Goal: Task Accomplishment & Management: Manage account settings

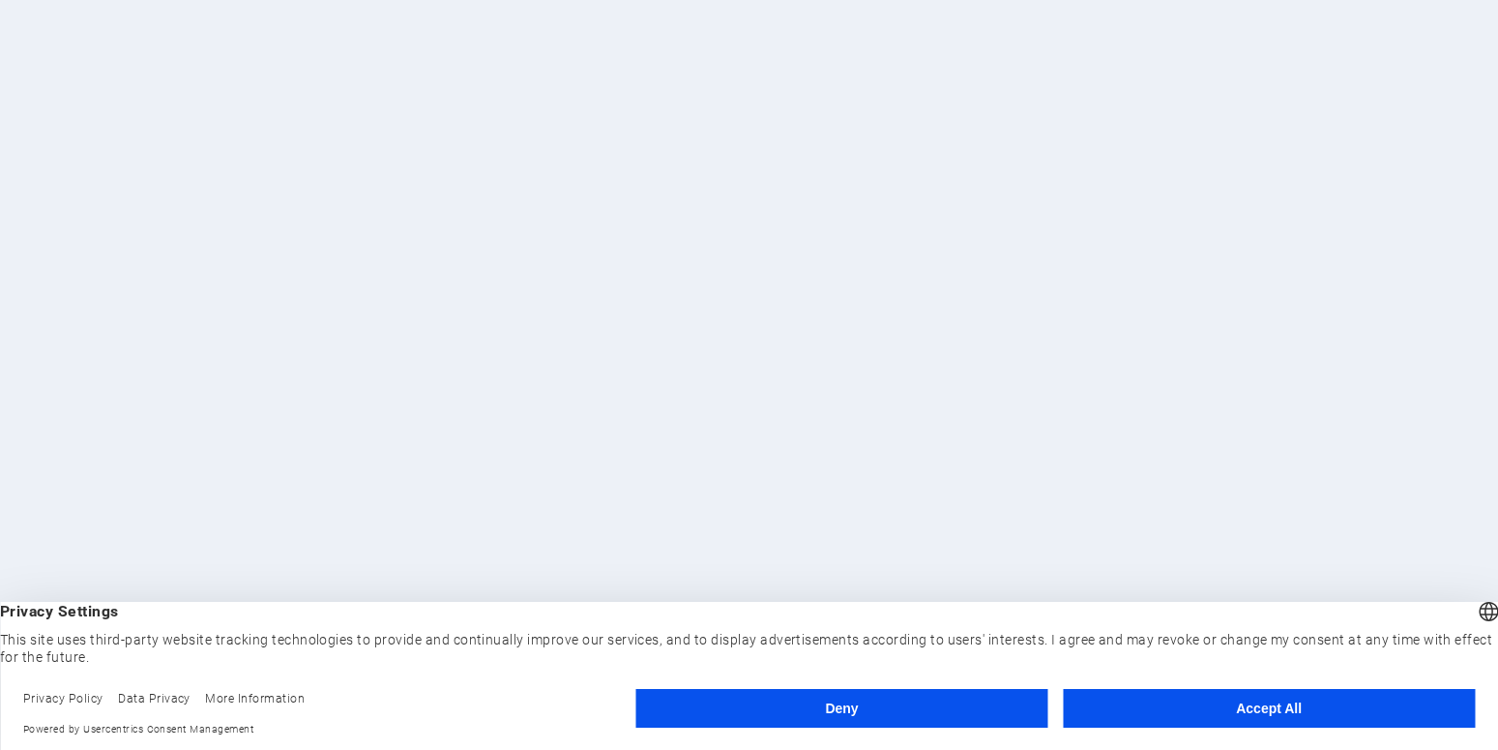
click at [1254, 705] on button "Accept All" at bounding box center [1269, 708] width 412 height 39
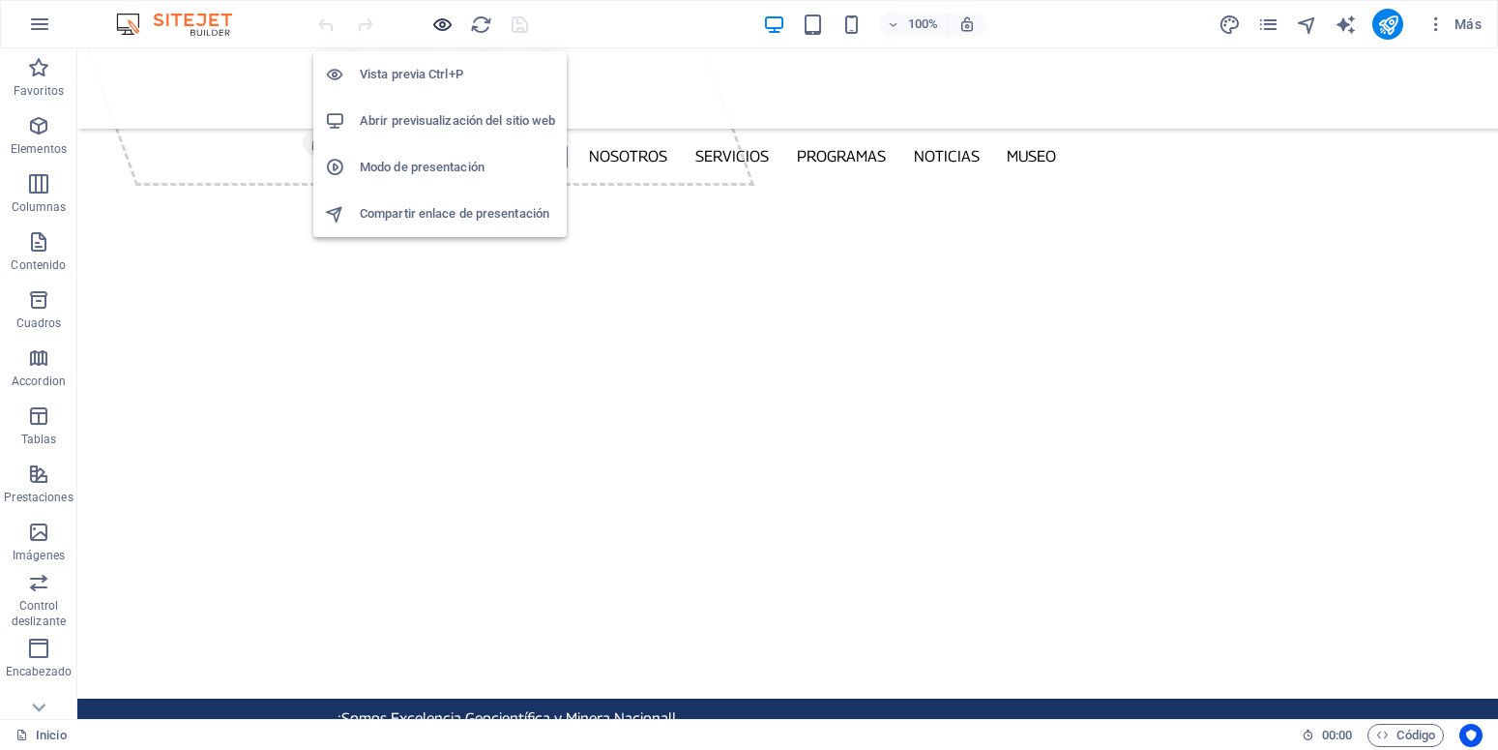
click at [451, 28] on icon "button" at bounding box center [442, 25] width 22 height 22
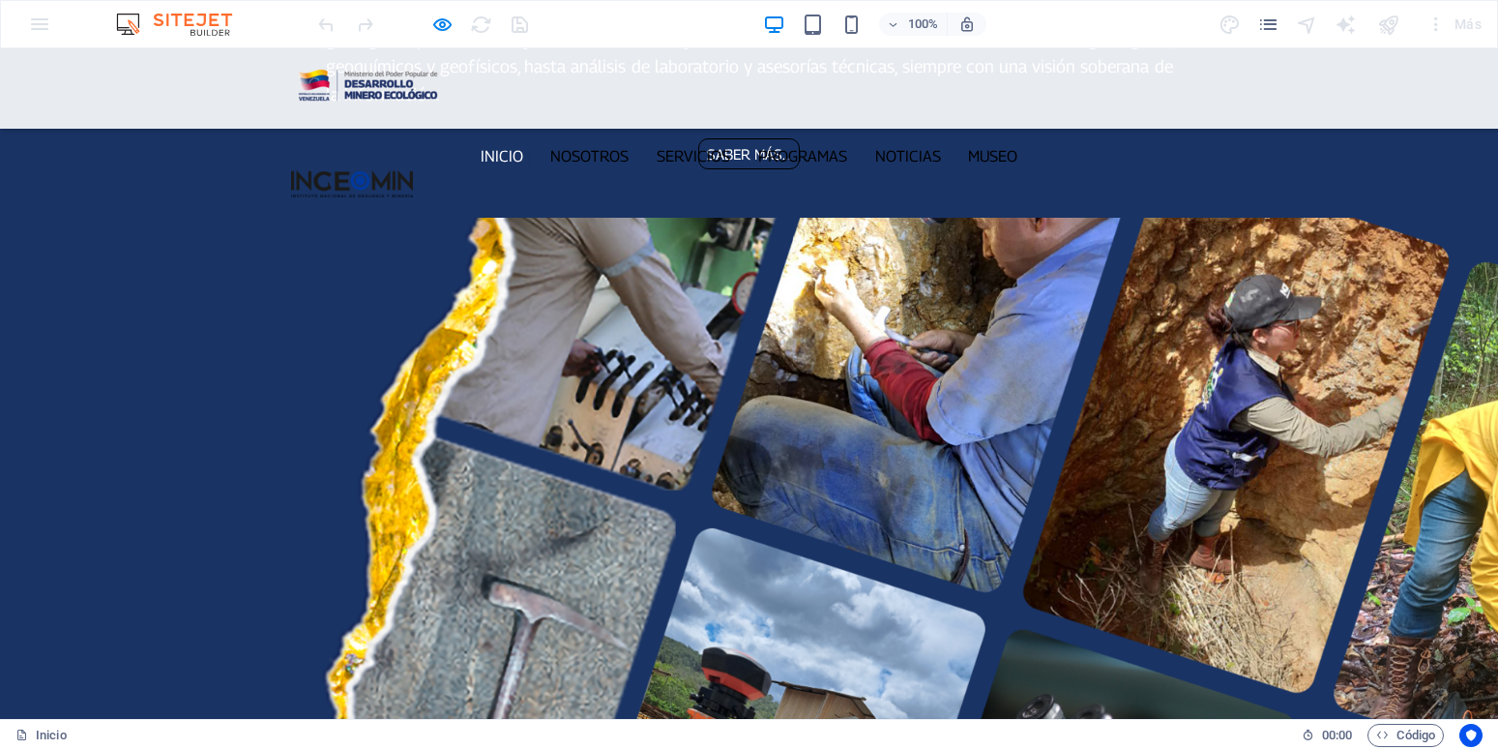
scroll to position [2466, 0]
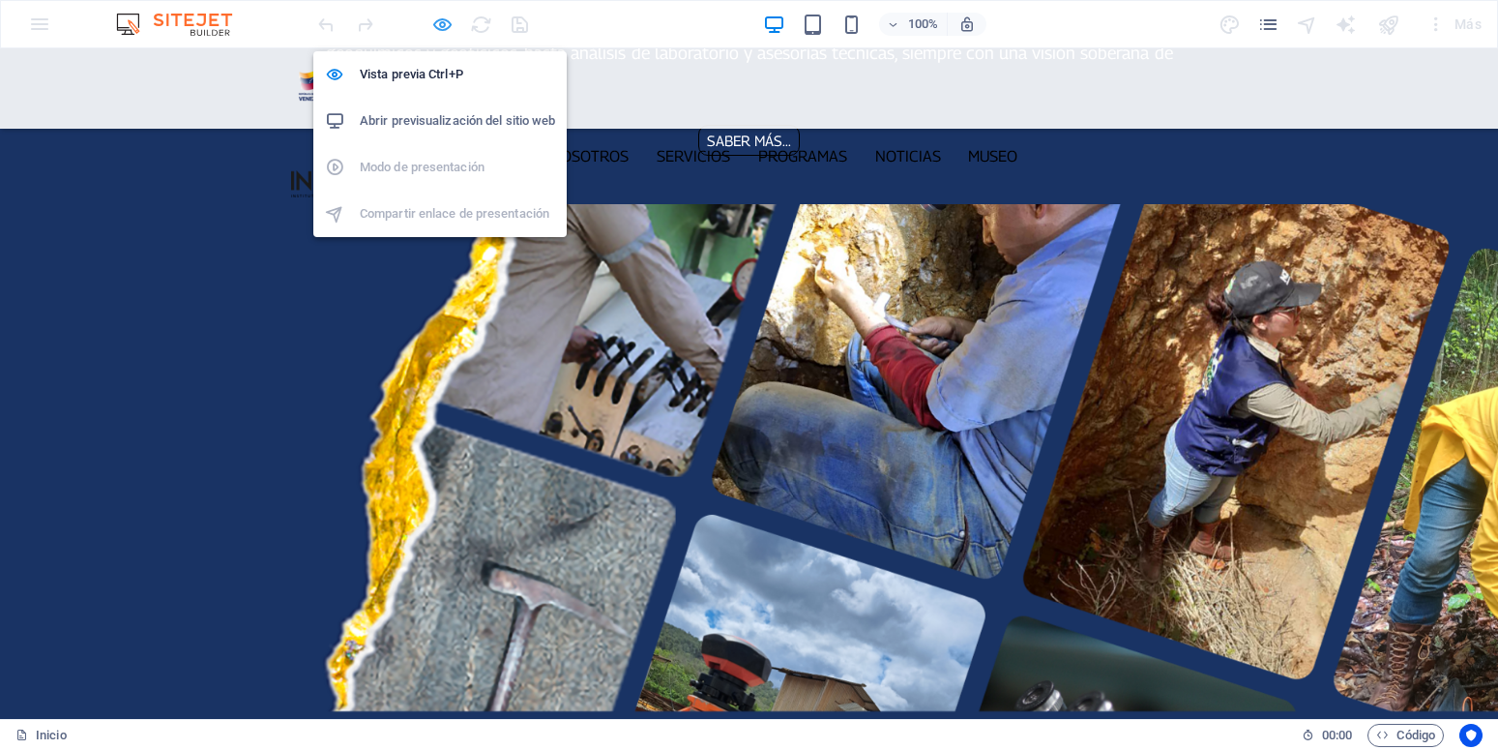
click at [442, 25] on icon "button" at bounding box center [442, 25] width 22 height 22
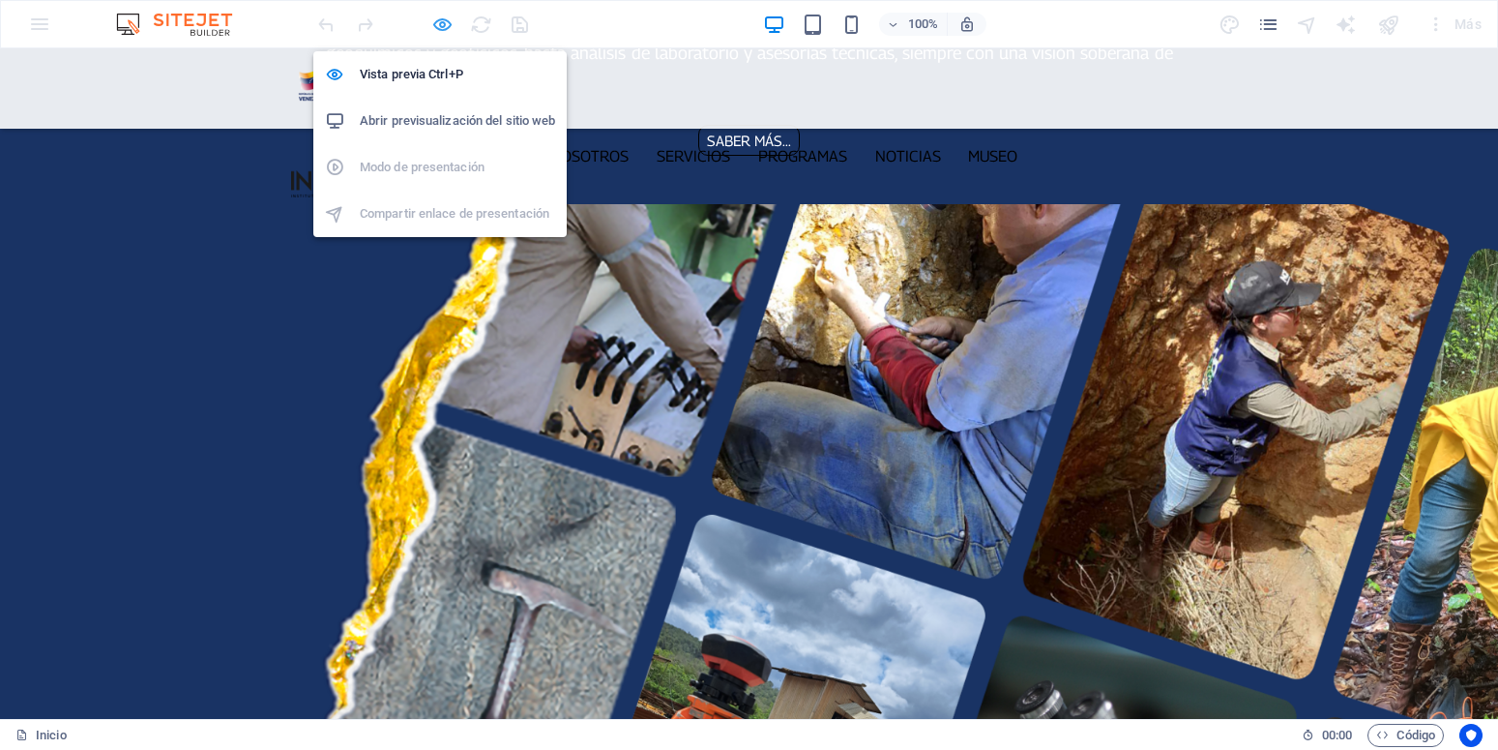
scroll to position [2489, 0]
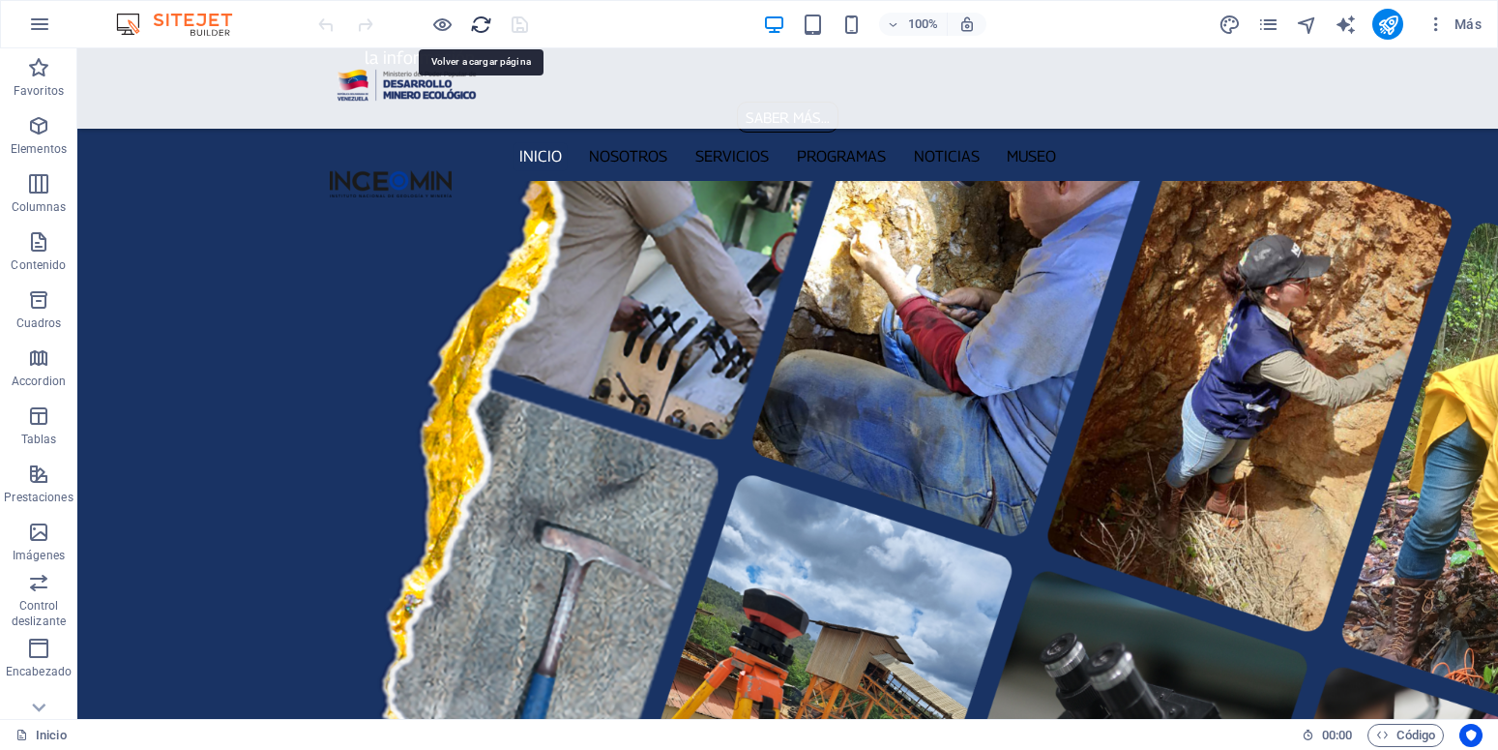
click at [481, 25] on icon "reload" at bounding box center [481, 25] width 22 height 22
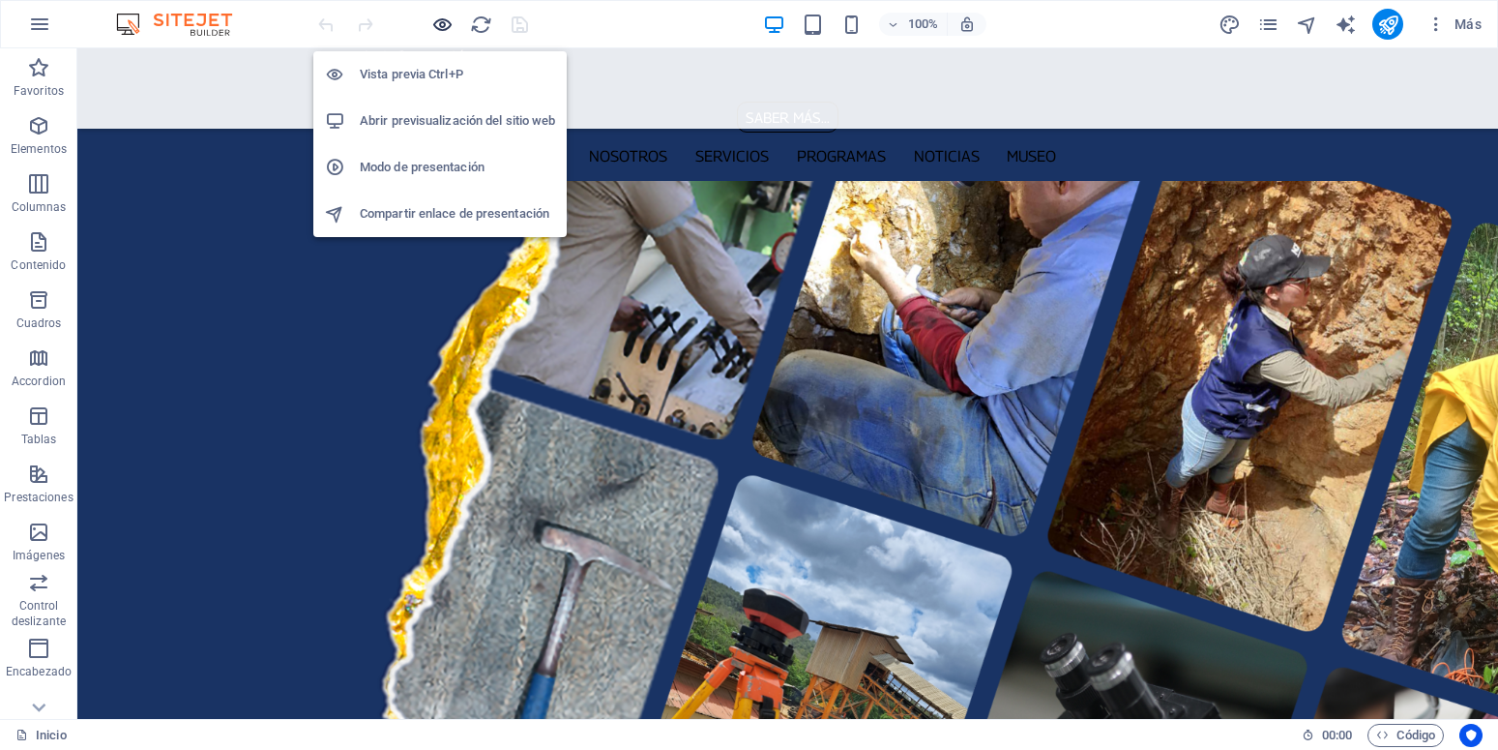
click at [453, 18] on icon "button" at bounding box center [442, 25] width 22 height 22
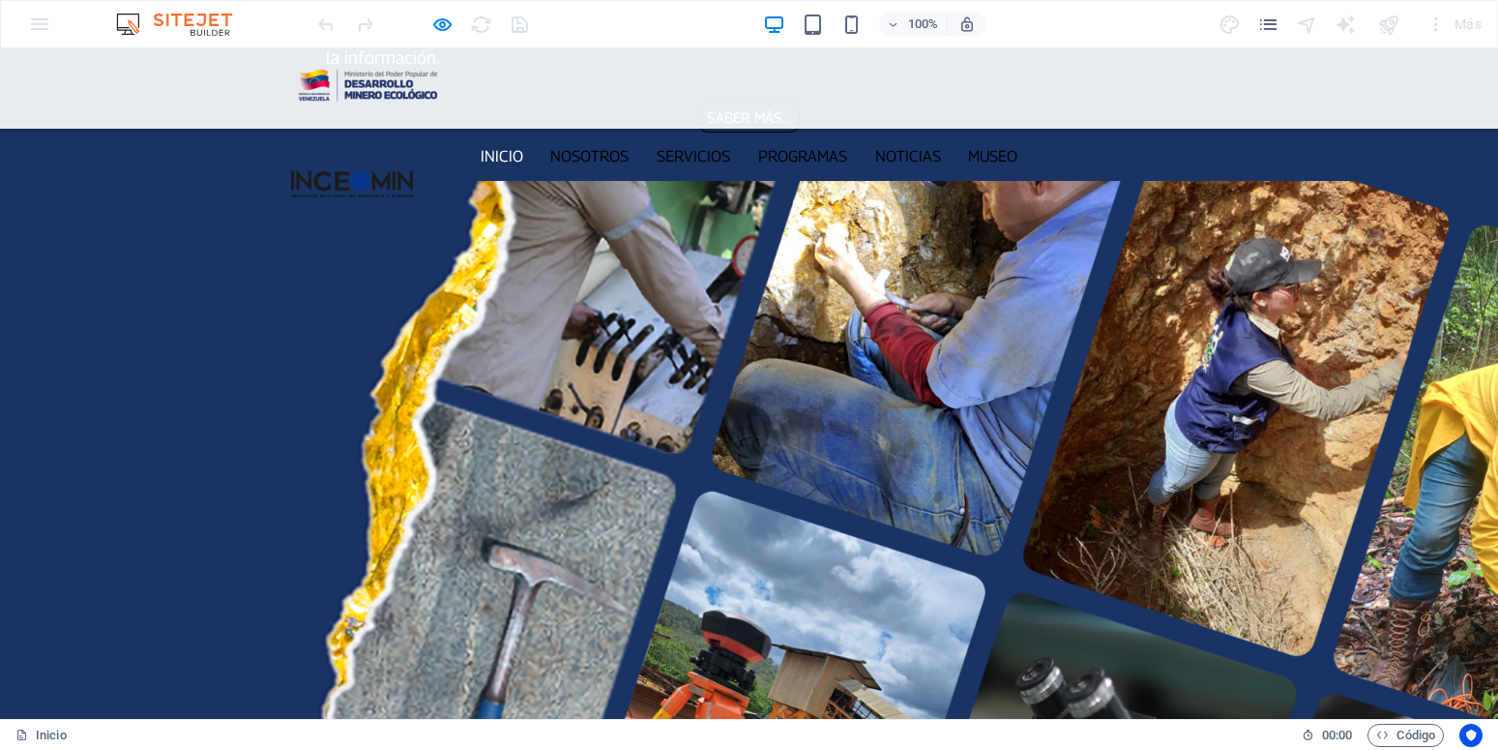
click at [481, 26] on div at bounding box center [422, 24] width 217 height 31
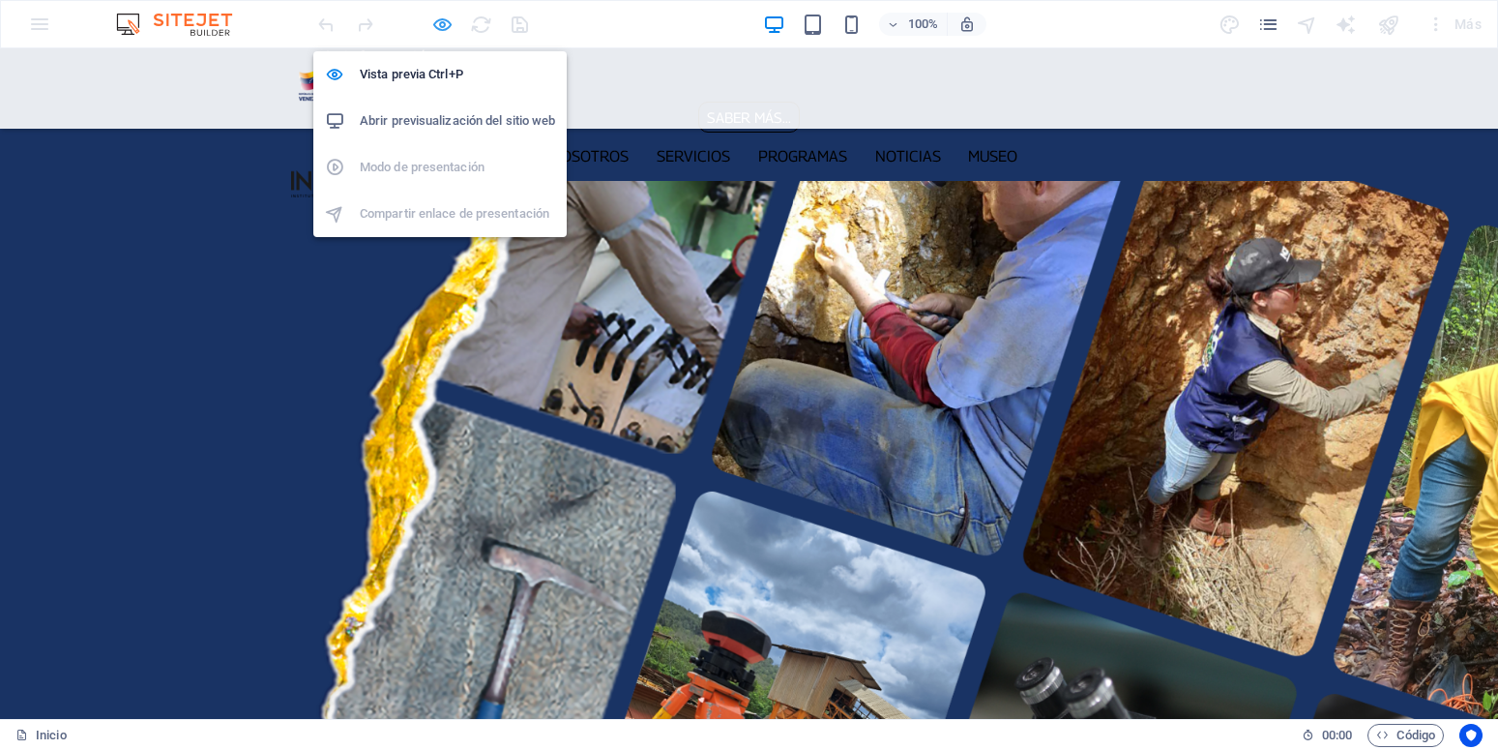
click at [445, 21] on icon "button" at bounding box center [442, 25] width 22 height 22
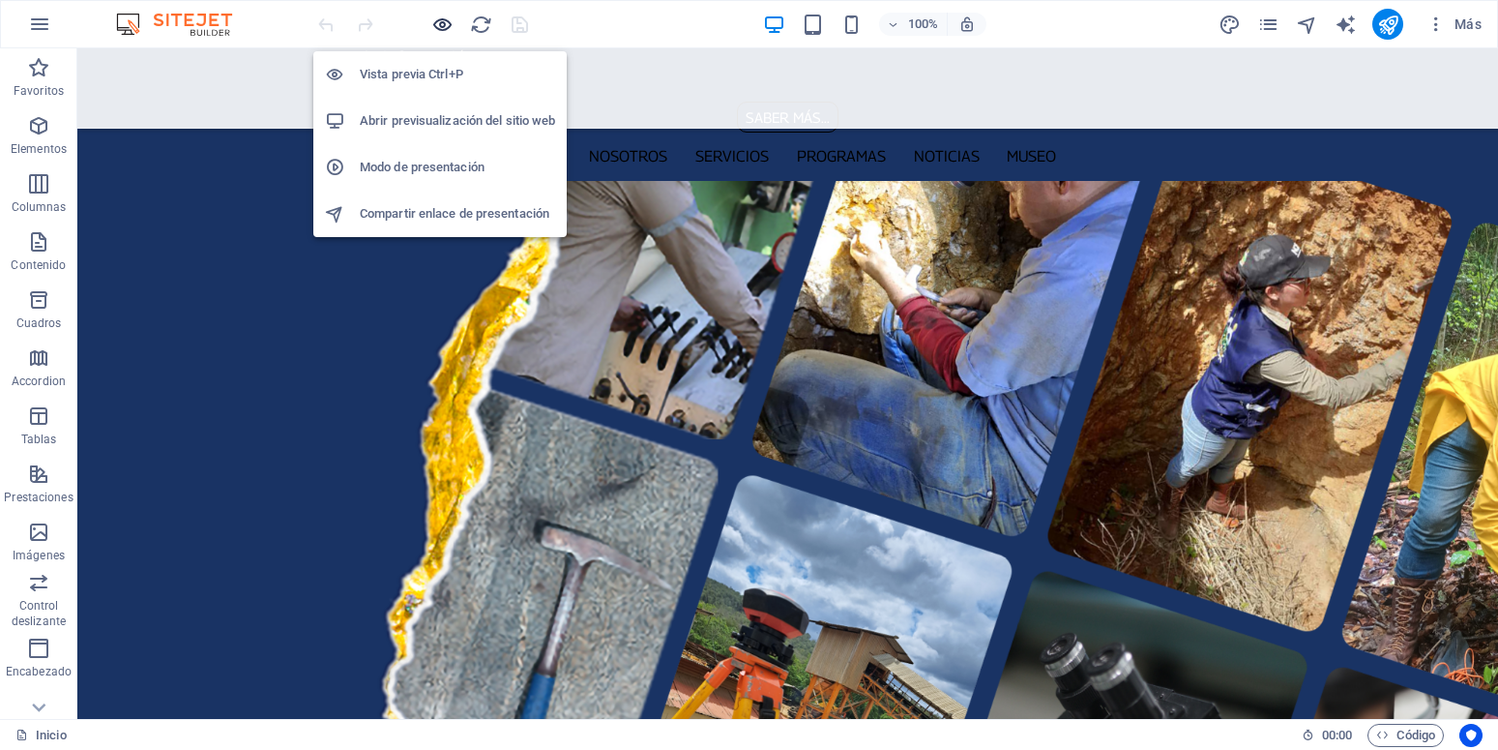
click at [442, 22] on icon "button" at bounding box center [442, 25] width 22 height 22
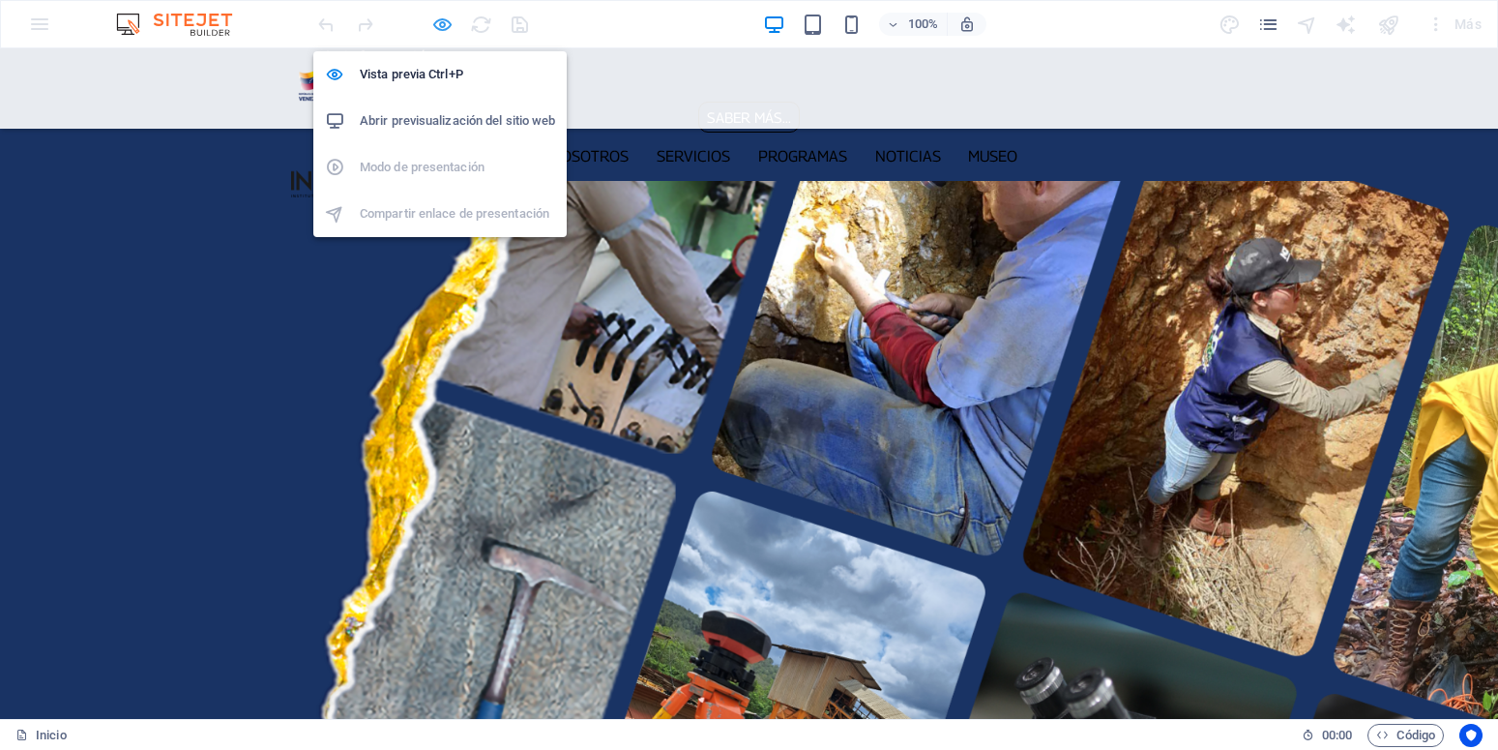
click at [452, 29] on icon "button" at bounding box center [442, 25] width 22 height 22
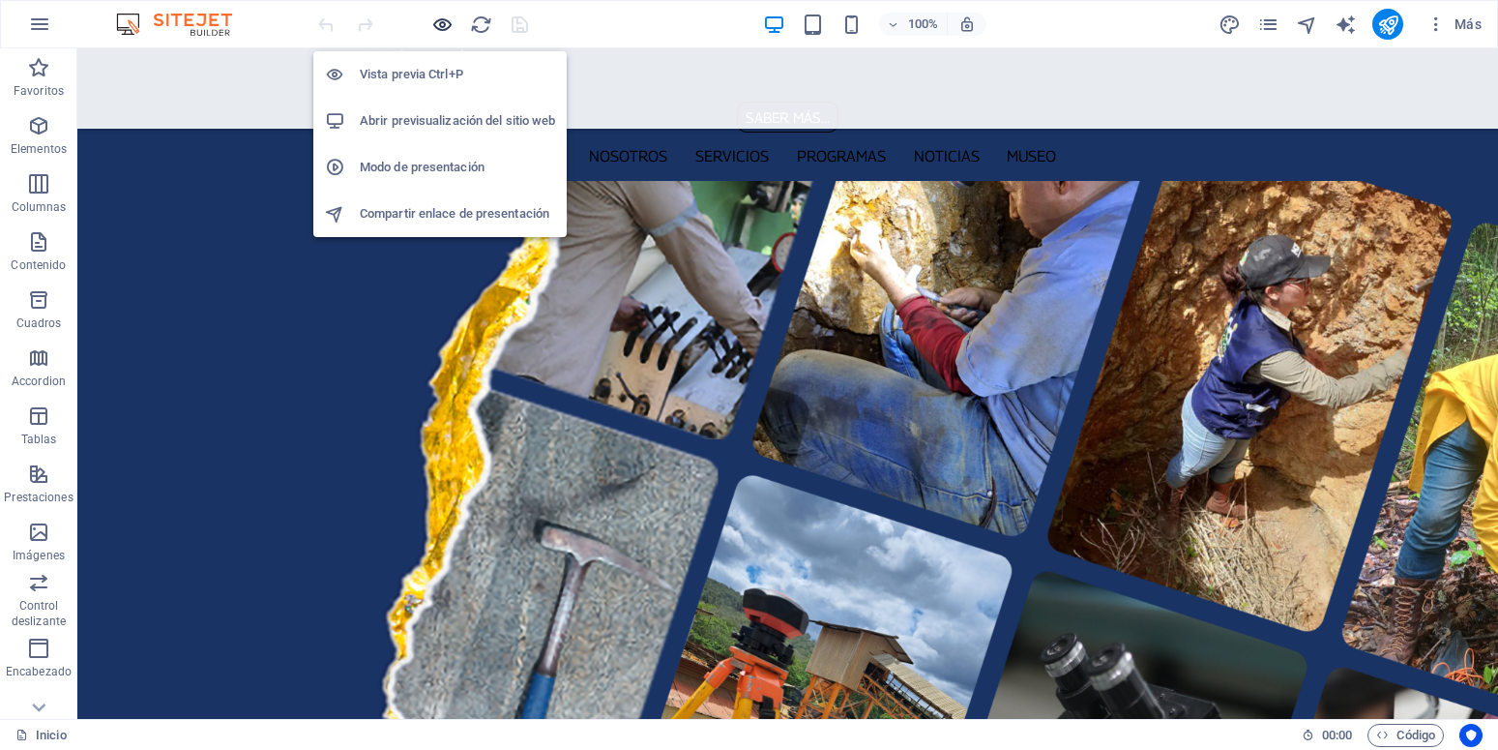
click at [445, 28] on icon "button" at bounding box center [442, 25] width 22 height 22
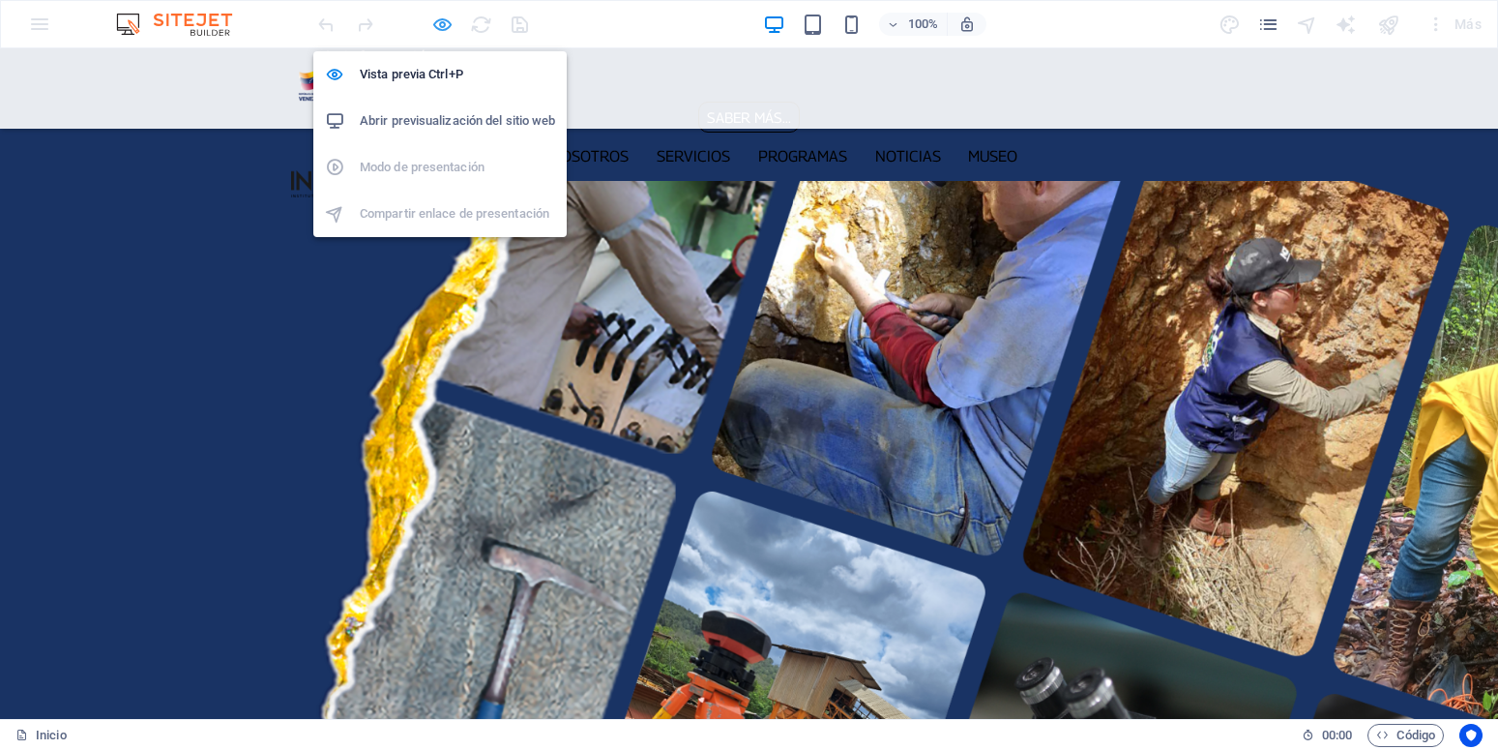
click at [440, 25] on icon "button" at bounding box center [442, 25] width 22 height 22
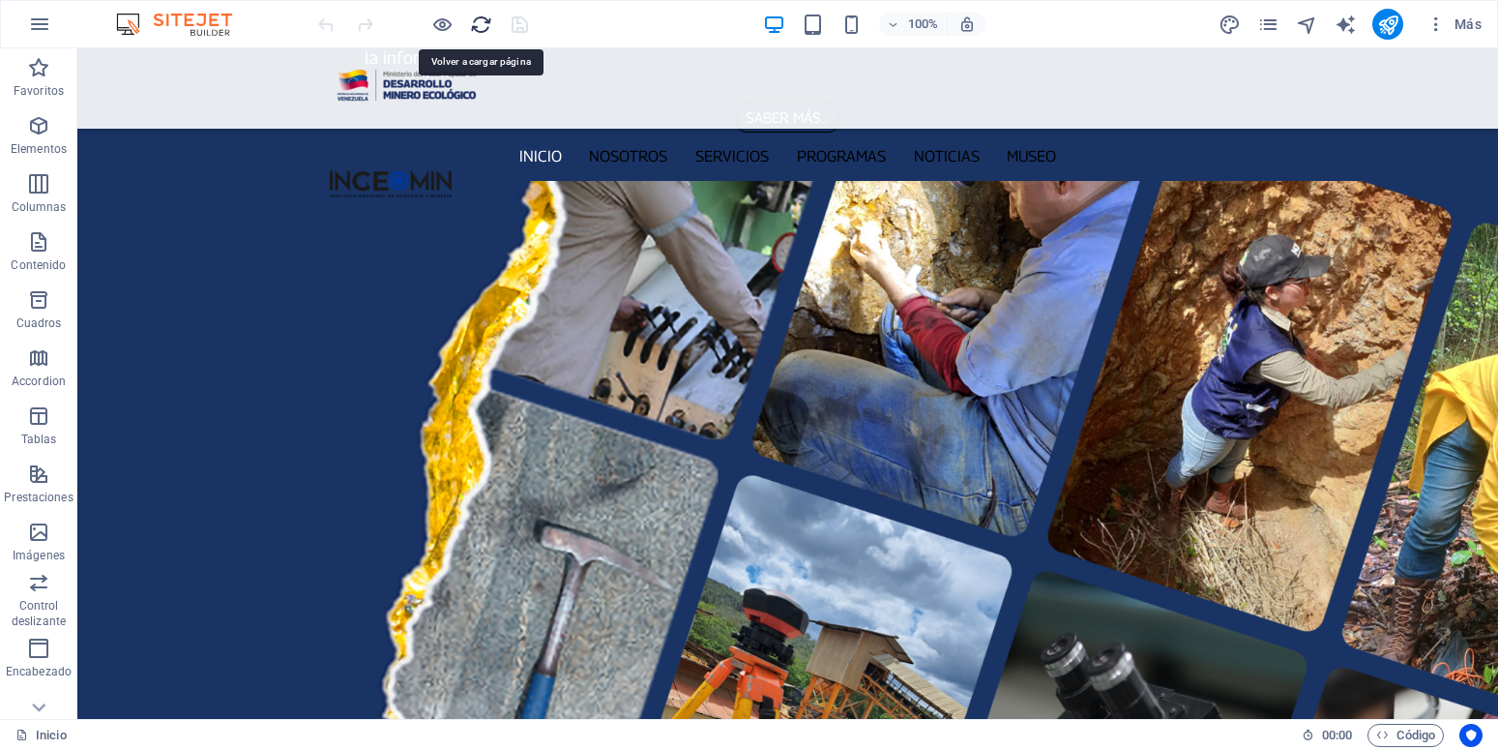
click at [481, 23] on icon "reload" at bounding box center [481, 25] width 22 height 22
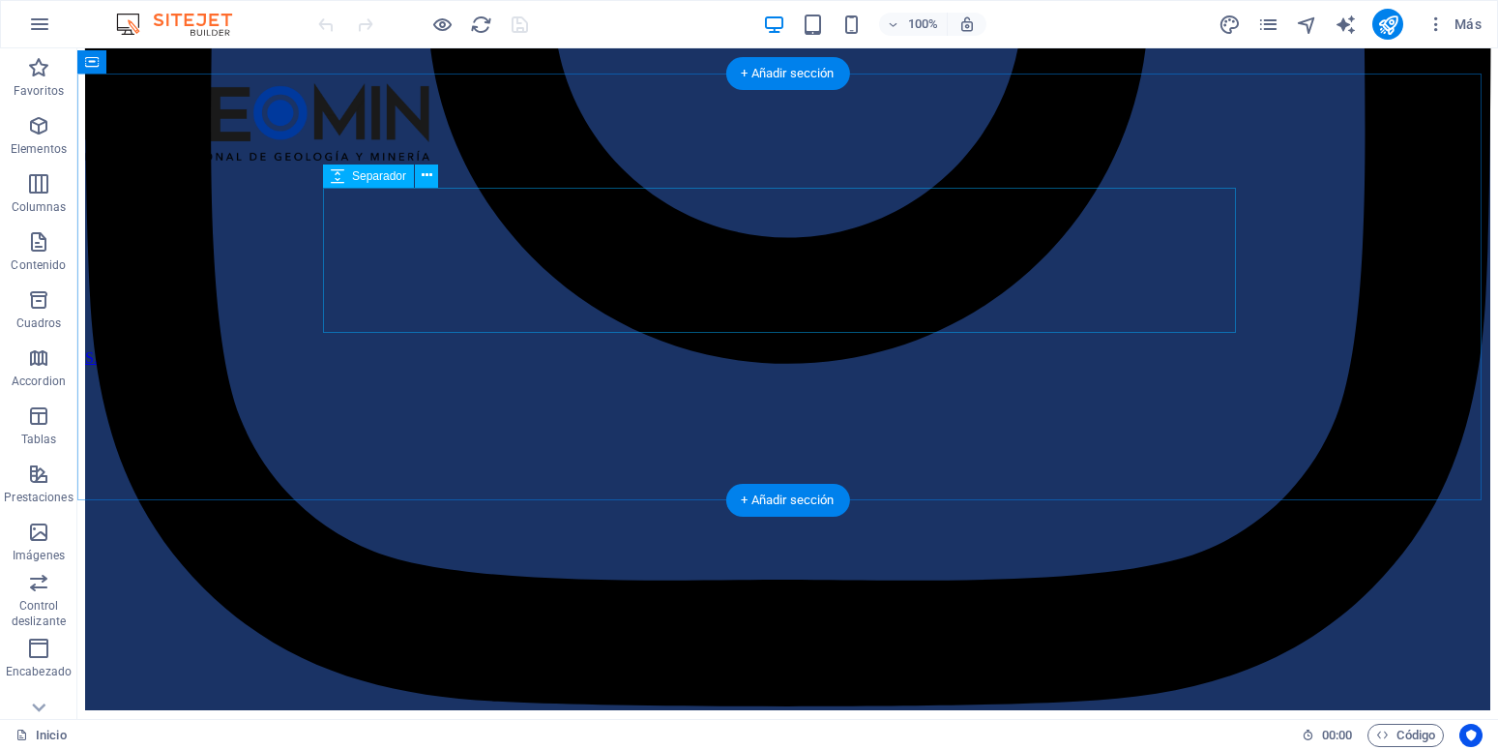
scroll to position [2466, 0]
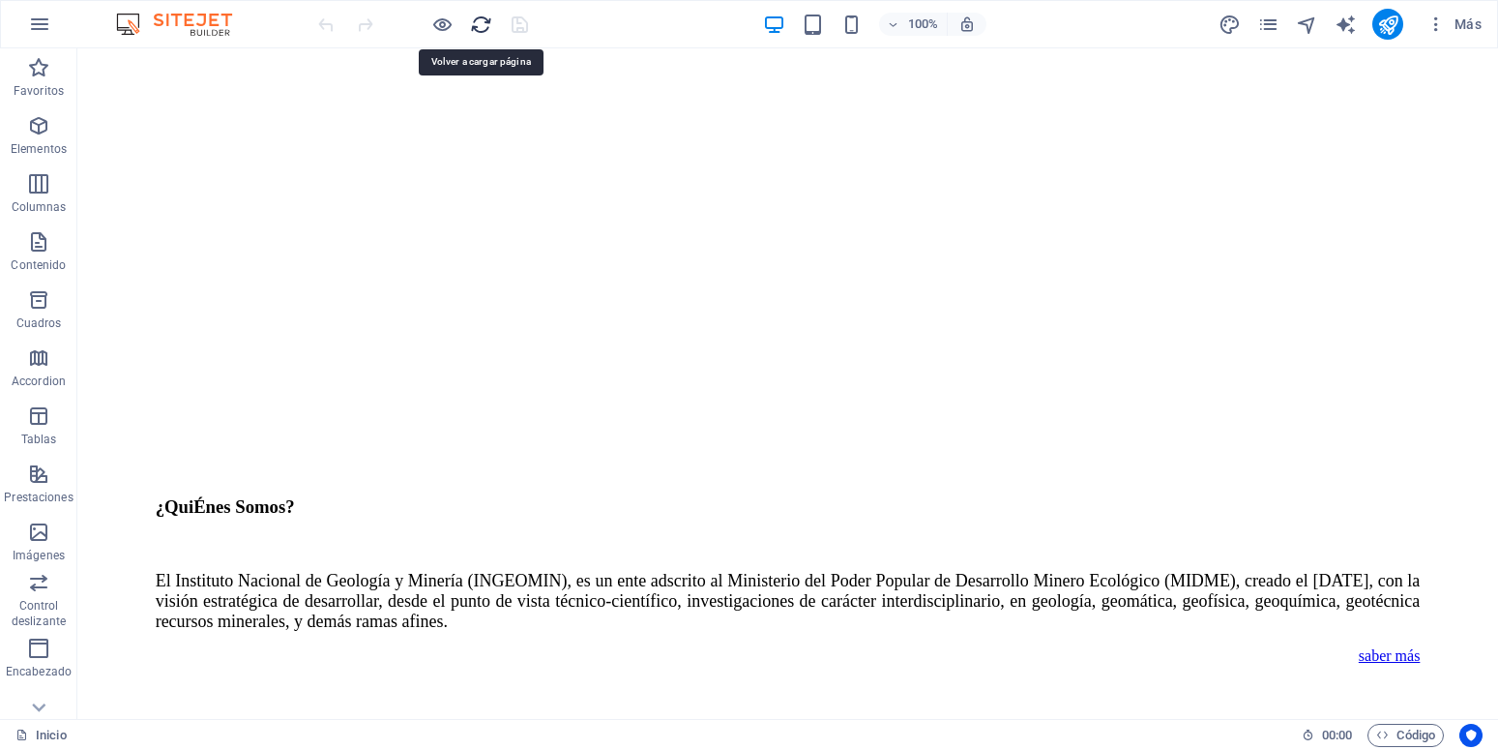
click at [478, 23] on icon "reload" at bounding box center [481, 25] width 22 height 22
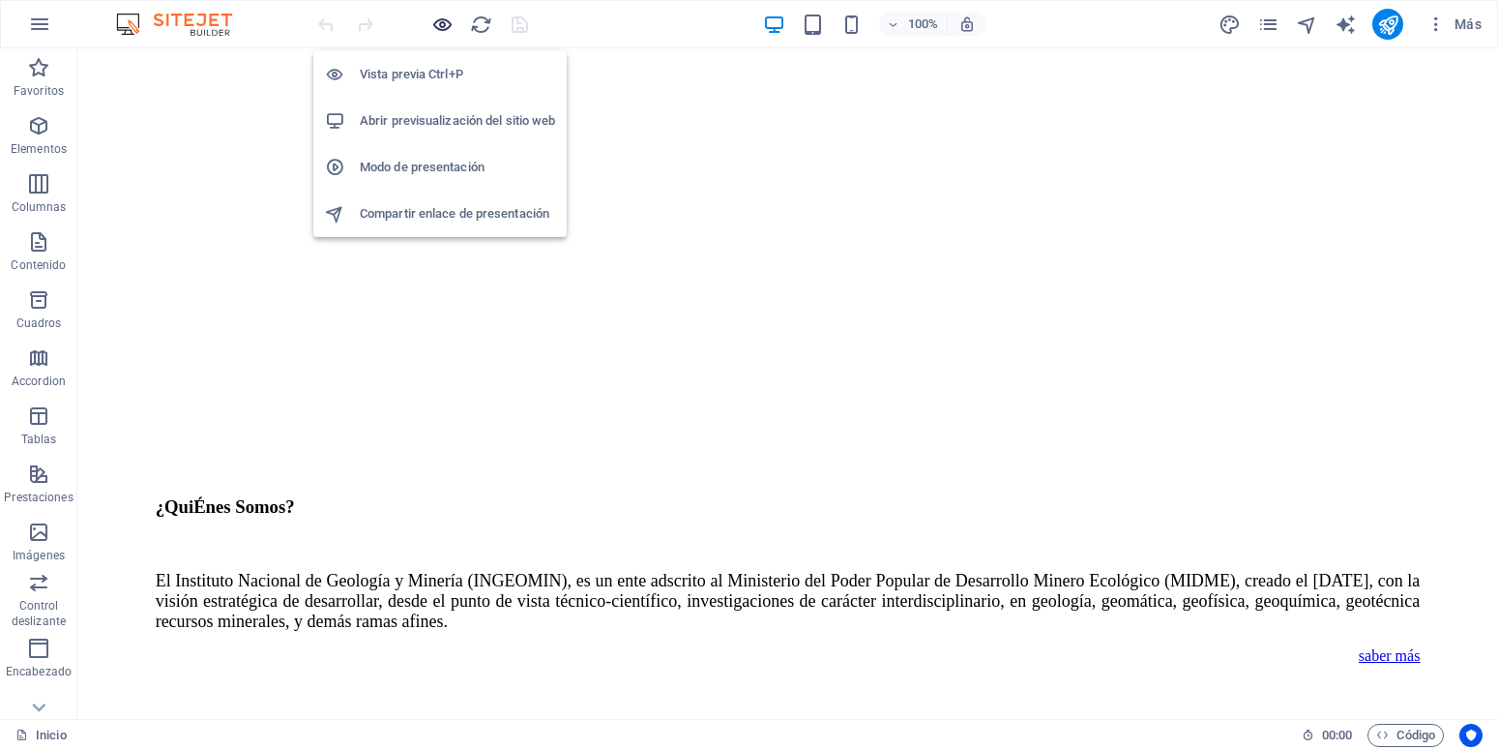
click at [439, 23] on icon "button" at bounding box center [442, 25] width 22 height 22
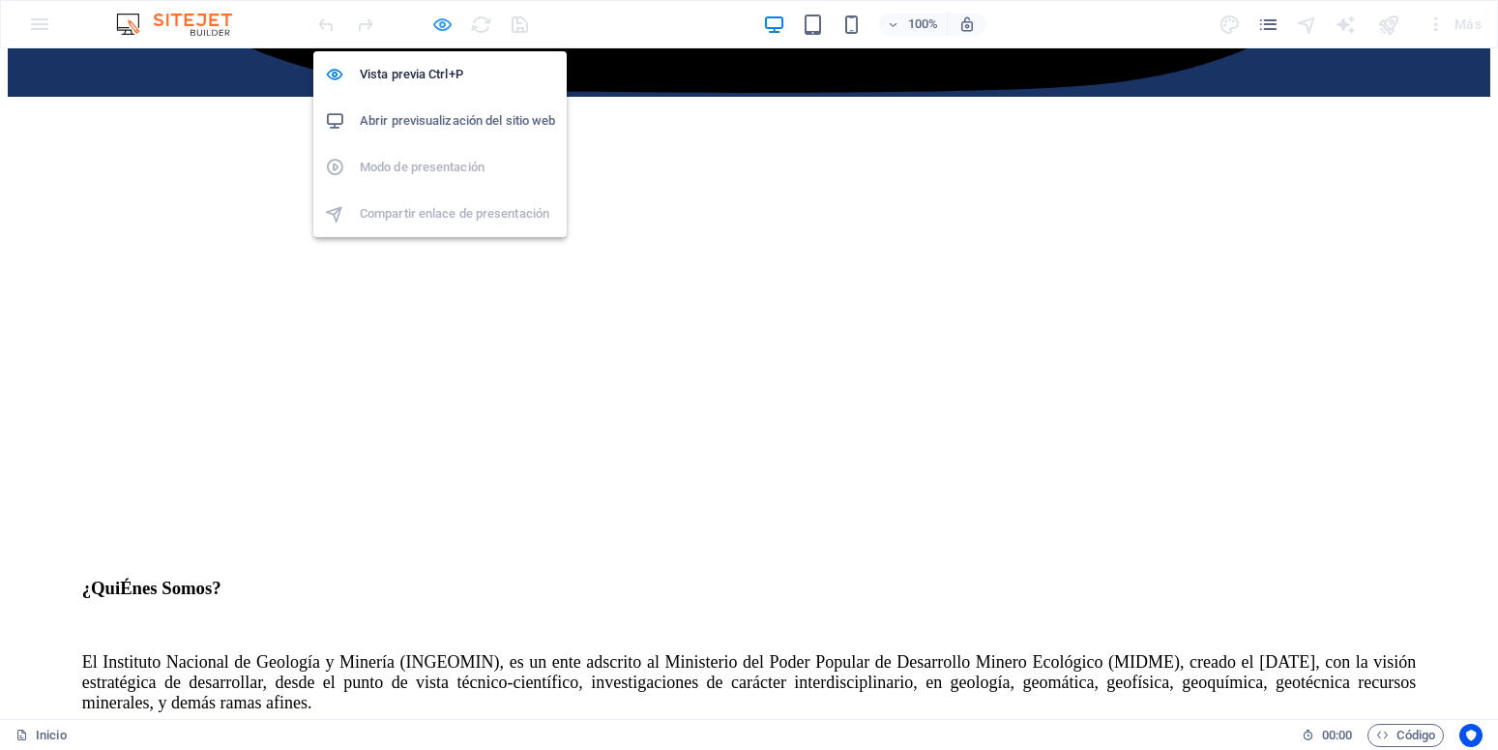
click at [435, 23] on icon "button" at bounding box center [442, 25] width 22 height 22
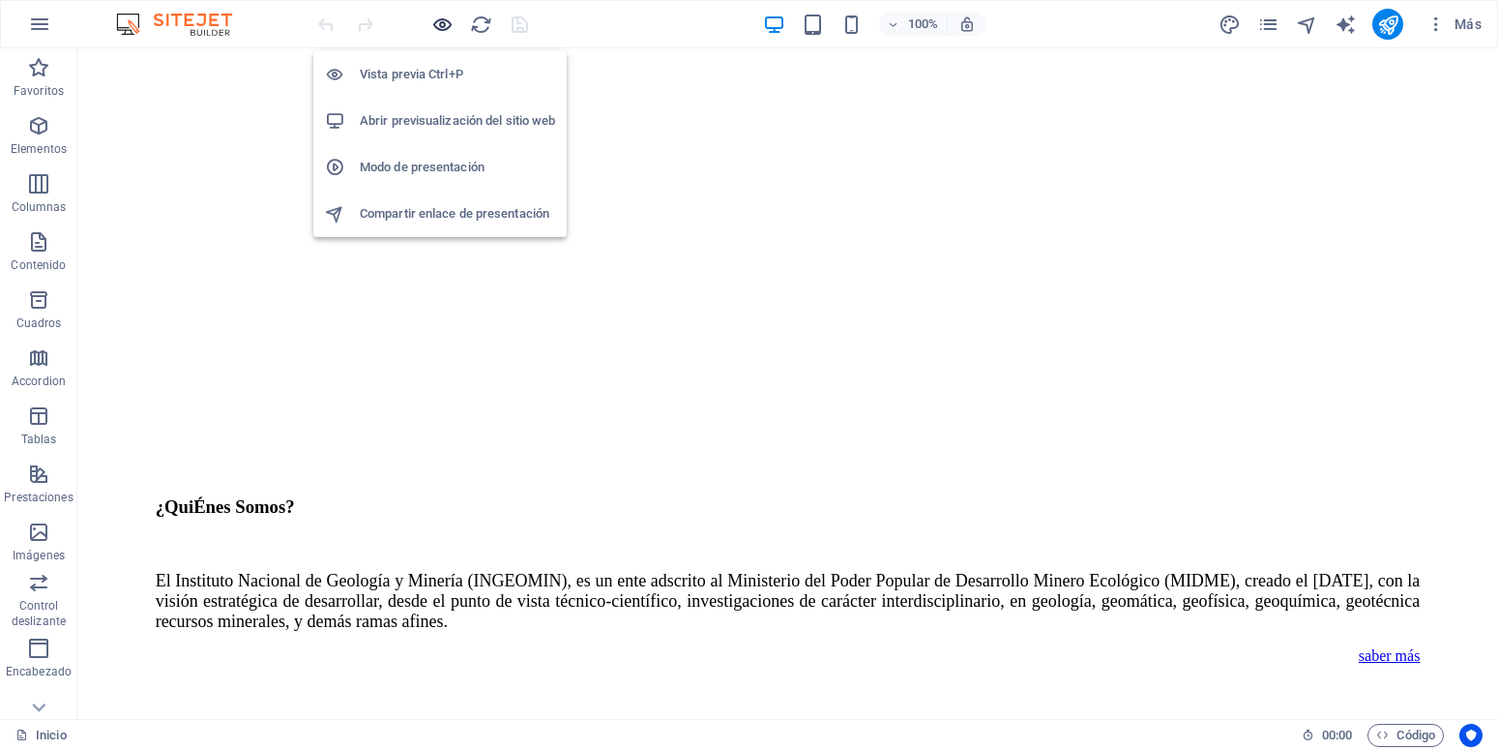
scroll to position [2491, 0]
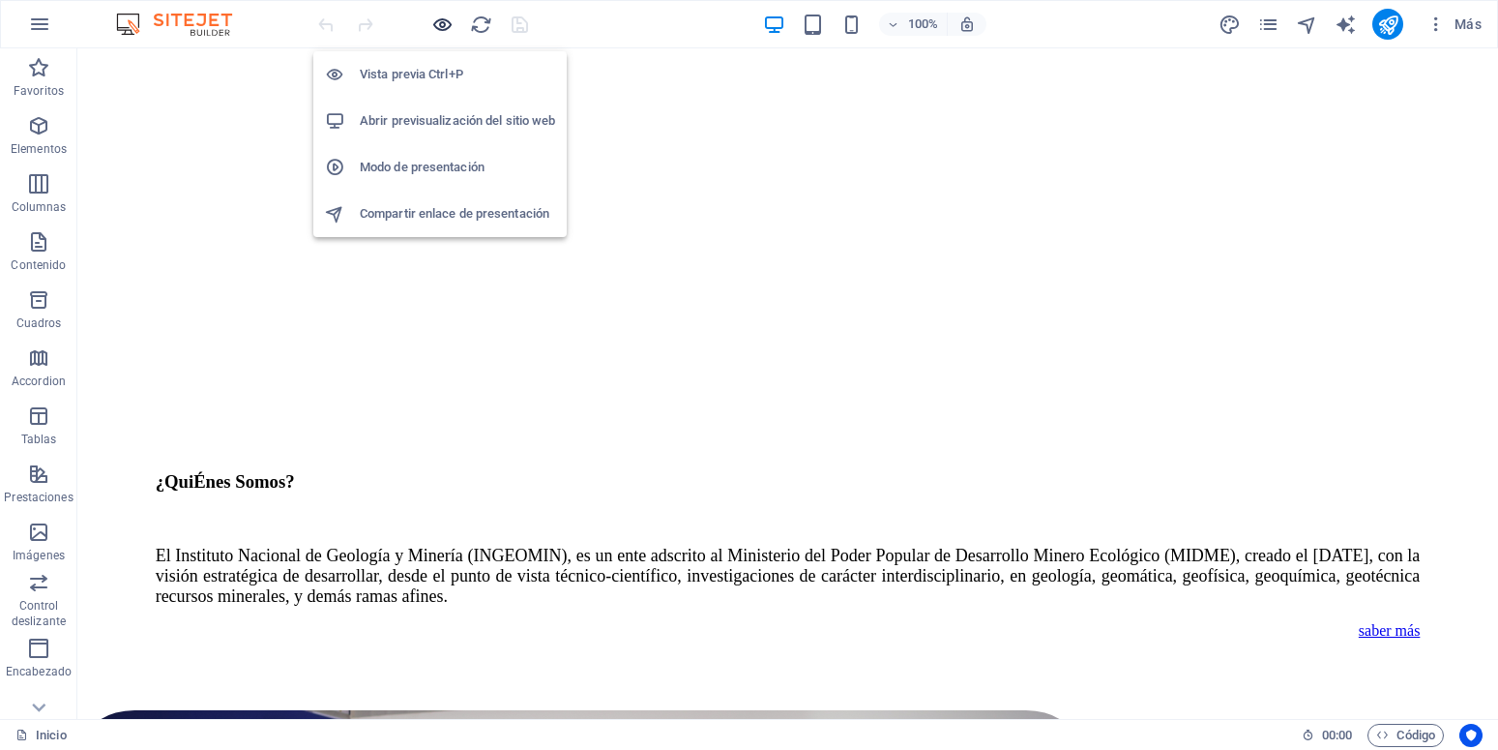
click at [450, 28] on icon "button" at bounding box center [442, 25] width 22 height 22
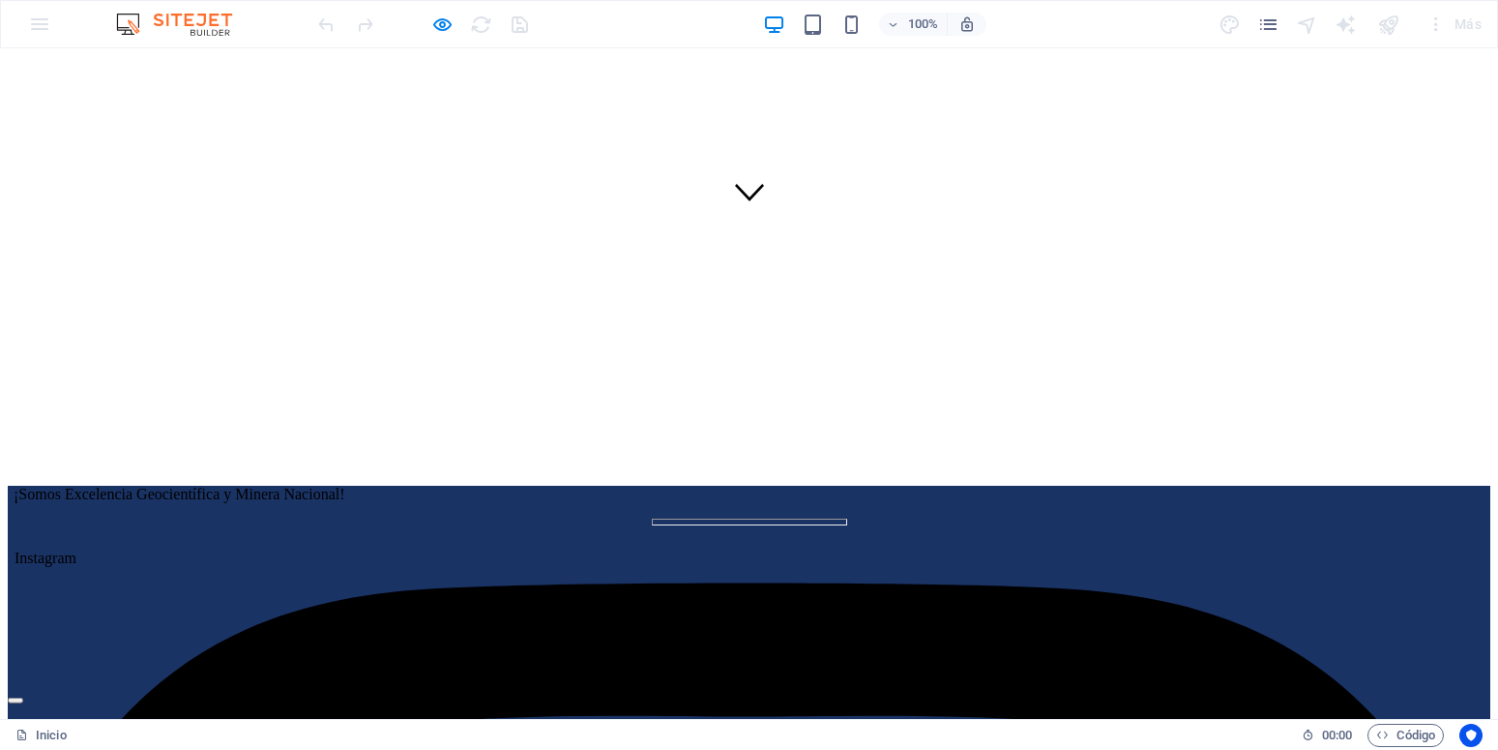
scroll to position [0, 0]
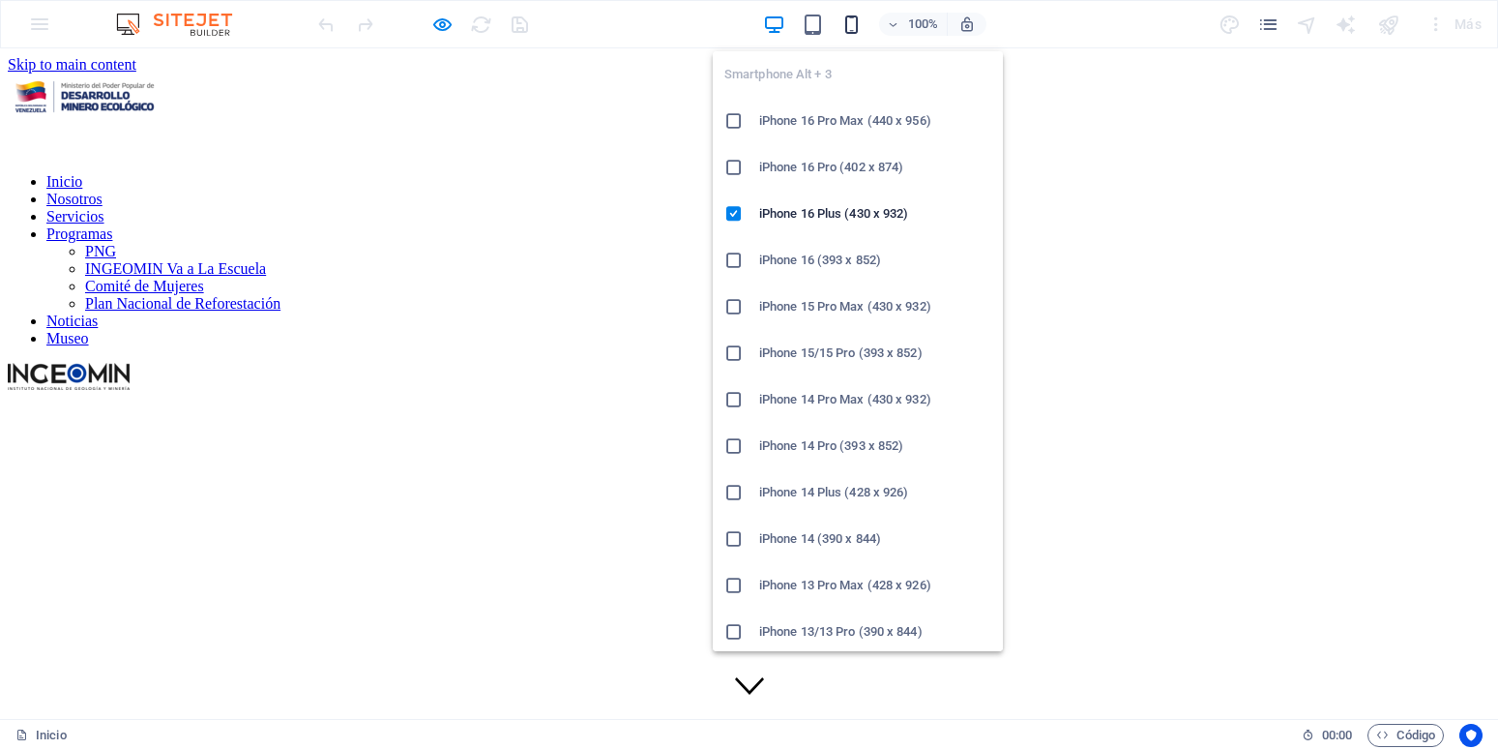
click at [854, 19] on icon "button" at bounding box center [851, 25] width 22 height 22
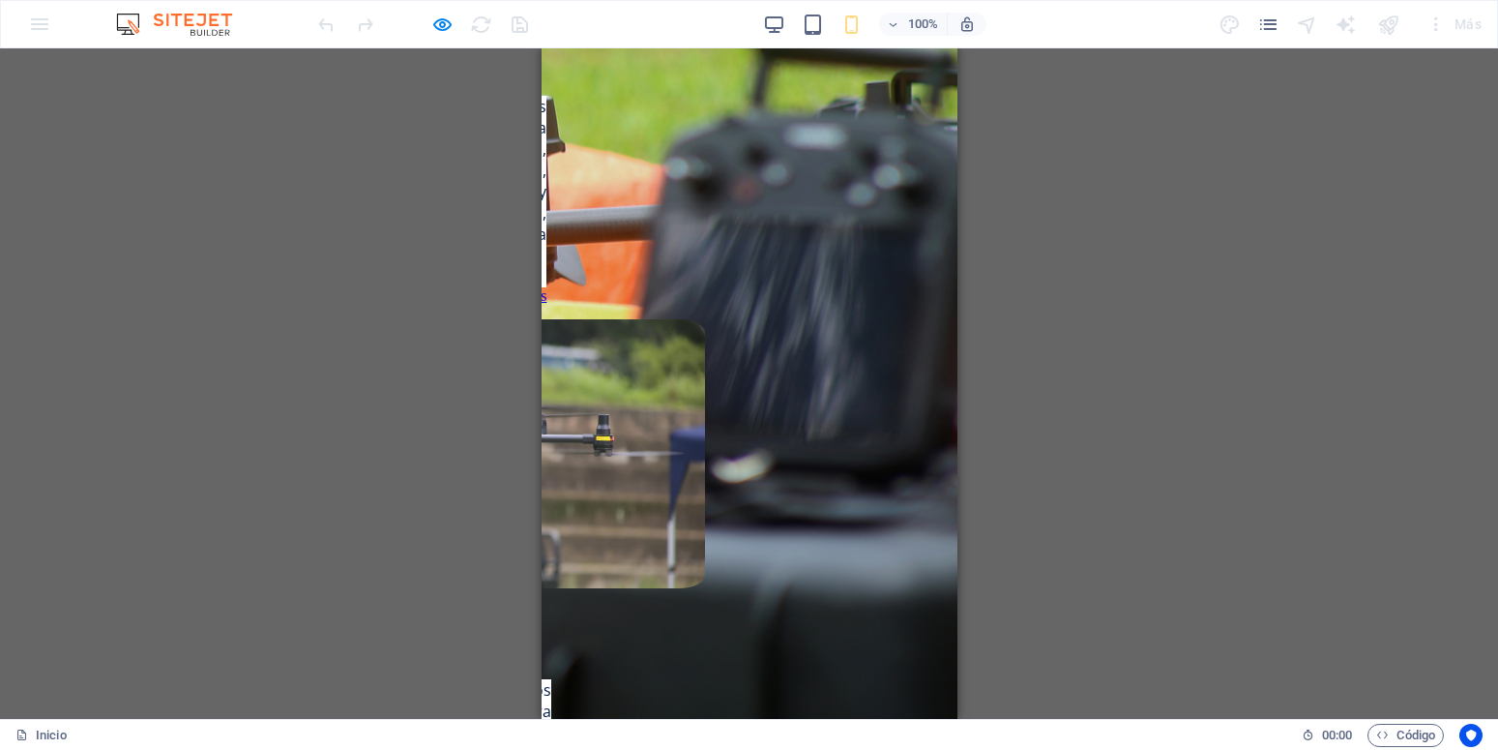
scroll to position [5277, 0]
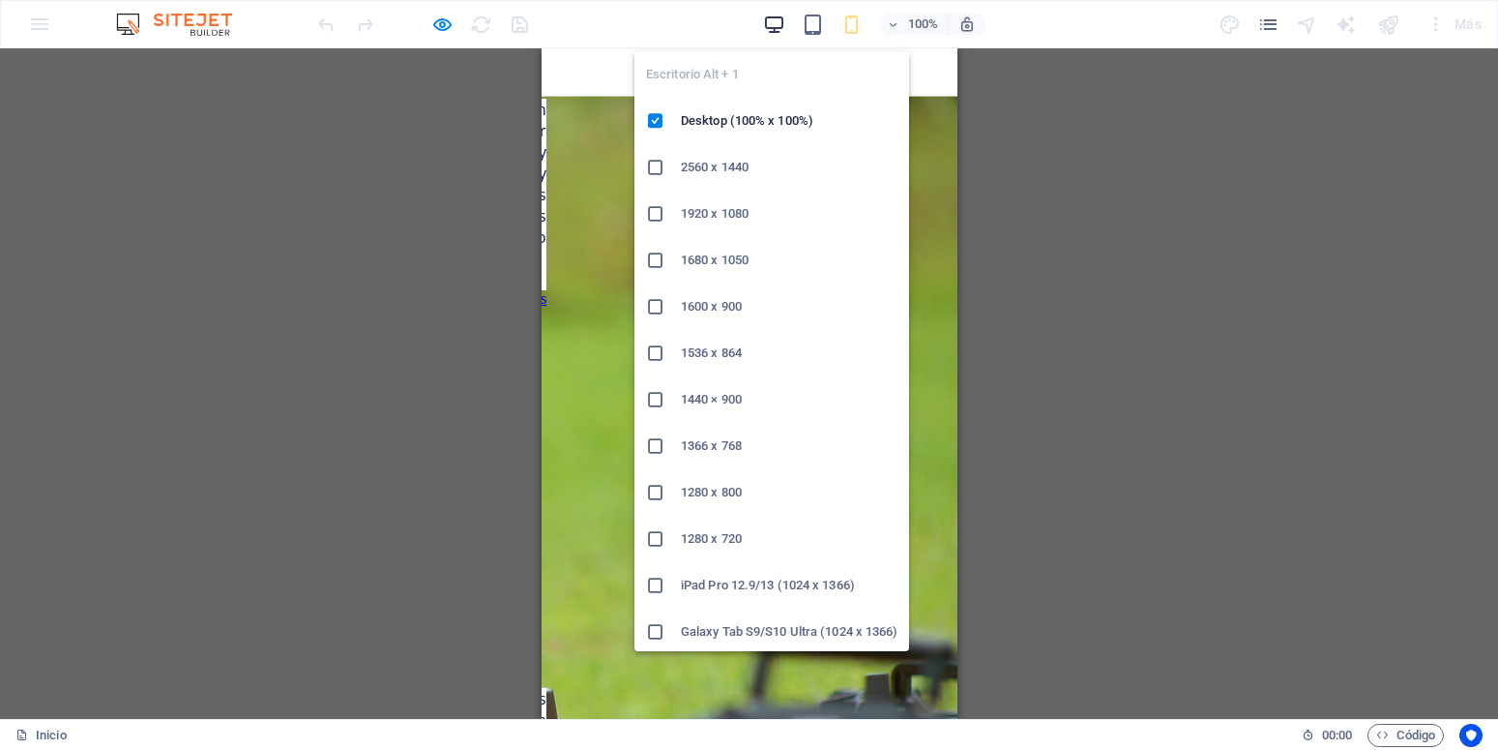
click at [775, 29] on icon "button" at bounding box center [774, 25] width 22 height 22
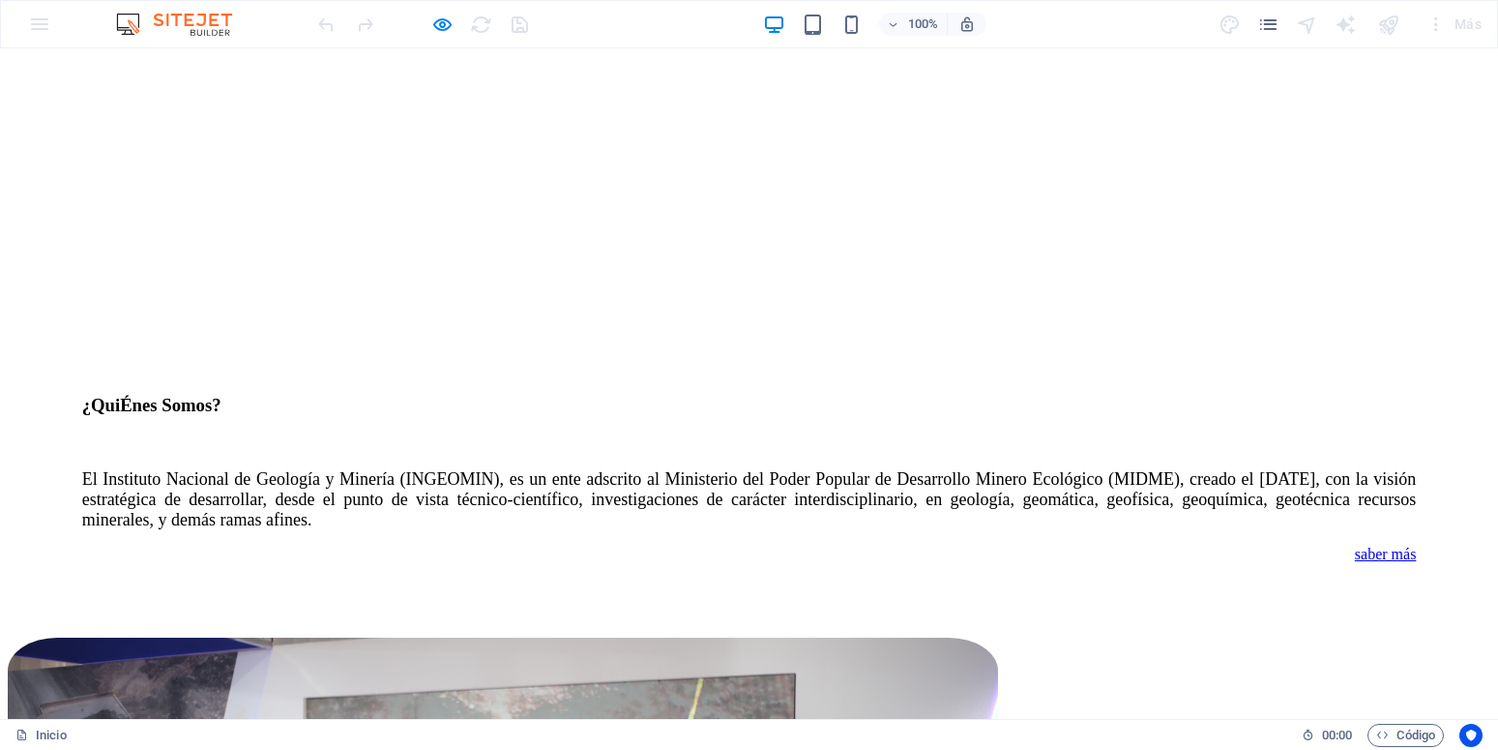
scroll to position [2580, 0]
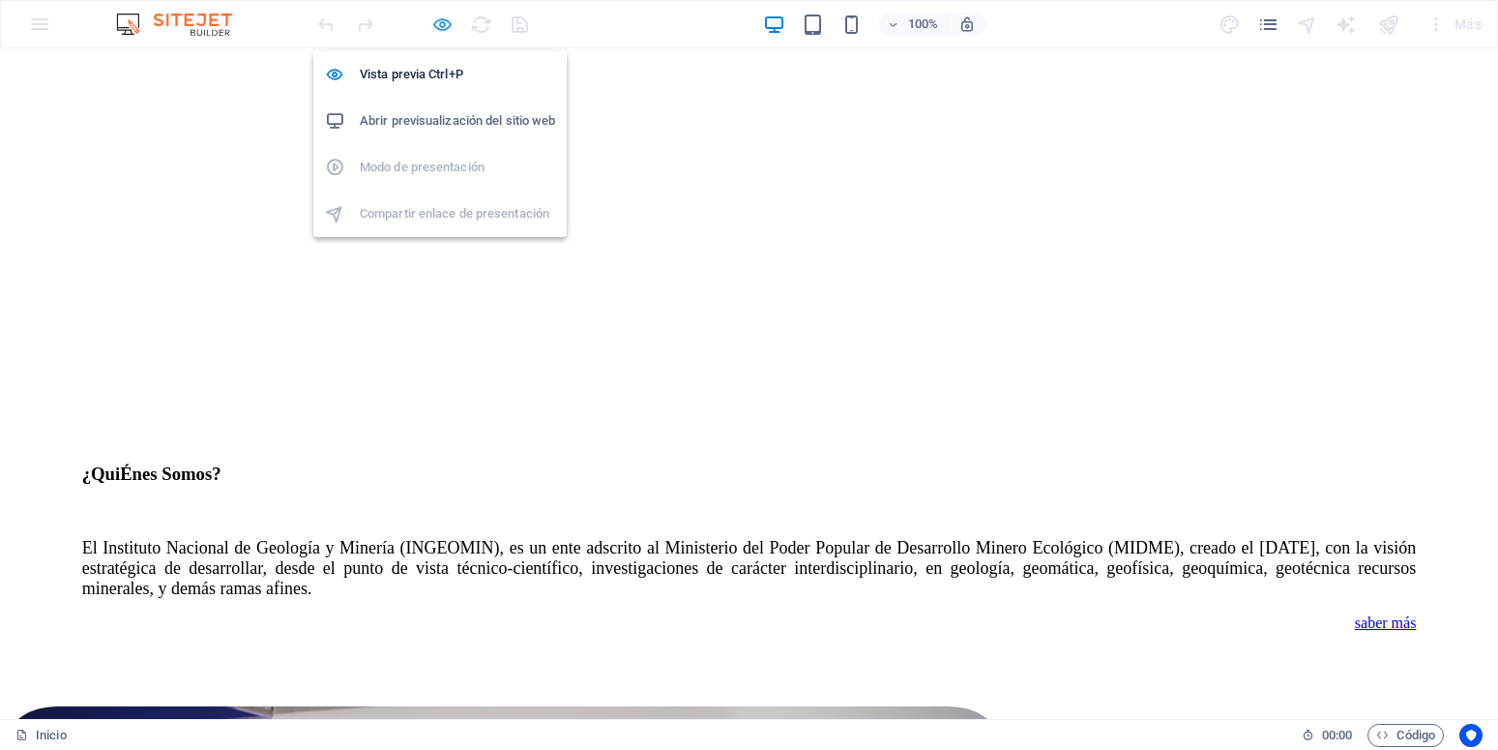
click at [442, 20] on icon "button" at bounding box center [442, 25] width 22 height 22
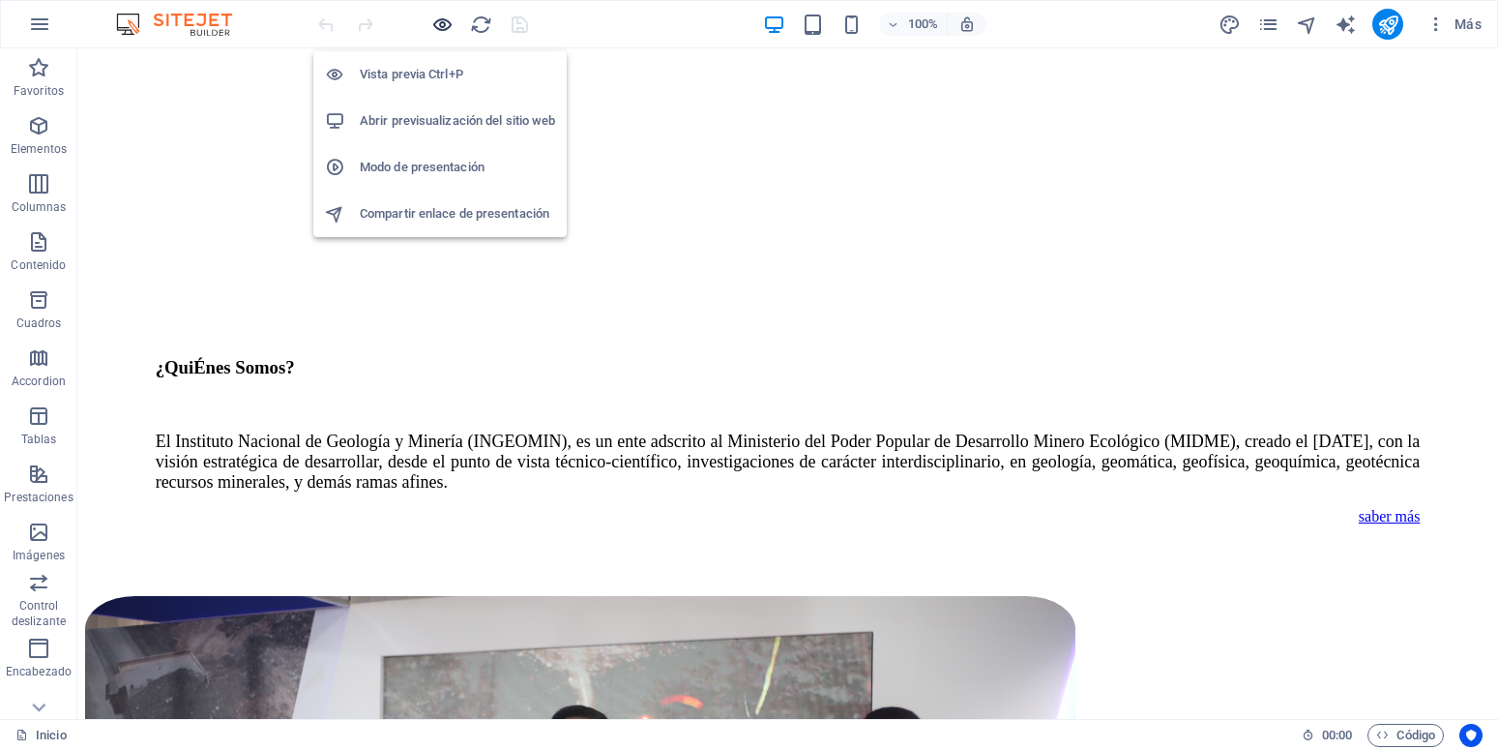
click at [450, 22] on icon "button" at bounding box center [442, 25] width 22 height 22
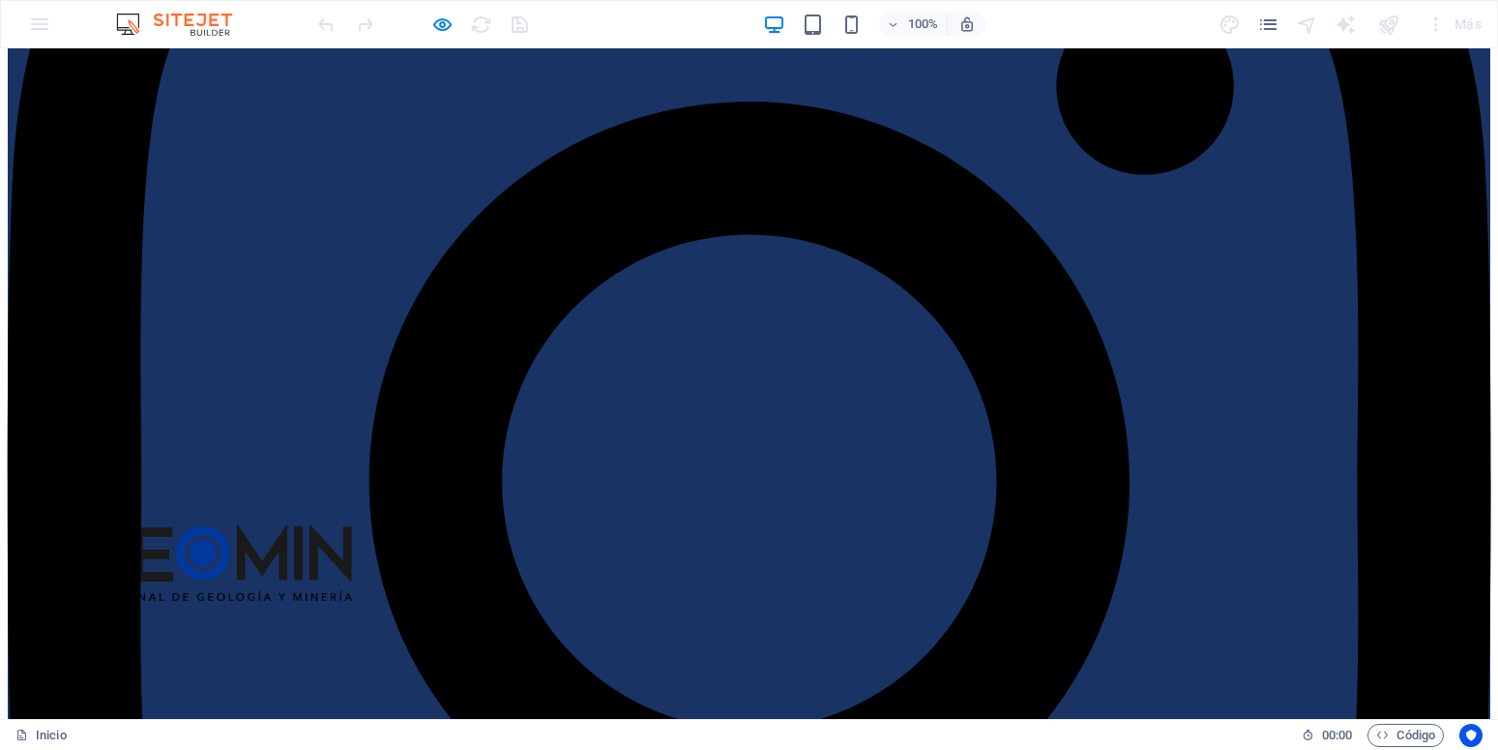
scroll to position [1480, 0]
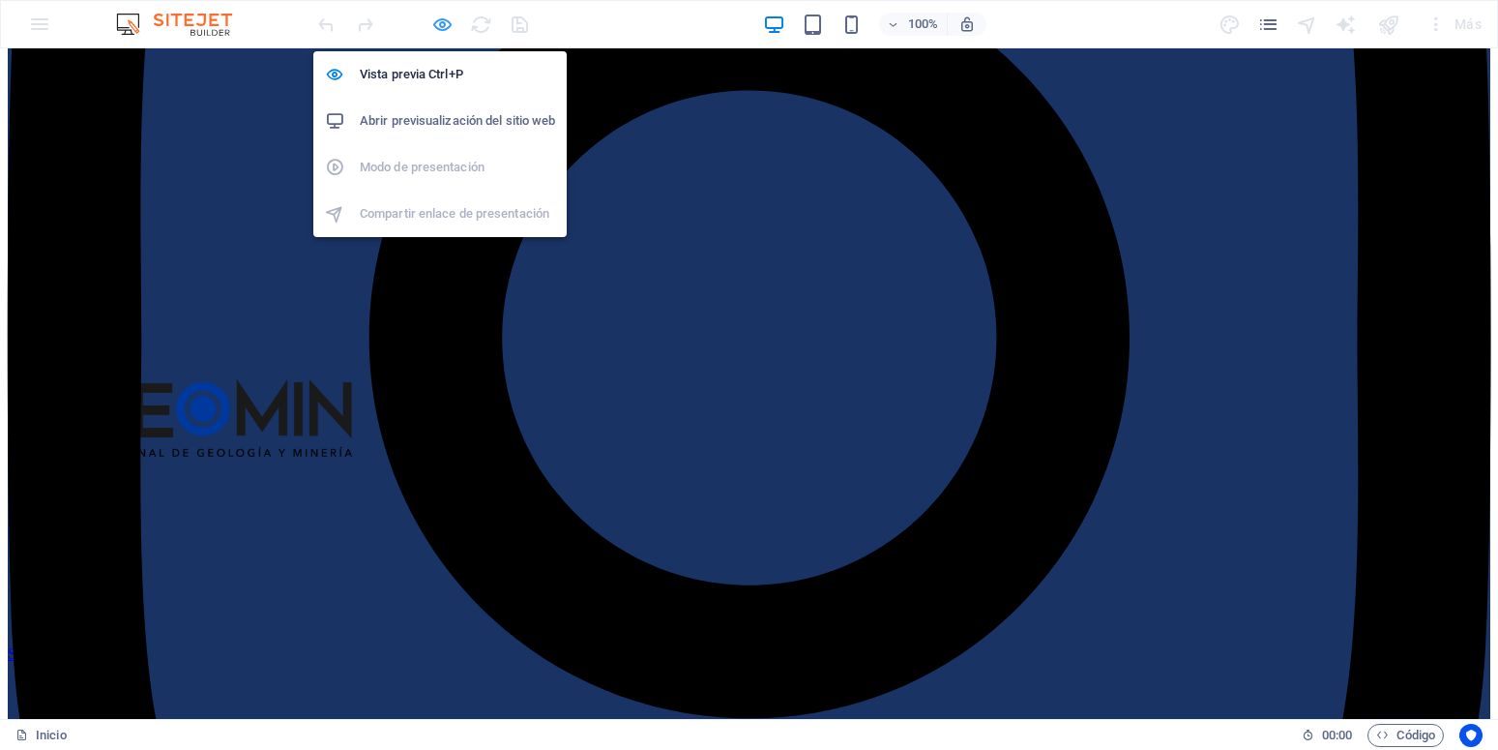
click at [438, 28] on icon "button" at bounding box center [442, 25] width 22 height 22
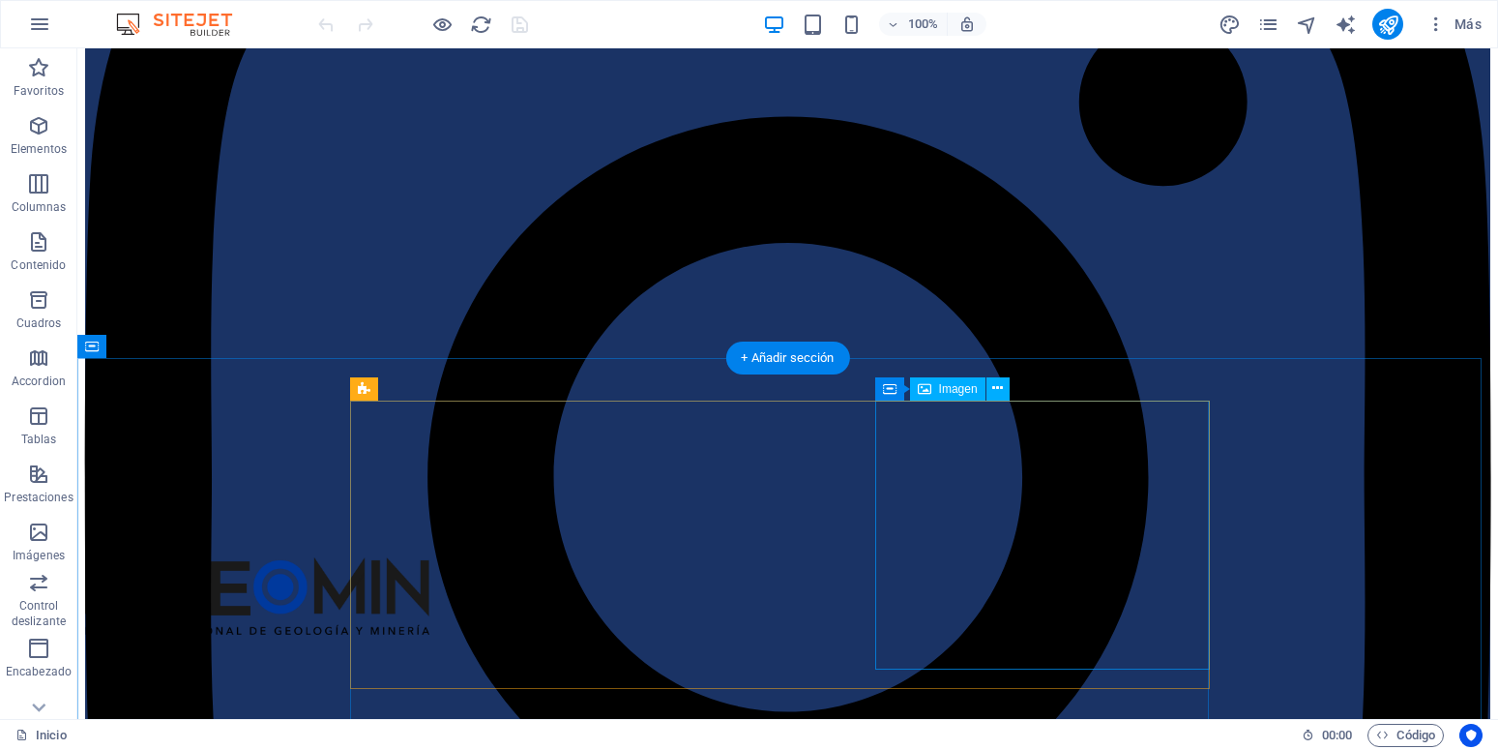
scroll to position [1282, 0]
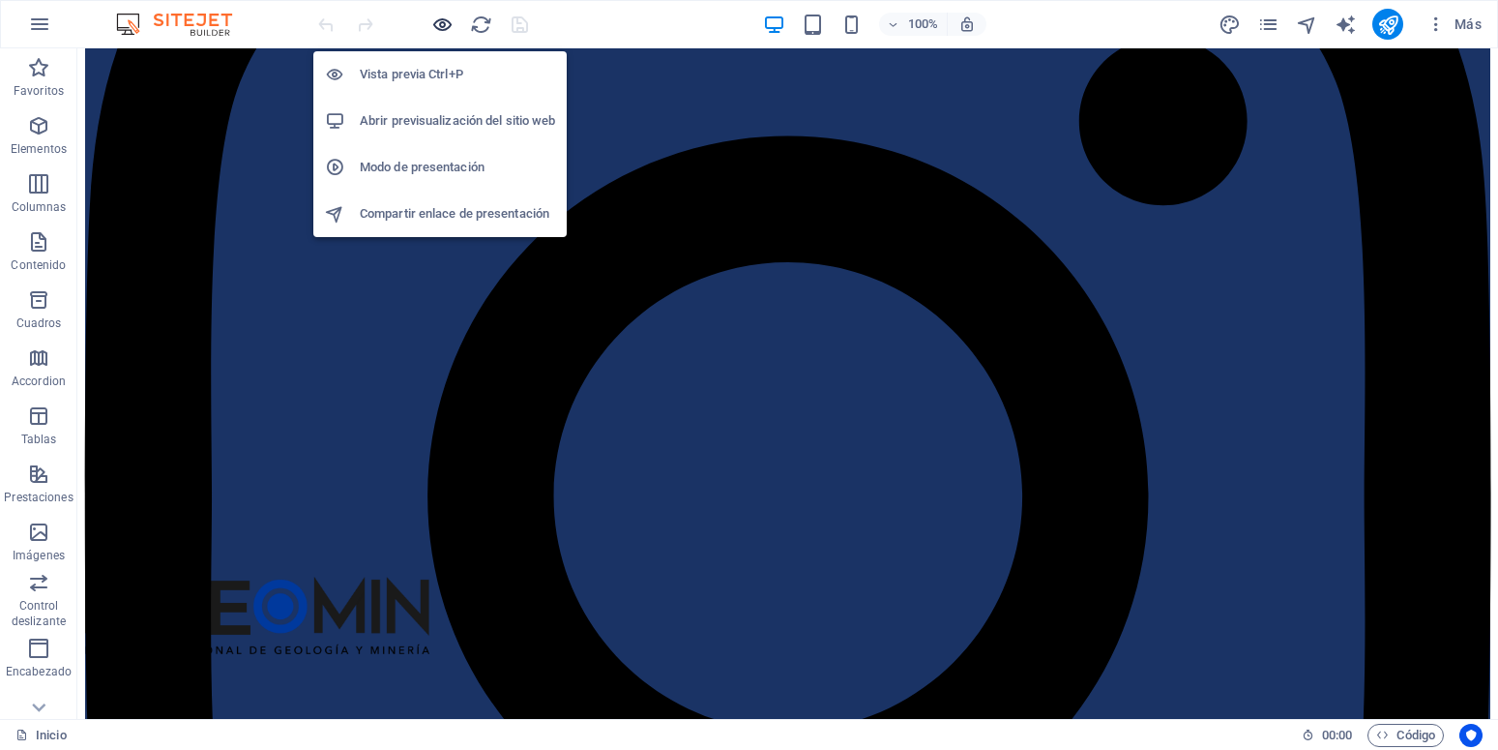
click at [448, 23] on icon "button" at bounding box center [442, 25] width 22 height 22
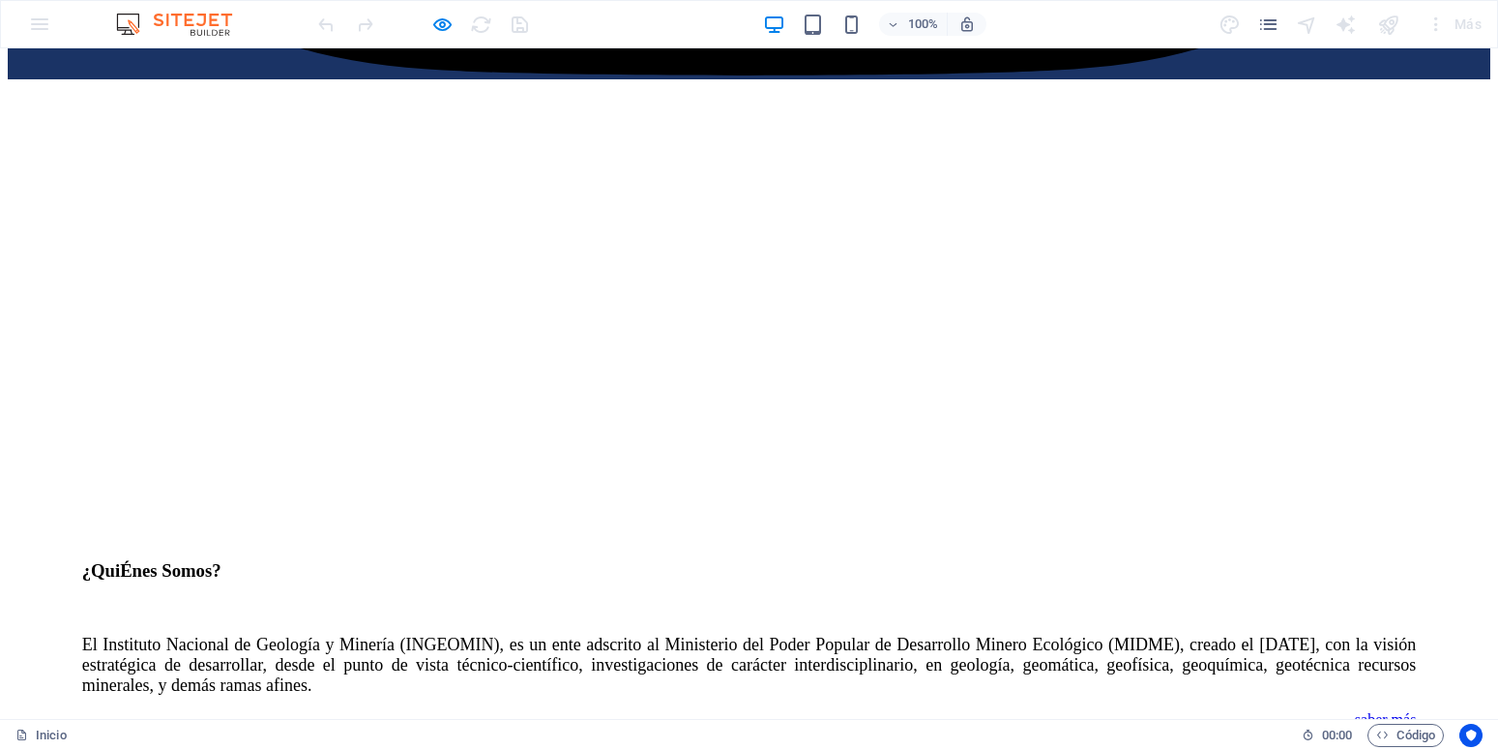
scroll to position [2466, 0]
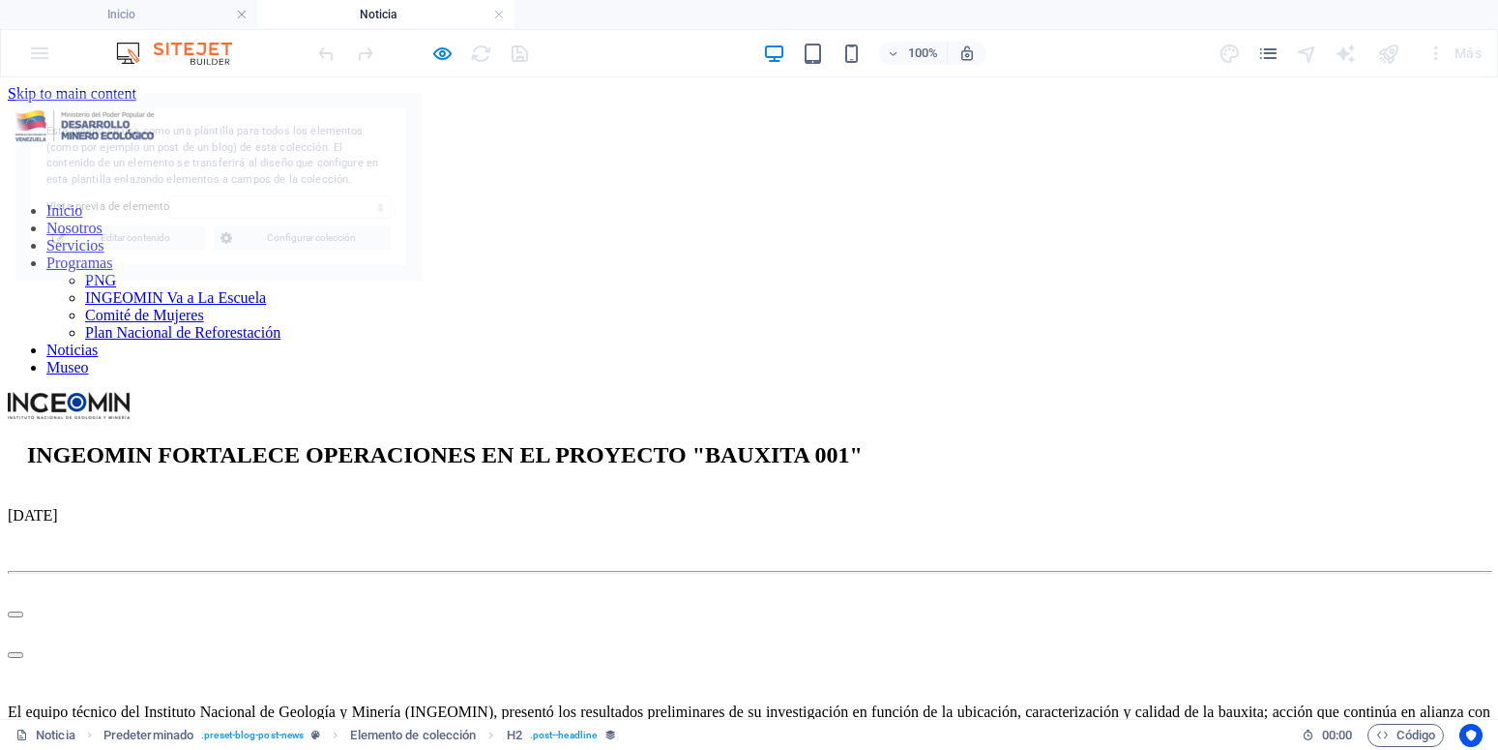
scroll to position [0, 0]
select select "68c9b5c06c3e233ac10521ac"
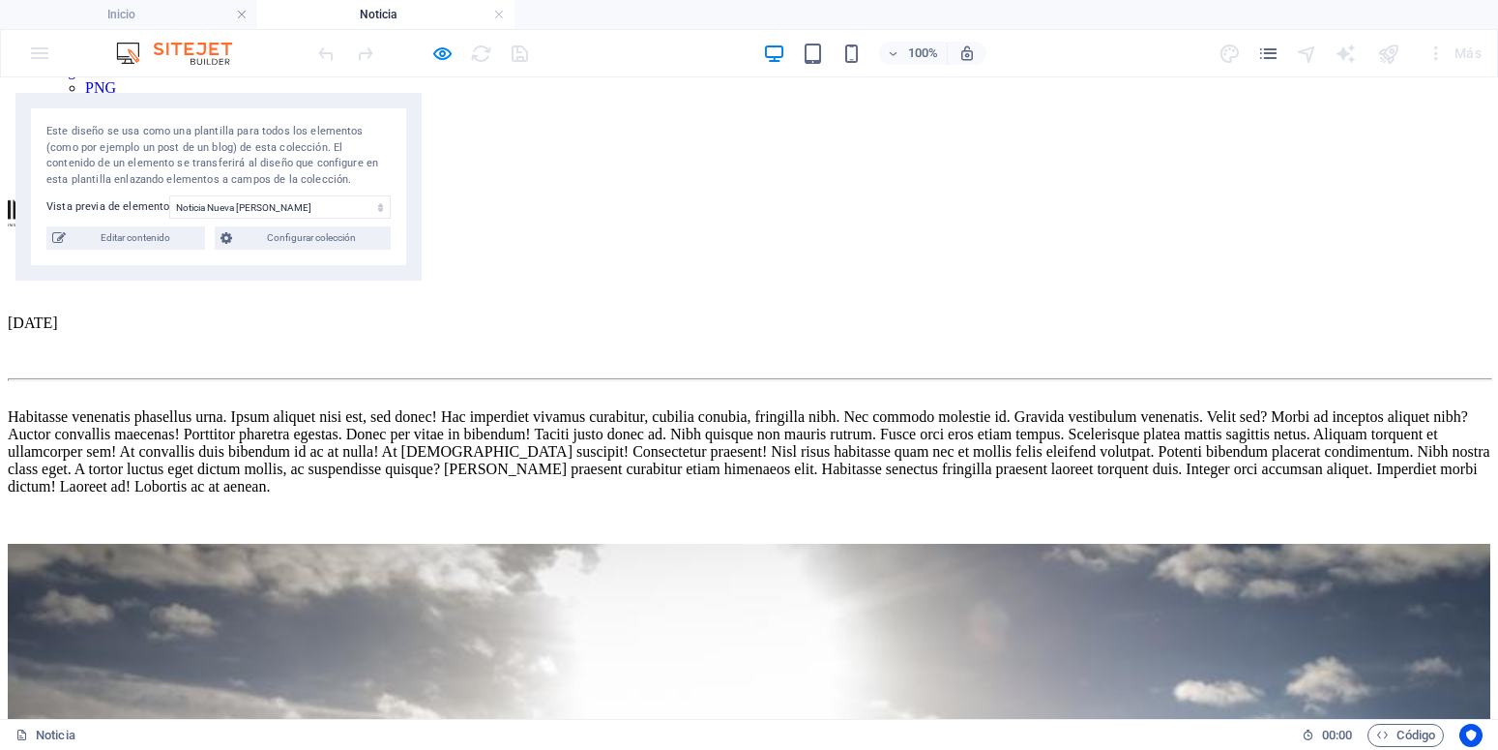
scroll to position [296, 0]
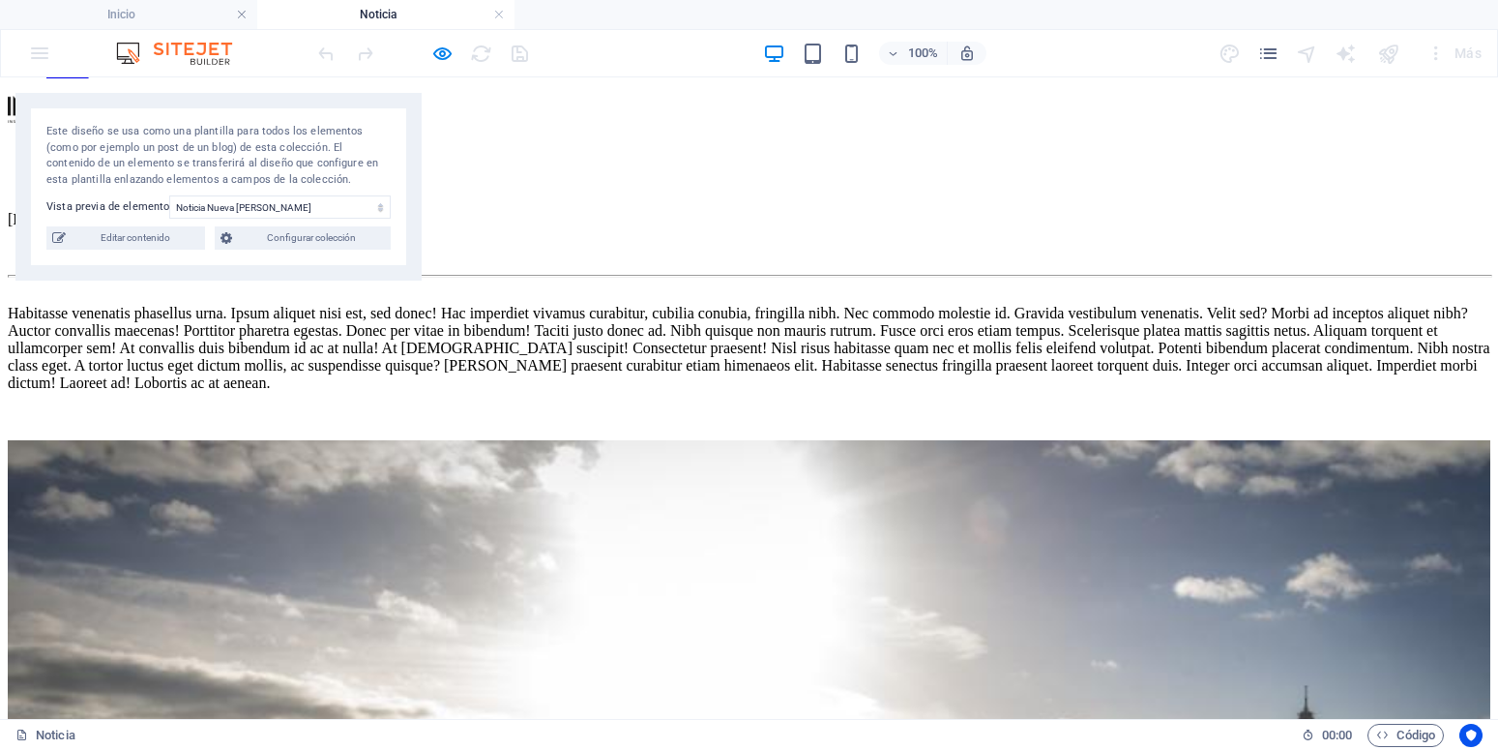
click at [210, 95] on body "pagina.ingeomin.net Inicio Noticia Favoritos Elementos Columnas Contenido Cuadr…" at bounding box center [749, 375] width 1498 height 750
click at [494, 15] on link at bounding box center [499, 15] width 12 height 18
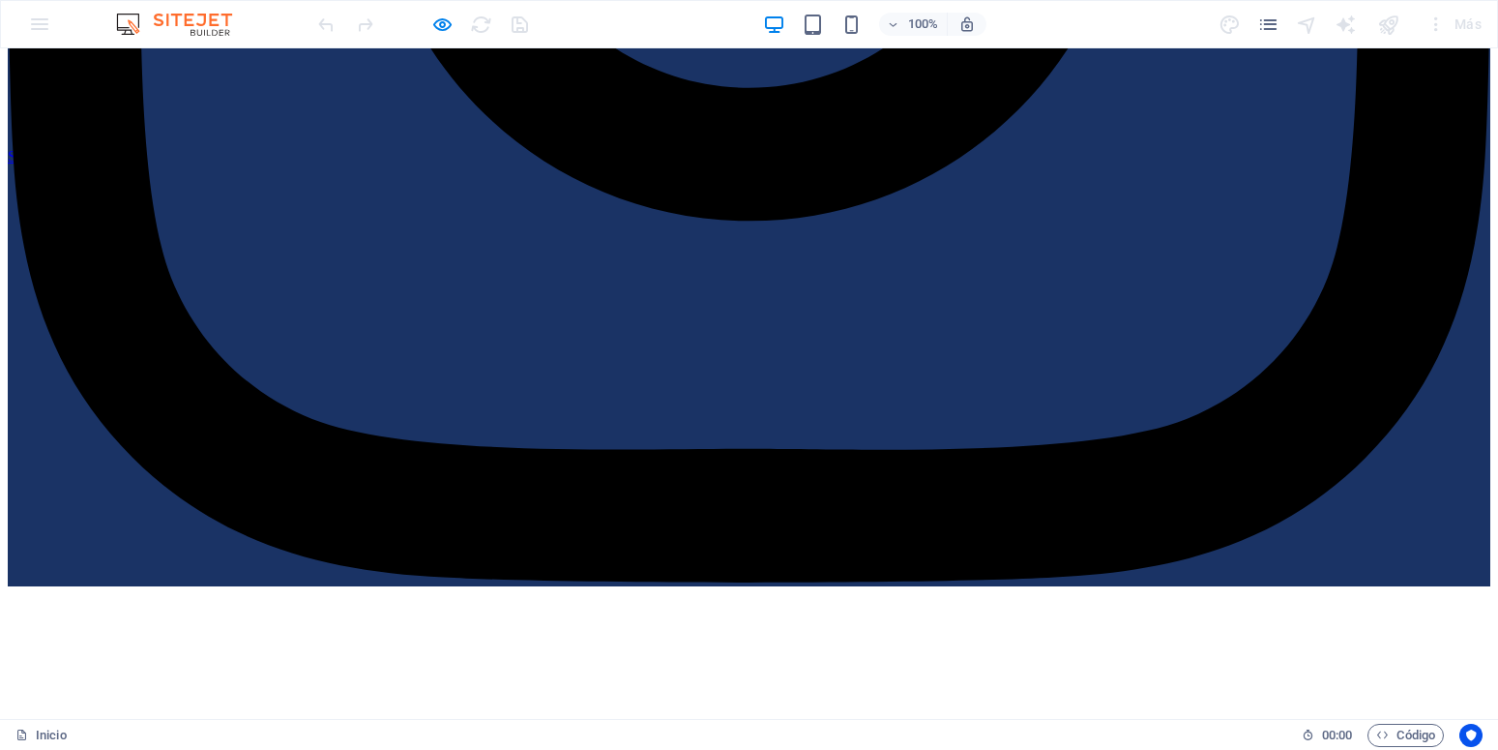
scroll to position [2565, 0]
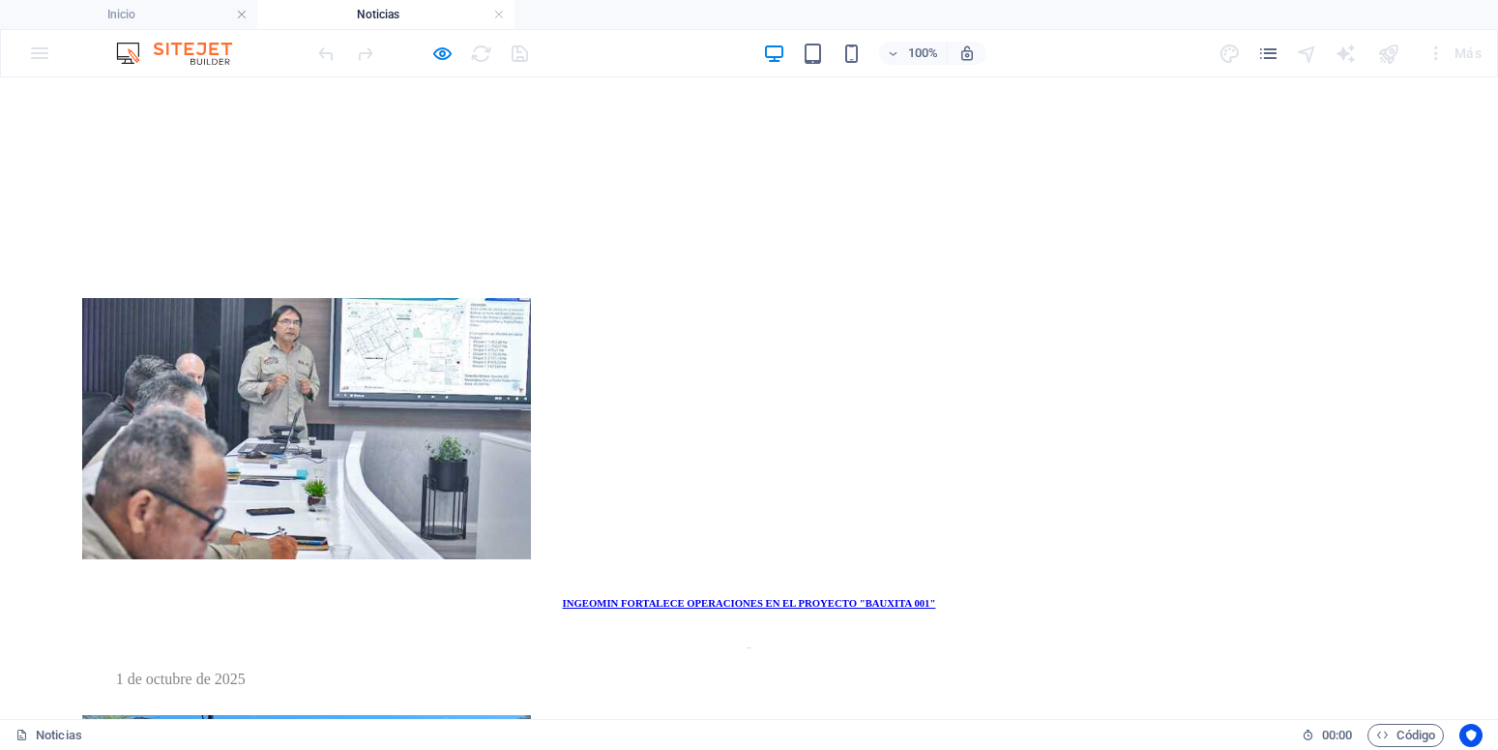
scroll to position [581, 0]
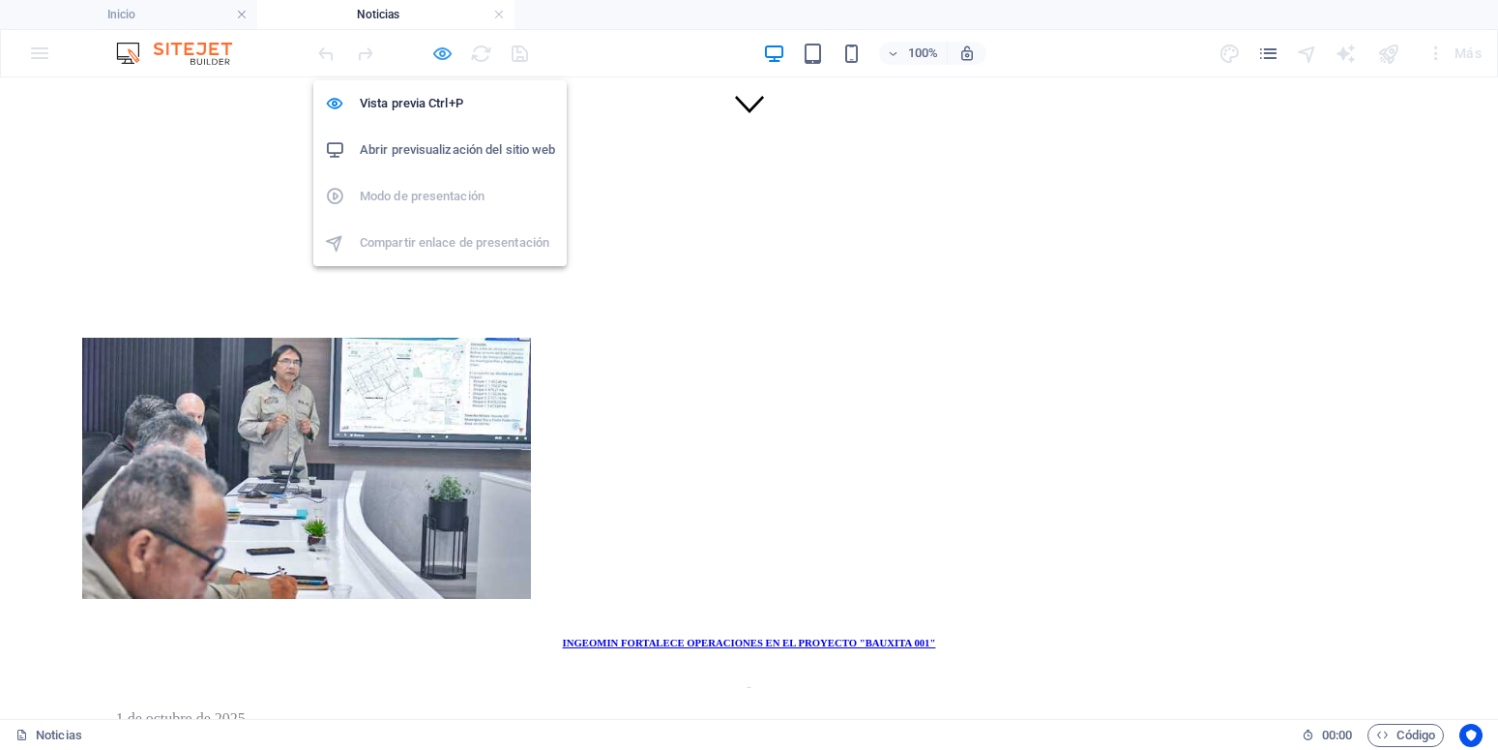
click at [441, 54] on icon "button" at bounding box center [442, 54] width 22 height 22
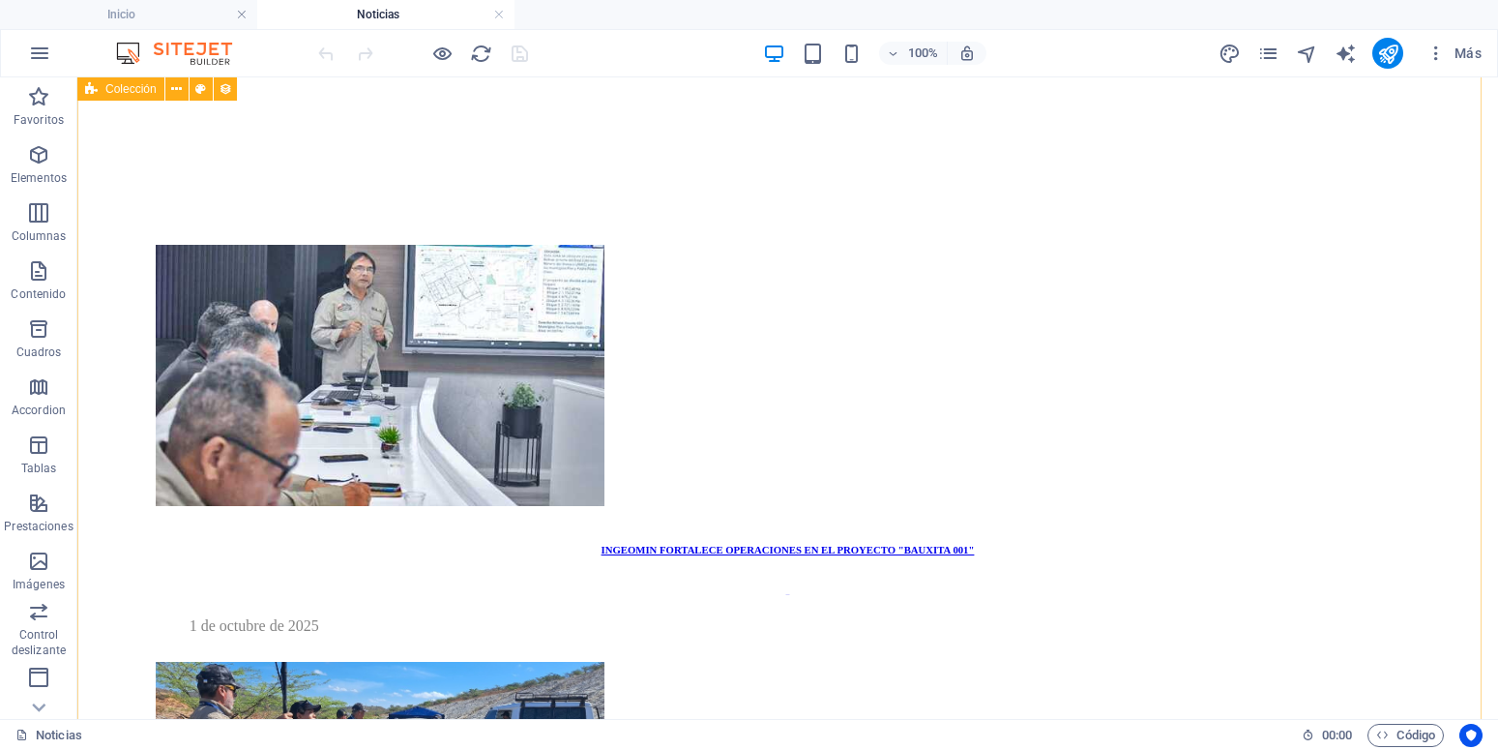
scroll to position [724, 0]
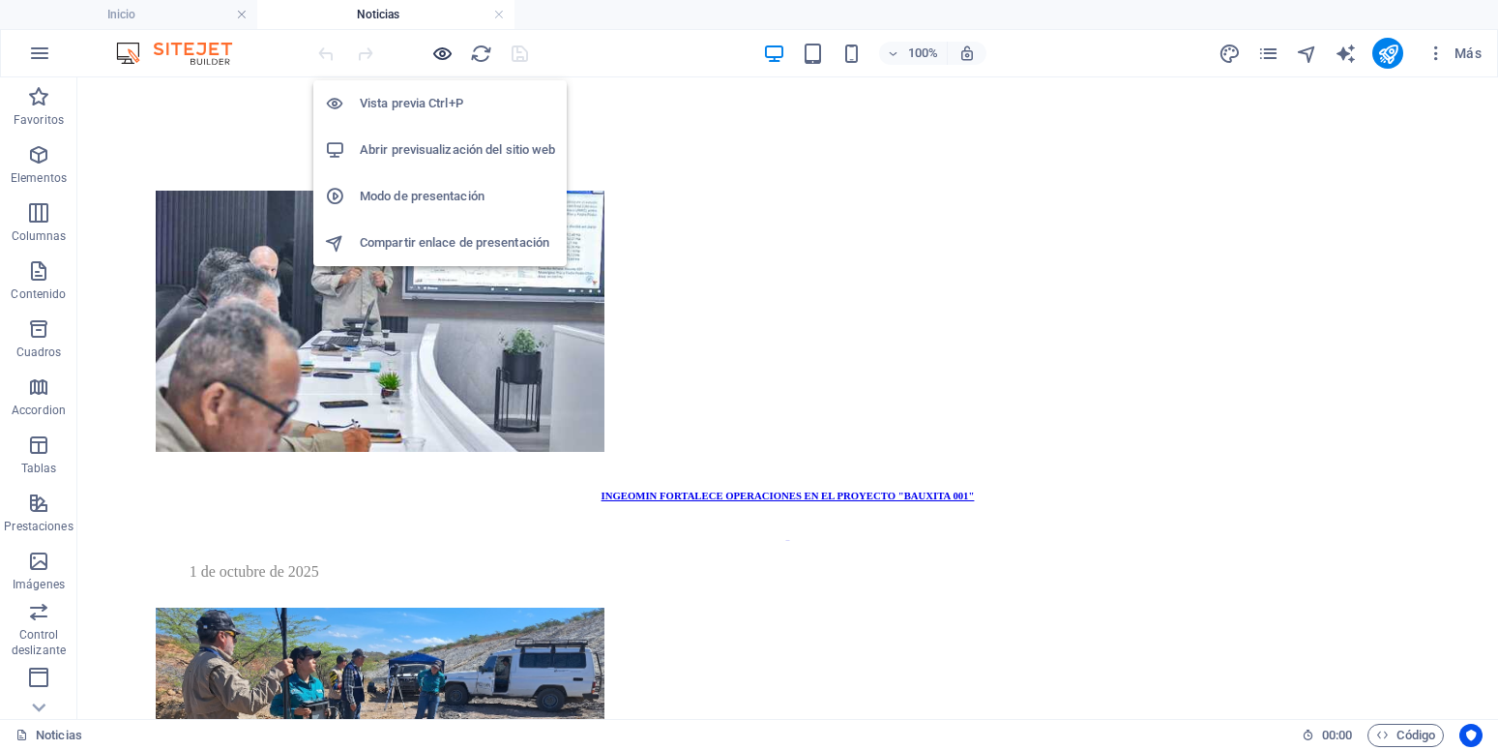
click at [433, 54] on icon "button" at bounding box center [442, 54] width 22 height 22
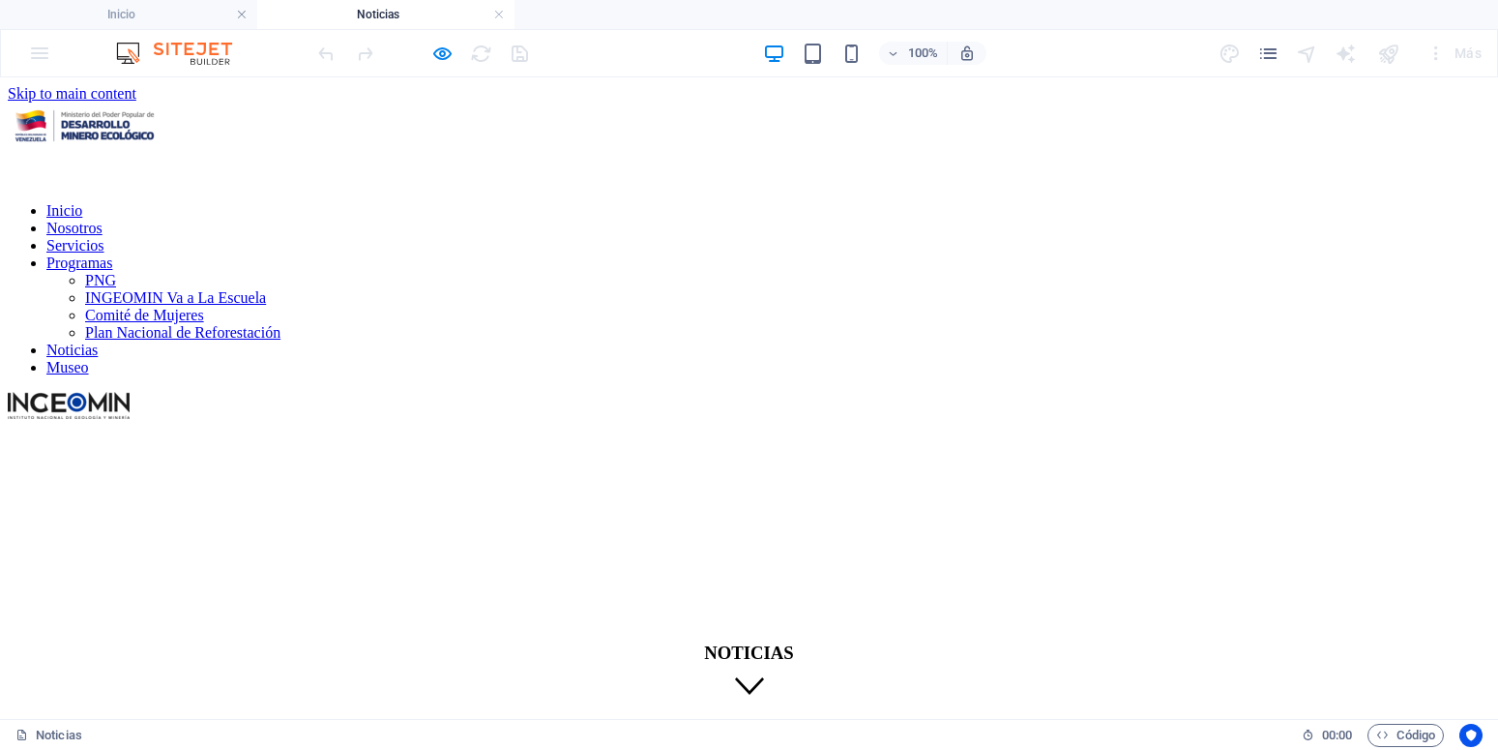
scroll to position [260, 0]
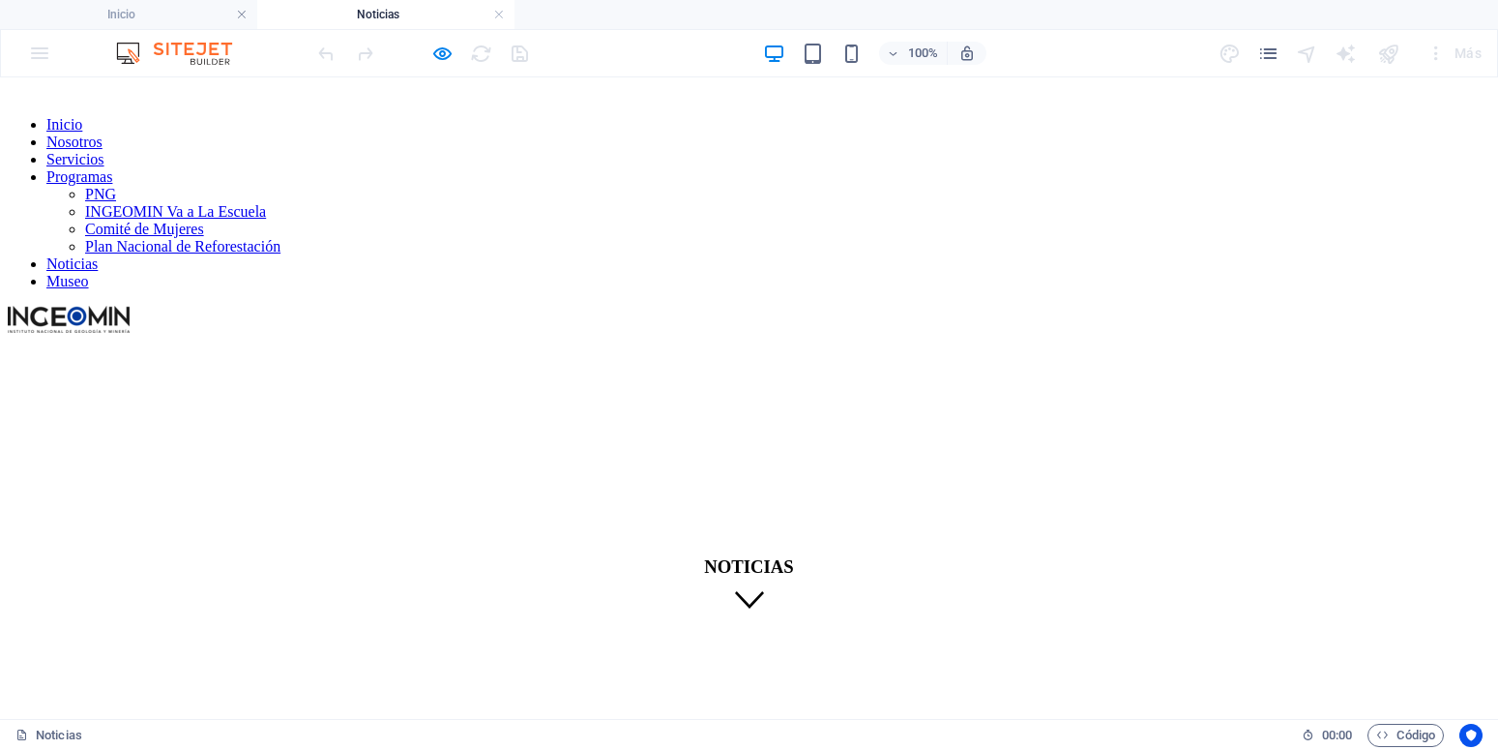
scroll to position [0, 0]
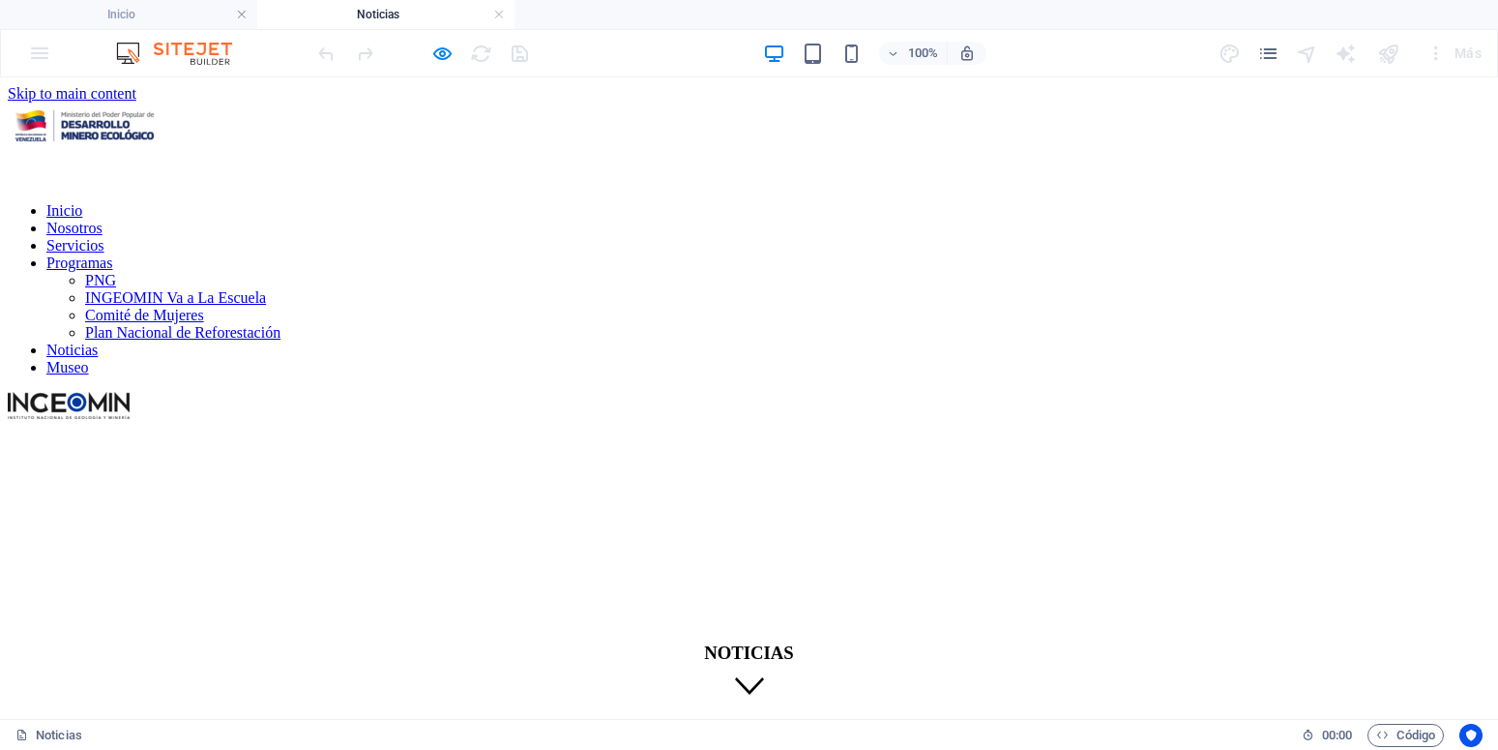
click at [82, 202] on link "Inicio" at bounding box center [64, 210] width 36 height 16
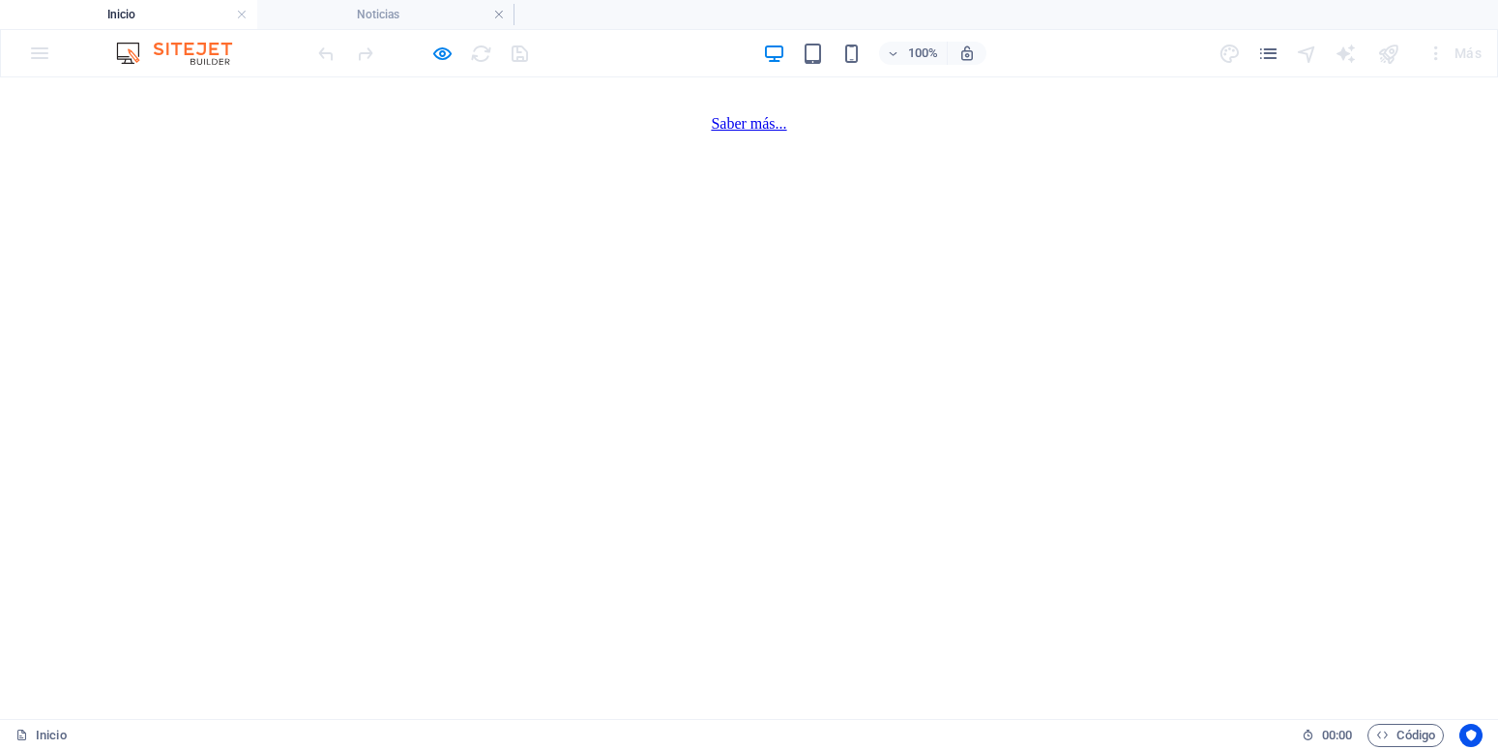
scroll to position [4181, 0]
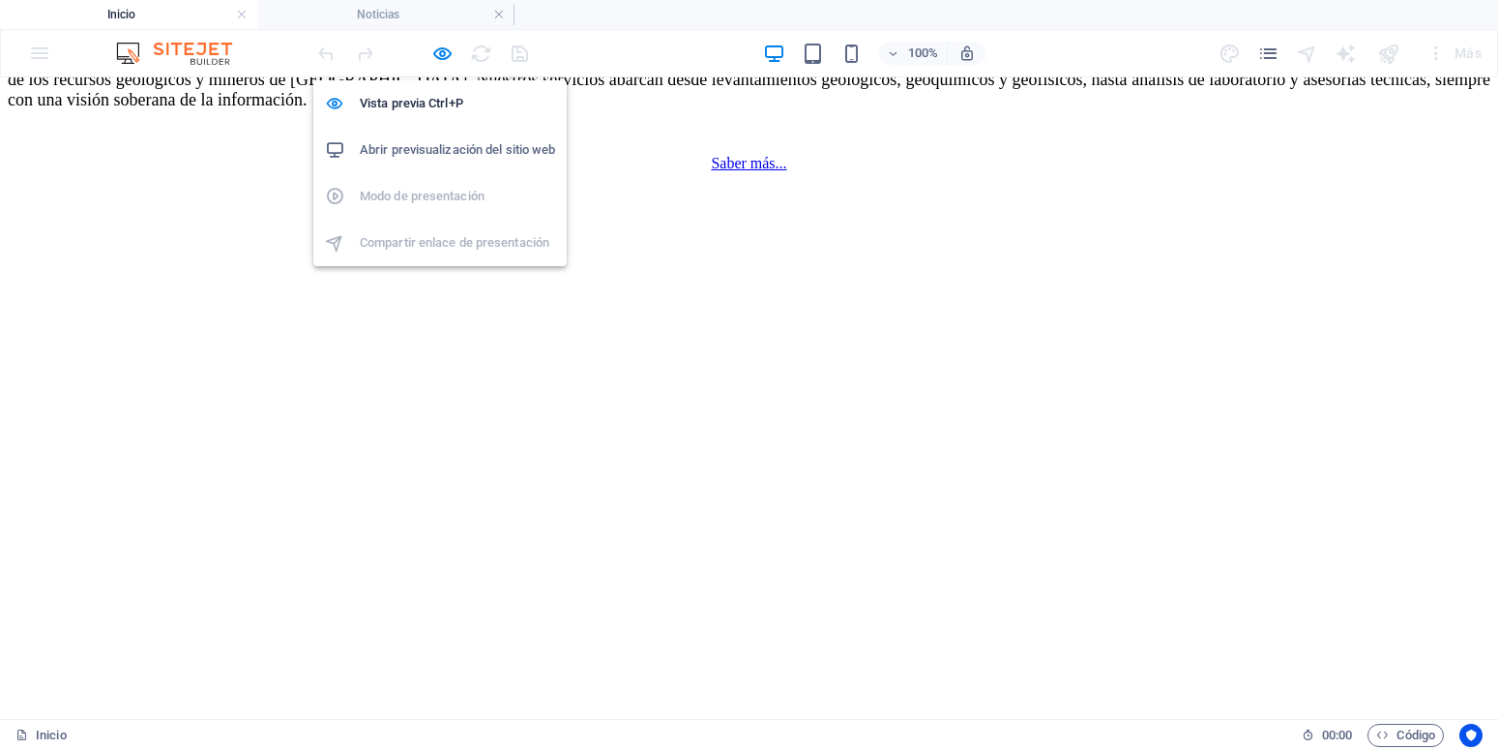
click at [446, 65] on div "Vista previa Ctrl+P Abrir previsualización del sitio web Modo de presentación C…" at bounding box center [439, 165] width 253 height 201
click at [450, 47] on icon "button" at bounding box center [442, 54] width 22 height 22
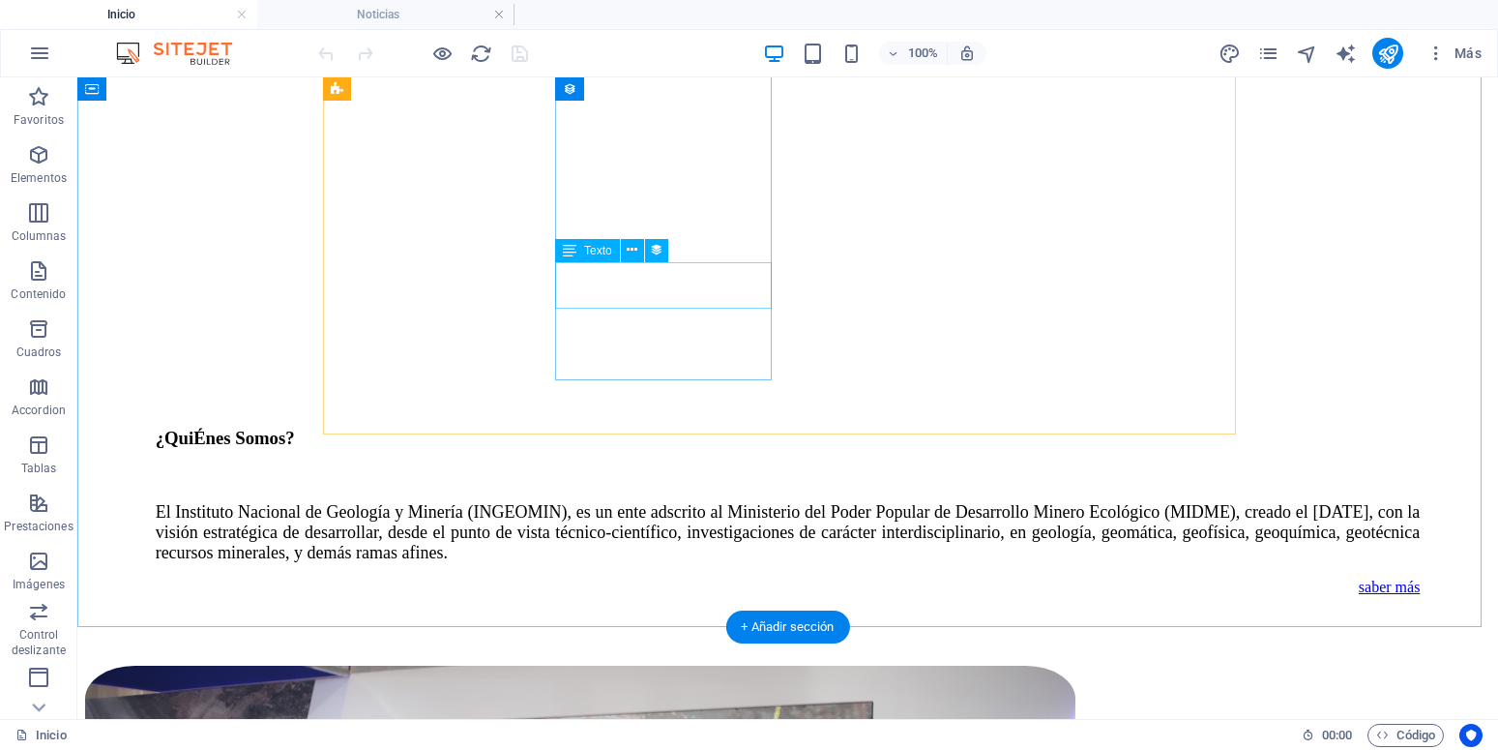
scroll to position [2472, 0]
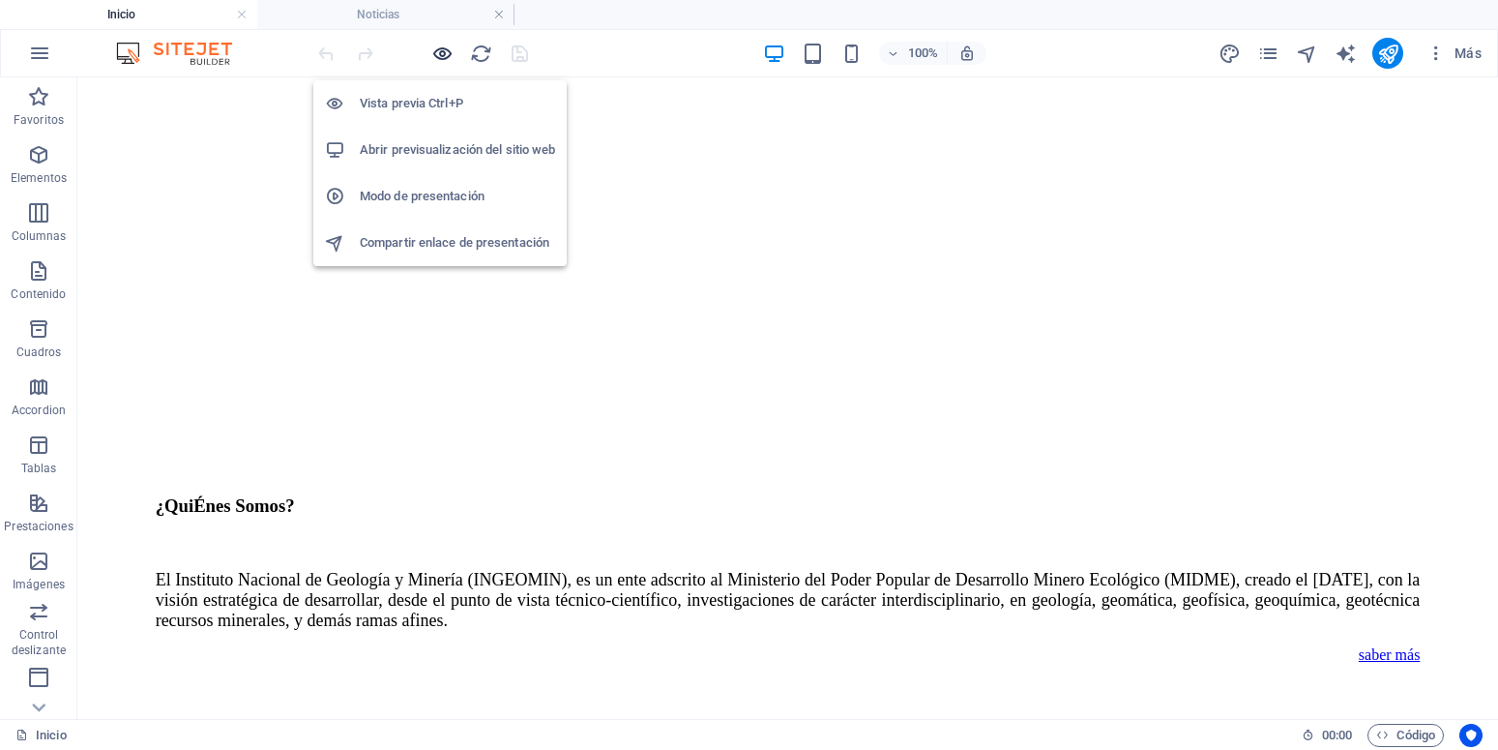
click at [444, 50] on icon "button" at bounding box center [442, 54] width 22 height 22
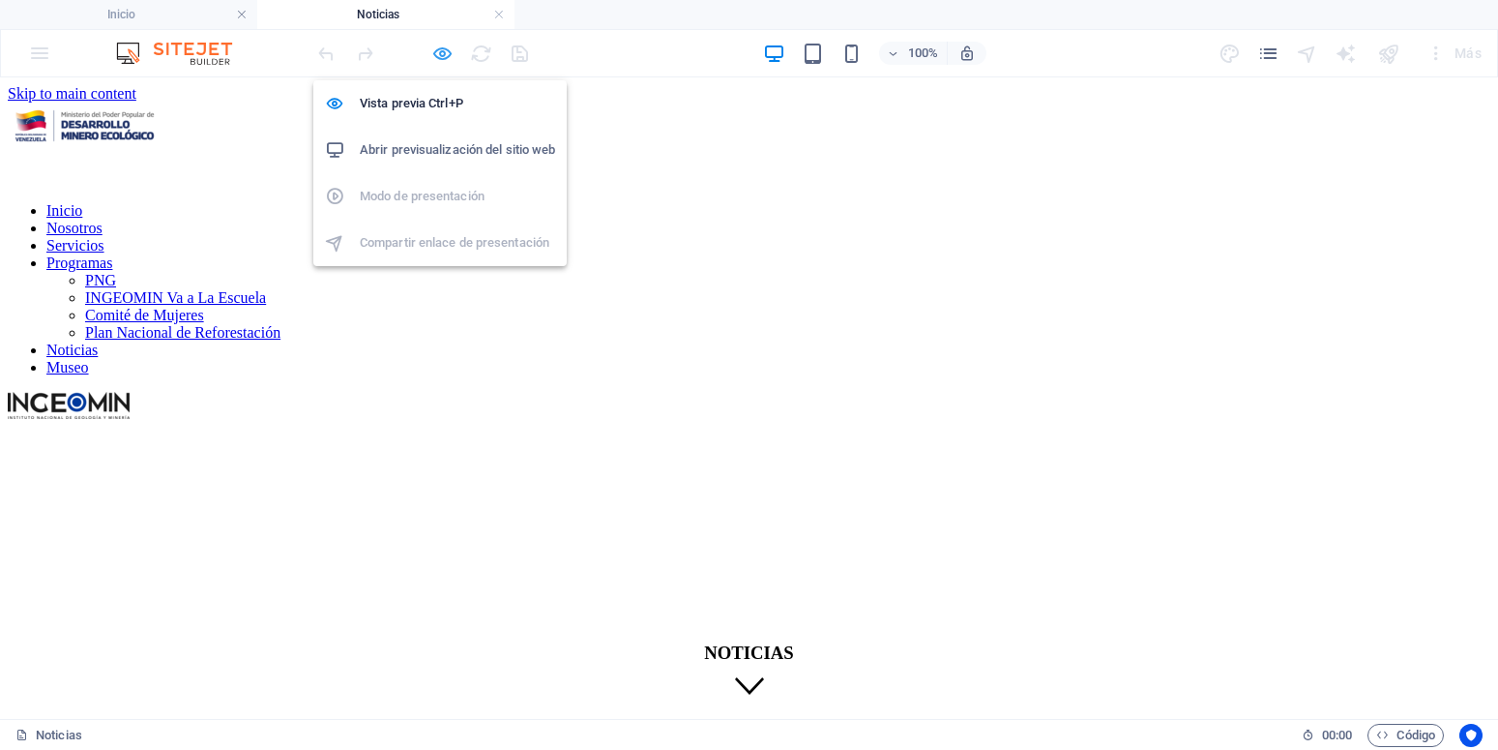
click at [436, 51] on icon "button" at bounding box center [442, 54] width 22 height 22
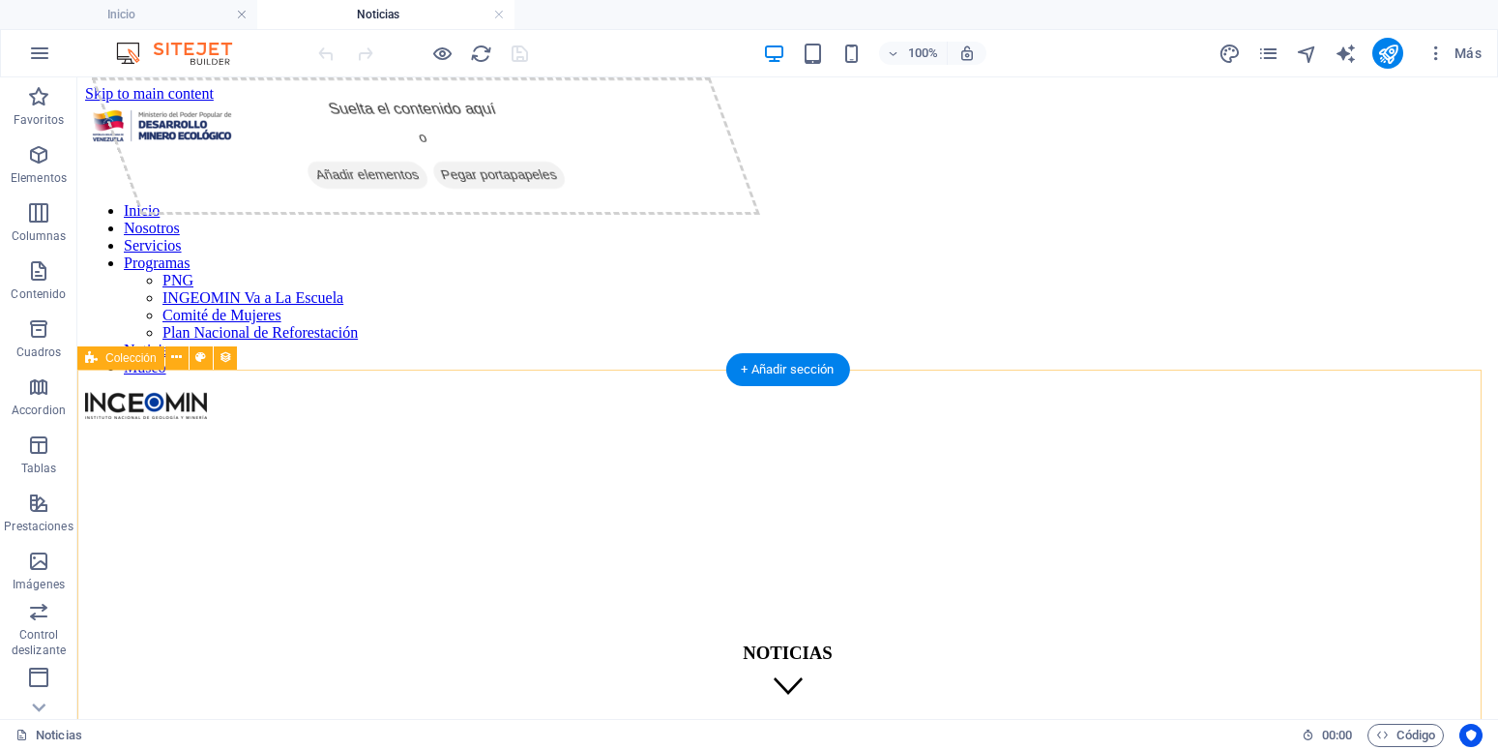
scroll to position [197, 0]
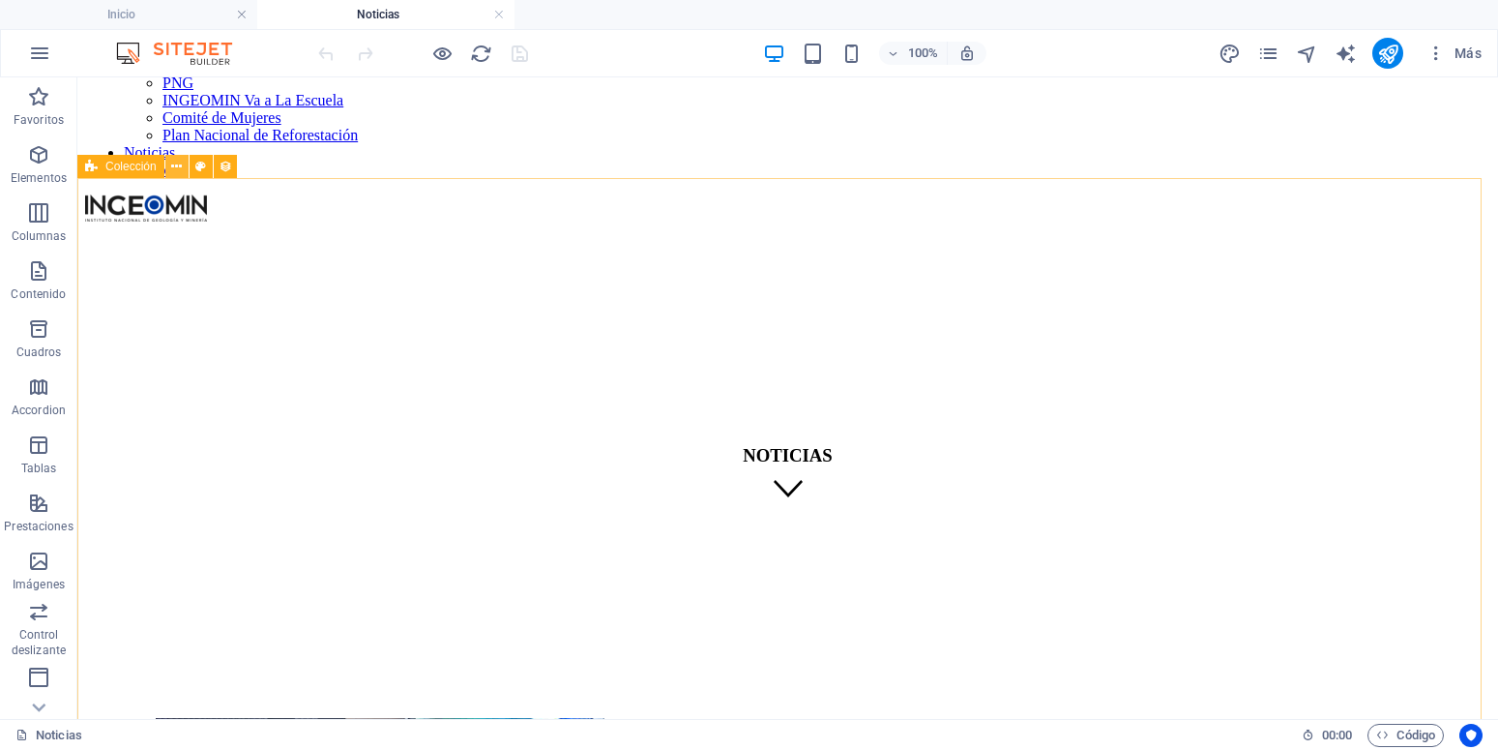
click at [174, 168] on icon at bounding box center [176, 167] width 11 height 20
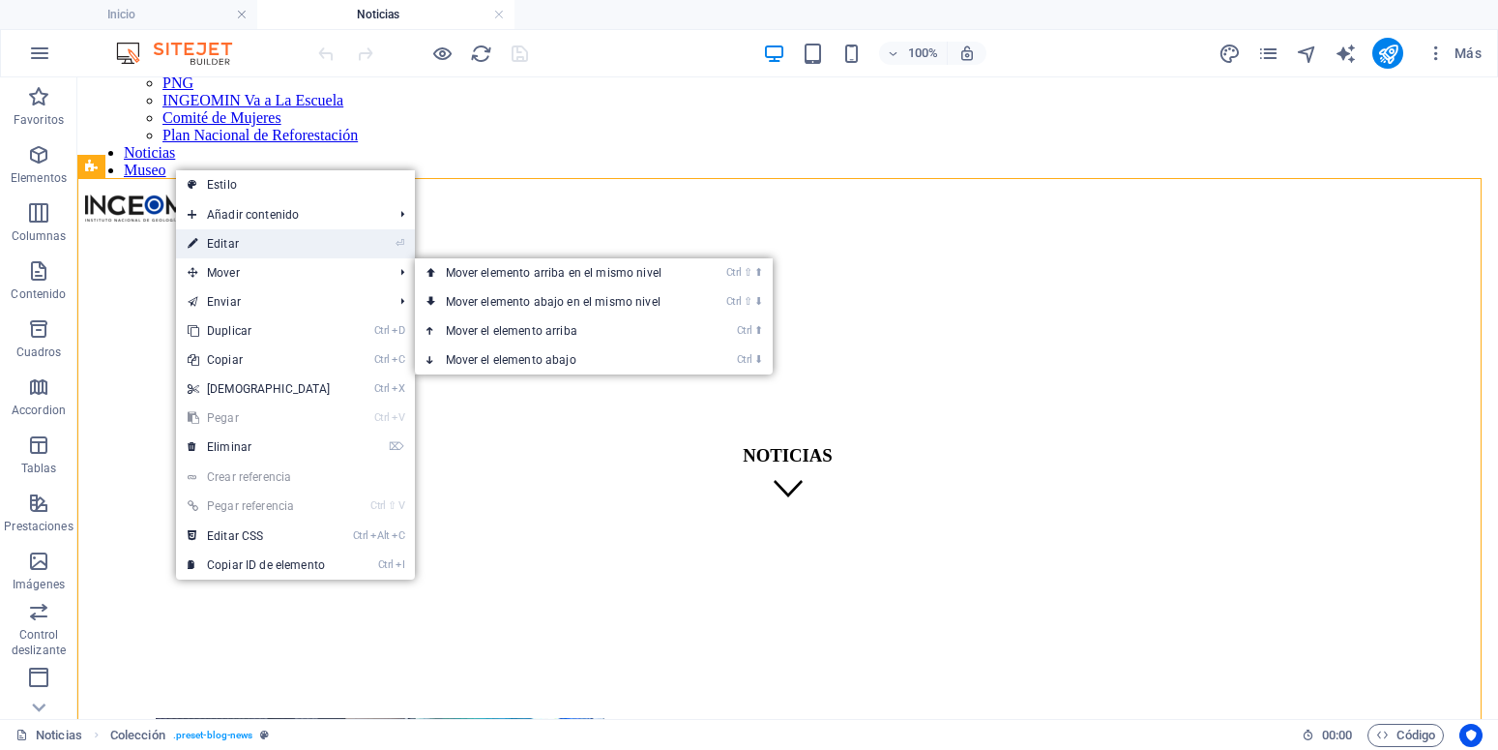
click at [248, 236] on link "⏎ Editar" at bounding box center [259, 243] width 166 height 29
select select "68c9b5bf5b7bfe3ceb04a5c7"
select select "createdAt_DESC"
select select "columns.publishing_date"
select select "past"
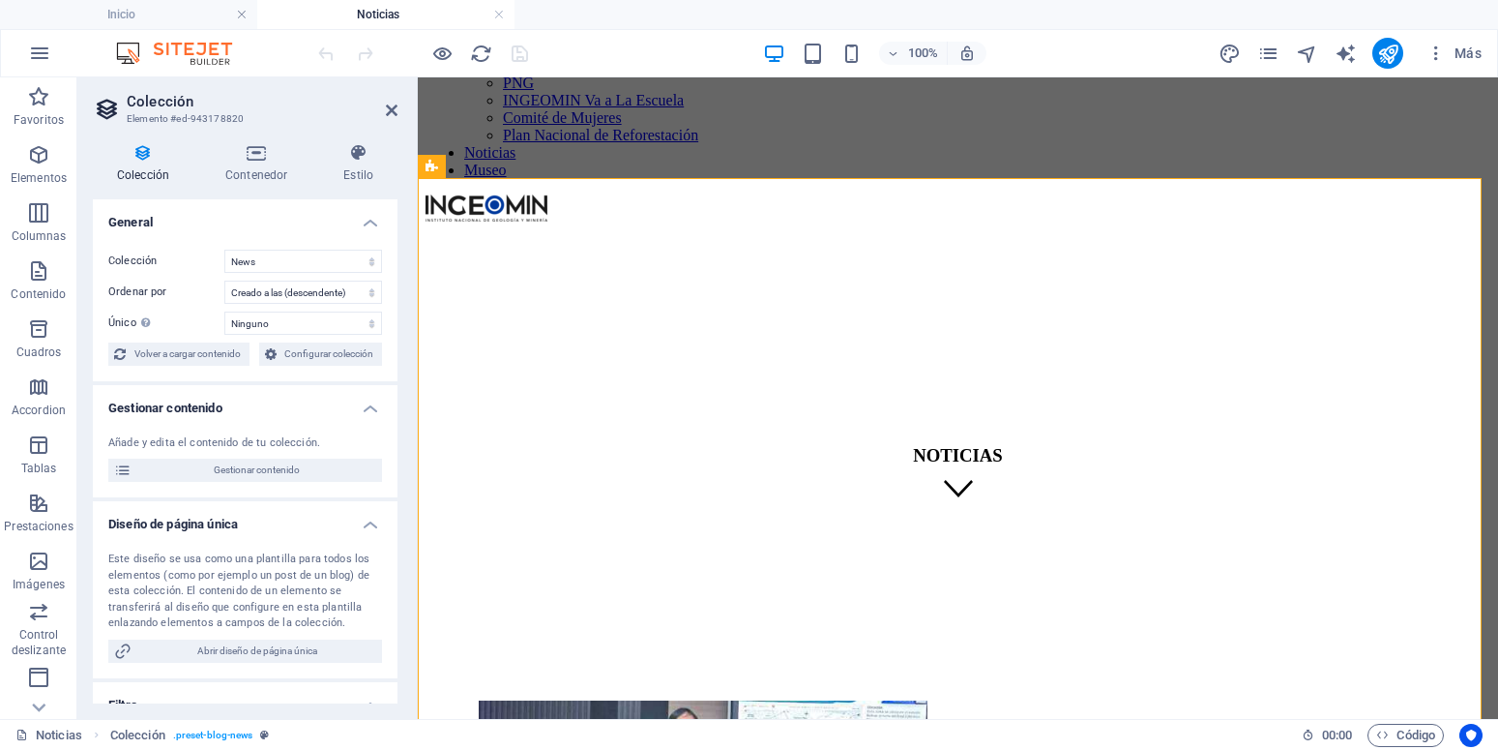
scroll to position [348, 0]
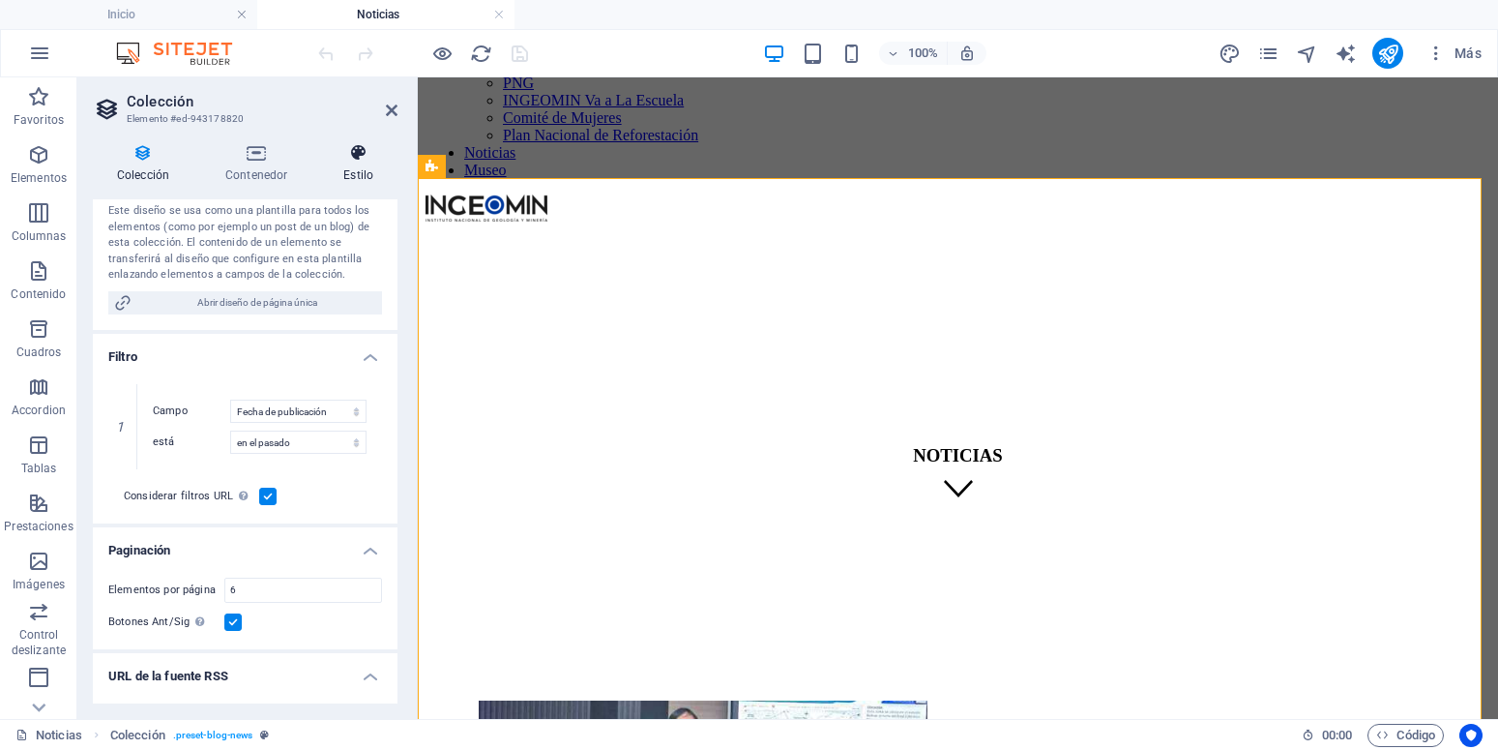
click at [353, 152] on icon at bounding box center [358, 152] width 78 height 19
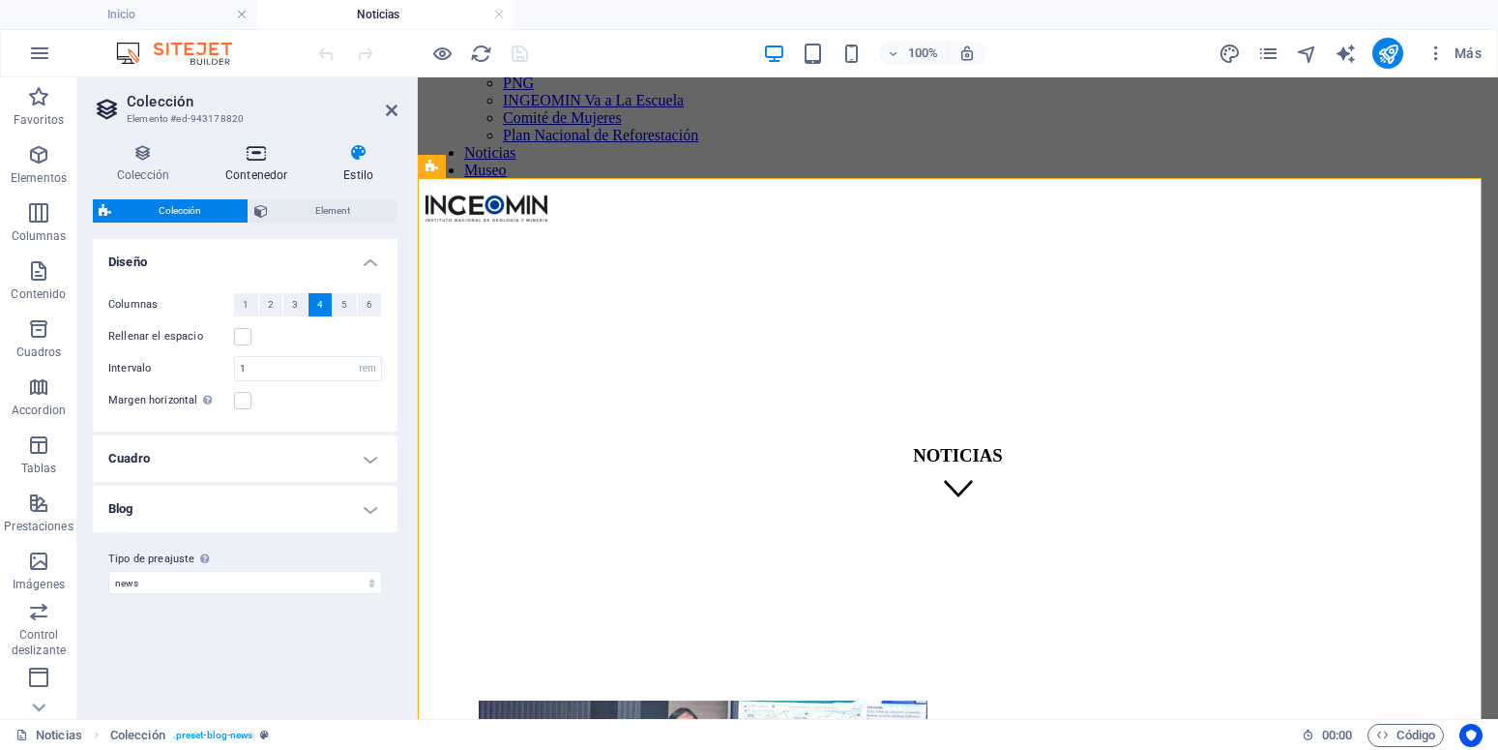
click at [252, 149] on icon at bounding box center [256, 152] width 110 height 19
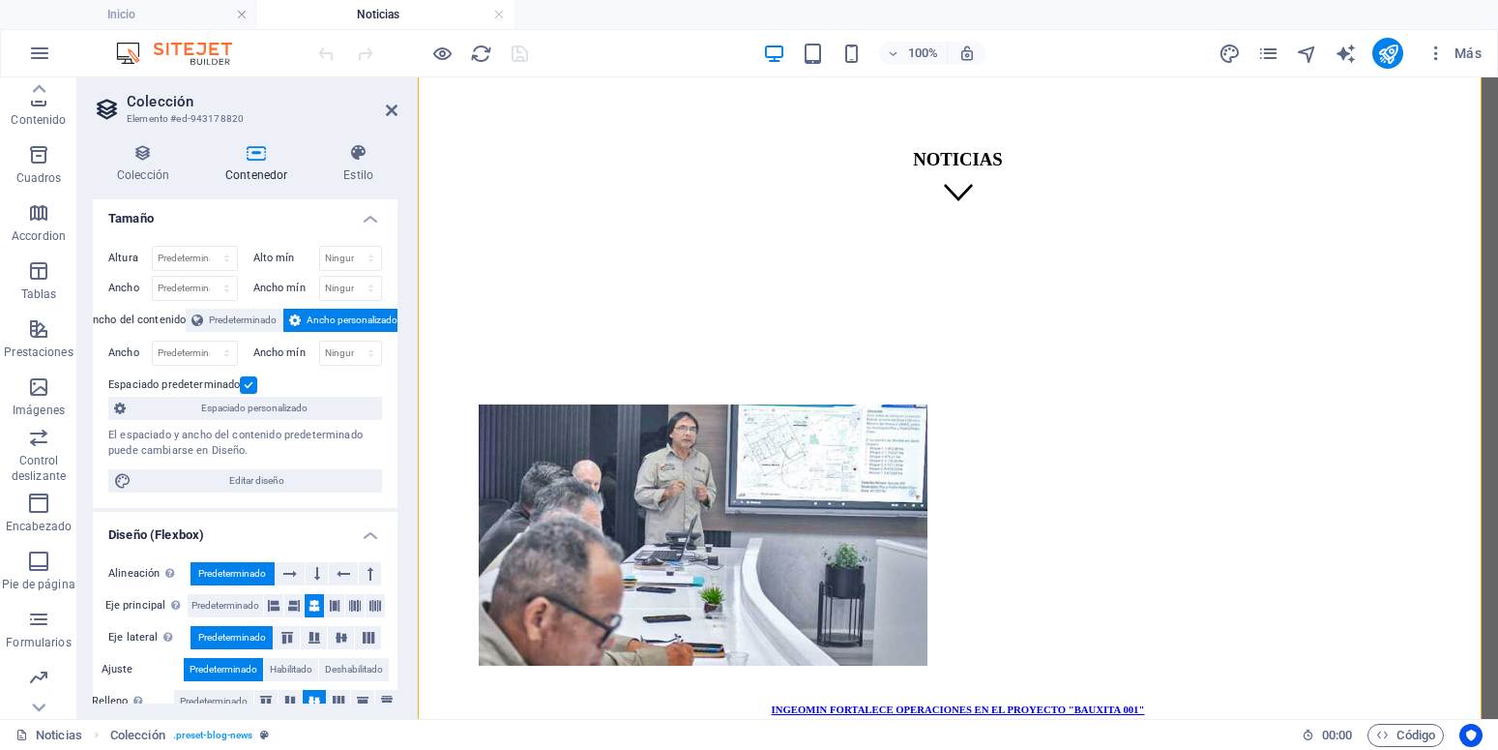
scroll to position [0, 0]
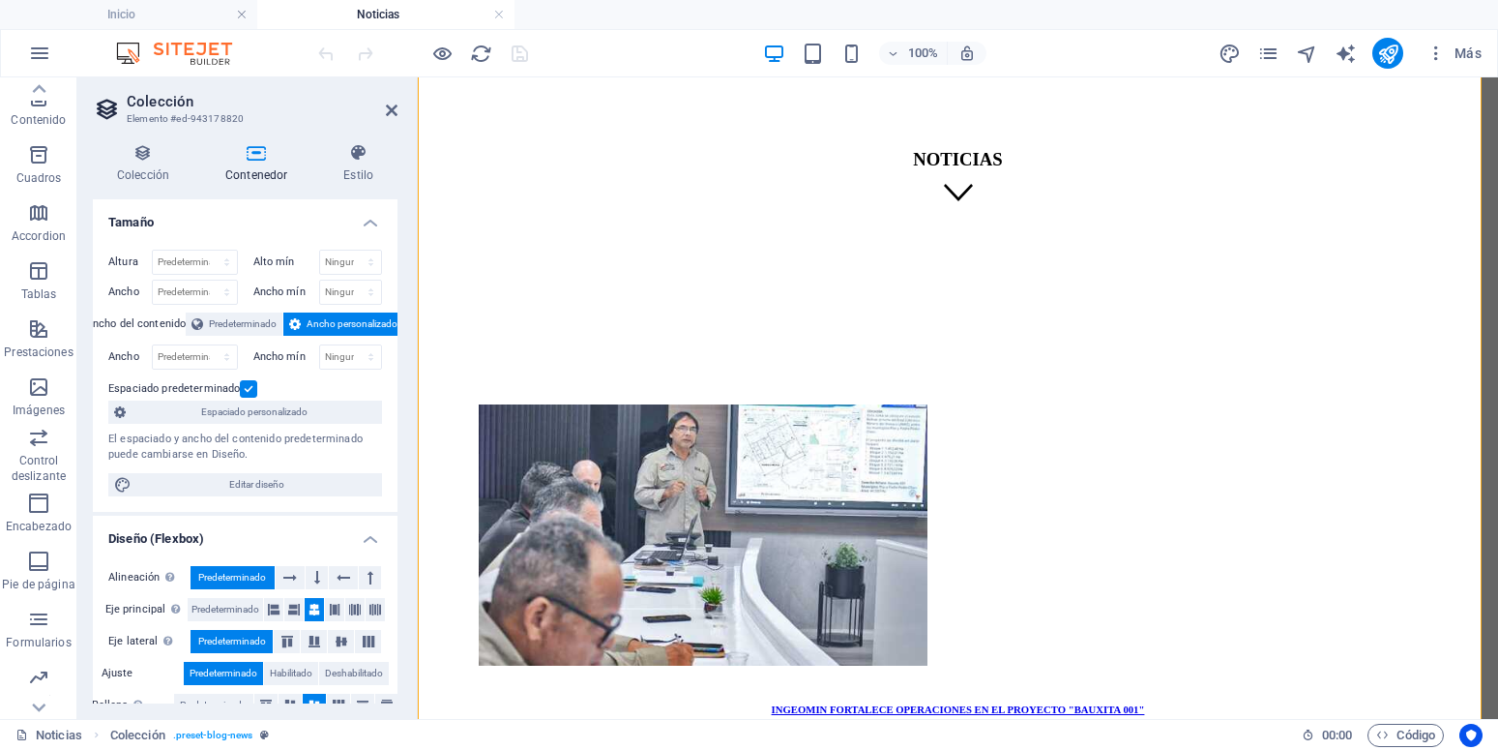
click at [390, 102] on h2 "Colección" at bounding box center [262, 101] width 271 height 17
click at [393, 107] on icon at bounding box center [392, 110] width 12 height 15
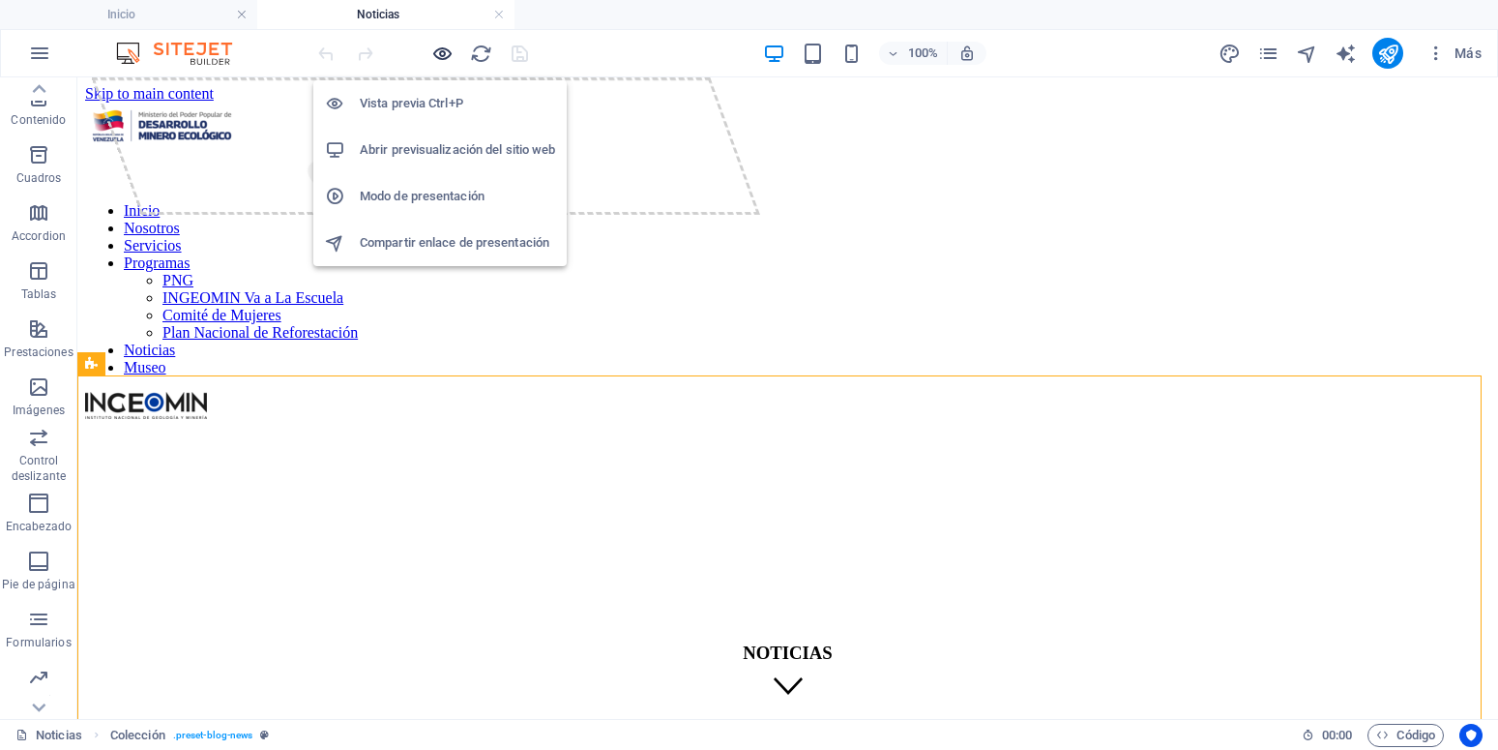
click at [445, 59] on icon "button" at bounding box center [442, 54] width 22 height 22
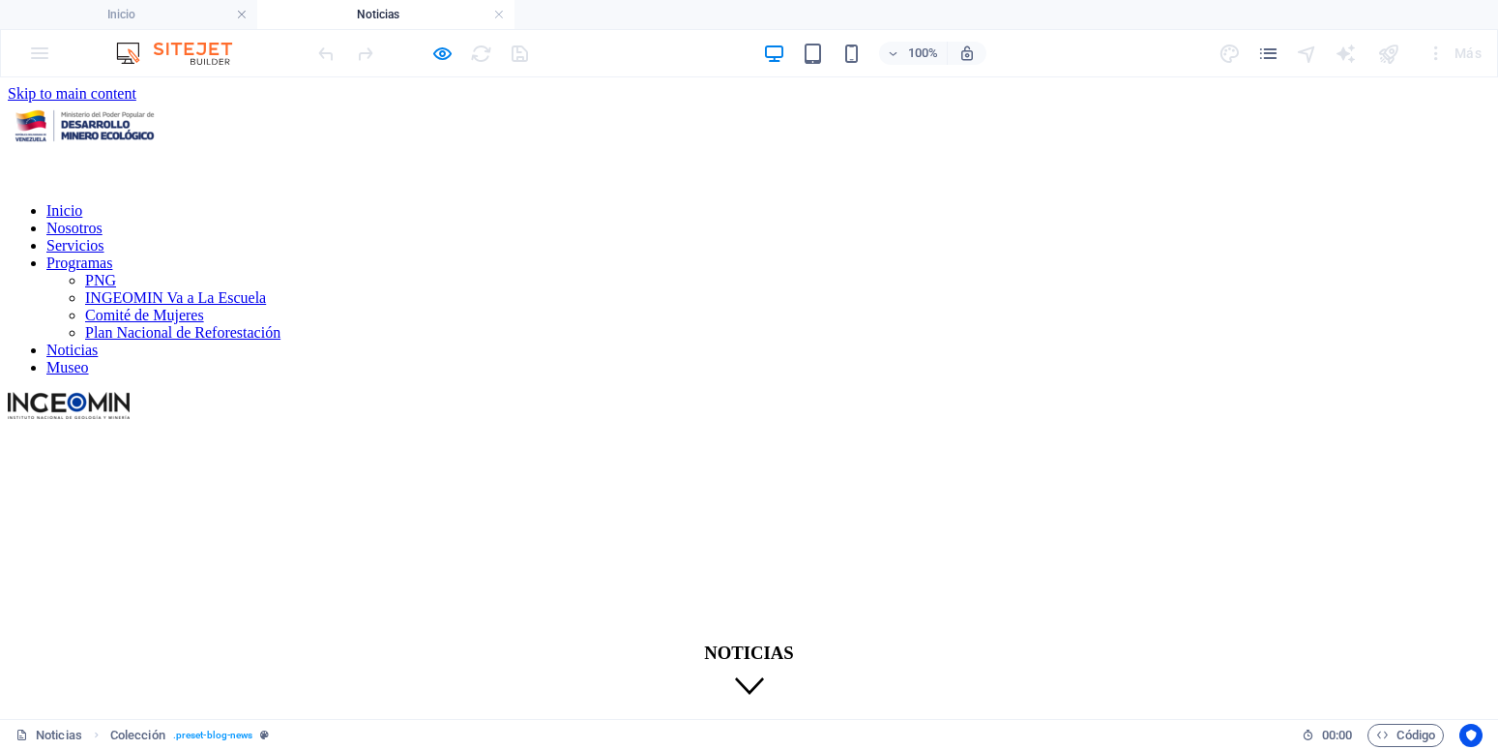
click at [162, 106] on img at bounding box center [85, 126] width 154 height 46
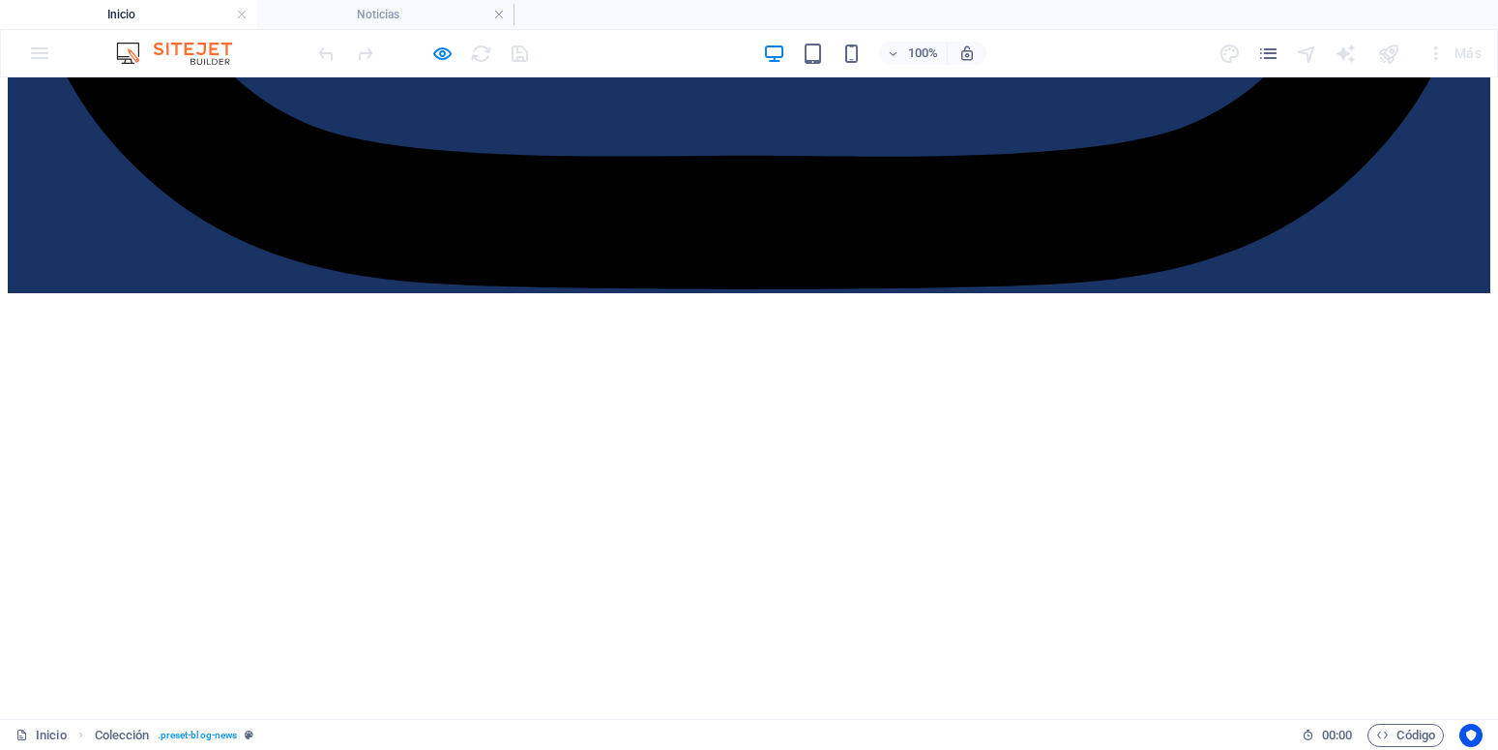
scroll to position [1683, 0]
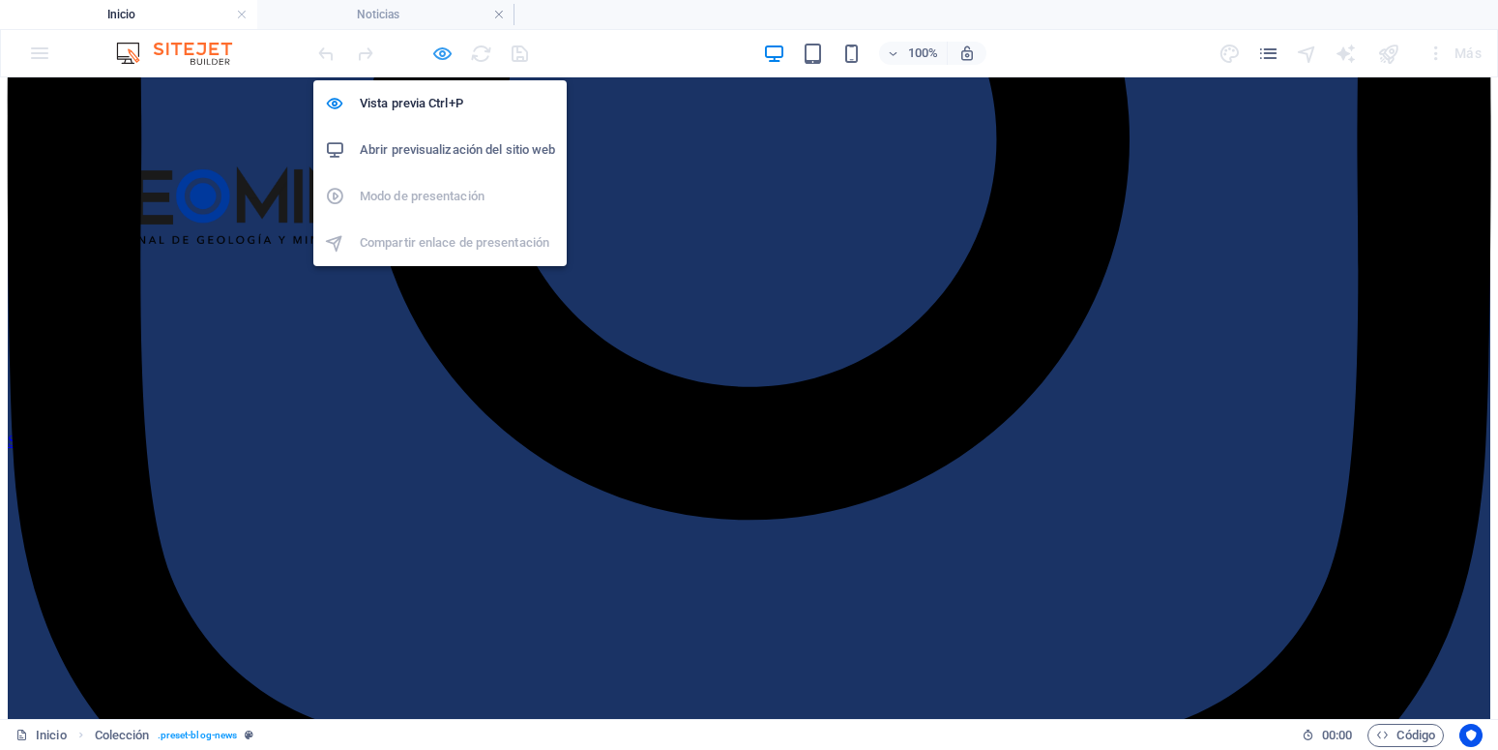
click at [449, 55] on icon "button" at bounding box center [442, 54] width 22 height 22
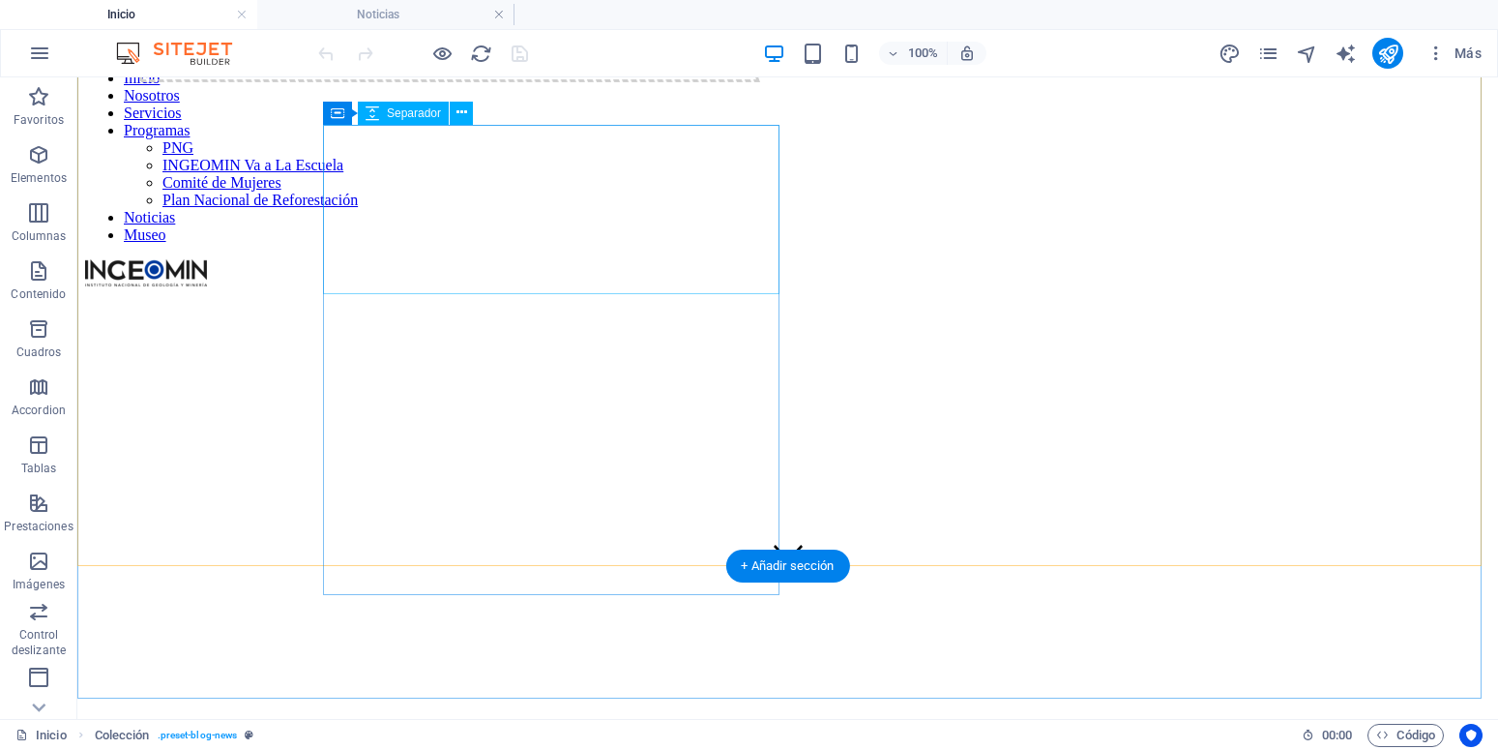
scroll to position [0, 0]
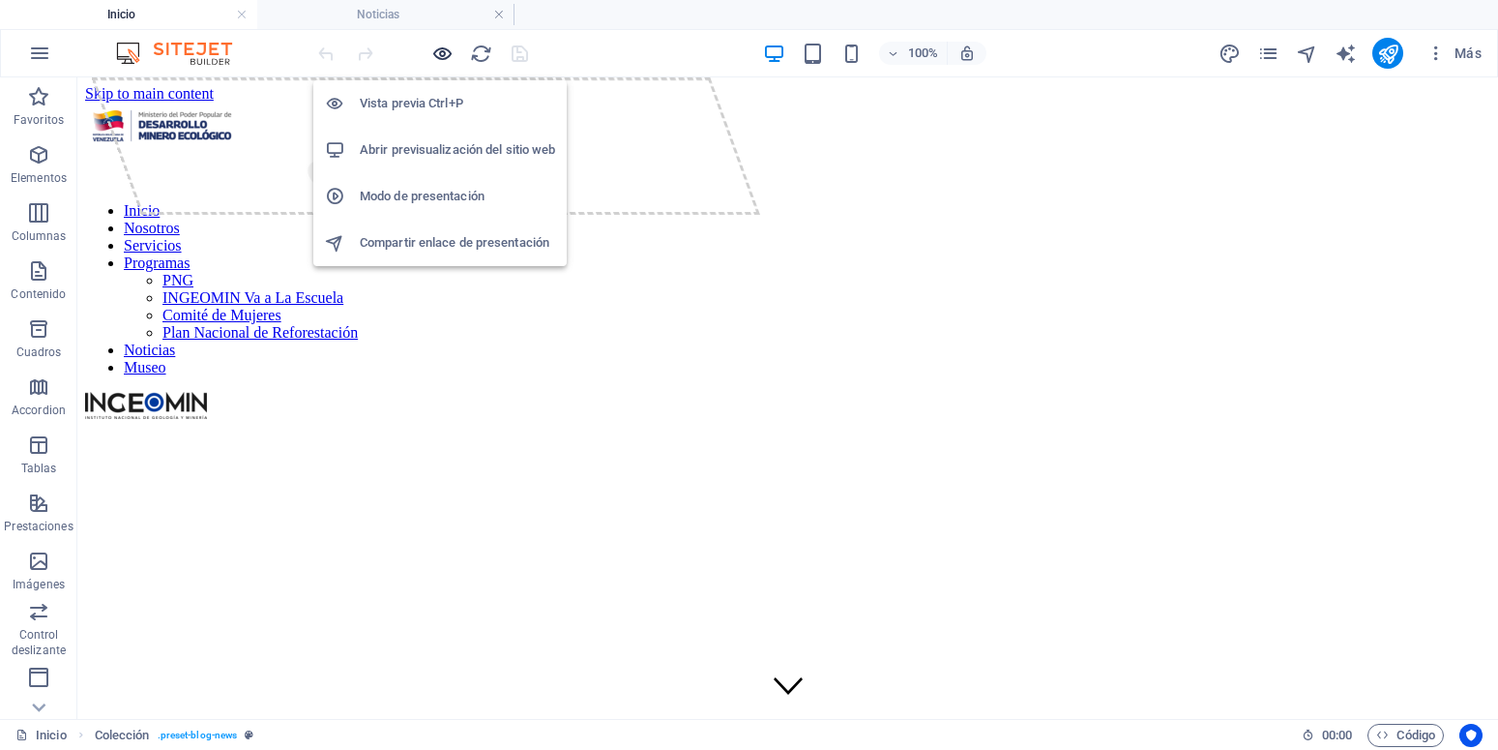
click at [448, 57] on icon "button" at bounding box center [442, 54] width 22 height 22
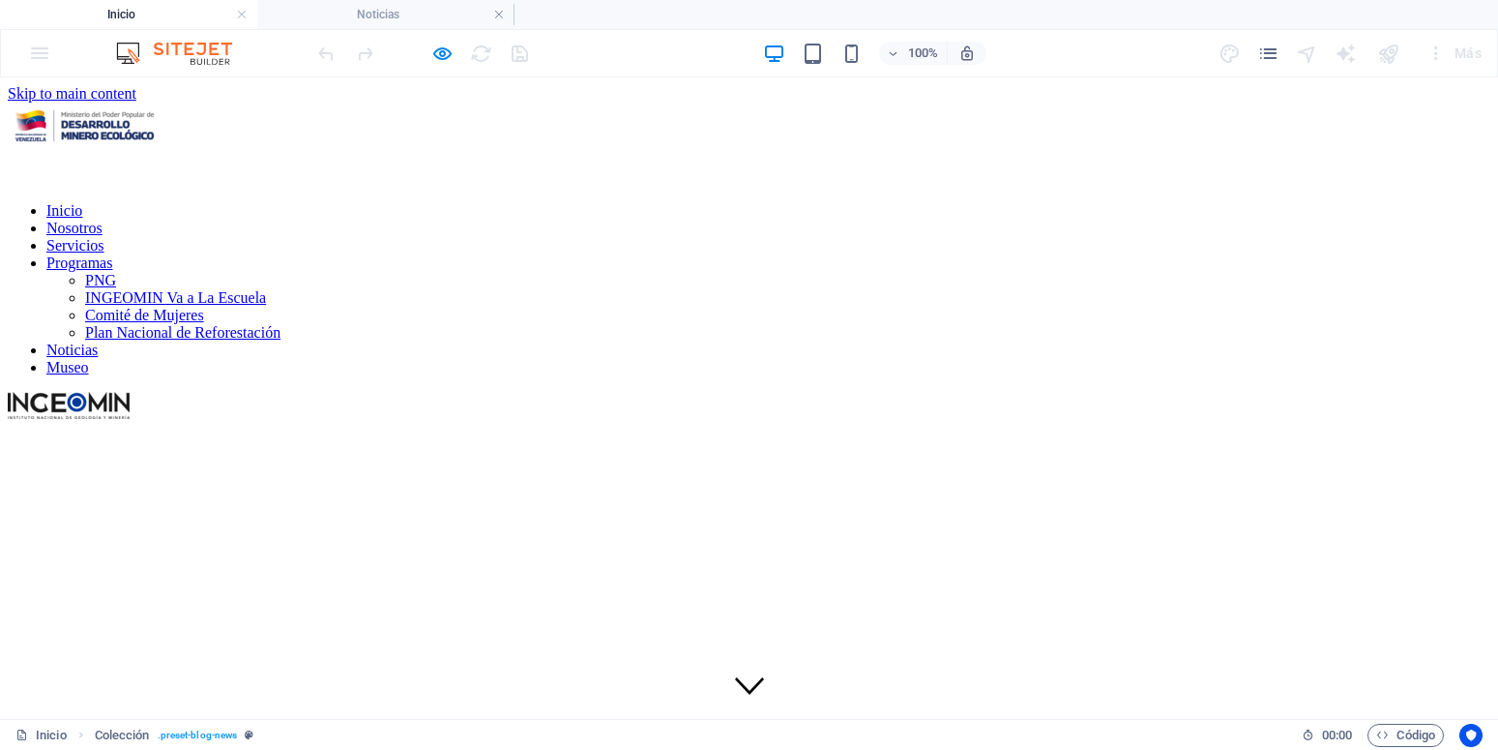
click at [204, 307] on link "Comité de Mujeres" at bounding box center [144, 315] width 119 height 16
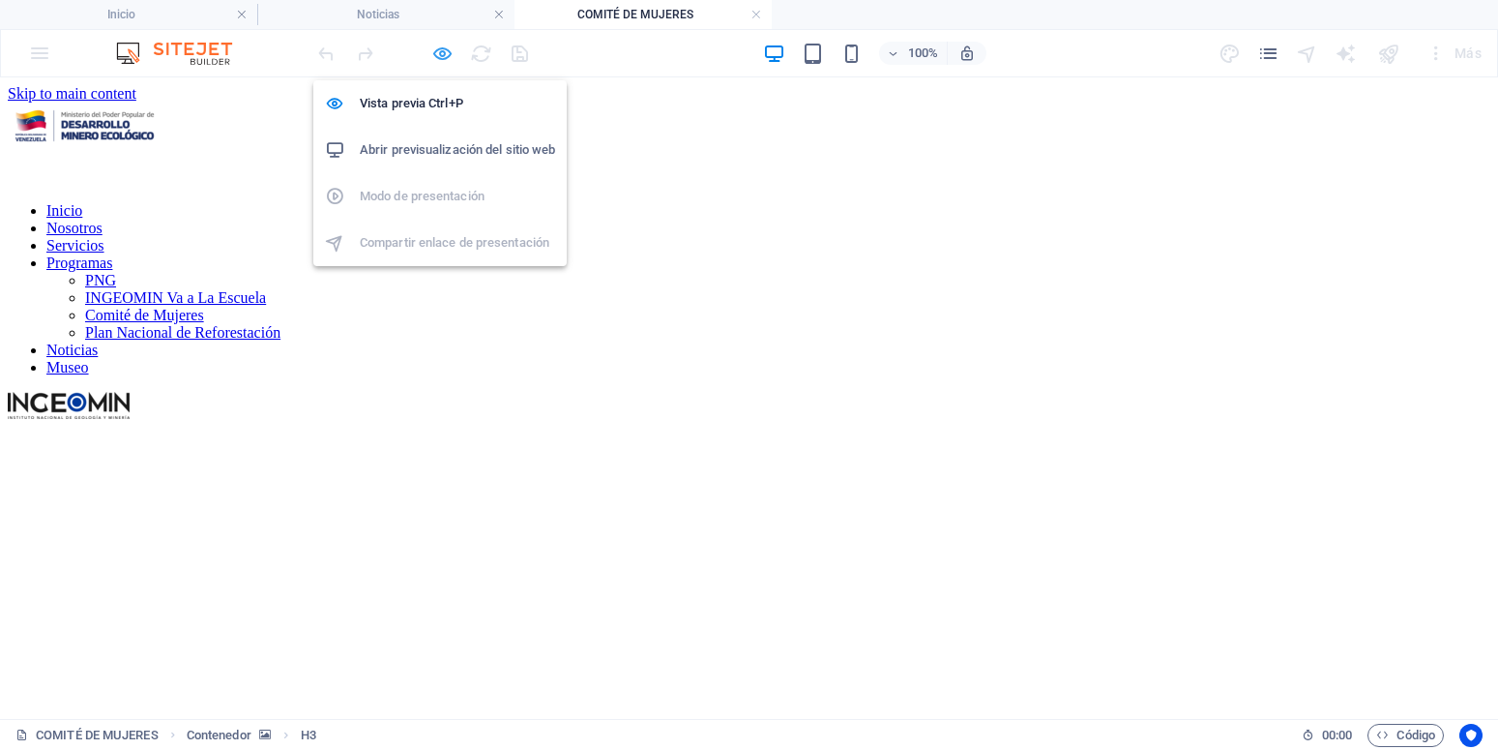
click at [442, 44] on icon "button" at bounding box center [442, 54] width 22 height 22
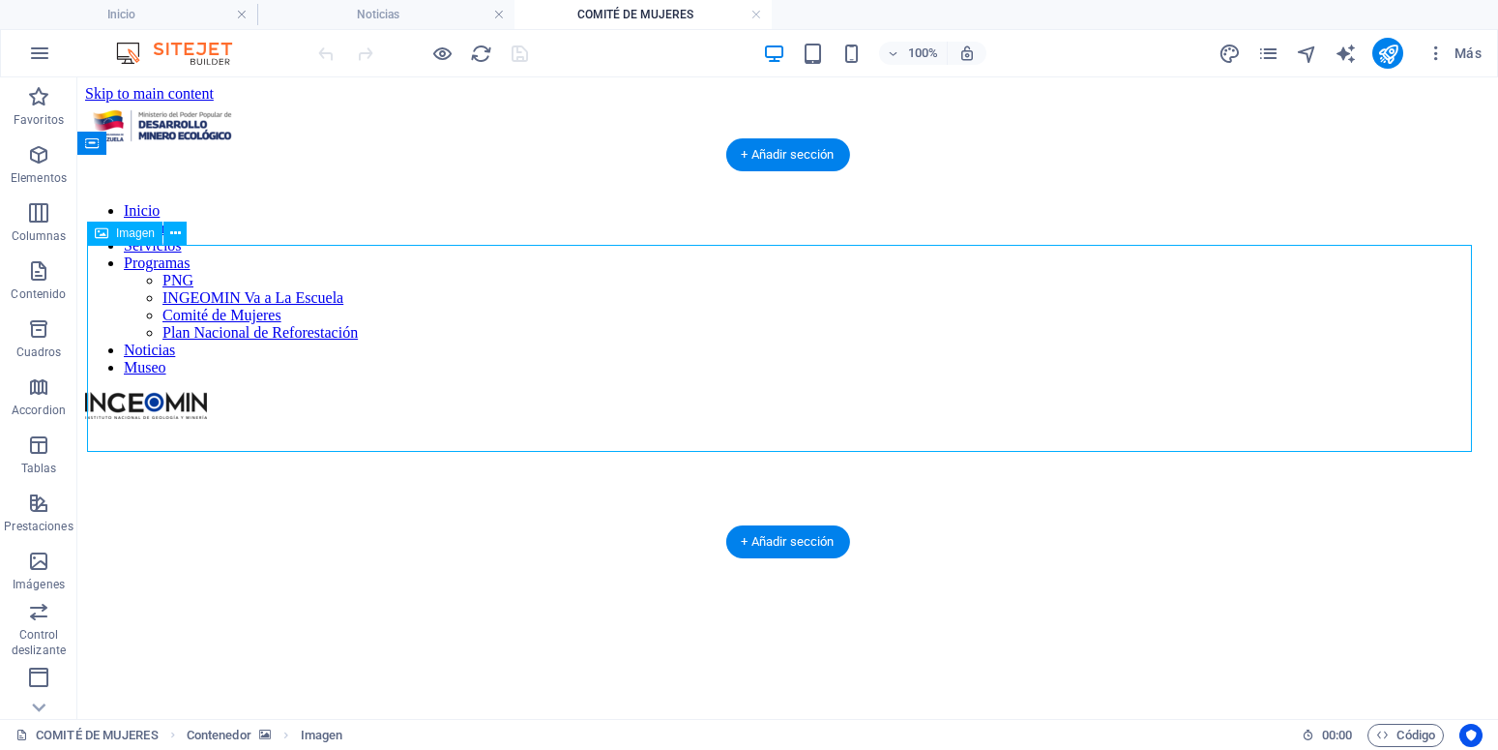
click at [171, 228] on icon at bounding box center [175, 233] width 11 height 20
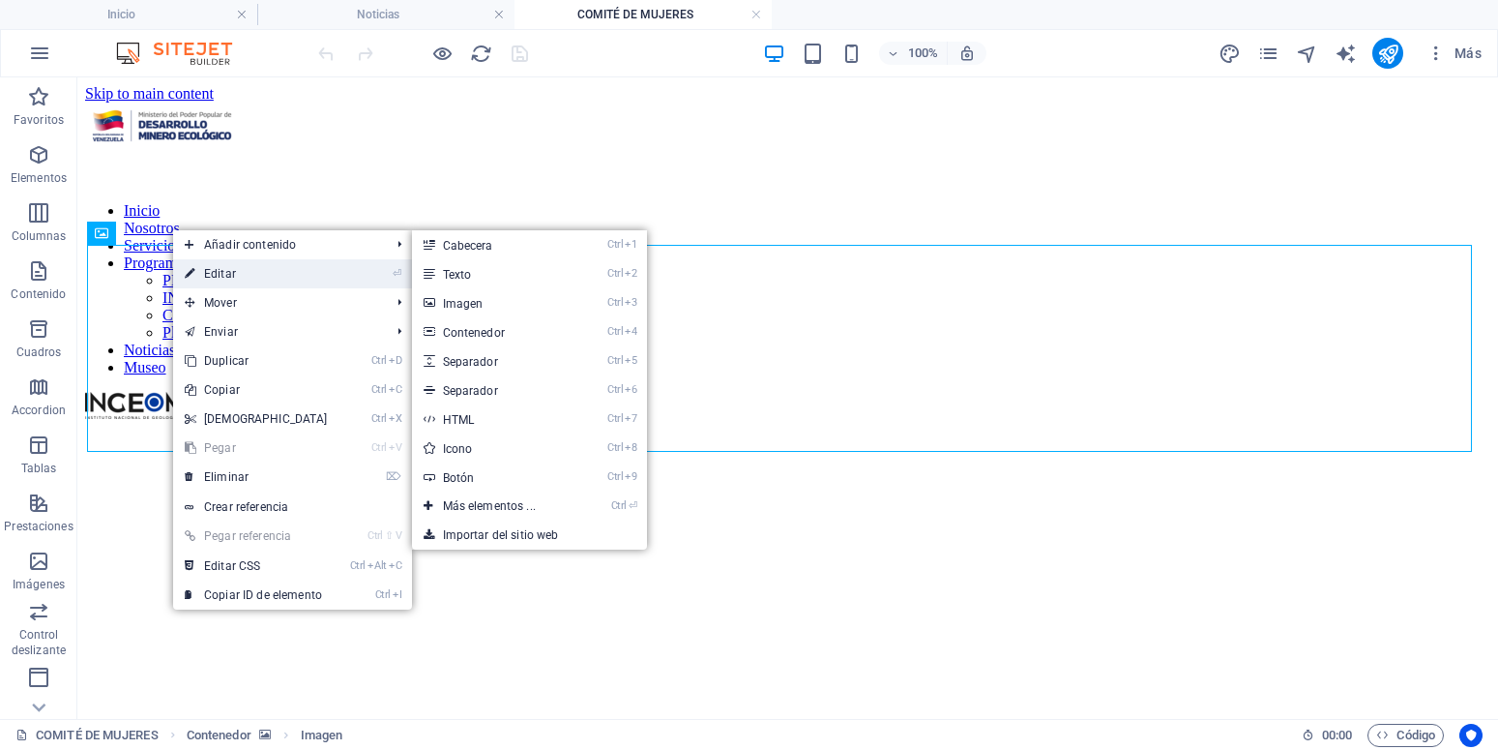
click at [204, 280] on link "⏎ Editar" at bounding box center [256, 273] width 166 height 29
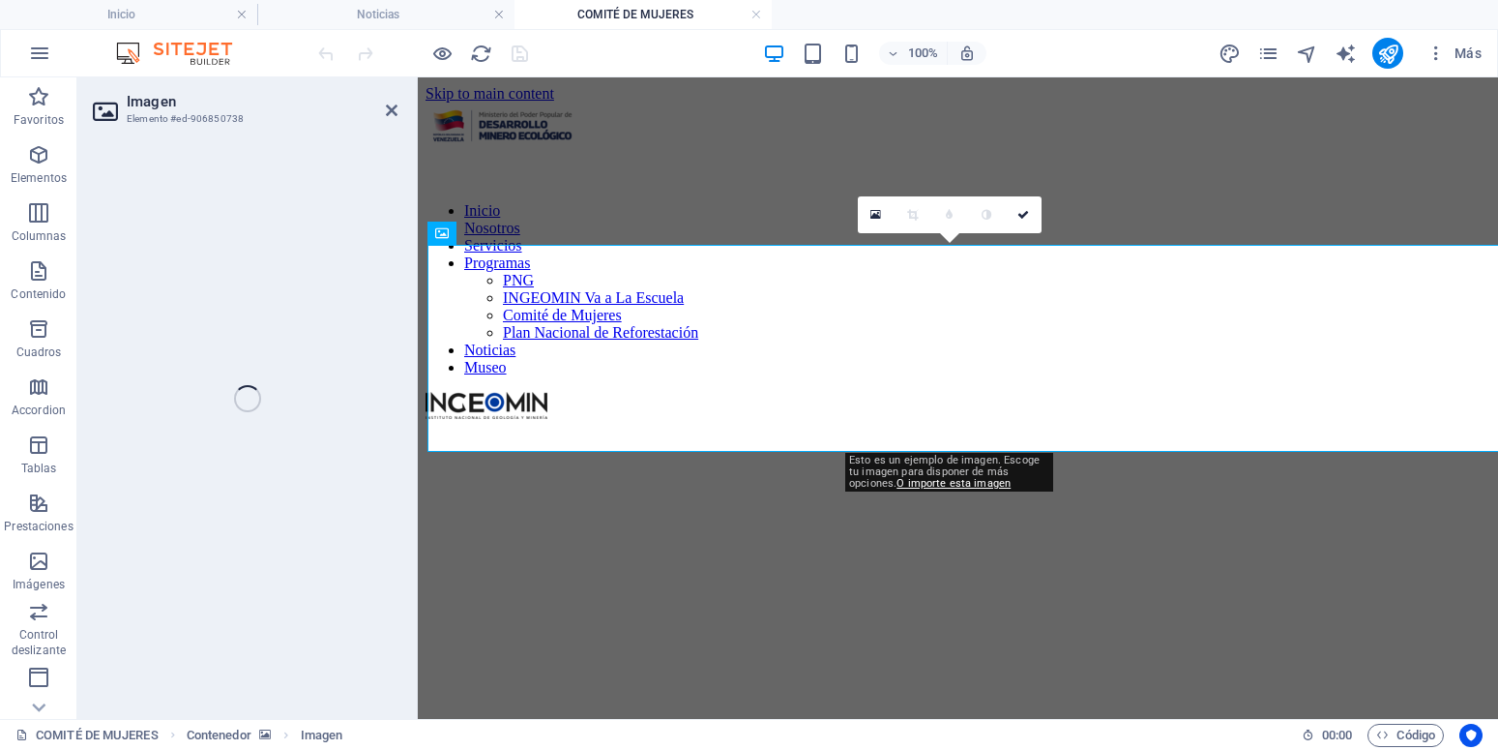
select select "px"
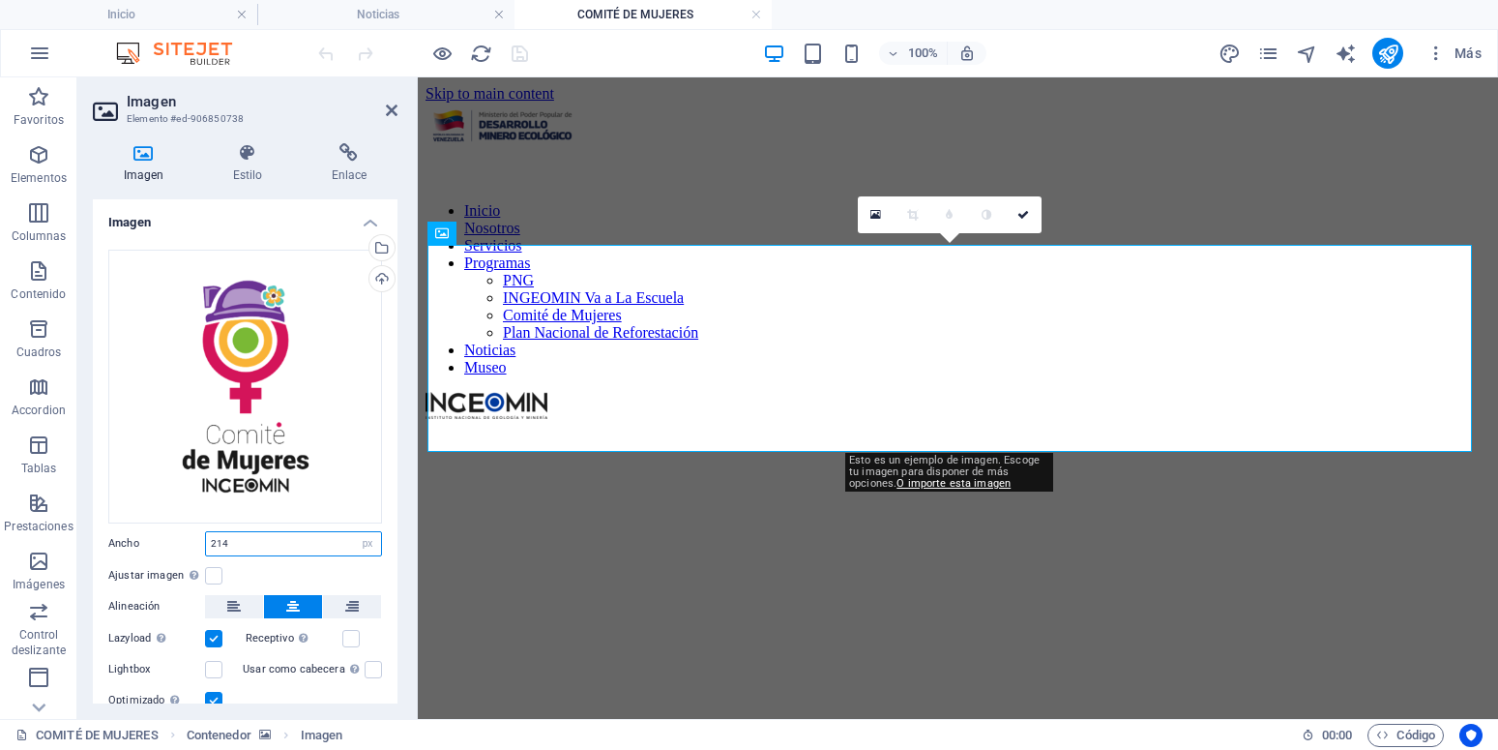
click at [259, 532] on input "214" at bounding box center [293, 543] width 175 height 23
drag, startPoint x: 266, startPoint y: 518, endPoint x: 113, endPoint y: 545, distance: 155.2
click at [206, 545] on input "214" at bounding box center [293, 543] width 175 height 23
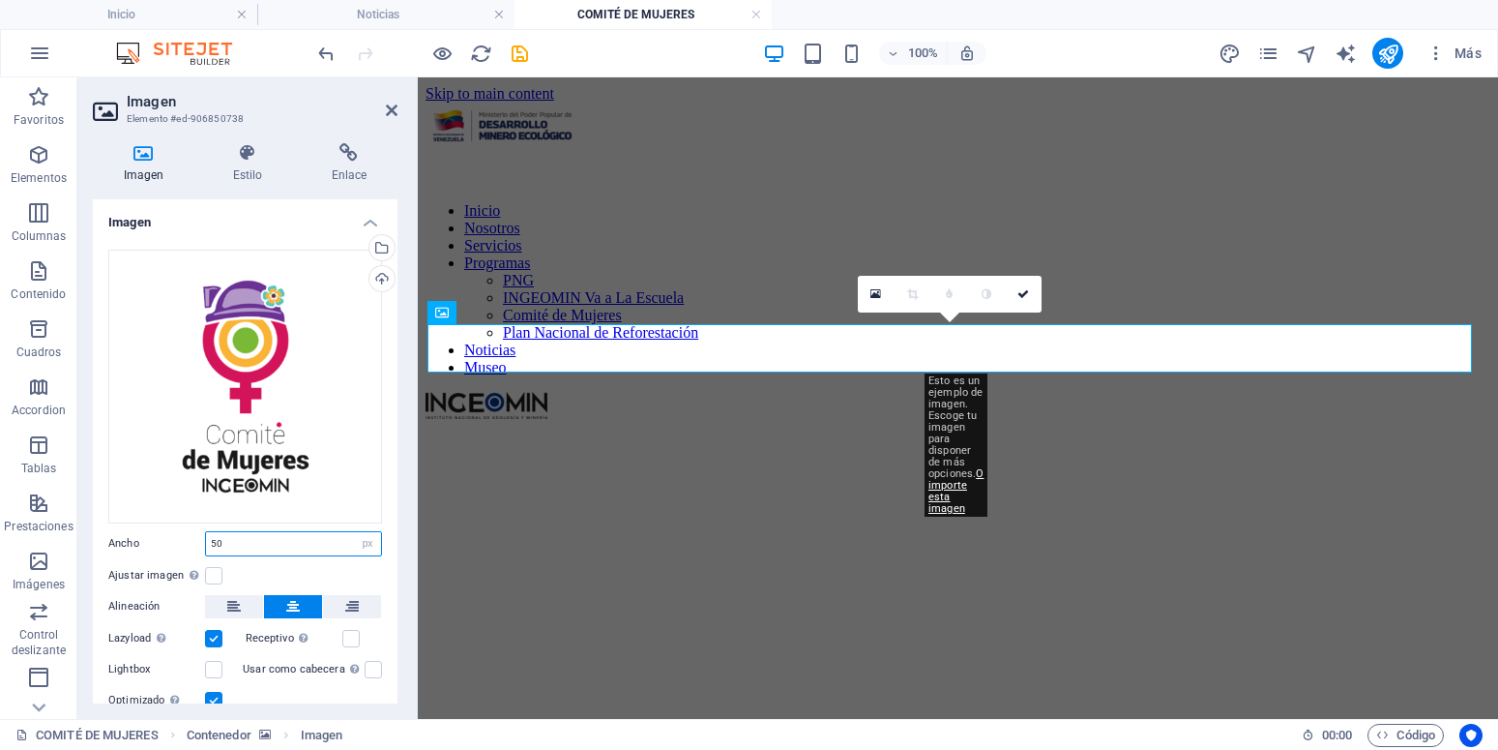
type input "5"
type input "214"
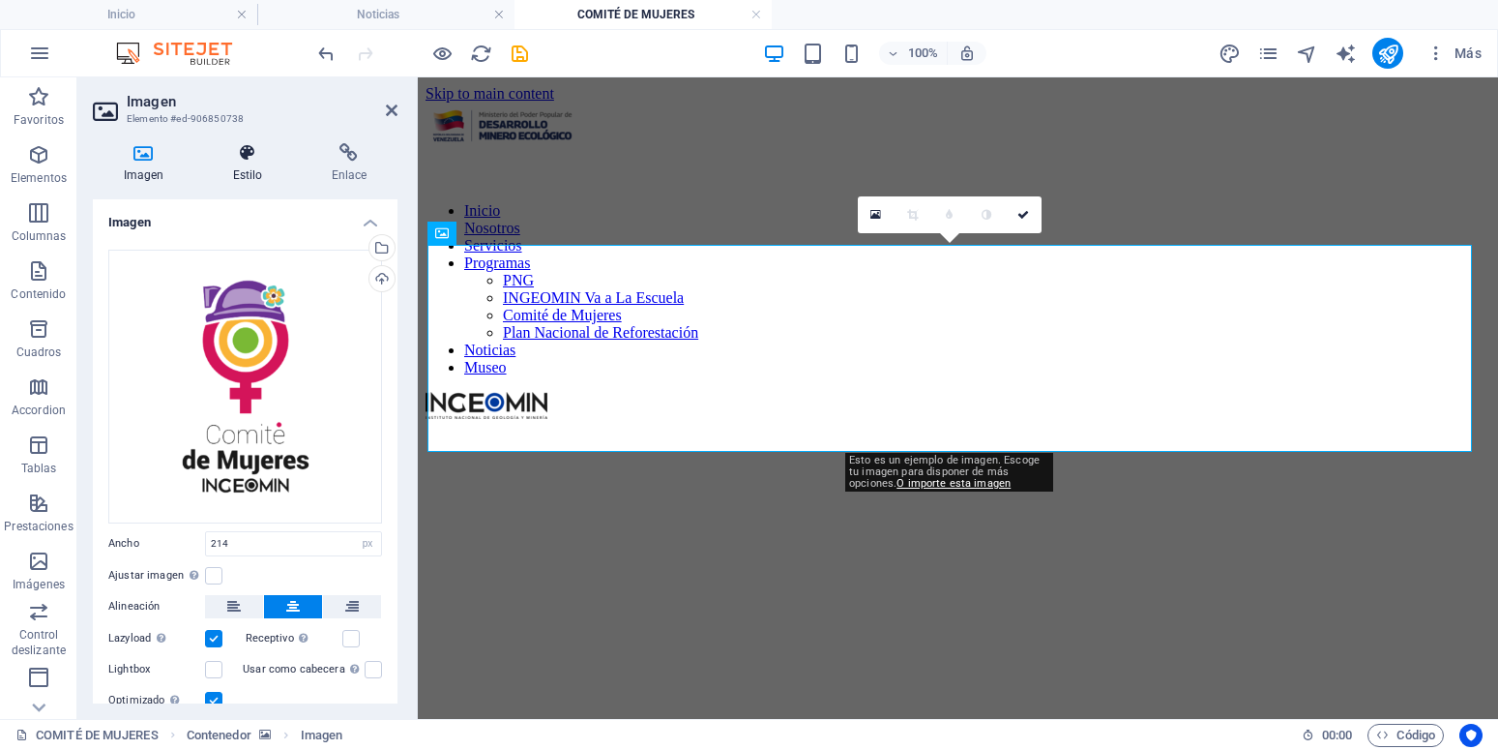
click at [244, 161] on icon at bounding box center [247, 152] width 91 height 19
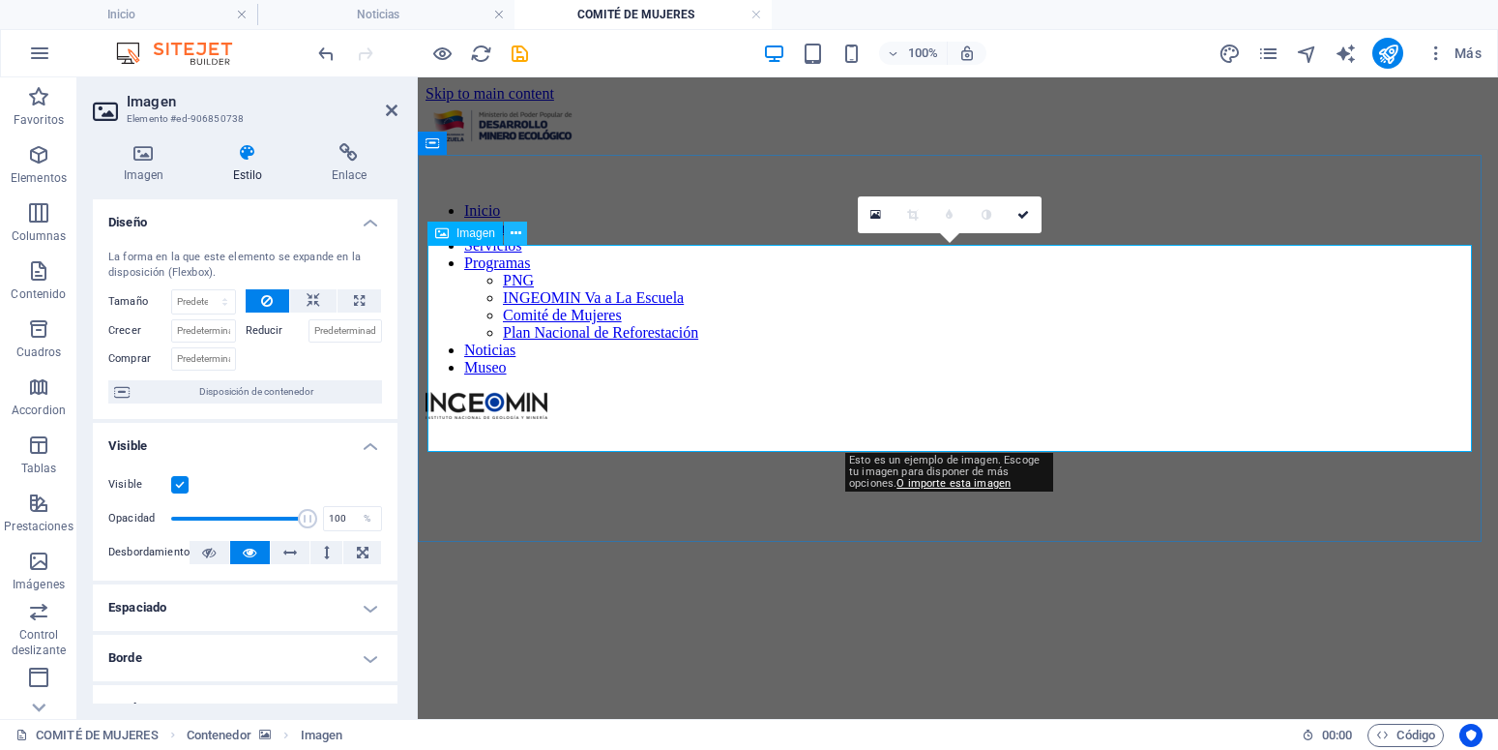
click at [515, 234] on icon at bounding box center [516, 233] width 11 height 20
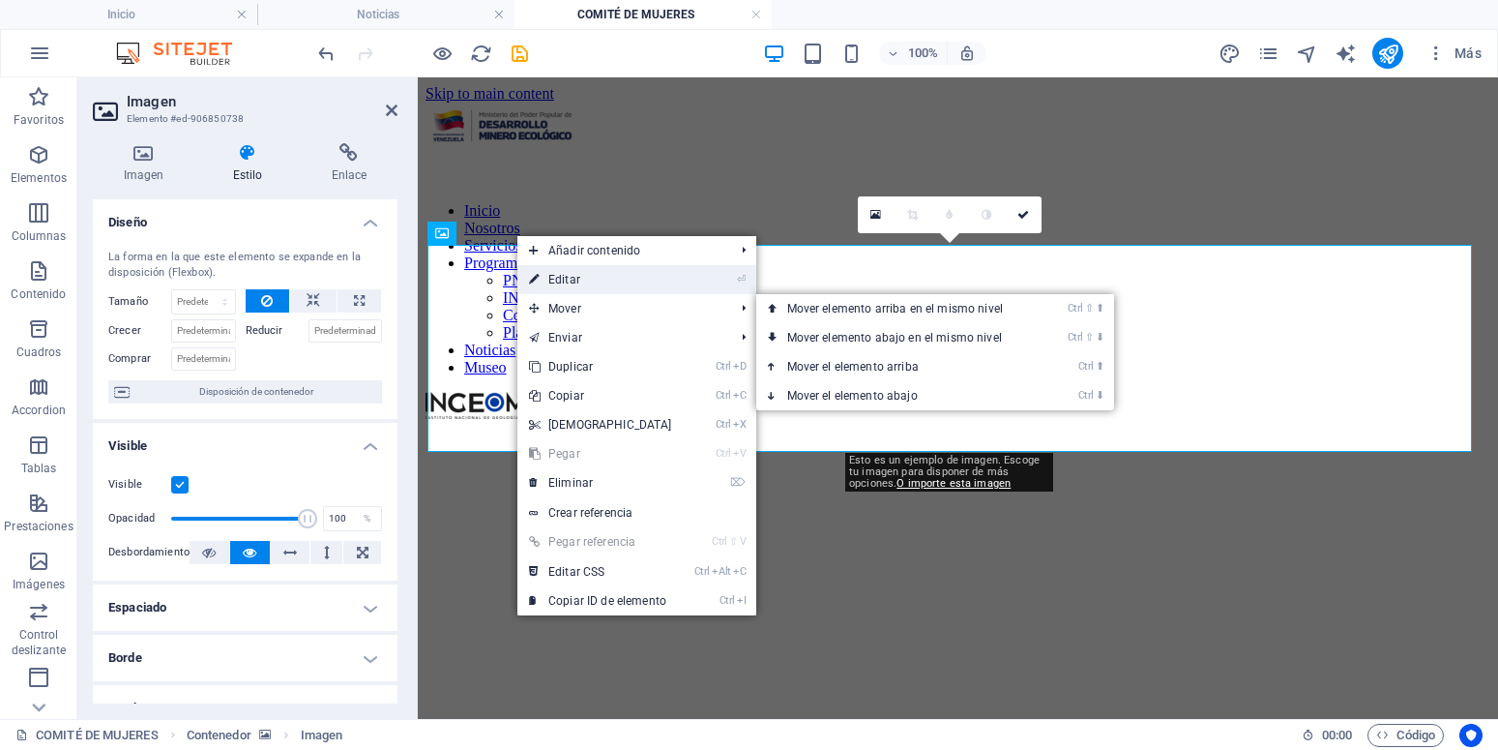
click at [569, 284] on link "⏎ Editar" at bounding box center [600, 279] width 166 height 29
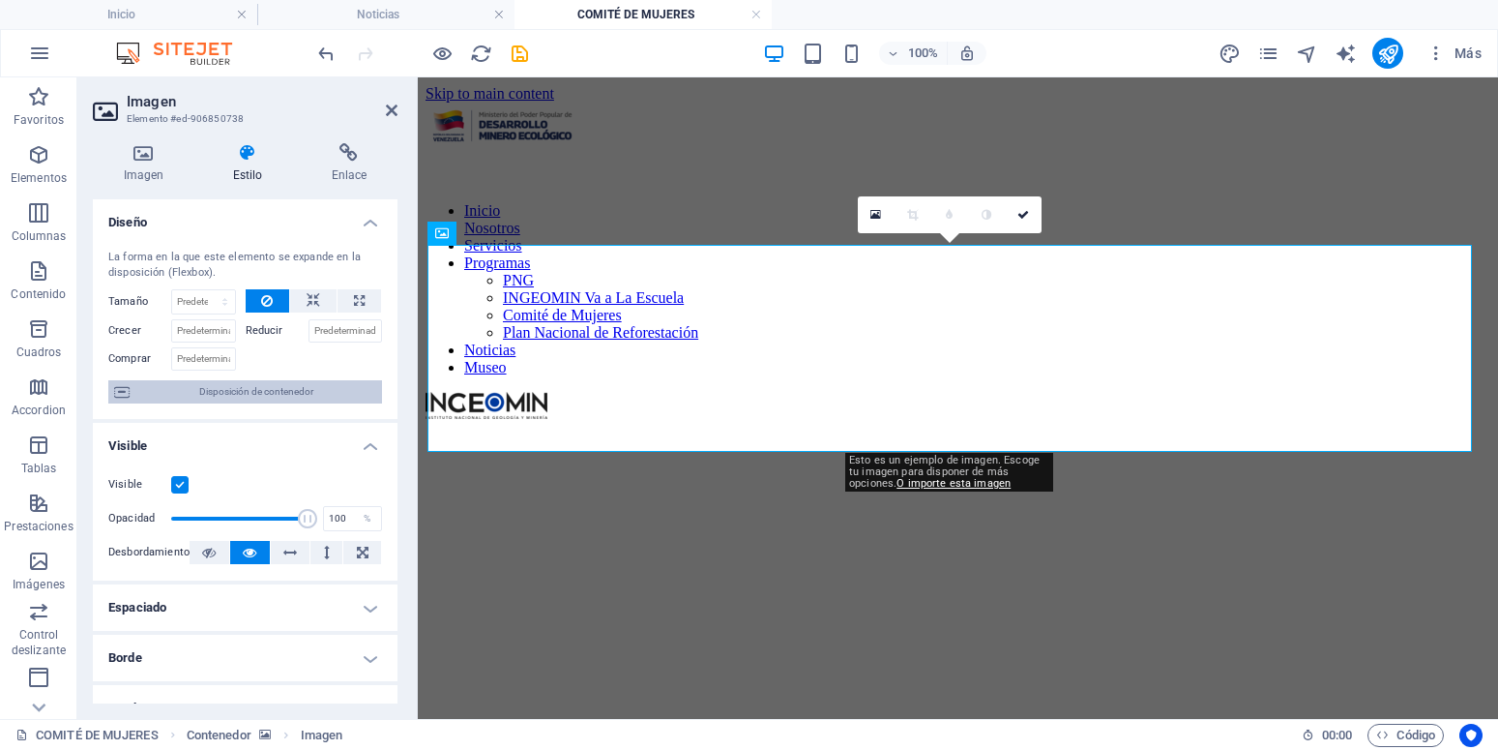
click at [251, 393] on span "Disposición de contenedor" at bounding box center [255, 391] width 241 height 23
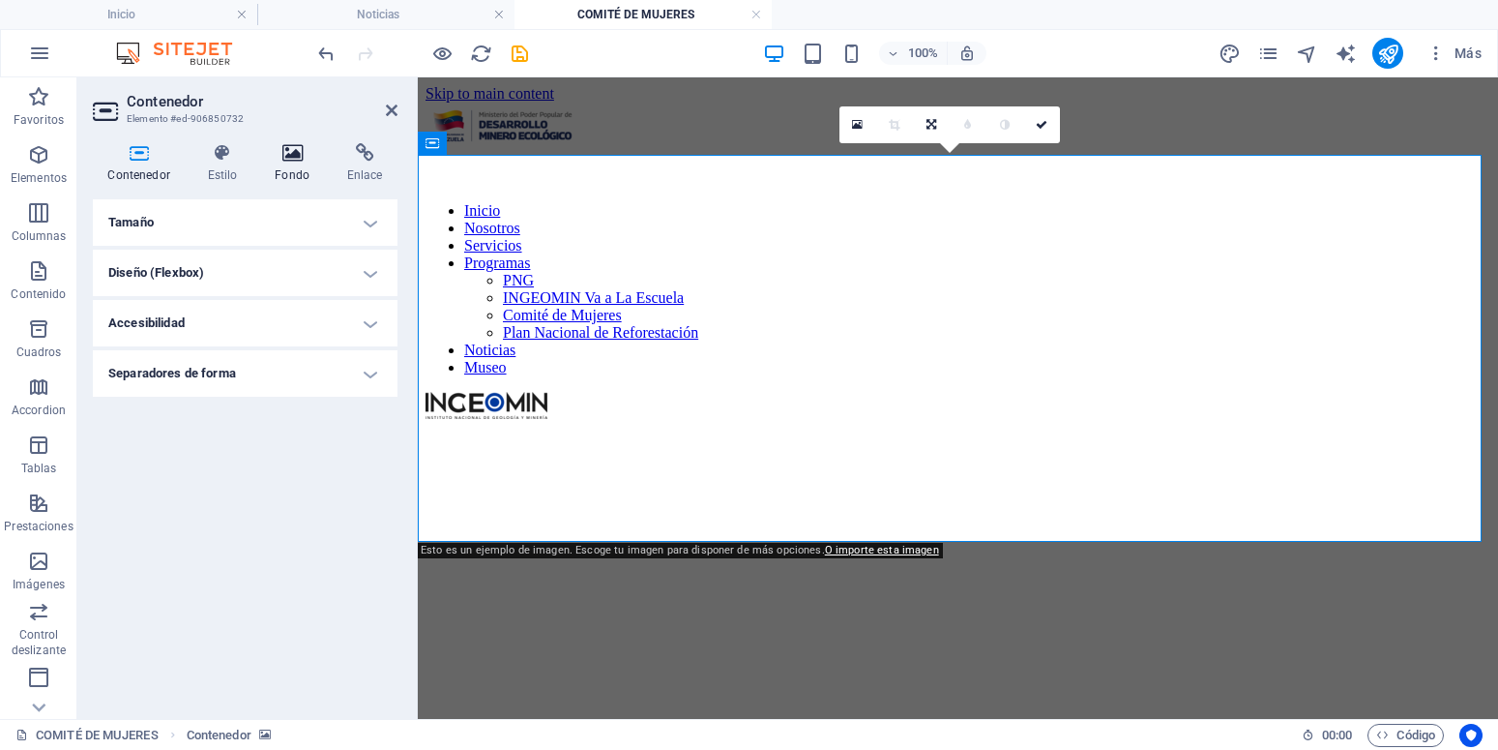
click at [300, 167] on h4 "Fondo" at bounding box center [296, 163] width 73 height 41
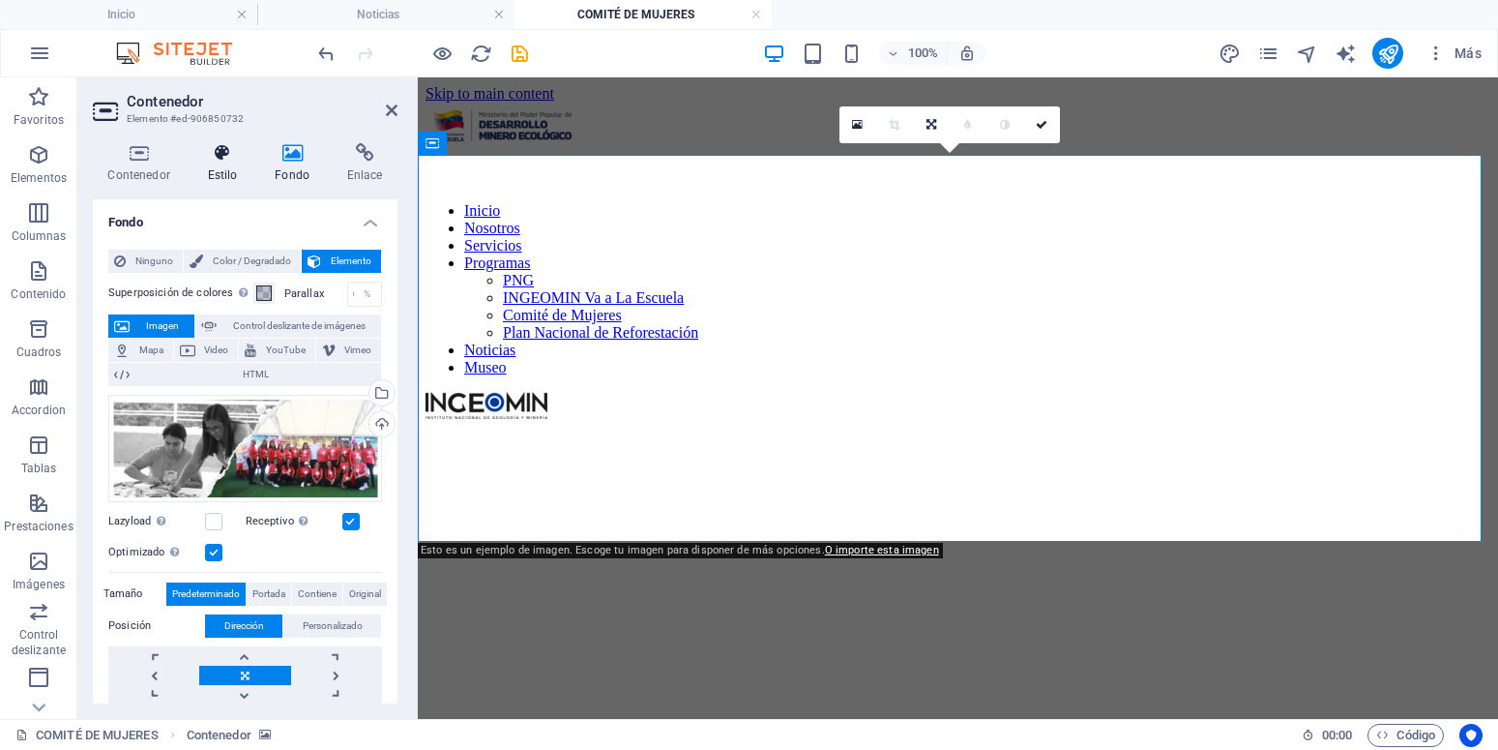
click at [217, 154] on icon at bounding box center [222, 152] width 60 height 19
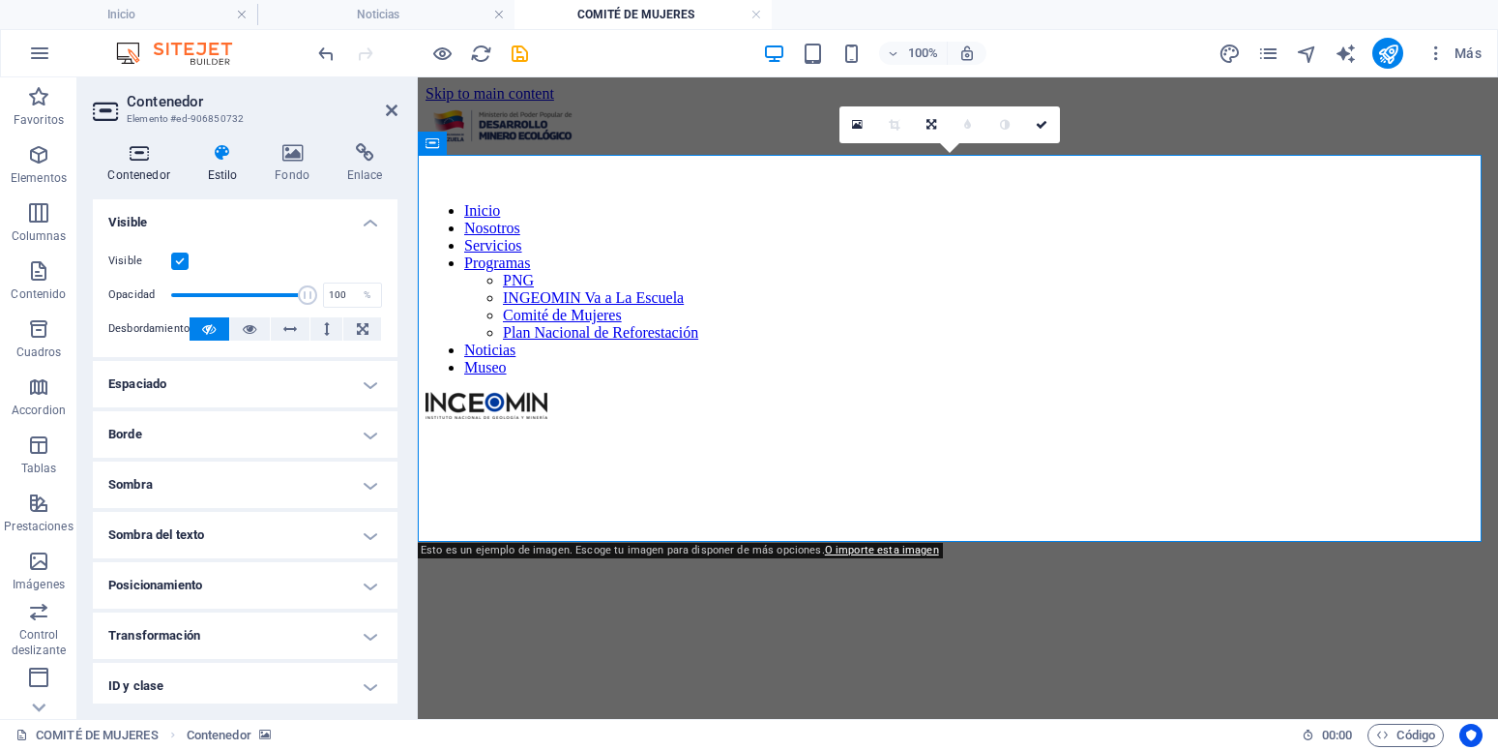
click at [142, 162] on icon at bounding box center [139, 152] width 92 height 19
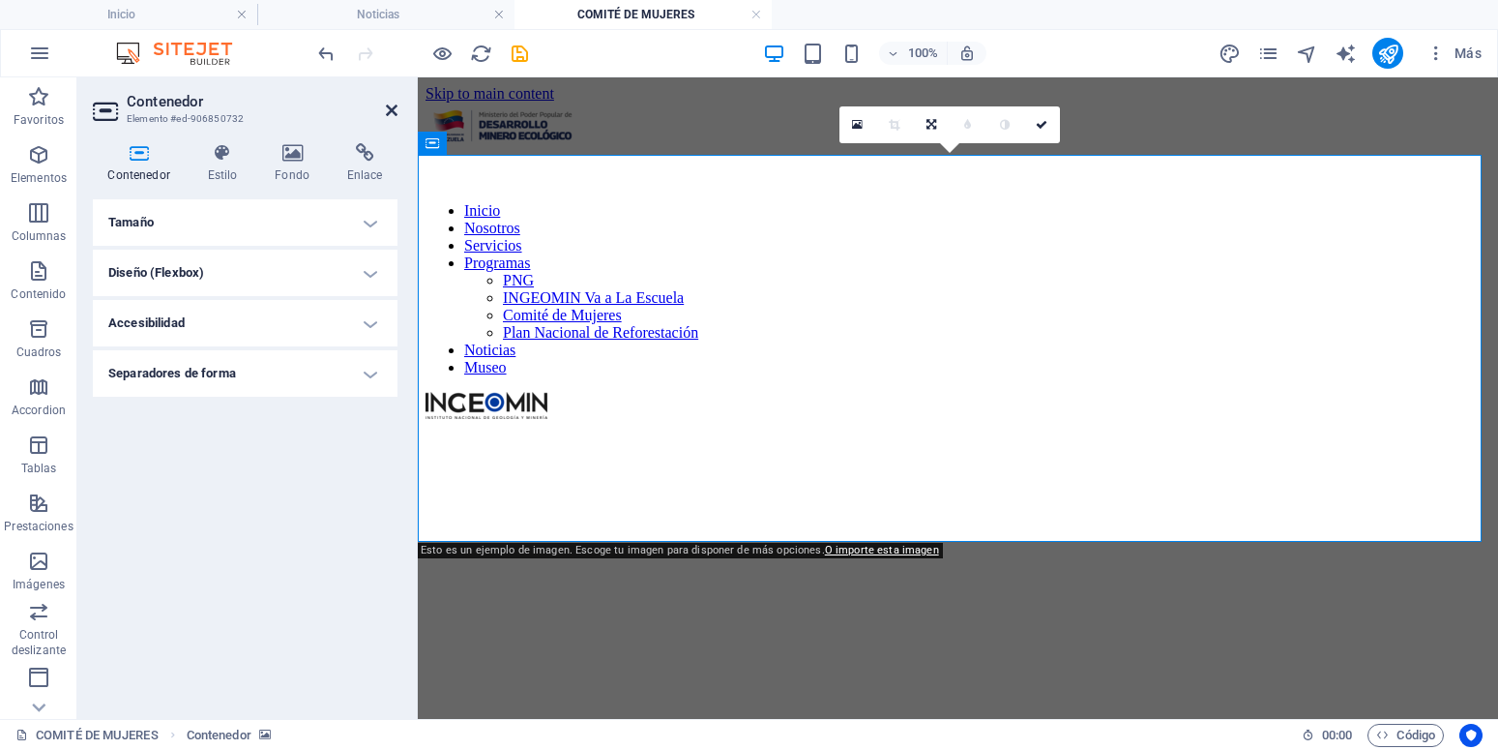
click at [388, 108] on icon at bounding box center [392, 110] width 12 height 15
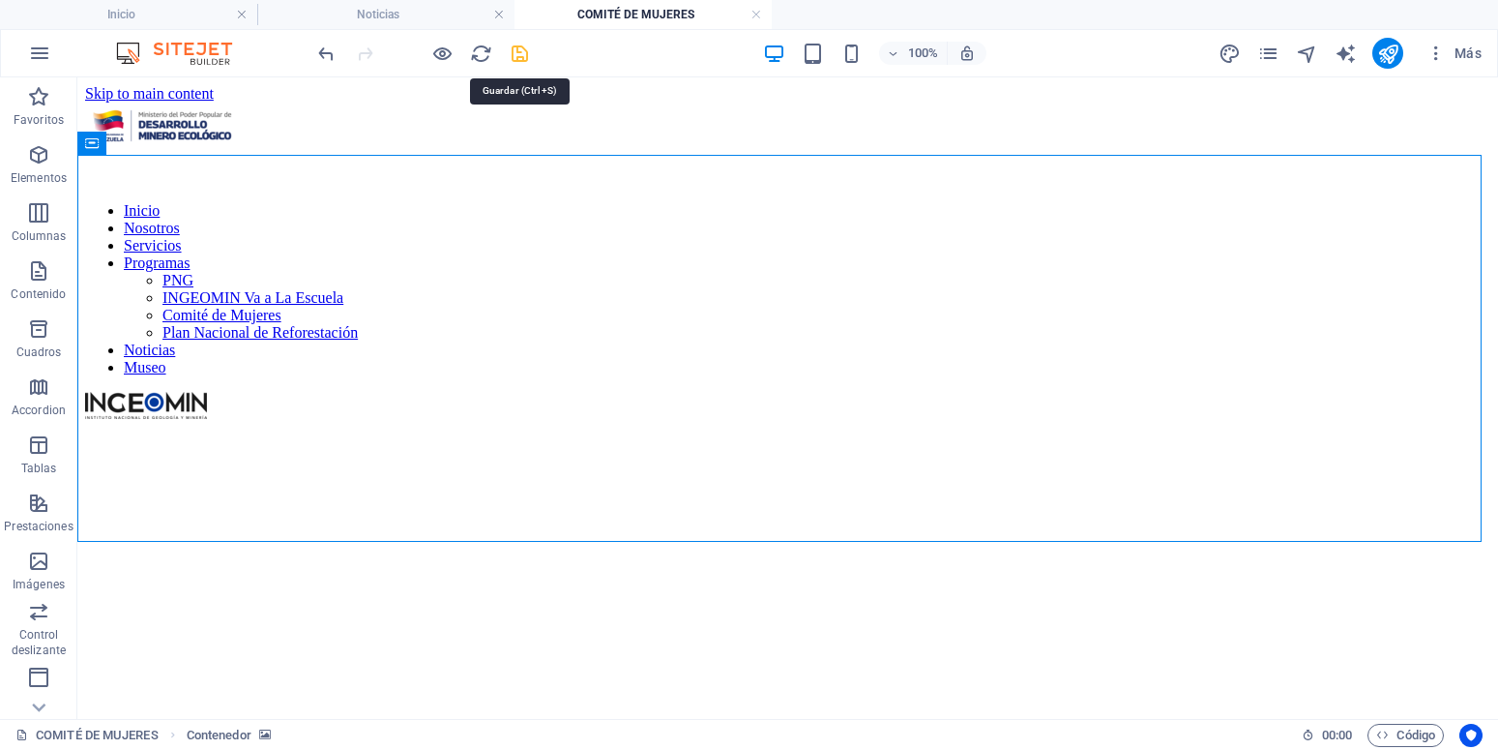
click at [527, 58] on icon "save" at bounding box center [520, 54] width 22 height 22
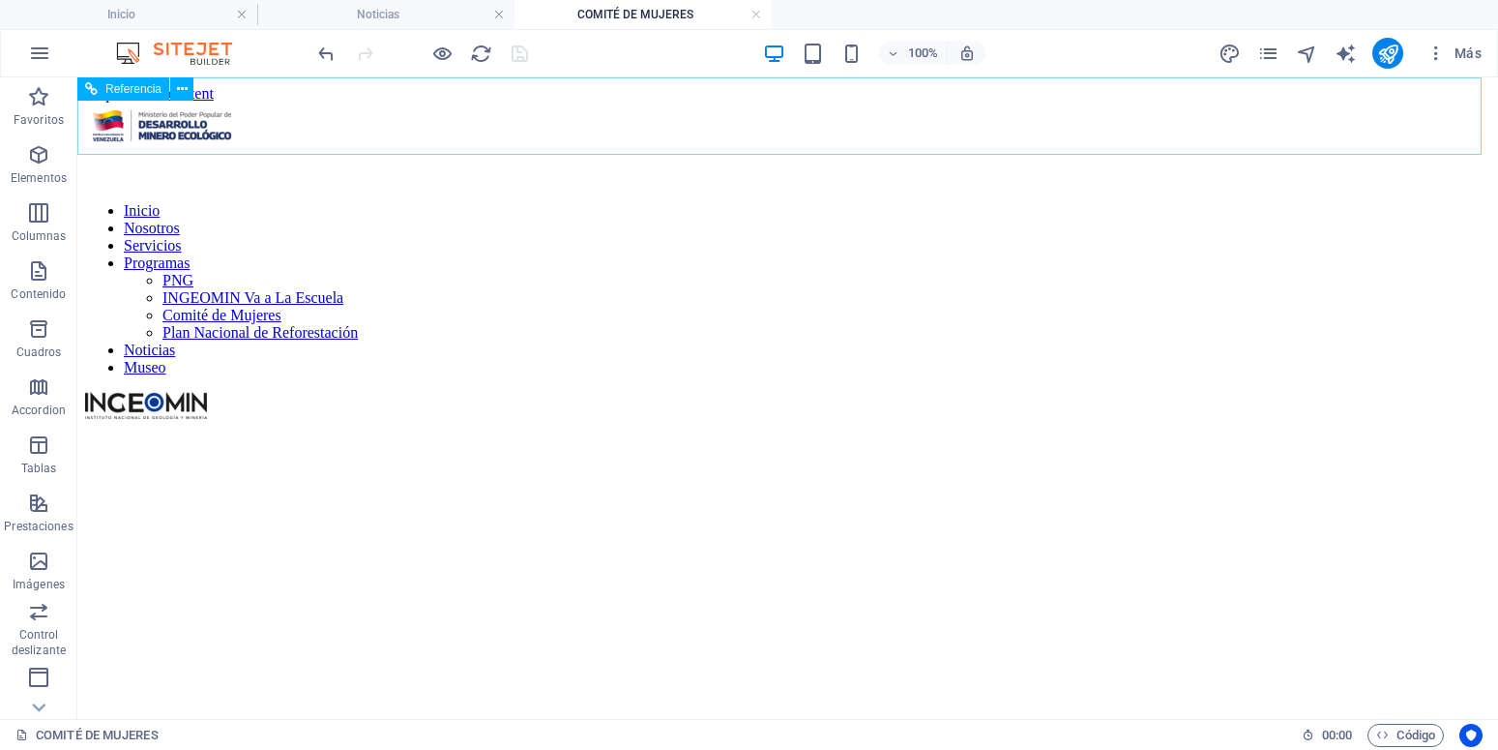
click at [546, 202] on nav "Inicio Nosotros Servicios Programas PNG INGEOMIN Va a La Escuela Comité de Muje…" at bounding box center [787, 289] width 1405 height 174
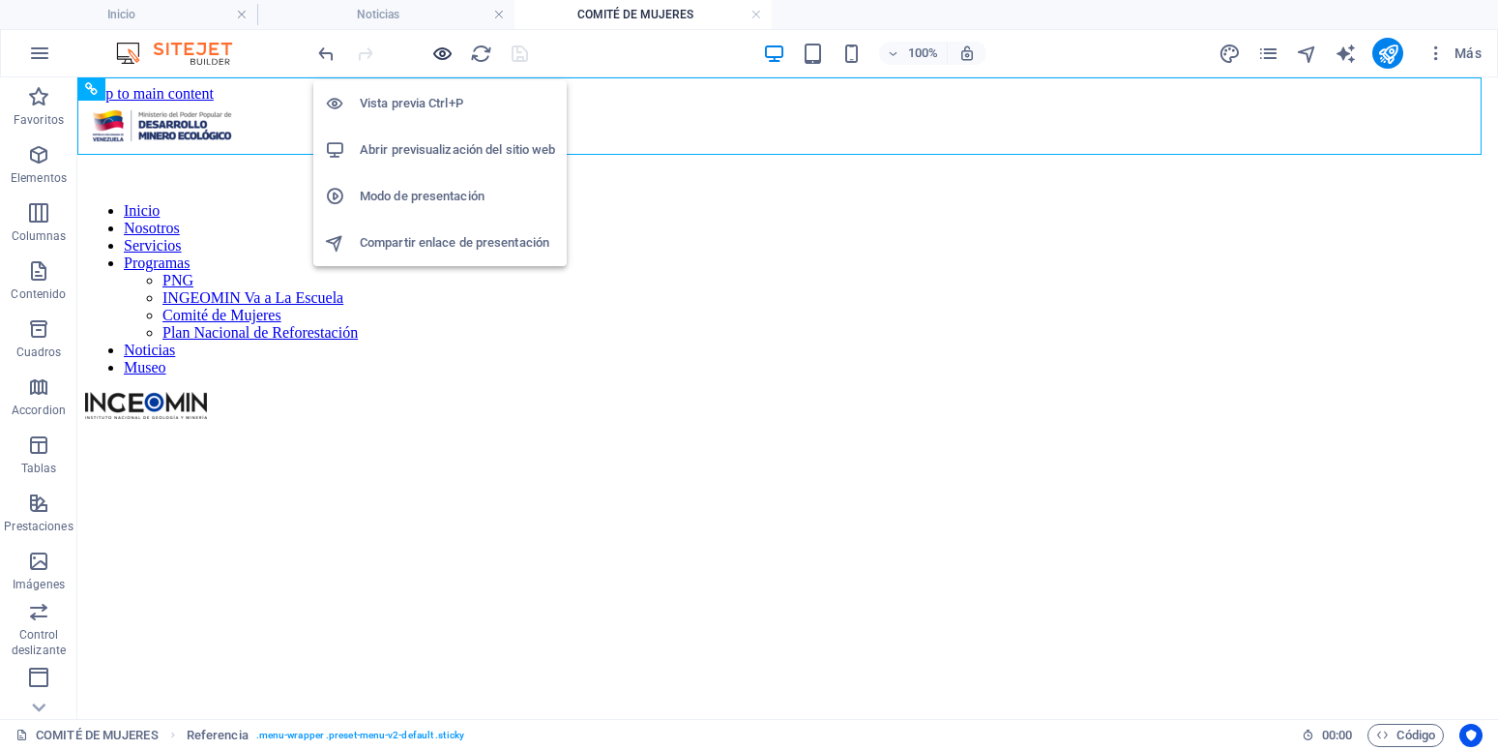
click at [452, 57] on icon "button" at bounding box center [442, 54] width 22 height 22
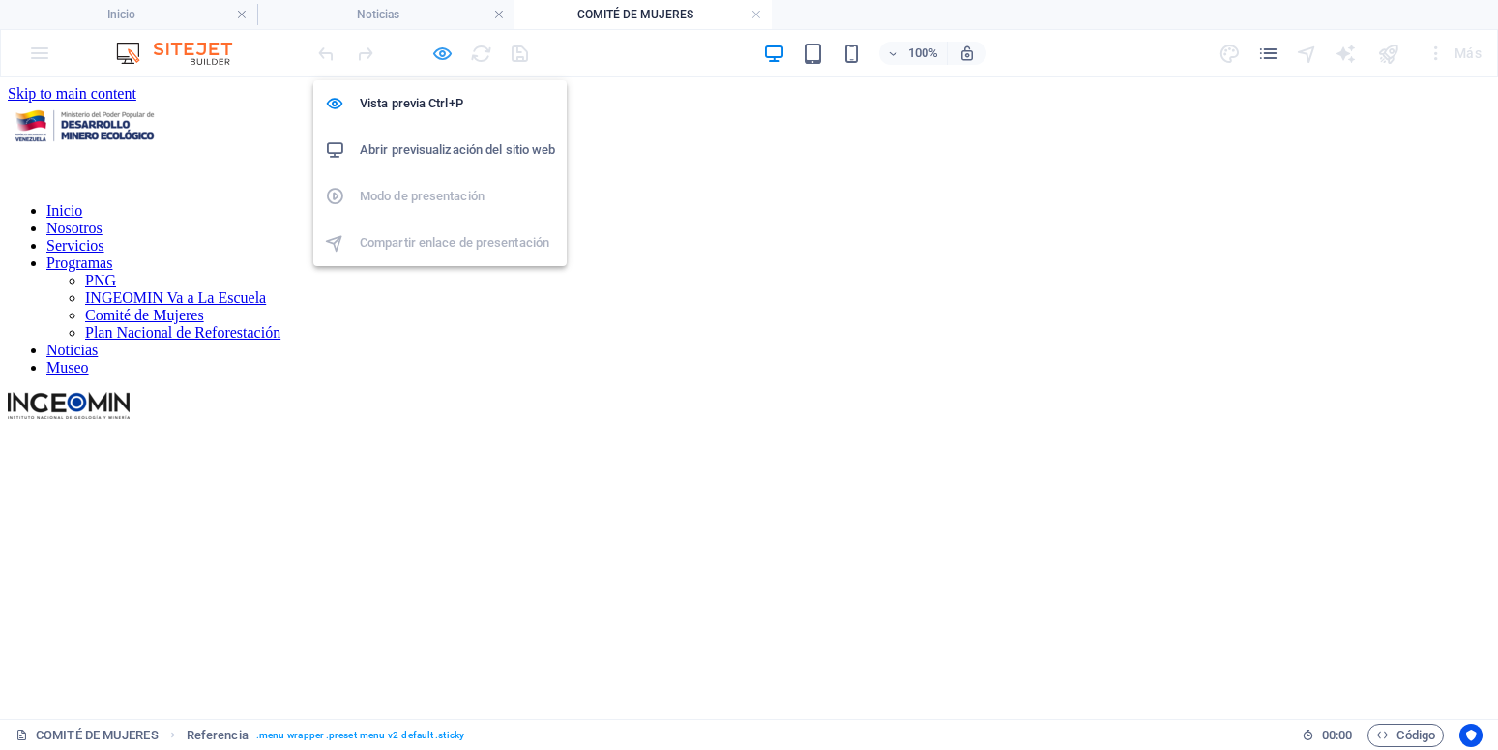
click at [440, 61] on icon "button" at bounding box center [442, 54] width 22 height 22
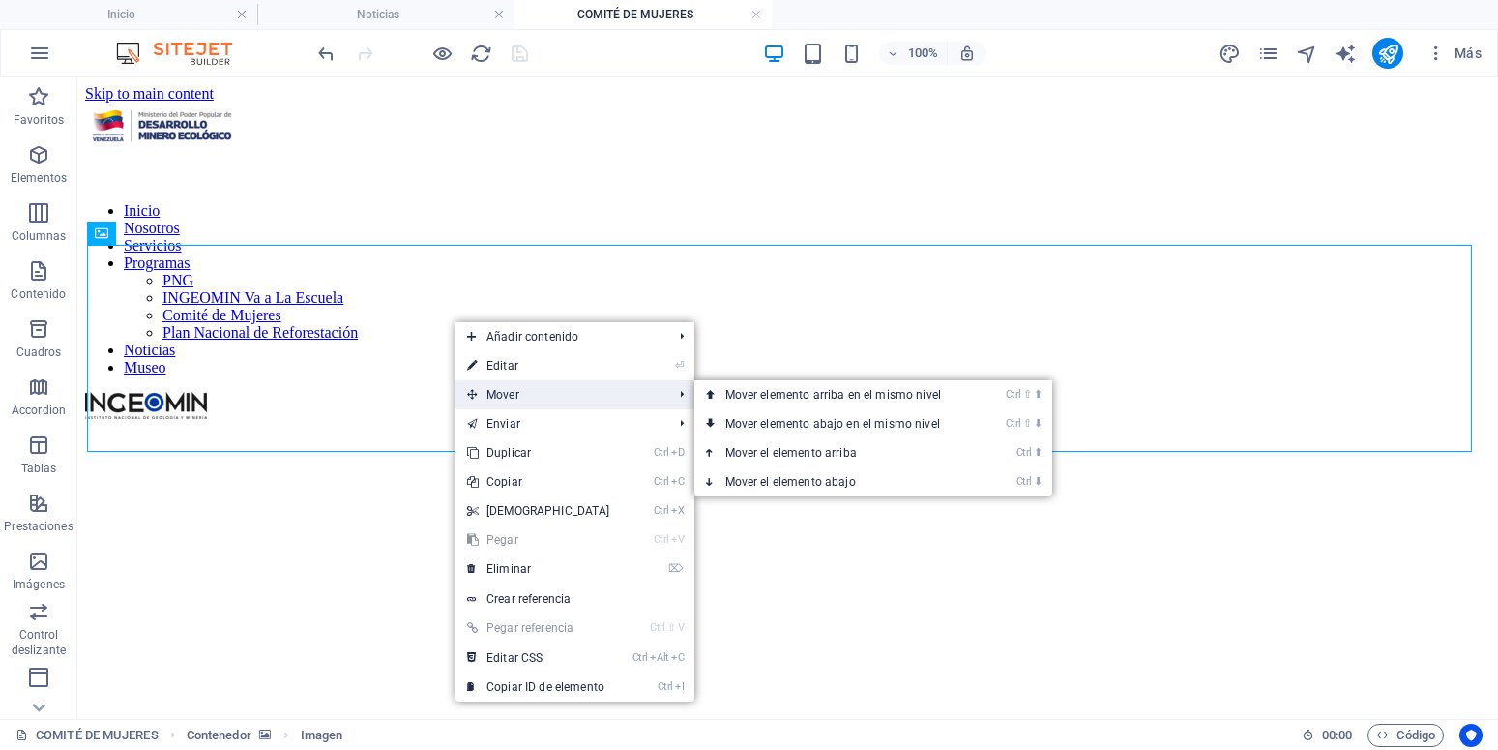
click at [542, 397] on span "Mover" at bounding box center [561, 394] width 210 height 29
click at [775, 403] on link "Ctrl ⇧ ⬆ Mover elemento arriba en el mismo nivel" at bounding box center [836, 394] width 285 height 29
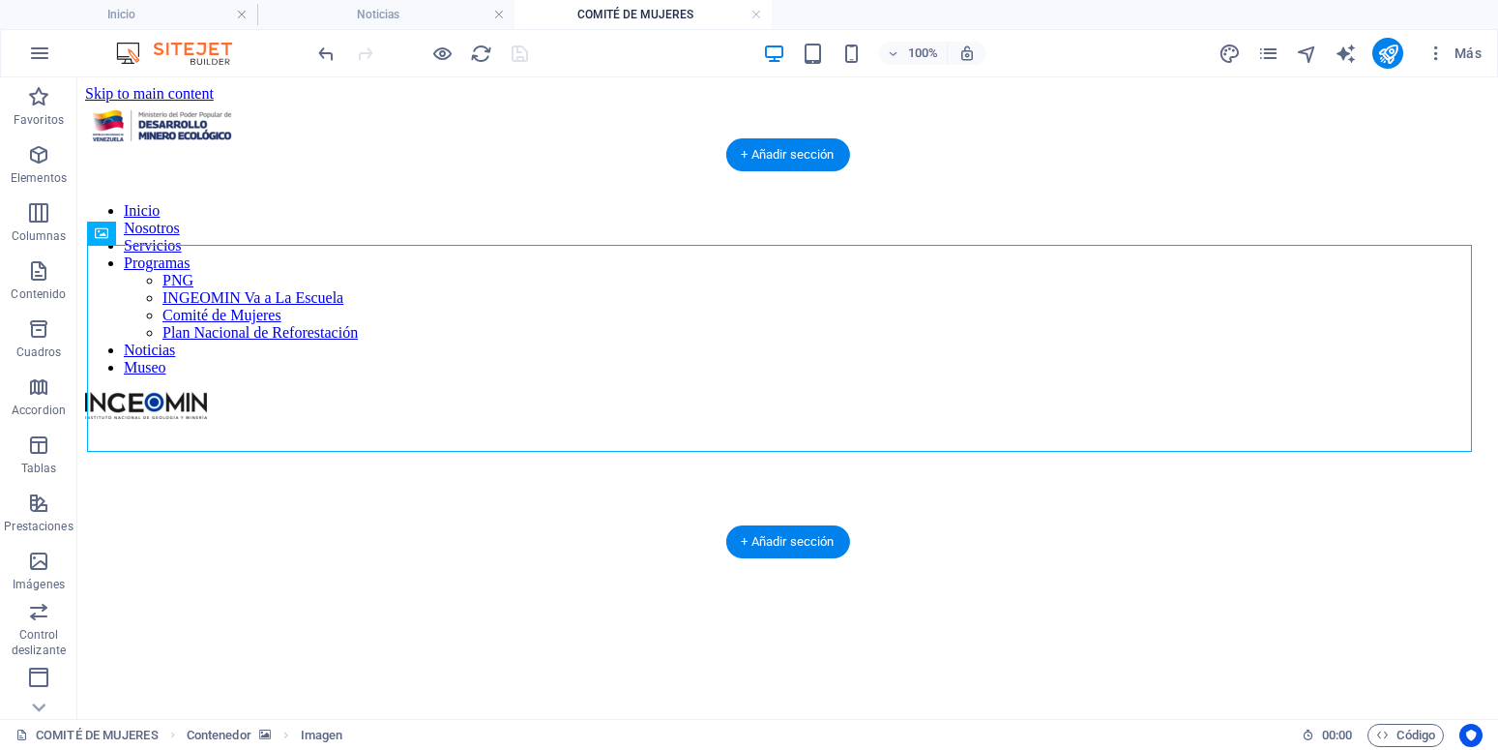
drag, startPoint x: 177, startPoint y: 314, endPoint x: 158, endPoint y: 193, distance: 122.4
click at [34, 59] on icon "button" at bounding box center [39, 53] width 23 height 23
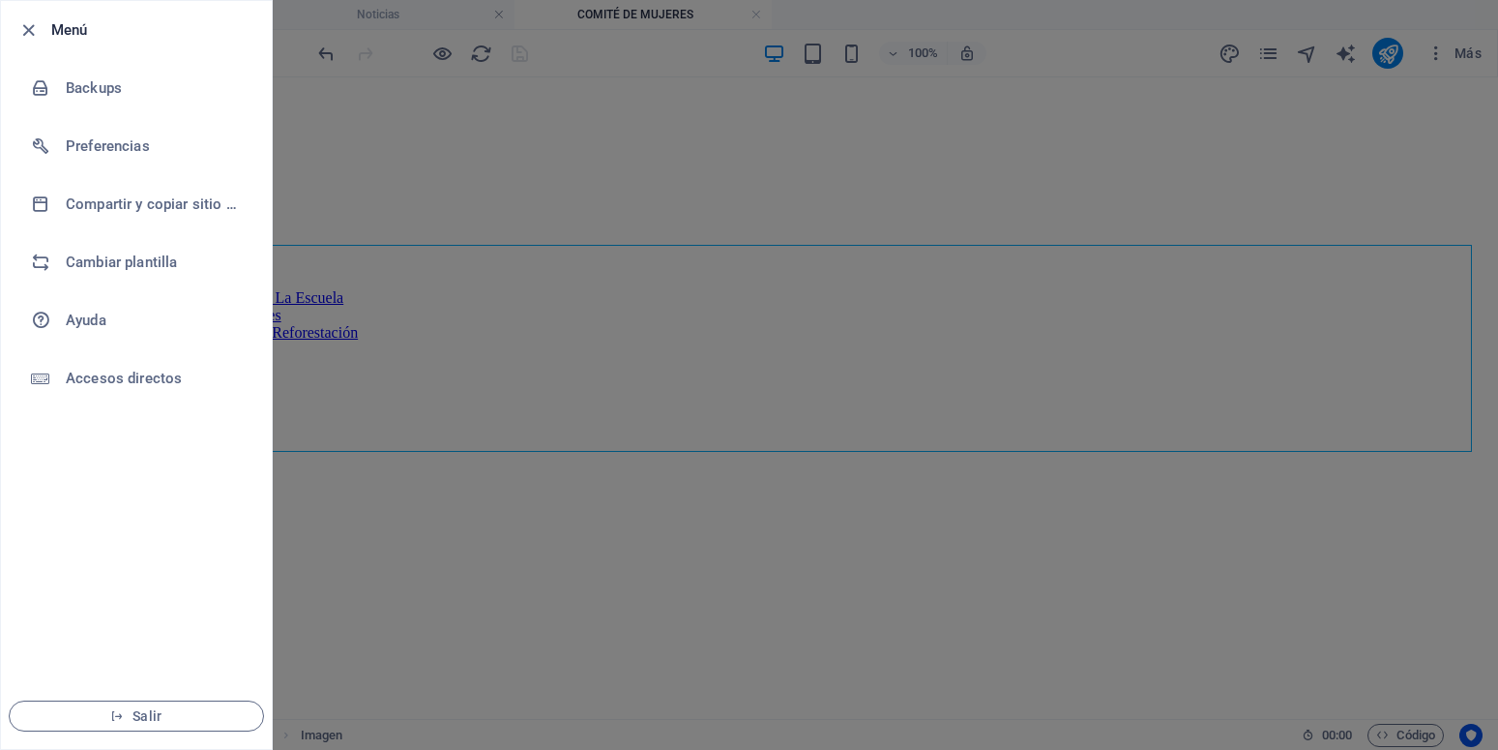
click at [314, 18] on div at bounding box center [749, 375] width 1498 height 750
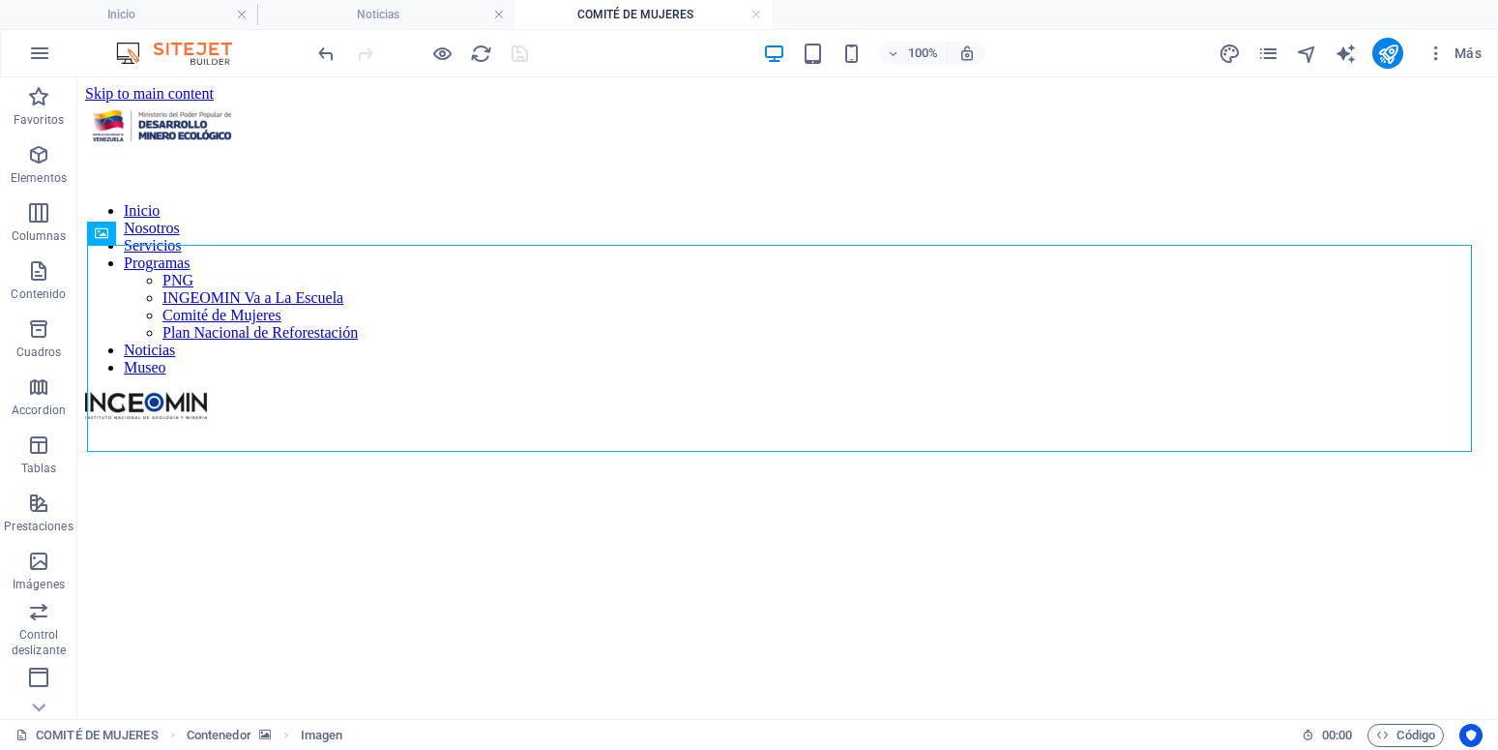
click at [427, 51] on div at bounding box center [422, 53] width 217 height 31
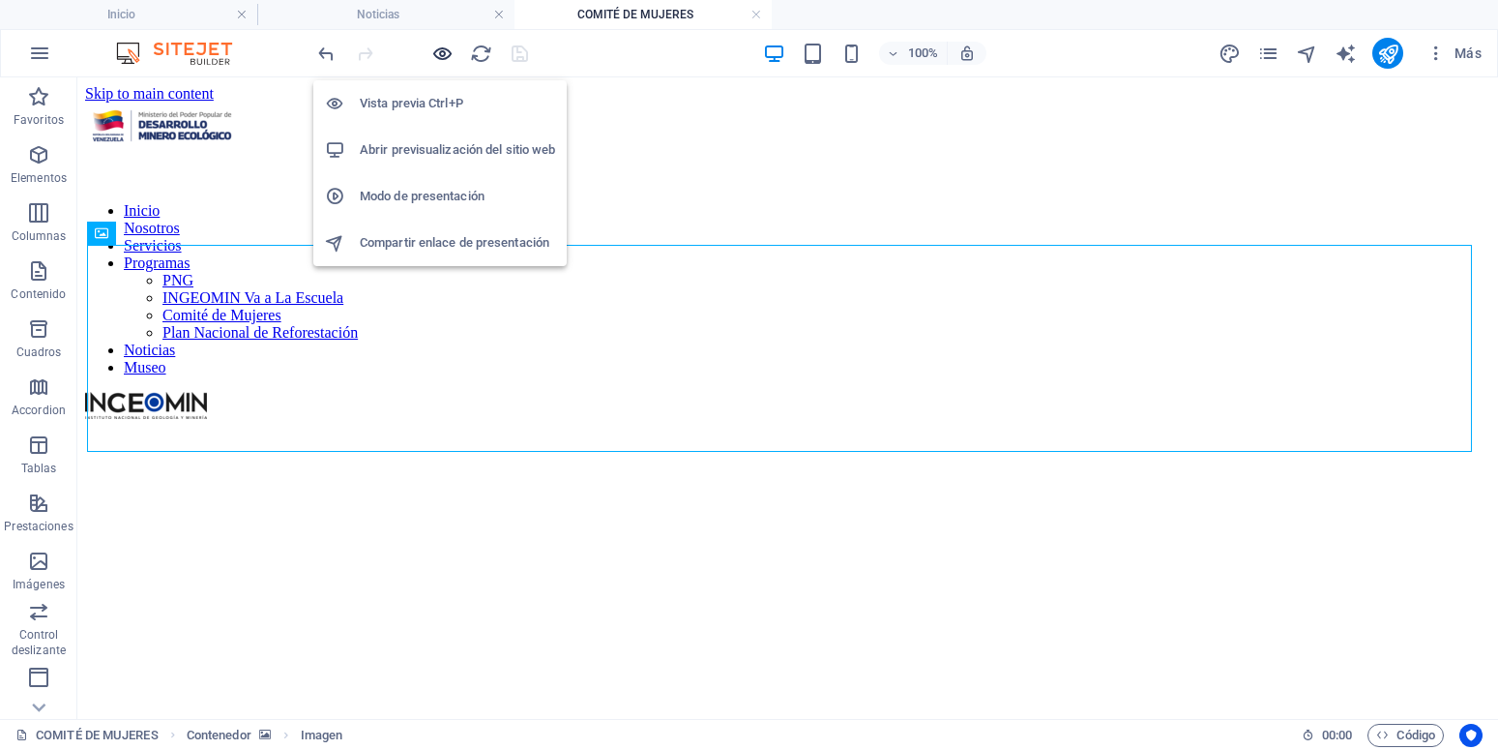
click at [445, 50] on icon "button" at bounding box center [442, 54] width 22 height 22
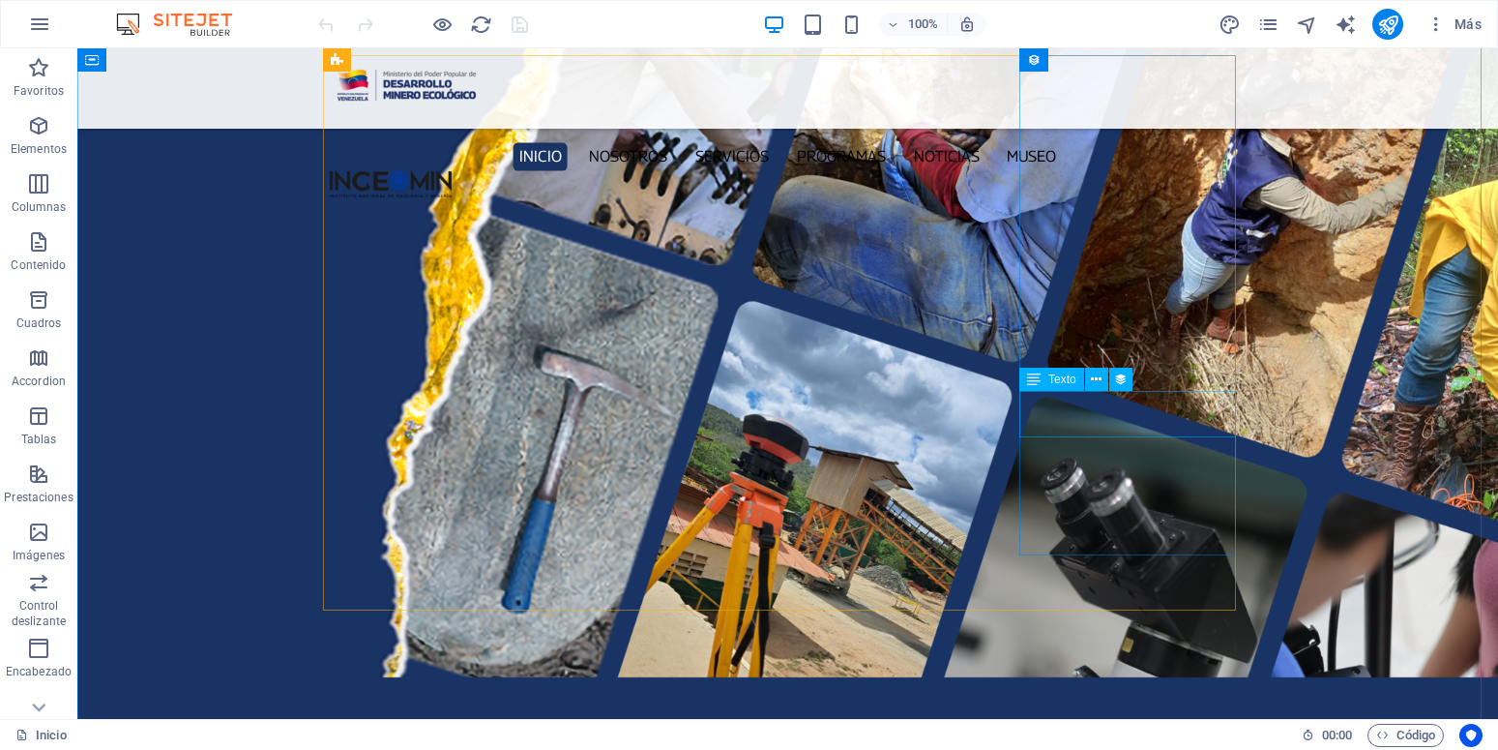
scroll to position [2565, 0]
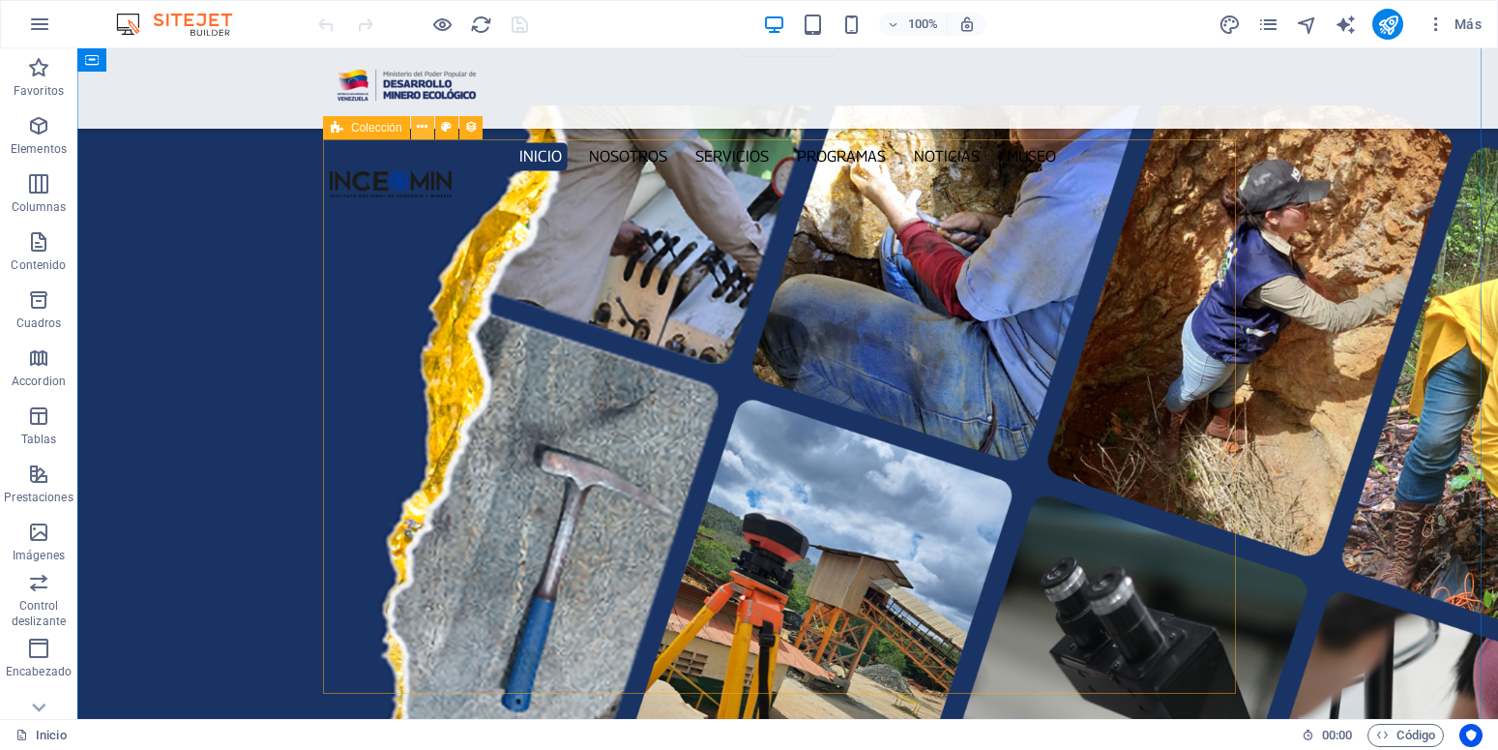
click at [424, 128] on icon at bounding box center [422, 127] width 11 height 20
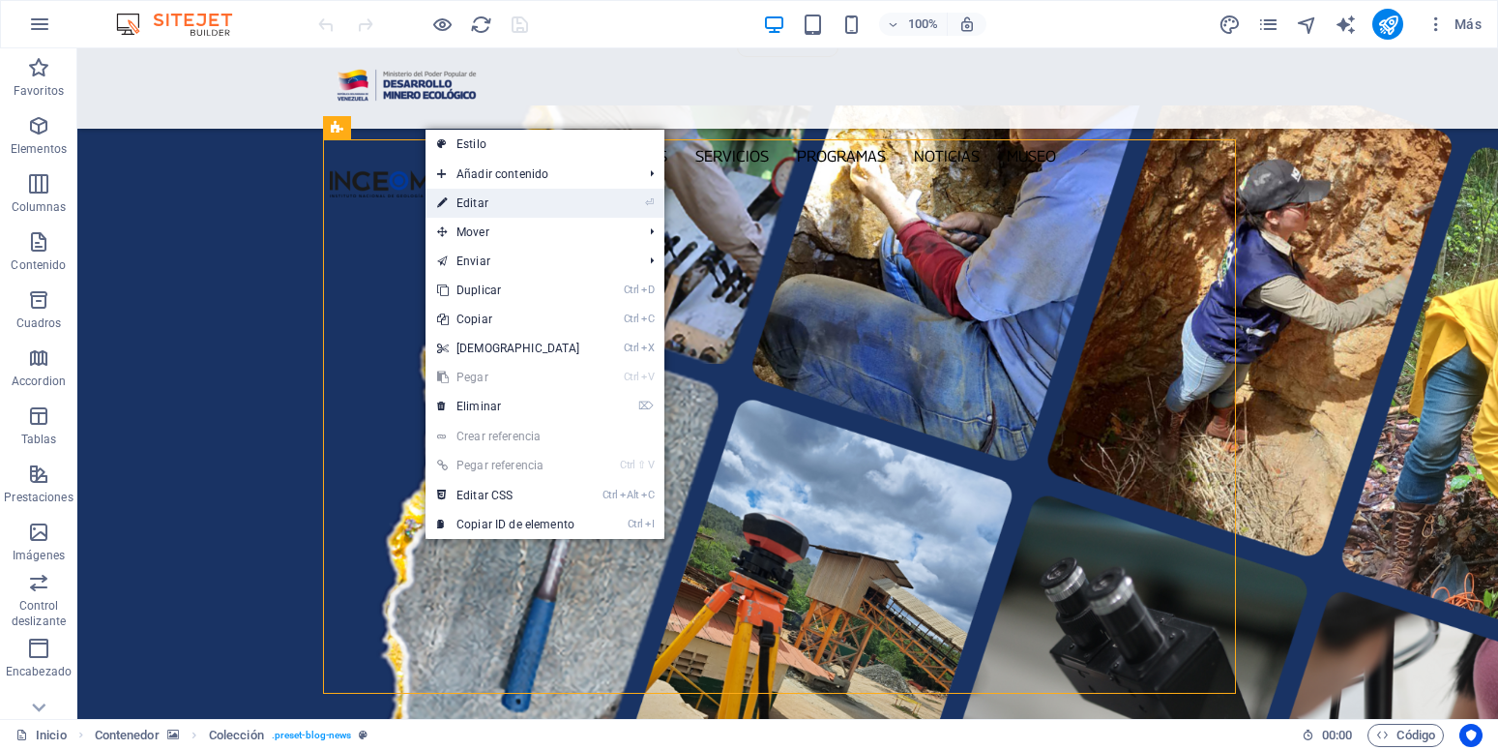
click at [490, 203] on link "⏎ Editar" at bounding box center [509, 203] width 166 height 29
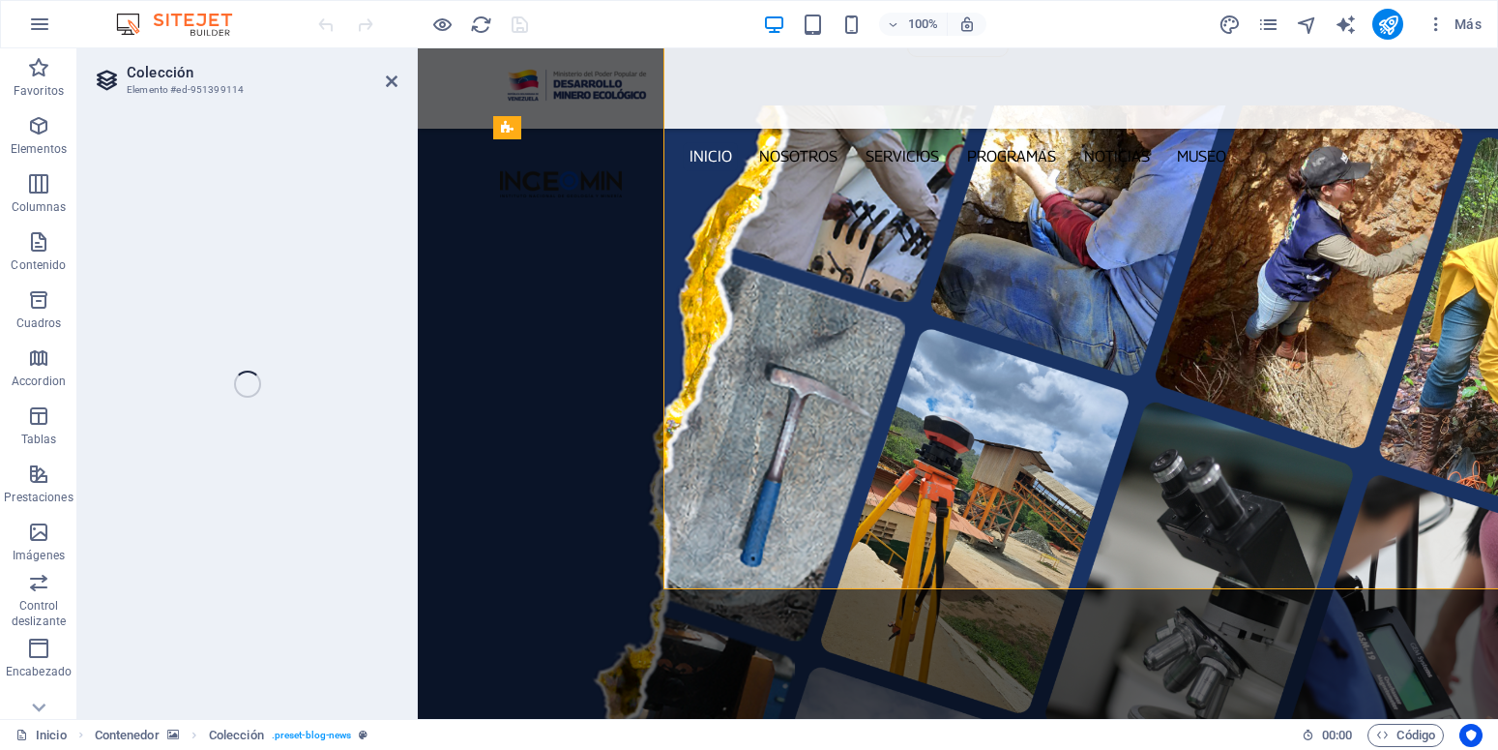
select select "68c9b5bf5b7bfe3ceb04a5c7"
select select "updatedAt_DESC"
select select "columns.publishing_date"
select select "past"
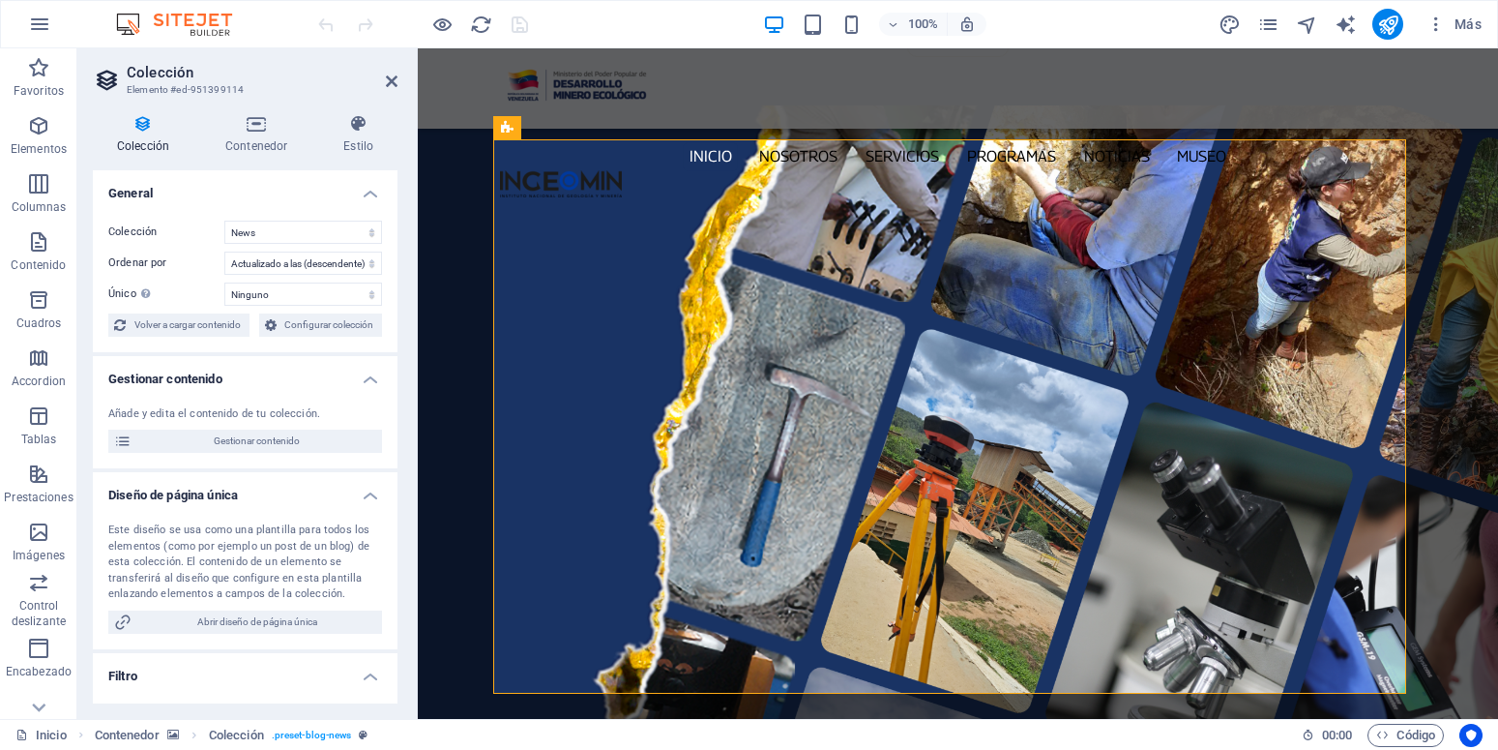
scroll to position [2669, 0]
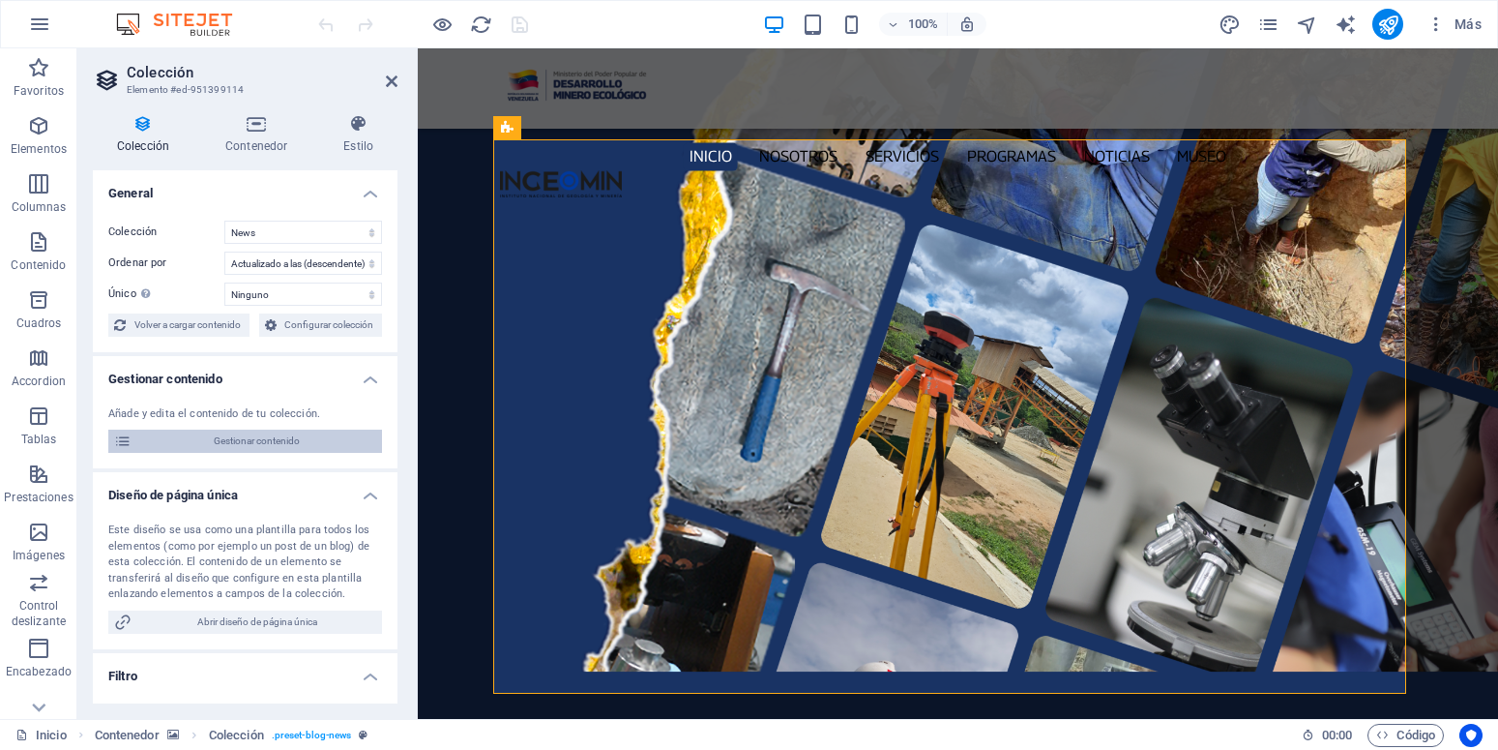
click at [225, 453] on span "Gestionar contenido" at bounding box center [256, 440] width 239 height 23
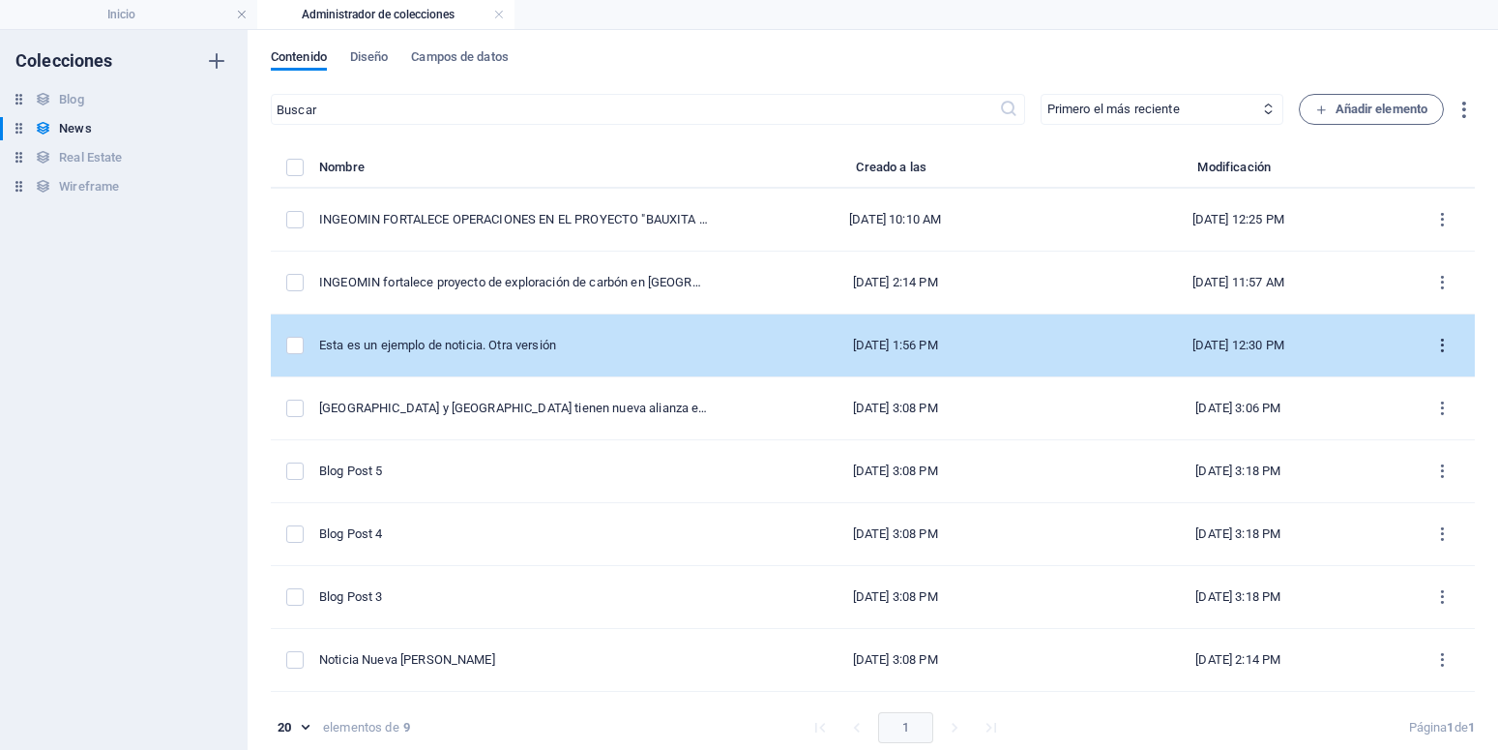
click at [1433, 345] on icon "items list" at bounding box center [1442, 346] width 18 height 18
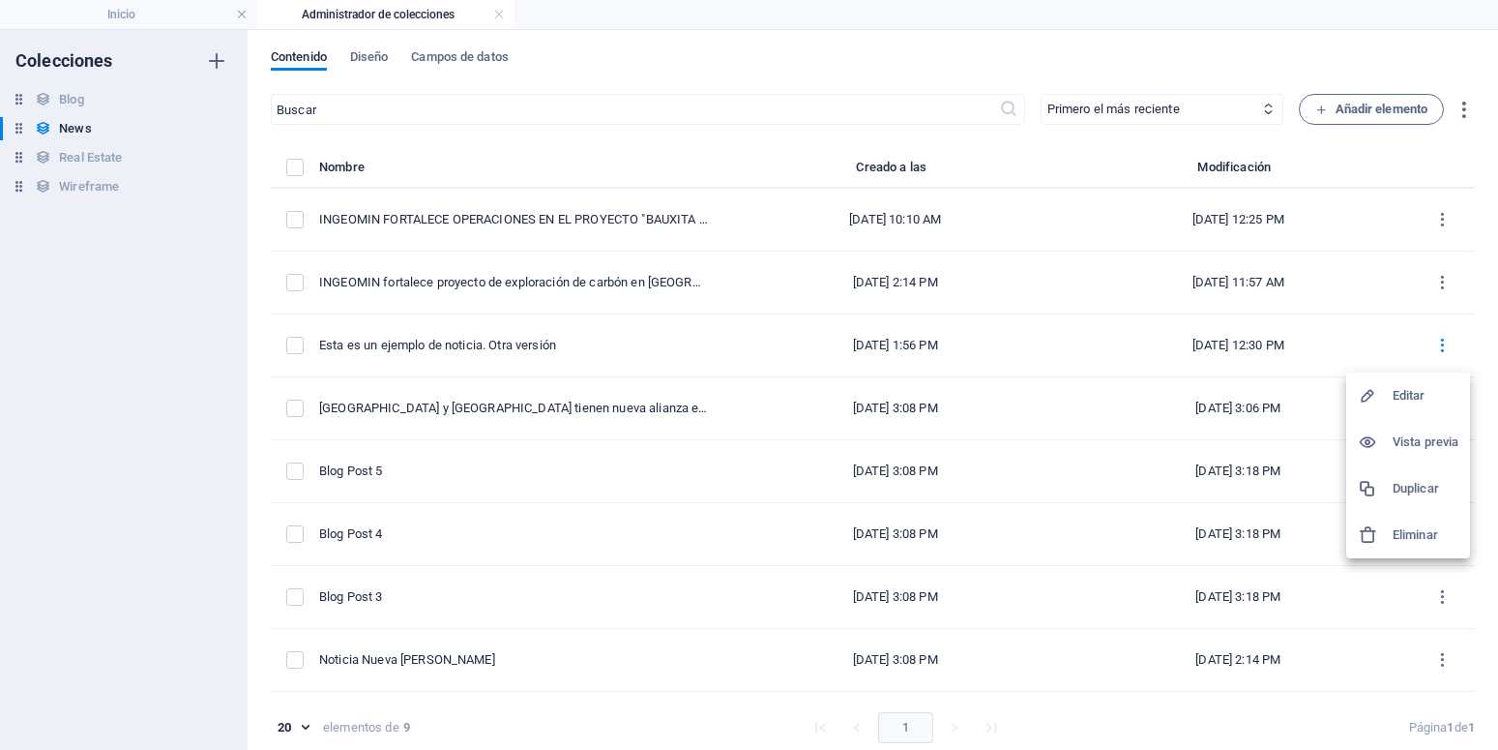
click at [1421, 390] on h6 "Editar" at bounding box center [1426, 395] width 66 height 23
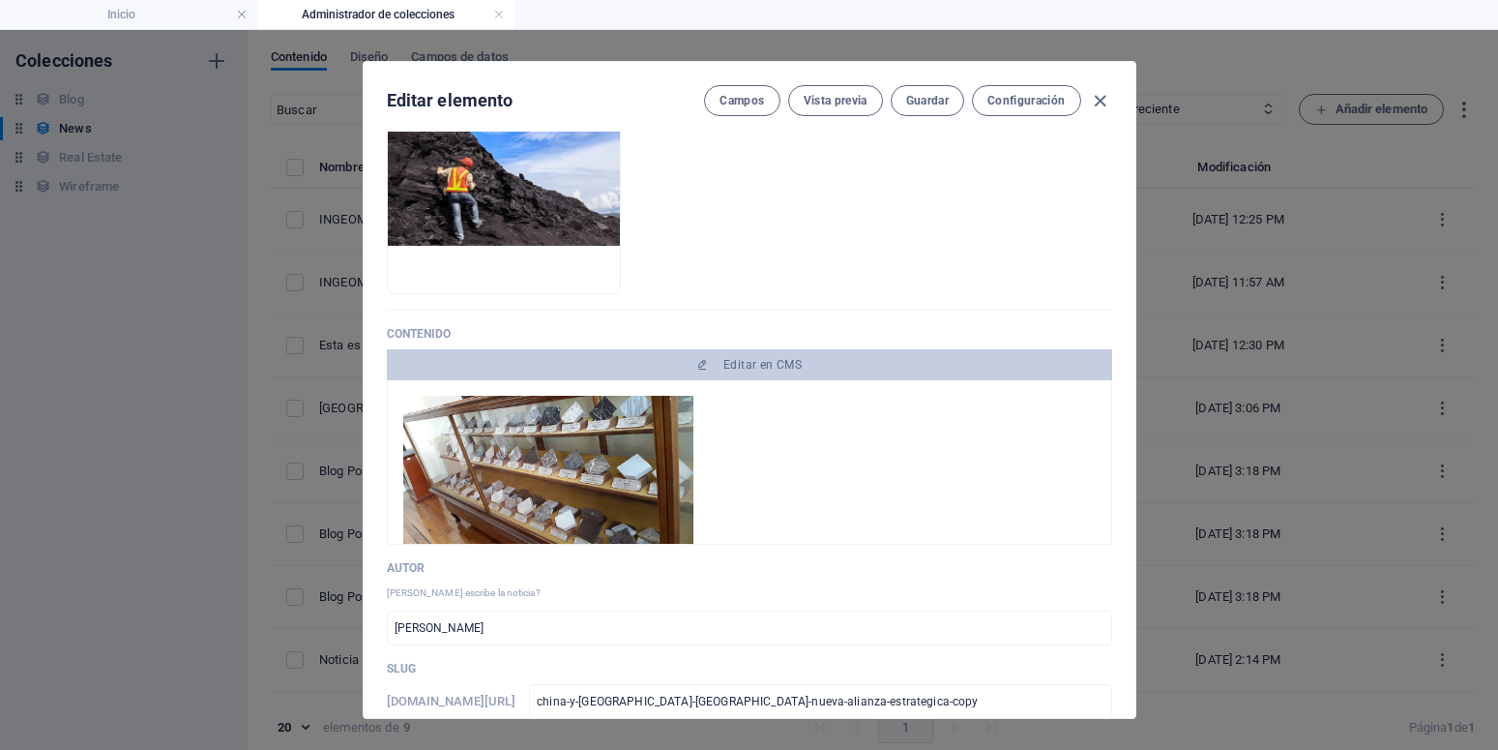
scroll to position [0, 0]
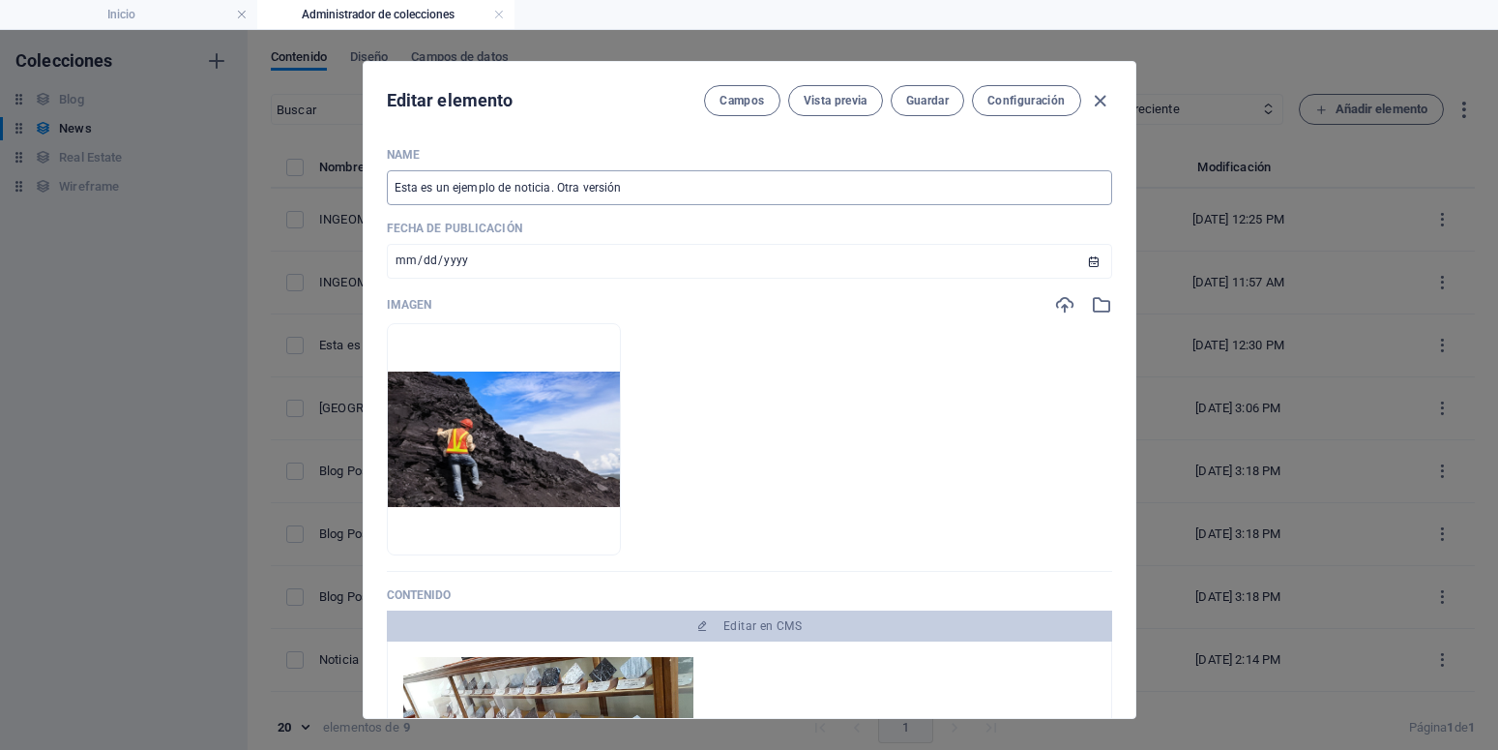
click at [632, 179] on input "Esta es un ejemplo de noticia. Otra versión" at bounding box center [749, 187] width 725 height 35
drag, startPoint x: 656, startPoint y: 179, endPoint x: 309, endPoint y: 203, distance: 347.1
click at [387, 203] on input "Esta es un ejemplo de noticia. Otra versión" at bounding box center [749, 187] width 725 height 35
paste input "Lorem Ipsum is simply dummy text of the printing and typesetting industry. Lore…"
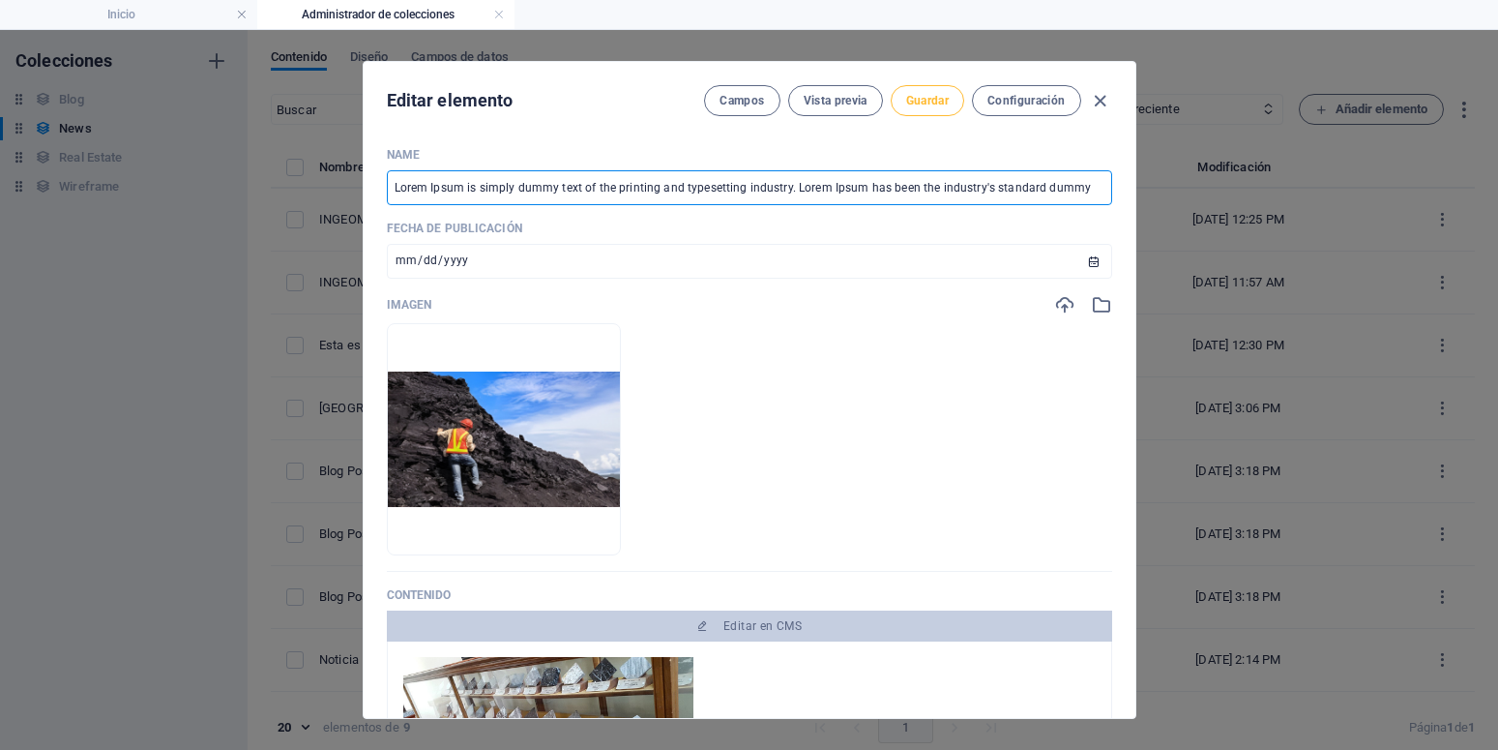
type input "Lorem Ipsum is simply dummy text of the printing and typesetting industry. Lore…"
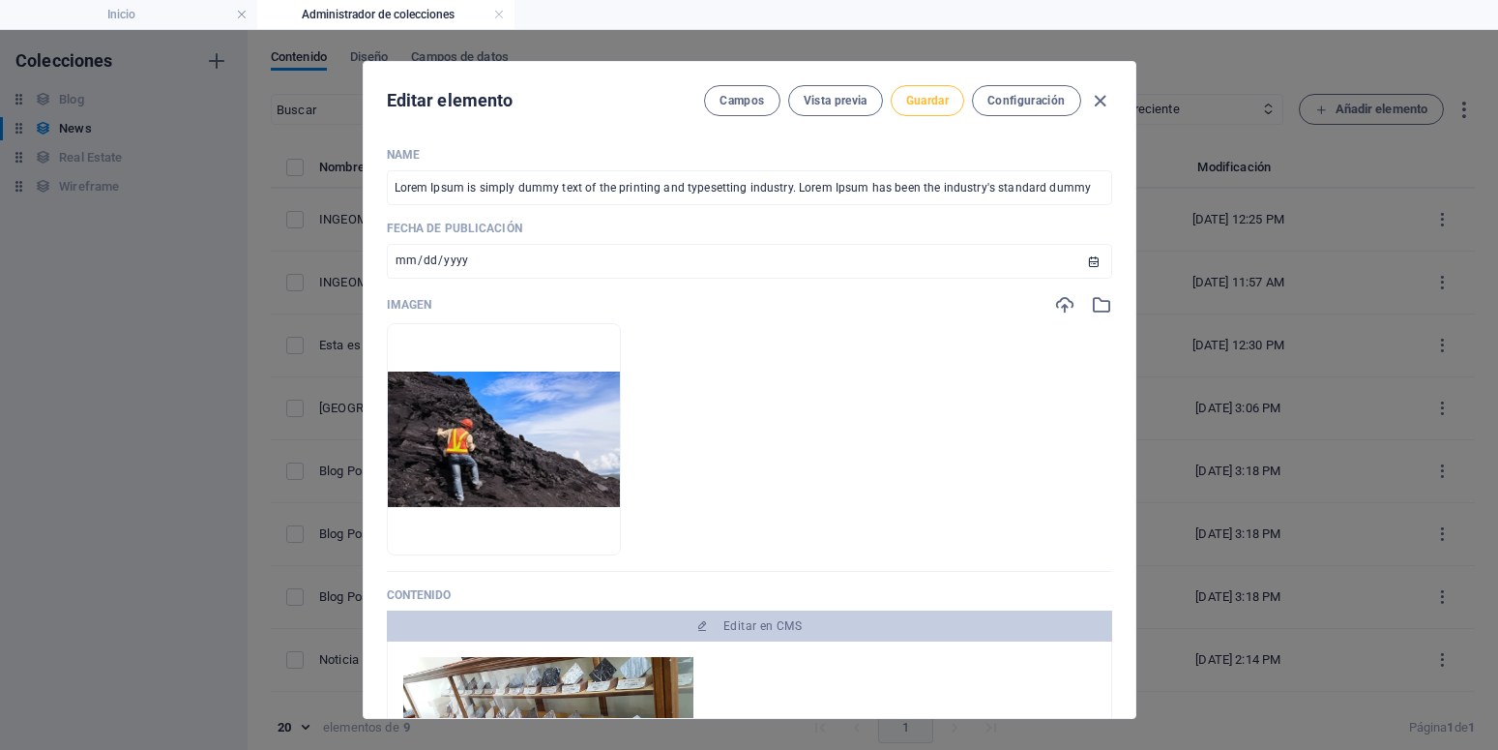
click at [891, 99] on button "Guardar" at bounding box center [928, 100] width 74 height 31
click at [1102, 99] on icon "button" at bounding box center [1100, 101] width 22 height 22
type input "[DATE]"
type input "china-y-venezuela-tienen-nueva-alianza-estrategica-copy"
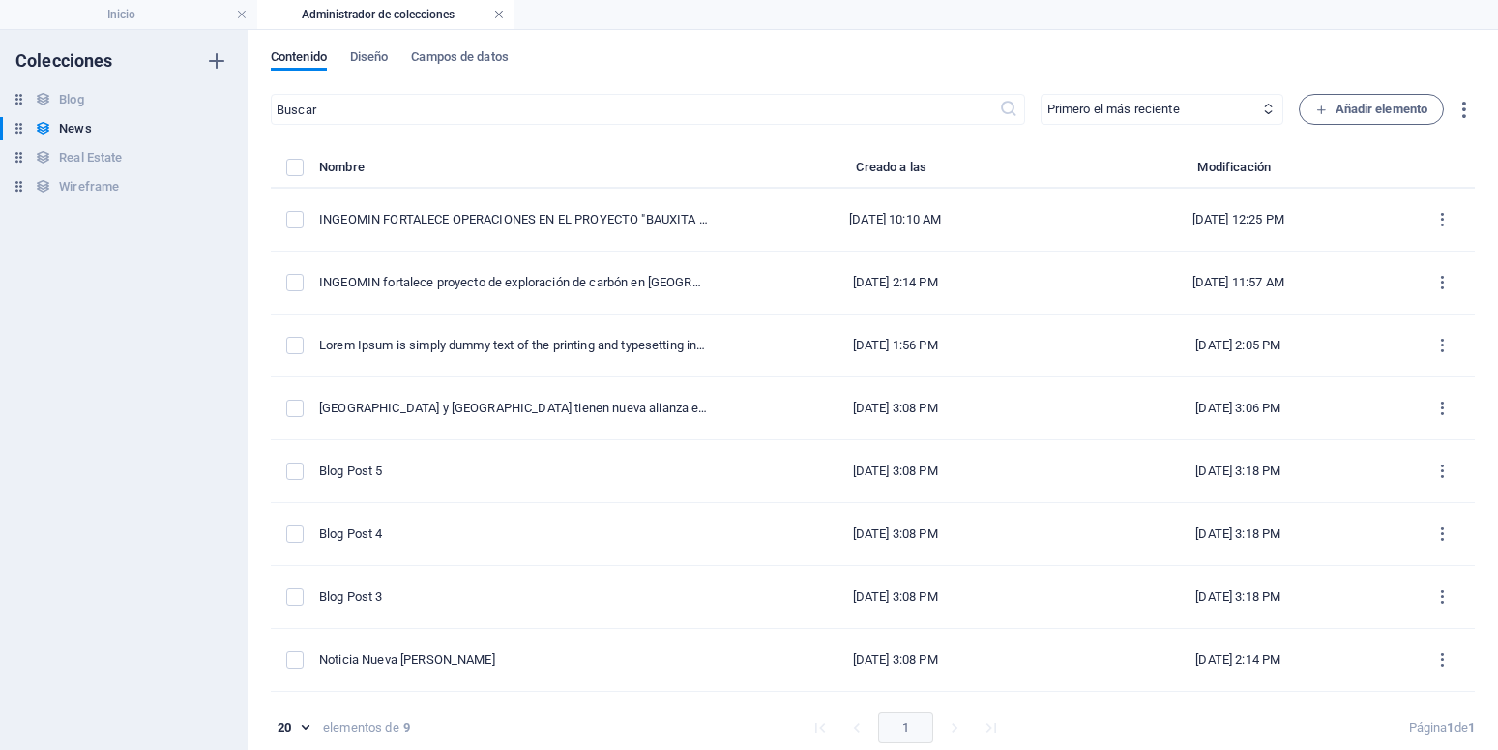
click at [501, 14] on link at bounding box center [499, 15] width 12 height 18
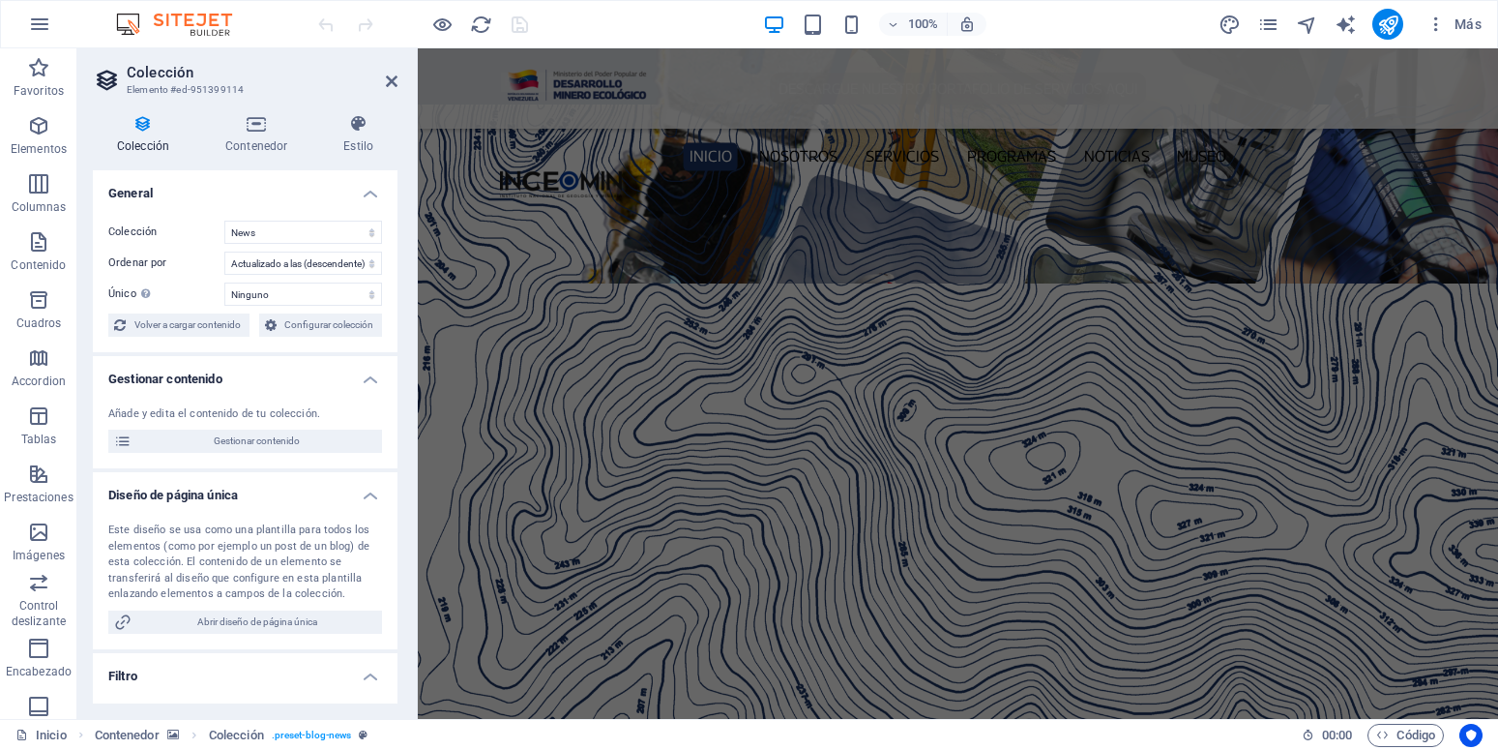
scroll to position [2711, 0]
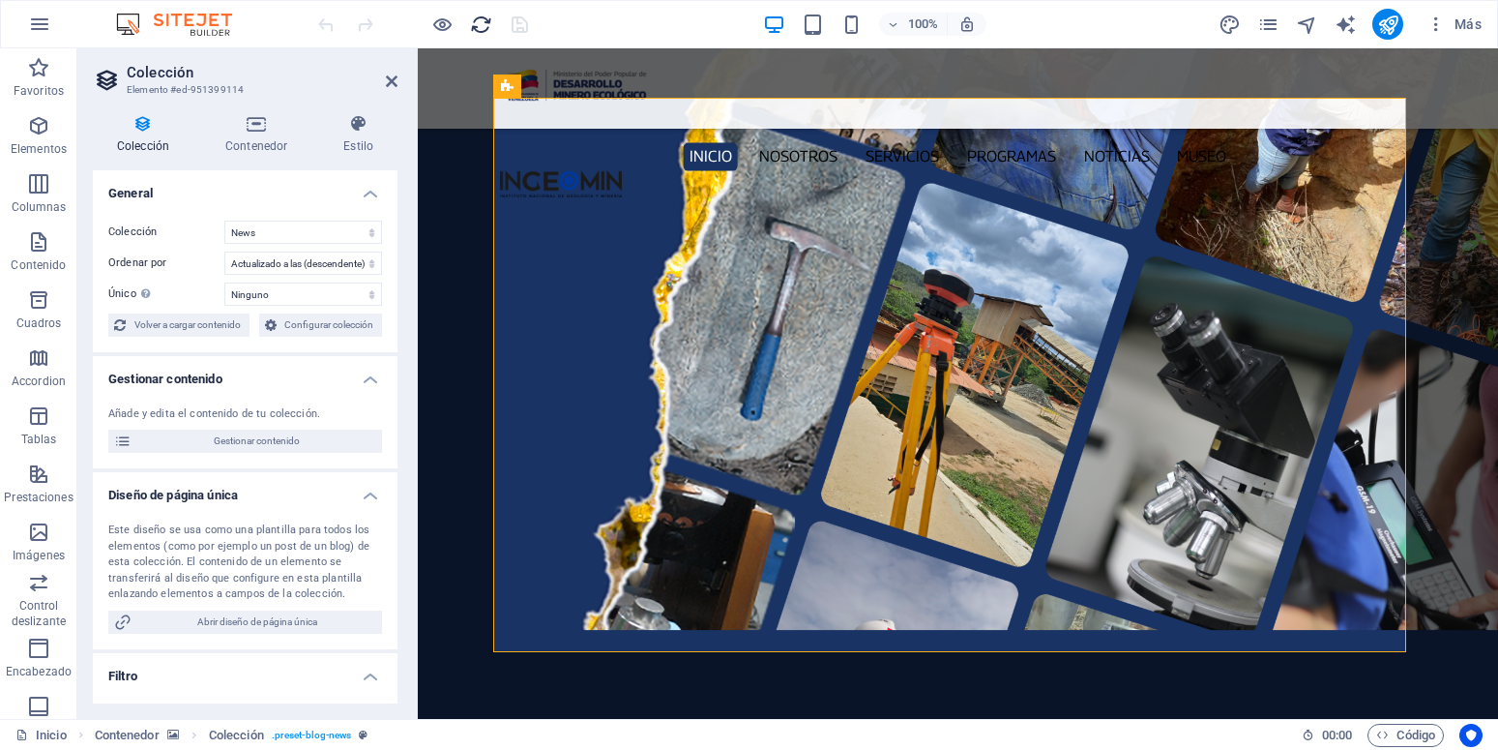
click at [476, 27] on icon "reload" at bounding box center [481, 25] width 22 height 22
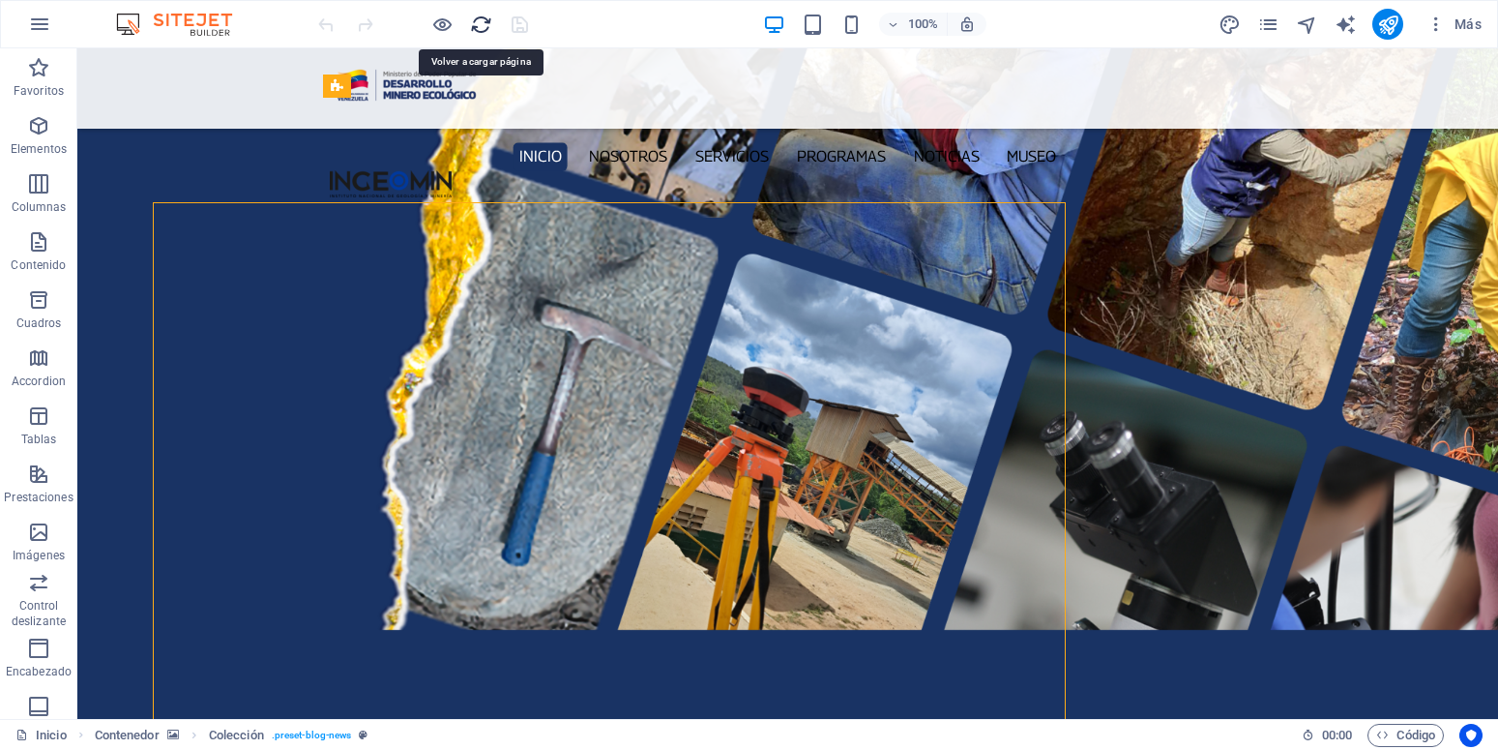
scroll to position [2606, 0]
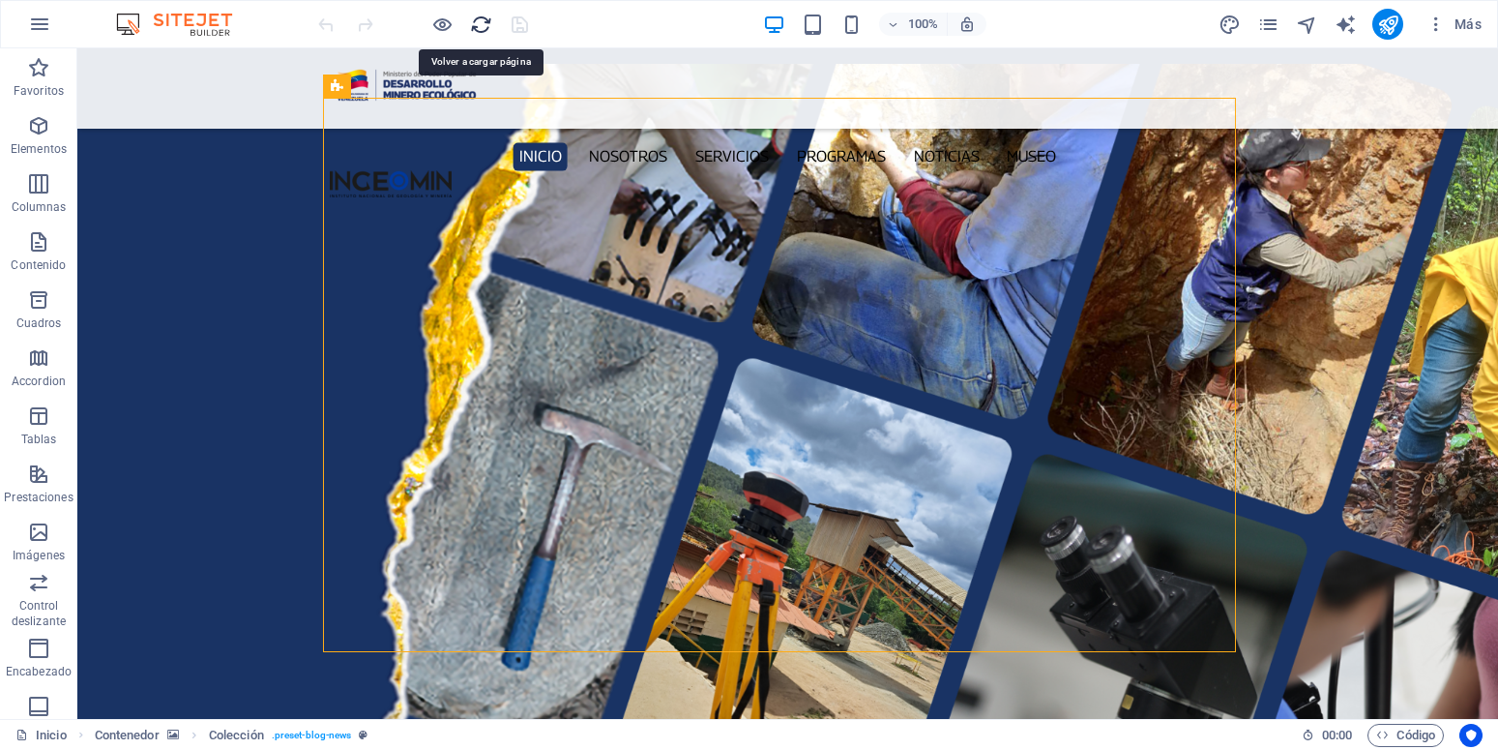
click at [480, 35] on icon "reload" at bounding box center [481, 25] width 22 height 22
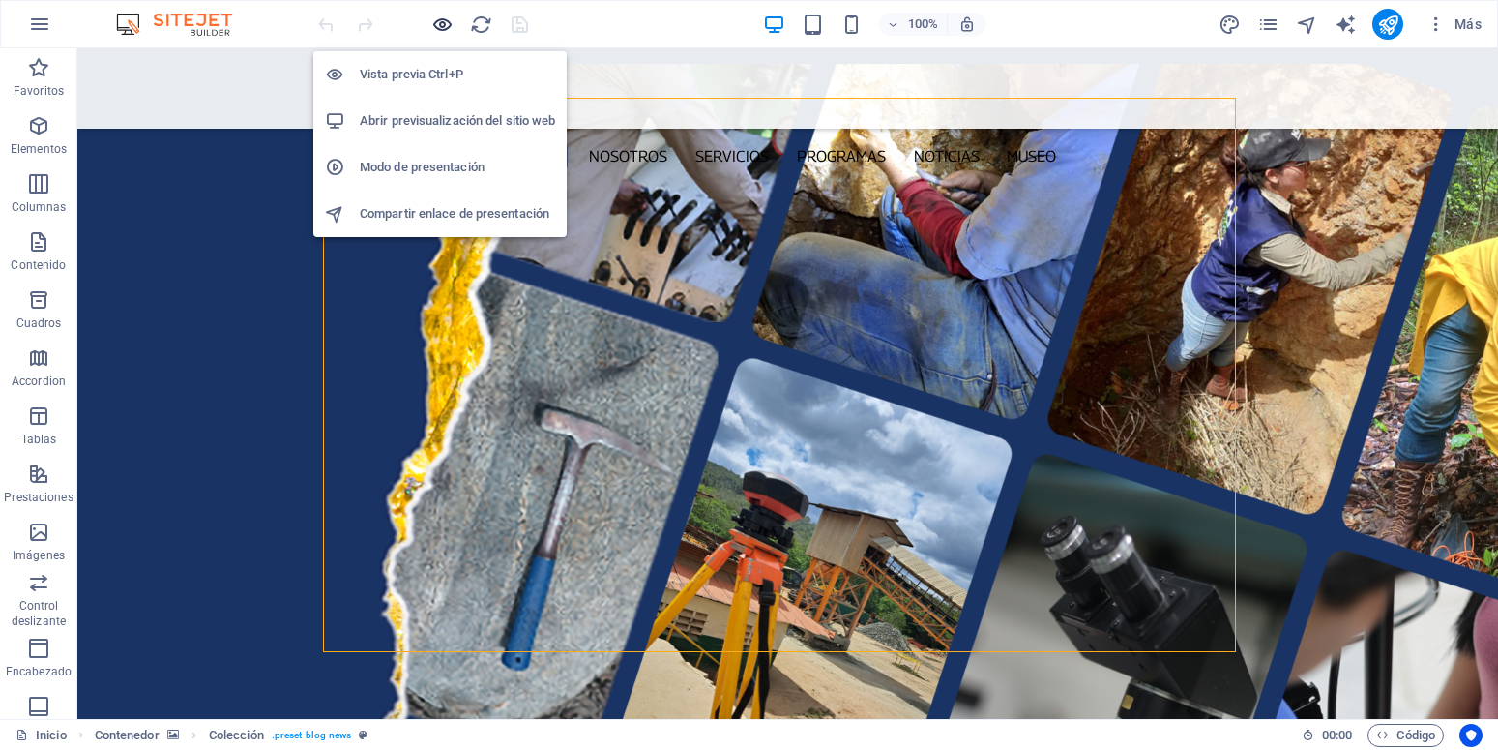
click at [452, 30] on icon "button" at bounding box center [442, 25] width 22 height 22
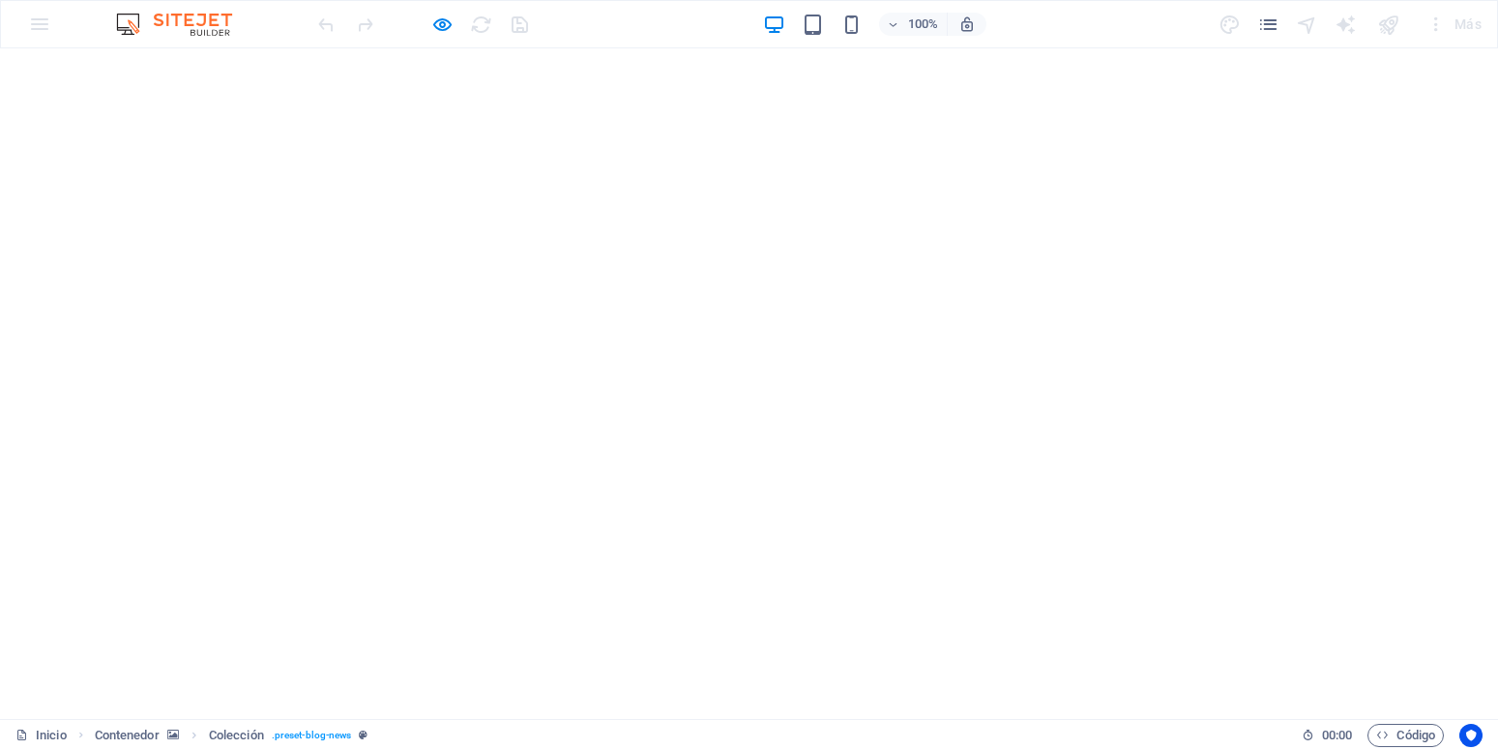
click at [479, 21] on div at bounding box center [422, 24] width 217 height 31
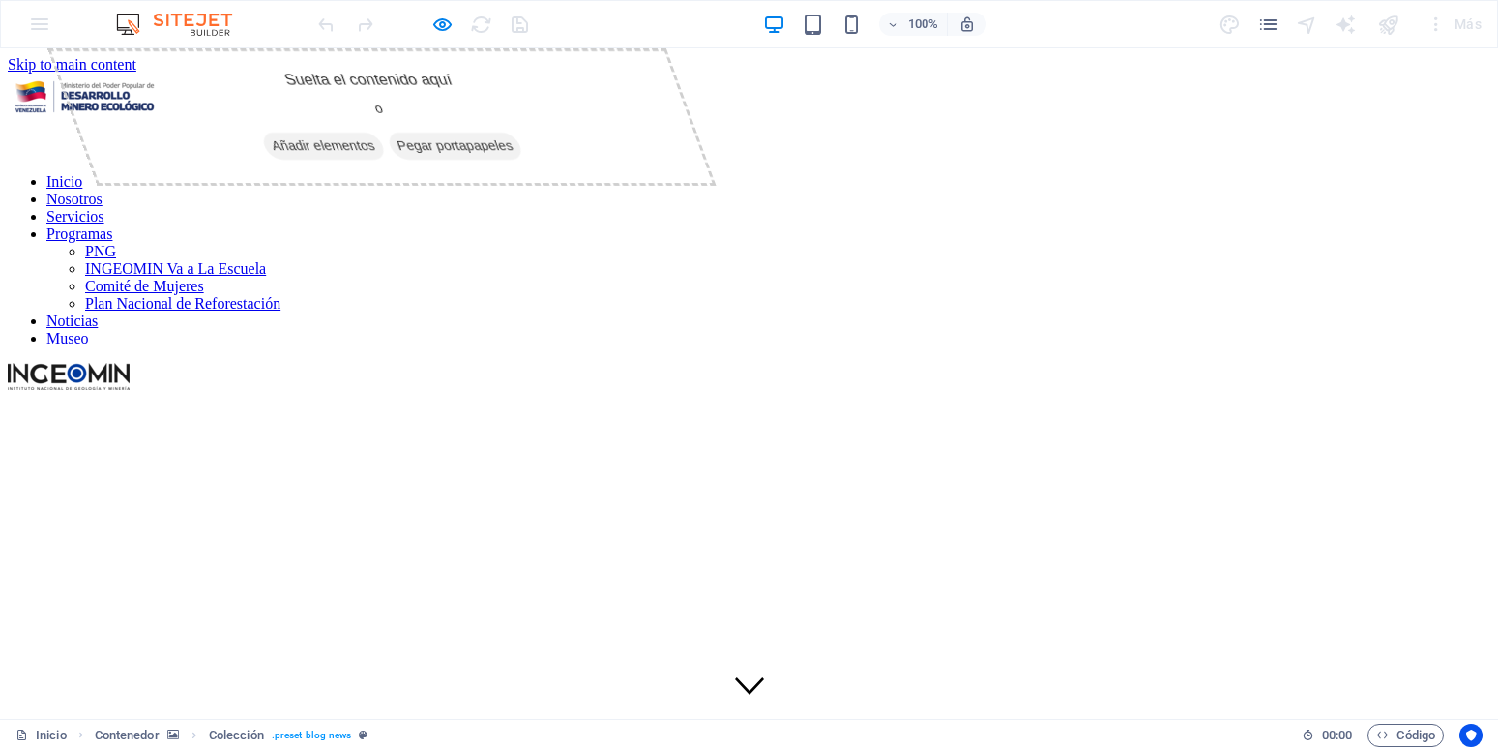
scroll to position [0, 0]
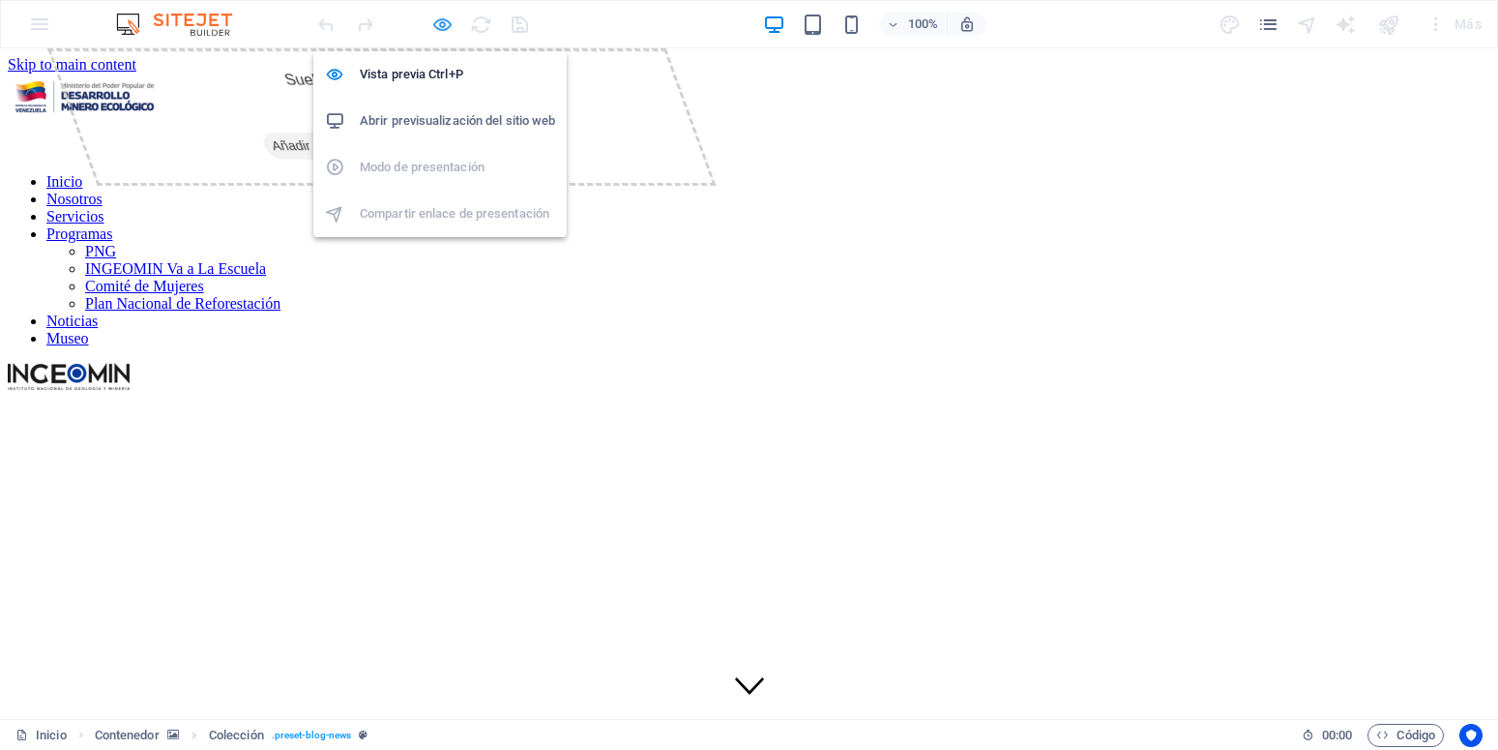
click at [448, 26] on icon "button" at bounding box center [442, 25] width 22 height 22
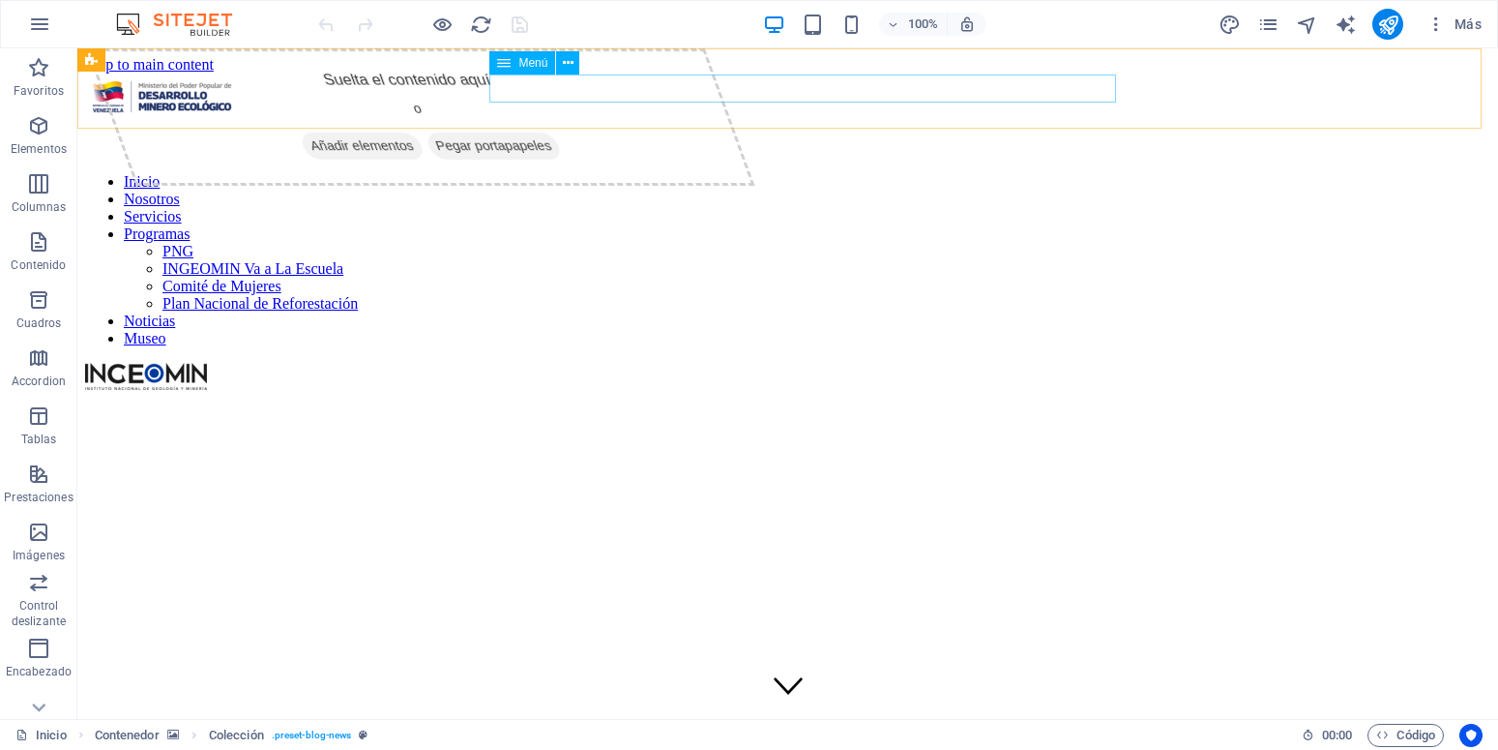
click at [1045, 173] on nav "Inicio Nosotros Servicios Programas PNG INGEOMIN Va a La Escuela Comité de Muje…" at bounding box center [787, 260] width 1405 height 174
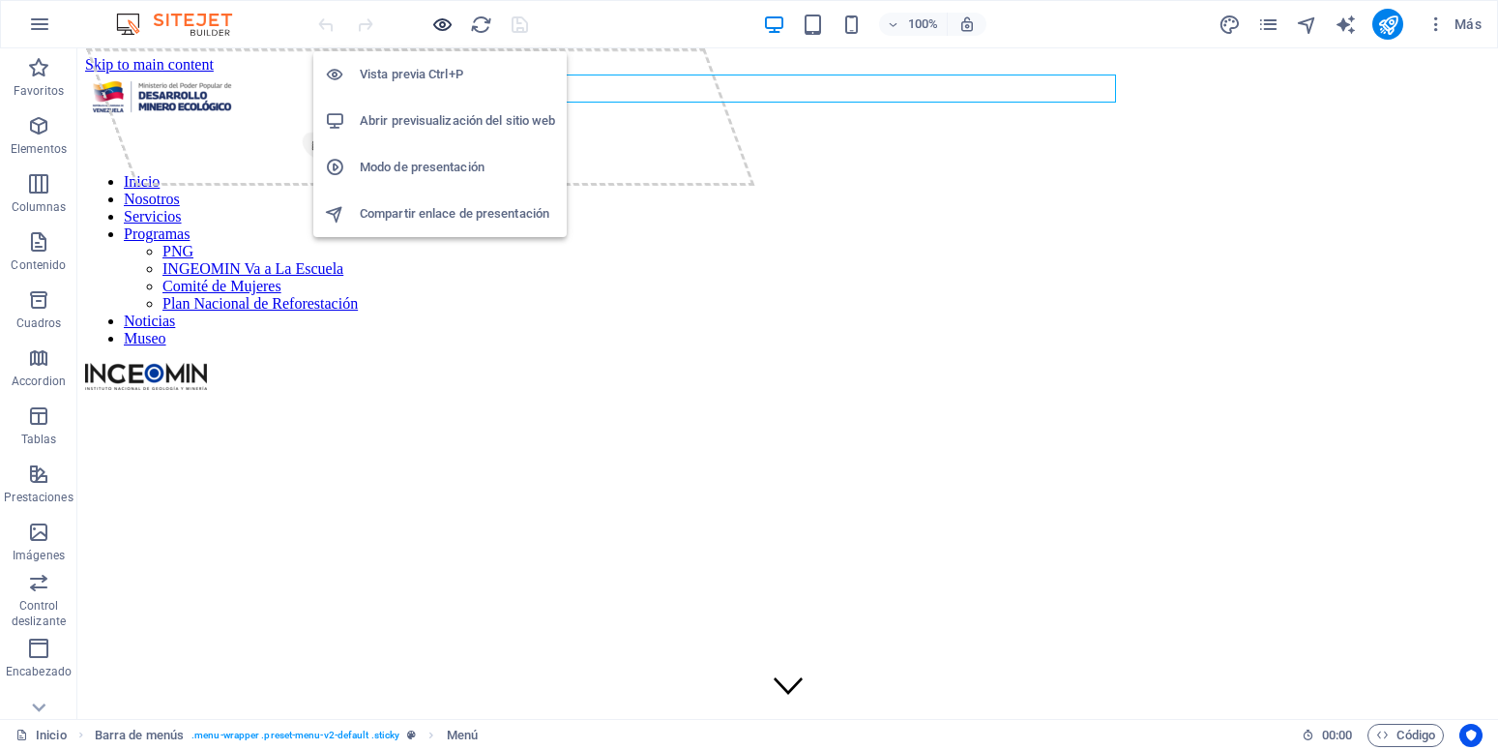
click at [441, 19] on icon "button" at bounding box center [442, 25] width 22 height 22
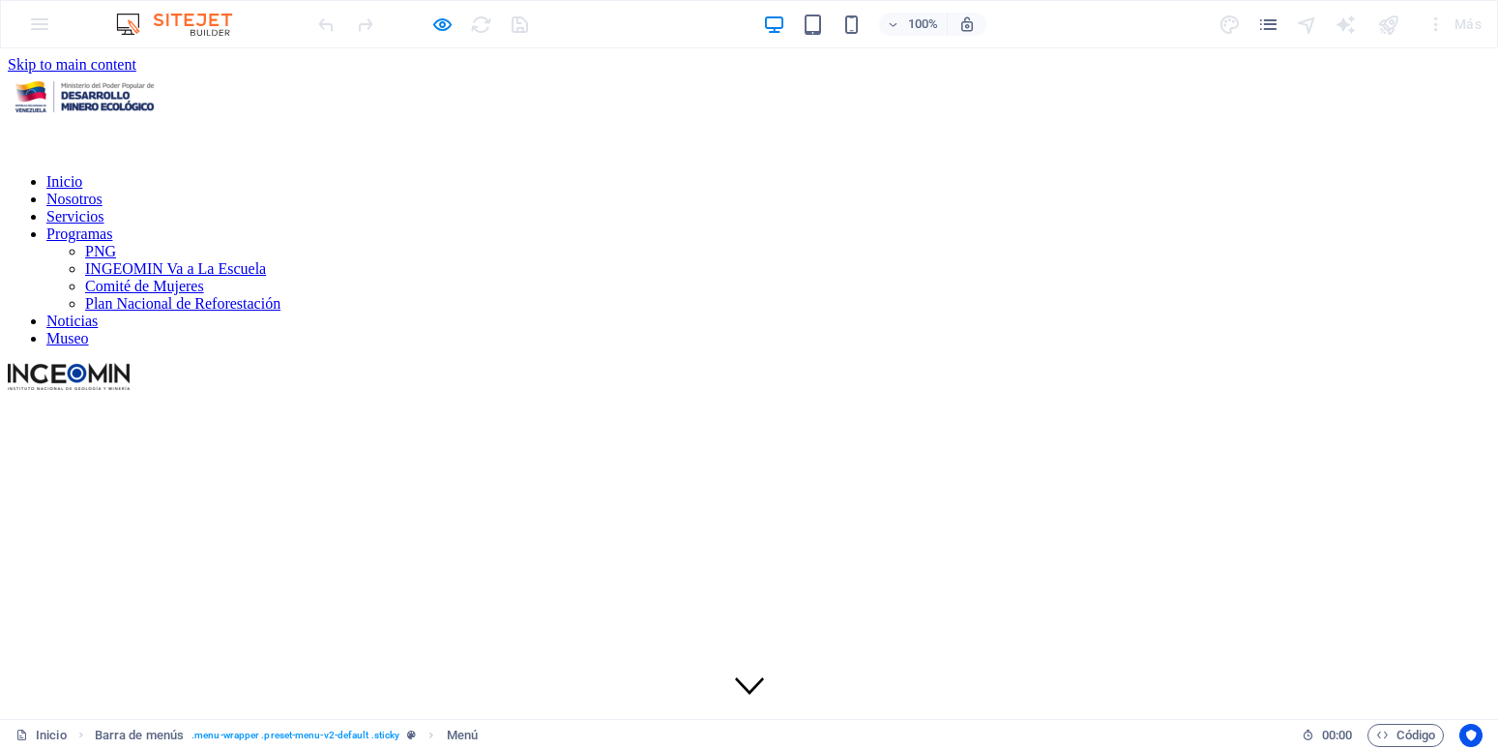
click at [82, 173] on link "Inicio" at bounding box center [64, 181] width 36 height 16
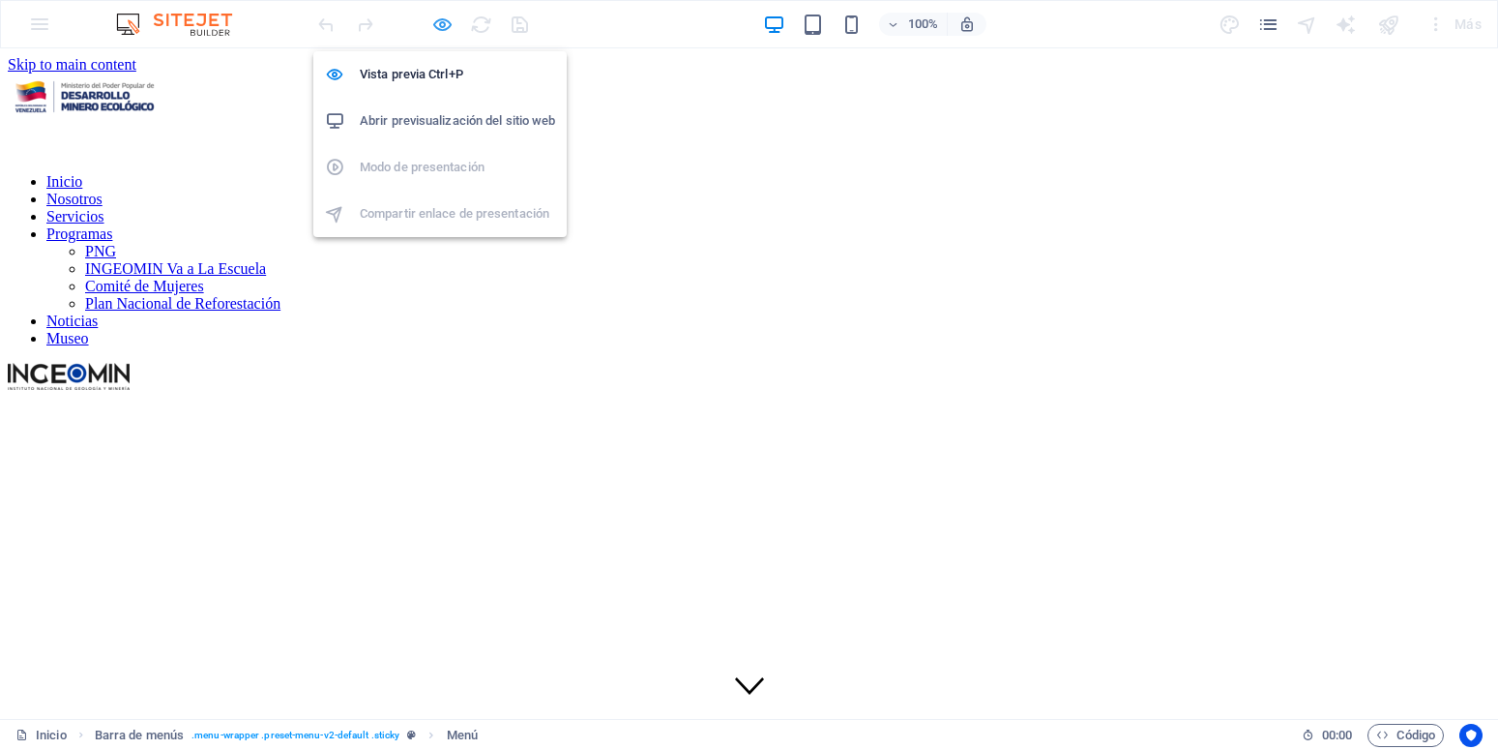
click at [450, 21] on icon "button" at bounding box center [442, 25] width 22 height 22
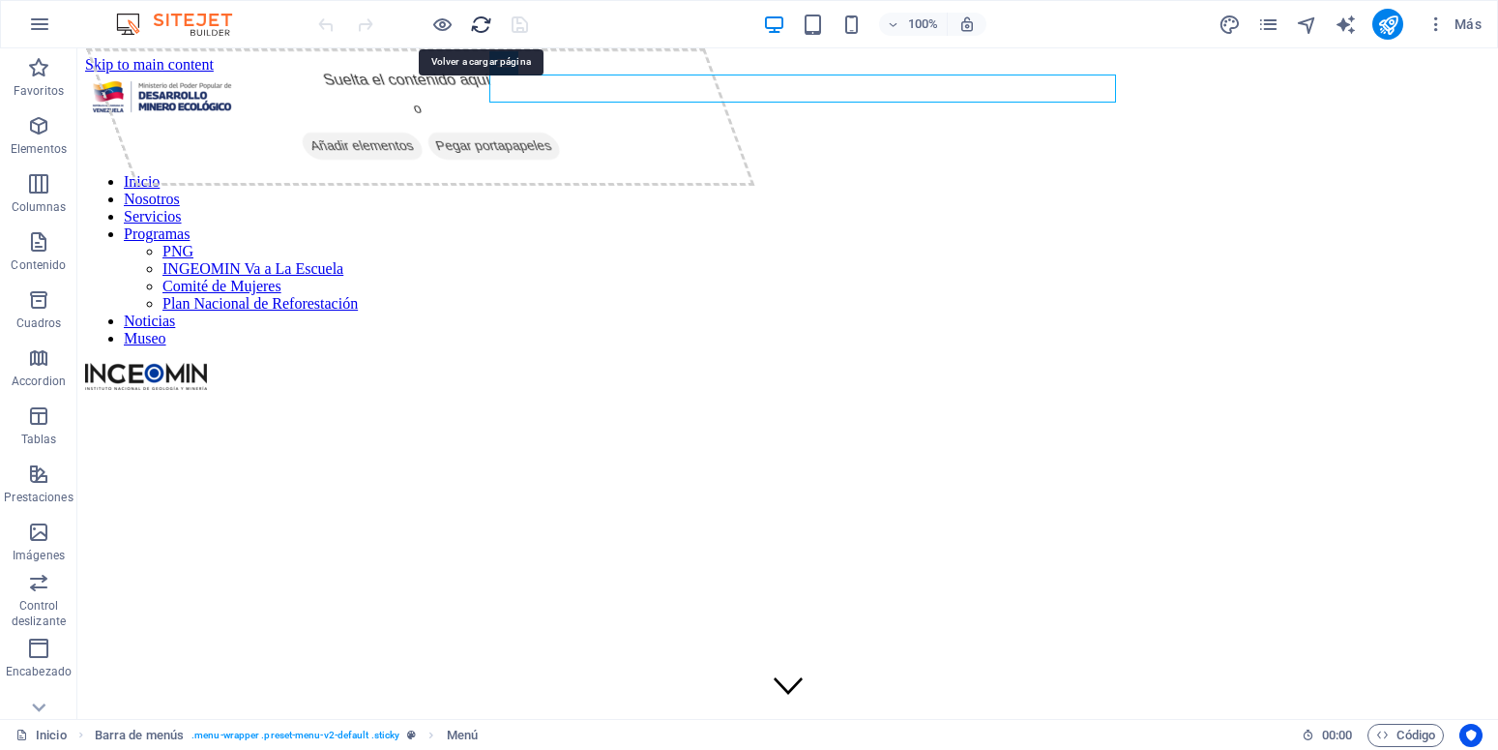
click at [476, 20] on icon "reload" at bounding box center [481, 25] width 22 height 22
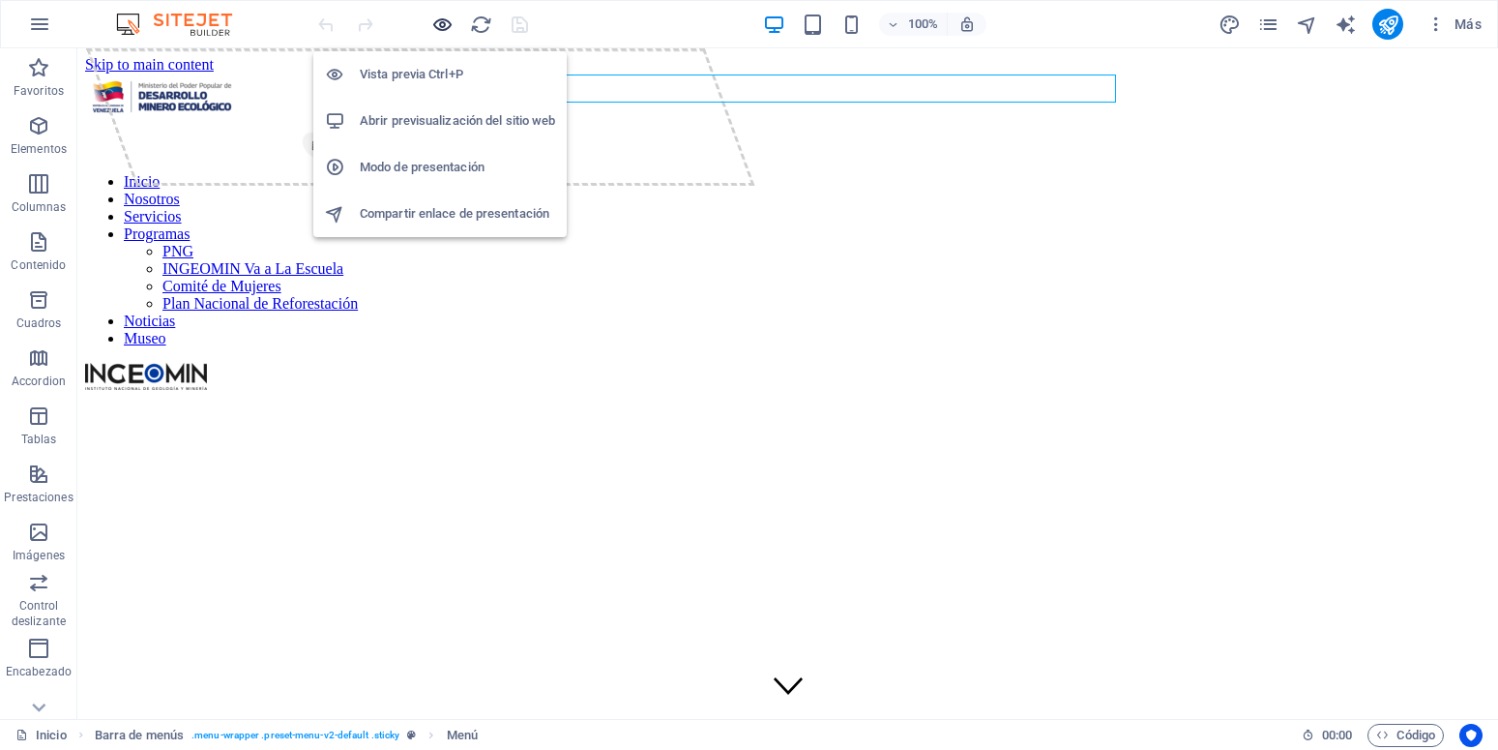
click at [443, 29] on icon "button" at bounding box center [442, 25] width 22 height 22
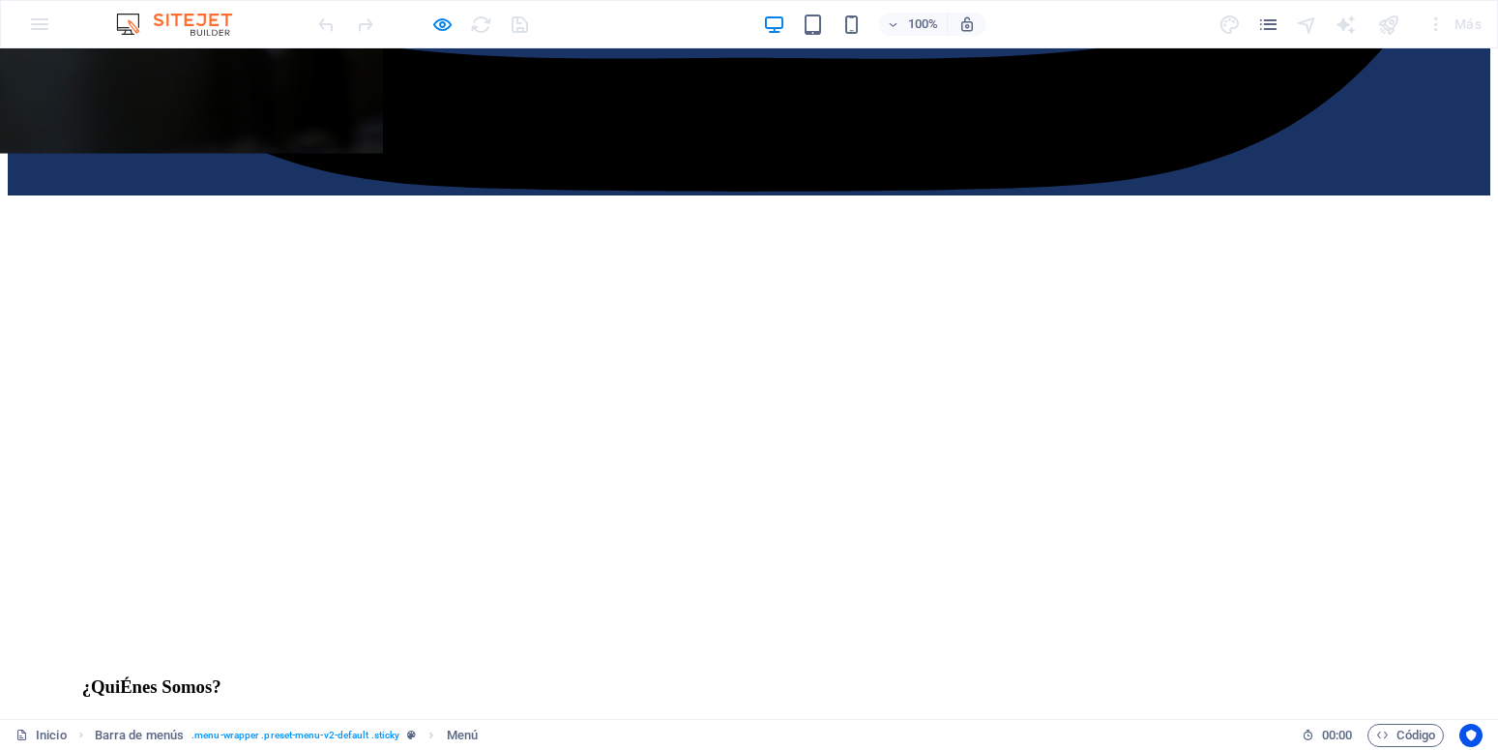
scroll to position [2565, 0]
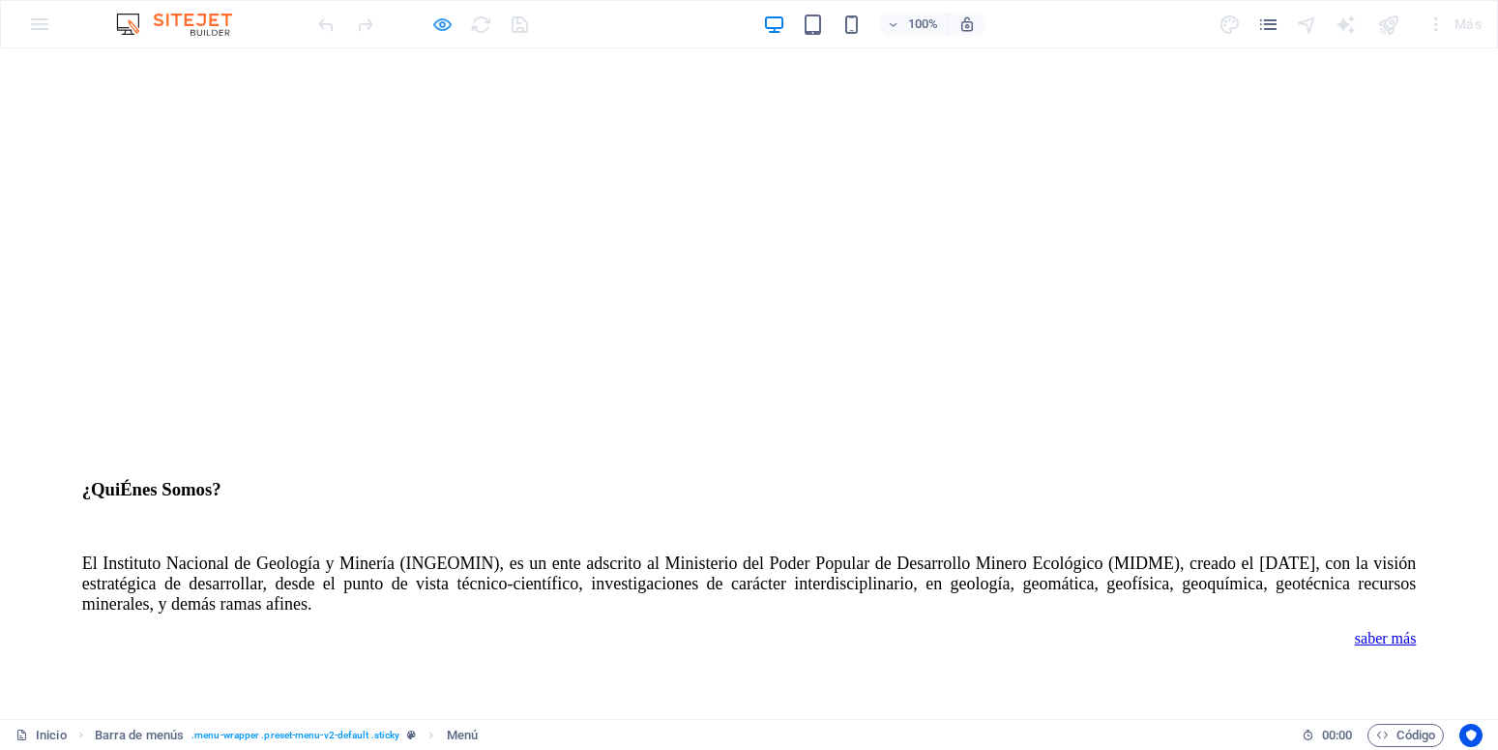
click at [453, 26] on icon "button" at bounding box center [442, 25] width 22 height 22
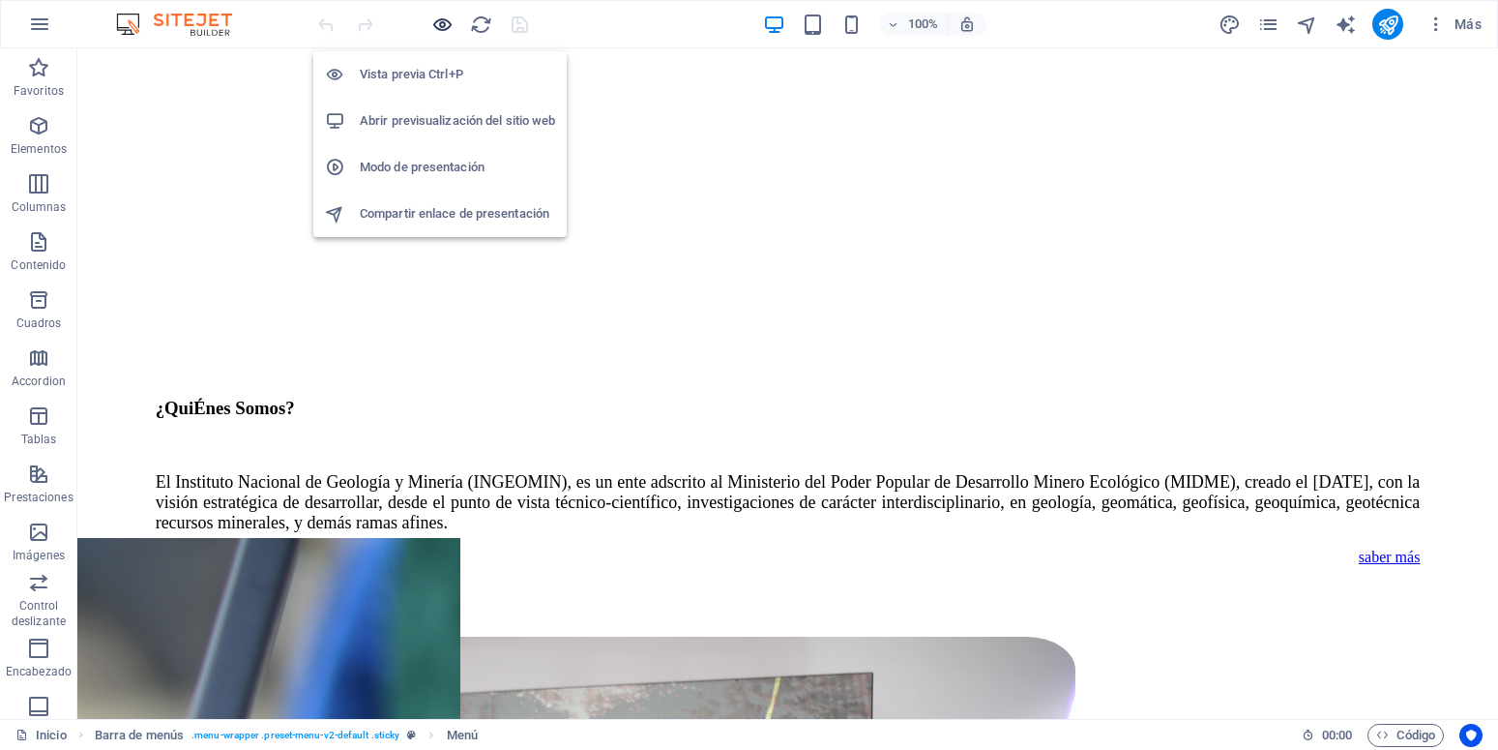
scroll to position [2588, 0]
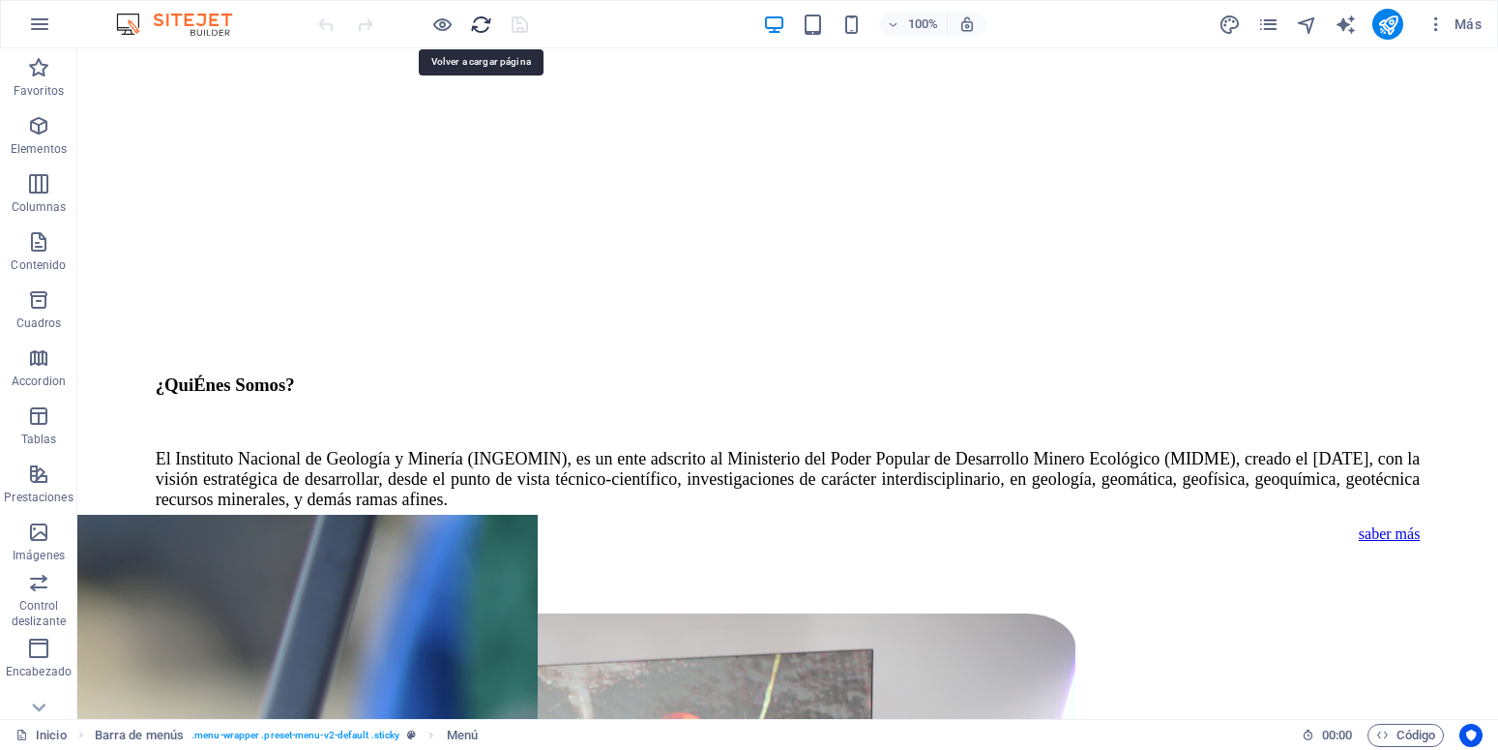
click at [475, 21] on icon "reload" at bounding box center [481, 25] width 22 height 22
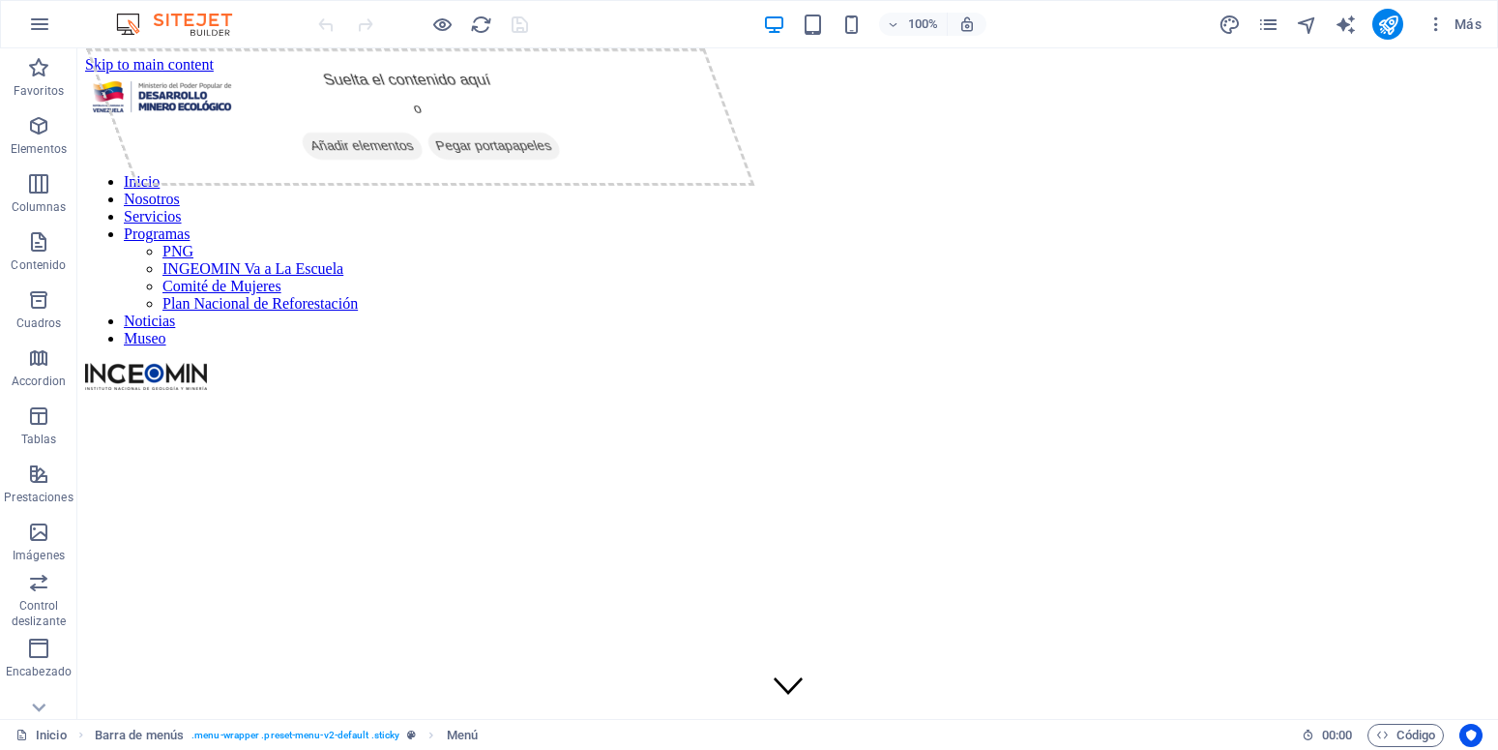
scroll to position [0, 0]
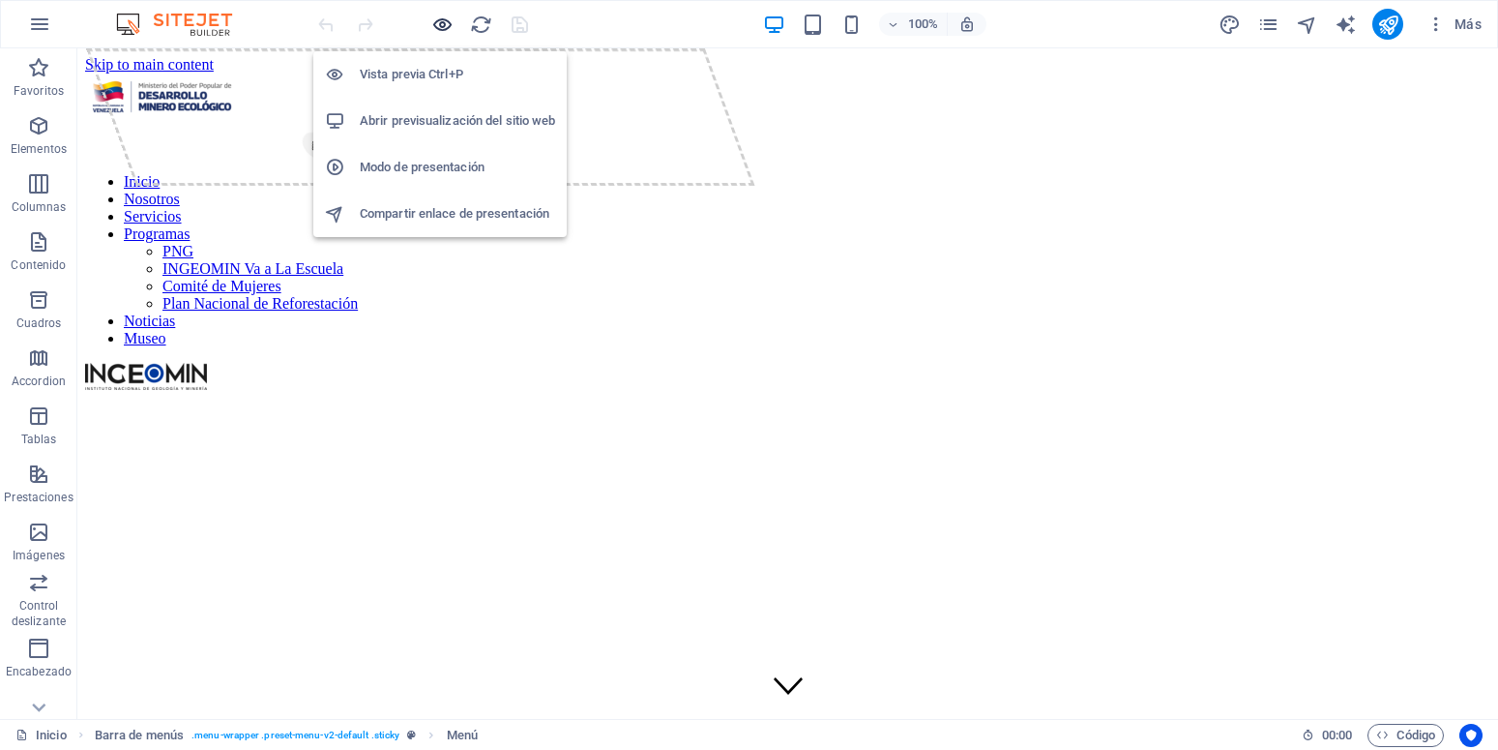
click at [449, 23] on icon "button" at bounding box center [442, 25] width 22 height 22
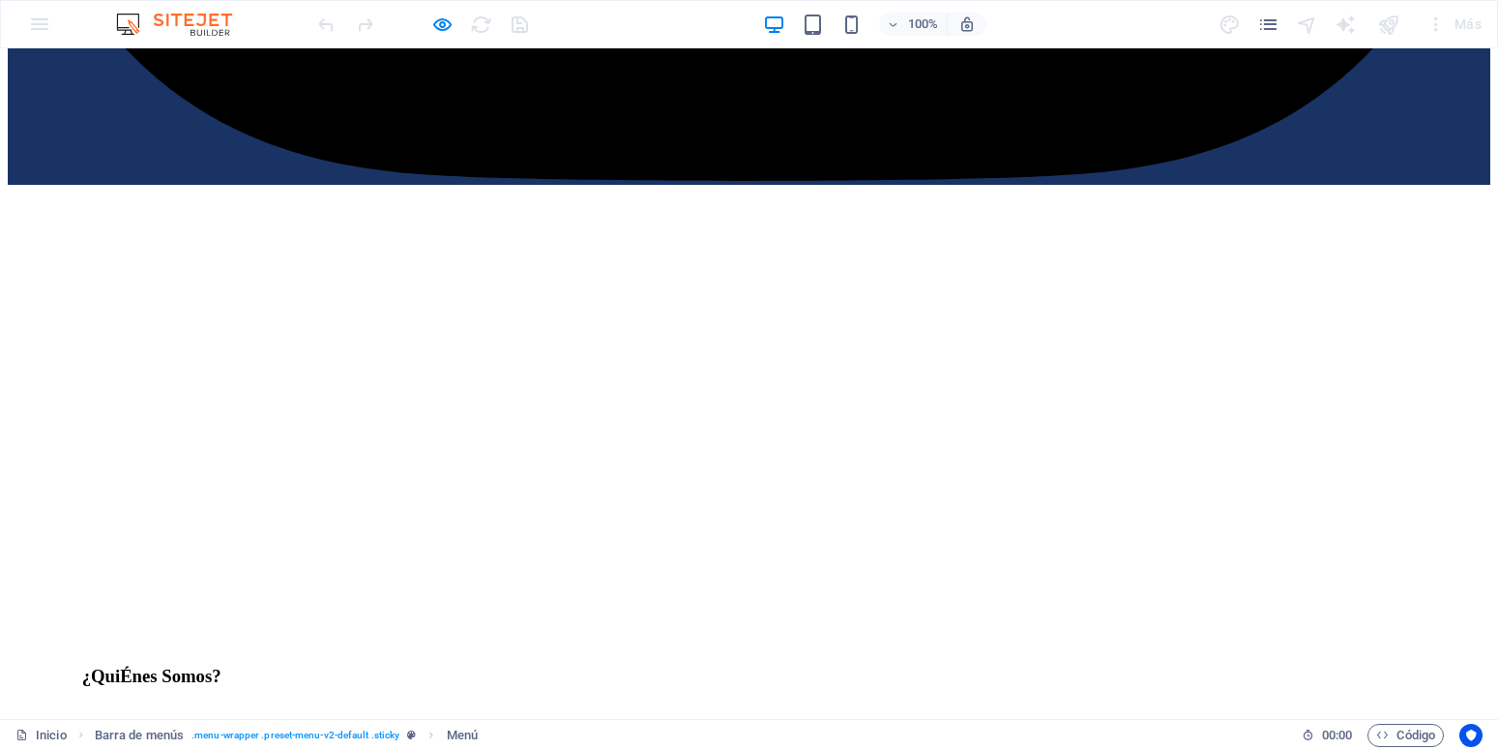
scroll to position [2368, 0]
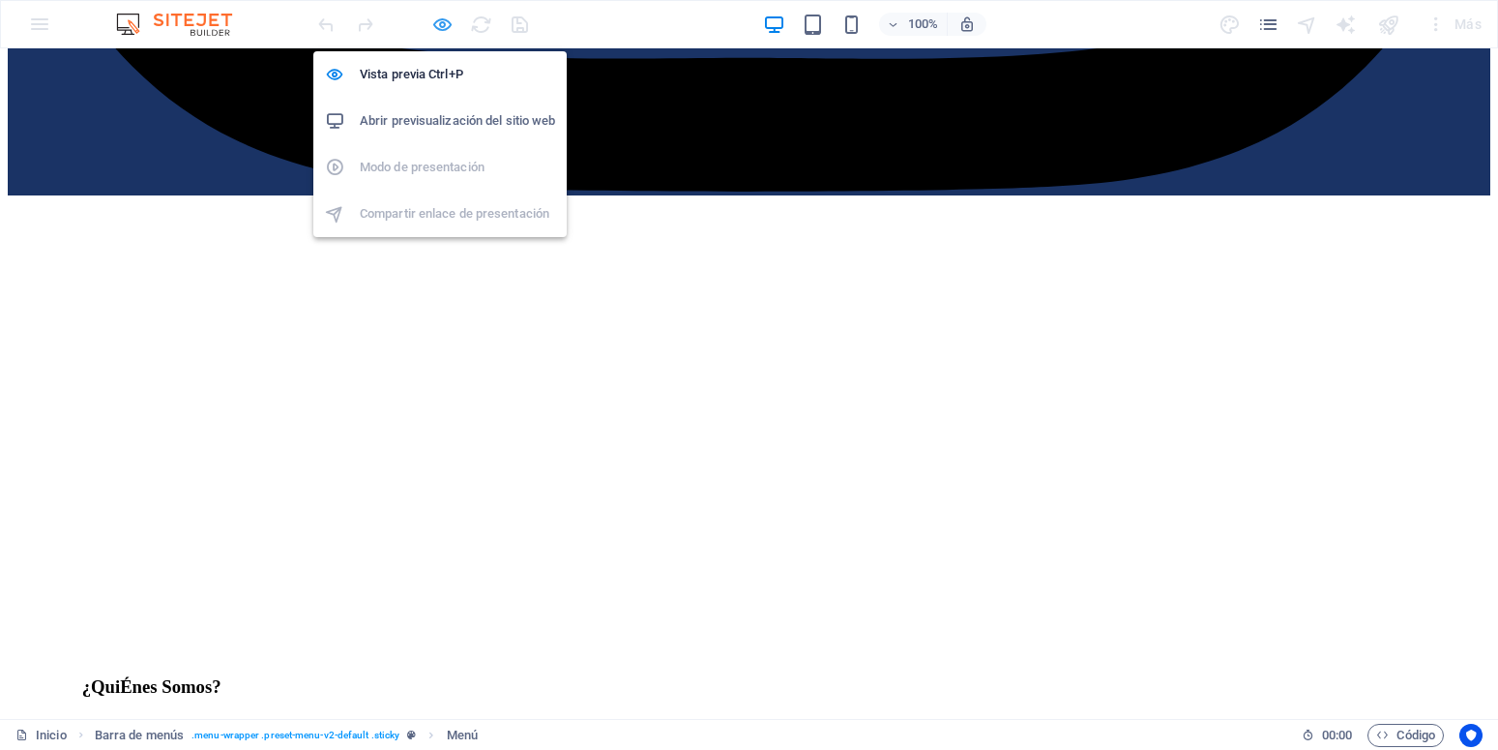
click at [438, 18] on icon "button" at bounding box center [442, 25] width 22 height 22
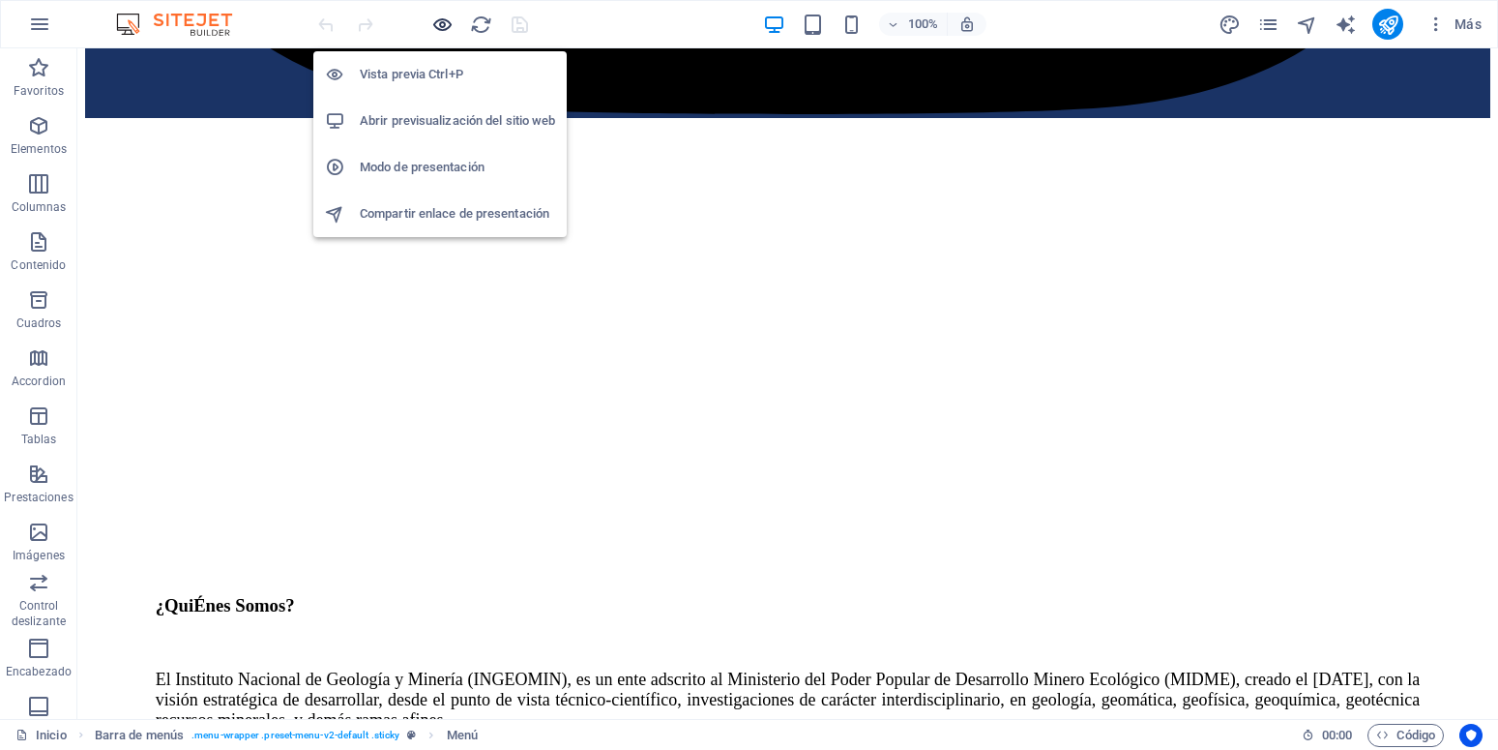
scroll to position [2391, 0]
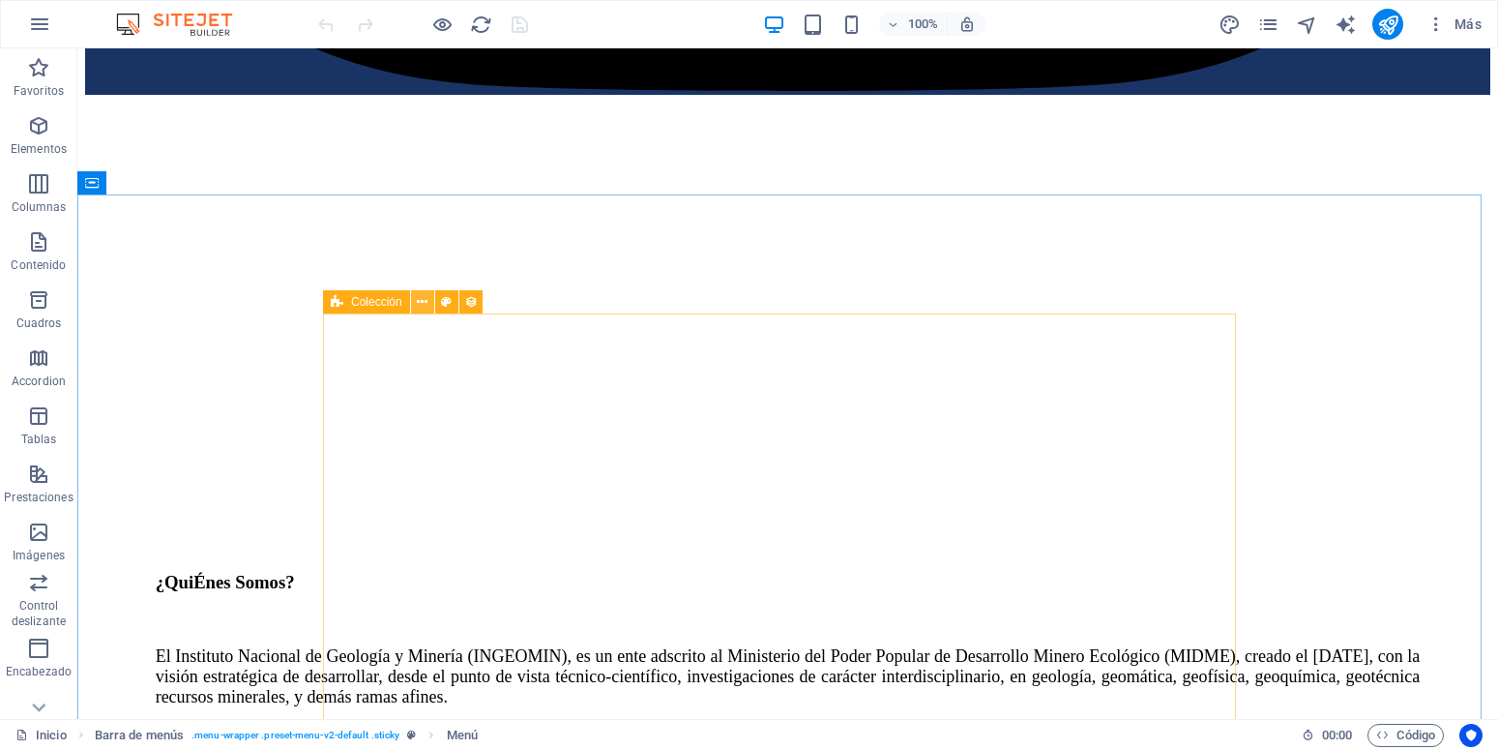
click at [417, 299] on button at bounding box center [422, 301] width 23 height 23
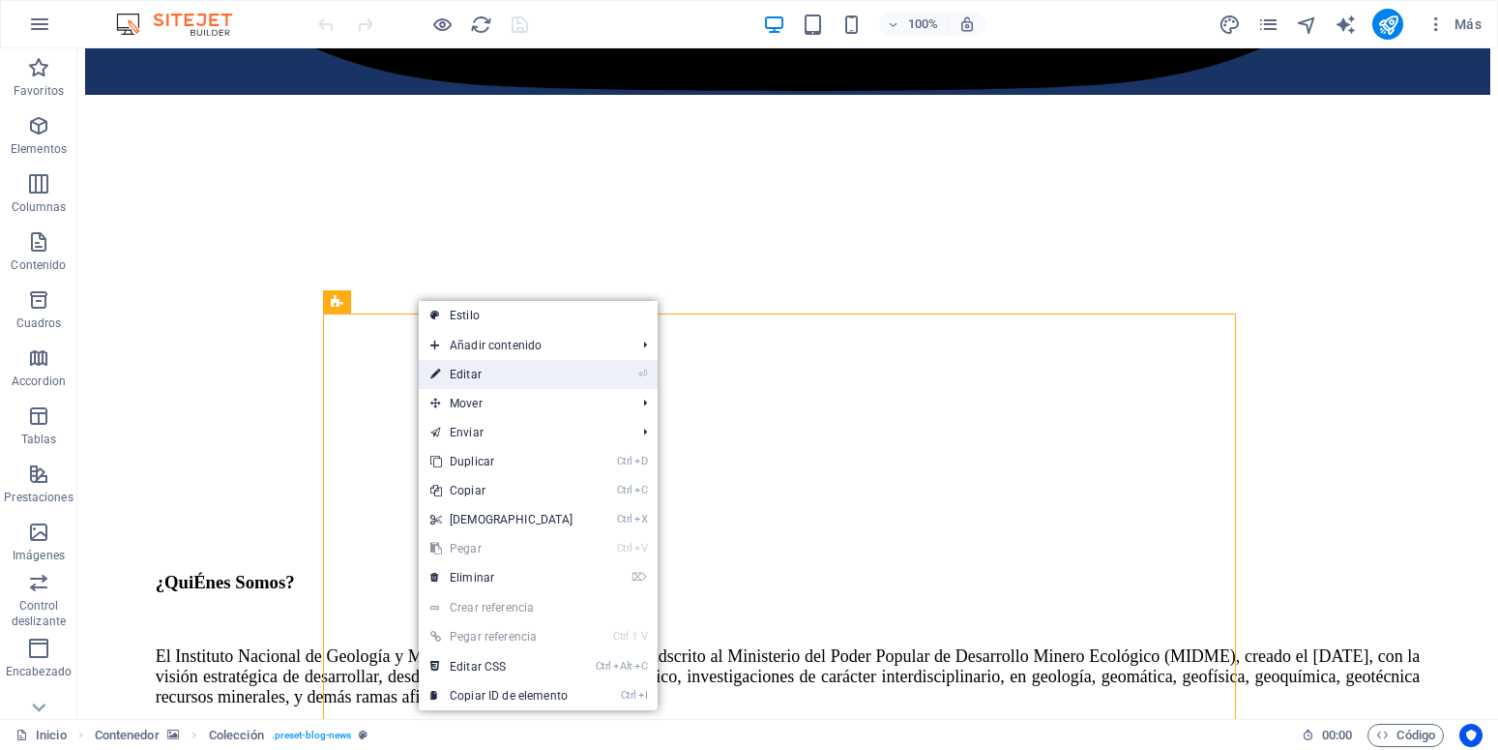
click at [485, 373] on link "⏎ Editar" at bounding box center [502, 374] width 166 height 29
select select "68c9b5bf5b7bfe3ceb04a5c7"
select select "updatedAt_DESC"
select select "columns.publishing_date"
select select "past"
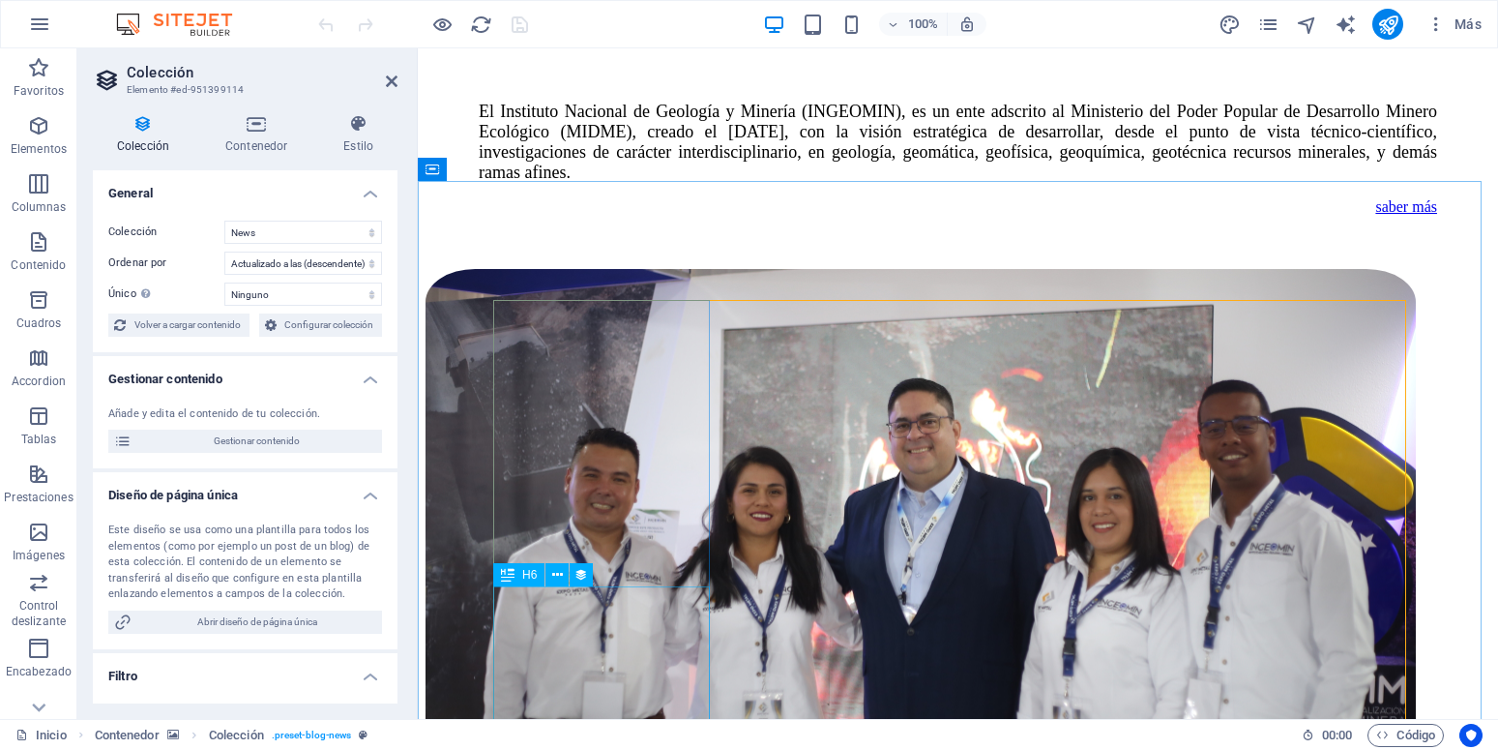
scroll to position [2791, 0]
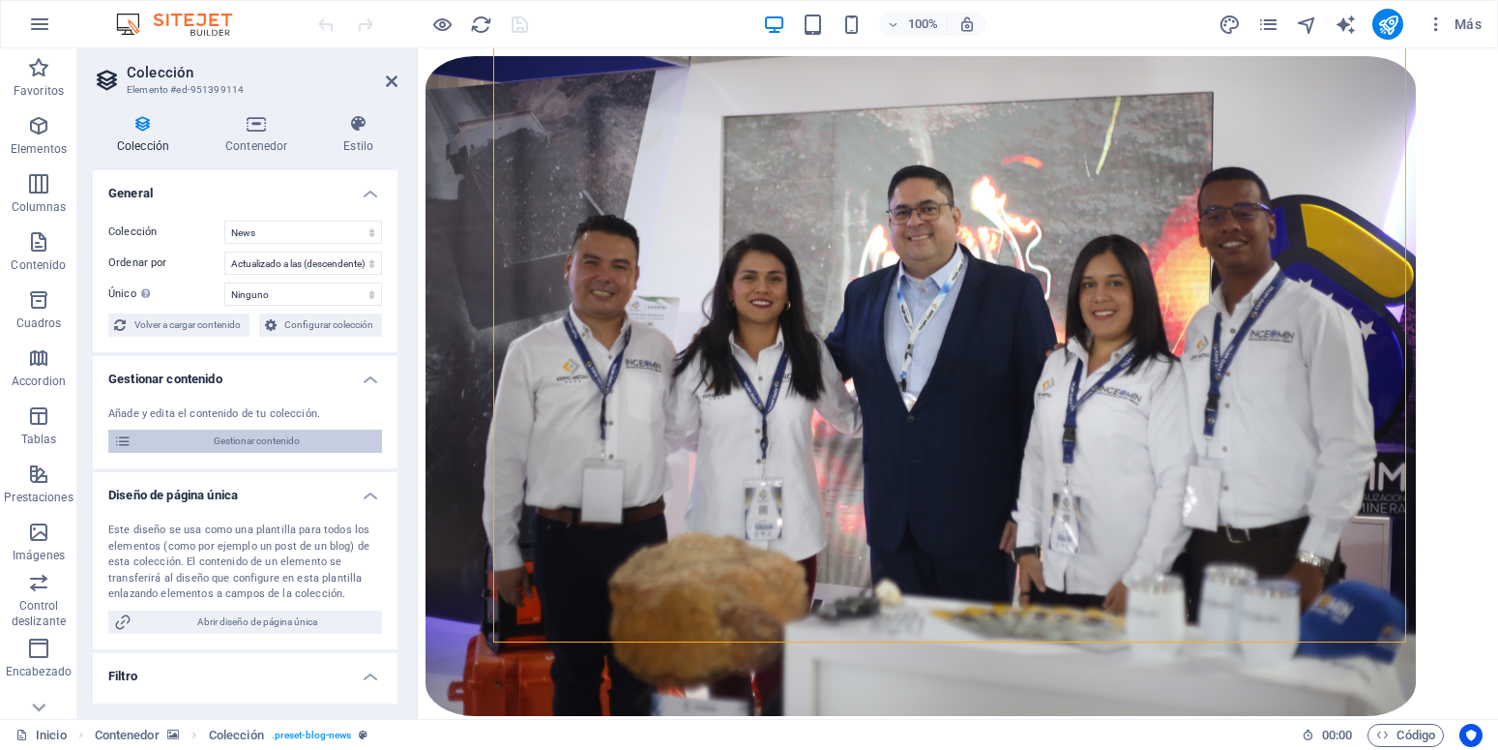
click at [255, 453] on span "Gestionar contenido" at bounding box center [256, 440] width 239 height 23
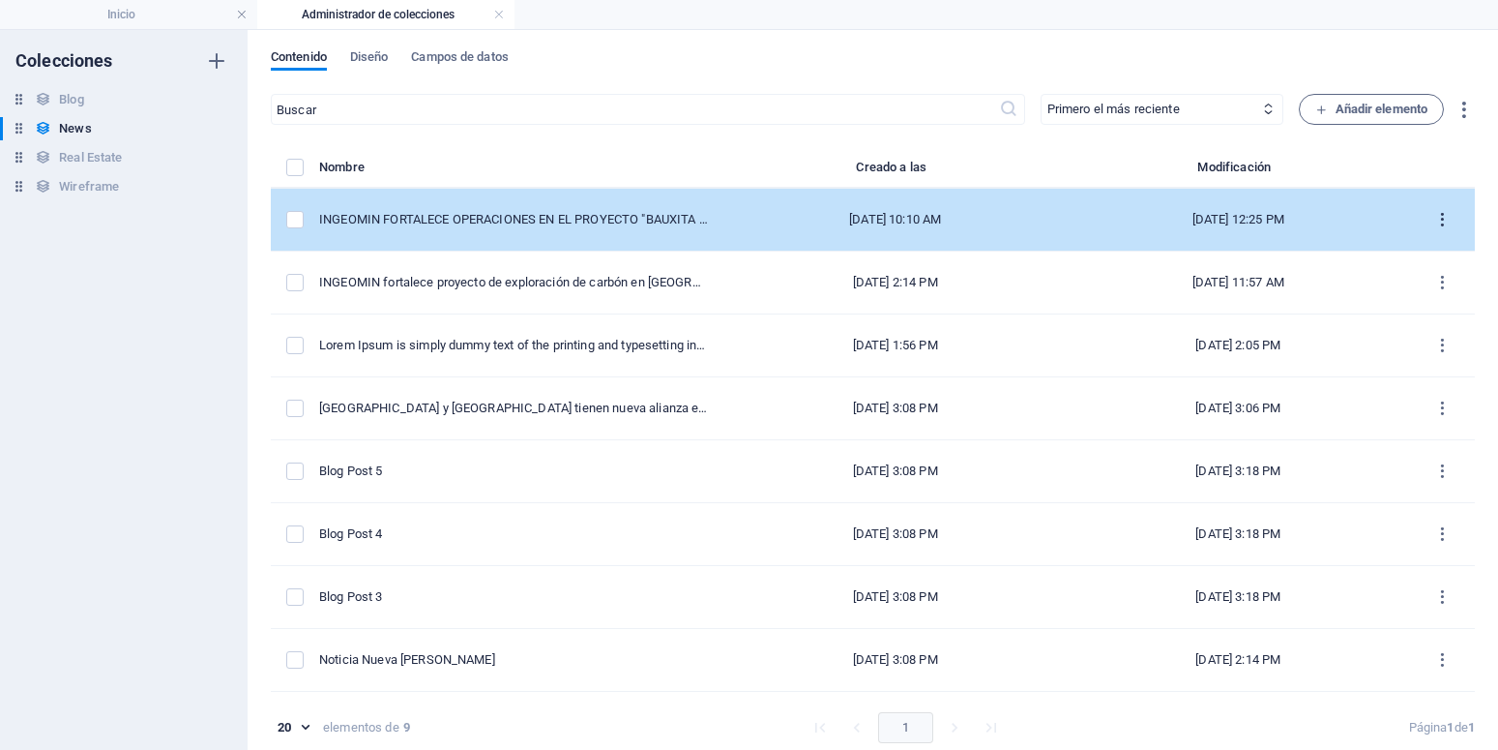
click at [1433, 221] on icon "items list" at bounding box center [1442, 220] width 18 height 18
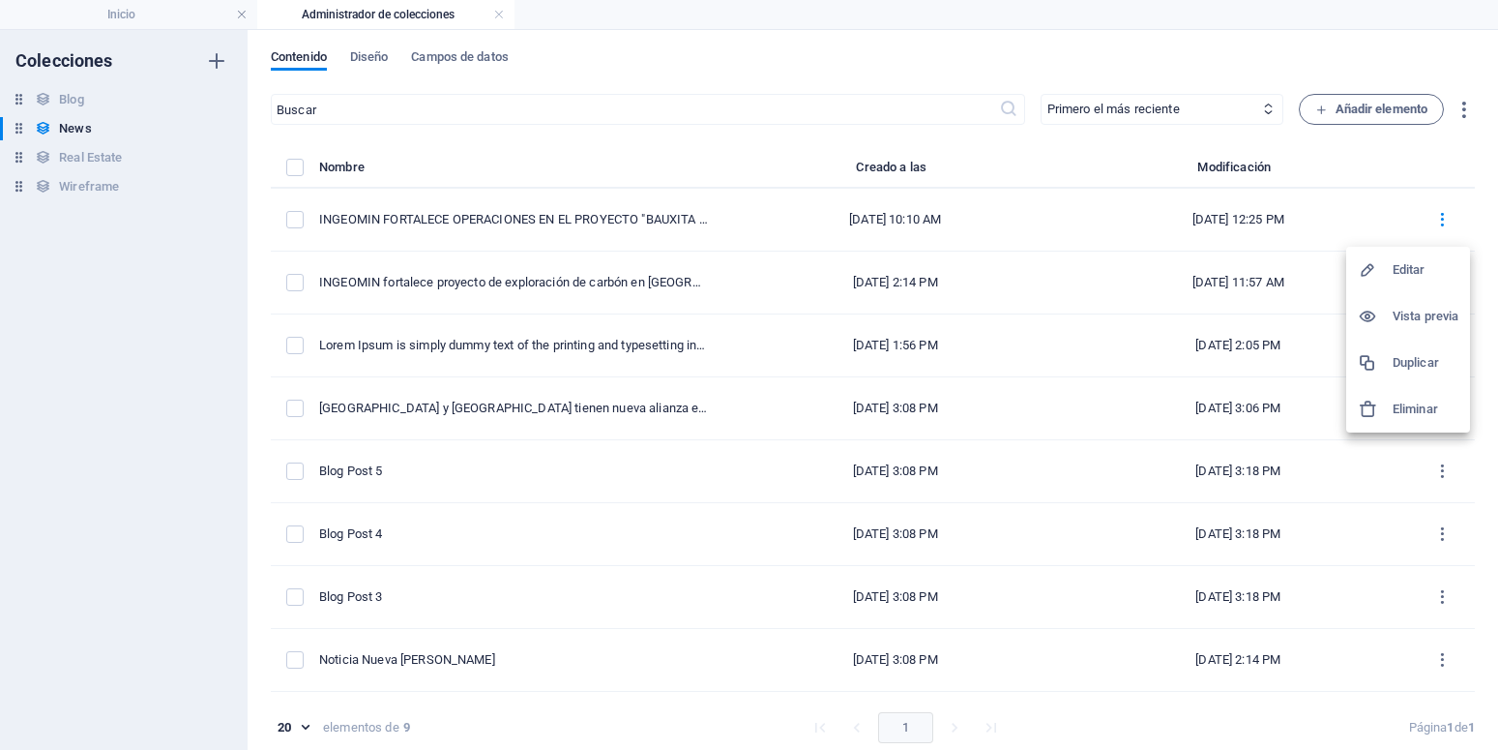
click at [1407, 267] on h6 "Editar" at bounding box center [1426, 269] width 66 height 23
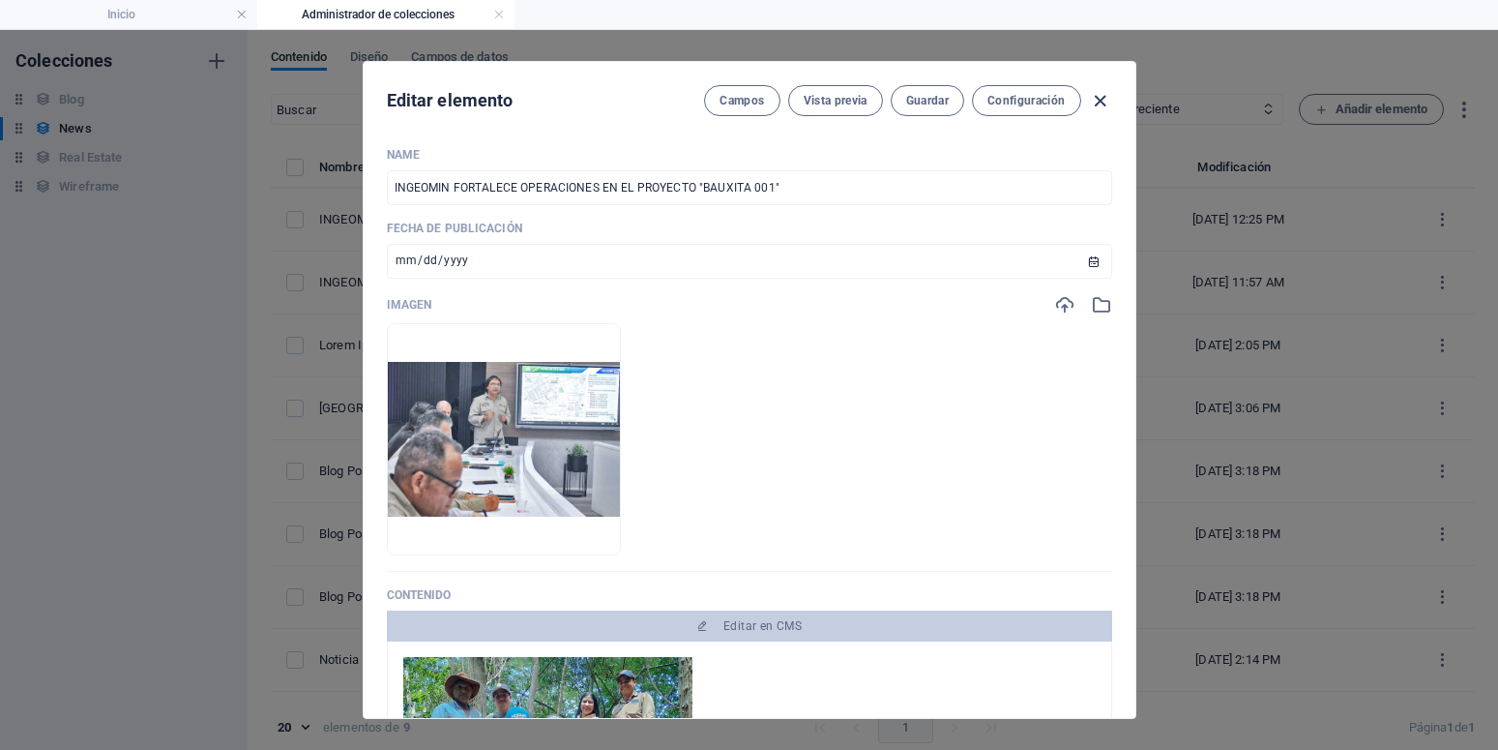
click at [1095, 103] on icon "button" at bounding box center [1100, 101] width 22 height 22
type input "[DATE]"
type input "ingeomin-fortalece-operaciones-en-el-proyecto-bauxita-001"
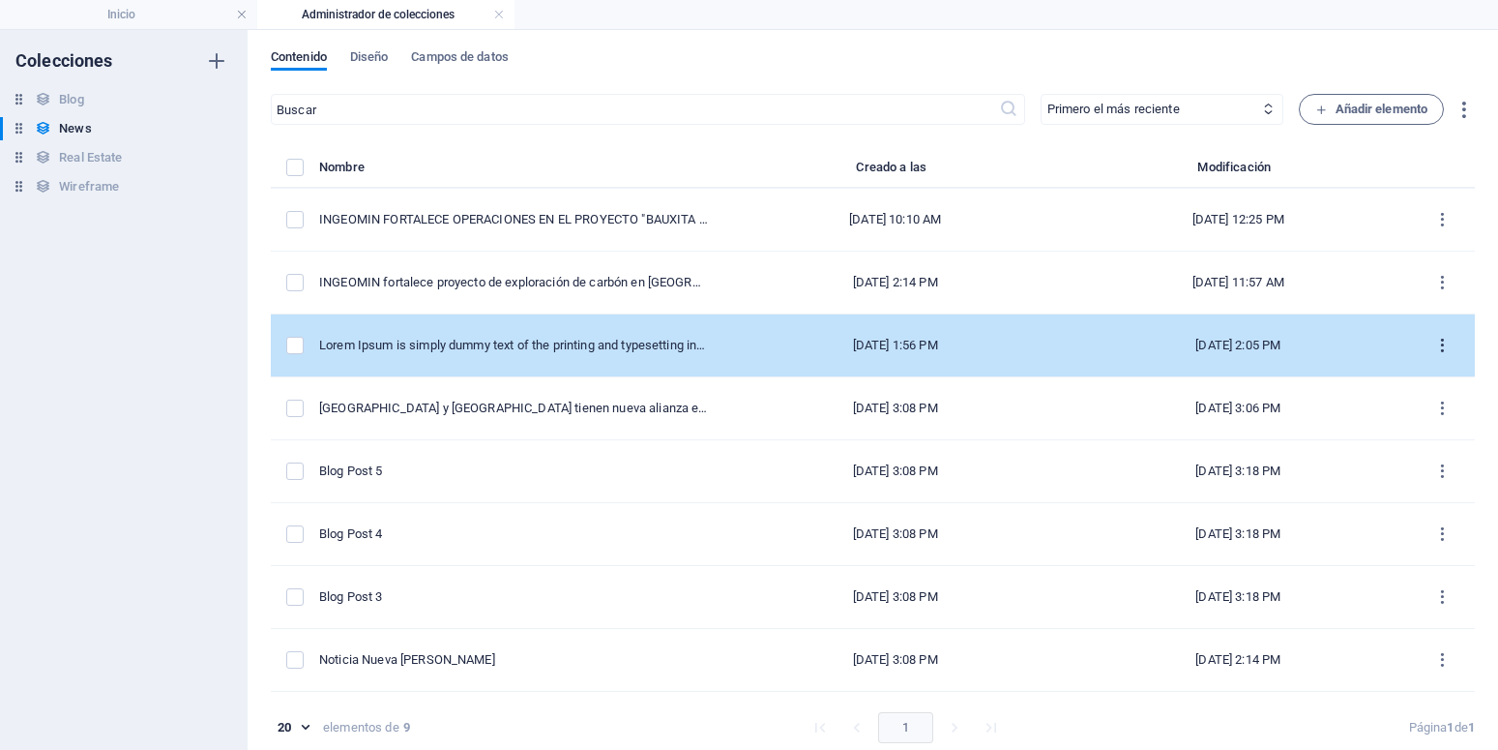
click at [1433, 338] on icon "items list" at bounding box center [1442, 346] width 18 height 18
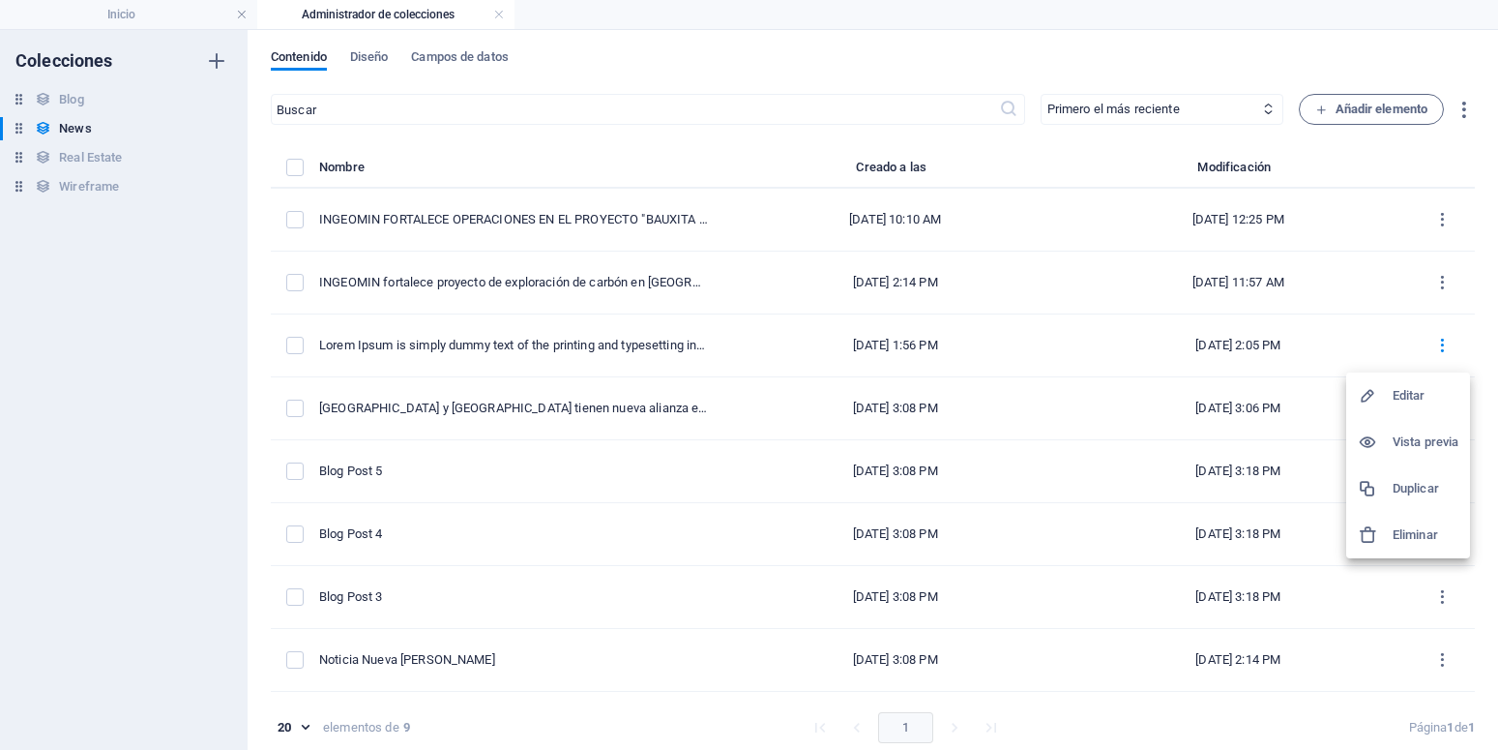
click at [1420, 403] on h6 "Editar" at bounding box center [1426, 395] width 66 height 23
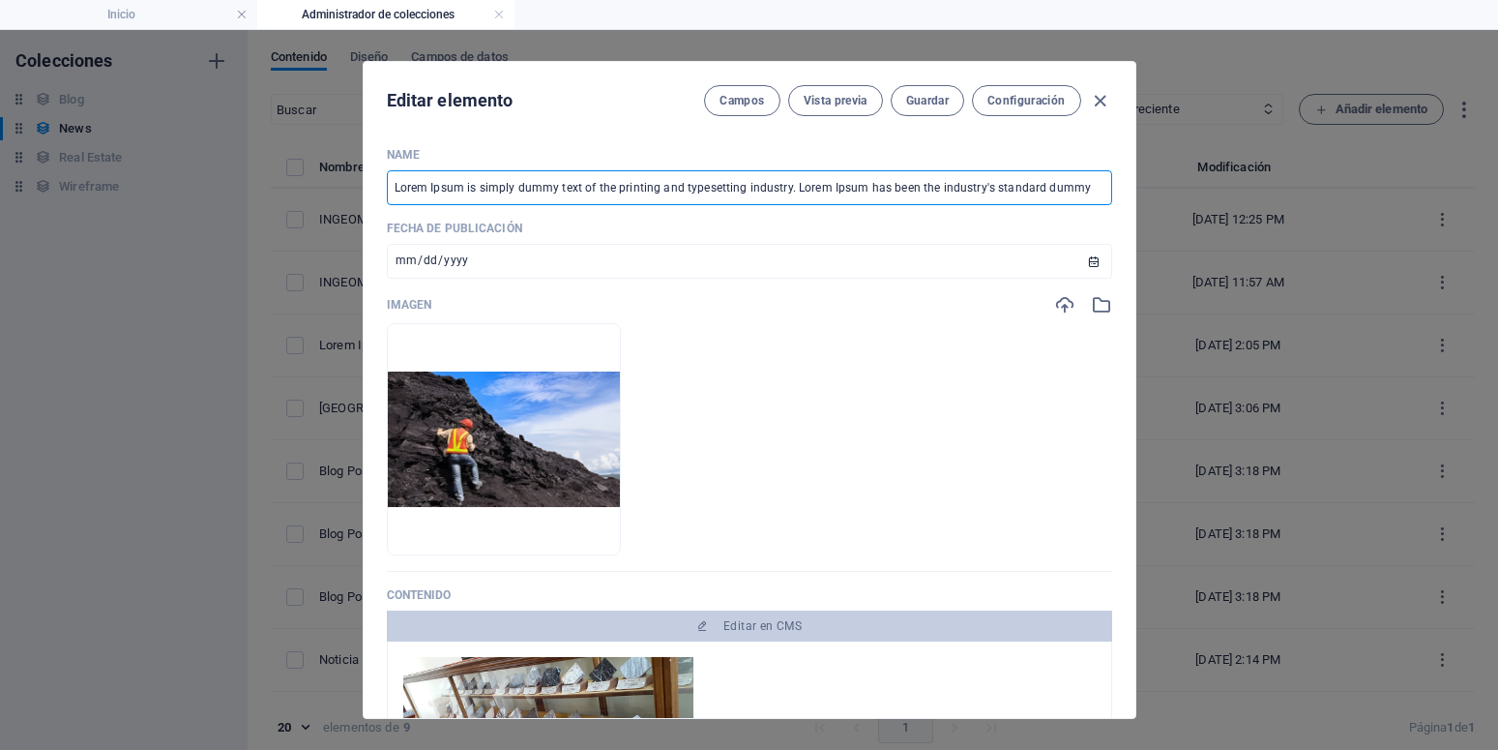
drag, startPoint x: 784, startPoint y: 189, endPoint x: 1133, endPoint y: 167, distance: 349.8
click at [1112, 188] on input "Lorem Ipsum is simply dummy text of the printing and typesetting industry. Lore…" at bounding box center [749, 187] width 725 height 35
click at [934, 100] on span "Guardar" at bounding box center [927, 100] width 43 height 15
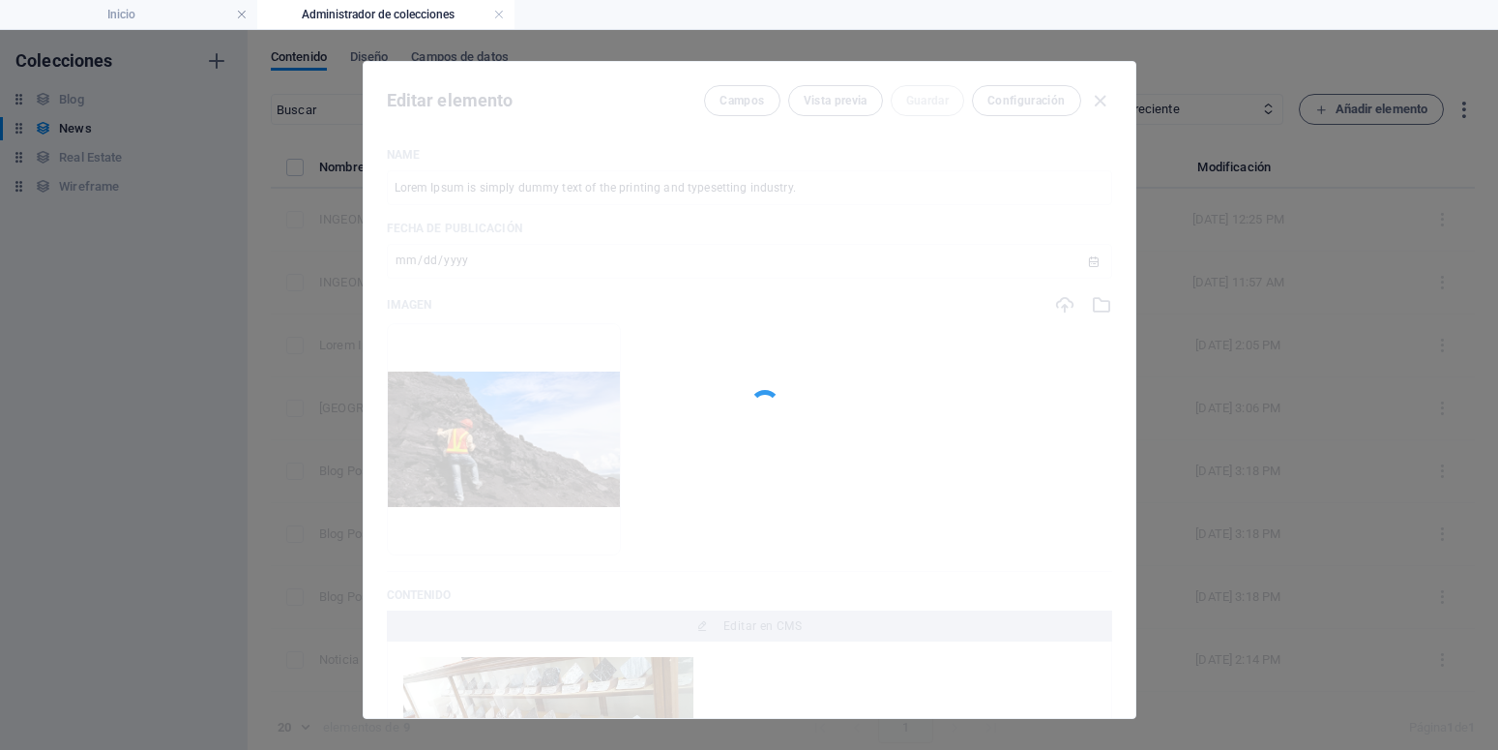
type input "Lorem Ipsum is simply dummy text of the printing and typesetting industry."
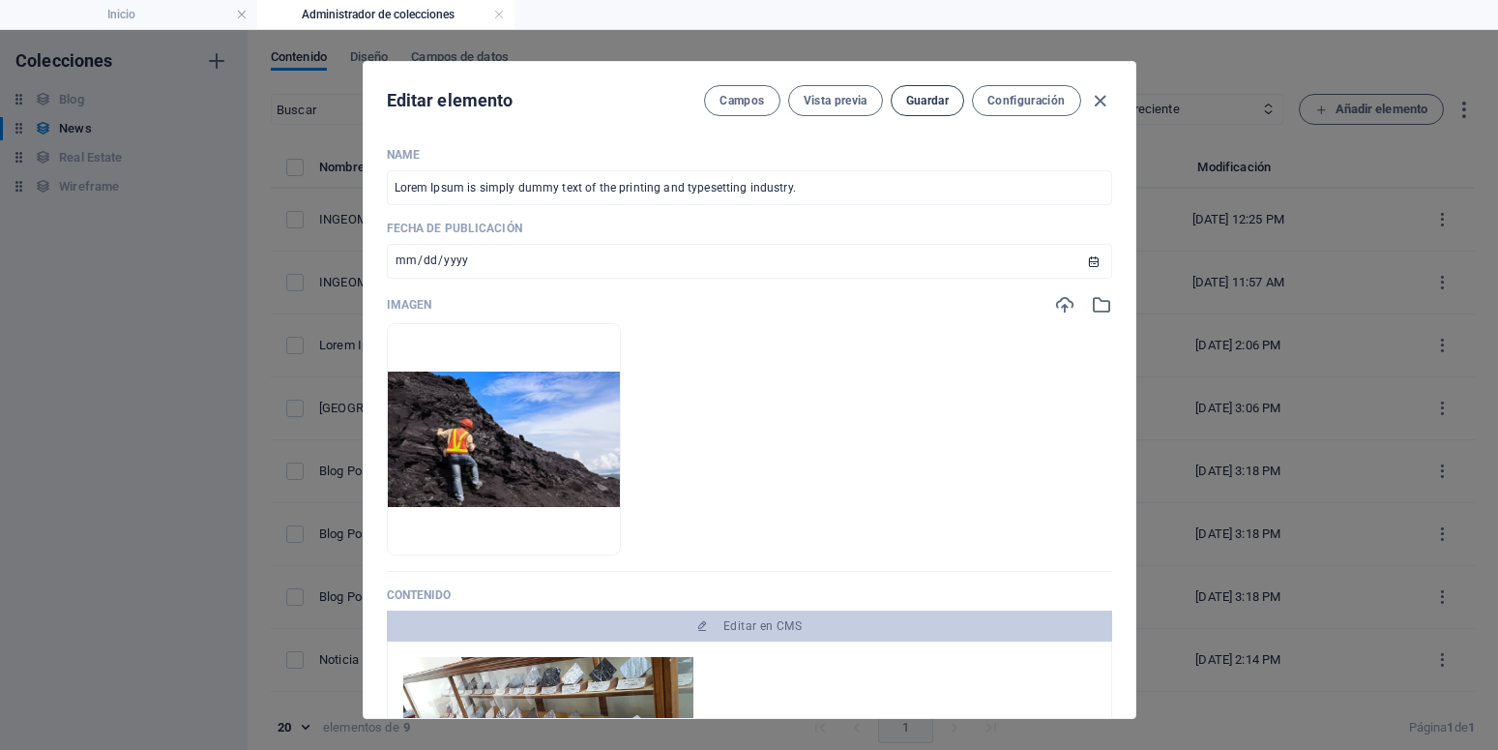
click at [906, 104] on span "Guardar" at bounding box center [927, 100] width 43 height 15
click at [1096, 104] on icon "button" at bounding box center [1100, 101] width 22 height 22
type input "[DATE]"
type input "china-y-venezuela-tienen-nueva-alianza-estrategica-copy"
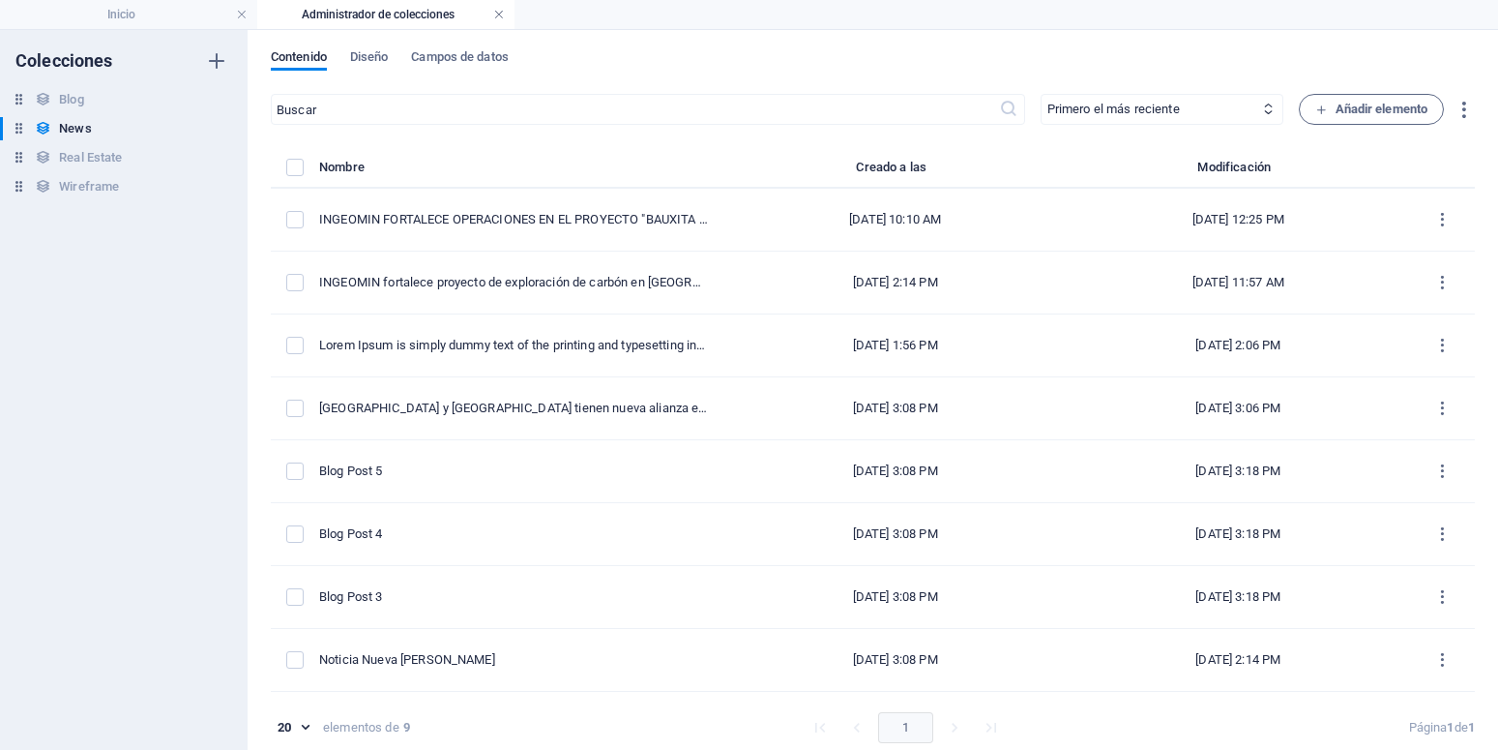
click at [501, 15] on link at bounding box center [499, 15] width 12 height 18
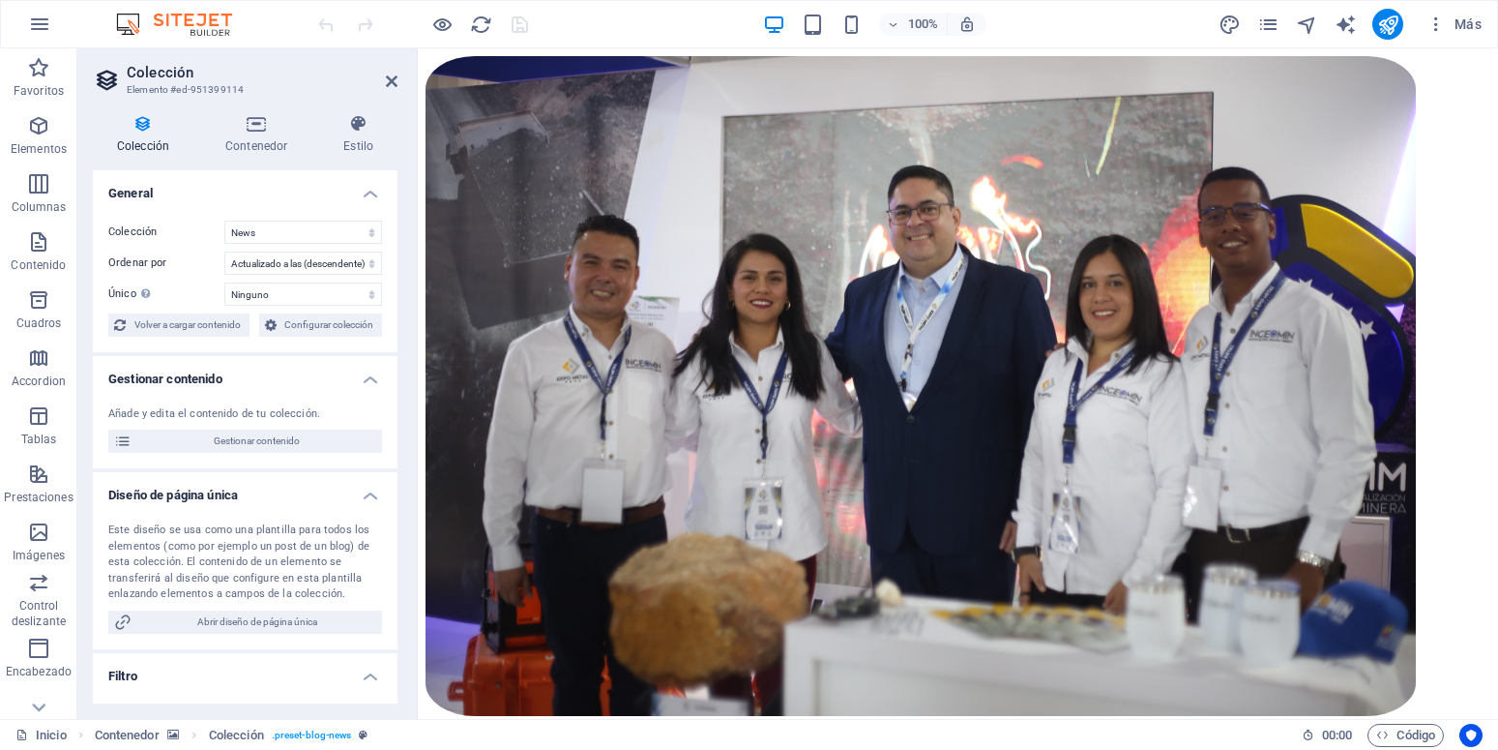
scroll to position [2833, 0]
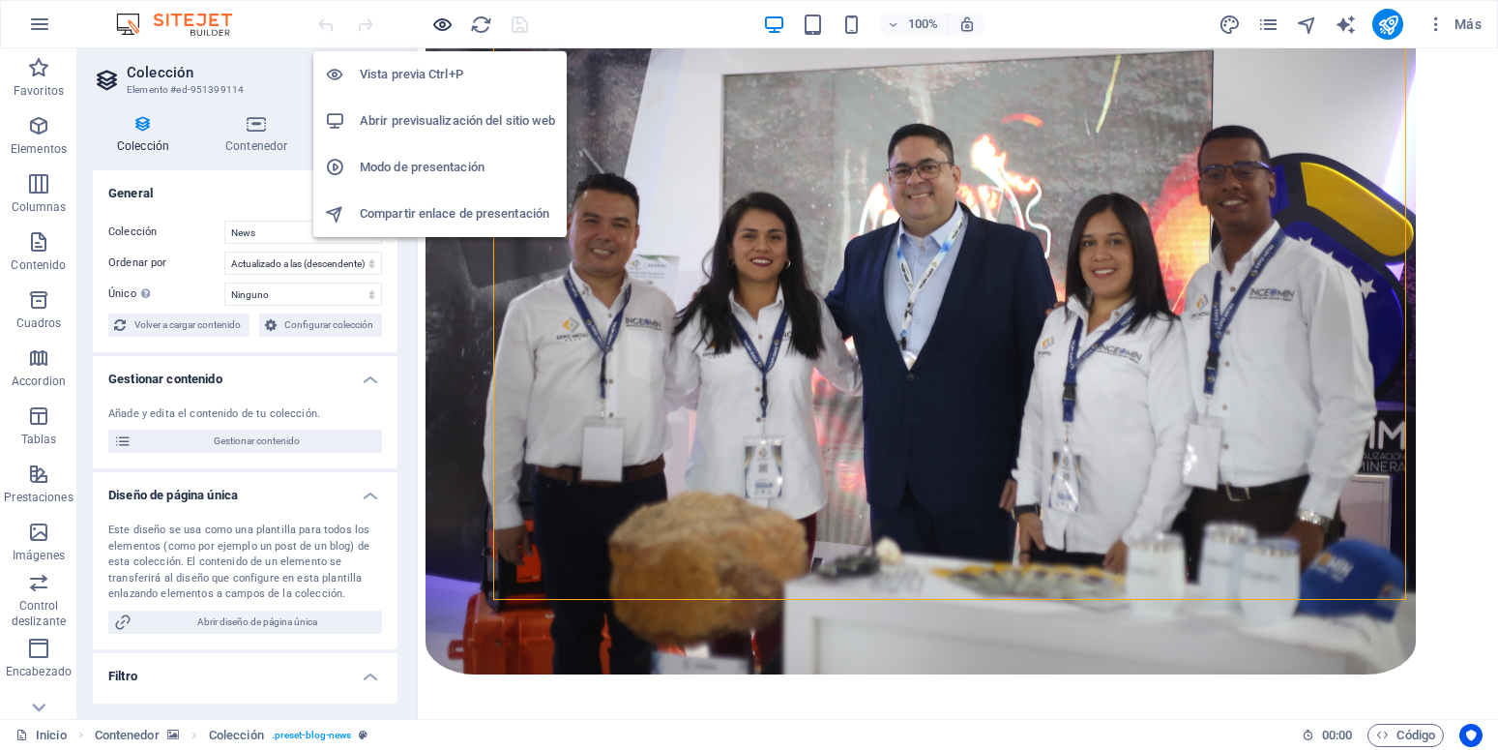
click at [452, 19] on icon "button" at bounding box center [442, 25] width 22 height 22
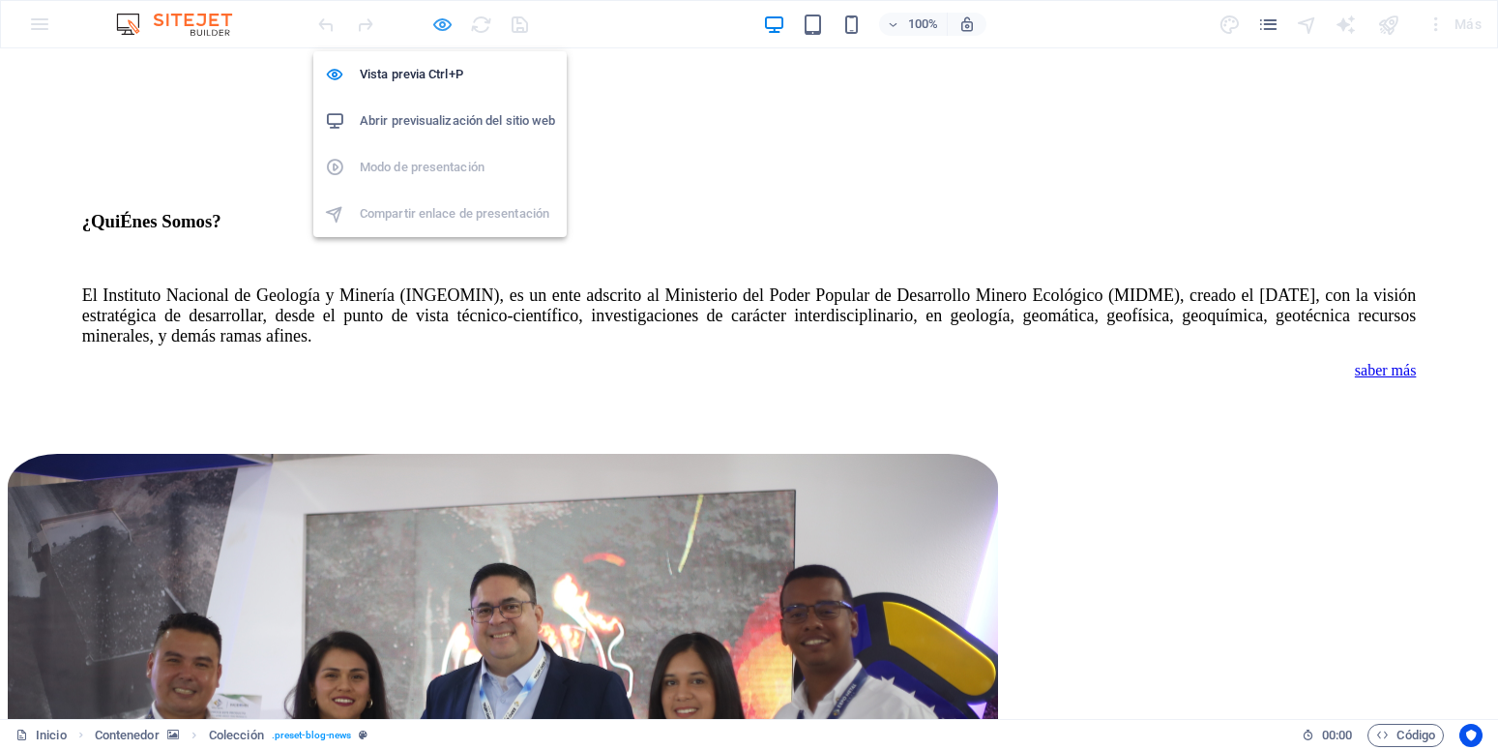
scroll to position [2703, 0]
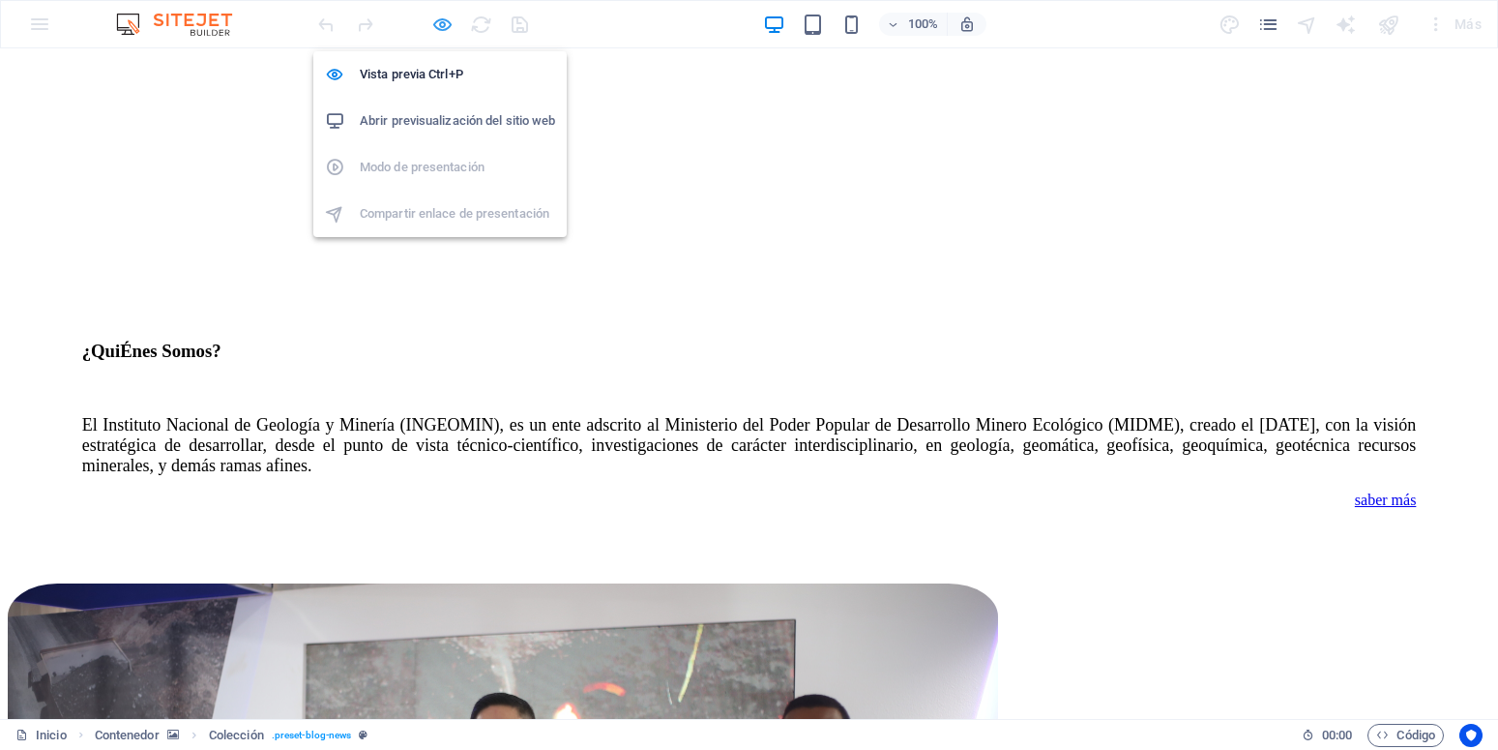
click at [443, 25] on icon "button" at bounding box center [442, 25] width 22 height 22
select select "68c9b5bf5b7bfe3ceb04a5c7"
select select "updatedAt_DESC"
select select "columns.publishing_date"
select select "past"
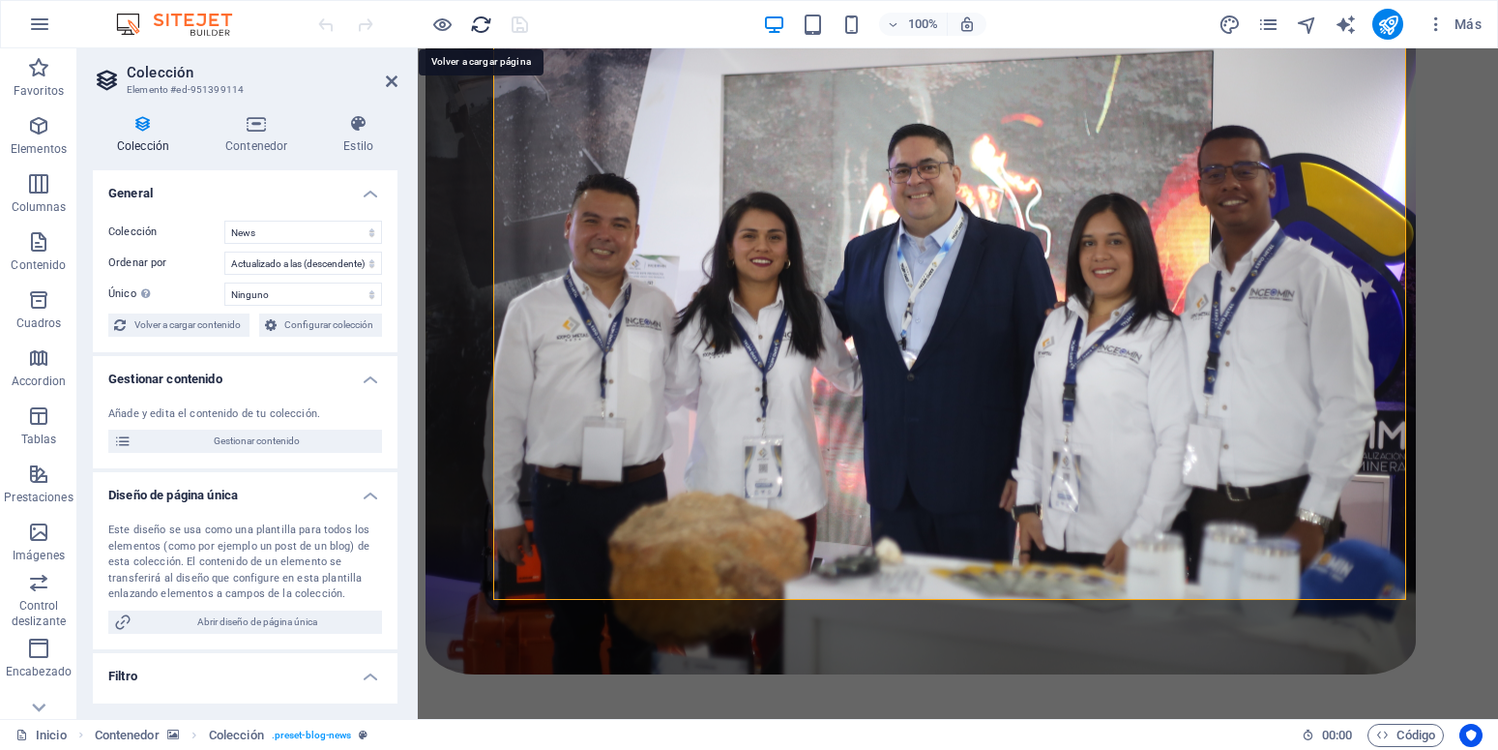
click at [480, 26] on icon "reload" at bounding box center [481, 25] width 22 height 22
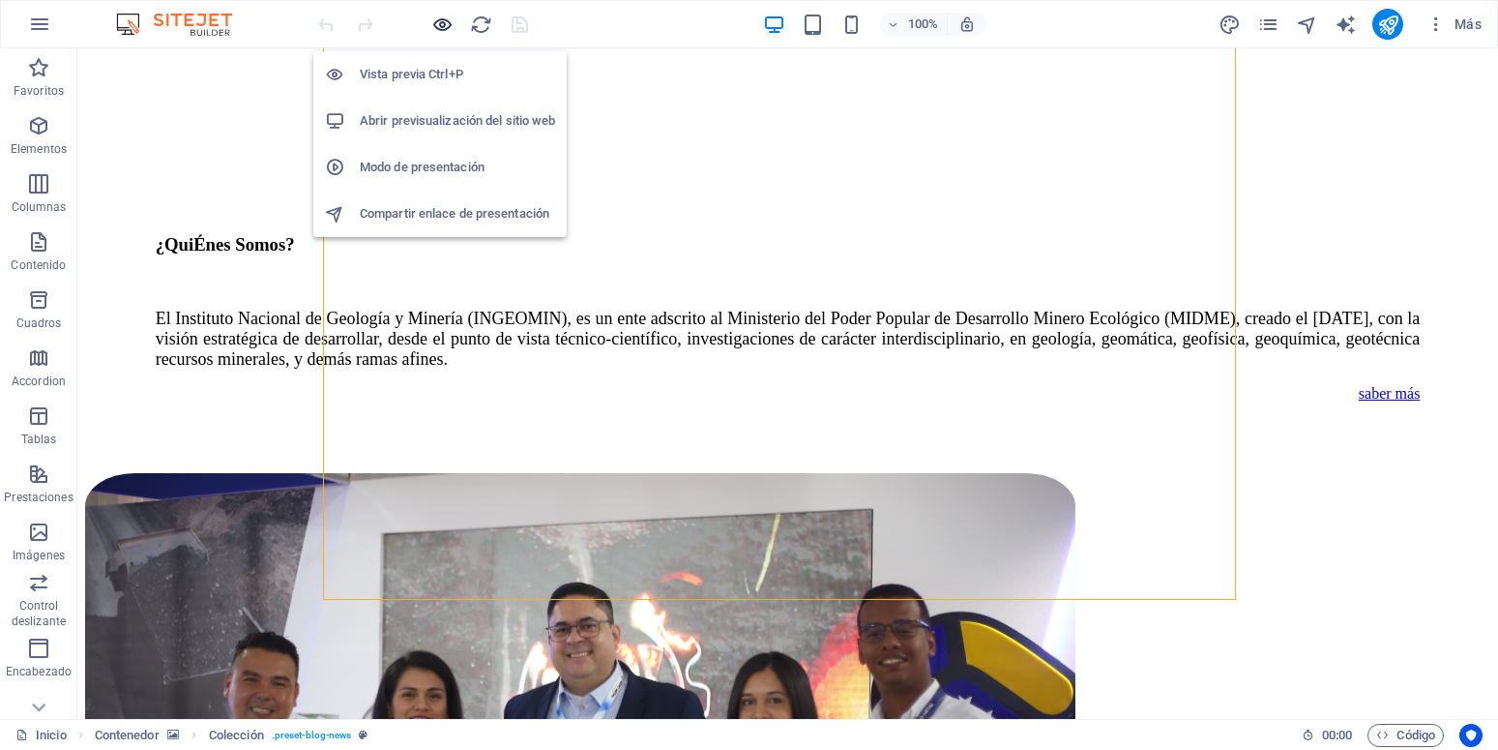
click at [450, 27] on icon "button" at bounding box center [442, 25] width 22 height 22
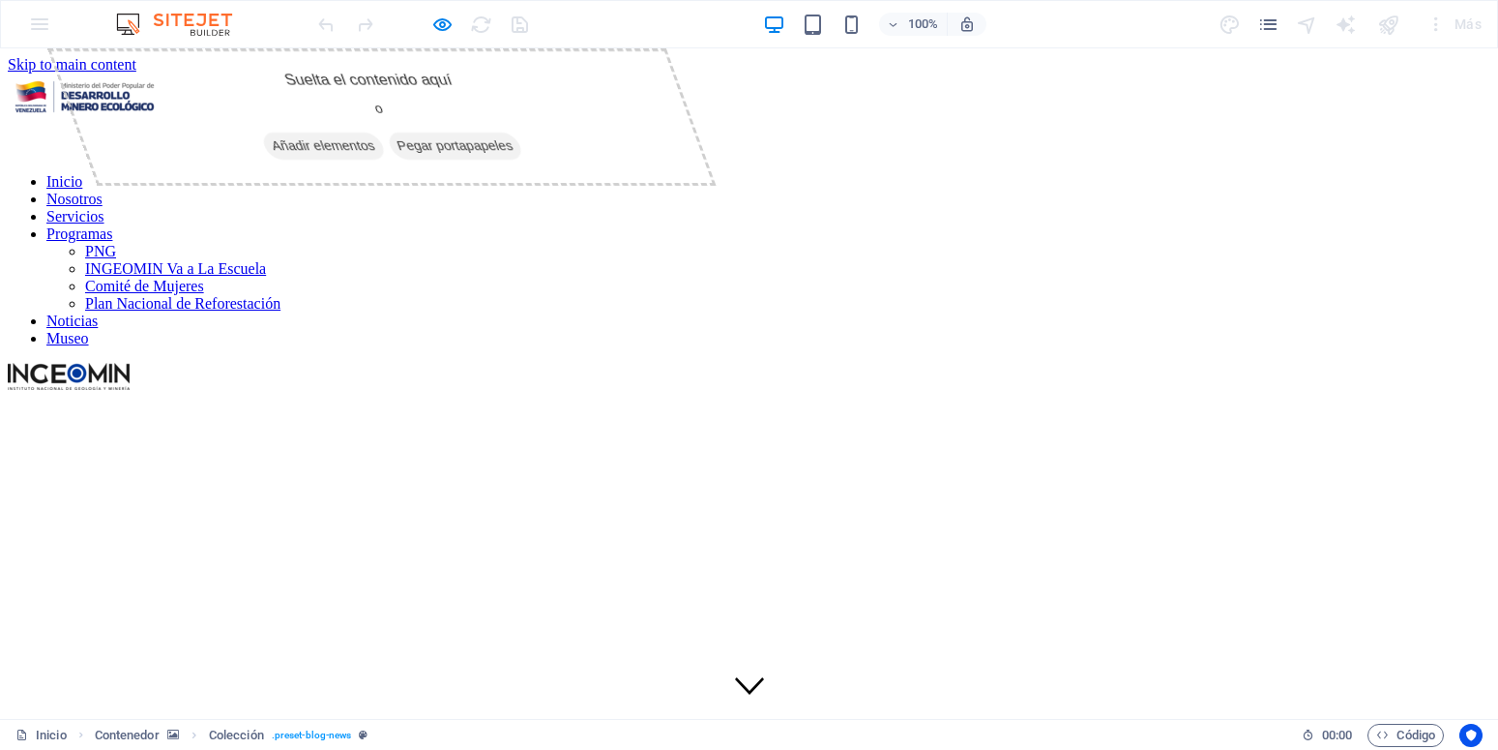
scroll to position [0, 0]
click at [487, 25] on div at bounding box center [422, 24] width 217 height 31
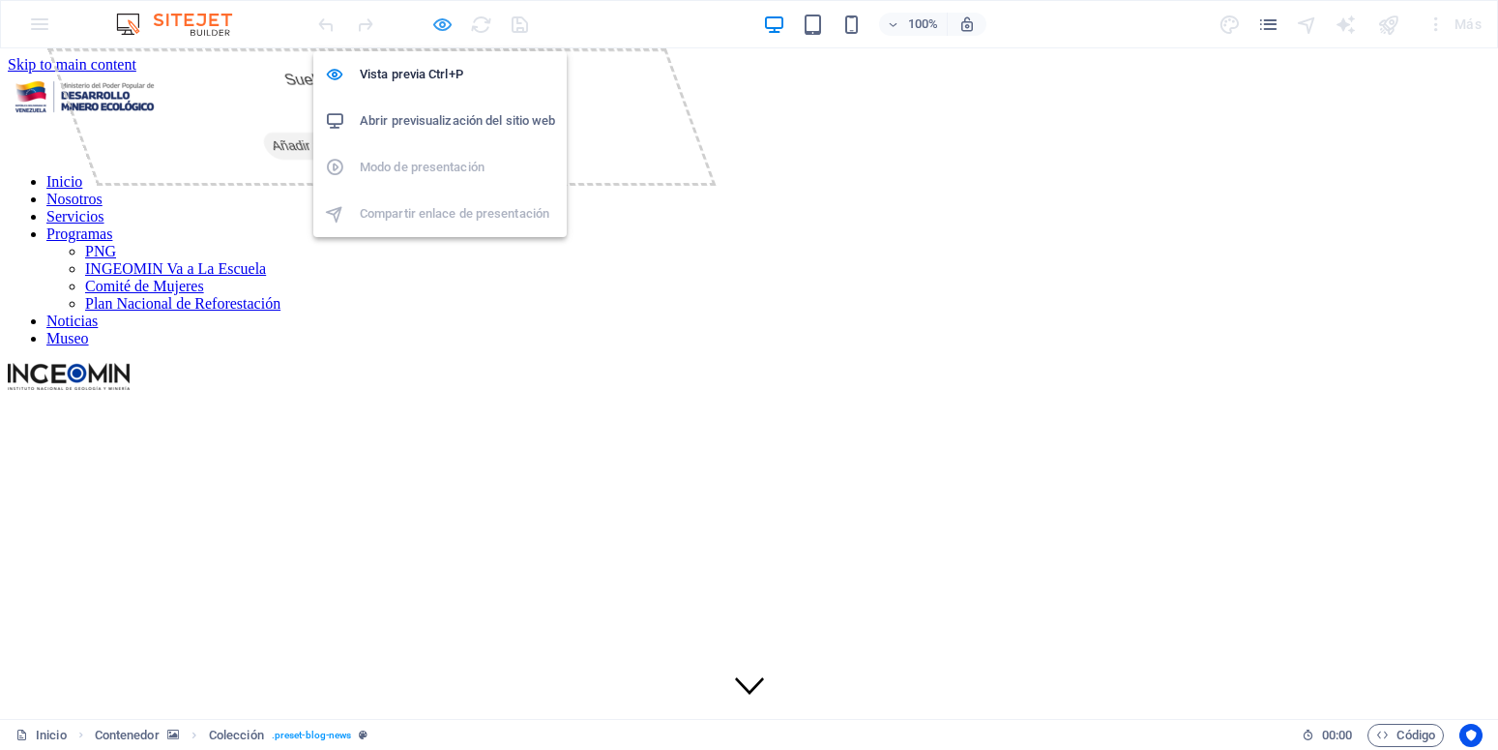
click at [445, 26] on icon "button" at bounding box center [442, 25] width 22 height 22
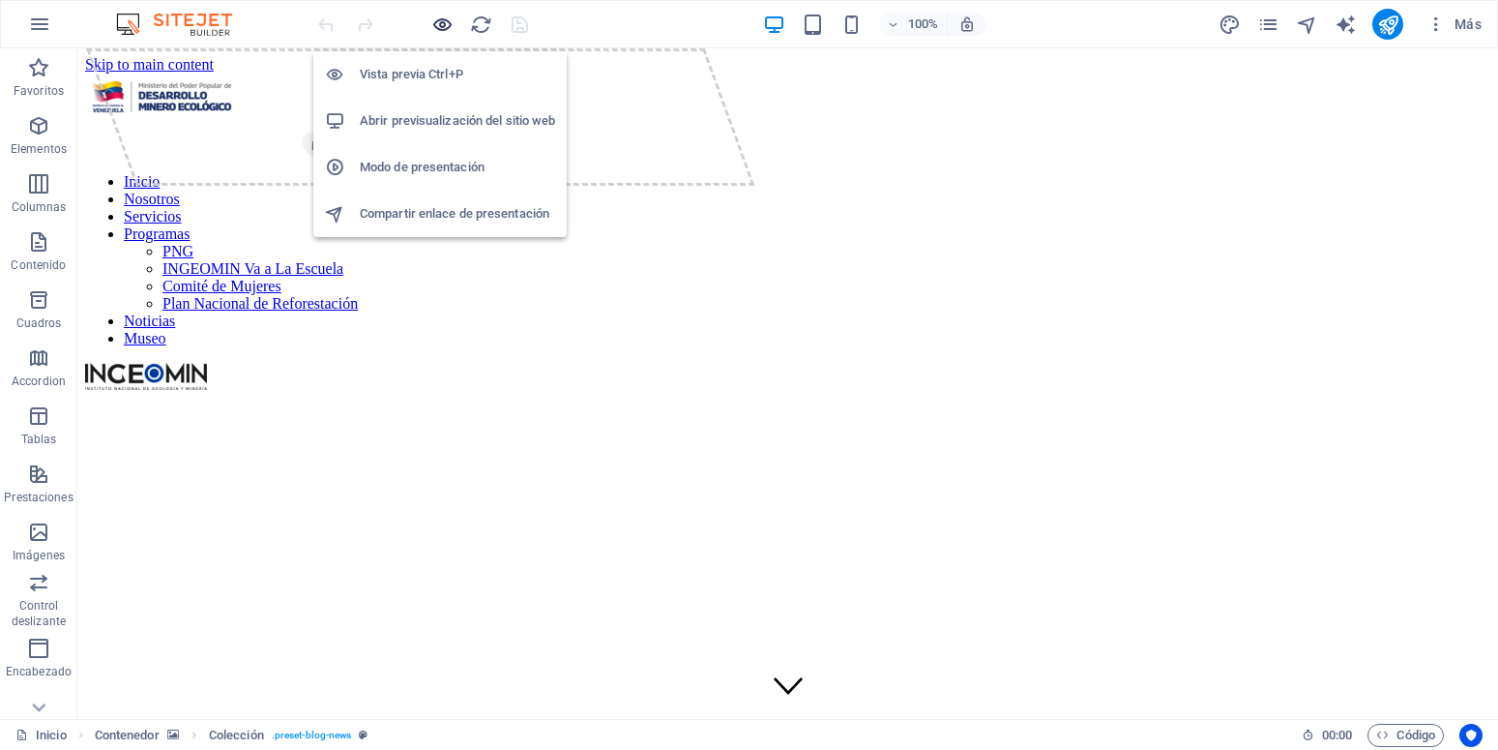
click at [445, 26] on icon "button" at bounding box center [442, 25] width 22 height 22
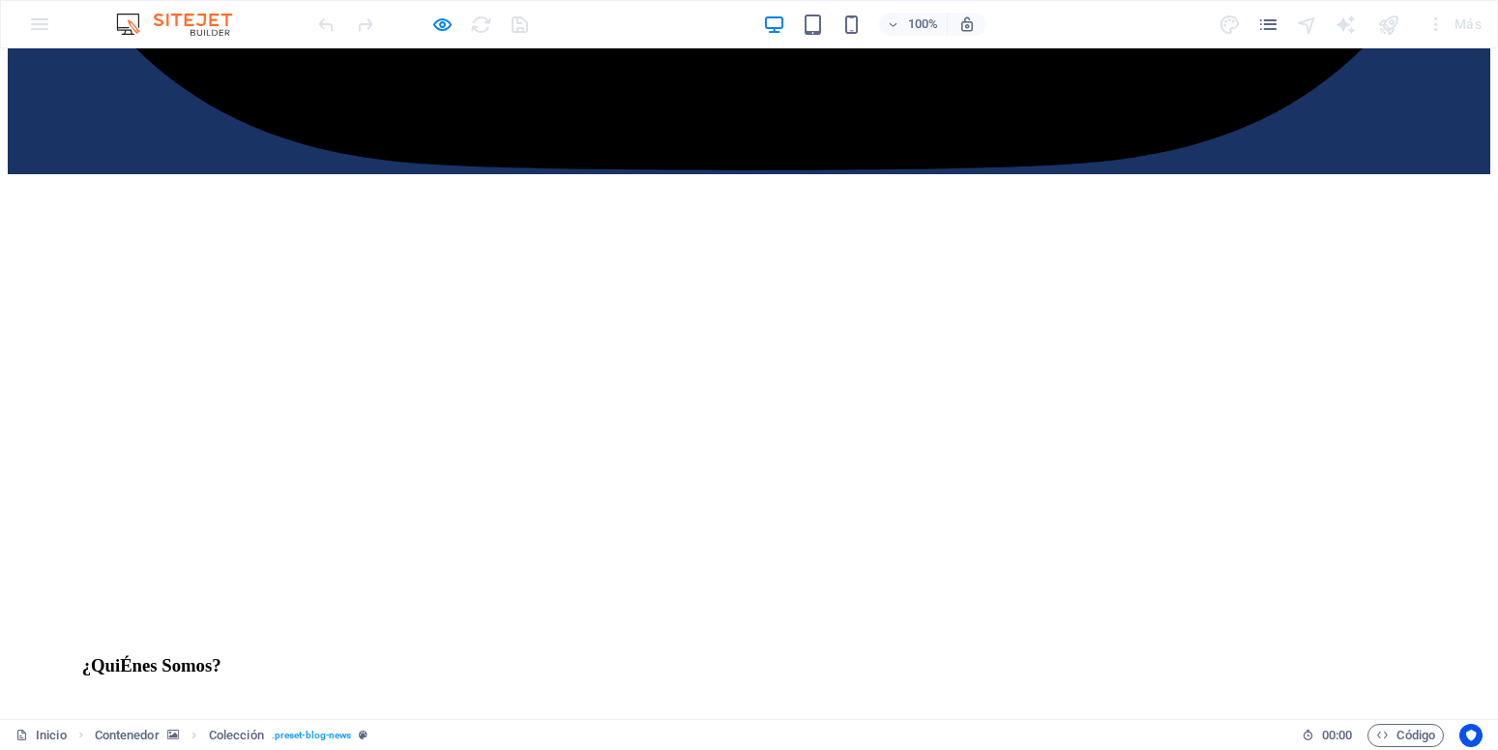
scroll to position [2368, 0]
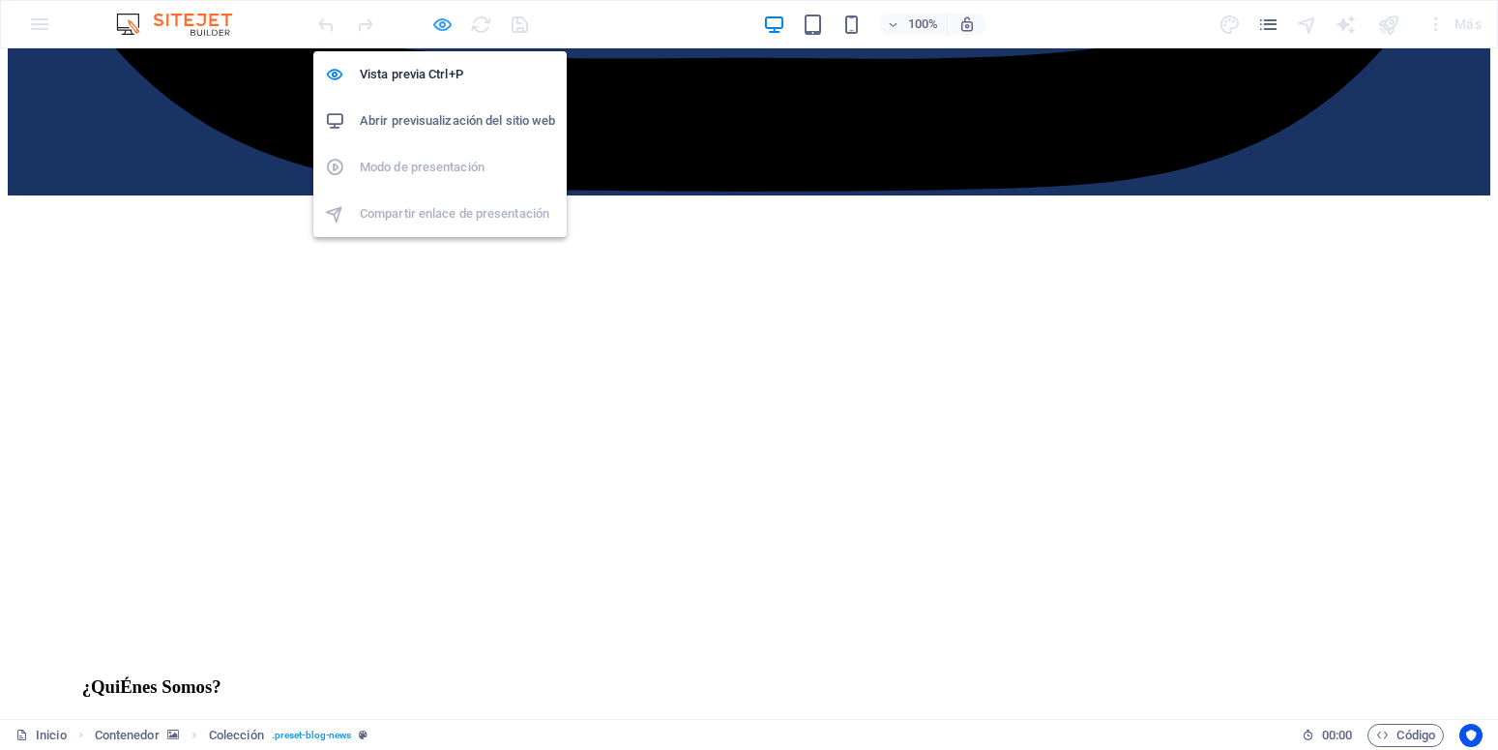
click at [442, 30] on icon "button" at bounding box center [442, 25] width 22 height 22
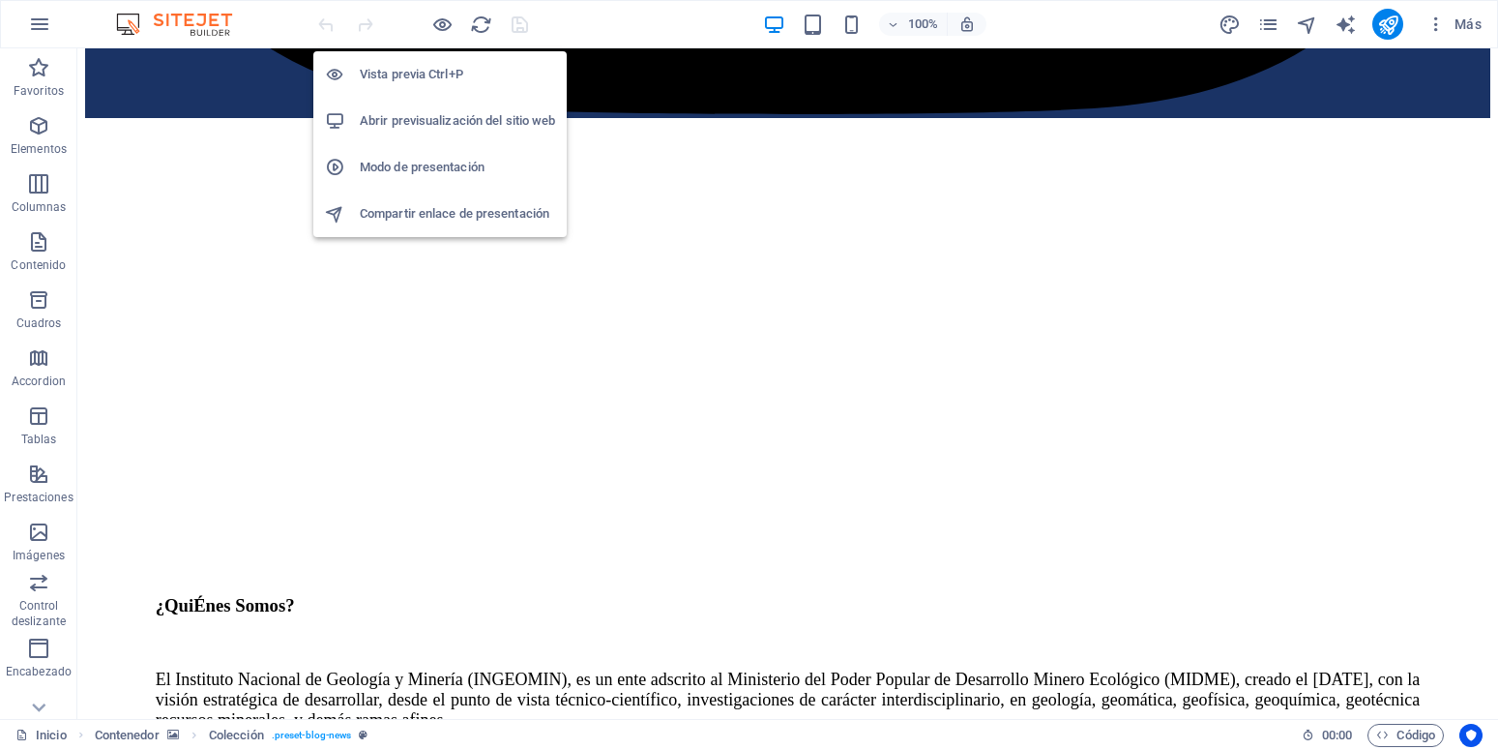
scroll to position [2391, 0]
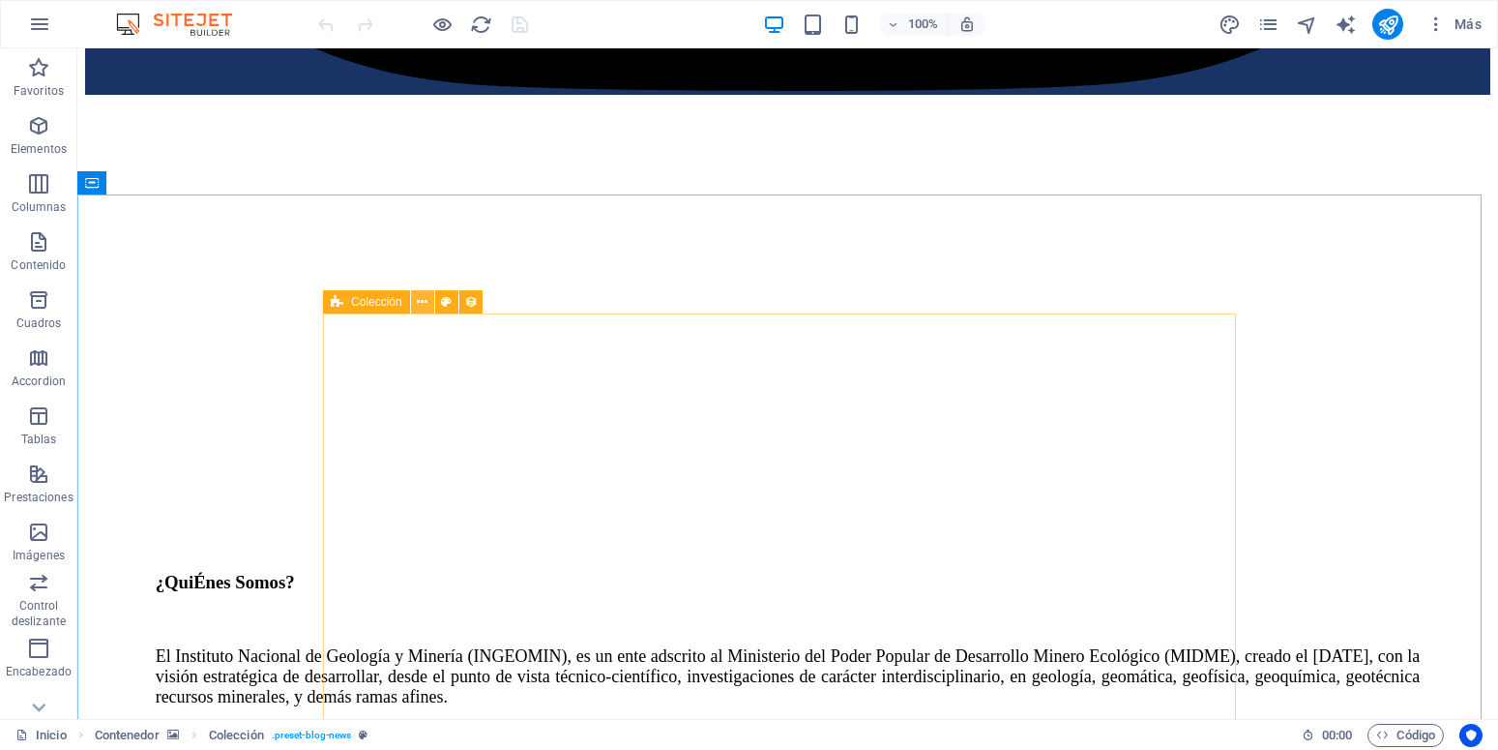
click at [424, 307] on icon at bounding box center [422, 302] width 11 height 20
click at [417, 304] on button at bounding box center [422, 301] width 23 height 23
click at [423, 304] on icon at bounding box center [422, 302] width 11 height 20
click at [421, 302] on icon at bounding box center [422, 302] width 11 height 20
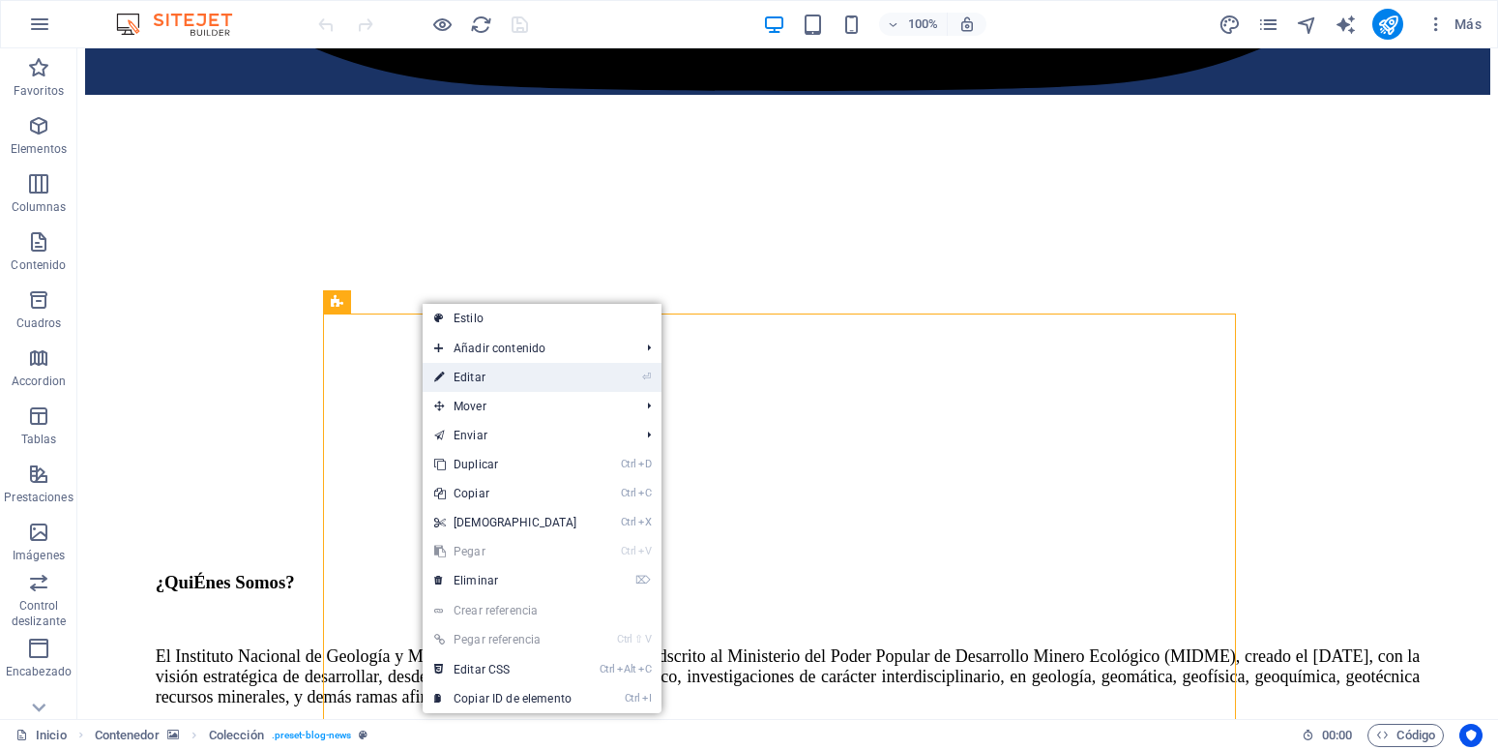
click at [478, 379] on link "⏎ Editar" at bounding box center [506, 377] width 166 height 29
select select "68c9b5bf5b7bfe3ceb04a5c7"
select select "updatedAt_DESC"
select select "columns.publishing_date"
select select "past"
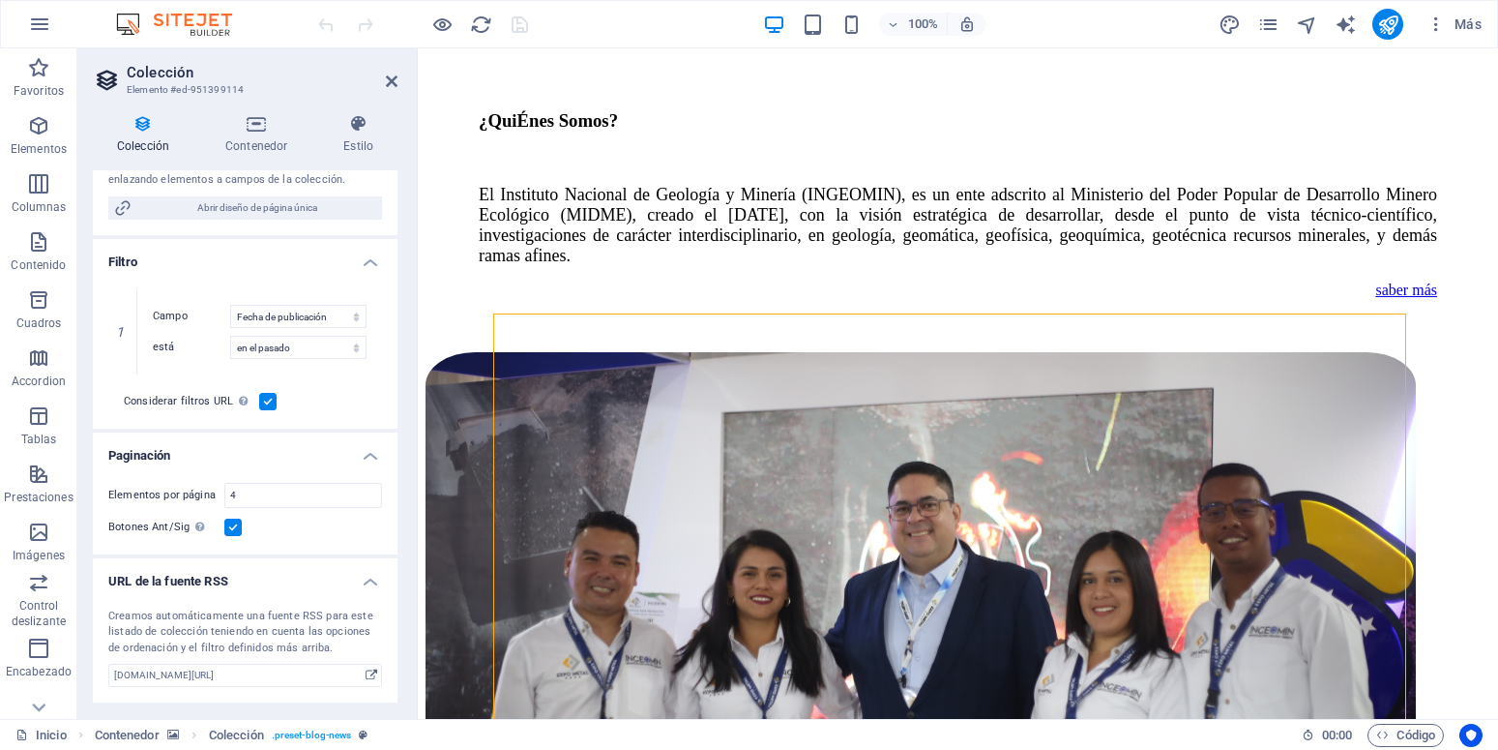
scroll to position [436, 0]
click at [357, 260] on h4 "Filtro" at bounding box center [245, 256] width 305 height 35
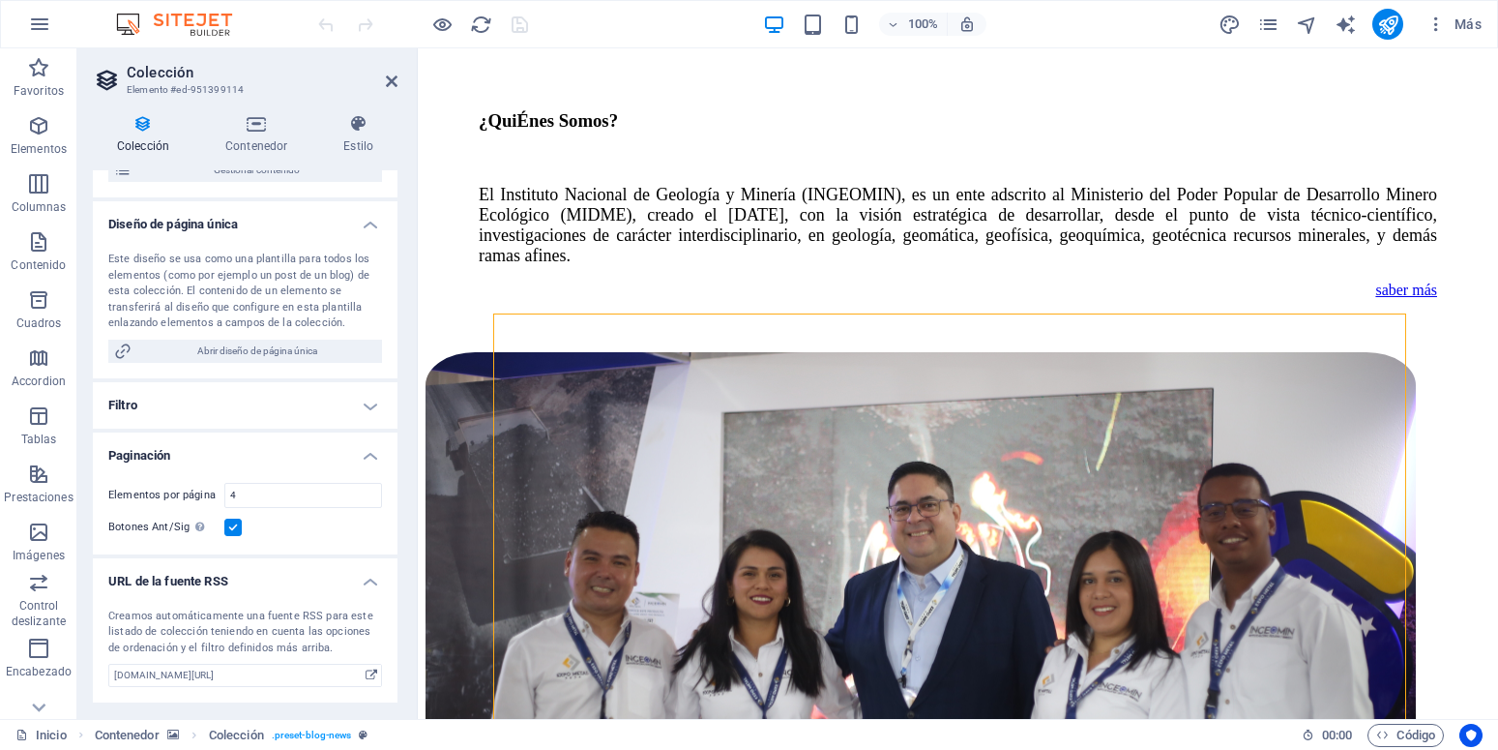
click at [353, 456] on h4 "Paginación" at bounding box center [245, 449] width 305 height 35
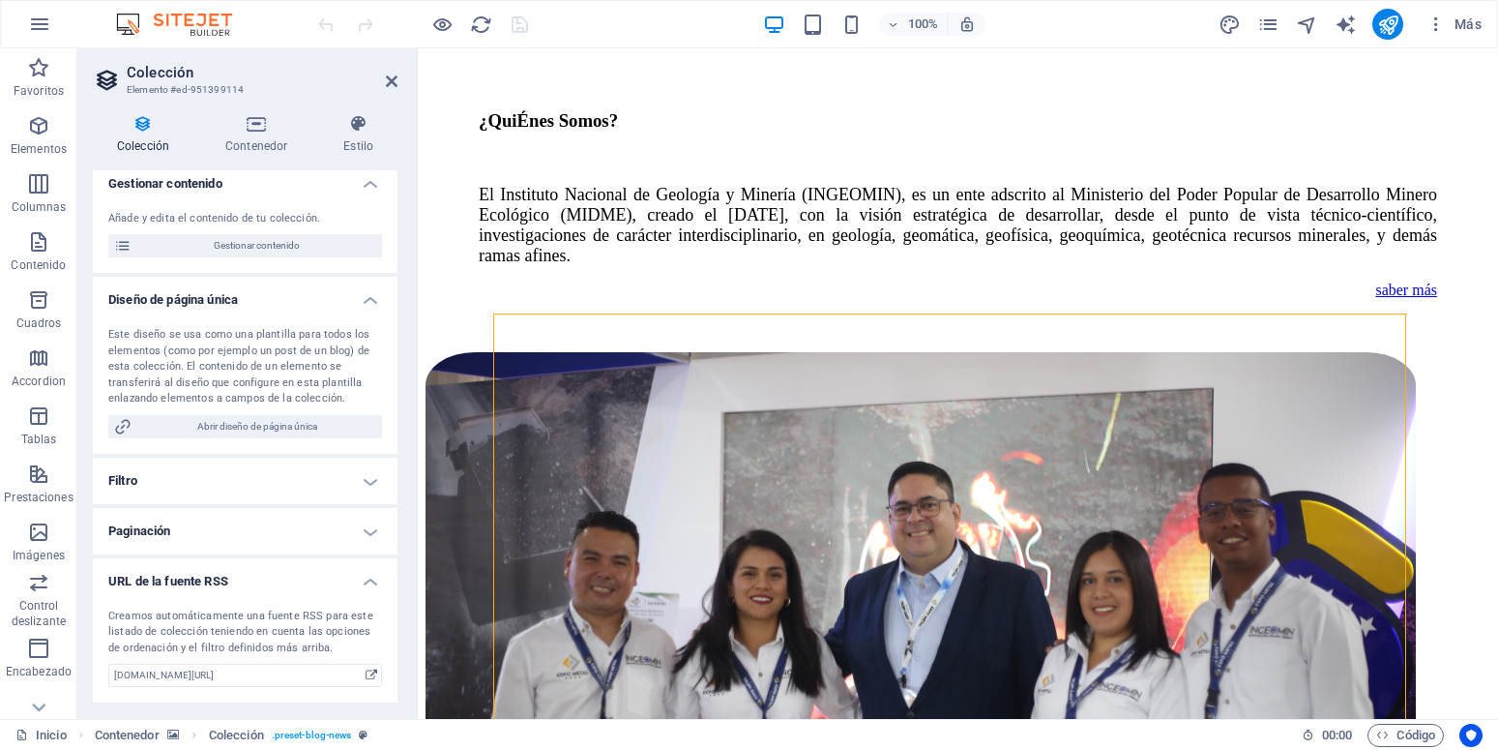
scroll to position [218, 0]
click at [357, 579] on h4 "URL de la fuente RSS" at bounding box center [245, 575] width 305 height 35
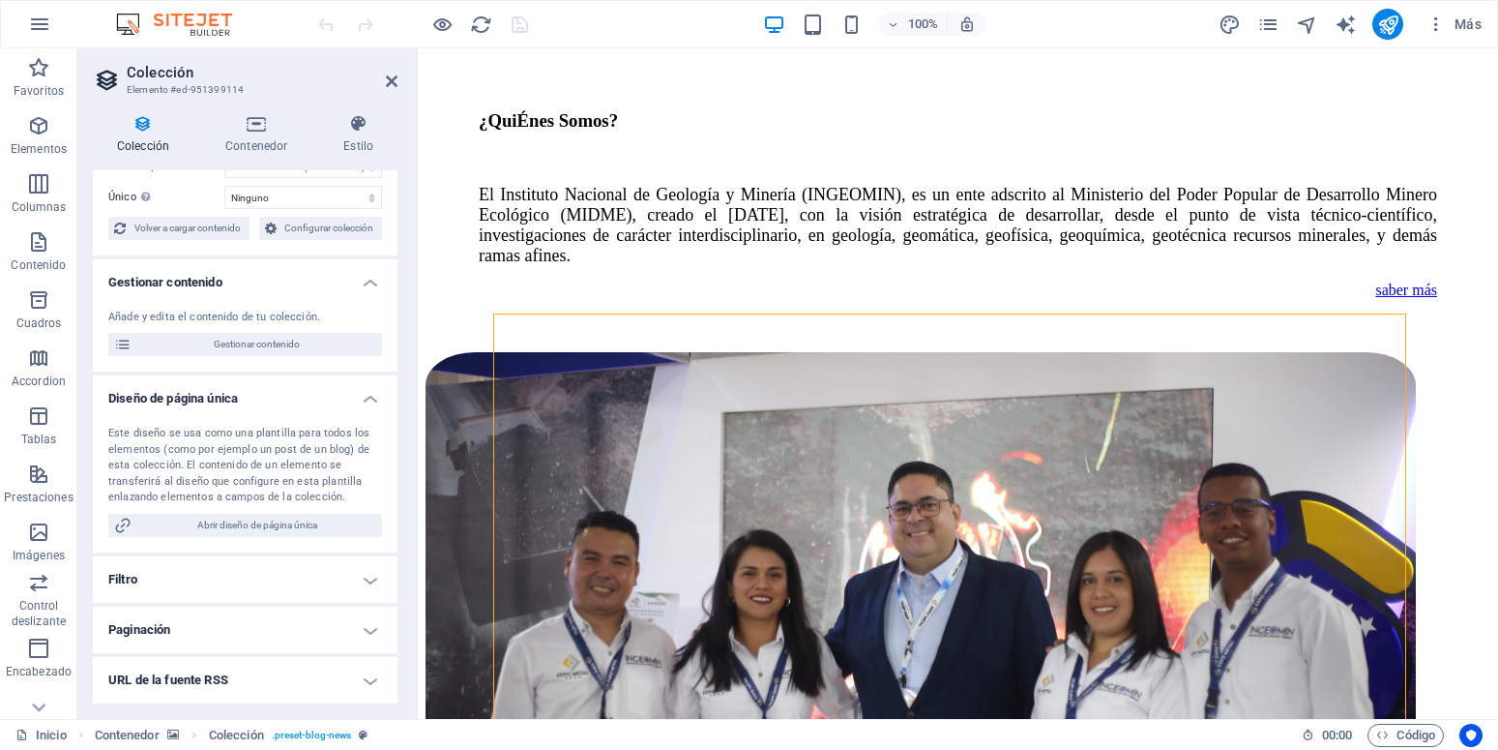
scroll to position [120, 0]
click at [257, 342] on span "Gestionar contenido" at bounding box center [256, 344] width 239 height 23
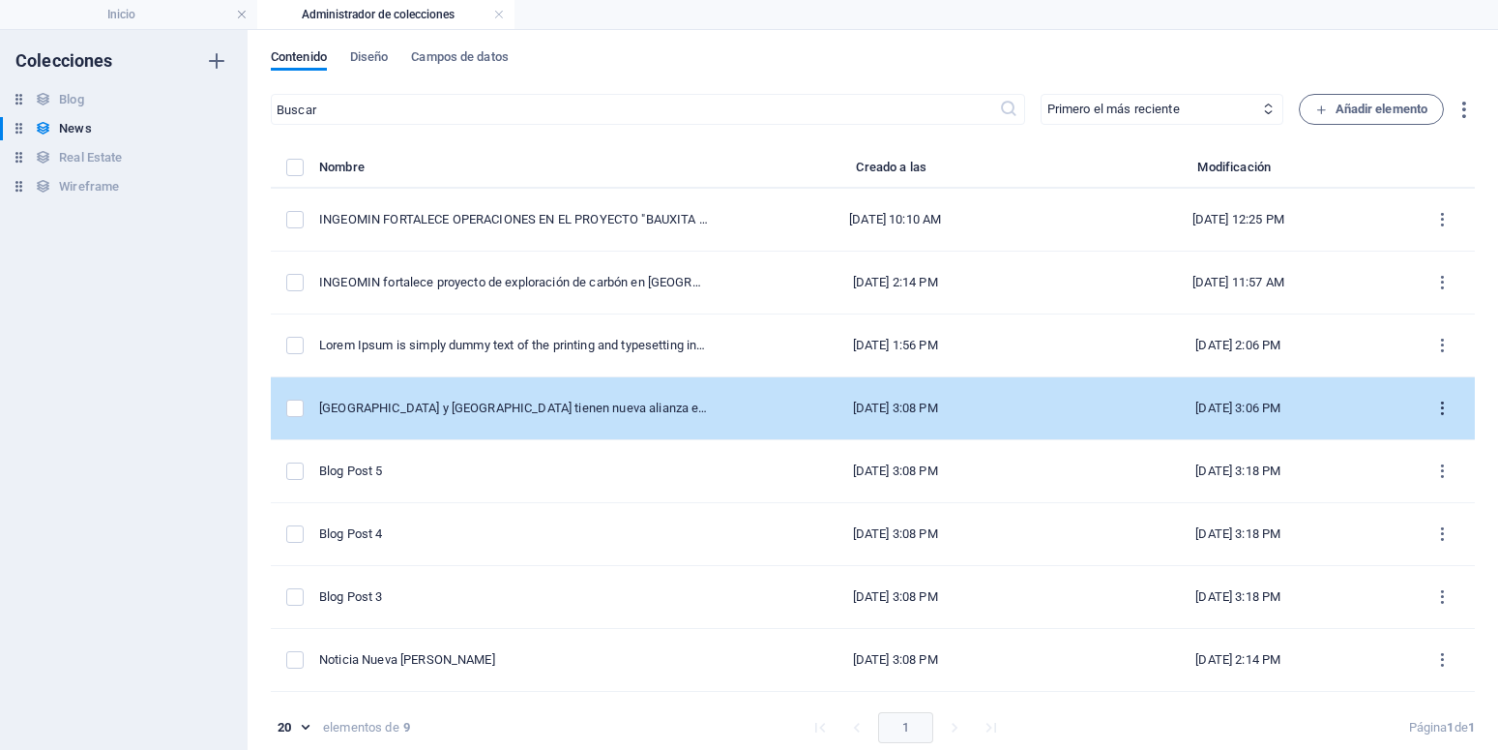
click at [1433, 405] on icon "items list" at bounding box center [1442, 408] width 18 height 18
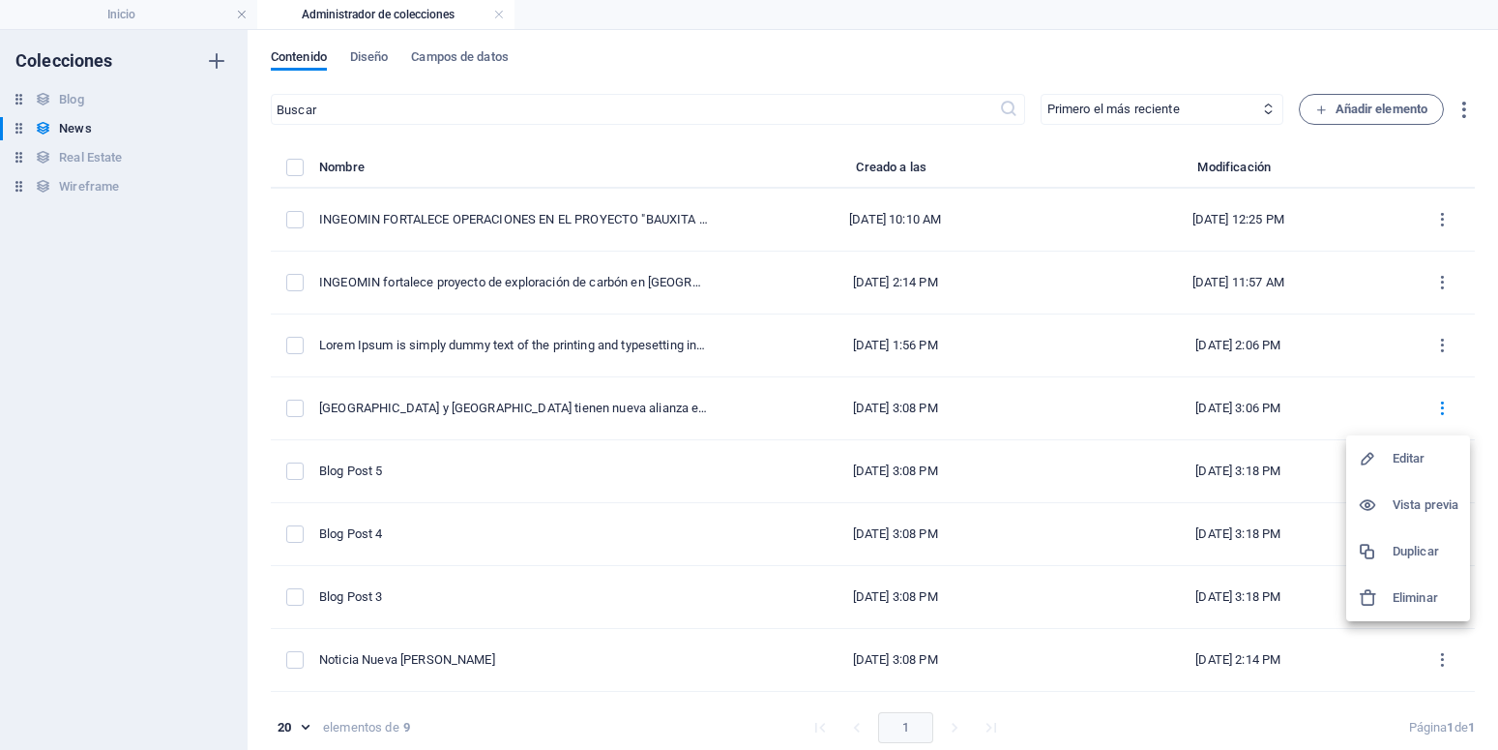
click at [1414, 450] on h6 "Editar" at bounding box center [1426, 458] width 66 height 23
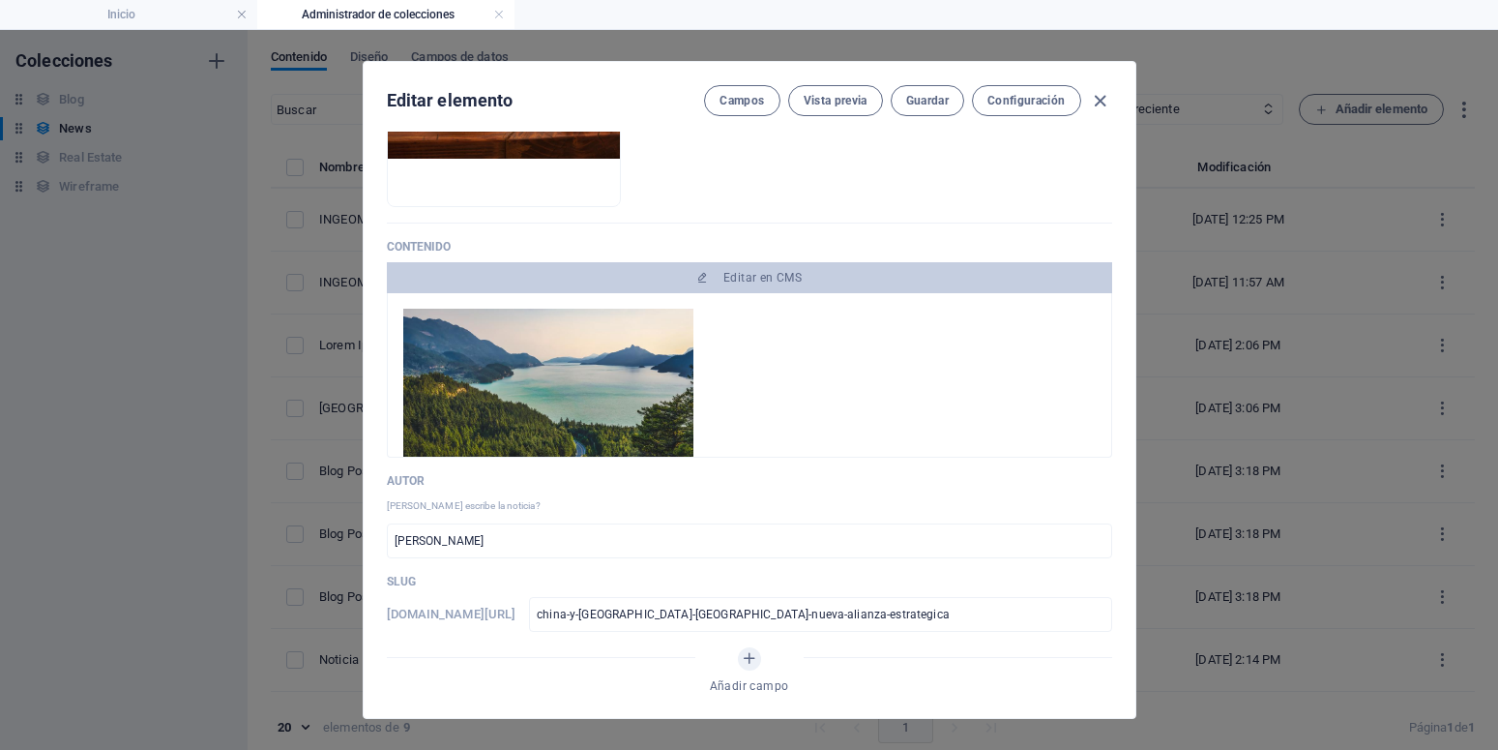
scroll to position [0, 0]
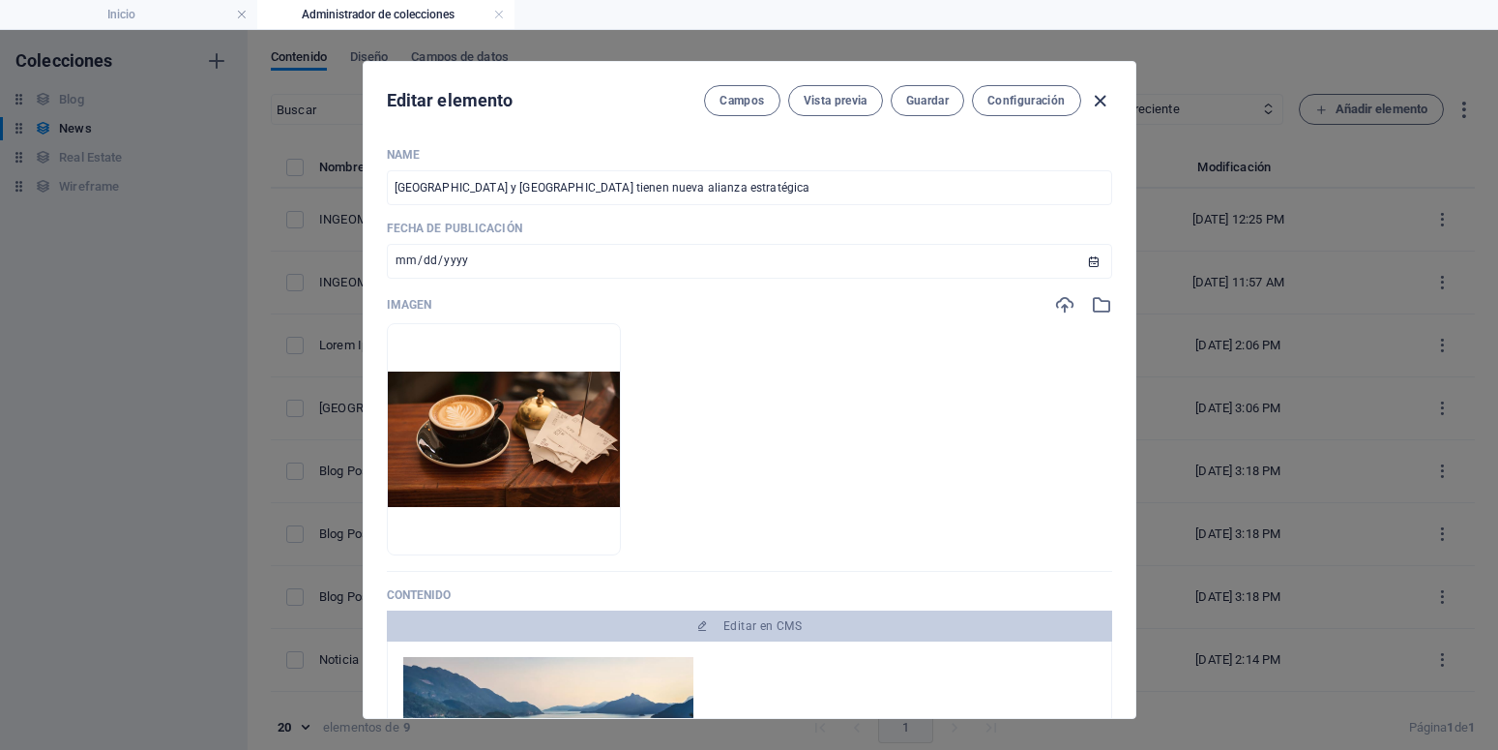
click at [1089, 99] on icon "button" at bounding box center [1100, 101] width 22 height 22
type input "[DATE]"
type input "china-y-[GEOGRAPHIC_DATA]-[GEOGRAPHIC_DATA]-nueva-alianza-estrategica"
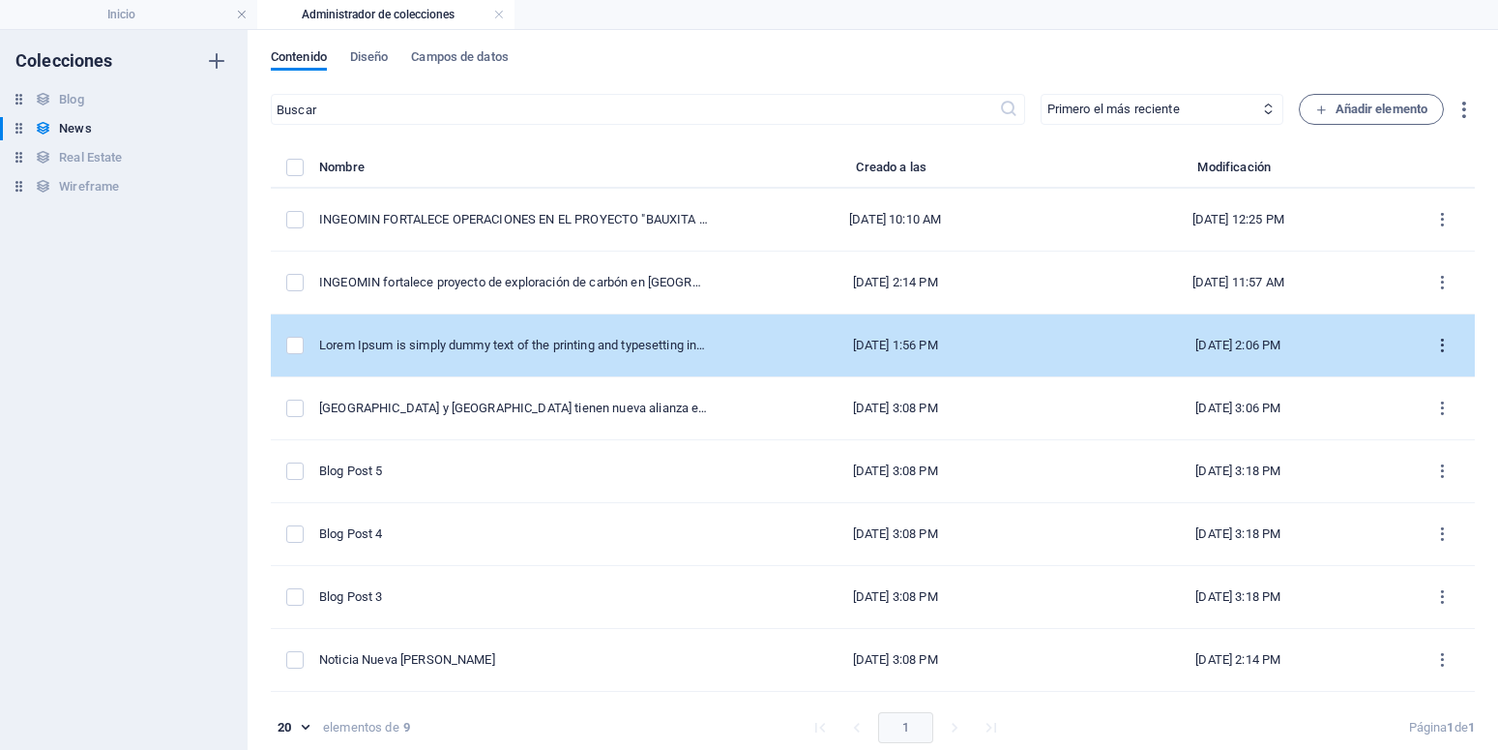
click at [1433, 347] on icon "items list" at bounding box center [1442, 346] width 18 height 18
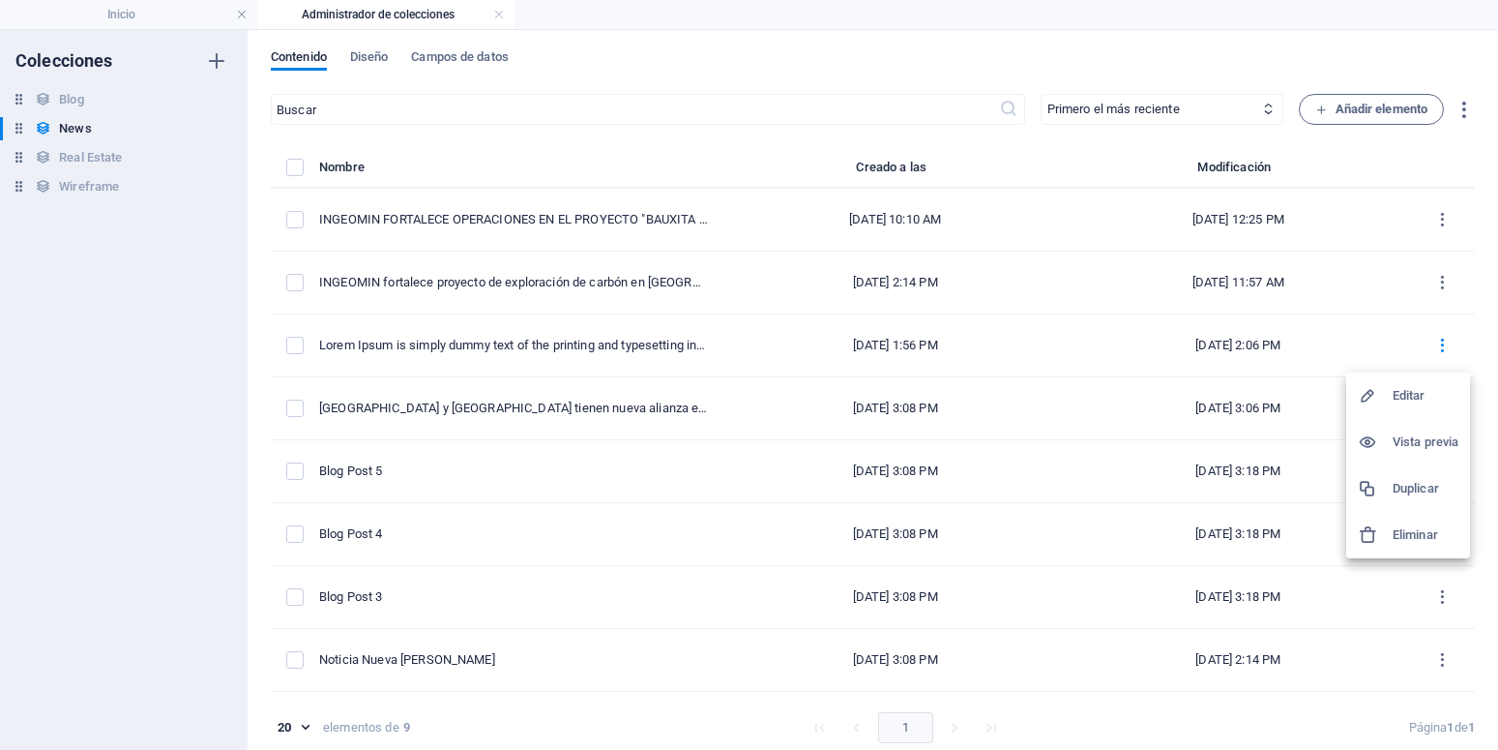
click at [1412, 387] on h6 "Editar" at bounding box center [1426, 395] width 66 height 23
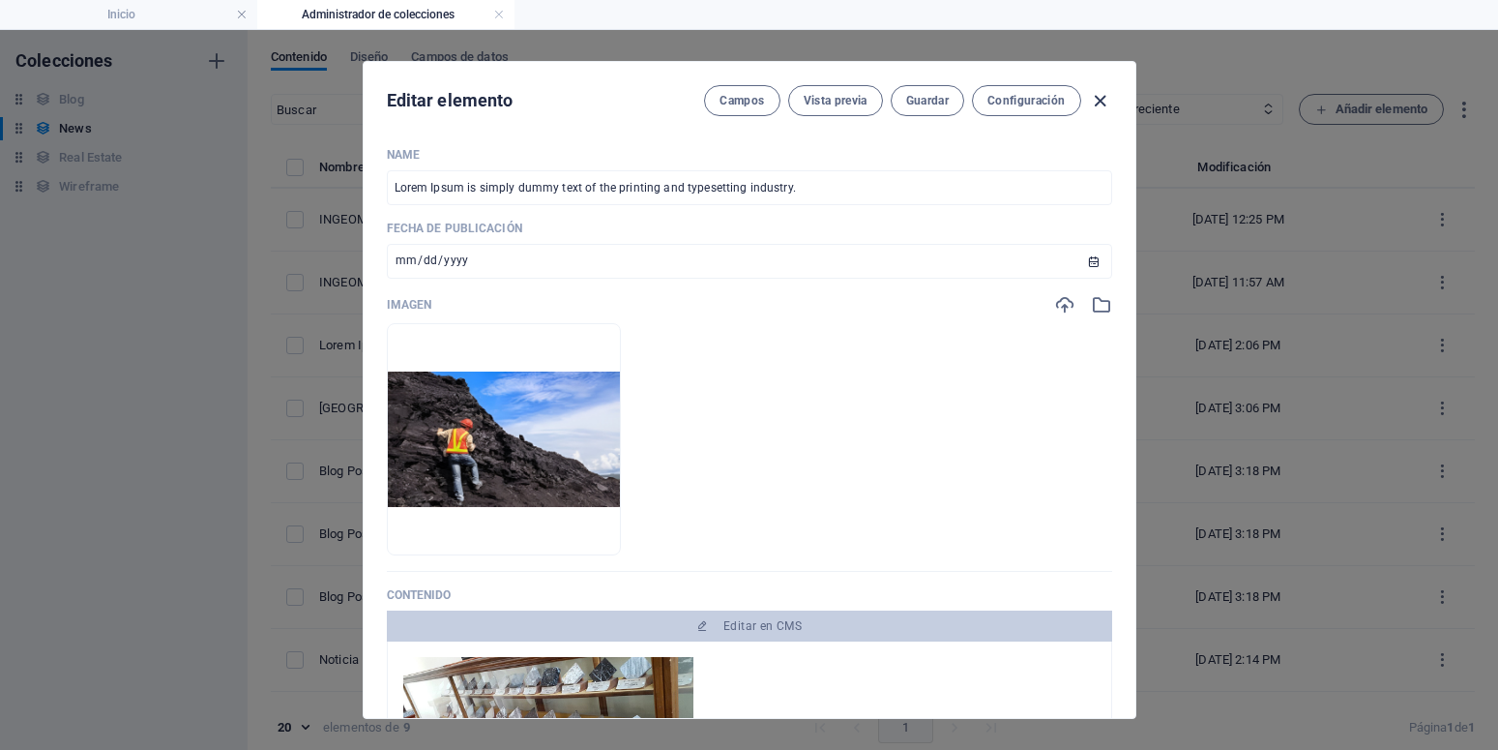
drag, startPoint x: 1094, startPoint y: 99, endPoint x: 1097, endPoint y: 109, distance: 11.0
click at [1095, 99] on icon "button" at bounding box center [1100, 101] width 22 height 22
type input "[DATE]"
type input "china-y-venezuela-tienen-nueva-alianza-estrategica-copy"
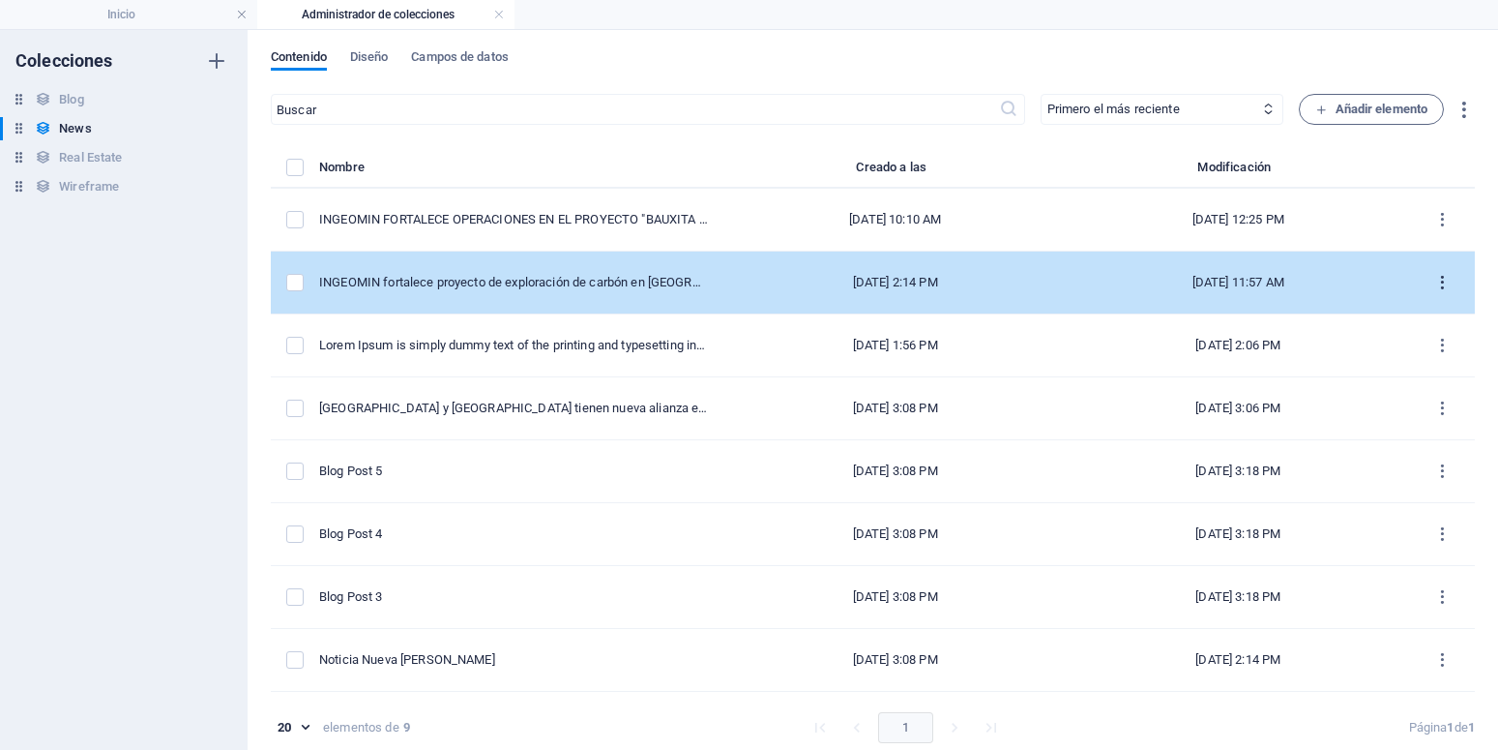
click at [1426, 286] on button "items list" at bounding box center [1443, 282] width 34 height 31
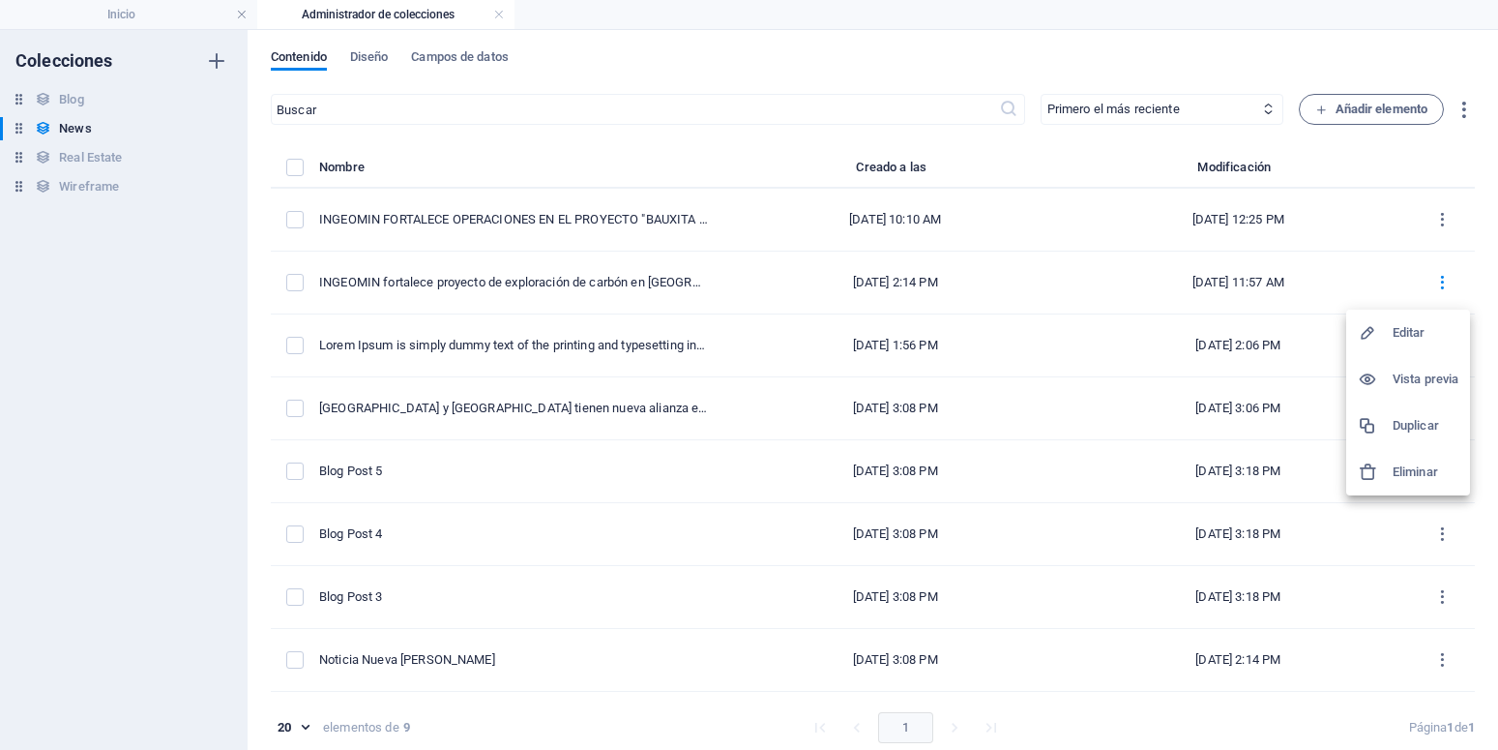
click at [1420, 333] on h6 "Editar" at bounding box center [1426, 332] width 66 height 23
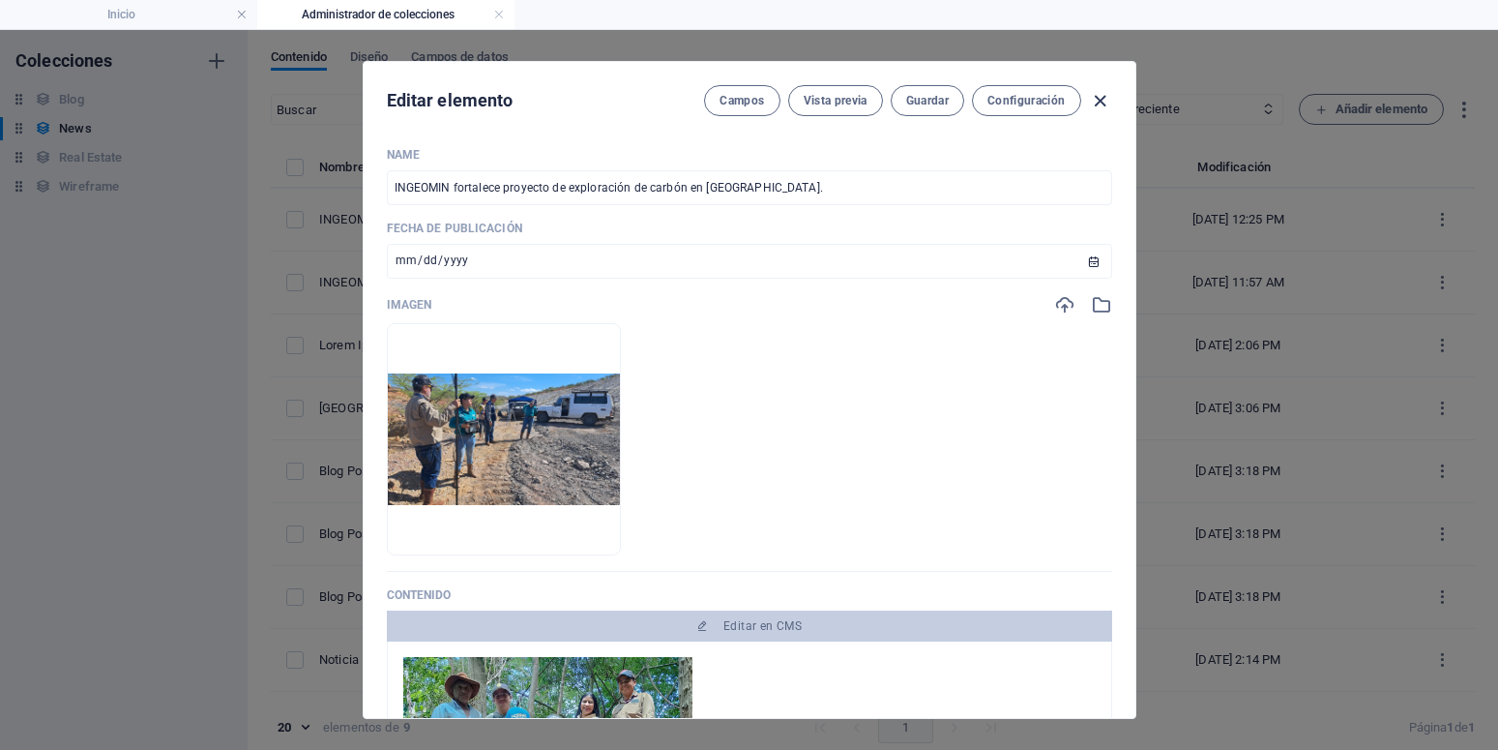
click at [1089, 99] on icon "button" at bounding box center [1100, 101] width 22 height 22
type input "[DATE]"
type input "esta-es-un-ejemplo-de-noticia-otra-version-copy"
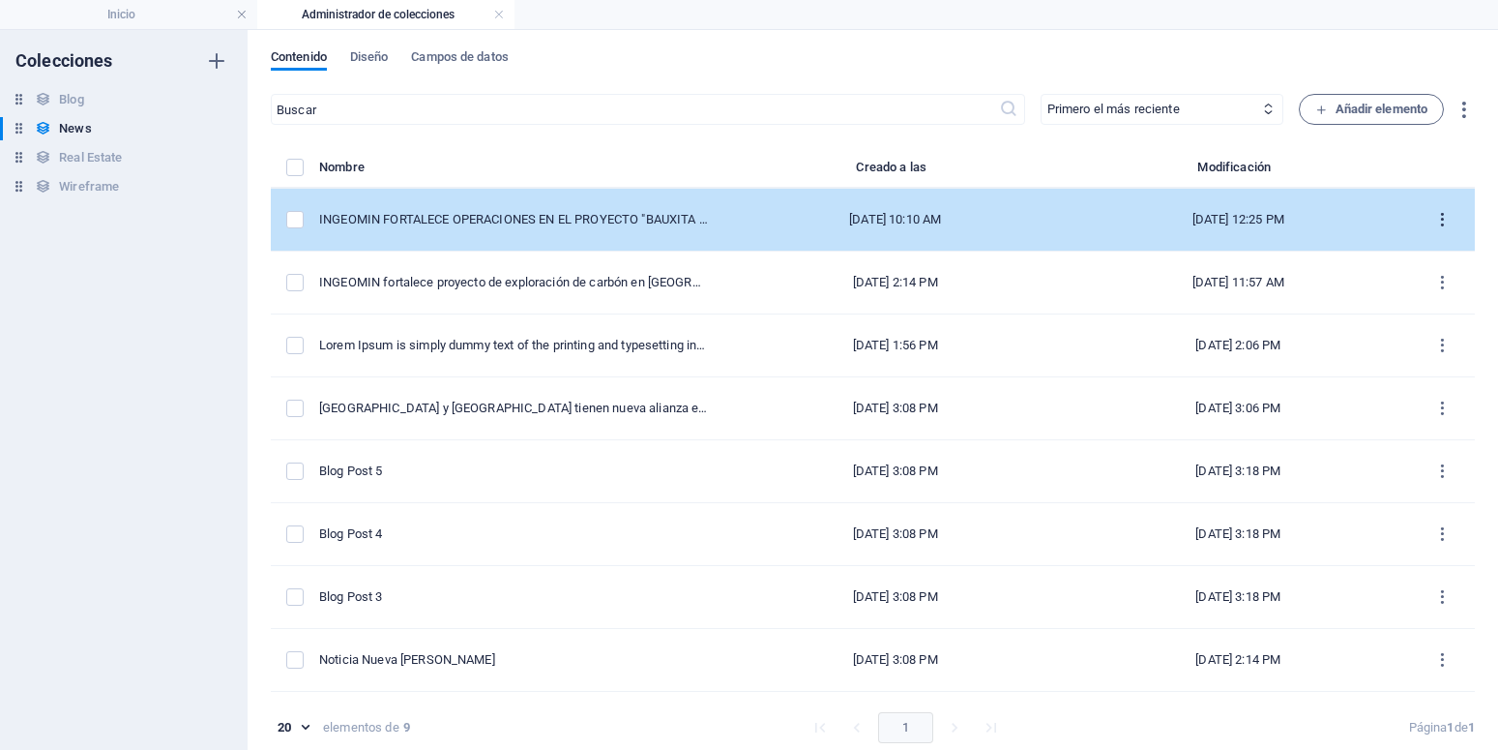
click at [1426, 223] on button "items list" at bounding box center [1443, 219] width 34 height 31
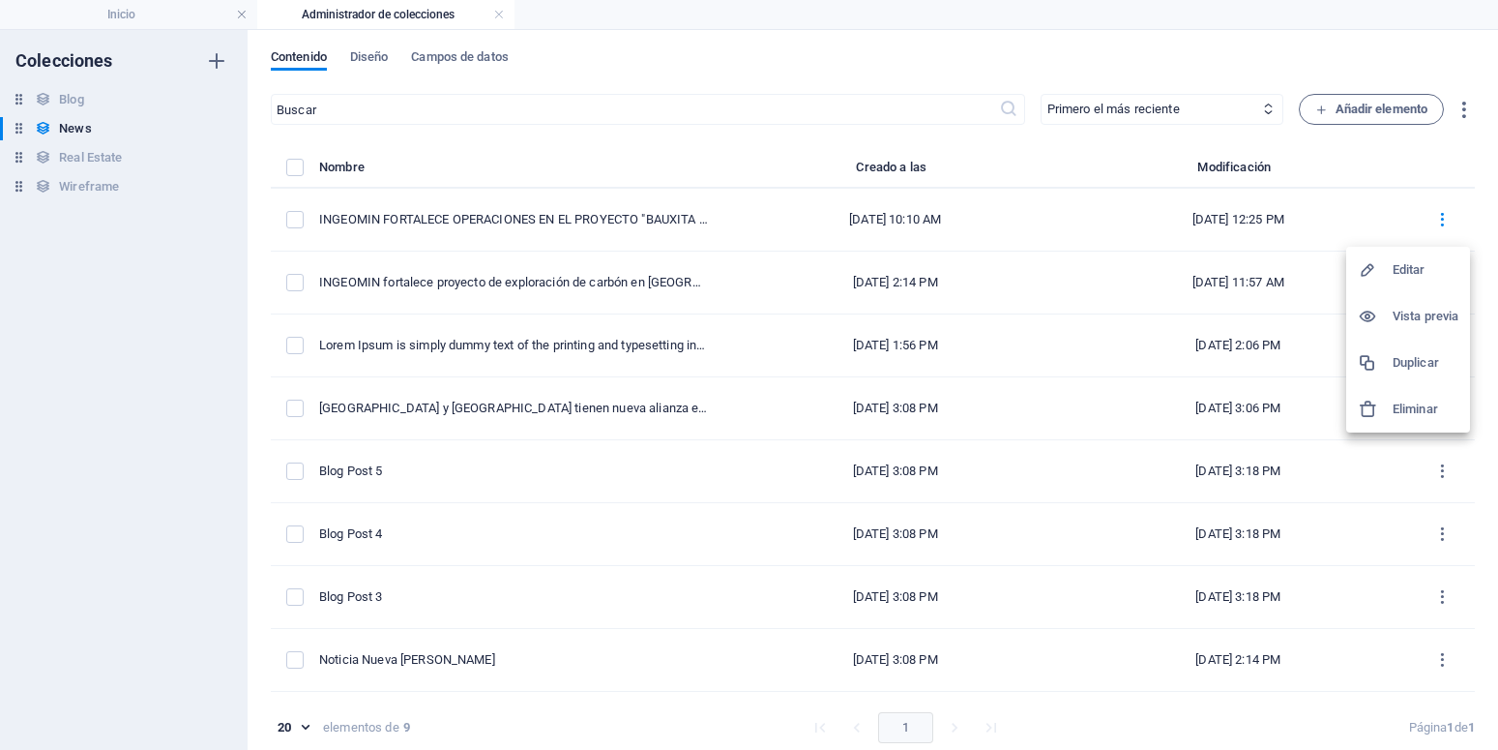
click at [1405, 270] on h6 "Editar" at bounding box center [1426, 269] width 66 height 23
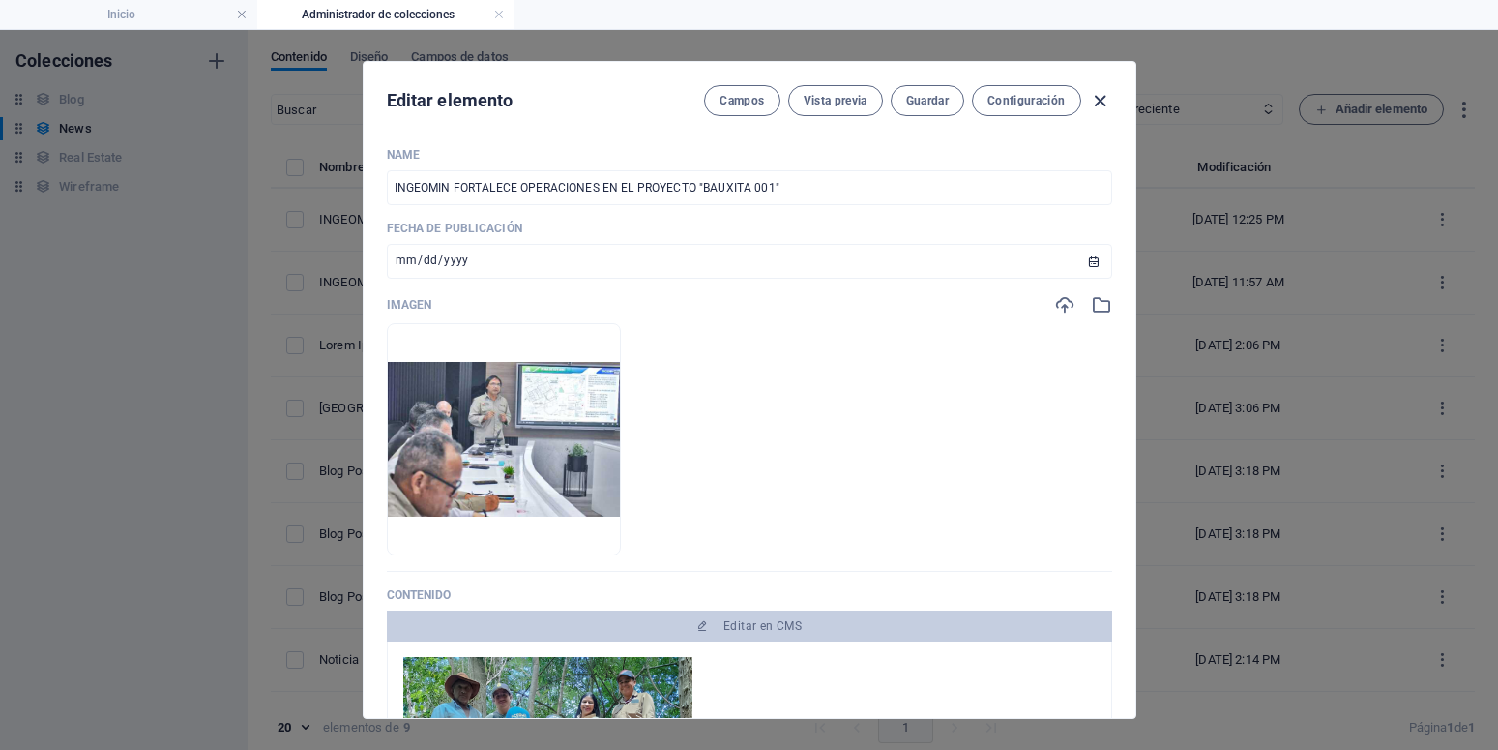
click at [1092, 103] on icon "button" at bounding box center [1100, 101] width 22 height 22
type input "[DATE]"
type input "ingeomin-fortalece-operaciones-en-el-proyecto-bauxita-001"
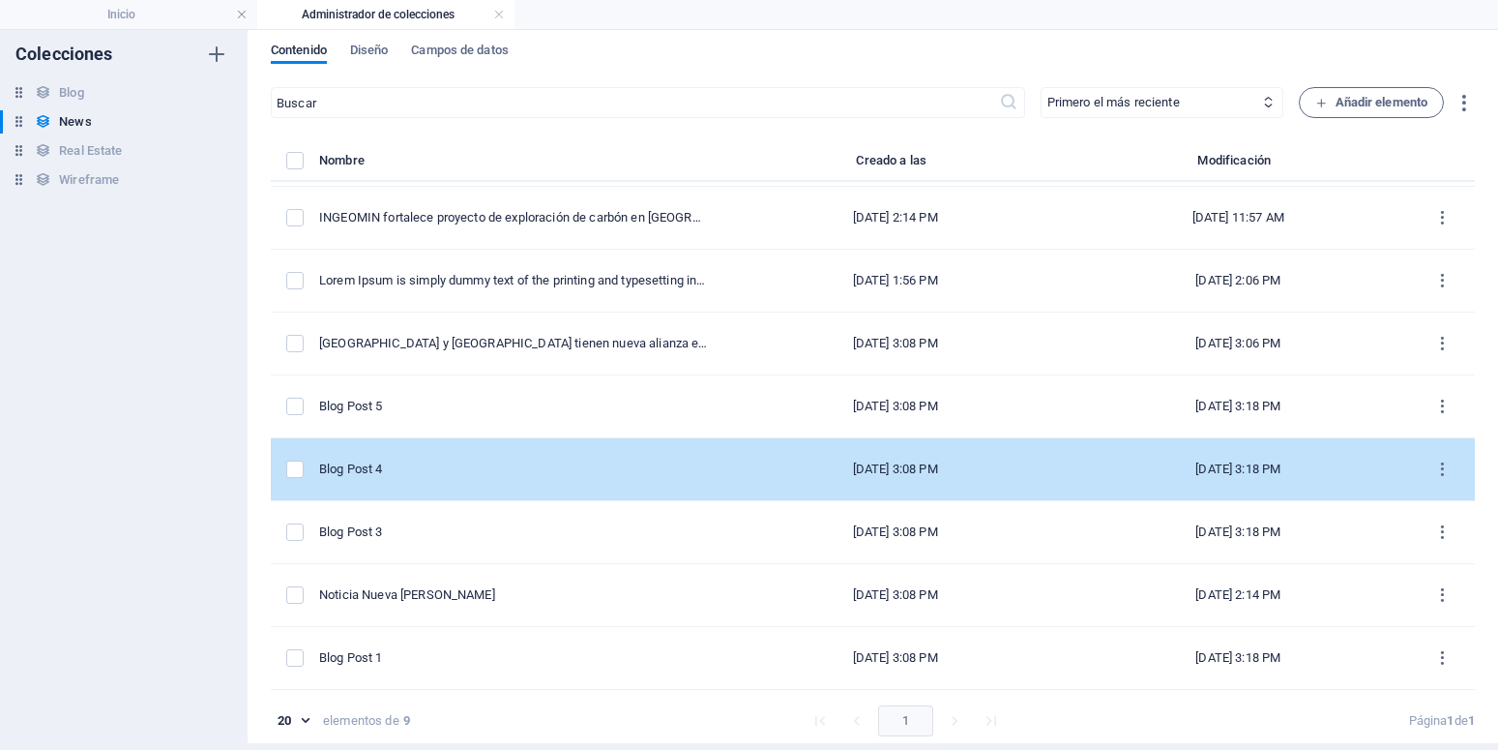
scroll to position [9, 0]
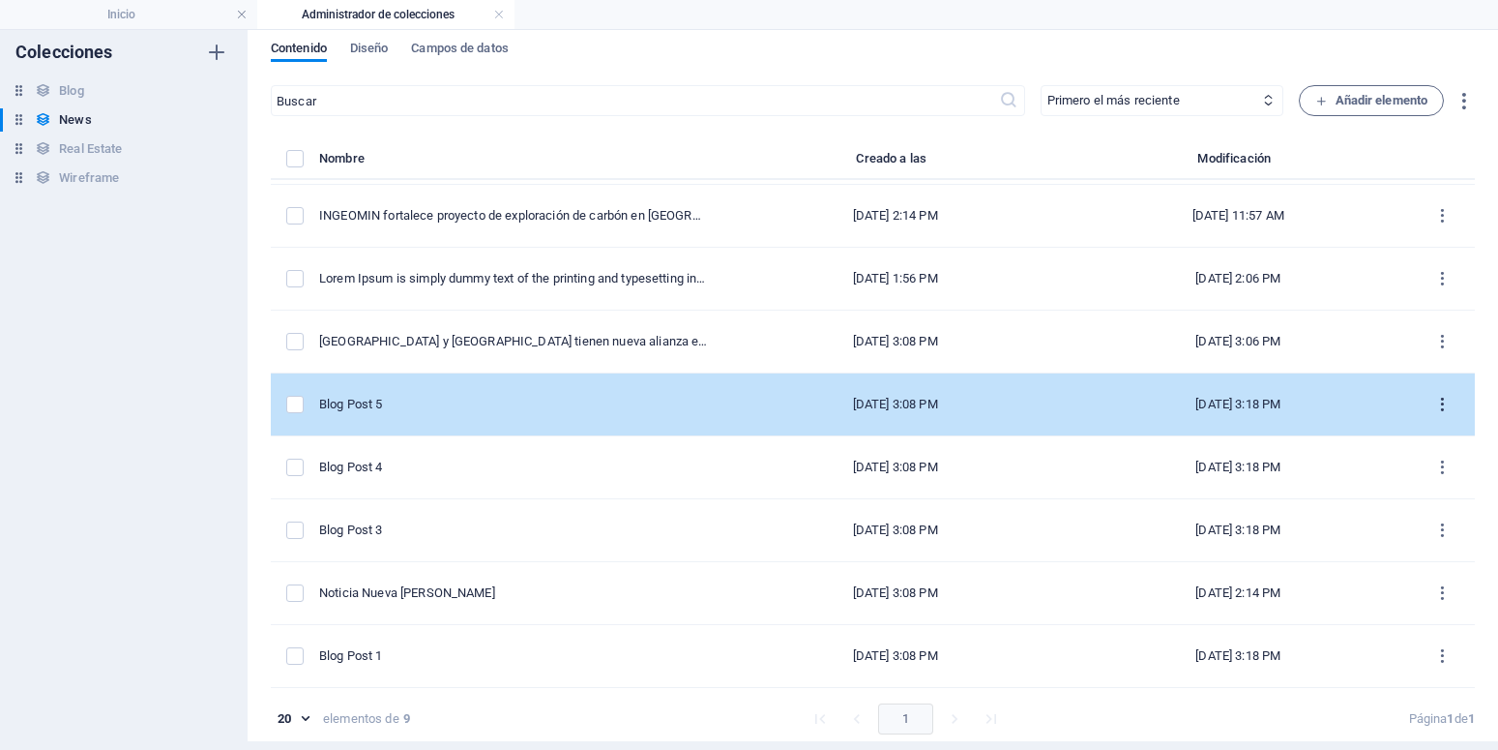
click at [1433, 396] on icon "items list" at bounding box center [1442, 405] width 18 height 18
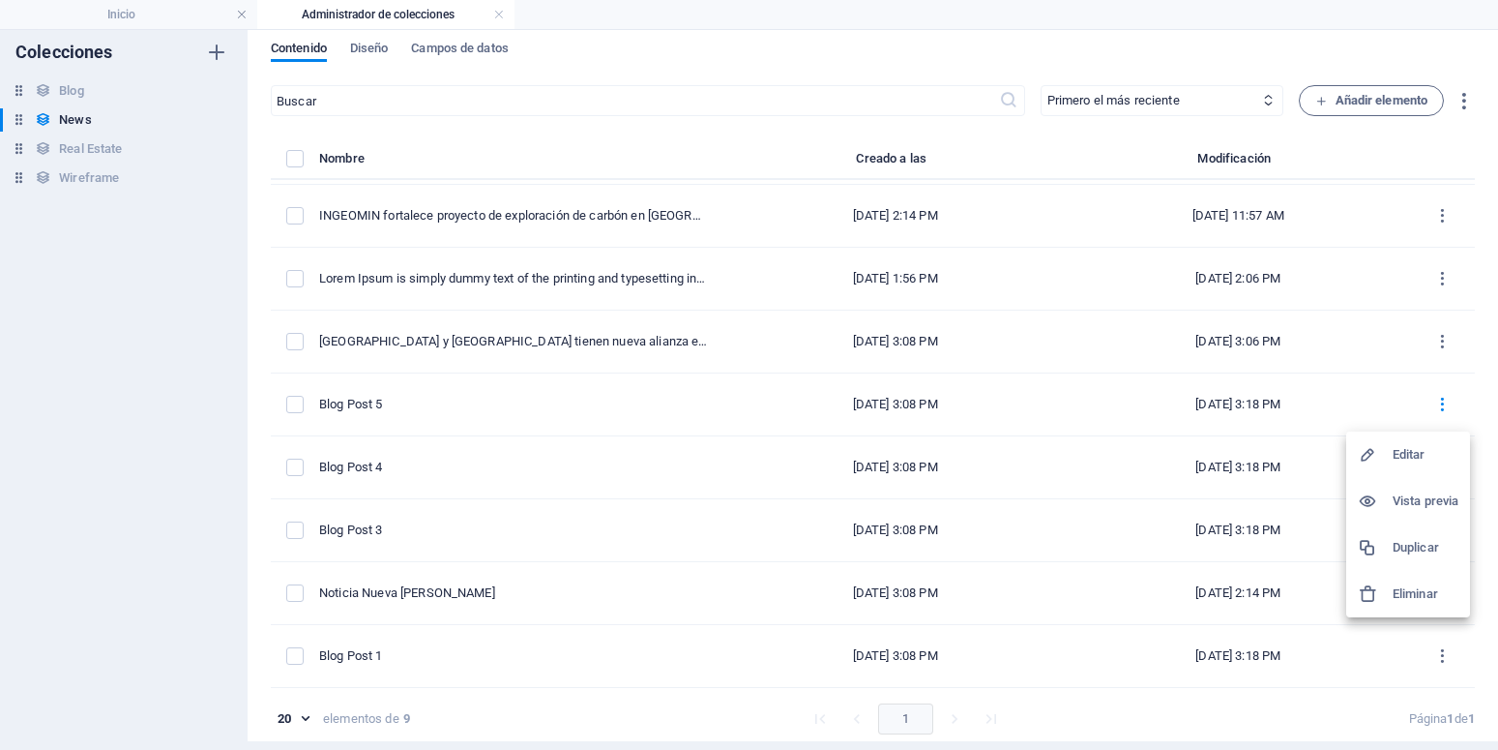
click at [1401, 454] on h6 "Editar" at bounding box center [1426, 454] width 66 height 23
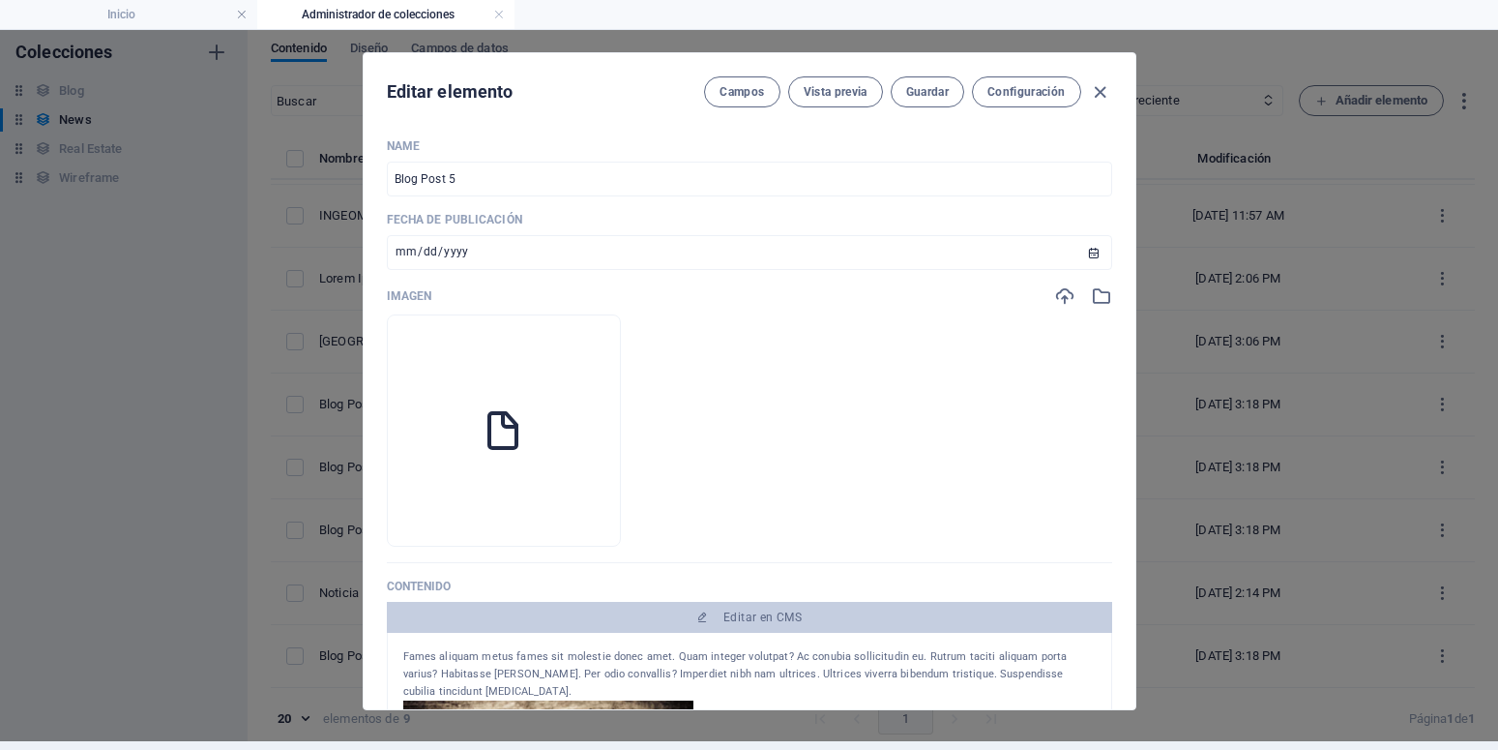
scroll to position [58, 0]
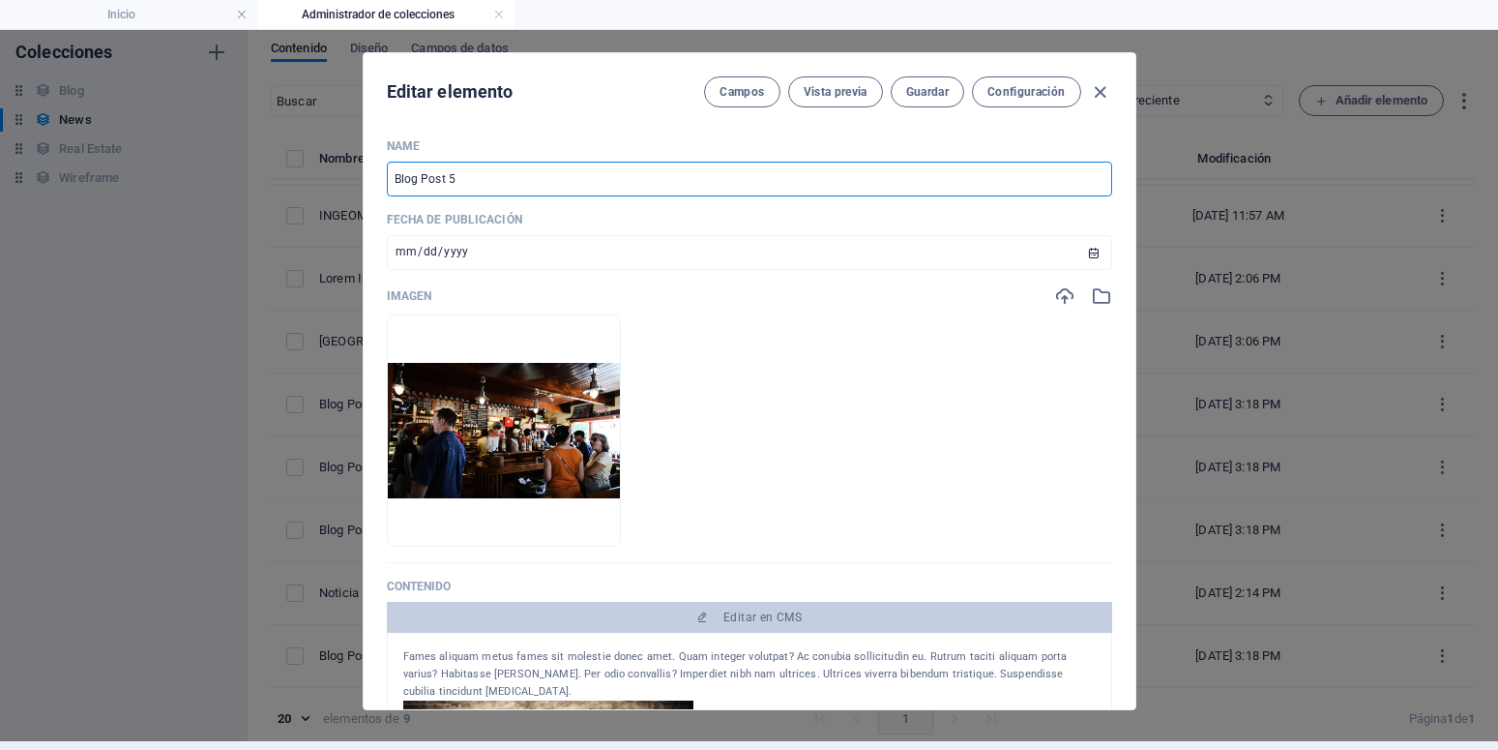
drag, startPoint x: 489, startPoint y: 176, endPoint x: 307, endPoint y: 186, distance: 183.0
click at [387, 186] on input "Blog Post 5" at bounding box center [749, 179] width 725 height 35
paste input "Lorem Ipsum is simply dummy text of the printing and typesetting industry. Lore…"
type input "Lorem Ipsum is simply dummy text of the printing and typesetting industry. Lore…"
type input "lorem-ipsum-is-simply-dummy-text-of-the-printing-and-typesetting-industry-lorem…"
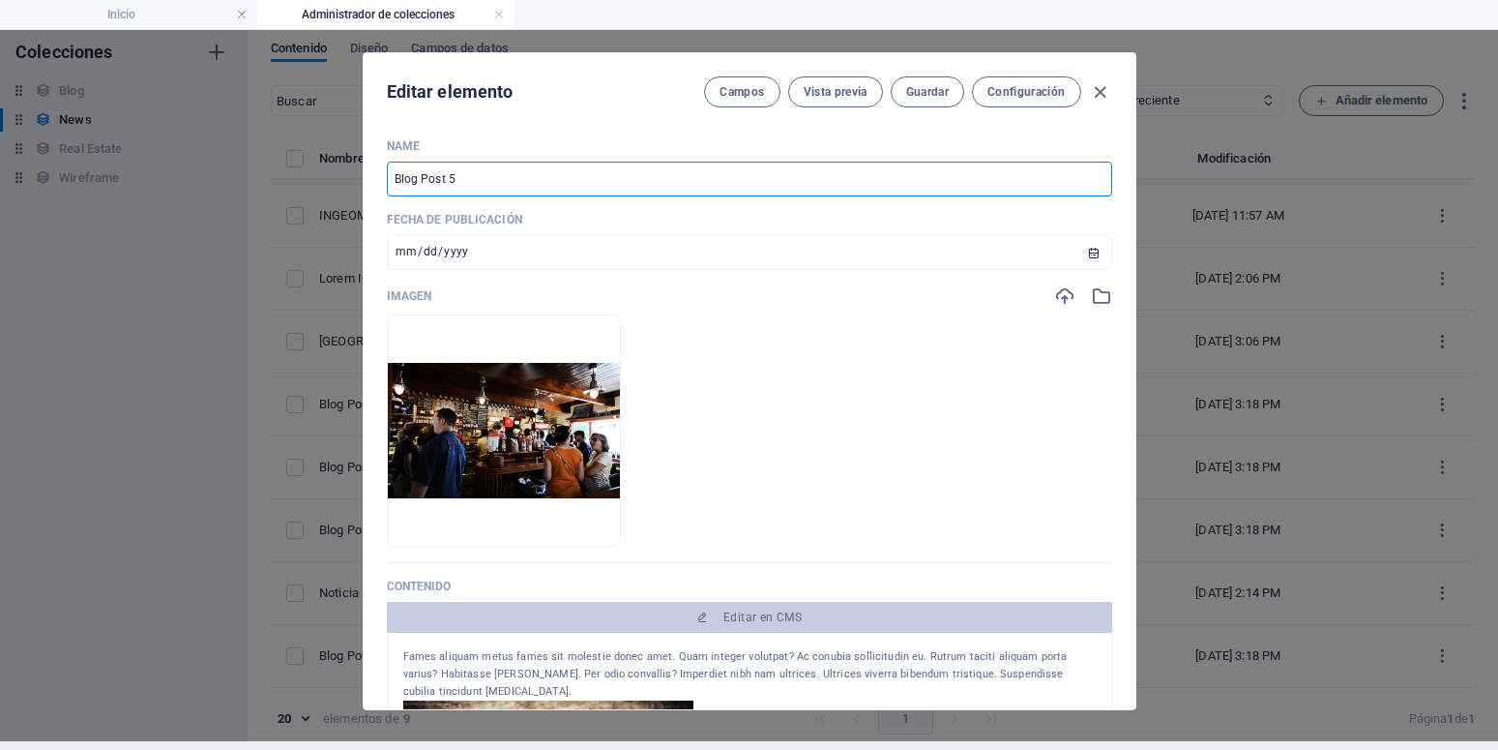
type input "lorem-ipsum-is-simply-dummy-text-of-the-printing-and-typesetting-industry-lorem…"
type input "Lorem Ipsum is simply dummy text of the printing and typesetting industry. Lore…"
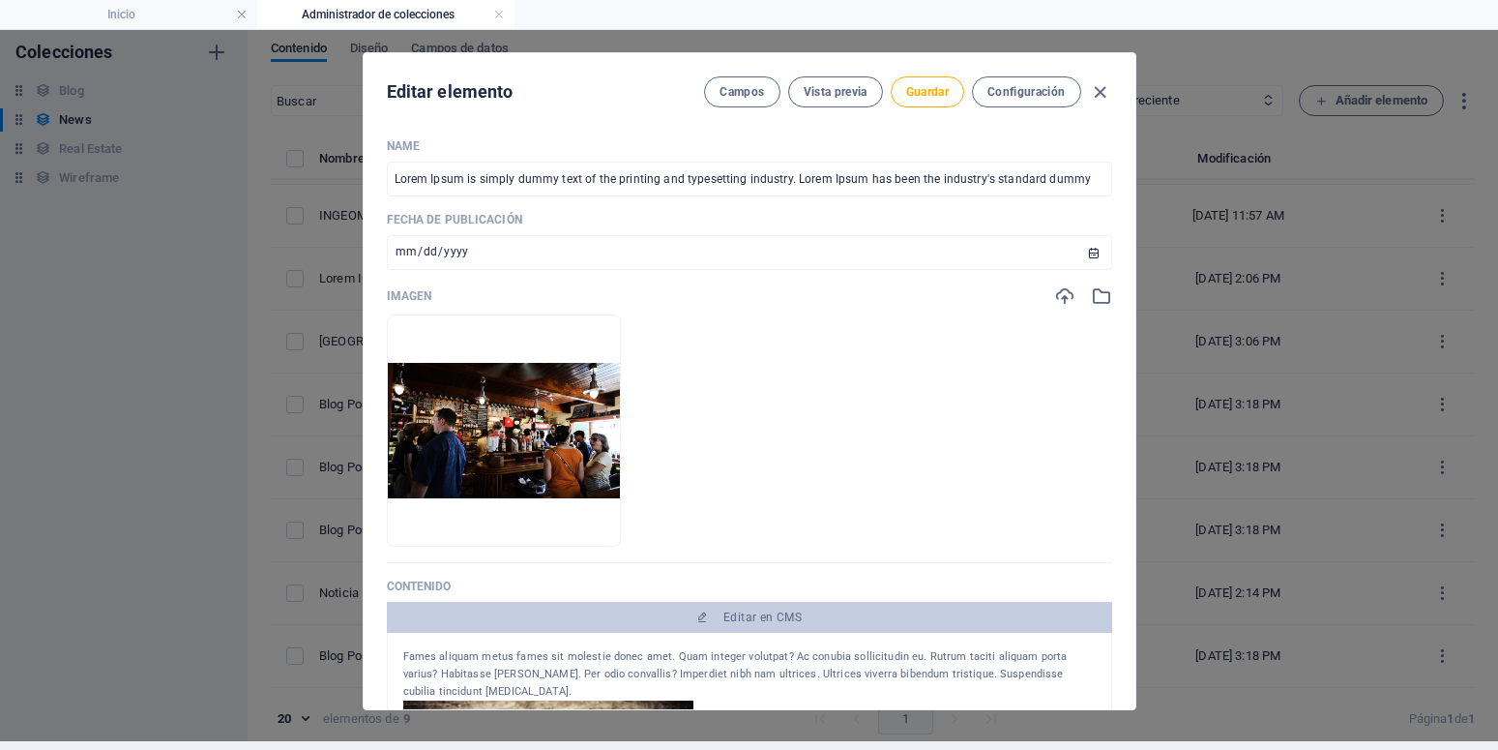
click at [919, 107] on div "Editar elemento Campos Vista previa Guardar Configuración" at bounding box center [750, 88] width 772 height 70
click at [919, 97] on span "Guardar" at bounding box center [927, 91] width 43 height 15
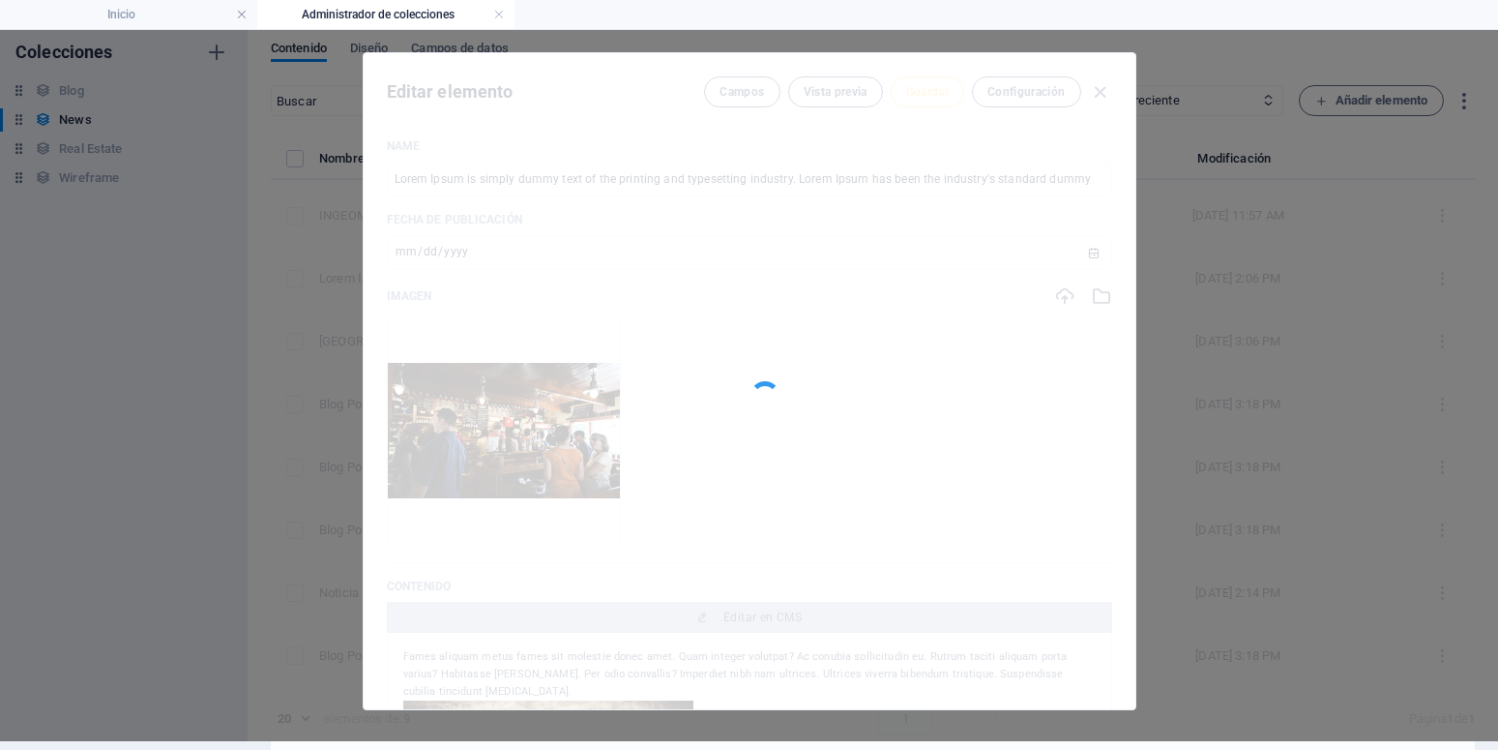
type input "lorem-ipsum-is-simply-dummy-text-of-the-printing-and-typesetting-industry-lorem…"
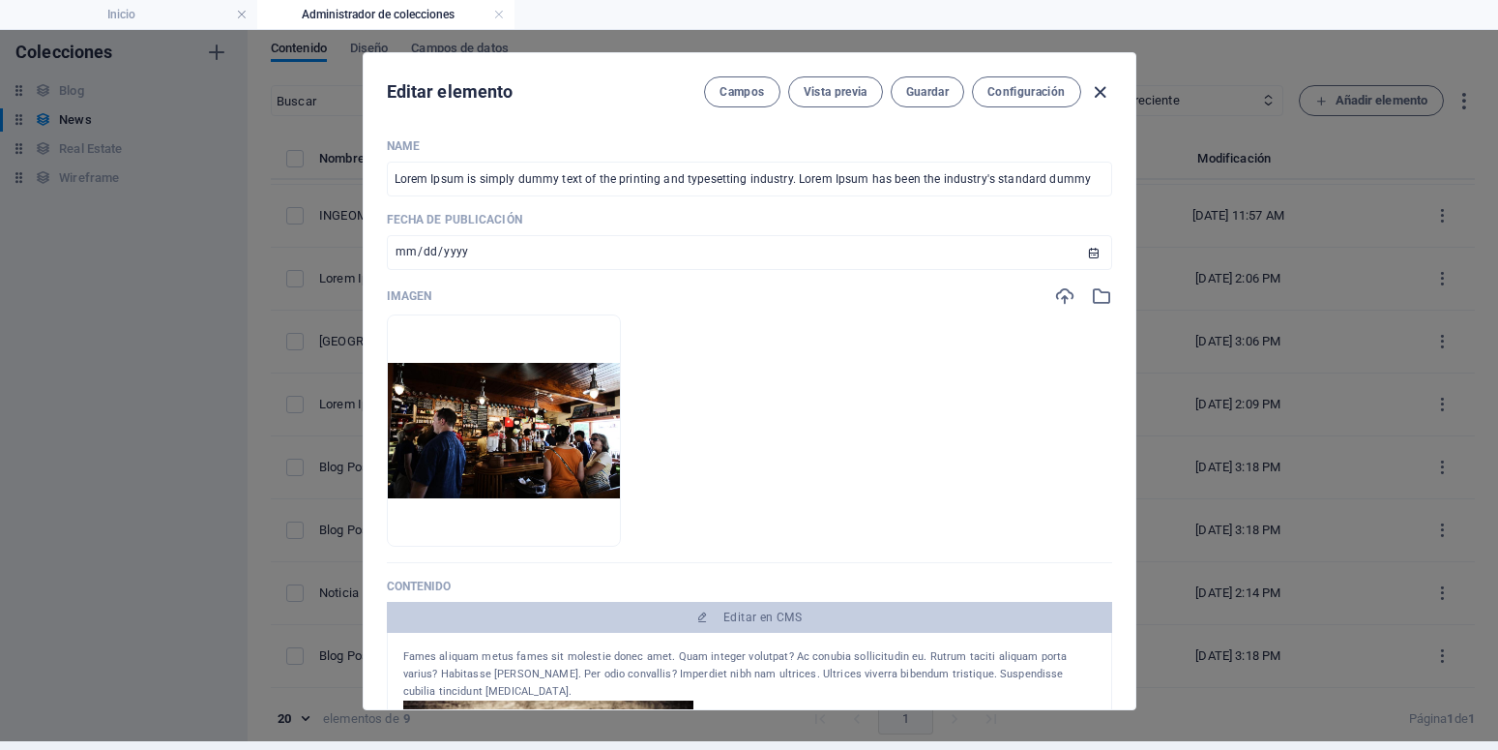
click at [1090, 88] on icon "button" at bounding box center [1100, 92] width 22 height 22
type input "2025-10-02"
type input "lorem-ipsum-is-simply-dummy-text-of-the-printing-and-typesetting-industry-lorem…"
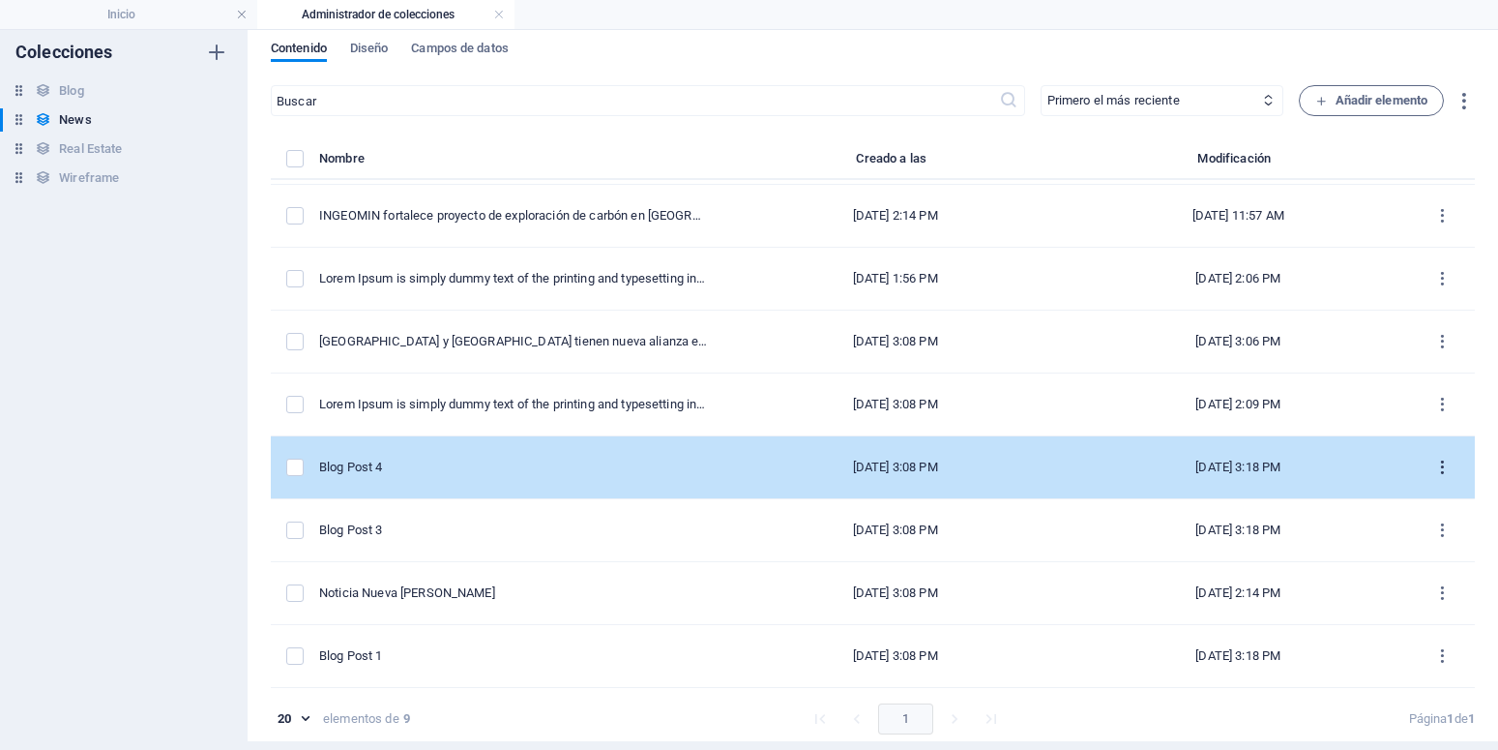
click at [1433, 469] on icon "items list" at bounding box center [1442, 467] width 18 height 18
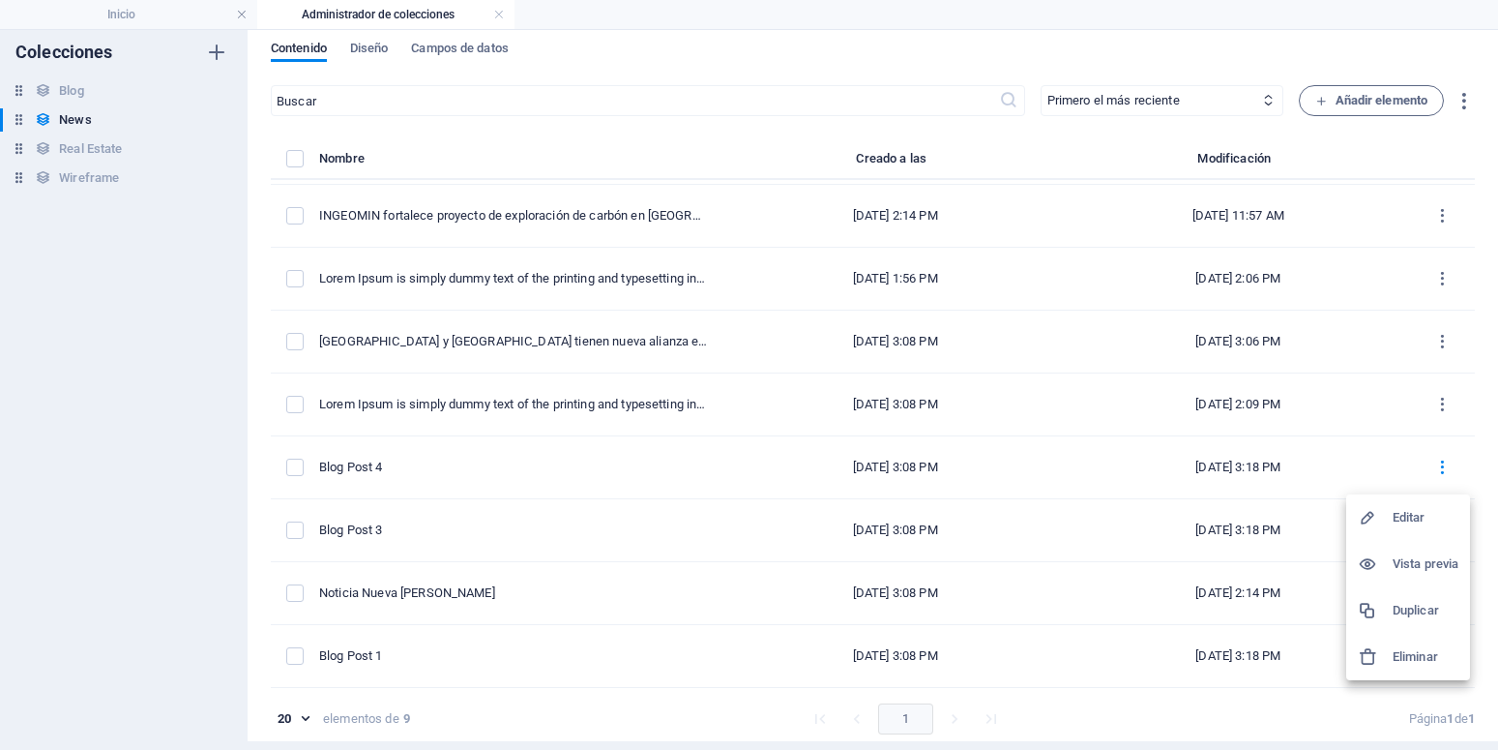
click at [1390, 514] on div at bounding box center [1375, 517] width 35 height 19
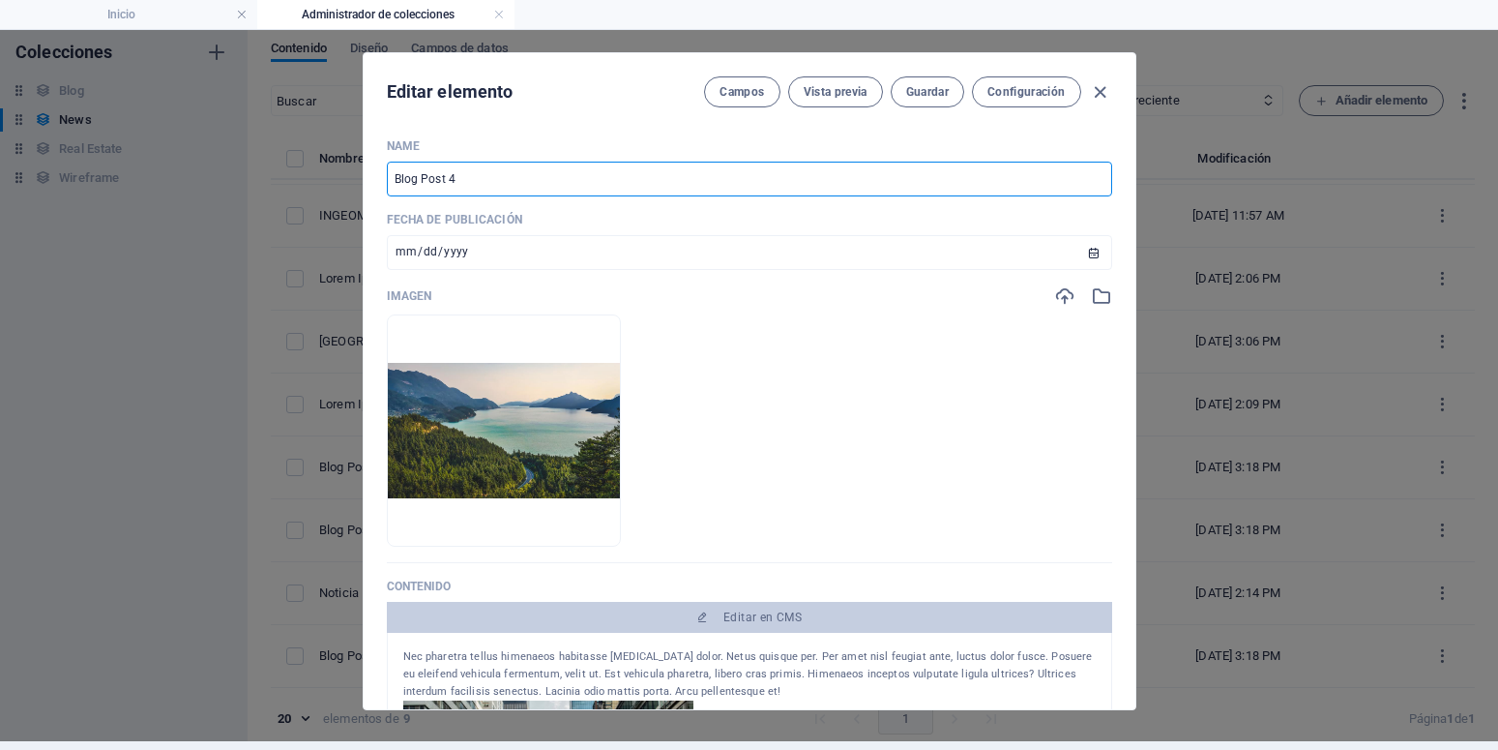
drag, startPoint x: 458, startPoint y: 179, endPoint x: 304, endPoint y: 185, distance: 154.8
click at [387, 185] on input "Blog Post 4" at bounding box center [749, 179] width 725 height 35
paste input "Lorem Ipsum is simply dummy text of the printing and typesetting industry. Lore…"
type input "Lorem Ipsum is simply dummy text of the printing and typesetting industry. Lore…"
type input "lorem-ipsum-is-simply-dummy-text-of-the-printing-and-typesetting-industry-lorem…"
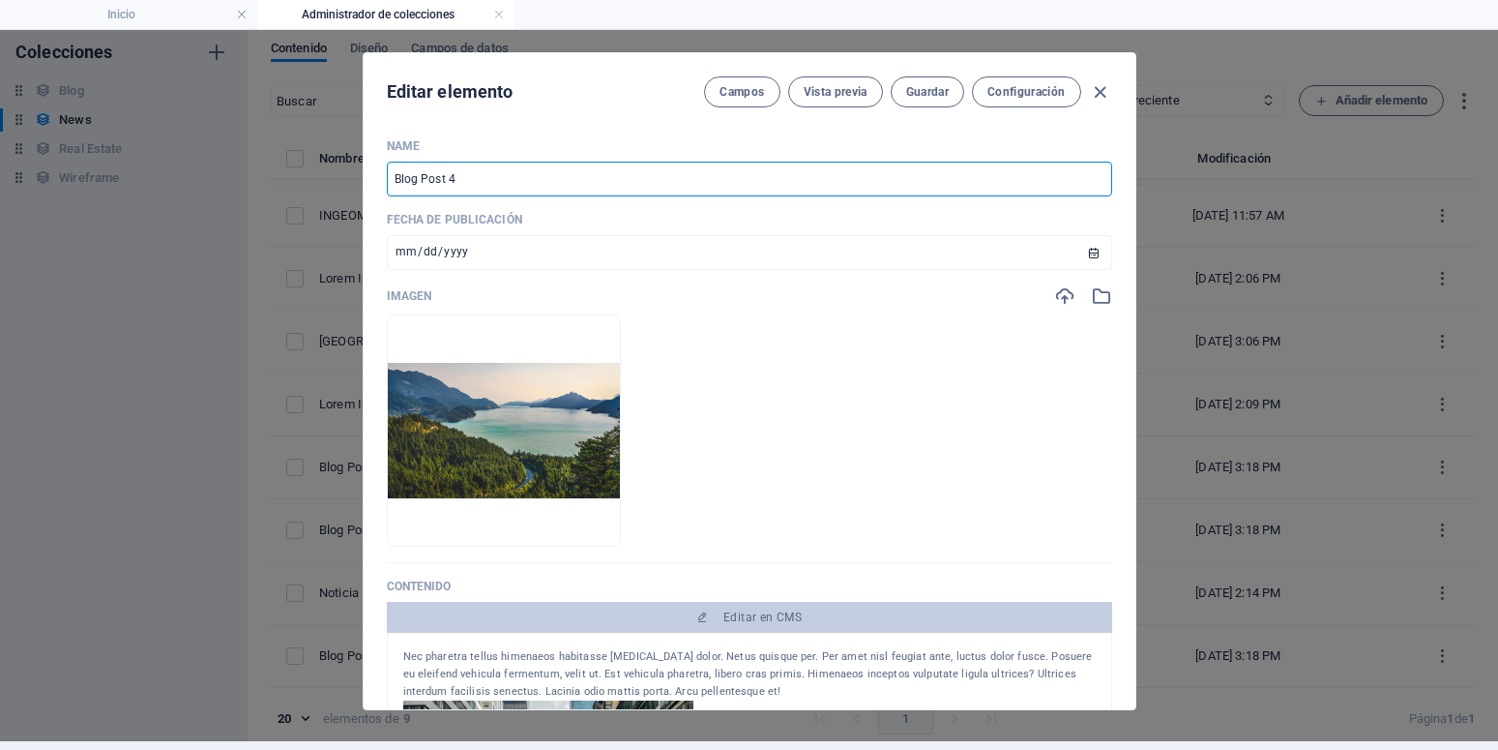
type input "lorem-ipsum-is-simply-dummy-text-of-the-printing-and-typesetting-industry-lorem…"
click at [912, 96] on span "Guardar" at bounding box center [927, 91] width 43 height 15
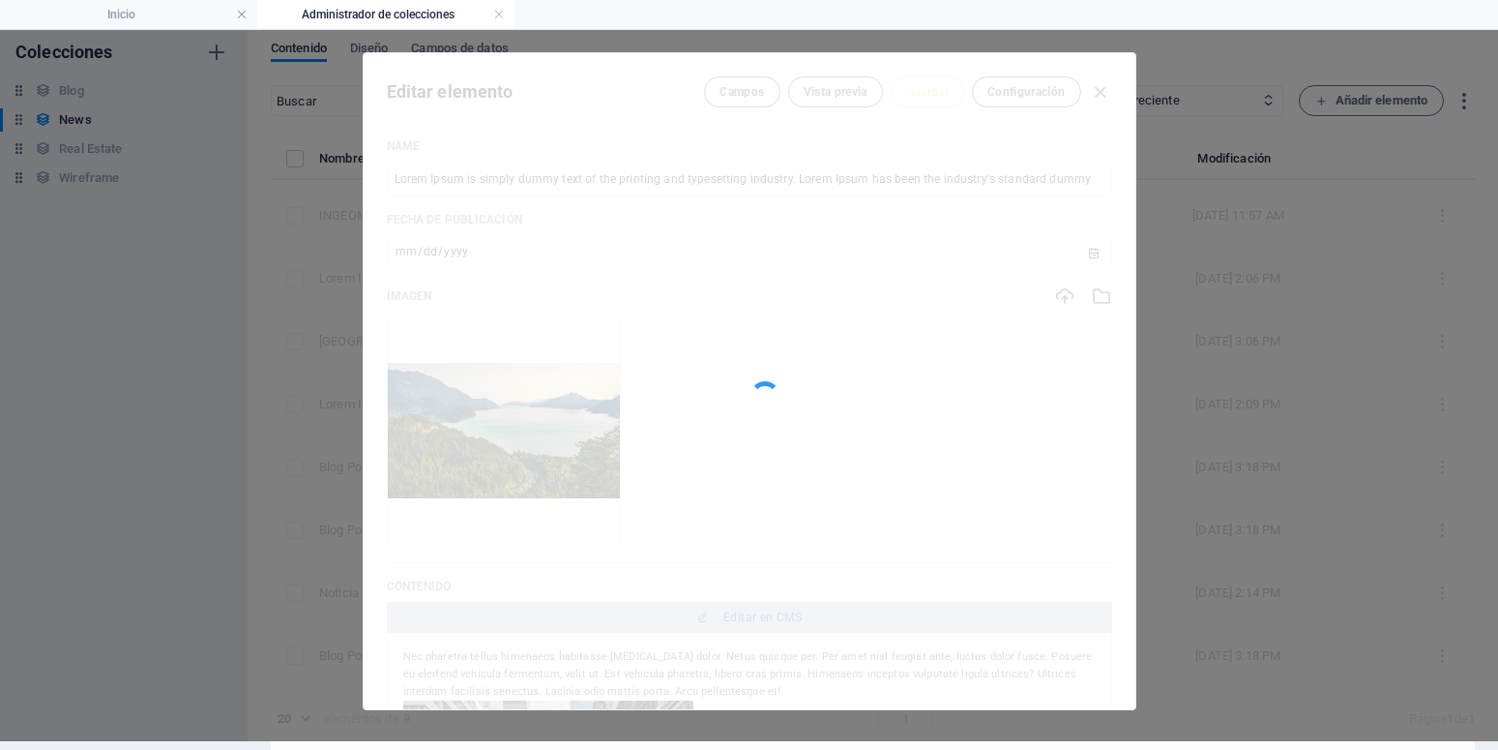
scroll to position [0, 0]
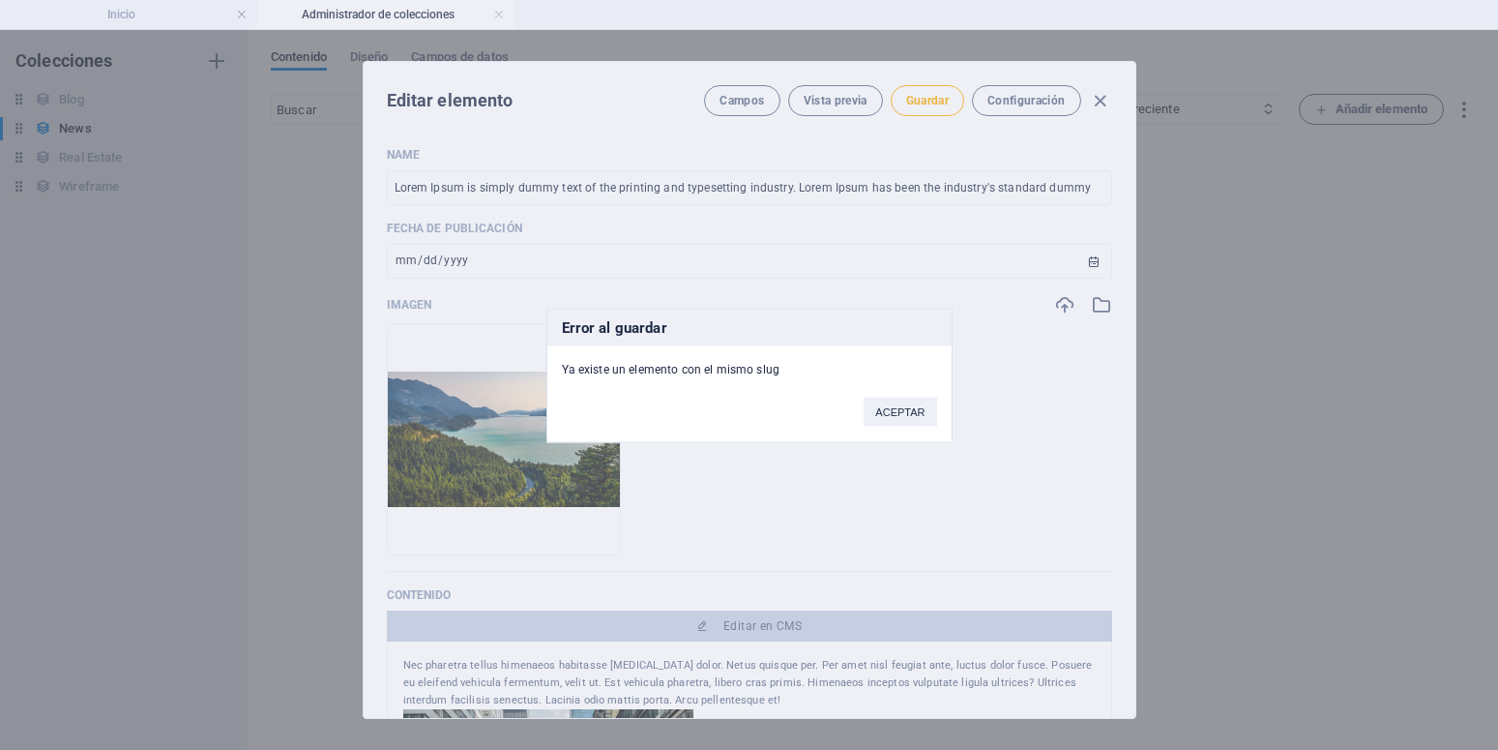
click at [1102, 103] on div "Error al guardar Ya existe un elemento con el mismo slug ACEPTAR" at bounding box center [749, 375] width 1498 height 750
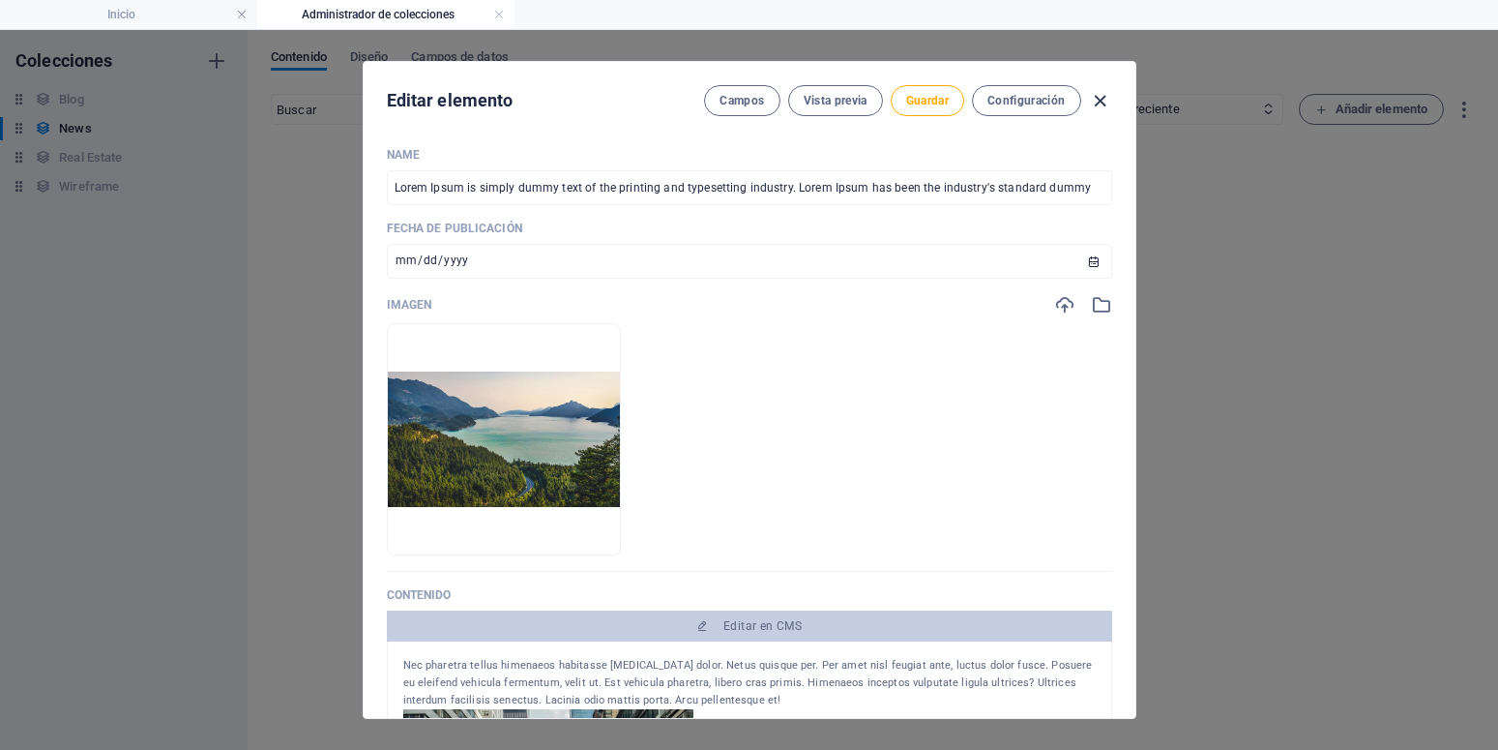
click at [1098, 104] on icon "button" at bounding box center [1100, 101] width 22 height 22
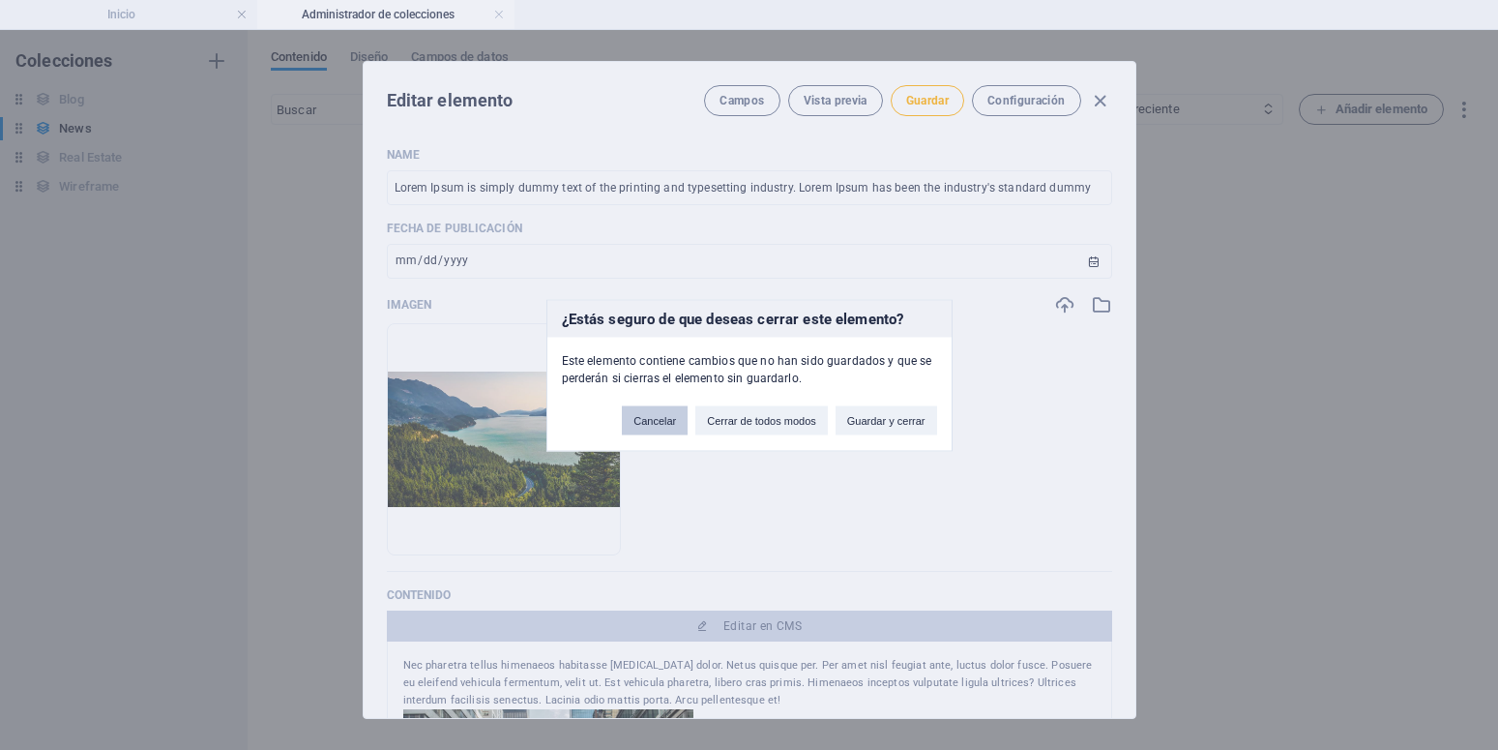
click at [665, 425] on button "Cancelar" at bounding box center [655, 419] width 66 height 29
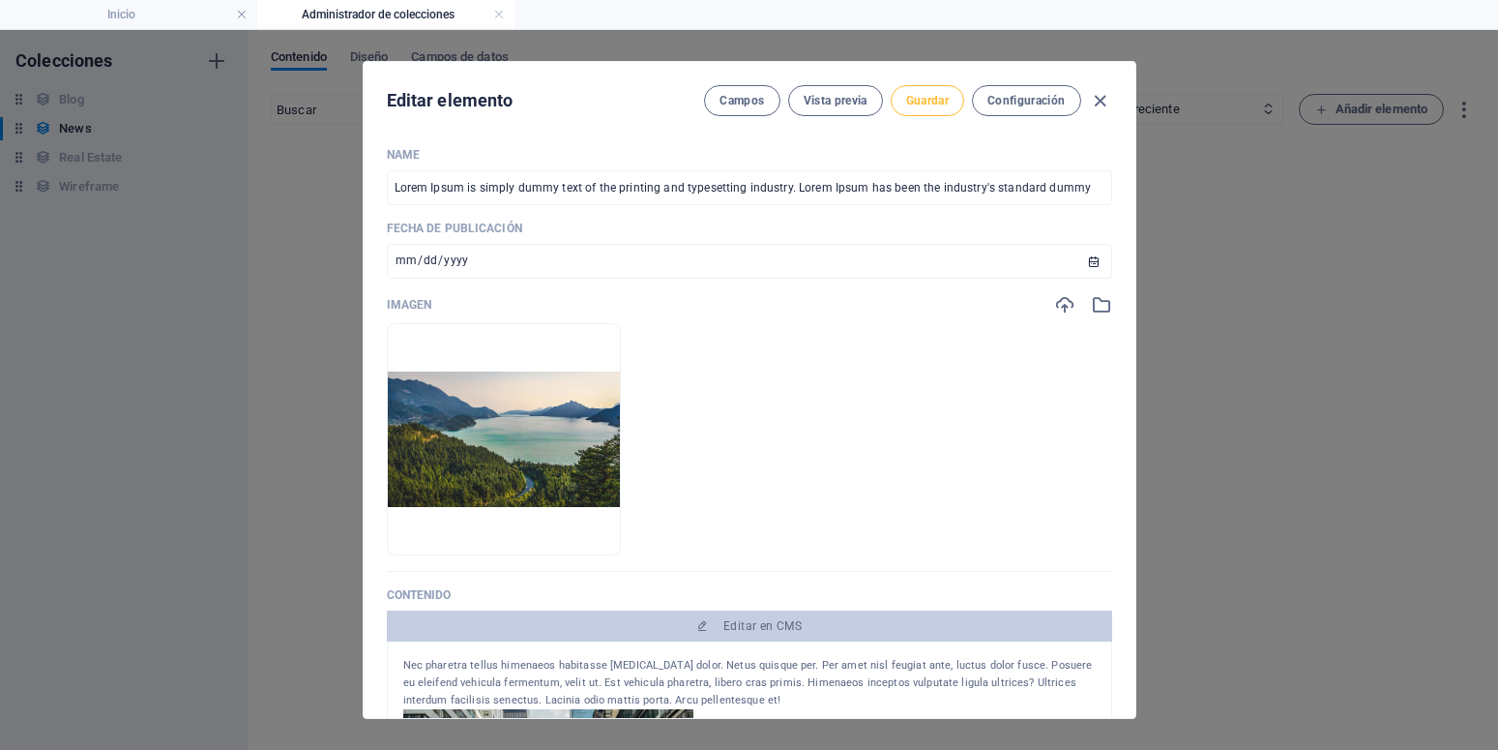
click at [924, 106] on span "Guardar" at bounding box center [927, 100] width 43 height 15
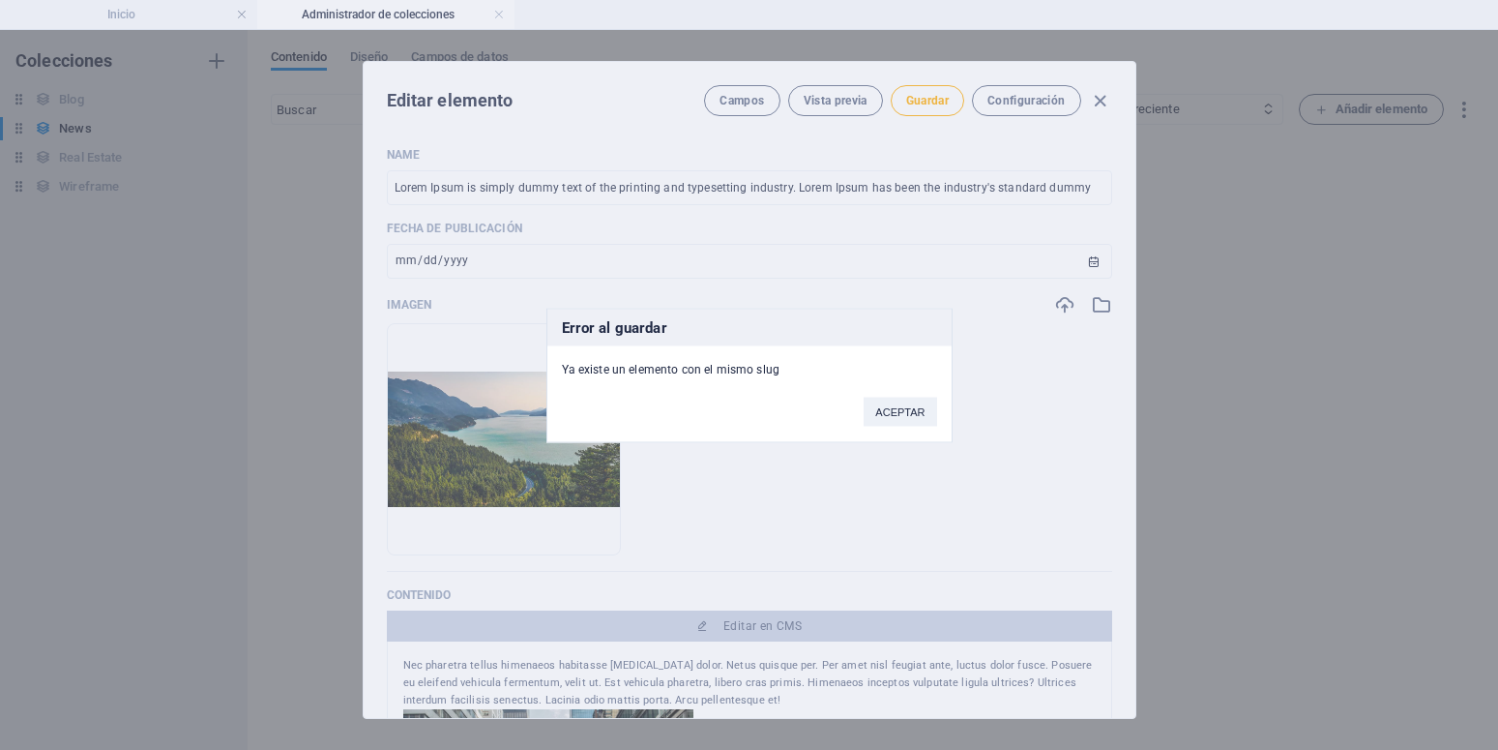
click at [1099, 100] on div "Error al guardar Ya existe un elemento con el mismo slug ACEPTAR" at bounding box center [749, 375] width 1498 height 750
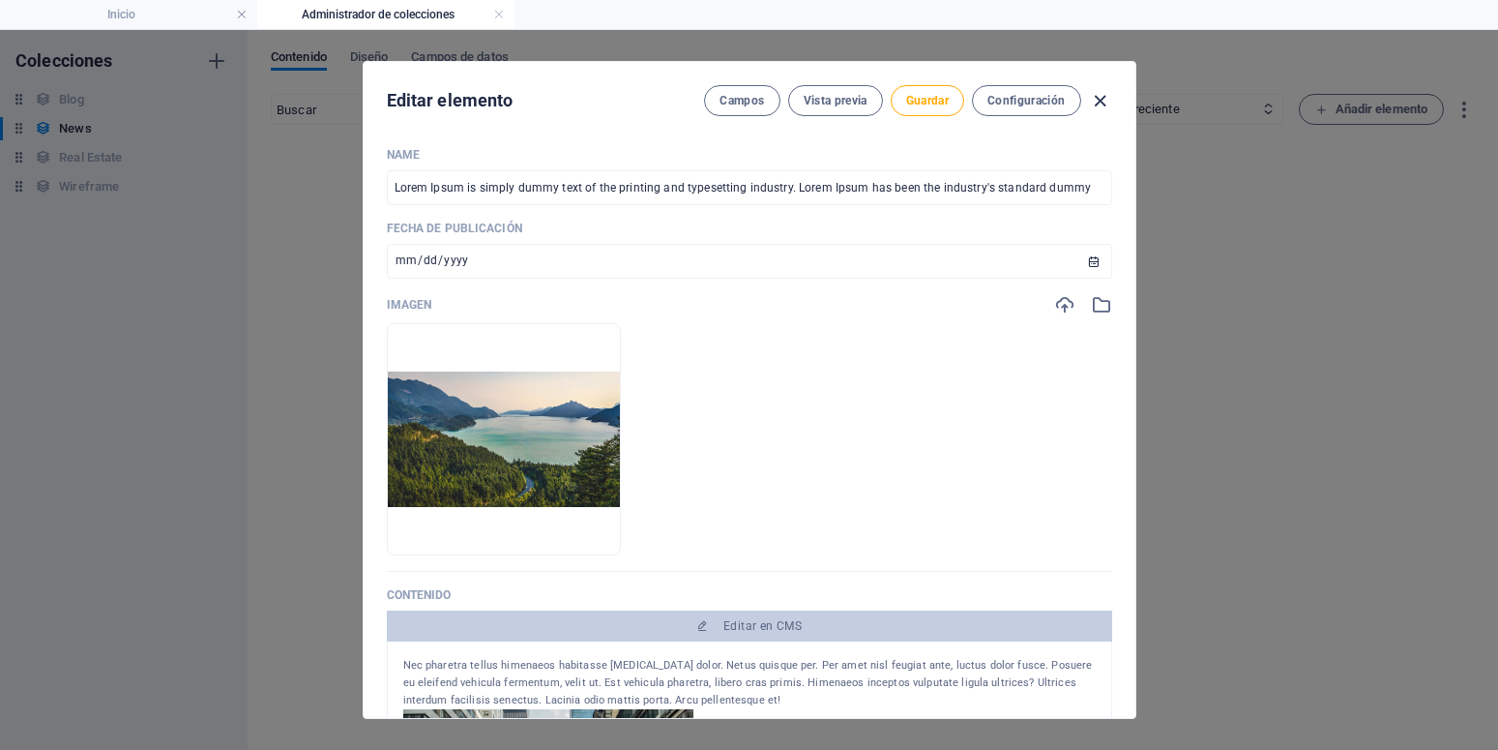
click at [1099, 99] on icon "button" at bounding box center [1100, 101] width 22 height 22
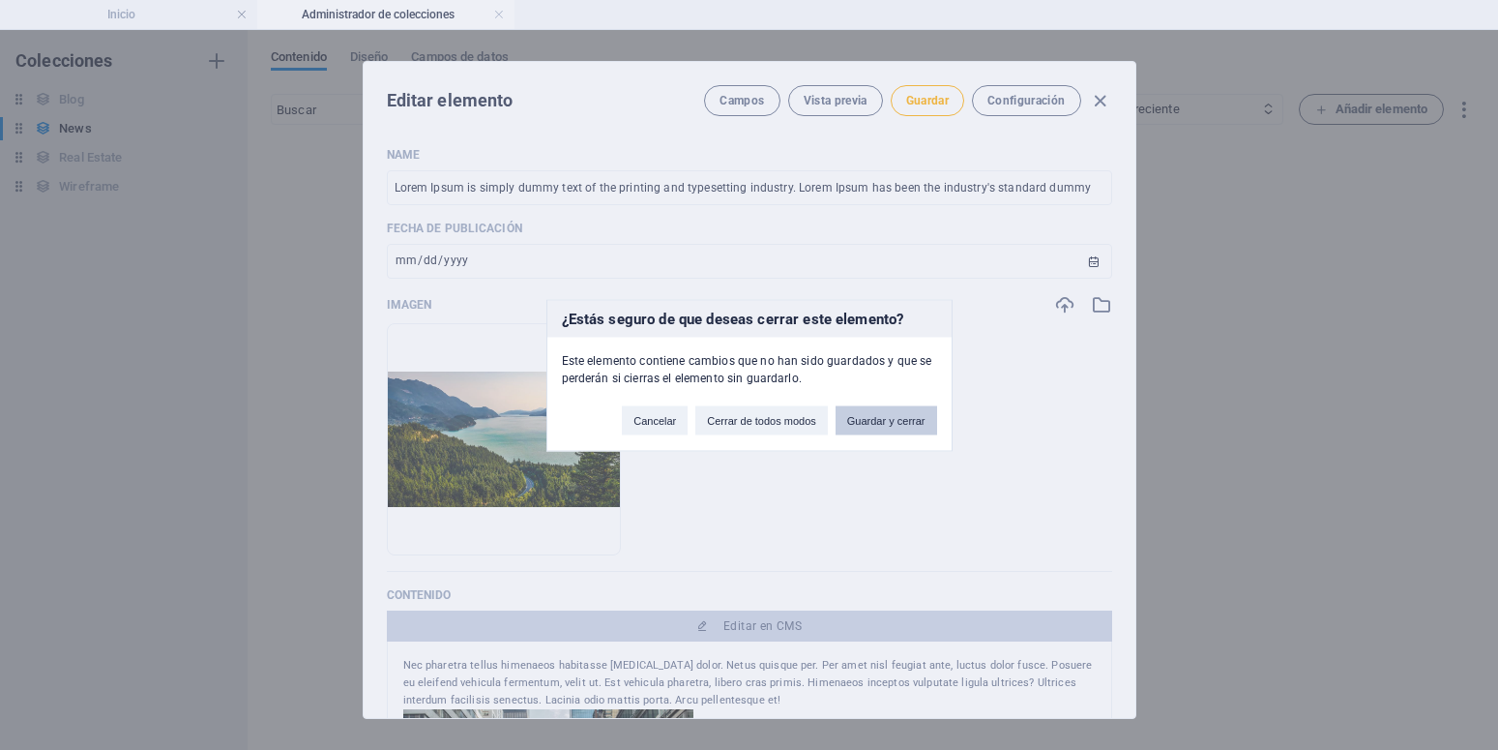
click at [874, 416] on button "Guardar y cerrar" at bounding box center [887, 419] width 102 height 29
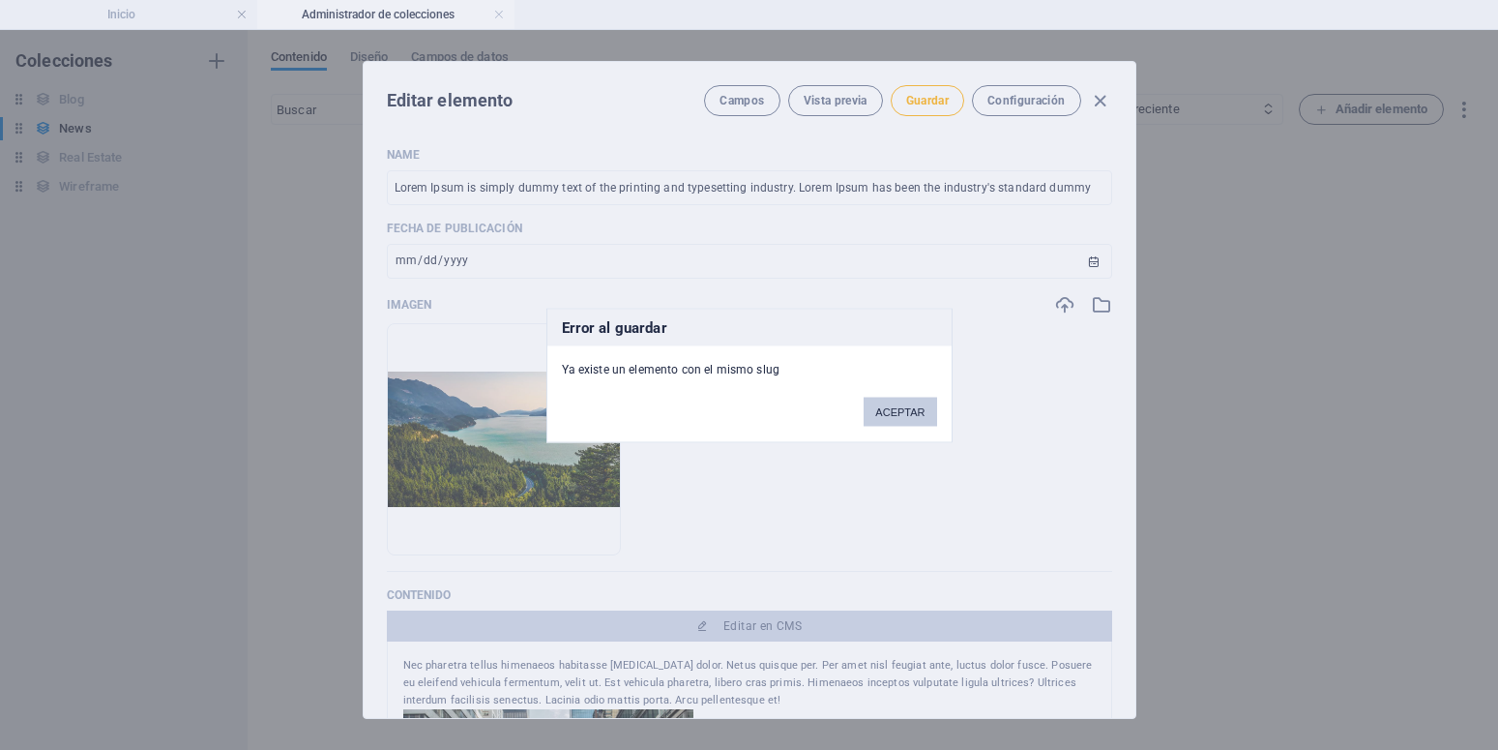
click at [902, 411] on button "ACEPTAR" at bounding box center [900, 411] width 73 height 29
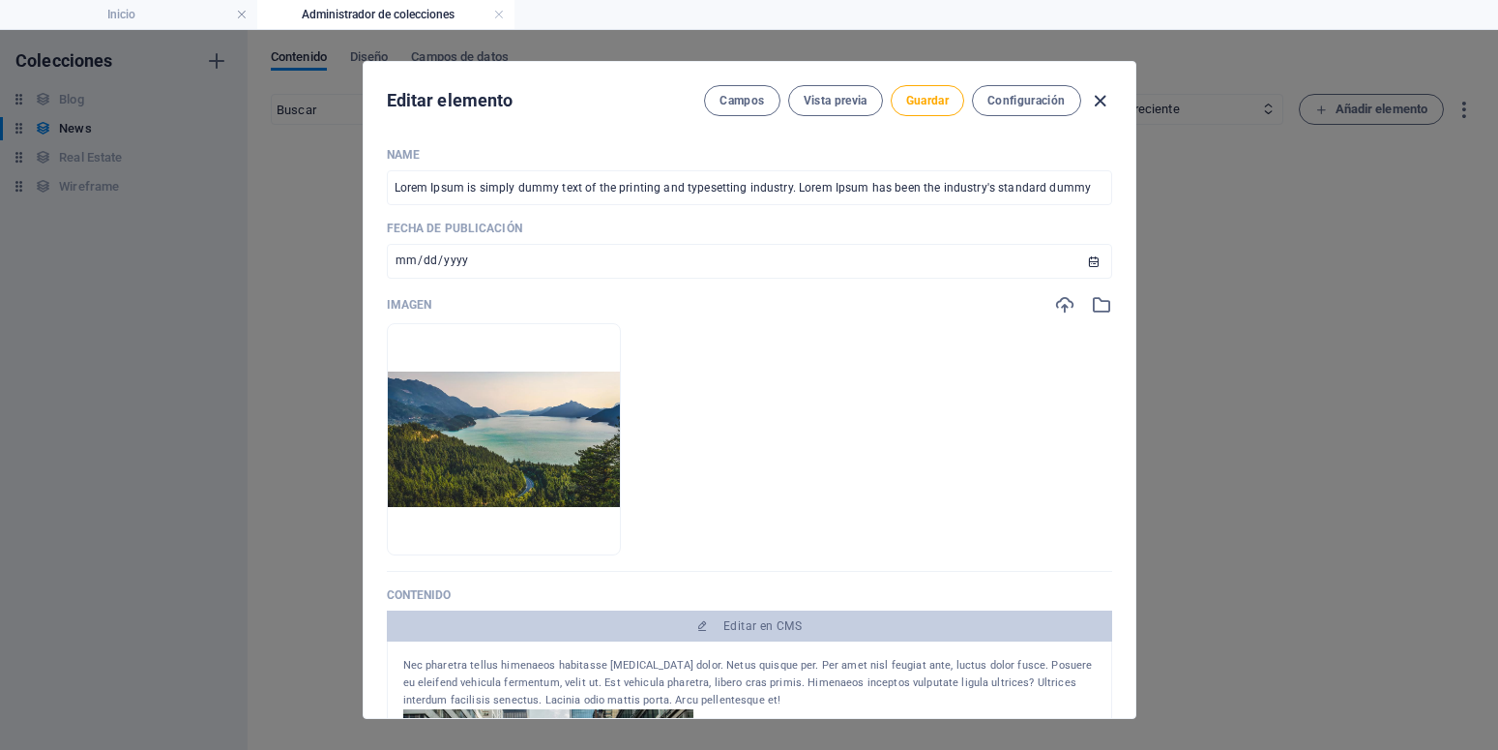
click at [1103, 101] on icon "button" at bounding box center [1100, 101] width 22 height 22
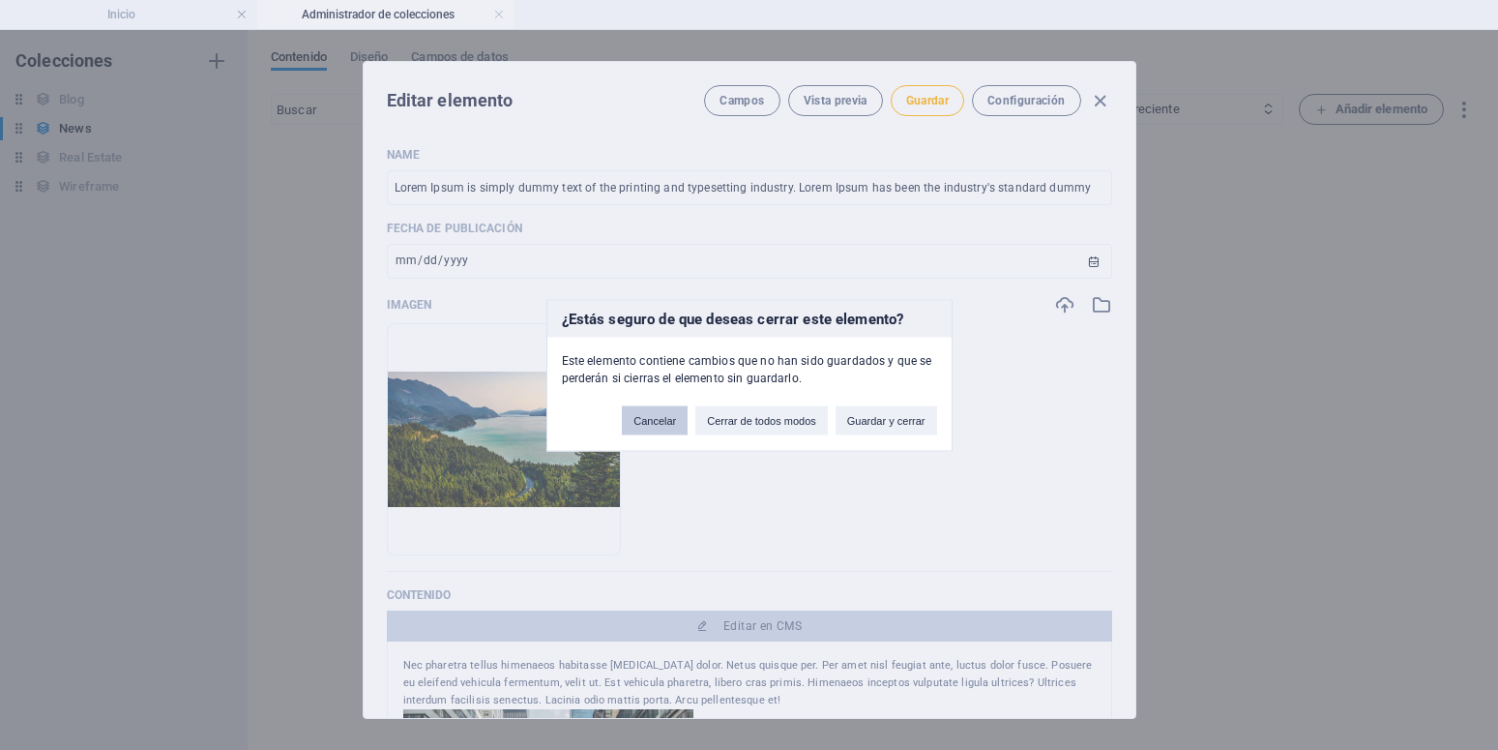
click at [678, 424] on button "Cancelar" at bounding box center [655, 419] width 66 height 29
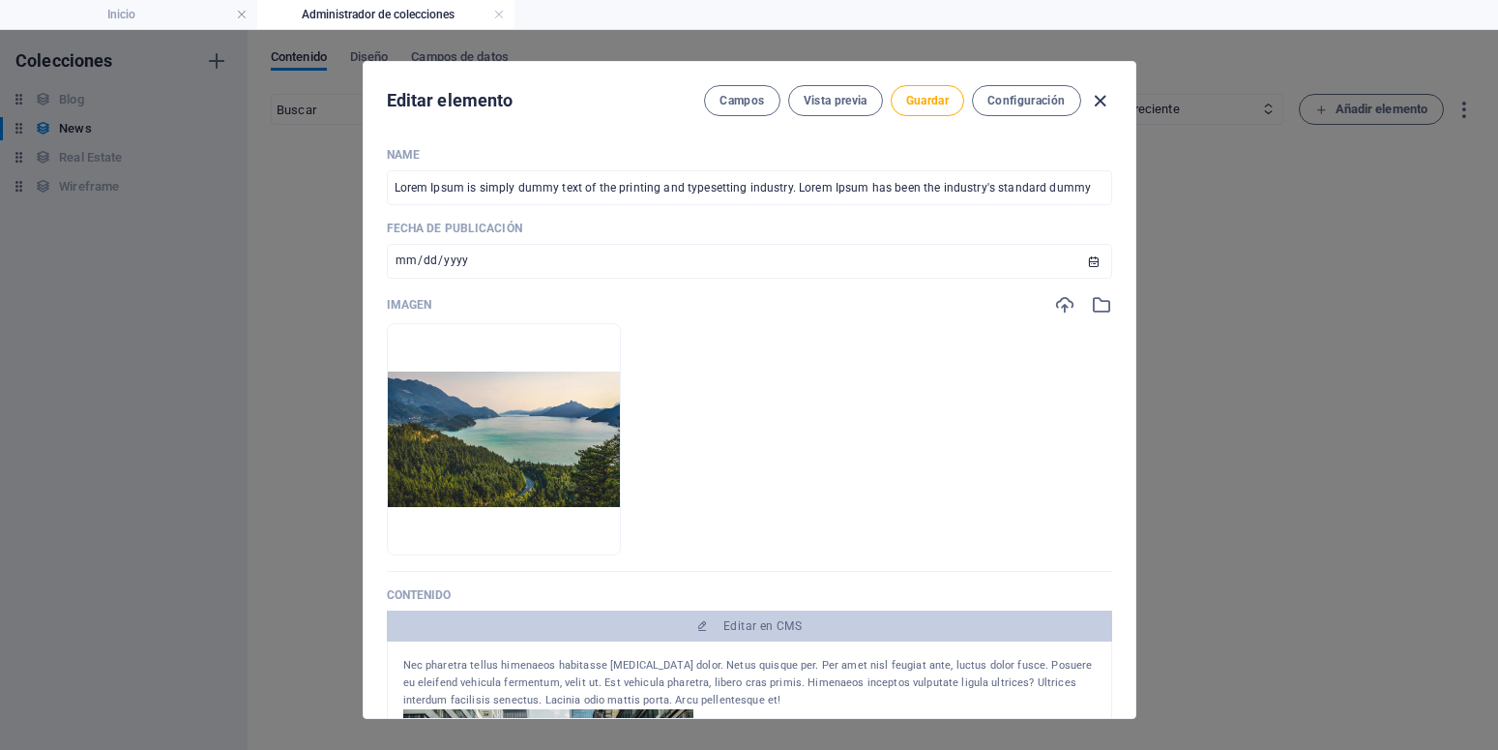
click at [1105, 105] on icon "button" at bounding box center [1100, 101] width 22 height 22
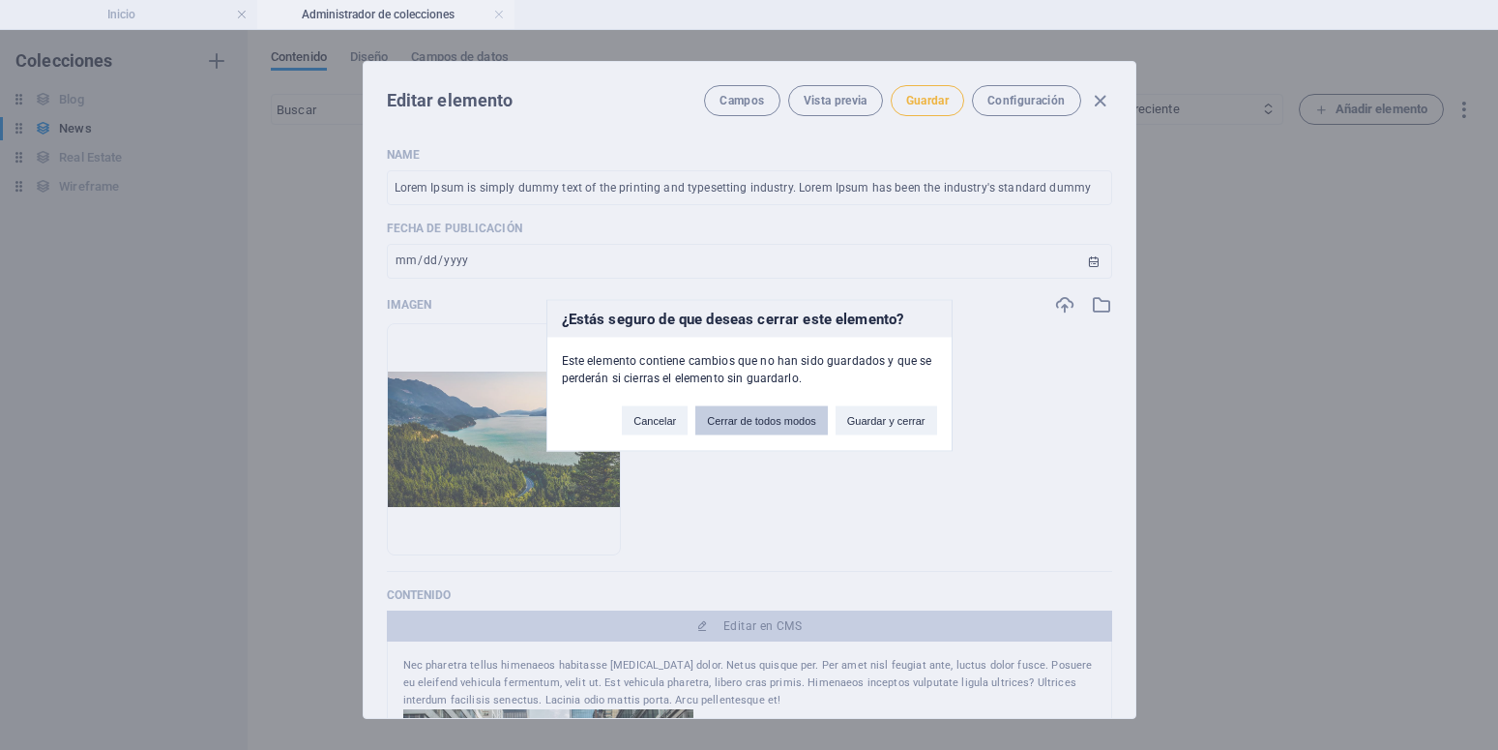
click at [753, 424] on button "Cerrar de todos modos" at bounding box center [761, 419] width 132 height 29
type input "Blog Post 4"
type input "blog-post-4"
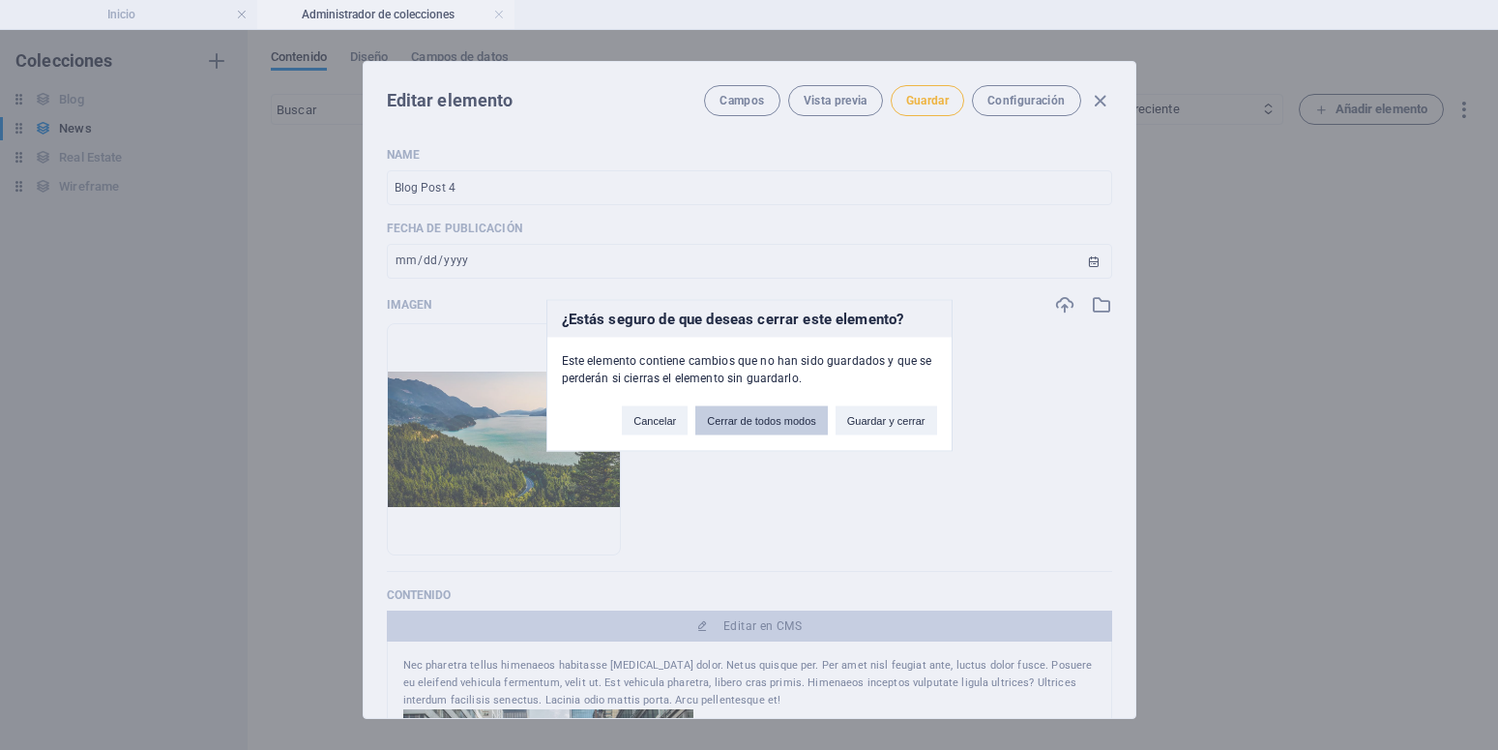
type input "2025-10-02"
type input "blog-post-4"
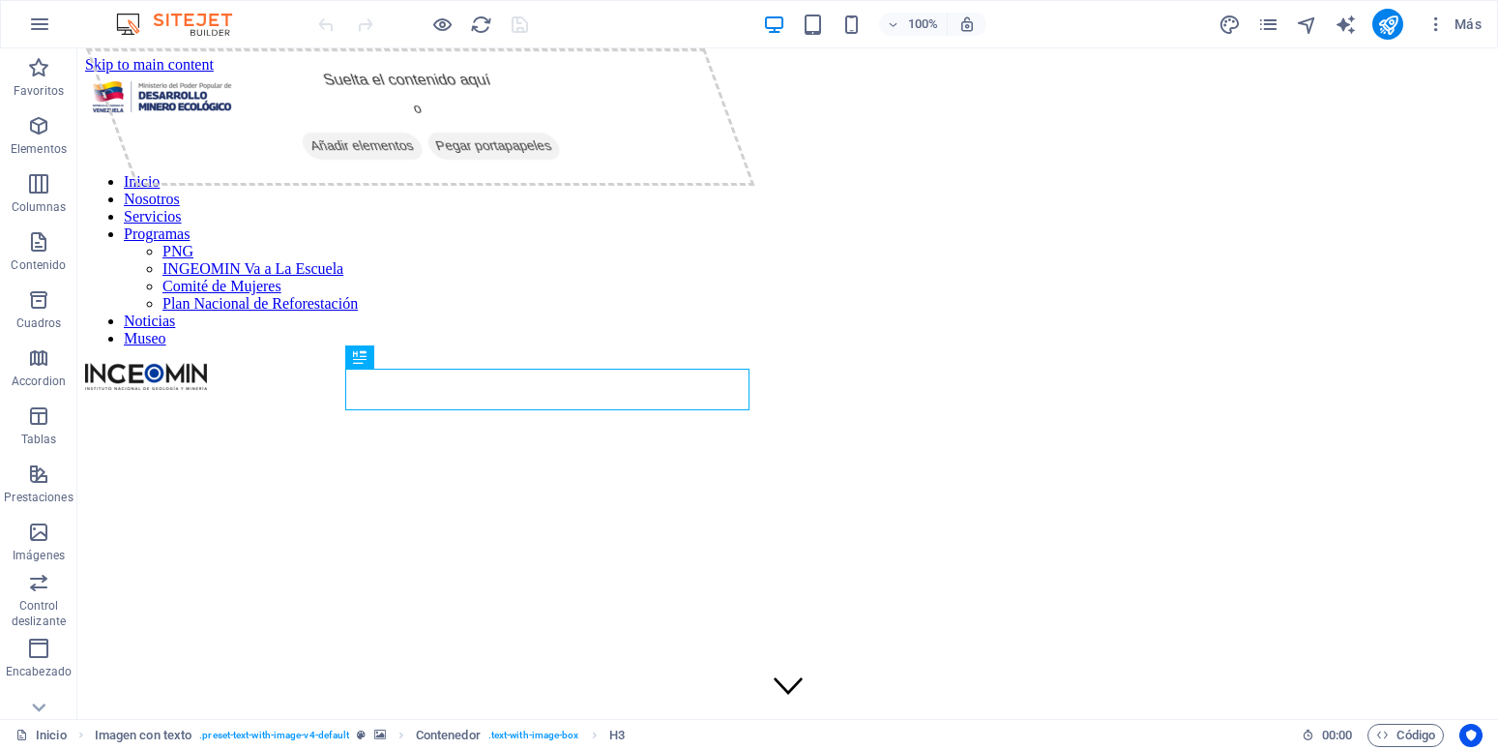
scroll to position [395, 0]
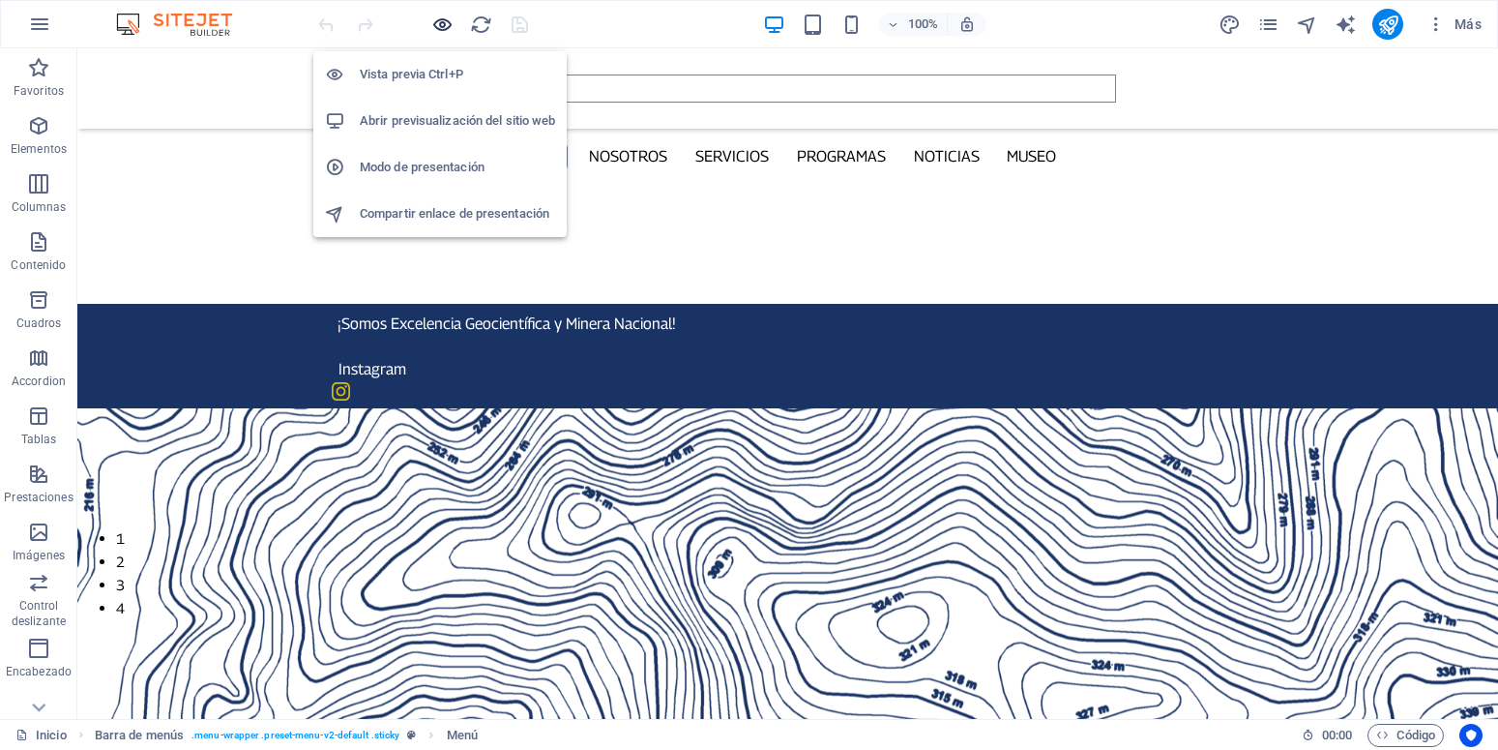
click at [446, 29] on icon "button" at bounding box center [442, 25] width 22 height 22
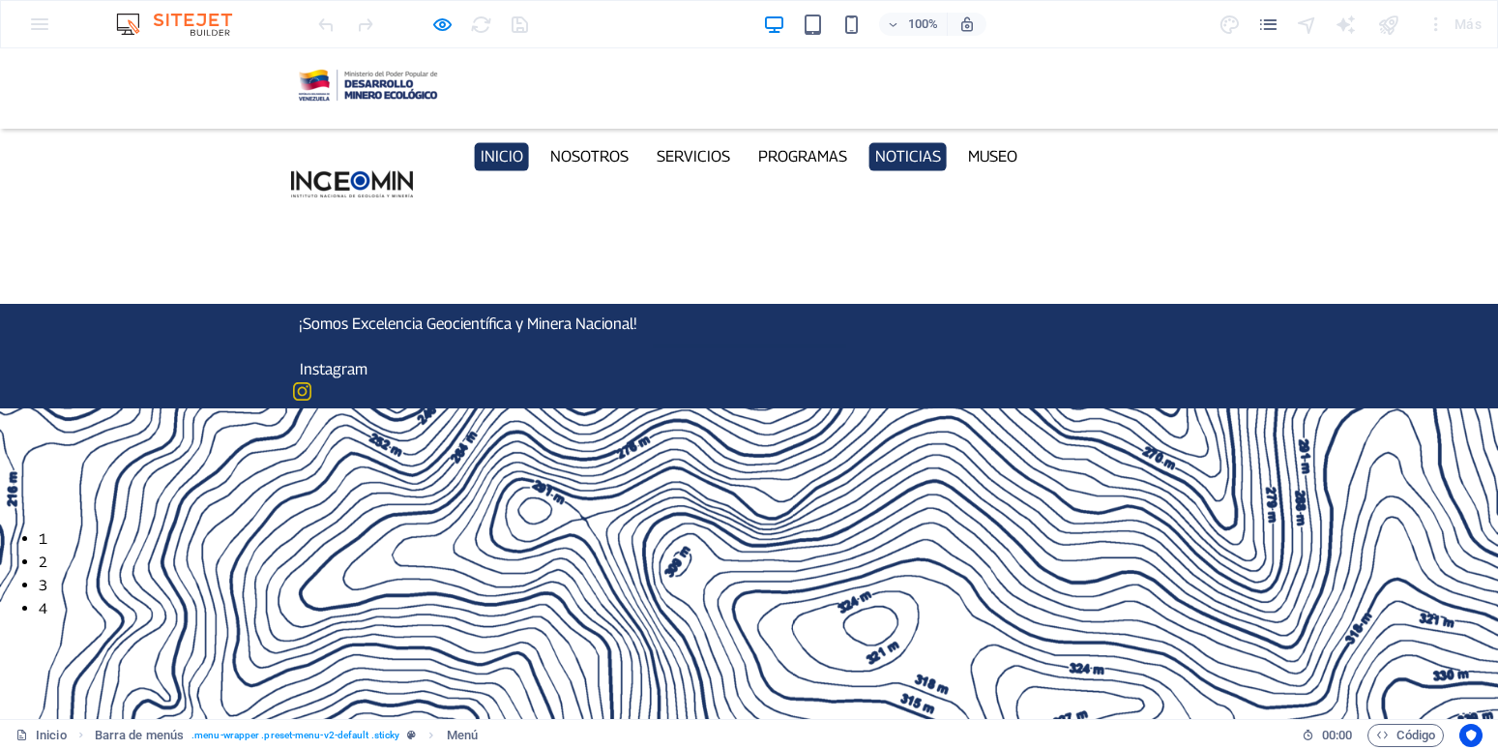
click at [927, 142] on link "Noticias" at bounding box center [907, 156] width 78 height 28
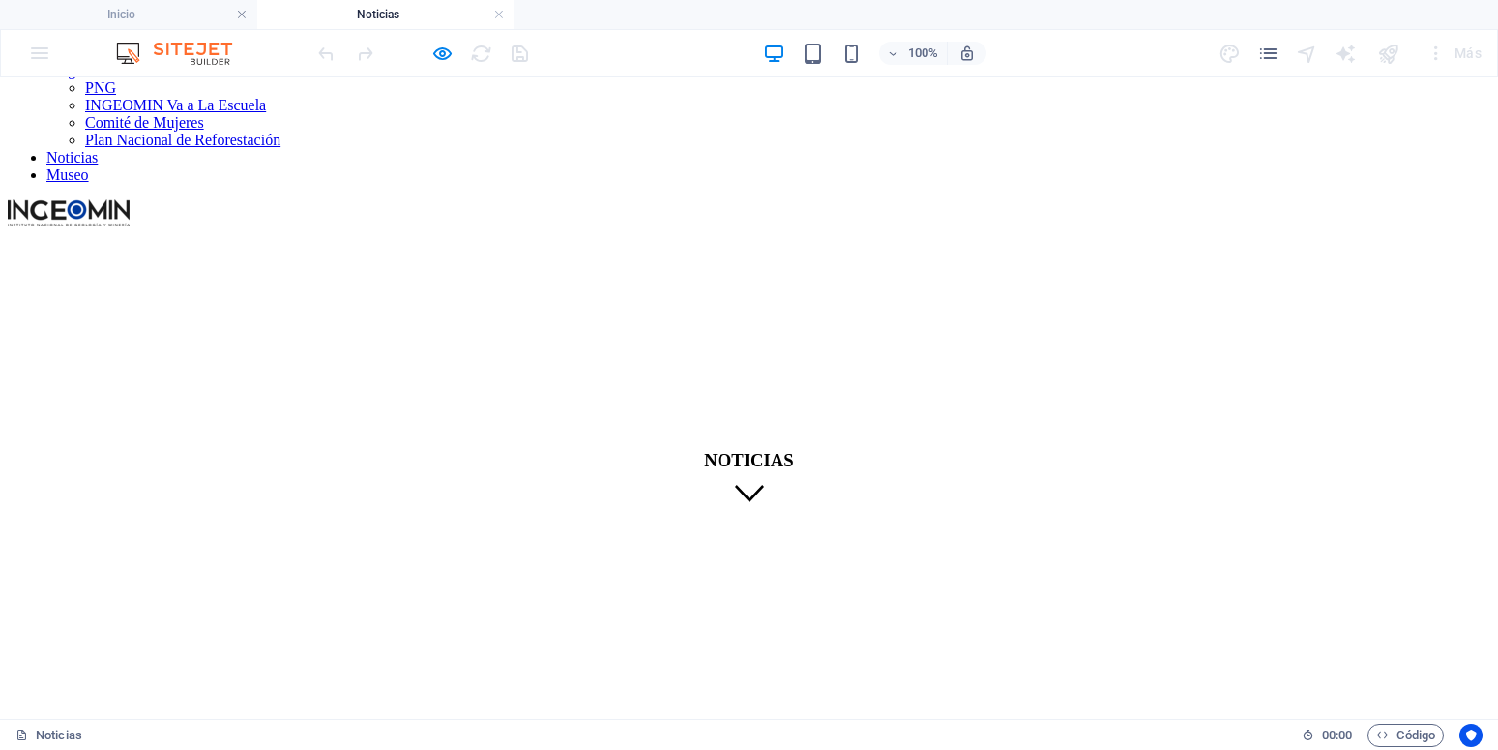
scroll to position [181, 0]
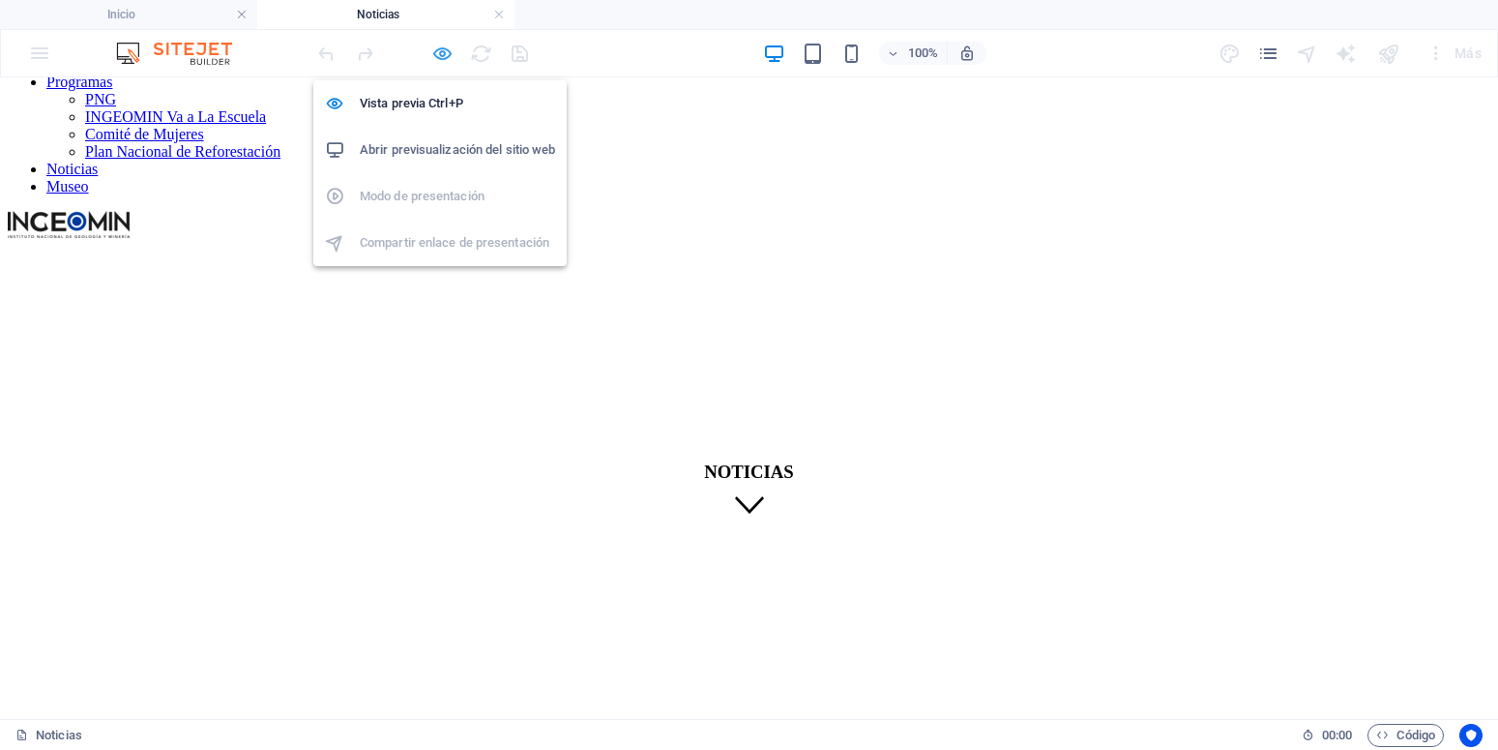
click at [443, 51] on icon "button" at bounding box center [442, 54] width 22 height 22
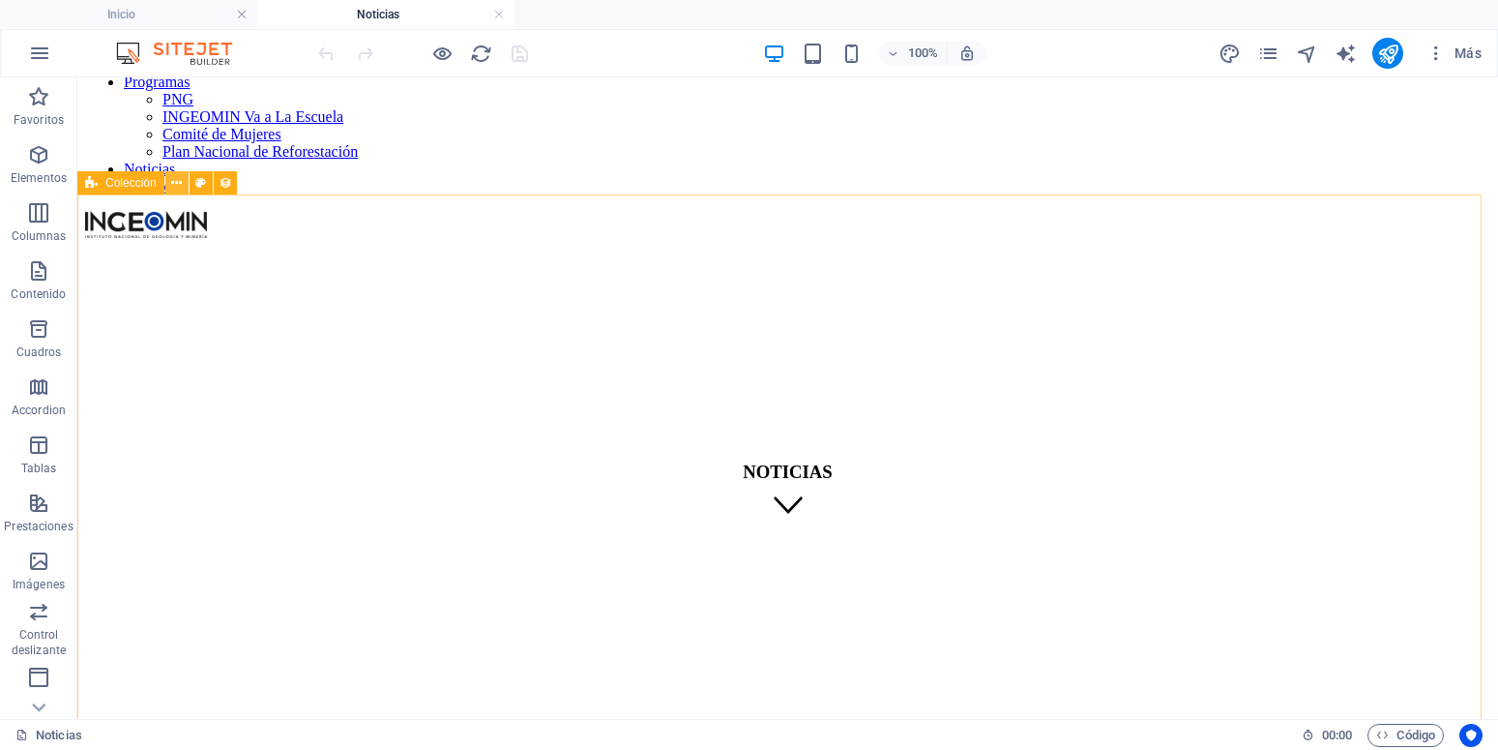
click at [178, 184] on icon at bounding box center [176, 183] width 11 height 20
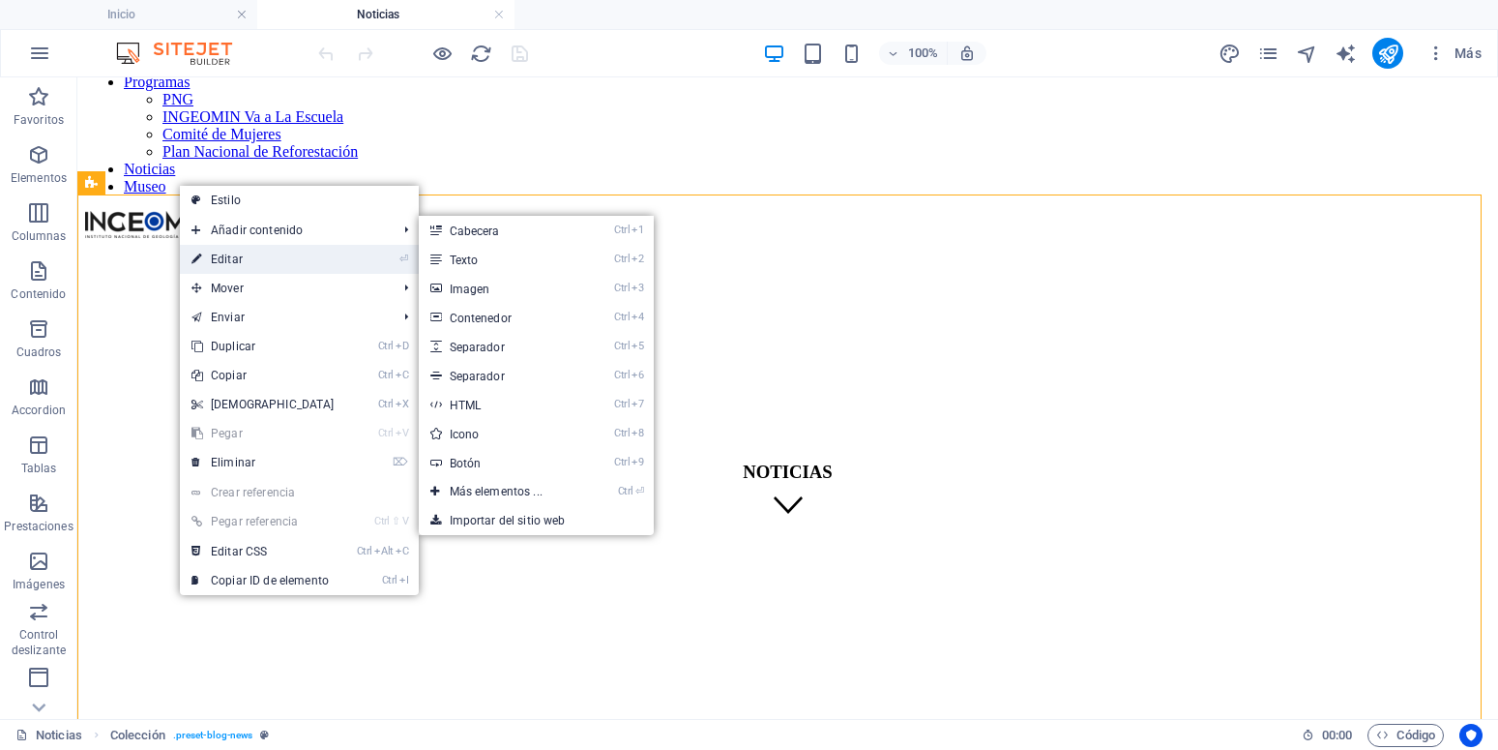
click at [243, 267] on link "⏎ Editar" at bounding box center [263, 259] width 166 height 29
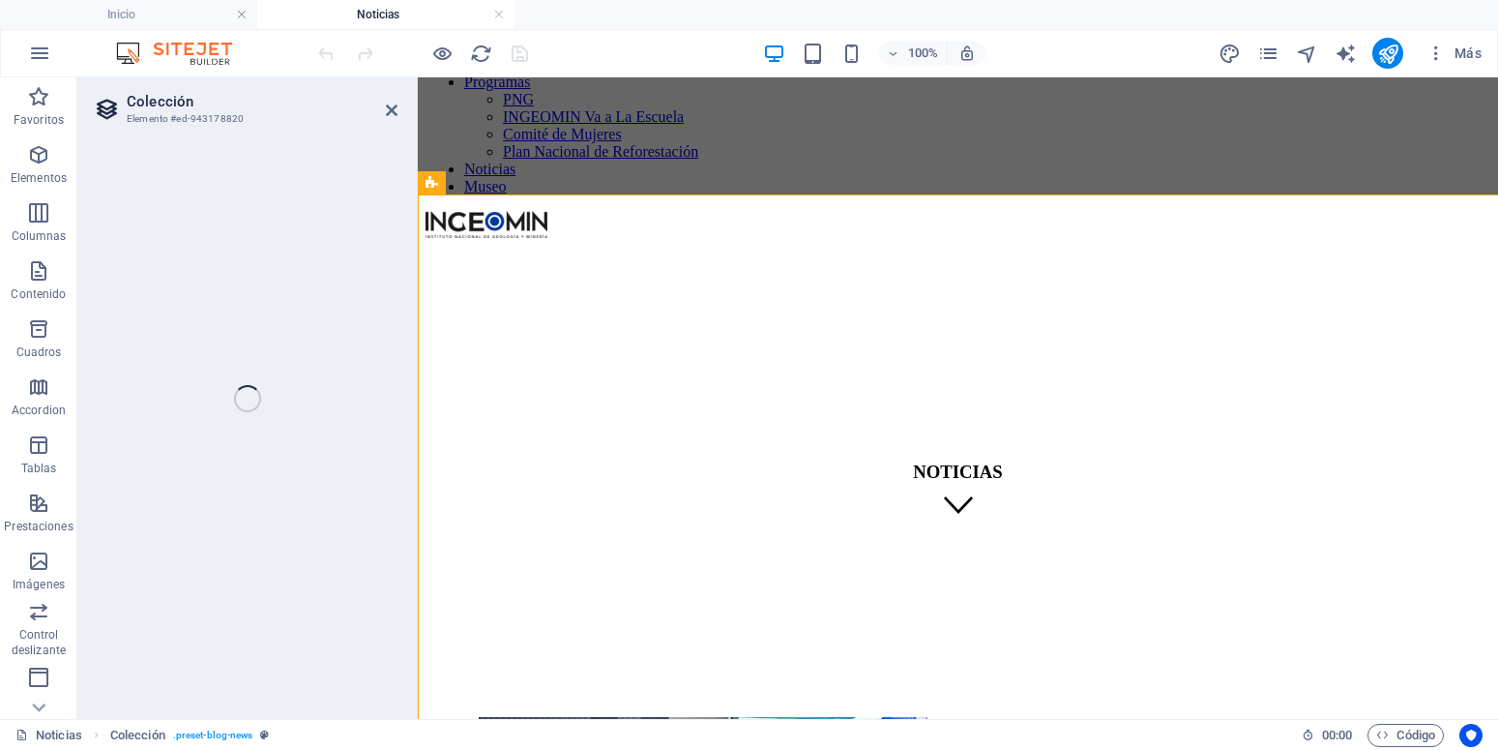
select select "68c9b5bf5b7bfe3ceb04a5c7"
select select "createdAt_DESC"
select select "columns.publishing_date"
select select "past"
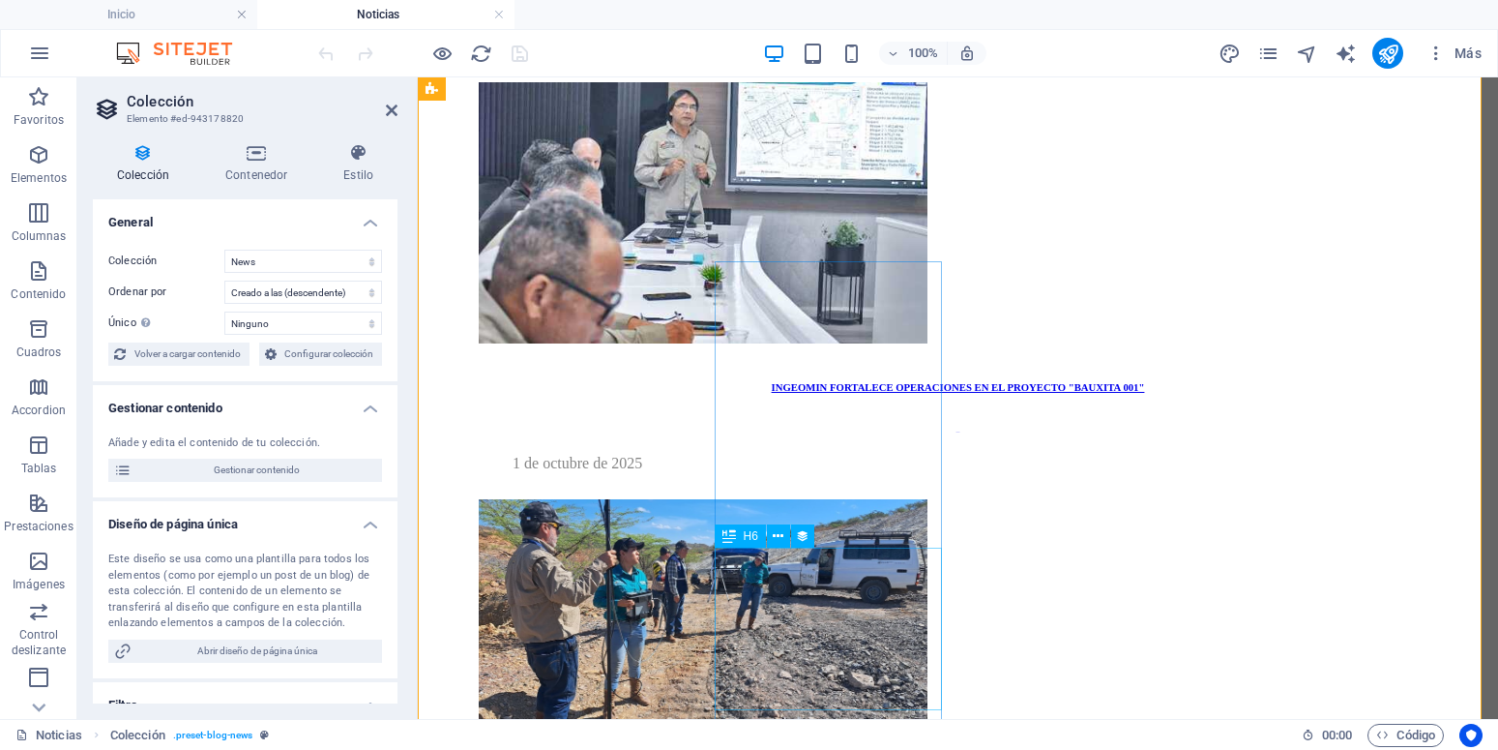
scroll to position [876, 0]
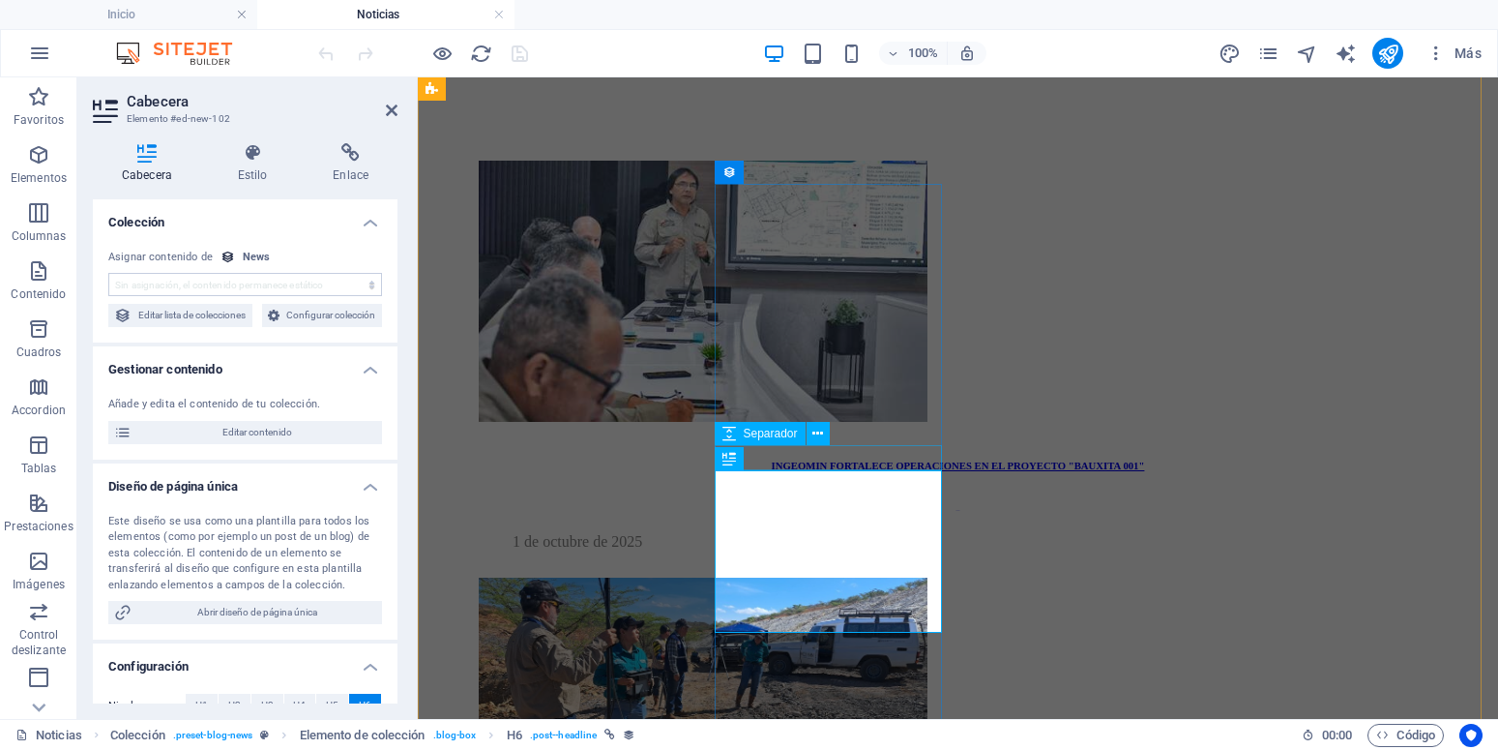
select select "name"
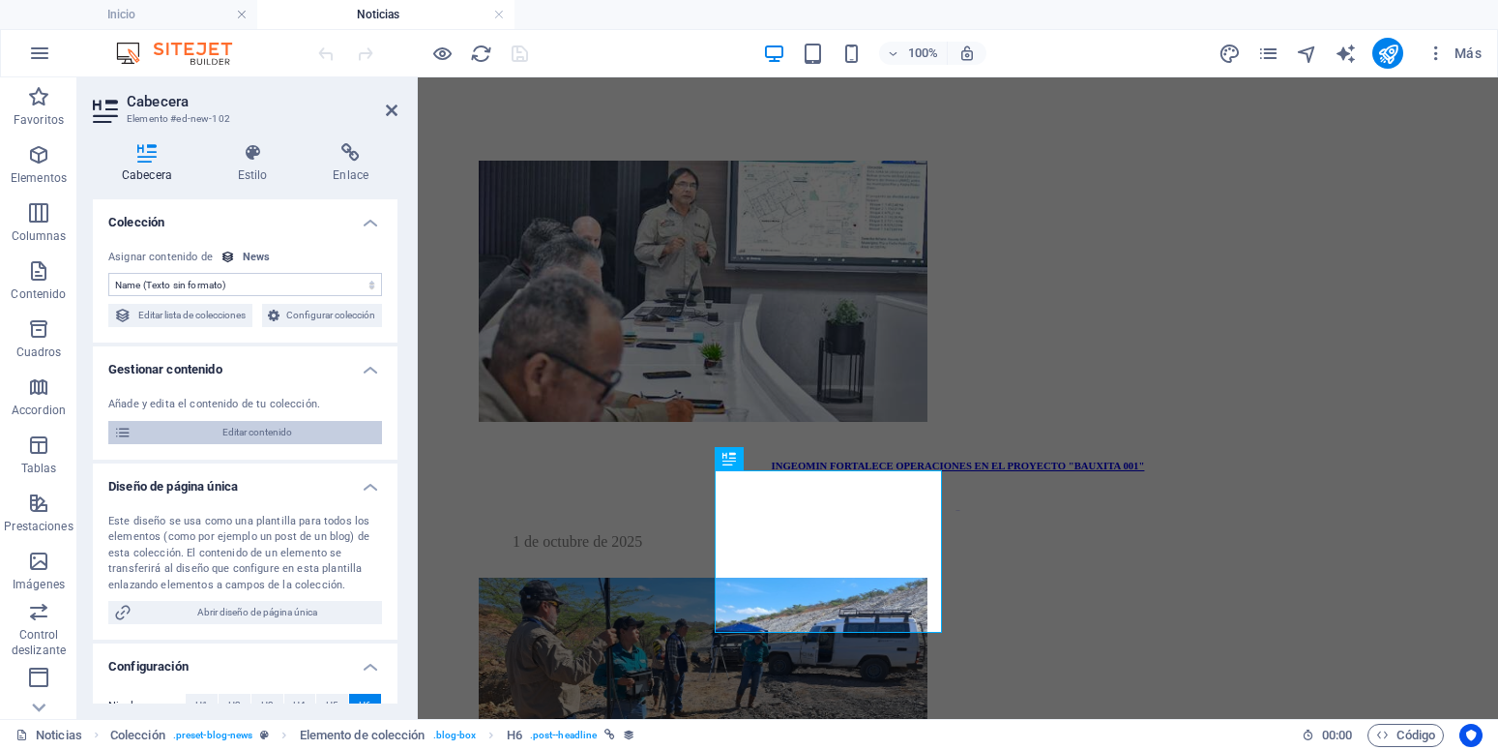
click at [230, 444] on span "Editar contenido" at bounding box center [256, 432] width 239 height 23
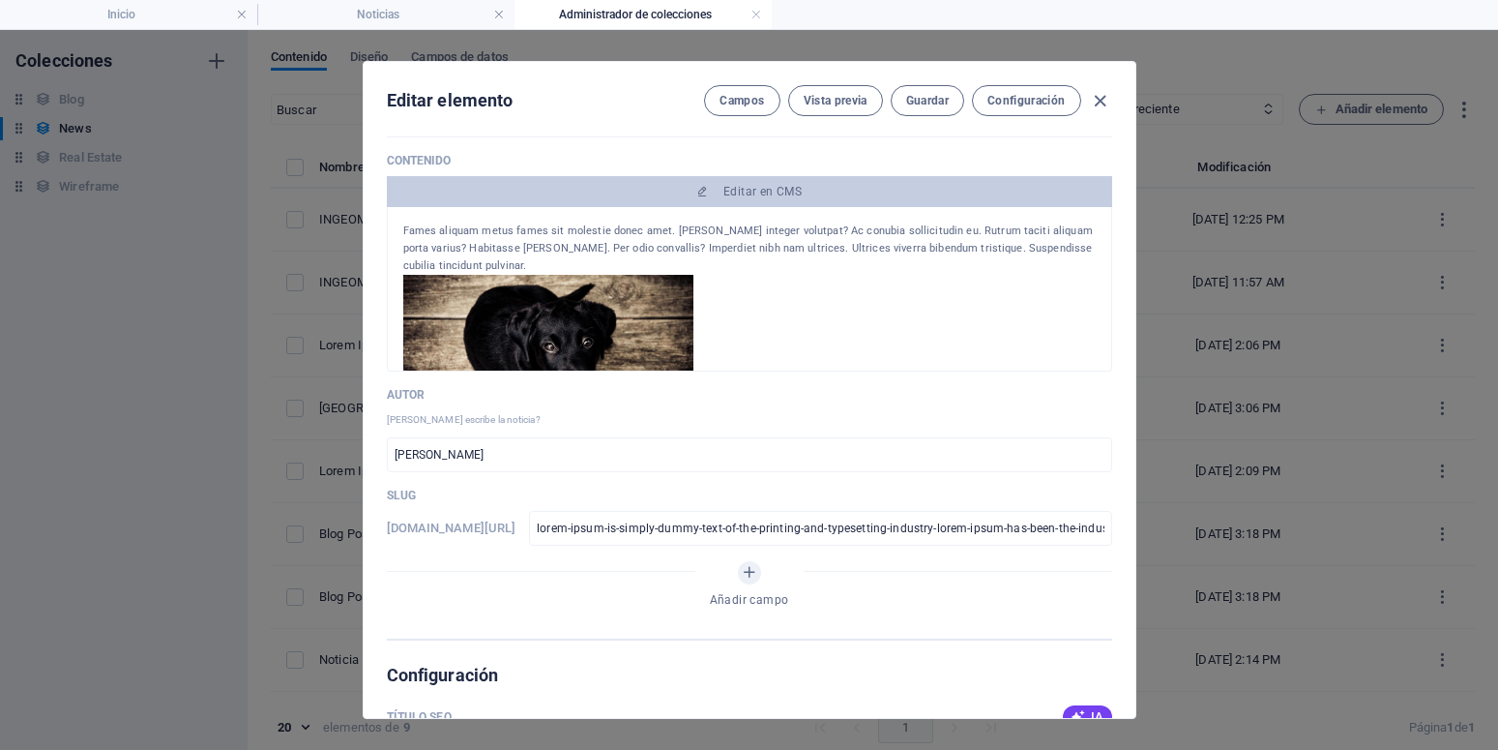
scroll to position [0, 0]
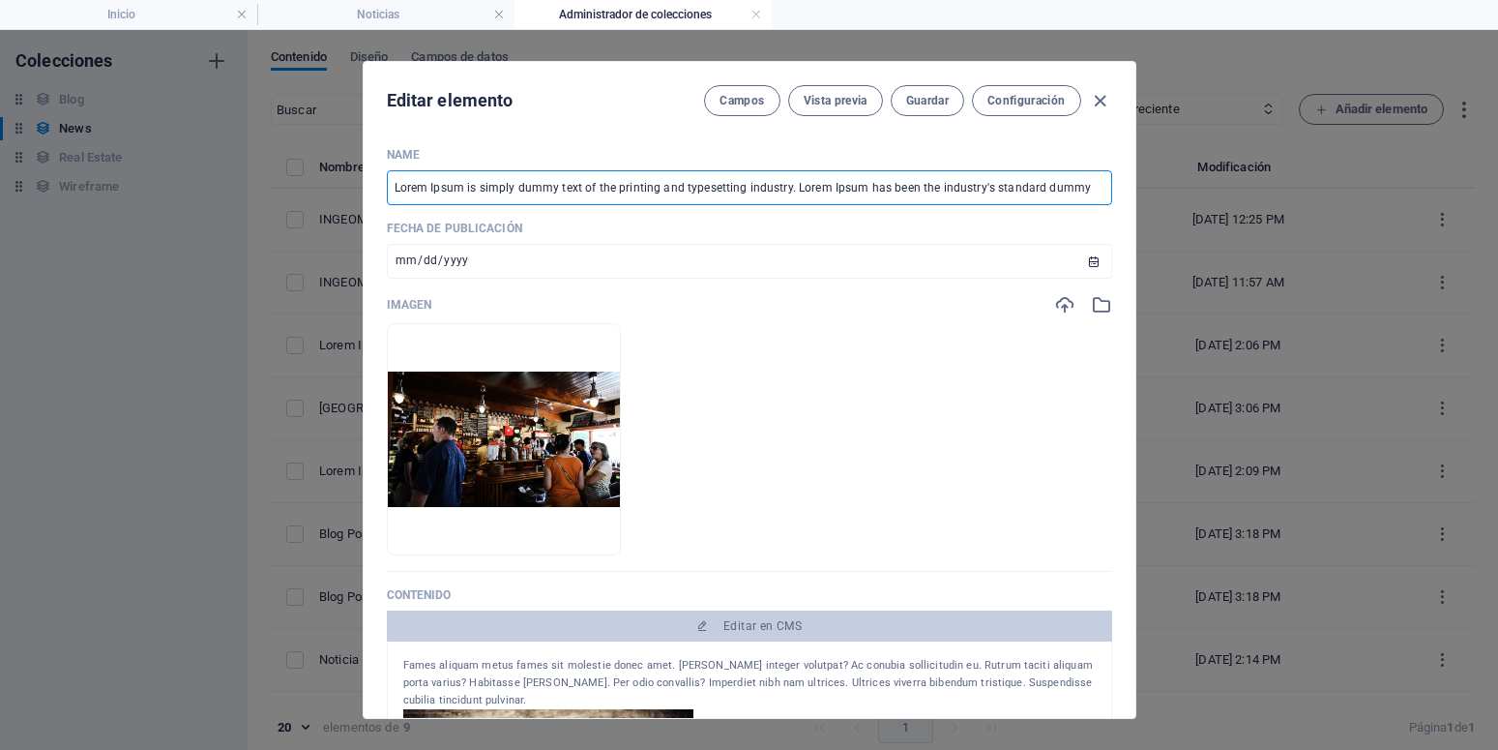
drag, startPoint x: 782, startPoint y: 187, endPoint x: 1136, endPoint y: 166, distance: 354.6
click at [1112, 170] on input "Lorem Ipsum is simply dummy text of the printing and typesetting industry. Lore…" at bounding box center [749, 187] width 725 height 35
drag, startPoint x: 809, startPoint y: 185, endPoint x: 376, endPoint y: 168, distance: 433.6
click at [387, 185] on input "Lorem Ipsum is simply dummy text of the printing and typesetting industry." at bounding box center [749, 187] width 725 height 35
click at [904, 109] on button "Guardar" at bounding box center [928, 100] width 74 height 31
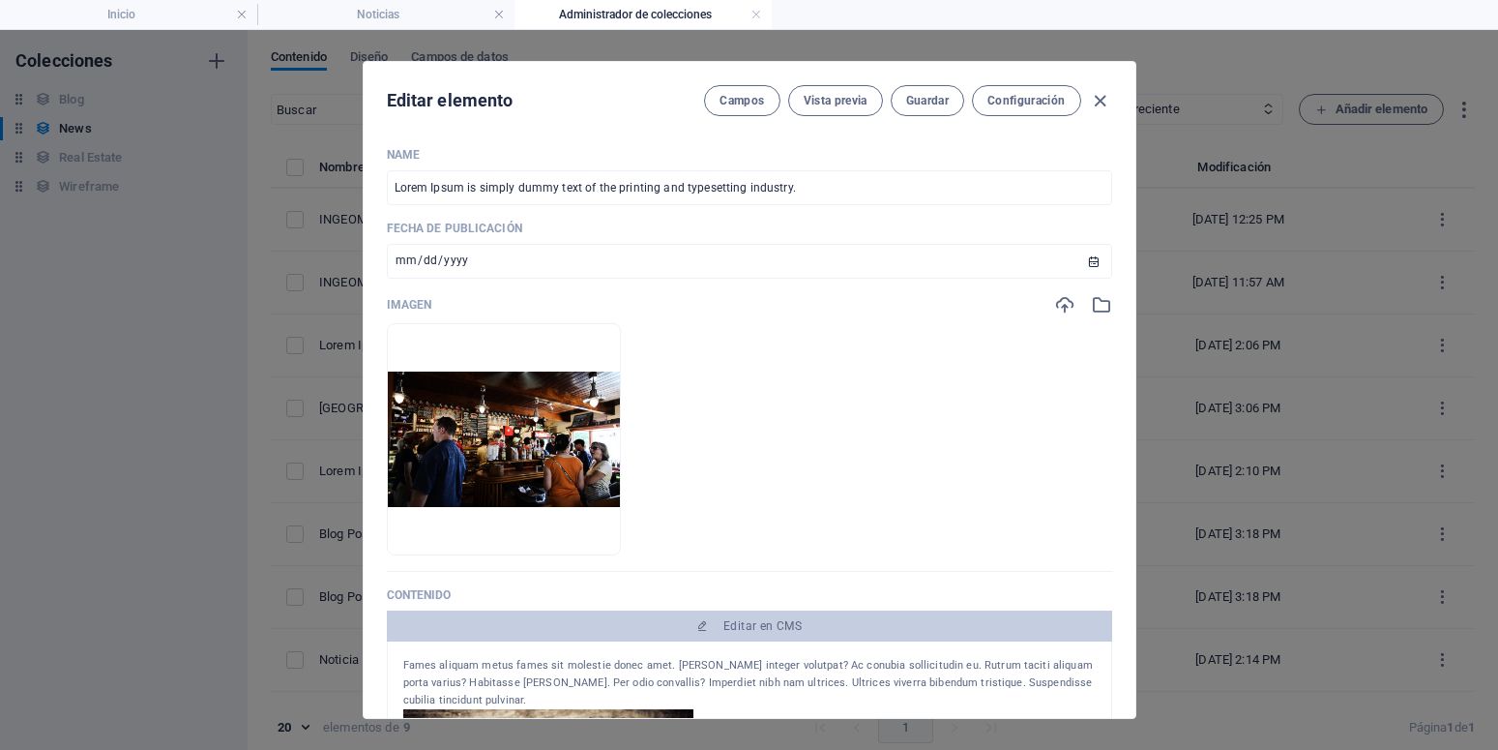
type input "Lorem Ipsum is simply dummy text of the printing and typesetting industry."
click at [1097, 93] on icon "button" at bounding box center [1100, 101] width 22 height 22
type input "[DATE]"
type input "lorem-ipsum-is-simply-dummy-text-of-the-printing-and-typesetting-industry-lorem…"
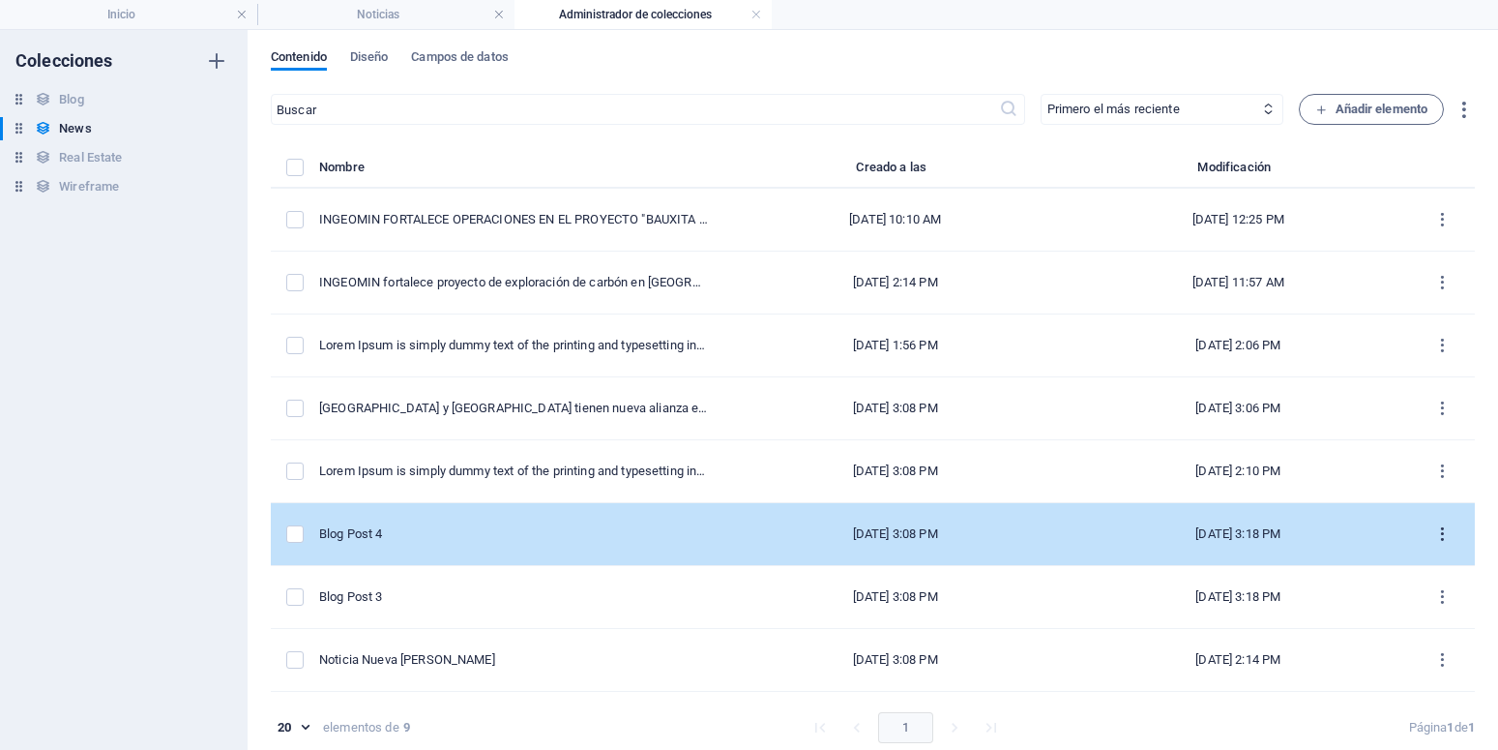
click at [1433, 537] on icon "items list" at bounding box center [1442, 534] width 18 height 18
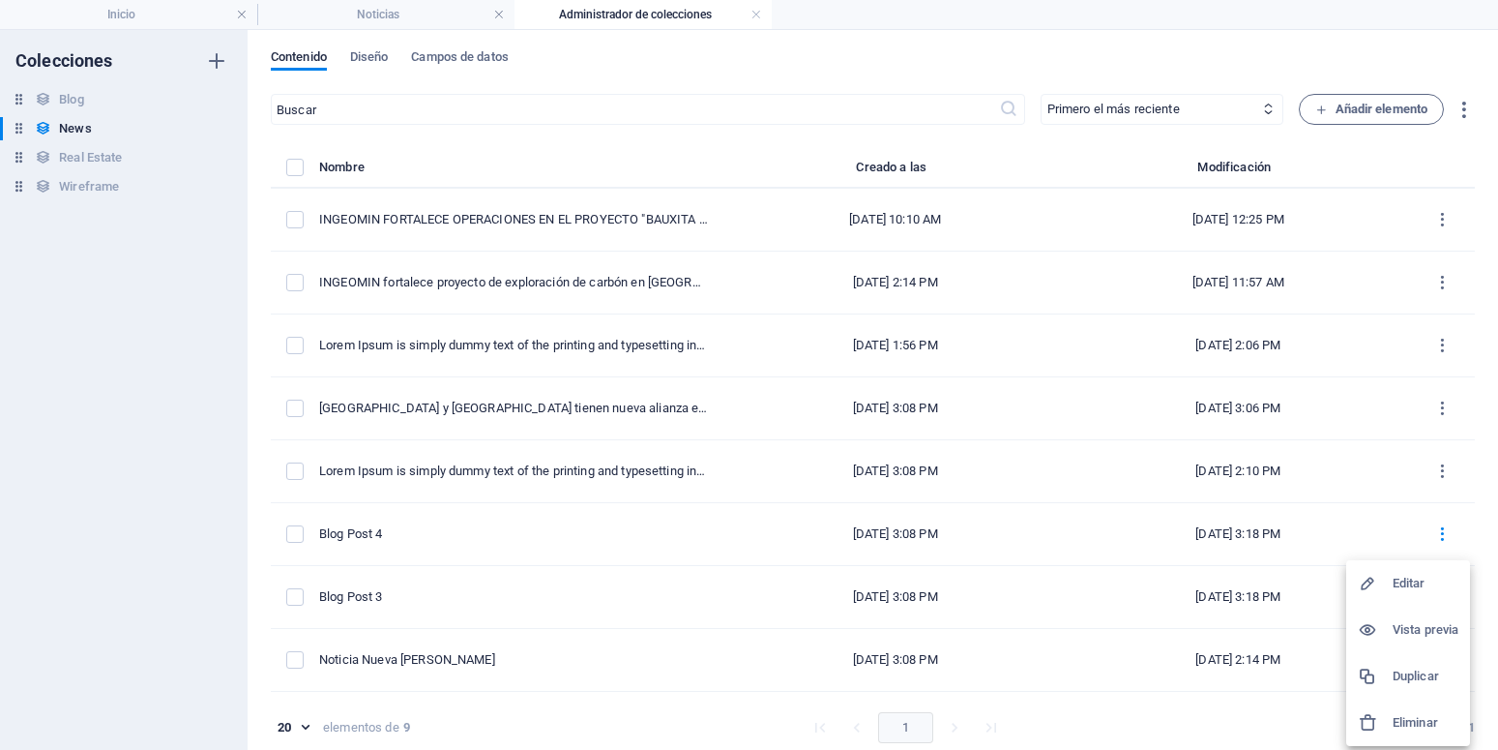
click at [1424, 590] on h6 "Editar" at bounding box center [1426, 583] width 66 height 23
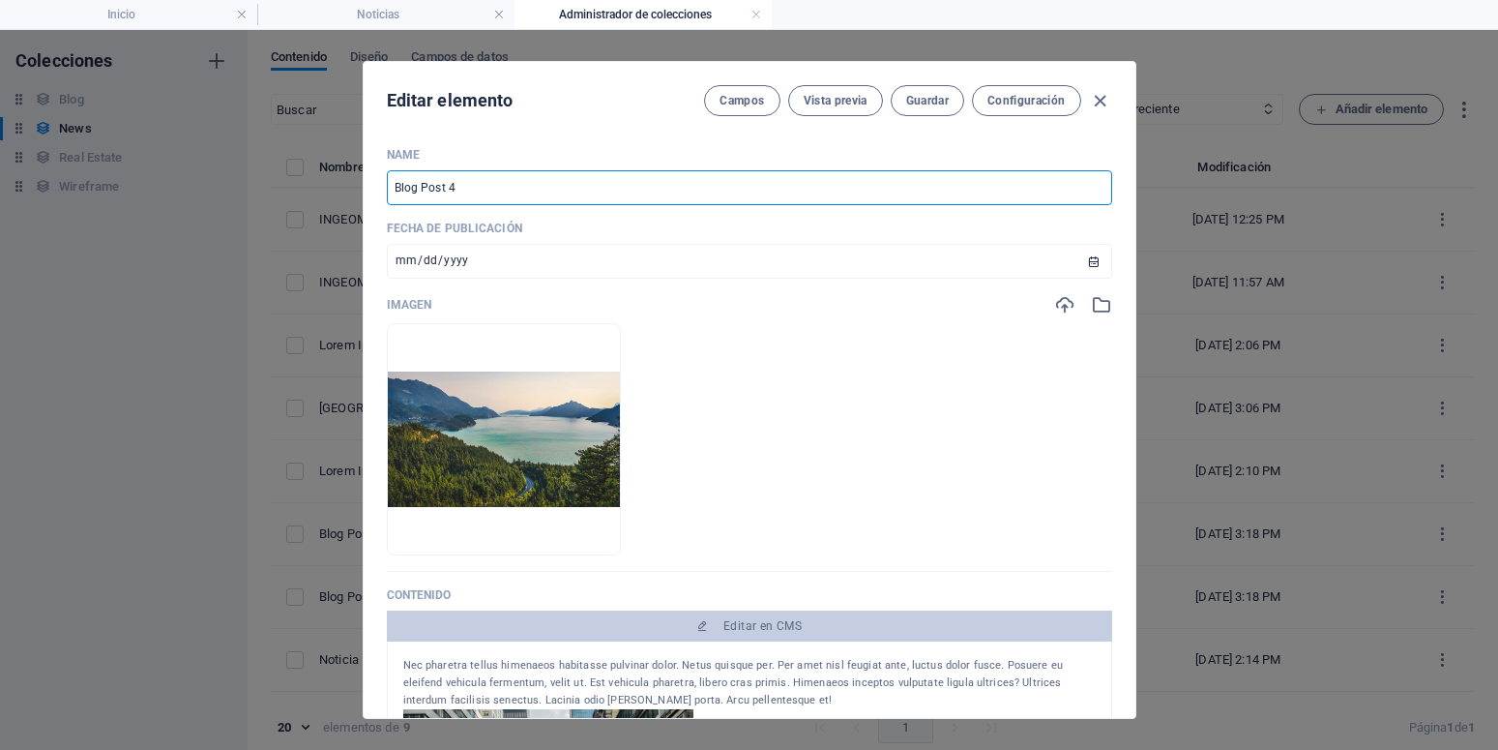
drag, startPoint x: 465, startPoint y: 187, endPoint x: 256, endPoint y: 183, distance: 208.9
click at [387, 183] on input "Blog Post 4" at bounding box center [749, 187] width 725 height 35
paste input "Lorem Ipsum is simply dummy text of the printing and typesetting industry."
type input "Lorem Ipsum is simply dummy text of the printing and typesetting industry."
type input "lorem-ipsum-is-simply-dummy-text-of-the-printing-and-typesetting-industry"
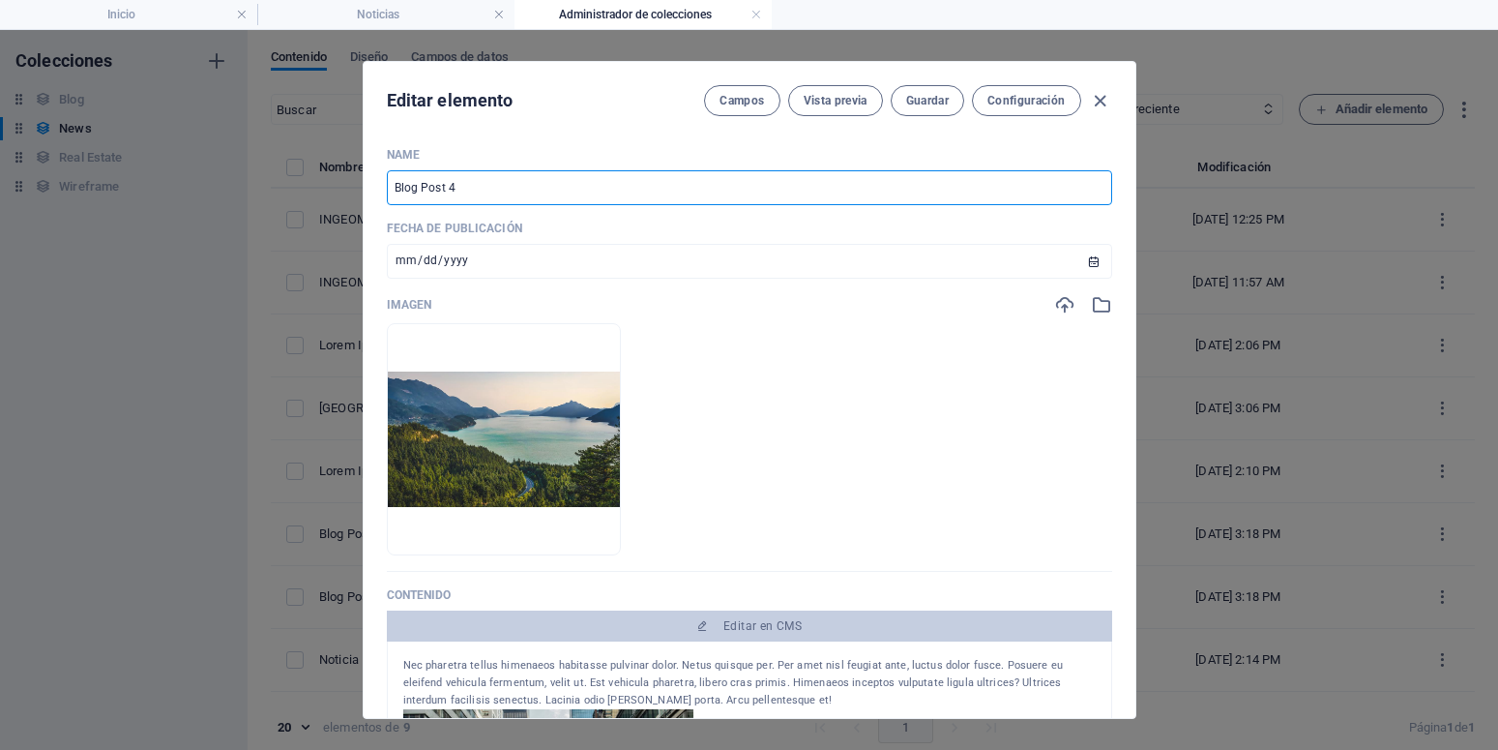
type input "lorem-ipsum-is-simply-dummy-text-of-the-printing-and-typesetting-industry"
type input "Lorem Ipsum is simply dummy text of the printing and typesetting industry."
click at [920, 105] on span "Guardar" at bounding box center [927, 100] width 43 height 15
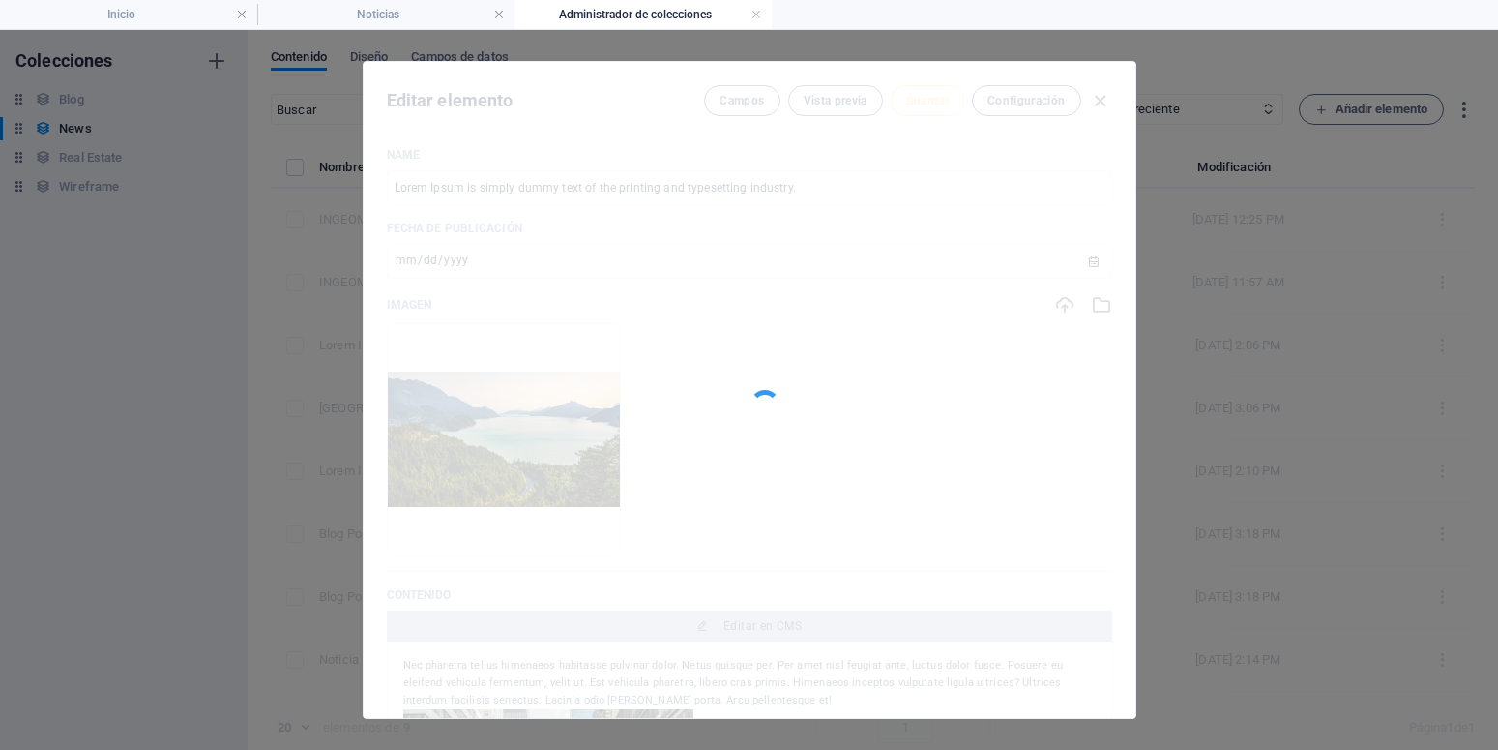
type input "lorem-ipsum-is-simply-dummy-text-of-the-printing-and-typesetting-industry"
type input "Lorem Ipsum is simply dummy text of the printing and typesetting industry."
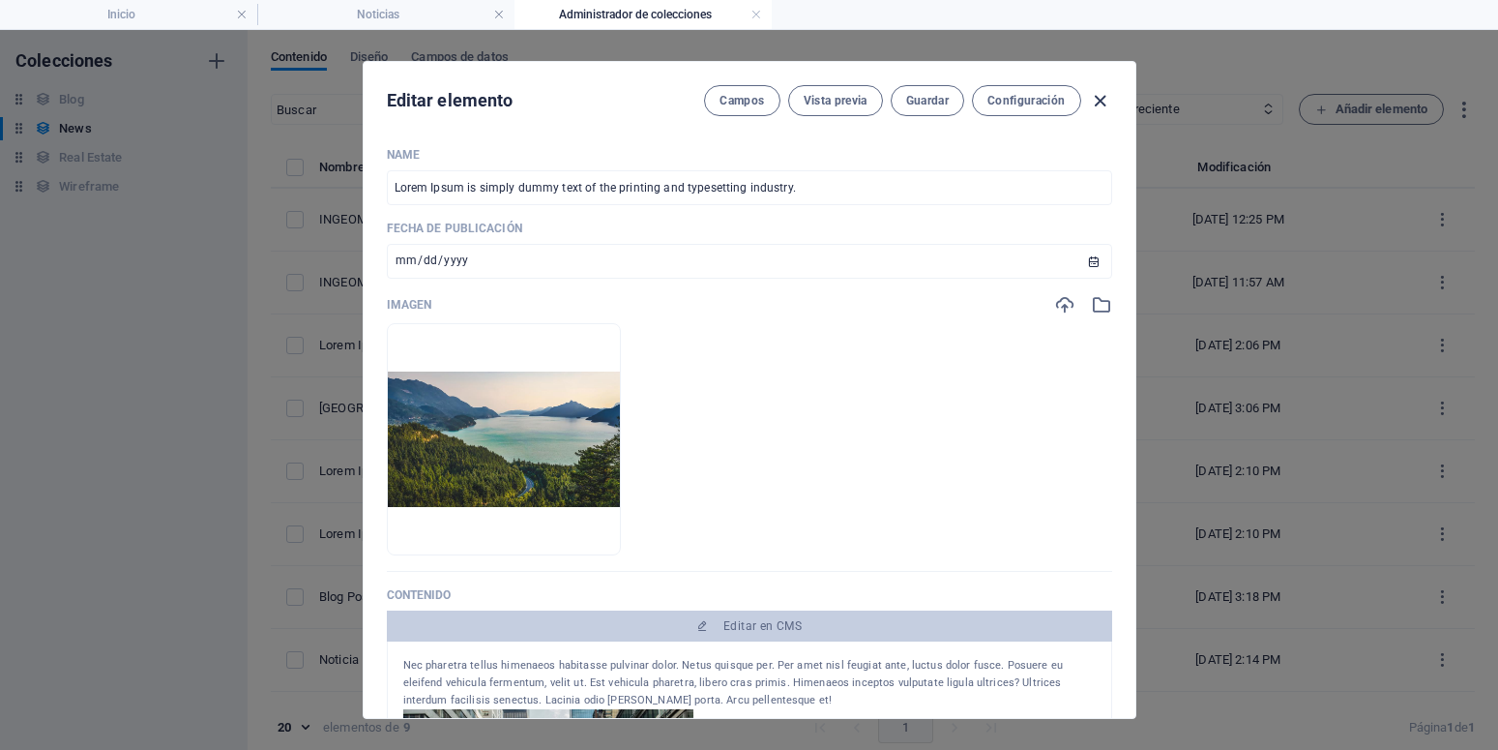
click at [1093, 104] on icon "button" at bounding box center [1100, 101] width 22 height 22
type input "[DATE]"
type input "lorem-ipsum-is-simply-dummy-text-of-the-printing-and-typesetting-industry"
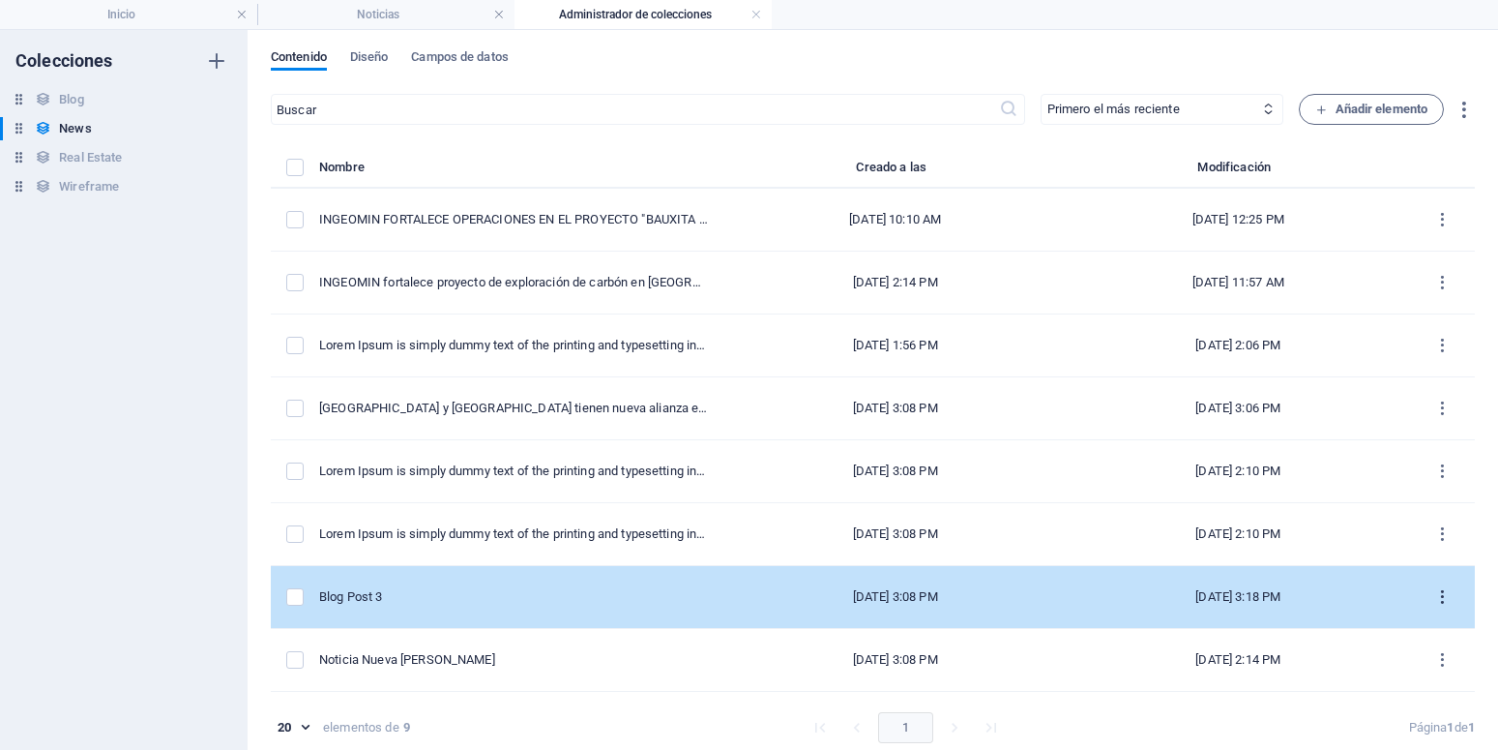
click at [1433, 596] on icon "items list" at bounding box center [1442, 597] width 18 height 18
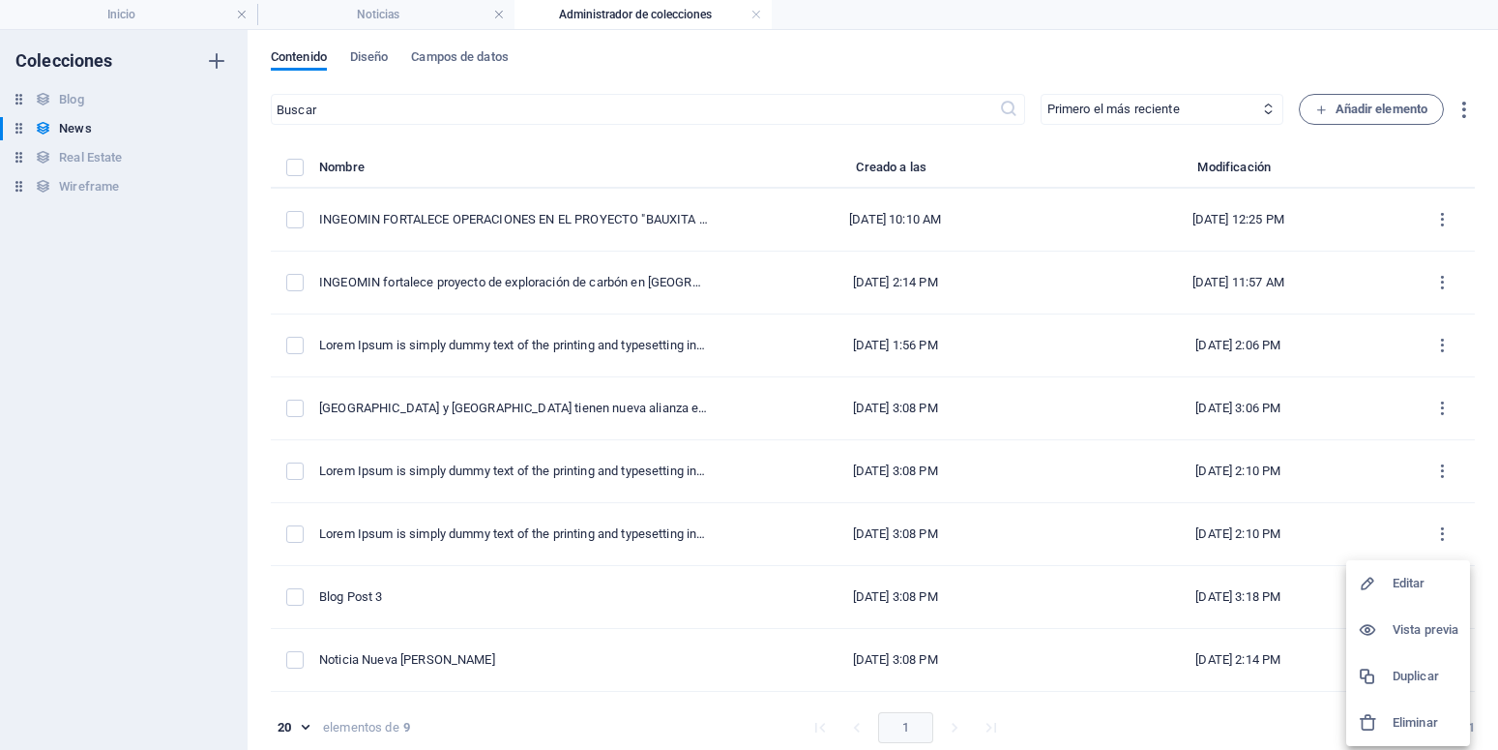
click at [1419, 586] on h6 "Editar" at bounding box center [1426, 583] width 66 height 23
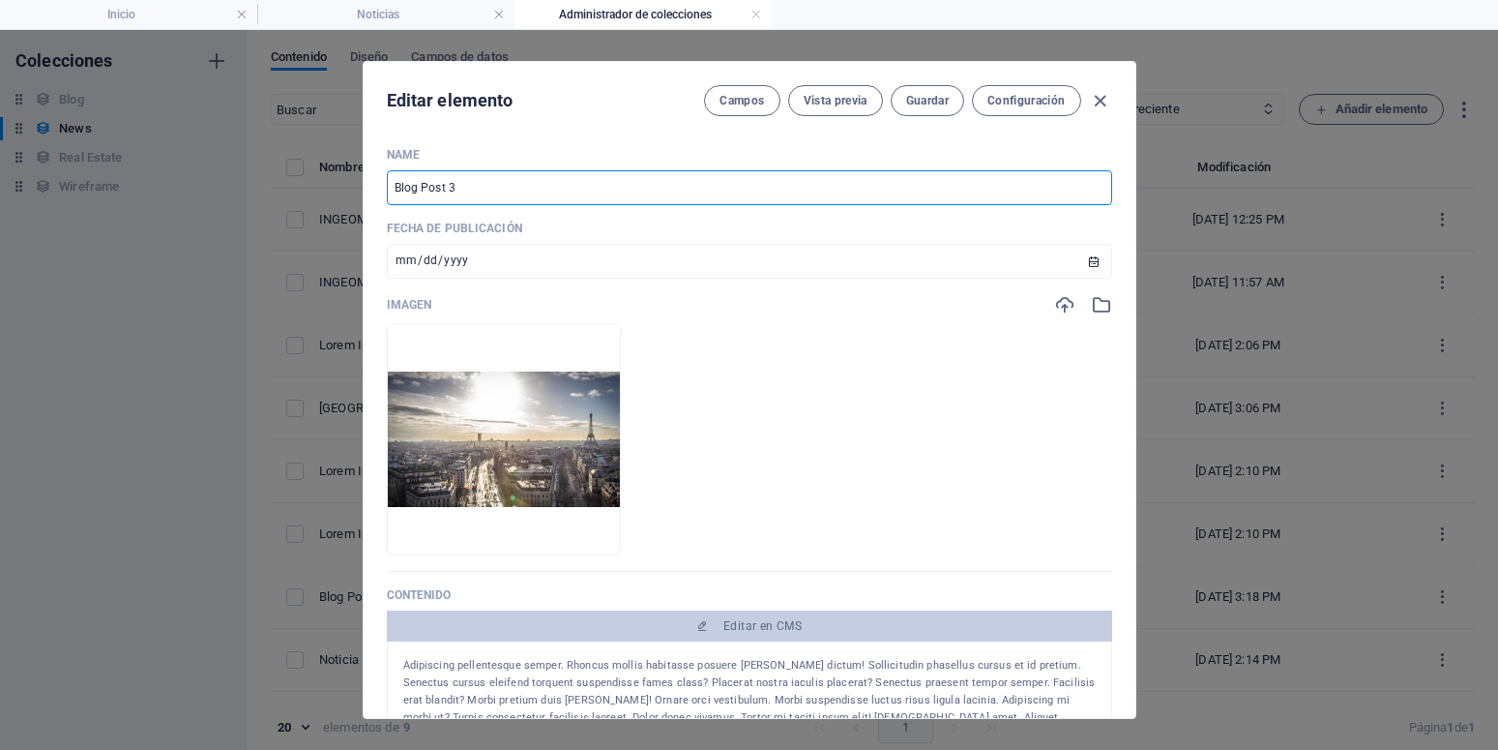
drag, startPoint x: 491, startPoint y: 187, endPoint x: 327, endPoint y: 180, distance: 164.6
click at [387, 184] on input "Blog Post 3" at bounding box center [749, 187] width 725 height 35
paste input "Lorem Ipsum is simply dummy text of the printing and typesetting industry."
type input "Lorem Ipsum is simply dummy text of the printing and typesetting industry."
type input "lorem-ipsum-is-simply-dummy-text-of-the-printing-and-typesetting-industry"
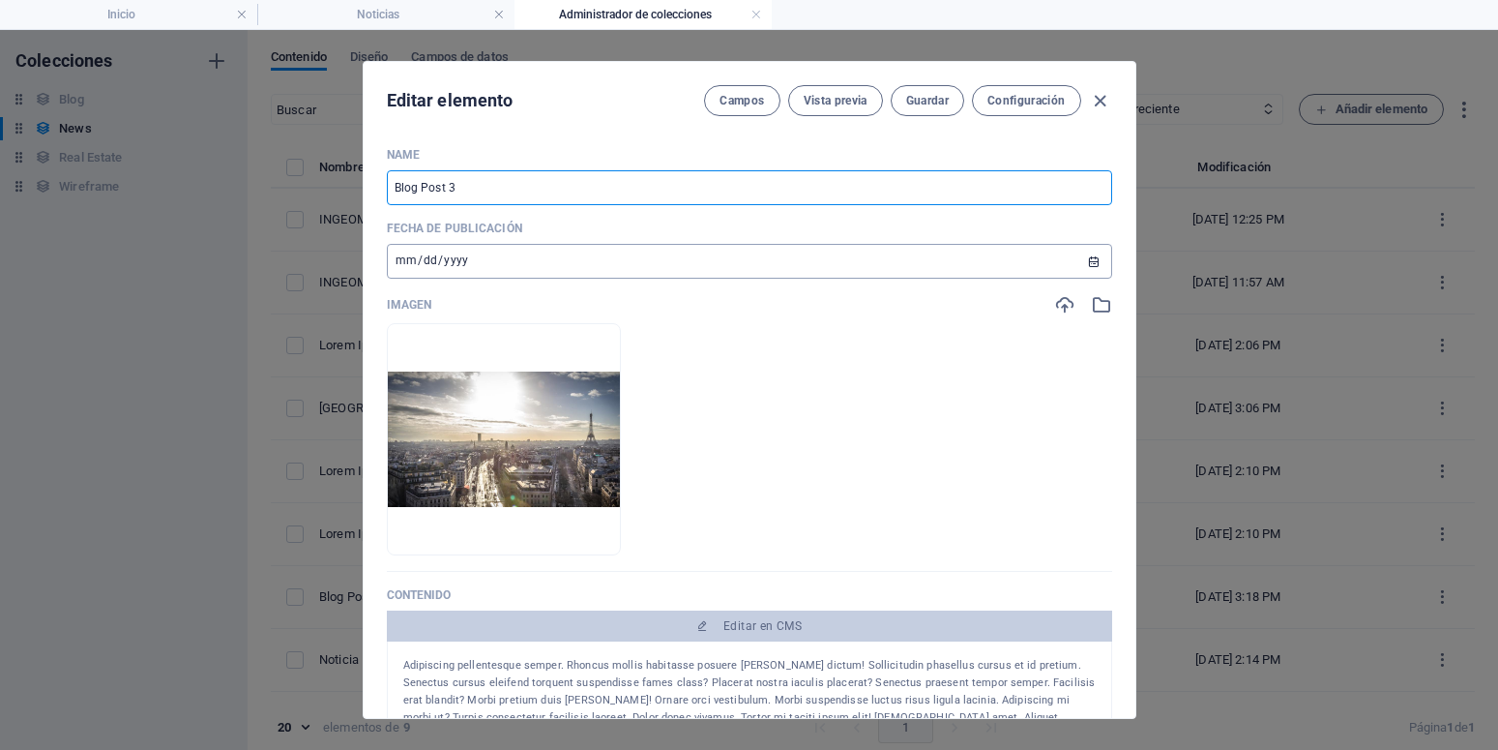
type input "lorem-ipsum-is-simply-dummy-text-of-the-printing-and-typesetting-industry"
type input "Lorem Ipsum is simply dummy text of the printing and typesetting industry. 6"
type input "lorem-ipsum-is-simply-dummy-text-of-the-printing-and-typesetting-industry-6"
type input "Lorem Ipsum is simply dummy text of the printing and typesetting industry."
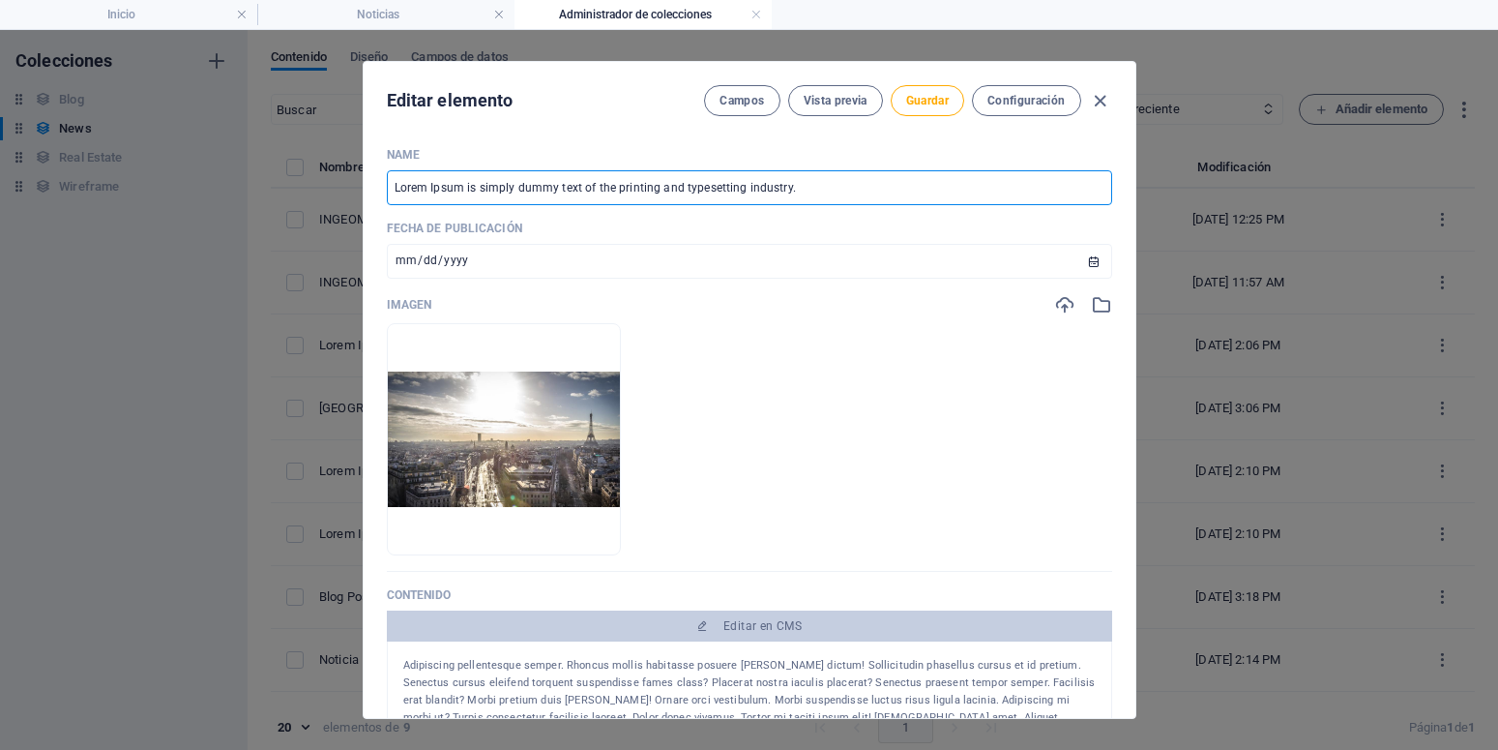
type input "lorem-ipsum-is-simply-dummy-text-of-the-printing-and-typesetting-industry"
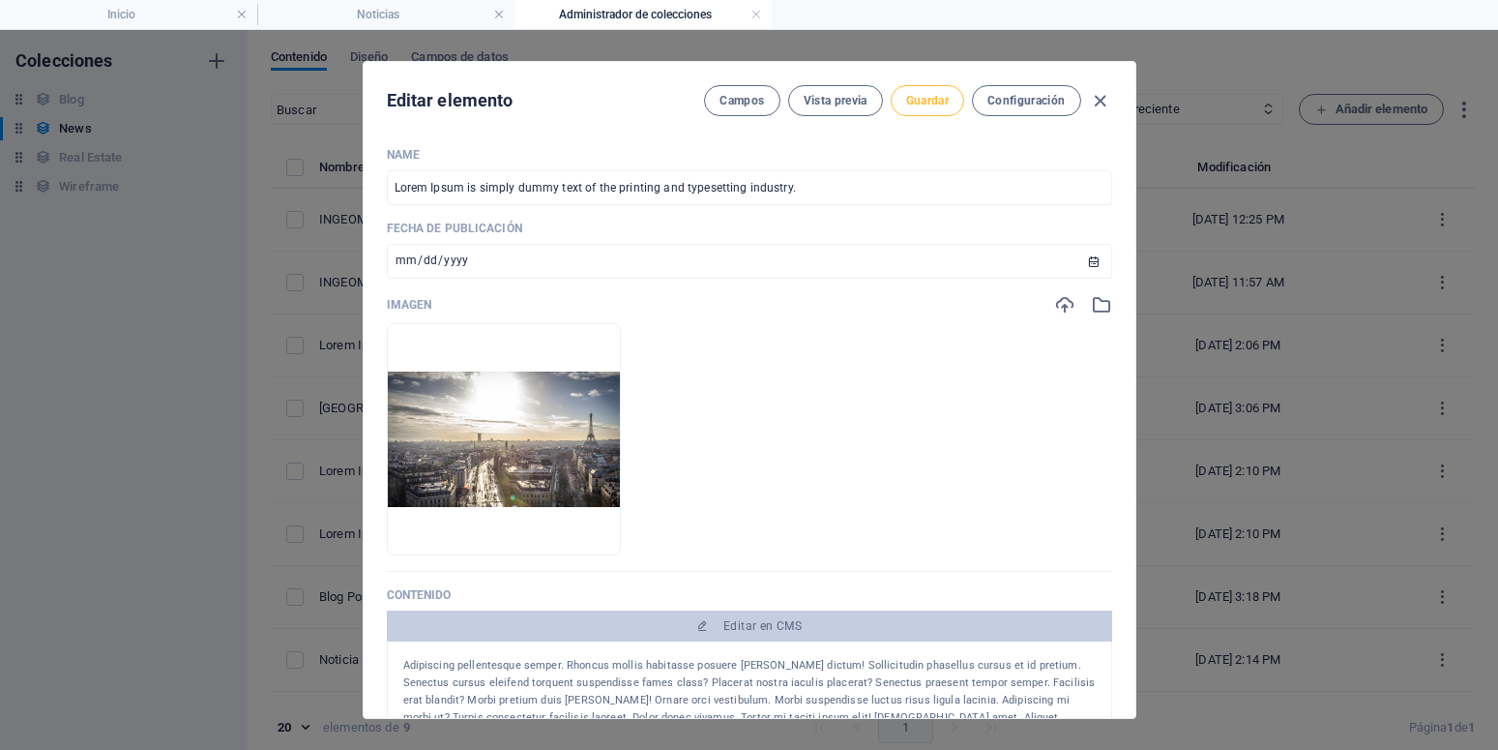
click at [931, 103] on span "Guardar" at bounding box center [927, 100] width 43 height 15
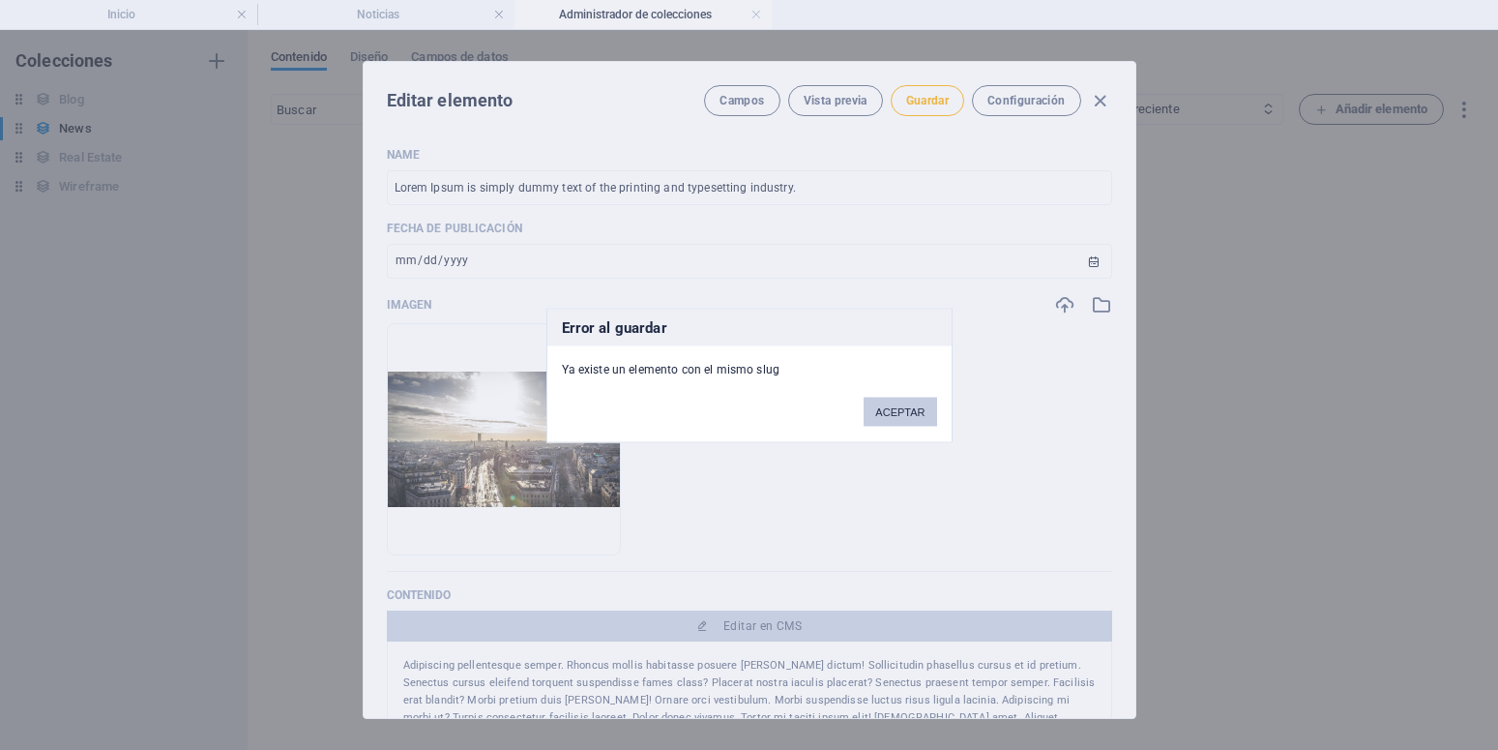
click at [898, 409] on button "ACEPTAR" at bounding box center [900, 411] width 73 height 29
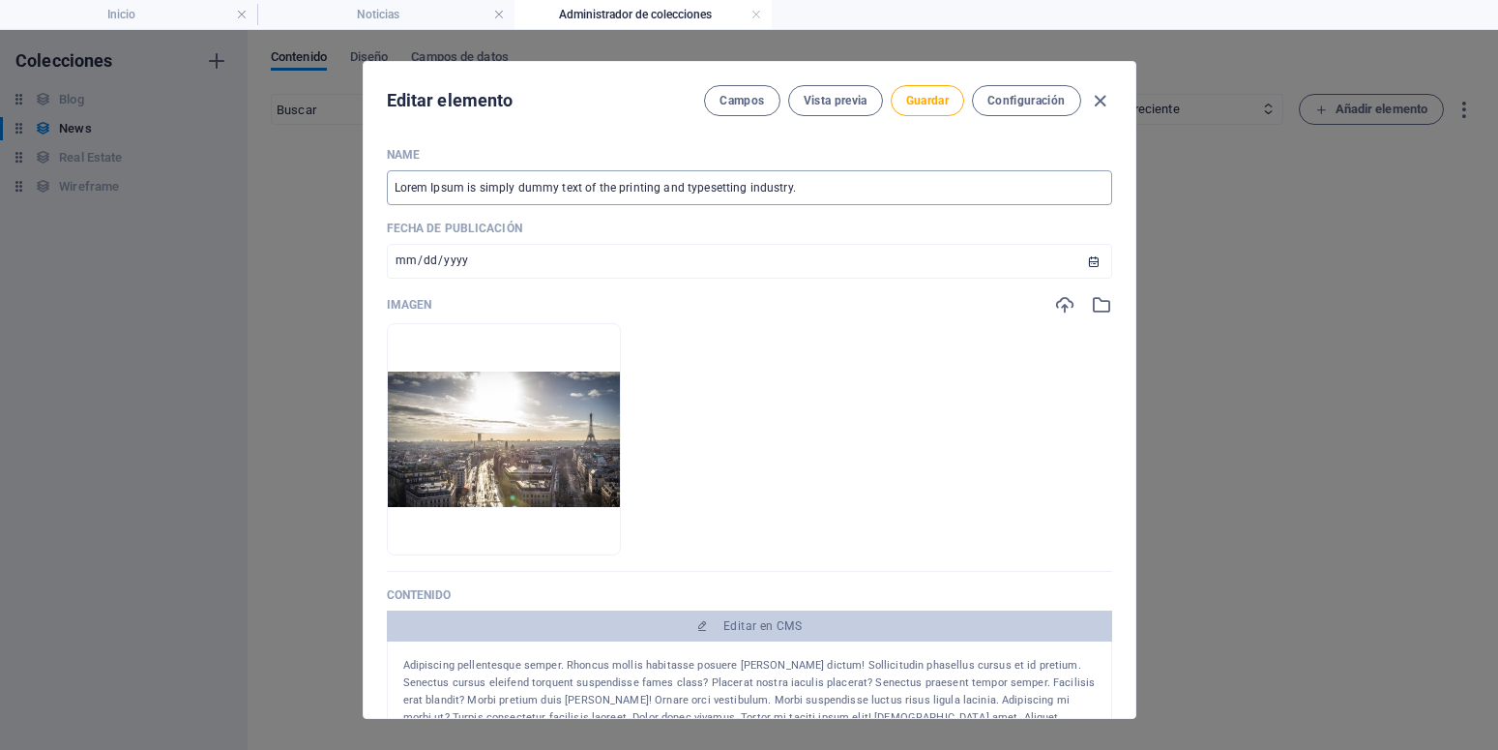
click at [836, 187] on input "Lorem Ipsum is simply dummy text of the printing and typesetting industry." at bounding box center [749, 187] width 725 height 35
type input "Lorem Ipsum is simply dummy text of the printing and typesetting industry. 7"
type input "lorem-ipsum-is-simply-dummy-text-of-the-printing-and-typesetting-industry-7"
type input "Lorem Ipsum is simply dummy text of the printing and typesetting industry. 7"
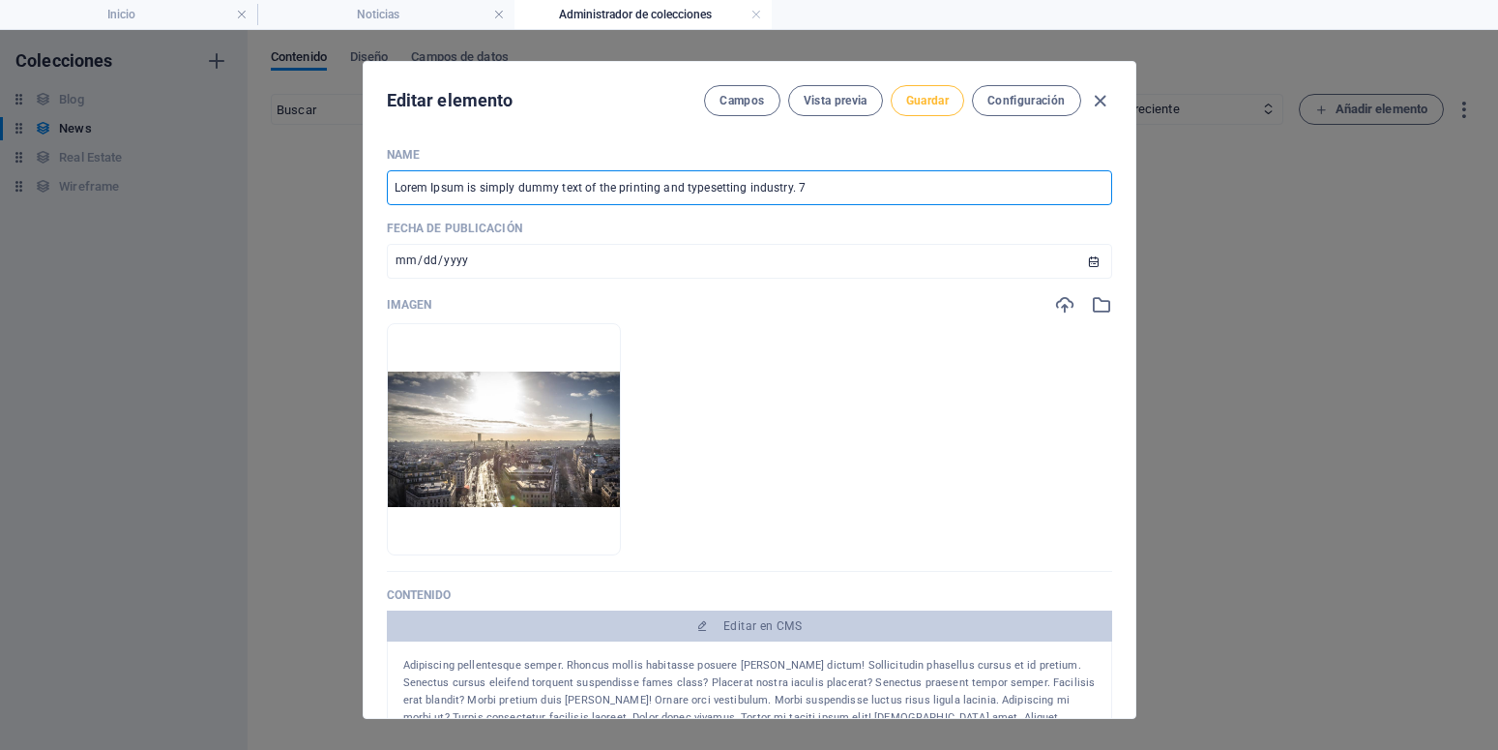
click at [924, 103] on span "Guardar" at bounding box center [927, 100] width 43 height 15
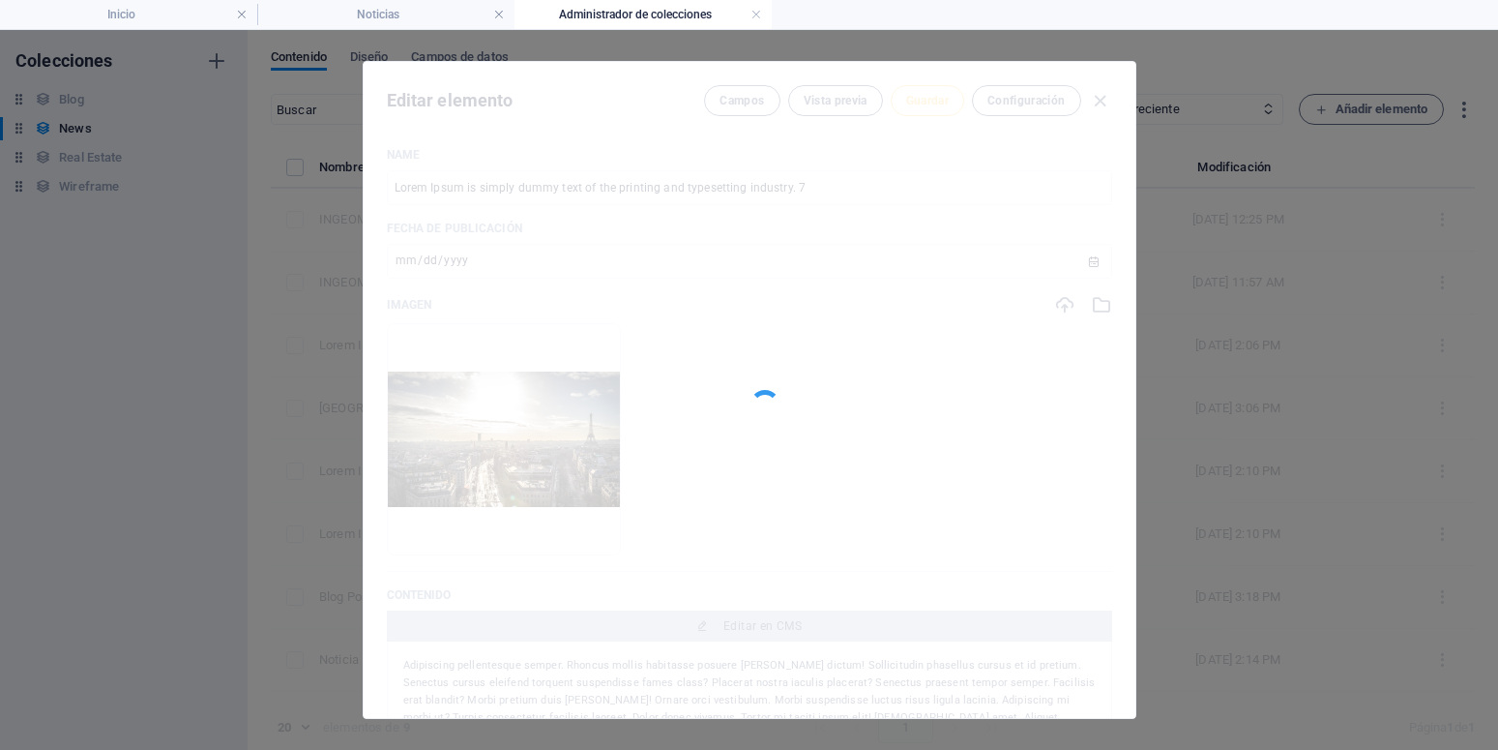
type input "lorem-ipsum-is-simply-dummy-text-of-the-printing-and-typesetting-industry-7"
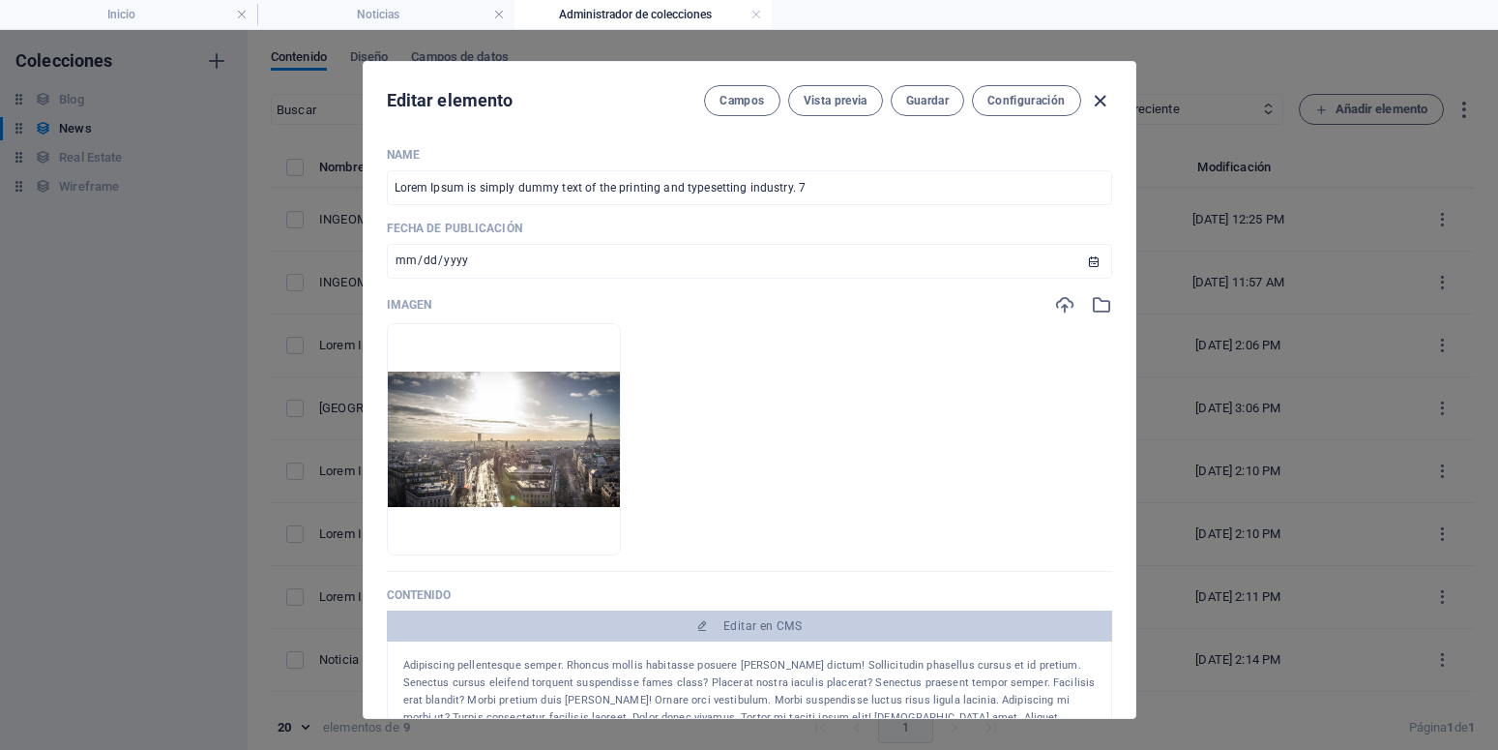
click at [1094, 98] on icon "button" at bounding box center [1100, 101] width 22 height 22
type input "[DATE]"
type input "lorem-ipsum-is-simply-dummy-text-of-the-printing-and-typesetting-industry-7"
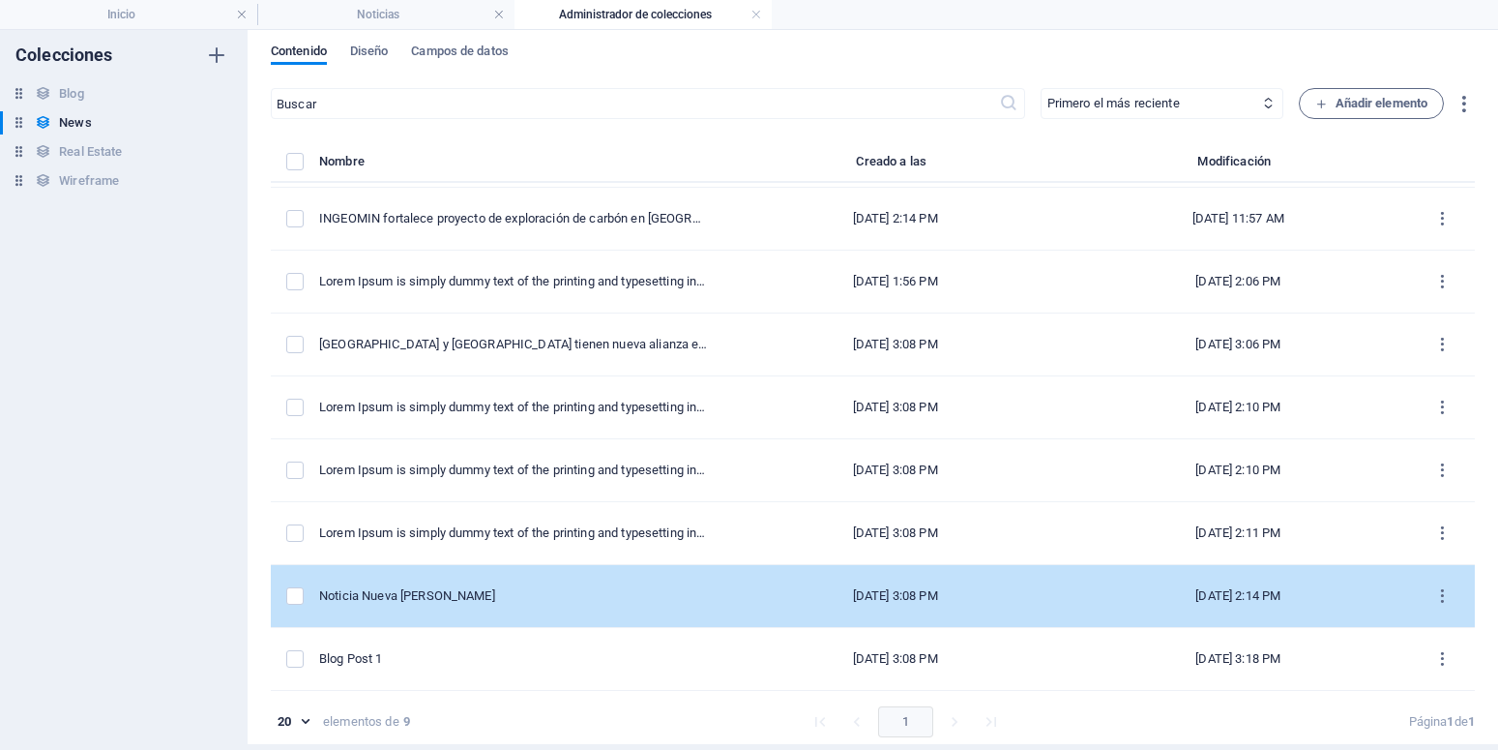
scroll to position [9, 0]
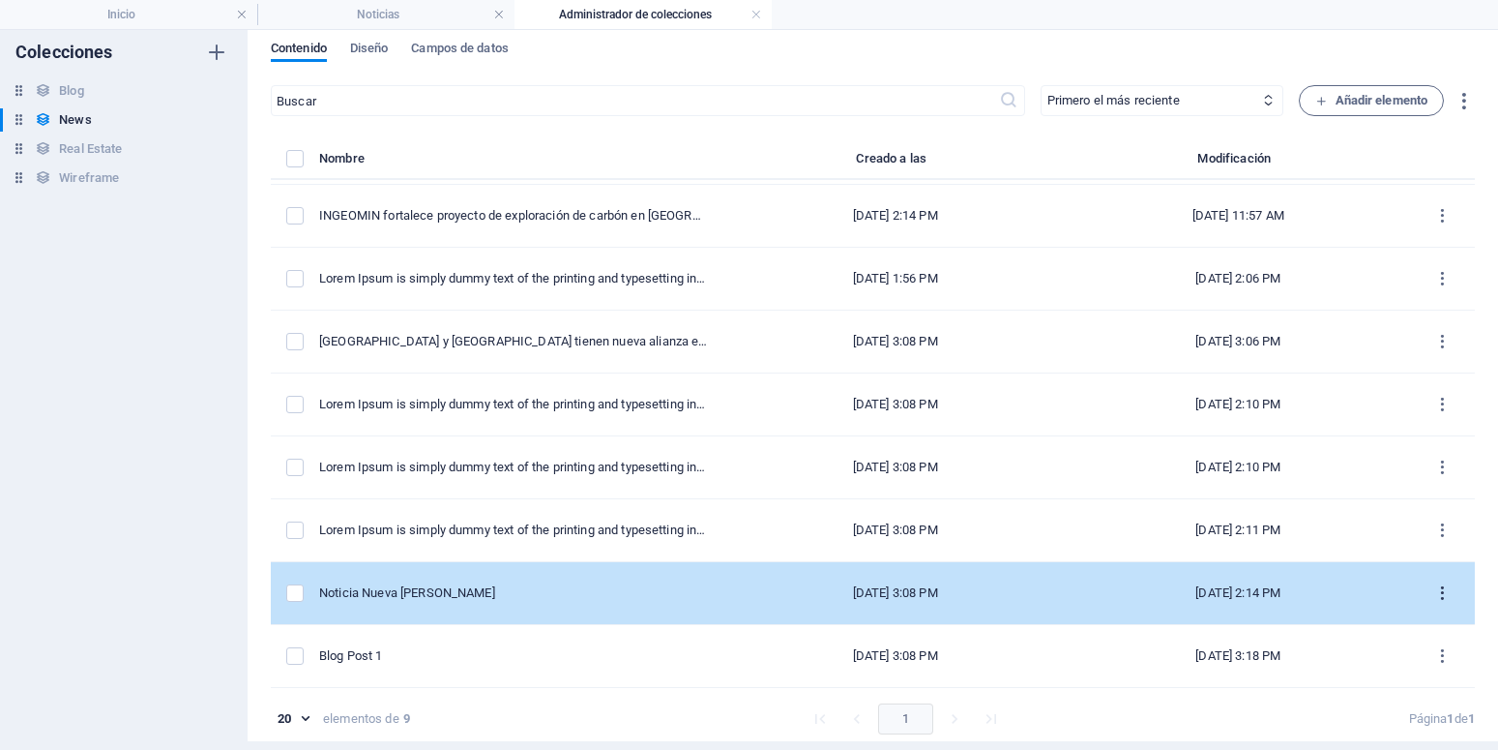
click at [1433, 587] on icon "items list" at bounding box center [1442, 593] width 18 height 18
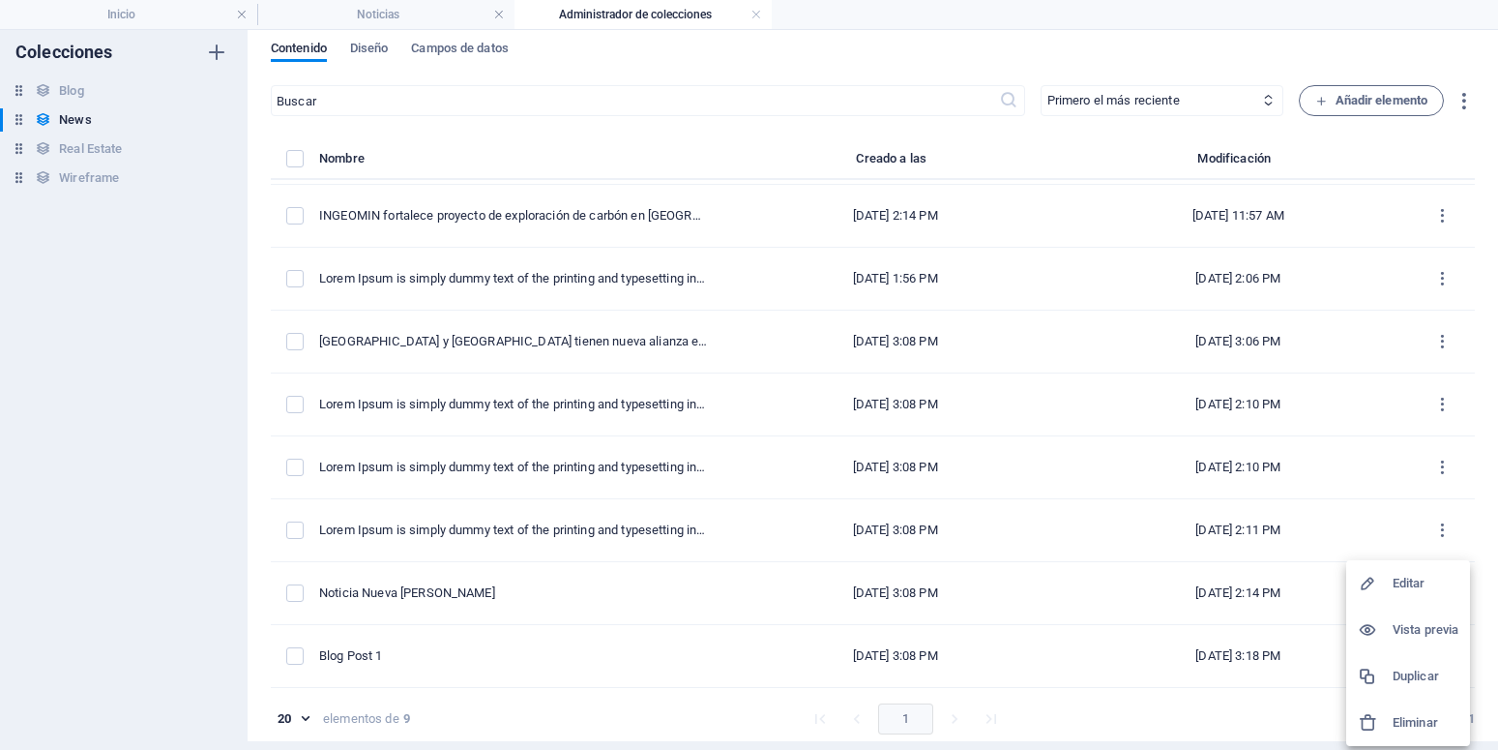
click at [1411, 589] on h6 "Editar" at bounding box center [1426, 583] width 66 height 23
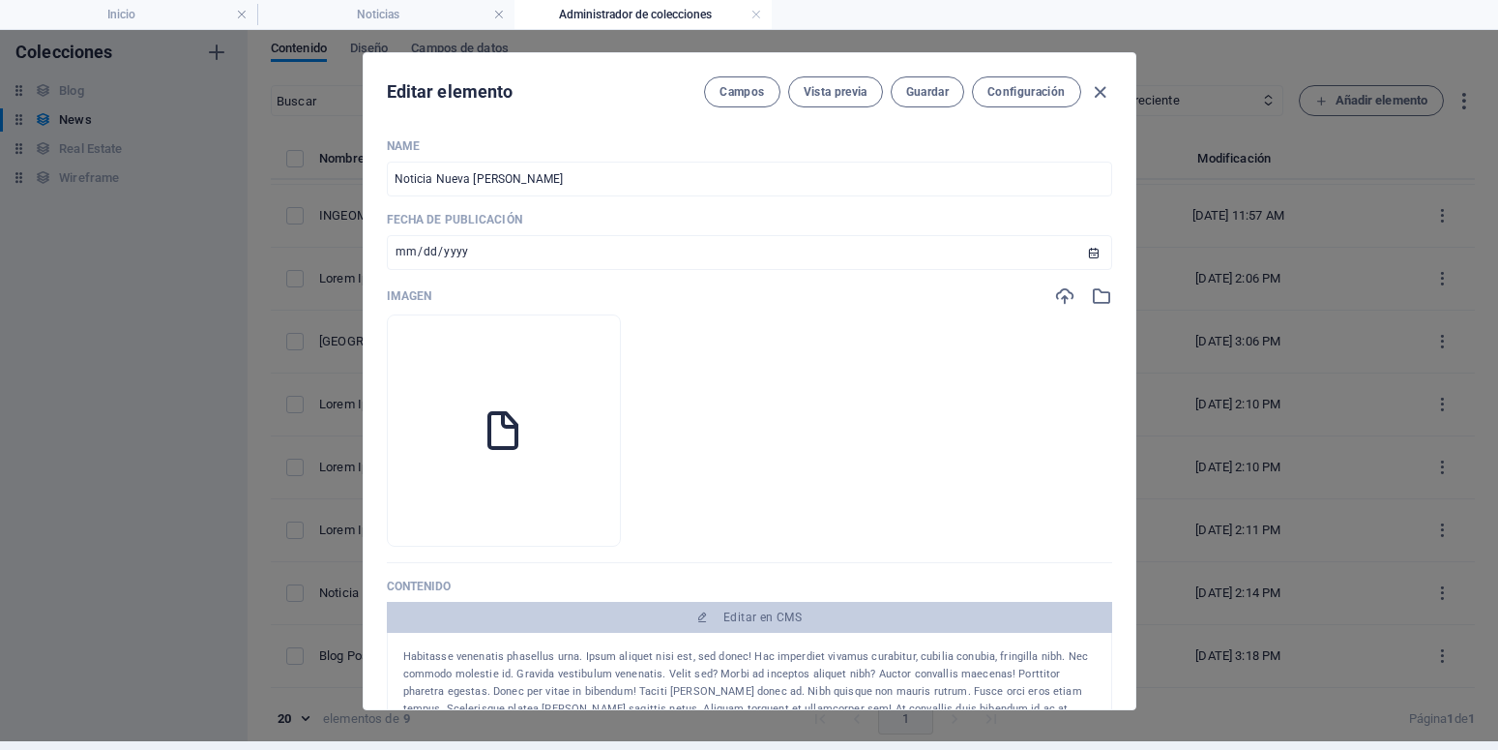
scroll to position [58, 0]
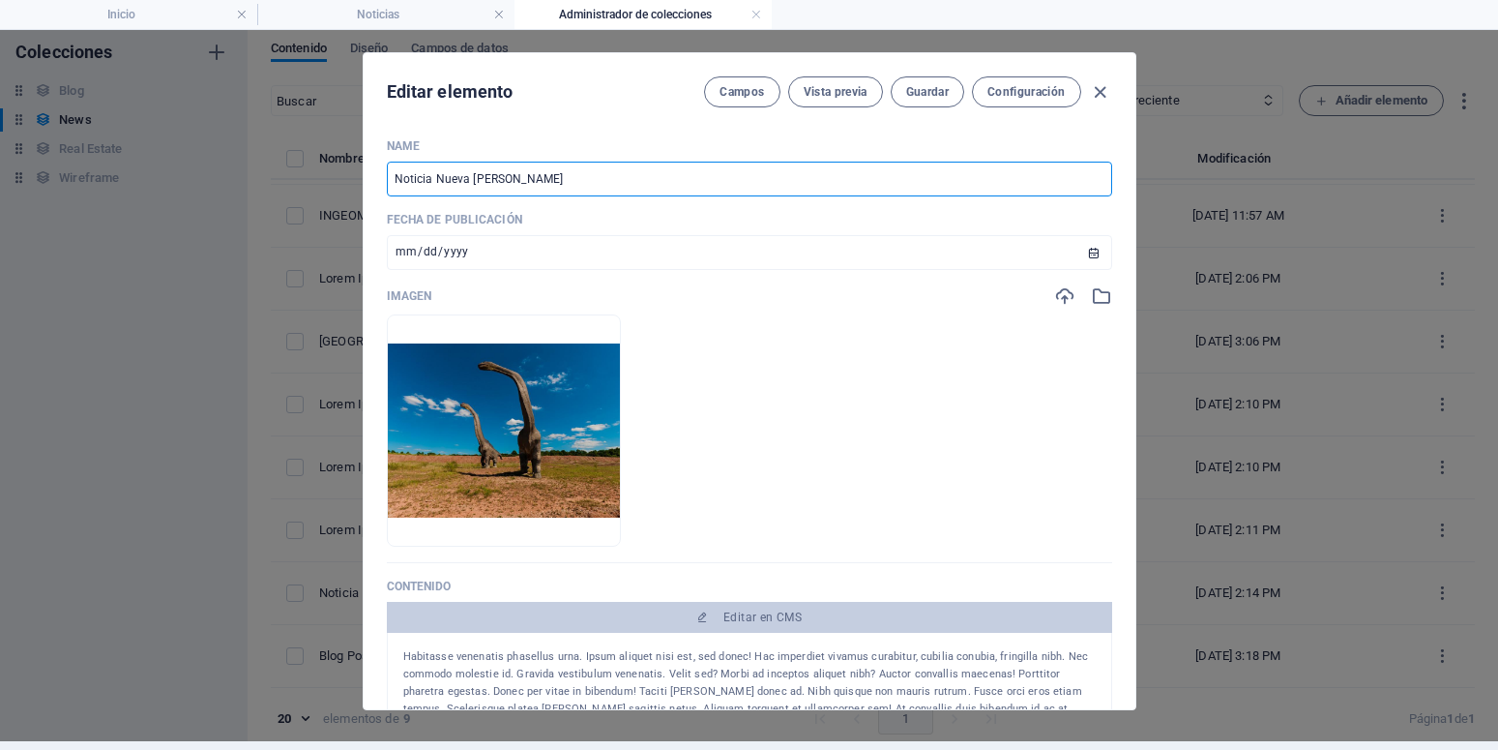
drag, startPoint x: 526, startPoint y: 175, endPoint x: 166, endPoint y: 192, distance: 360.2
click at [387, 194] on input "Noticia Nueva Luis" at bounding box center [749, 179] width 725 height 35
paste input "Lorem Ipsum is simply dummy text of the printing and typesetting industry."
type input "Lorem Ipsum is simply dummy text of the printing and typesetting industry."
type input "lorem-ipsum-is-simply-dummy-text-of-the-printing-and-typesetting-industry"
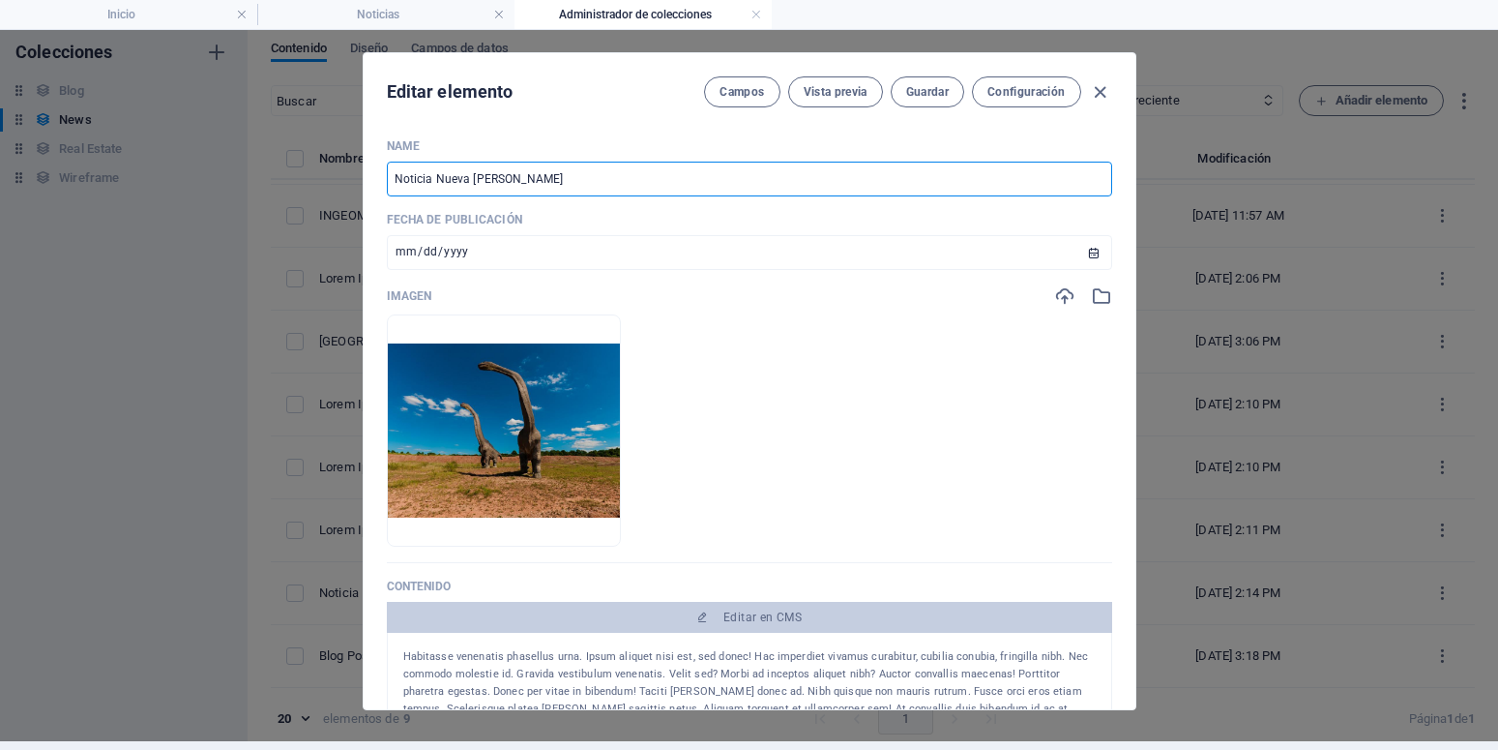
type input "lorem-ipsum-is-simply-dummy-text-of-the-printing-and-typesetting-industry"
click at [917, 99] on span "Guardar" at bounding box center [927, 91] width 43 height 15
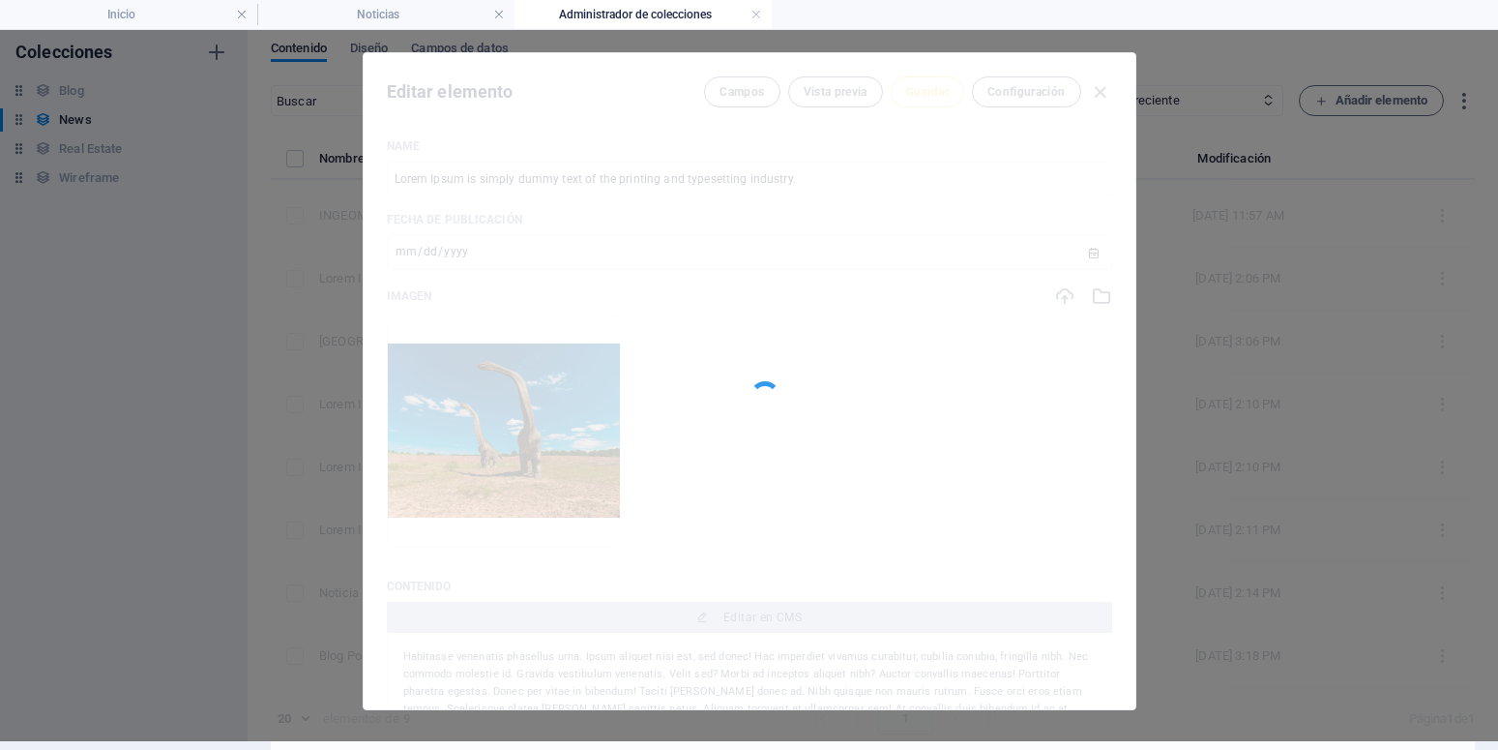
scroll to position [0, 0]
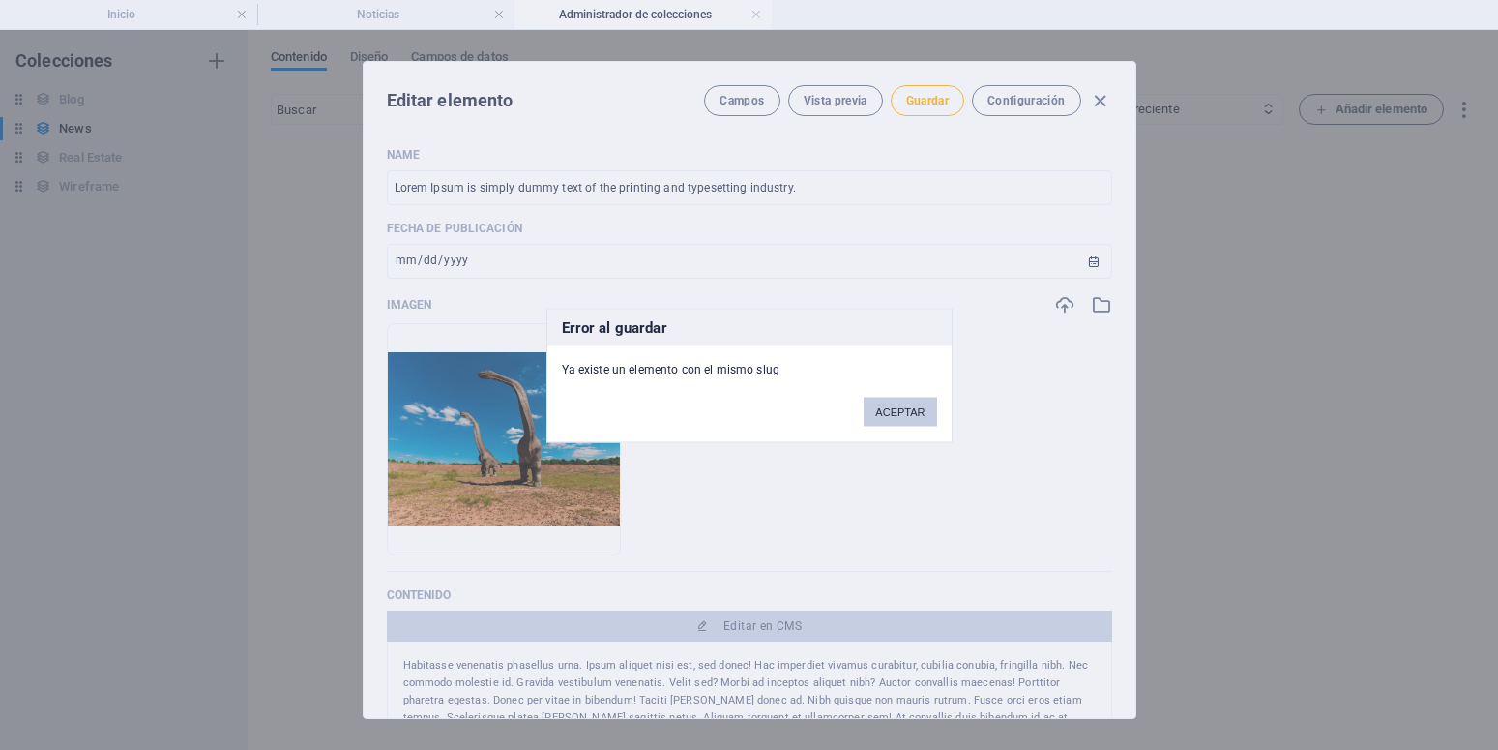
click at [894, 406] on button "ACEPTAR" at bounding box center [900, 411] width 73 height 29
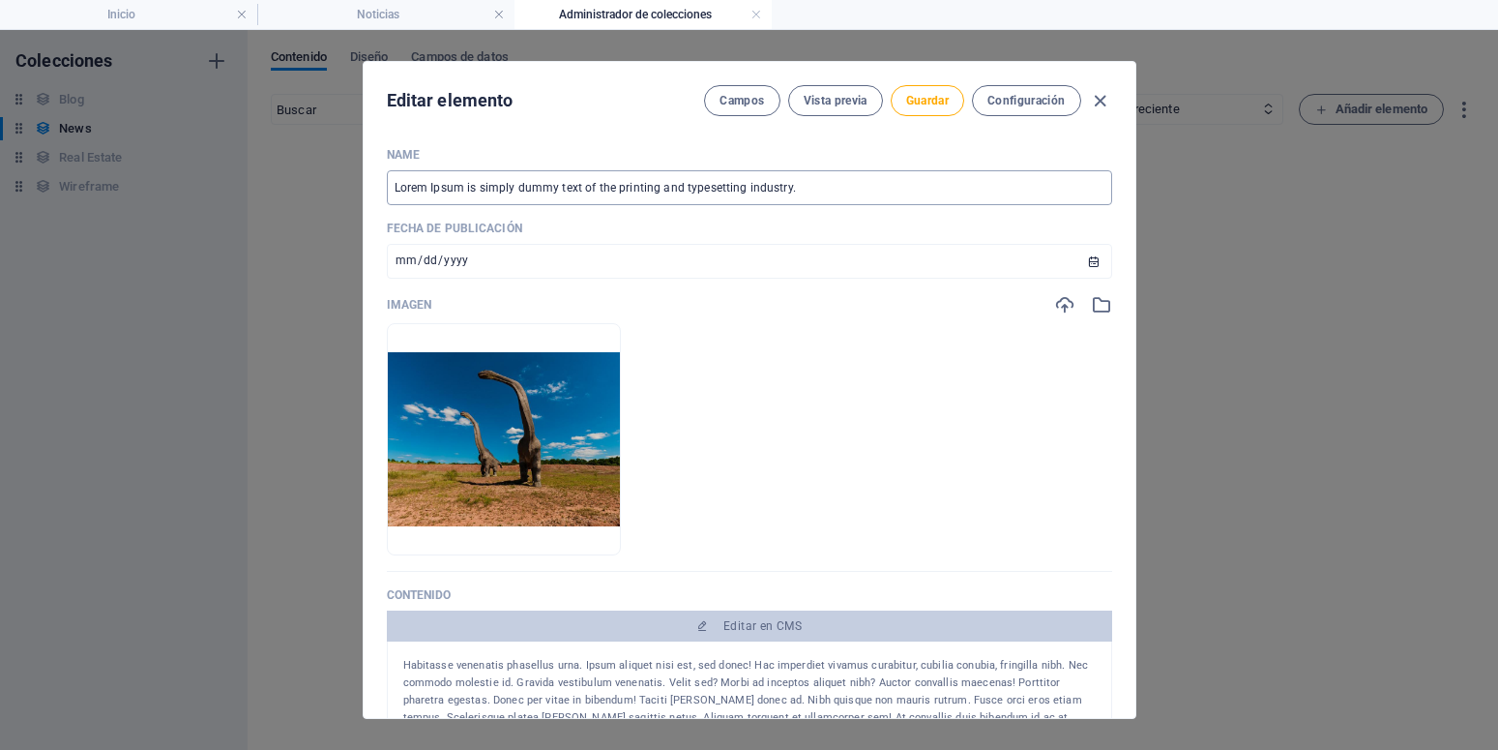
click at [829, 175] on input "Lorem Ipsum is simply dummy text of the printing and typesetting industry." at bounding box center [749, 187] width 725 height 35
type input "Lorem Ipsum is simply dummy text of the printing and typesetting industry. 7"
type input "lorem-ipsum-is-simply-dummy-text-of-the-printing-and-typesetting-industry-7"
click at [916, 103] on span "Guardar" at bounding box center [927, 100] width 43 height 15
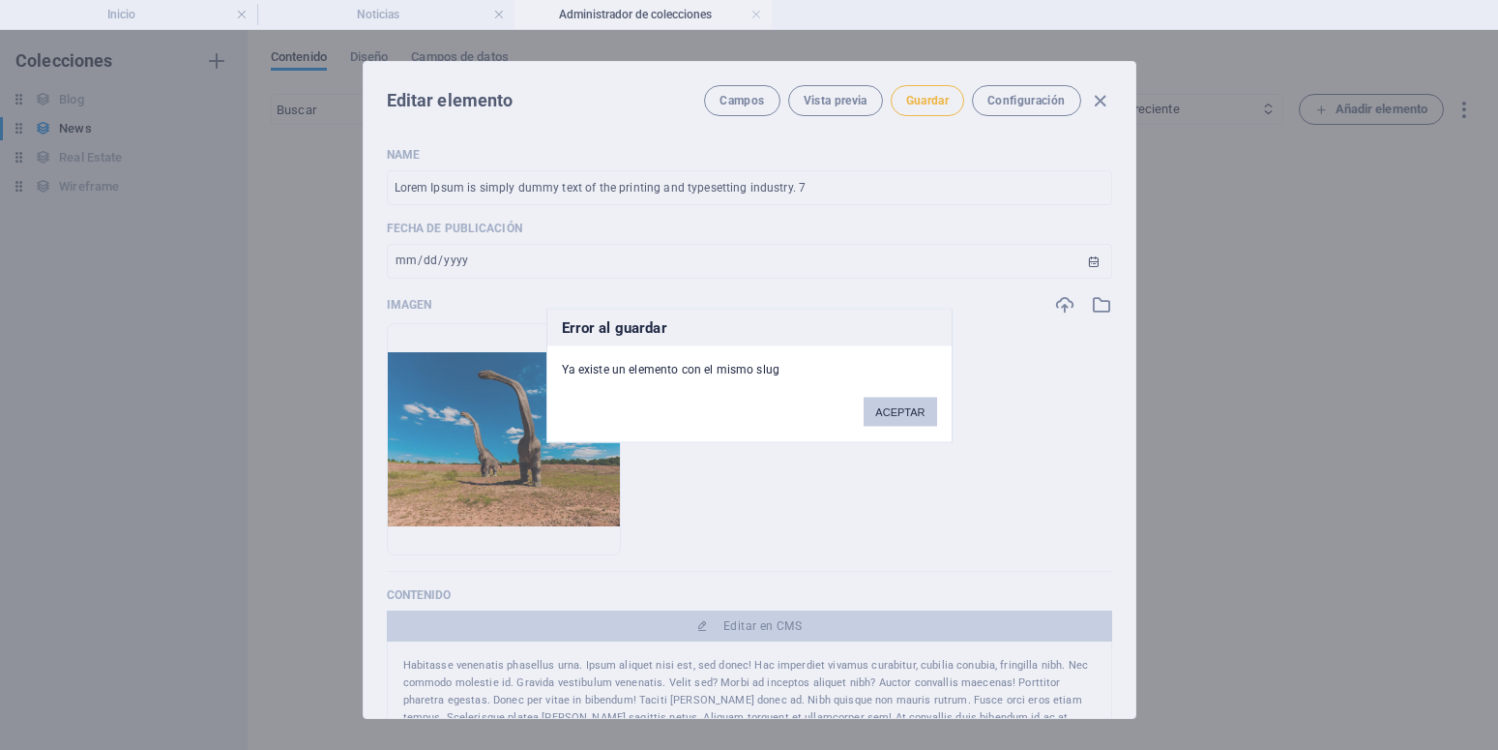
click at [914, 413] on button "ACEPTAR" at bounding box center [900, 411] width 73 height 29
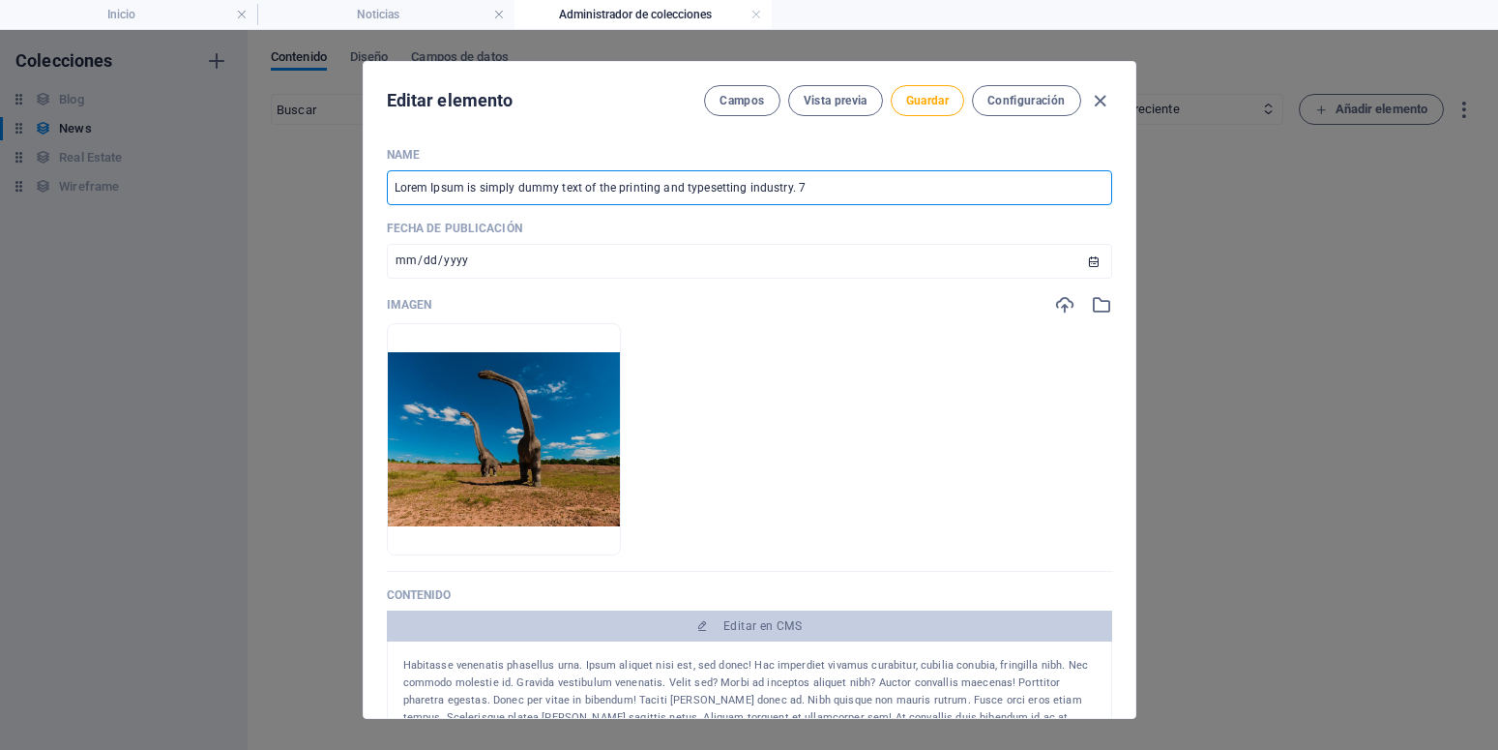
drag, startPoint x: 791, startPoint y: 186, endPoint x: 809, endPoint y: 181, distance: 18.1
click at [809, 181] on input "Lorem Ipsum is simply dummy text of the printing and typesetting industry. 7" at bounding box center [749, 187] width 725 height 35
type input "Lorem Ipsum is simply dummy text of the printing and typesetting industry. 8"
type input "lorem-ipsum-is-simply-dummy-text-of-the-printing-and-typesetting-industry-8"
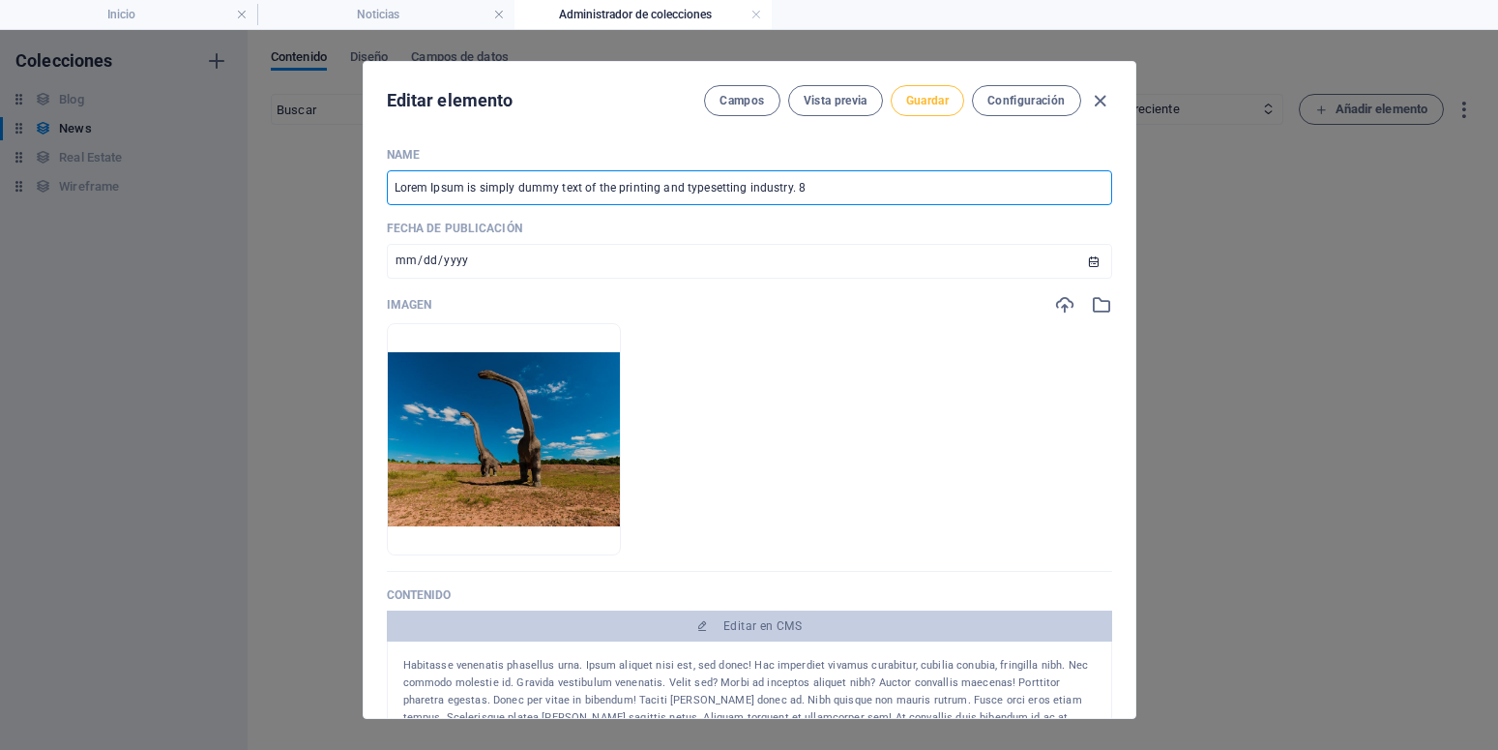
type input "Lorem Ipsum is simply dummy text of the printing and typesetting industry. 8"
click at [931, 98] on span "Guardar" at bounding box center [927, 100] width 43 height 15
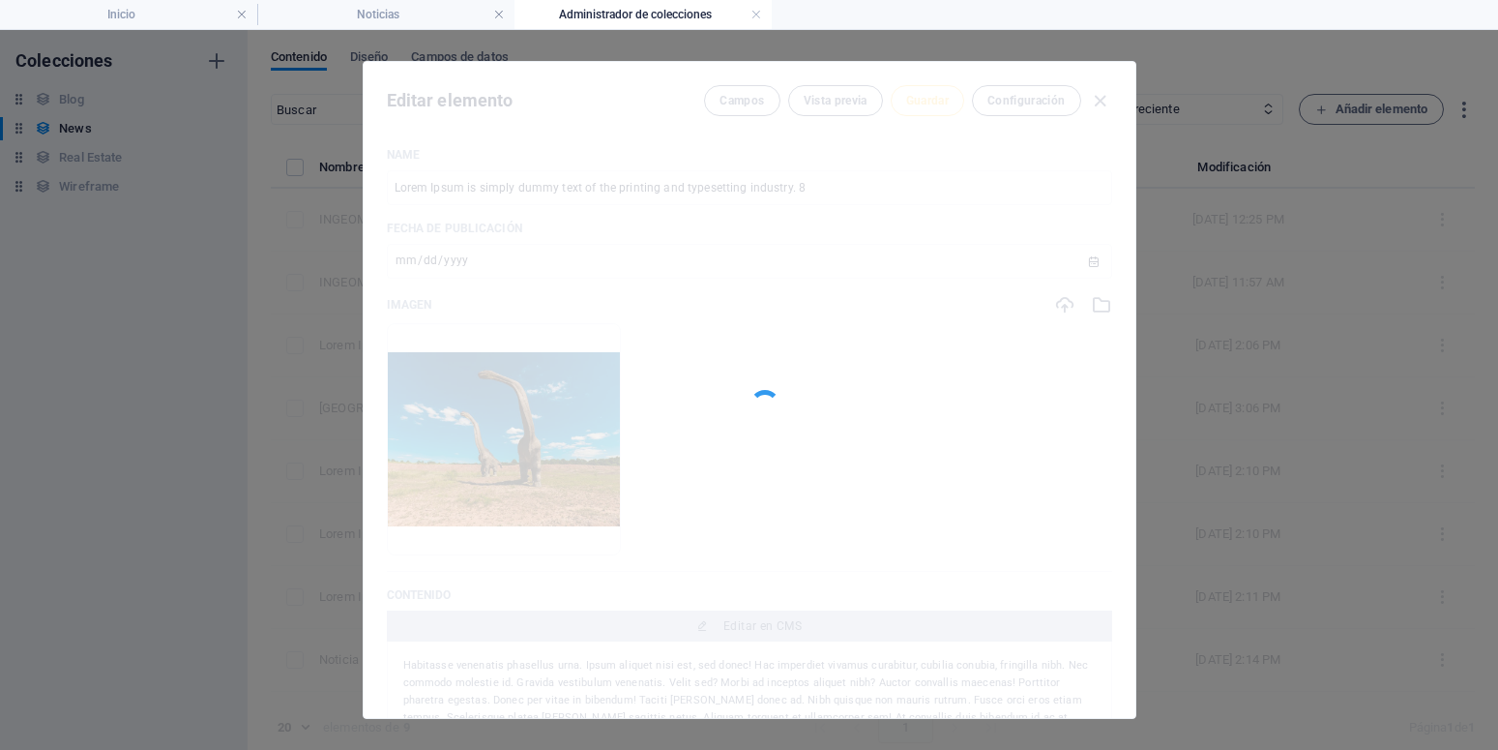
type input "lorem-ipsum-is-simply-dummy-text-of-the-printing-and-typesetting-industry-8"
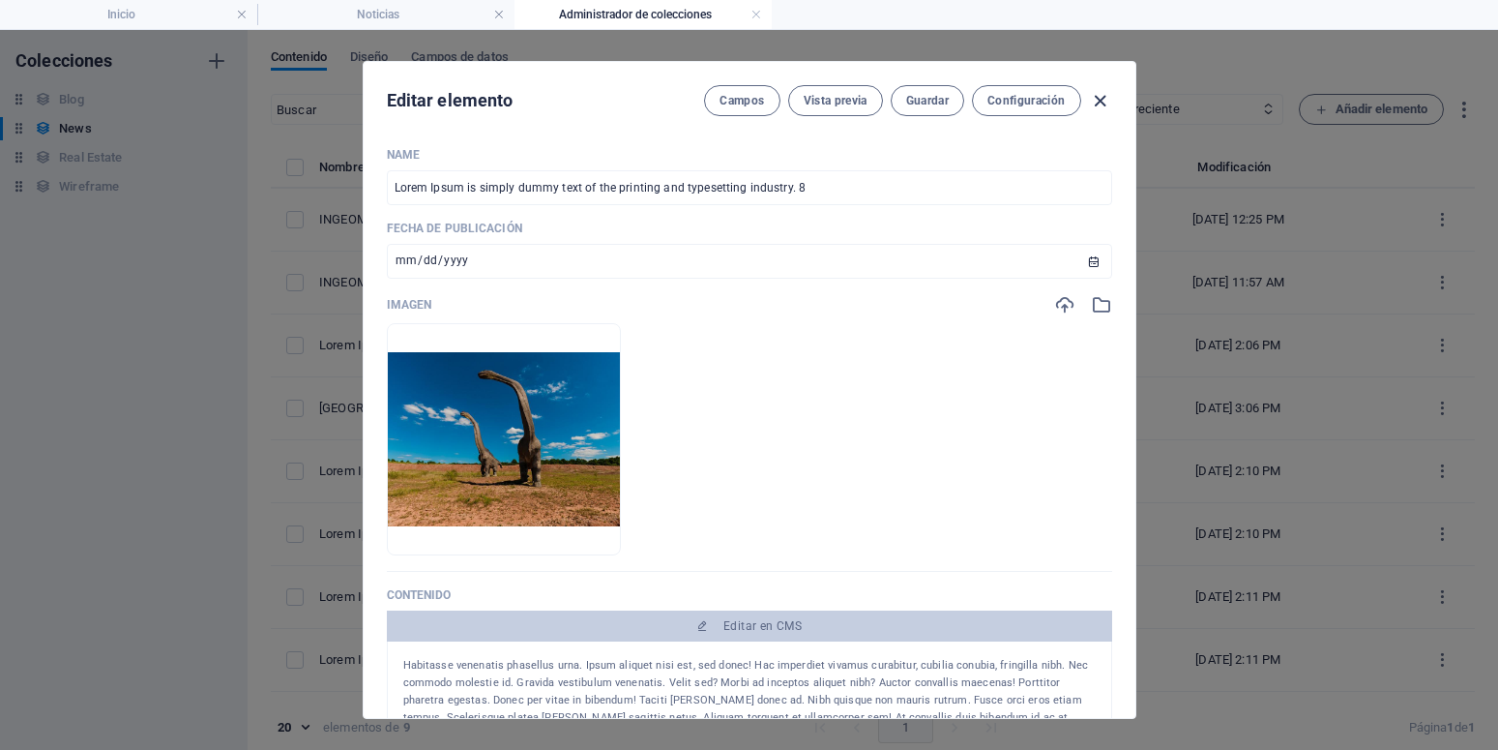
click at [1089, 108] on icon "button" at bounding box center [1100, 101] width 22 height 22
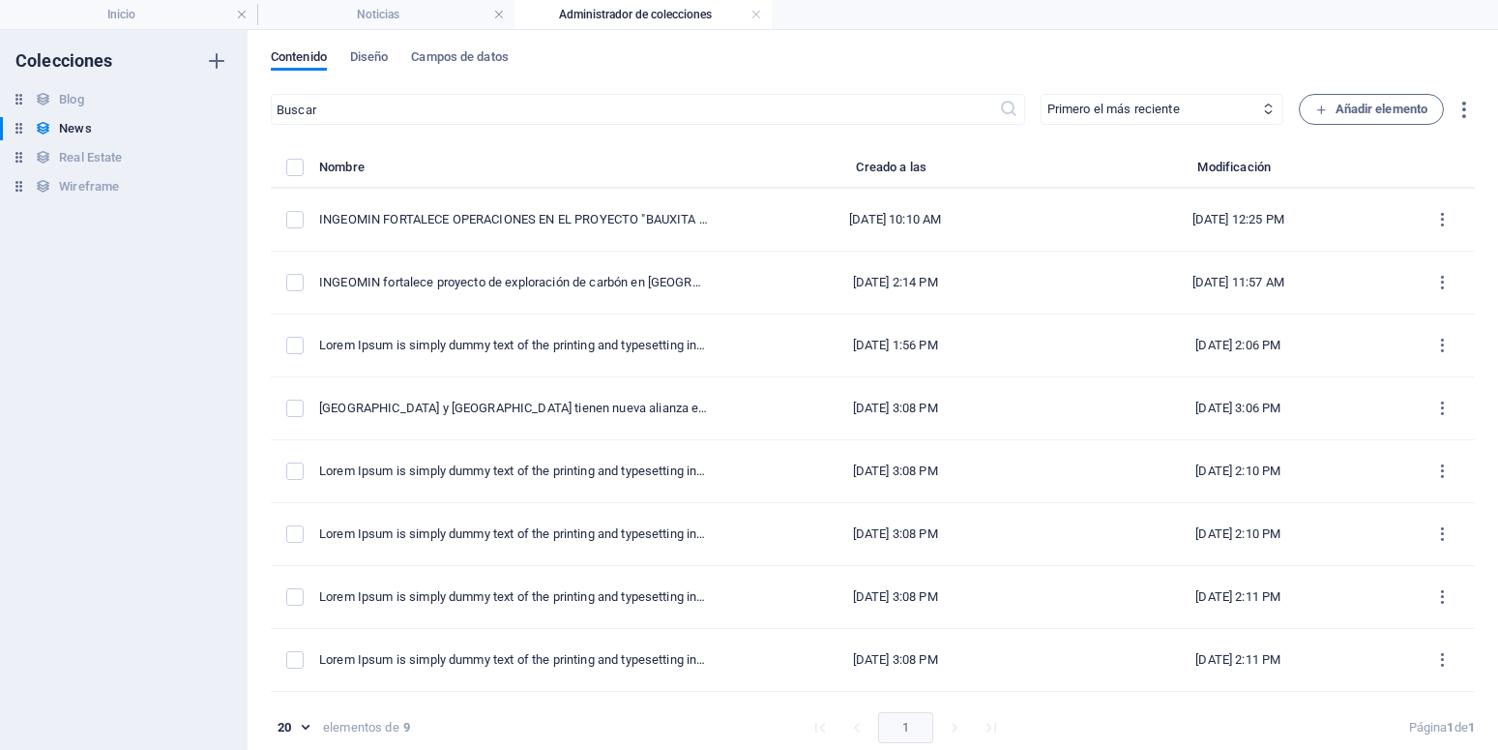
type input "[DATE]"
type input "lorem-ipsum-is-simply-dummy-text-of-the-printing-and-typesetting-industry-8"
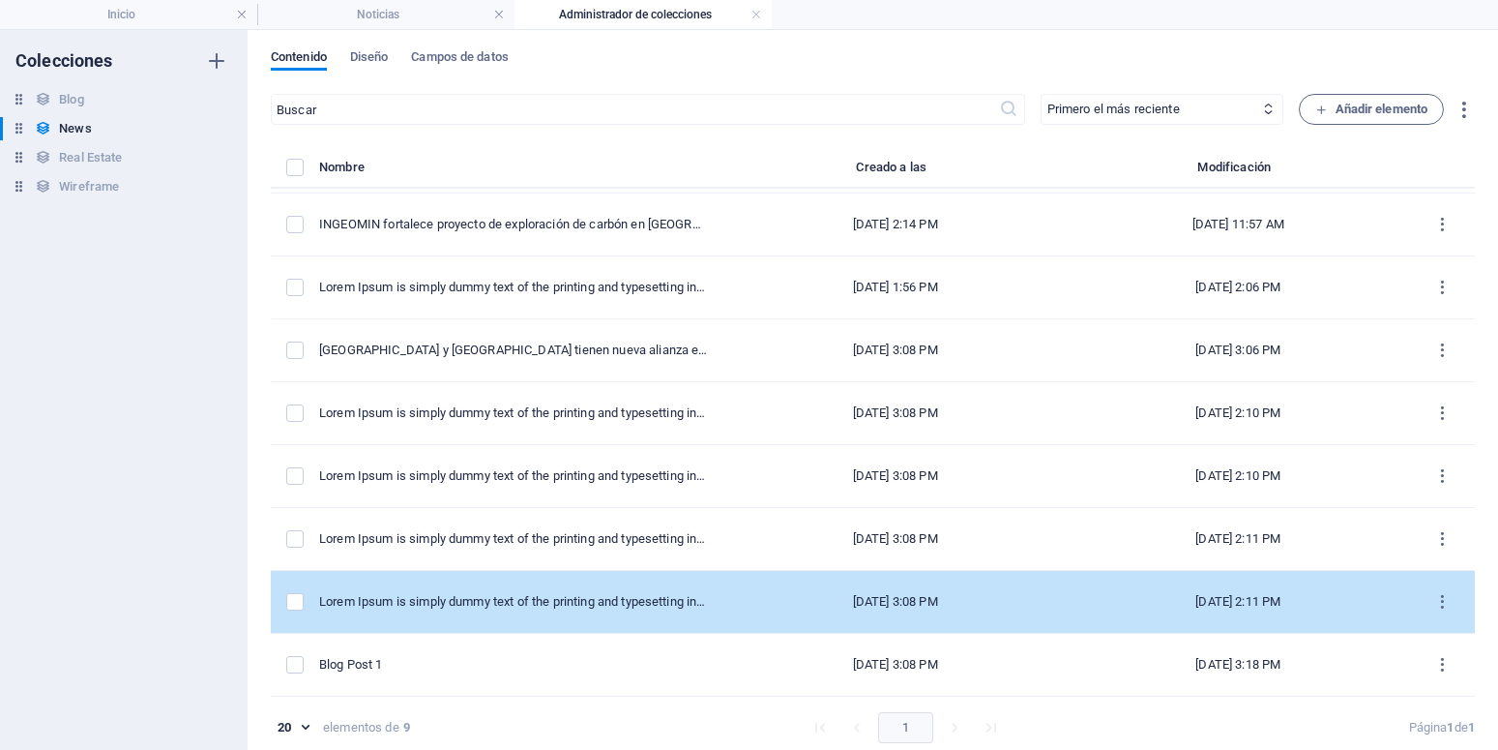
scroll to position [9, 0]
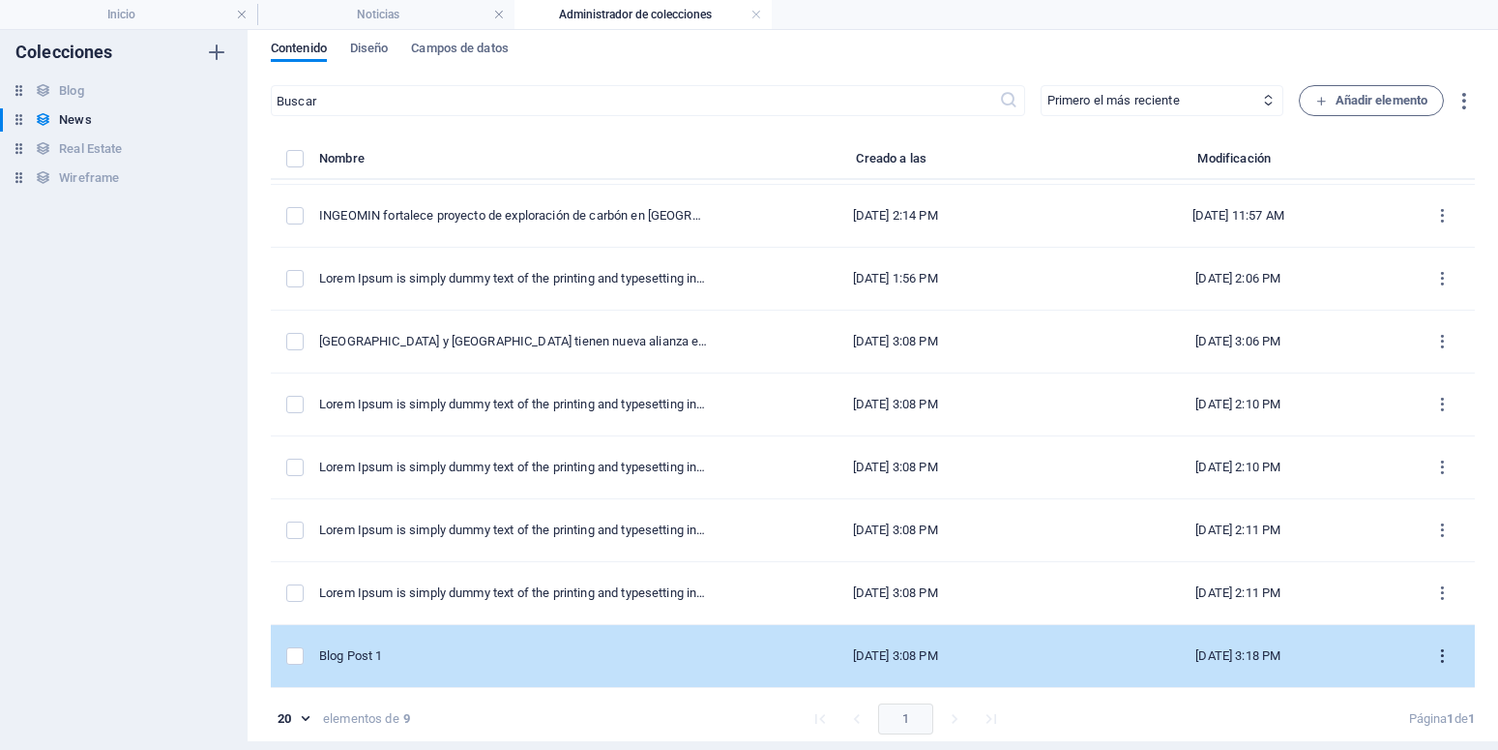
click at [1433, 660] on icon "items list" at bounding box center [1442, 656] width 18 height 18
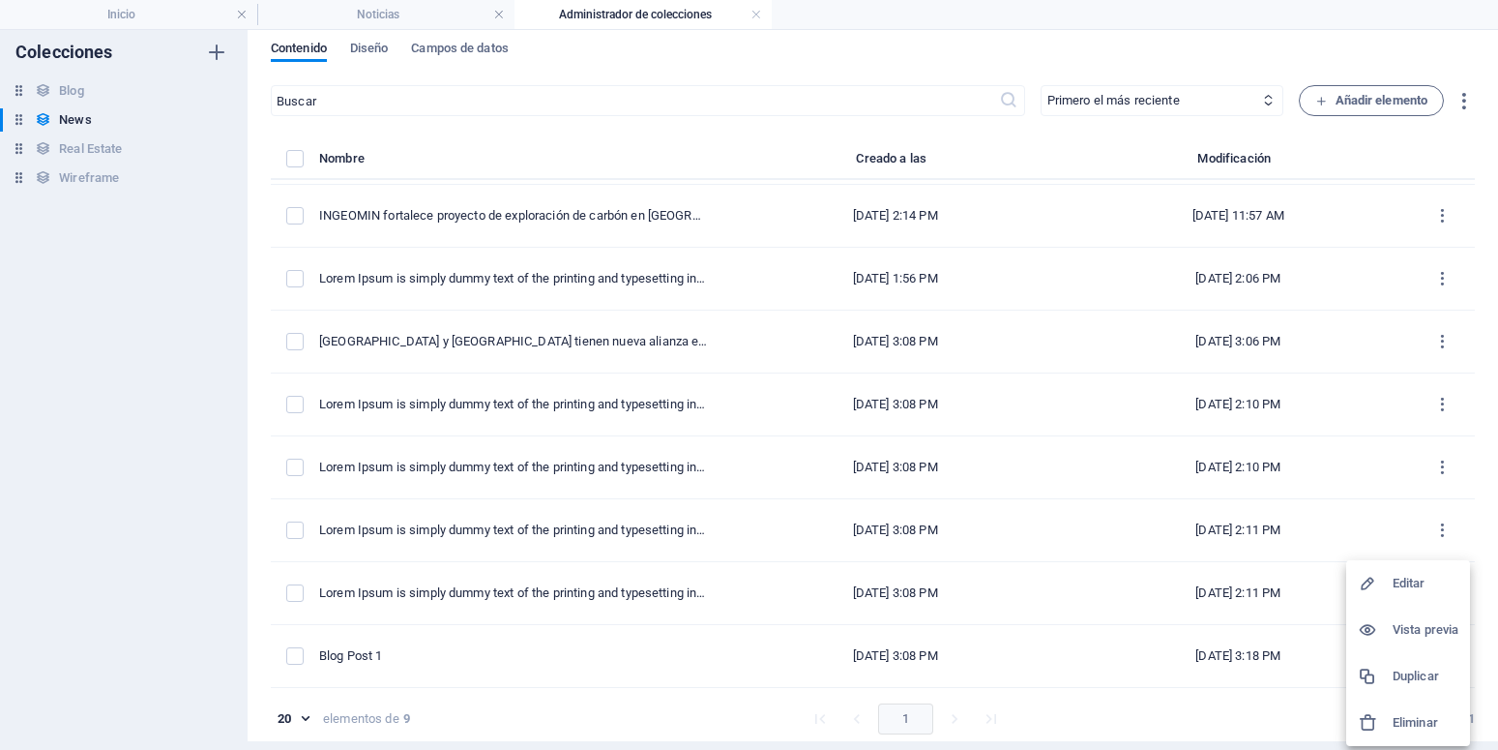
click at [1412, 591] on h6 "Editar" at bounding box center [1426, 583] width 66 height 23
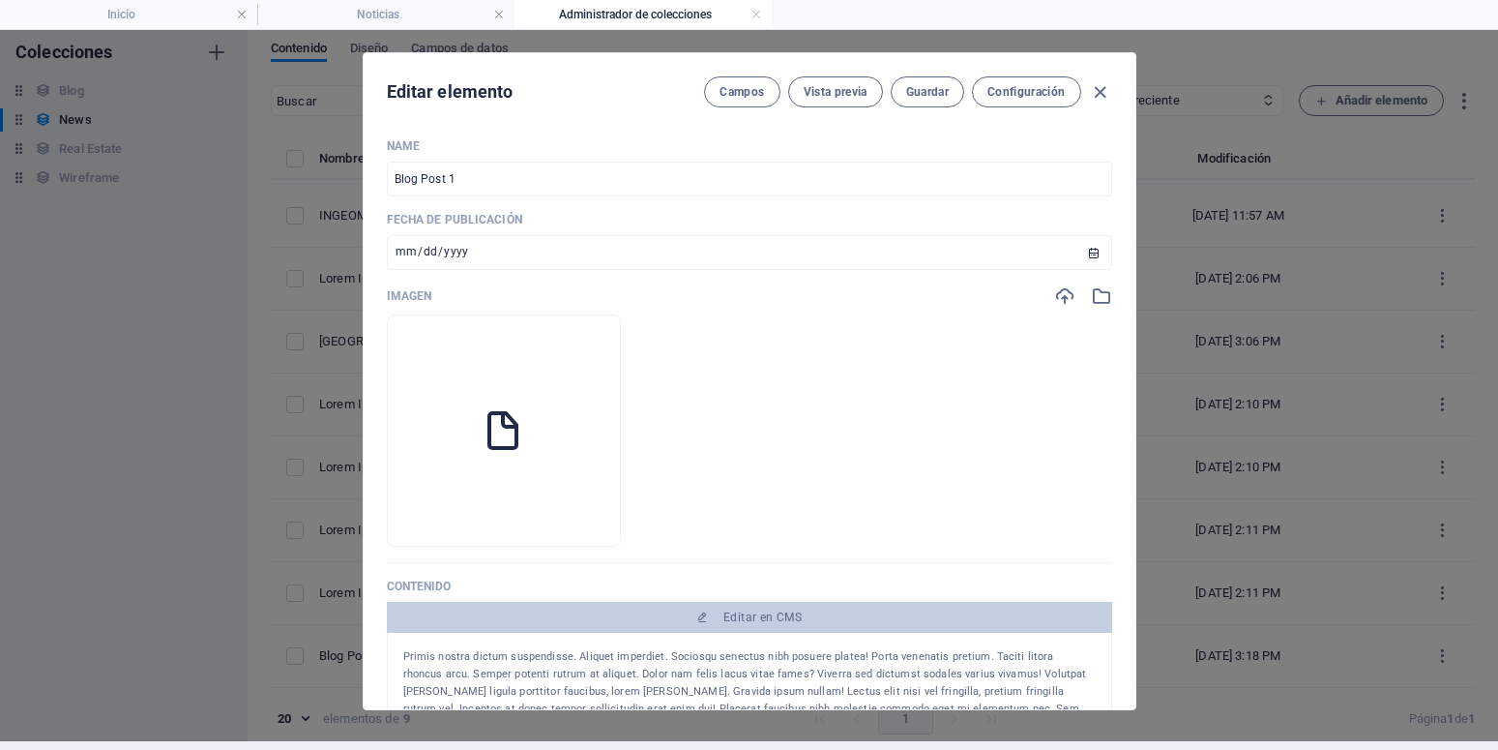
scroll to position [58, 0]
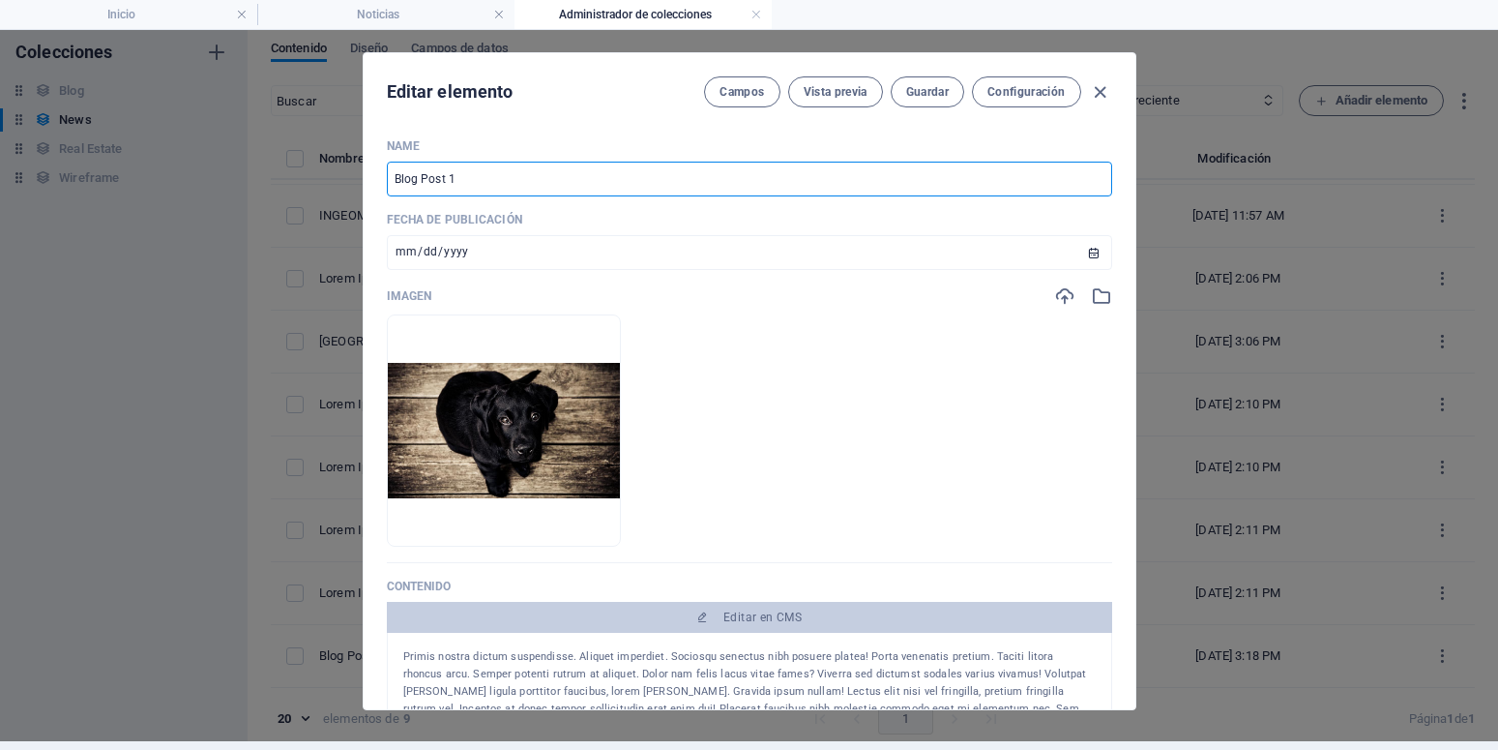
drag, startPoint x: 468, startPoint y: 179, endPoint x: 252, endPoint y: 181, distance: 215.7
click at [387, 181] on input "Blog Post 1" at bounding box center [749, 179] width 725 height 35
paste input "Lorem Ipsum is simply dummy text of the printing and typesetting industry."
type input "Lorem Ipsum is simply dummy text of the printing and typesetting industry."
type input "lorem-ipsum-is-simply-dummy-text-of-the-printing-and-typesetting-industry"
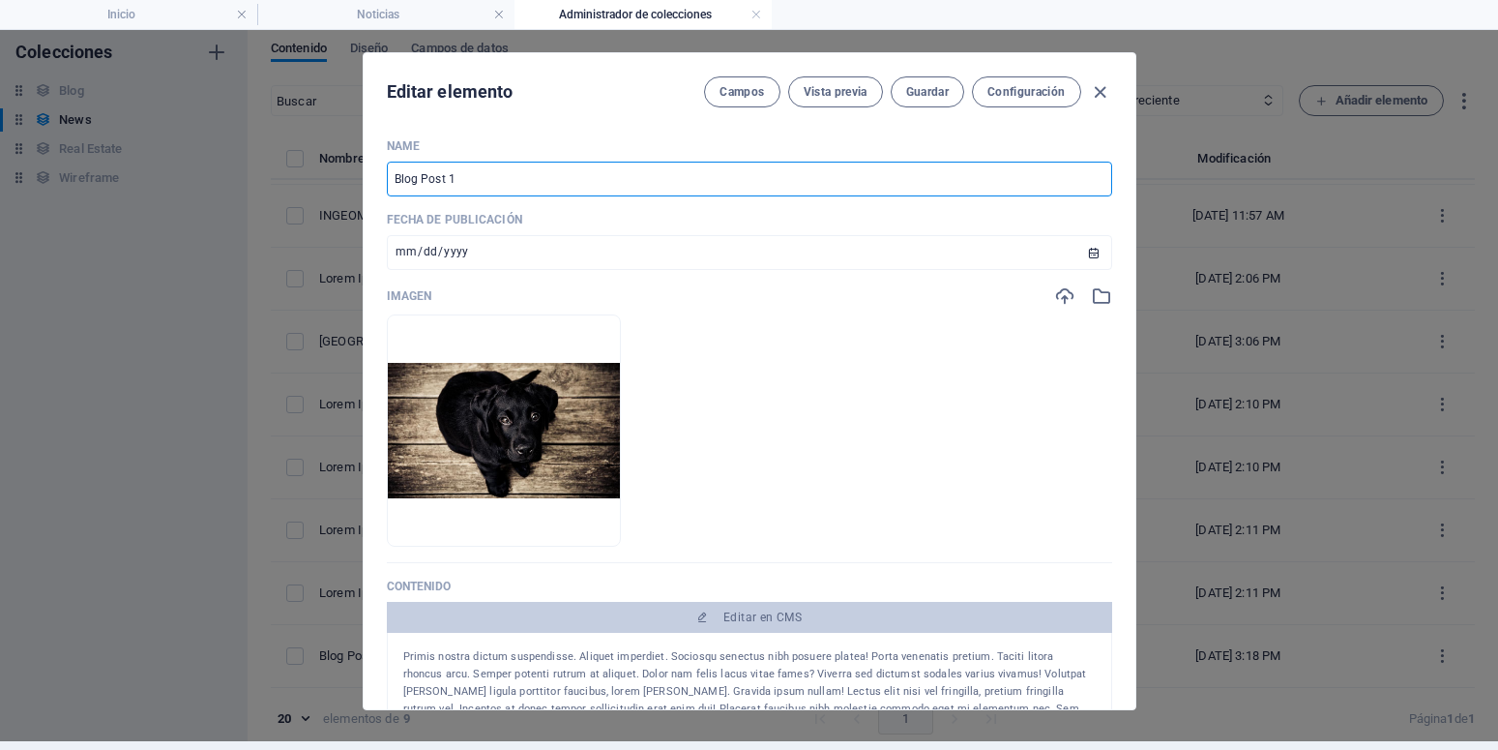
type input "lorem-ipsum-is-simply-dummy-text-of-the-printing-and-typesetting-industry"
type input "Lorem Ipsum is simply dummy text of the printing and typesetting industry. 9"
type input "lorem-ipsum-is-simply-dummy-text-of-the-printing-and-typesetting-industry-9"
type input "Lorem Ipsum is simply dummy text of the printing and typesetting industry. 9"
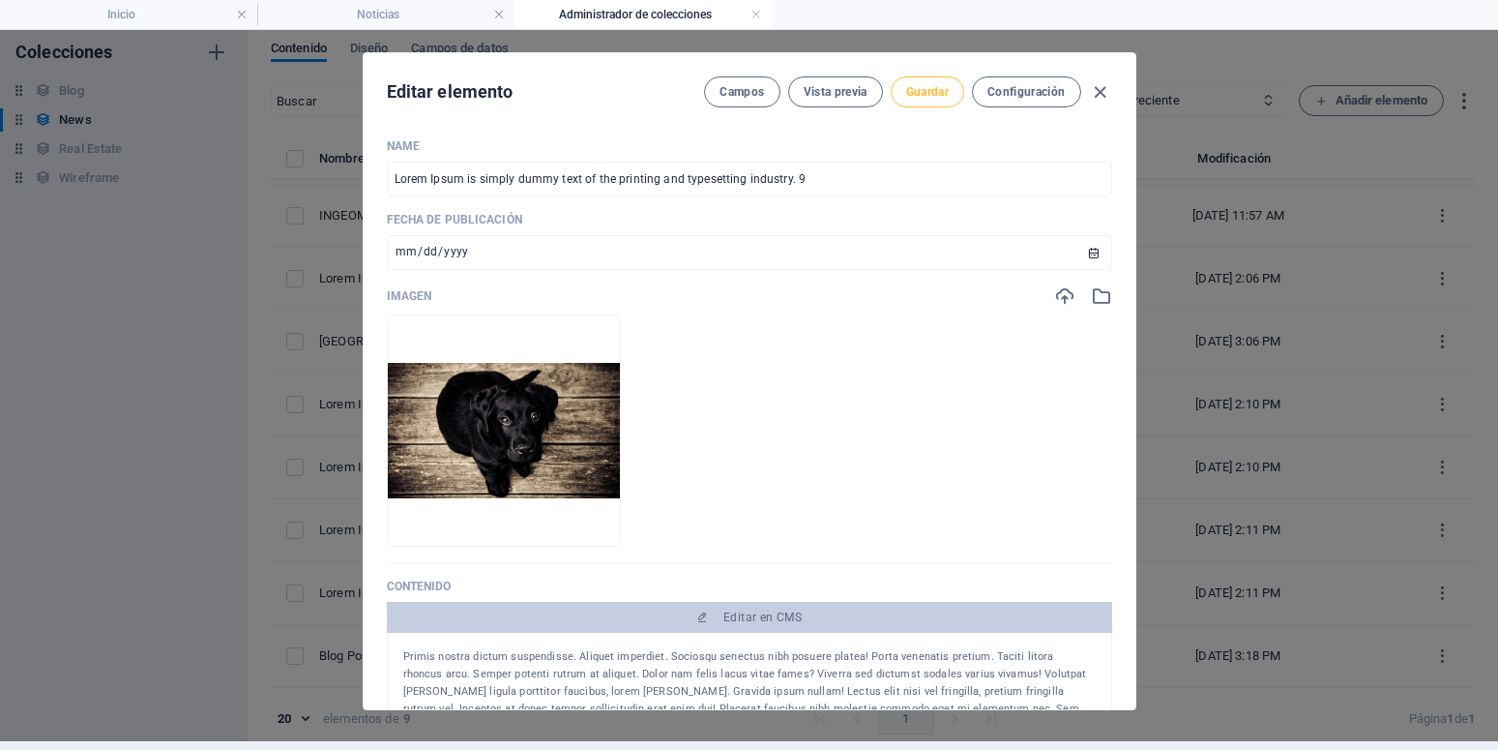
click at [933, 89] on span "Guardar" at bounding box center [927, 91] width 43 height 15
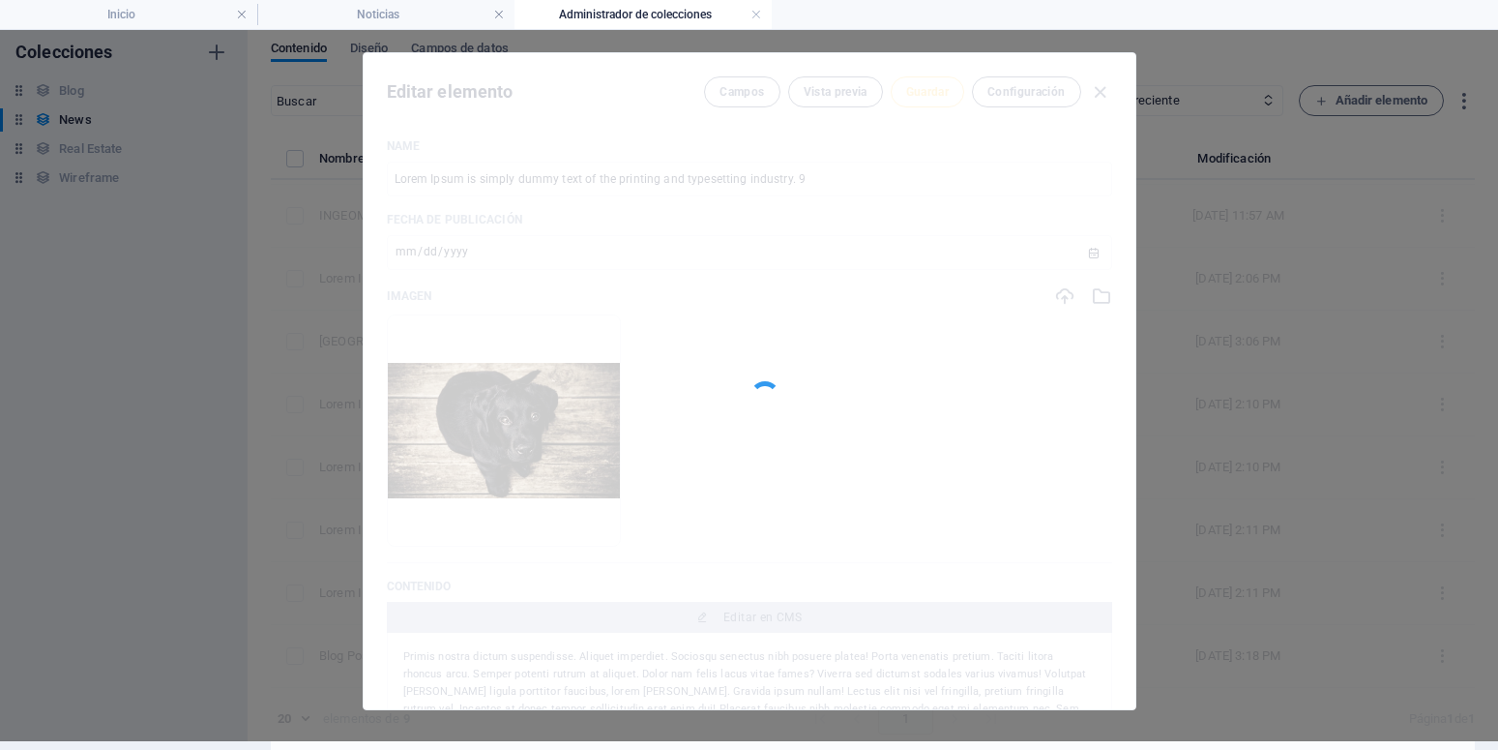
type input "lorem-ipsum-is-simply-dummy-text-of-the-printing-and-typesetting-industry-9"
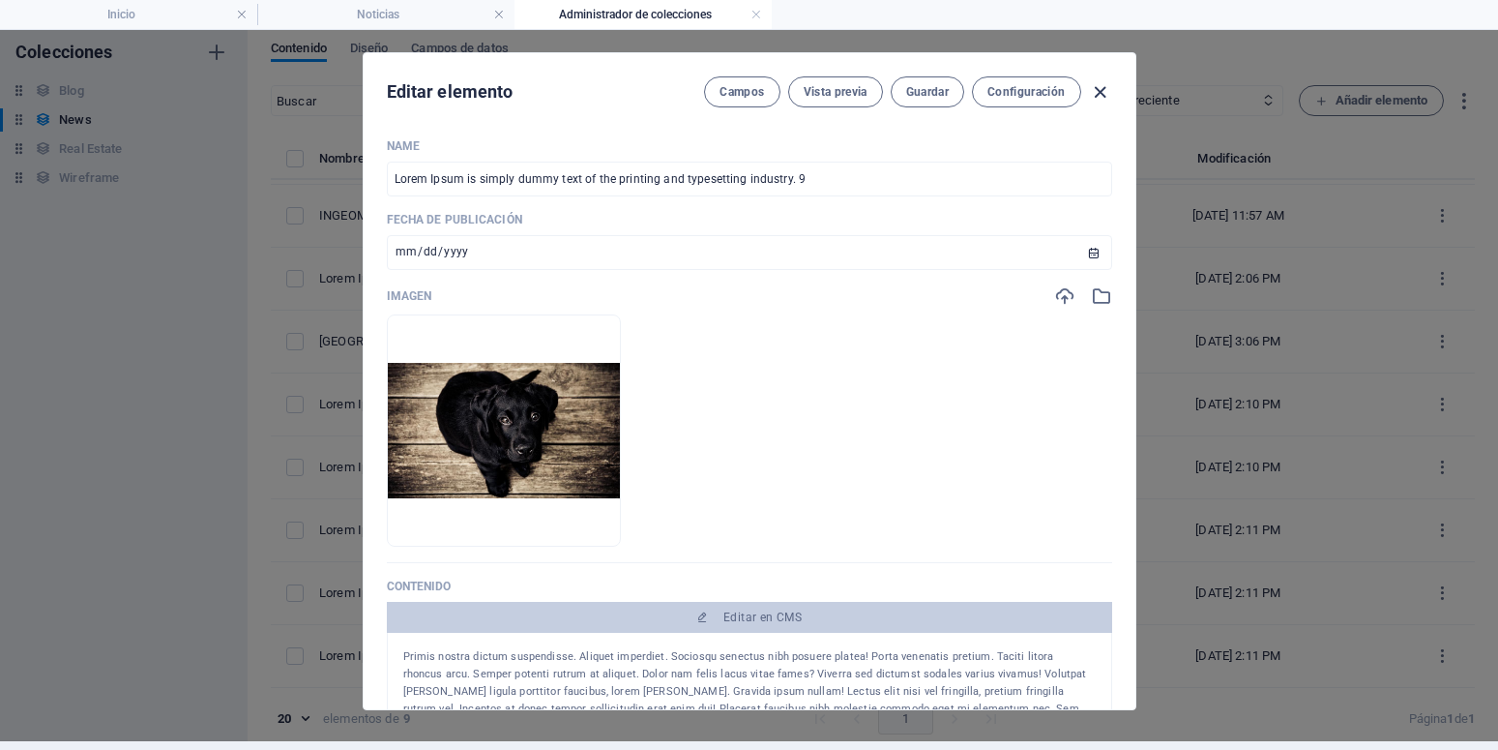
click at [1089, 96] on icon "button" at bounding box center [1100, 92] width 22 height 22
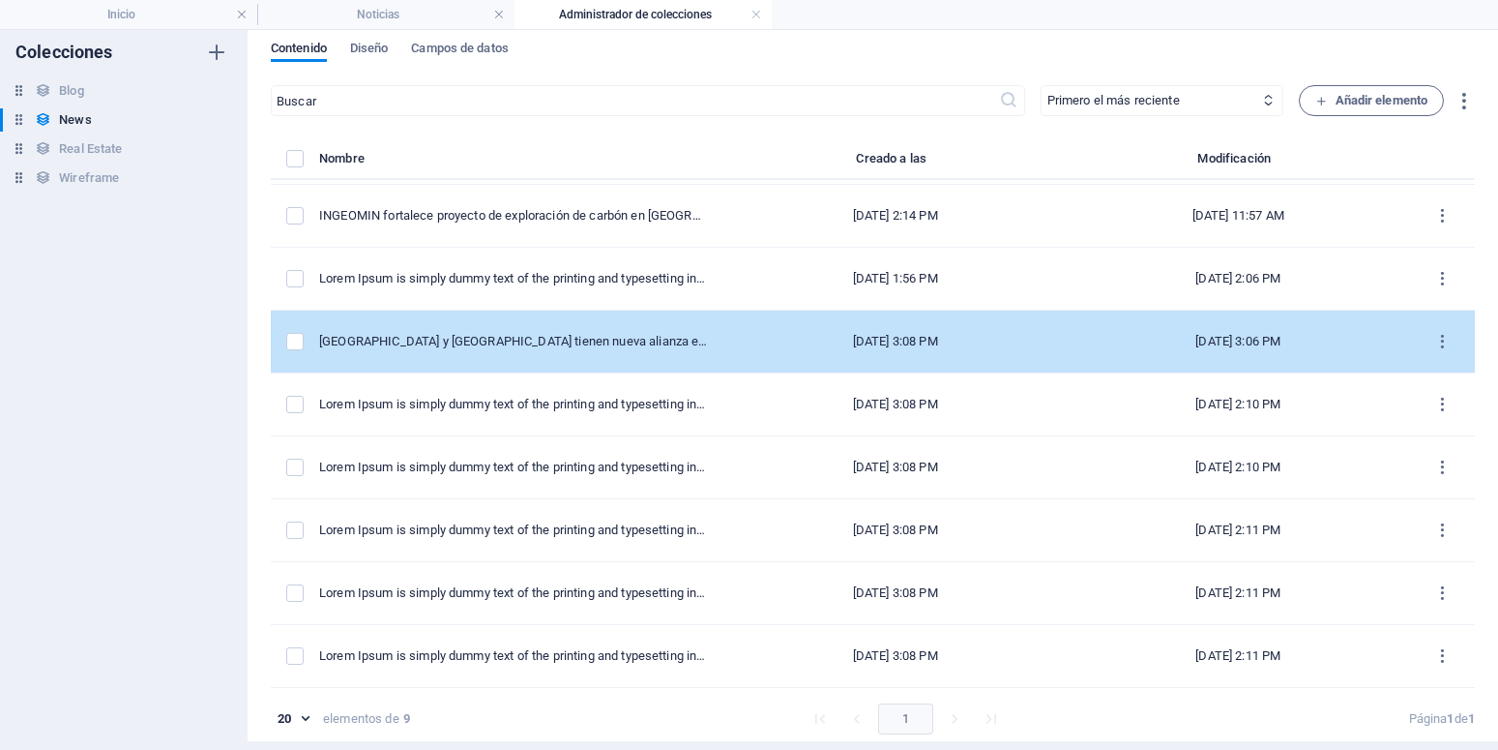
type input "[DATE]"
type input "lorem-ipsum-is-simply-dummy-text-of-the-printing-and-typesetting-industry-9"
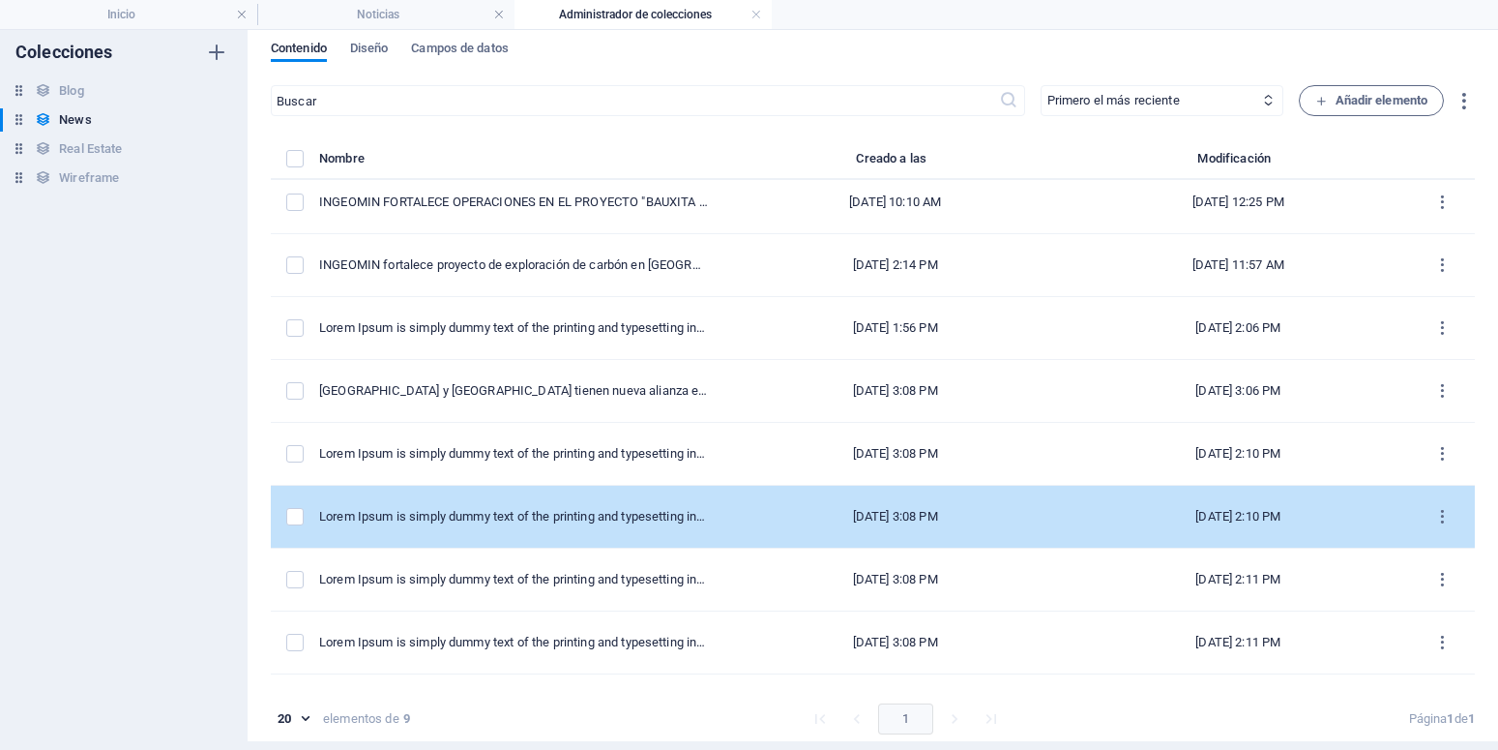
scroll to position [0, 0]
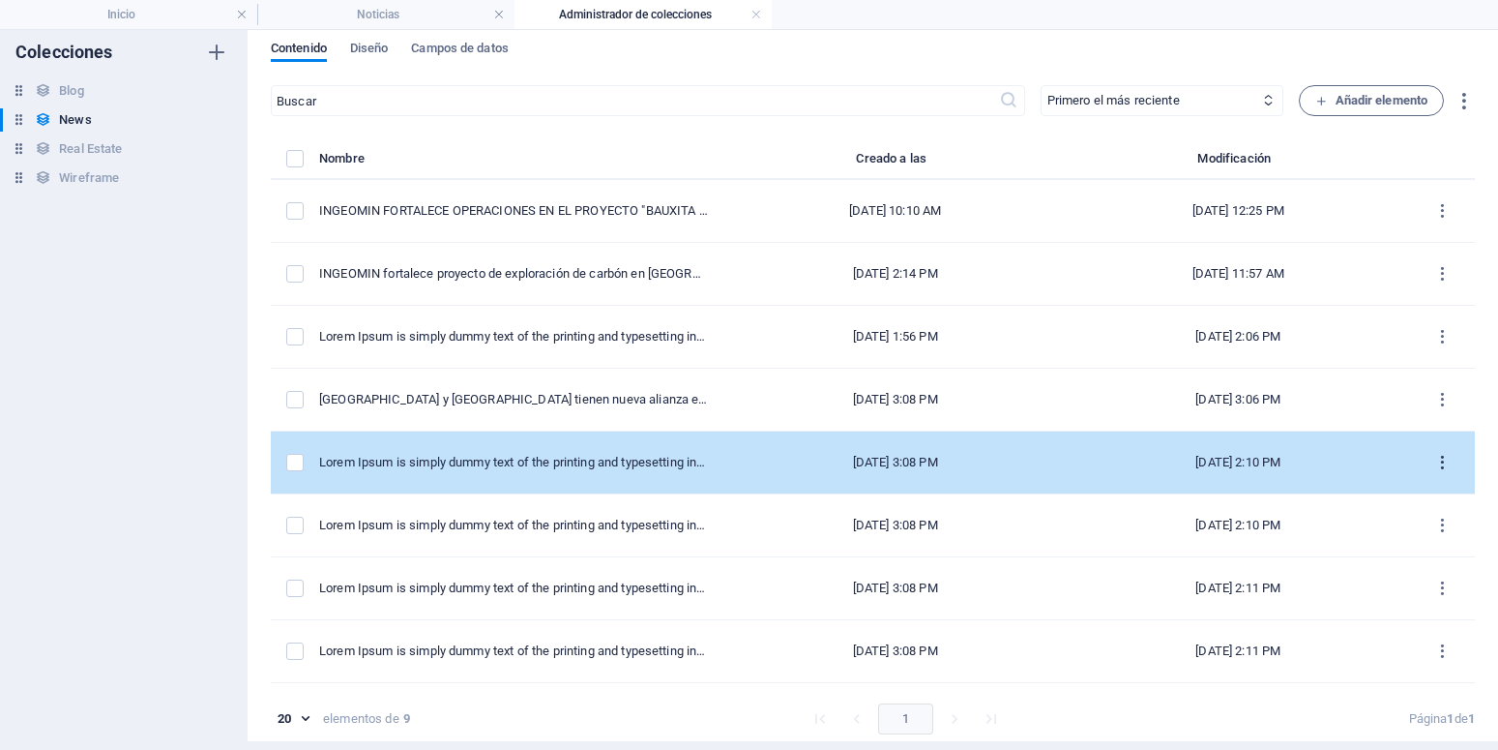
click at [1433, 461] on icon "items list" at bounding box center [1442, 463] width 18 height 18
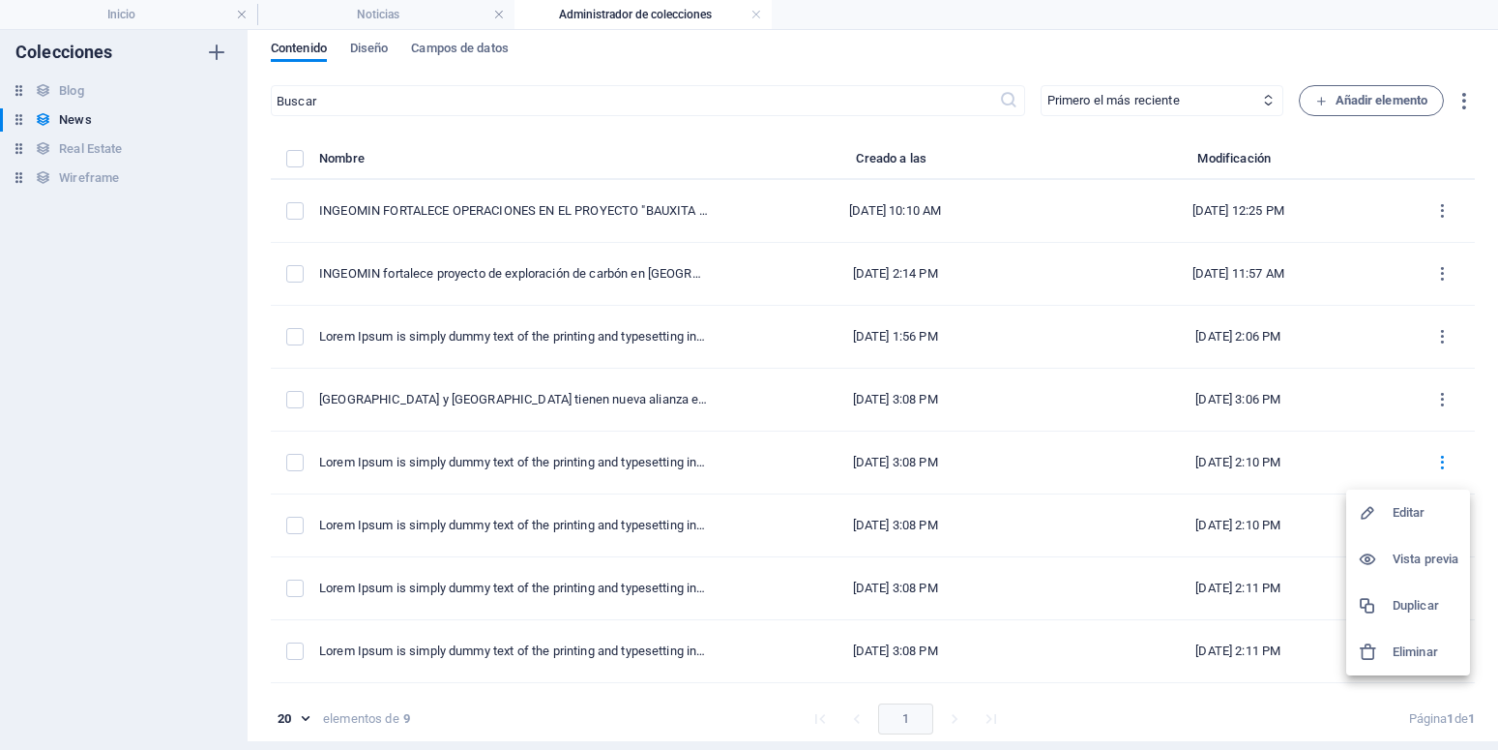
click at [1394, 519] on h6 "Editar" at bounding box center [1426, 512] width 66 height 23
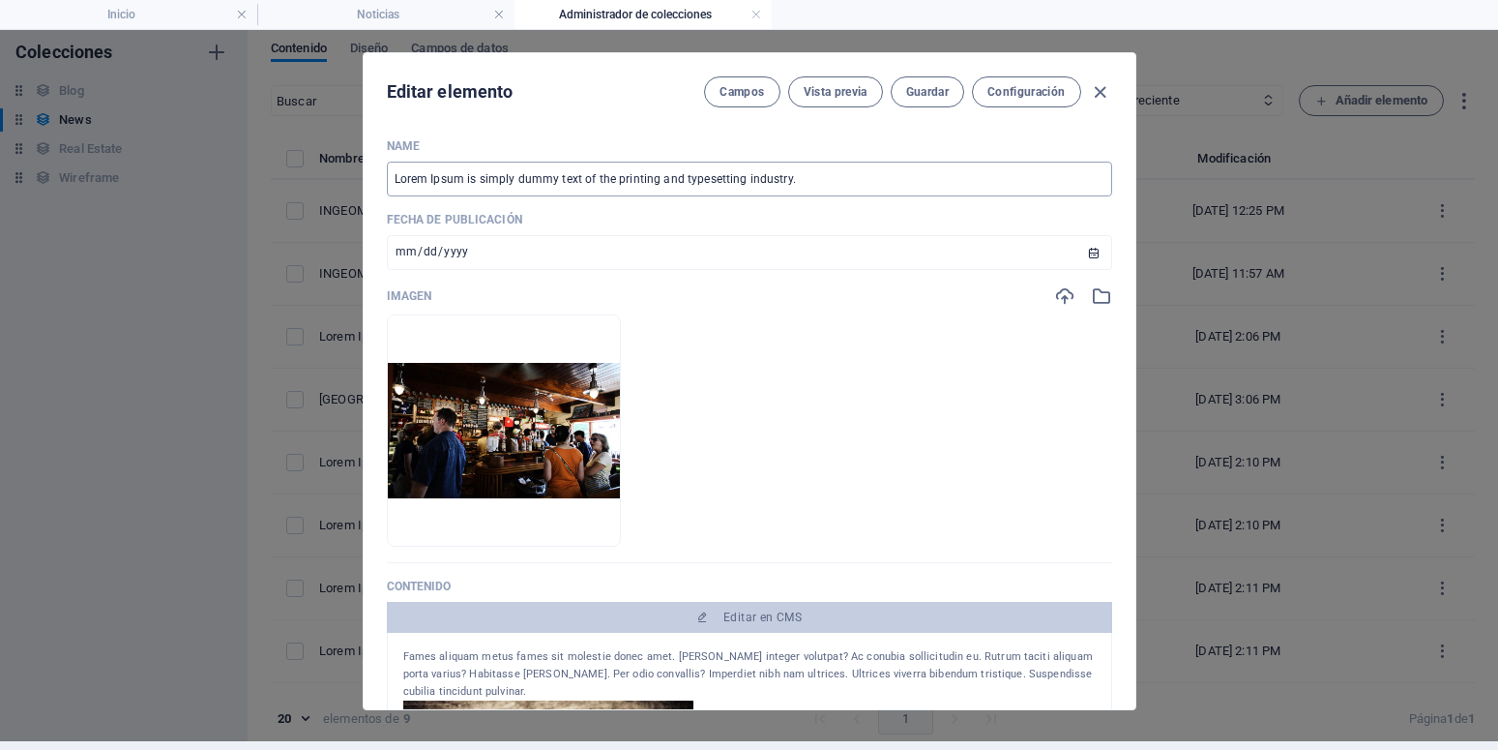
click at [834, 181] on input "Lorem Ipsum is simply dummy text of the printing and typesetting industry." at bounding box center [749, 179] width 725 height 35
type input "Lorem Ipsum is simply dummy text of the printing and typesetting industry.6"
click at [906, 99] on span "Guardar" at bounding box center [927, 91] width 43 height 15
click at [1089, 91] on icon "button" at bounding box center [1100, 92] width 22 height 22
type input "[DATE]"
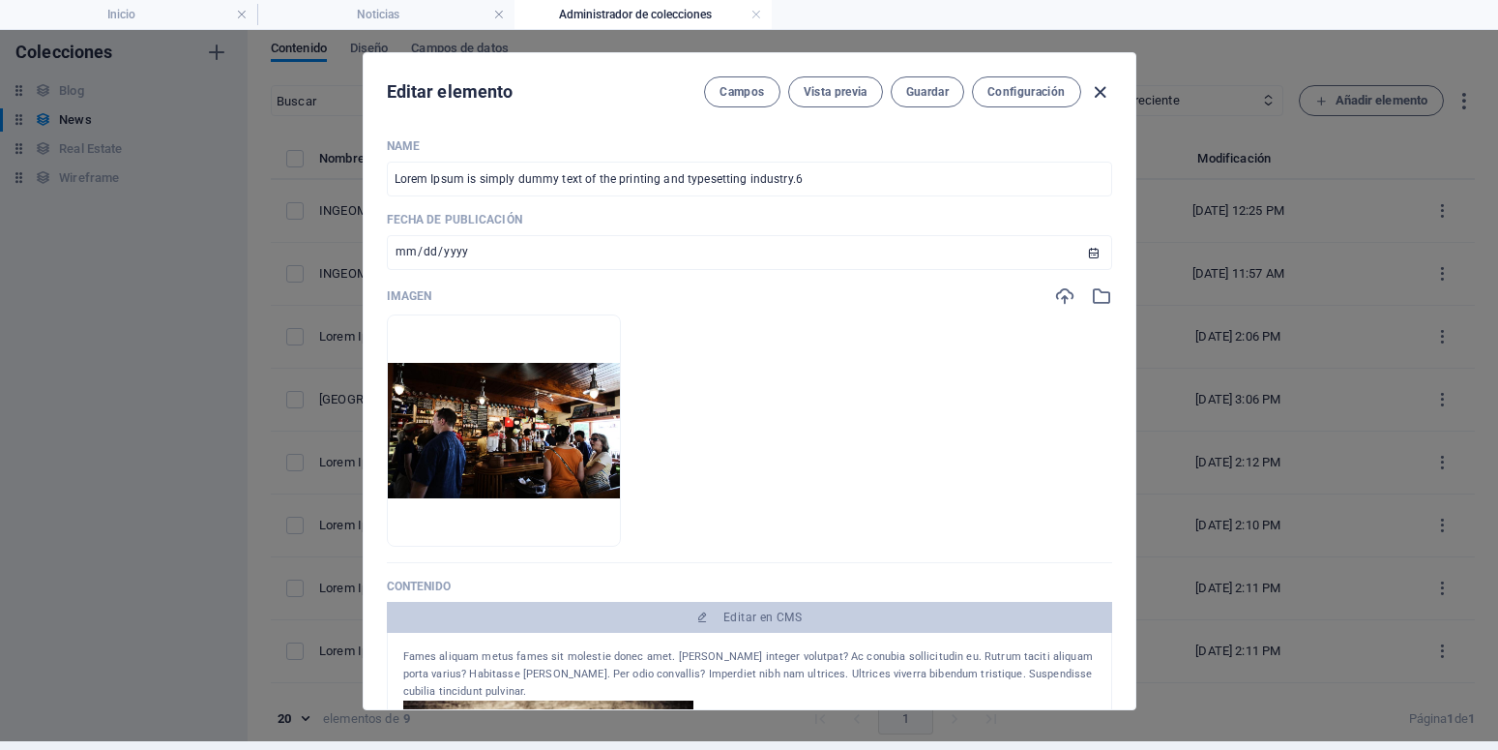
type input "lorem-ipsum-is-simply-dummy-text-of-the-printing-and-typesetting-industry-lorem…"
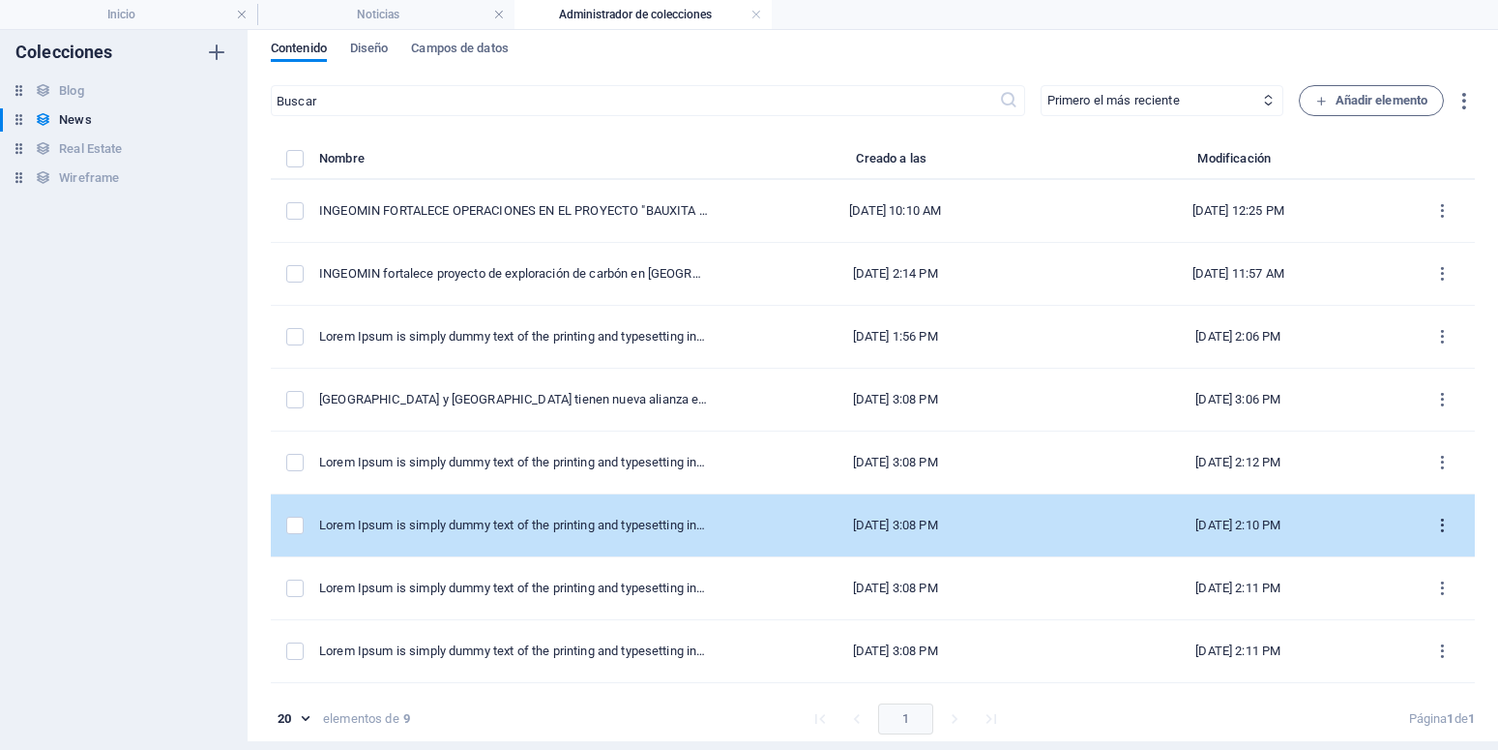
click at [1433, 520] on icon "items list" at bounding box center [1442, 525] width 18 height 18
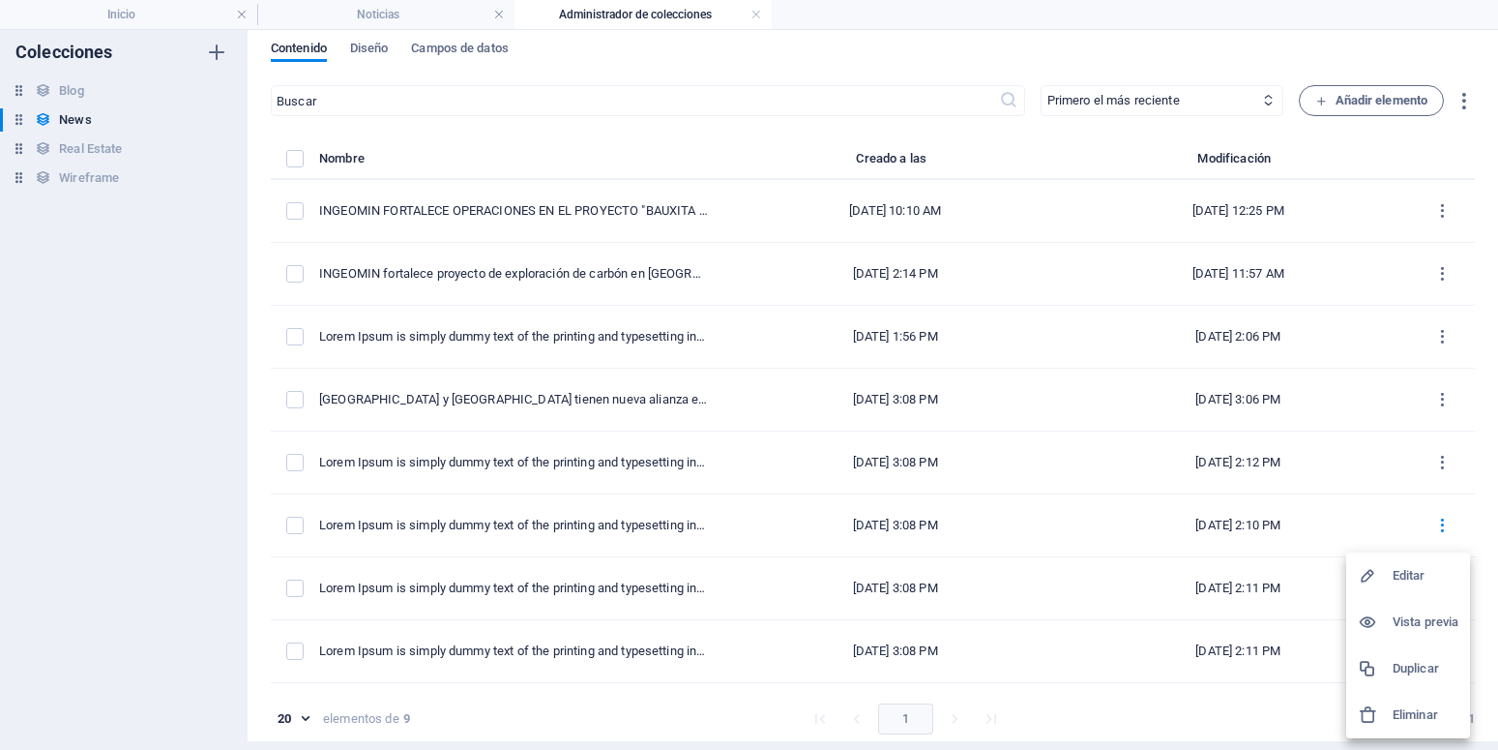
click at [1400, 573] on h6 "Editar" at bounding box center [1426, 575] width 66 height 23
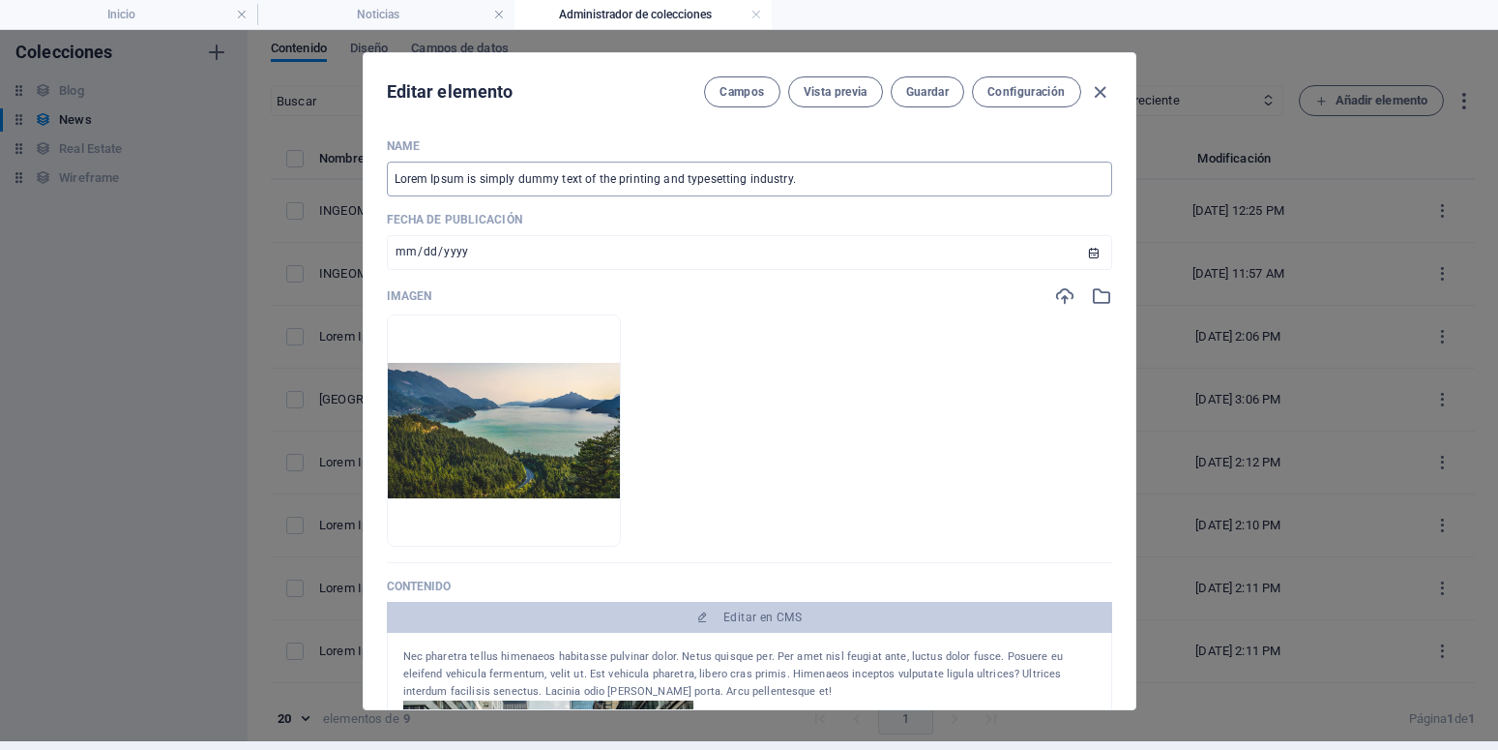
click at [825, 178] on input "Lorem Ipsum is simply dummy text of the printing and typesetting industry." at bounding box center [749, 179] width 725 height 35
type input "Lorem Ipsum is simply dummy text of the printing and typesetting industry. 6"
type input "lorem-ipsum-is-simply-dummy-text-of-the-printing-and-typesetting-industry-6"
type input "Lorem Ipsum is simply dummy text of the printing and typesetting industry."
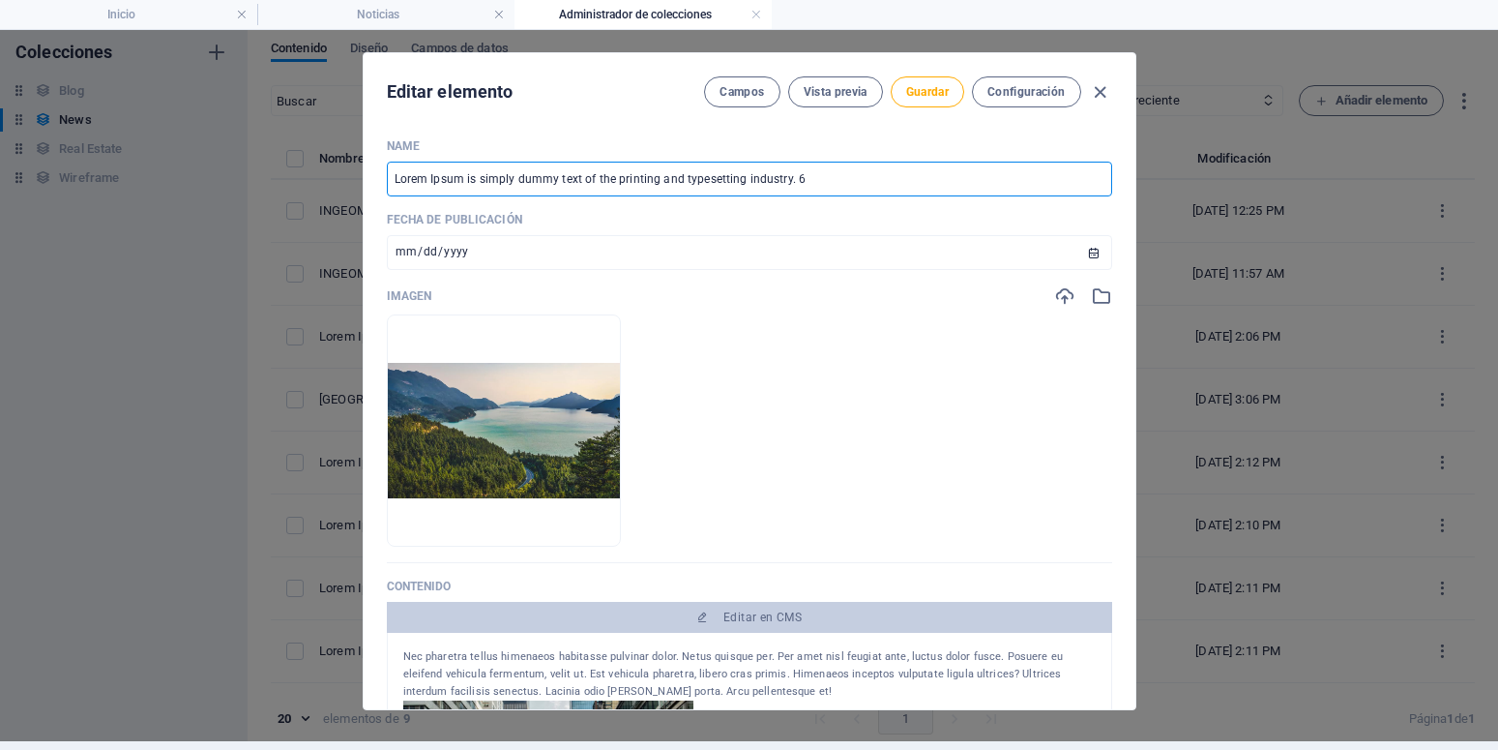
type input "lorem-ipsum-is-simply-dummy-text-of-the-printing-and-typesetting-industry"
type input "Lorem Ipsum is simply dummy text of the printing and typesetting industry. 5"
type input "lorem-ipsum-is-simply-dummy-text-of-the-printing-and-typesetting-industry-5"
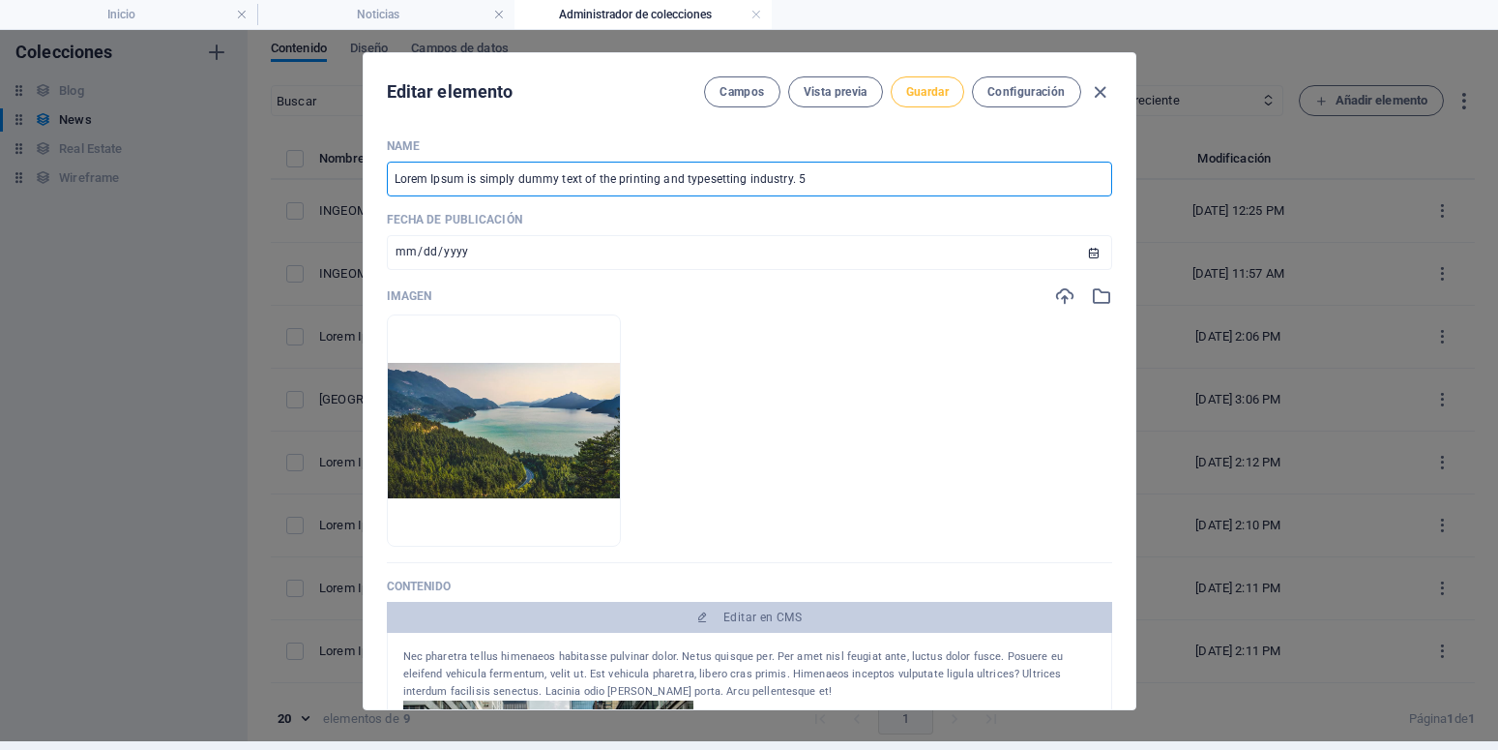
type input "Lorem Ipsum is simply dummy text of the printing and typesetting industry. 5"
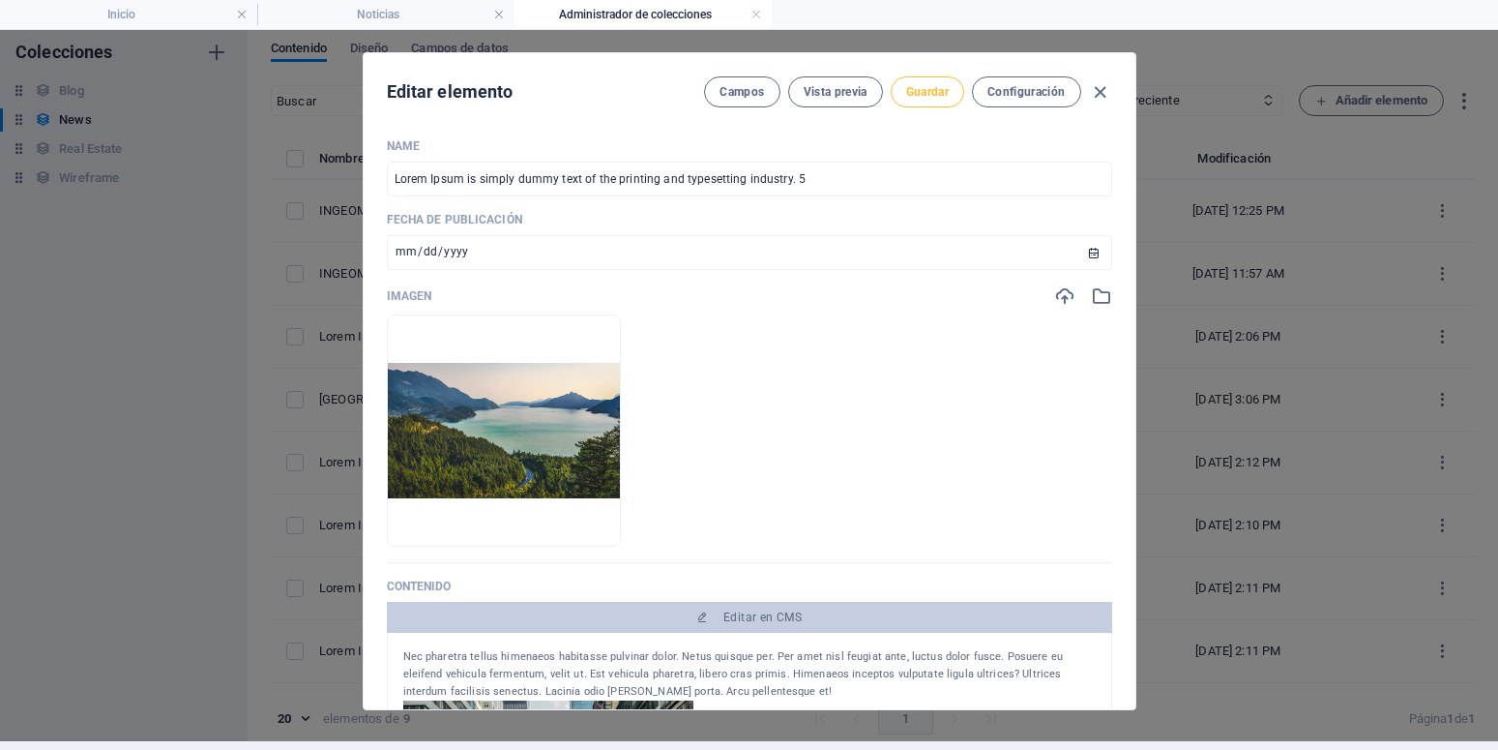
click at [928, 96] on span "Guardar" at bounding box center [927, 91] width 43 height 15
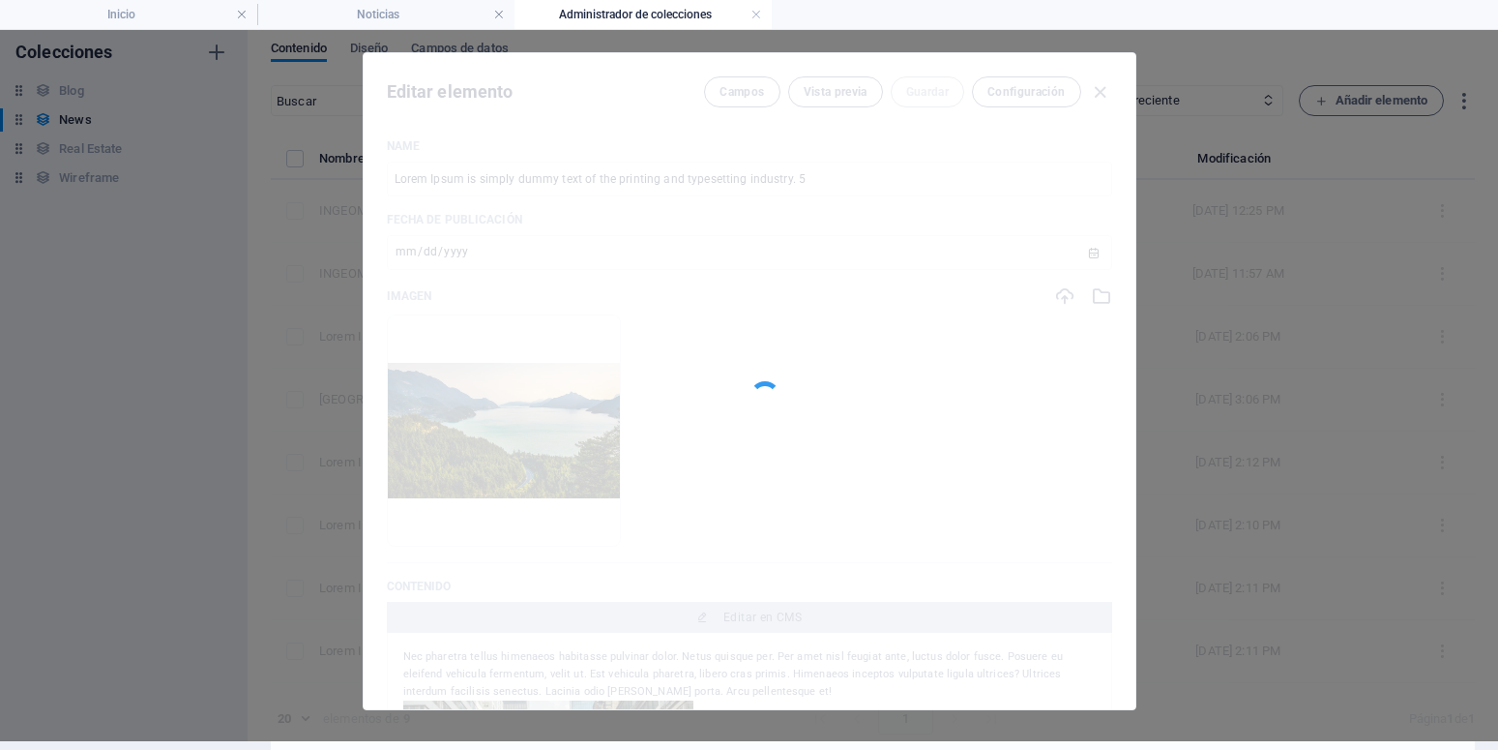
type input "lorem-ipsum-is-simply-dummy-text-of-the-printing-and-typesetting-industry-5"
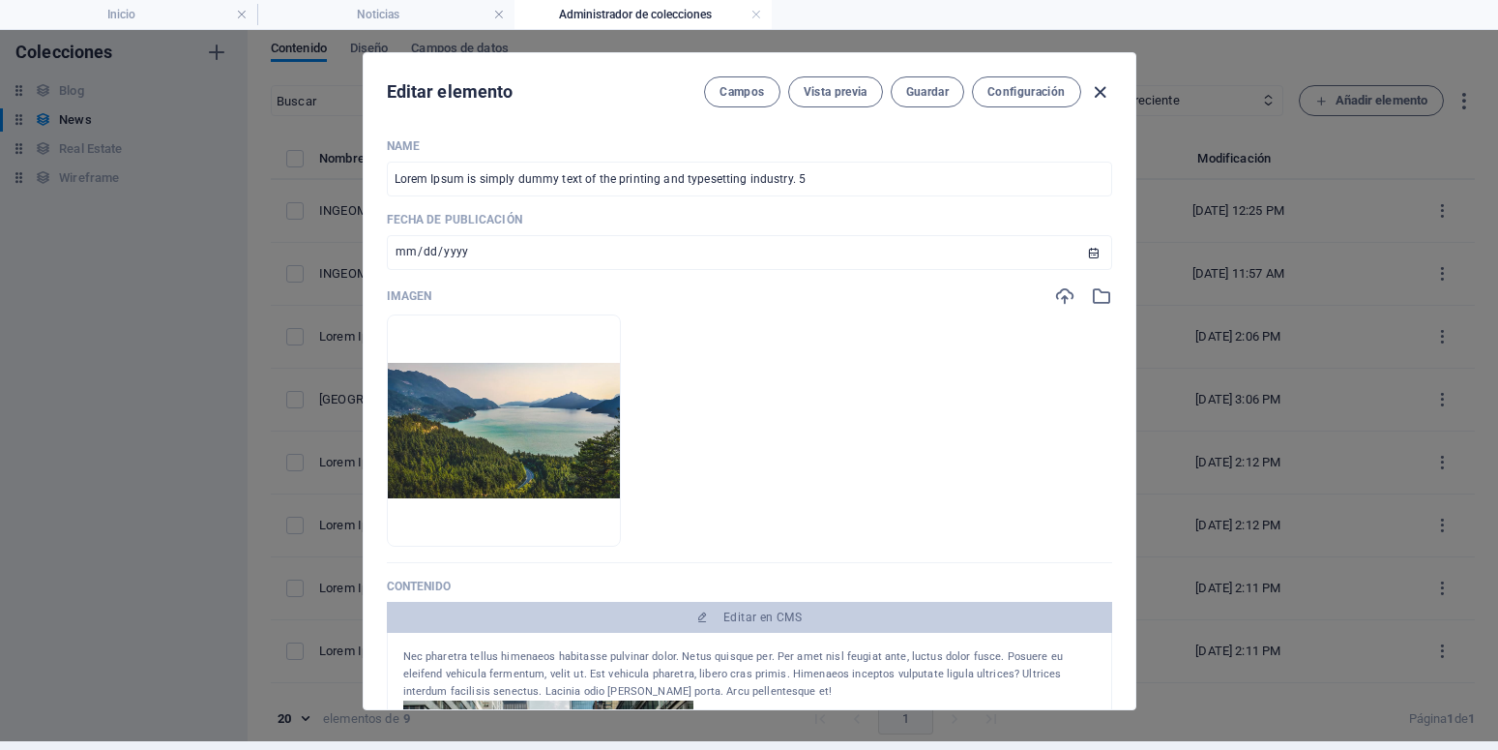
click at [1093, 91] on icon "button" at bounding box center [1100, 92] width 22 height 22
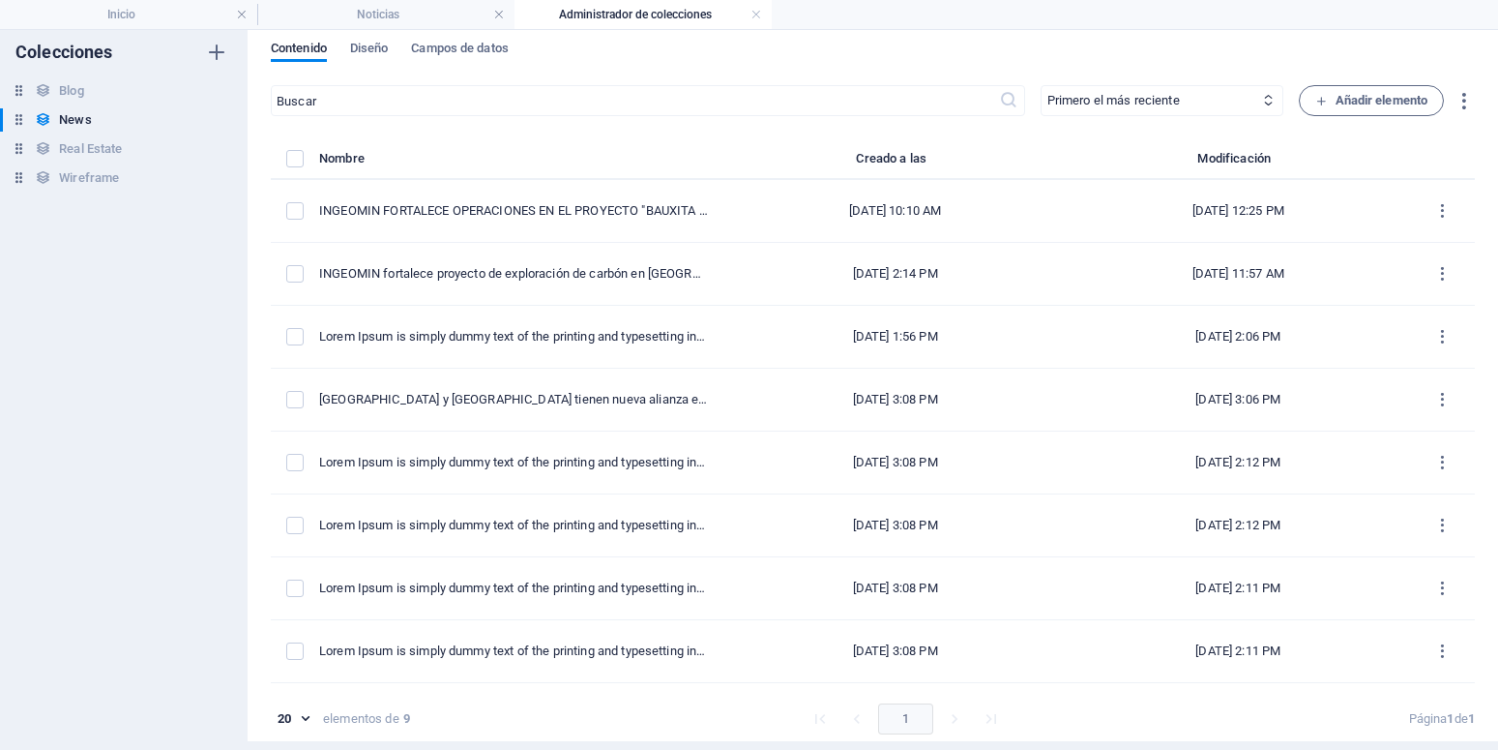
type input "[DATE]"
type input "lorem-ipsum-is-simply-dummy-text-of-the-printing-and-typesetting-industry-5"
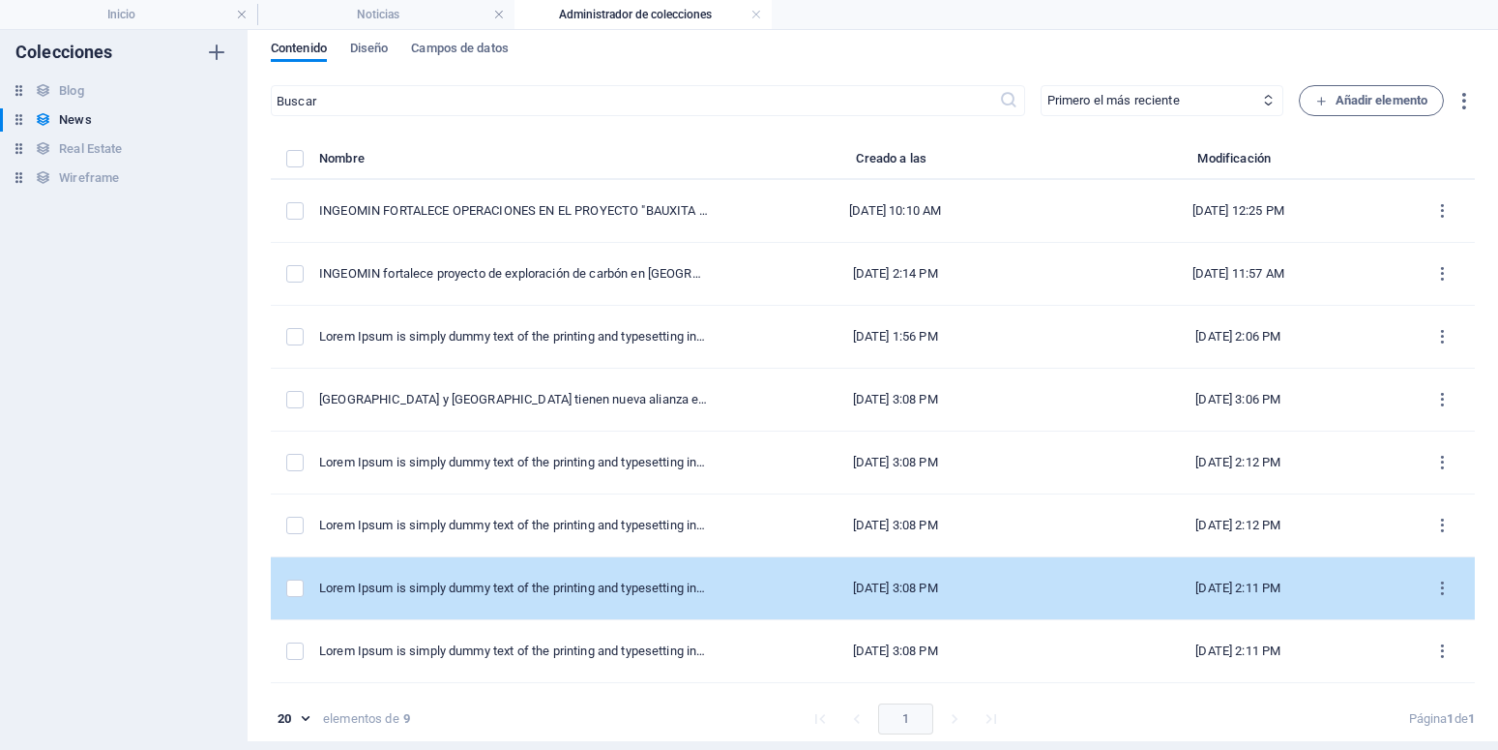
scroll to position [58, 0]
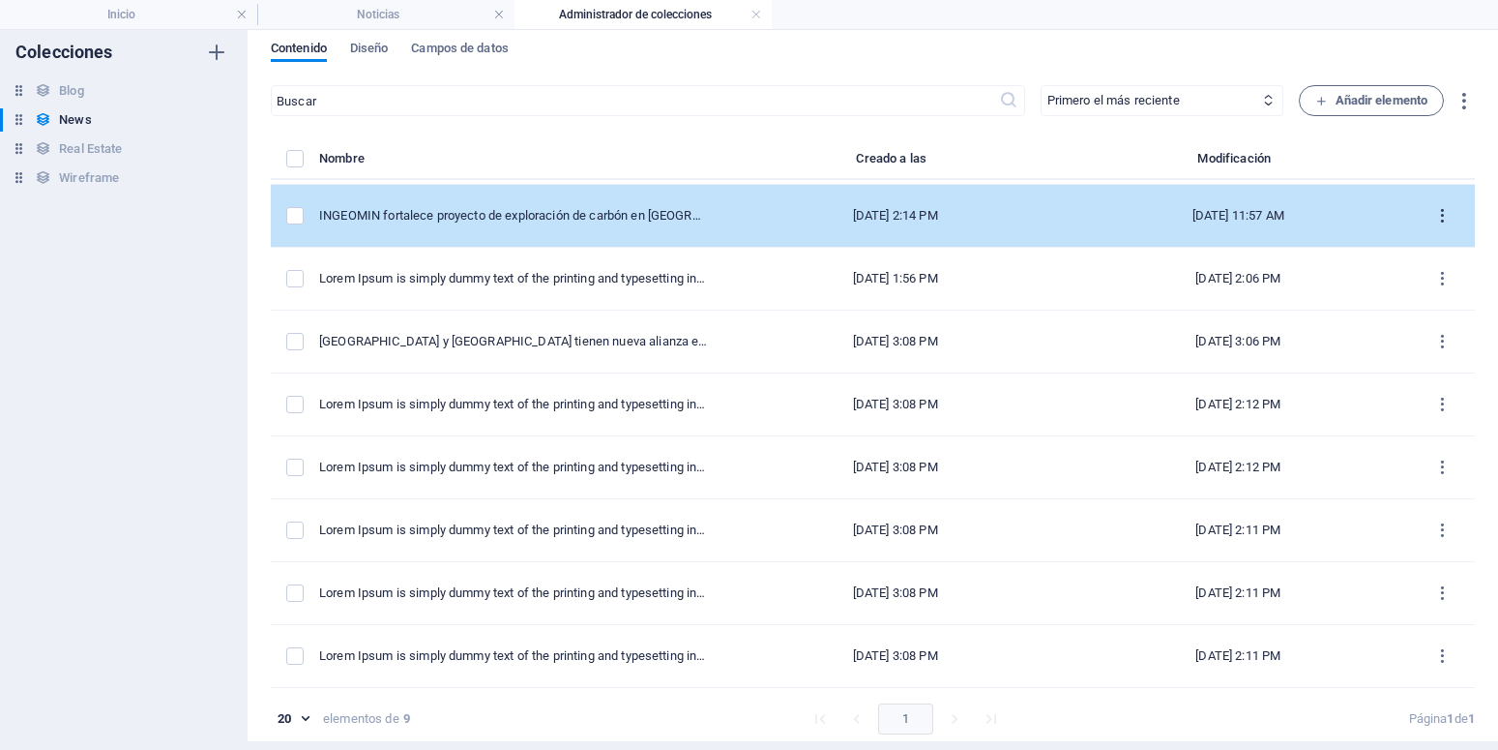
click at [1433, 220] on icon "items list" at bounding box center [1442, 216] width 18 height 18
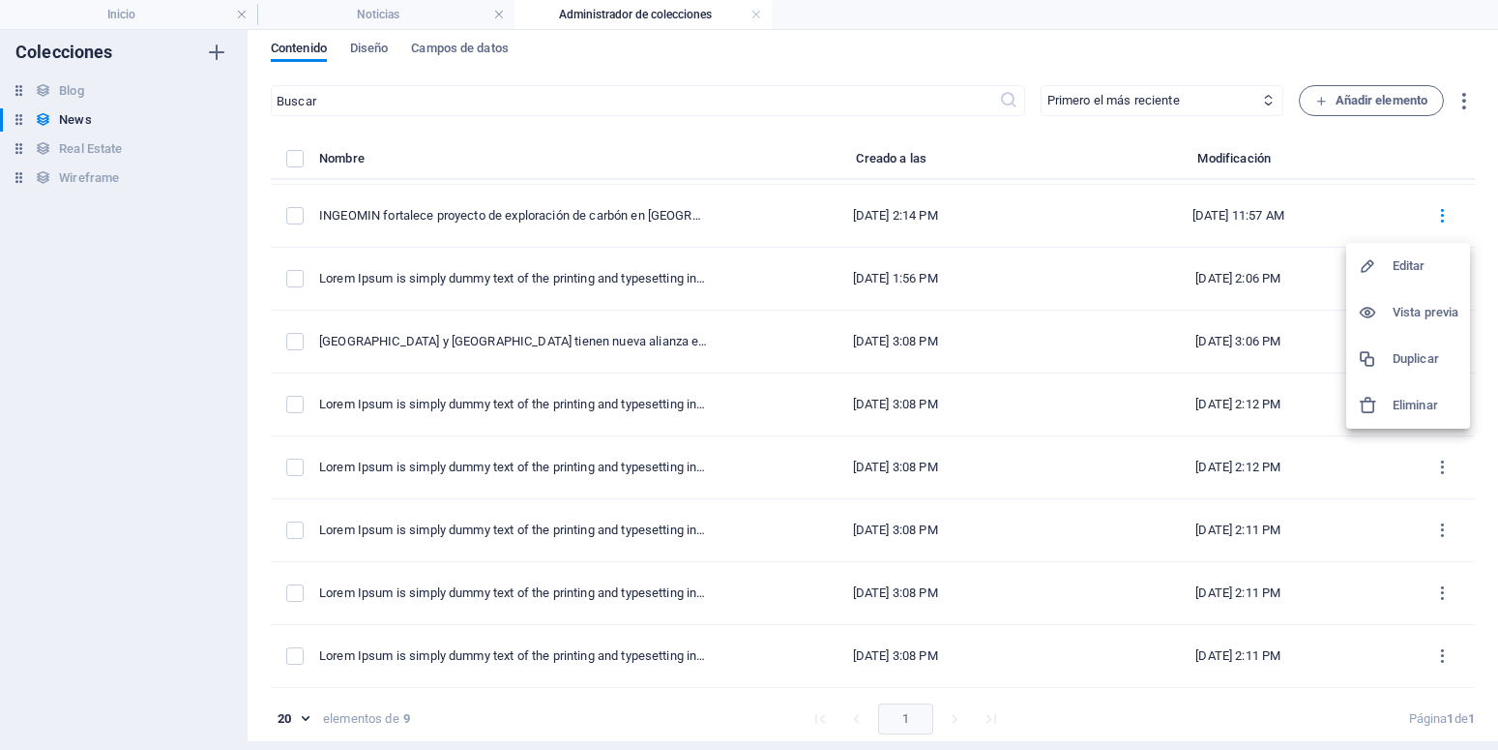
click at [1412, 263] on h6 "Editar" at bounding box center [1426, 265] width 66 height 23
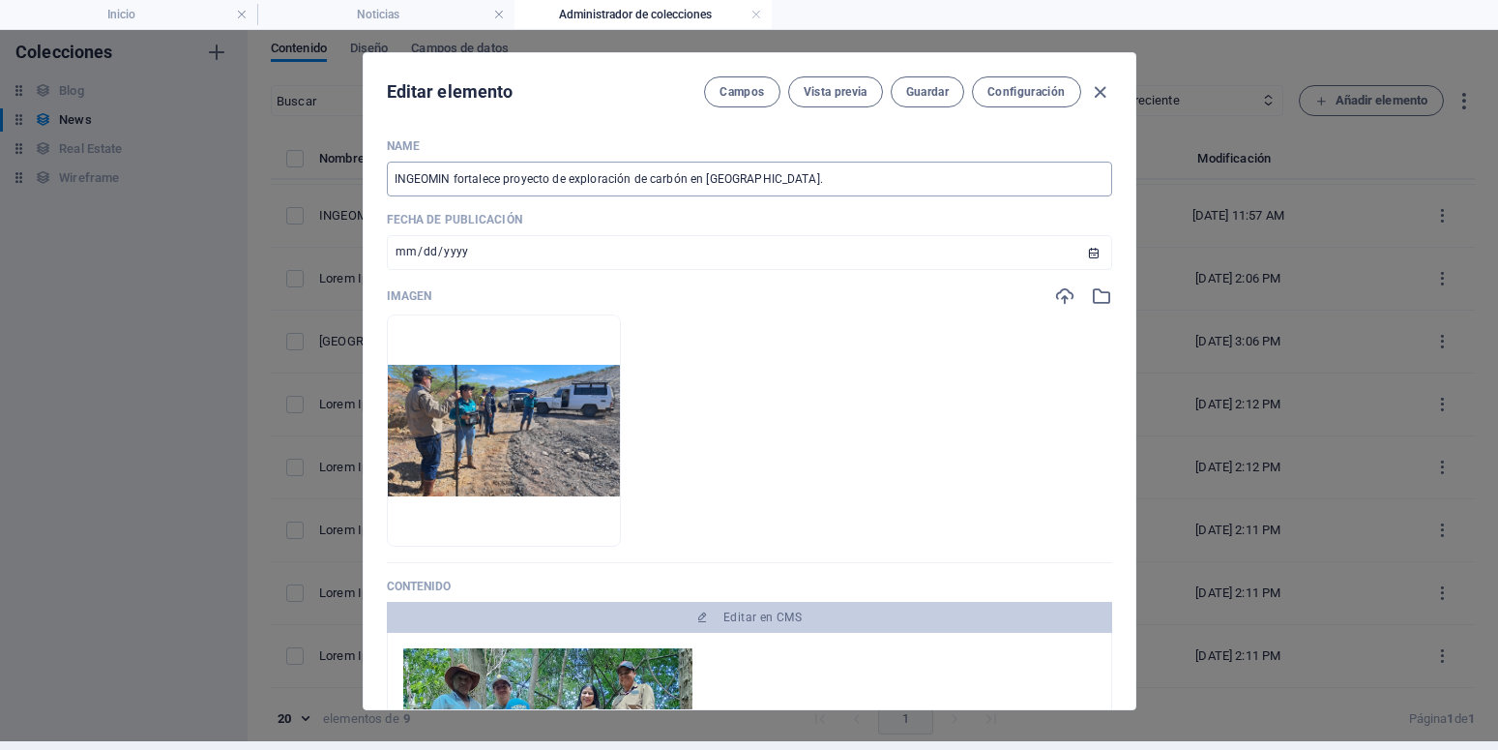
click at [742, 180] on input "INGEOMIN fortalece proyecto de exploración de carbón en Falcón." at bounding box center [749, 179] width 725 height 35
type input "INGEOMIN fortalece proyecto de exploración de carbón en Falcón"
type input "ingeomin-fortalece-proyecto-de-exploracion-de-carbon-en-falcon"
type input "INGEOMIN fortalece proyecto de exploración de carbón en Falcó"
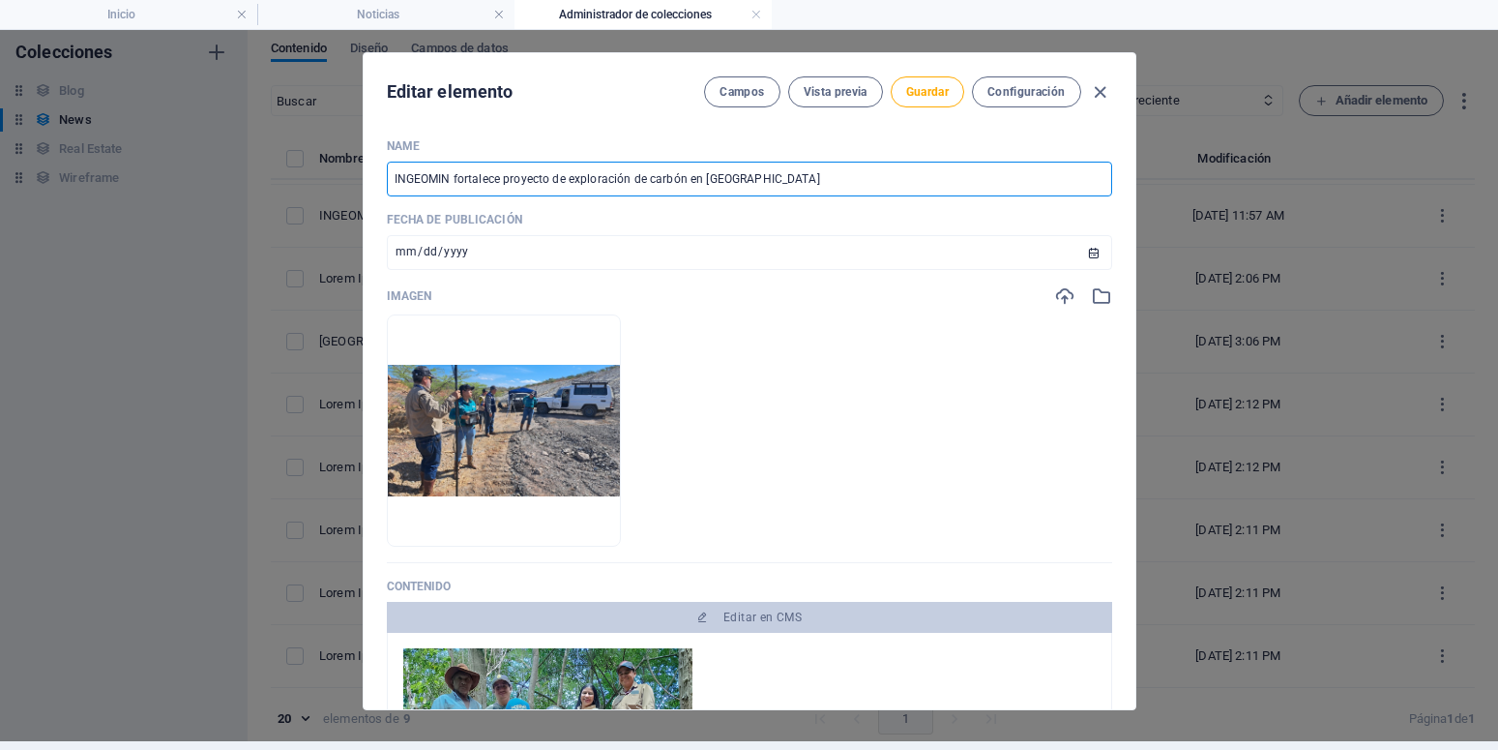
type input "ingeomin-fortalece-proyecto-de-exploracion-de-carbon-en-falco"
type input "INGEOMIN fortalece proyecto de exploración de carbón en Falc"
type input "ingeomin-fortalece-proyecto-de-exploracion-de-carbon-en-falc"
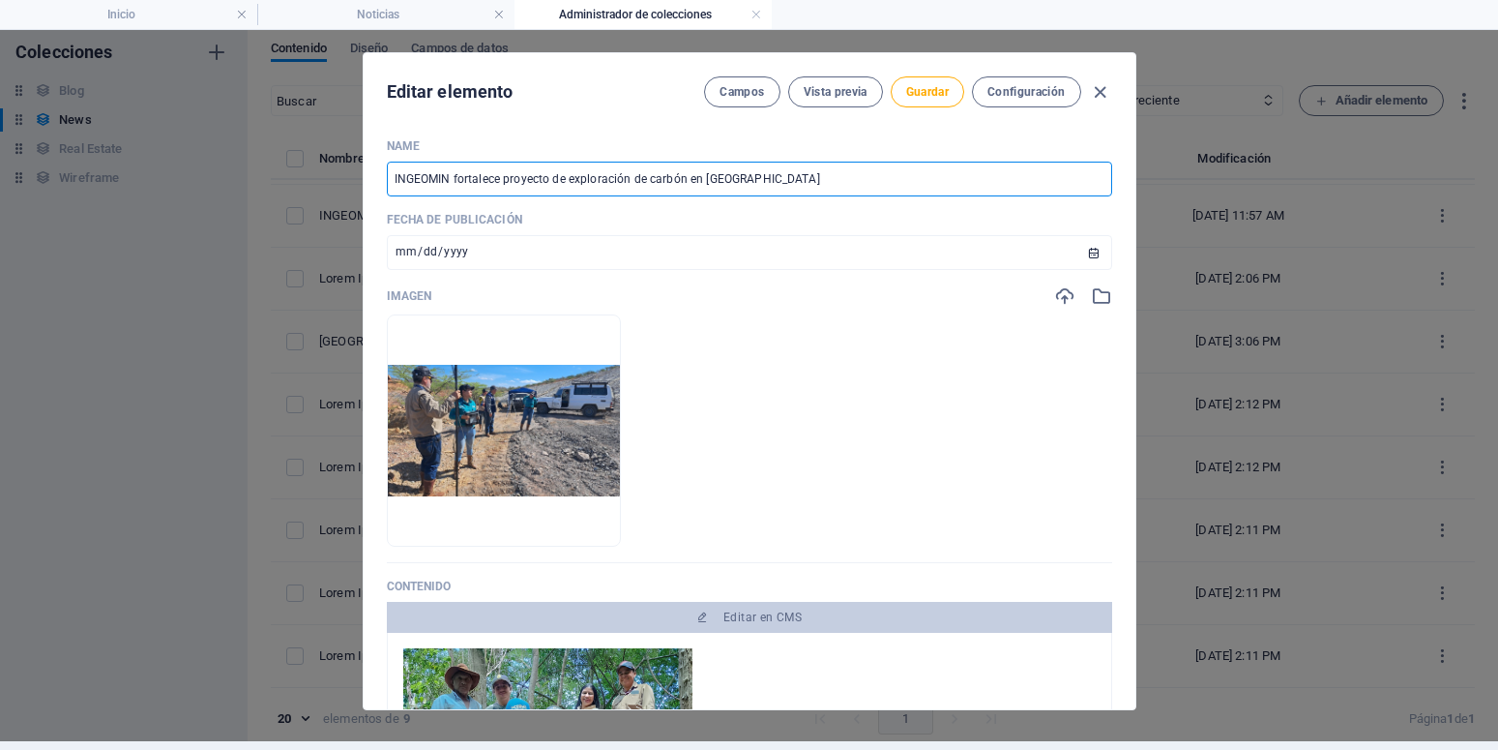
type input "INGEOMIN fortalece proyecto de exploración de carbón en Fal"
type input "ingeomin-fortalece-proyecto-de-exploracion-de-carbon-en-fal"
type input "INGEOMIN fortalece proyecto de exploración de carbón en Fa"
type input "ingeomin-fortalece-proyecto-de-exploracion-de-carbon-en-fa"
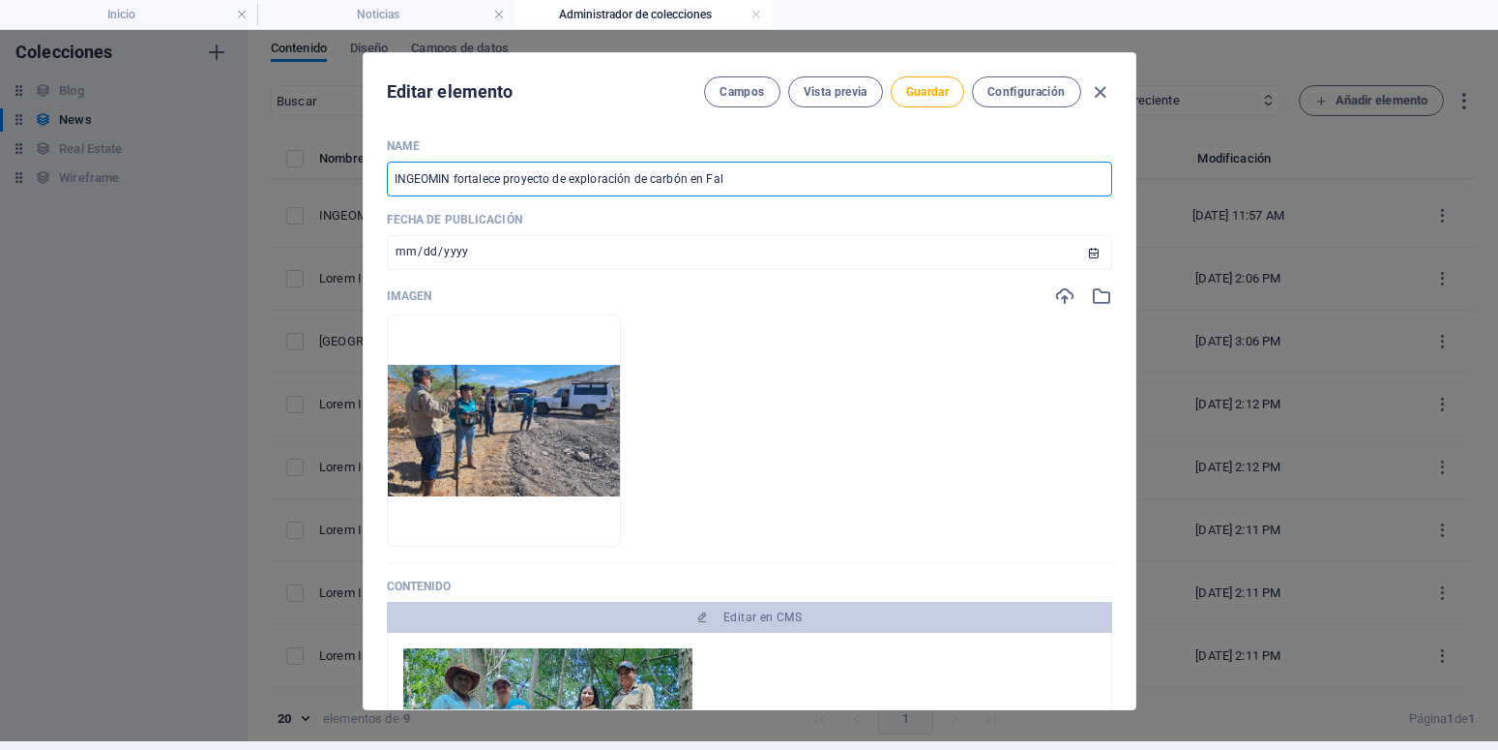
type input "ingeomin-fortalece-proyecto-de-exploracion-de-carbon-en-fa"
type input "INGEOMIN fortalece proyecto de exploración de carbón en F"
type input "ingeomin-fortalece-proyecto-de-exploracion-de-carbon-en-f"
type input "INGEOMIN fortalece proyecto de exploración de carbón en"
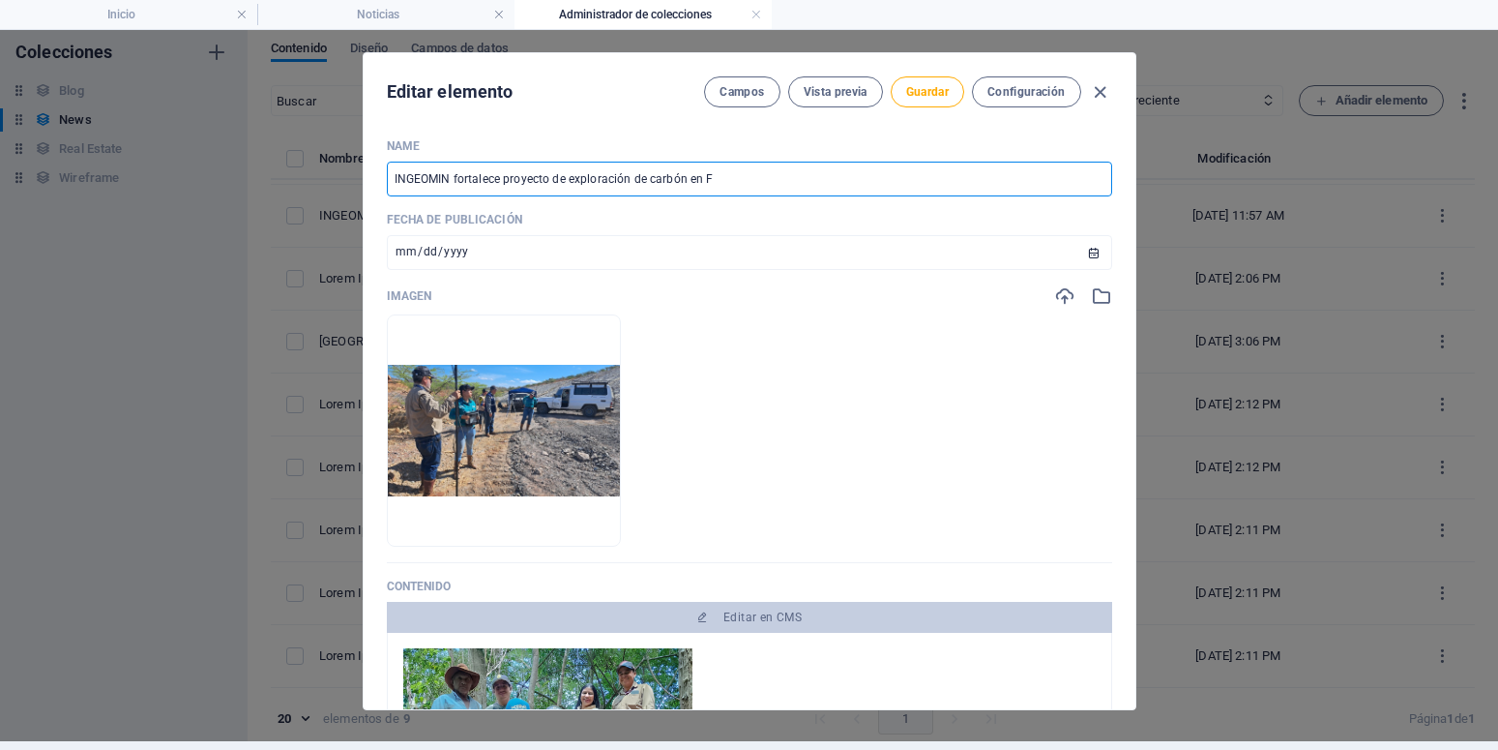
type input "ingeomin-fortalece-proyecto-de-exploracion-de-carbon-en"
type input "INGEOMIN fortalece proyecto de exploración de carbón en C"
type input "ingeomin-fortalece-proyecto-de-exploracion-de-carbon-en-c"
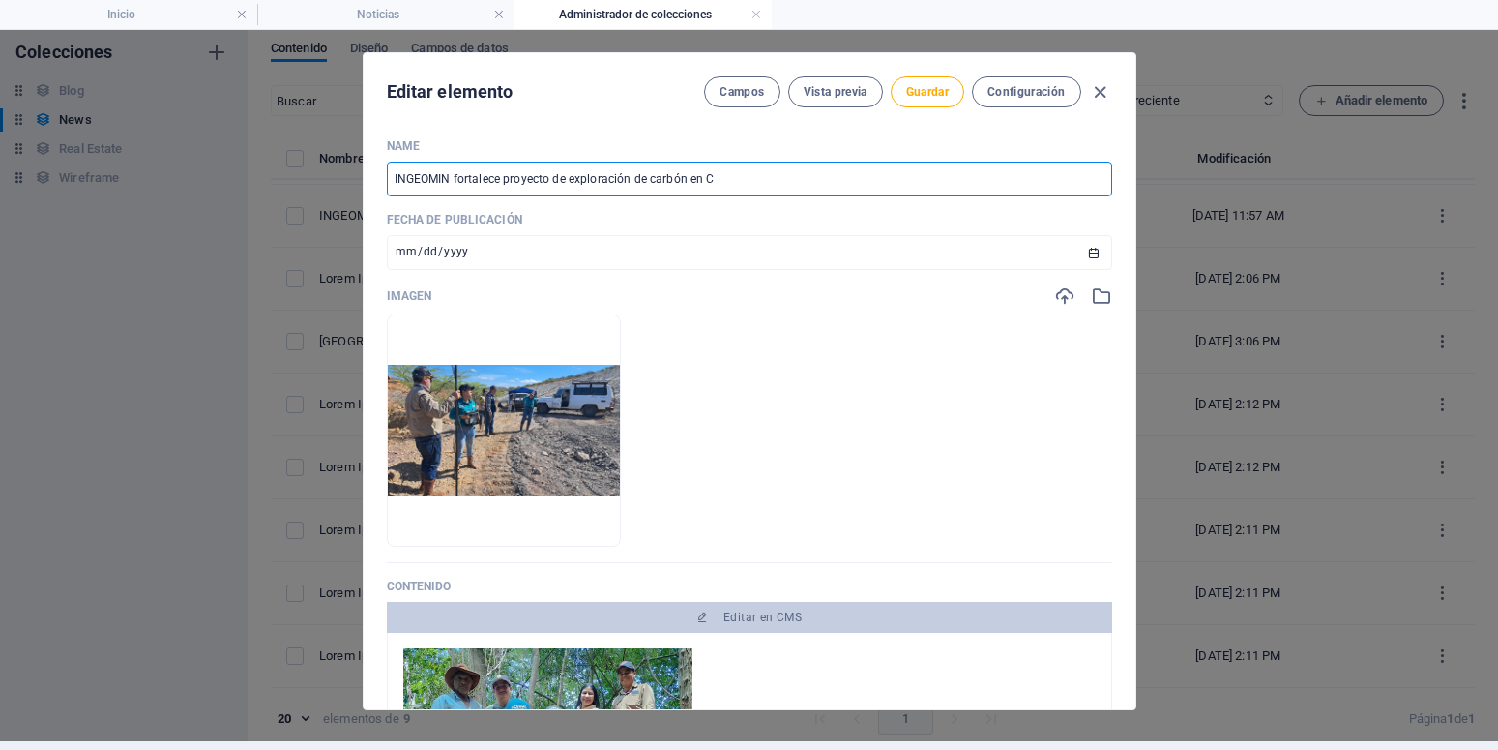
type input "INGEOMIN fortalece proyecto de exploración de carbón en Co"
type input "ingeomin-fortalece-proyecto-de-exploracion-de-carbon-en-co"
type input "INGEOMIN fortalece proyecto de exploración de carbón en Cot"
type input "ingeomin-fortalece-proyecto-de-exploracion-de-carbon-en-cot"
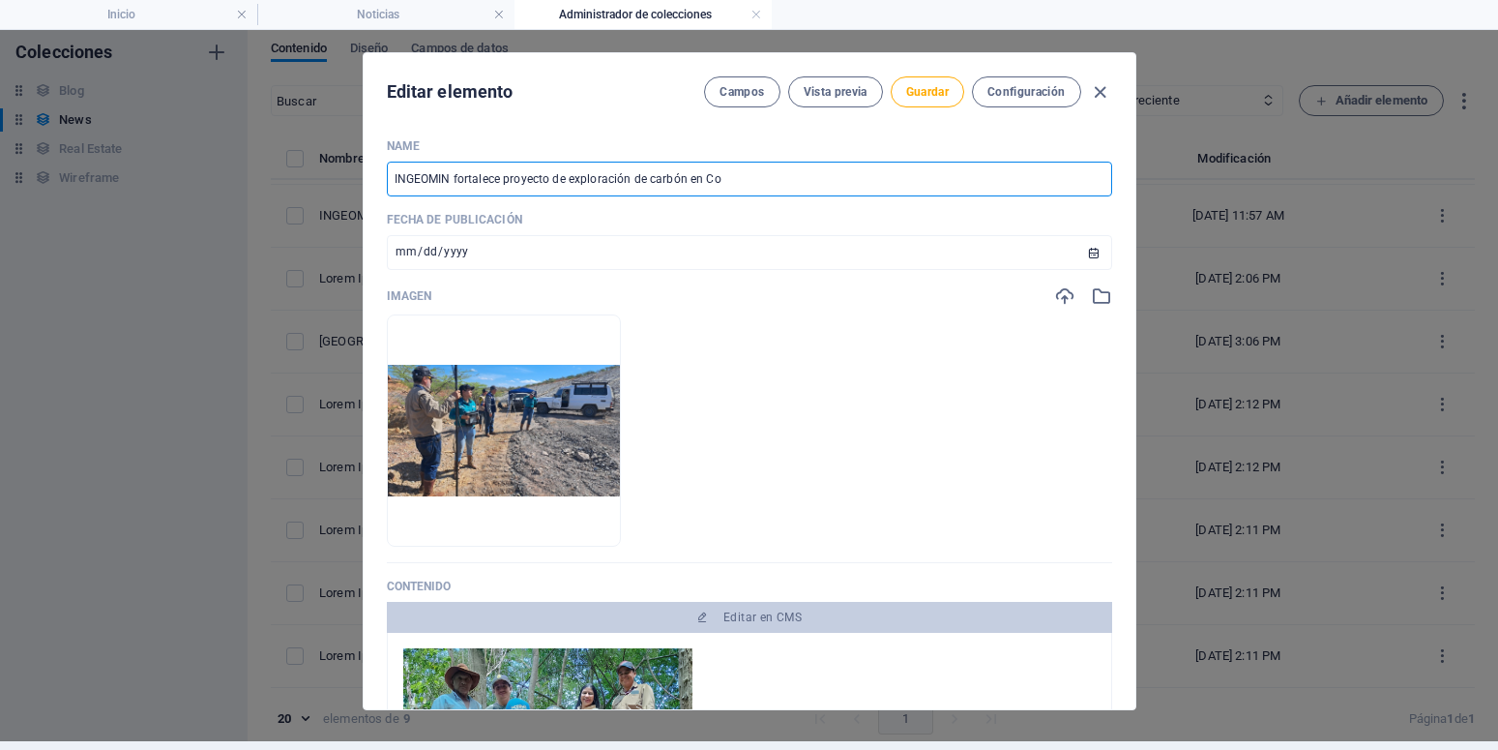
type input "ingeomin-fortalece-proyecto-de-exploracion-de-carbon-en-cot"
type input "INGEOMIN fortalece proyecto de exploración de carbón en Co"
type input "ingeomin-fortalece-proyecto-de-exploracion-de-carbon-en-co"
type input "INGEOMIN fortalece proyecto de exploración de carbón en Cor"
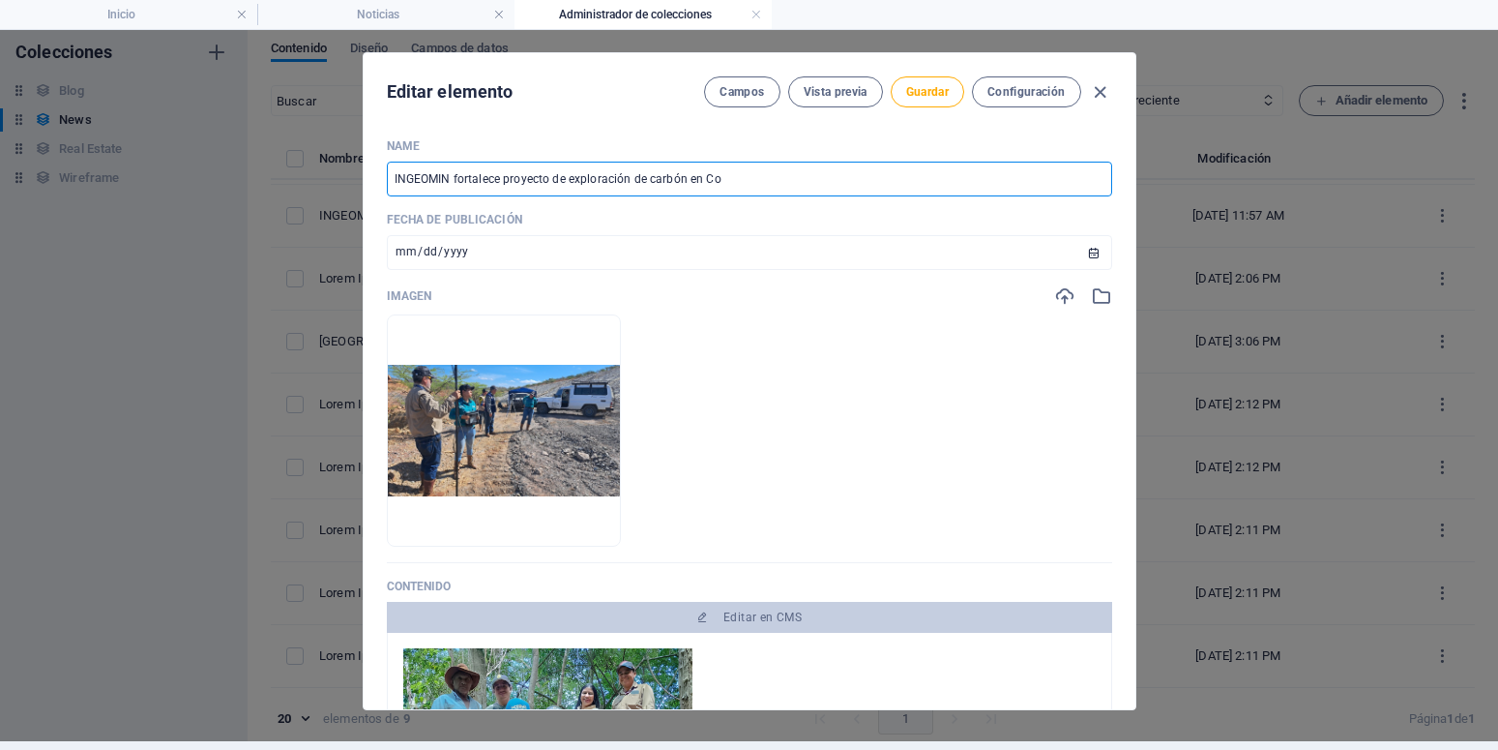
type input "ingeomin-fortalece-proyecto-de-exploracion-de-carbon-en-cor"
type input "INGEOMIN fortalece proyecto de exploración de carbón en Coro"
type input "ingeomin-fortalece-proyecto-de-exploracion-de-carbon-en-coro"
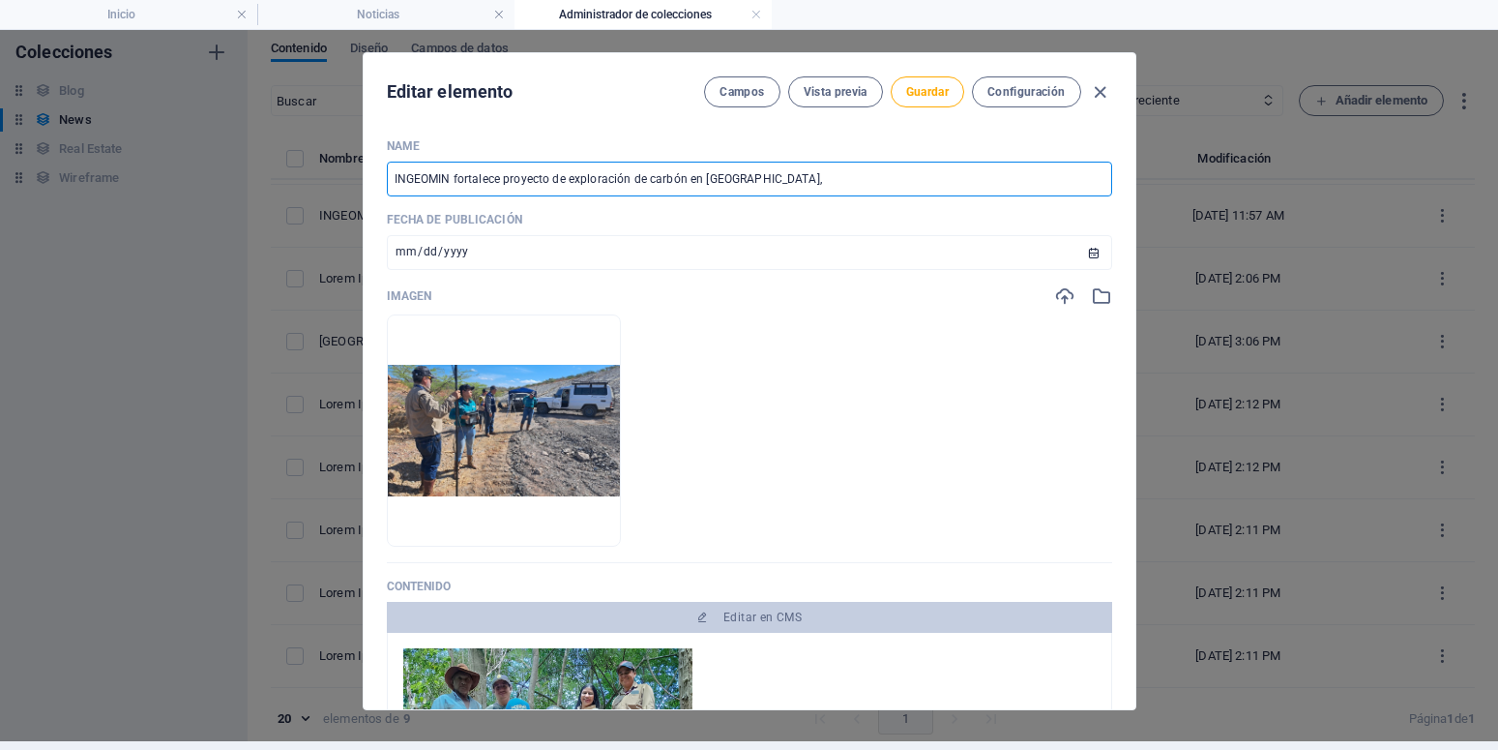
type input "INGEOMIN fortalece proyecto de exploración de carbón en Coro, F"
type input "ingeomin-fortalece-proyecto-de-exploracion-de-carbon-en-coro-f"
type input "INGEOMIN fortalece proyecto de exploración de carbón en Coro, Fa"
type input "ingeomin-fortalece-proyecto-de-exploracion-de-carbon-en-coro-fa"
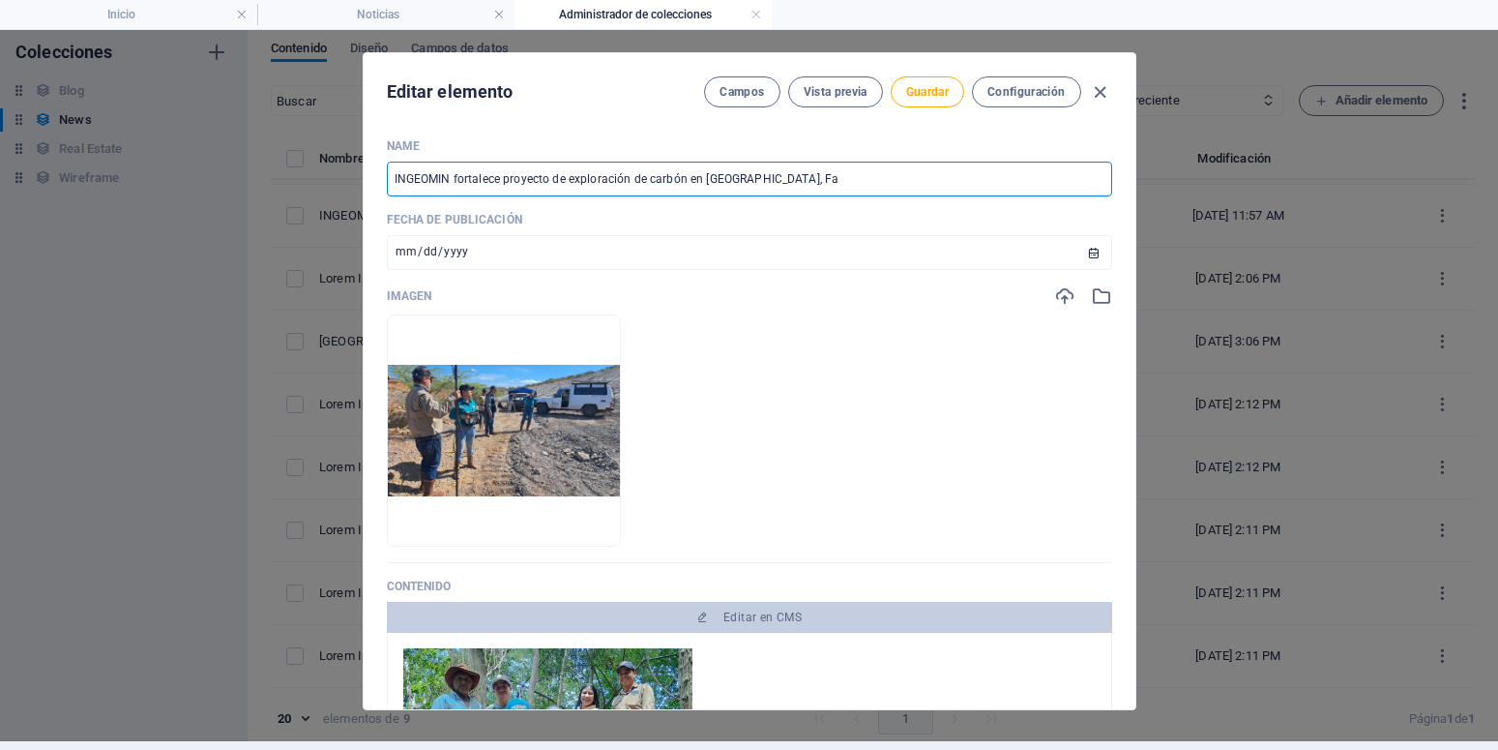
type input "ingeomin-fortalece-proyecto-de-exploracion-de-carbon-en-coro-fa"
type input "INGEOMIN fortalece proyecto de exploración de carbón en Coro, Fal"
type input "ingeomin-fortalece-proyecto-de-exploracion-de-carbon-en-coro-fal"
type input "INGEOMIN fortalece proyecto de exploración de carbón en Coro, Falc"
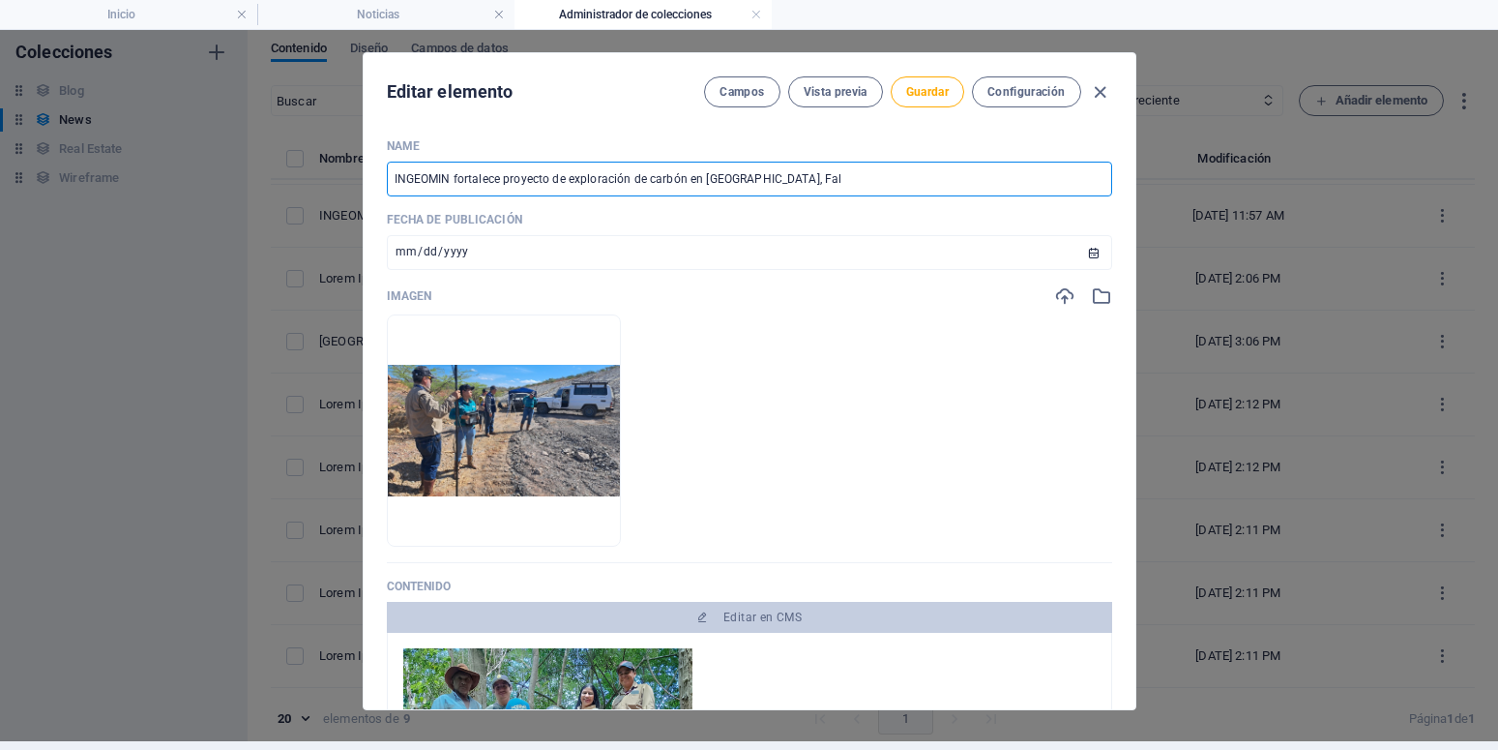
type input "ingeomin-fortalece-proyecto-de-exploracion-de-carbon-en-coro-falc"
type input "INGEOMIN fortalece proyecto de exploración de carbón en Coro, Falcó"
type input "ingeomin-fortalece-proyecto-de-exploracion-de-carbon-en-coro-falco"
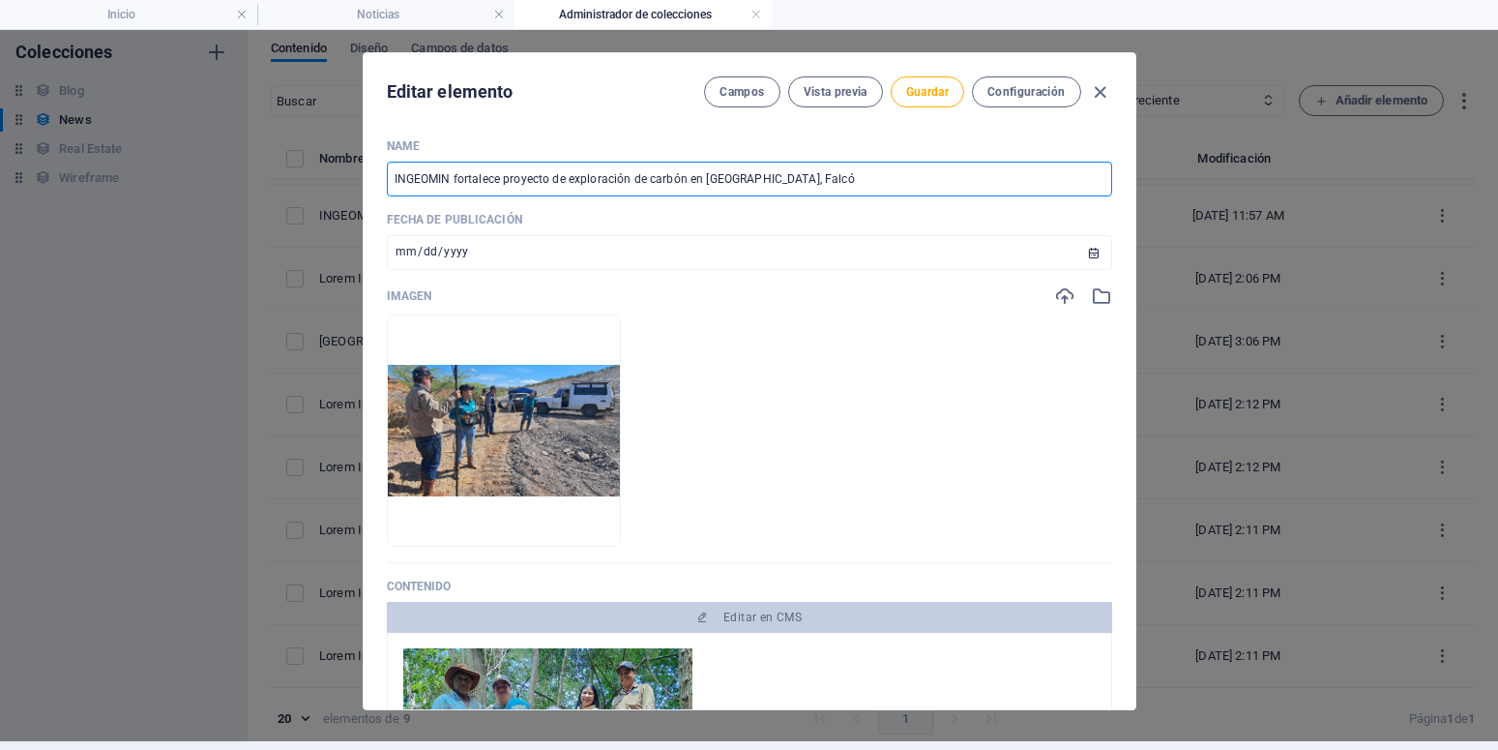
type input "INGEOMIN fortalece proyecto de exploración de carbón en Coro, Falcón"
type input "ingeomin-fortalece-proyecto-de-exploracion-de-carbon-en-coro-falcon"
type input "INGEOMIN fortalece proyecto de exploración de carbón en [GEOGRAPHIC_DATA], Falc…"
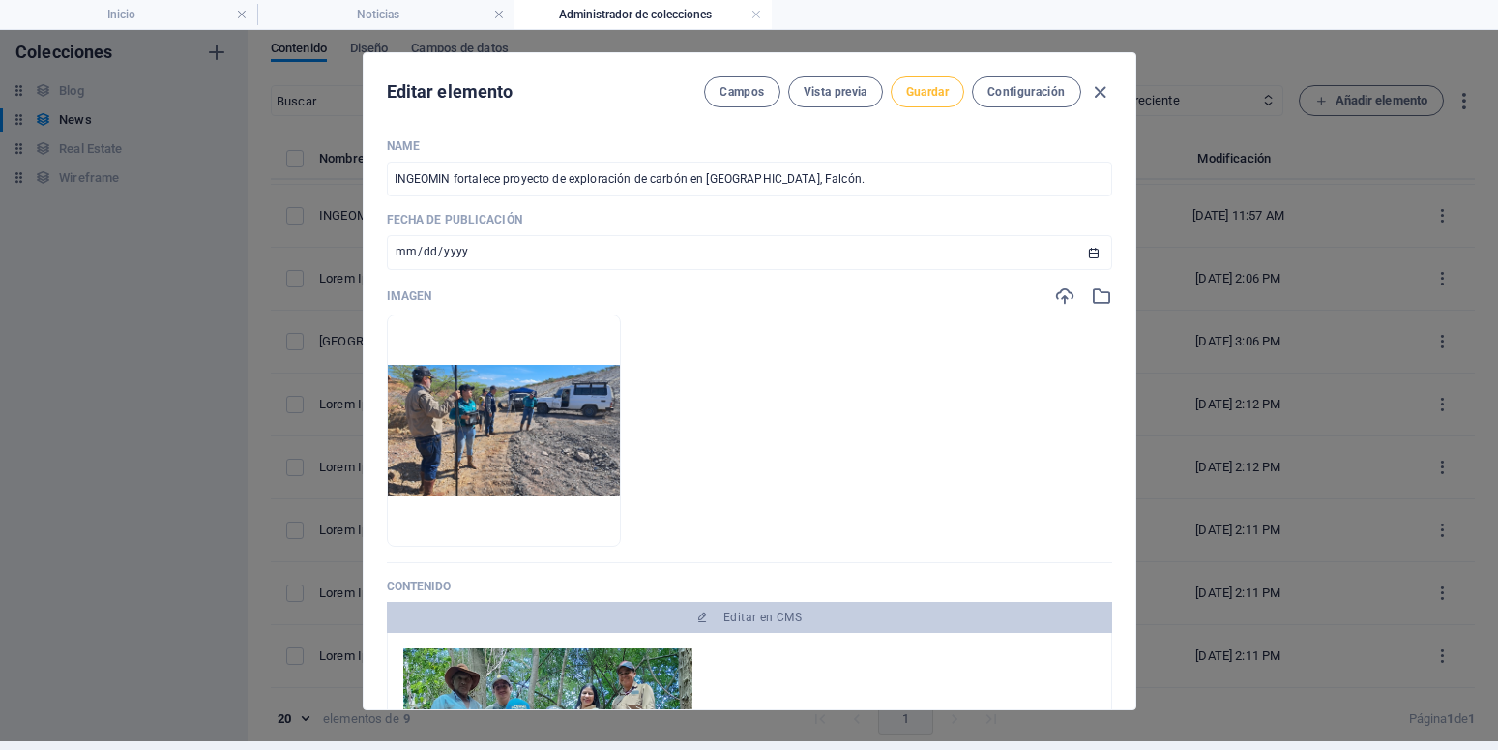
click at [916, 83] on button "Guardar" at bounding box center [928, 91] width 74 height 31
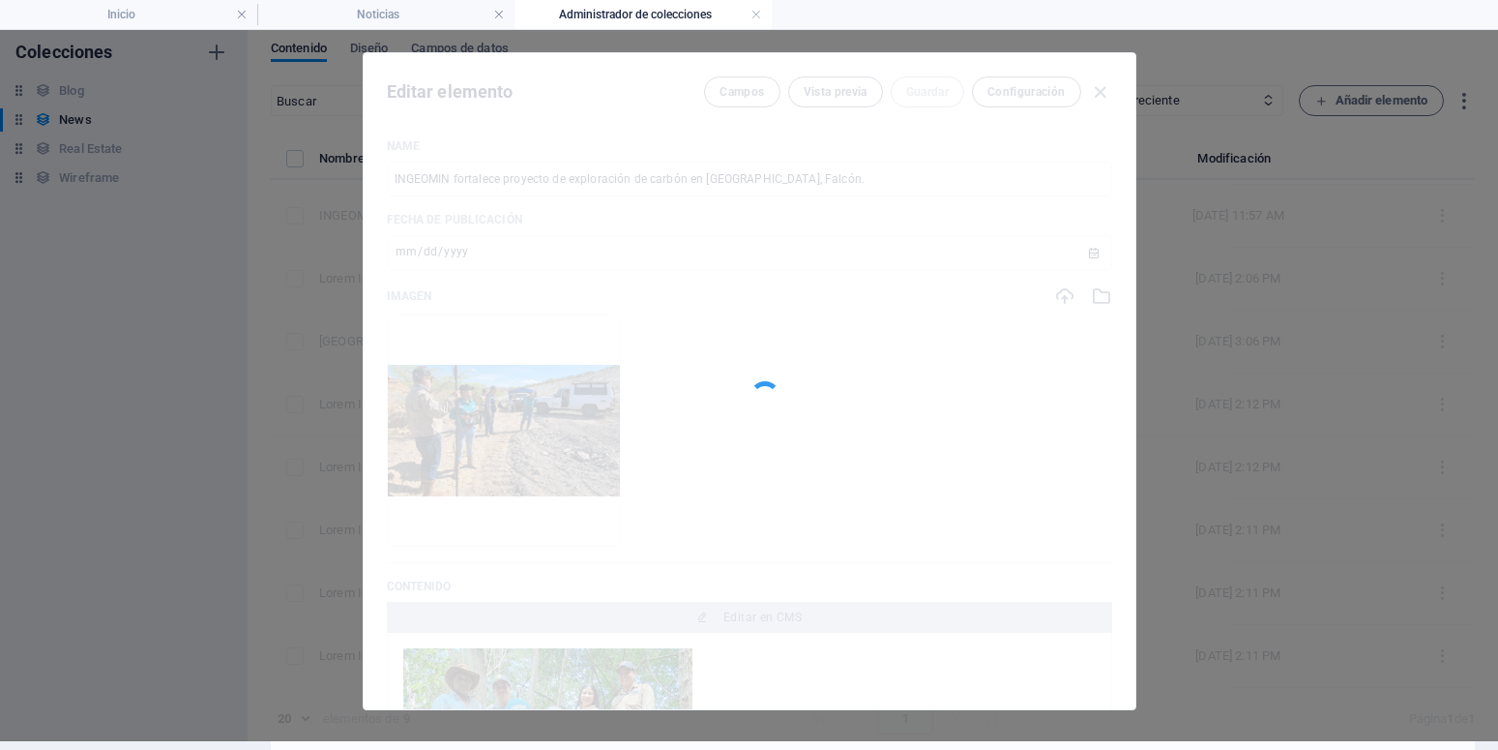
type input "ingeomin-fortalece-proyecto-de-exploracion-de-carbon-en-coro-falcon"
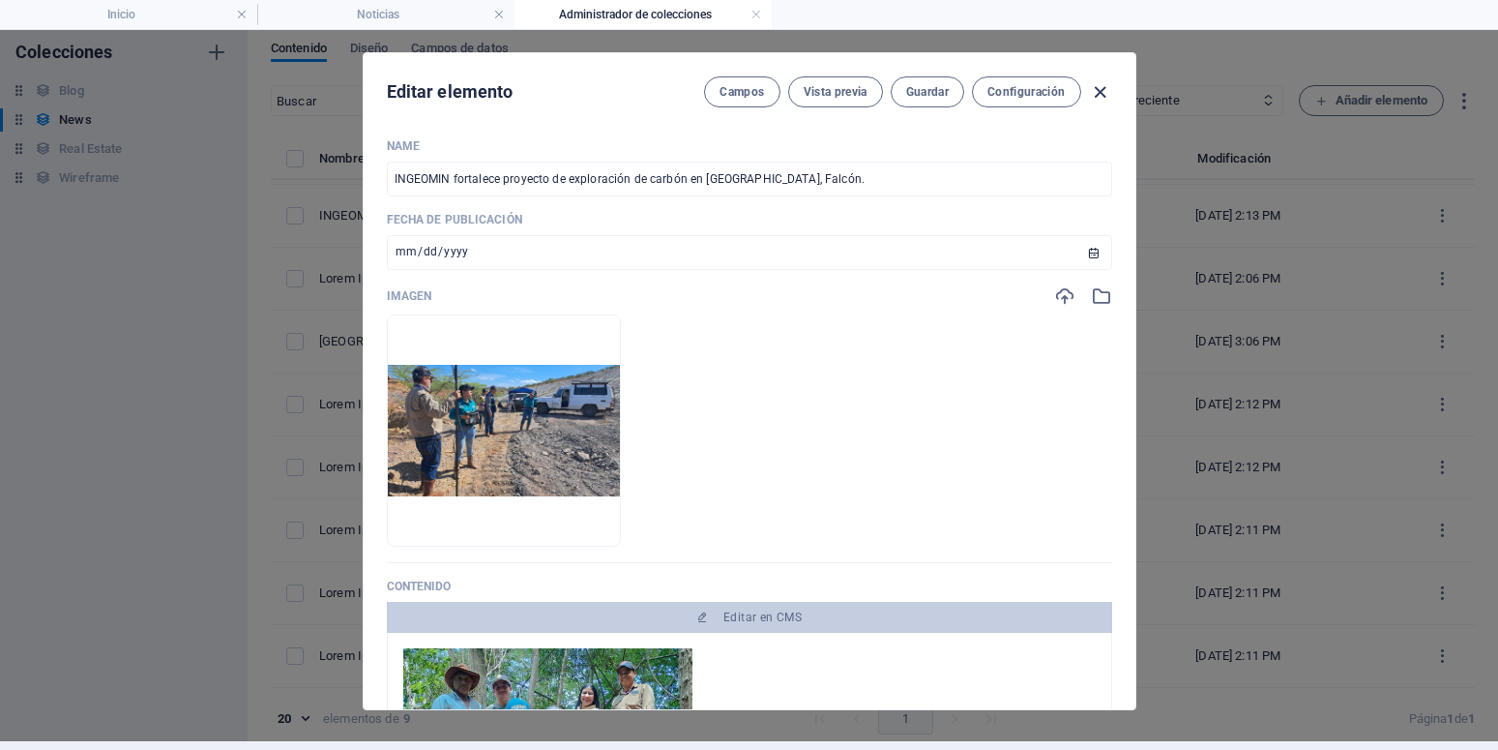
click at [1094, 87] on icon "button" at bounding box center [1100, 92] width 22 height 22
type input "[DATE]"
type input "ingeomin-fortalece-proyecto-de-exploracion-de-carbon-en-coro-falcon"
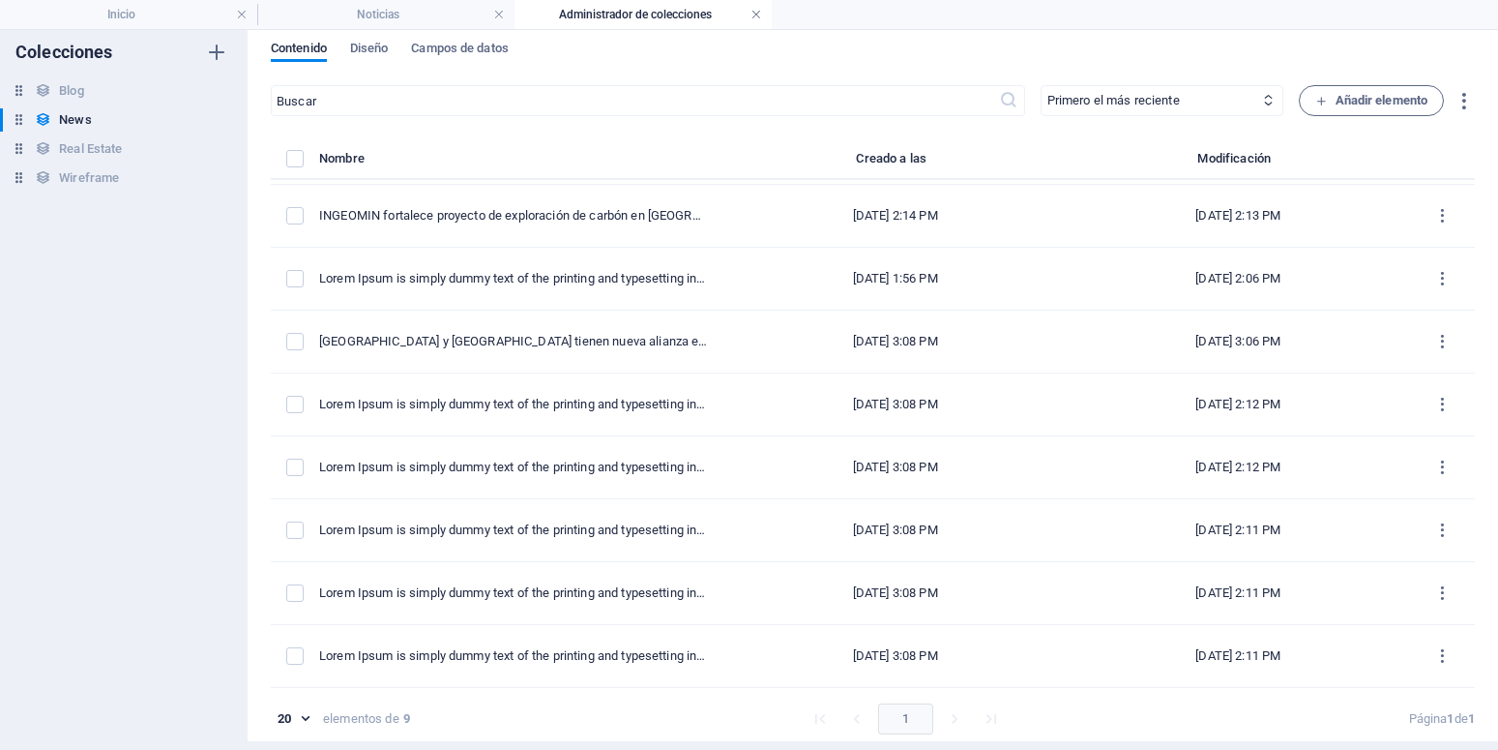
click at [752, 14] on link at bounding box center [756, 15] width 12 height 18
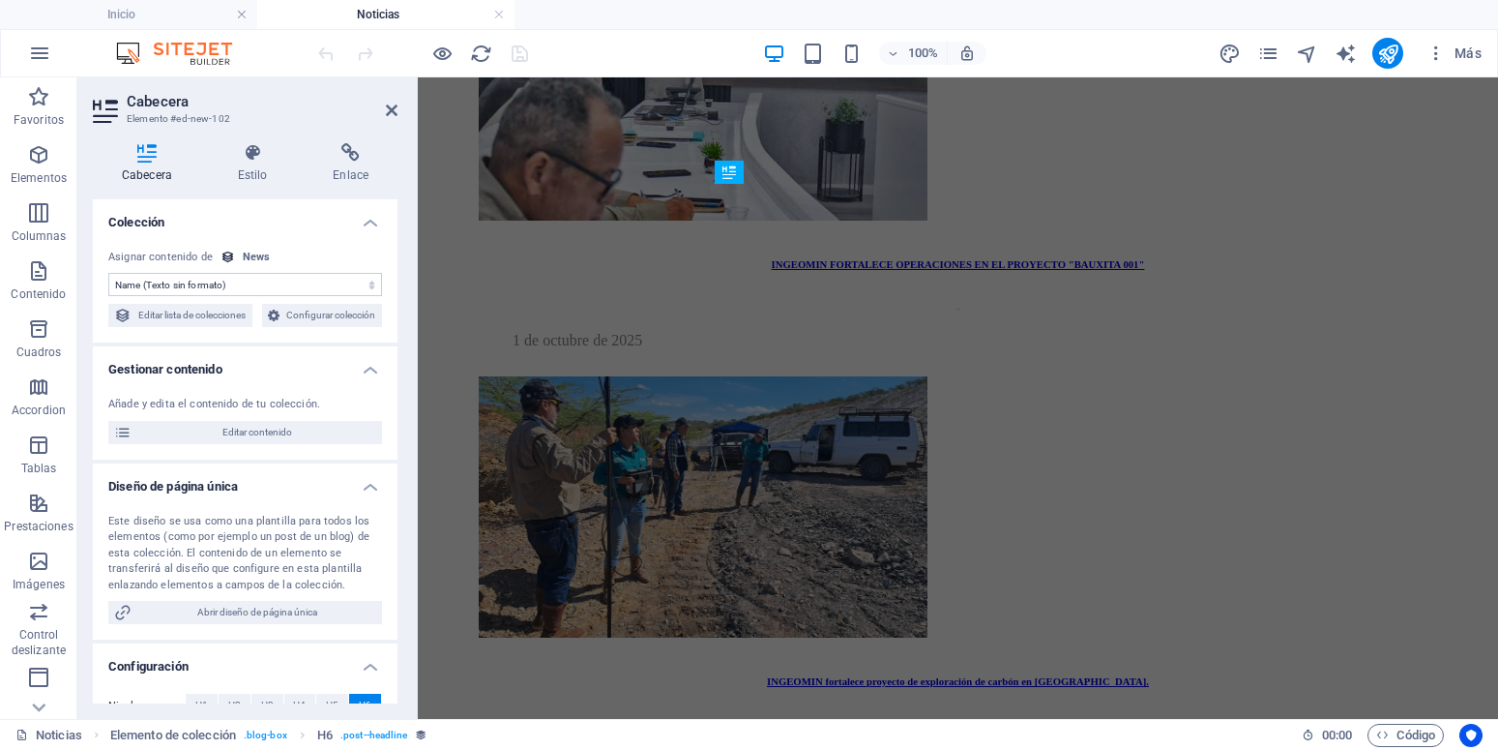
scroll to position [760, 0]
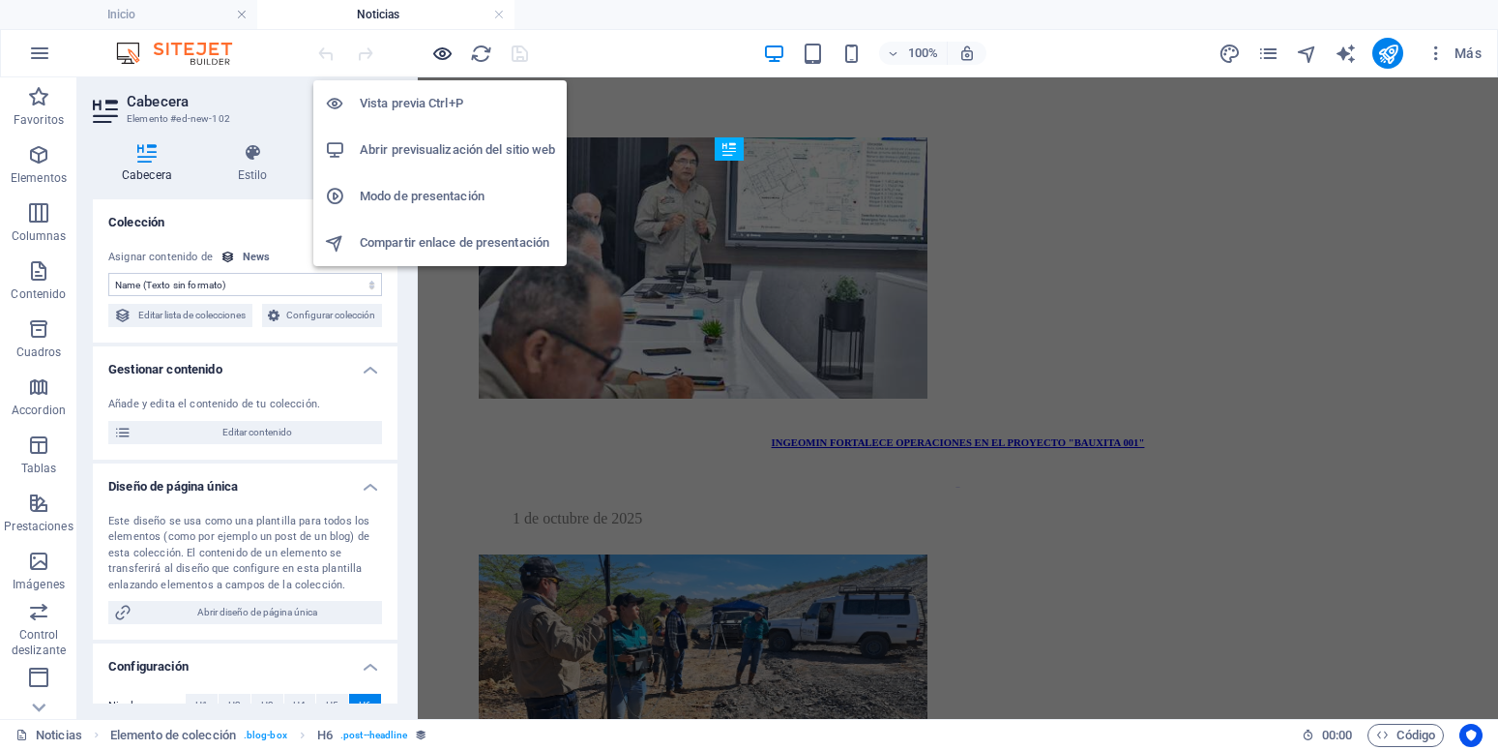
click at [451, 56] on icon "button" at bounding box center [442, 54] width 22 height 22
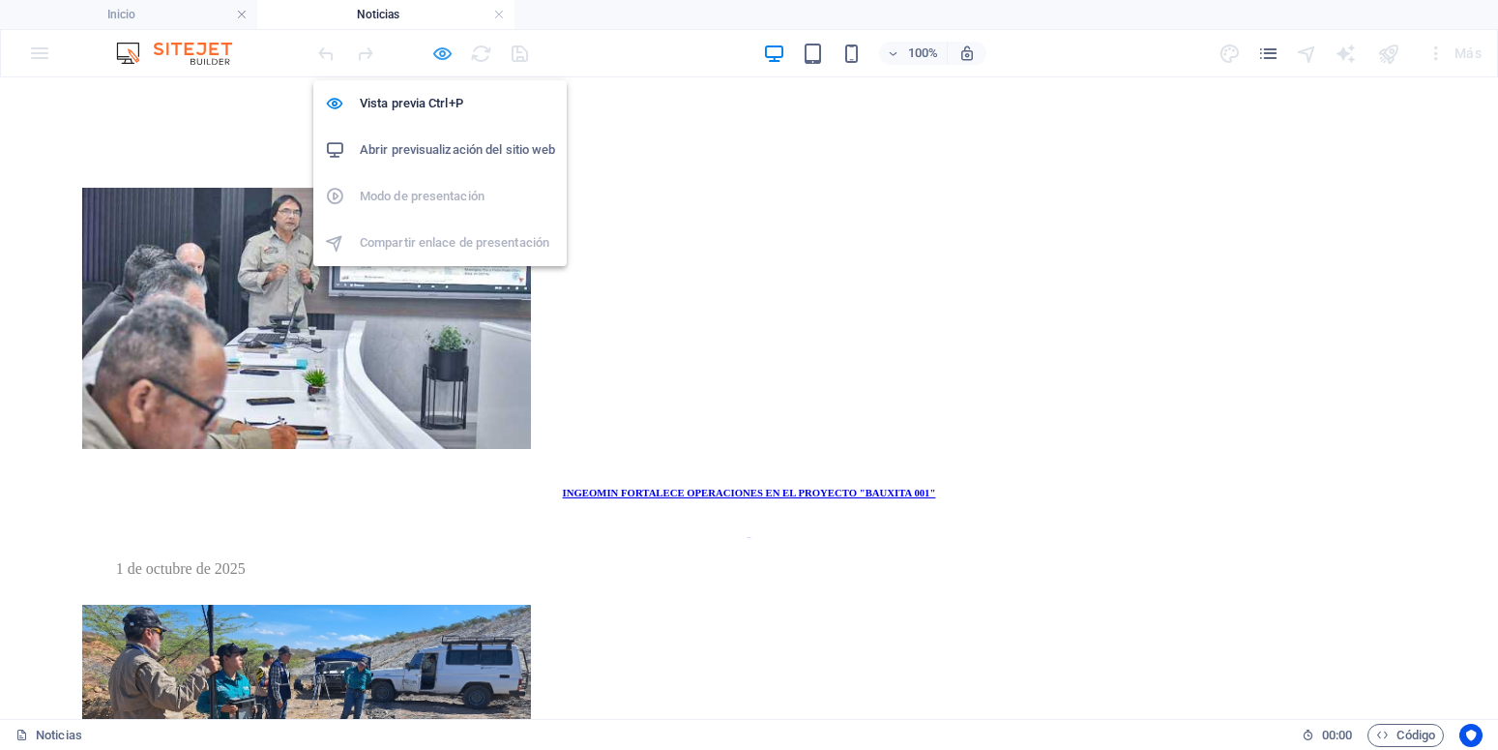
click at [450, 52] on icon "button" at bounding box center [442, 54] width 22 height 22
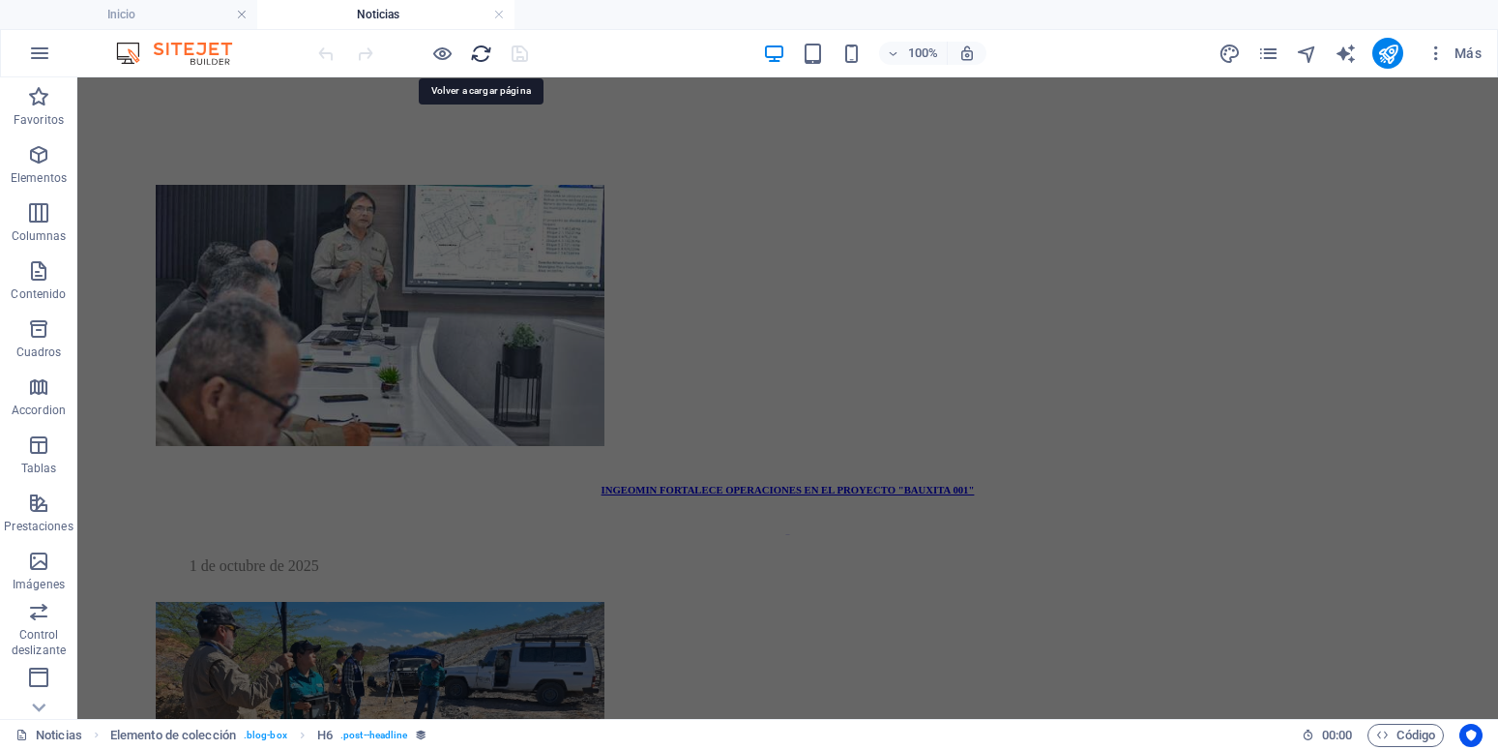
click at [487, 52] on icon "reload" at bounding box center [481, 54] width 22 height 22
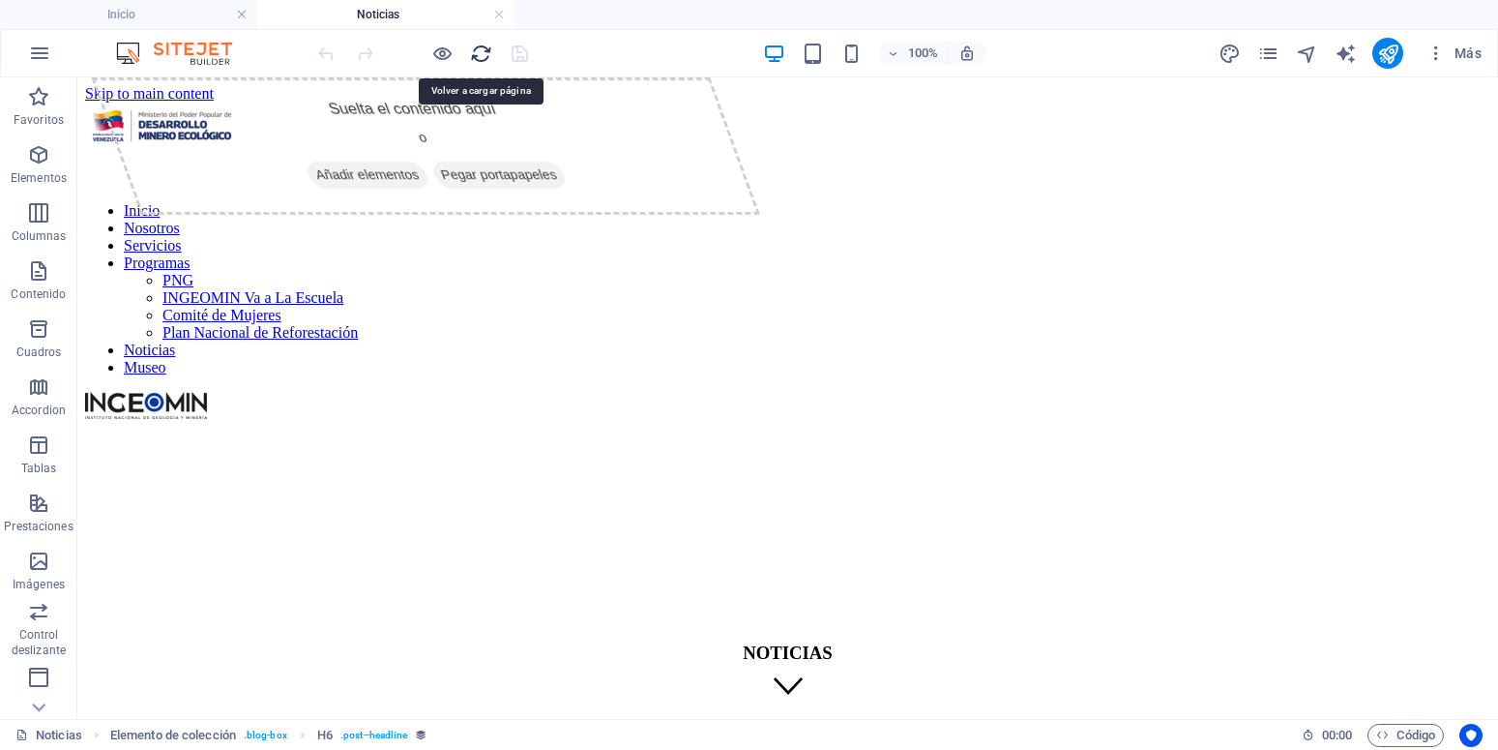
scroll to position [0, 0]
click at [485, 57] on icon "reload" at bounding box center [481, 54] width 22 height 22
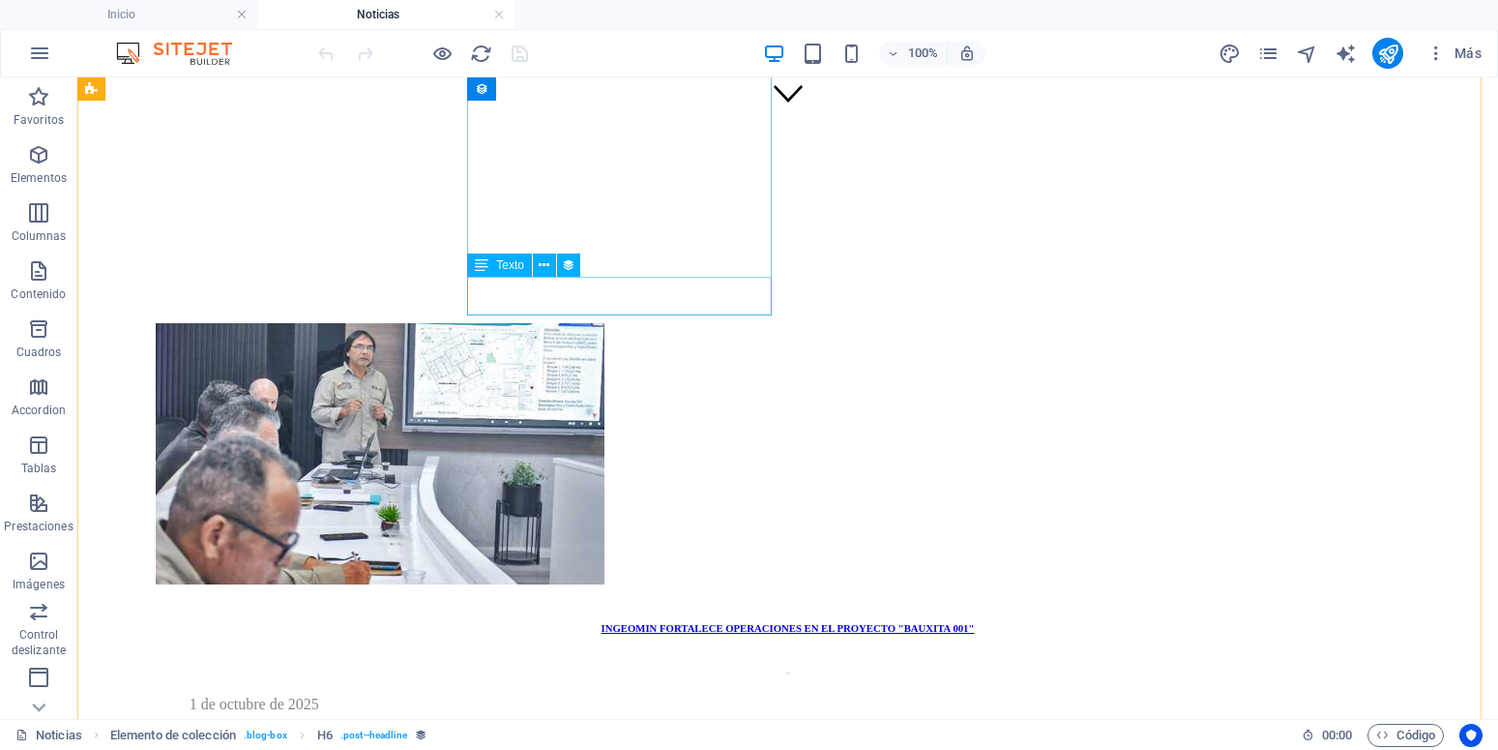
scroll to position [296, 0]
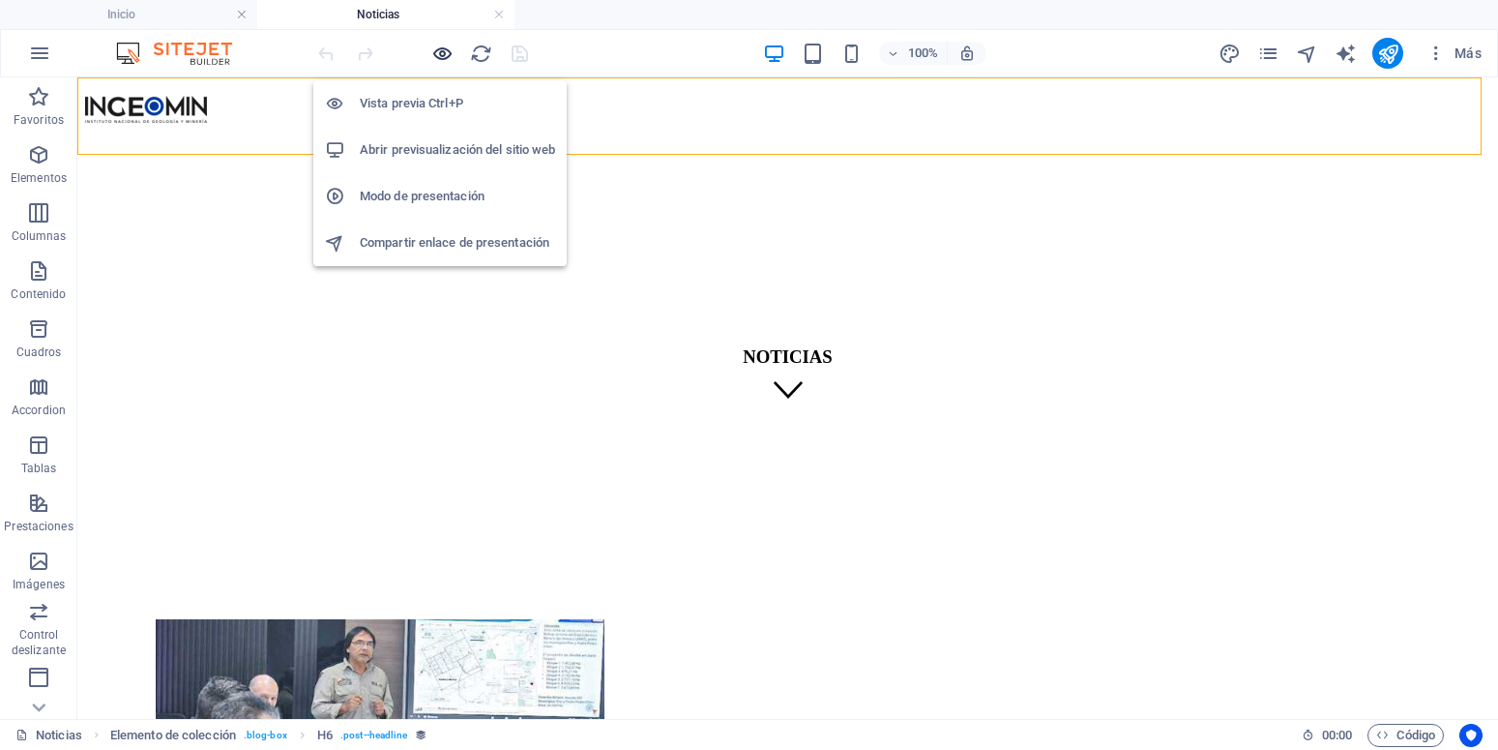
click at [448, 55] on icon "button" at bounding box center [442, 54] width 22 height 22
click at [444, 49] on icon "button" at bounding box center [442, 54] width 22 height 22
click at [439, 52] on icon "button" at bounding box center [442, 54] width 22 height 22
click at [427, 104] on h6 "Vista previa Ctrl+P" at bounding box center [457, 103] width 195 height 23
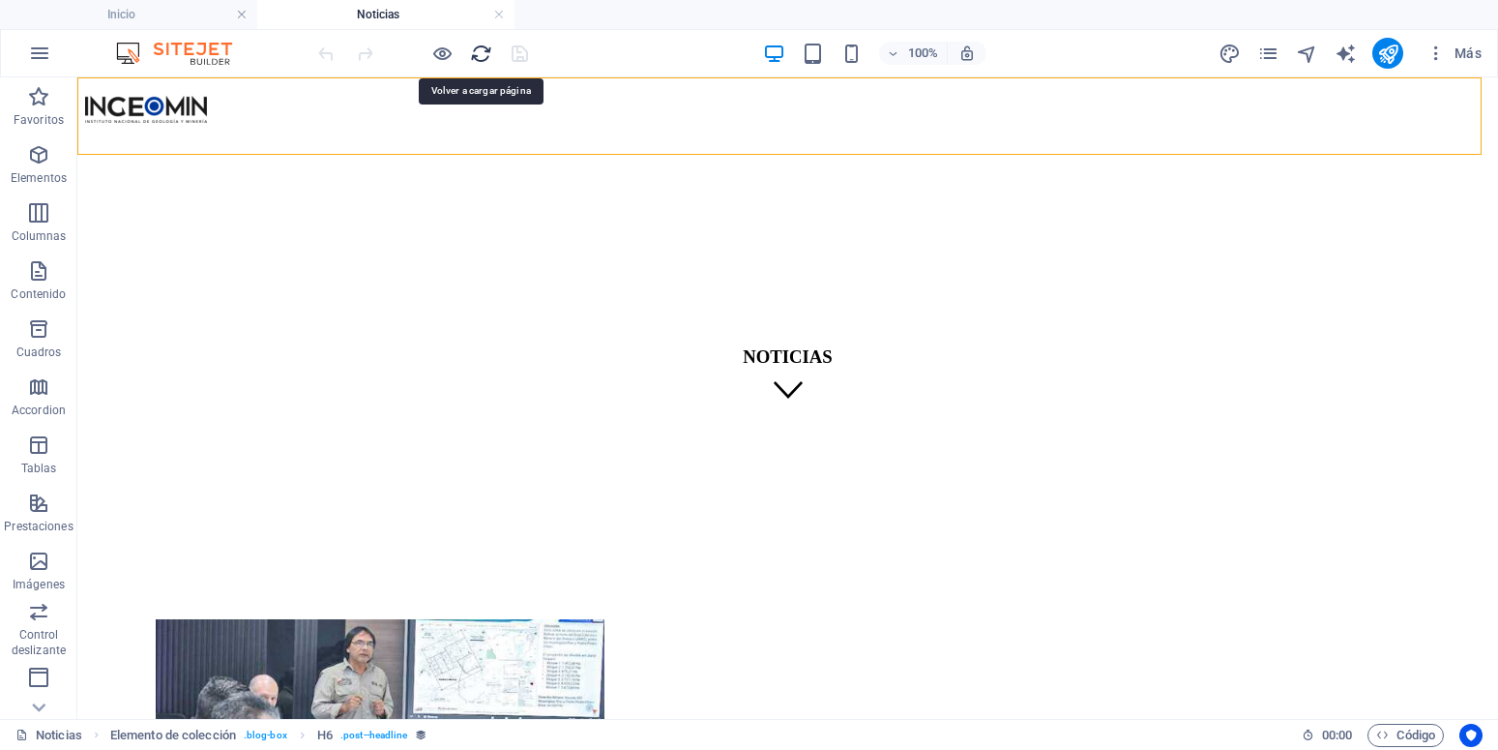
click at [479, 51] on icon "reload" at bounding box center [481, 54] width 22 height 22
click at [505, 16] on h4 "Noticias" at bounding box center [385, 14] width 257 height 21
drag, startPoint x: 502, startPoint y: 18, endPoint x: 168, endPoint y: 35, distance: 334.1
click at [500, 16] on link at bounding box center [499, 15] width 12 height 18
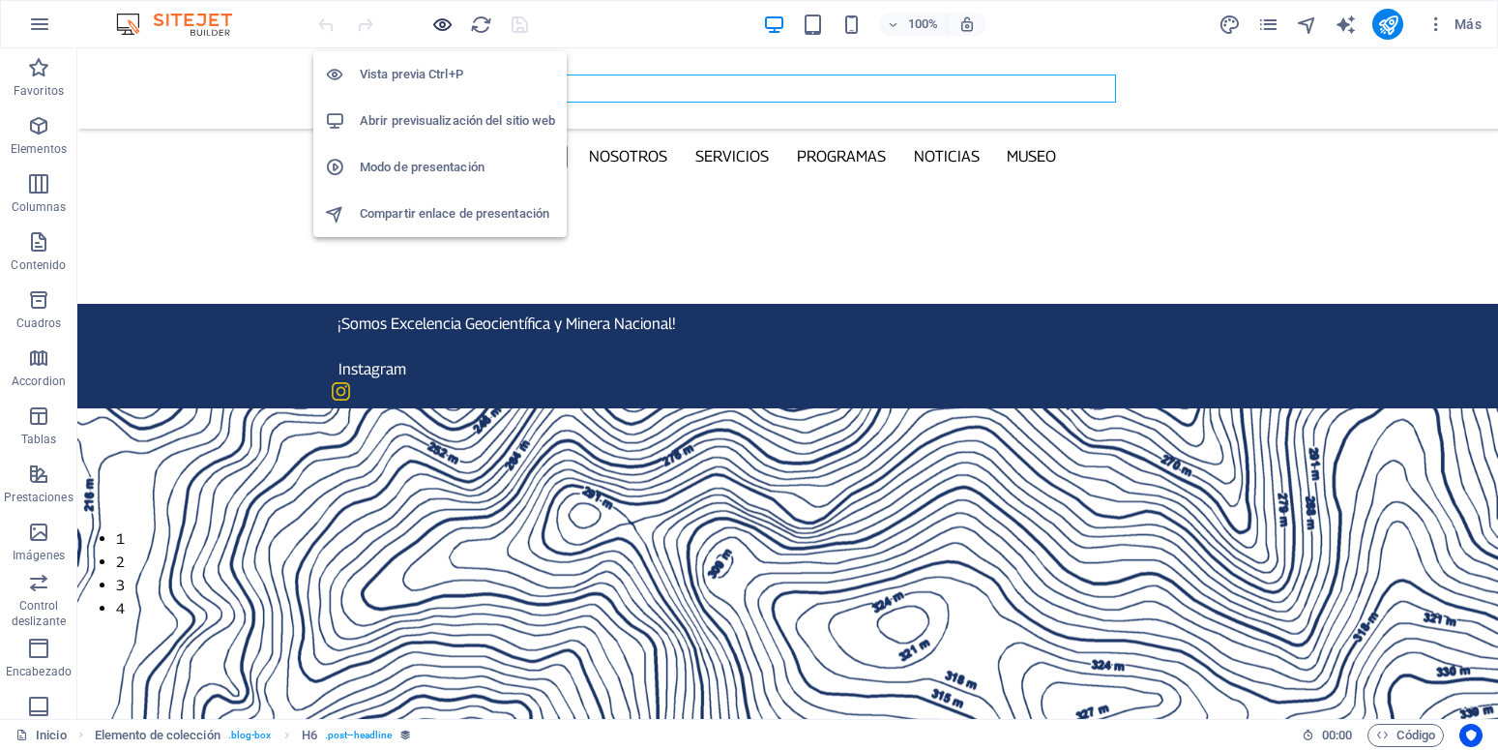
click at [445, 25] on icon "button" at bounding box center [442, 25] width 22 height 22
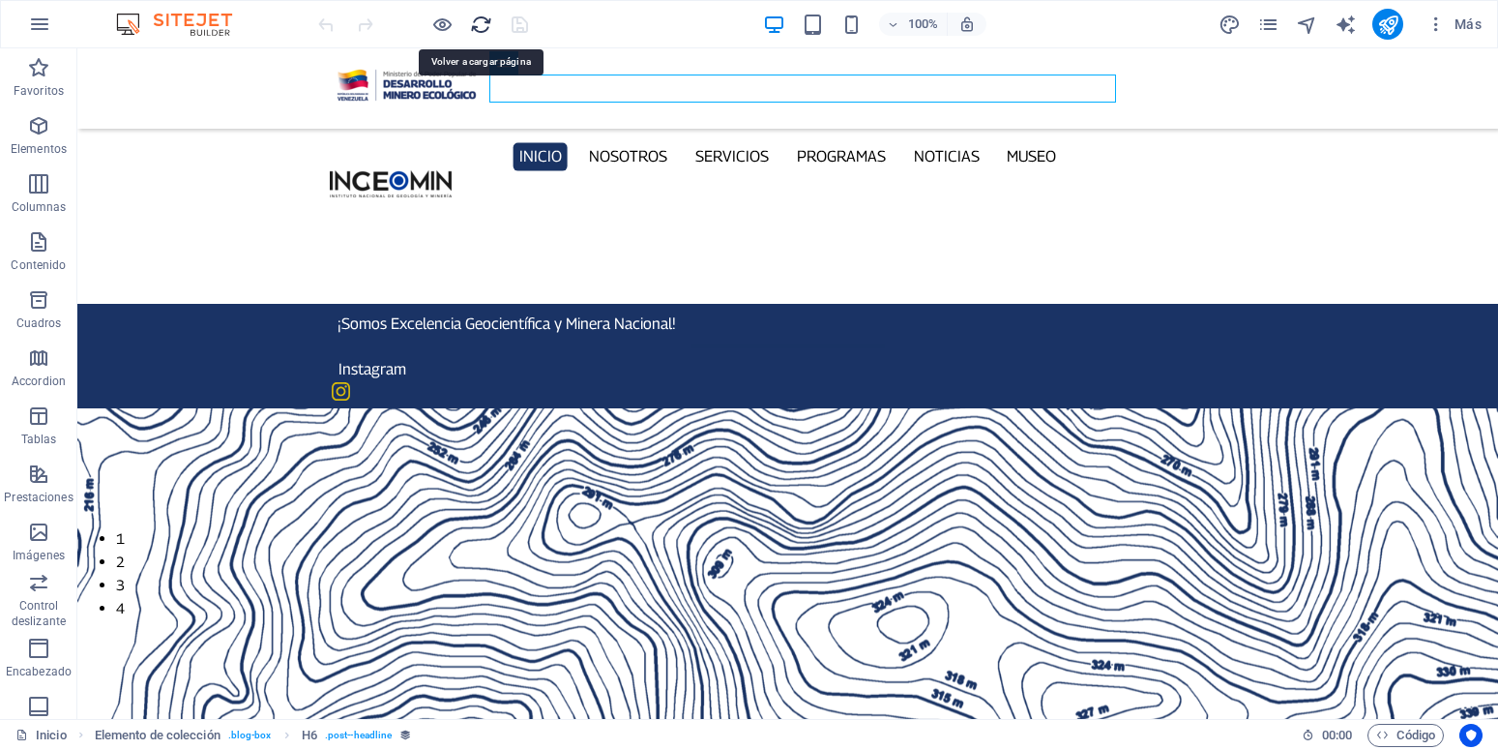
click at [474, 25] on icon "reload" at bounding box center [481, 25] width 22 height 22
click at [484, 23] on icon "reload" at bounding box center [481, 25] width 22 height 22
click at [483, 25] on icon "reload" at bounding box center [481, 25] width 22 height 22
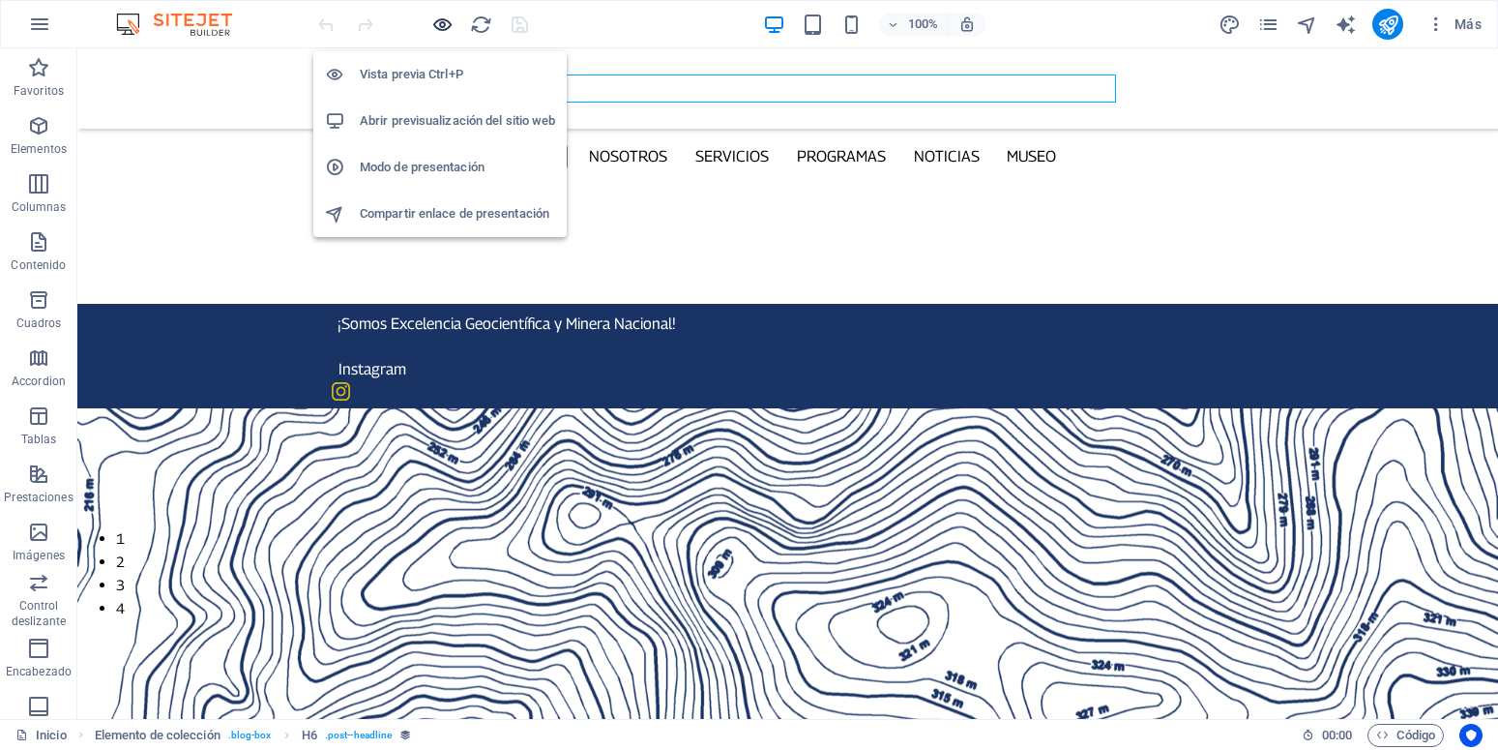
click at [438, 24] on icon "button" at bounding box center [442, 25] width 22 height 22
click at [426, 74] on h6 "Vista previa Ctrl+P" at bounding box center [457, 74] width 195 height 23
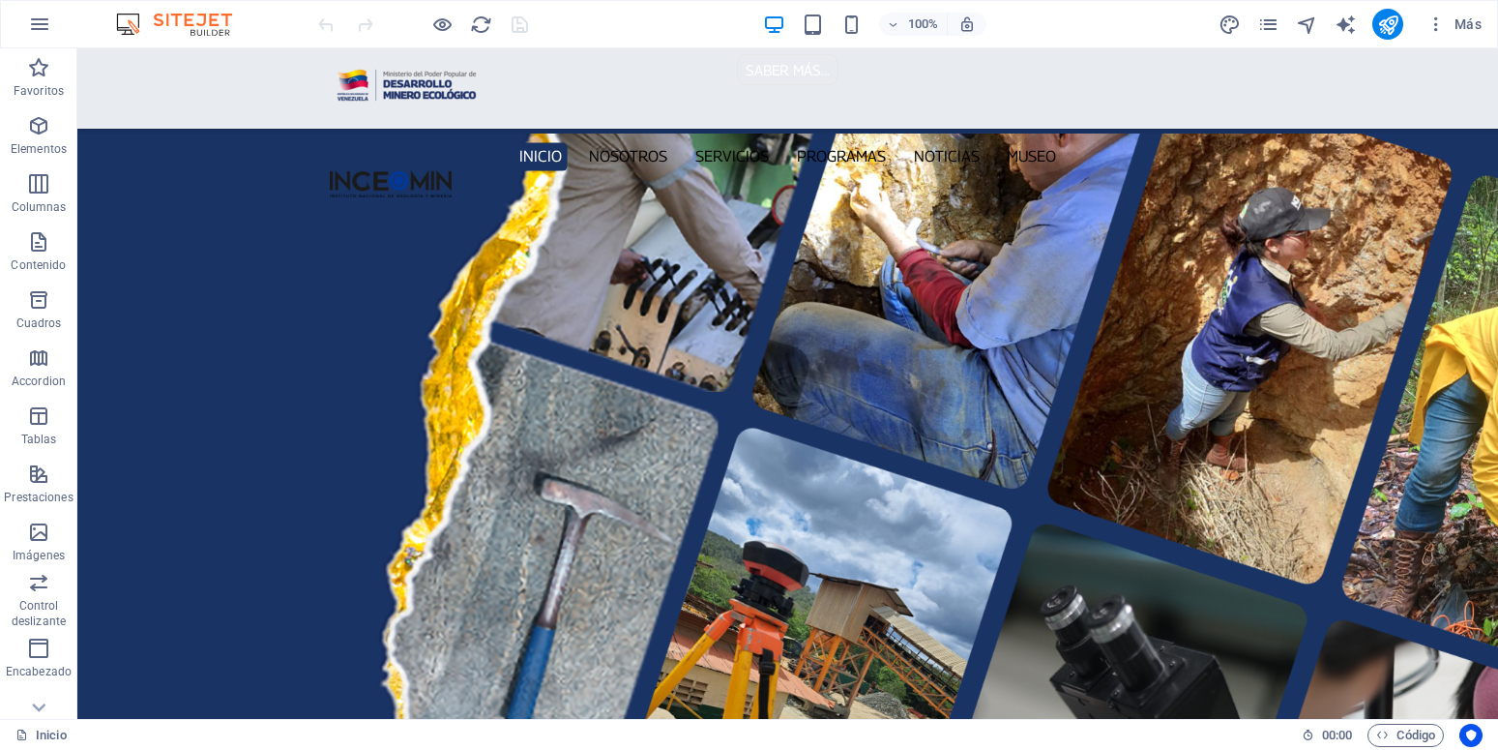
scroll to position [2466, 0]
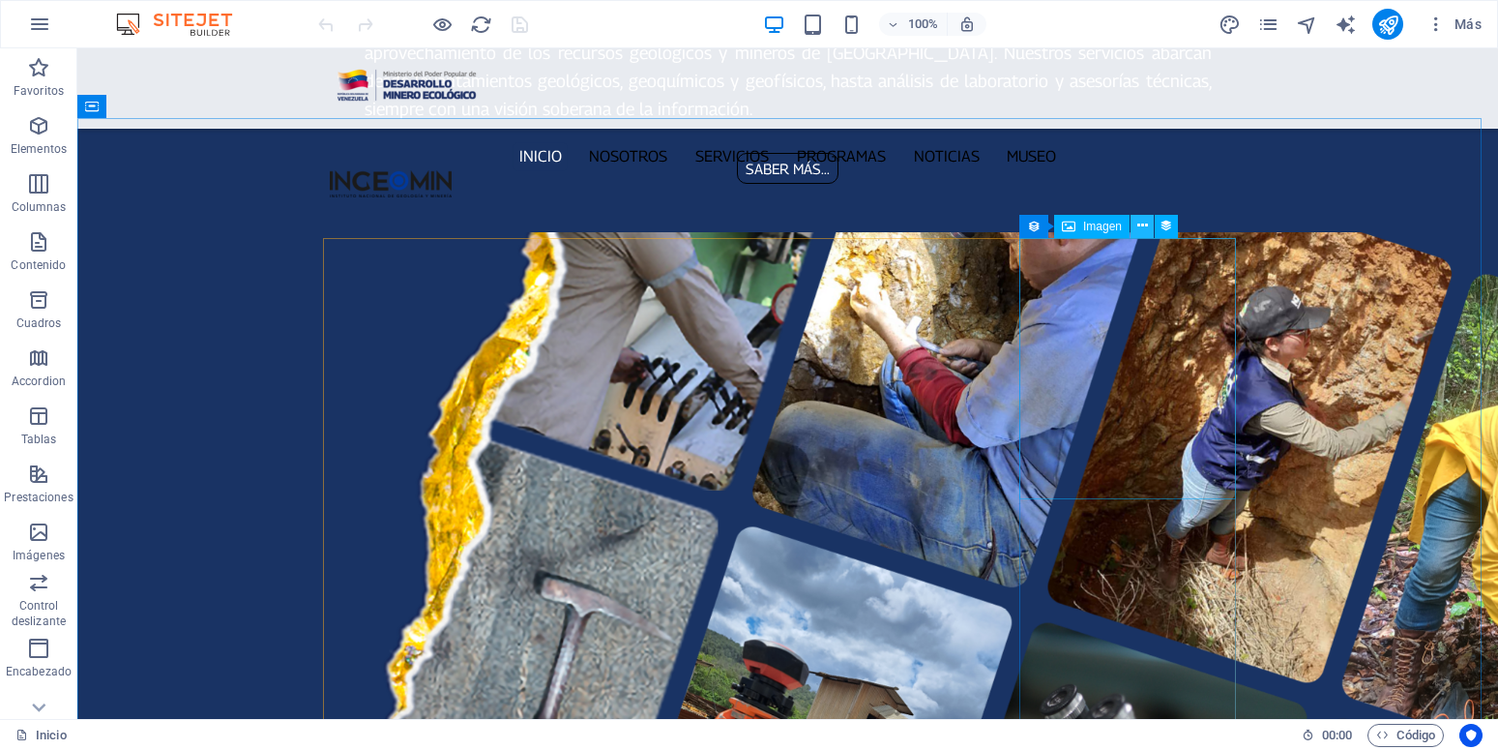
click at [1141, 225] on icon at bounding box center [1142, 226] width 11 height 20
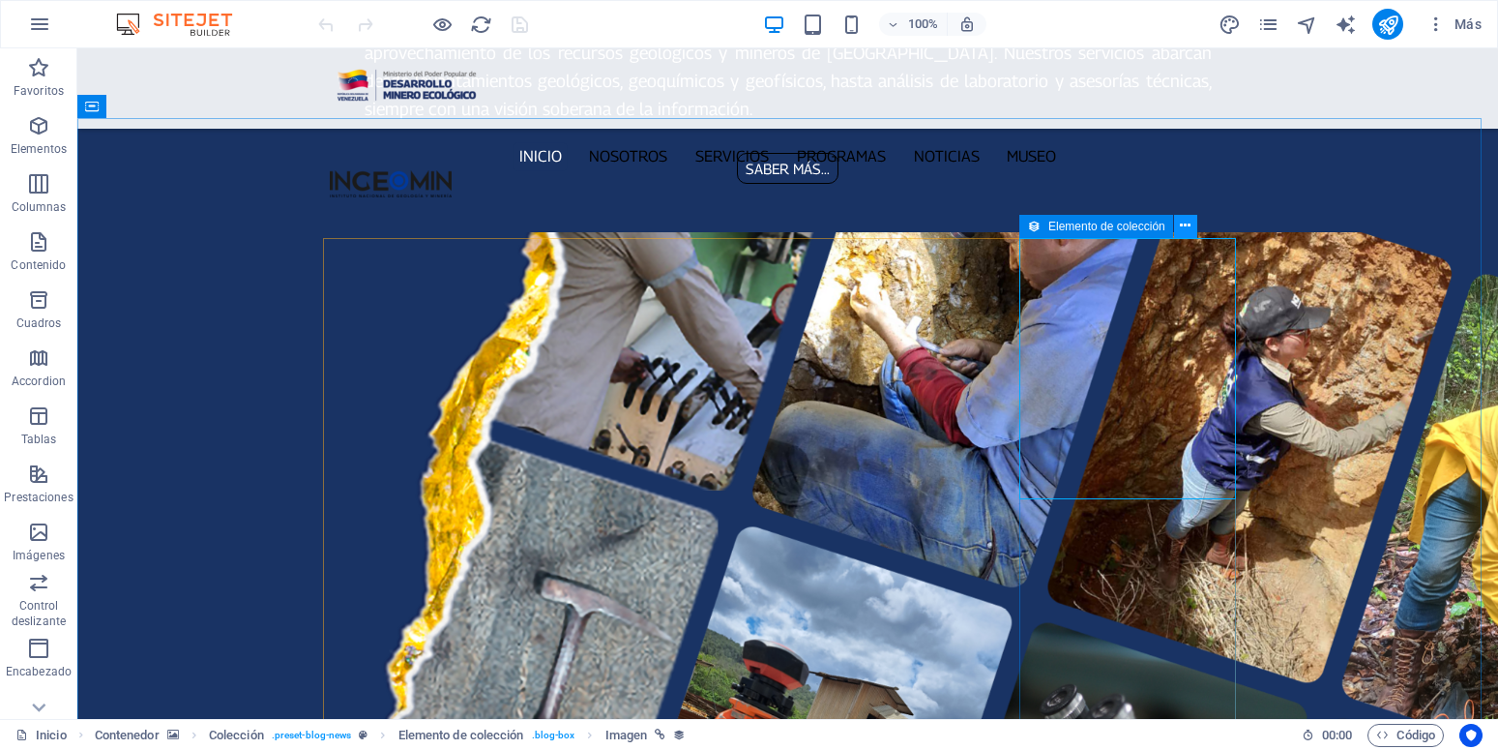
click at [1183, 225] on icon at bounding box center [1185, 226] width 11 height 20
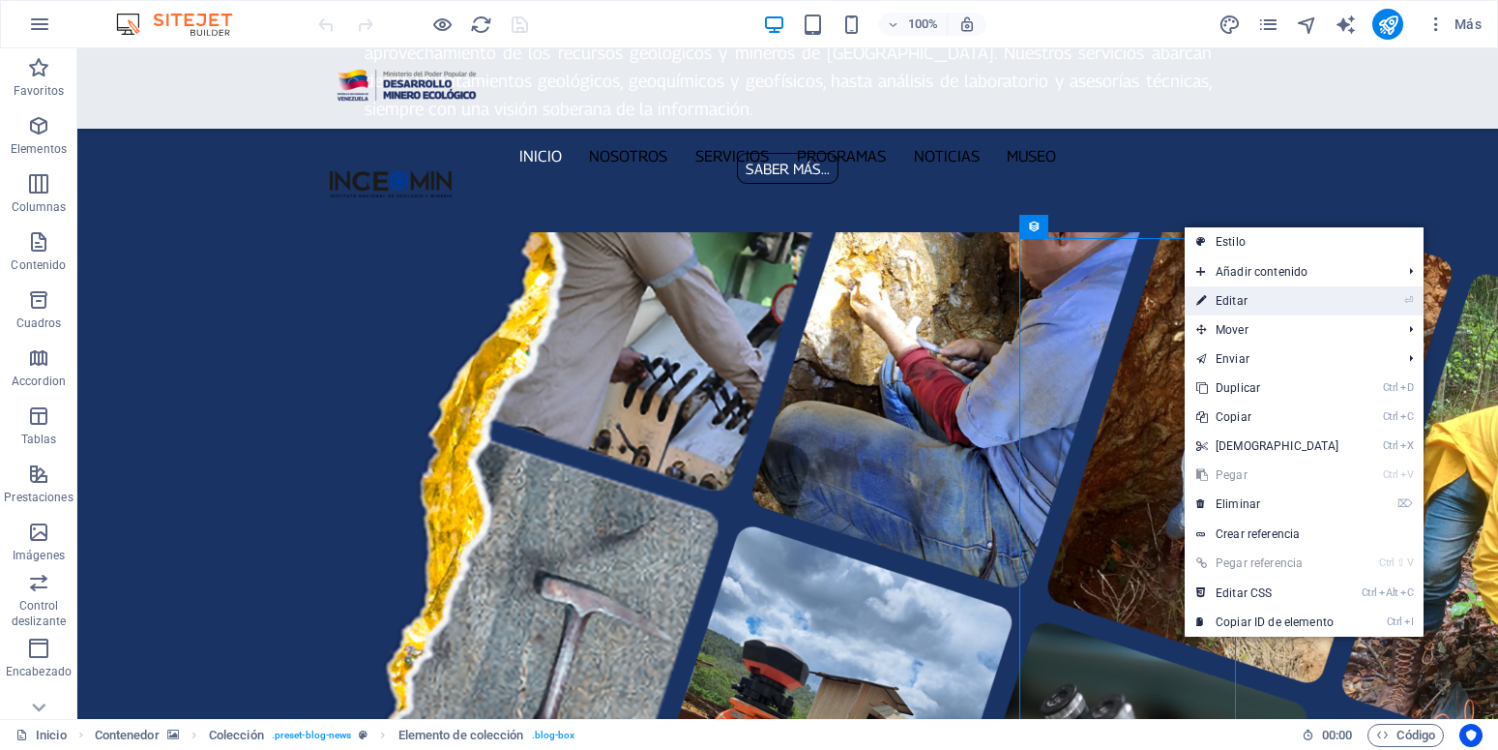
click at [1240, 304] on link "⏎ Editar" at bounding box center [1268, 300] width 166 height 29
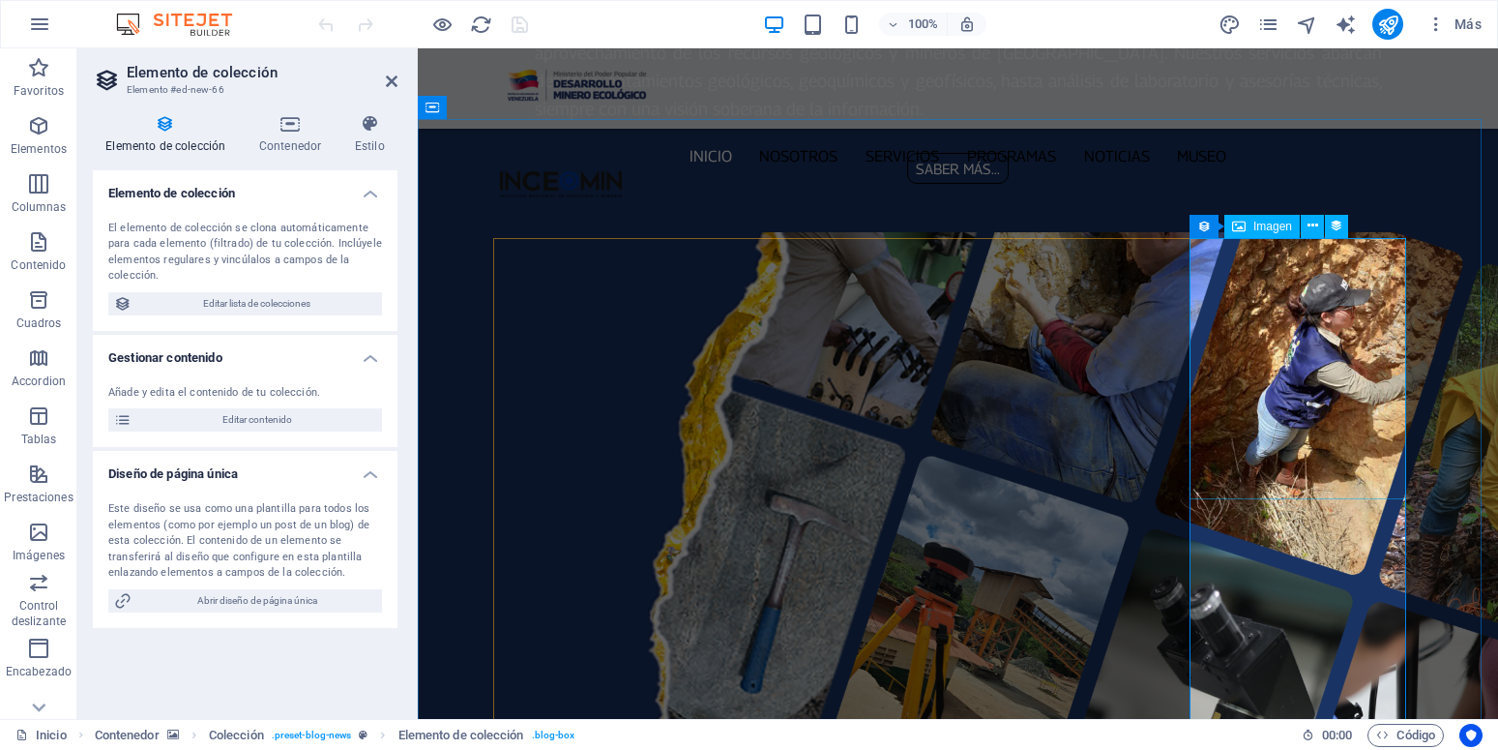
scroll to position [2571, 0]
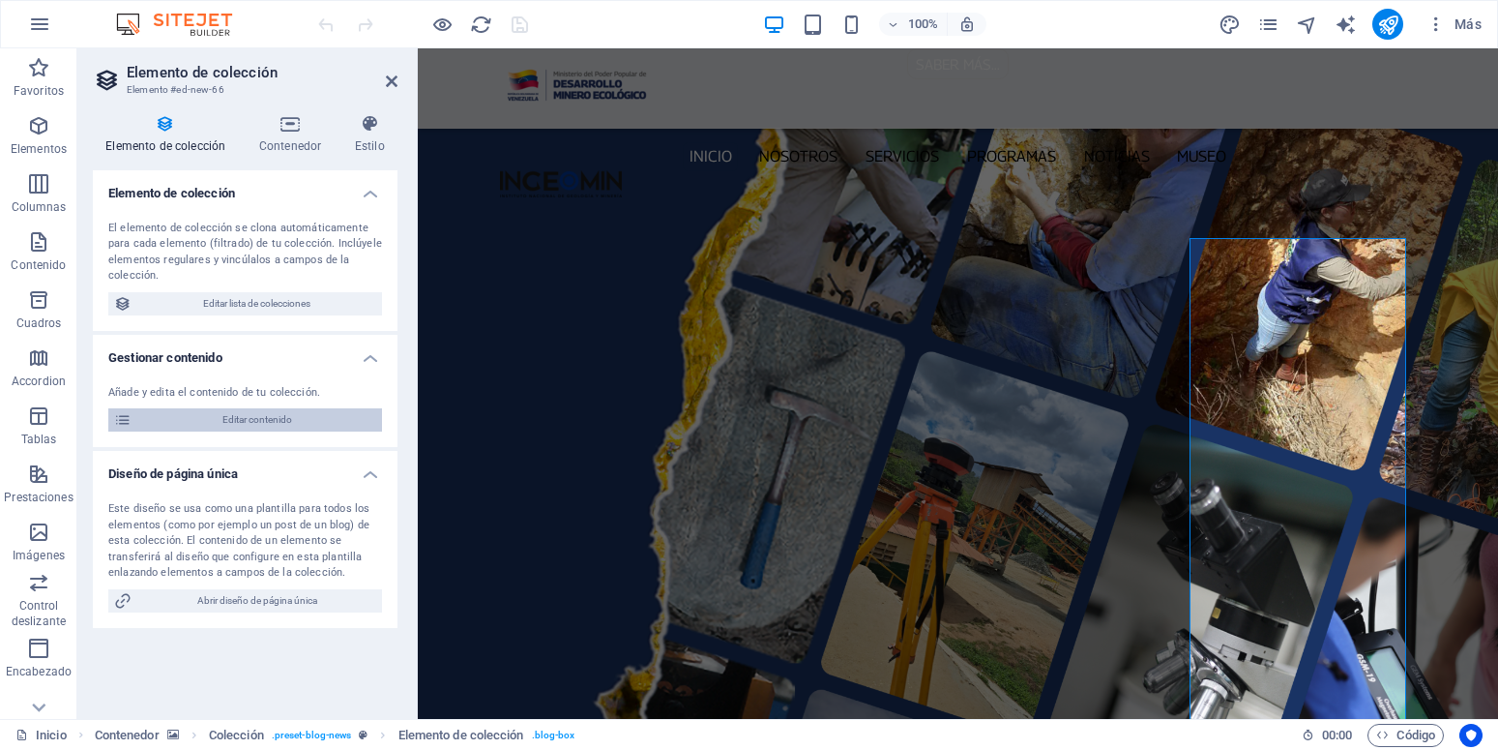
click at [301, 422] on span "Editar contenido" at bounding box center [256, 419] width 239 height 23
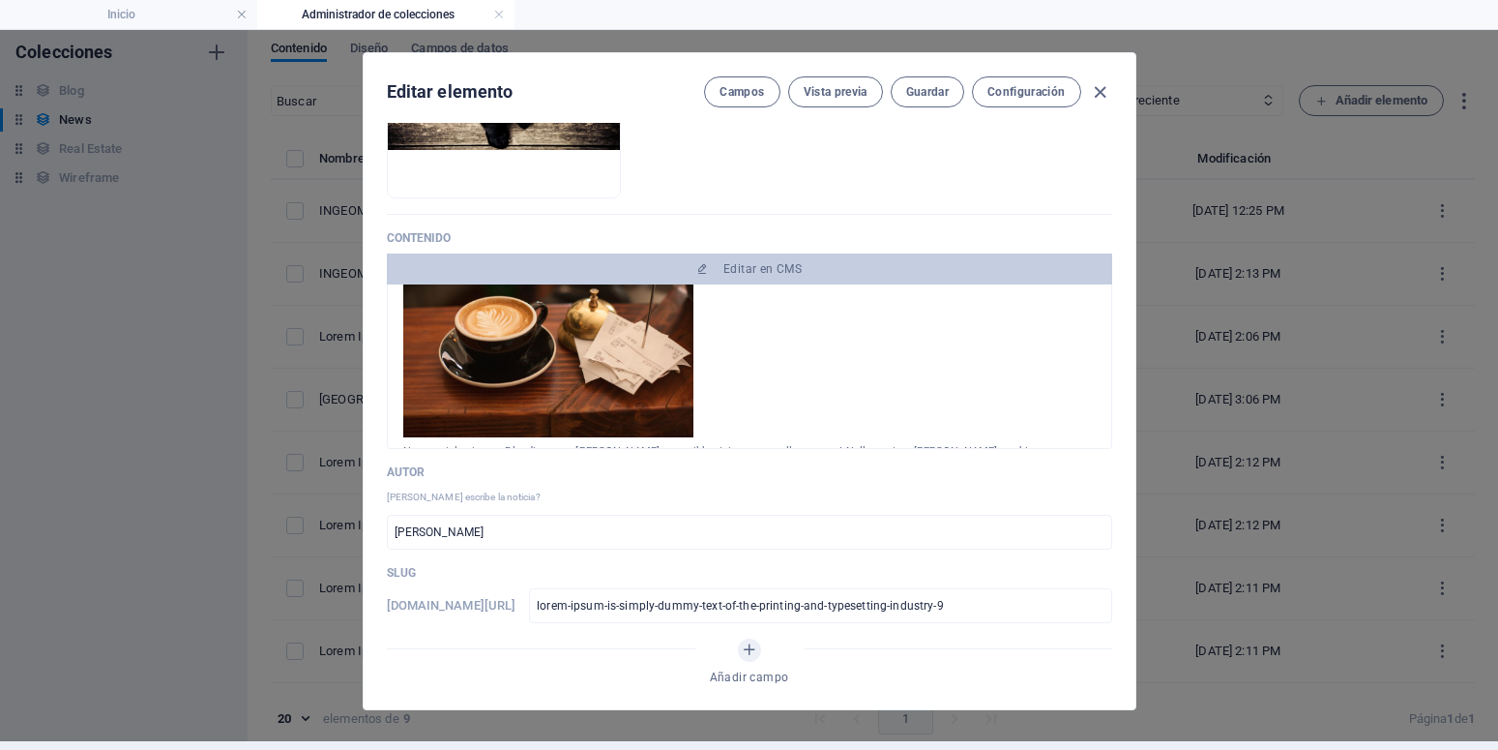
scroll to position [352, 0]
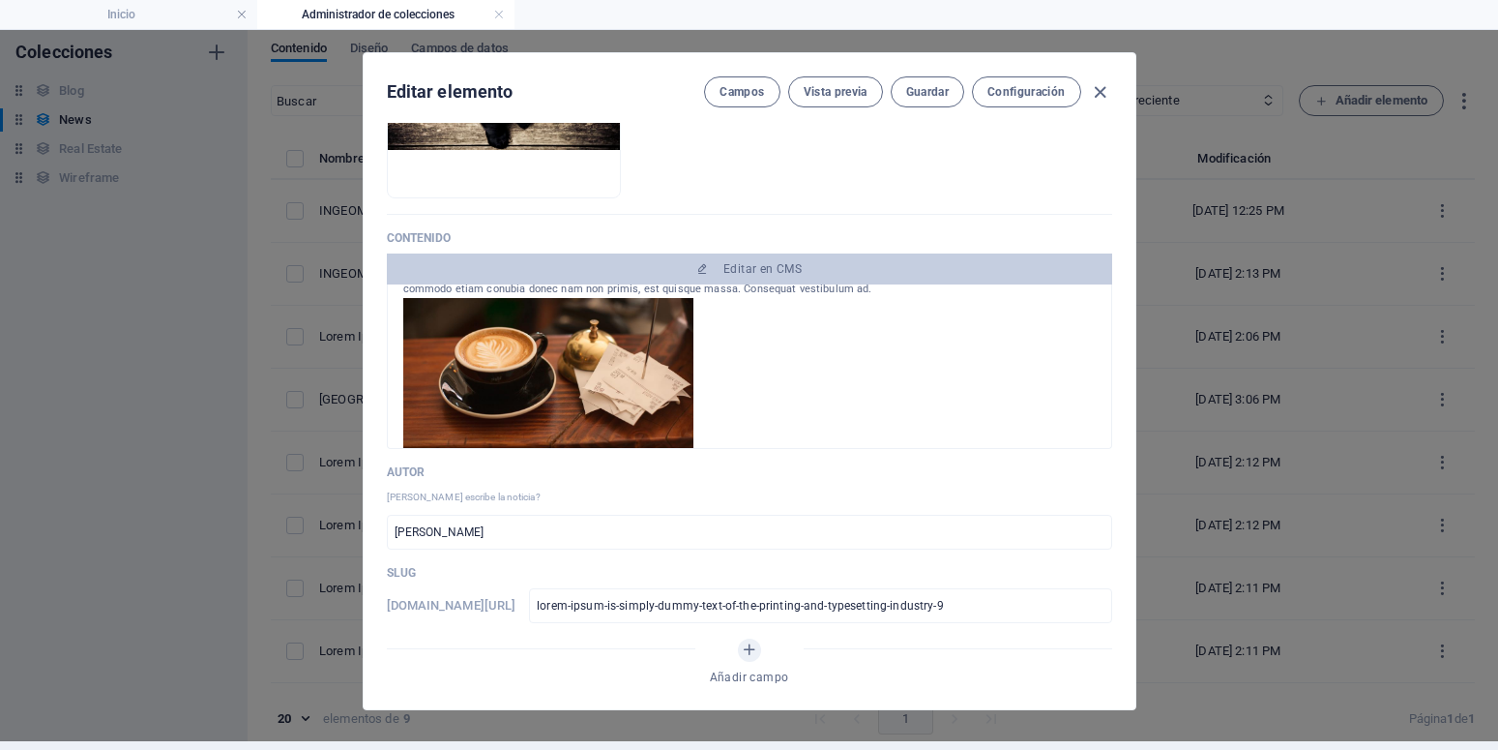
click at [531, 382] on img at bounding box center [548, 383] width 290 height 170
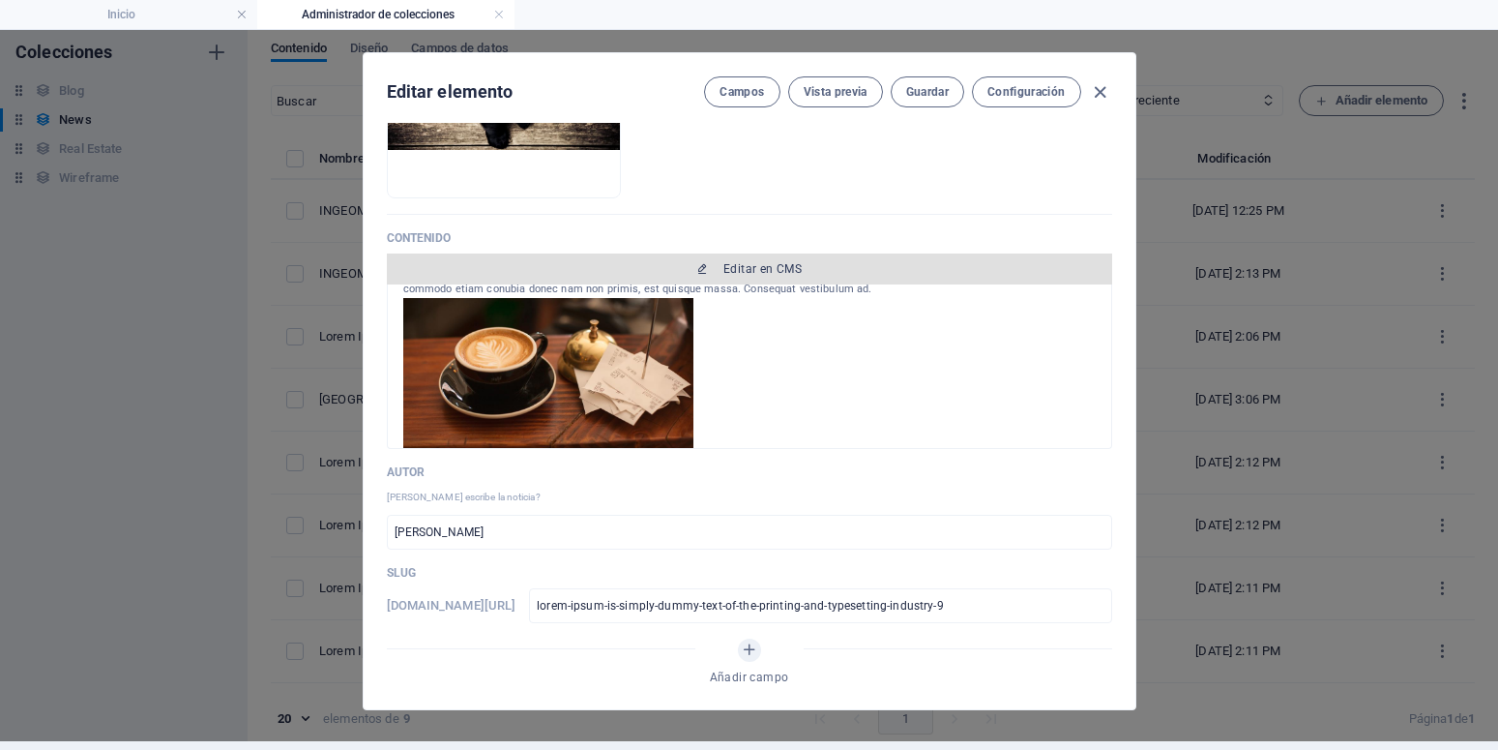
click at [726, 268] on span "Editar en CMS" at bounding box center [762, 268] width 78 height 15
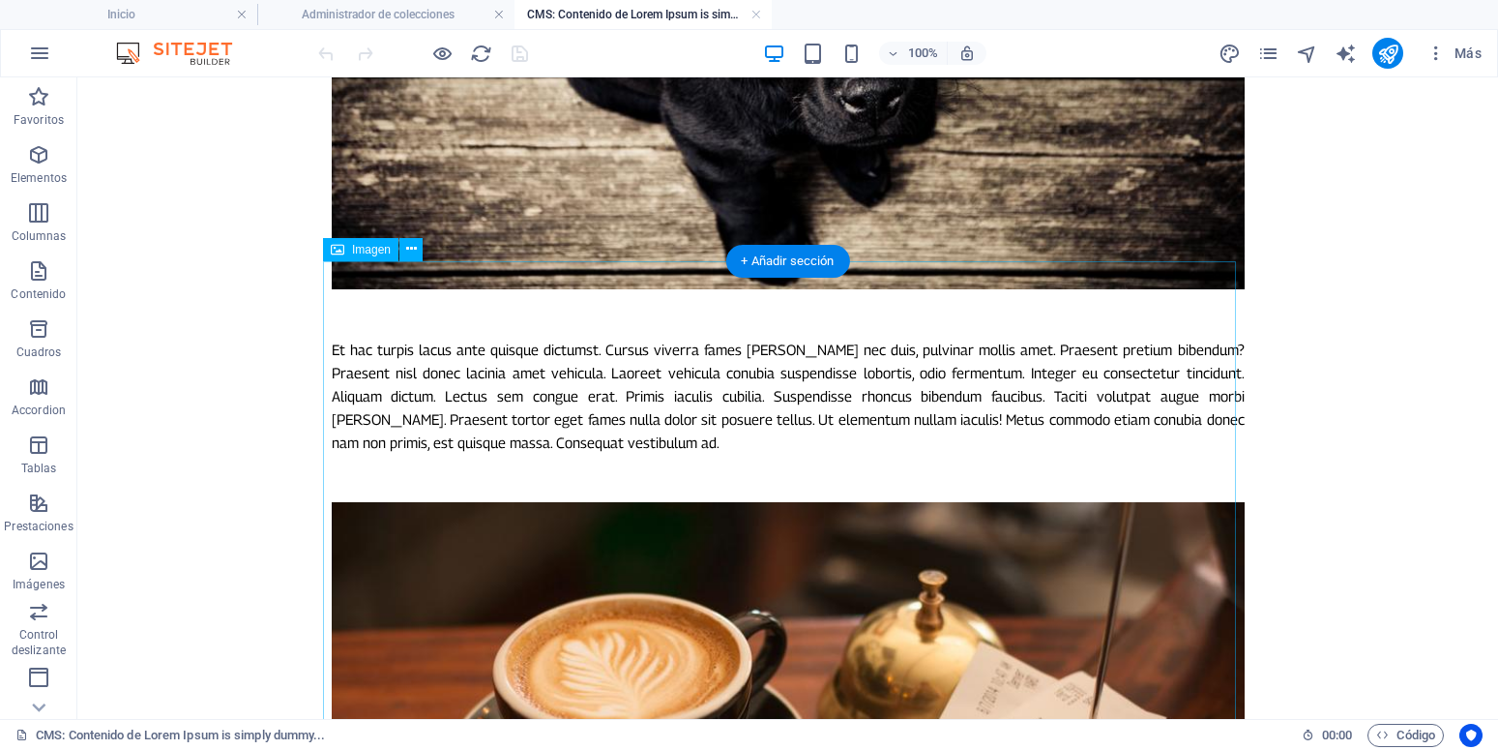
scroll to position [789, 0]
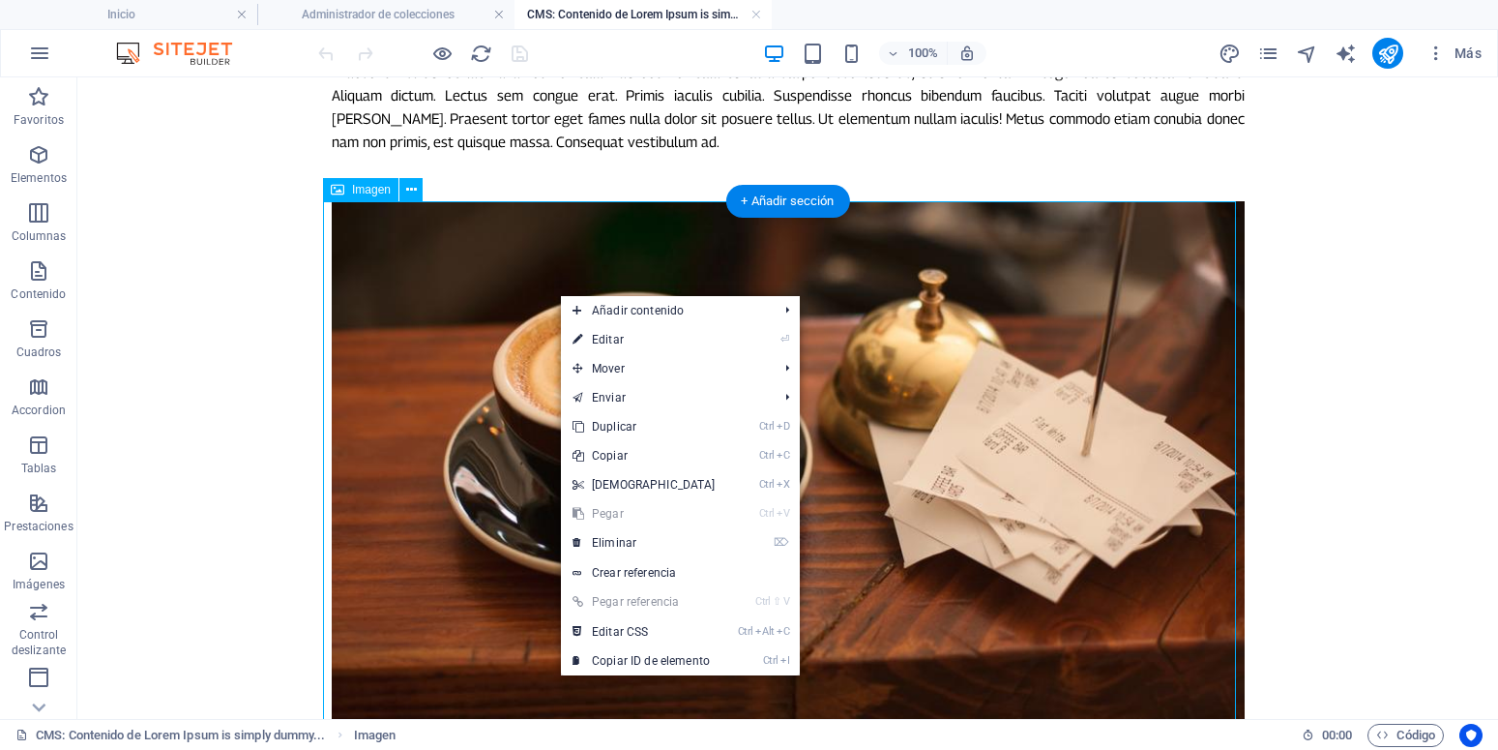
click at [523, 292] on figure at bounding box center [788, 469] width 913 height 536
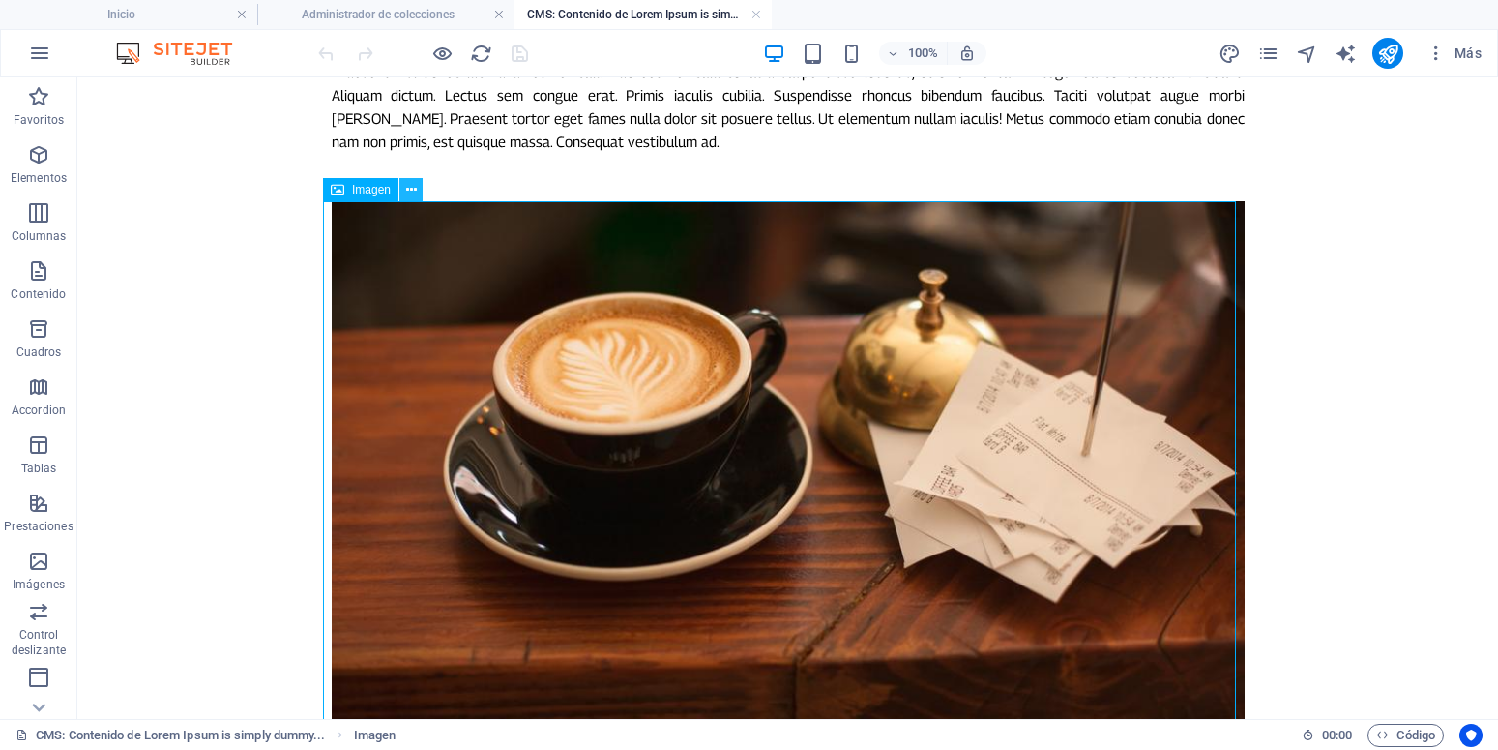
click at [416, 183] on icon at bounding box center [411, 190] width 11 height 20
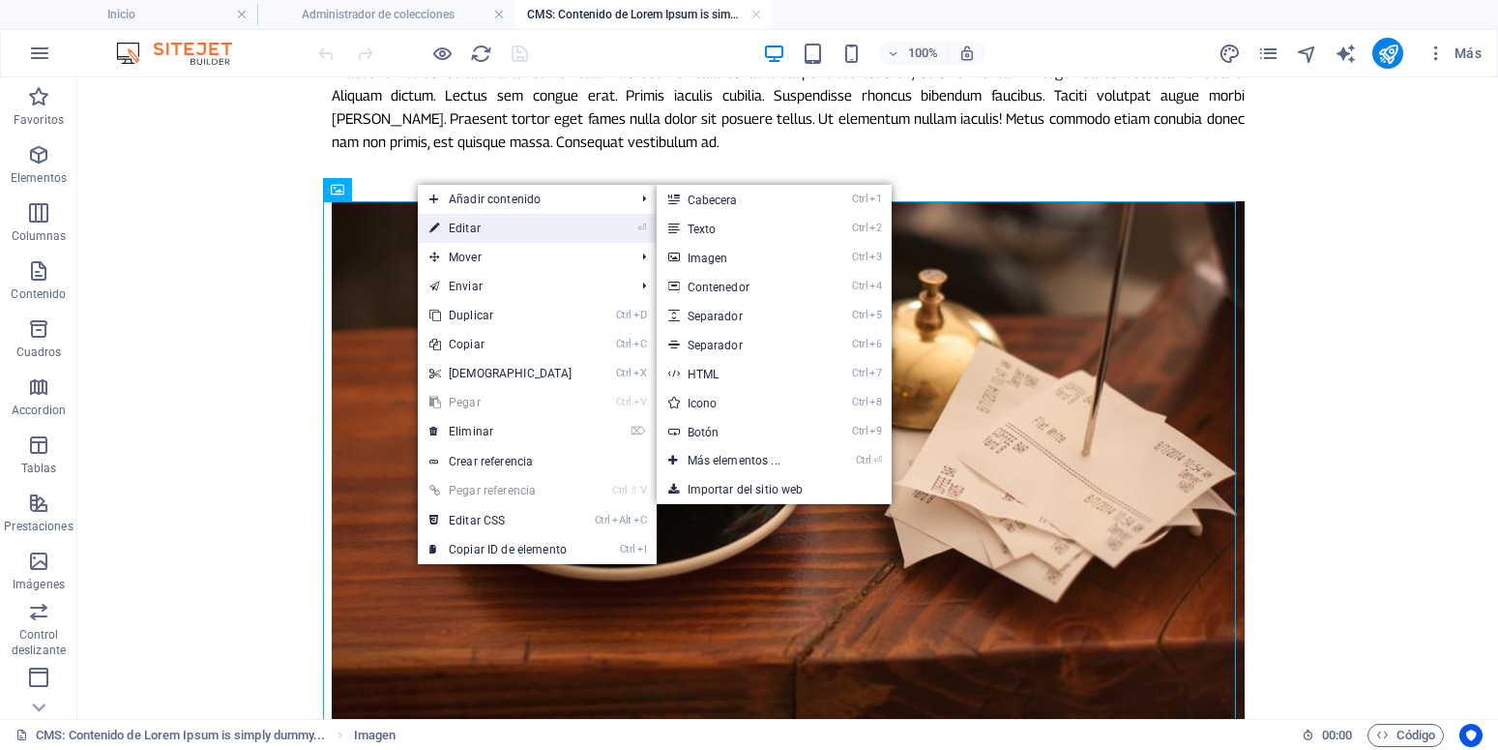
click at [451, 225] on link "⏎ Editar" at bounding box center [501, 228] width 166 height 29
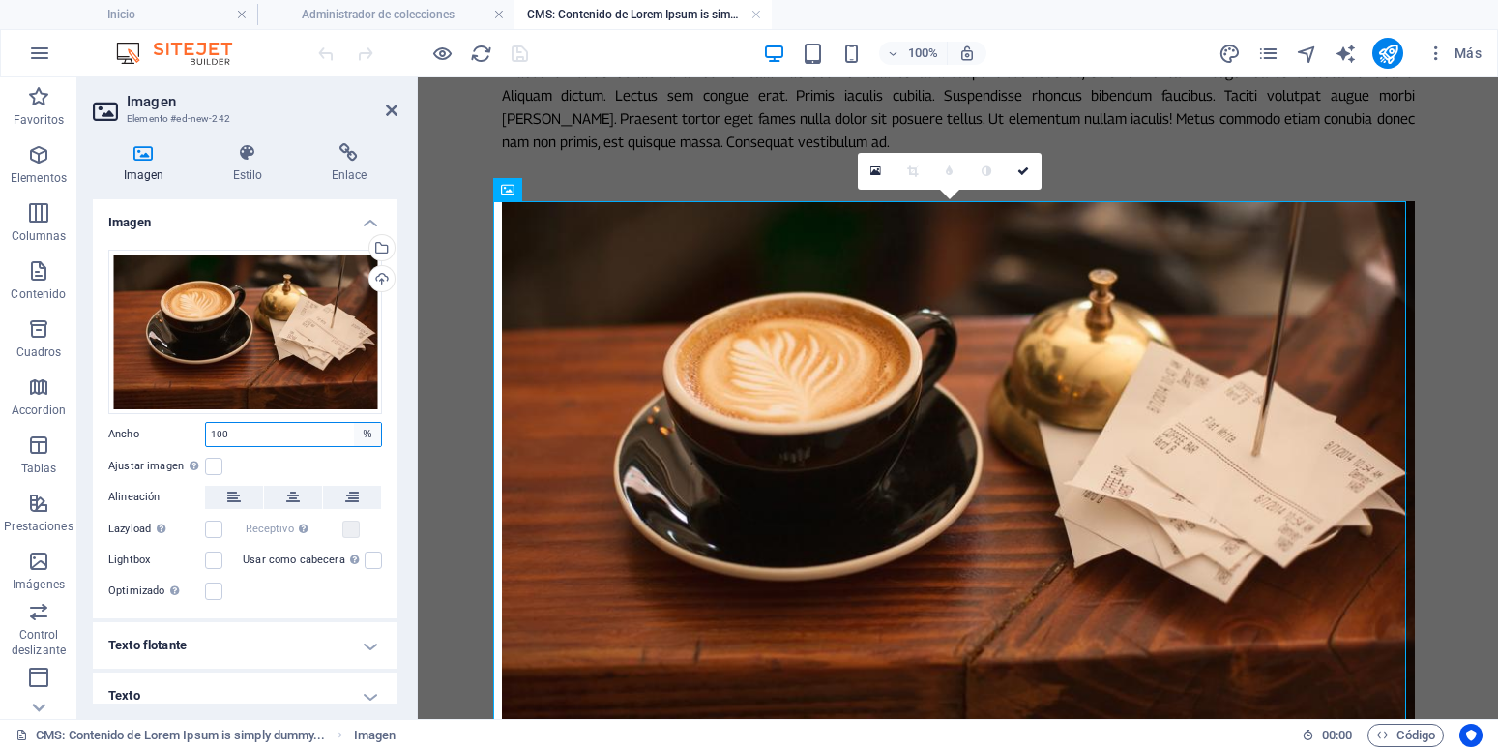
click at [354, 423] on select "Predeterminado automático px rem % em vh vw" at bounding box center [367, 434] width 27 height 23
select select "px"
click option "px" at bounding box center [0, 0] width 0 height 0
type input "944"
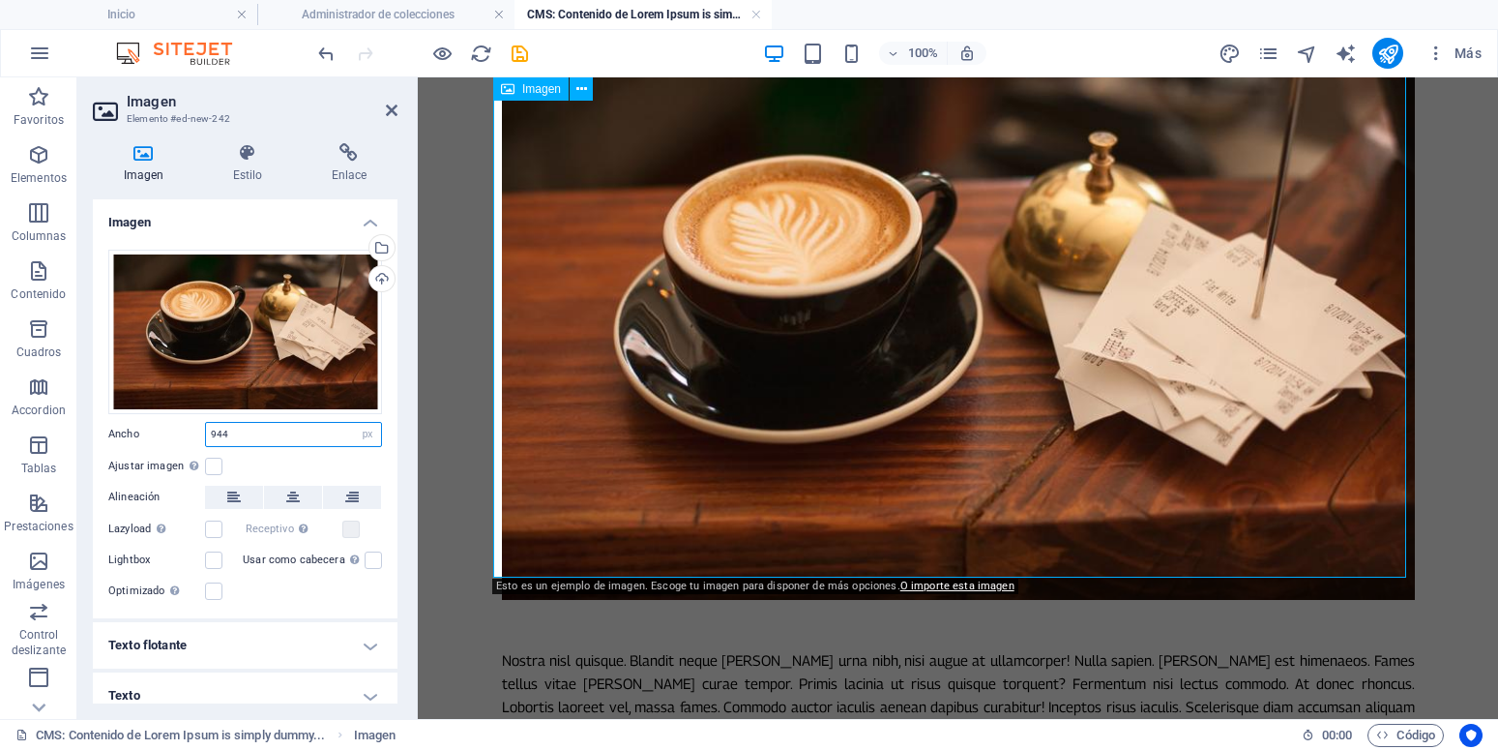
scroll to position [949, 0]
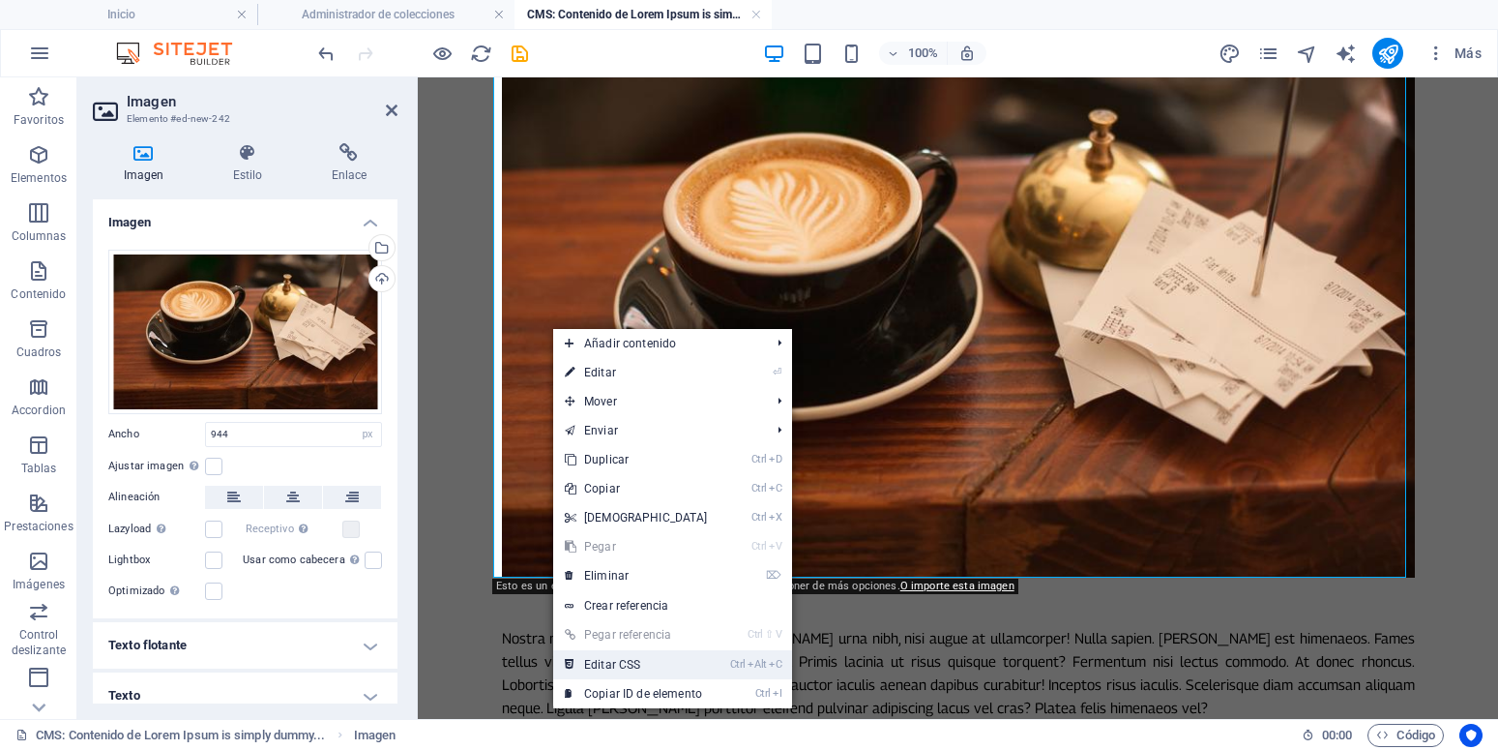
click at [635, 663] on link "Ctrl Alt C Editar CSS" at bounding box center [636, 664] width 166 height 29
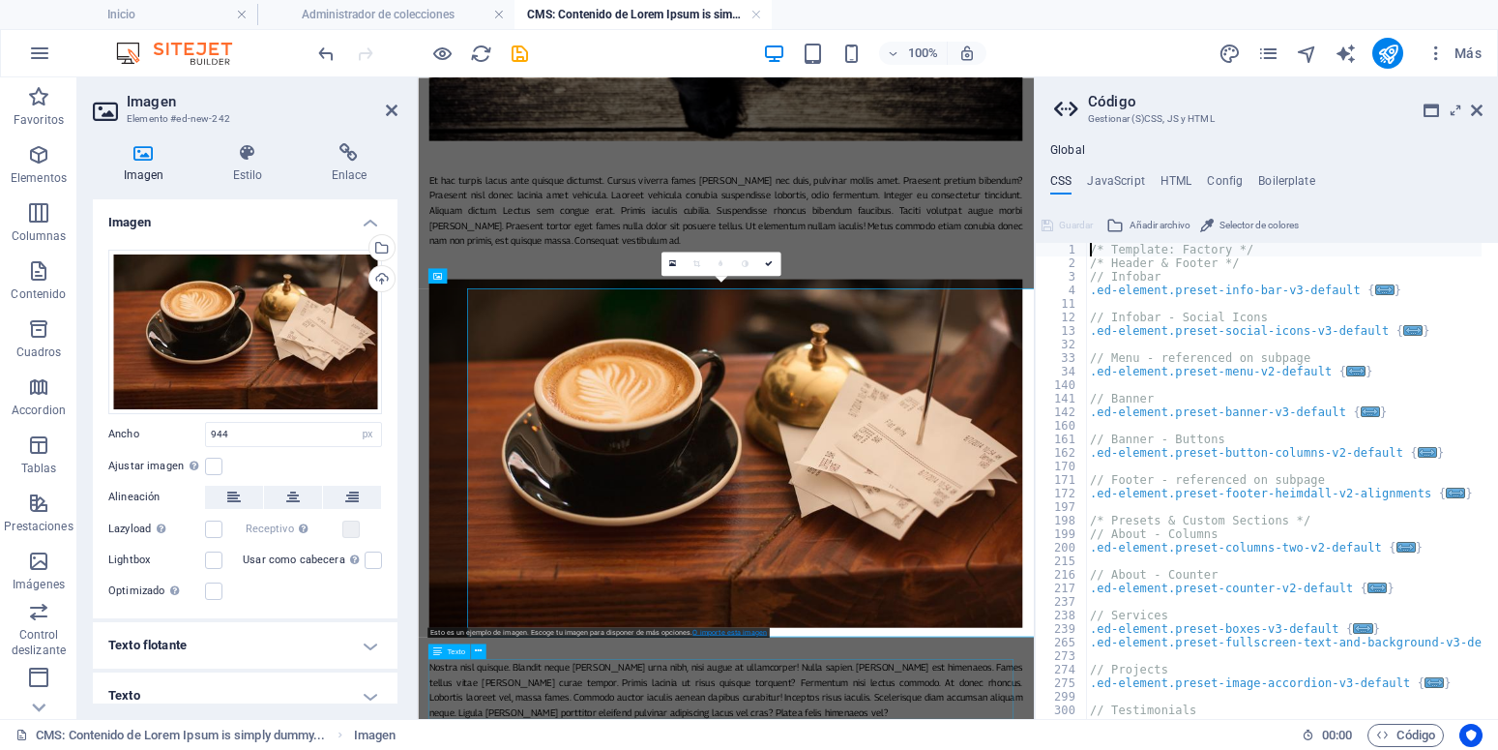
scroll to position [589, 0]
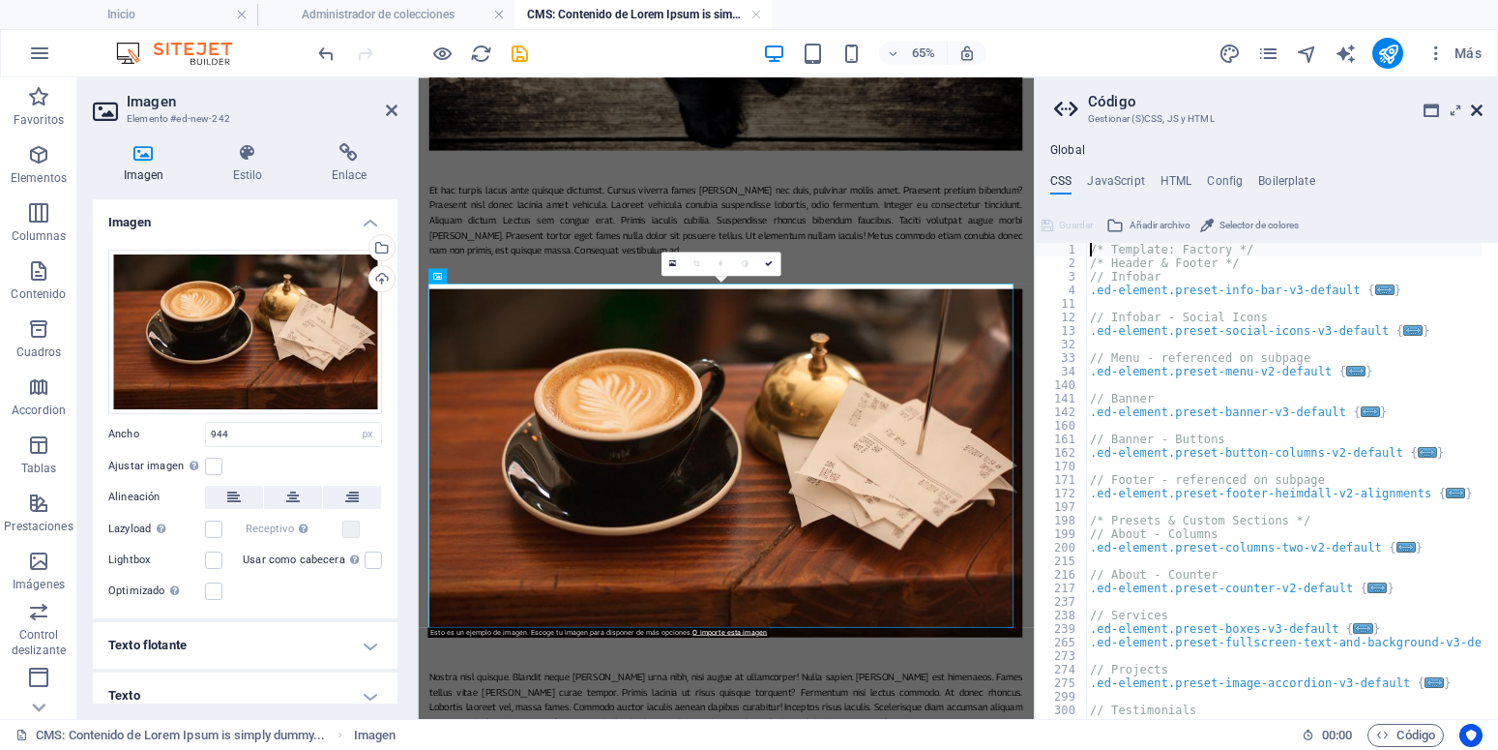
click at [1482, 111] on icon at bounding box center [1477, 110] width 12 height 15
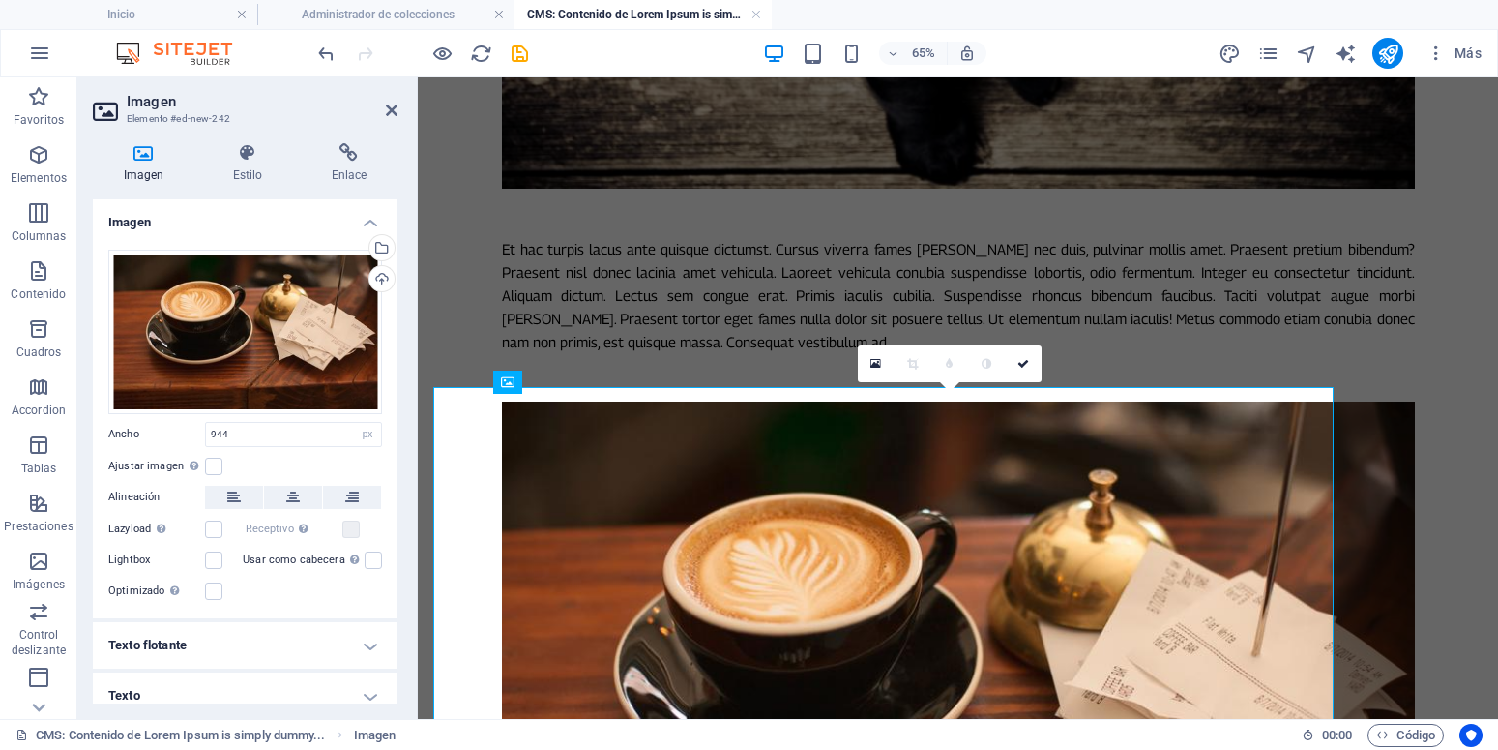
scroll to position [596, 0]
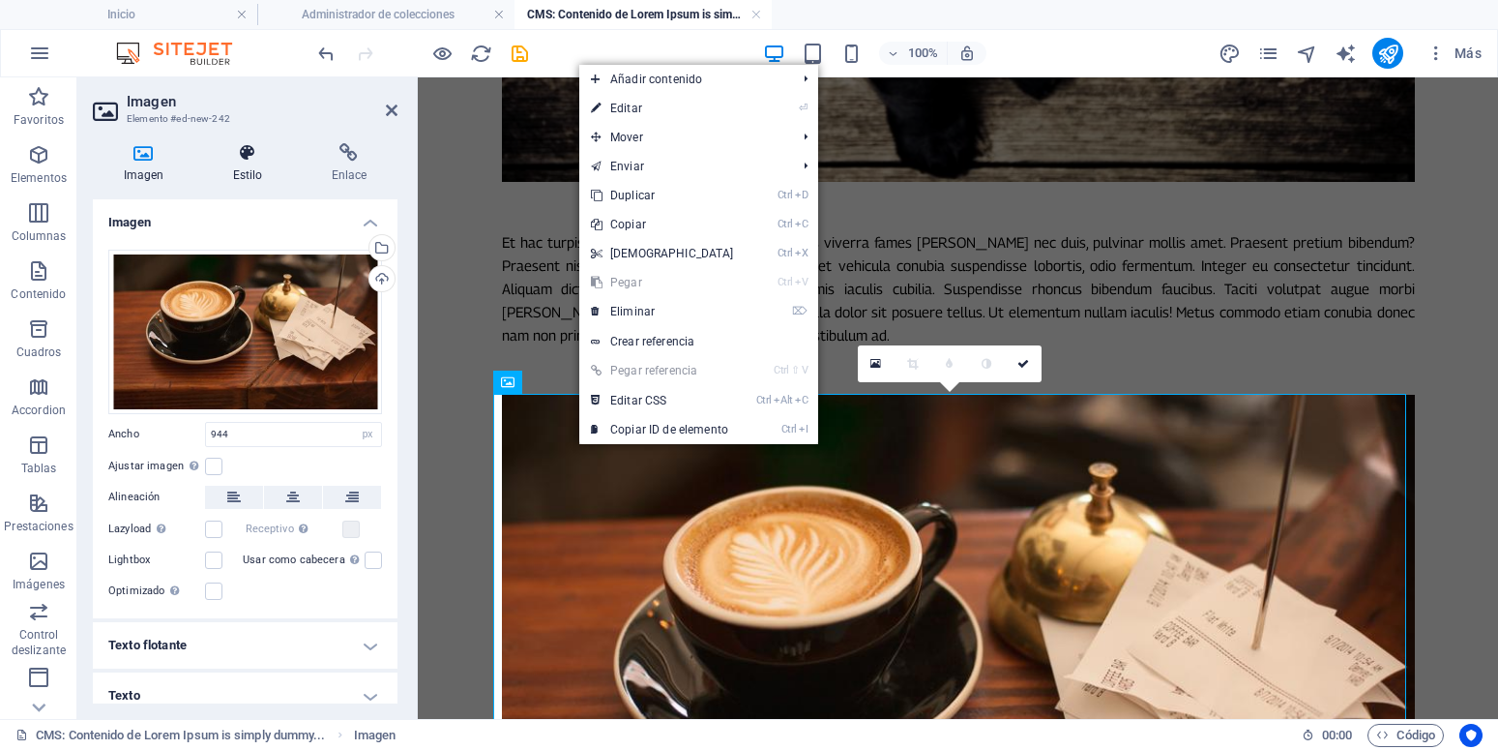
click at [258, 165] on h4 "Estilo" at bounding box center [251, 163] width 99 height 41
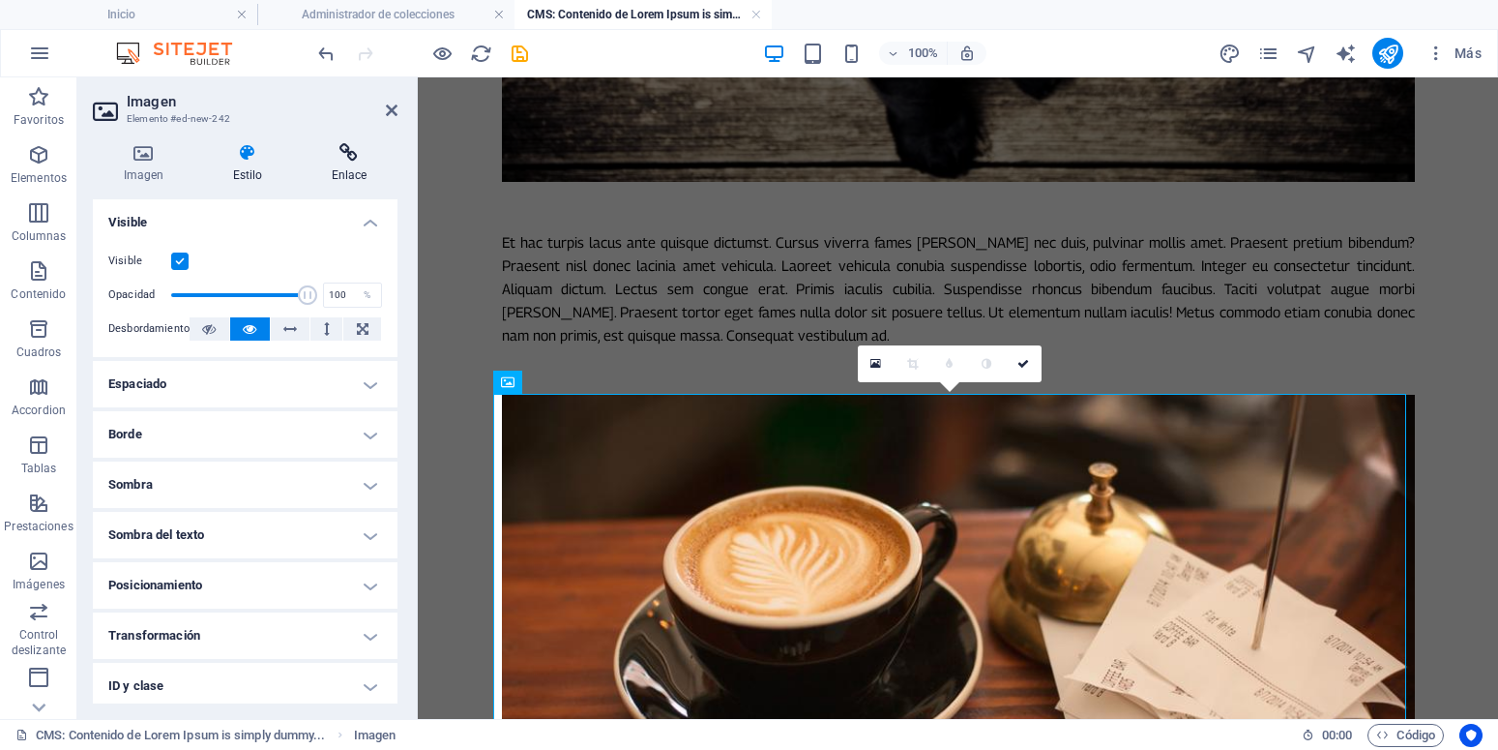
click at [351, 161] on icon at bounding box center [349, 152] width 97 height 19
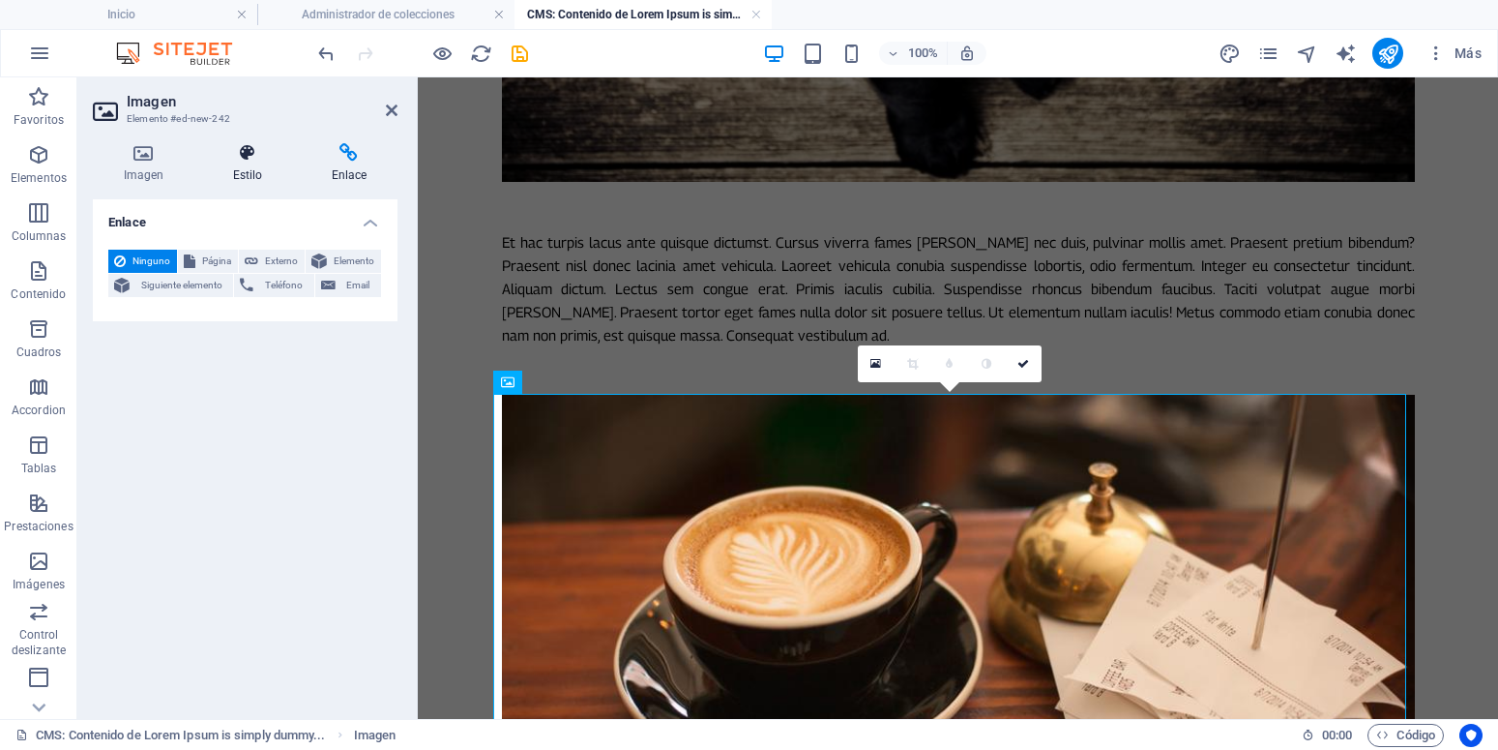
click at [262, 160] on icon at bounding box center [247, 152] width 91 height 19
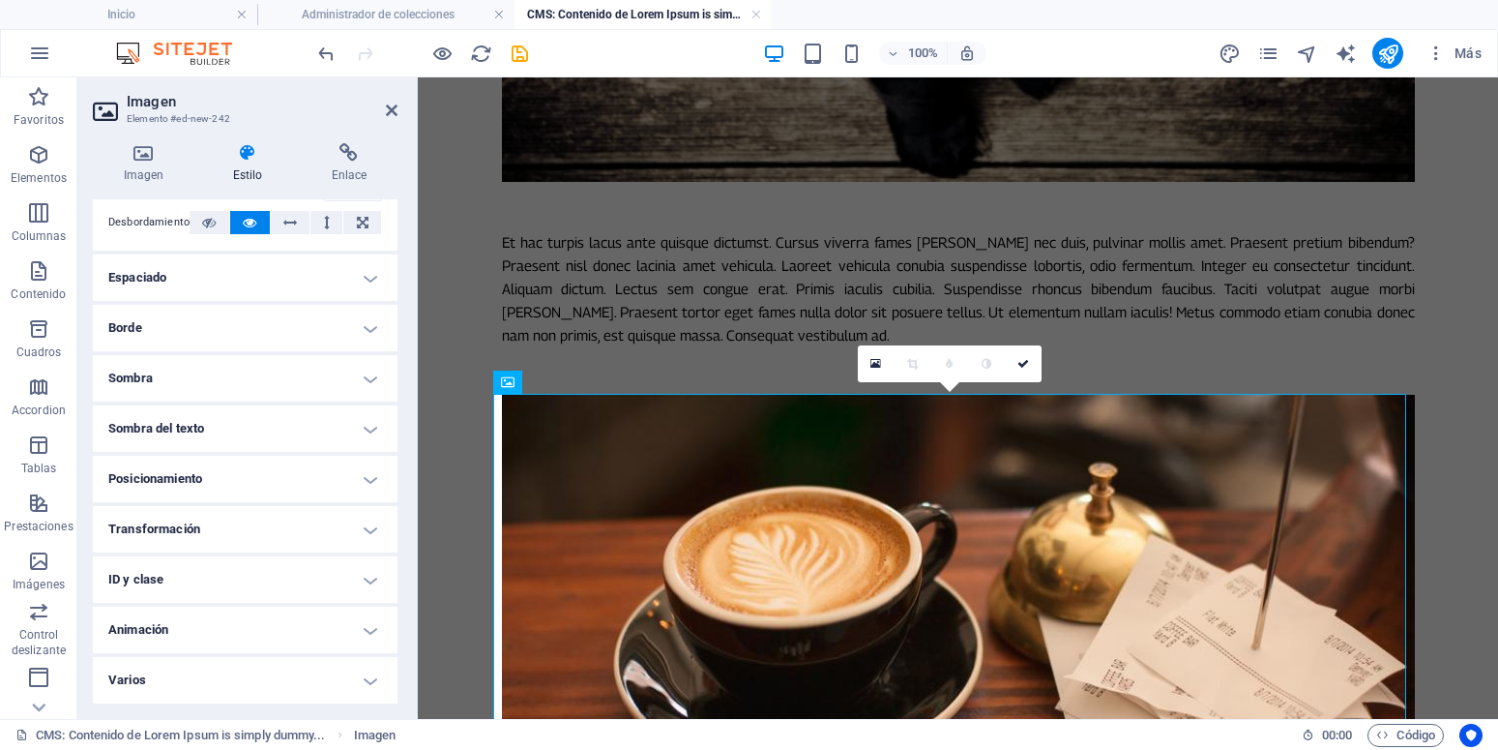
scroll to position [0, 0]
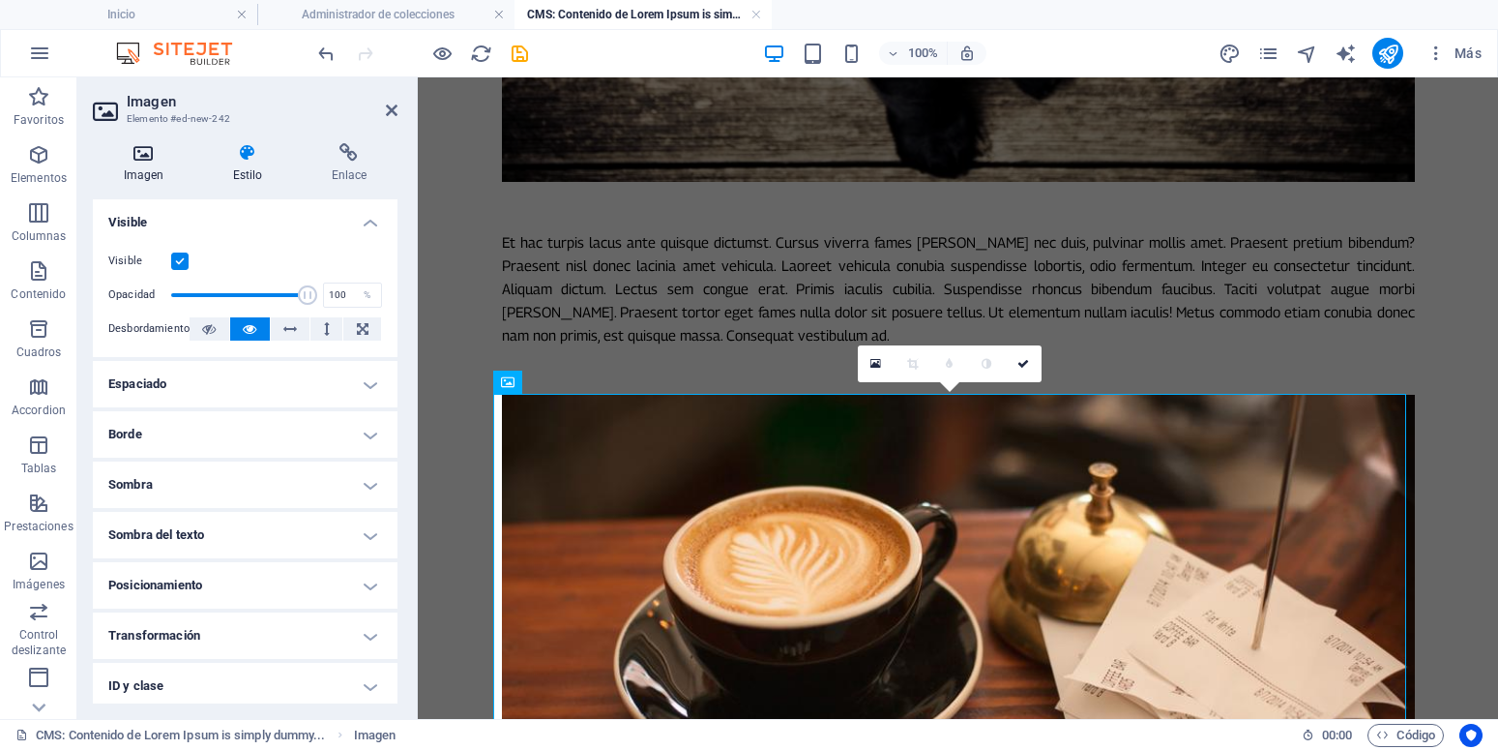
click at [143, 157] on icon at bounding box center [144, 152] width 102 height 19
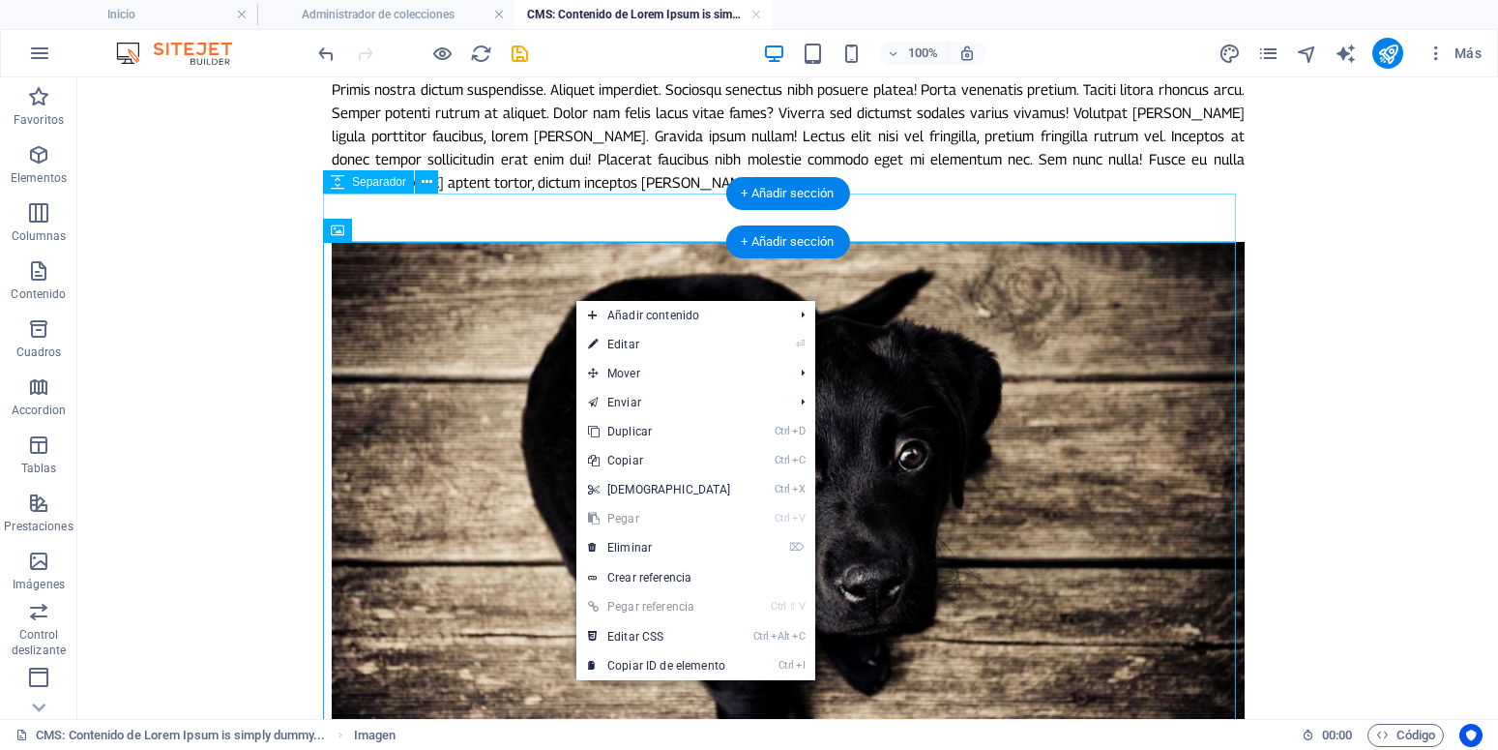
click at [582, 221] on div at bounding box center [788, 217] width 913 height 48
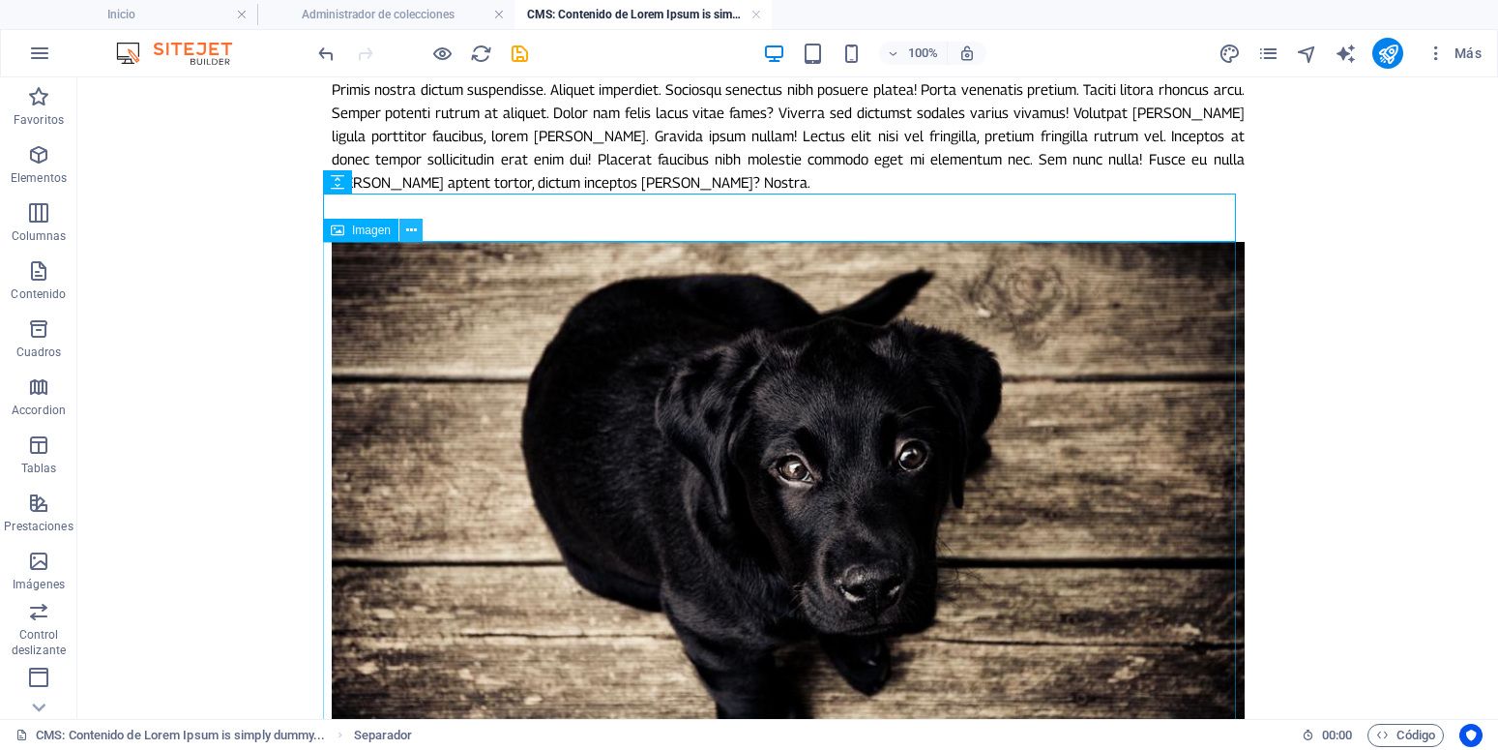
click at [408, 229] on icon at bounding box center [411, 231] width 11 height 20
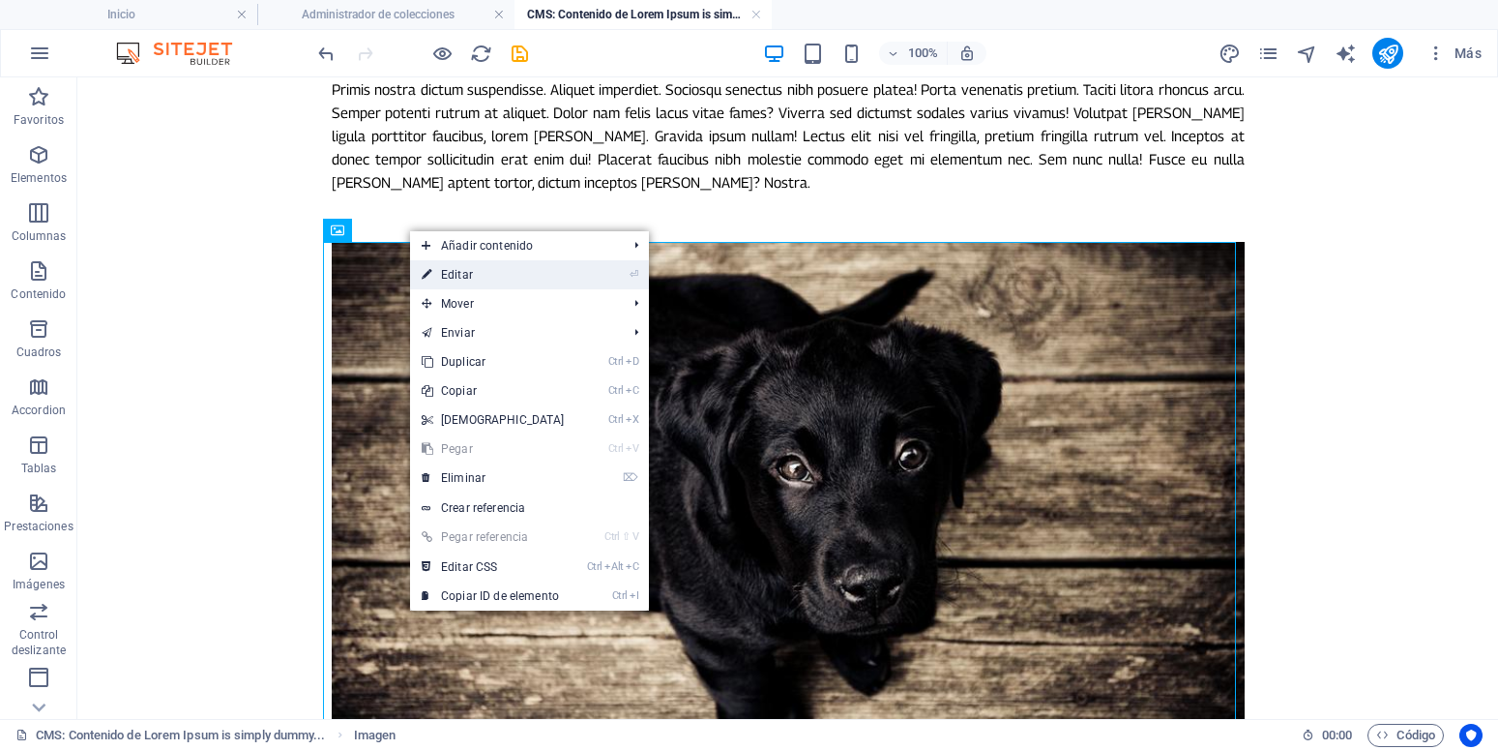
click at [459, 283] on link "⏎ Editar" at bounding box center [493, 274] width 166 height 29
select select "%"
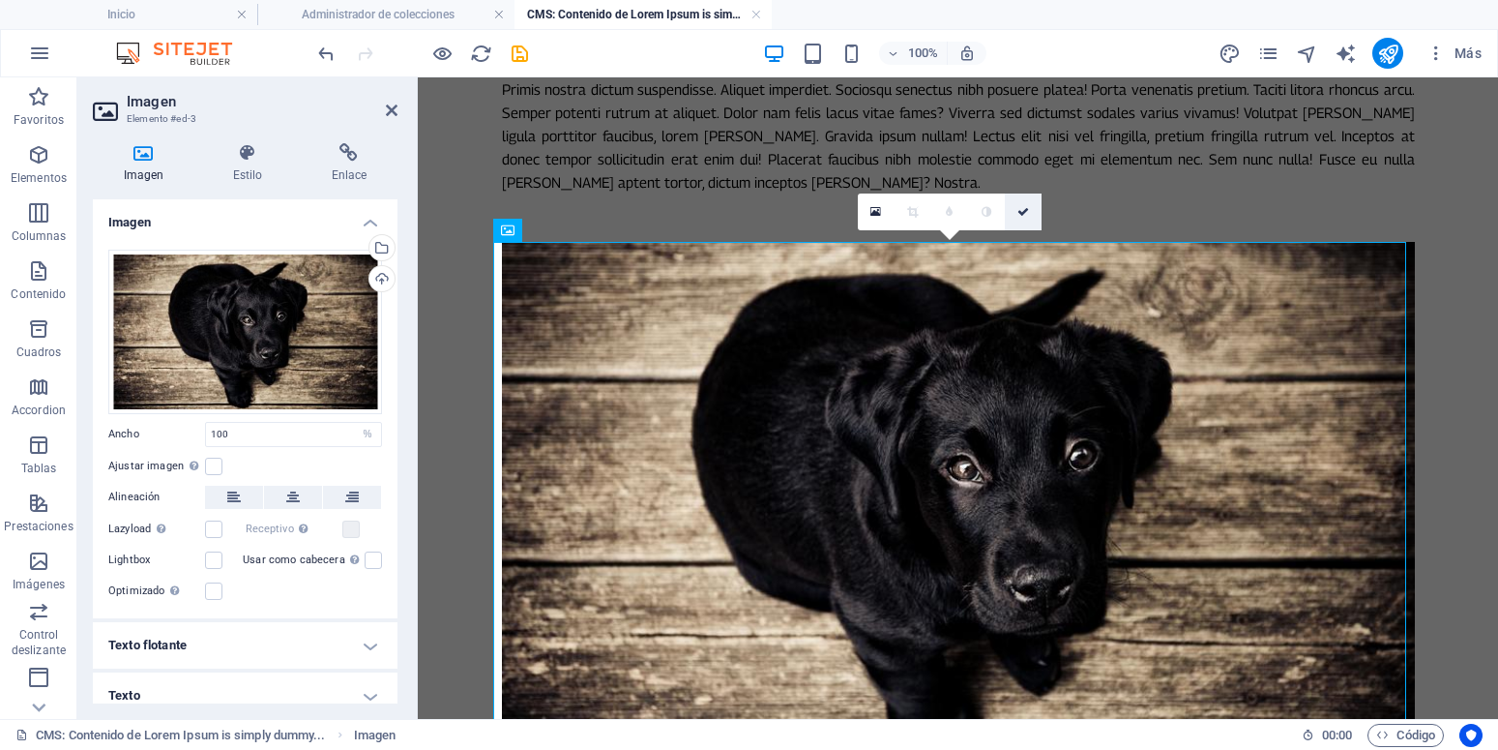
click at [1017, 211] on icon at bounding box center [1023, 212] width 12 height 12
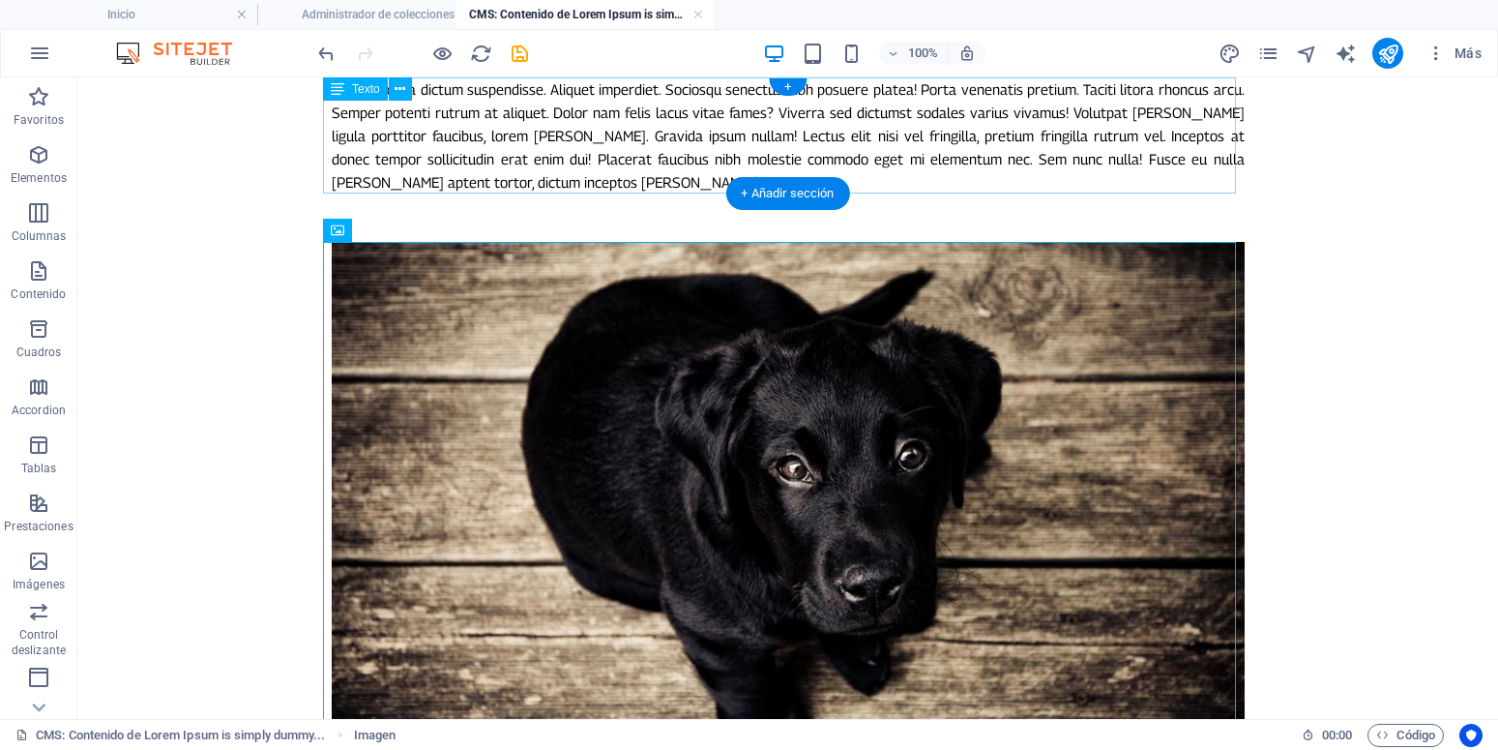
drag, startPoint x: 834, startPoint y: 97, endPoint x: 548, endPoint y: 78, distance: 285.9
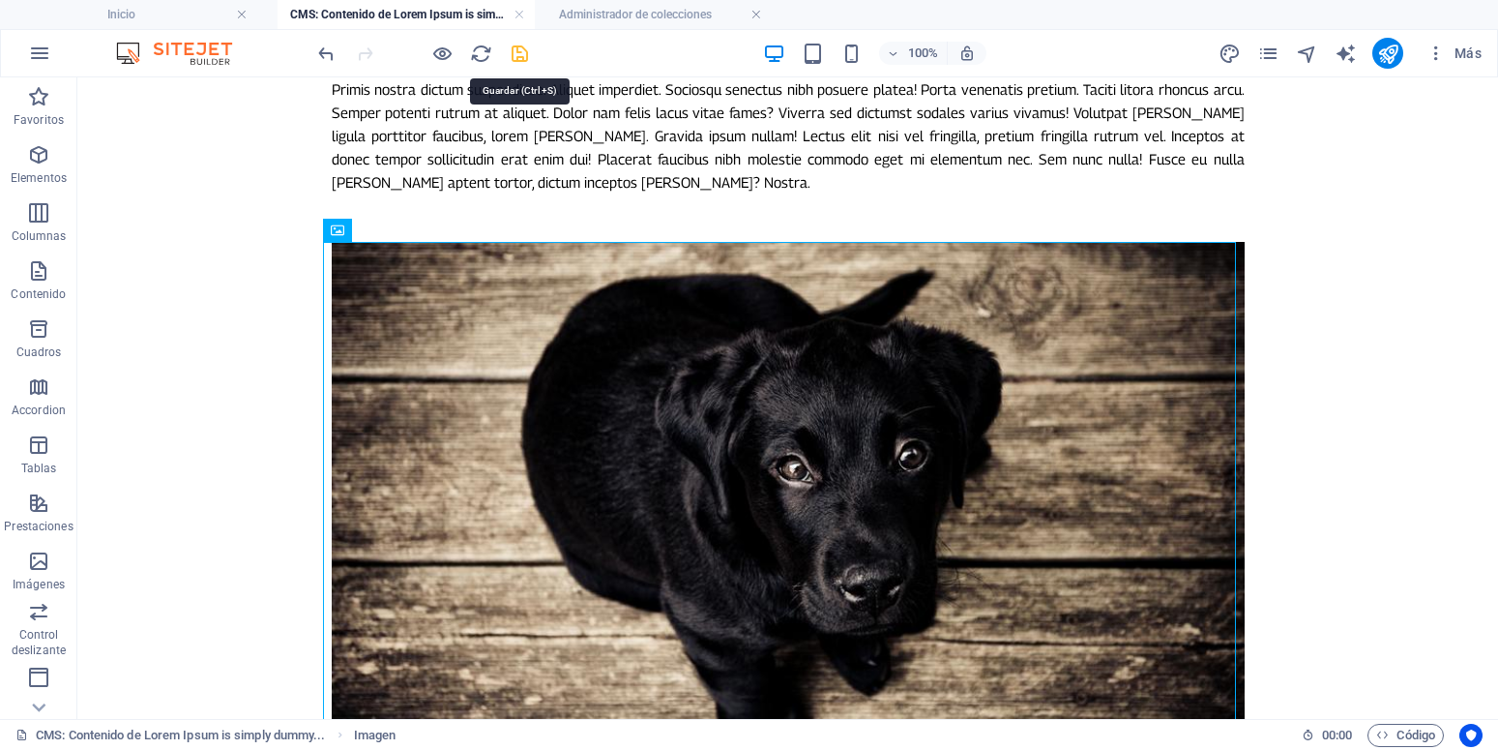
click at [519, 54] on icon "save" at bounding box center [520, 54] width 22 height 22
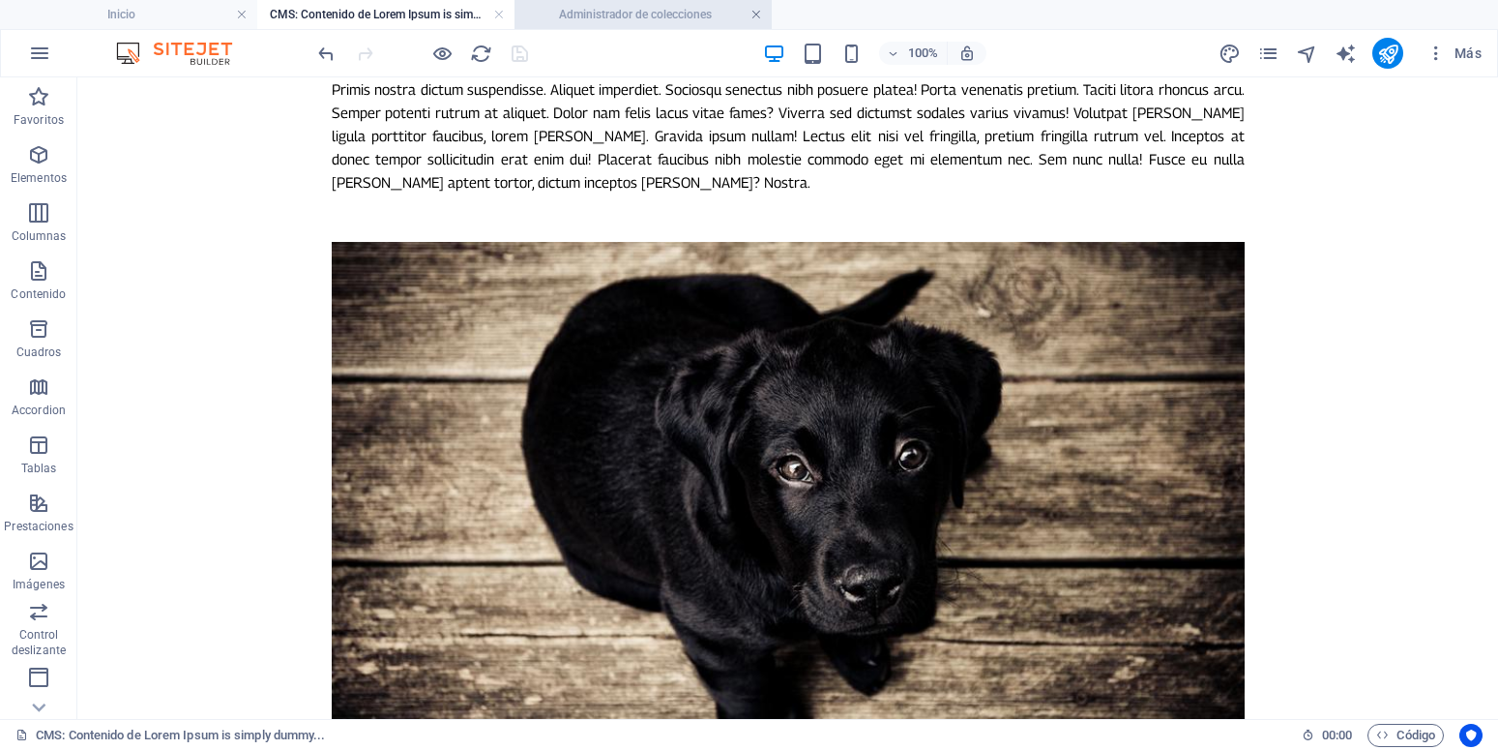
click at [759, 13] on link at bounding box center [756, 15] width 12 height 18
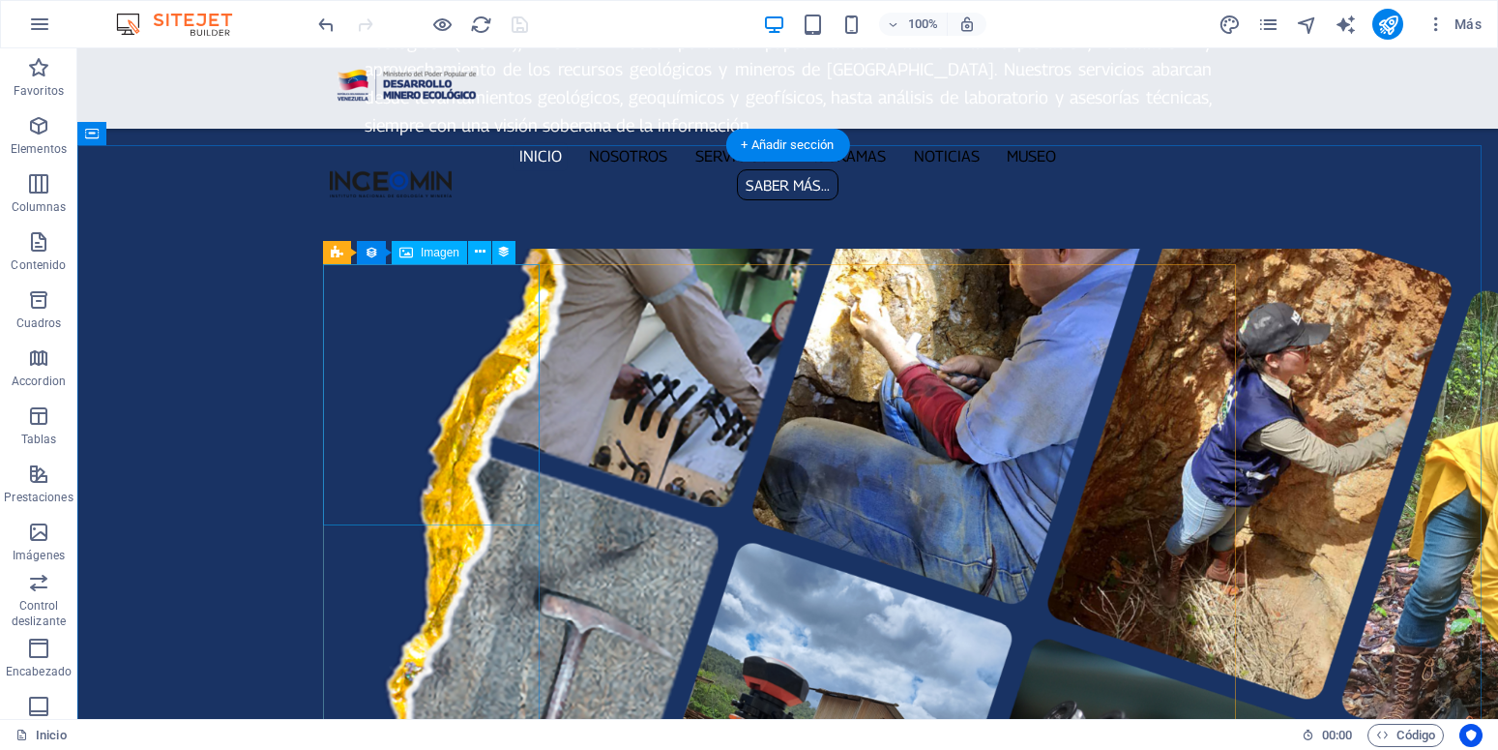
scroll to position [2415, 0]
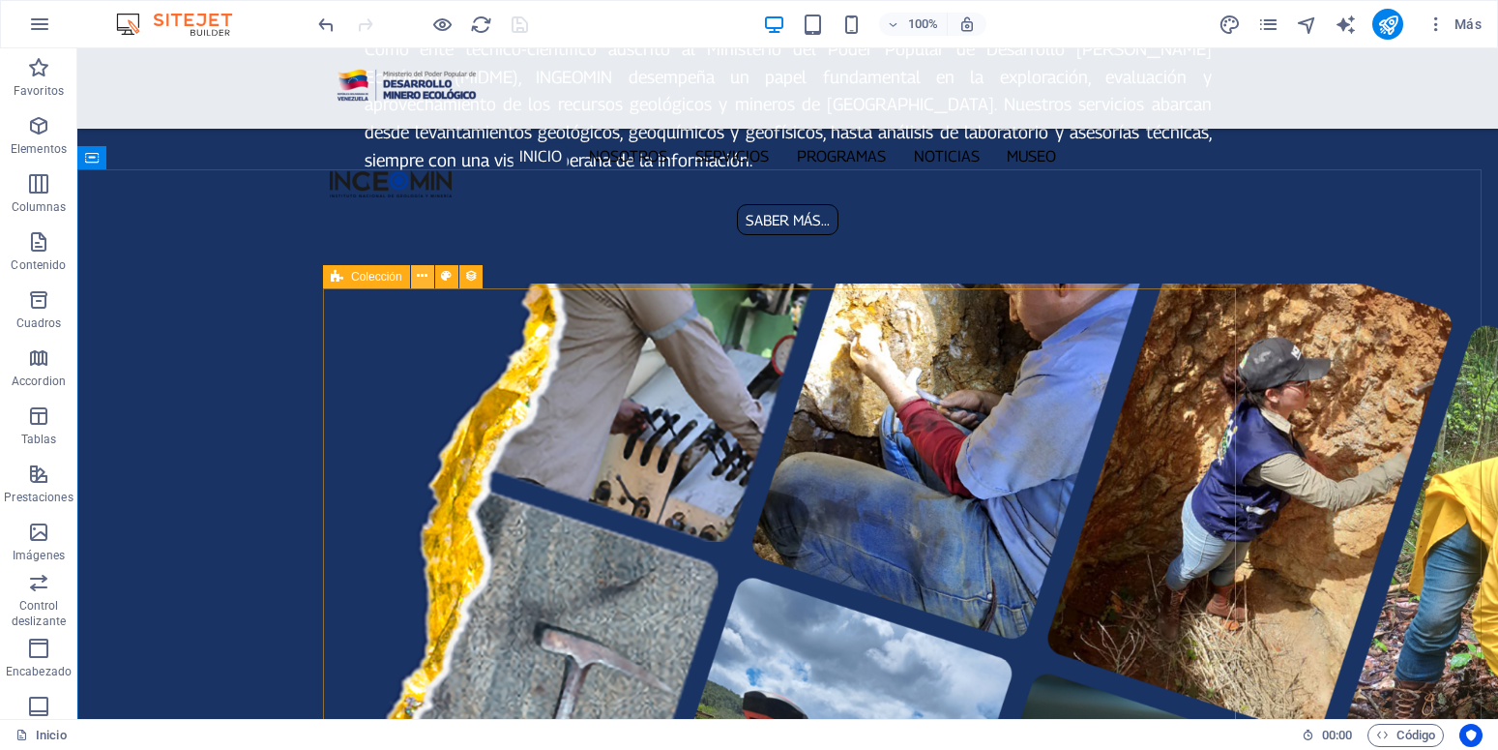
click at [427, 279] on icon at bounding box center [422, 276] width 11 height 20
click at [419, 278] on icon at bounding box center [422, 276] width 11 height 20
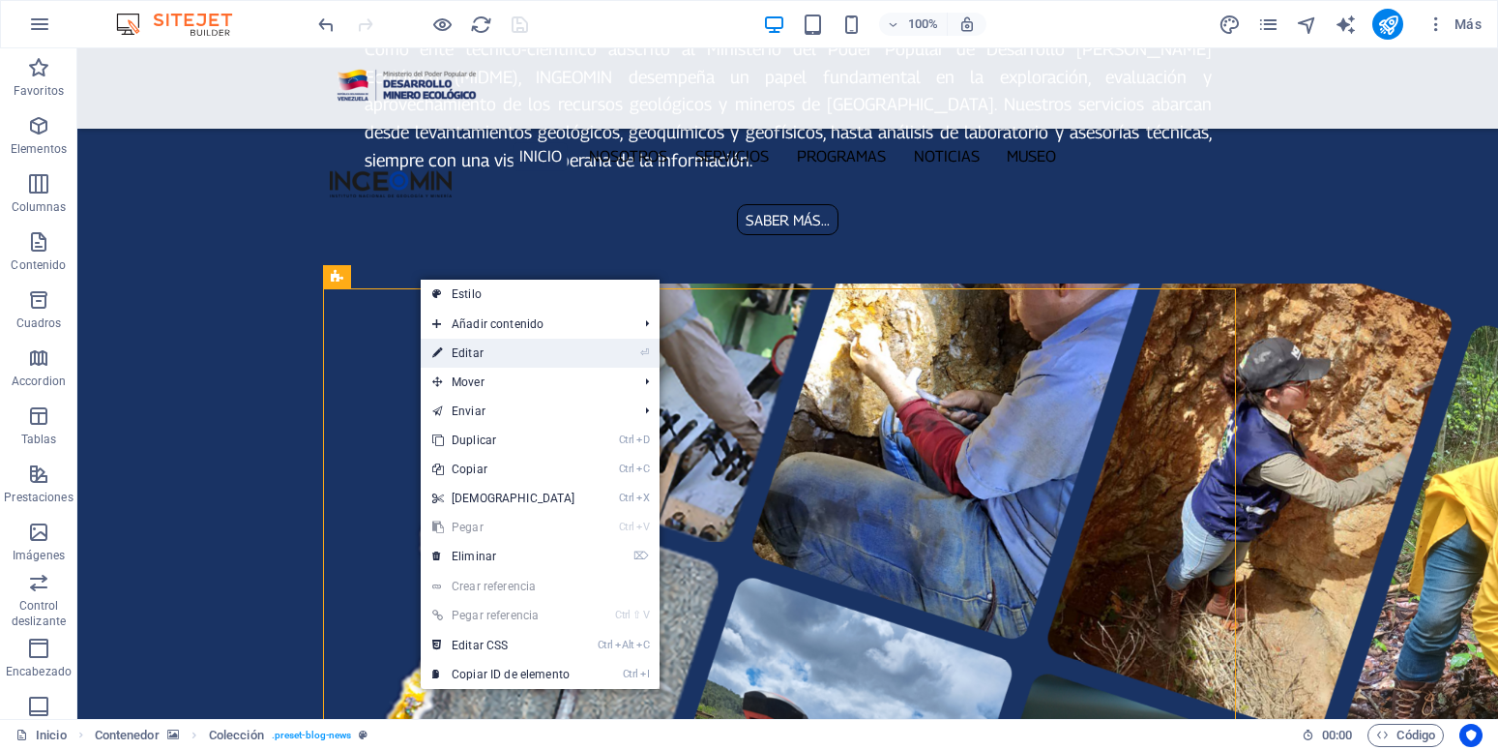
click at [480, 355] on link "⏎ Editar" at bounding box center [504, 352] width 166 height 29
select select "68c9b5bf5b7bfe3ceb04a5c7"
select select "updatedAt_DESC"
select select "columns.publishing_date"
select select "past"
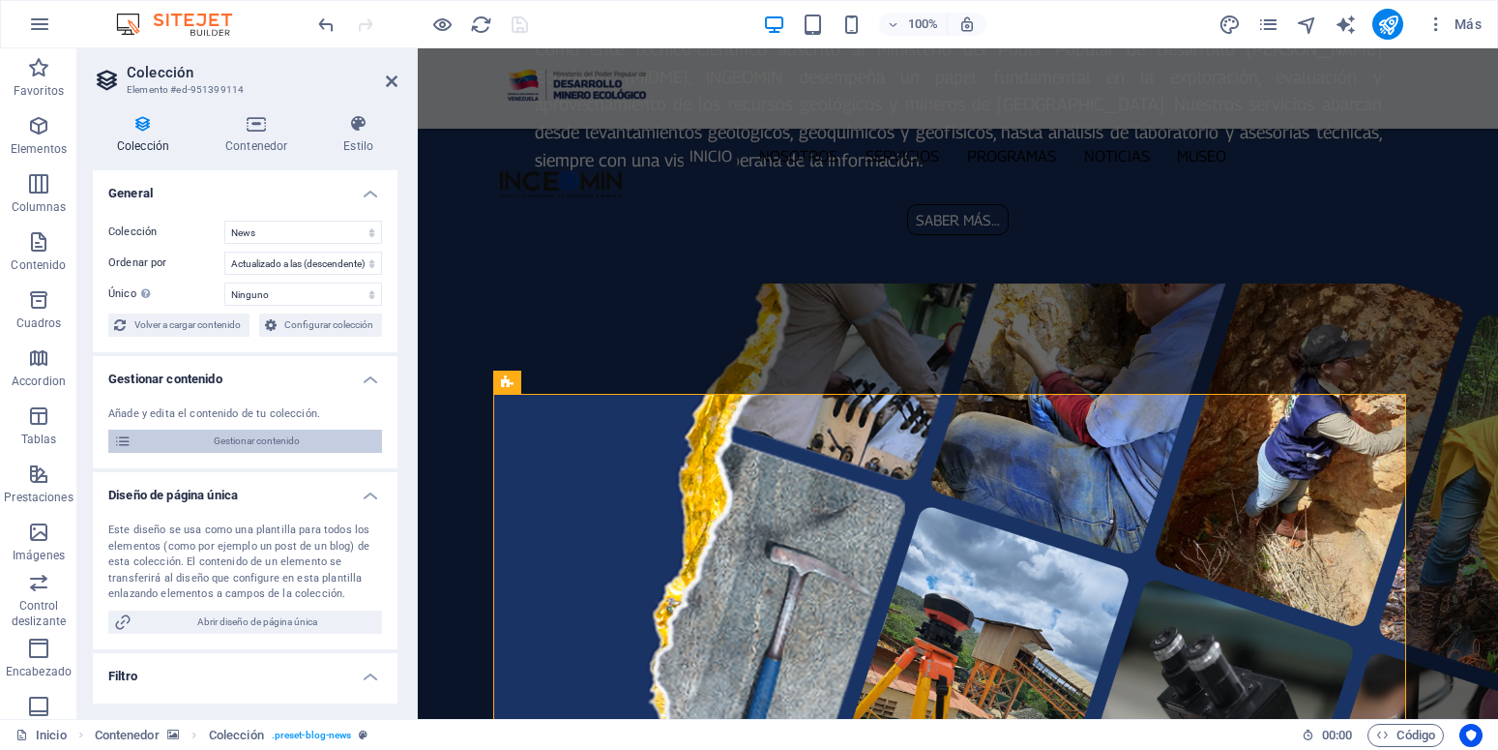
click at [246, 453] on span "Gestionar contenido" at bounding box center [256, 440] width 239 height 23
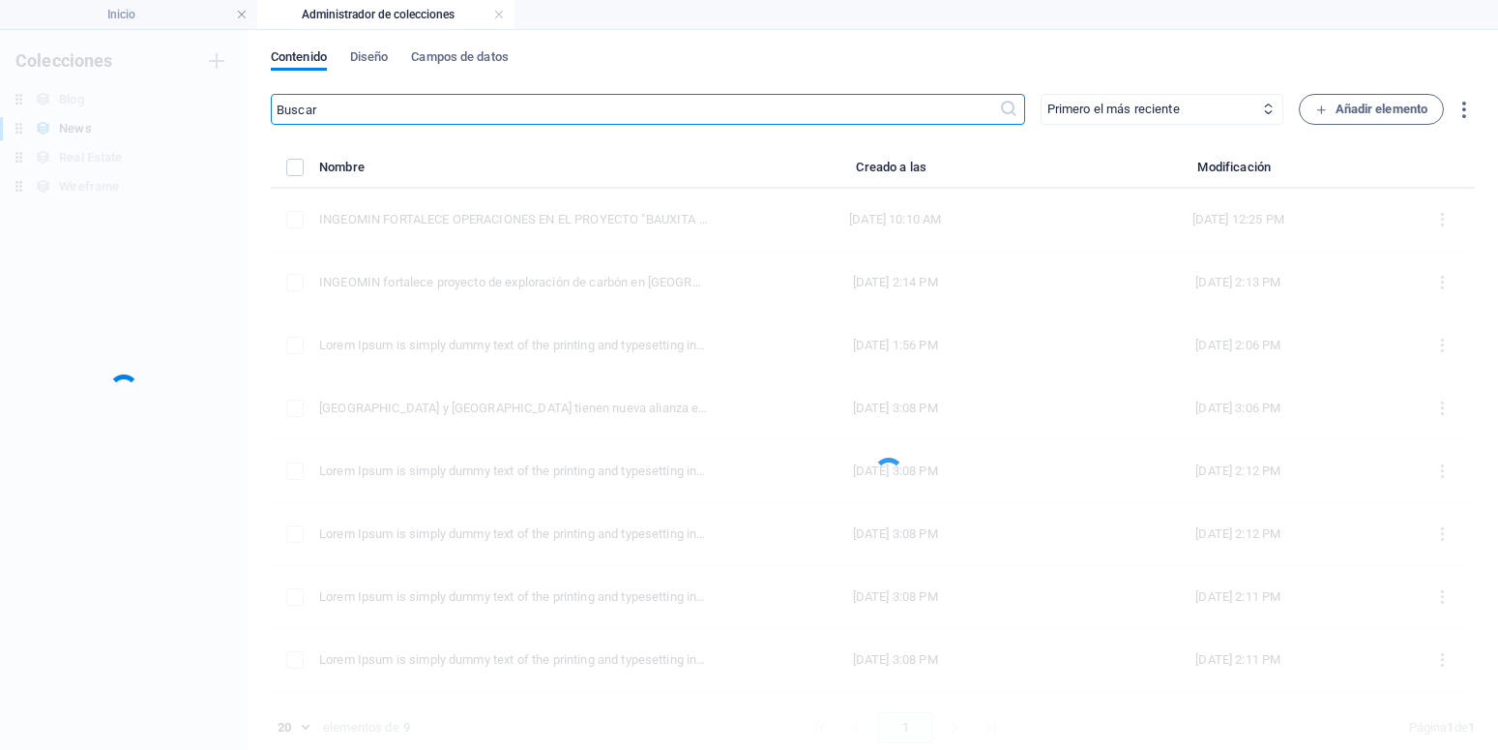
scroll to position [9, 0]
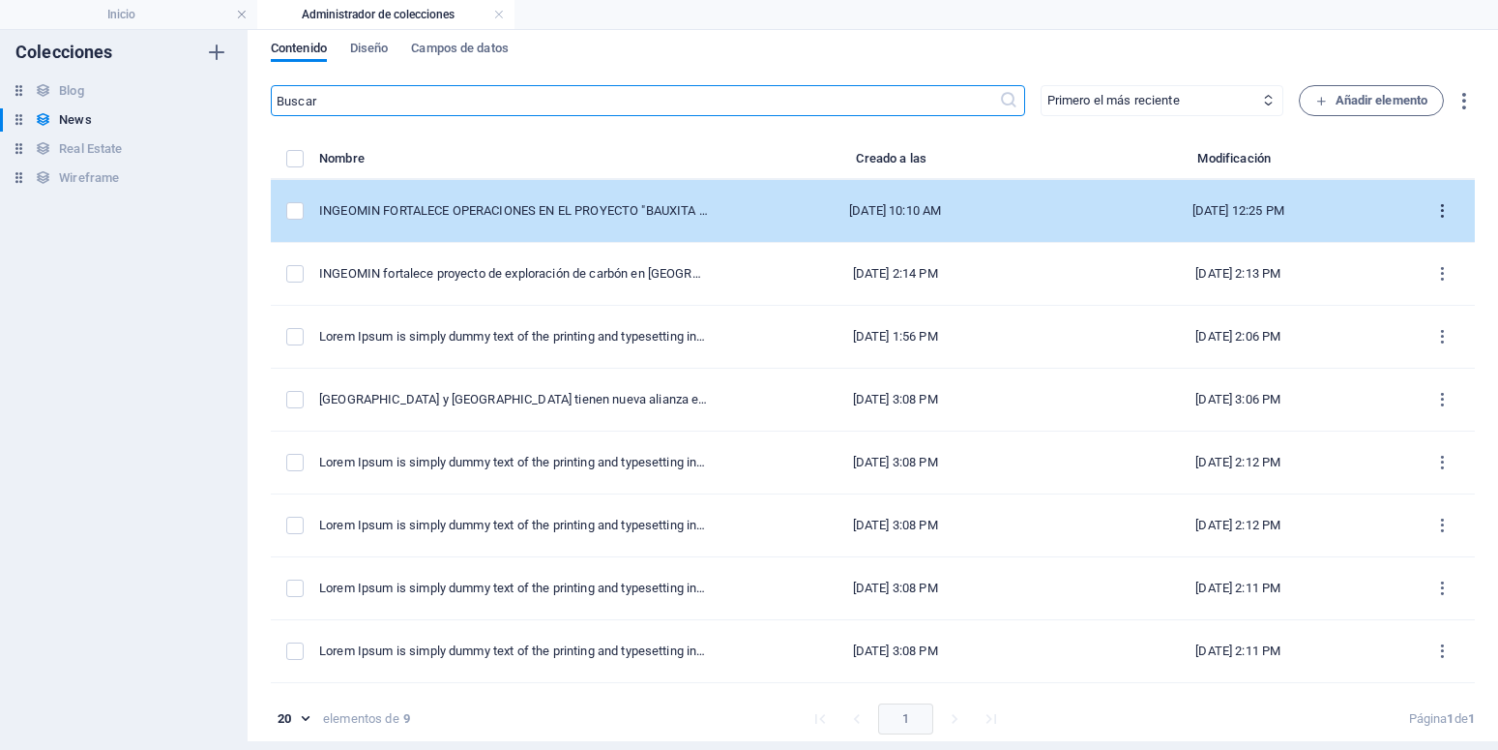
click at [1433, 202] on icon "items list" at bounding box center [1442, 211] width 18 height 18
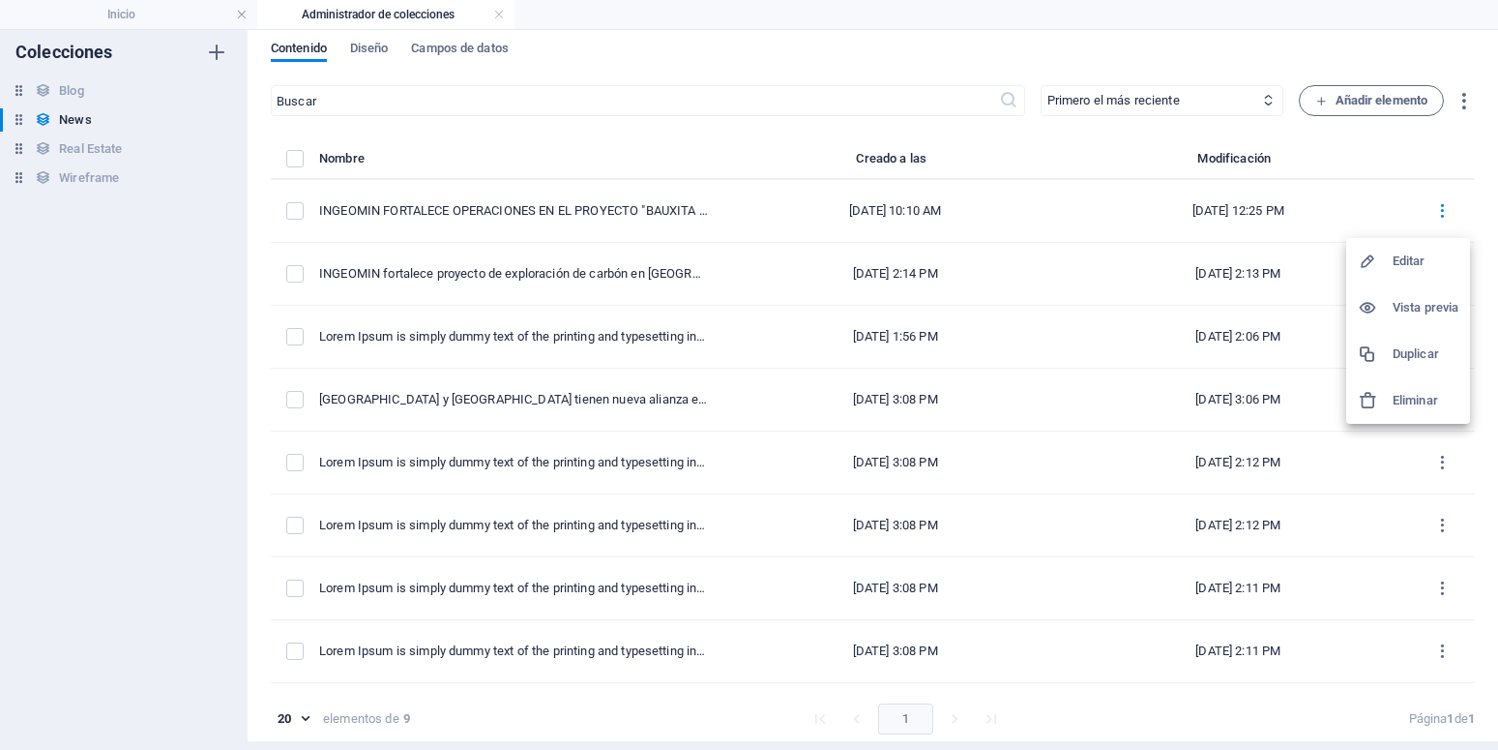
click at [1406, 254] on h6 "Editar" at bounding box center [1426, 261] width 66 height 23
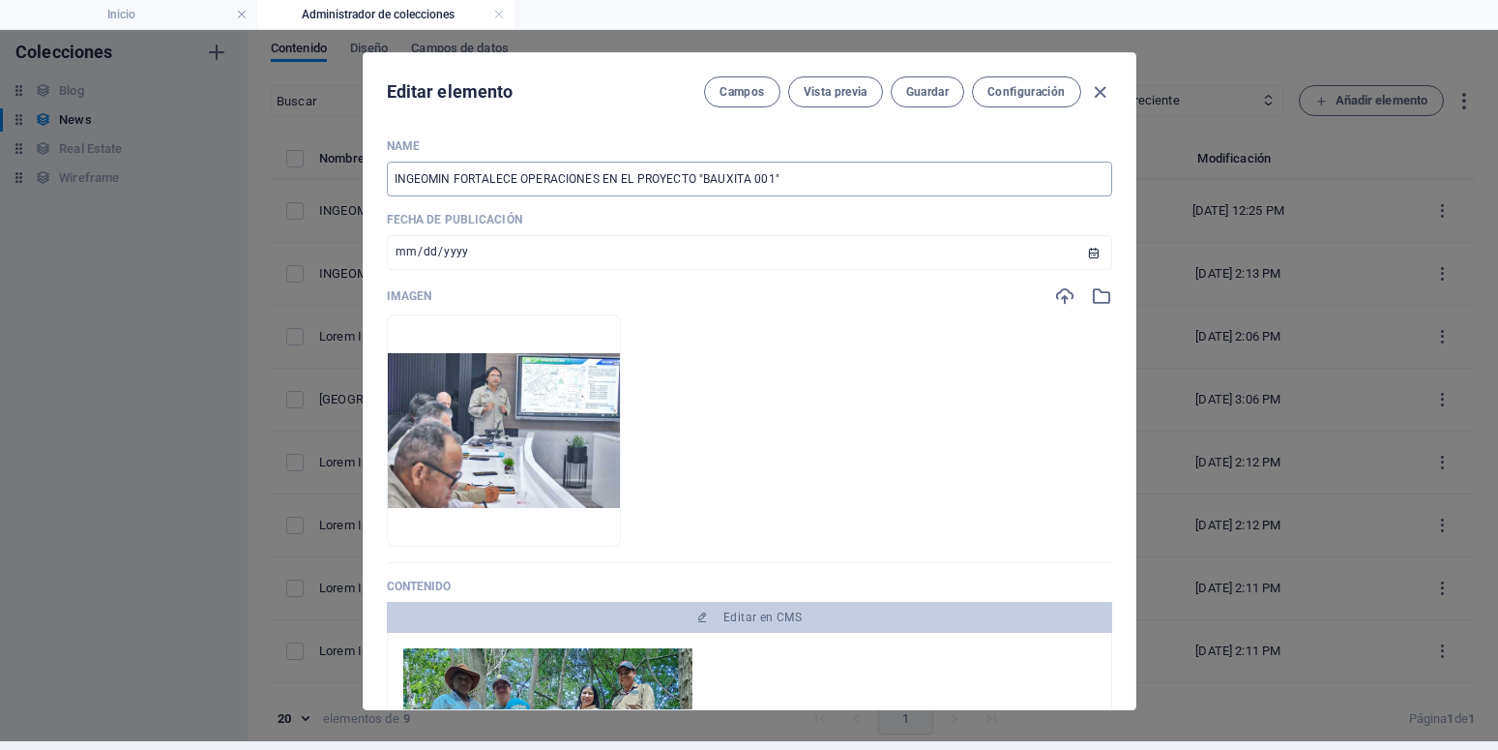
click at [824, 178] on input "INGEOMIN FORTALECE OPERACIONES EN EL PROYECTO "BAUXITA 001"" at bounding box center [749, 179] width 725 height 35
type input "INGEOMIN FORTALECE OPERACIONES EN EL PROYECTO "BAUXITA 001"-a"
type input "ingeomin-fortalece-operaciones-en-el-proyecto-bauxita-001-a"
type input "INGEOMIN FORTALECE OPERACIONES EN EL PROYECTO "BAUXITA 001"-a"
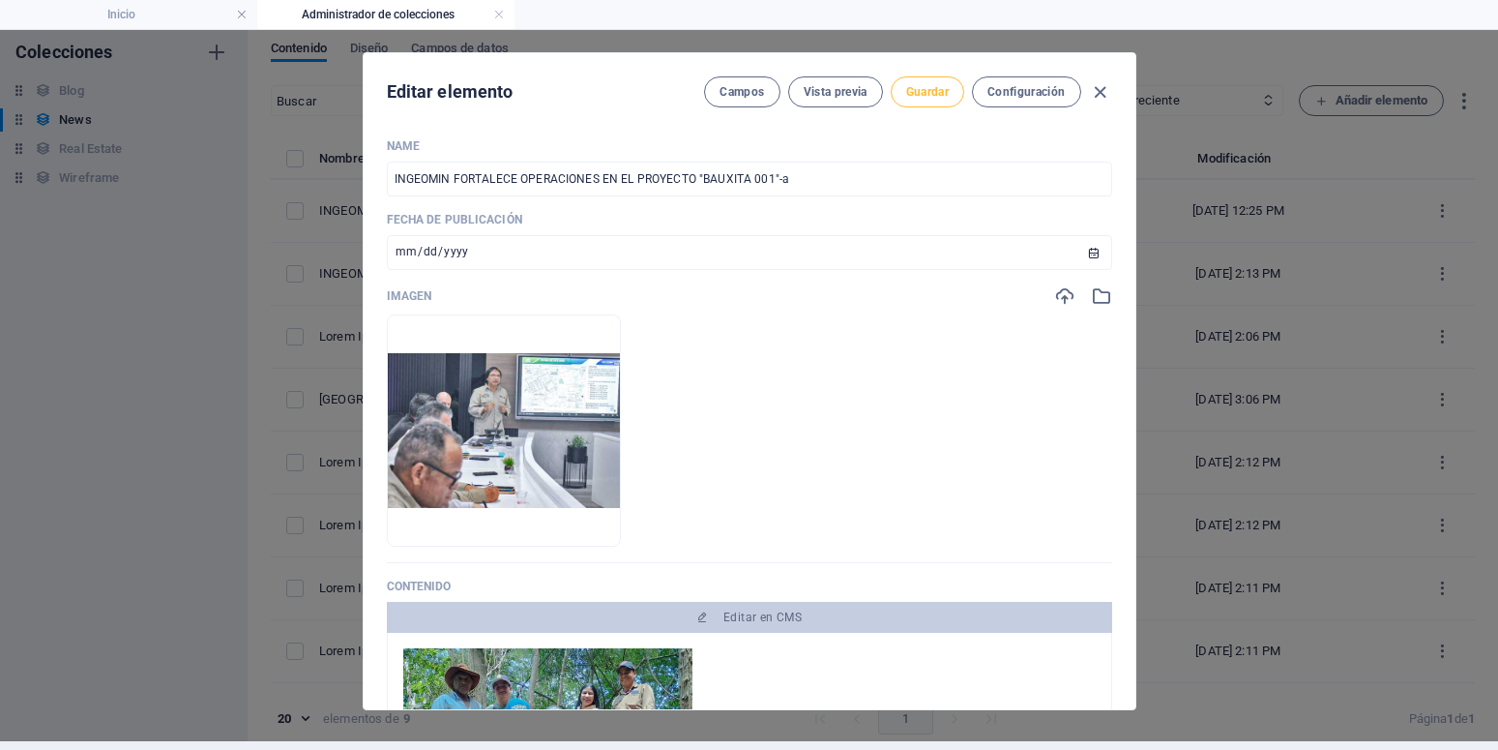
click at [925, 96] on span "Guardar" at bounding box center [927, 91] width 43 height 15
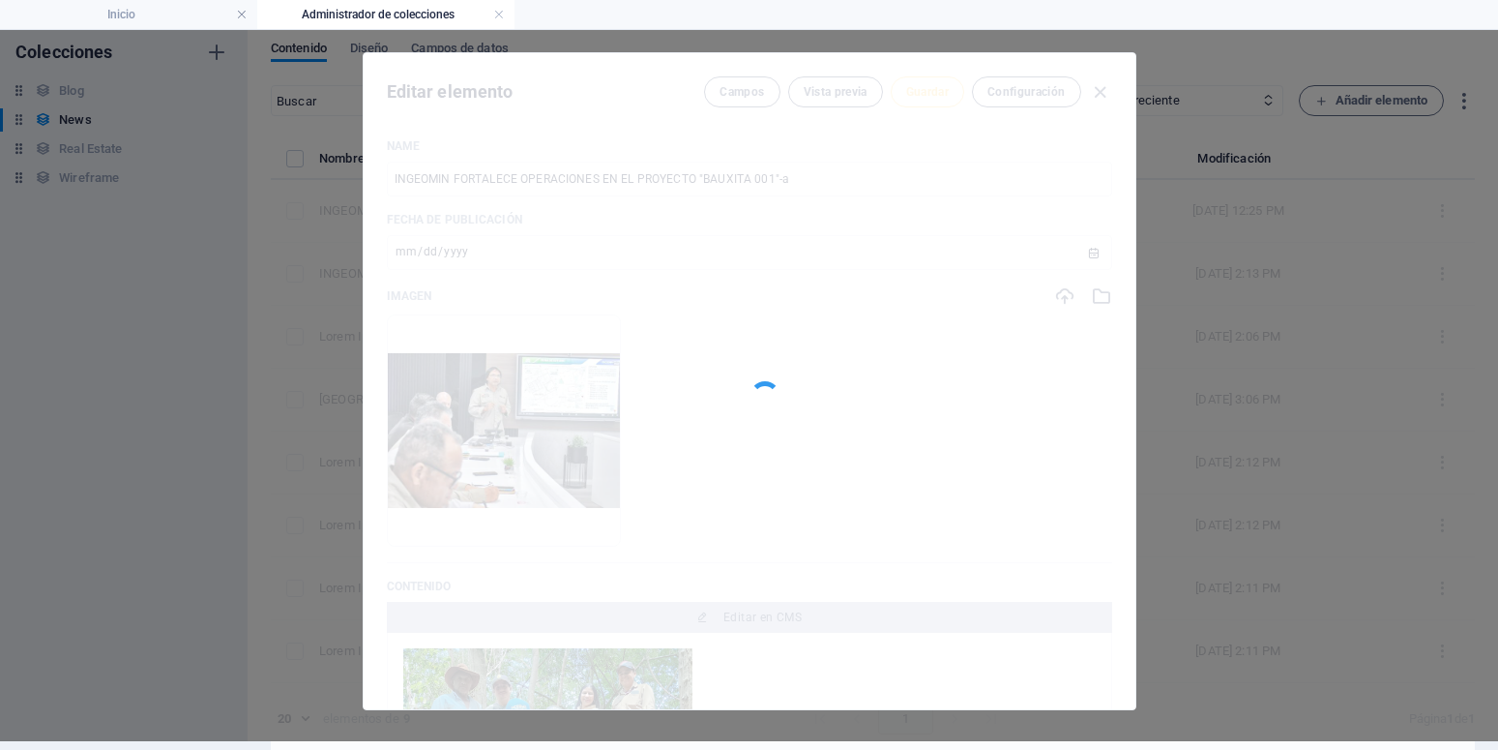
type input "ingeomin-fortalece-operaciones-en-el-proyecto-bauxita-001-a"
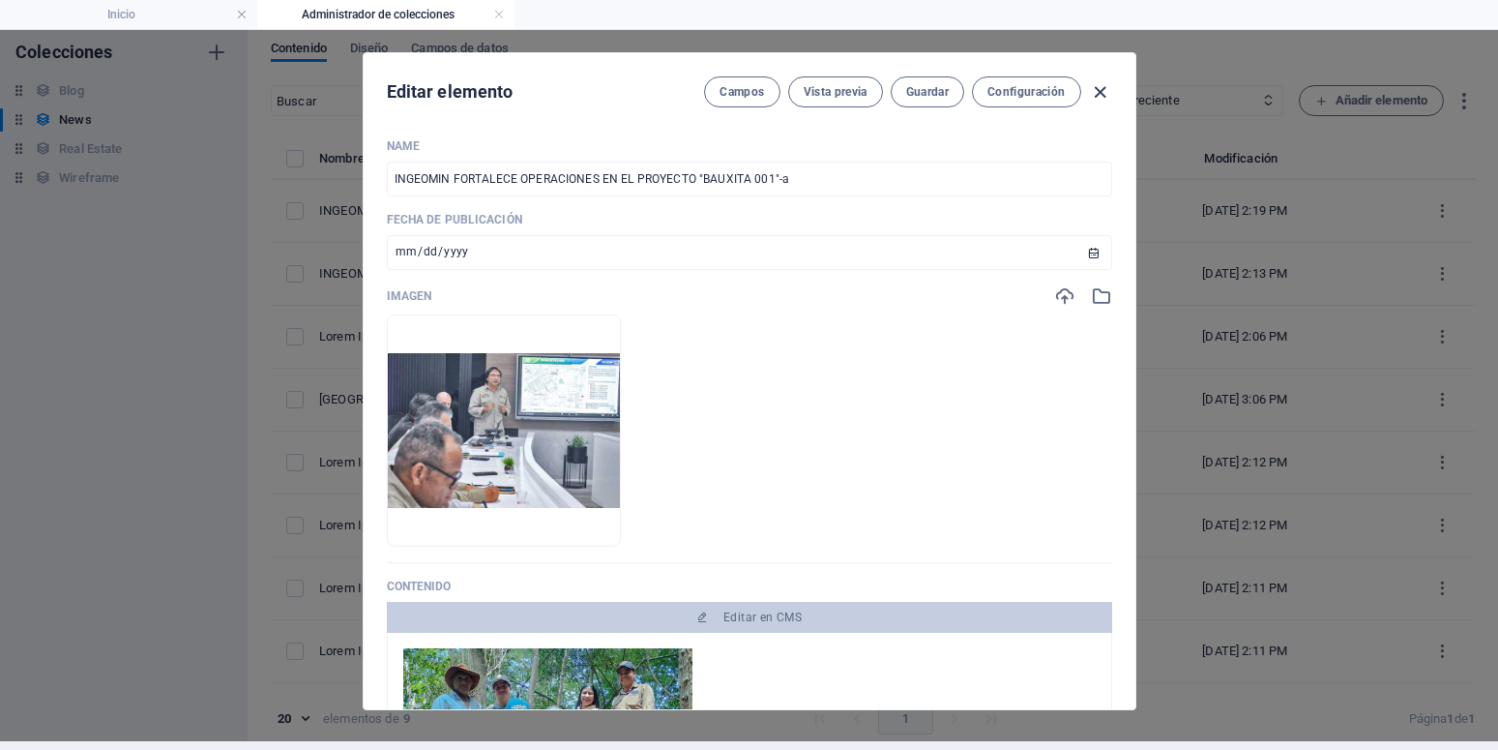
click at [1092, 90] on icon "button" at bounding box center [1100, 92] width 22 height 22
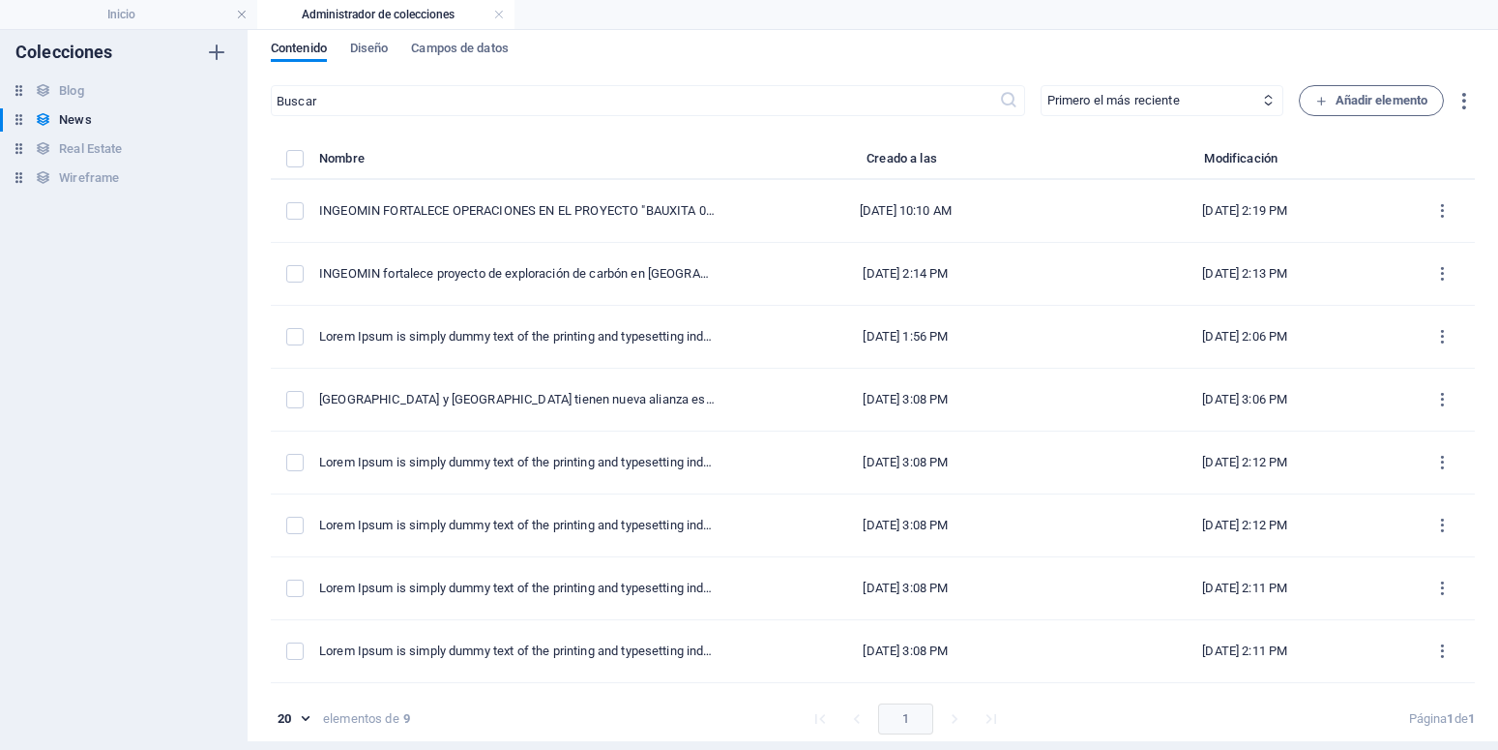
type input "2025-10-02"
type input "ingeomin-fortalece-operaciones-en-el-proyecto-bauxita-001-a"
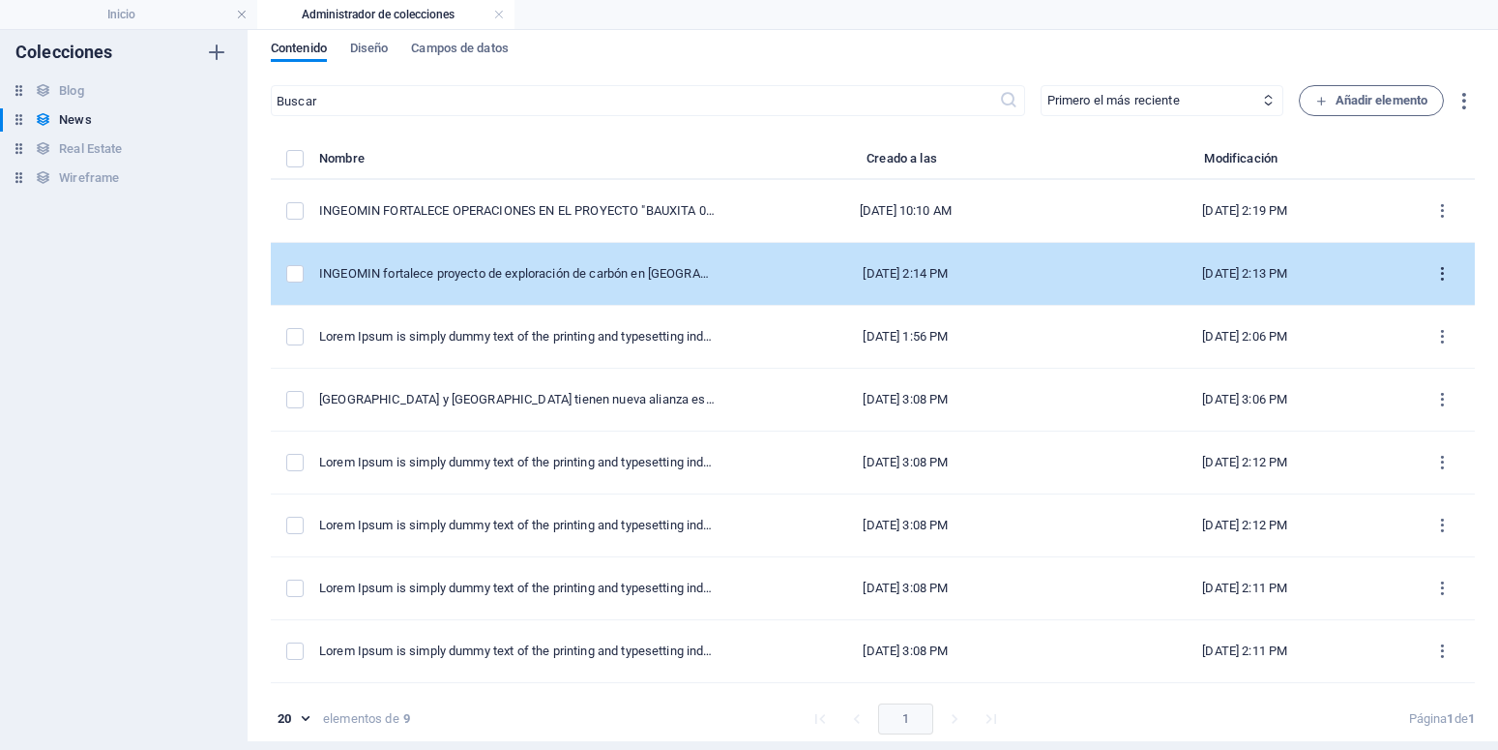
click at [1433, 268] on icon "items list" at bounding box center [1442, 274] width 18 height 18
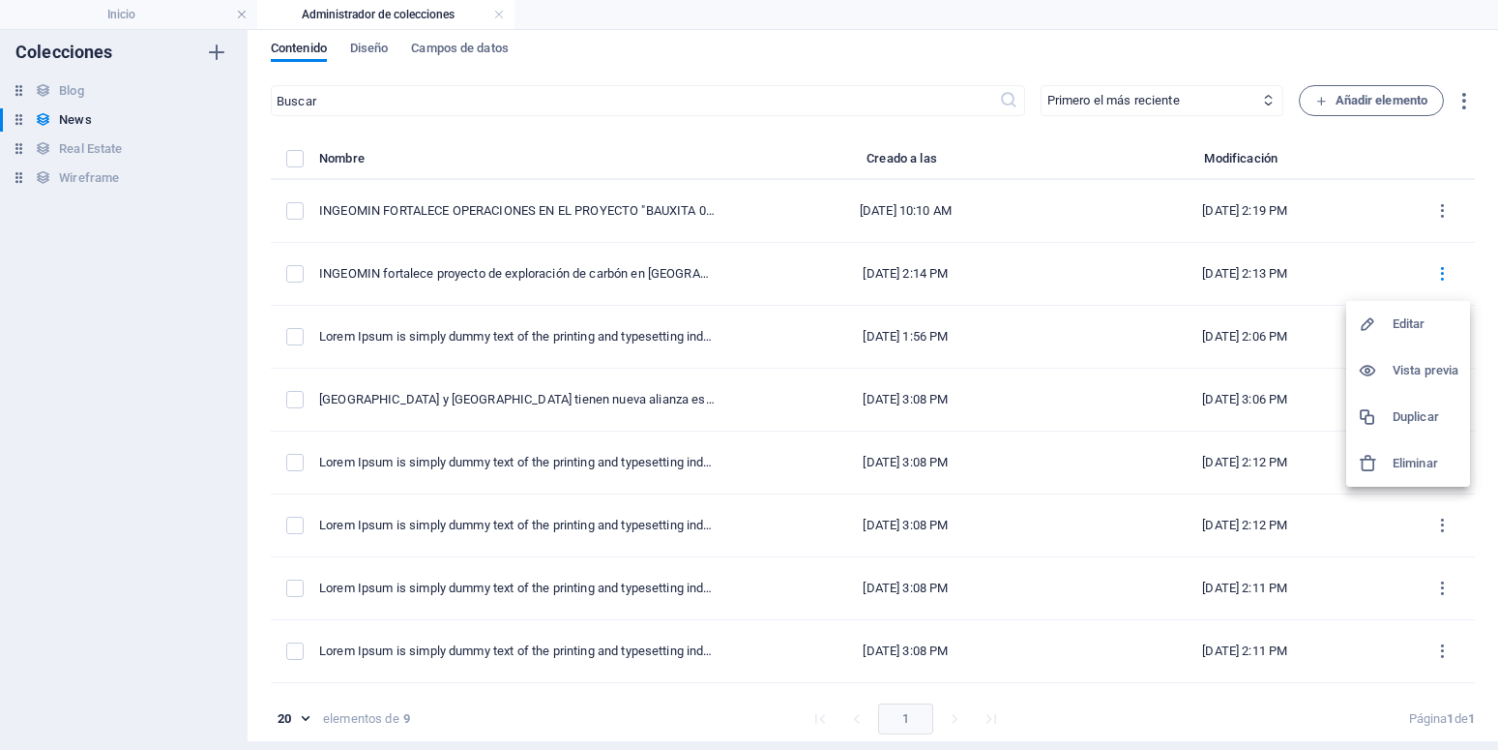
click at [1401, 316] on h6 "Editar" at bounding box center [1426, 323] width 66 height 23
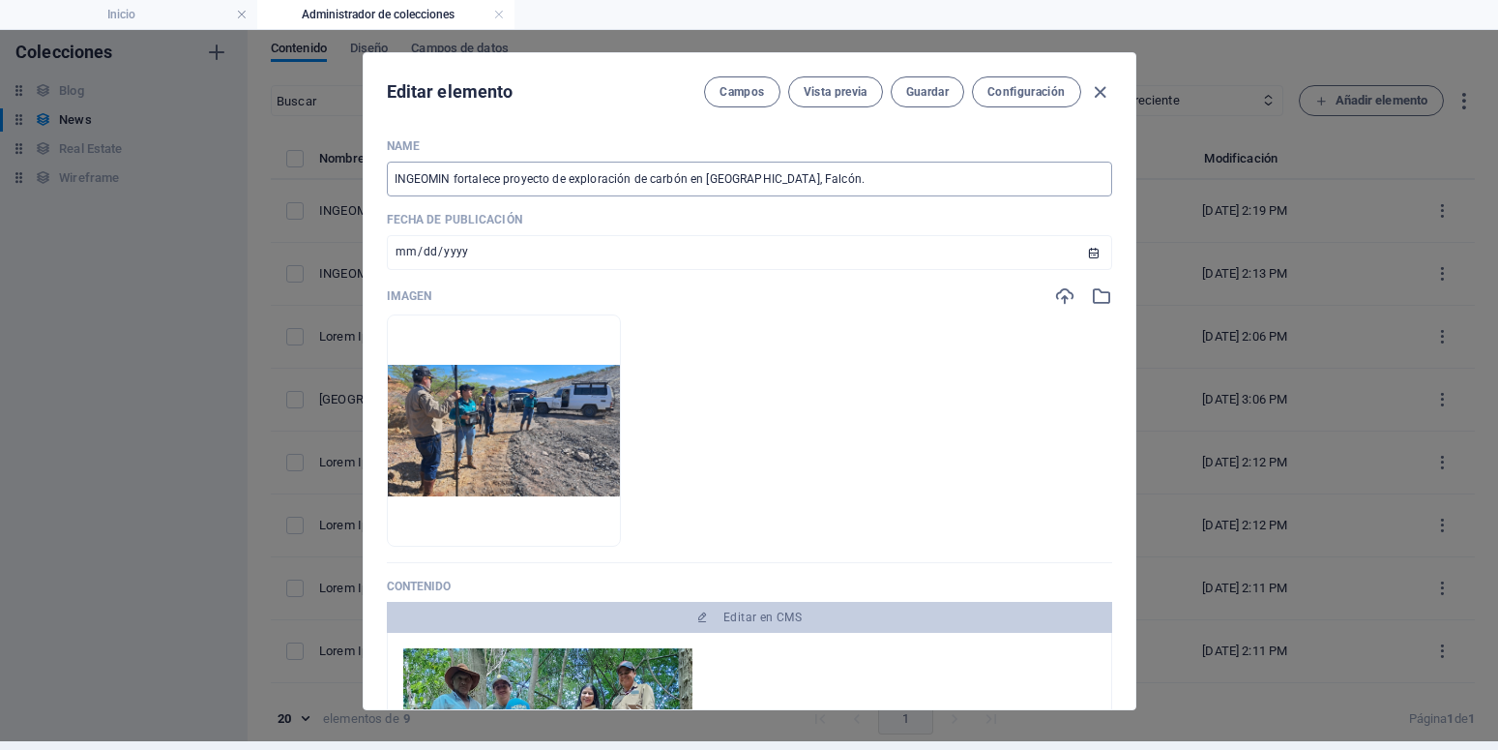
click at [815, 184] on input "INGEOMIN fortalece proyecto de exploración de carbón en Coro, Falcón." at bounding box center [749, 179] width 725 height 35
type input "INGEOMIN fortalece proyecto de exploración de carbón en Coro, Falcón. b"
type input "ingeomin-fortalece-proyecto-de-exploracion-de-carbon-en-coro-falcon-b"
type input "INGEOMIN fortalece proyecto de exploración de carbón en [GEOGRAPHIC_DATA], Falc…"
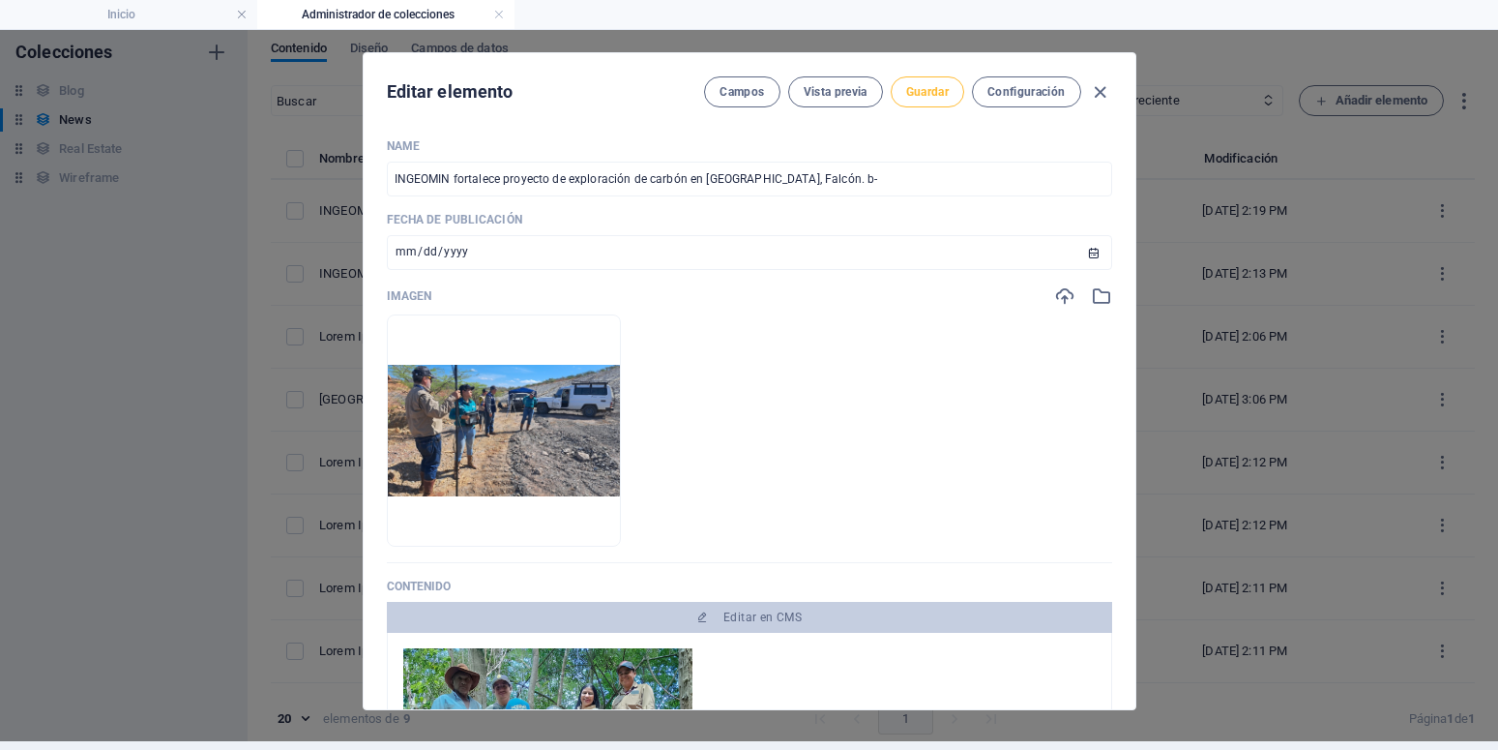
click at [936, 94] on span "Guardar" at bounding box center [927, 91] width 43 height 15
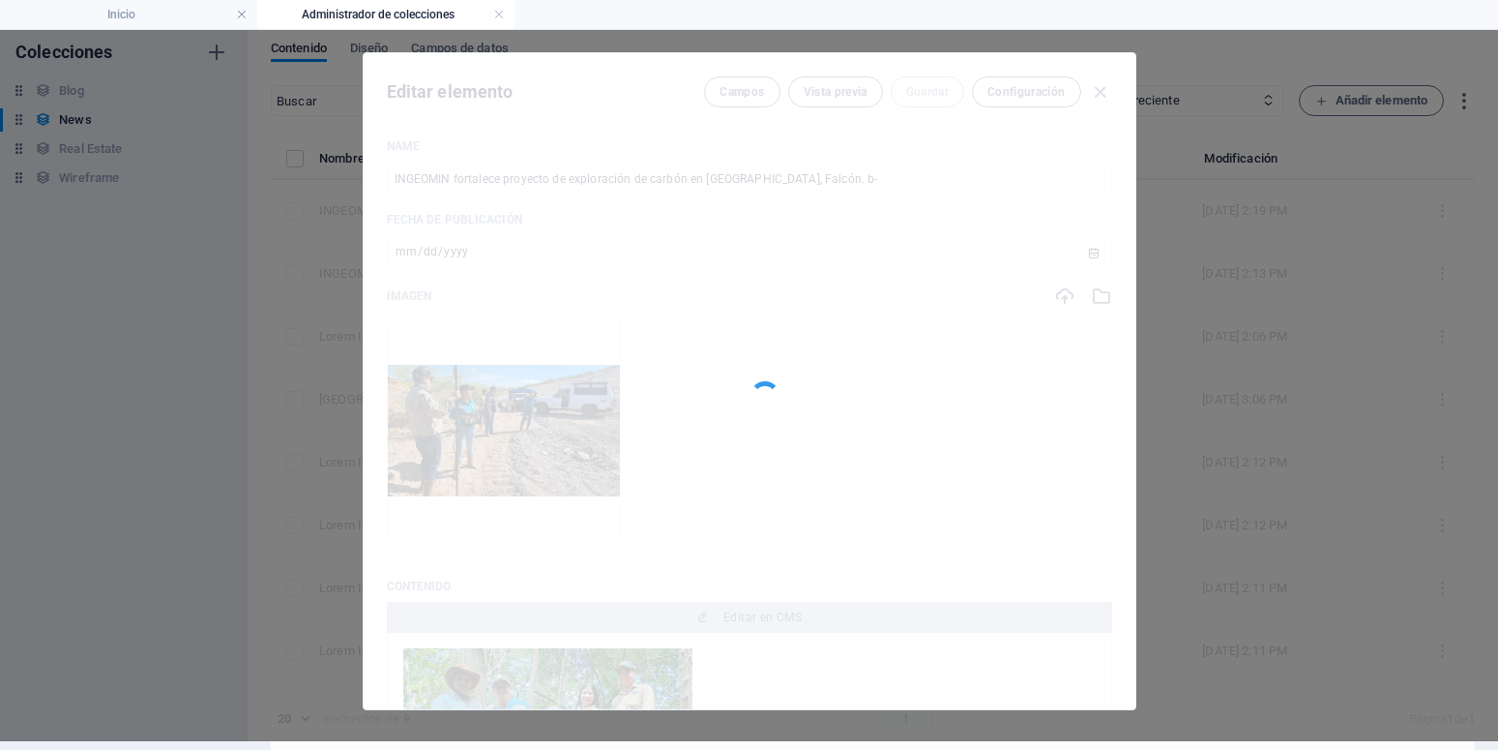
type input "ingeomin-fortalece-proyecto-de-exploracion-de-carbon-en-coro-falcon-b"
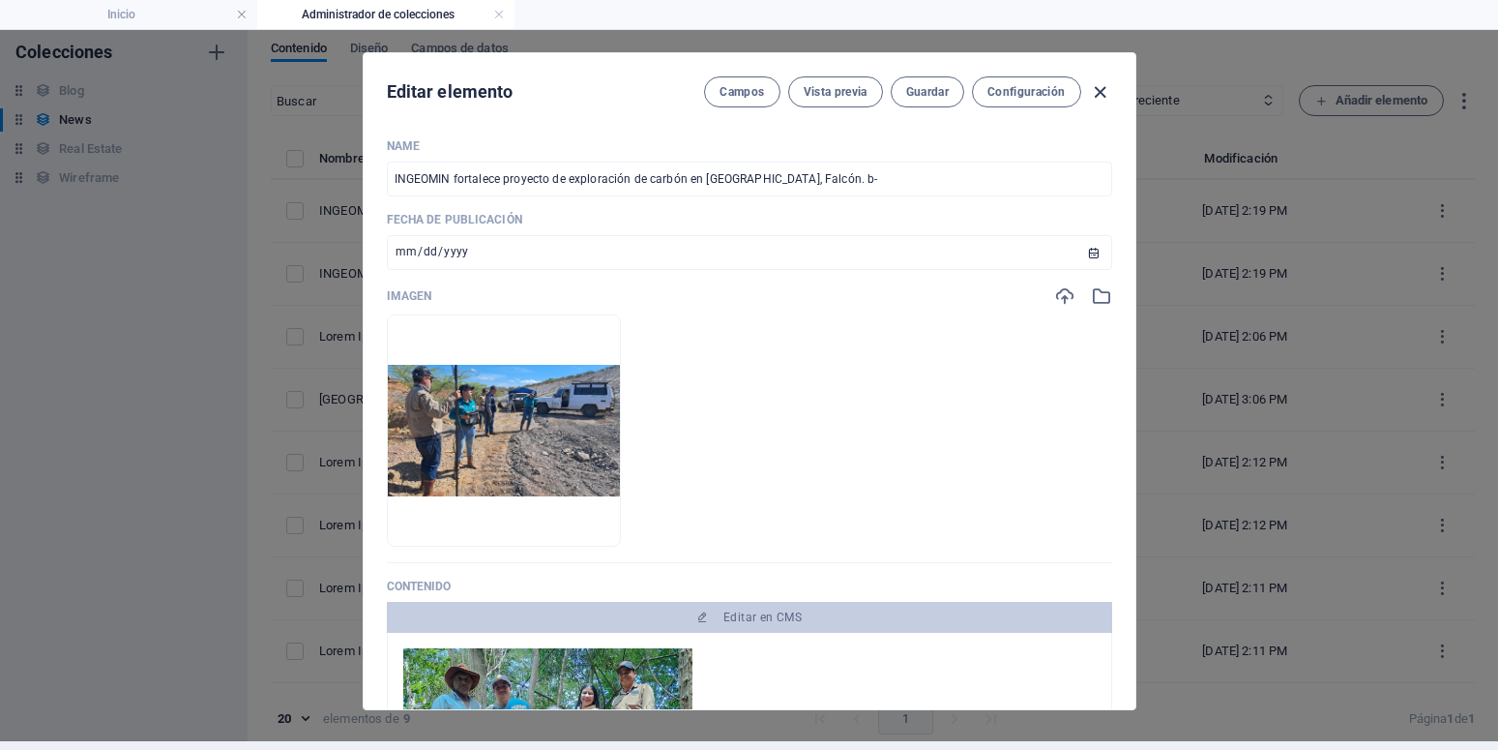
click at [1093, 87] on icon "button" at bounding box center [1100, 92] width 22 height 22
type input "2025-10-02"
type input "ingeomin-fortalece-proyecto-de-exploracion-de-carbon-en-coro-falcon-b"
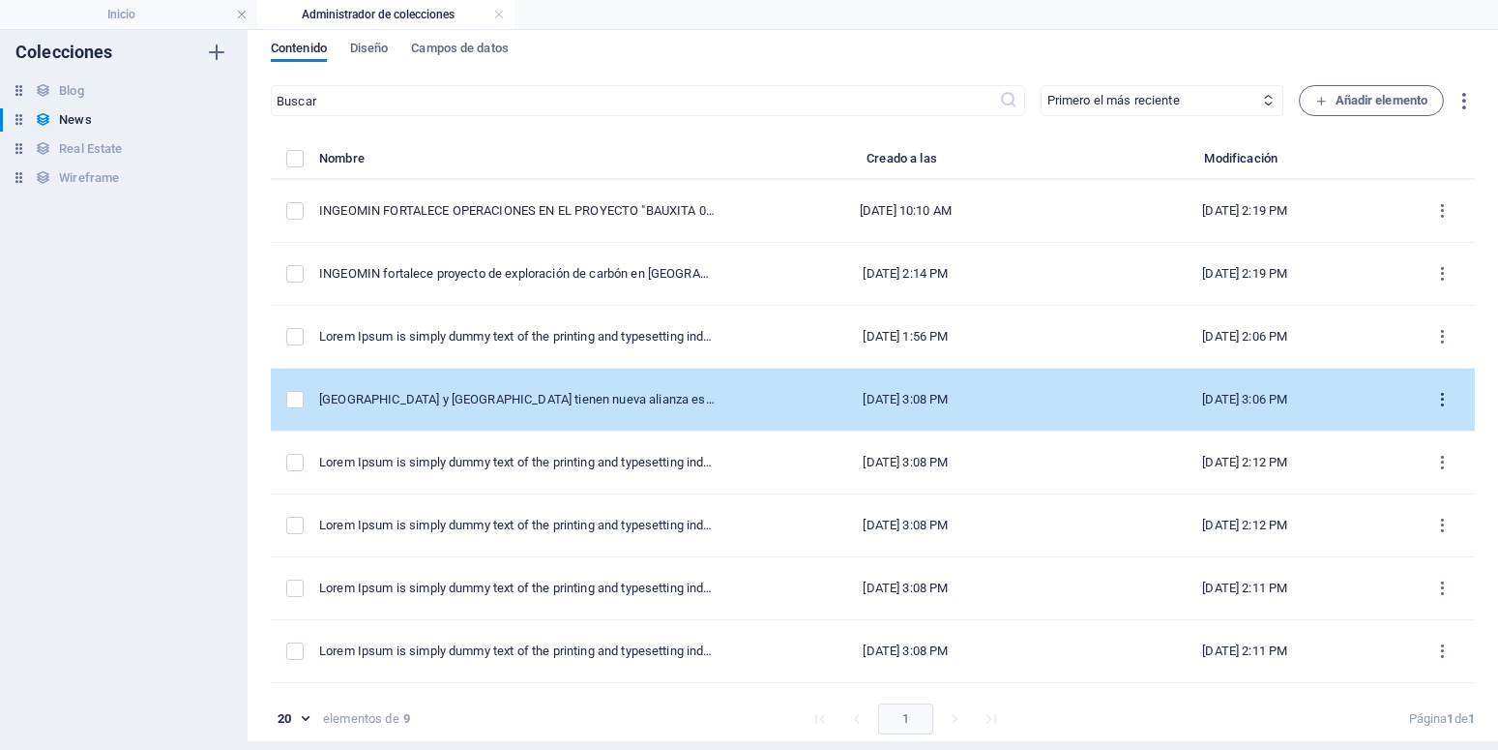
click at [1433, 400] on icon "items list" at bounding box center [1442, 400] width 18 height 18
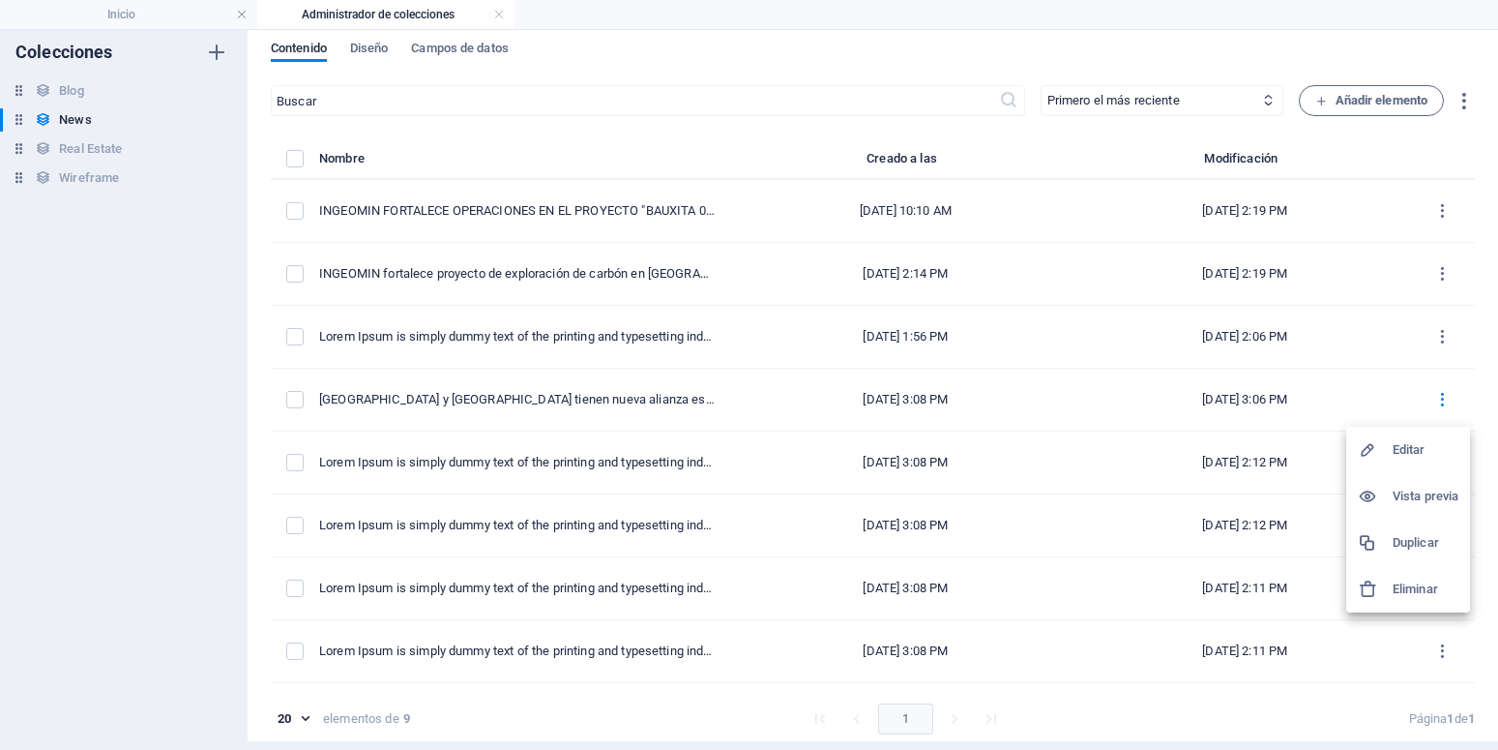
click at [1422, 442] on h6 "Editar" at bounding box center [1426, 449] width 66 height 23
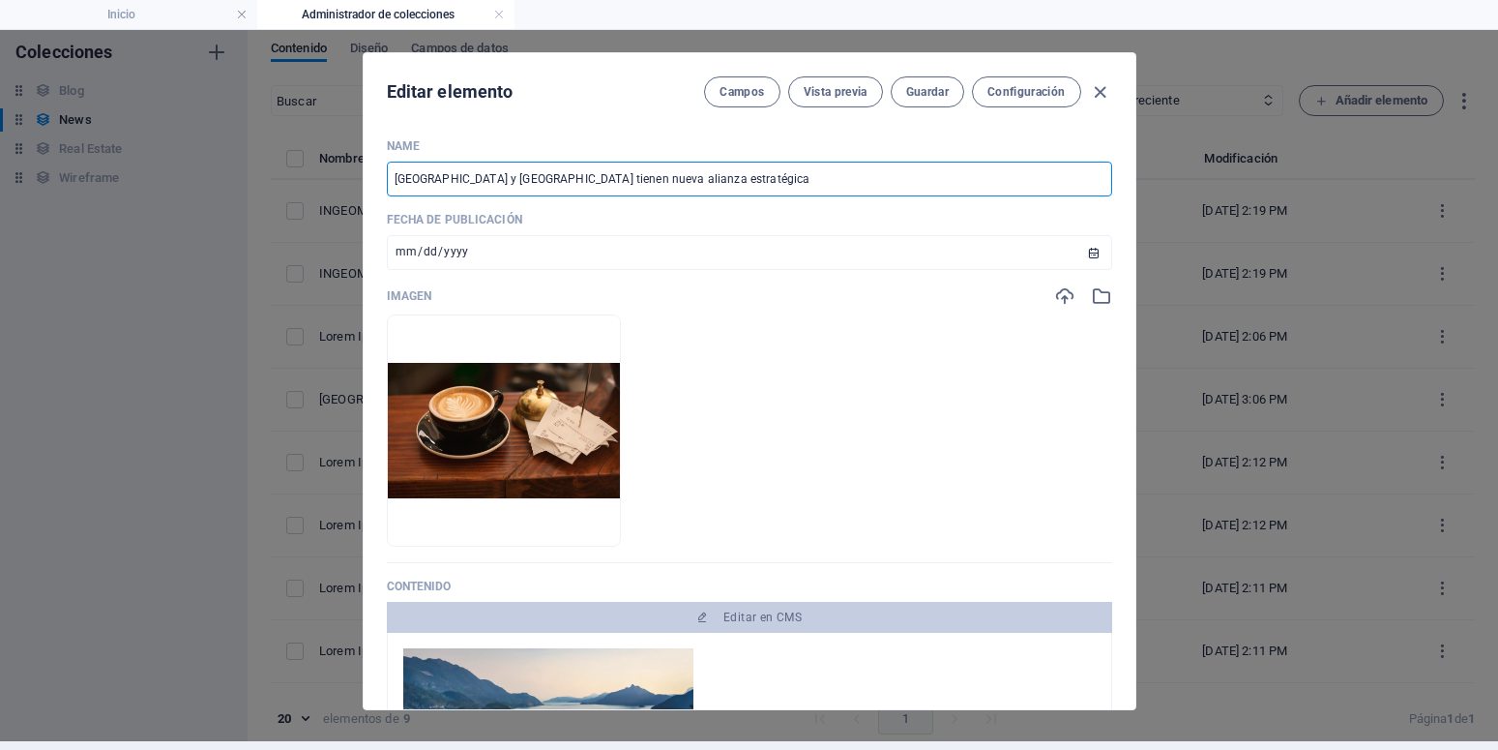
click at [759, 181] on input "China y Venezuela tienen nueva alianza estratégica" at bounding box center [749, 179] width 725 height 35
type input "China y Venezuela tienen nueva alianza estratégica. c"
type input "china-y-venezuela-tienen-nueva-alianza-estrategica-c"
type input "[GEOGRAPHIC_DATA] y [GEOGRAPHIC_DATA] tienen nueva alianza estratégica. c-"
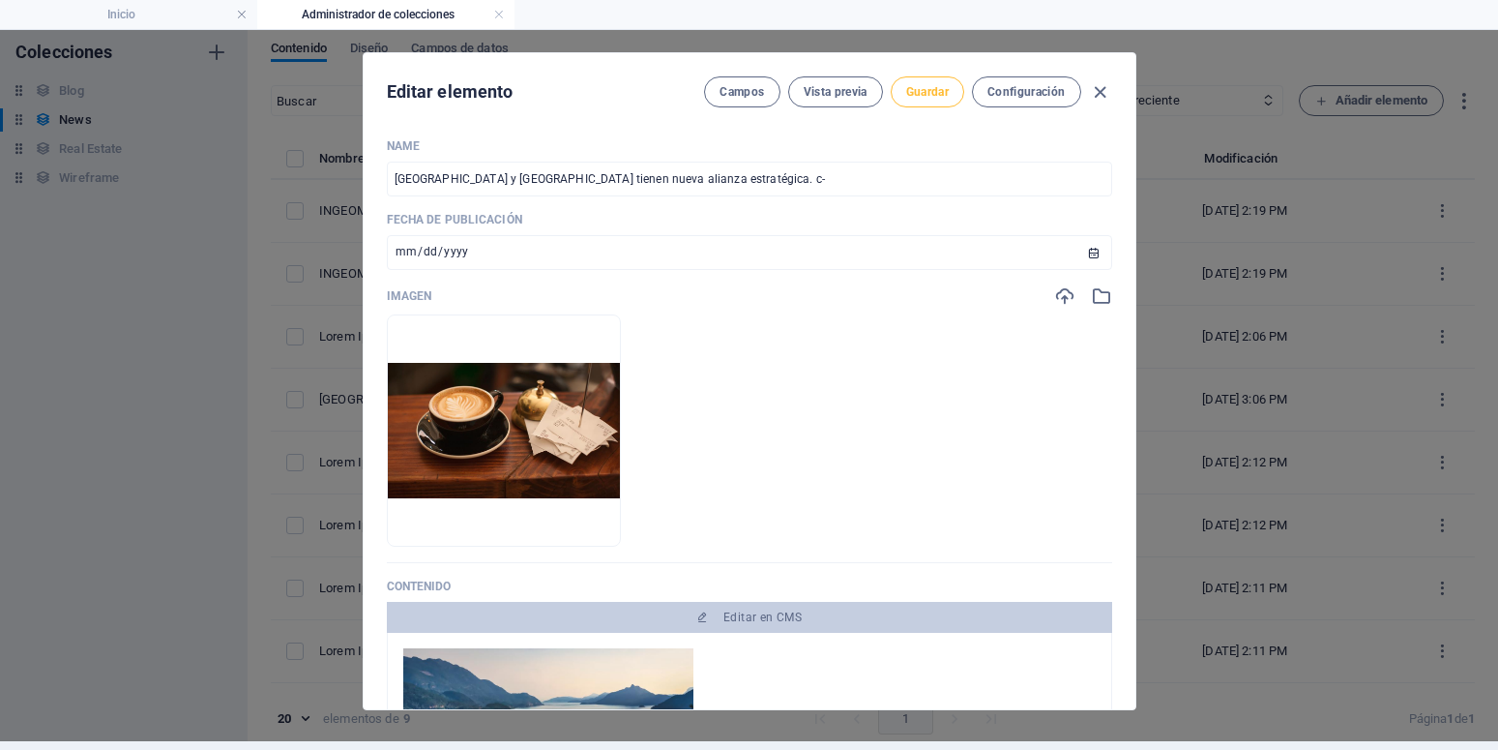
click at [929, 102] on button "Guardar" at bounding box center [928, 91] width 74 height 31
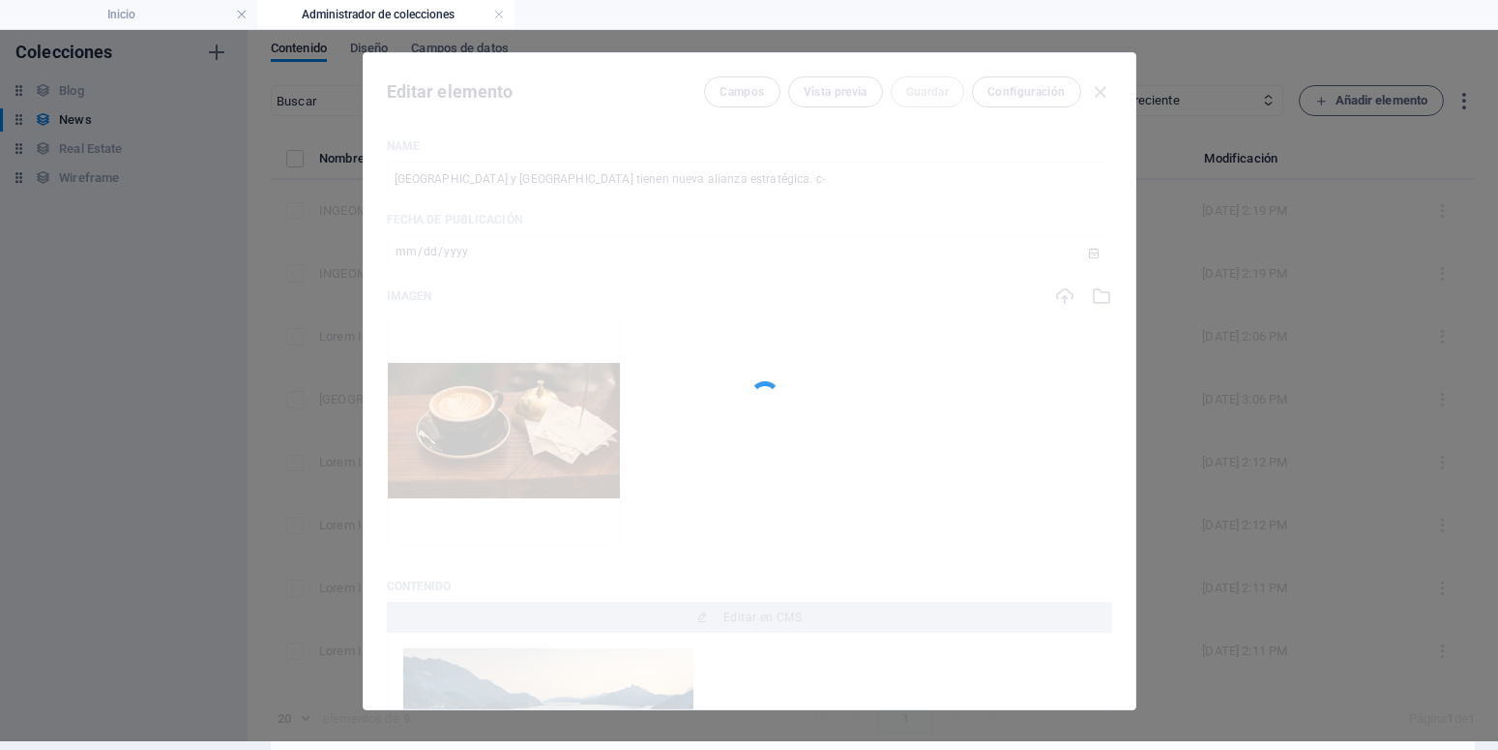
type input "china-y-venezuela-tienen-nueva-alianza-estrategica-c"
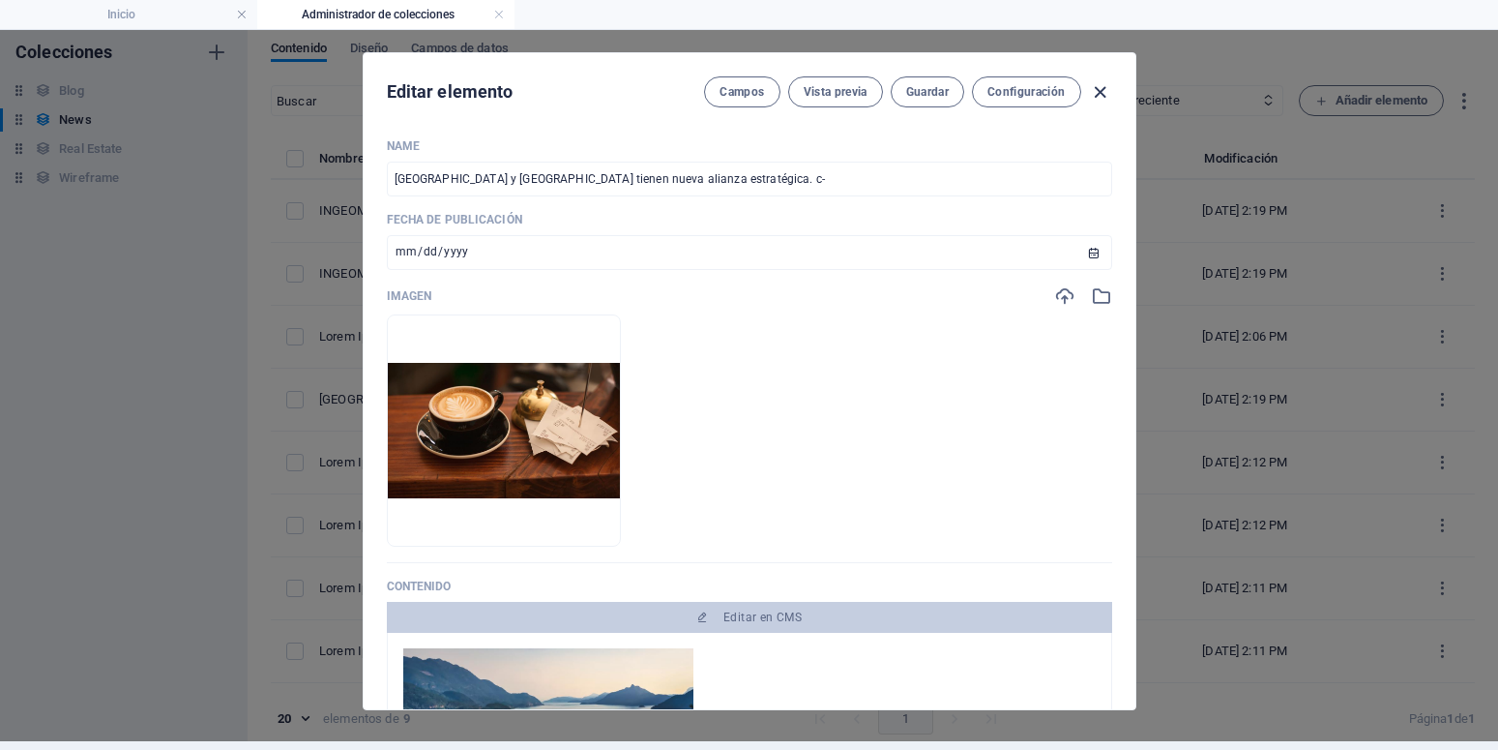
click at [1101, 93] on icon "button" at bounding box center [1100, 92] width 22 height 22
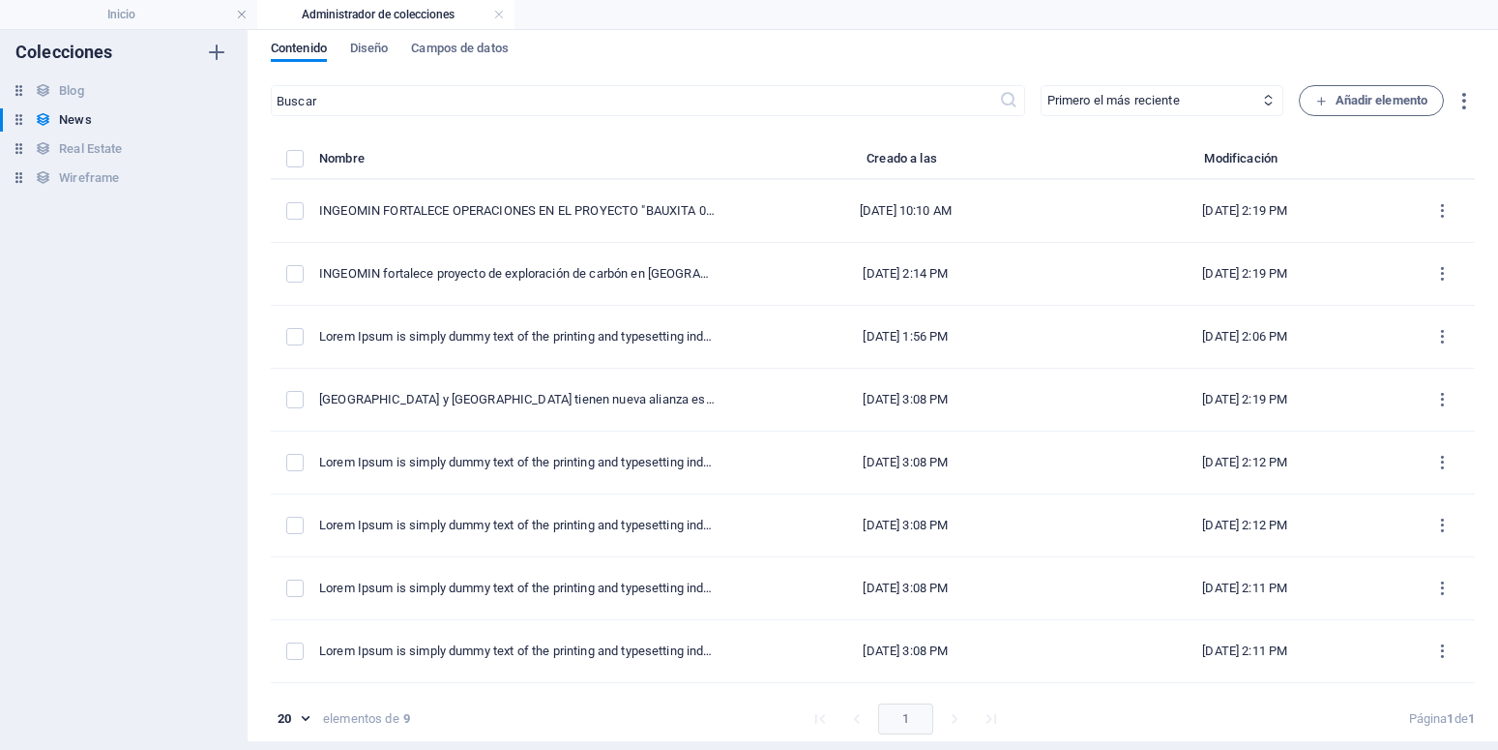
type input "2025-10-02"
type input "china-y-venezuela-tienen-nueva-alianza-estrategica-c"
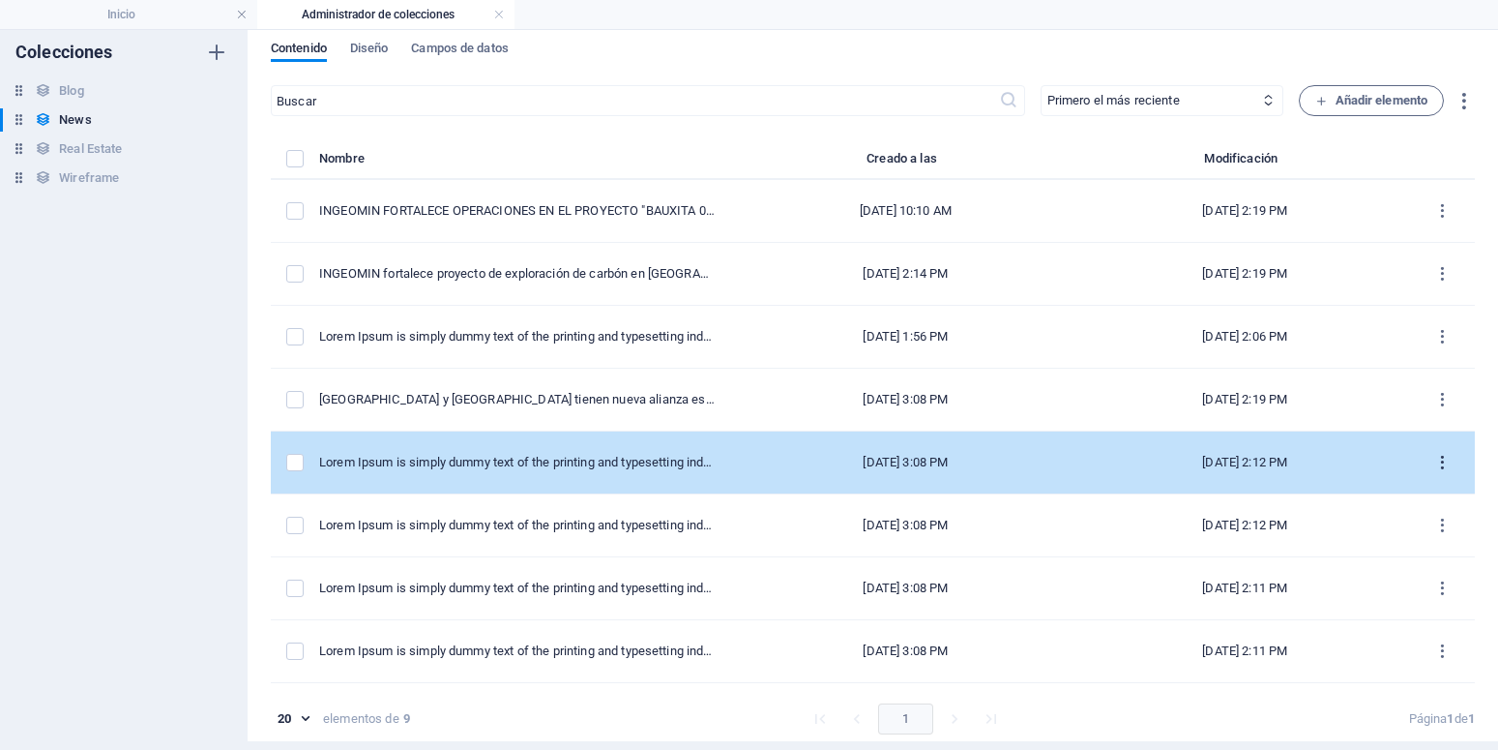
click at [1433, 461] on icon "items list" at bounding box center [1442, 463] width 18 height 18
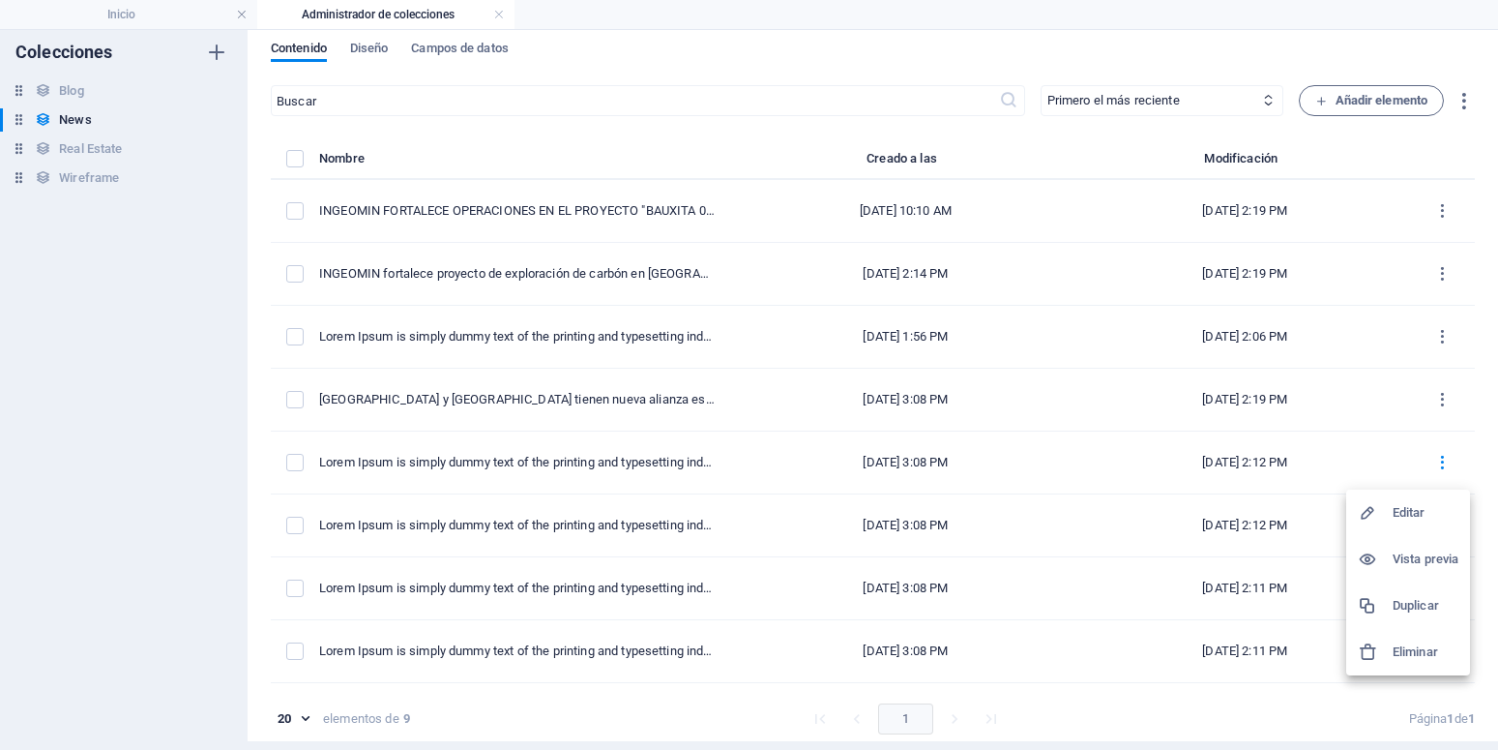
click at [1403, 518] on h6 "Editar" at bounding box center [1426, 512] width 66 height 23
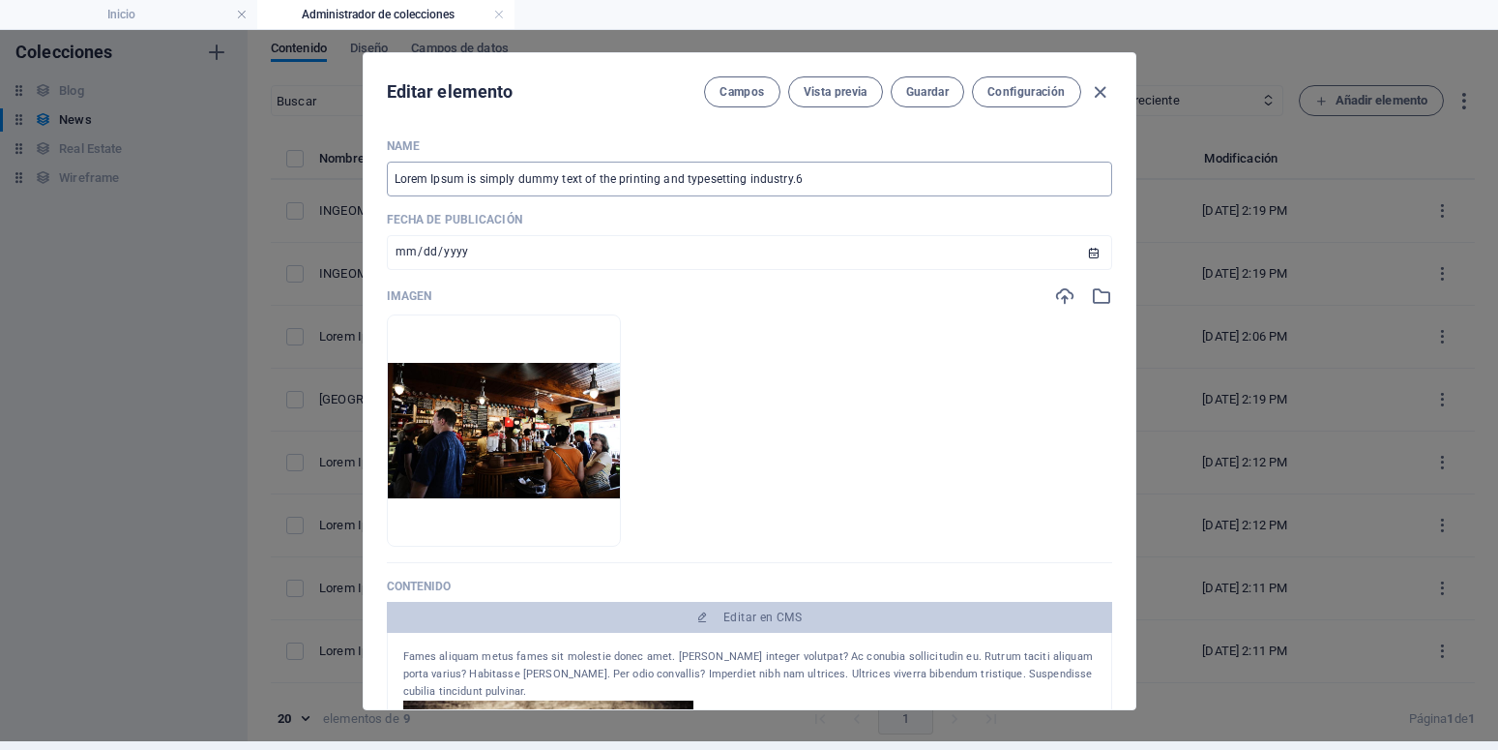
click at [819, 177] on input "Lorem Ipsum is simply dummy text of the printing and typesetting industry.6" at bounding box center [749, 179] width 725 height 35
type input "Lorem Ipsum is simply dummy text of the printing and typesetting industry.6.d"
click at [923, 89] on span "Guardar" at bounding box center [927, 91] width 43 height 15
click at [1093, 96] on icon "button" at bounding box center [1100, 92] width 22 height 22
type input "2025-10-02"
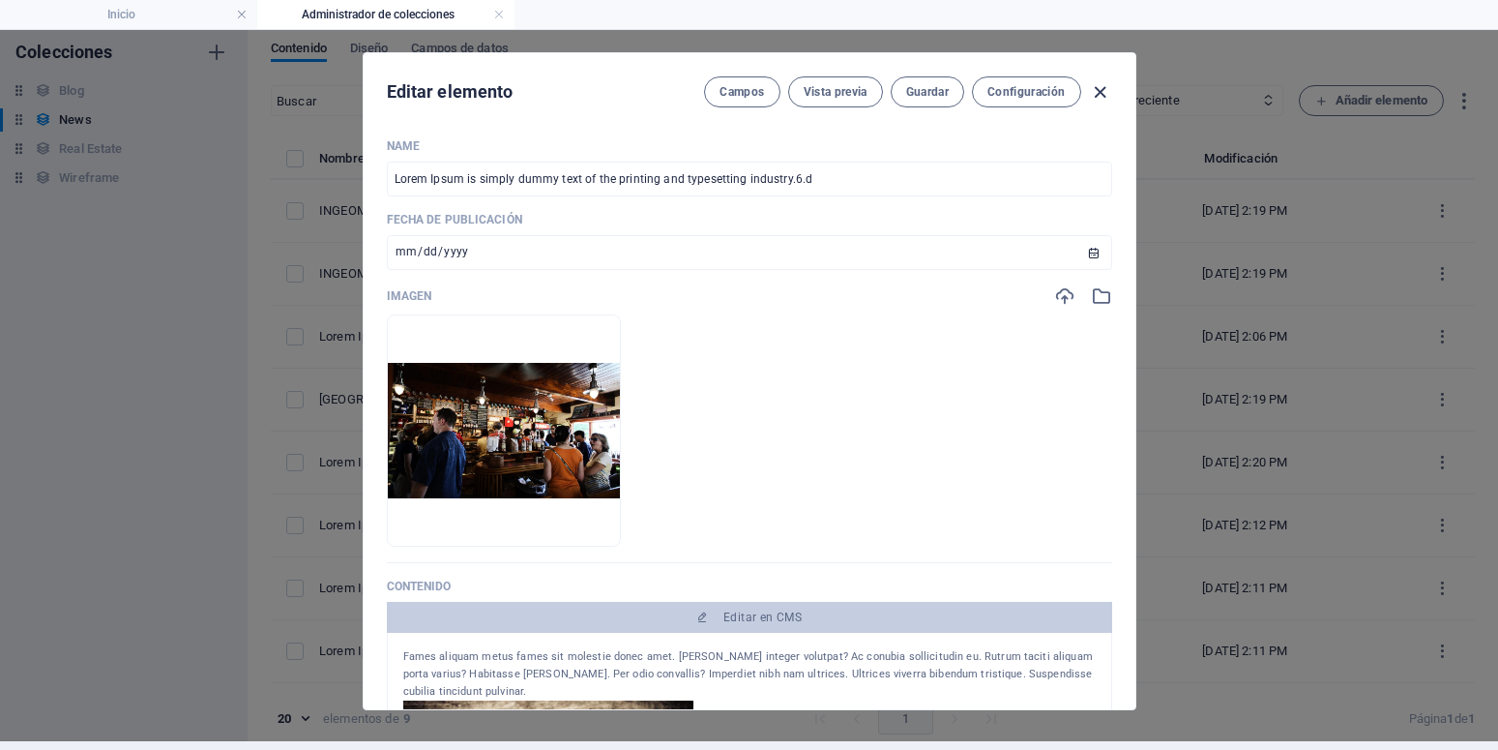
type input "lorem-ipsum-is-simply-dummy-text-of-the-printing-and-typesetting-industry-lorem…"
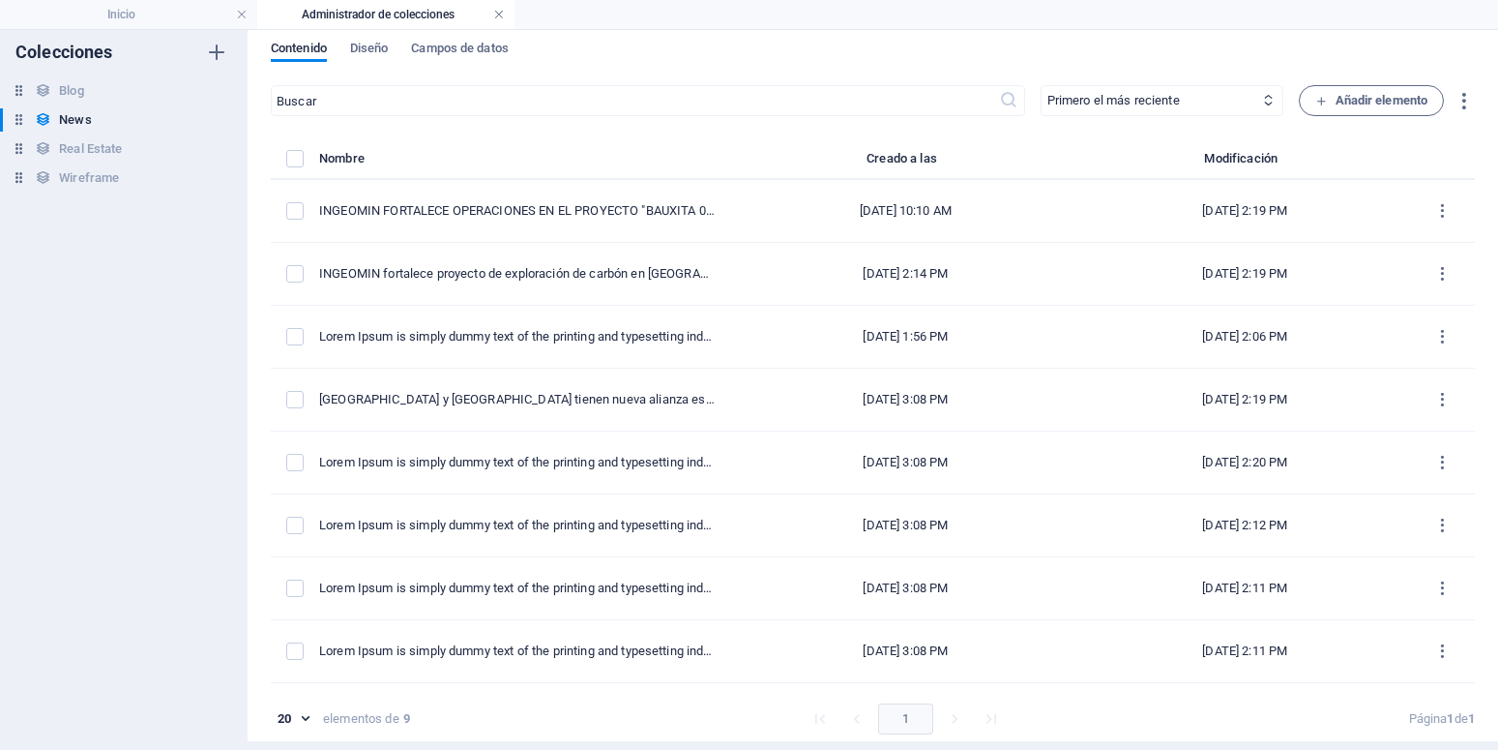
click at [497, 17] on link at bounding box center [499, 15] width 12 height 18
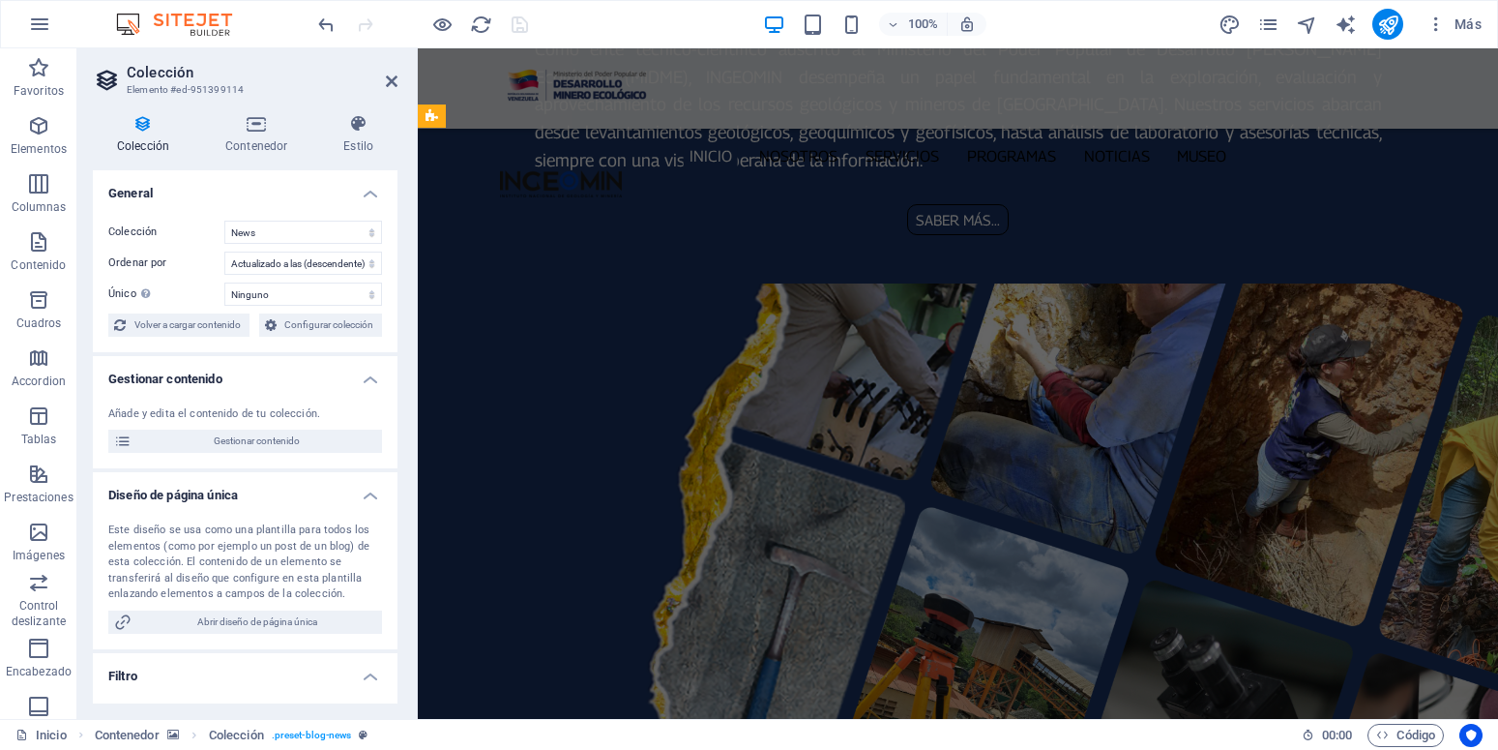
scroll to position [2457, 0]
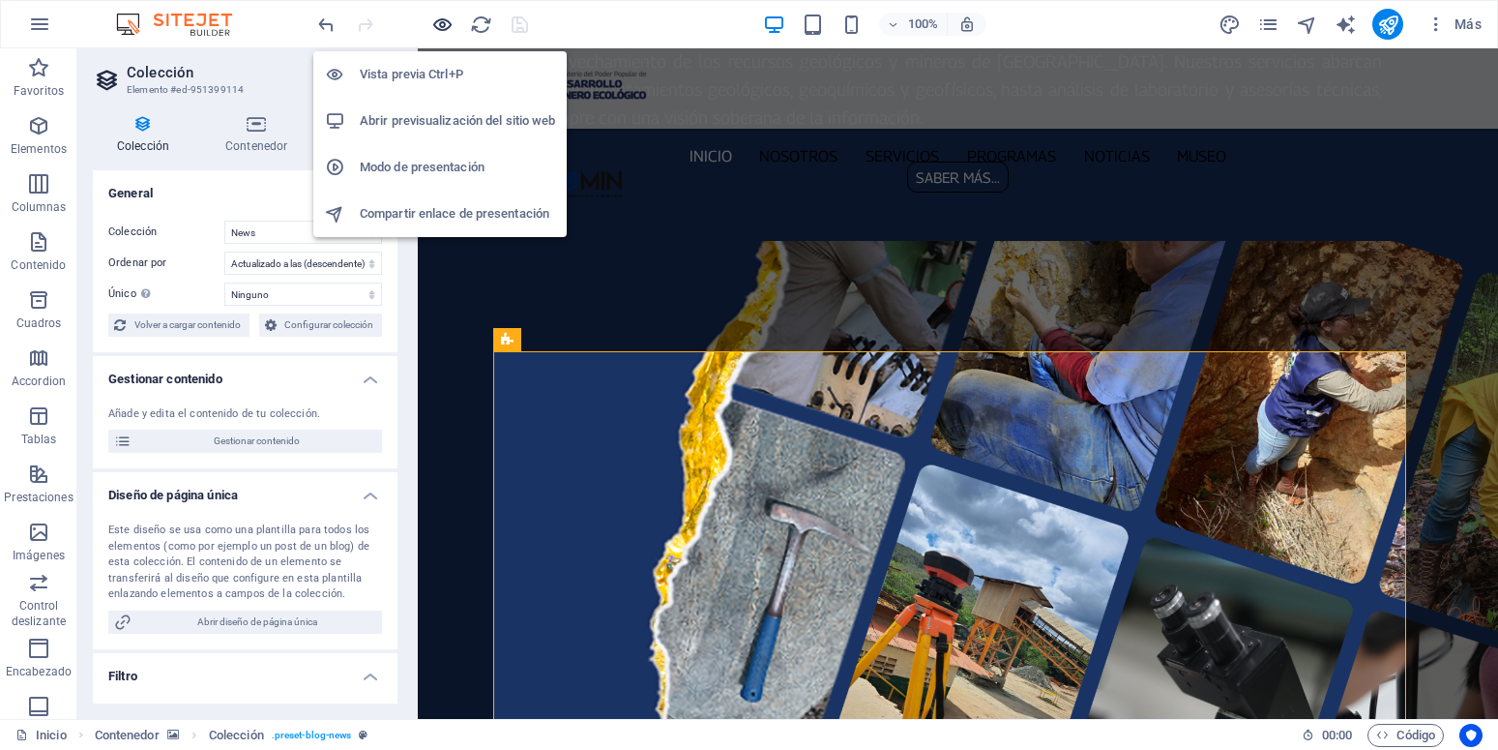
click at [447, 24] on icon "button" at bounding box center [442, 25] width 22 height 22
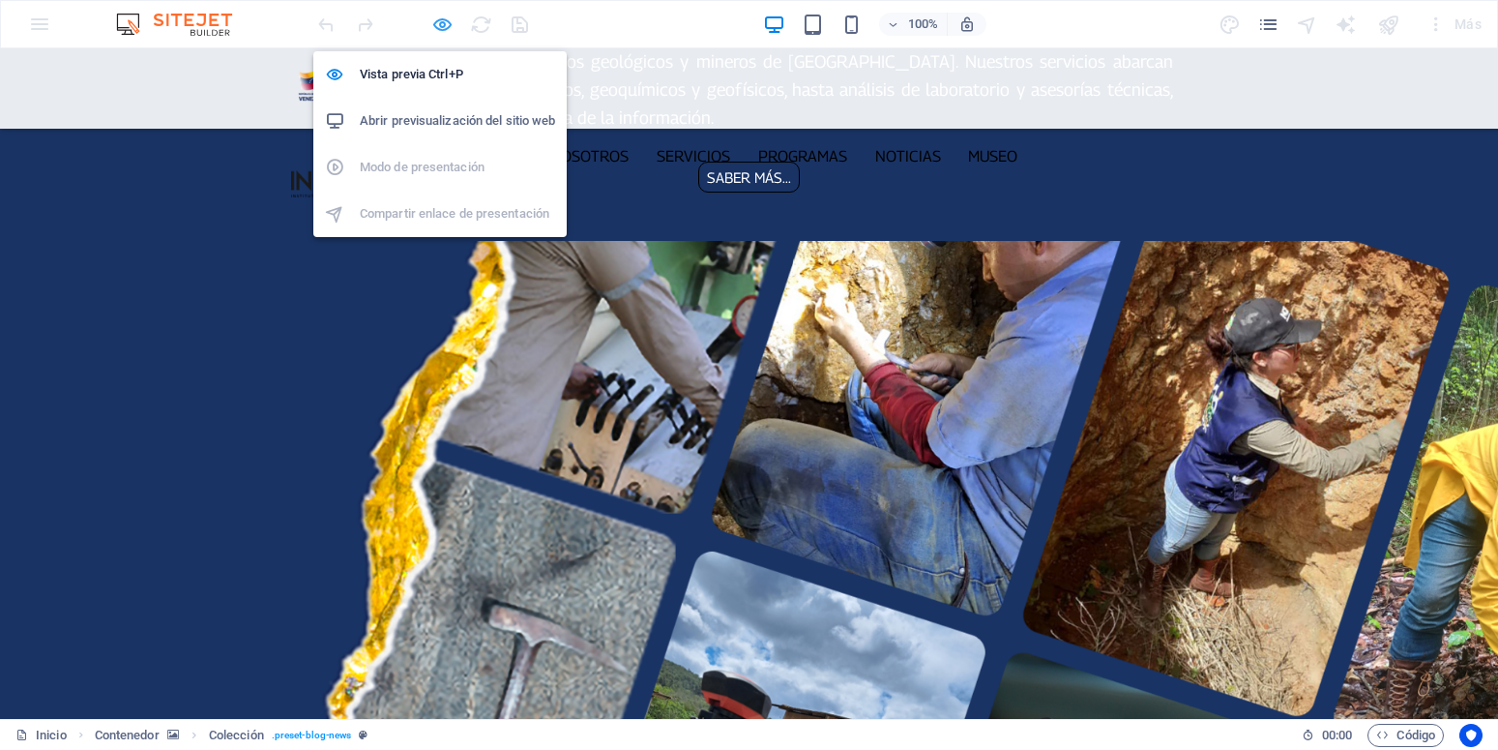
scroll to position [2327, 0]
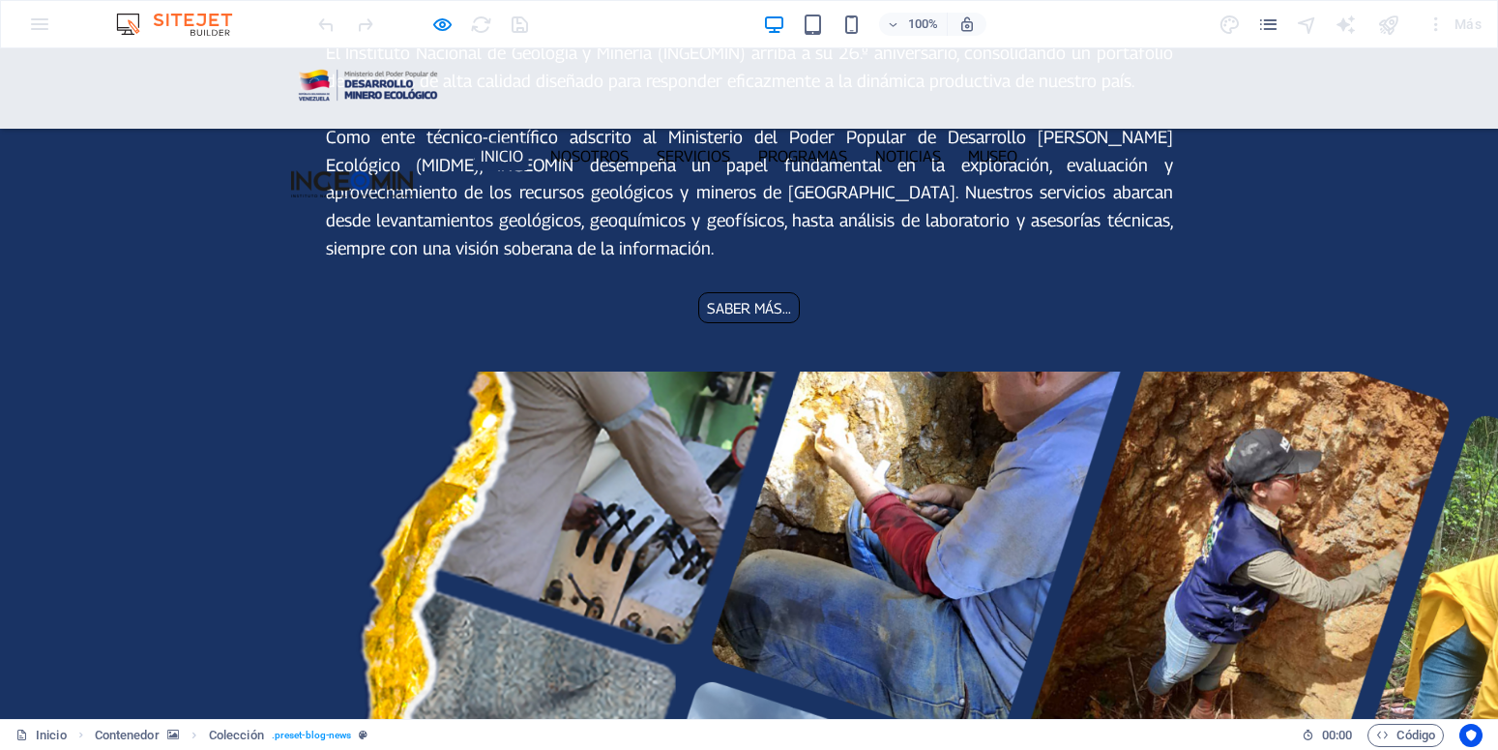
click at [516, 25] on div at bounding box center [422, 24] width 217 height 31
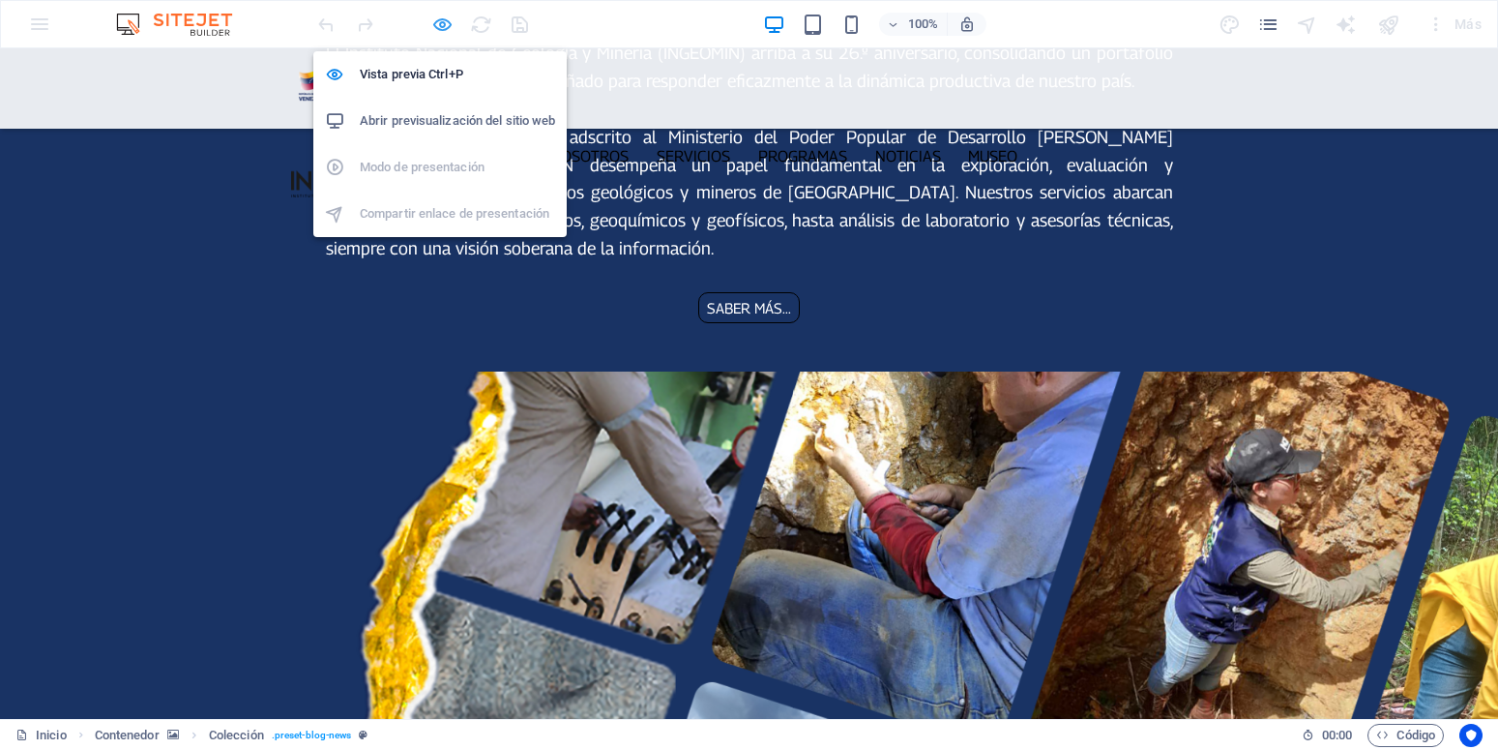
click at [446, 15] on icon "button" at bounding box center [442, 25] width 22 height 22
select select "68c9b5bf5b7bfe3ceb04a5c7"
select select "updatedAt_DESC"
select select "columns.publishing_date"
select select "past"
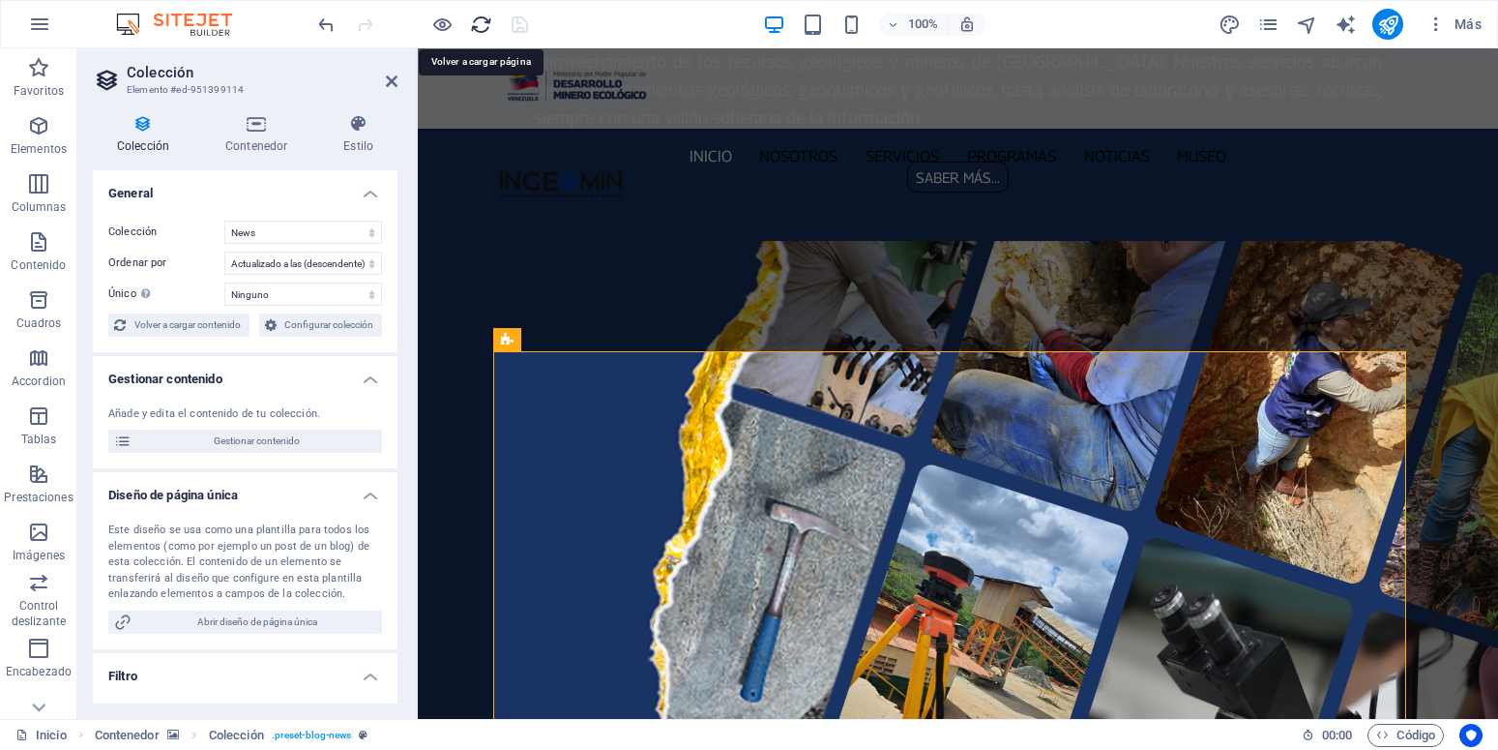
click at [478, 25] on icon "reload" at bounding box center [481, 25] width 22 height 22
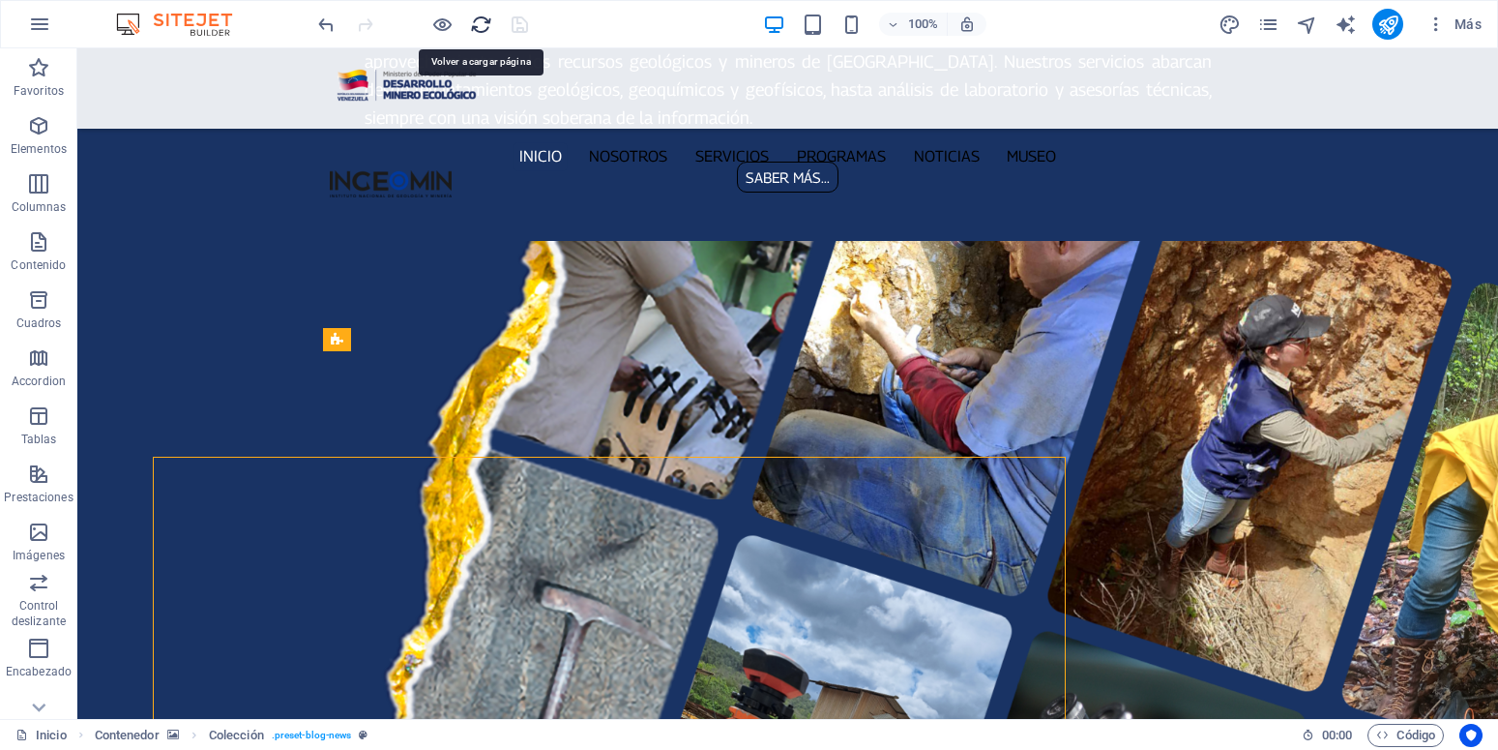
scroll to position [2352, 0]
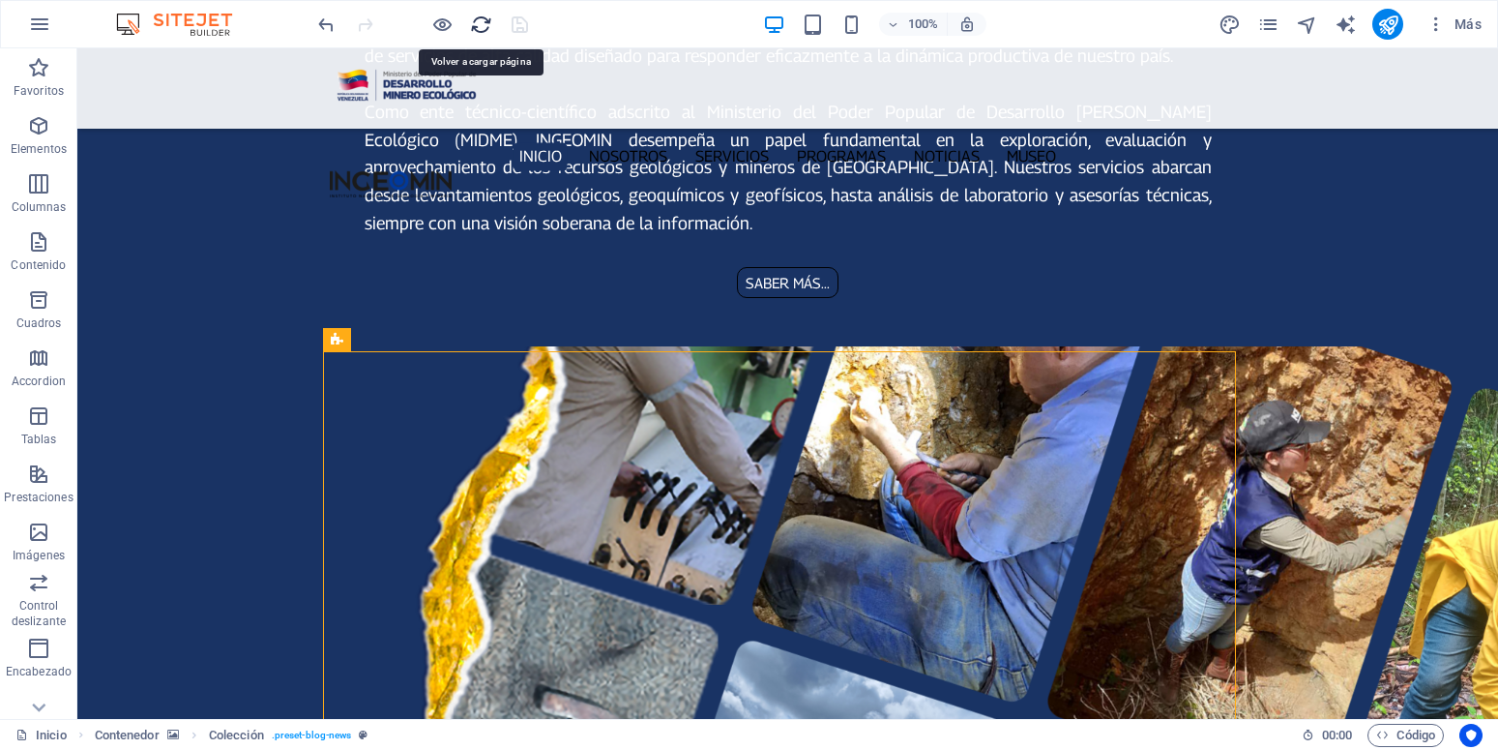
click at [481, 22] on icon "reload" at bounding box center [481, 25] width 22 height 22
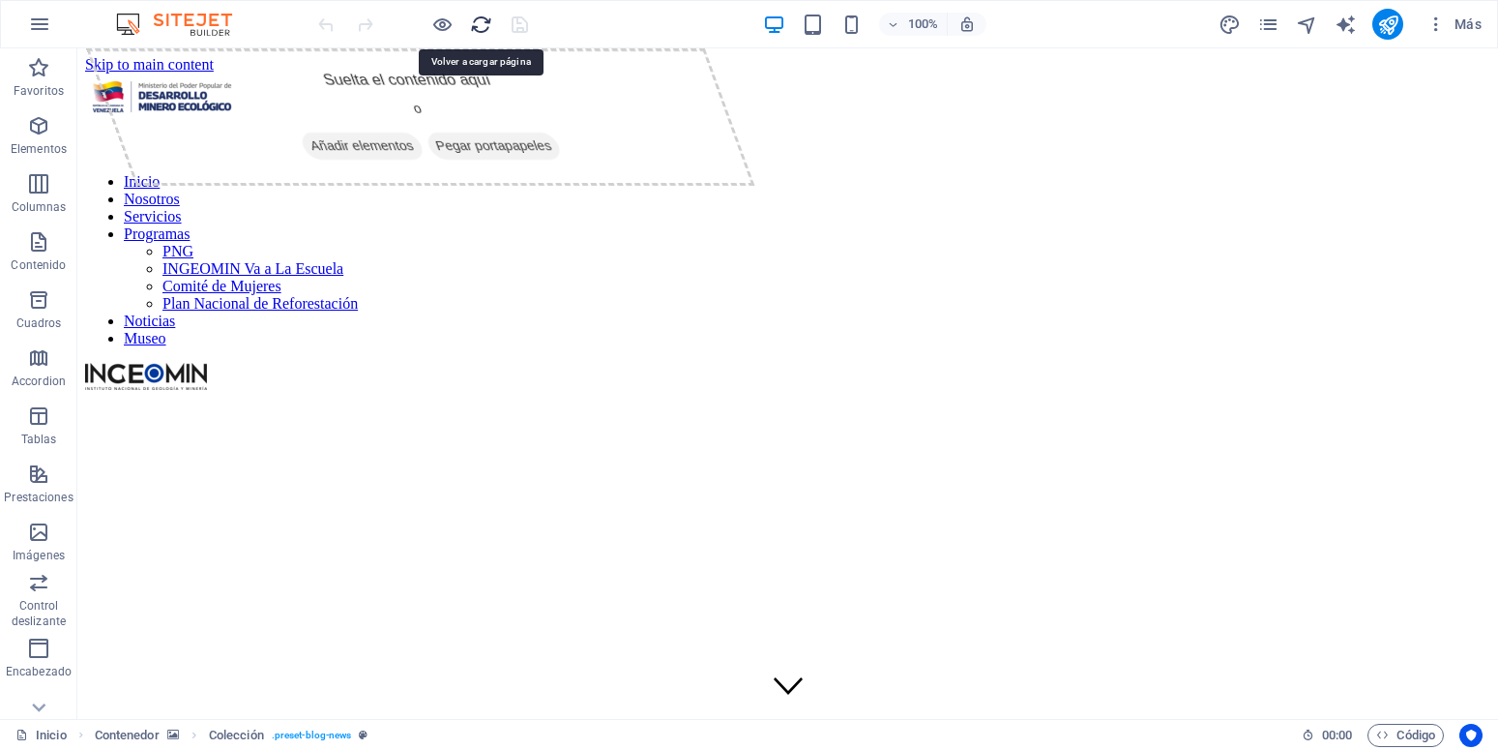
scroll to position [0, 0]
click at [480, 21] on icon "reload" at bounding box center [481, 25] width 22 height 22
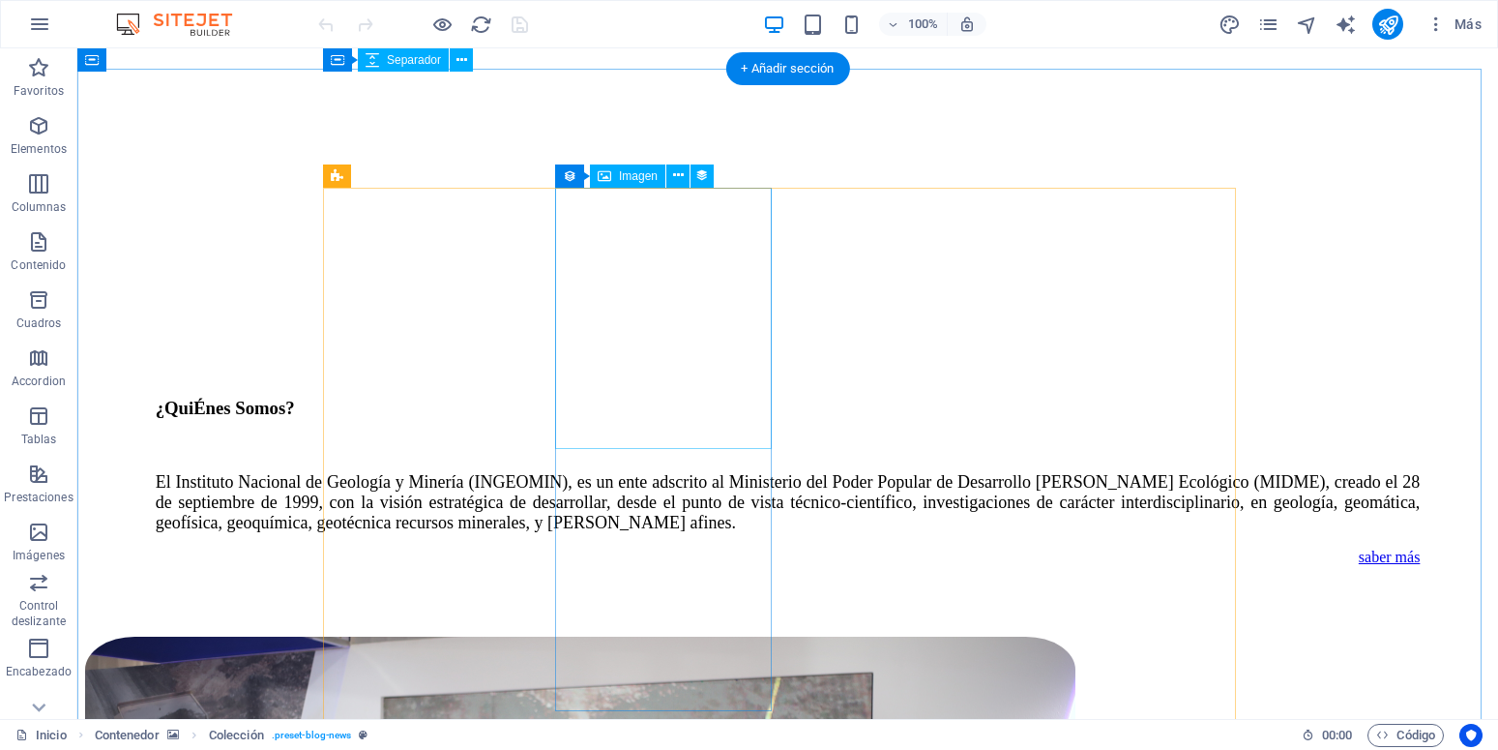
scroll to position [2466, 0]
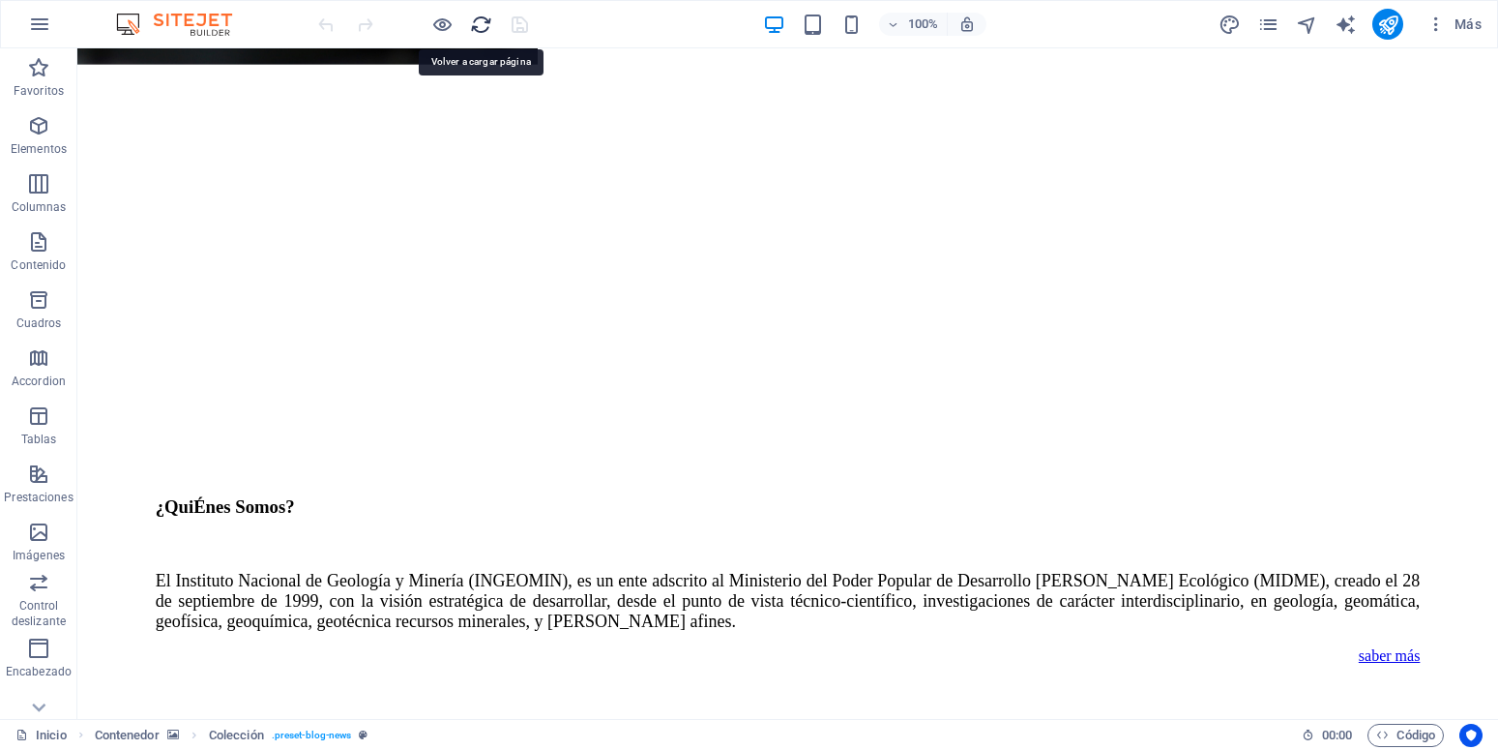
click at [488, 17] on icon "reload" at bounding box center [481, 25] width 22 height 22
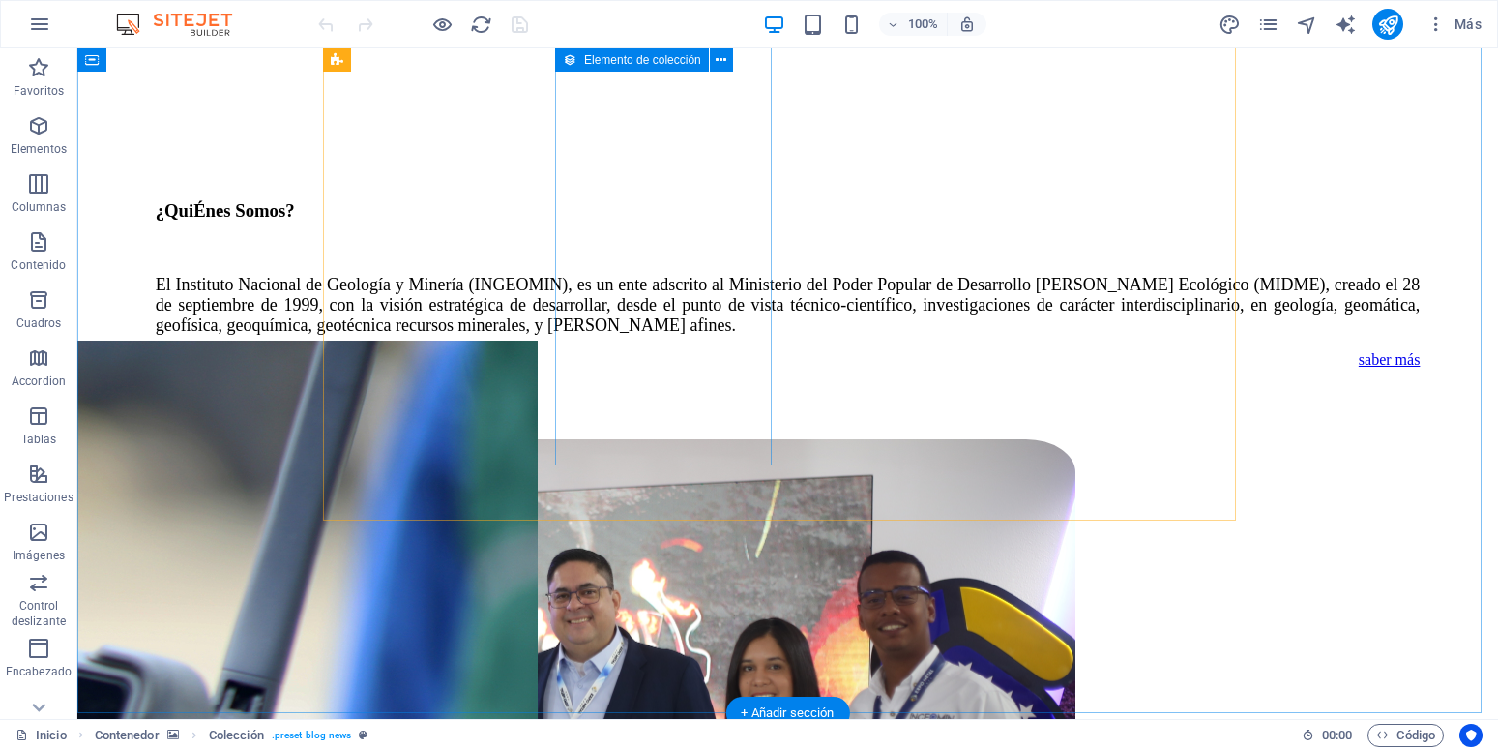
scroll to position [2269, 0]
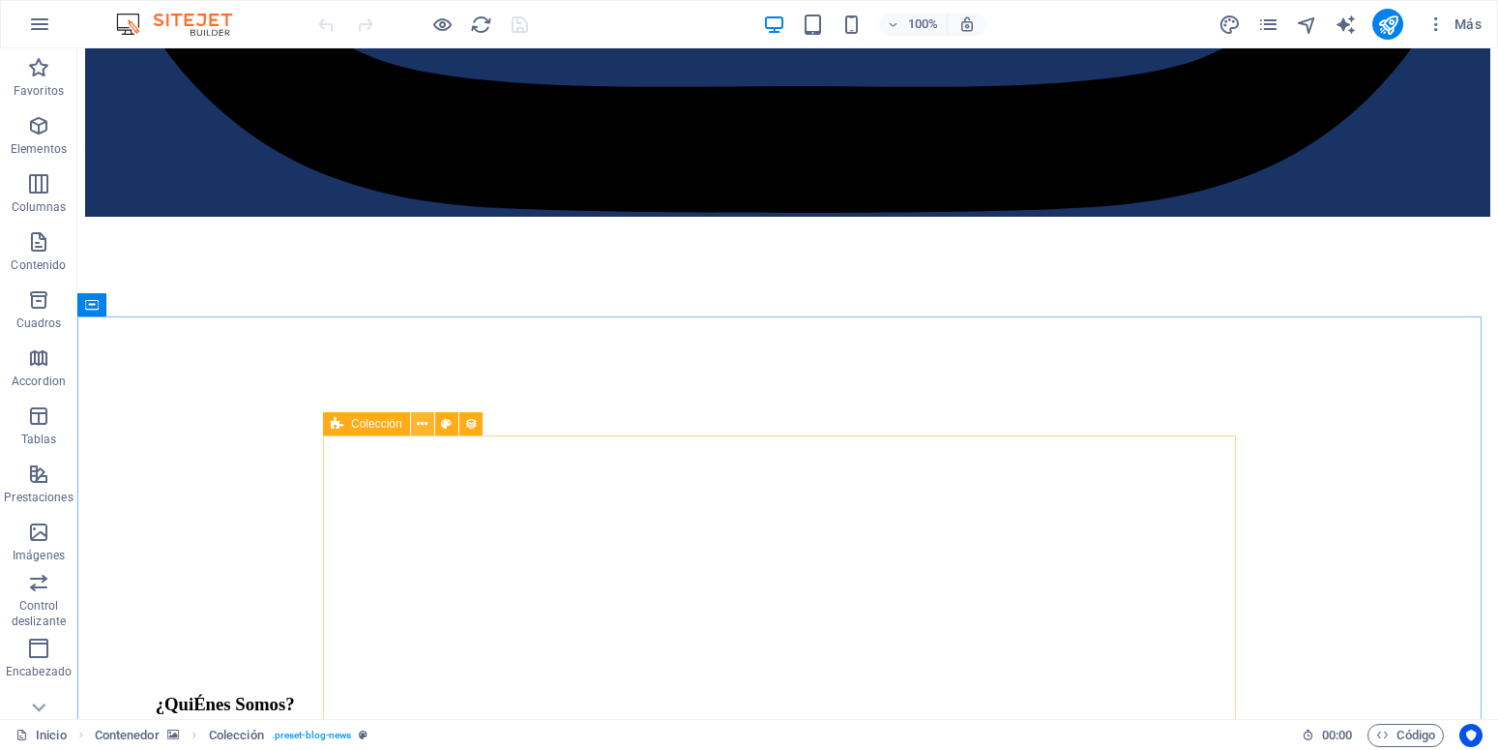
click at [422, 419] on icon at bounding box center [422, 424] width 11 height 20
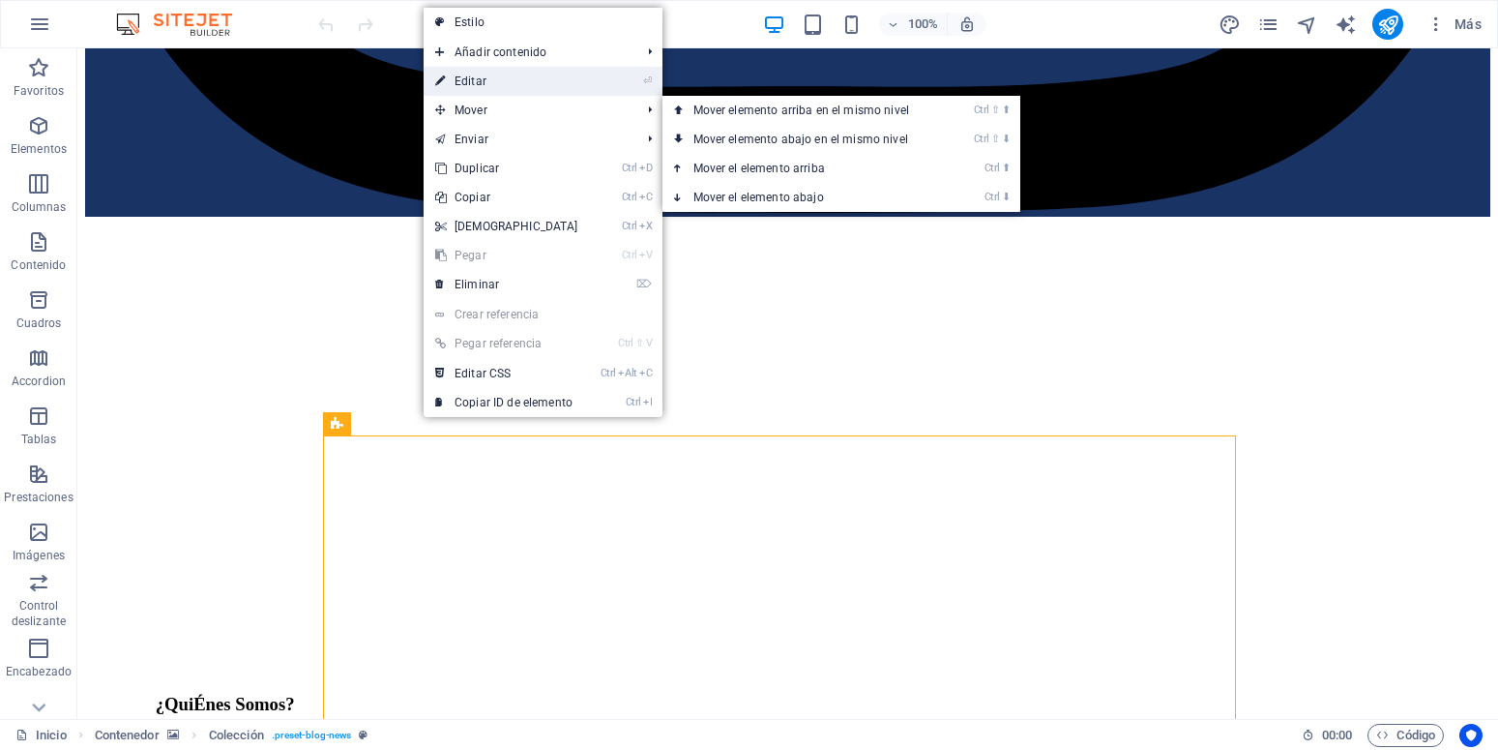
drag, startPoint x: 478, startPoint y: 89, endPoint x: 5, endPoint y: 276, distance: 508.4
click at [478, 89] on link "⏎ Editar" at bounding box center [507, 81] width 166 height 29
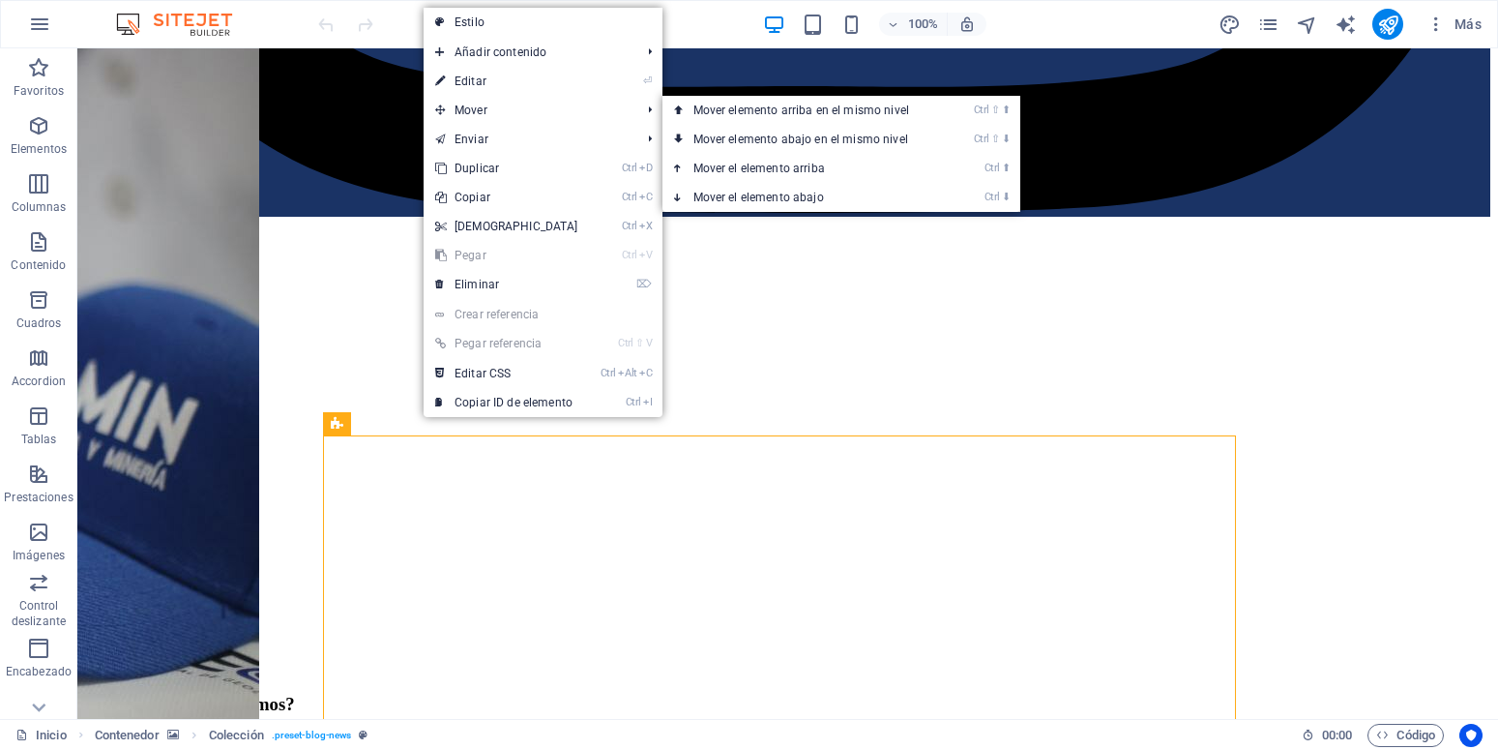
select select "68c9b5bf5b7bfe3ceb04a5c7"
select select "updatedAt_DESC"
select select "columns.publishing_date"
select select "past"
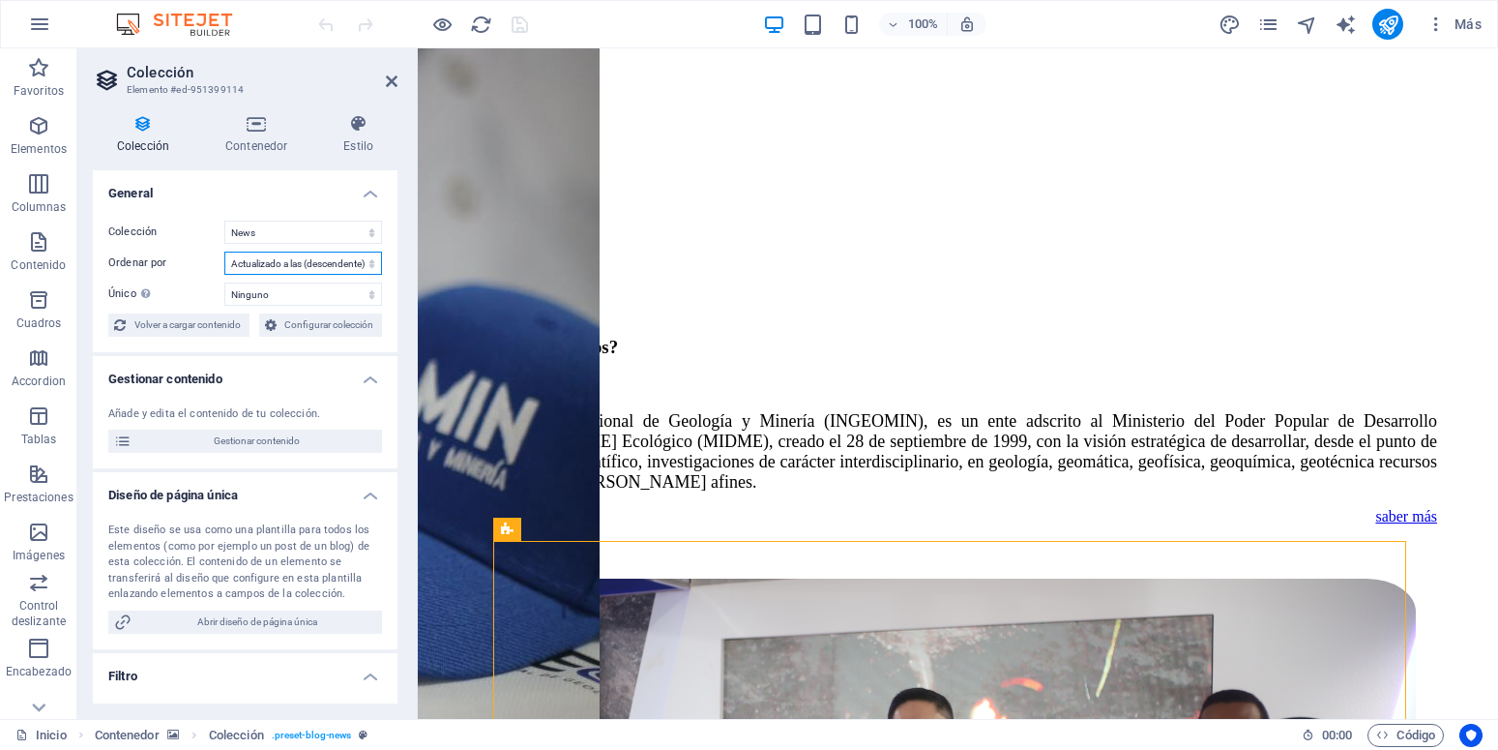
click at [224, 251] on select "Creado a las (ascendente) Creado a las (descendente) Actualizado a las (ascende…" at bounding box center [303, 262] width 158 height 23
select select "createdAt_DESC"
click option "Creado a las (descendente)" at bounding box center [0, 0] width 0 height 0
select select "68c9b5bf5b7bfe3ceb04a5c7"
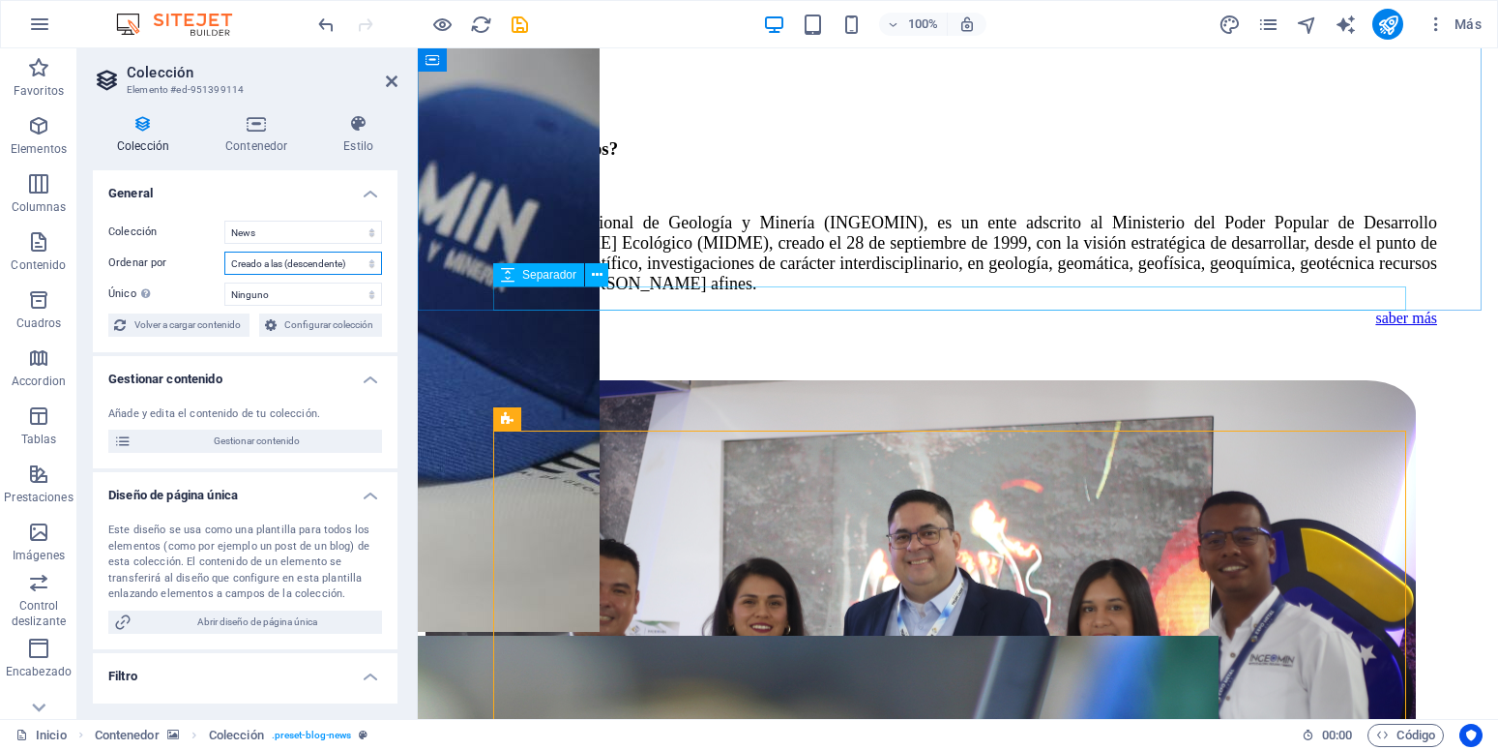
scroll to position [2565, 0]
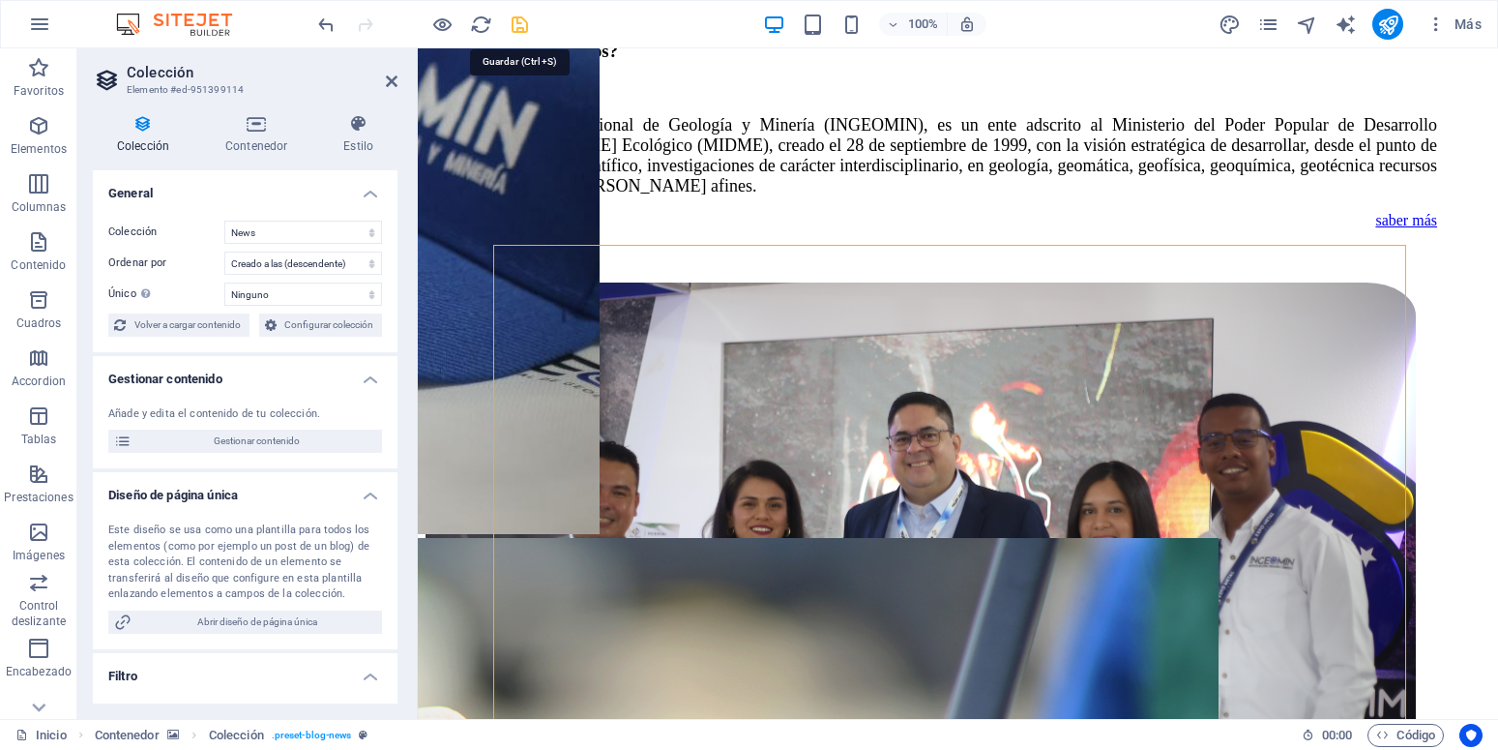
click at [521, 25] on icon "save" at bounding box center [520, 25] width 22 height 22
checkbox input "false"
select select "68c9b5bf5b7bfe3ceb04a5c7"
select select "updatedAt_DESC"
select select "columns.publishing_date"
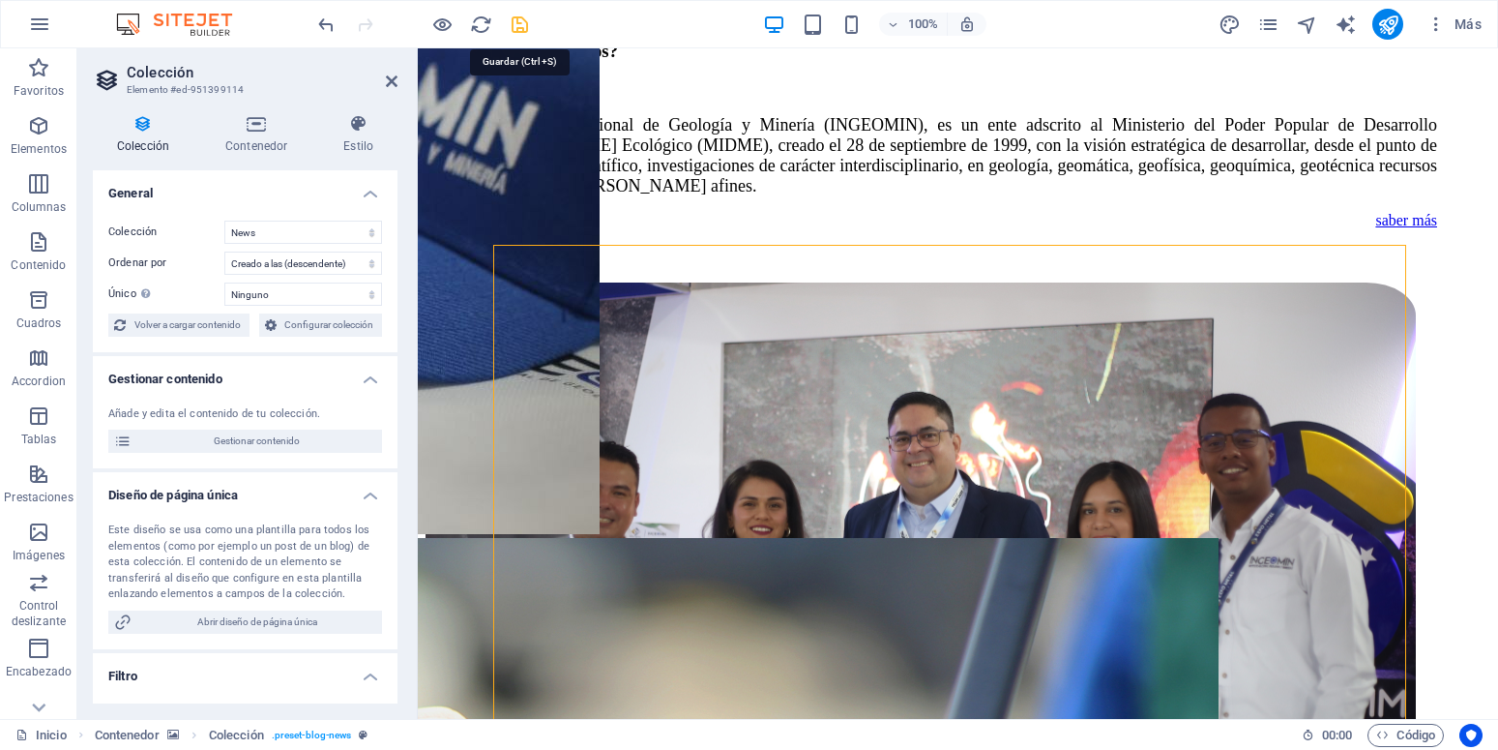
select select "past"
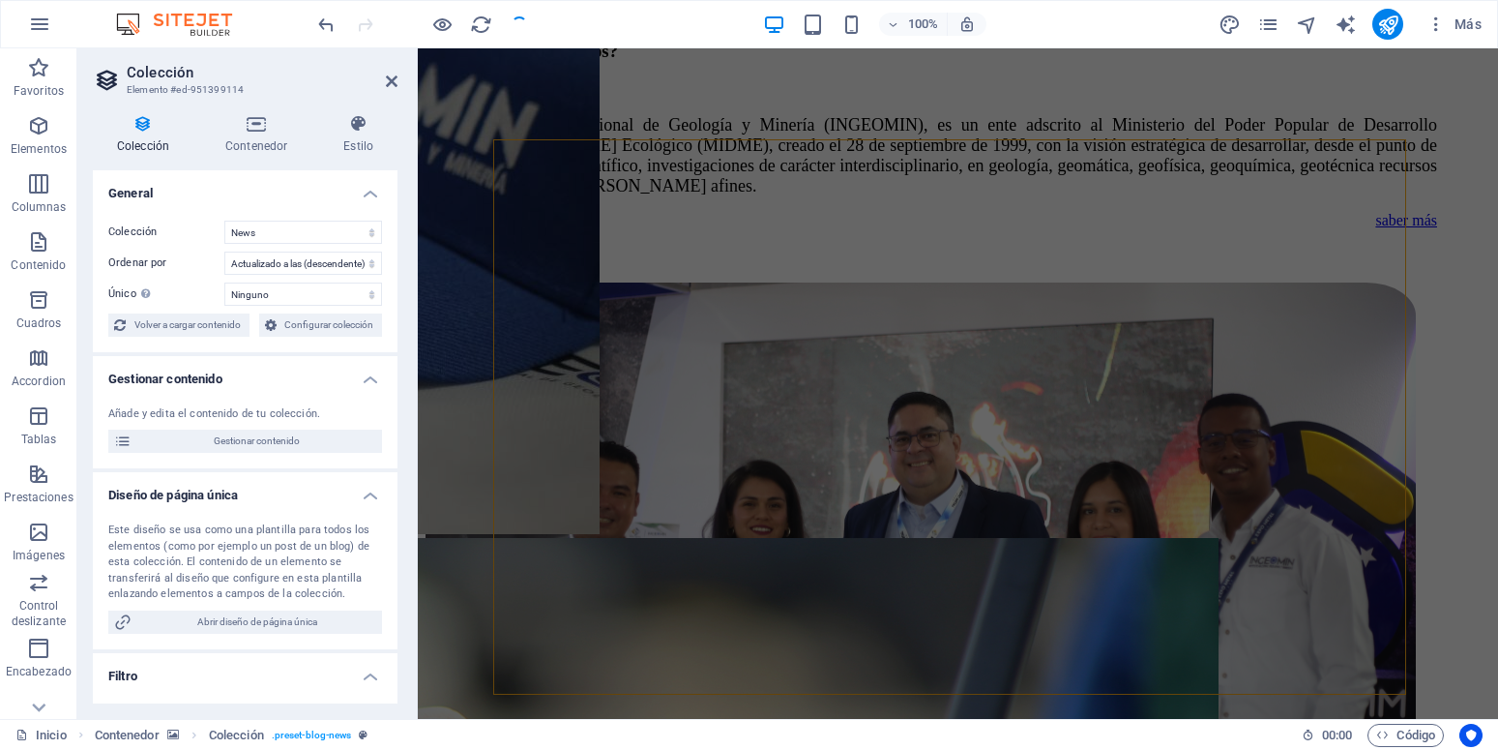
scroll to position [2669, 0]
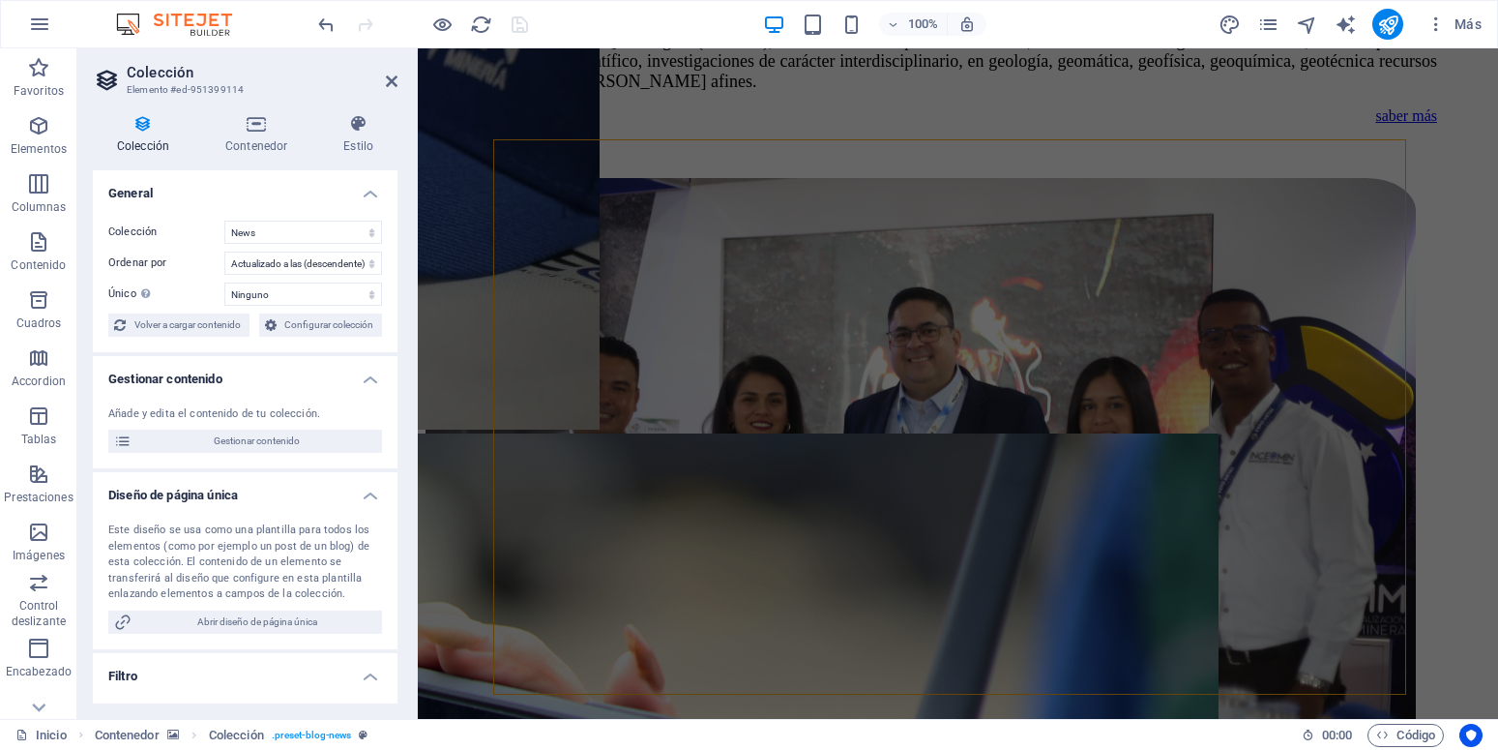
click at [397, 81] on aside "Colección Elemento #ed-951399114 Colección Contenedor Estilo General Colección …" at bounding box center [247, 383] width 340 height 670
click at [391, 83] on icon at bounding box center [392, 81] width 12 height 15
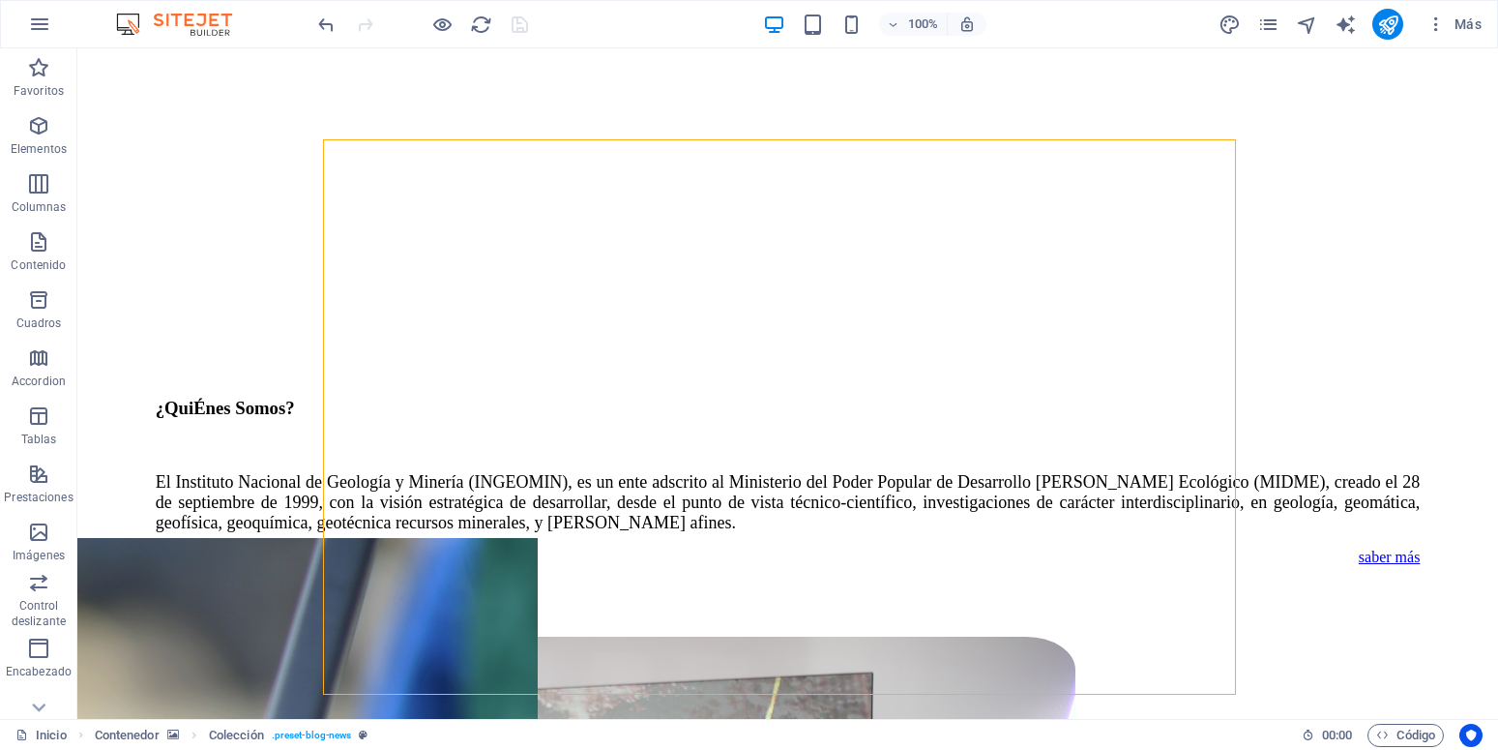
click at [428, 25] on div at bounding box center [422, 24] width 217 height 31
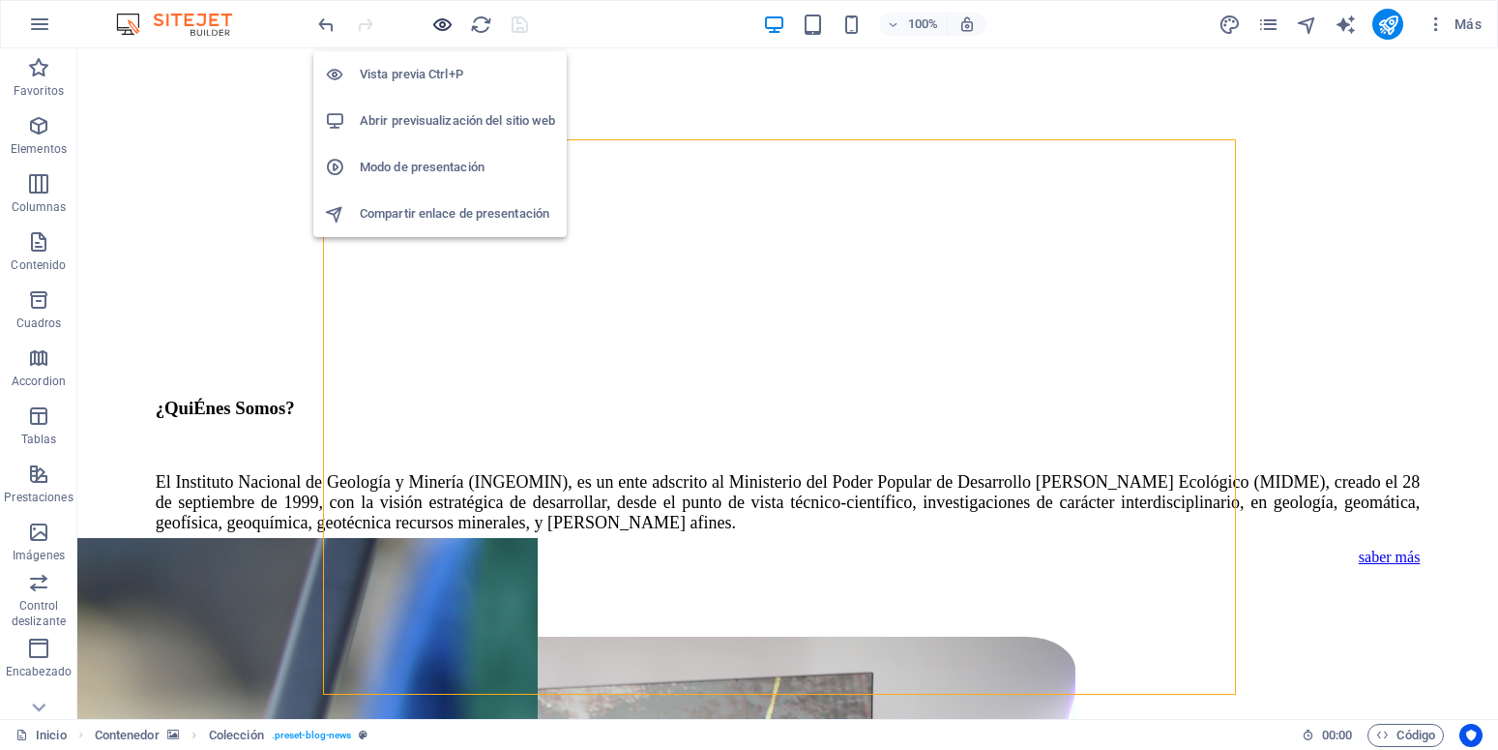
click at [452, 27] on icon "button" at bounding box center [442, 25] width 22 height 22
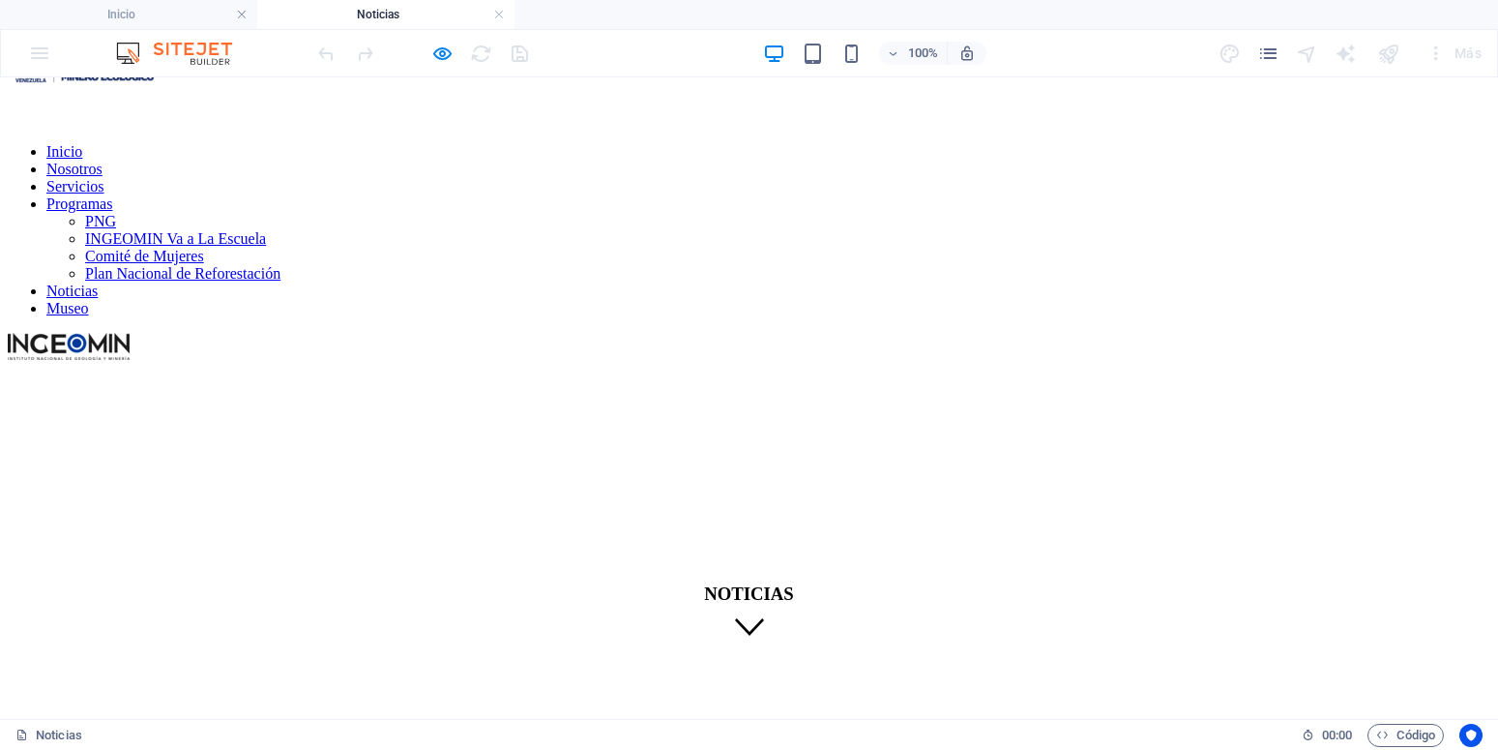
scroll to position [0, 0]
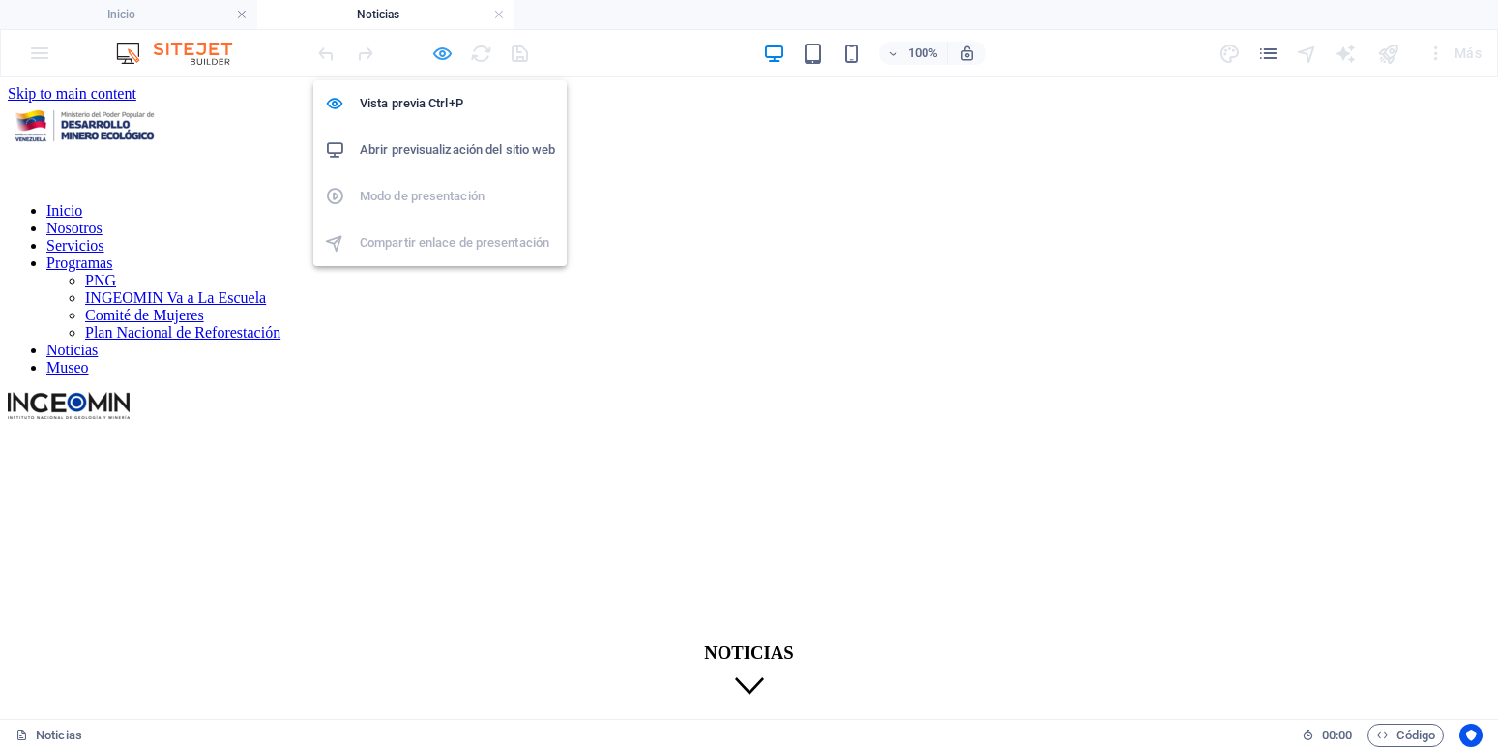
click at [446, 55] on icon "button" at bounding box center [442, 54] width 22 height 22
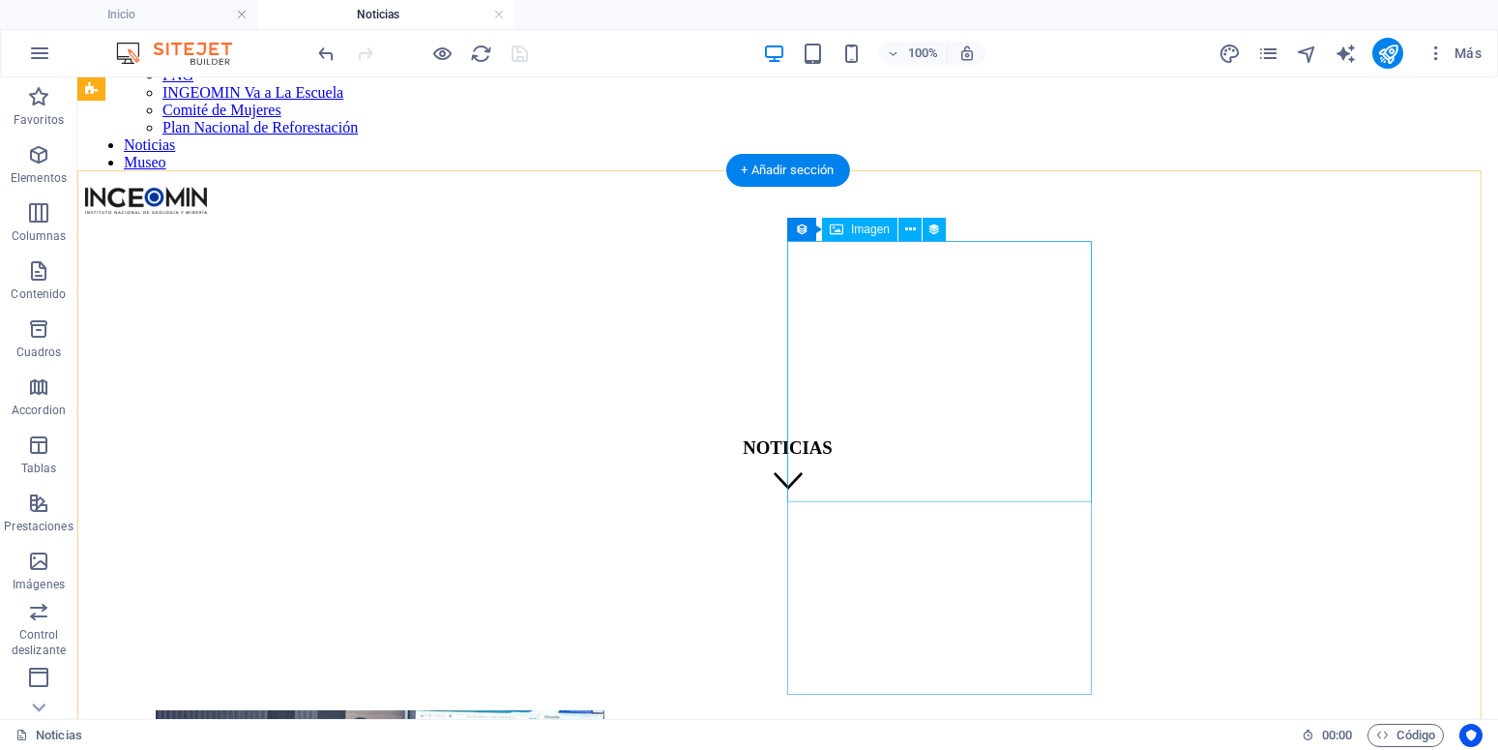
scroll to position [197, 0]
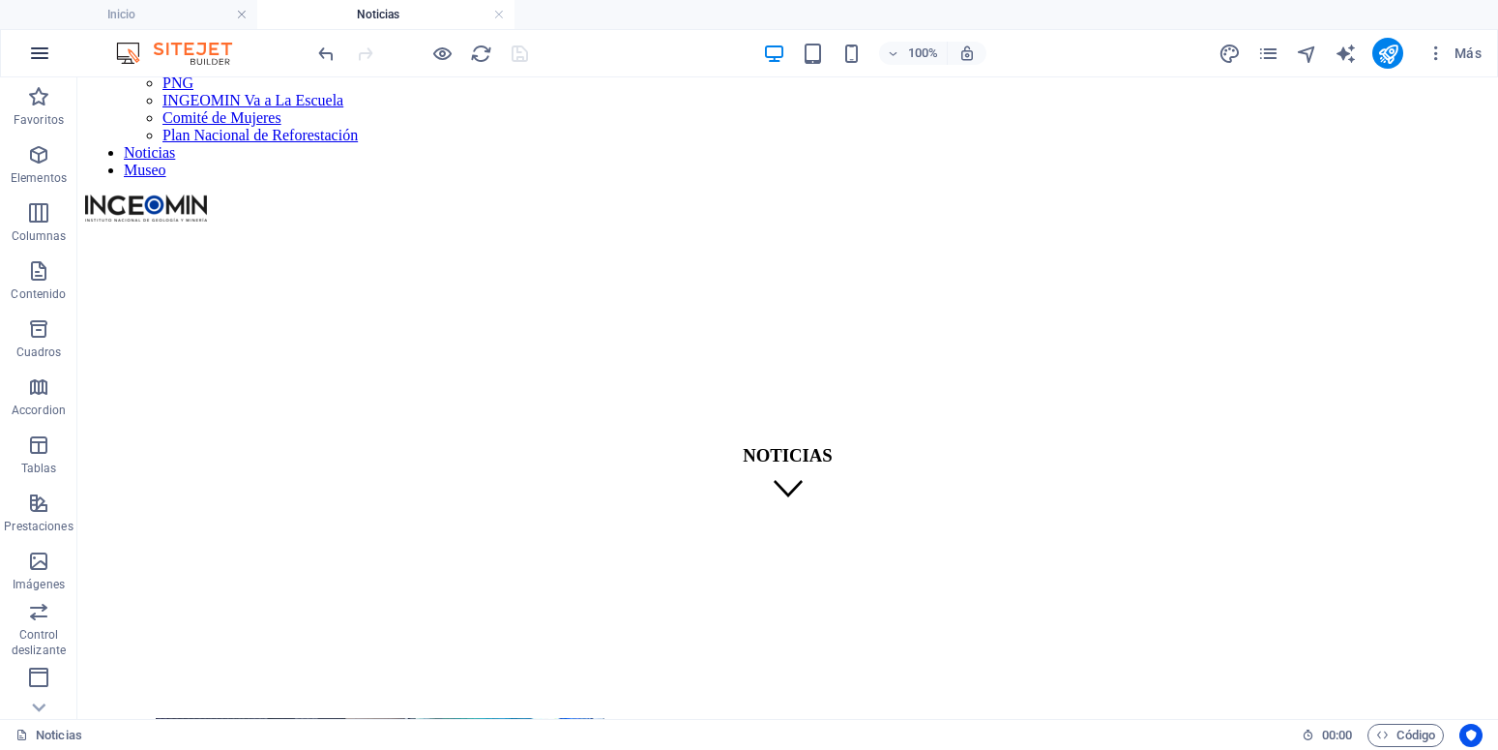
click at [42, 55] on icon "button" at bounding box center [39, 53] width 23 height 23
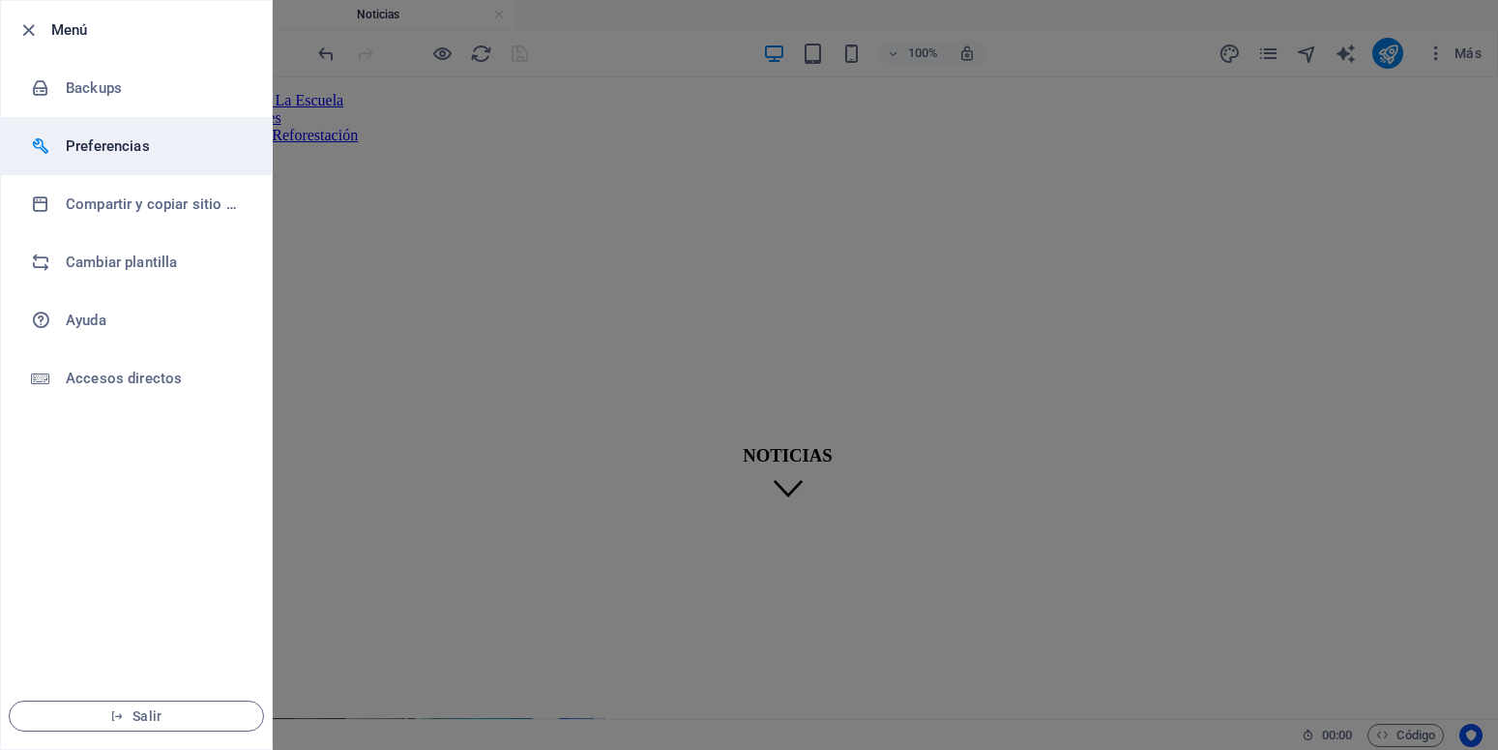
click at [122, 135] on h6 "Preferencias" at bounding box center [155, 145] width 179 height 23
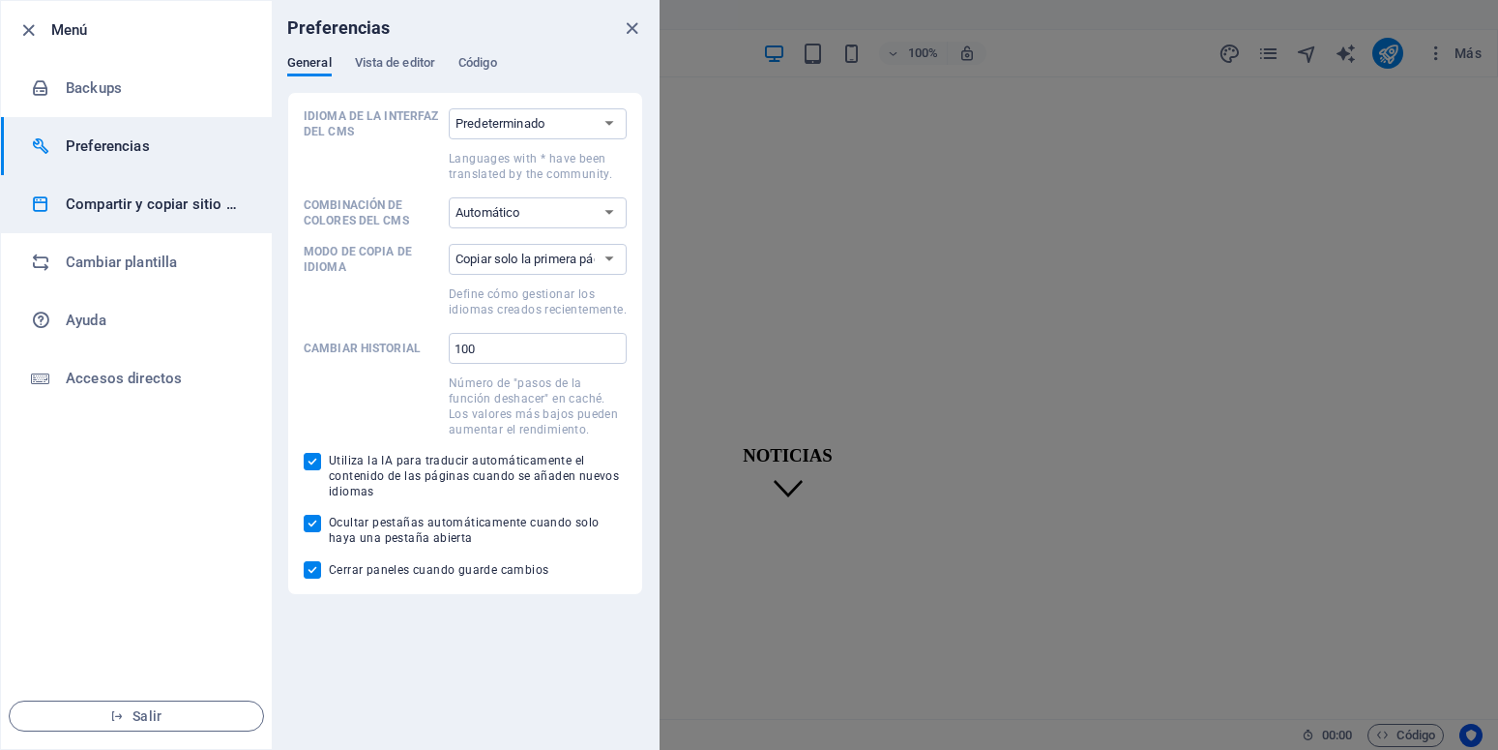
click at [116, 198] on h6 "Compartir y copiar sitio web" at bounding box center [155, 203] width 179 height 23
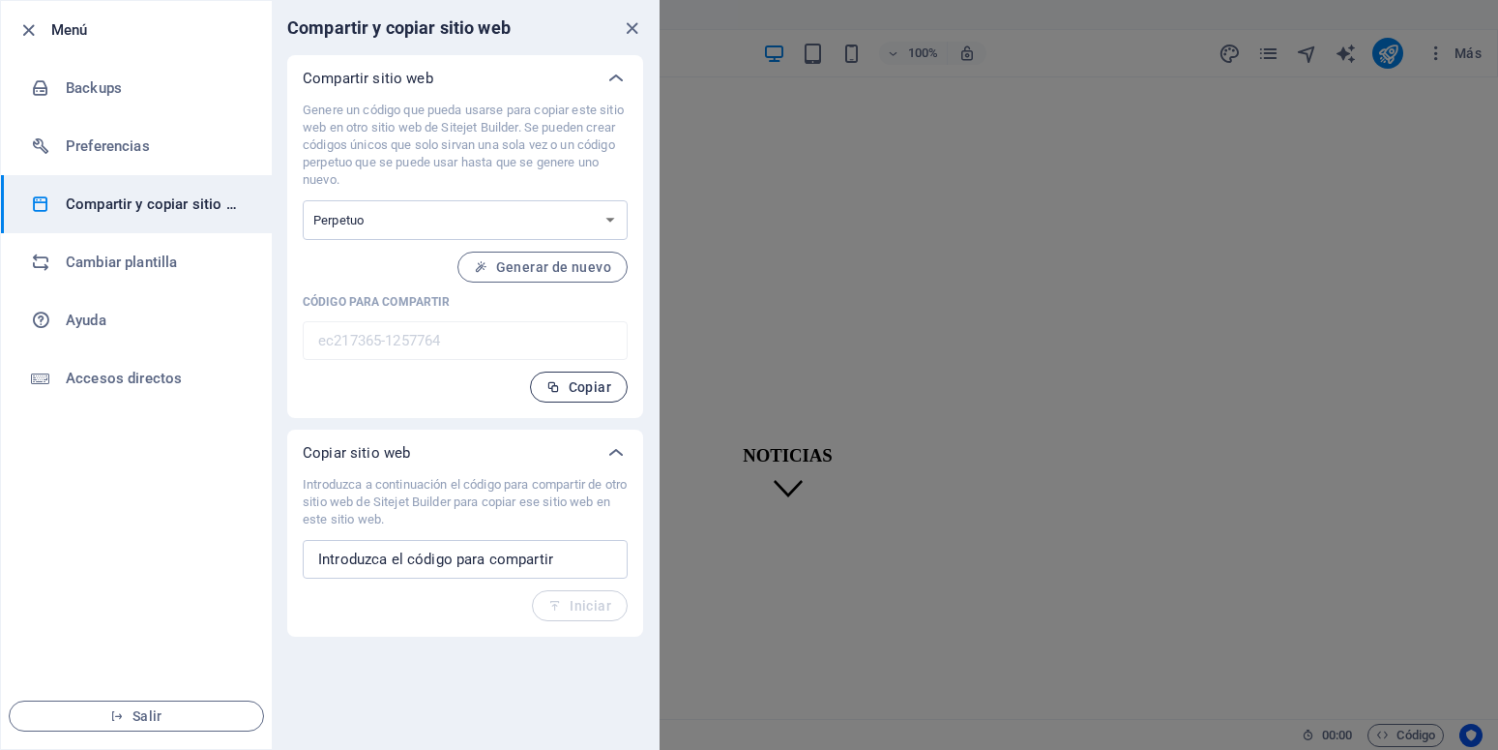
click at [567, 380] on span "Copiar" at bounding box center [578, 386] width 65 height 15
click at [632, 30] on icon "close" at bounding box center [632, 28] width 22 height 22
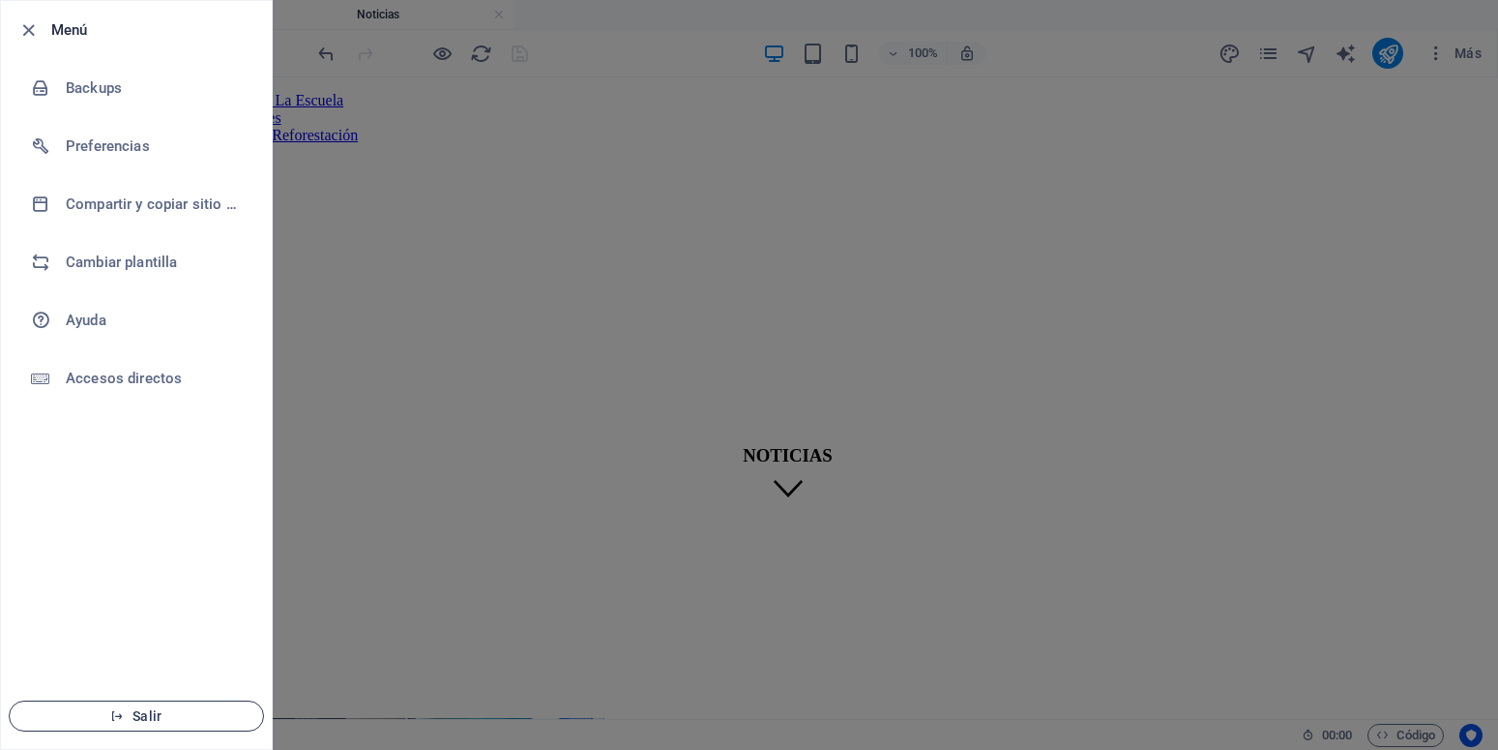
click at [130, 721] on span "Salir" at bounding box center [136, 715] width 222 height 15
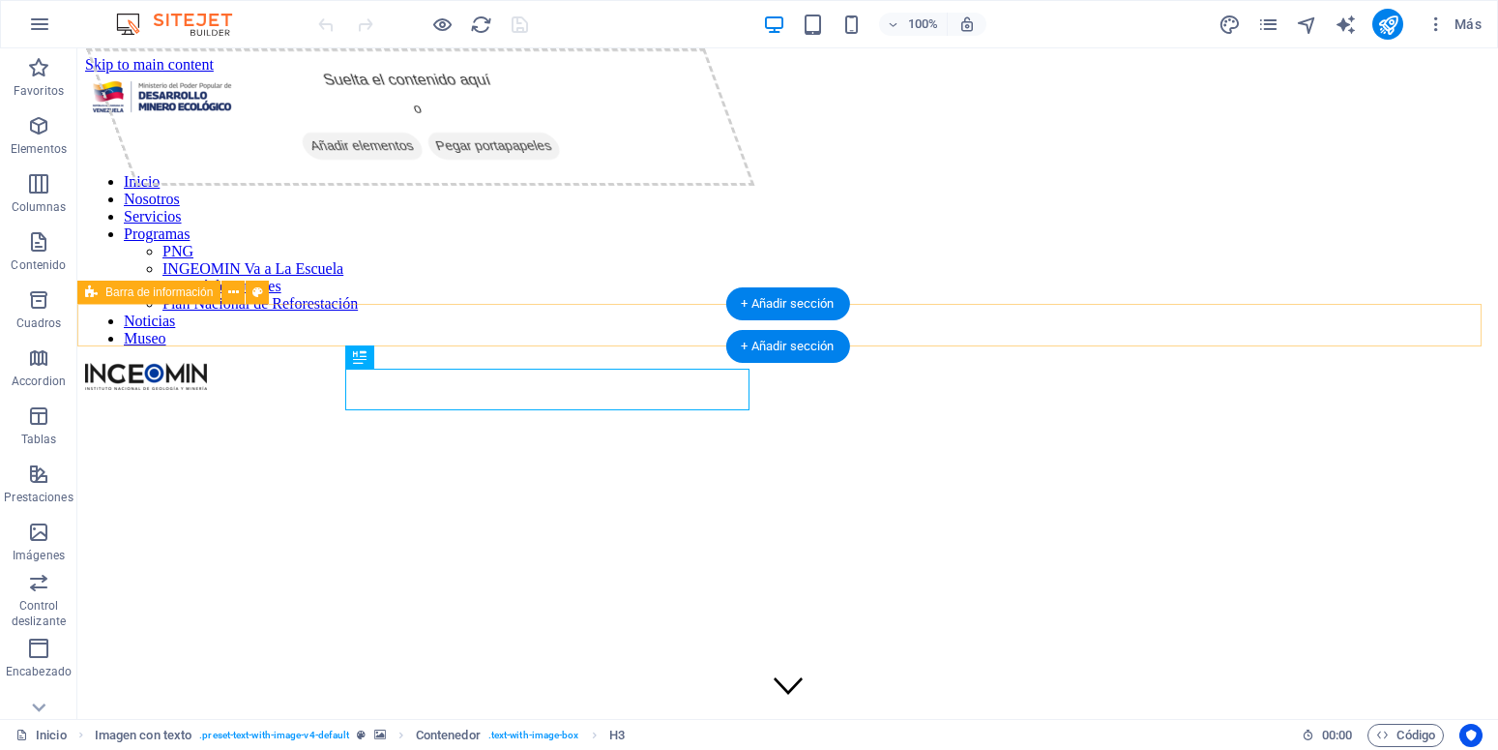
scroll to position [395, 0]
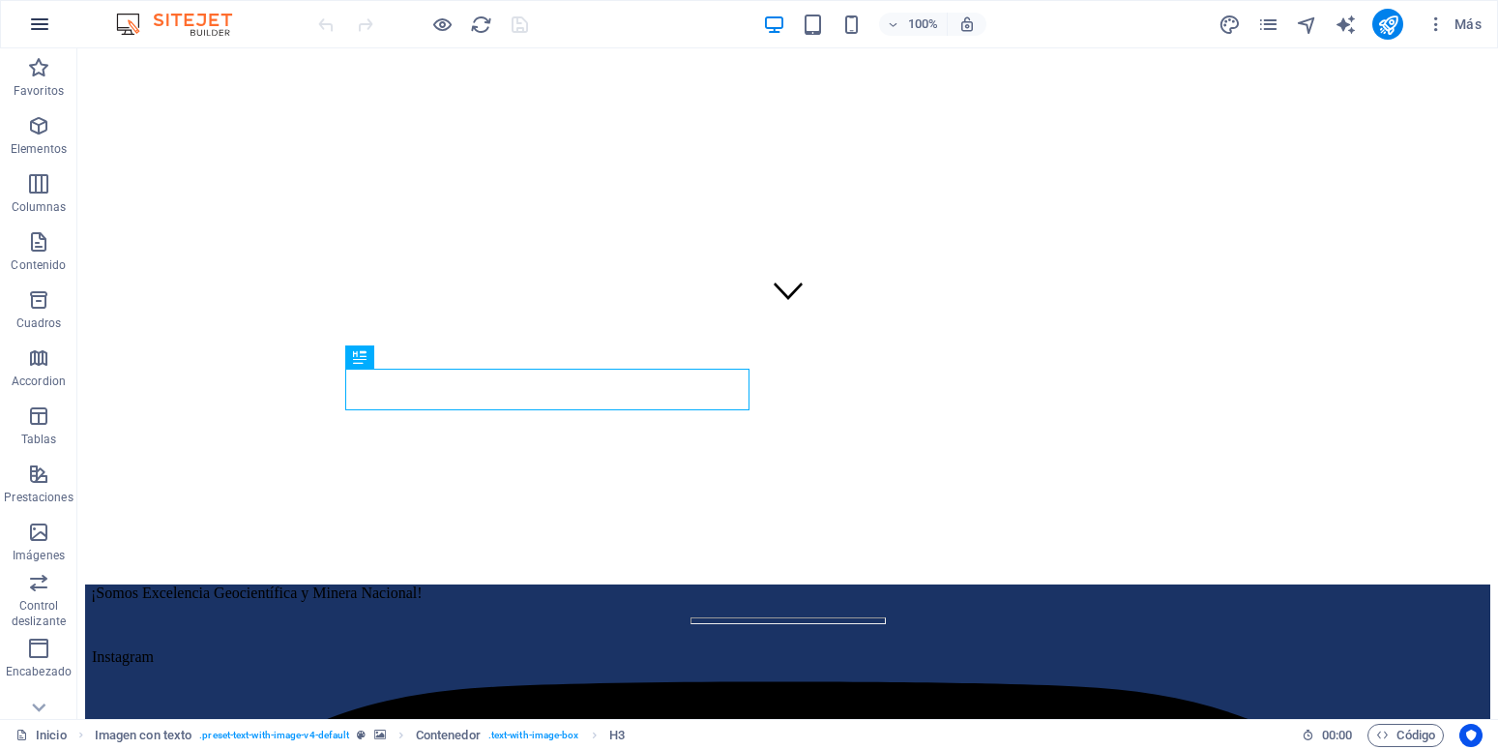
click at [34, 39] on button "button" at bounding box center [39, 24] width 46 height 46
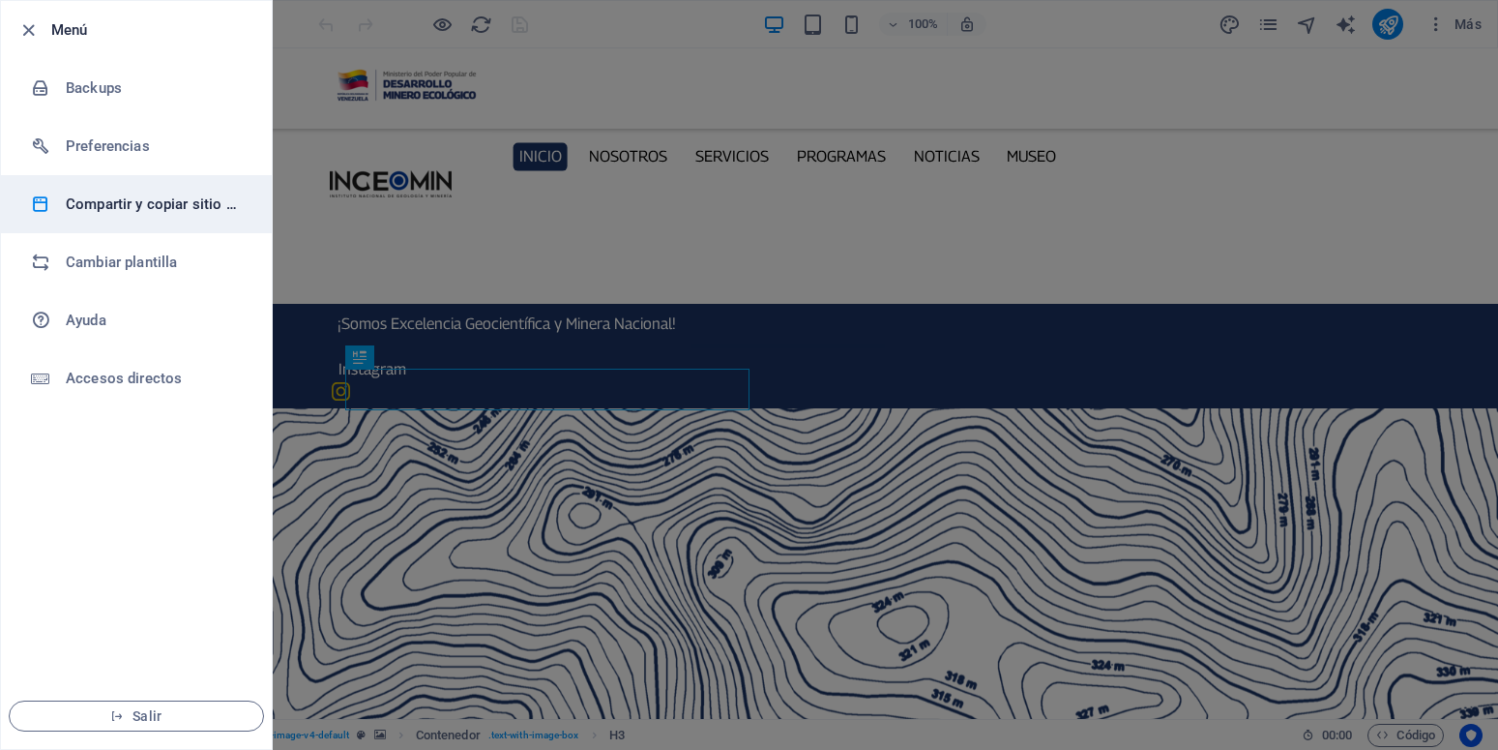
click at [145, 210] on h6 "Compartir y copiar sitio web" at bounding box center [155, 203] width 179 height 23
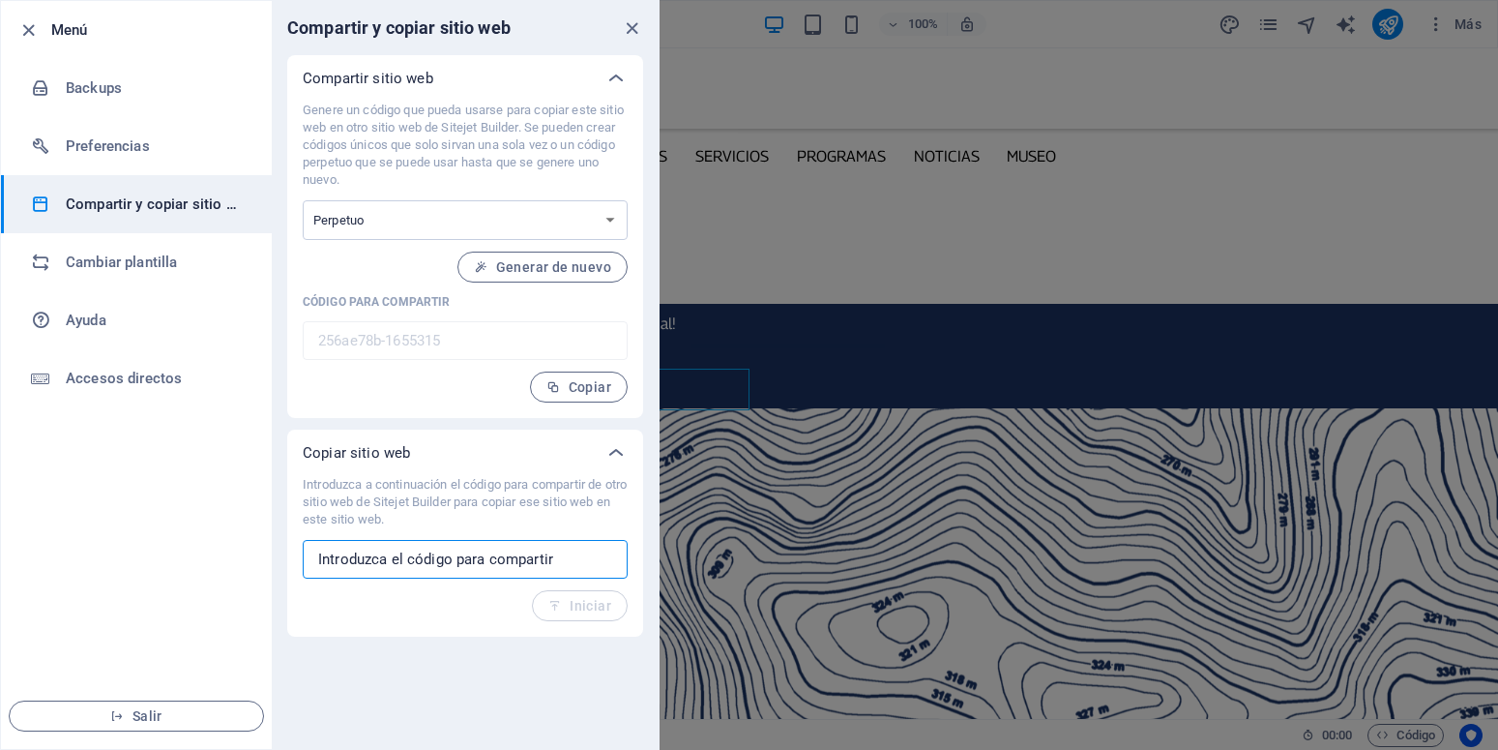
paste input "ec217365-1257764"
type input "ec217365-1257764"
click at [601, 606] on span "Iniciar" at bounding box center [579, 605] width 63 height 15
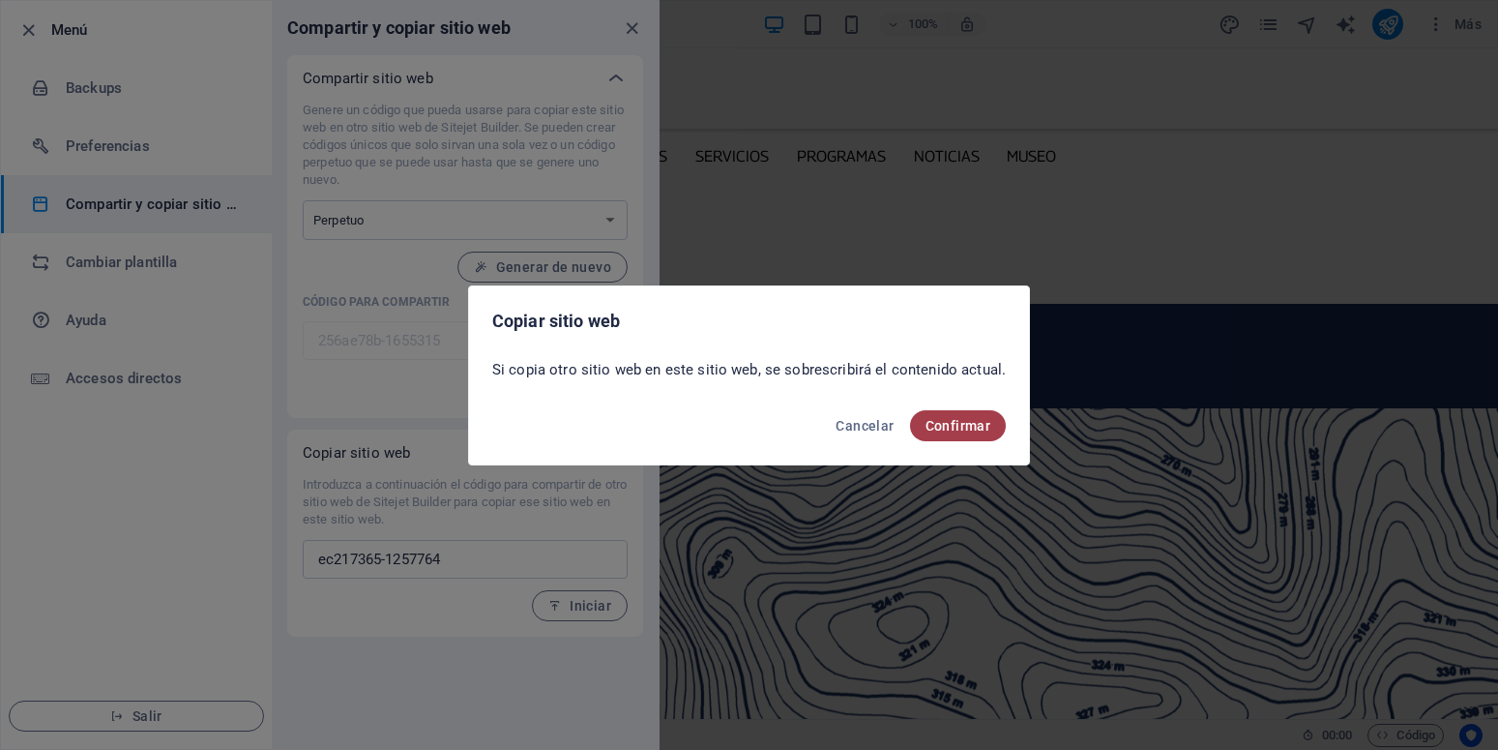
click at [966, 426] on span "Confirmar" at bounding box center [959, 425] width 66 height 15
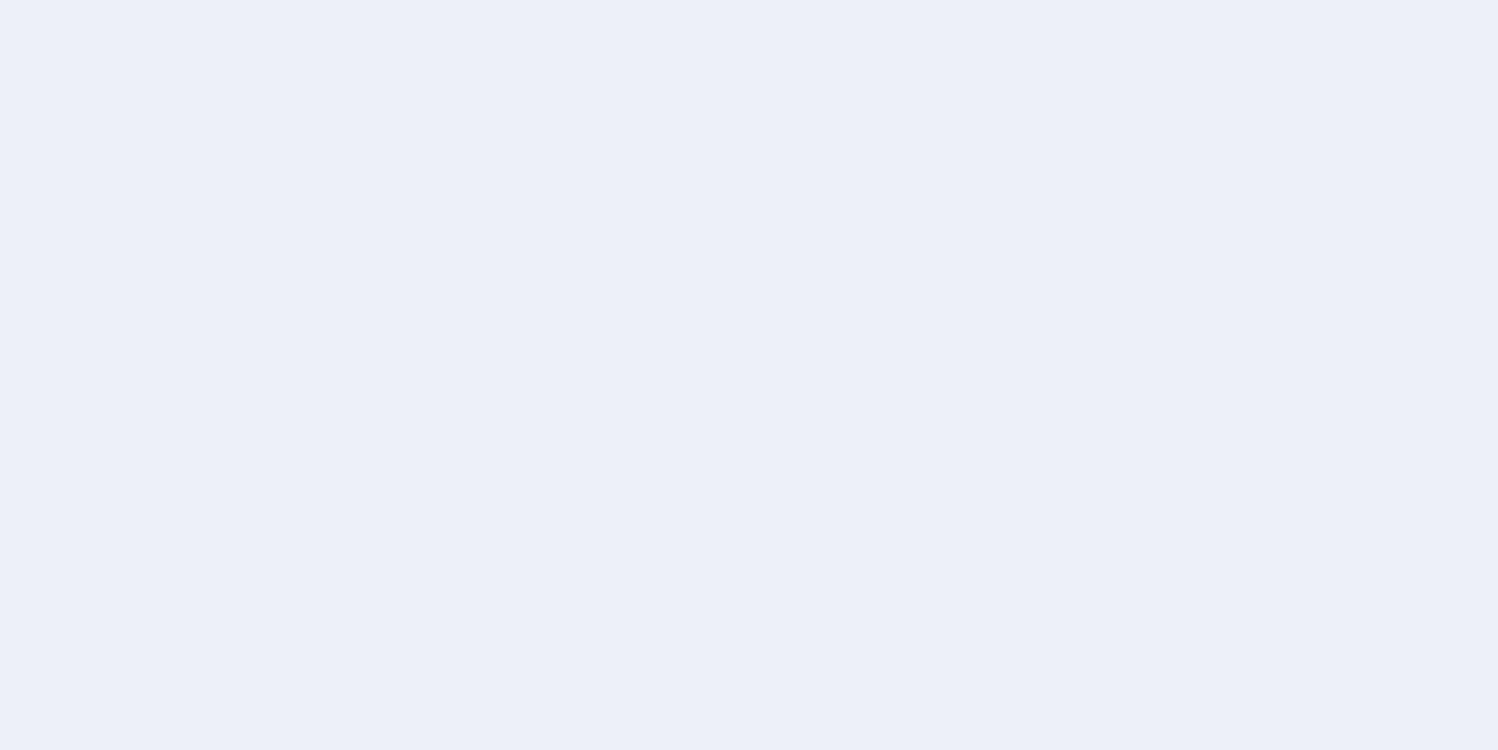
click at [458, 247] on div at bounding box center [749, 375] width 1498 height 750
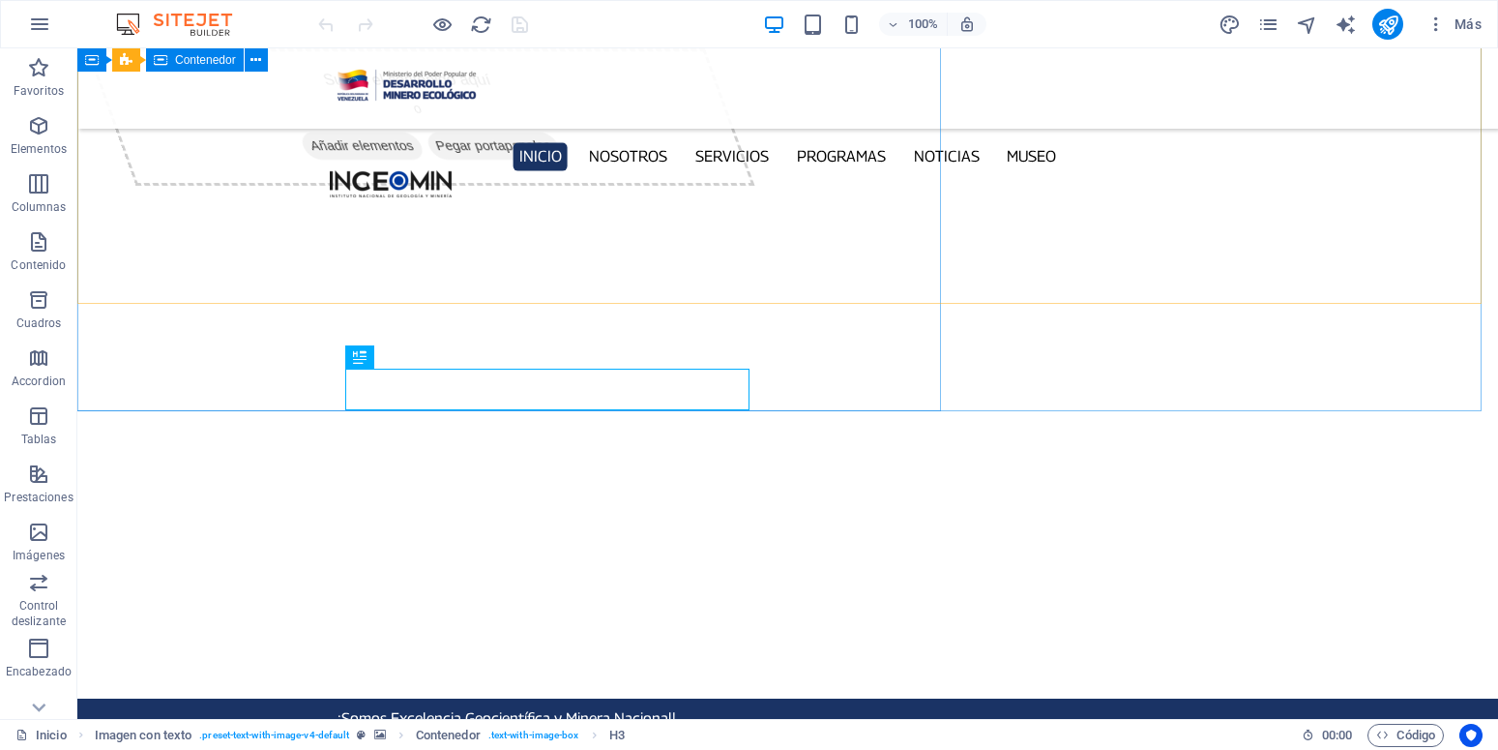
scroll to position [395, 0]
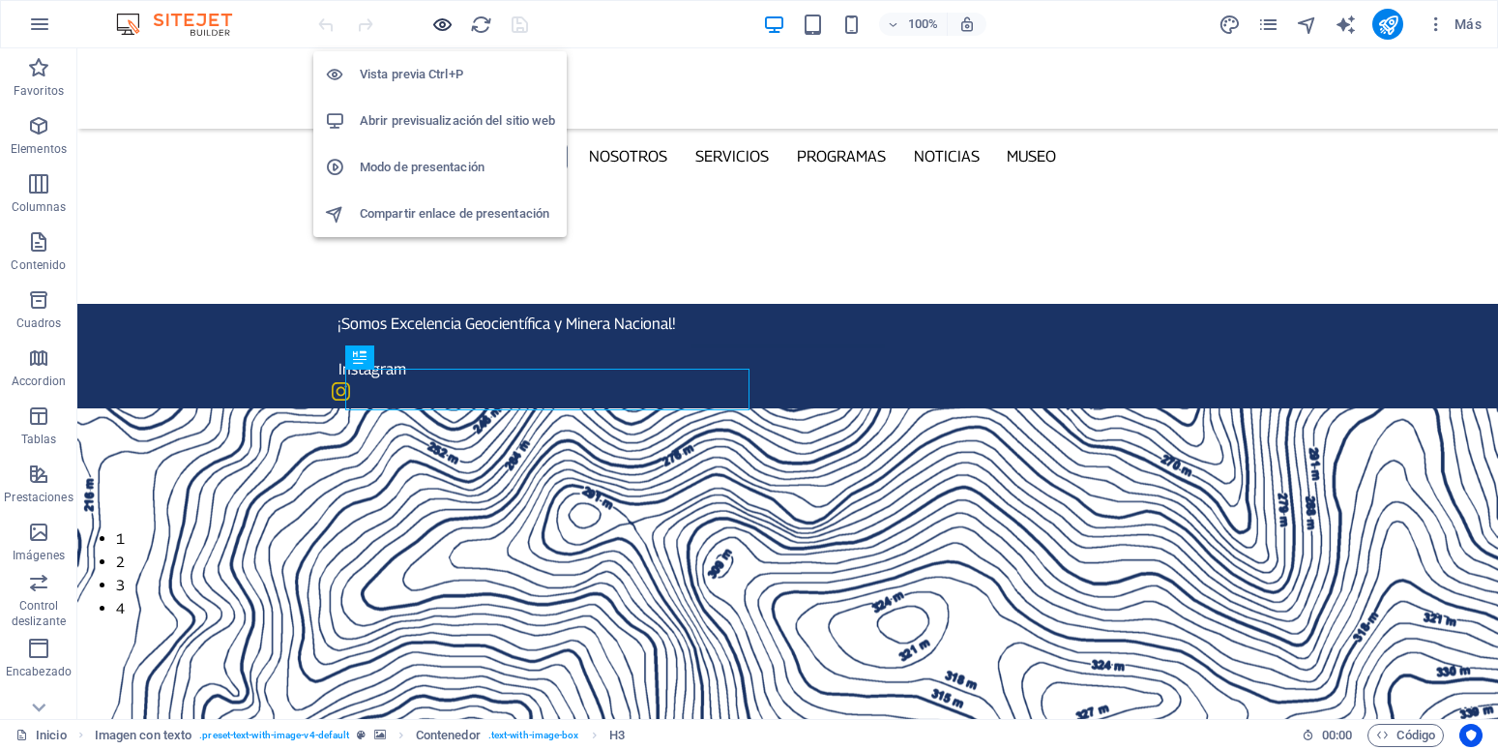
click at [433, 28] on icon "button" at bounding box center [442, 25] width 22 height 22
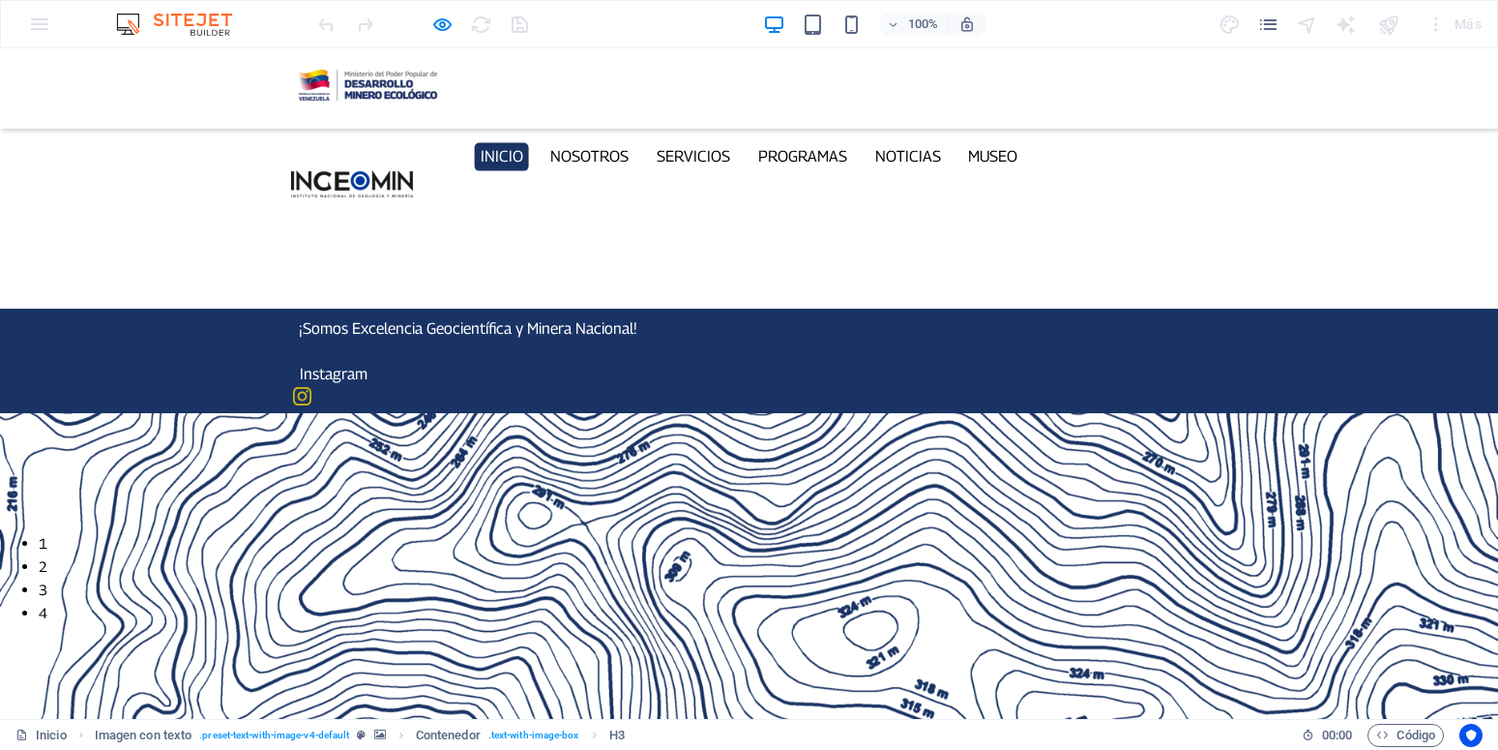
scroll to position [0, 0]
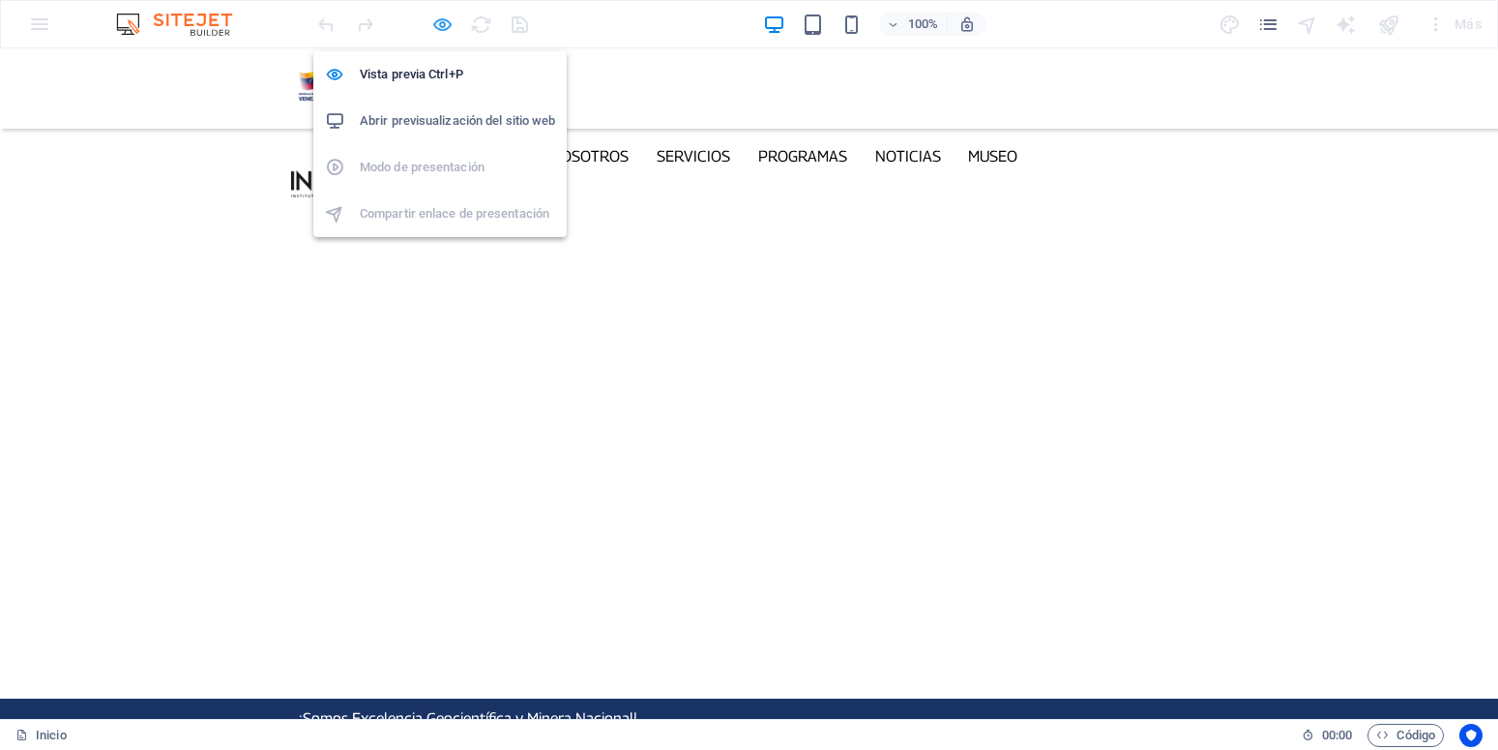
click at [449, 27] on icon "button" at bounding box center [442, 25] width 22 height 22
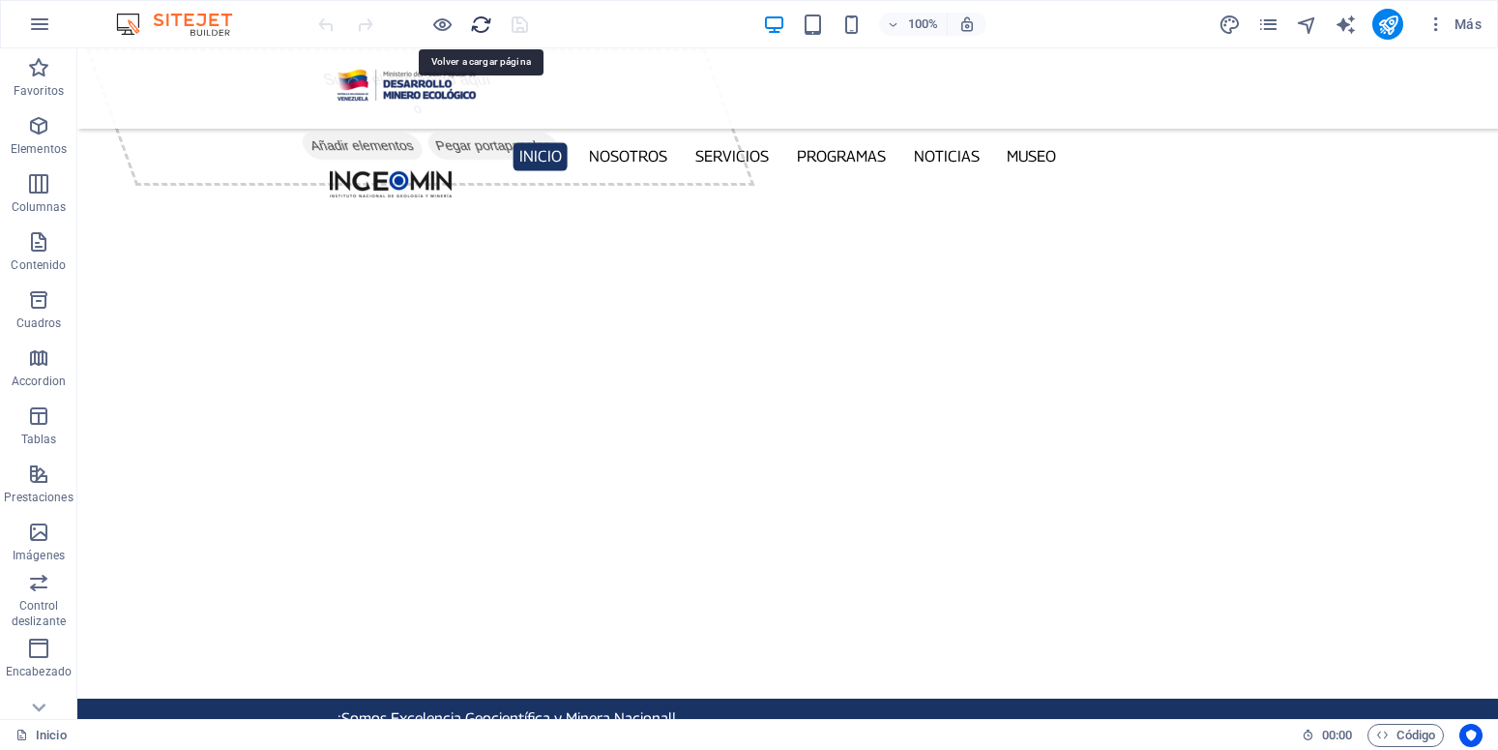
click at [481, 27] on icon "reload" at bounding box center [481, 25] width 22 height 22
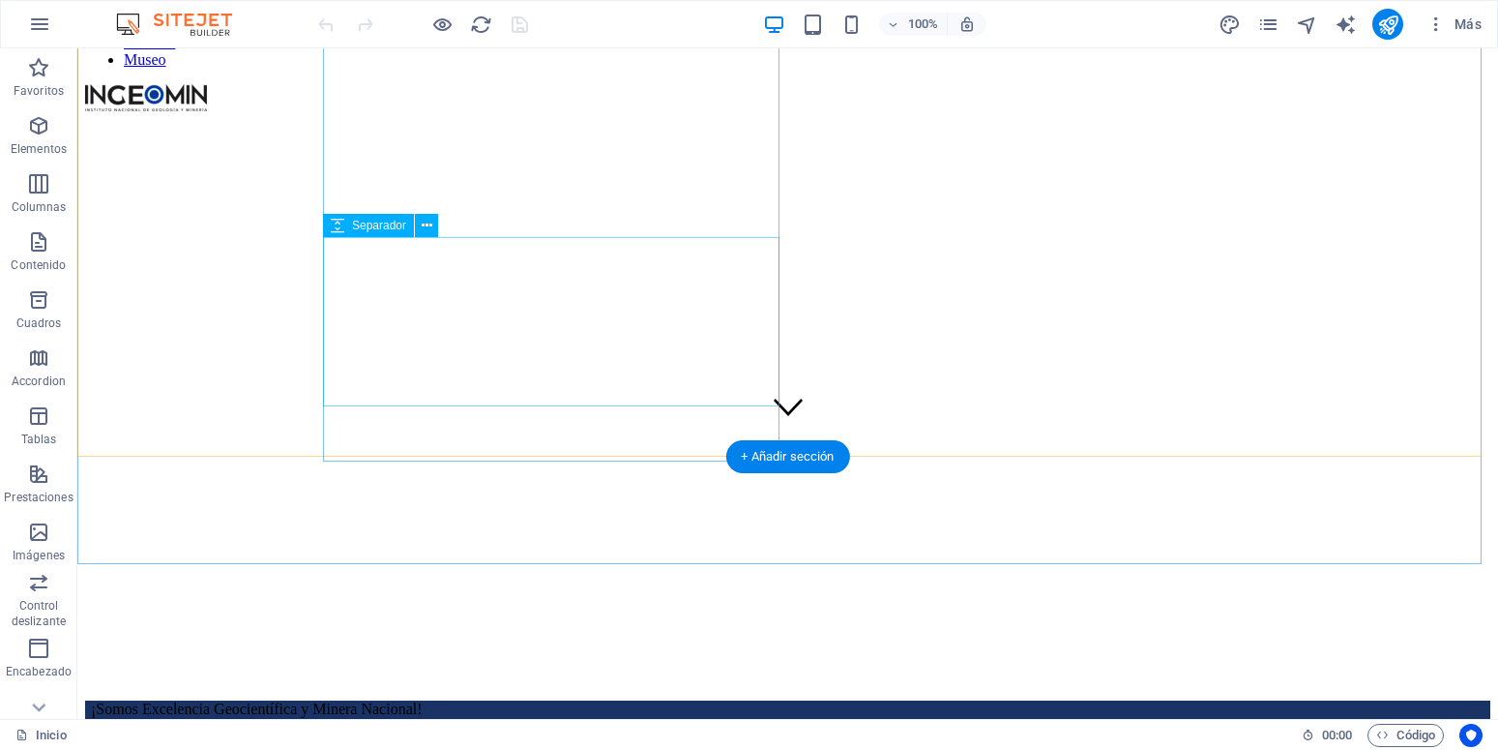
scroll to position [296, 0]
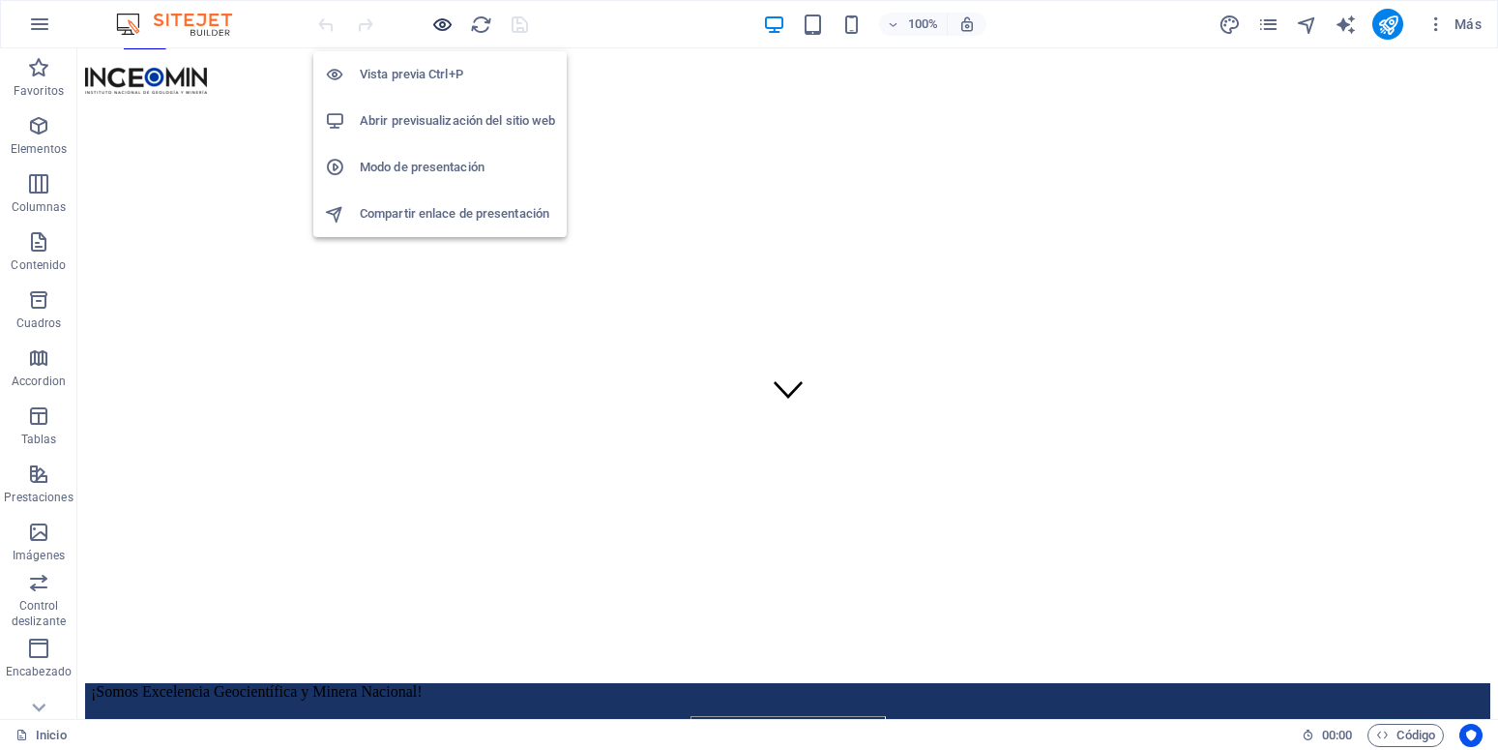
click at [442, 27] on icon "button" at bounding box center [442, 25] width 22 height 22
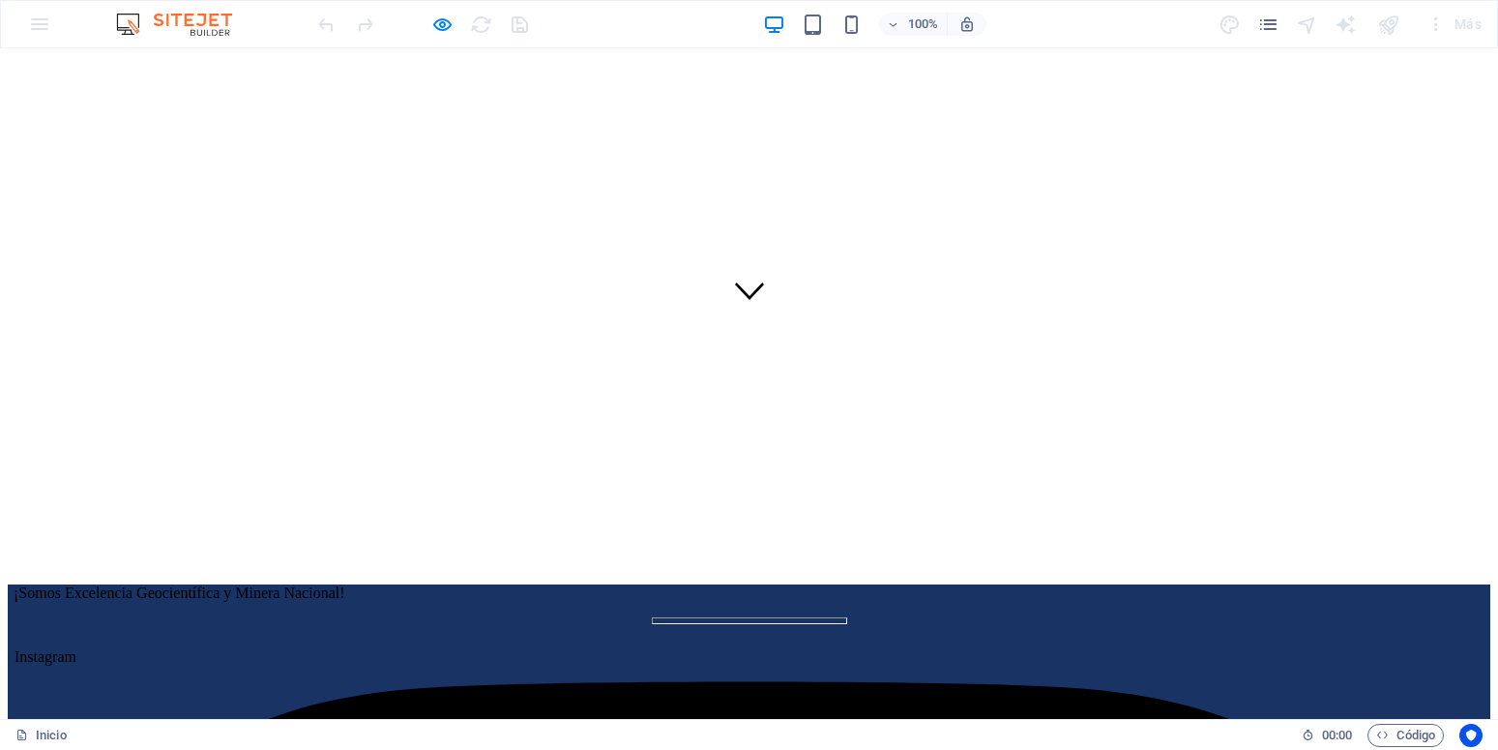
scroll to position [0, 0]
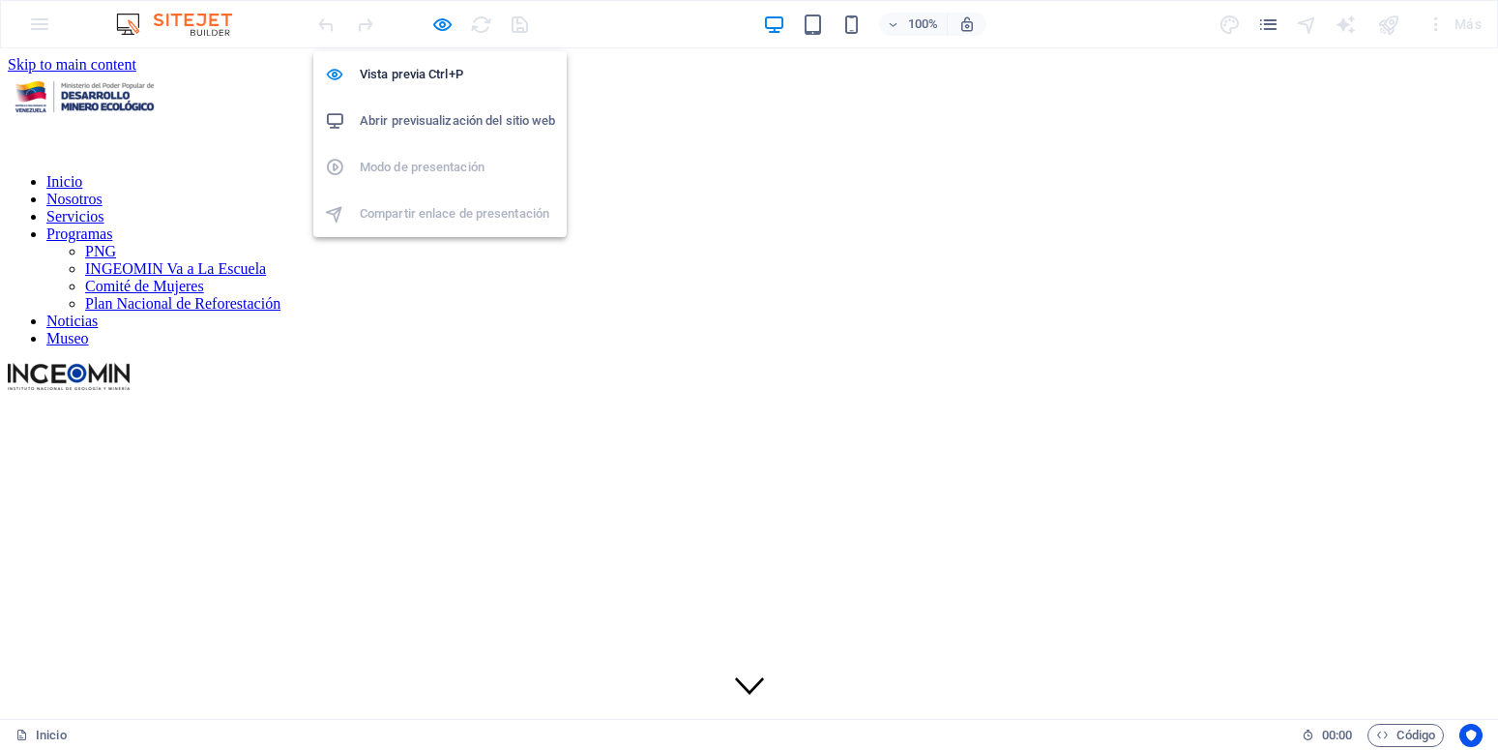
click at [410, 124] on h6 "Abrir previsualización del sitio web" at bounding box center [457, 120] width 195 height 23
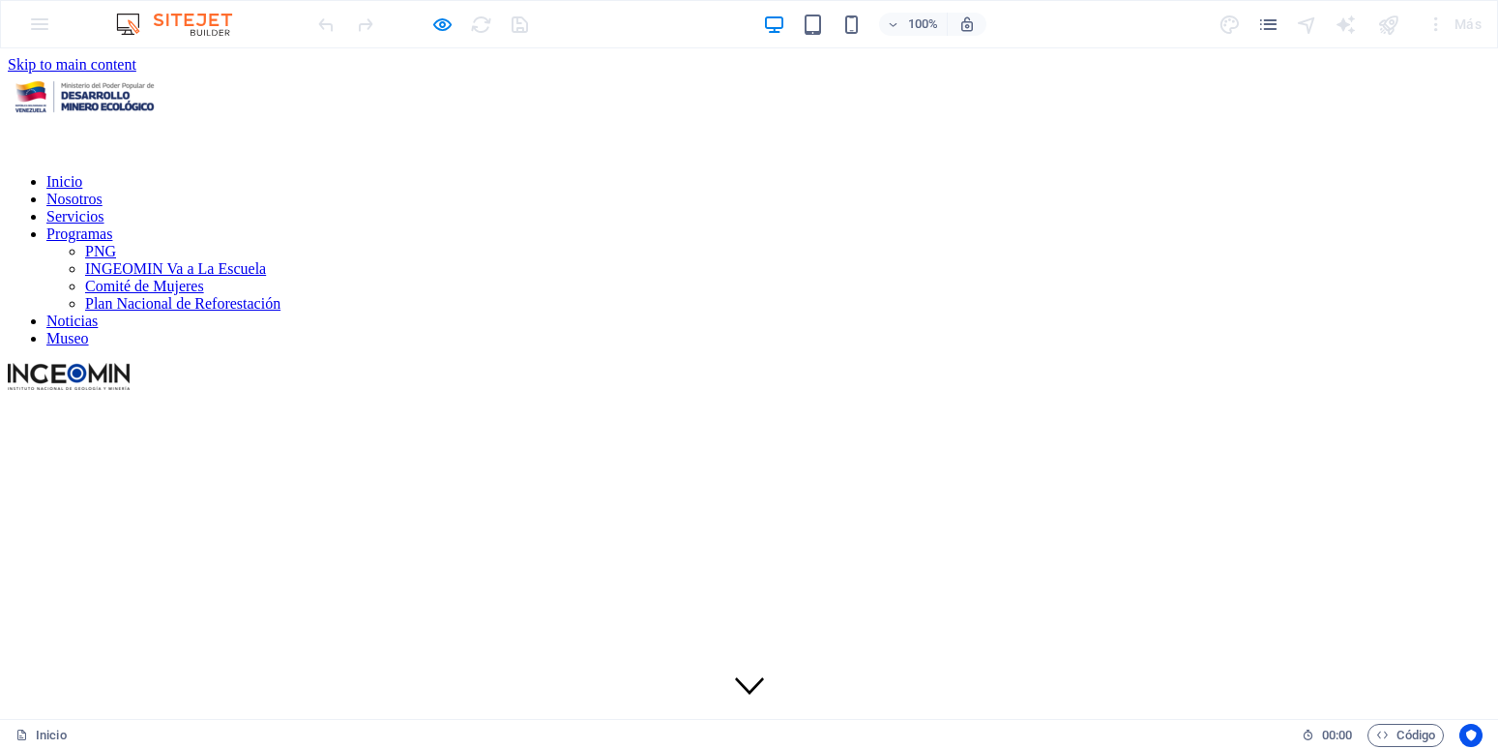
click at [456, 28] on div at bounding box center [422, 24] width 217 height 31
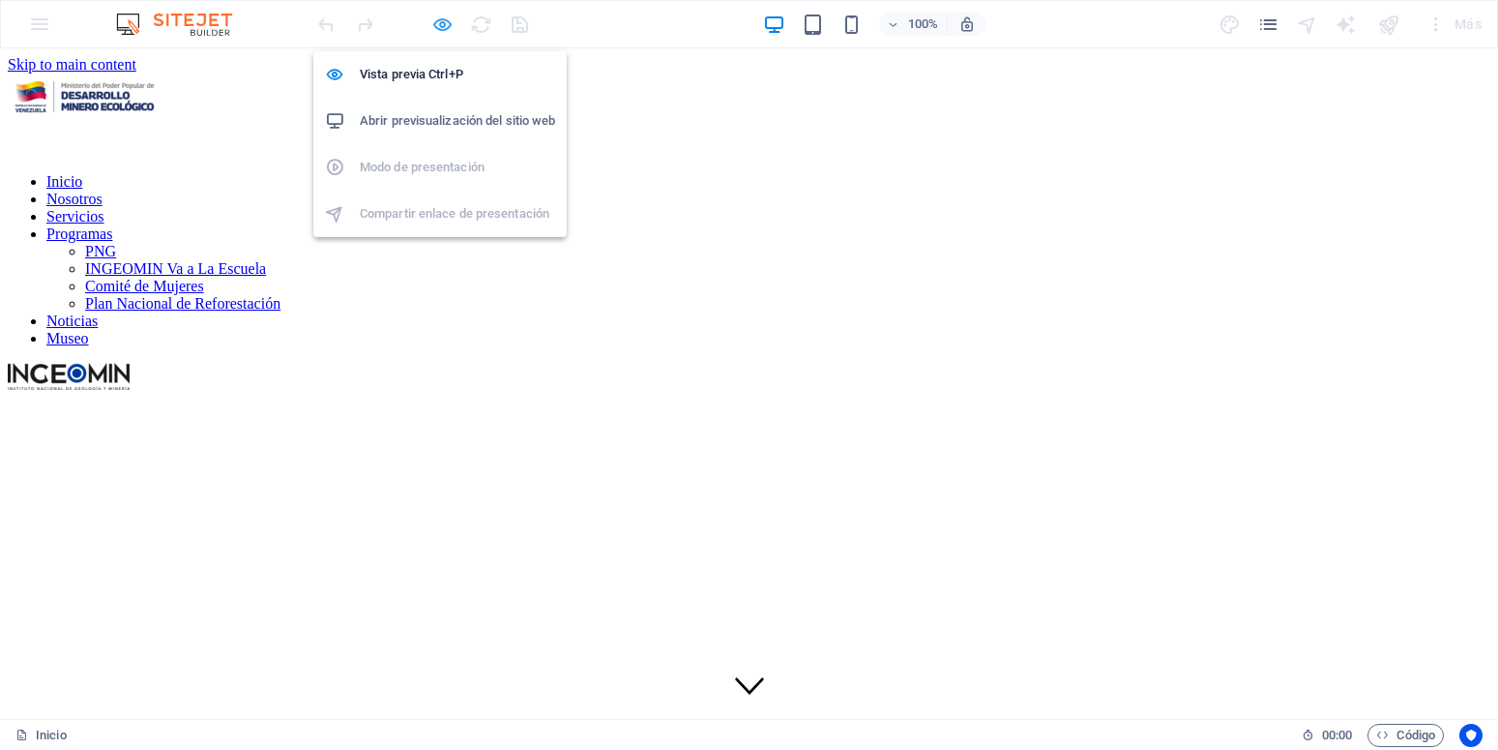
click at [449, 29] on icon "button" at bounding box center [442, 25] width 22 height 22
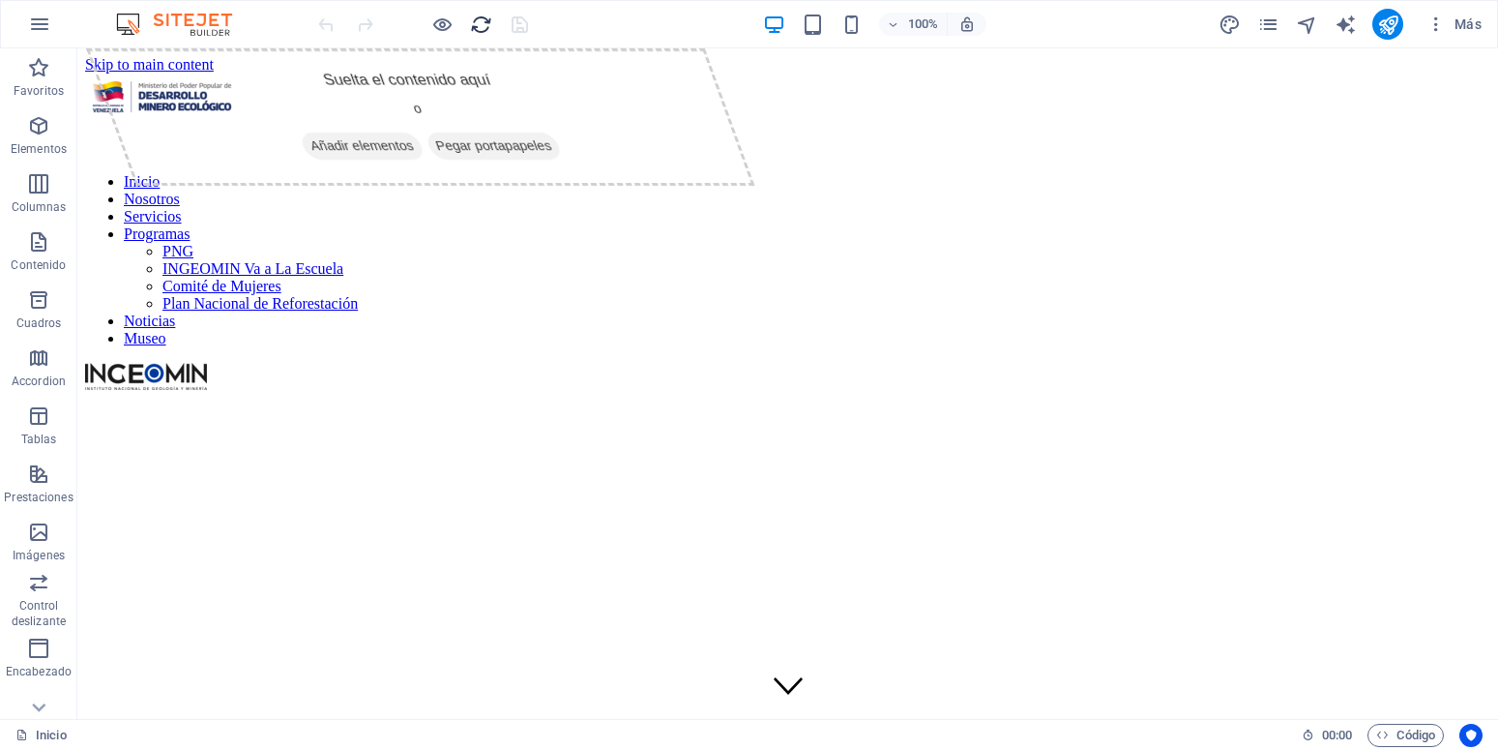
click at [474, 21] on icon "reload" at bounding box center [481, 25] width 22 height 22
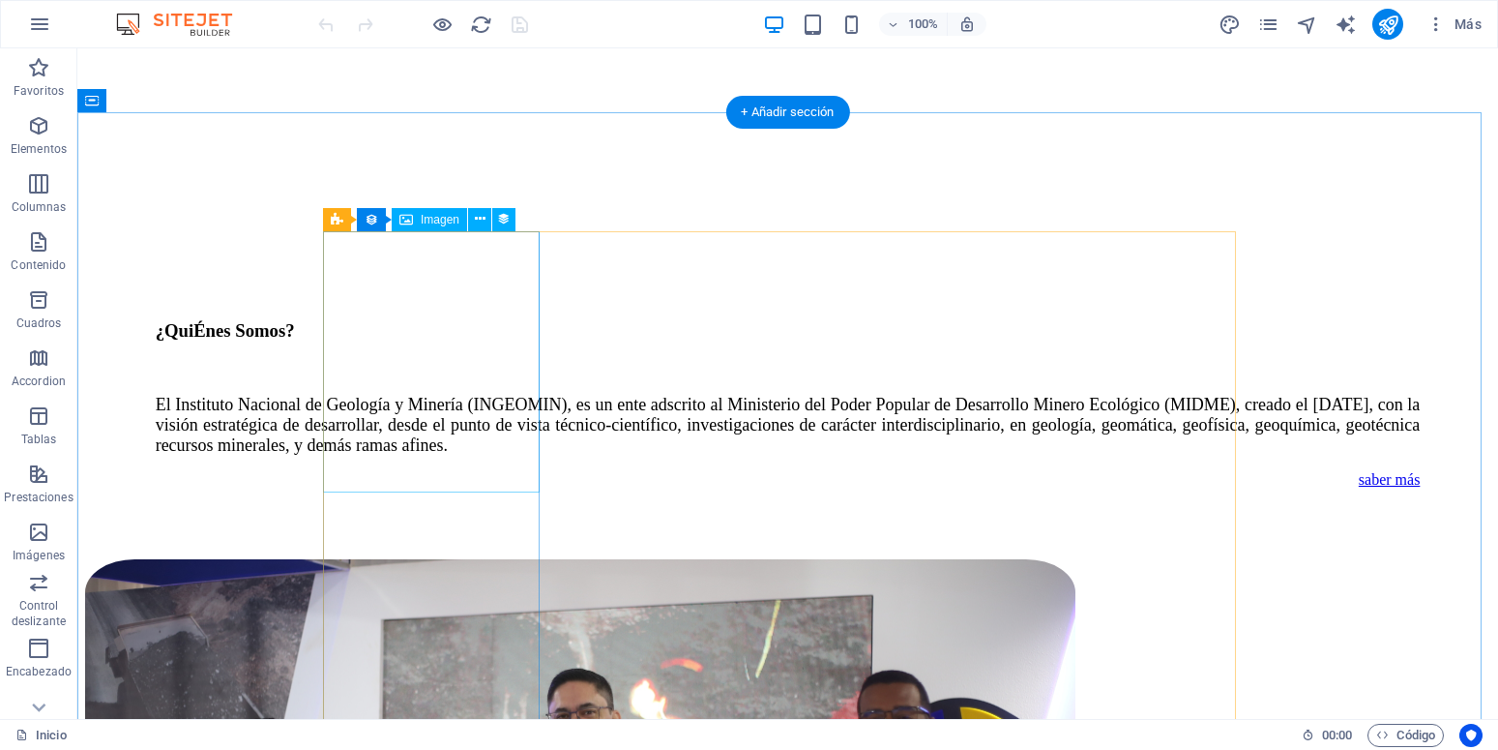
scroll to position [2663, 0]
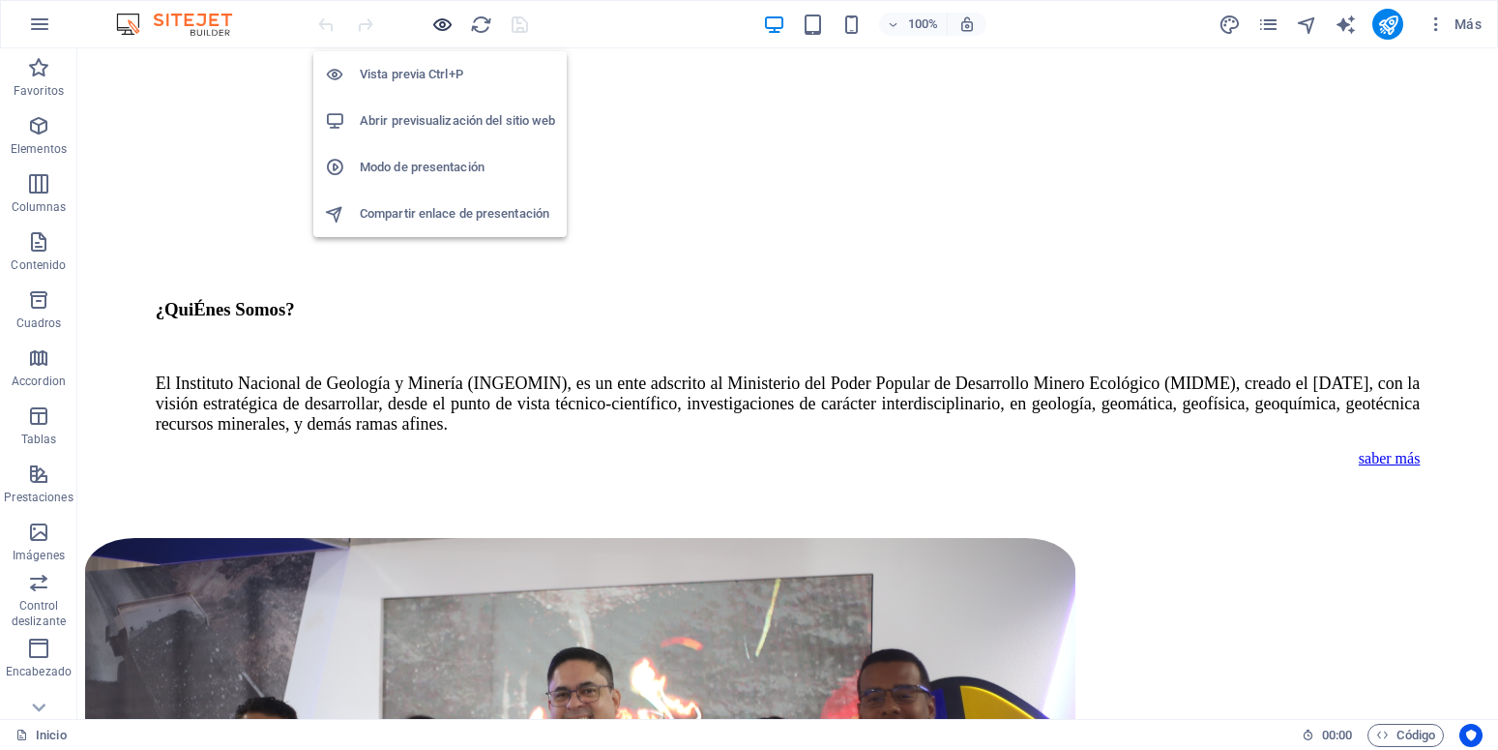
click at [445, 24] on icon "button" at bounding box center [442, 25] width 22 height 22
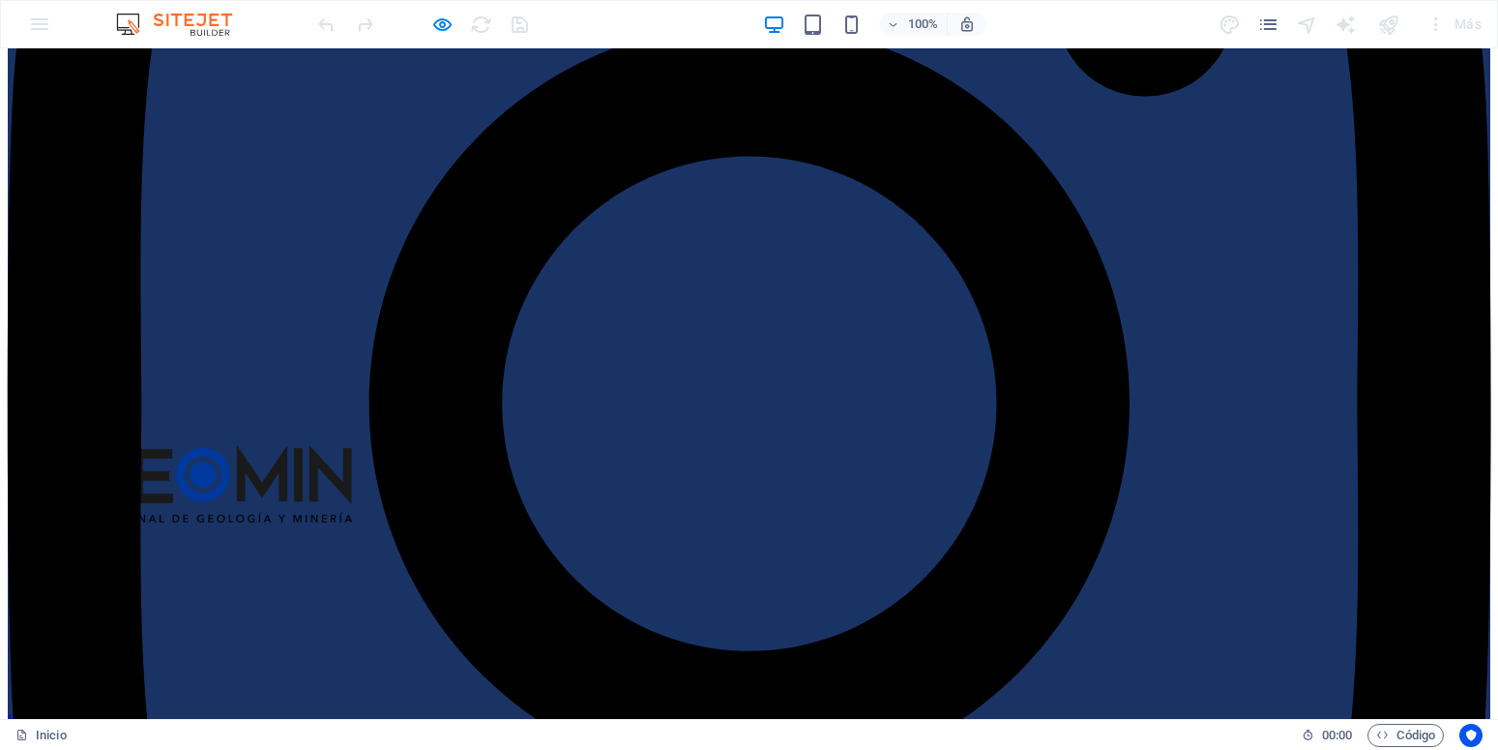
scroll to position [1677, 0]
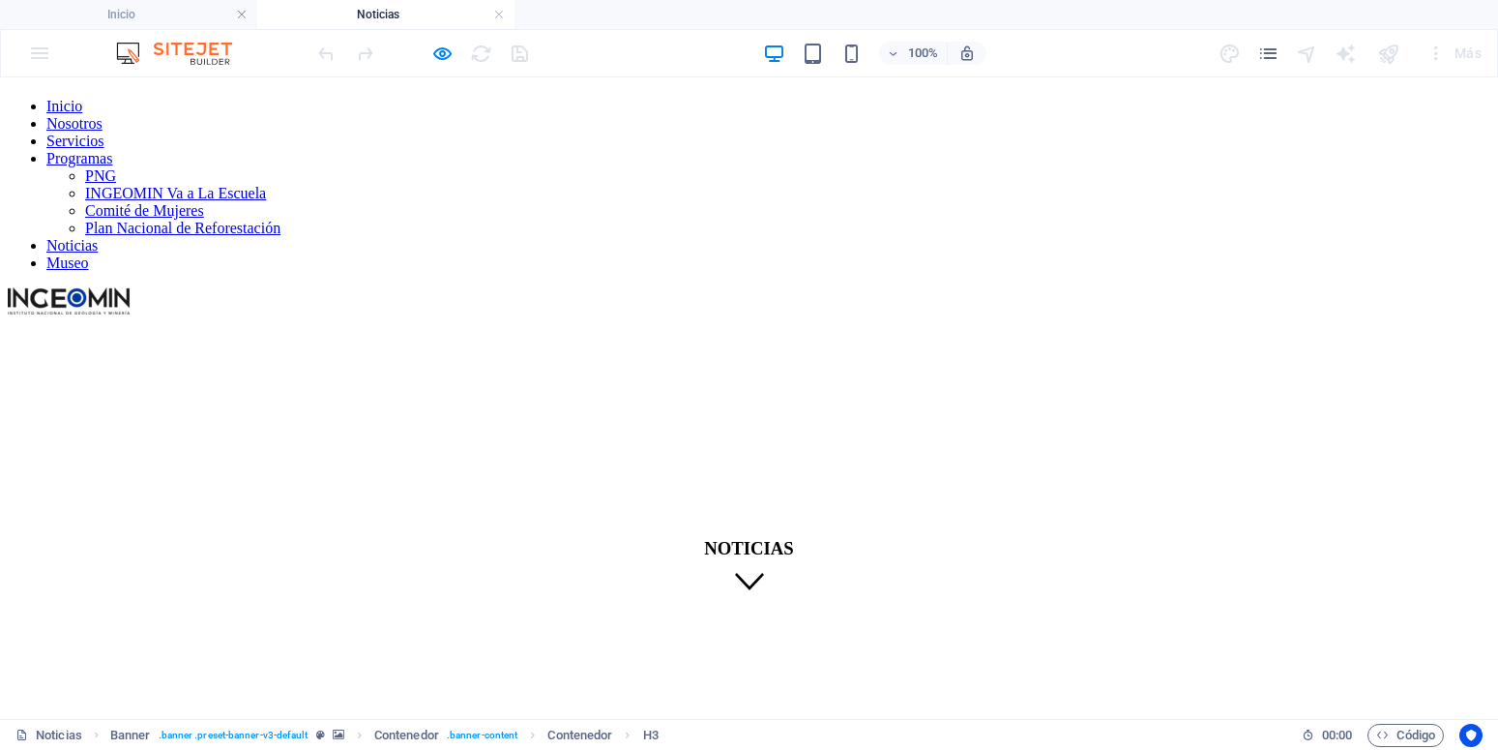
scroll to position [0, 0]
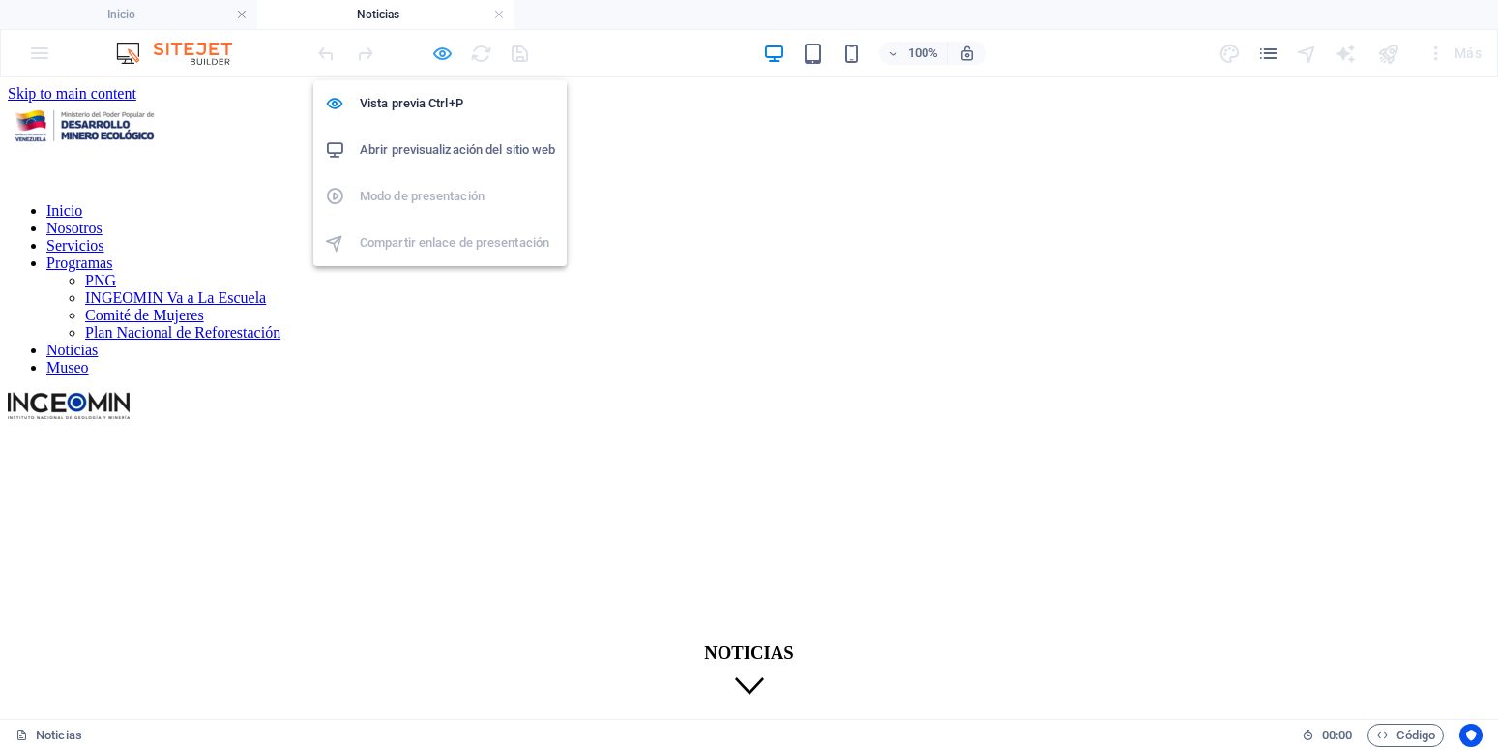
click at [437, 56] on icon "button" at bounding box center [442, 54] width 22 height 22
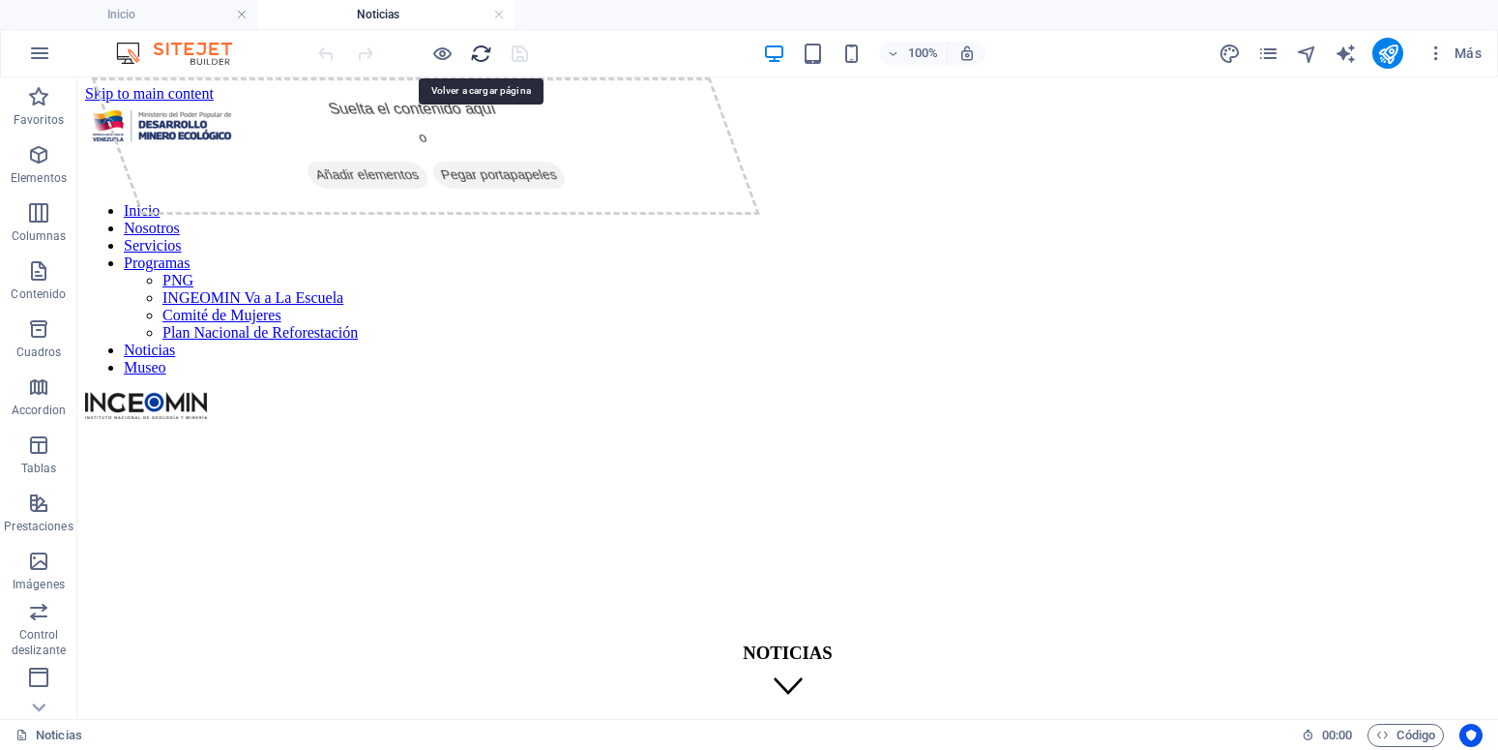
click at [485, 55] on icon "reload" at bounding box center [481, 54] width 22 height 22
click at [480, 58] on icon "reload" at bounding box center [481, 54] width 22 height 22
click at [478, 60] on icon "reload" at bounding box center [481, 54] width 22 height 22
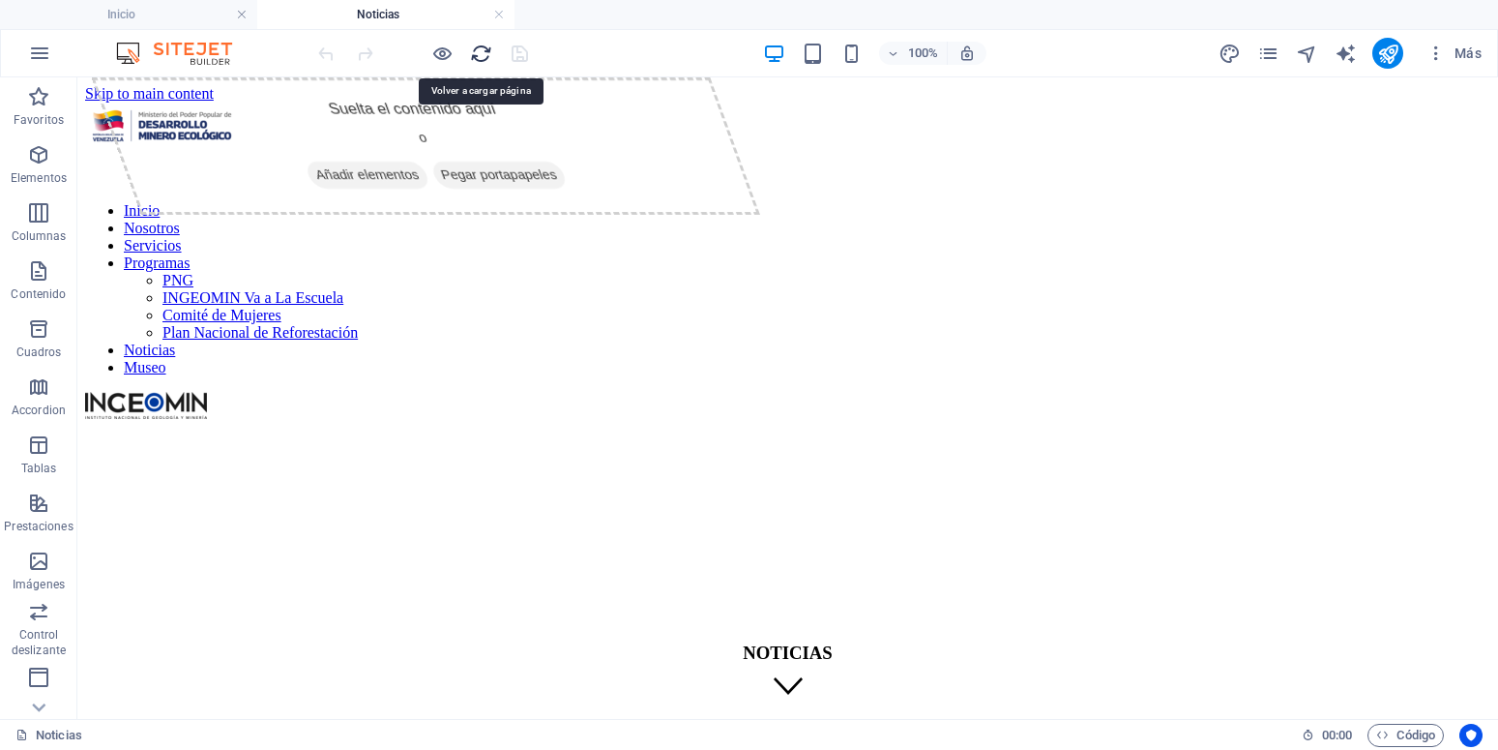
click at [478, 60] on icon "reload" at bounding box center [481, 54] width 22 height 22
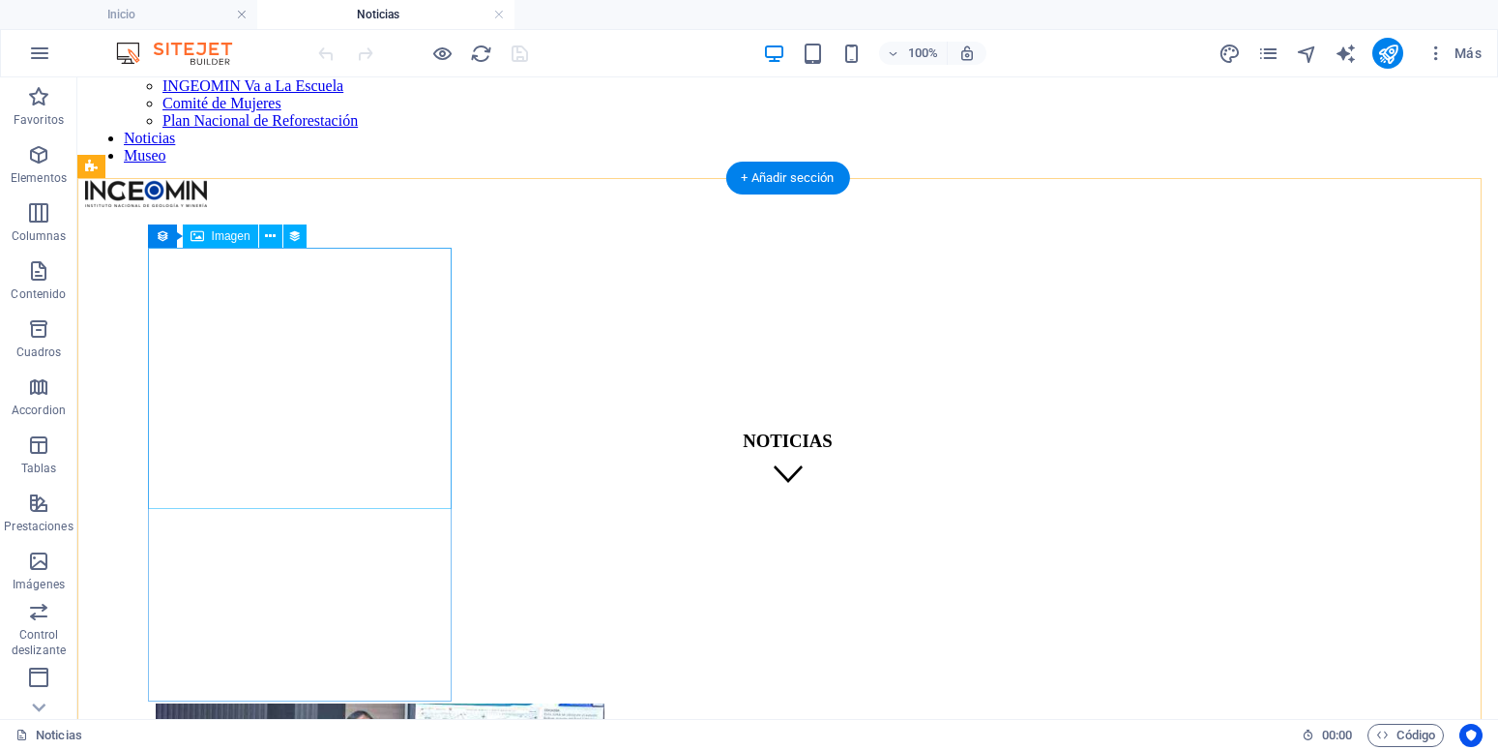
scroll to position [197, 0]
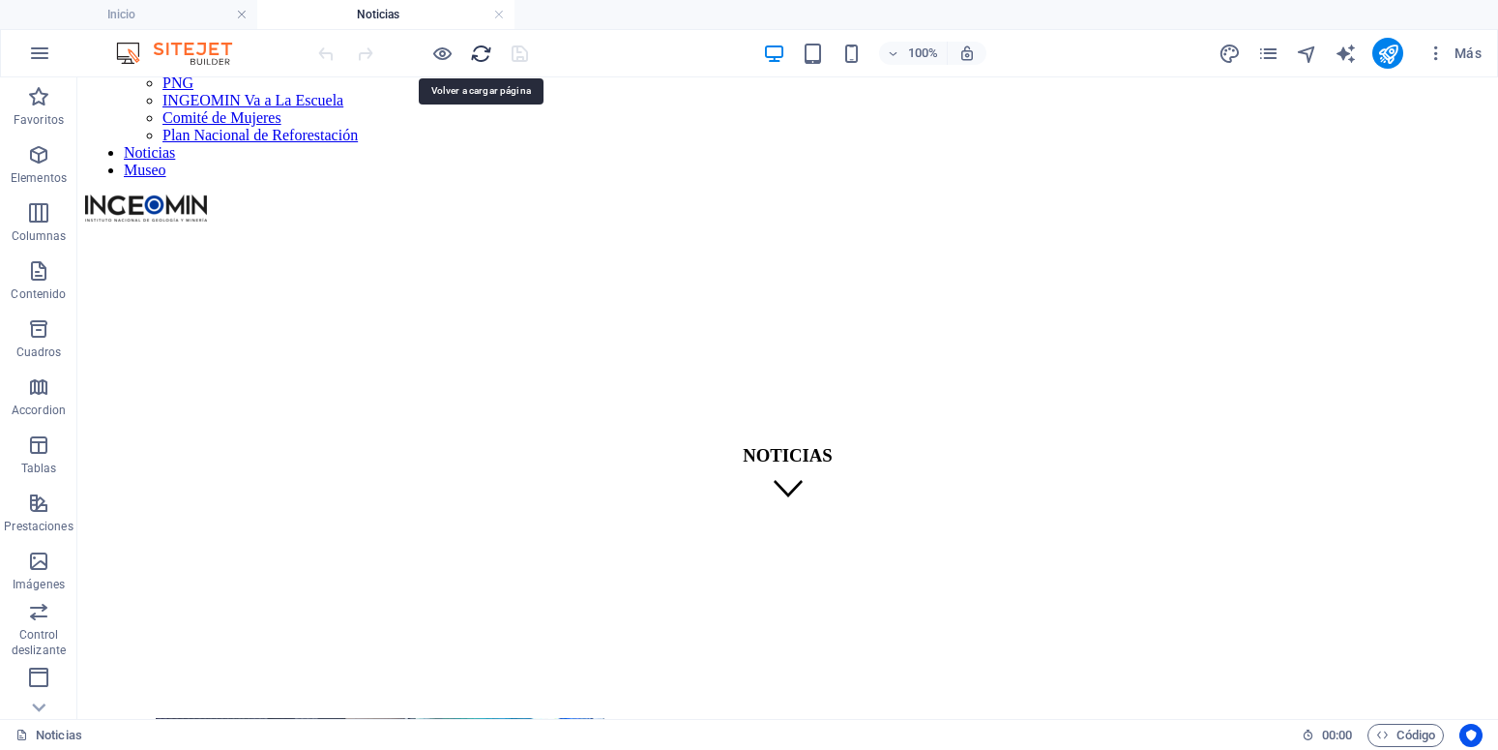
click at [480, 53] on icon "reload" at bounding box center [481, 54] width 22 height 22
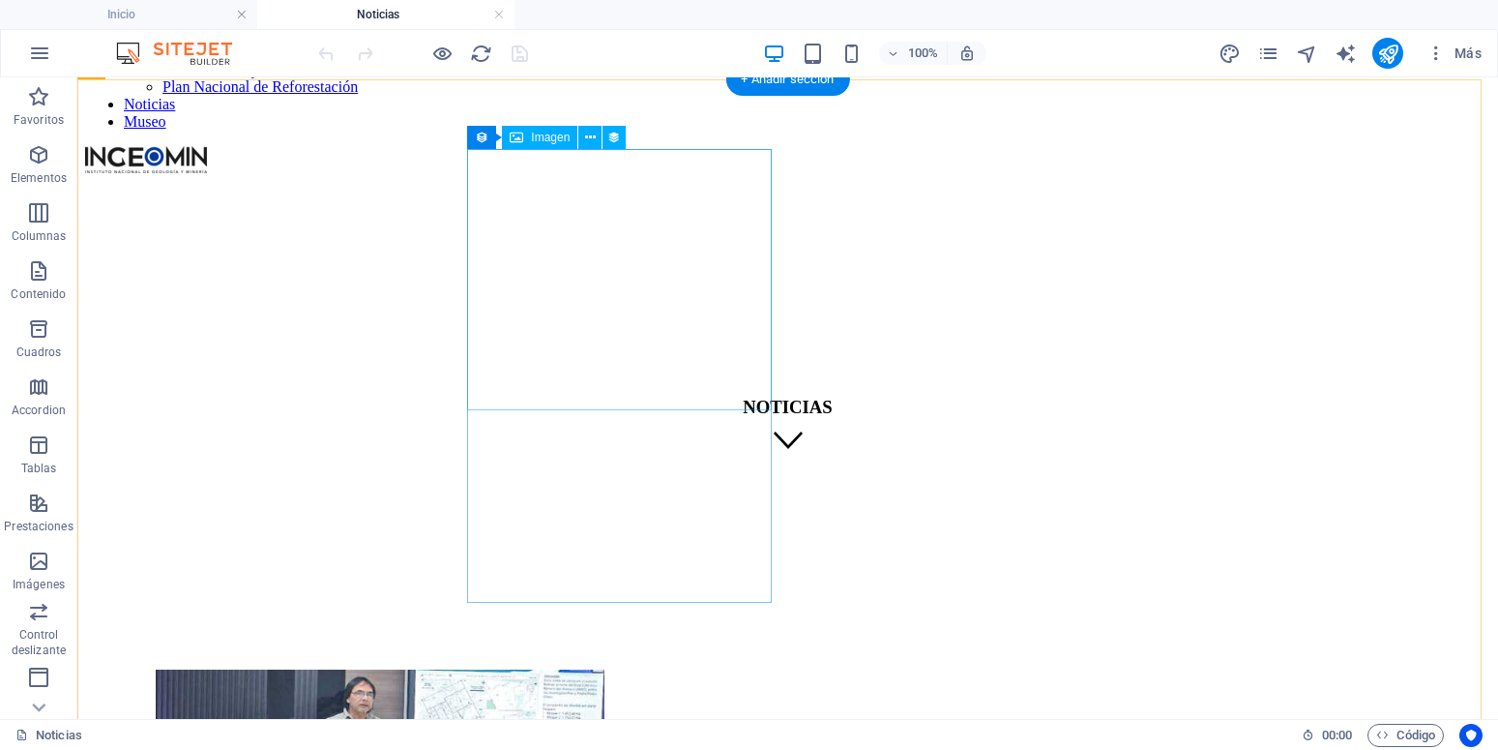
scroll to position [296, 0]
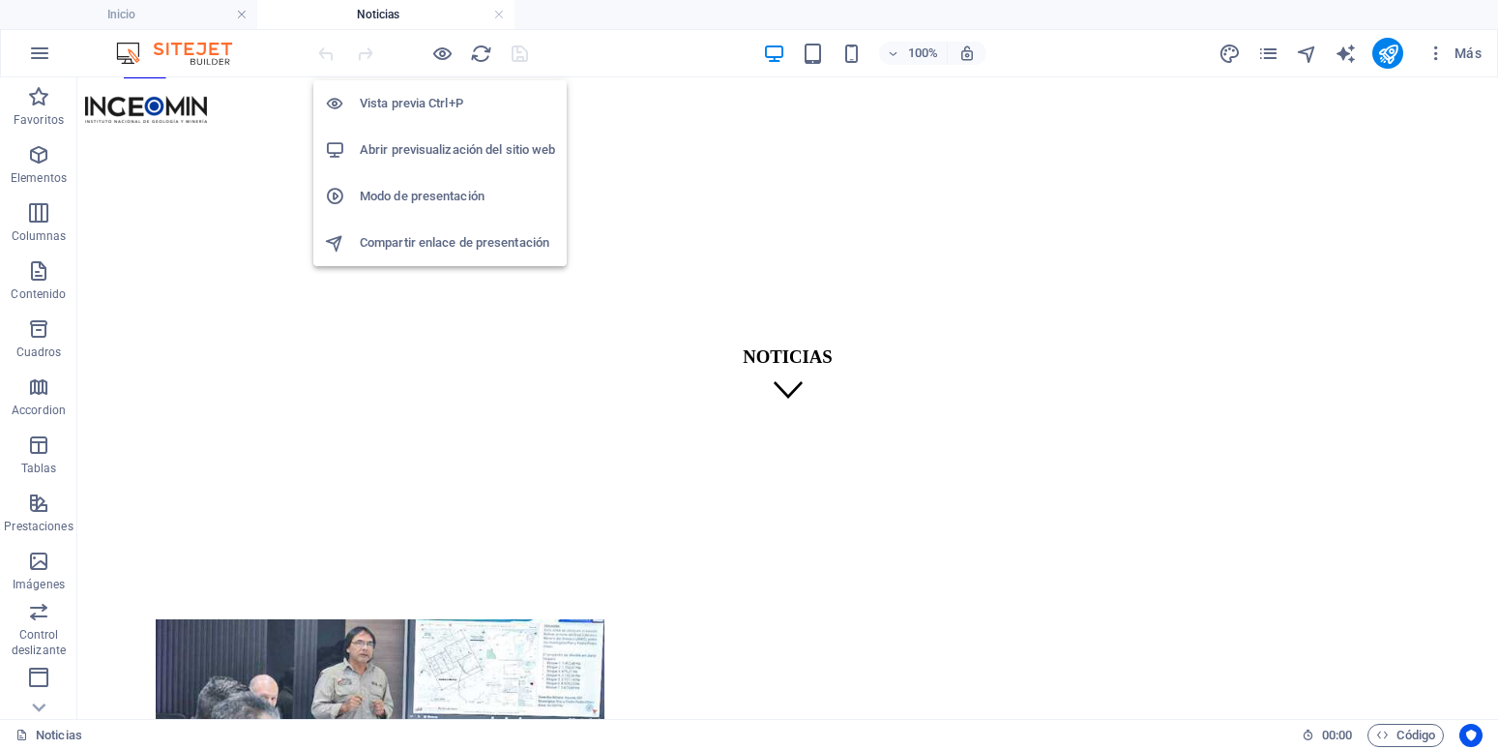
click at [426, 147] on h6 "Abrir previsualización del sitio web" at bounding box center [457, 149] width 195 height 23
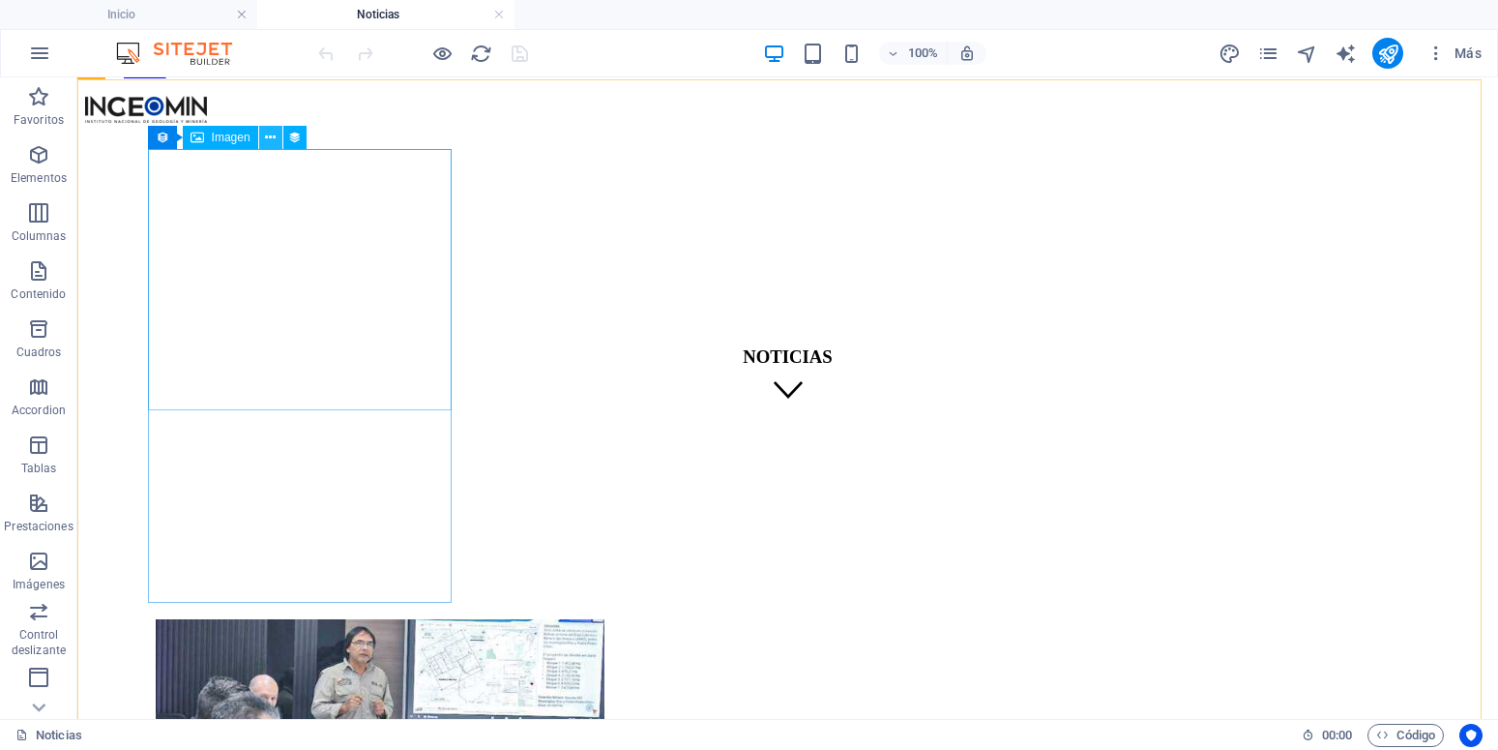
click at [270, 136] on icon at bounding box center [270, 138] width 11 height 20
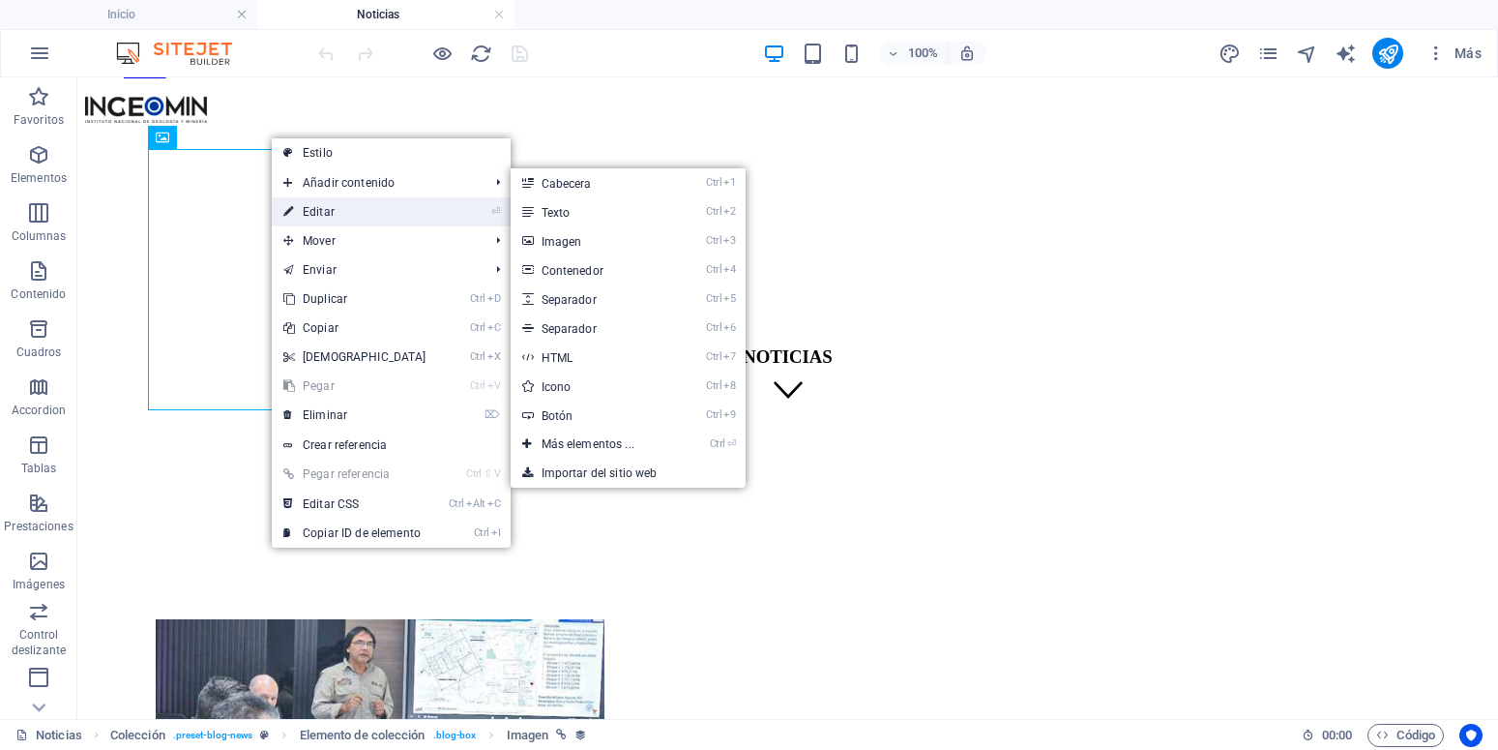
click at [333, 209] on link "⏎ Editar" at bounding box center [355, 211] width 166 height 29
select select "px"
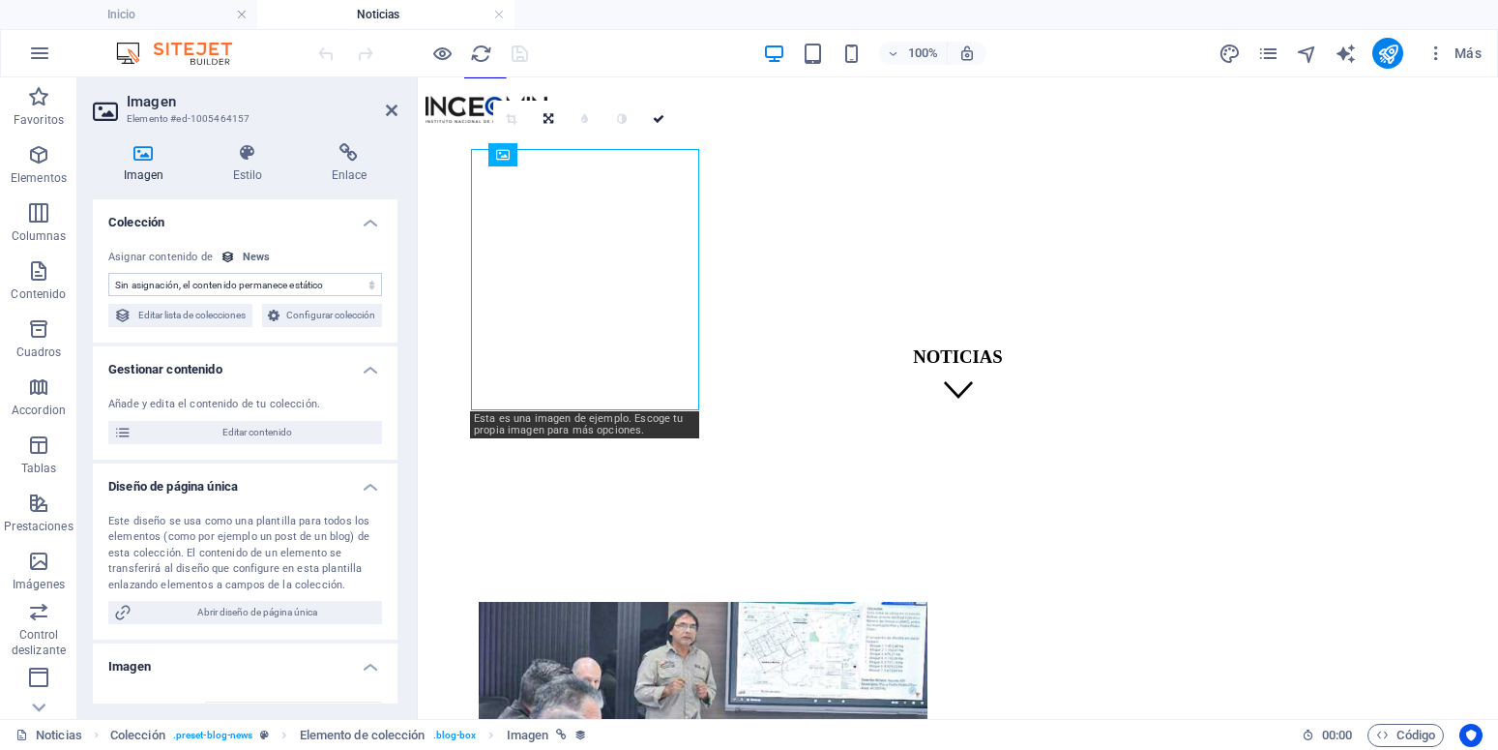
scroll to position [279, 0]
select select "image"
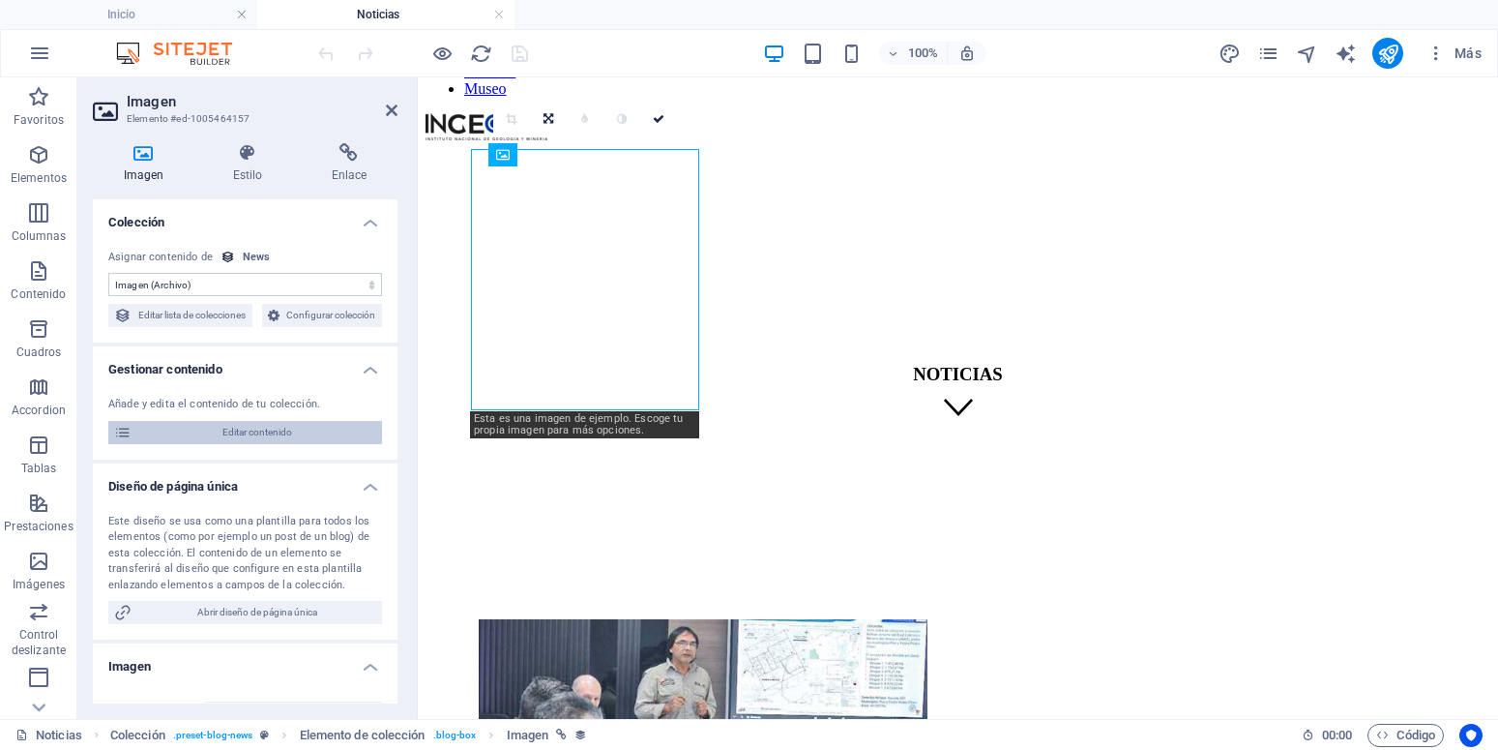
click at [235, 444] on span "Editar contenido" at bounding box center [256, 432] width 239 height 23
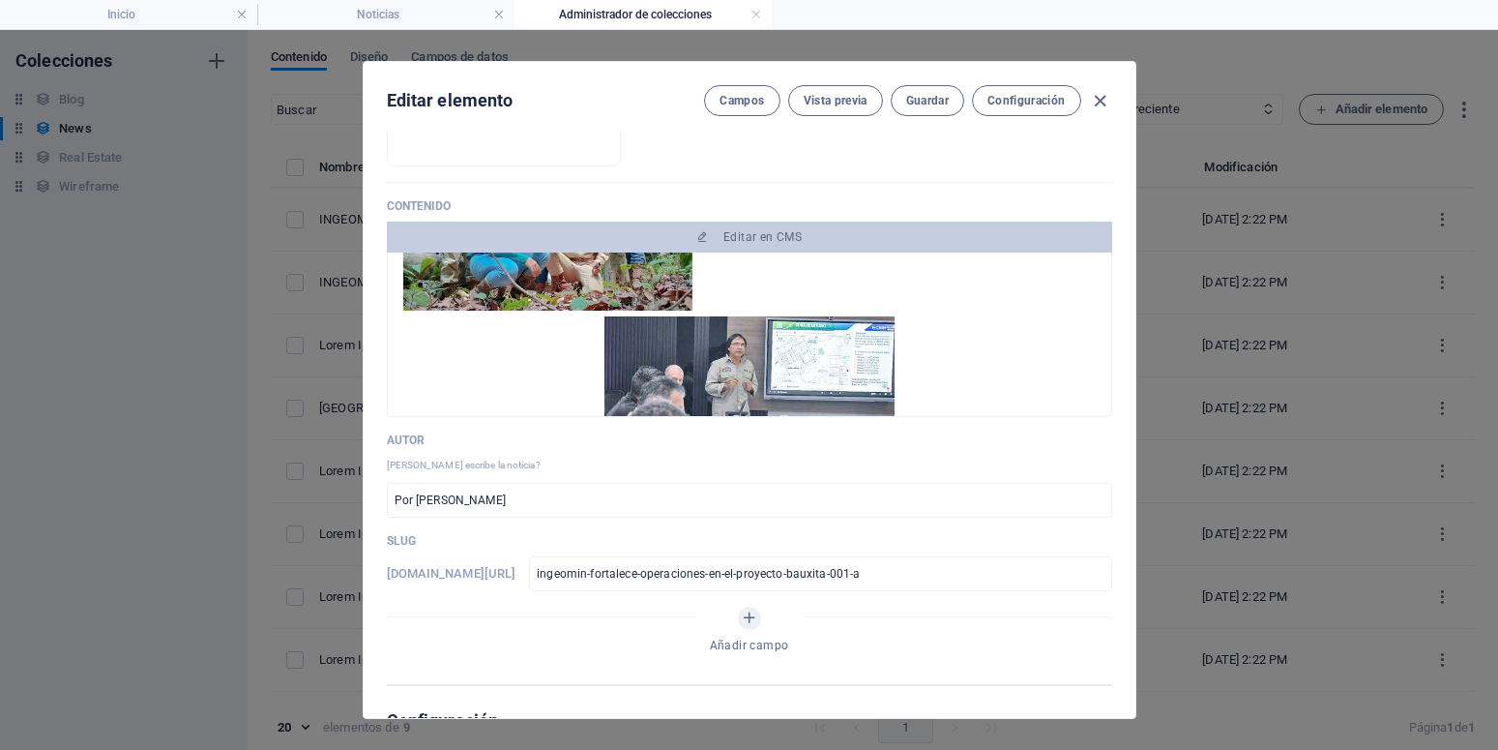
scroll to position [348, 0]
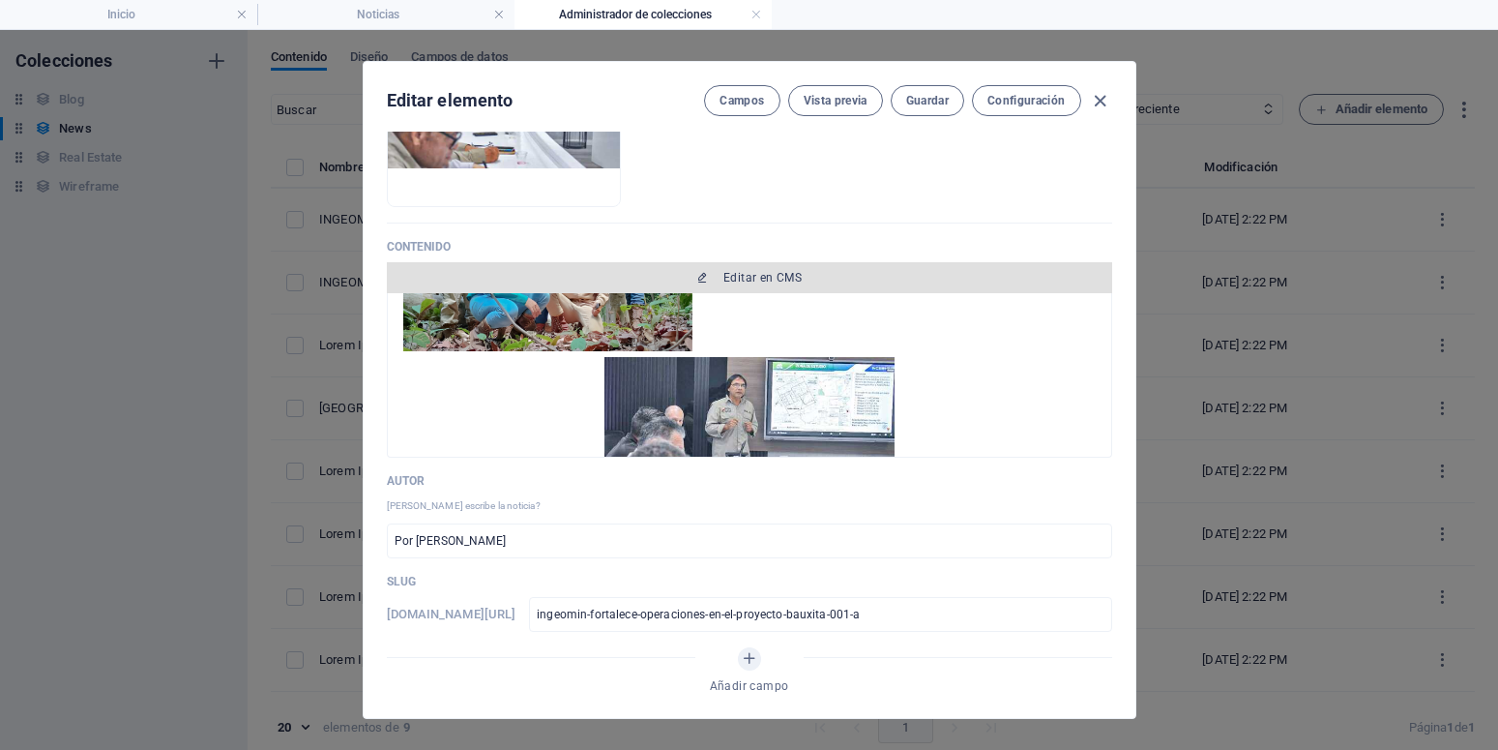
click at [739, 275] on span "Editar en CMS" at bounding box center [762, 277] width 78 height 15
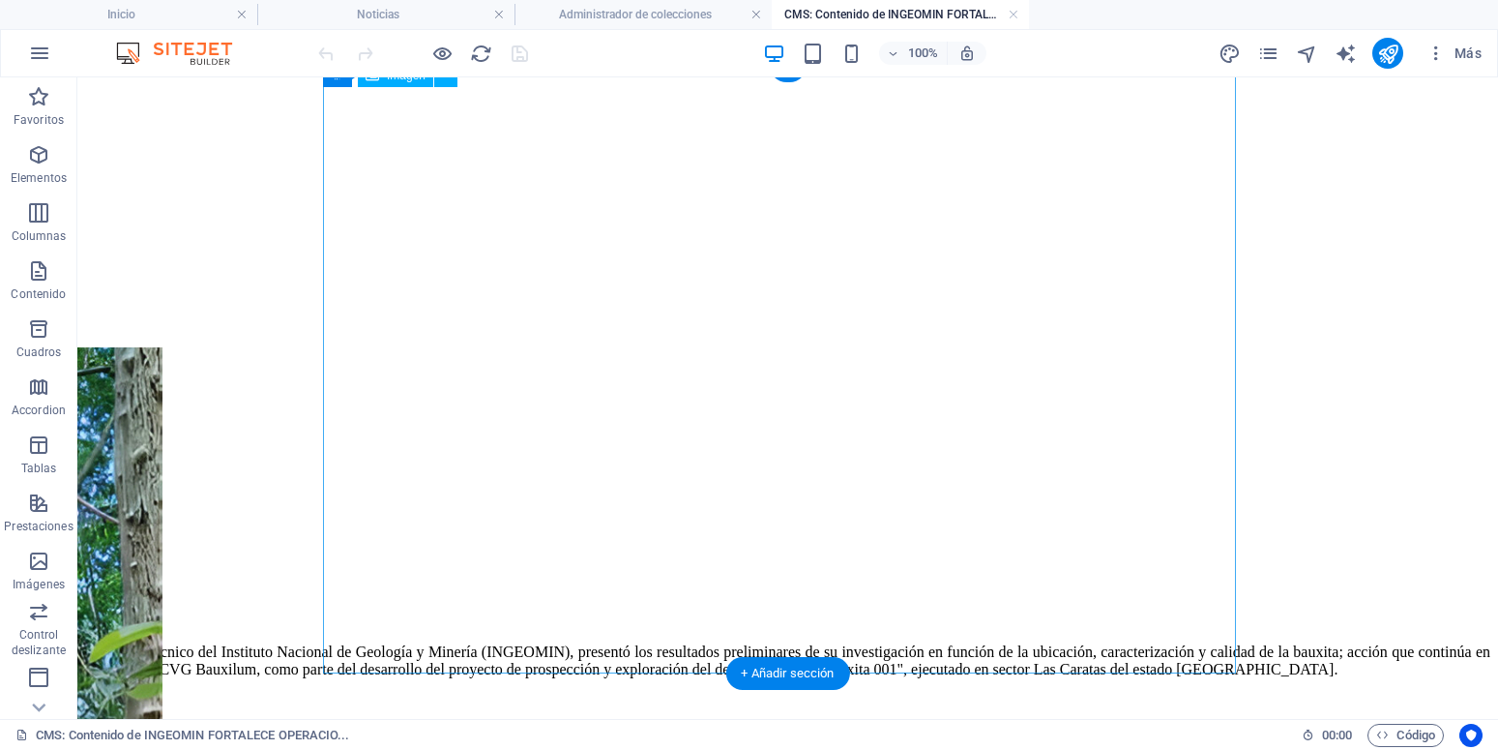
scroll to position [185, 0]
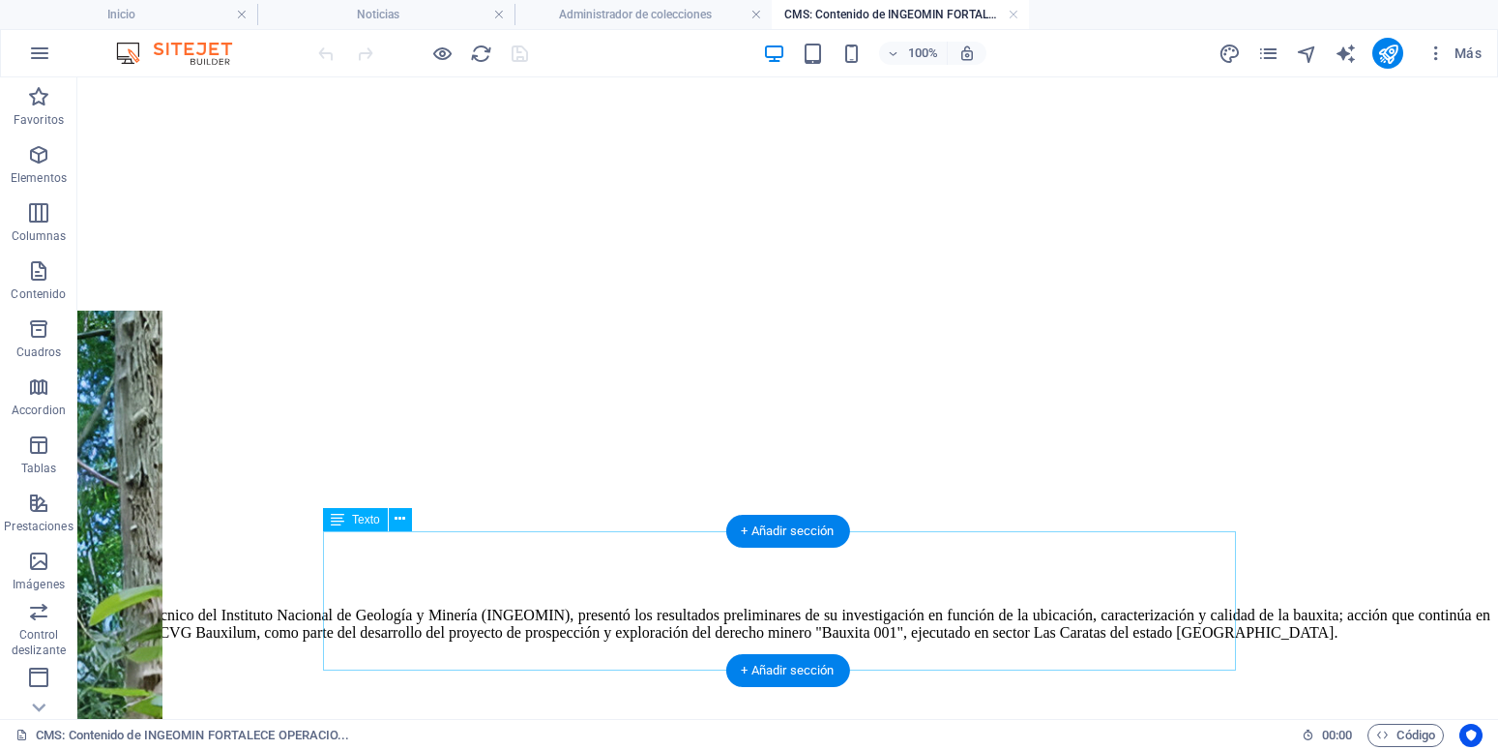
click at [331, 591] on div "El equipo técnico del Instituto Nacional de Geología y Minería (INGEOMIN), pres…" at bounding box center [787, 674] width 1405 height 166
click at [354, 591] on div "El equipo técnico del Instituto Nacional de Geología y Minería (INGEOMIN), pres…" at bounding box center [787, 674] width 1405 height 166
click at [357, 591] on div "El equipo técnico del Instituto Nacional de Geología y Minería (INGEOMIN), pres…" at bounding box center [787, 674] width 1405 height 166
click at [358, 591] on div "El equipo técnico del Instituto Nacional de Geología y Minería (INGEOMIN), pres…" at bounding box center [787, 674] width 1405 height 166
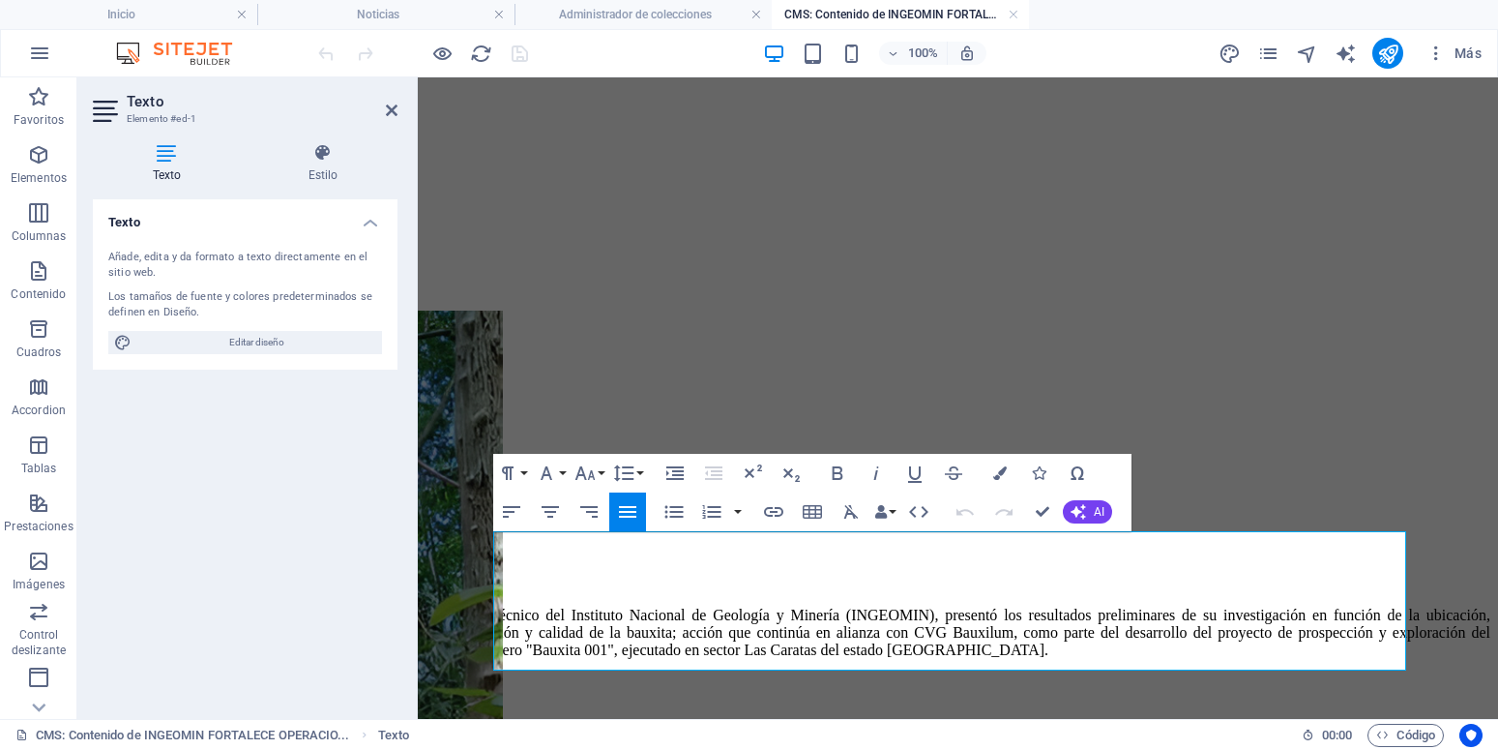
drag, startPoint x: 1482, startPoint y: 356, endPoint x: 1351, endPoint y: 605, distance: 281.6
drag, startPoint x: 516, startPoint y: 539, endPoint x: 559, endPoint y: 550, distance: 44.1
click at [521, 606] on p "El equipo técnico del Instituto Nacional de Geología y Minería (INGEOMIN), pres…" at bounding box center [958, 632] width 1065 height 52
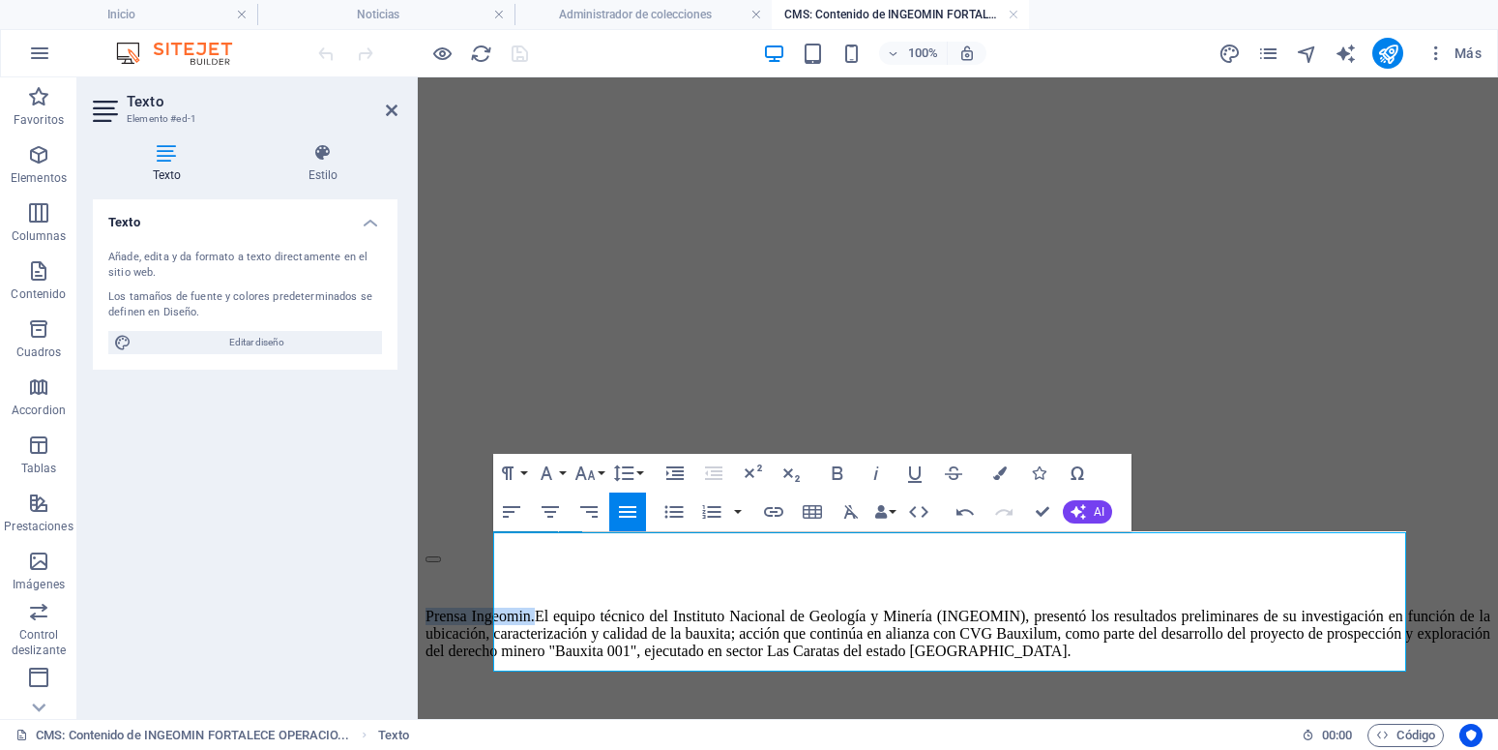
scroll to position [183, 0]
drag, startPoint x: 495, startPoint y: 542, endPoint x: 605, endPoint y: 542, distance: 110.3
click at [605, 607] on p "Prensa Ingeomin. El equipo técnico del Instituto Nacional de Geología y Minería…" at bounding box center [958, 633] width 1065 height 52
click at [829, 477] on icon "button" at bounding box center [837, 472] width 23 height 23
click at [542, 607] on strong "Prensa Ingeomin." at bounding box center [484, 615] width 116 height 16
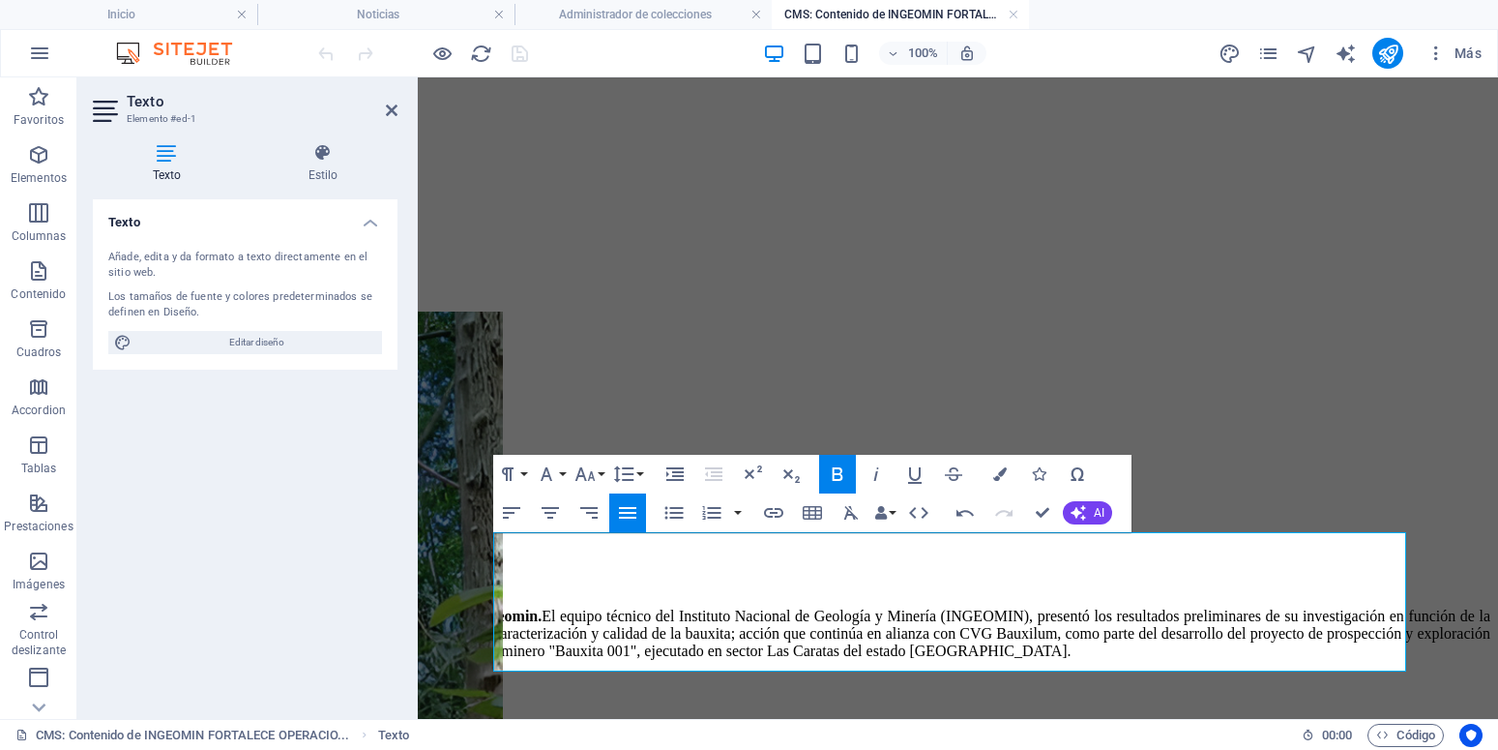
scroll to position [185, 0]
click at [757, 740] on p "El propósito de este plan es evaluar el potencial mineralógico de la zona media…" at bounding box center [958, 757] width 1065 height 35
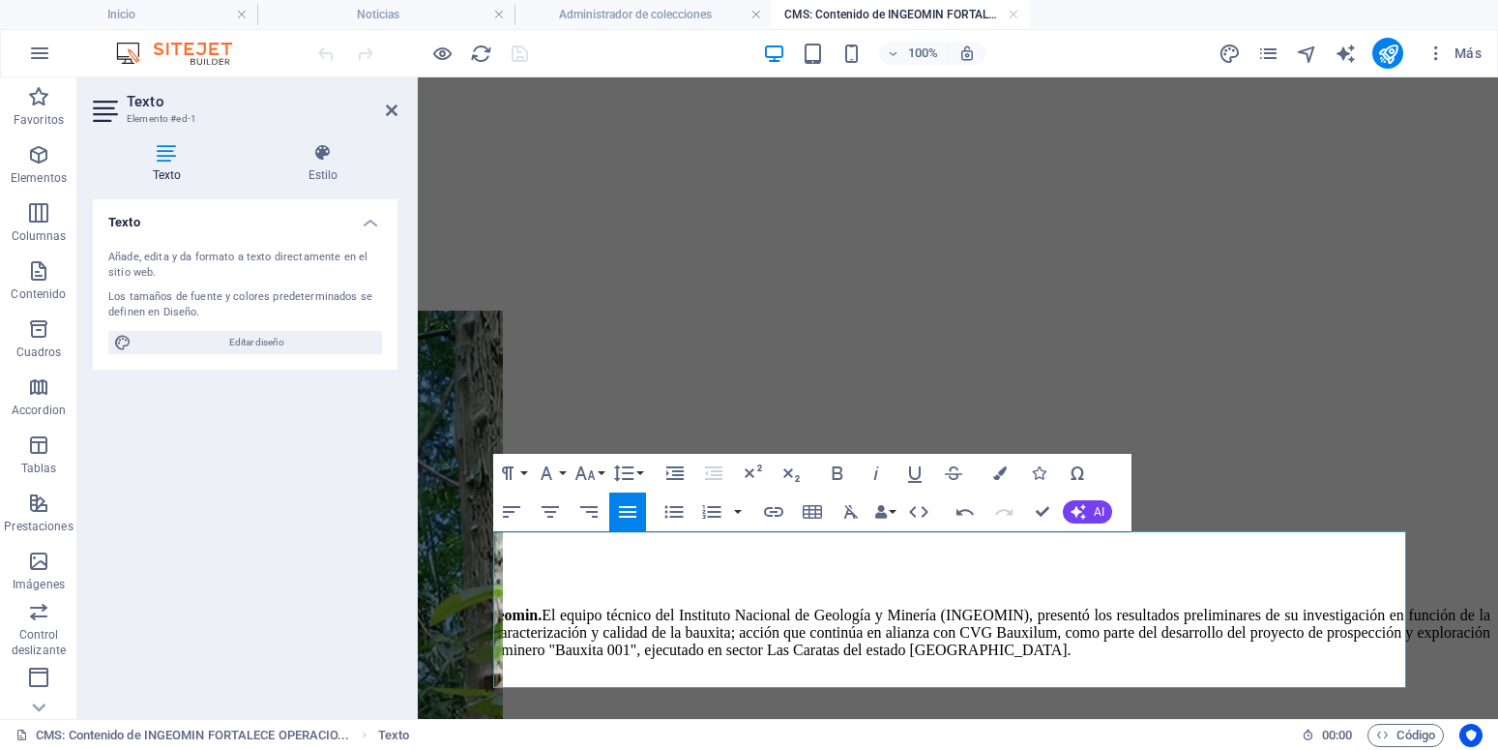
drag, startPoint x: 555, startPoint y: 675, endPoint x: 453, endPoint y: 679, distance: 102.6
click at [453, 679] on body "Skip to main content Prensa Ingeomin. El equipo técnico del Instituto Nacional …" at bounding box center [958, 378] width 1065 height 956
click at [552, 740] on p "El propósito de este plan es evaluar el potencial mineralógico de la zona media…" at bounding box center [958, 757] width 1065 height 35
drag, startPoint x: 532, startPoint y: 682, endPoint x: 478, endPoint y: 685, distance: 54.2
click at [478, 685] on div "Prensa Ingeomin. El equipo técnico del Instituto Nacional de Geología y Minería…" at bounding box center [958, 387] width 1065 height 938
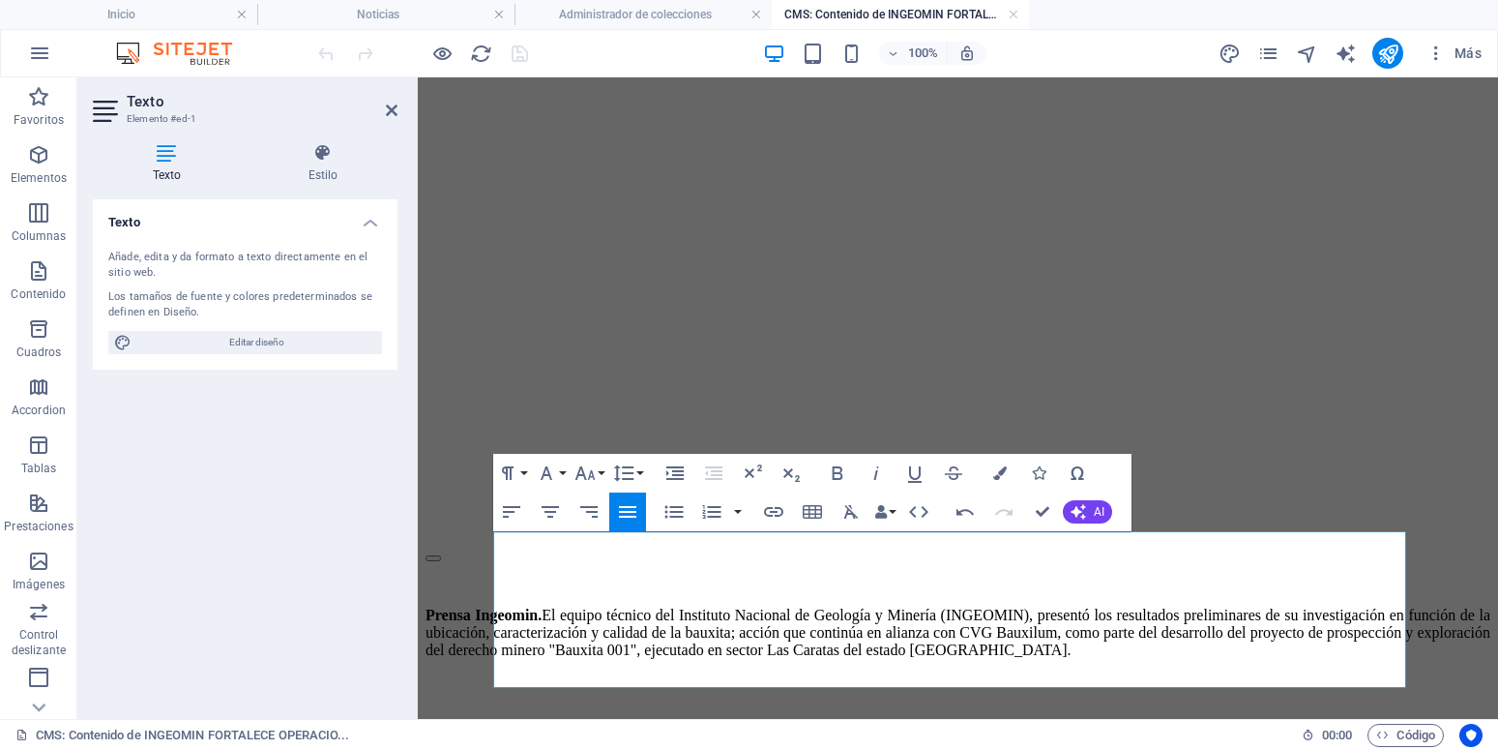
scroll to position [184, 0]
click at [842, 470] on icon "button" at bounding box center [838, 473] width 11 height 14
click at [691, 740] on p "El propósito de este plan es evaluar el potencial mineralógico de la zona media…" at bounding box center [958, 757] width 1065 height 35
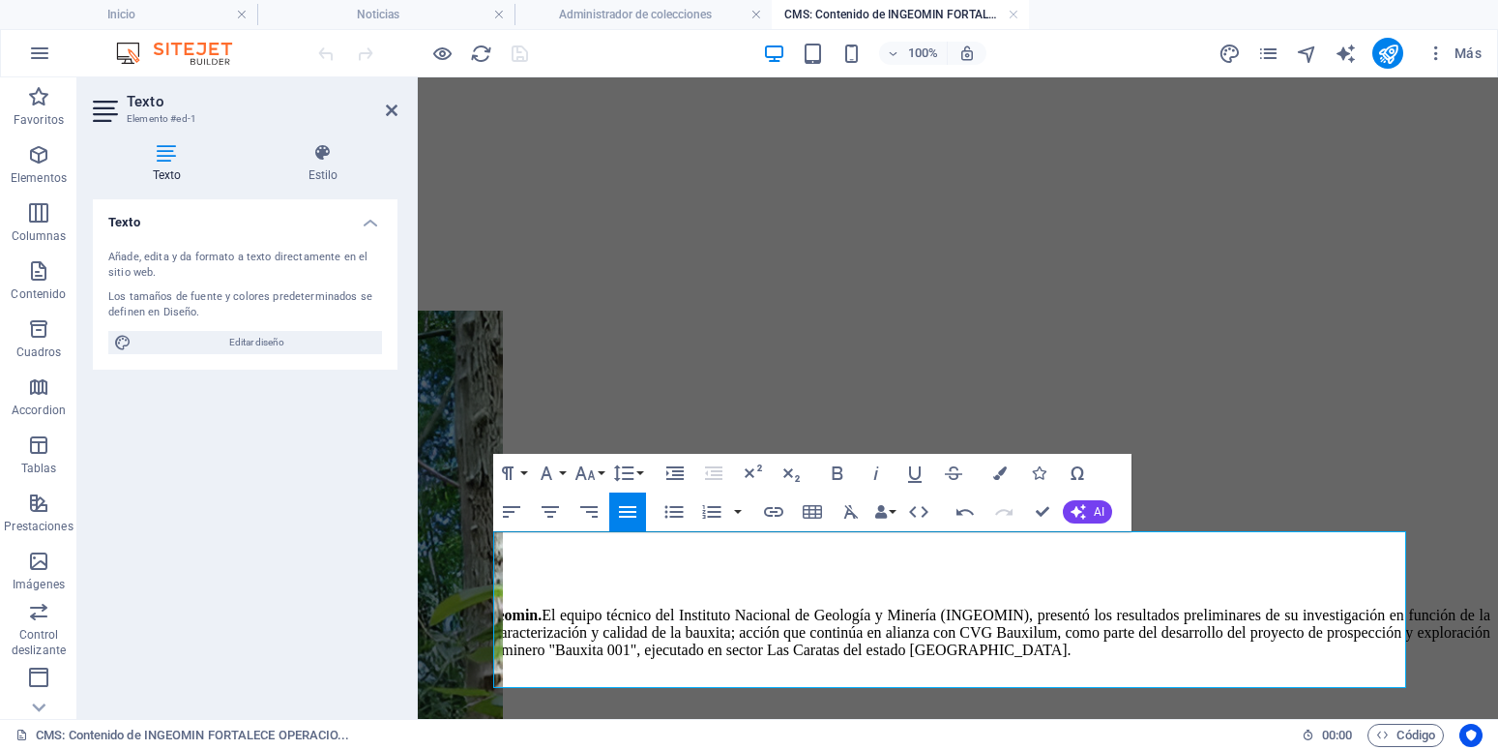
click at [836, 740] on p "El propósito de este plan es evaluar el potencial mineralógico de la zona media…" at bounding box center [958, 757] width 1065 height 35
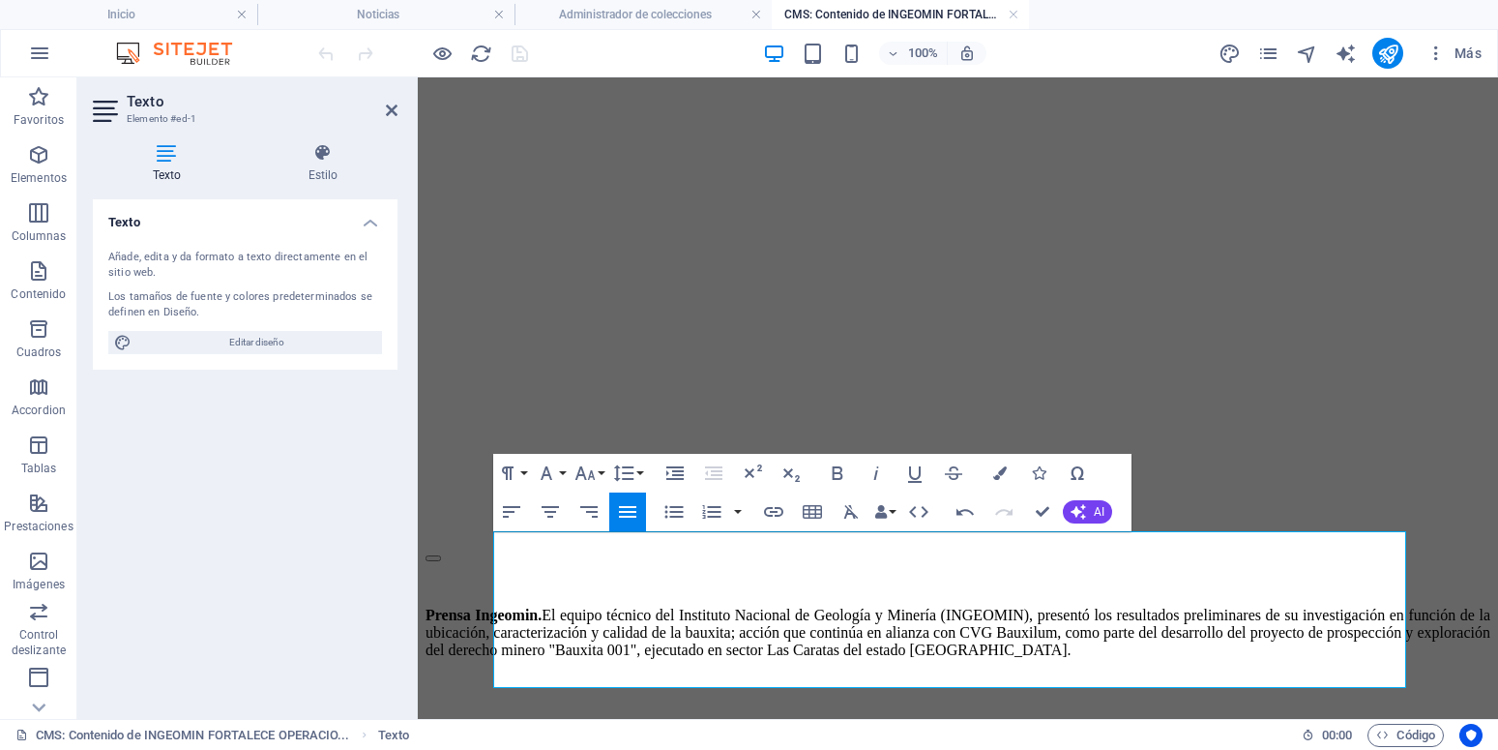
scroll to position [184, 0]
click at [542, 606] on strong "Prensa Ingeomin." at bounding box center [484, 614] width 116 height 16
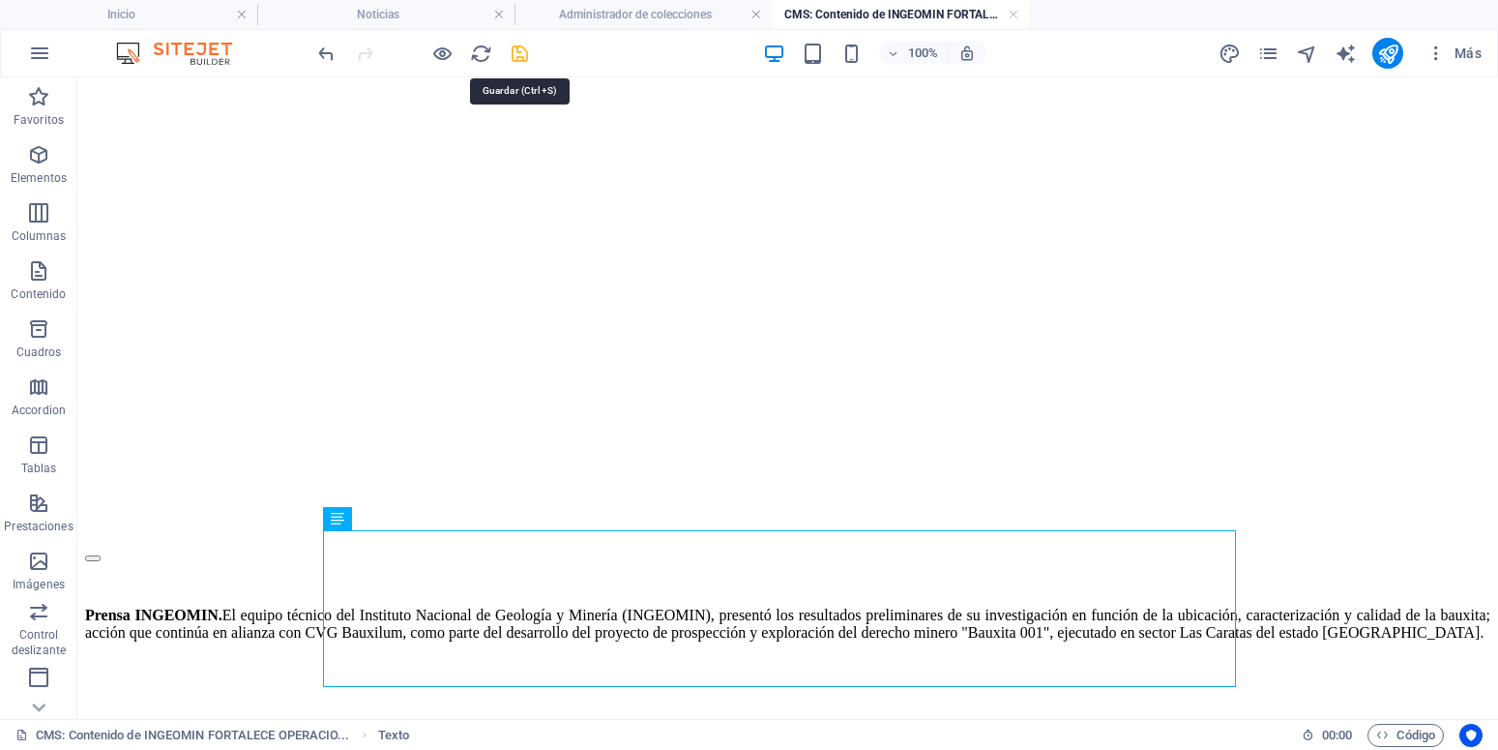
click at [524, 47] on icon "save" at bounding box center [520, 54] width 22 height 22
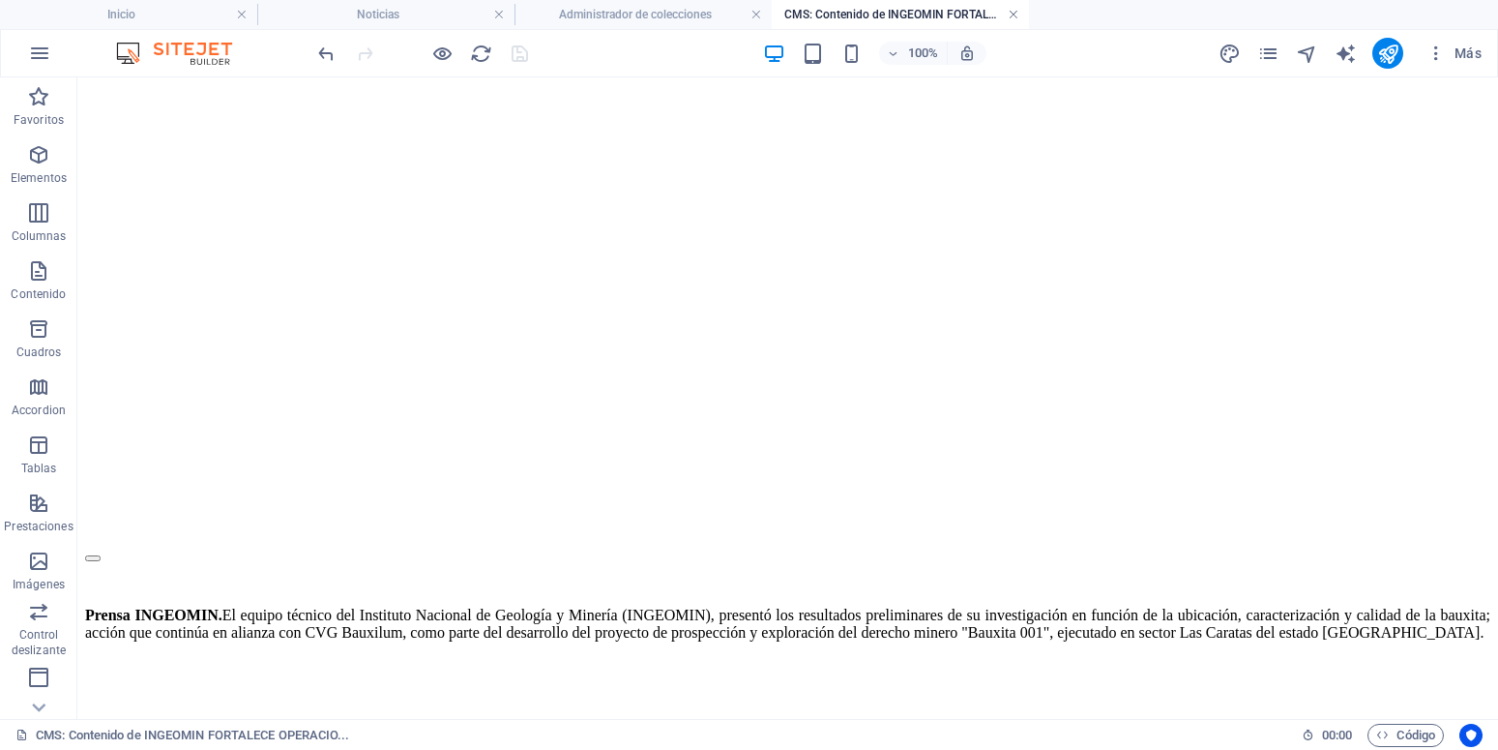
click at [1014, 13] on link at bounding box center [1014, 15] width 12 height 18
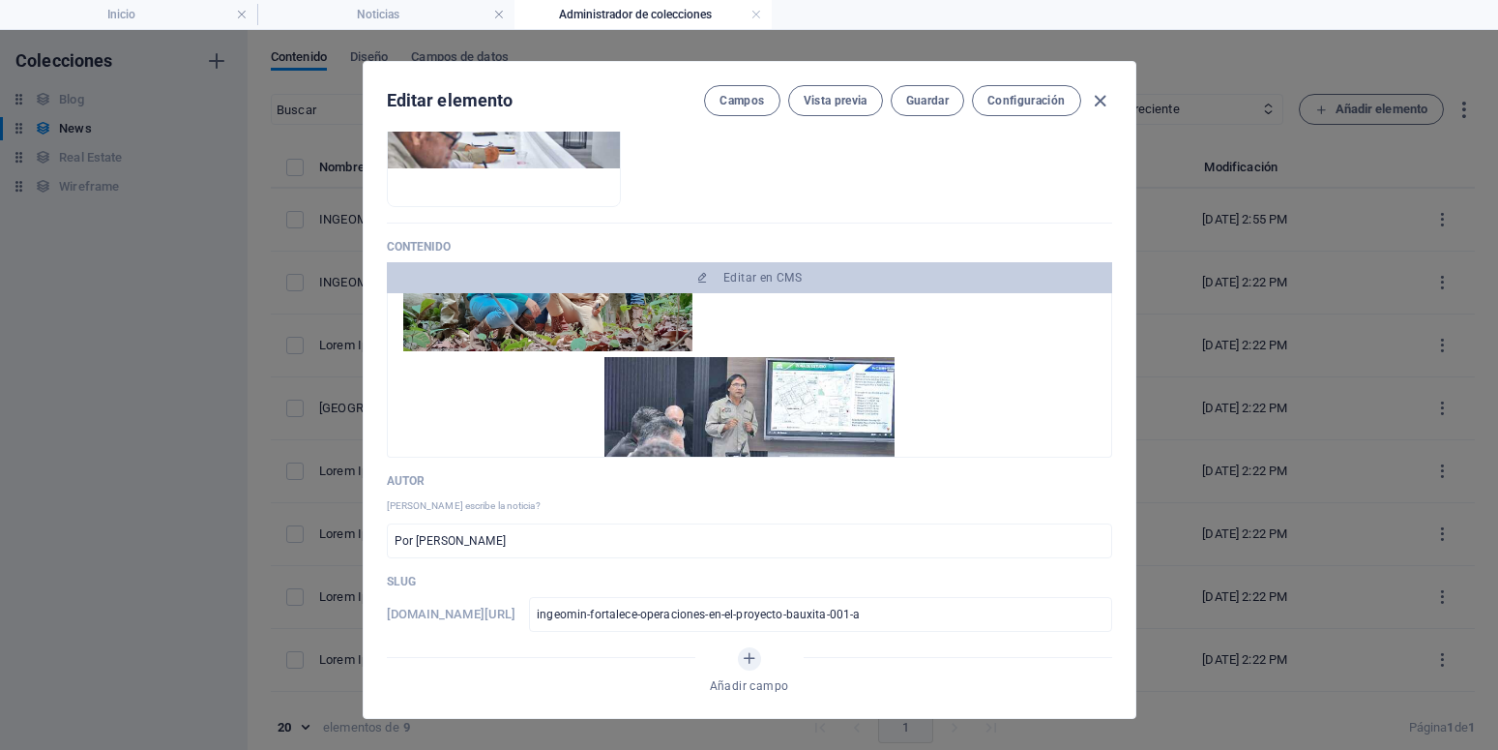
scroll to position [348, 0]
click at [929, 103] on span "Guardar" at bounding box center [927, 100] width 43 height 15
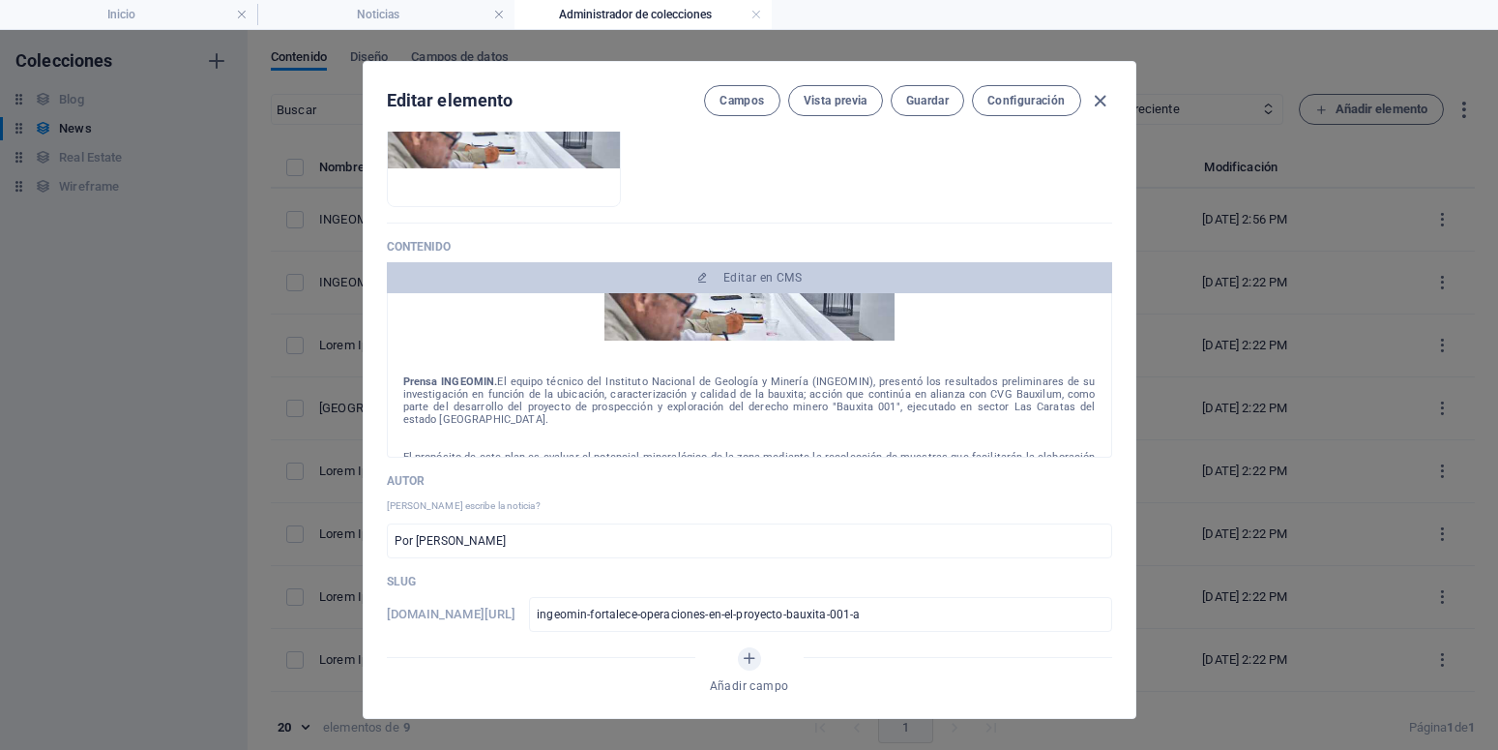
scroll to position [377, 0]
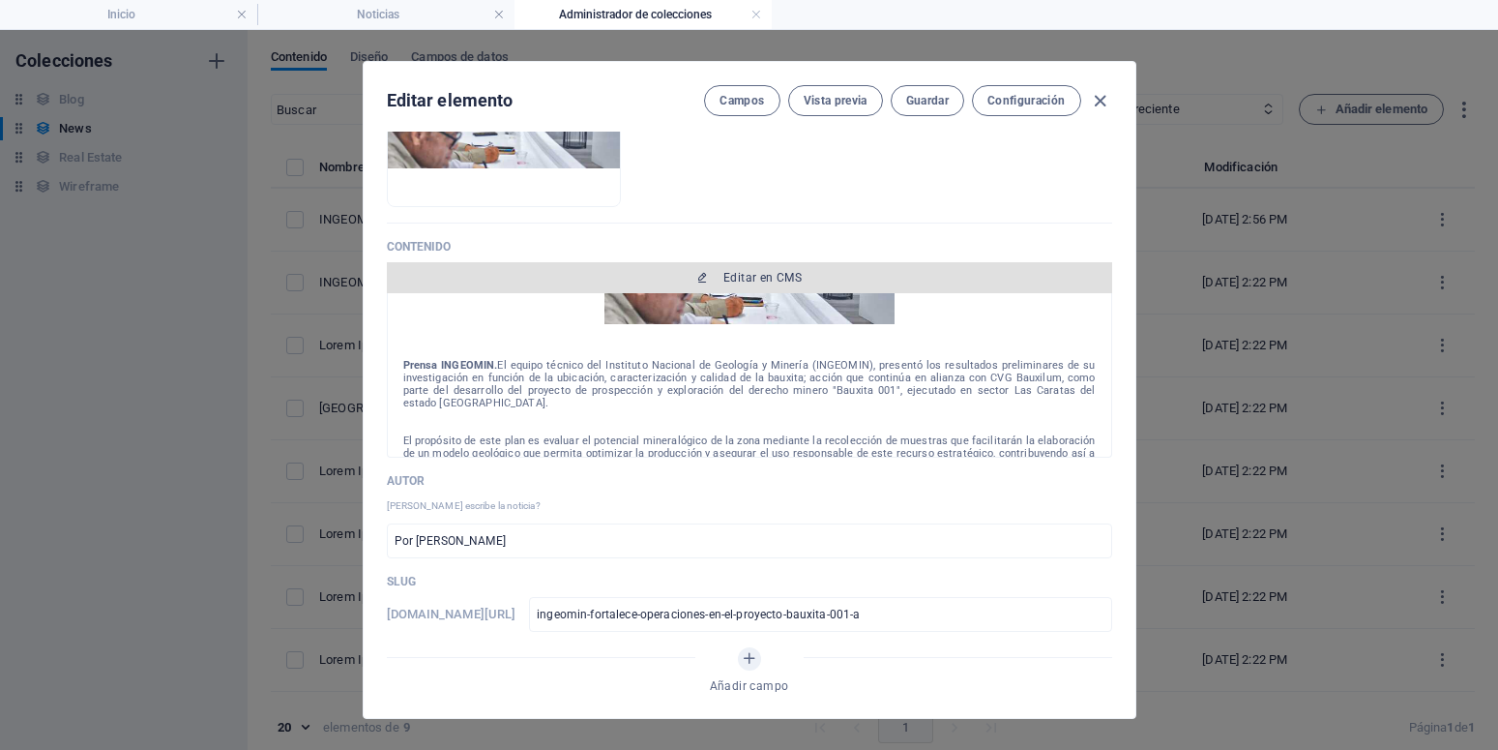
click at [735, 278] on span "Editar en CMS" at bounding box center [762, 277] width 78 height 15
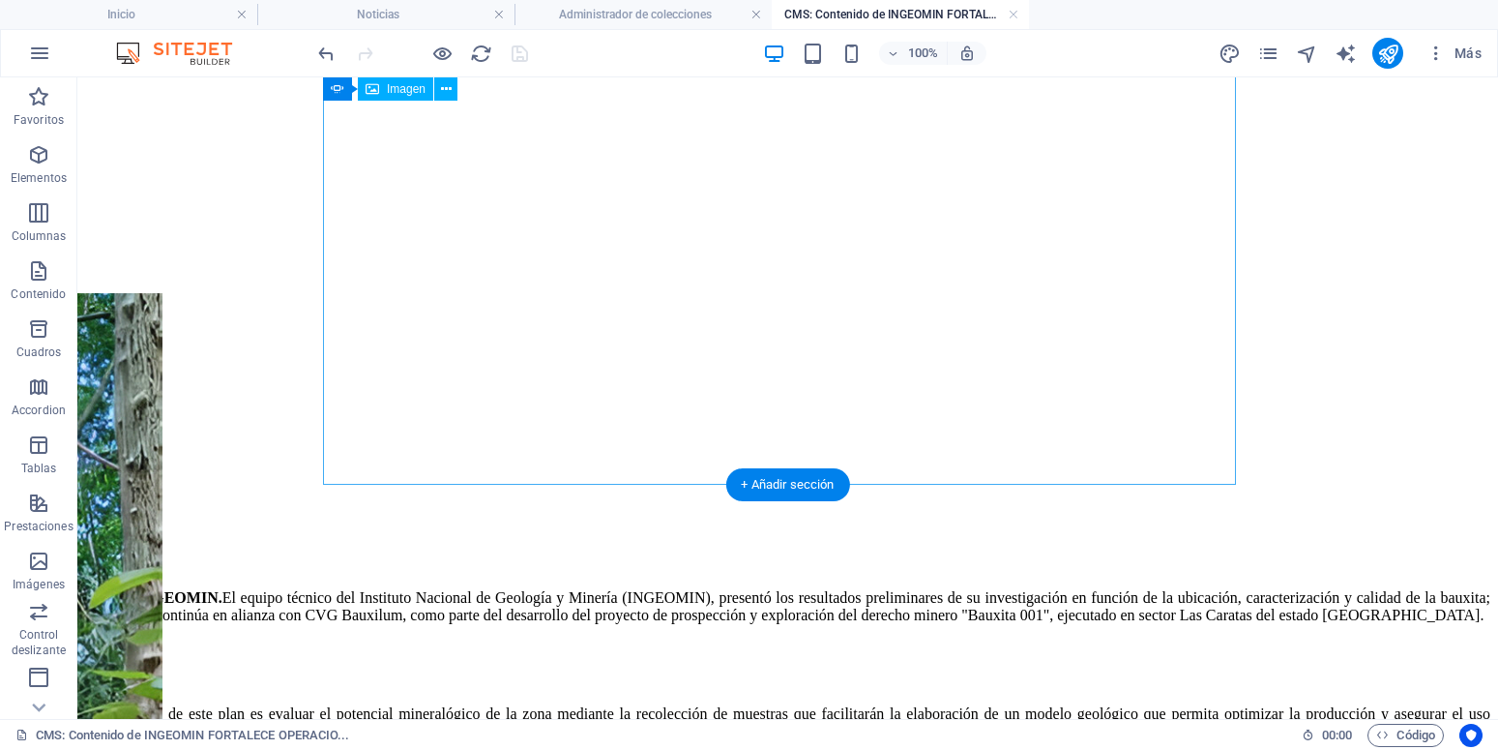
scroll to position [0, 0]
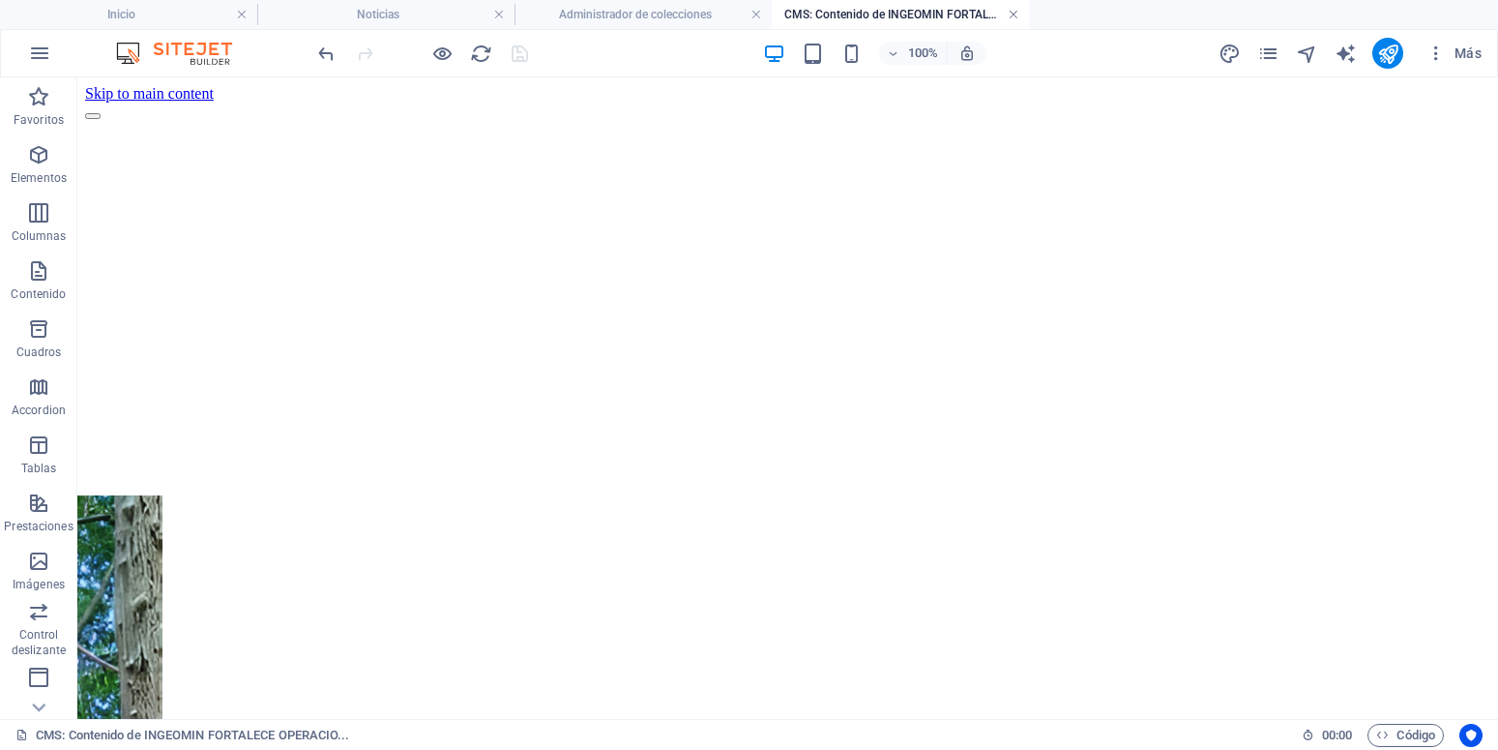
click at [1014, 12] on link at bounding box center [1014, 15] width 12 height 18
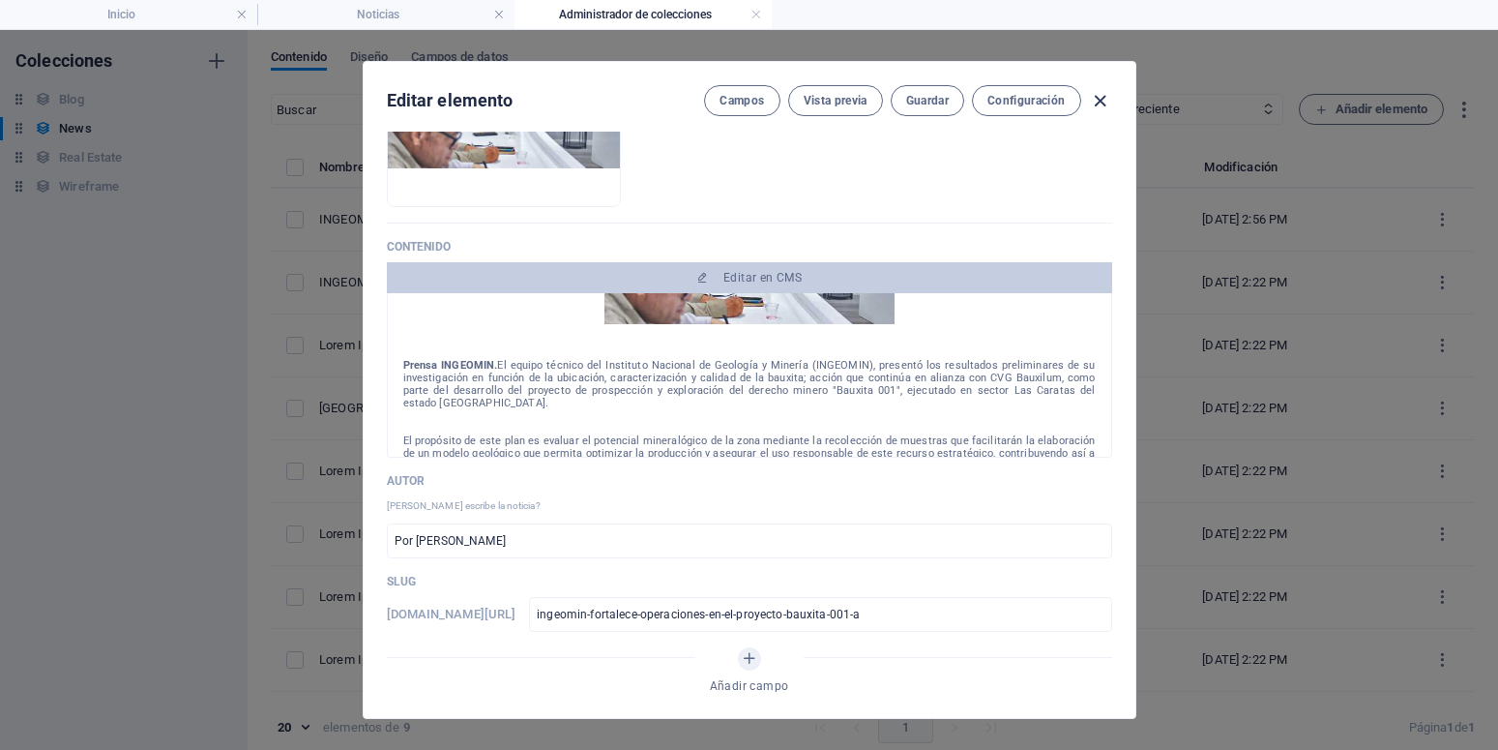
click at [1095, 104] on icon "button" at bounding box center [1100, 101] width 22 height 22
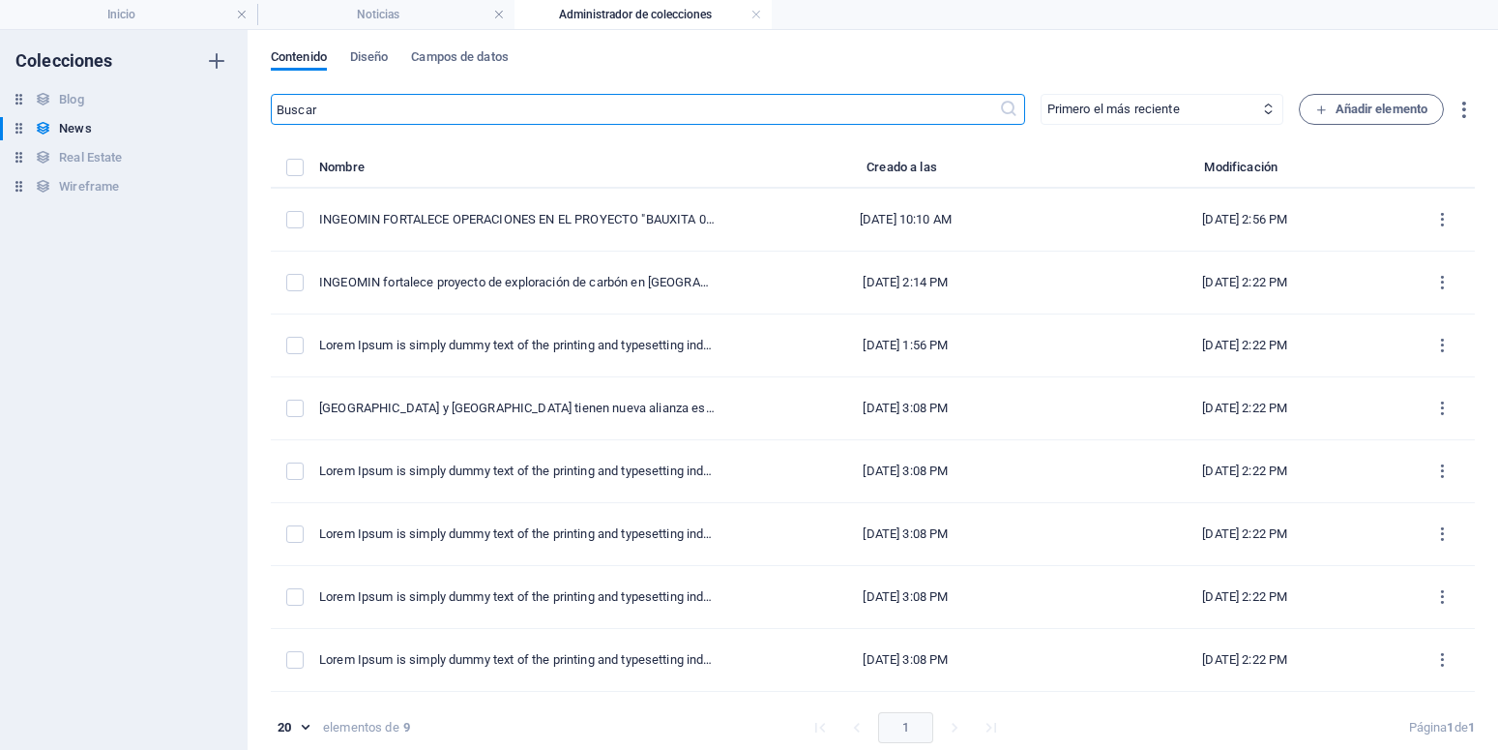
type input "2025-10-02"
type input "ingeomin-fortalece-operaciones-en-el-proyecto-bauxita-001-a"
click at [756, 14] on link at bounding box center [756, 15] width 12 height 18
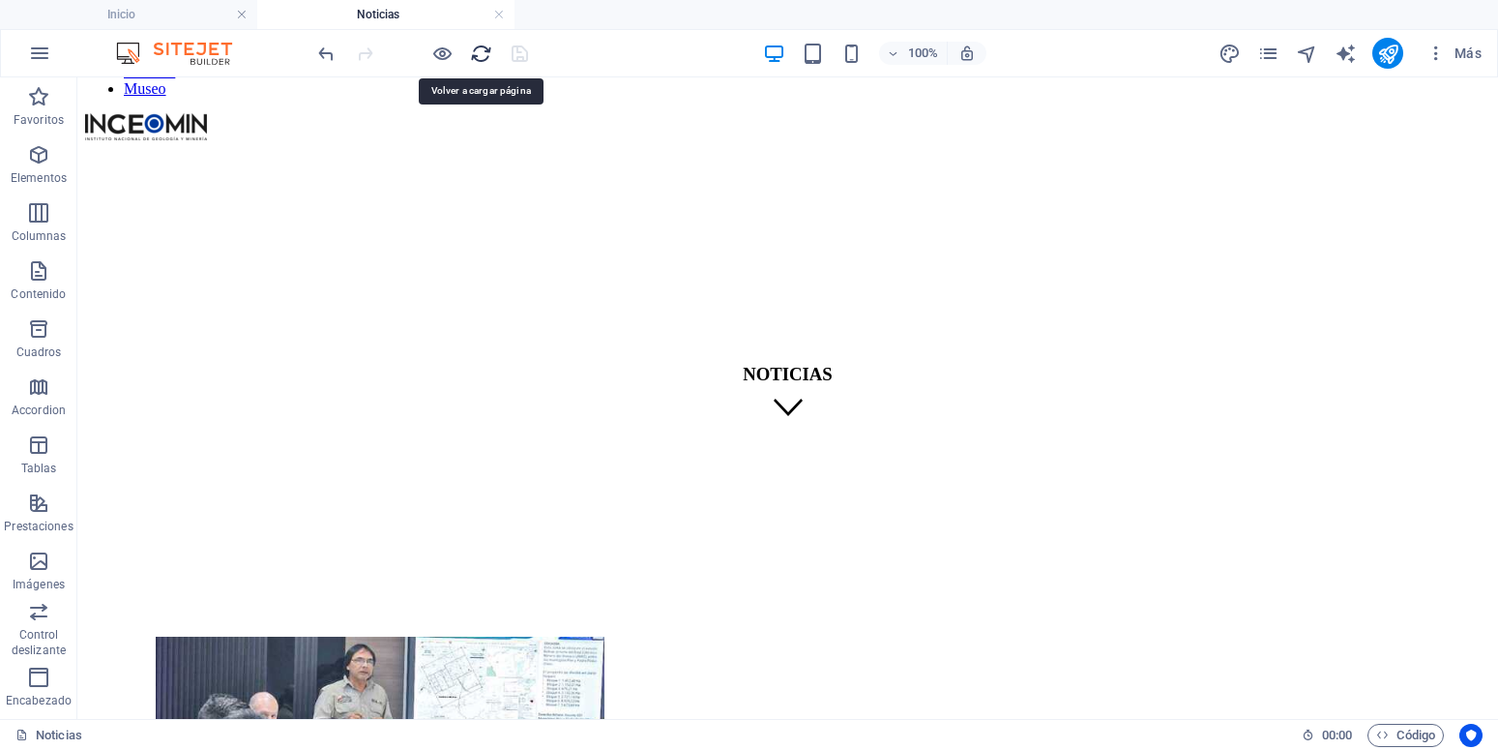
click at [487, 51] on icon "reload" at bounding box center [481, 54] width 22 height 22
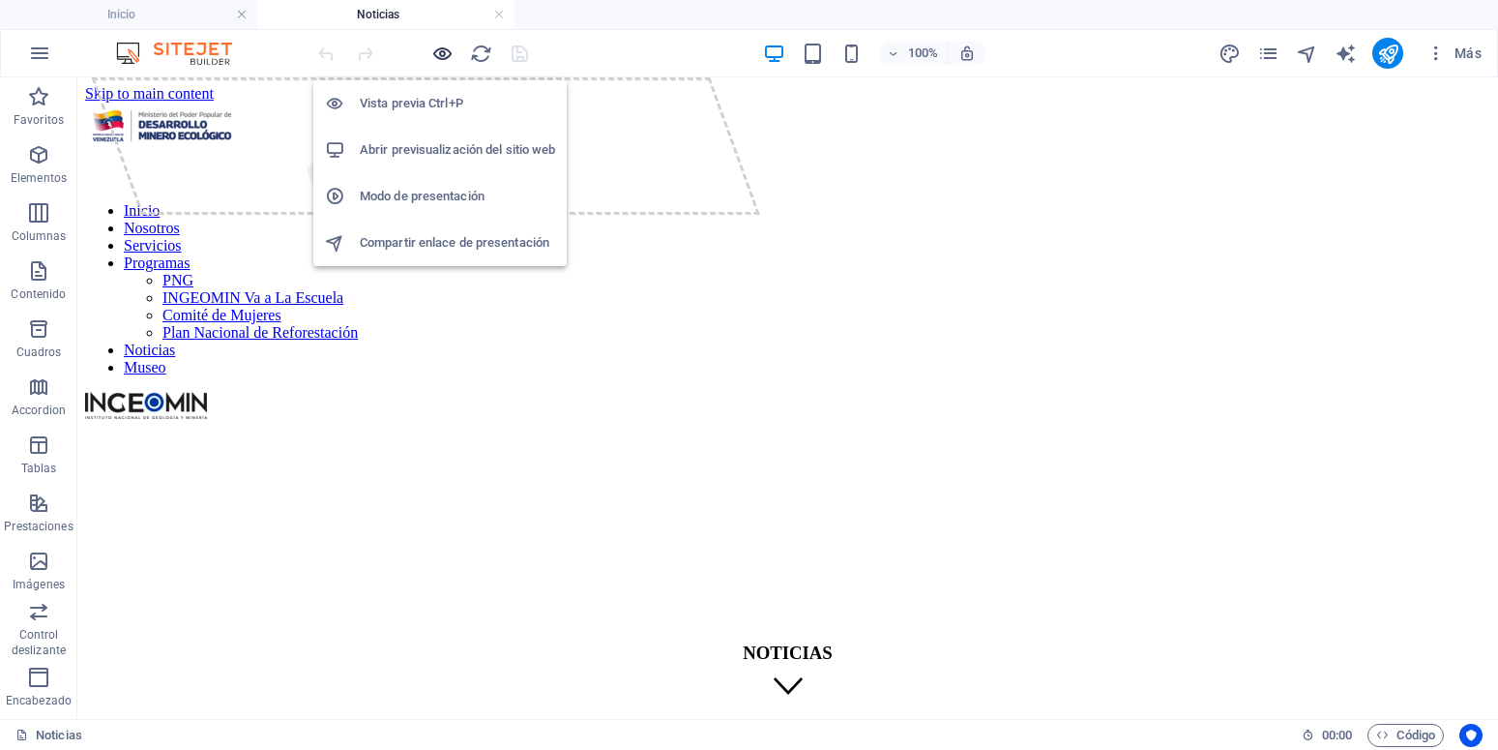
click at [450, 46] on icon "button" at bounding box center [442, 54] width 22 height 22
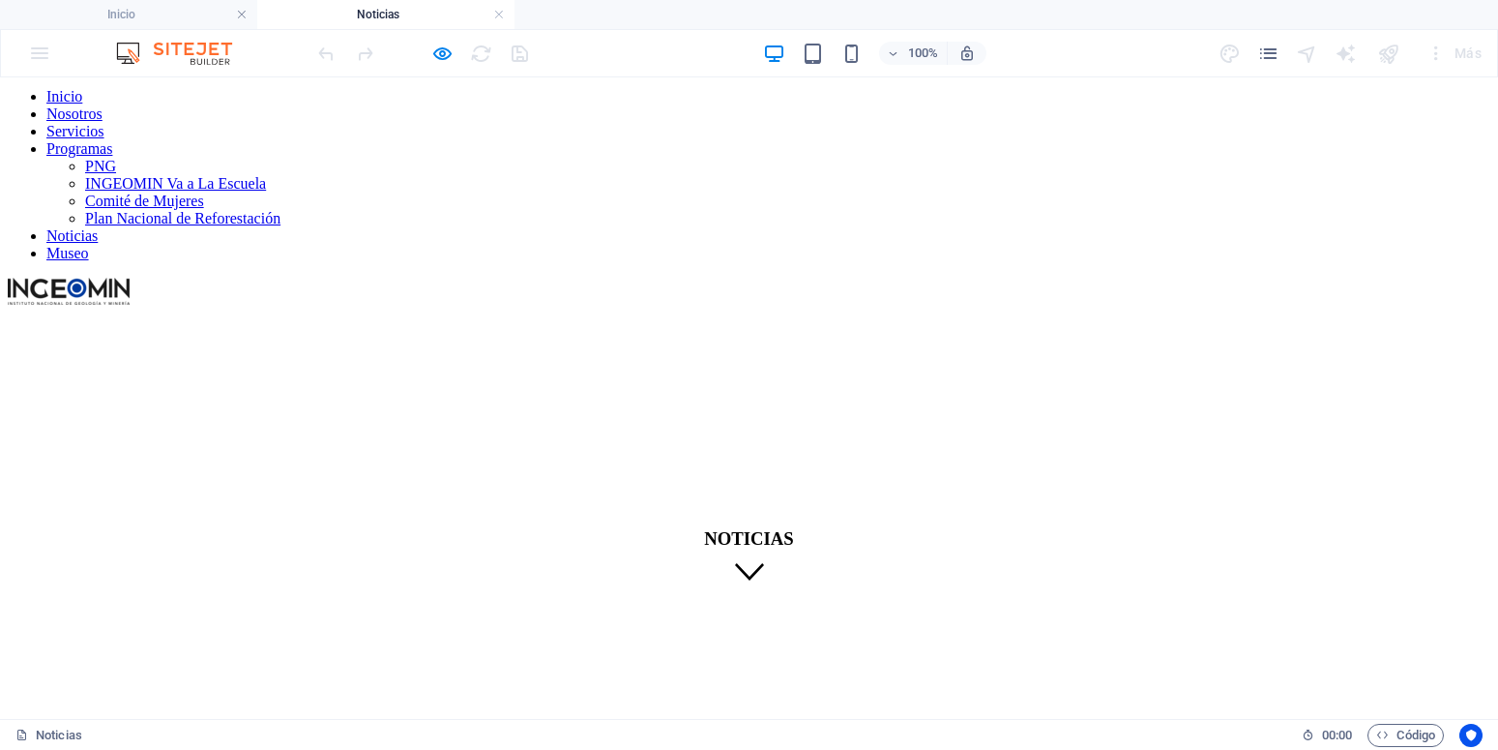
scroll to position [296, 0]
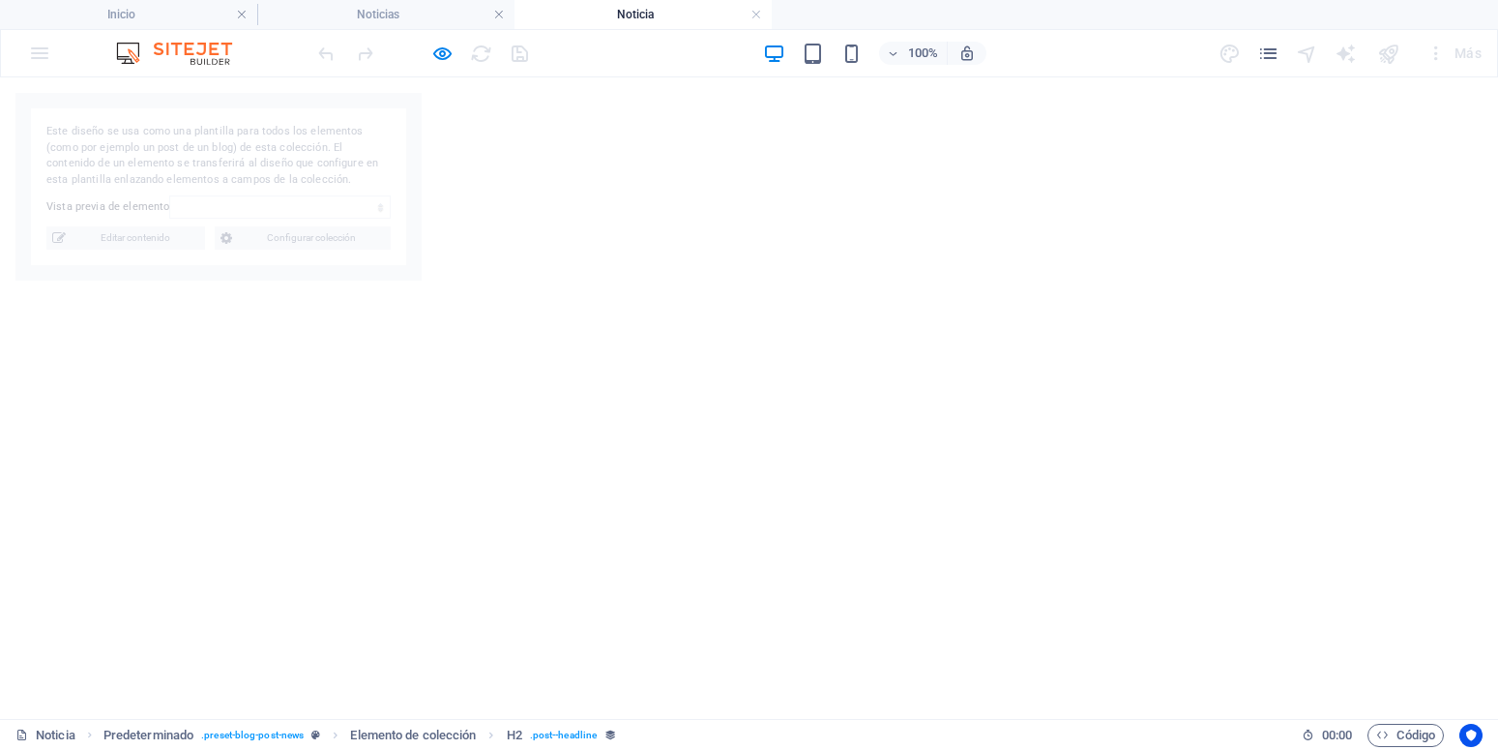
select select "68dec2e48324982c7706793d"
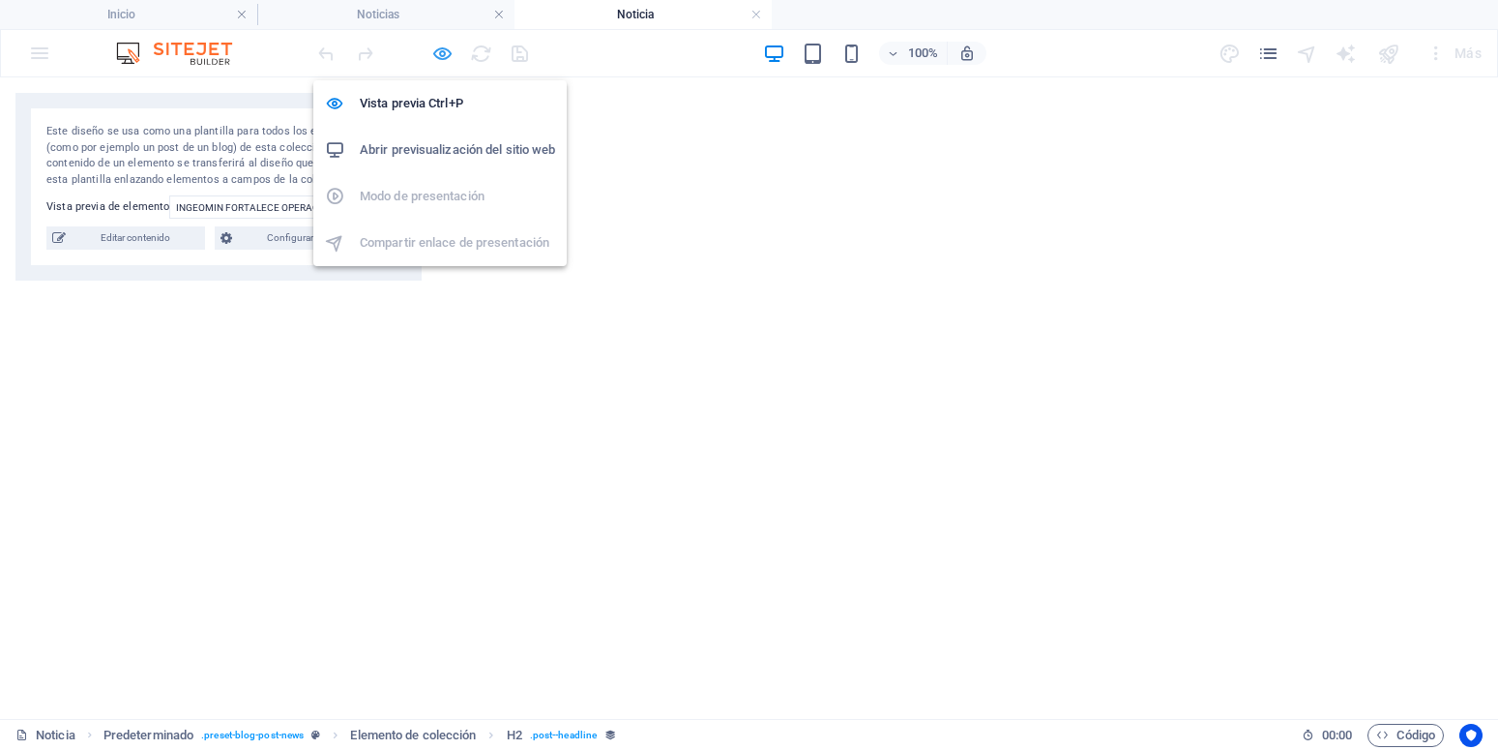
click at [441, 50] on icon "button" at bounding box center [442, 54] width 22 height 22
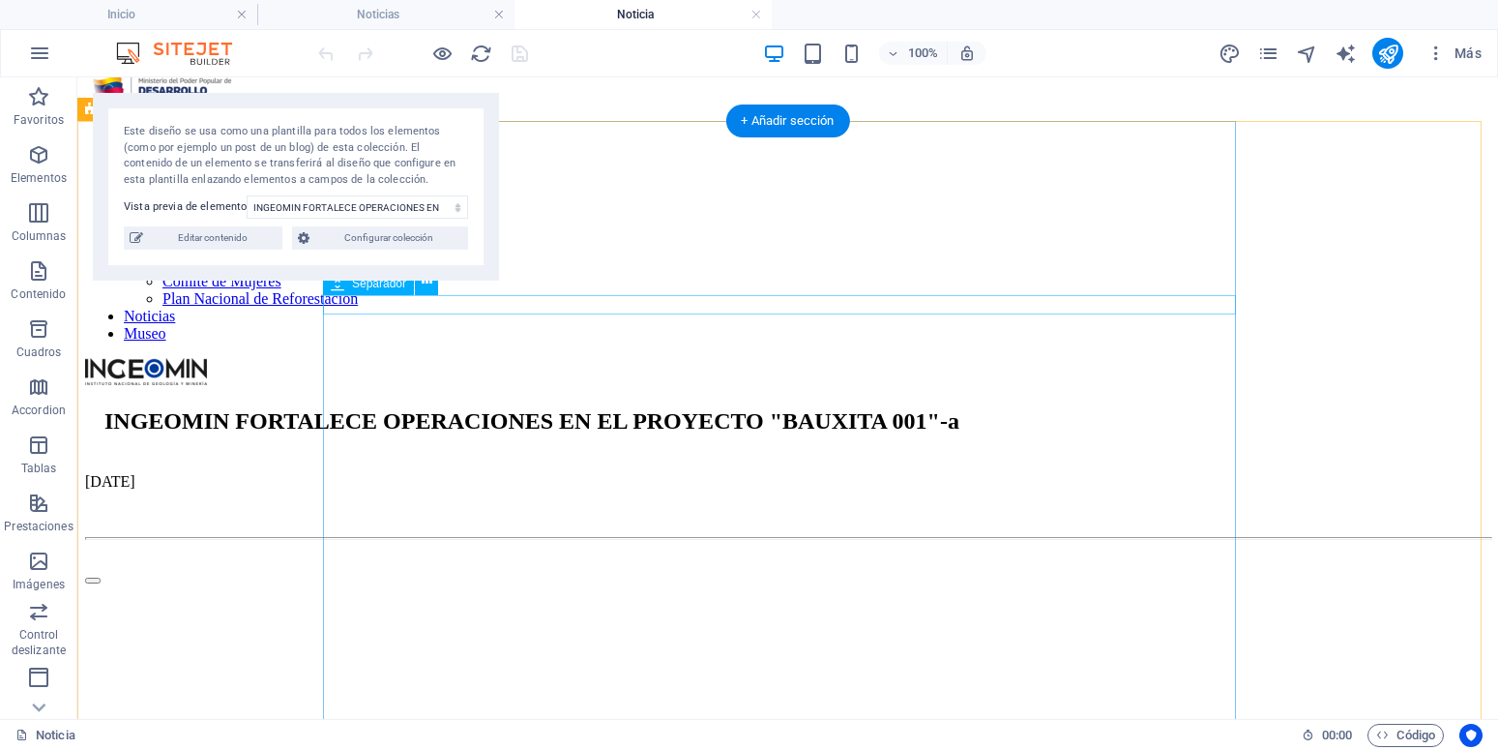
scroll to position [0, 0]
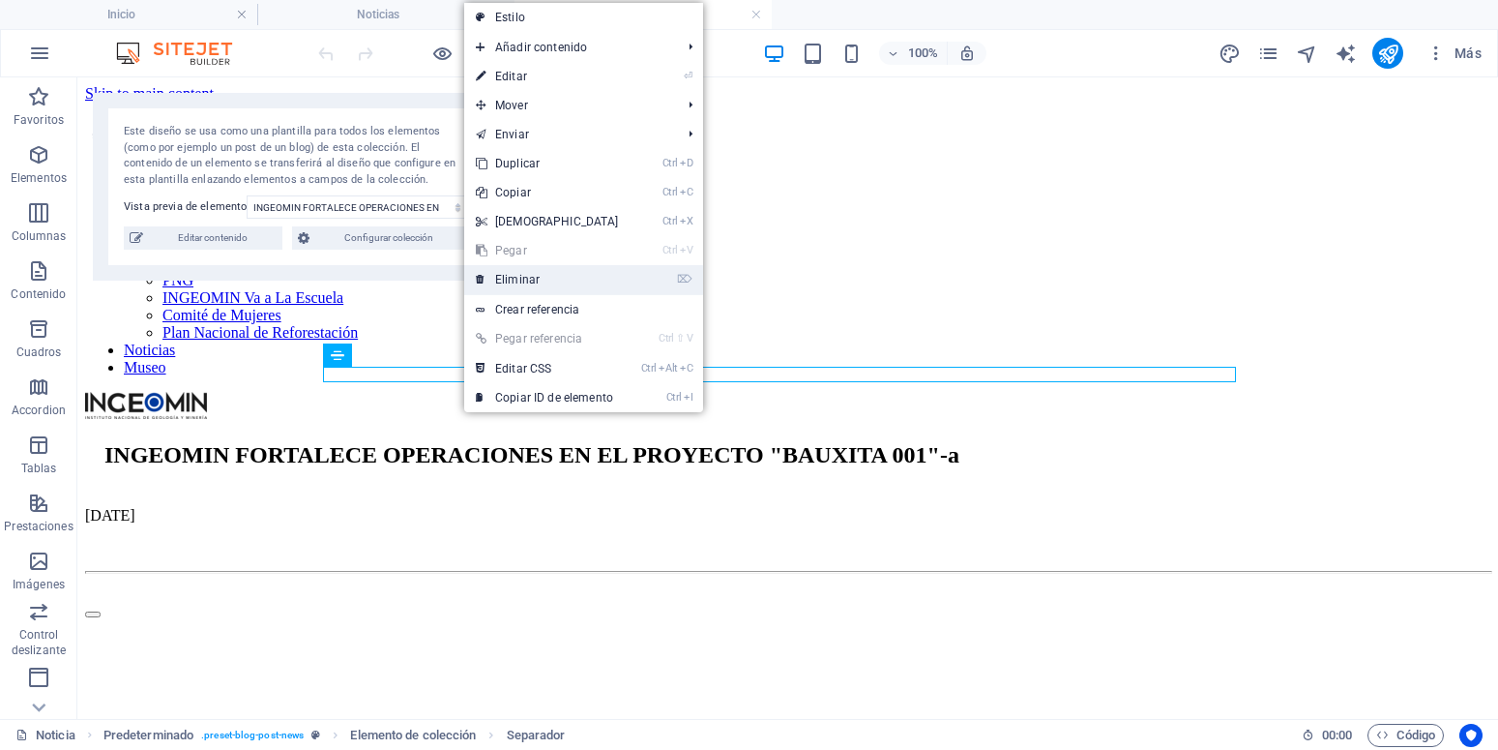
click at [553, 281] on link "⌦ Eliminar" at bounding box center [547, 279] width 166 height 29
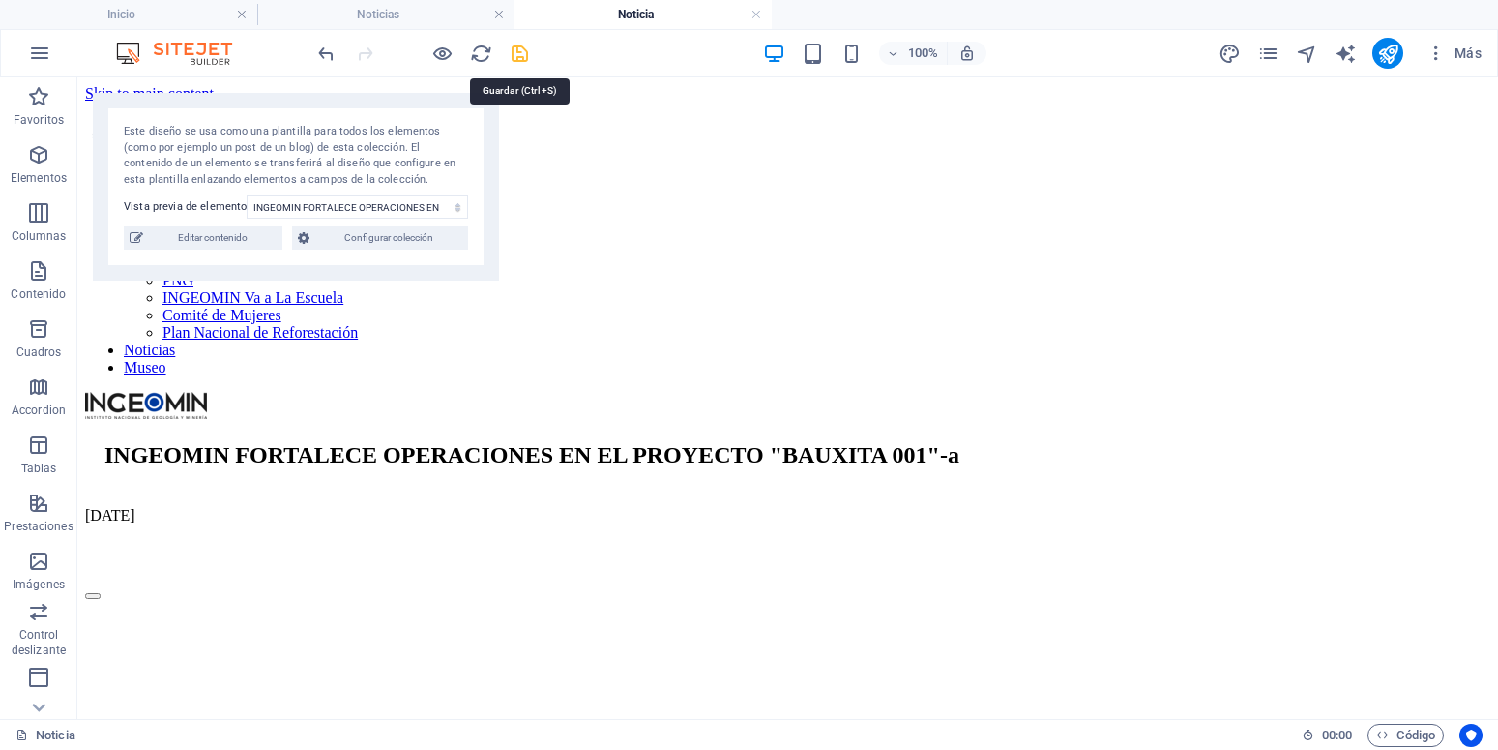
click at [526, 60] on icon "save" at bounding box center [520, 54] width 22 height 22
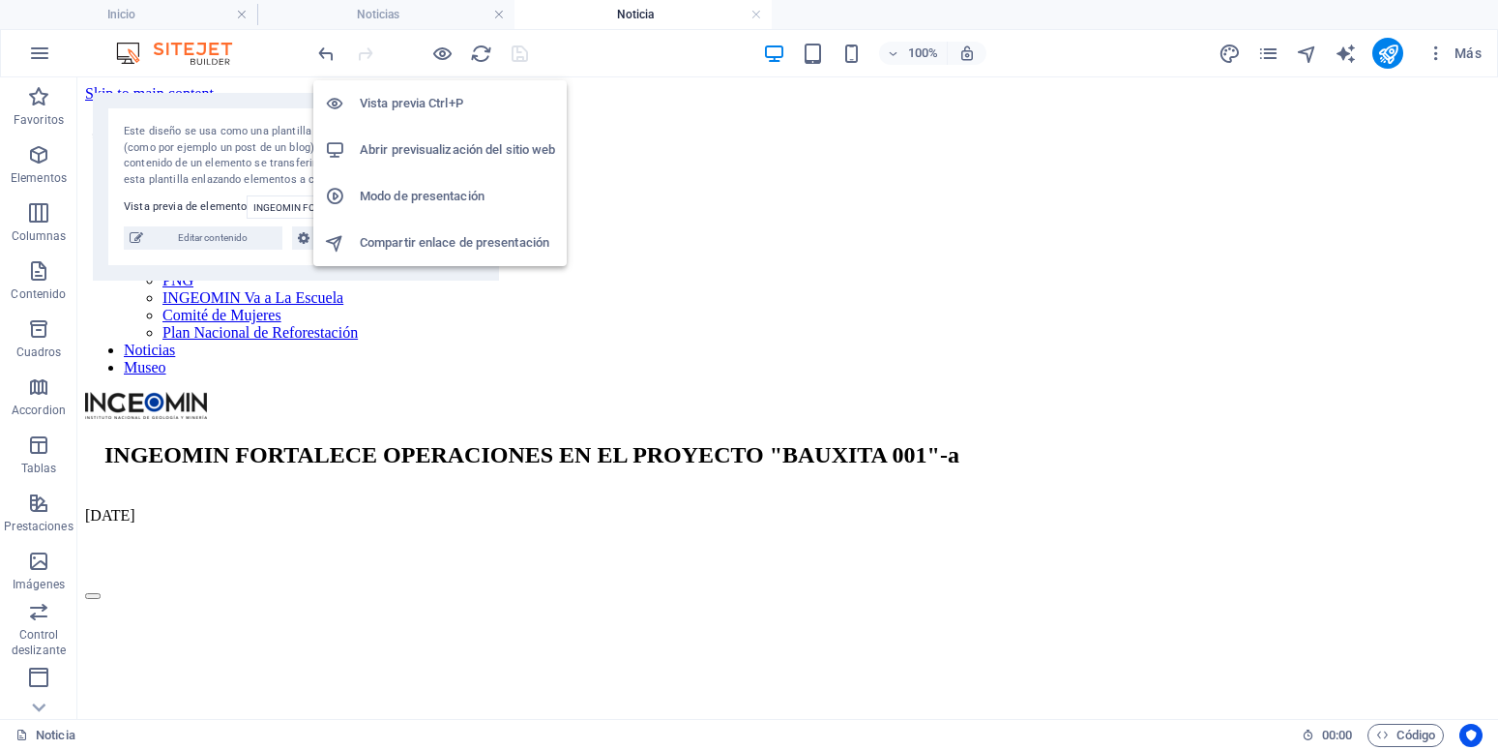
click at [445, 99] on h6 "Vista previa Ctrl+P" at bounding box center [457, 103] width 195 height 23
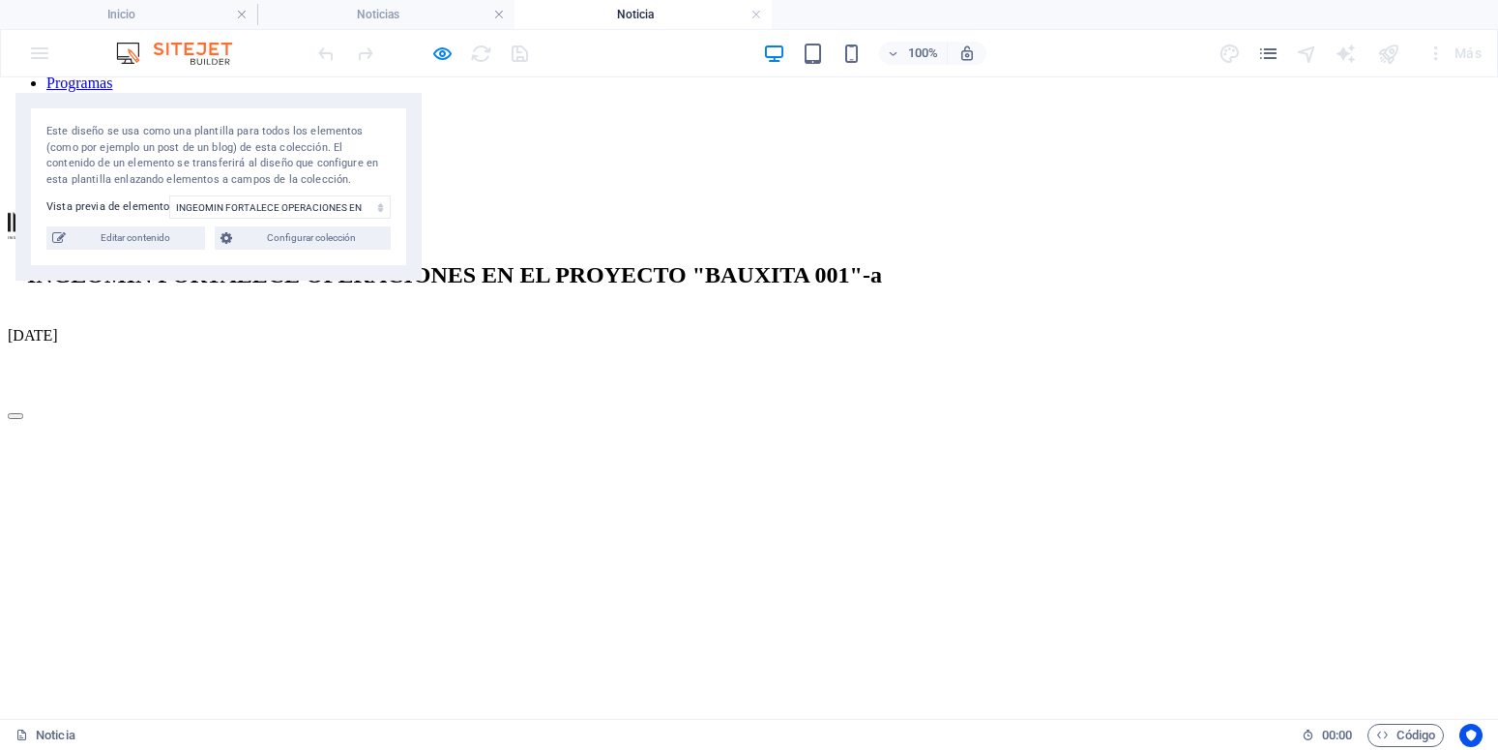
scroll to position [18, 0]
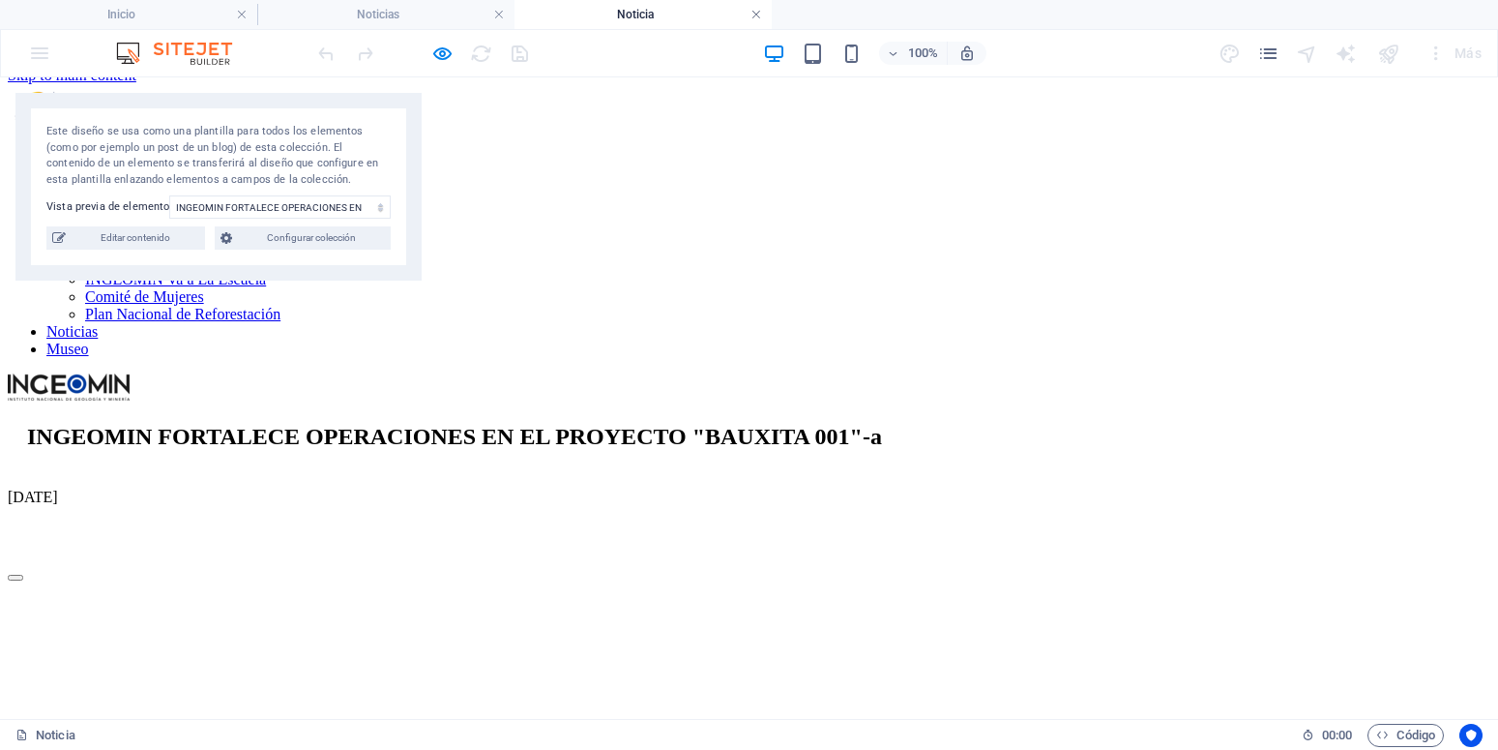
click at [758, 15] on link at bounding box center [756, 15] width 12 height 18
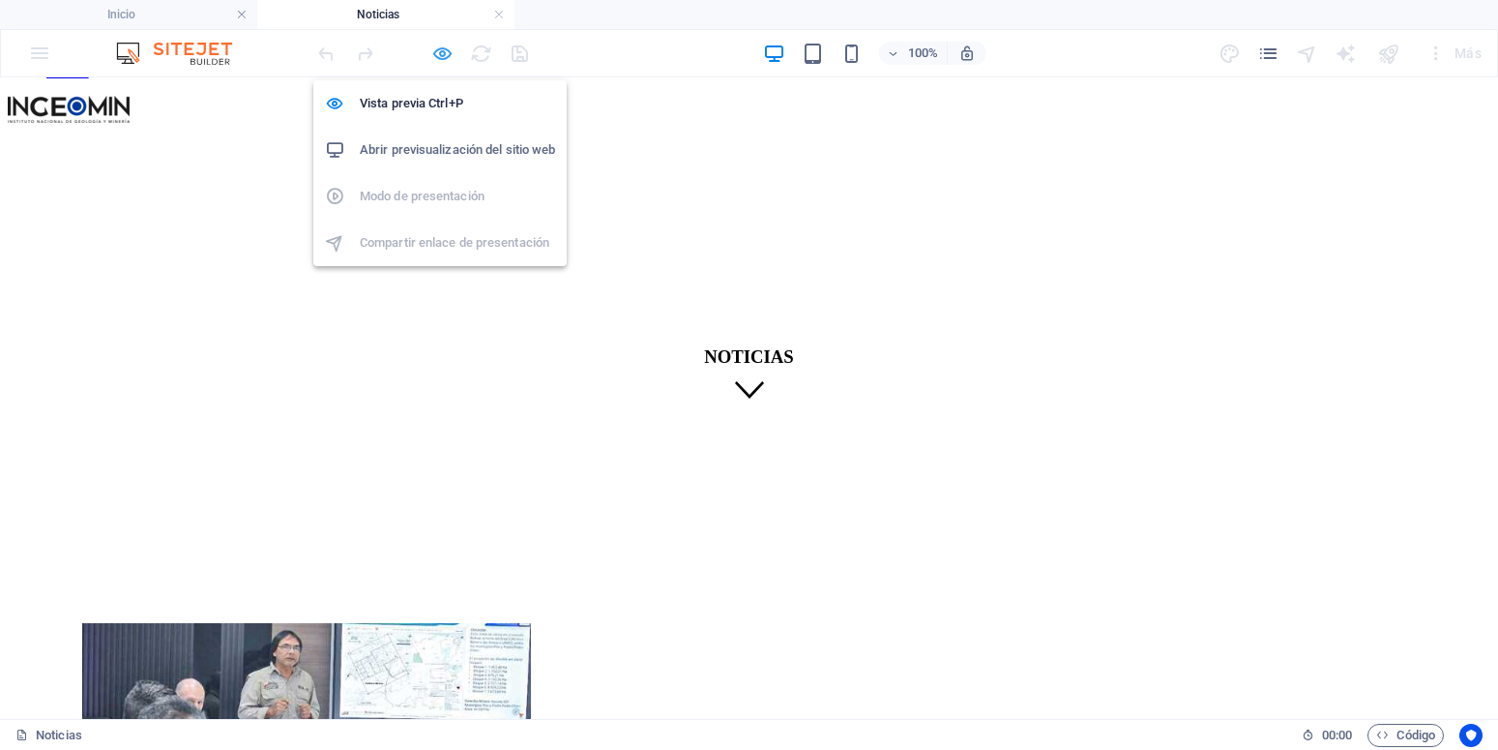
click at [442, 57] on icon "button" at bounding box center [442, 54] width 22 height 22
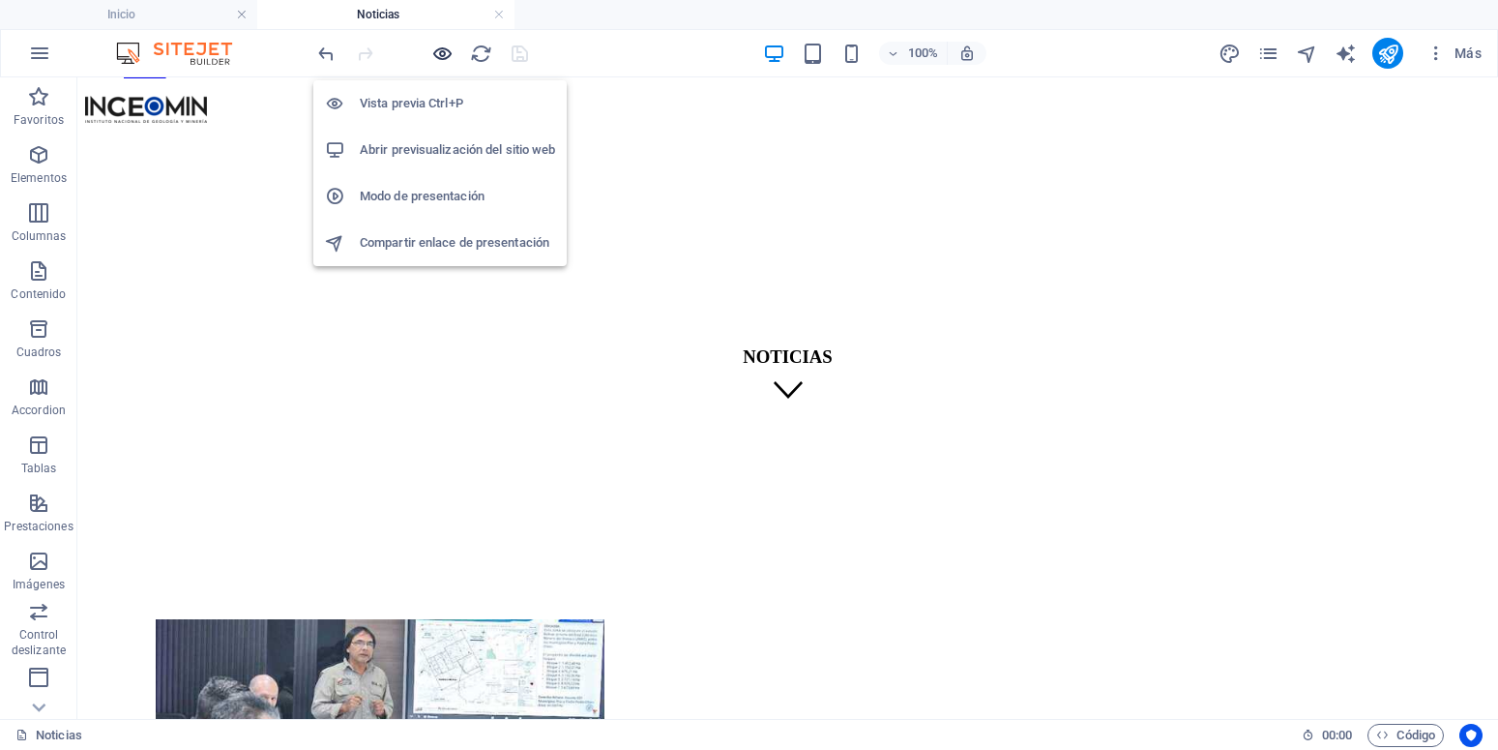
scroll to position [292, 0]
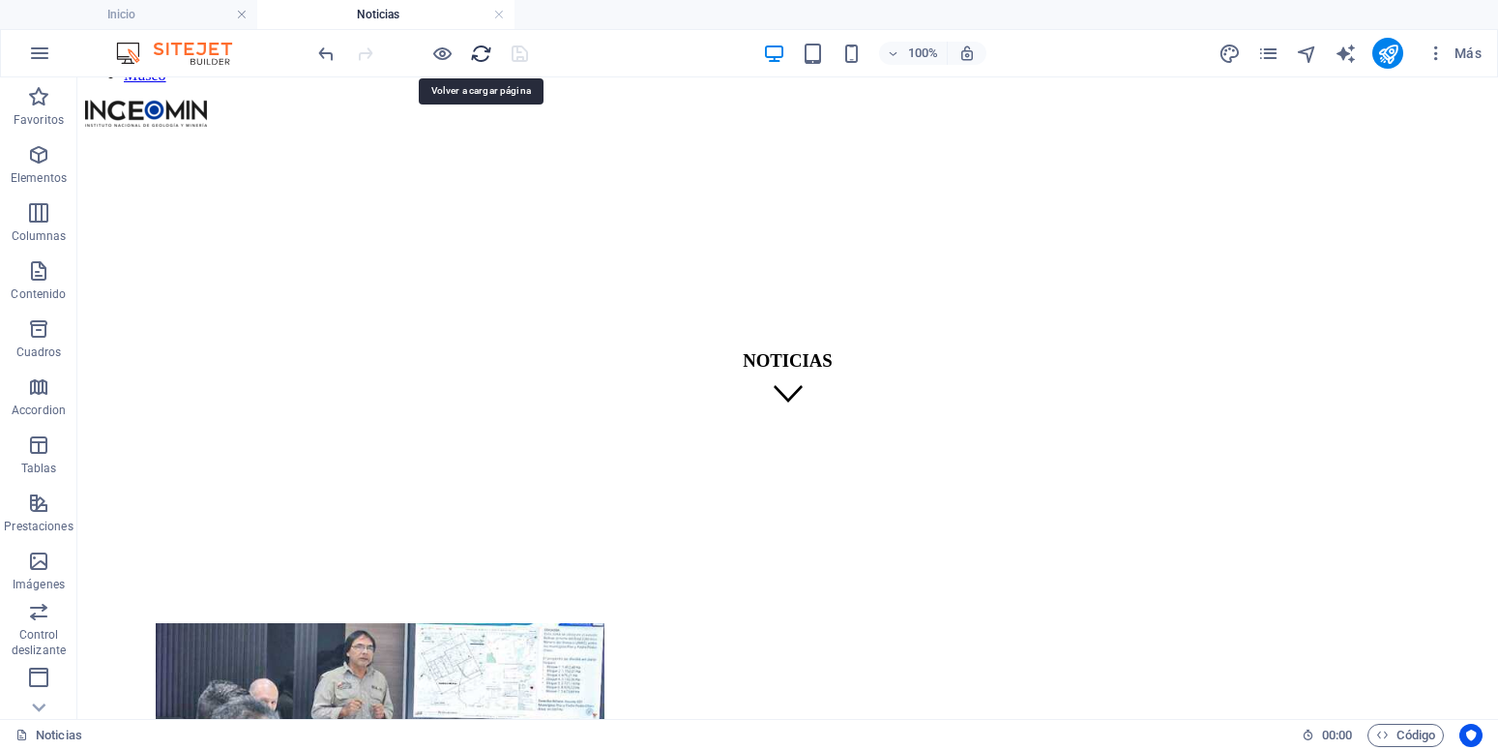
click at [483, 56] on icon "reload" at bounding box center [481, 54] width 22 height 22
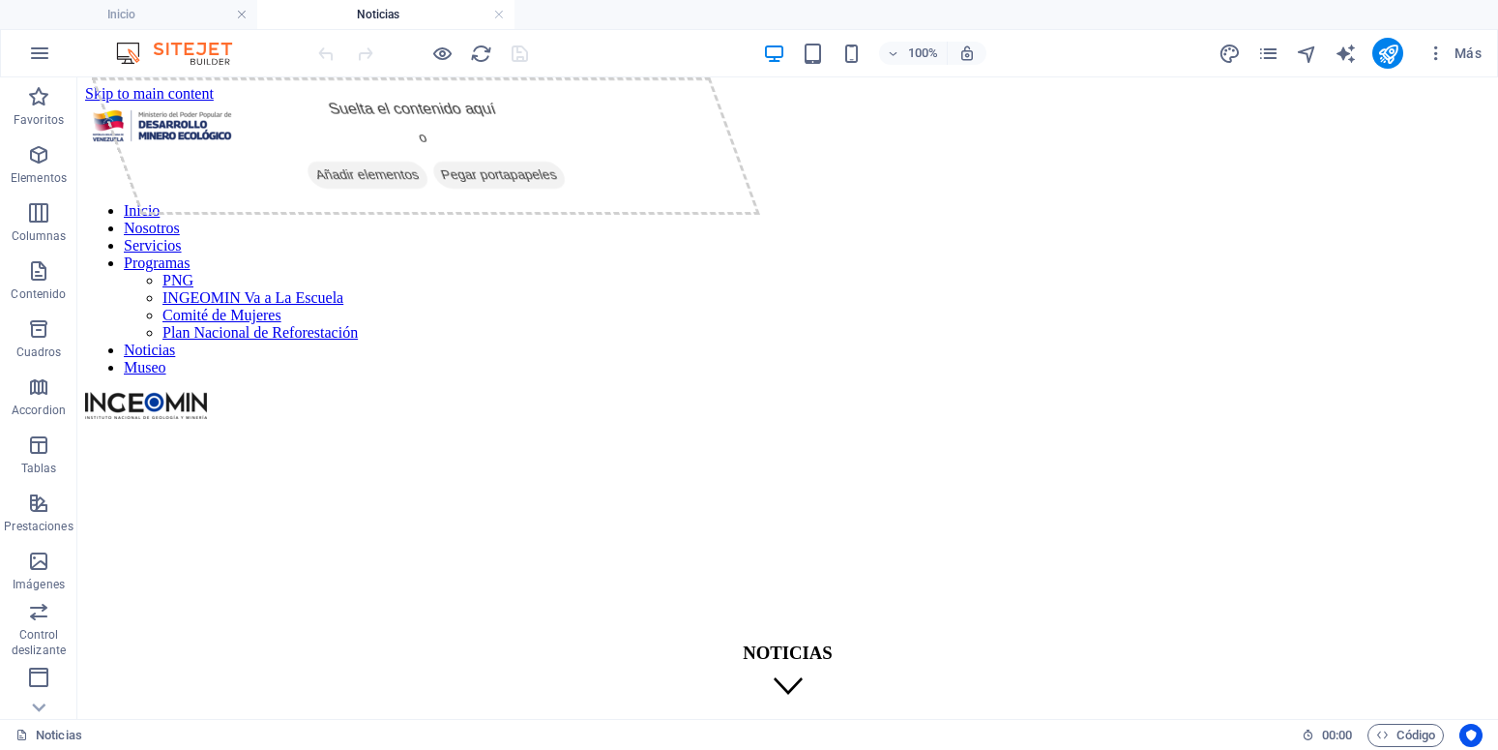
scroll to position [0, 0]
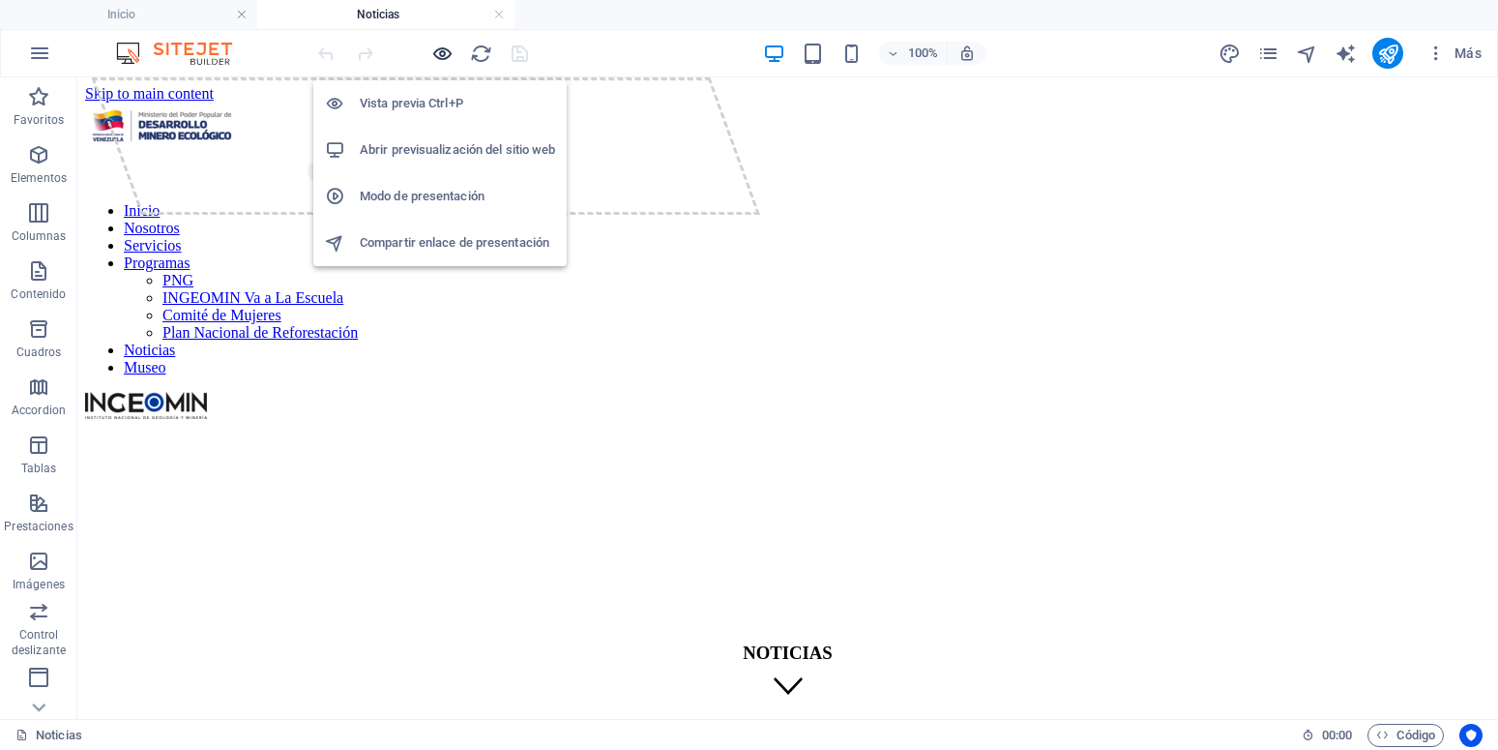
click at [449, 58] on icon "button" at bounding box center [442, 54] width 22 height 22
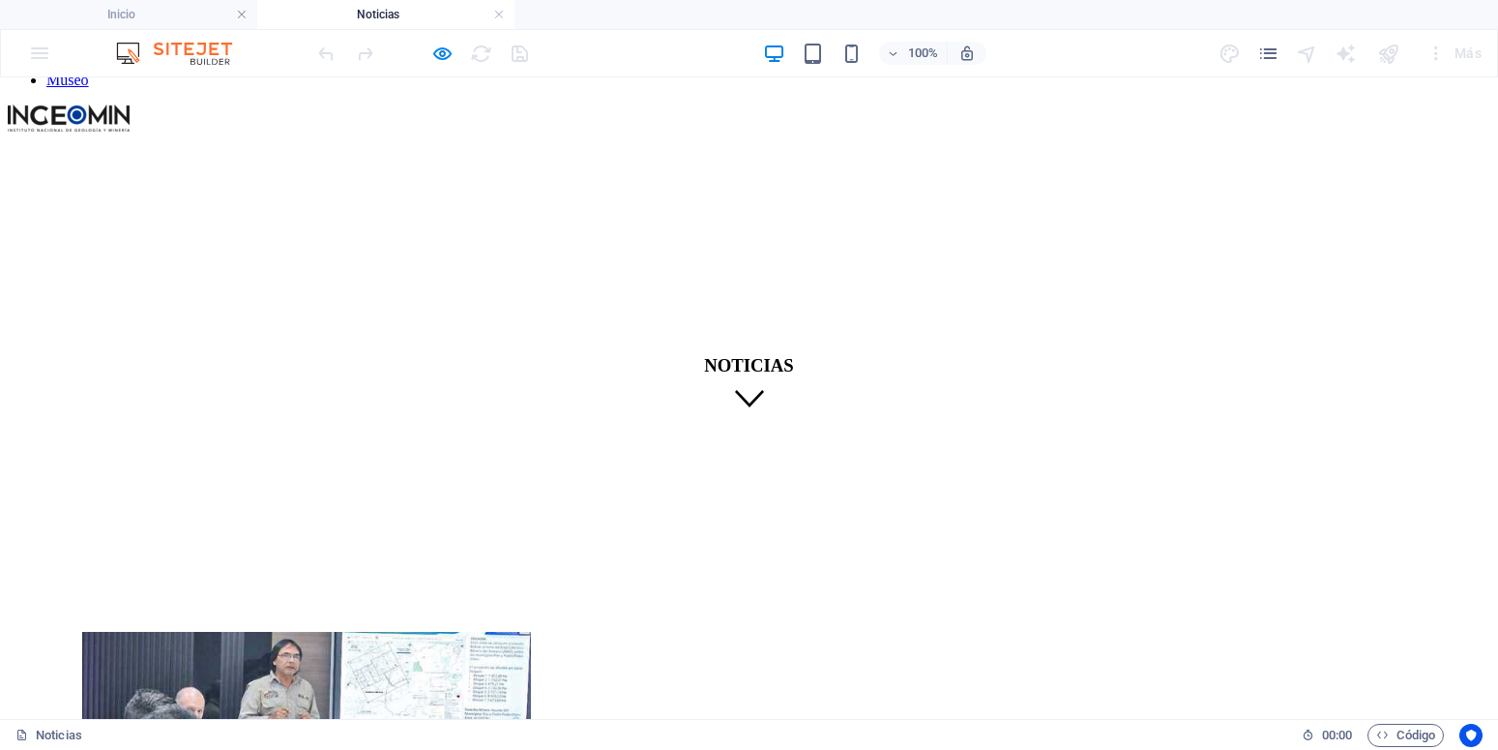
scroll to position [296, 0]
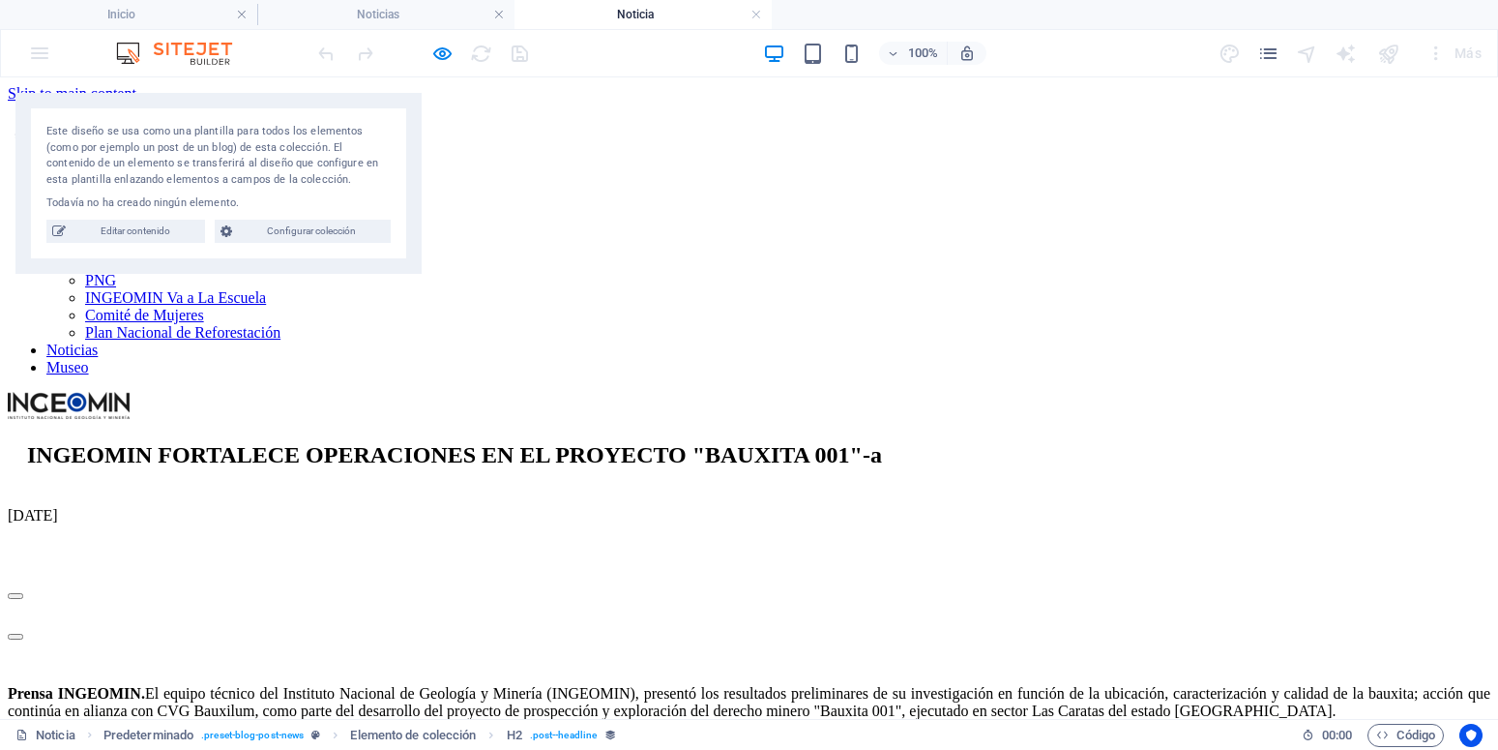
scroll to position [0, 0]
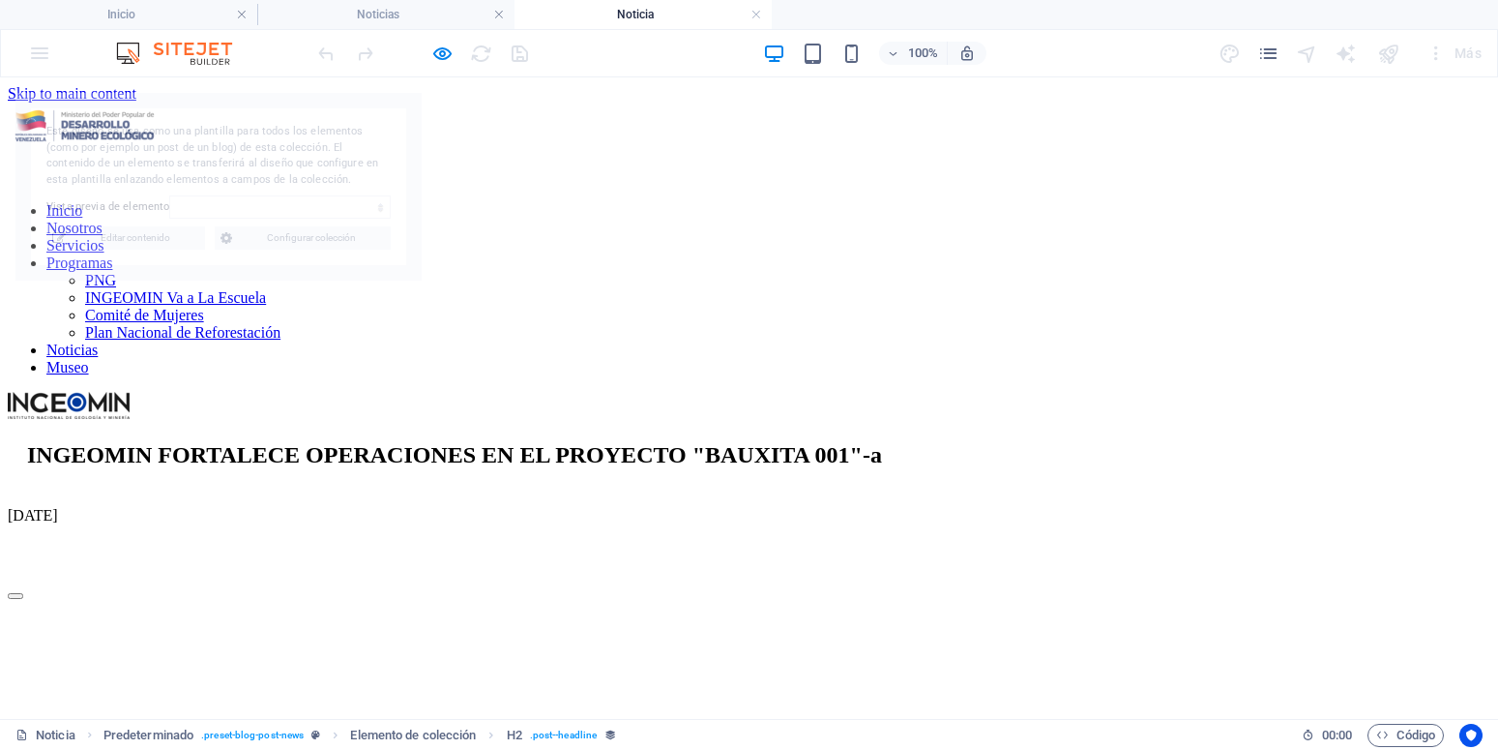
select select "68dec2e48324982c7706793d"
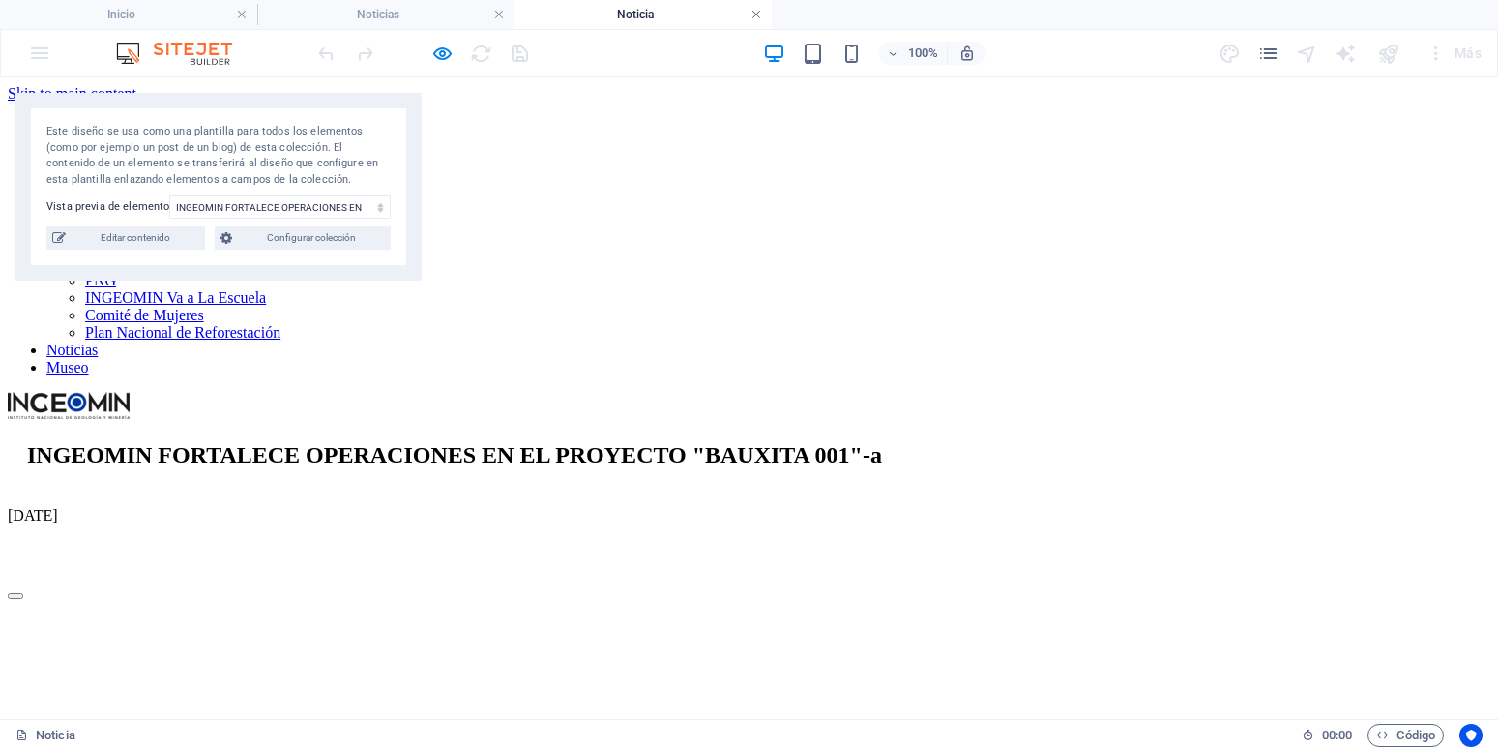
click at [753, 15] on link at bounding box center [756, 15] width 12 height 18
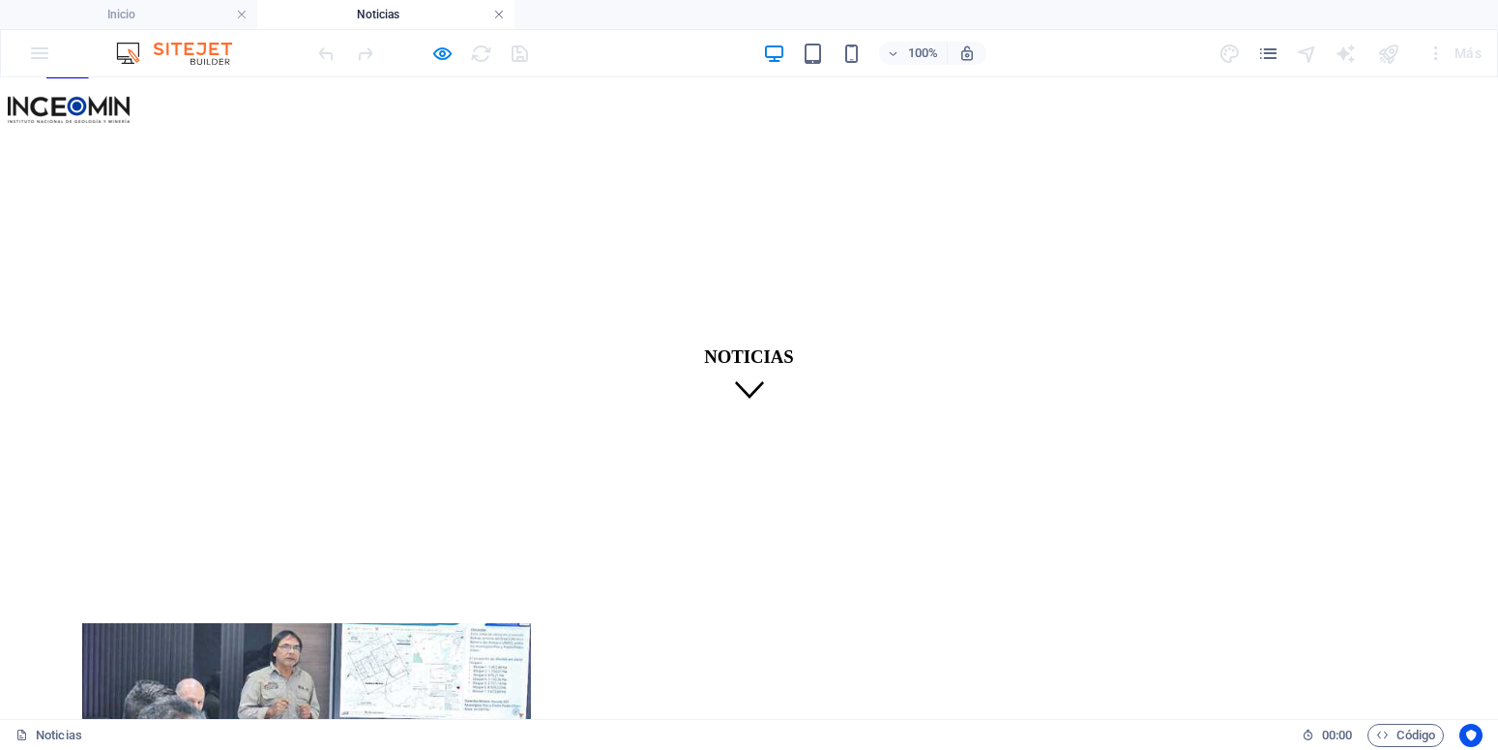
click at [503, 19] on link at bounding box center [499, 15] width 12 height 18
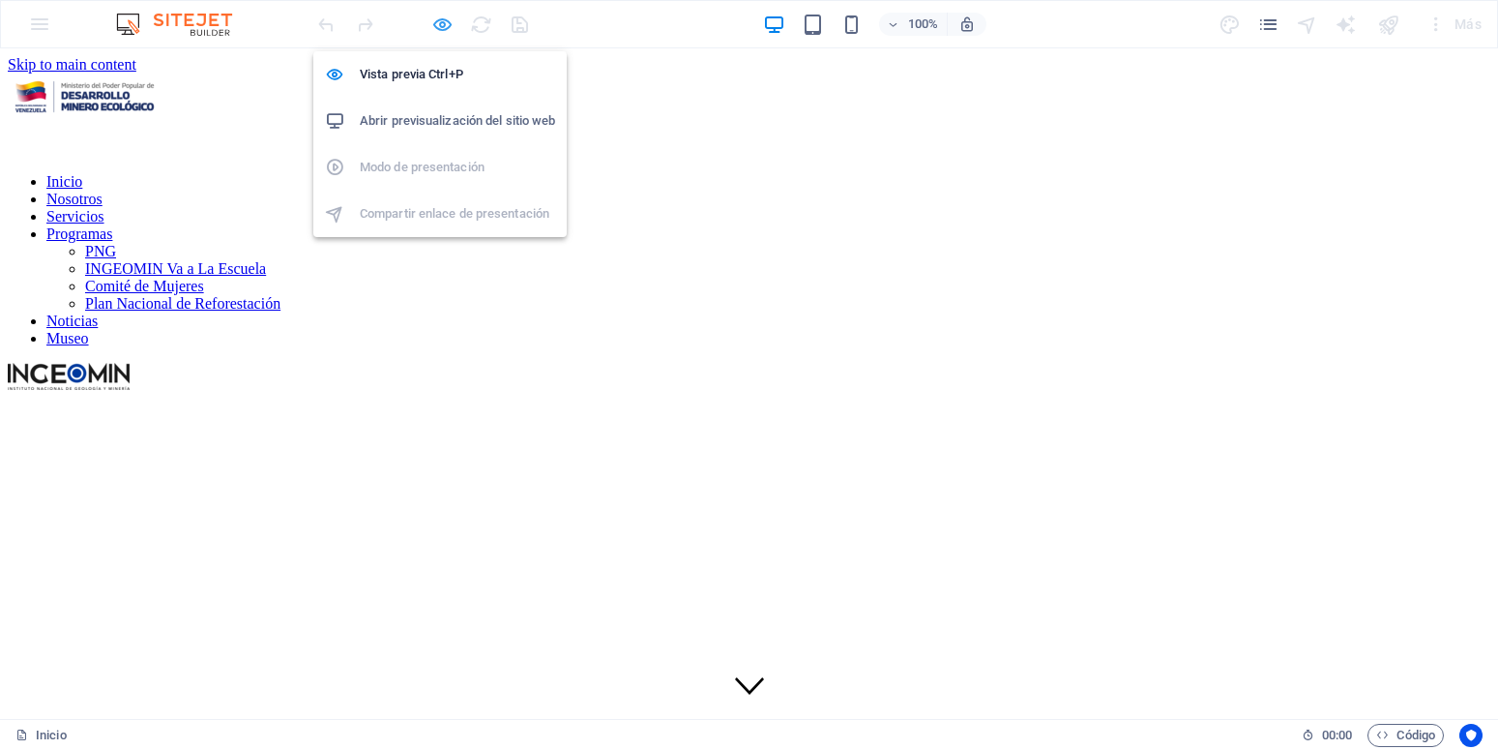
click at [447, 30] on icon "button" at bounding box center [442, 25] width 22 height 22
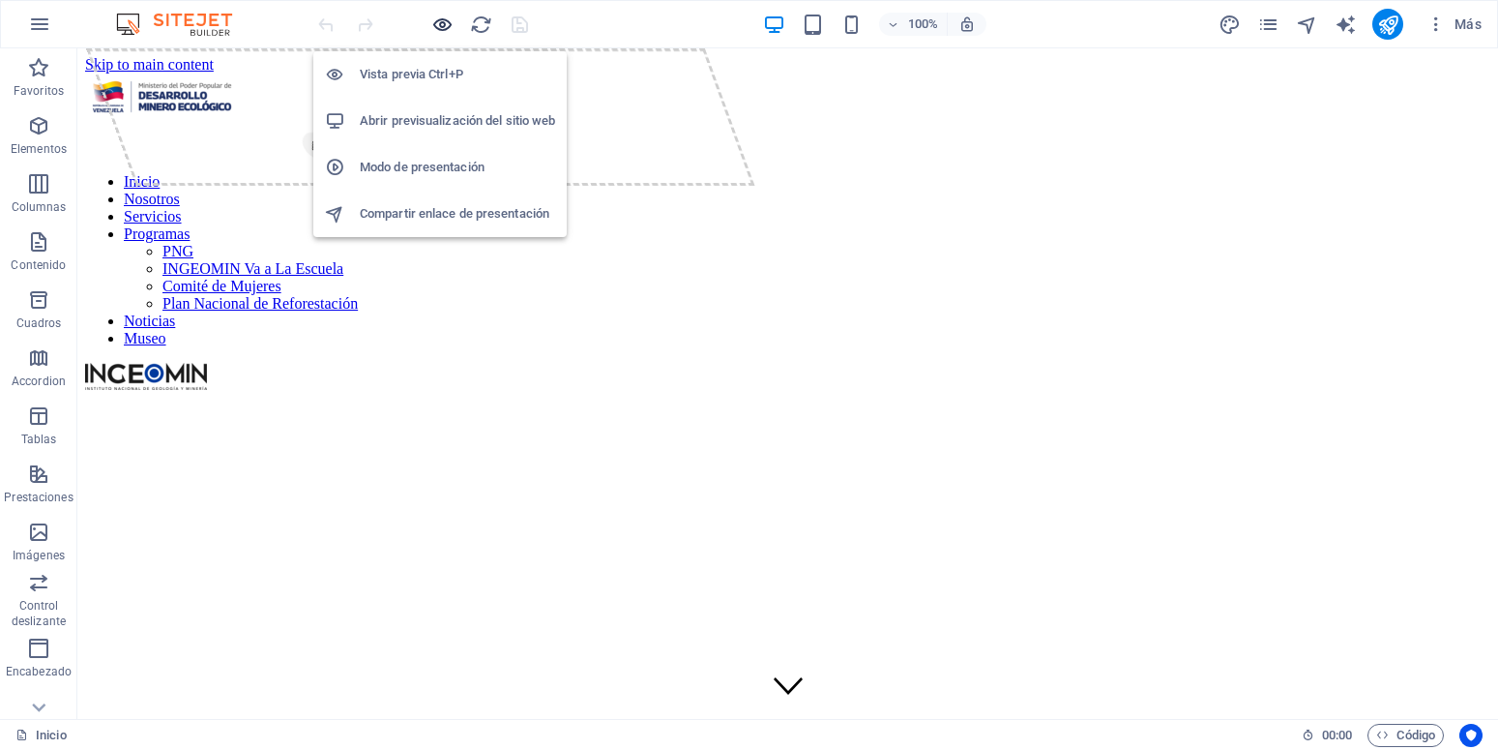
click at [447, 30] on icon "button" at bounding box center [442, 25] width 22 height 22
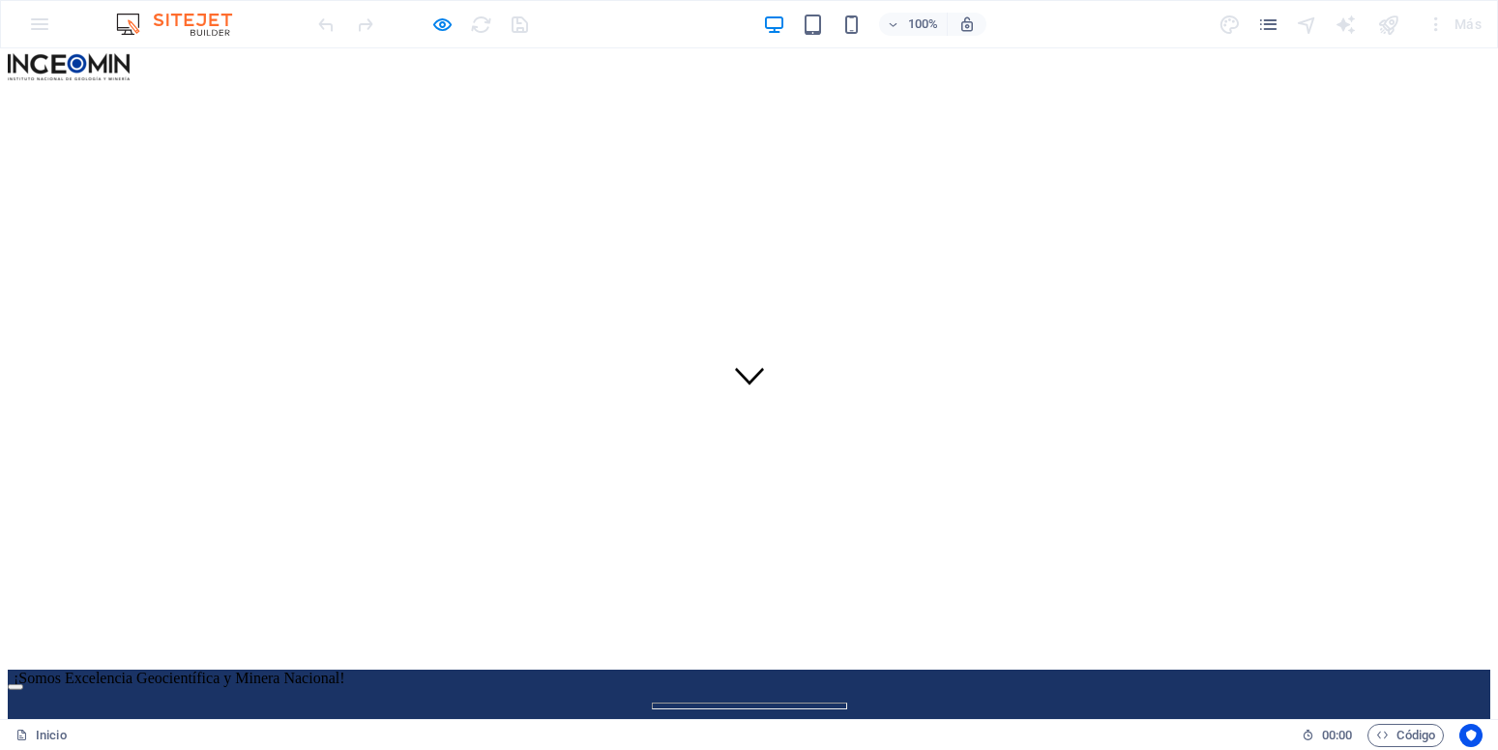
scroll to position [395, 0]
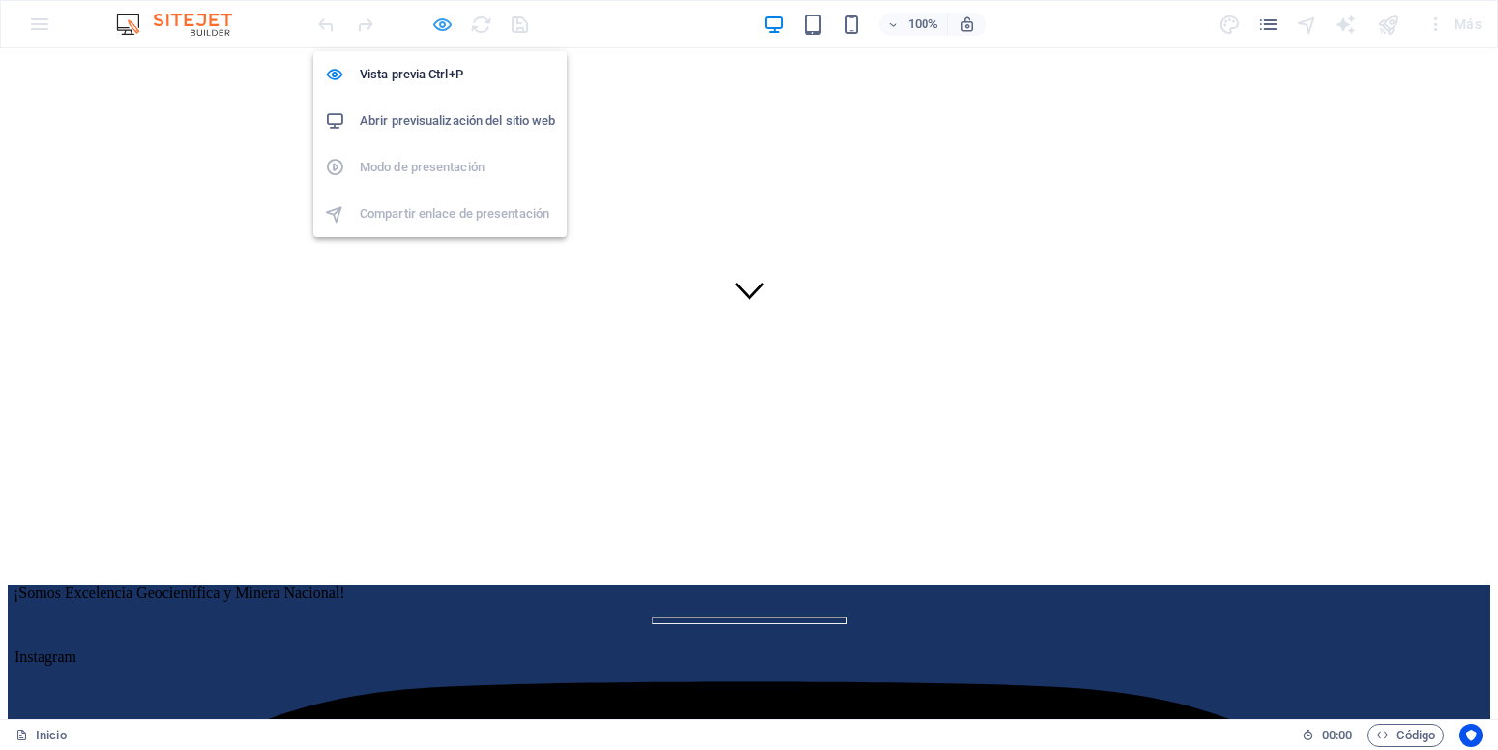
click at [438, 23] on icon "button" at bounding box center [442, 25] width 22 height 22
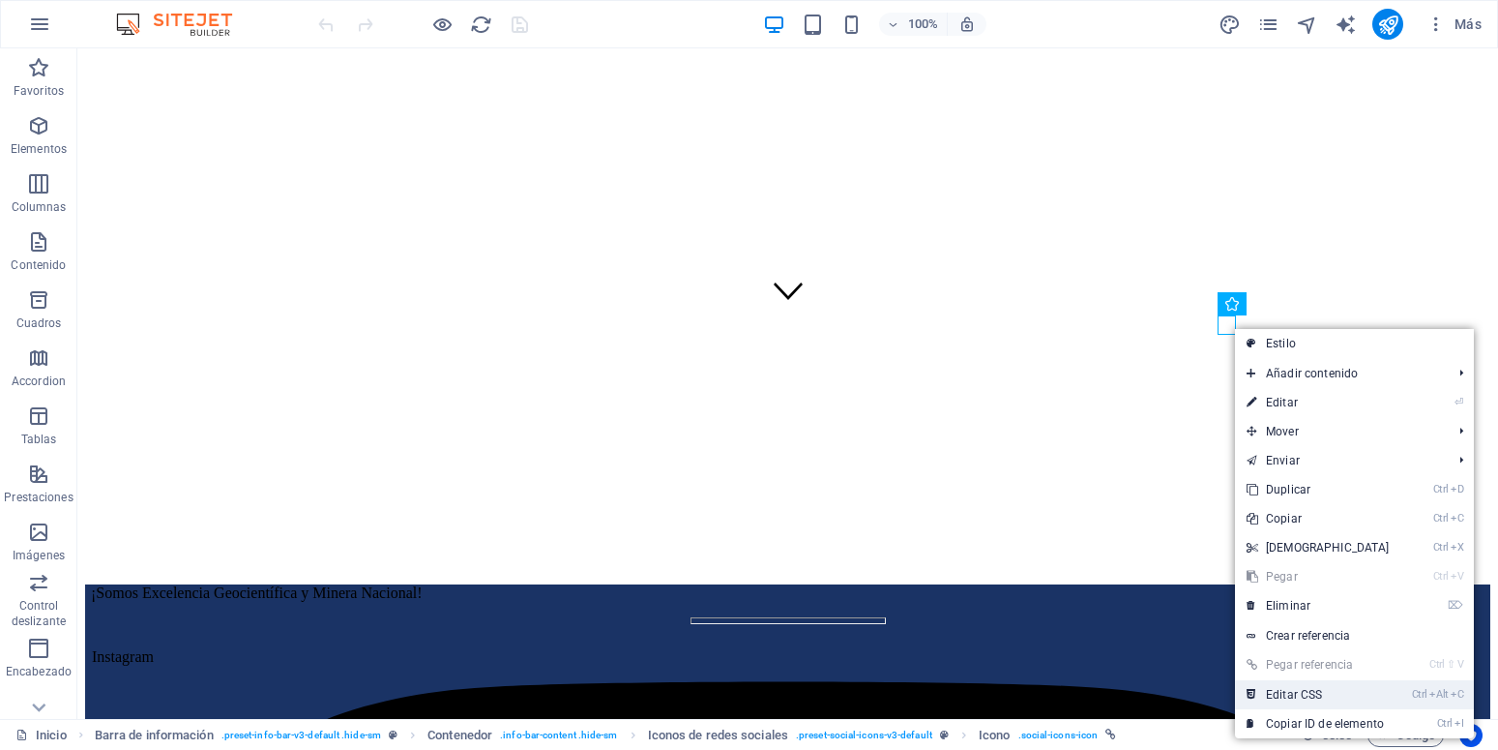
click at [1342, 689] on link "Ctrl Alt C Editar CSS" at bounding box center [1318, 694] width 166 height 29
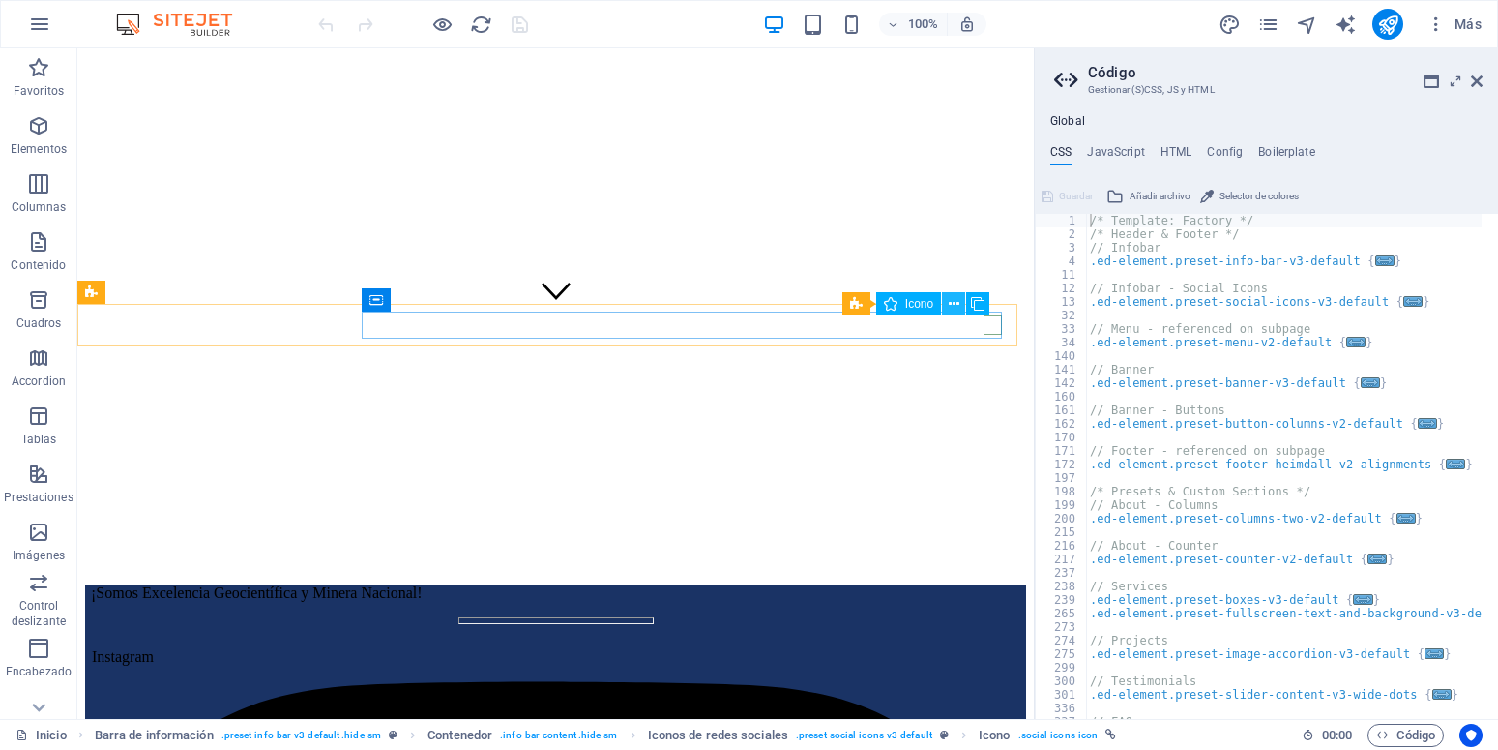
click at [958, 299] on icon at bounding box center [954, 304] width 11 height 20
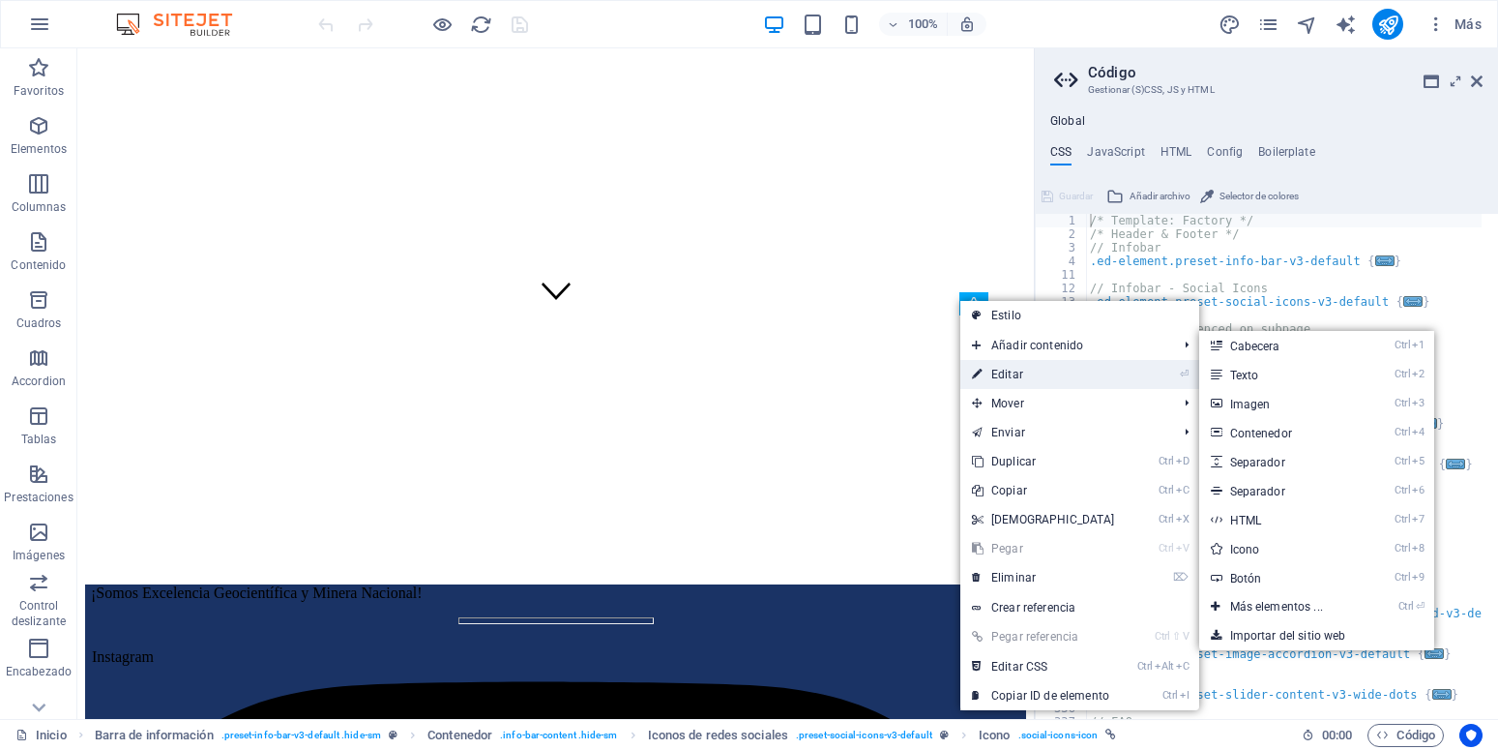
click at [1030, 376] on link "⏎ Editar" at bounding box center [1043, 374] width 166 height 29
select select "xMidYMid"
select select "px"
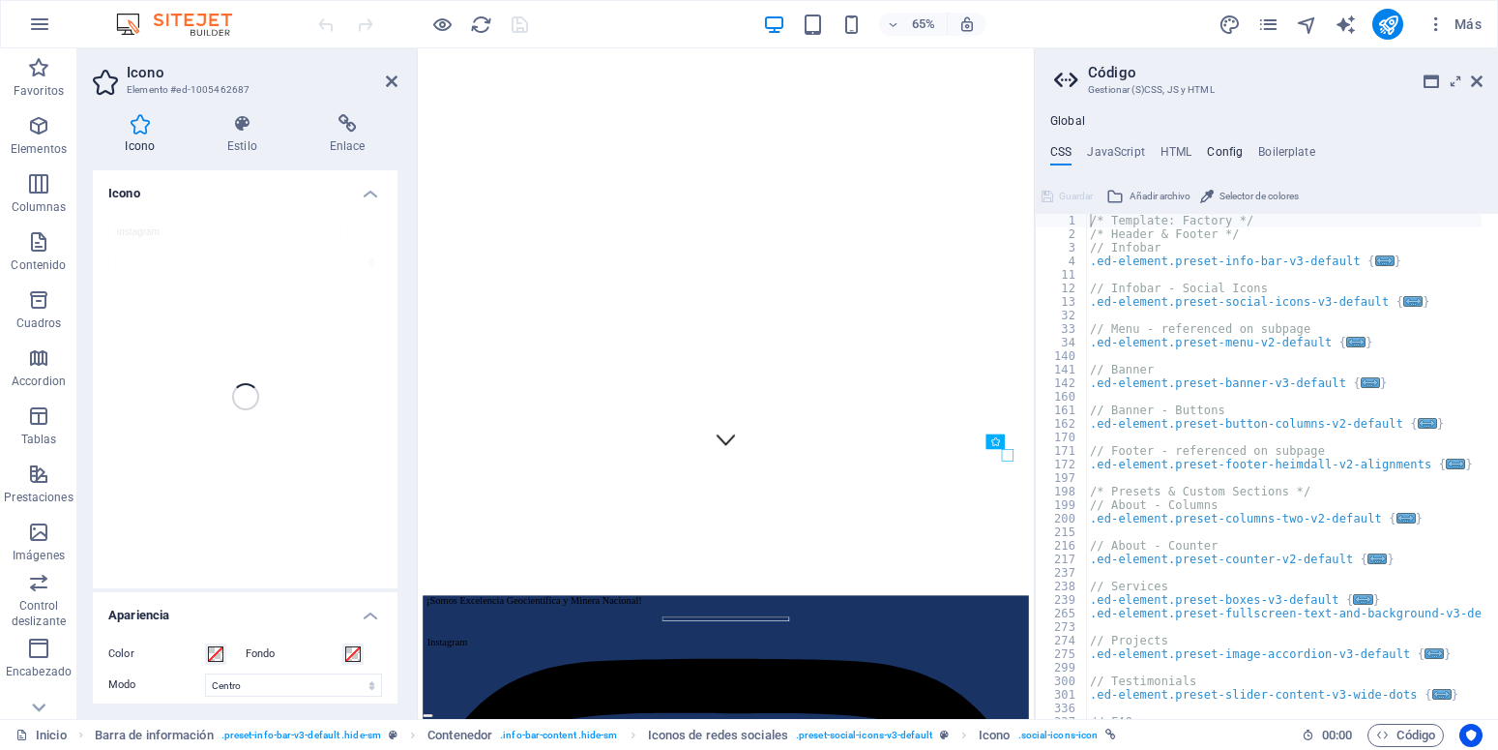
click at [1212, 146] on h4 "Config" at bounding box center [1225, 155] width 36 height 21
type textarea "$color-background: #fff;"
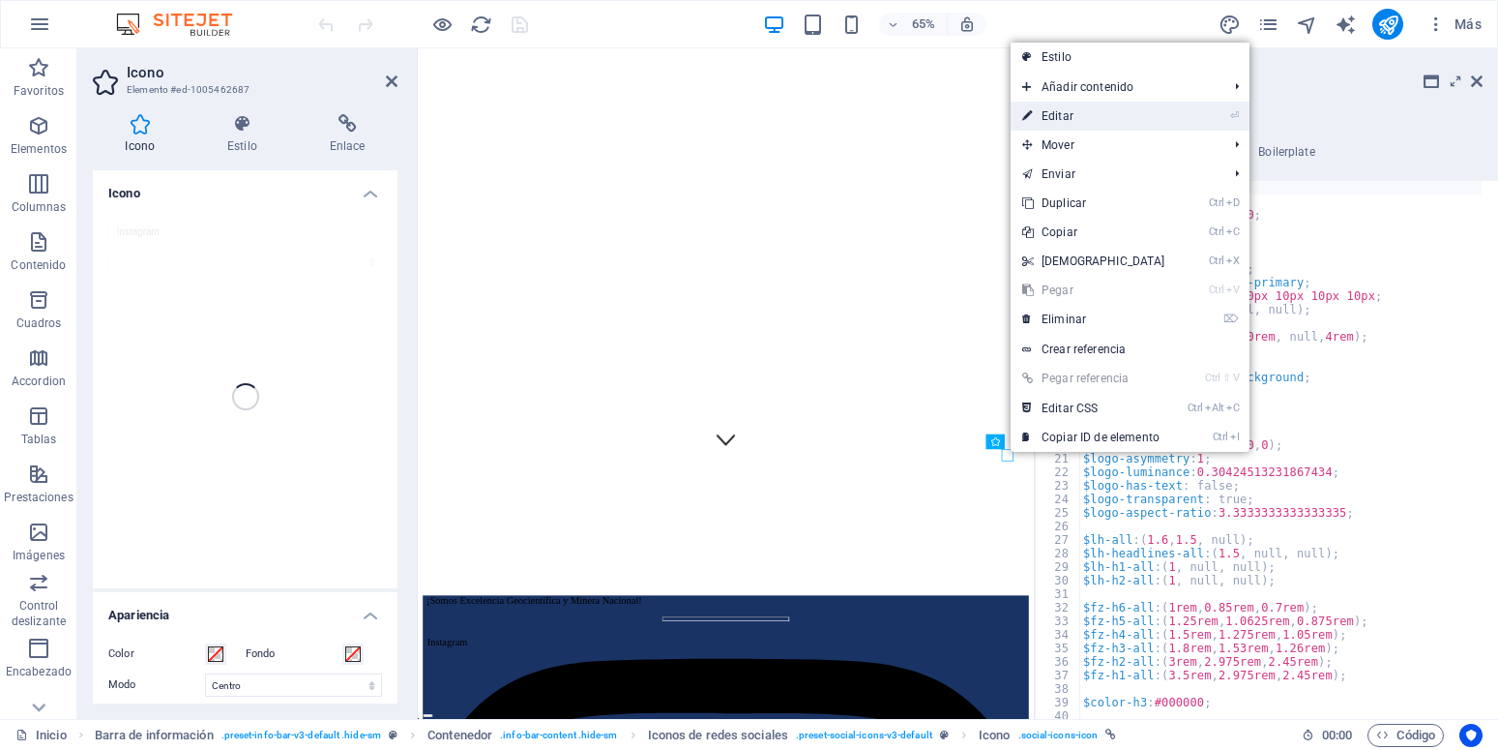
click at [1095, 128] on link "⏎ Editar" at bounding box center [1094, 116] width 166 height 29
click at [1067, 405] on link "Ctrl Alt C Editar CSS" at bounding box center [1098, 406] width 166 height 29
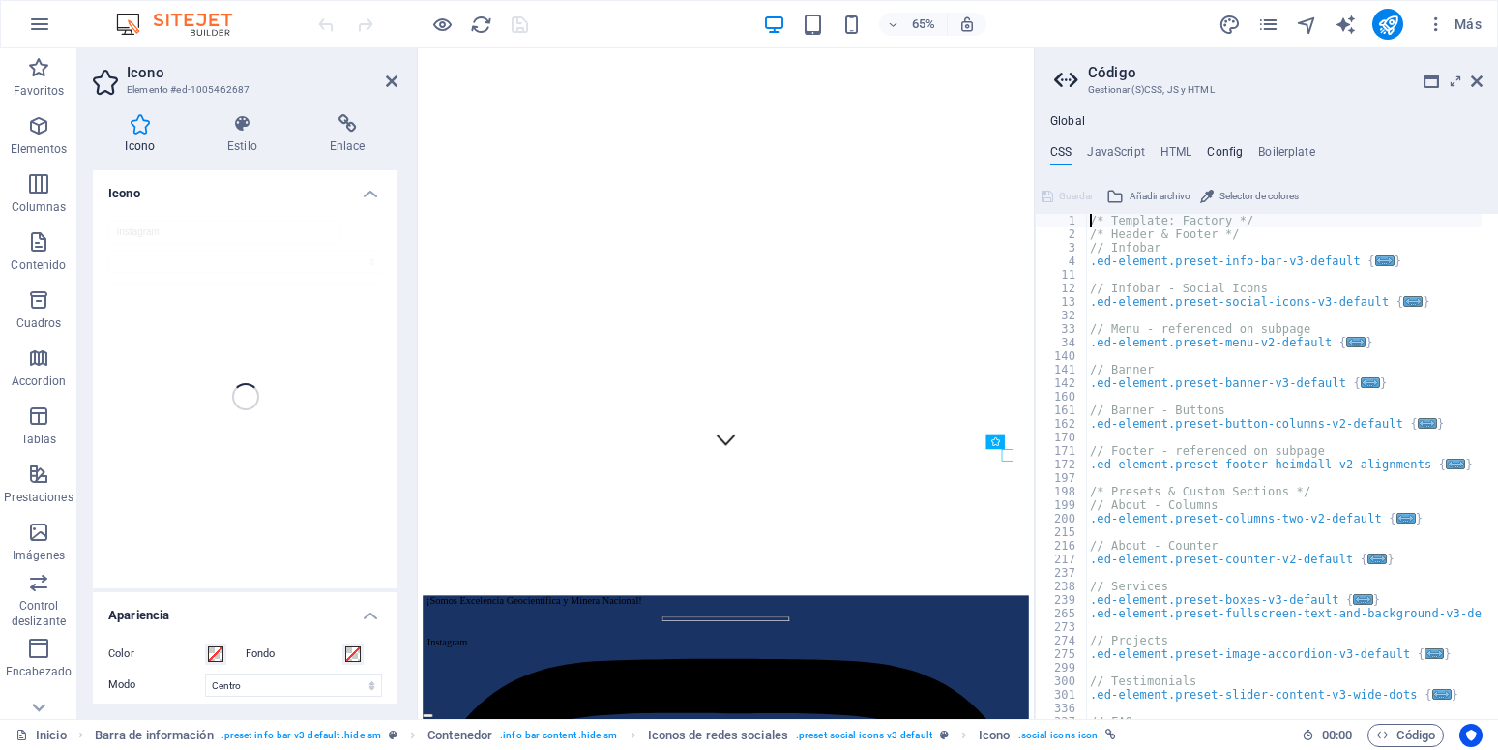
click at [1225, 145] on h4 "Config" at bounding box center [1225, 155] width 36 height 21
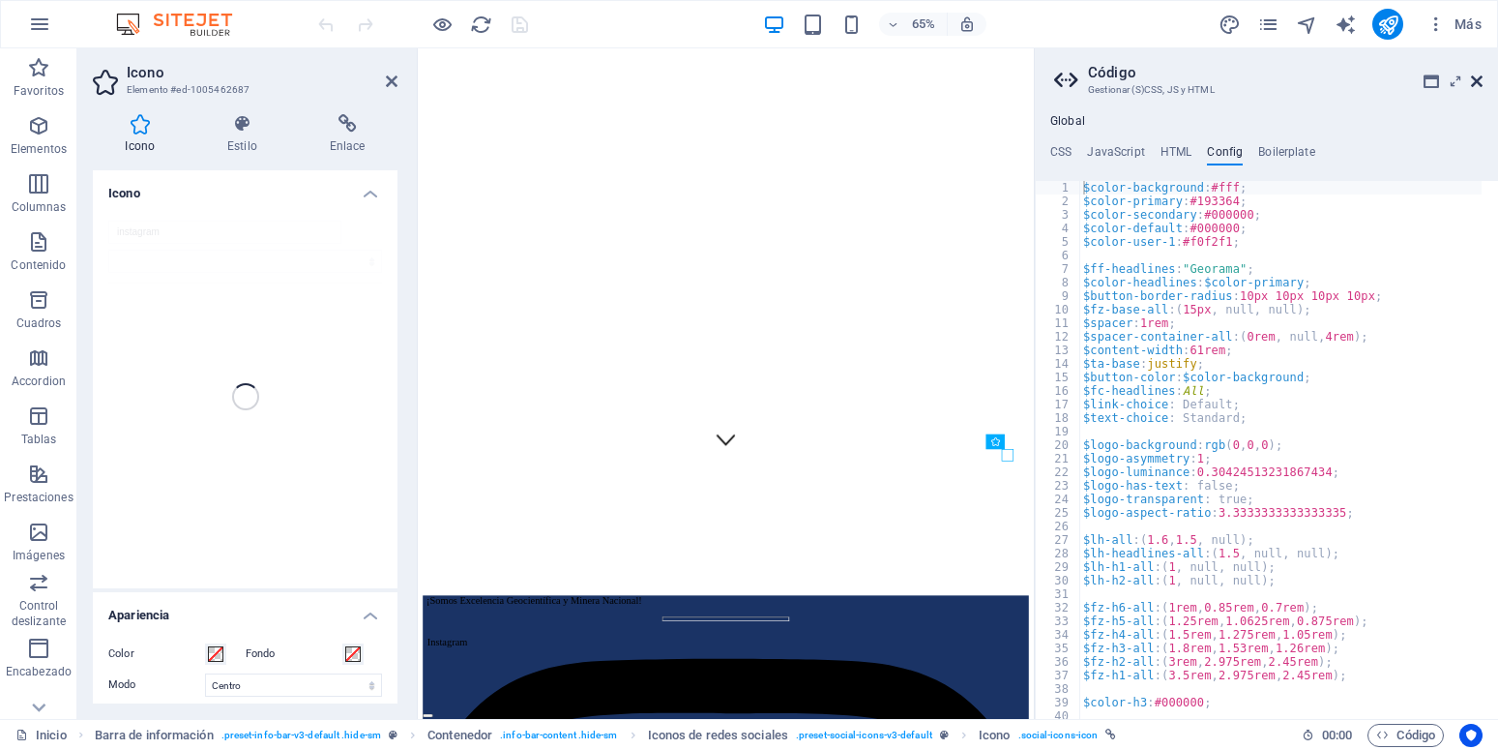
click at [1473, 85] on icon at bounding box center [1477, 81] width 12 height 15
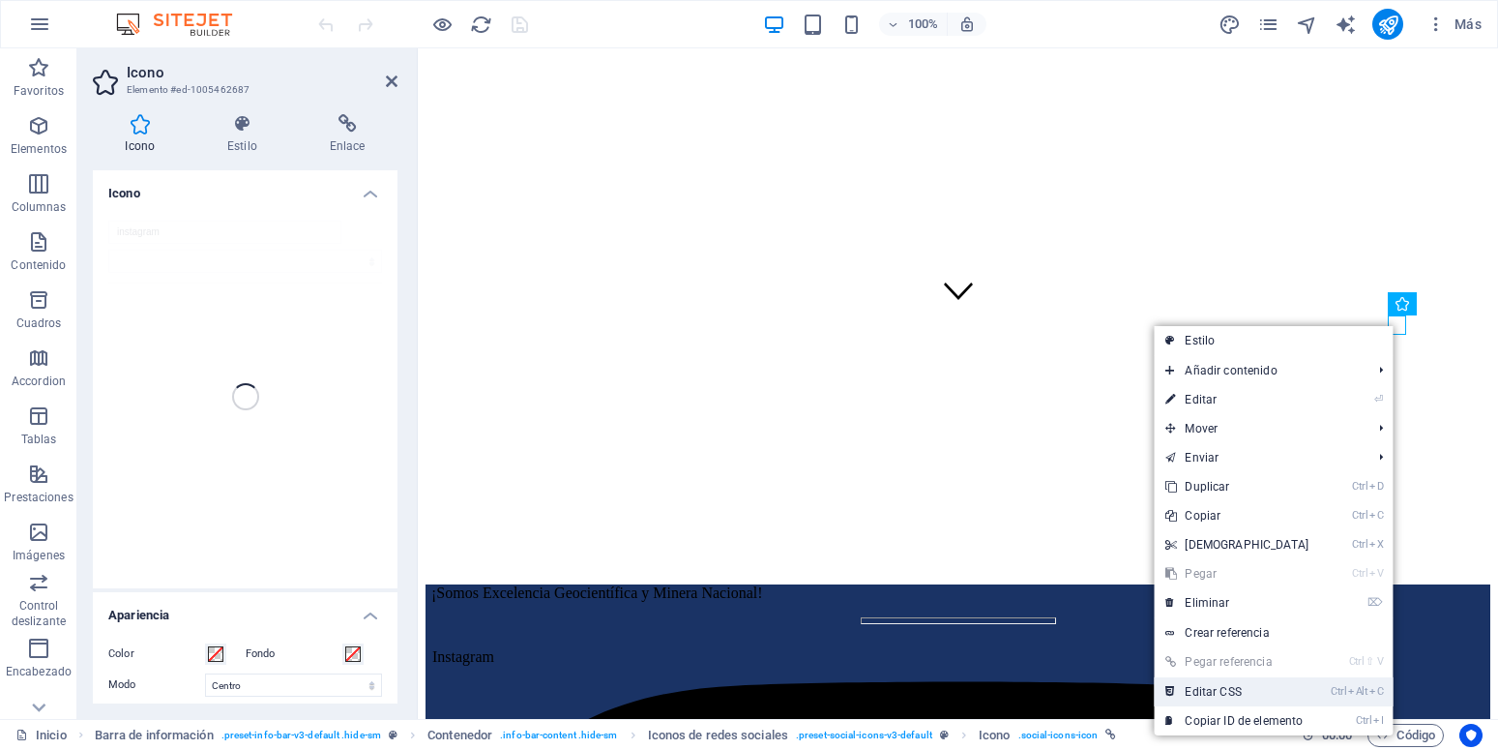
click at [1240, 694] on link "Ctrl Alt C Editar CSS" at bounding box center [1237, 691] width 166 height 29
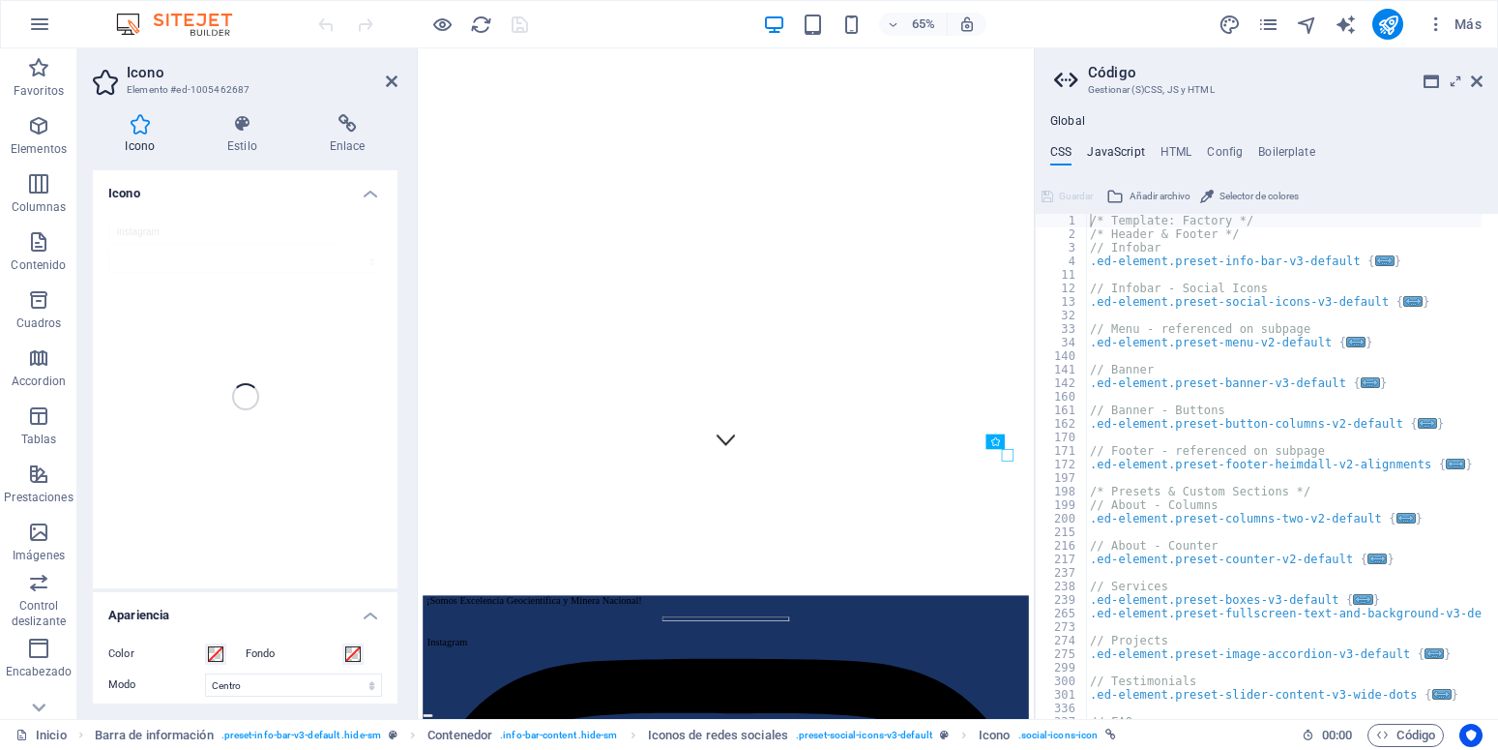
click at [1134, 148] on h4 "JavaScript" at bounding box center [1115, 155] width 57 height 21
type textarea "/* JS for preset "Menu V2" */"
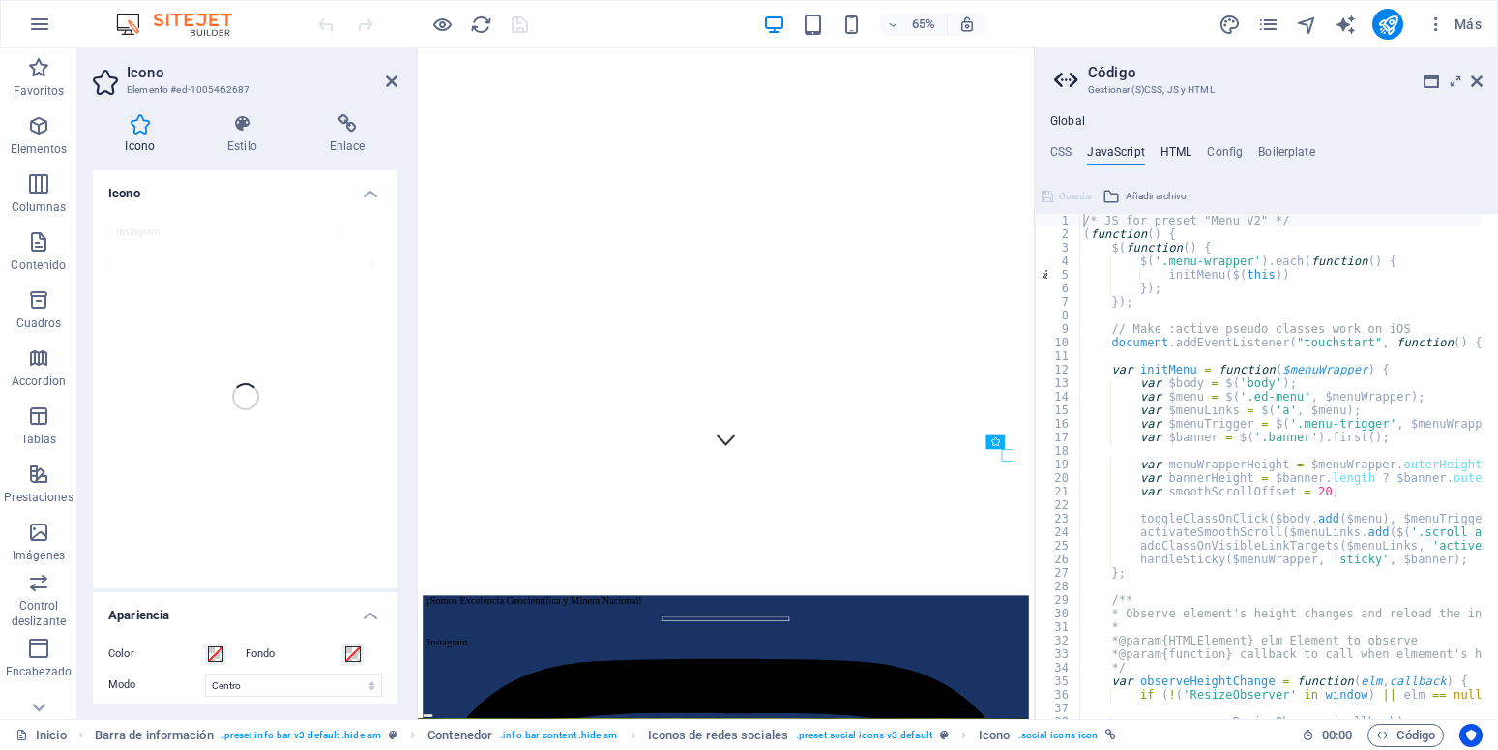
click at [1168, 154] on h4 "HTML" at bounding box center [1177, 155] width 32 height 21
type textarea "<a href="#main-content" class="wv-link-content button">Skip to main content</a>"
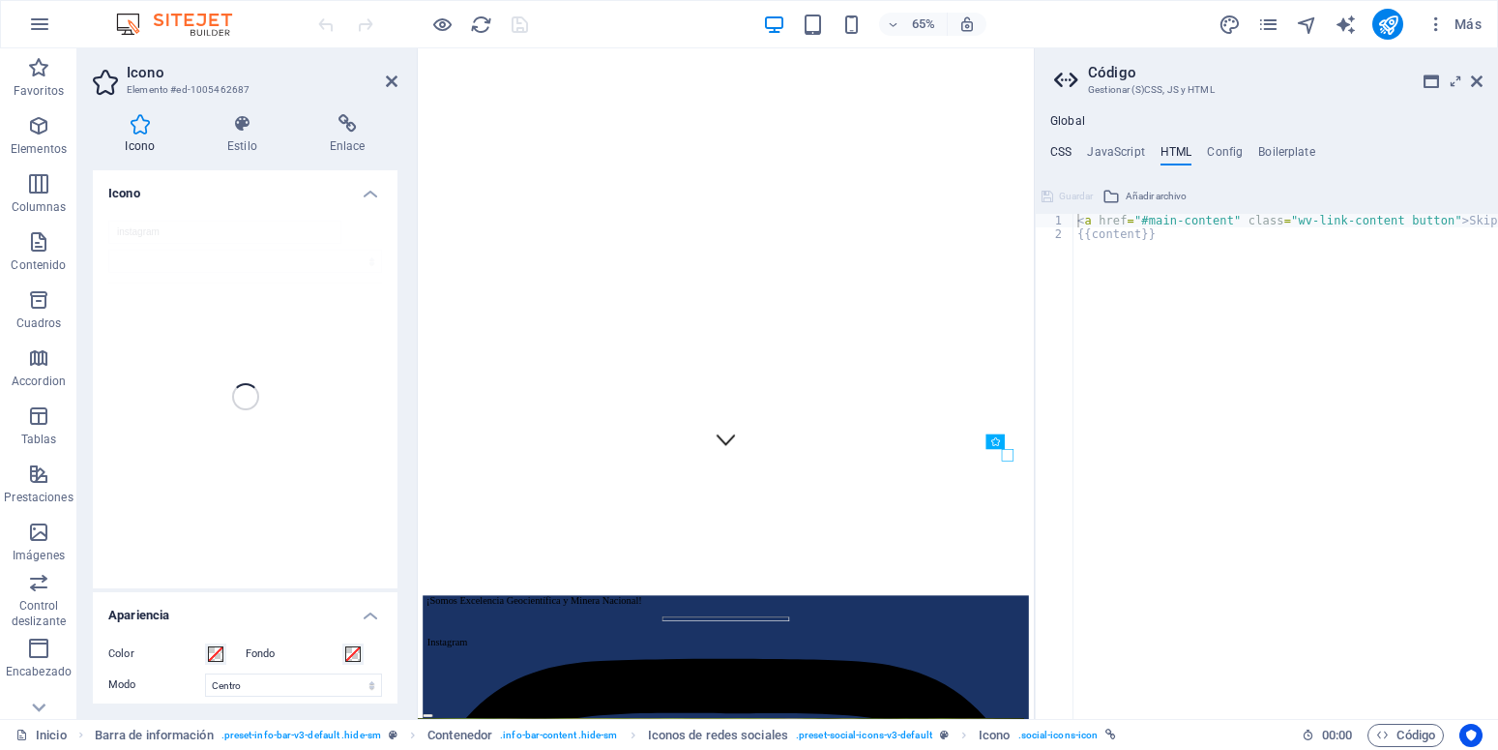
click at [1060, 156] on h4 "CSS" at bounding box center [1060, 155] width 21 height 21
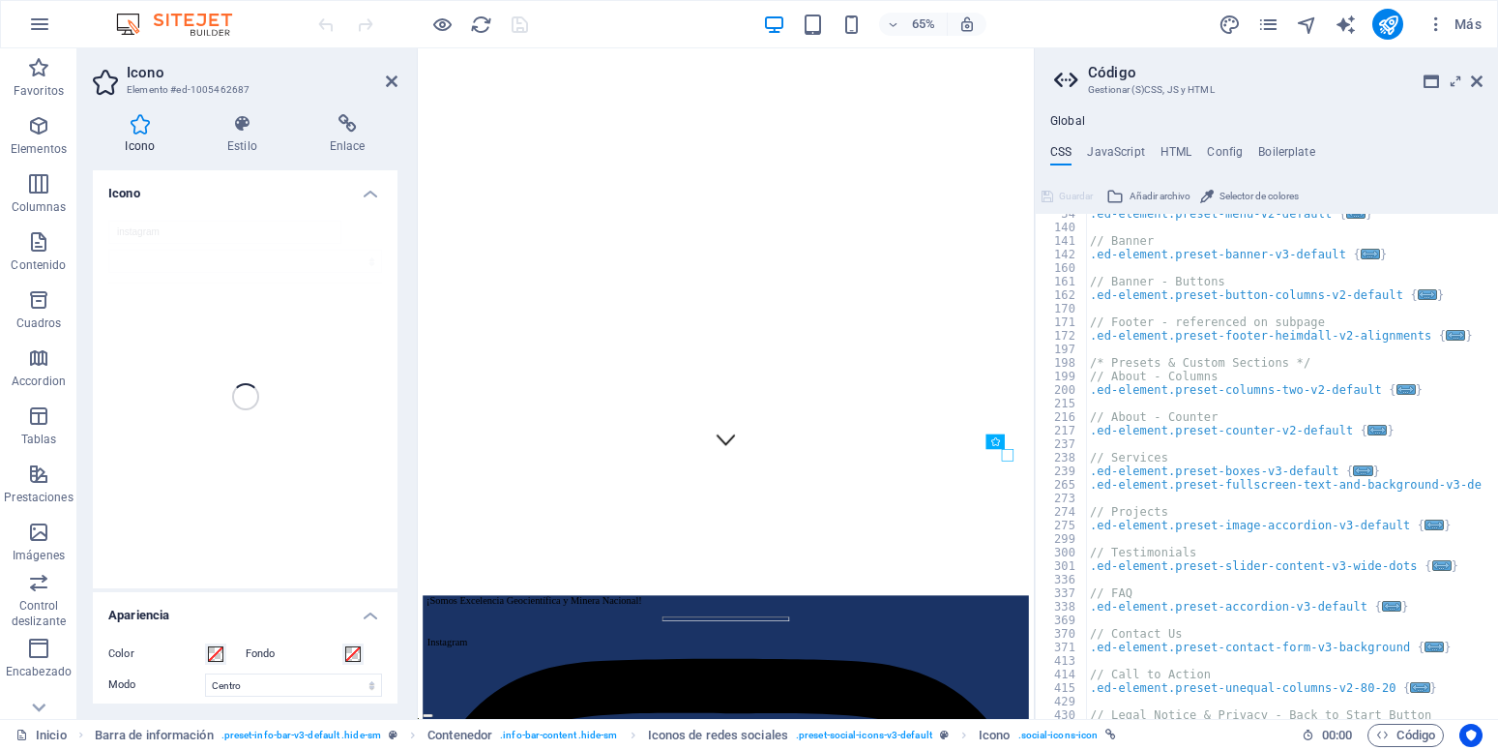
scroll to position [0, 0]
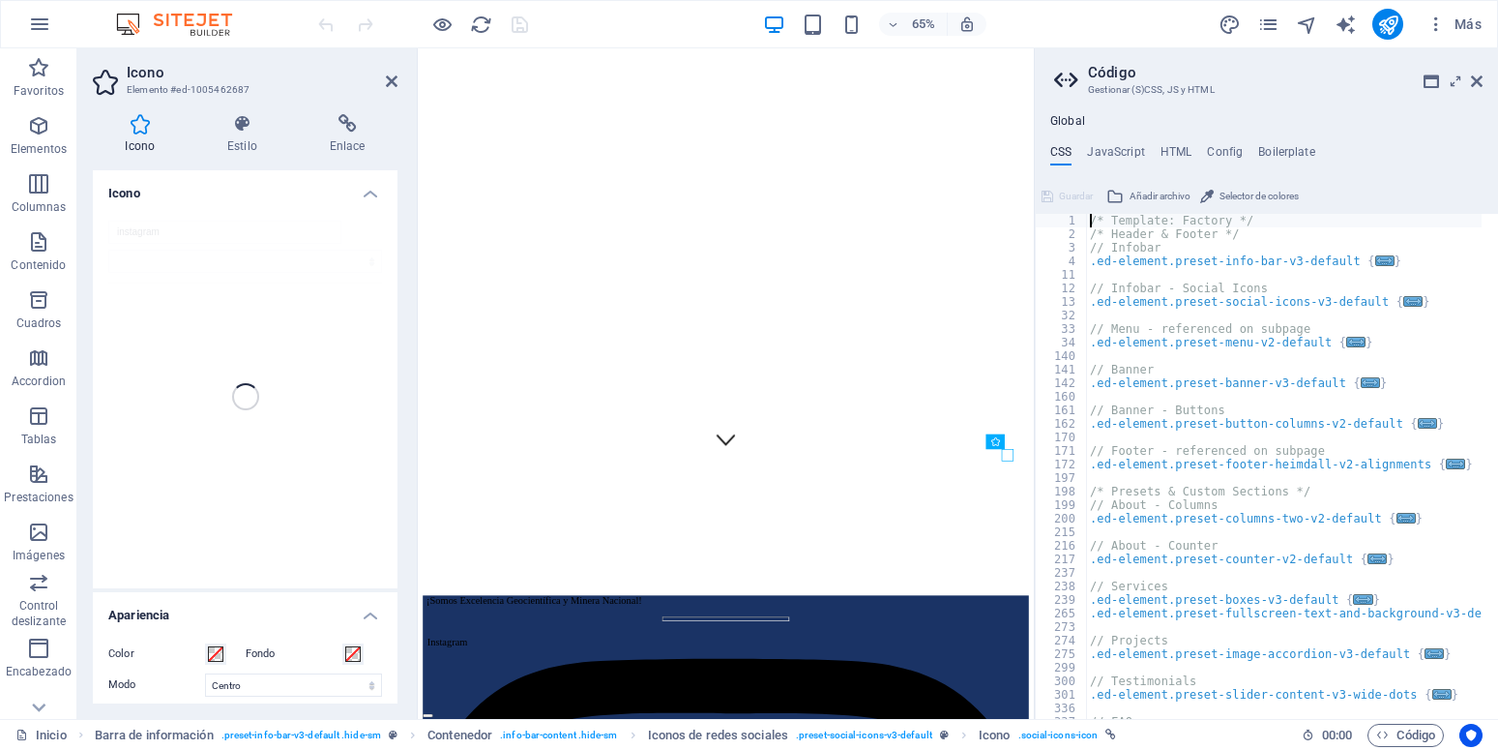
click at [1320, 152] on ul "CSS JavaScript HTML Config Boilerplate" at bounding box center [1266, 155] width 463 height 21
click at [1295, 144] on div "Global CSS JavaScript HTML Config Boilerplate /* Template: Factory */ 1 2 3 4 1…" at bounding box center [1266, 416] width 463 height 604
click at [1289, 148] on h4 "Boilerplate" at bounding box center [1286, 155] width 57 height 21
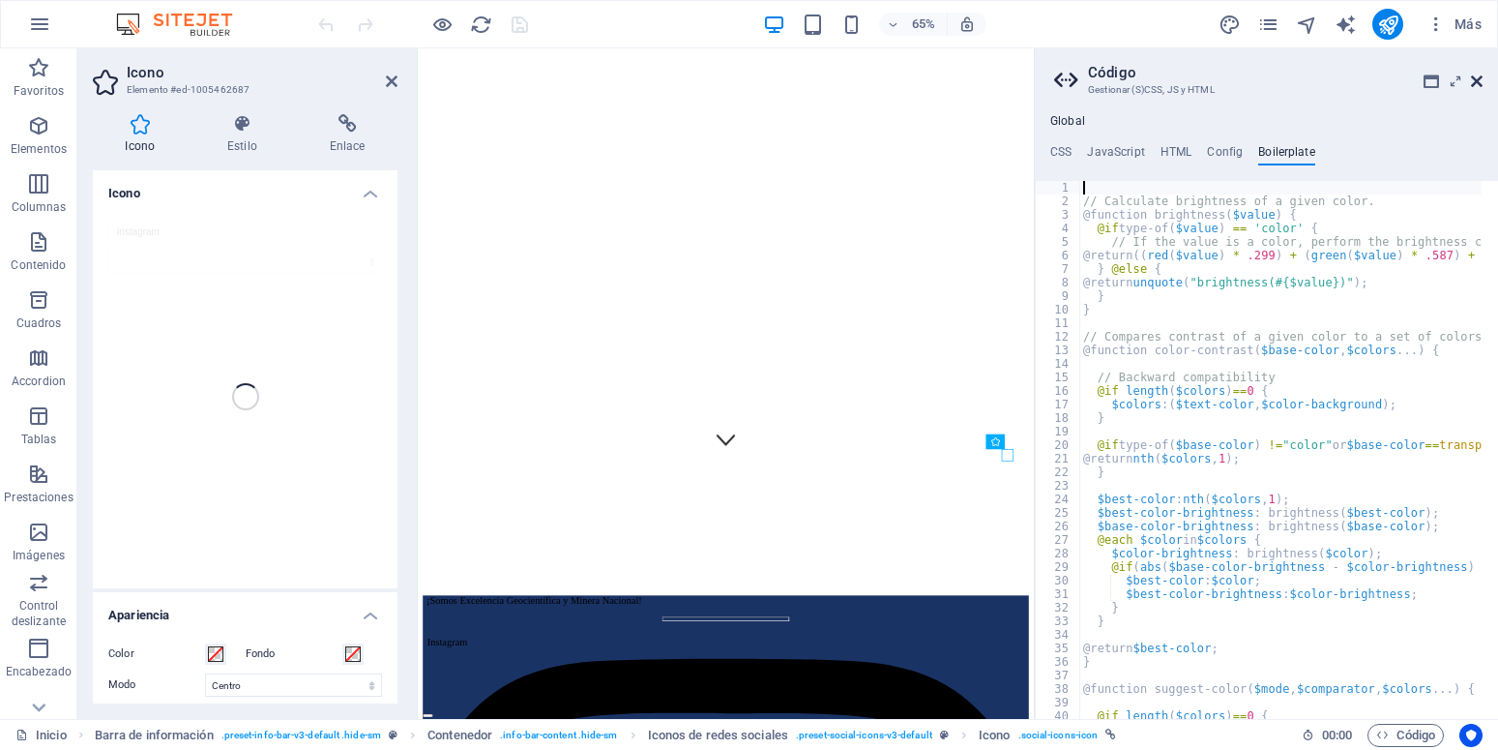
click at [1472, 76] on icon at bounding box center [1477, 81] width 12 height 15
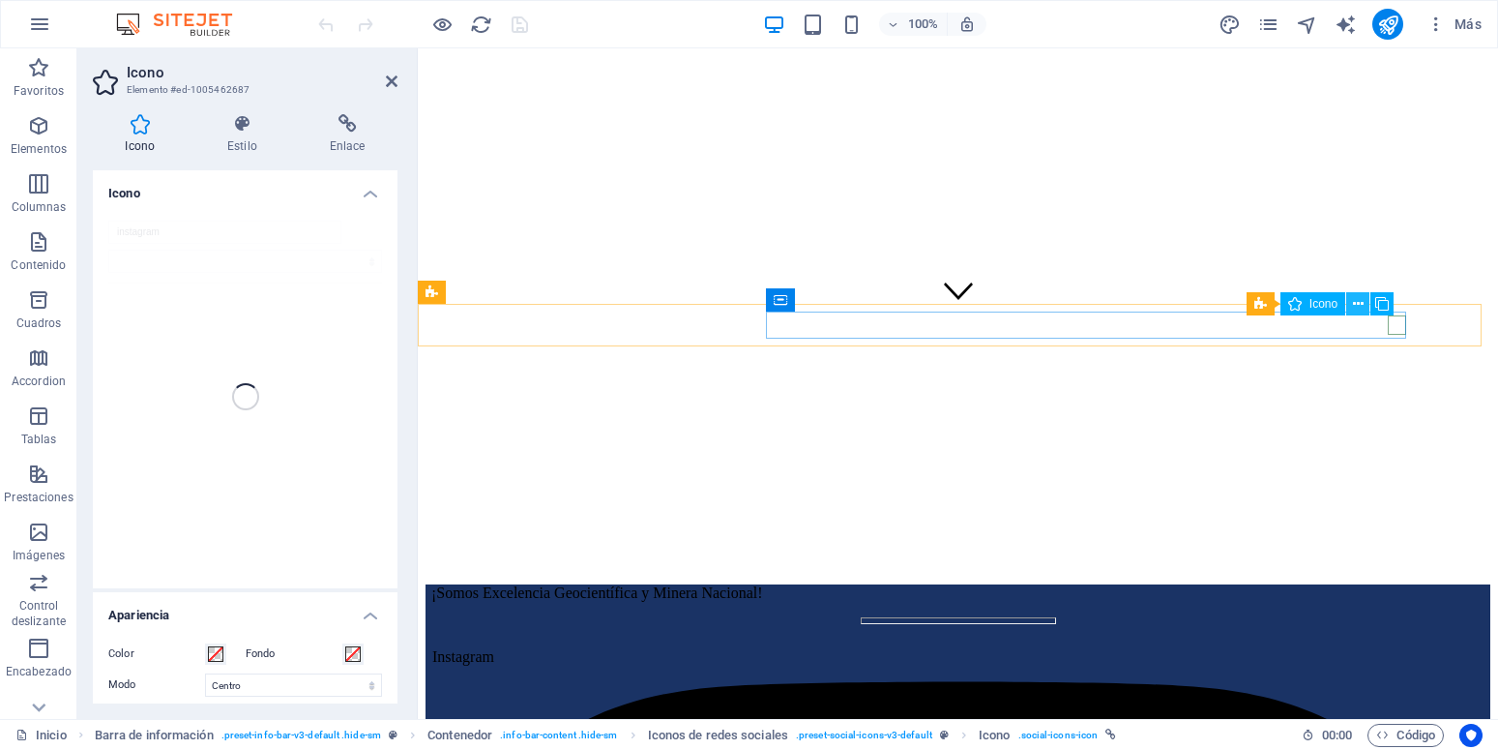
click at [1365, 305] on button at bounding box center [1357, 303] width 23 height 23
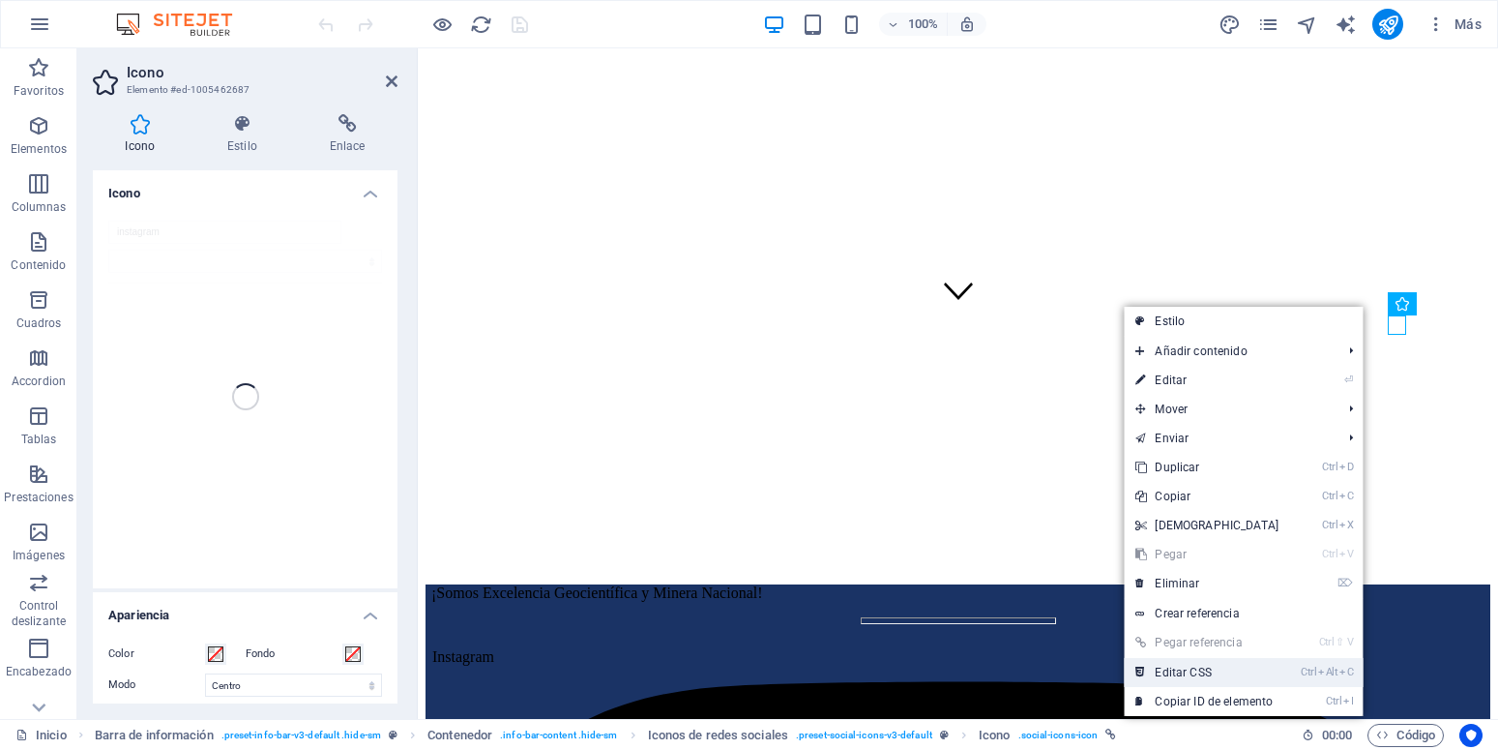
click at [1217, 666] on link "Ctrl Alt C Editar CSS" at bounding box center [1207, 672] width 166 height 29
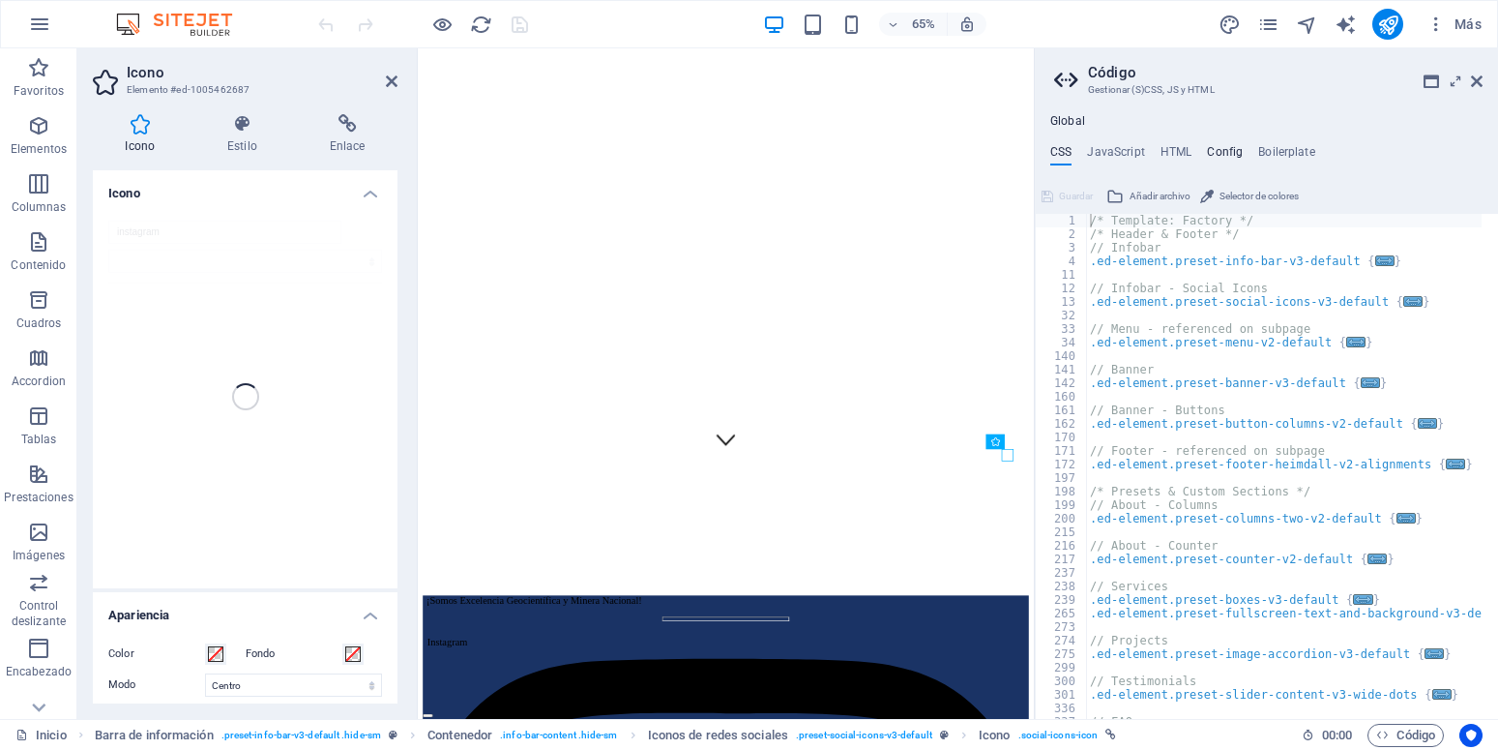
click at [1232, 151] on h4 "Config" at bounding box center [1225, 155] width 36 height 21
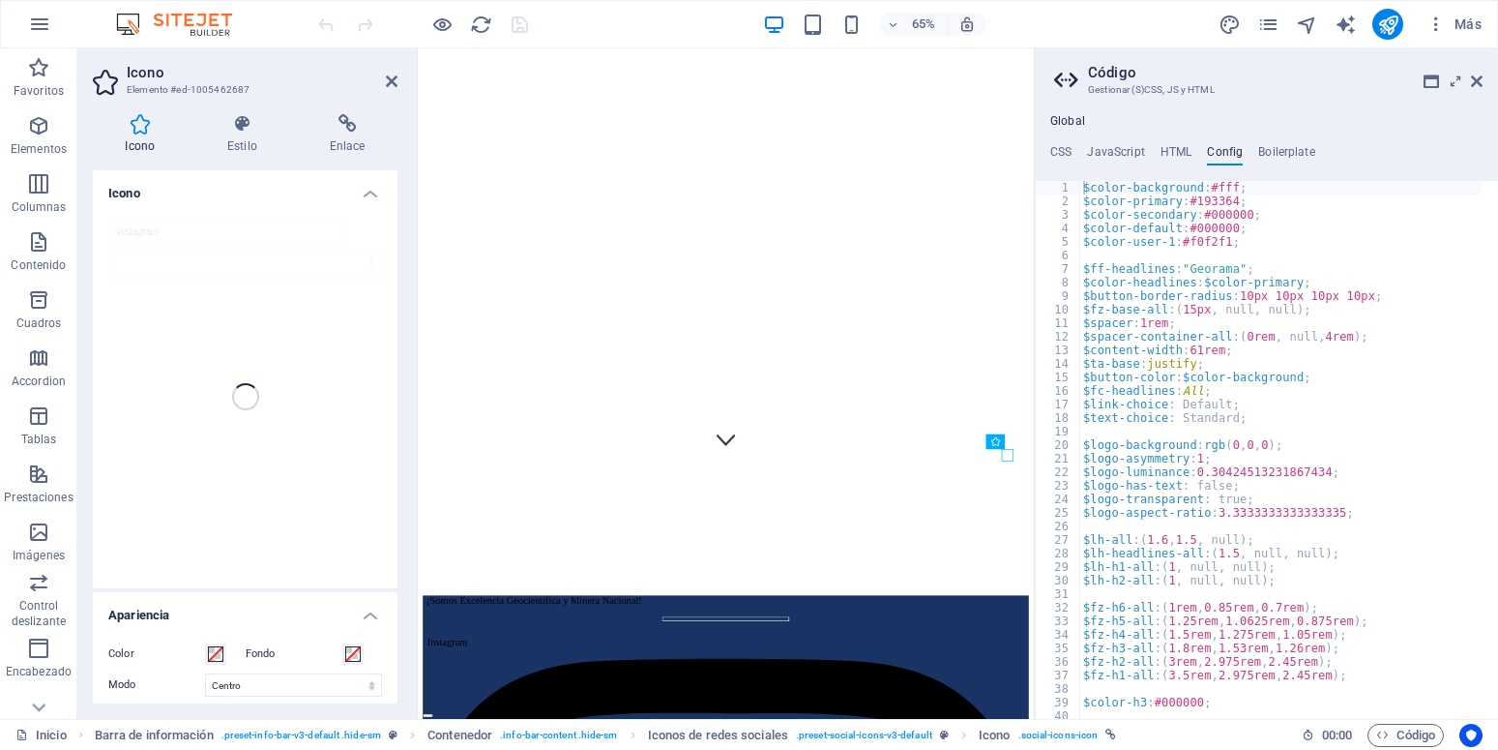
click at [1484, 77] on aside "Código Gestionar (S)CSS, JS y HTML Global CSS JavaScript HTML Config Boilerplat…" at bounding box center [1266, 383] width 464 height 670
click at [1484, 84] on aside "Código Gestionar (S)CSS, JS y HTML Global CSS JavaScript HTML Config Boilerplat…" at bounding box center [1266, 383] width 464 height 670
click at [1483, 77] on aside "Código Gestionar (S)CSS, JS y HTML Global CSS JavaScript HTML Config Boilerplat…" at bounding box center [1266, 383] width 464 height 670
click at [1471, 87] on icon at bounding box center [1477, 81] width 12 height 15
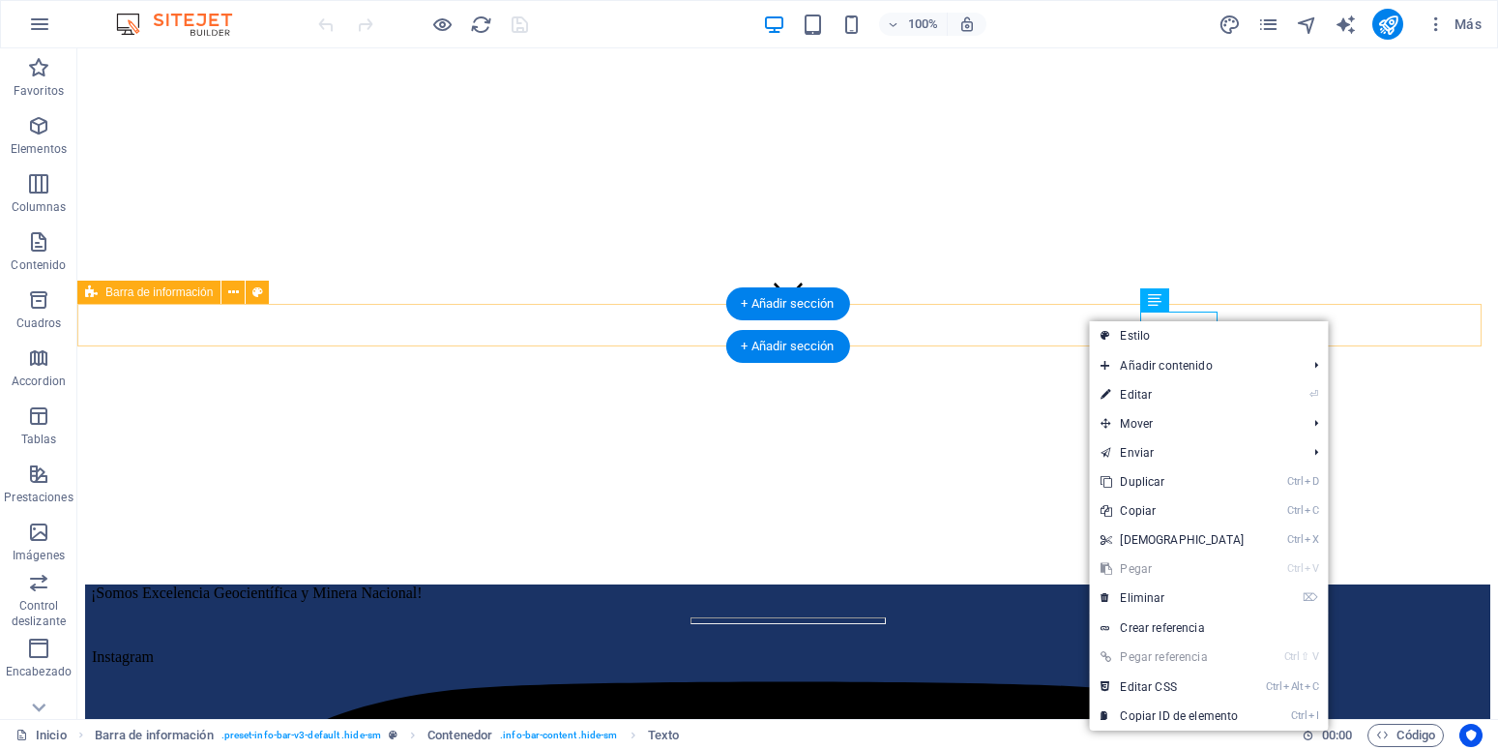
drag, startPoint x: 989, startPoint y: 319, endPoint x: 1352, endPoint y: 328, distance: 362.8
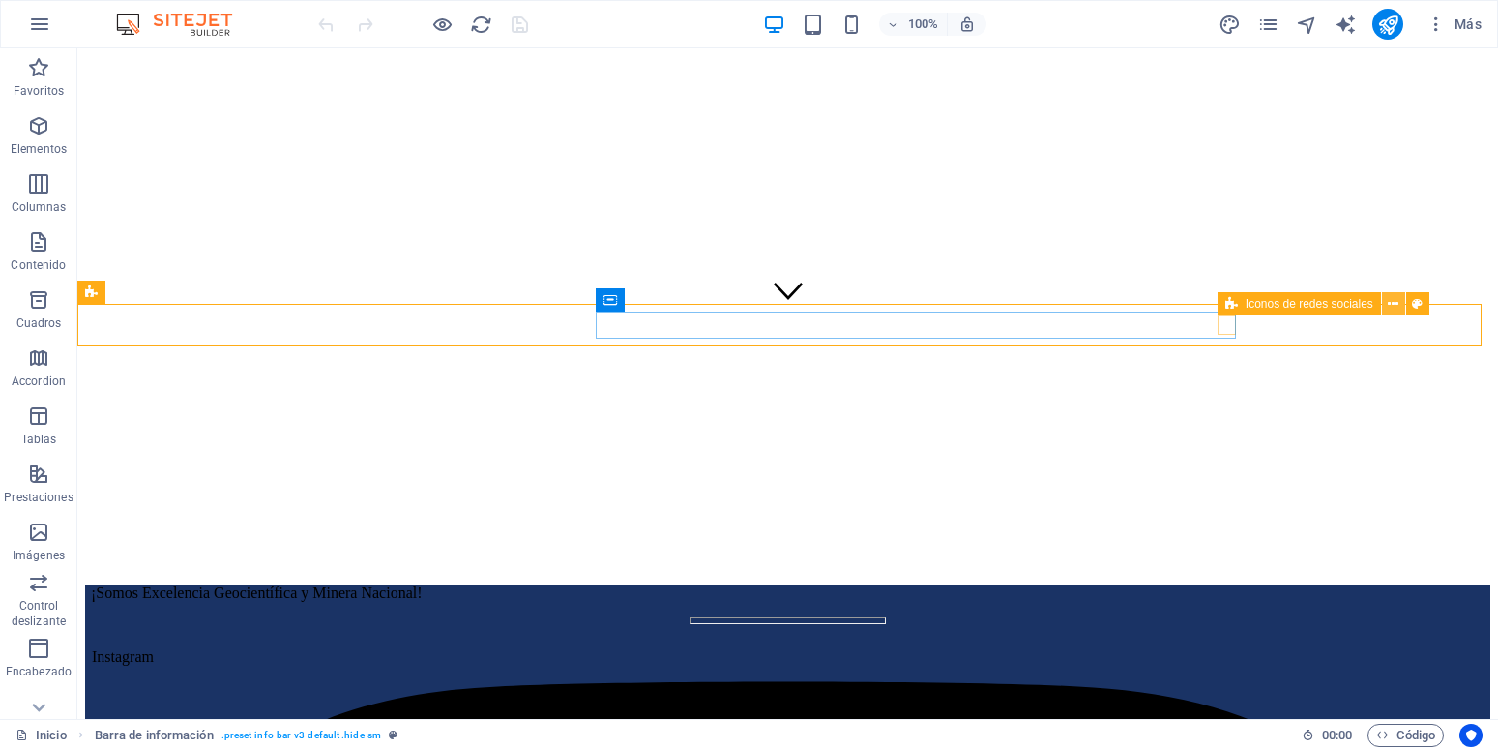
click at [1397, 306] on icon at bounding box center [1393, 304] width 11 height 20
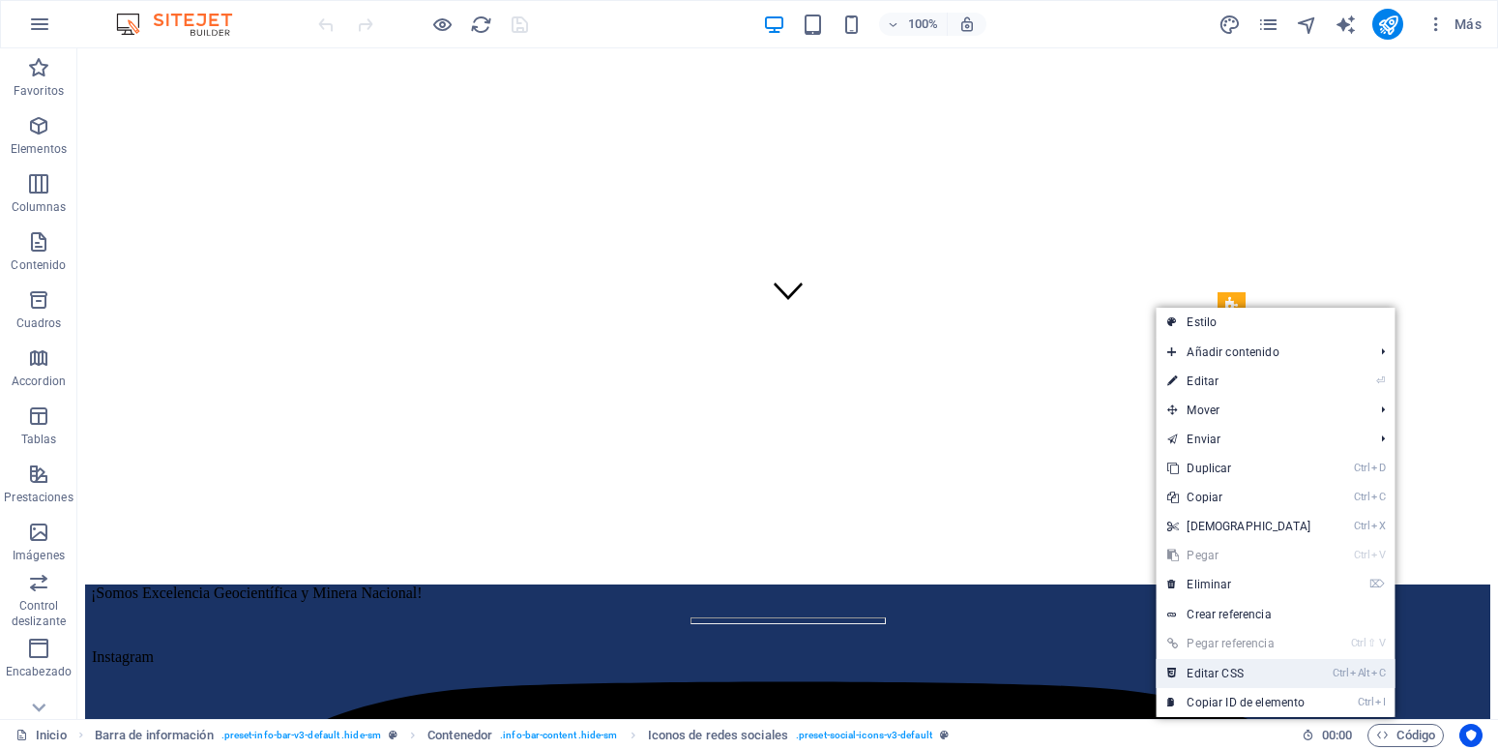
click at [1249, 677] on link "Ctrl Alt C Editar CSS" at bounding box center [1239, 673] width 166 height 29
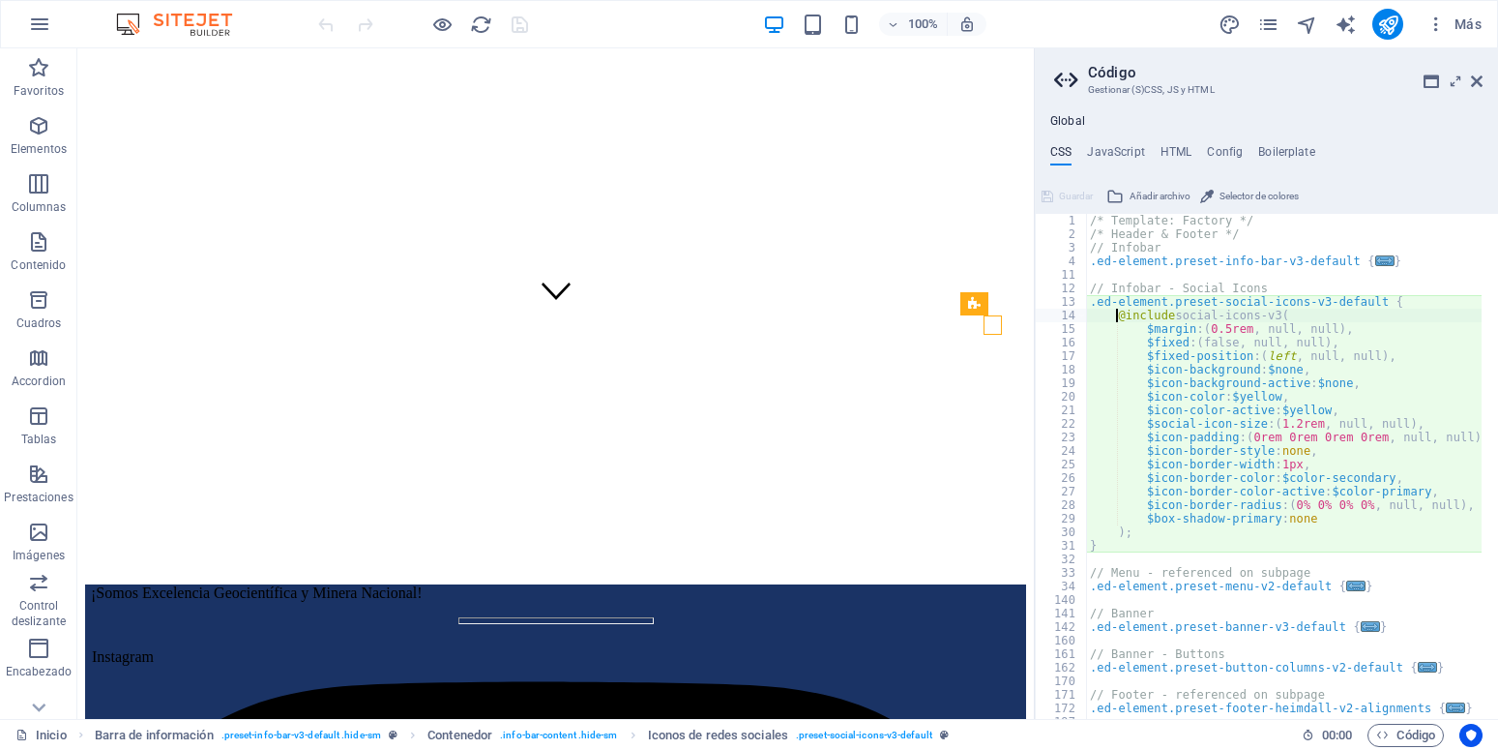
click at [1335, 383] on div "/* Template: Factory */ /* Header & Footer */ // Infobar .ed-element.preset-inf…" at bounding box center [1292, 471] width 412 height 515
click at [1335, 385] on div "/* Template: Factory */ /* Header & Footer */ // Infobar .ed-element.preset-inf…" at bounding box center [1284, 466] width 396 height 505
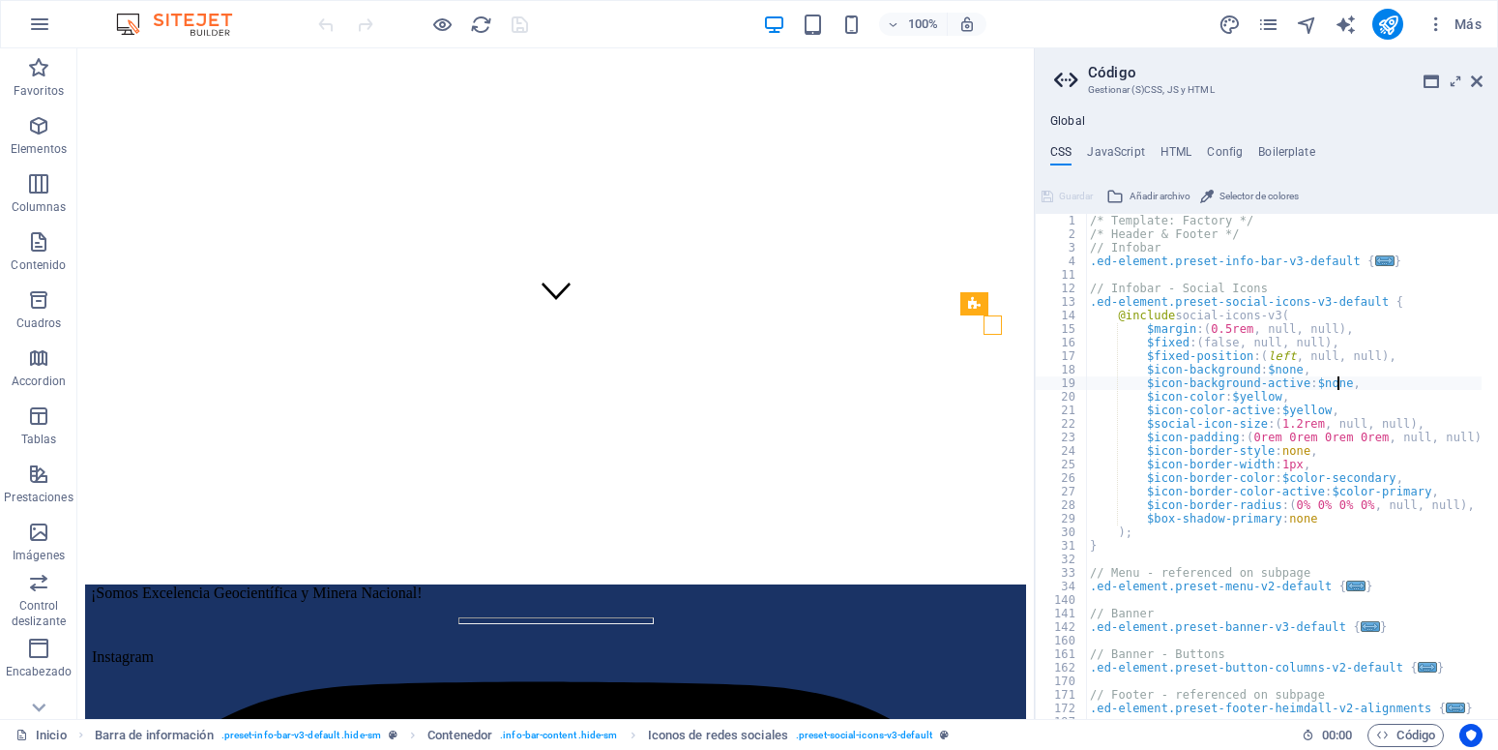
click at [1314, 411] on div "/* Template: Factory */ /* Header & Footer */ // Infobar .ed-element.preset-inf…" at bounding box center [1292, 471] width 412 height 515
click at [1315, 410] on div "/* Template: Factory */ /* Header & Footer */ // Infobar .ed-element.preset-inf…" at bounding box center [1292, 471] width 412 height 515
type textarea "$icon-color-active: $white,"
click at [1452, 156] on ul "CSS JavaScript HTML Config Boilerplate" at bounding box center [1266, 155] width 463 height 21
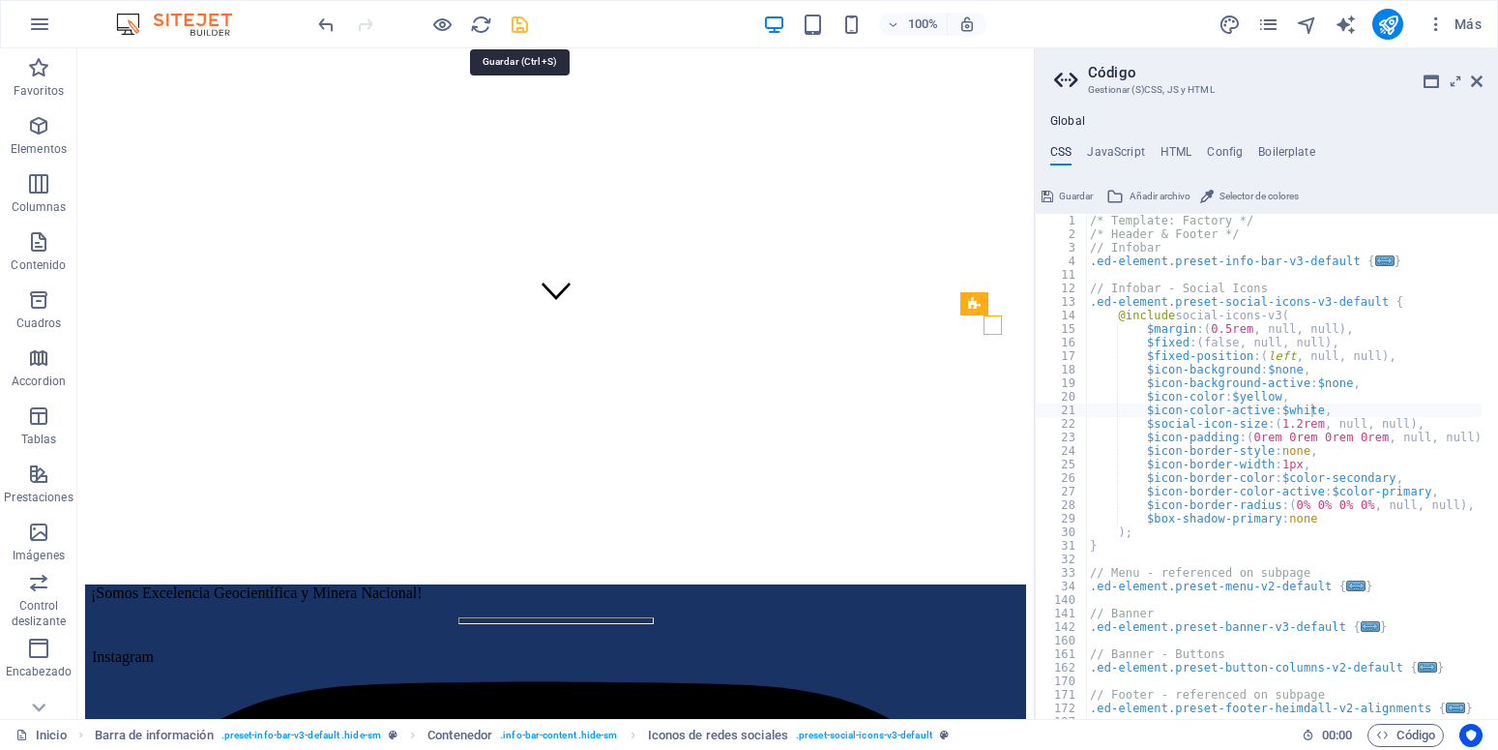
click at [524, 25] on icon "save" at bounding box center [520, 25] width 22 height 22
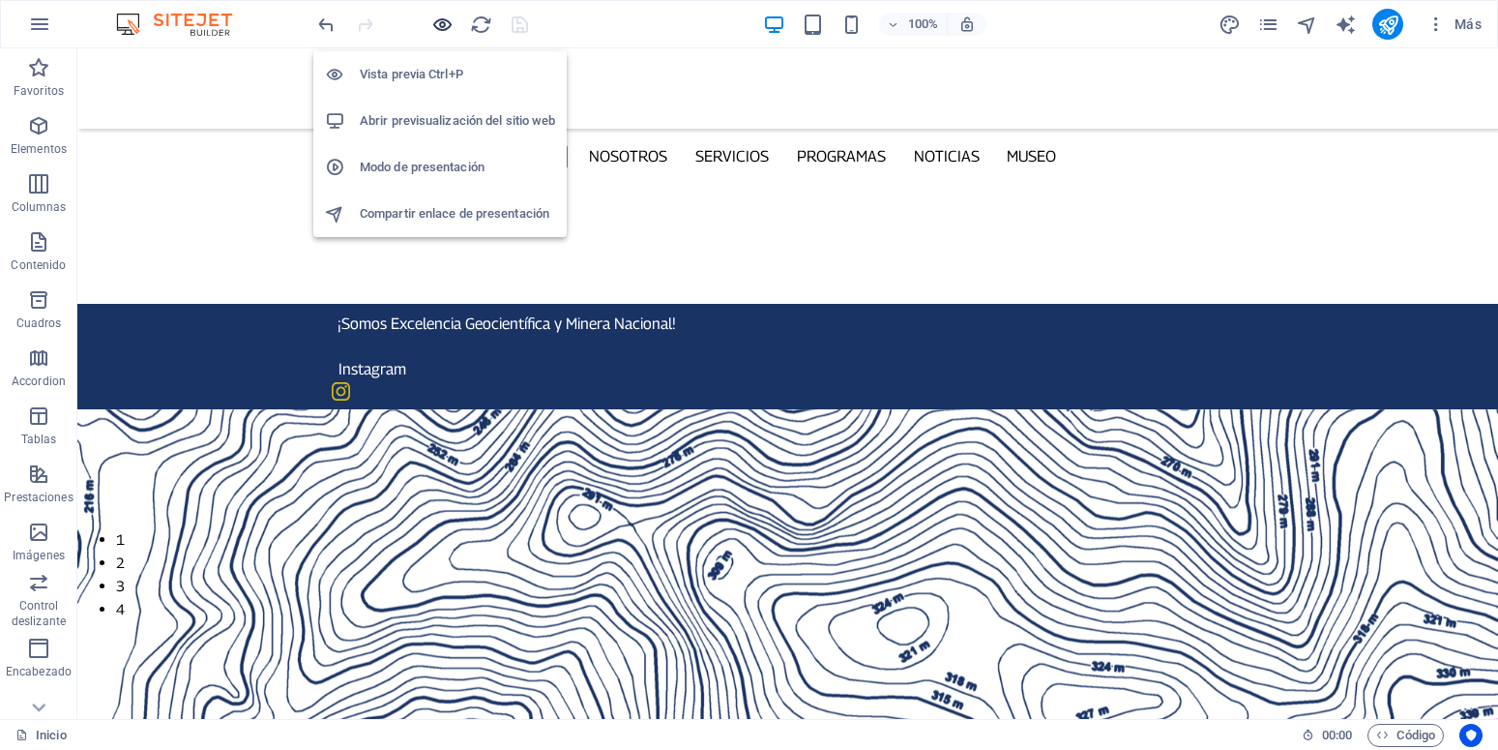
click at [436, 23] on icon "button" at bounding box center [442, 25] width 22 height 22
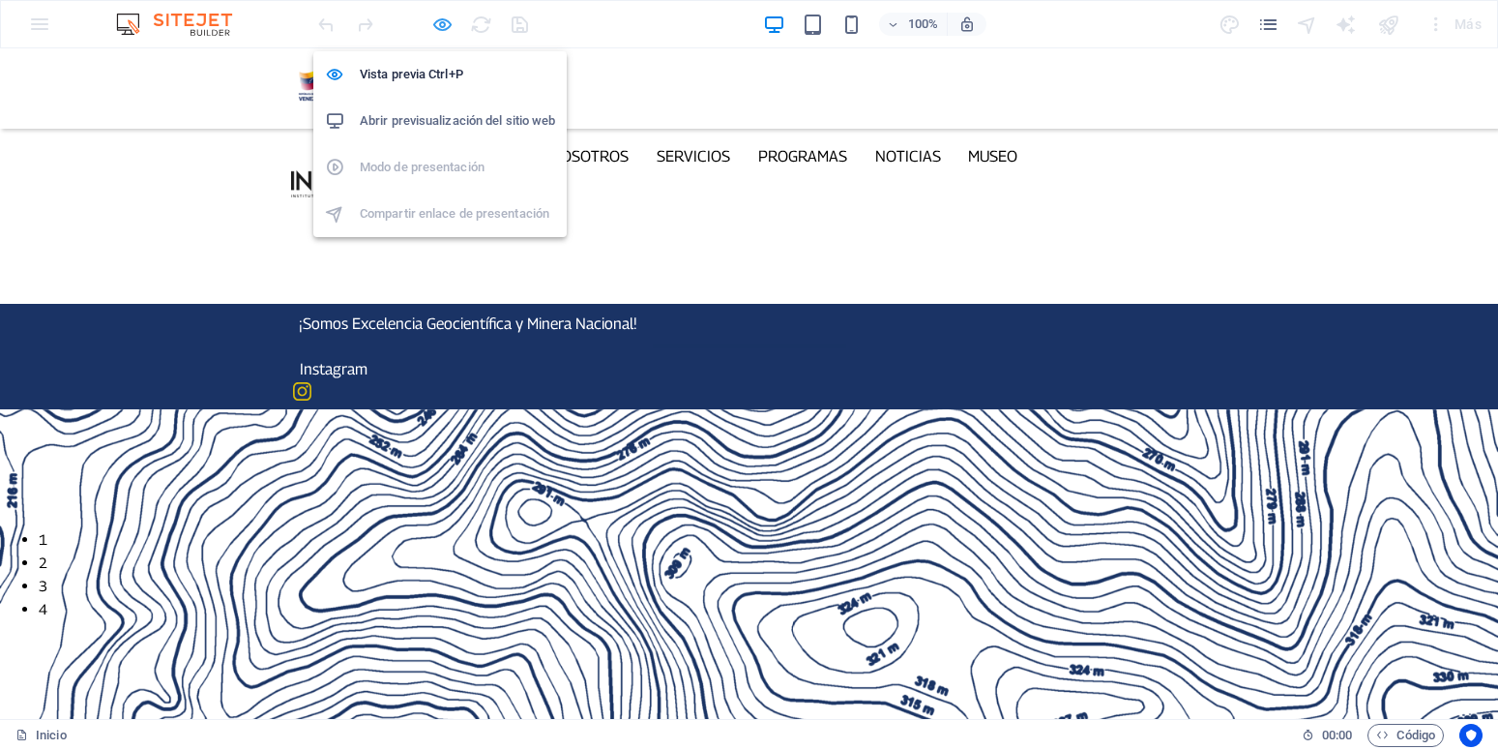
click at [434, 25] on icon "button" at bounding box center [442, 25] width 22 height 22
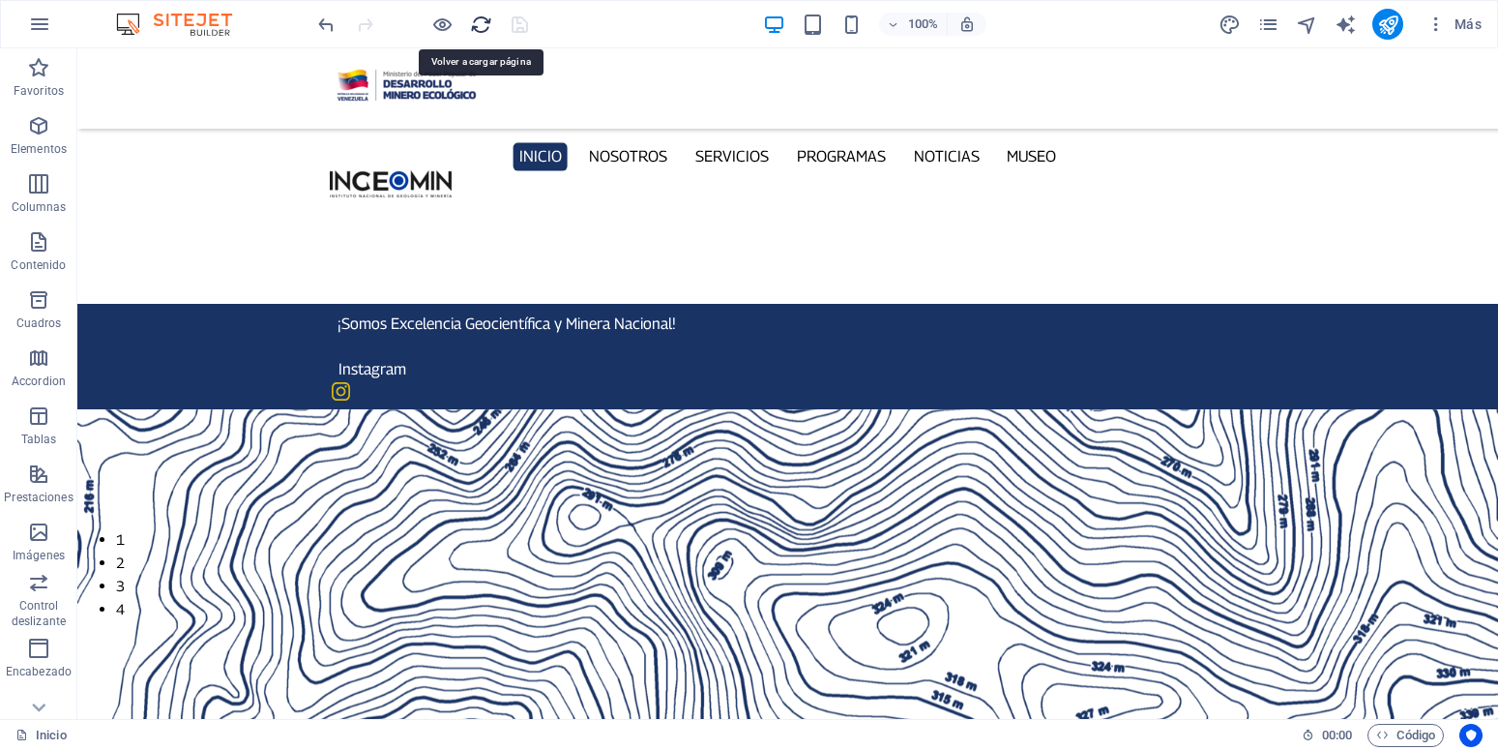
click at [478, 33] on icon "reload" at bounding box center [481, 25] width 22 height 22
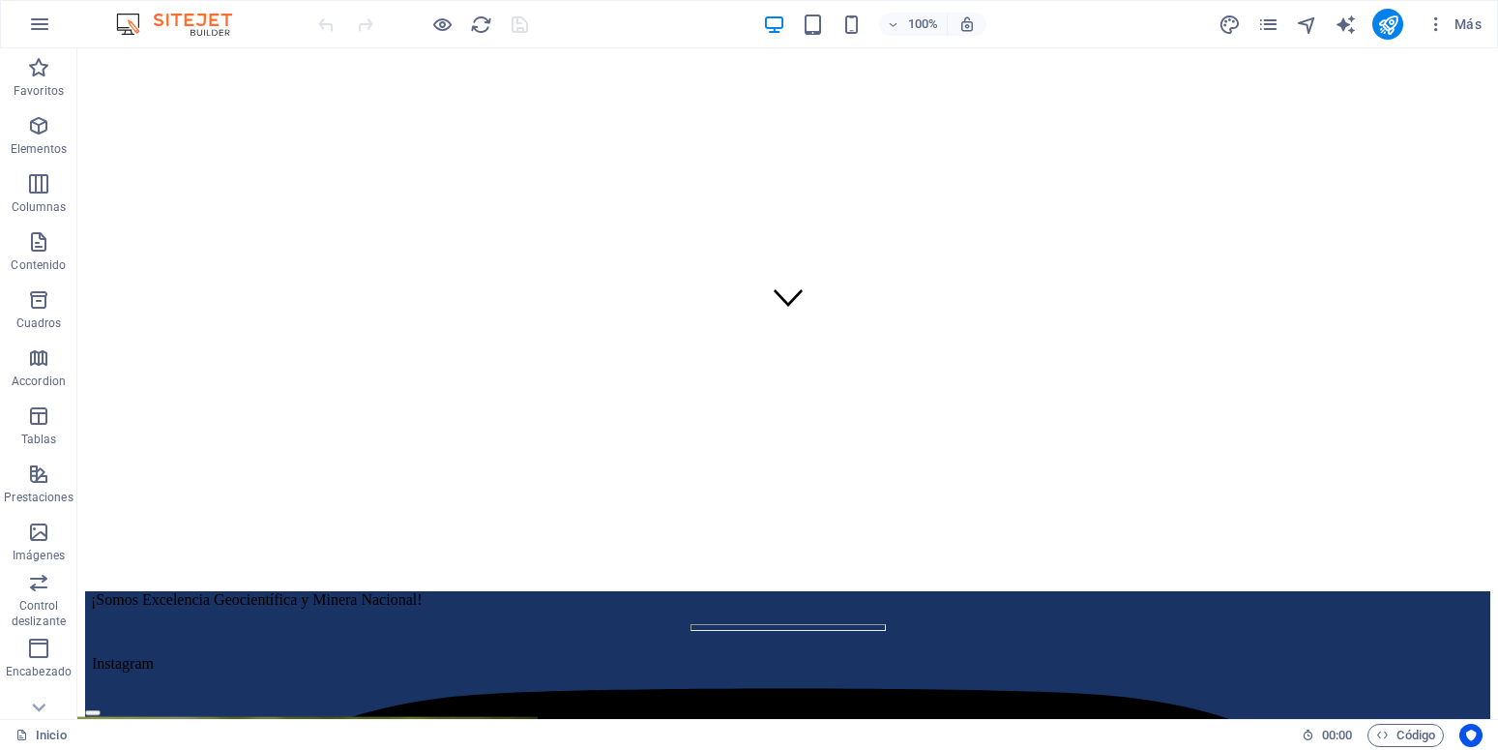
scroll to position [395, 0]
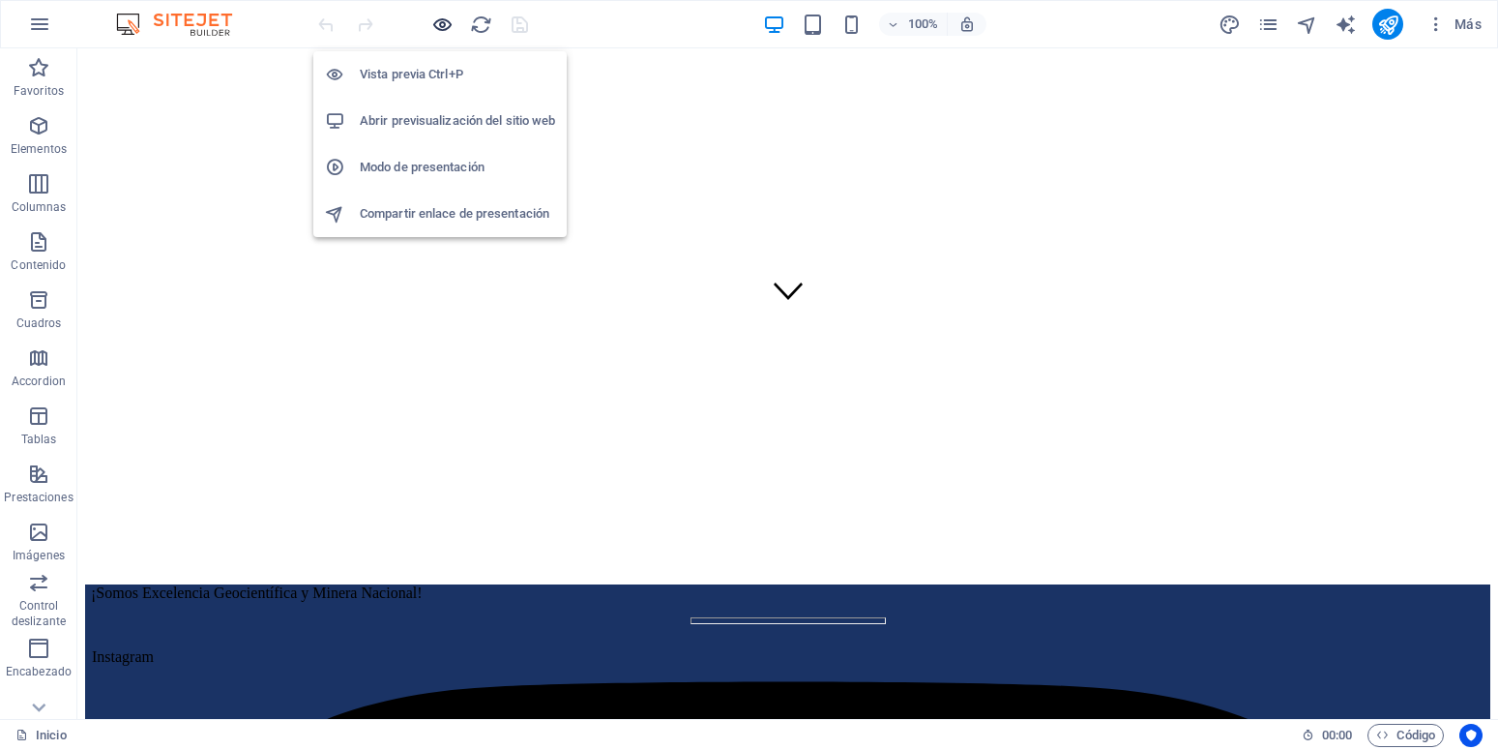
click at [438, 23] on icon "button" at bounding box center [442, 25] width 22 height 22
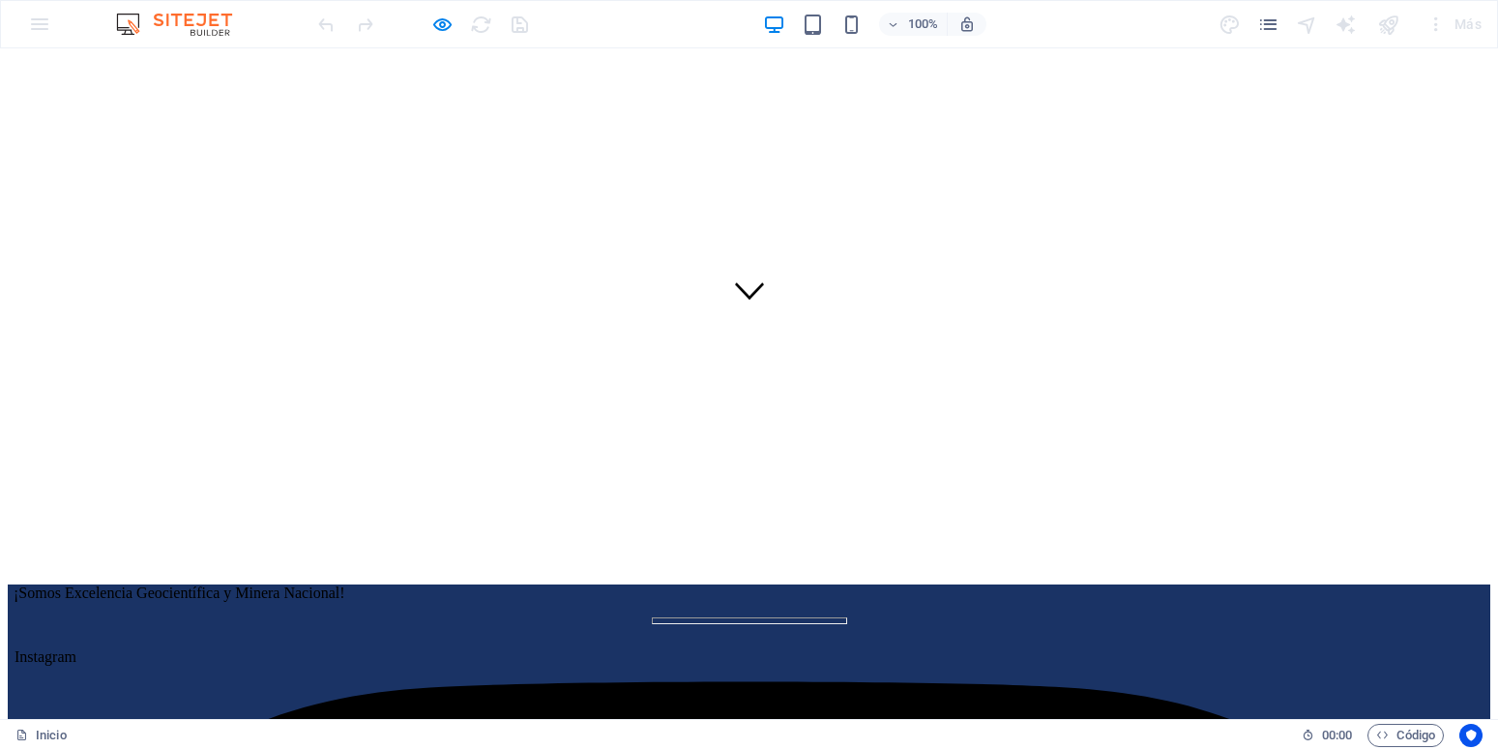
click at [32, 31] on div "100% Más" at bounding box center [749, 24] width 1496 height 46
click at [36, 22] on div "100% Más" at bounding box center [749, 24] width 1496 height 46
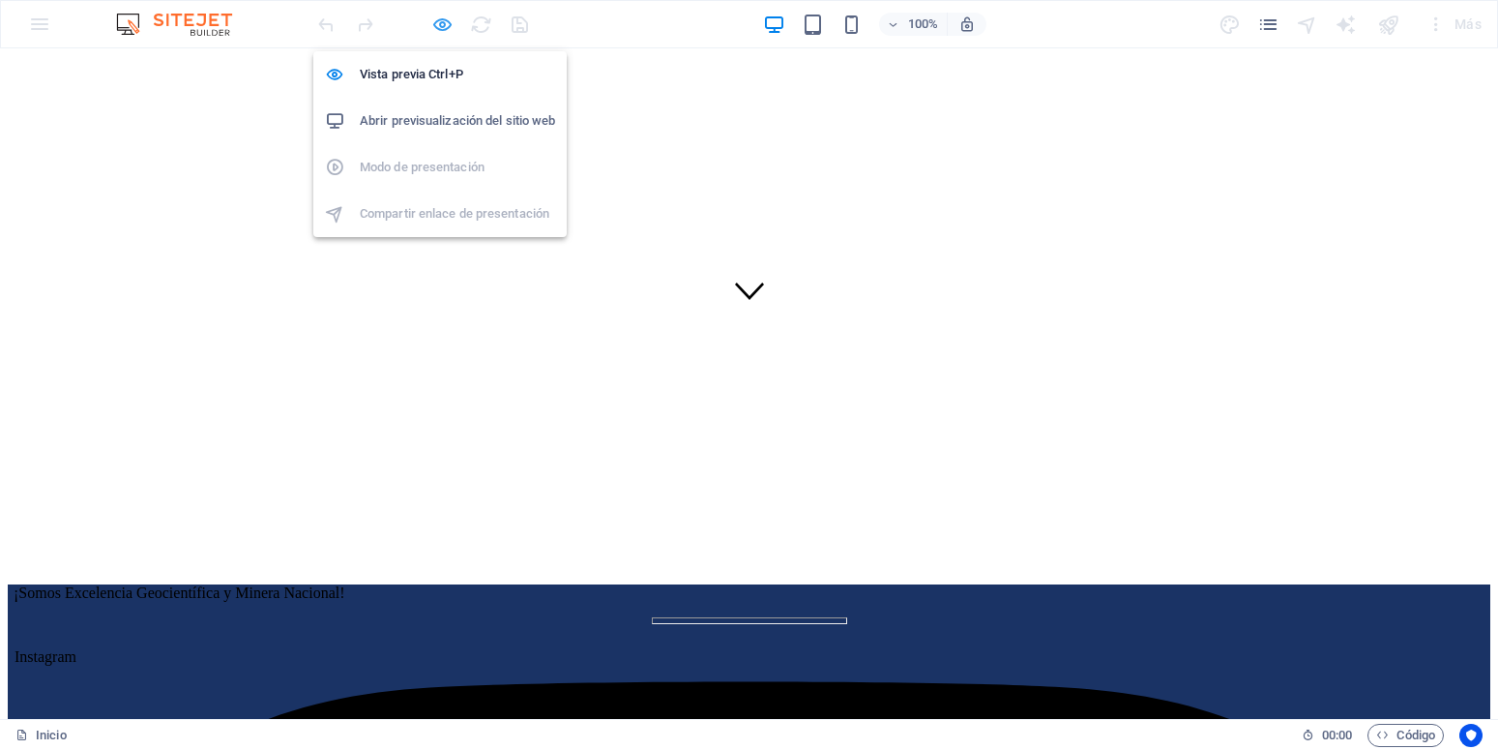
click at [444, 22] on icon "button" at bounding box center [442, 25] width 22 height 22
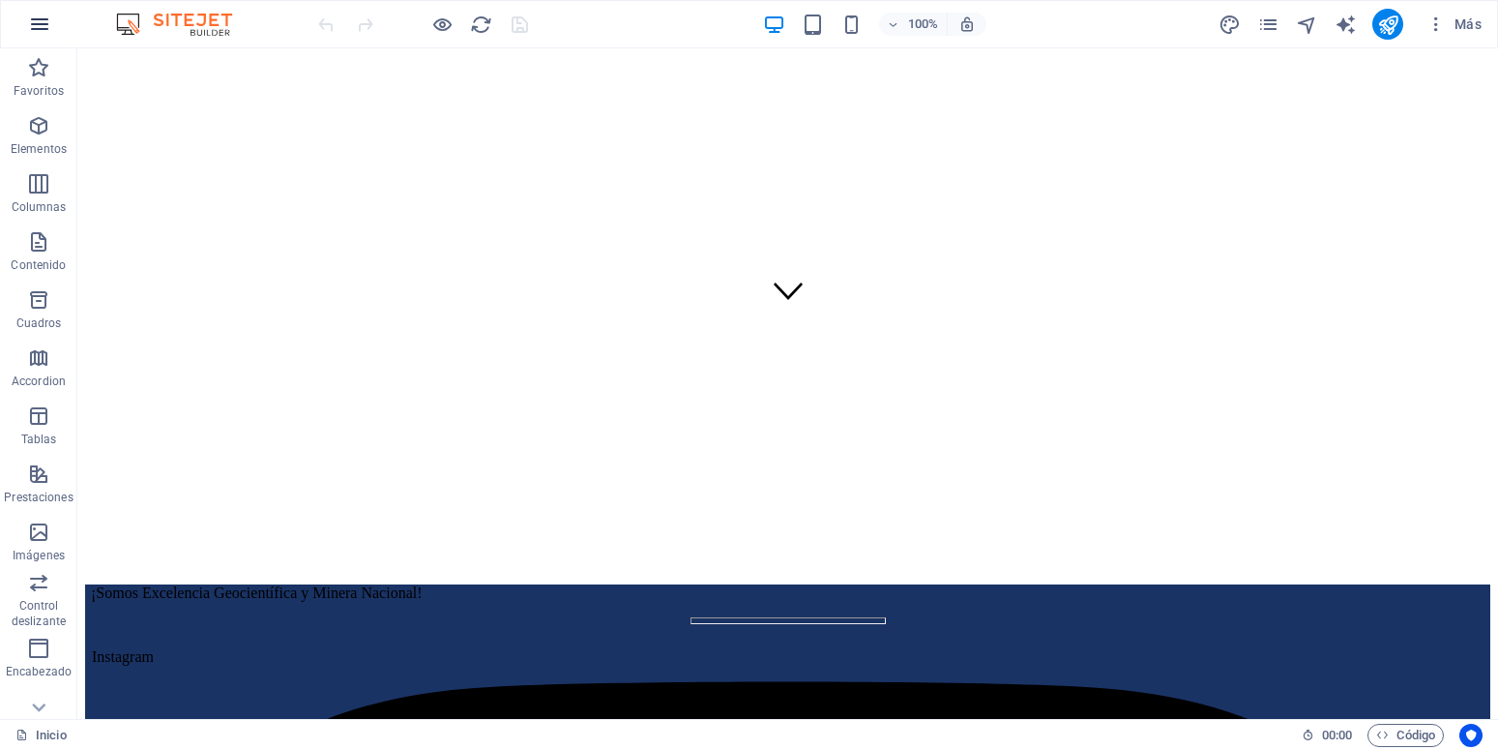
click at [37, 19] on icon "button" at bounding box center [39, 24] width 23 height 23
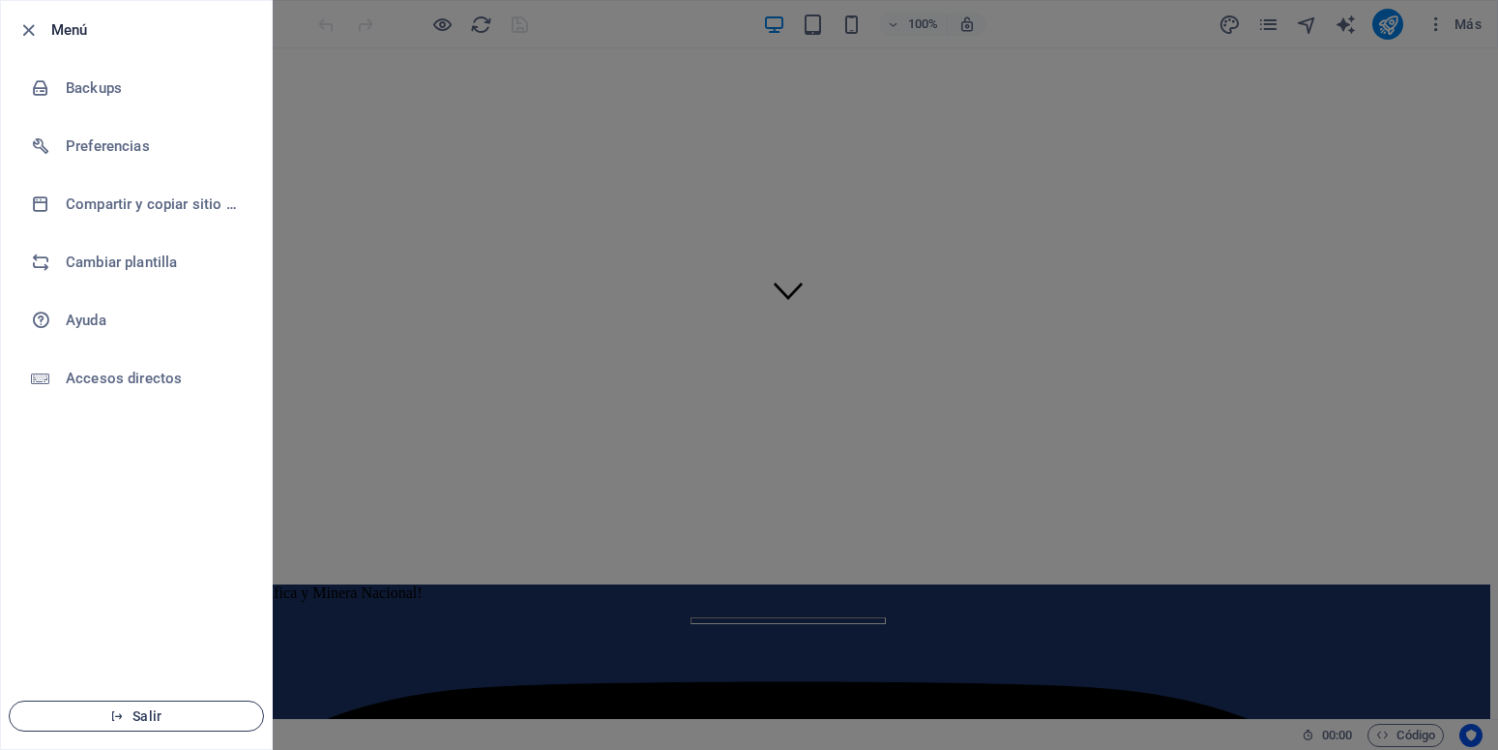
click at [155, 708] on span "Salir" at bounding box center [136, 715] width 222 height 15
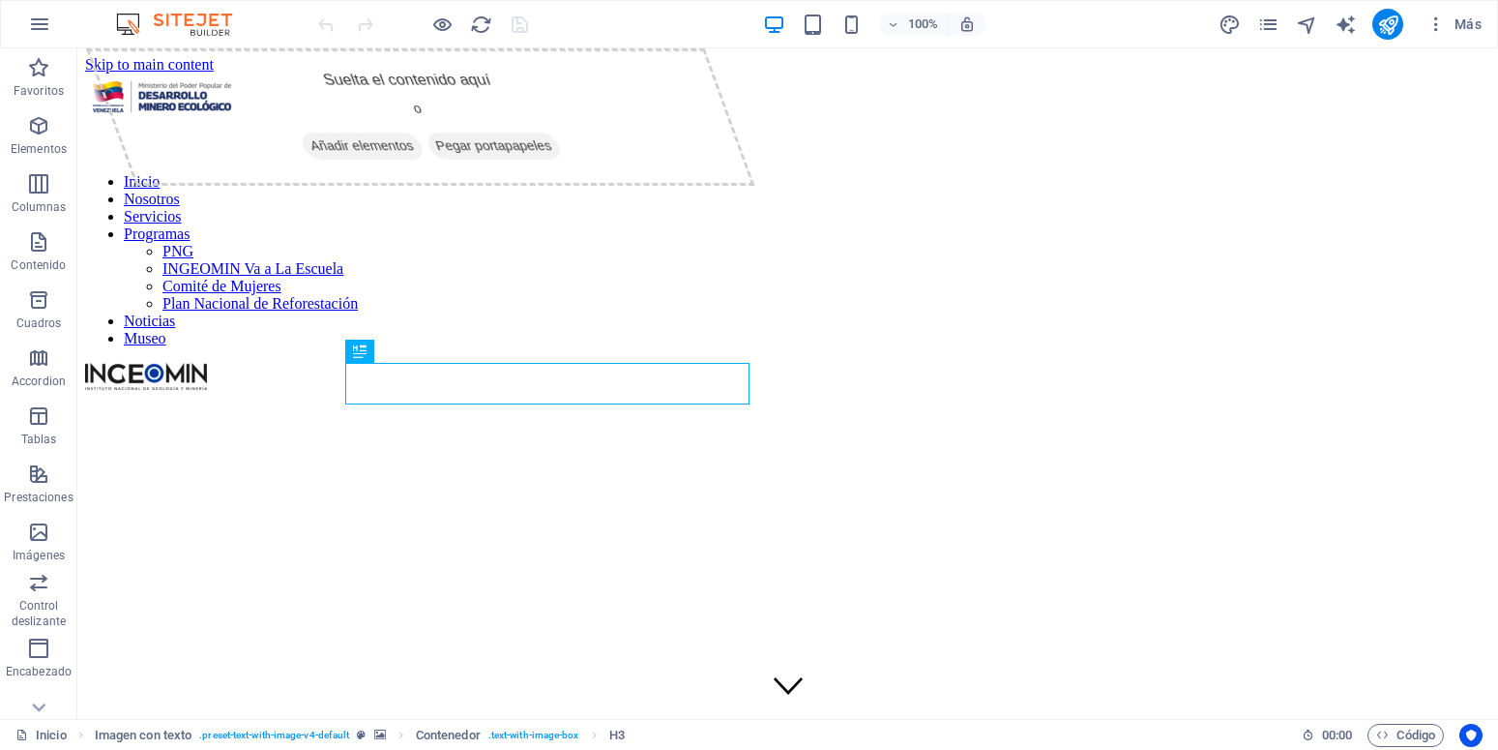
scroll to position [395, 0]
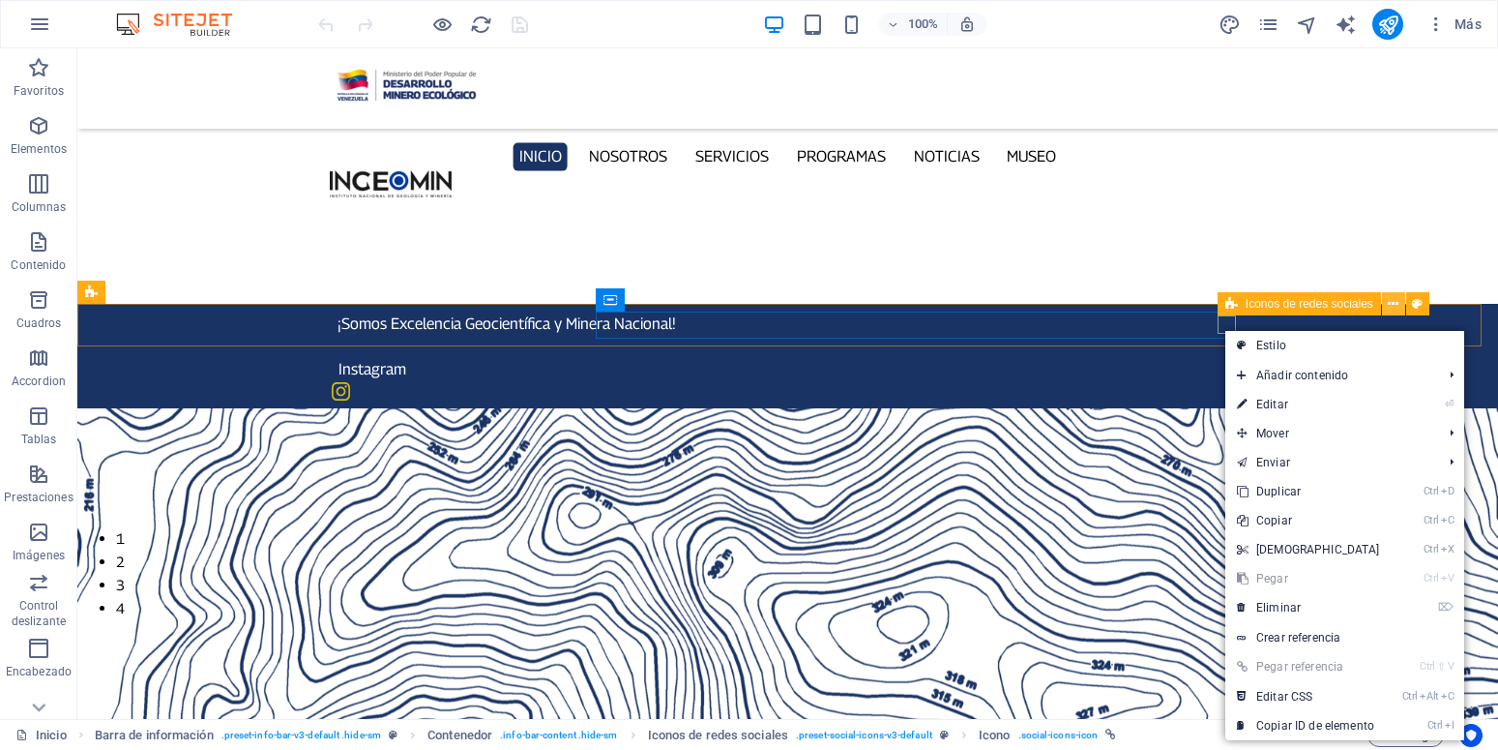
click at [1395, 307] on icon at bounding box center [1393, 304] width 11 height 20
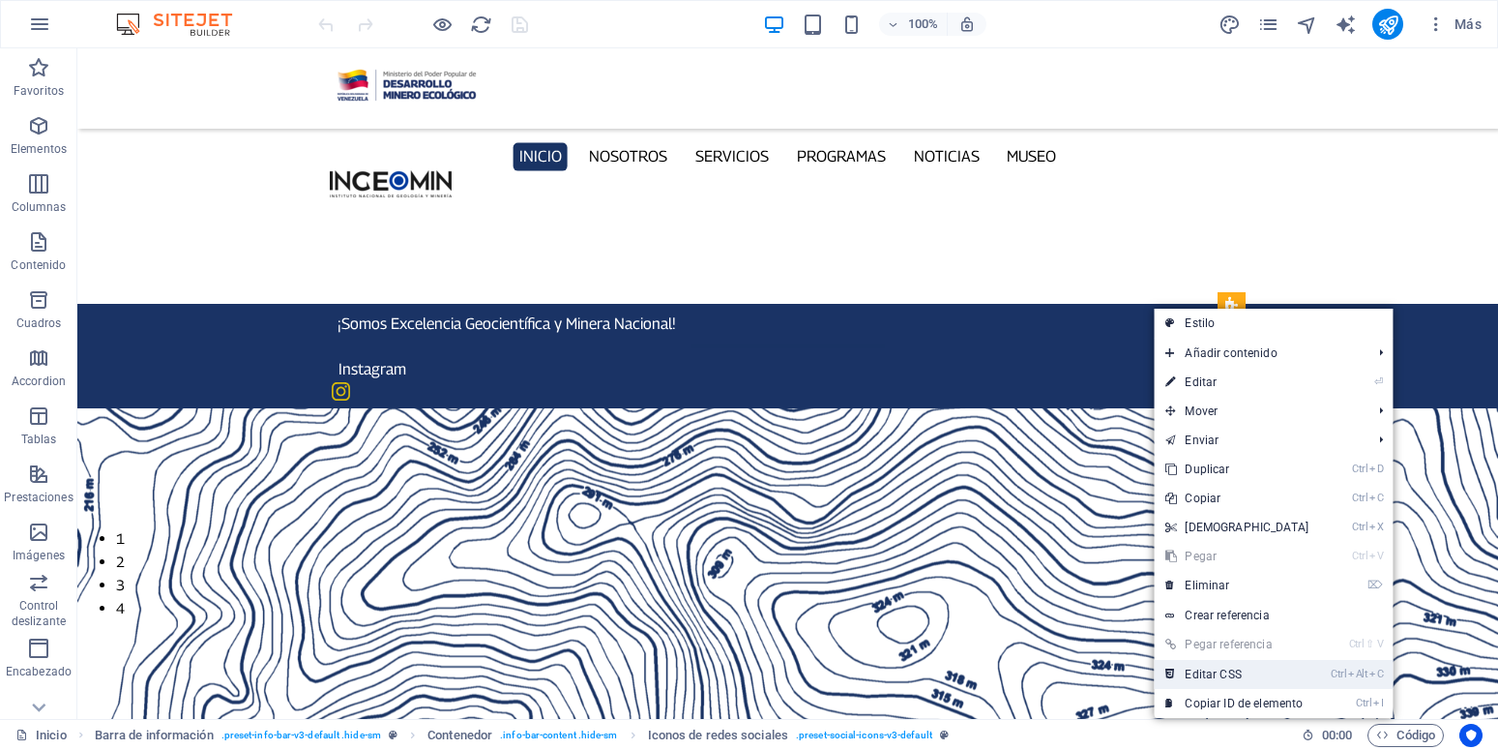
click at [1235, 667] on link "Ctrl Alt C Editar CSS" at bounding box center [1237, 674] width 166 height 29
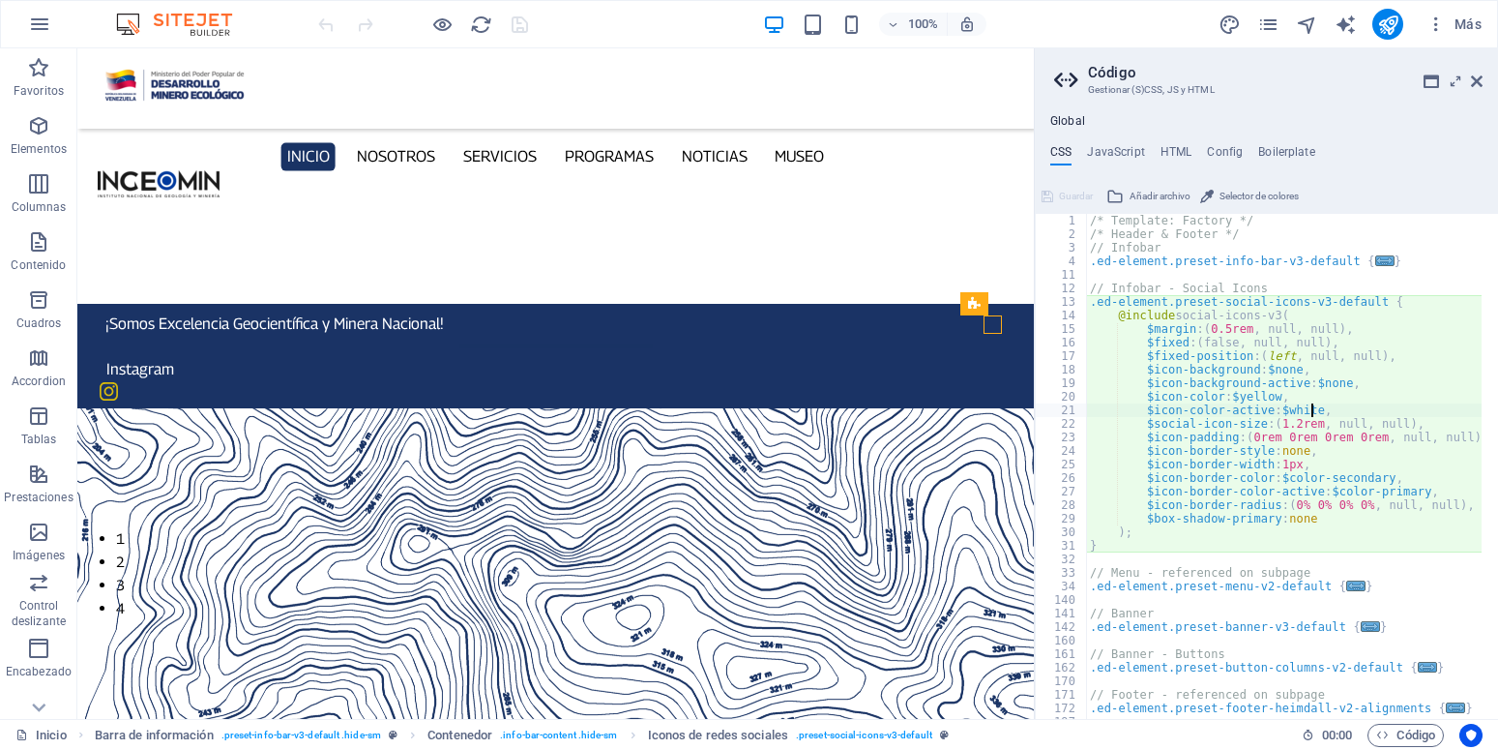
click at [1310, 411] on div "/* Template: Factory */ /* Header & Footer */ // Infobar .ed-element.preset-inf…" at bounding box center [1292, 471] width 412 height 515
type textarea "$icon-color-active: $white,"
click at [1475, 83] on icon at bounding box center [1477, 81] width 12 height 15
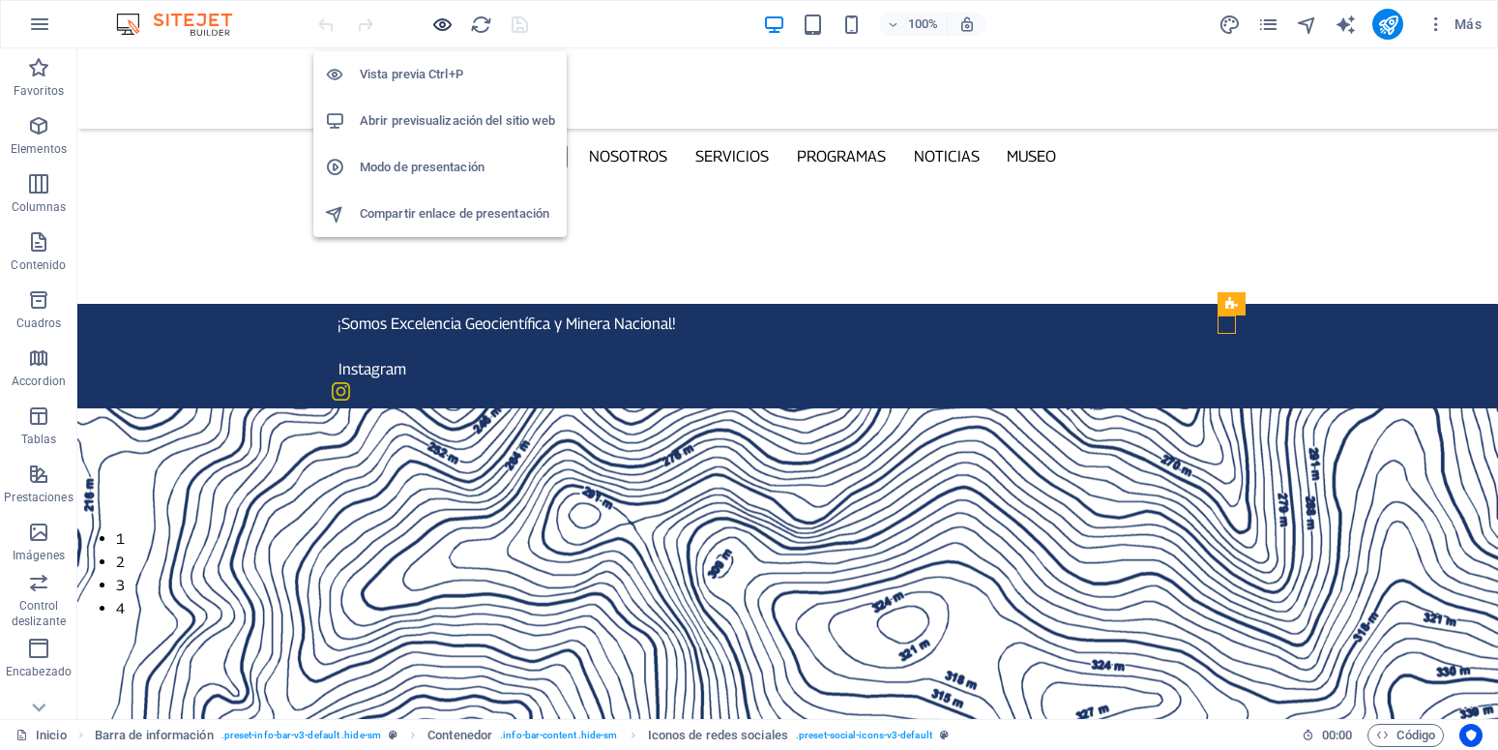
click at [438, 22] on icon "button" at bounding box center [442, 25] width 22 height 22
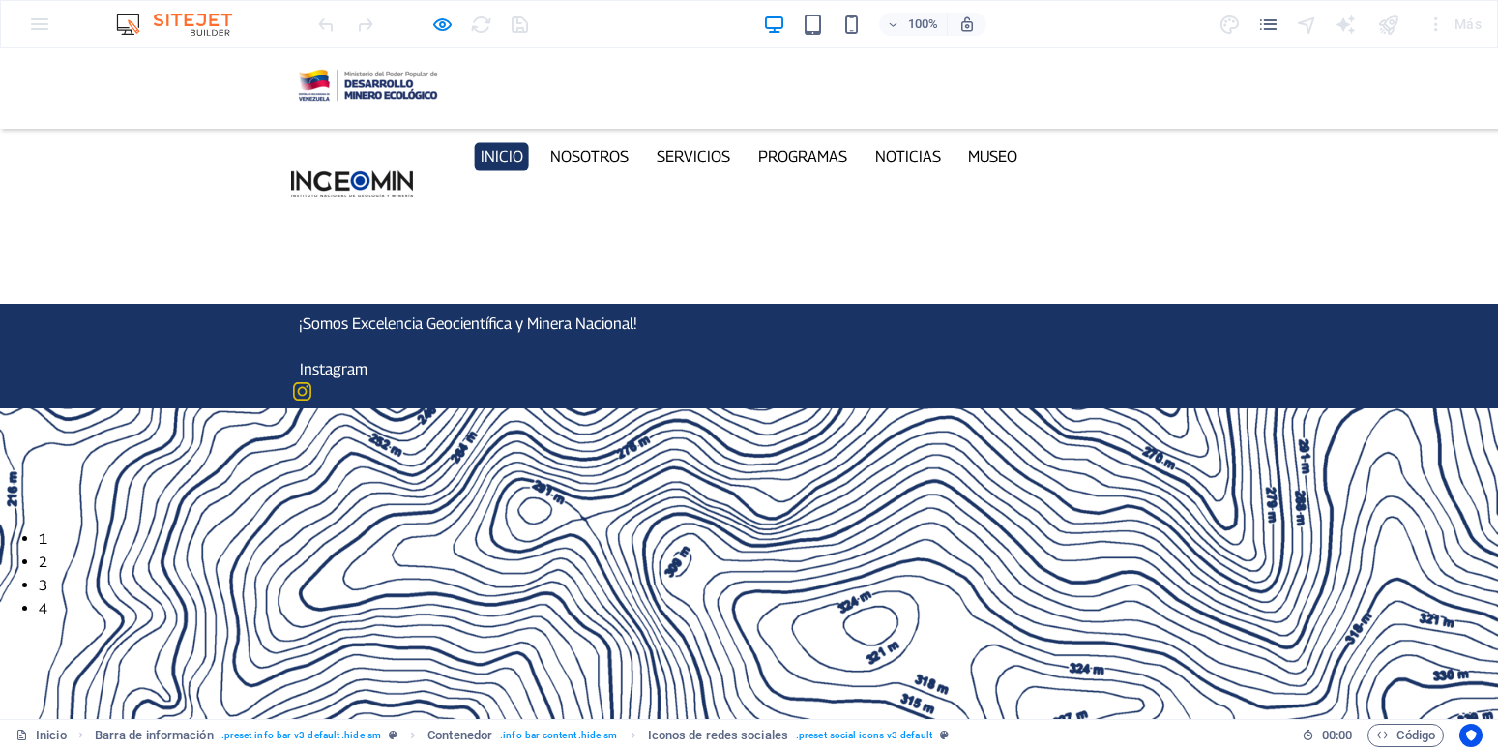
click at [32, 28] on div "100% Más" at bounding box center [749, 24] width 1496 height 46
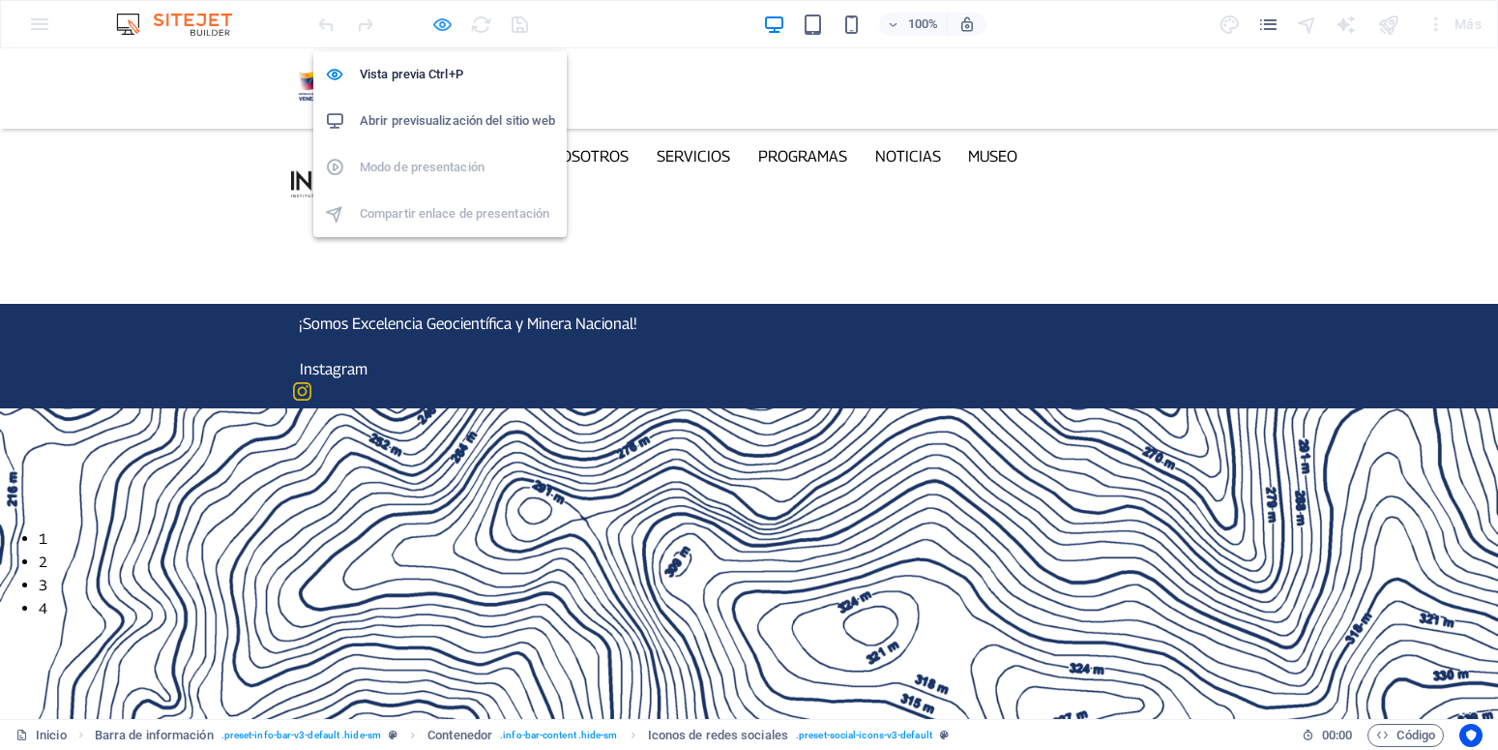
click at [442, 20] on icon "button" at bounding box center [442, 25] width 22 height 22
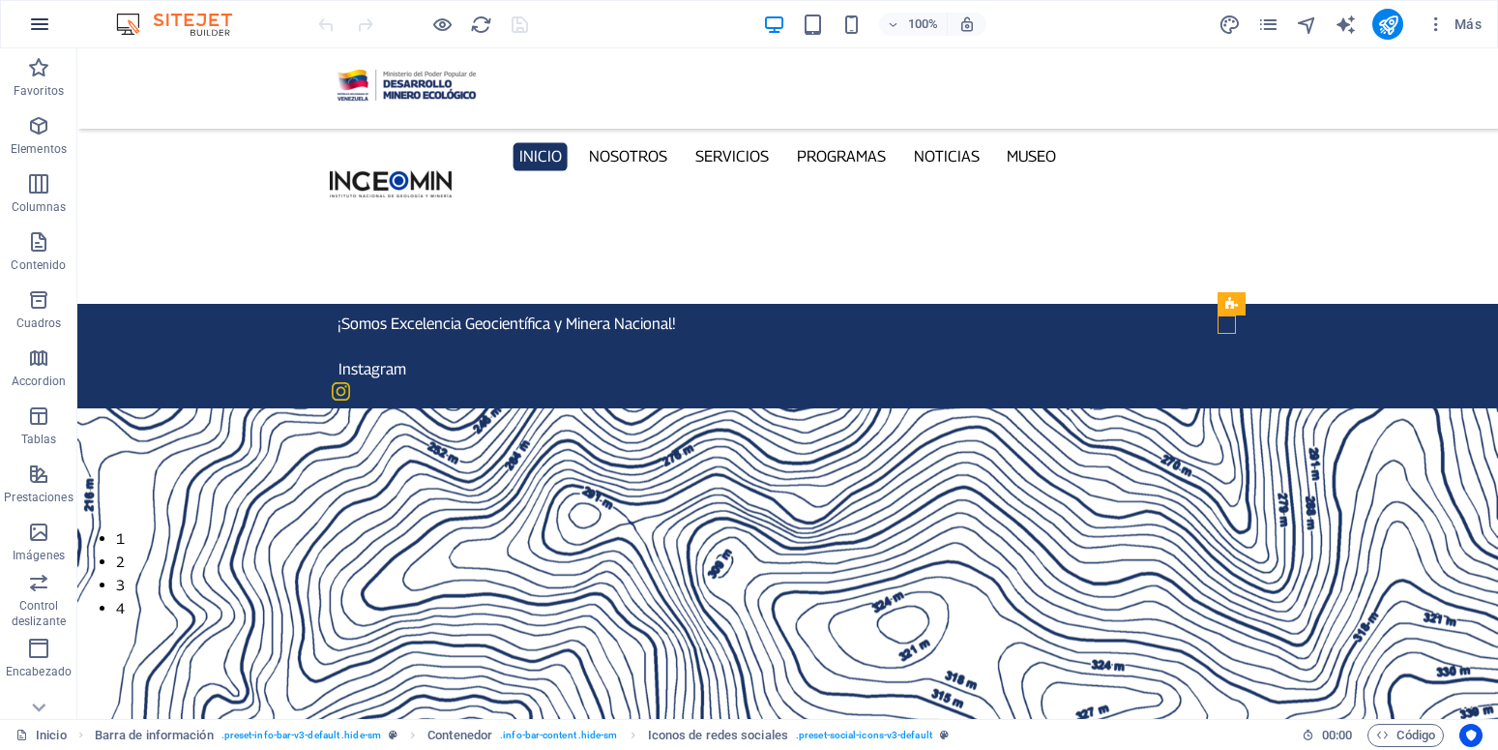
click at [49, 25] on icon "button" at bounding box center [39, 24] width 23 height 23
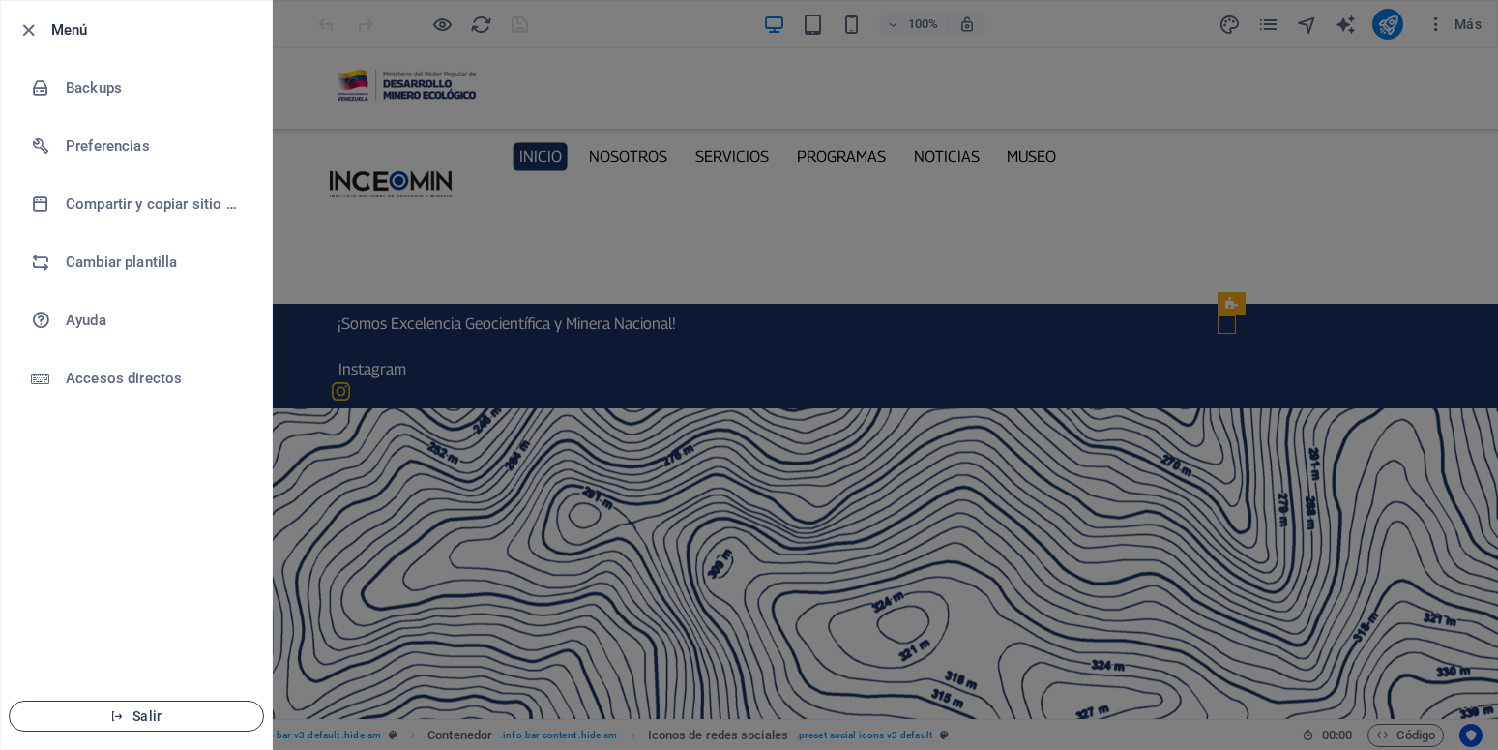
click at [156, 711] on span "Salir" at bounding box center [136, 715] width 222 height 15
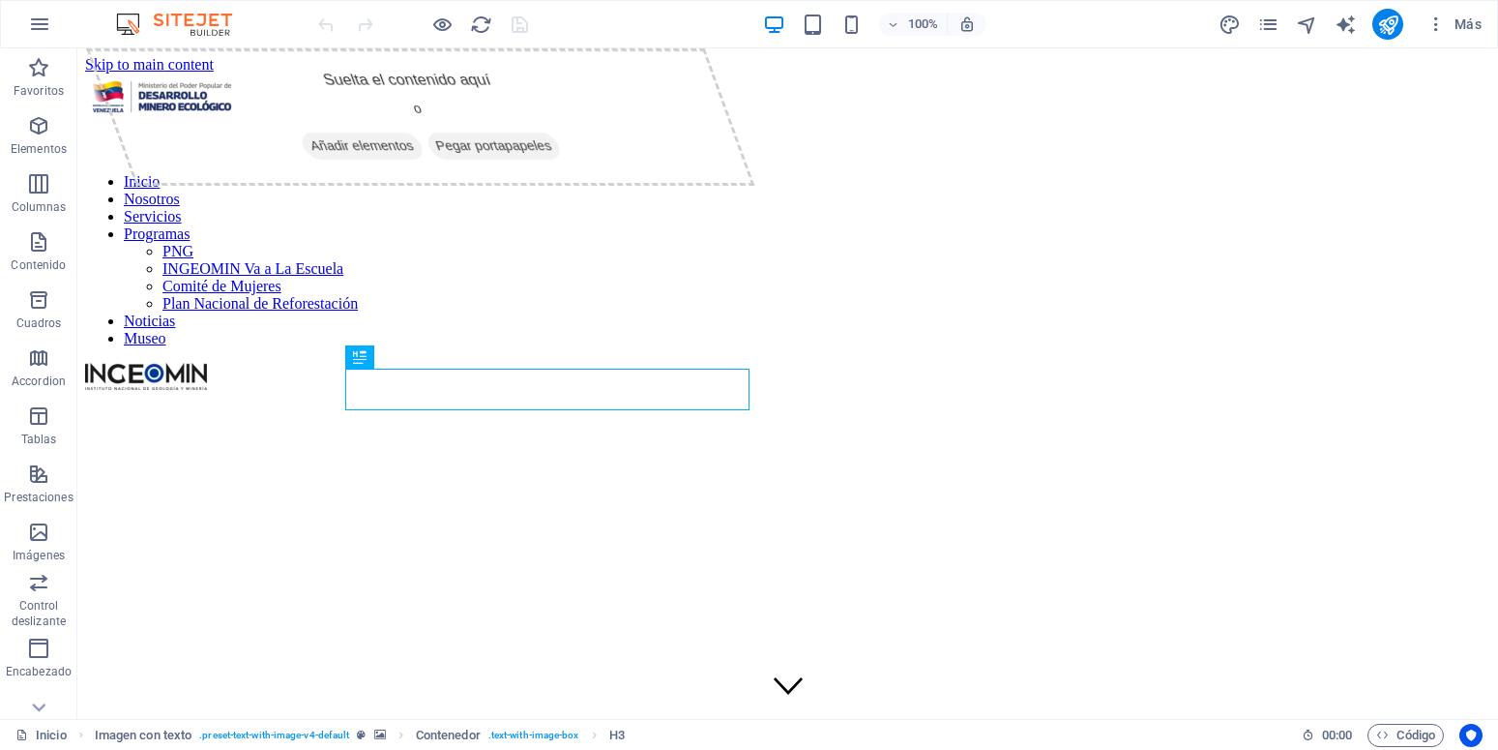
scroll to position [395, 0]
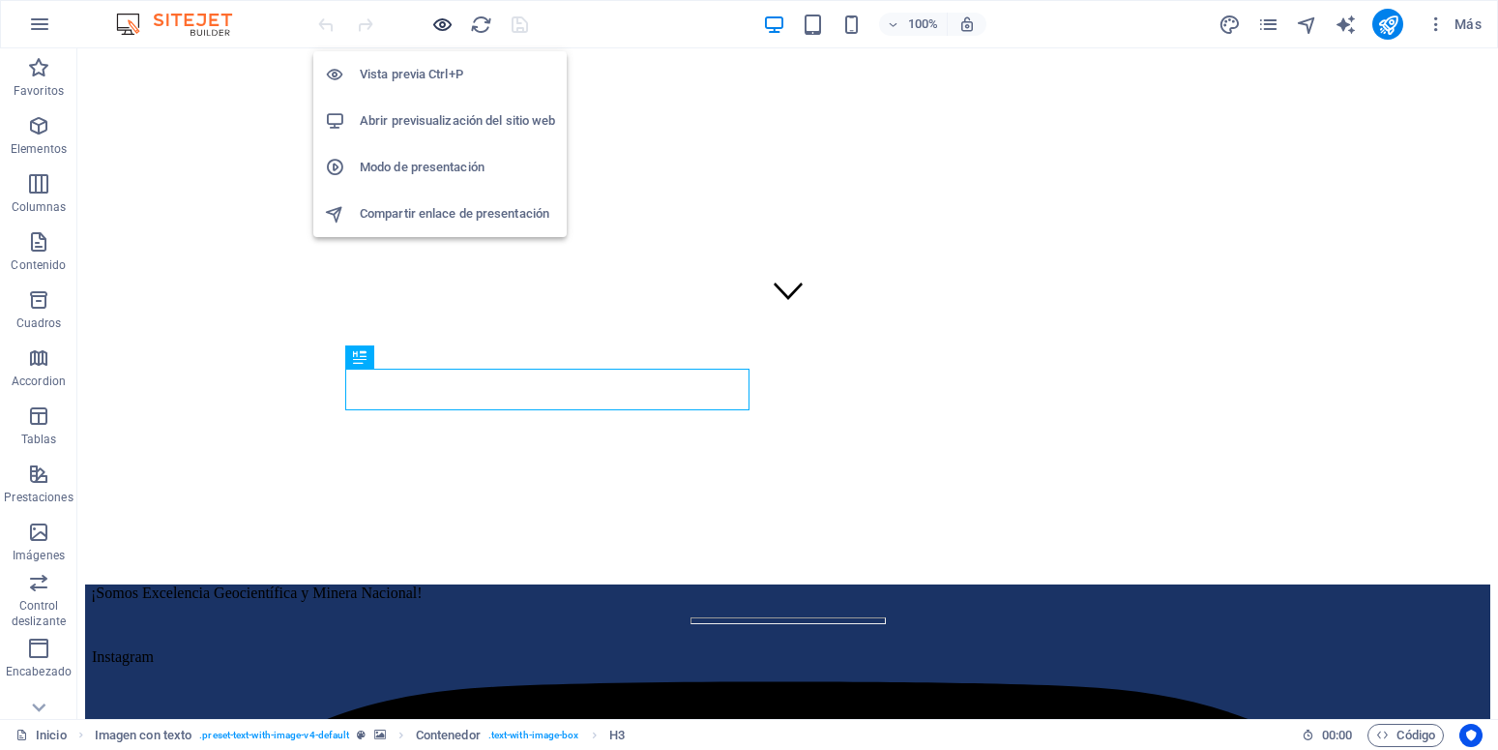
click at [439, 27] on icon "button" at bounding box center [442, 25] width 22 height 22
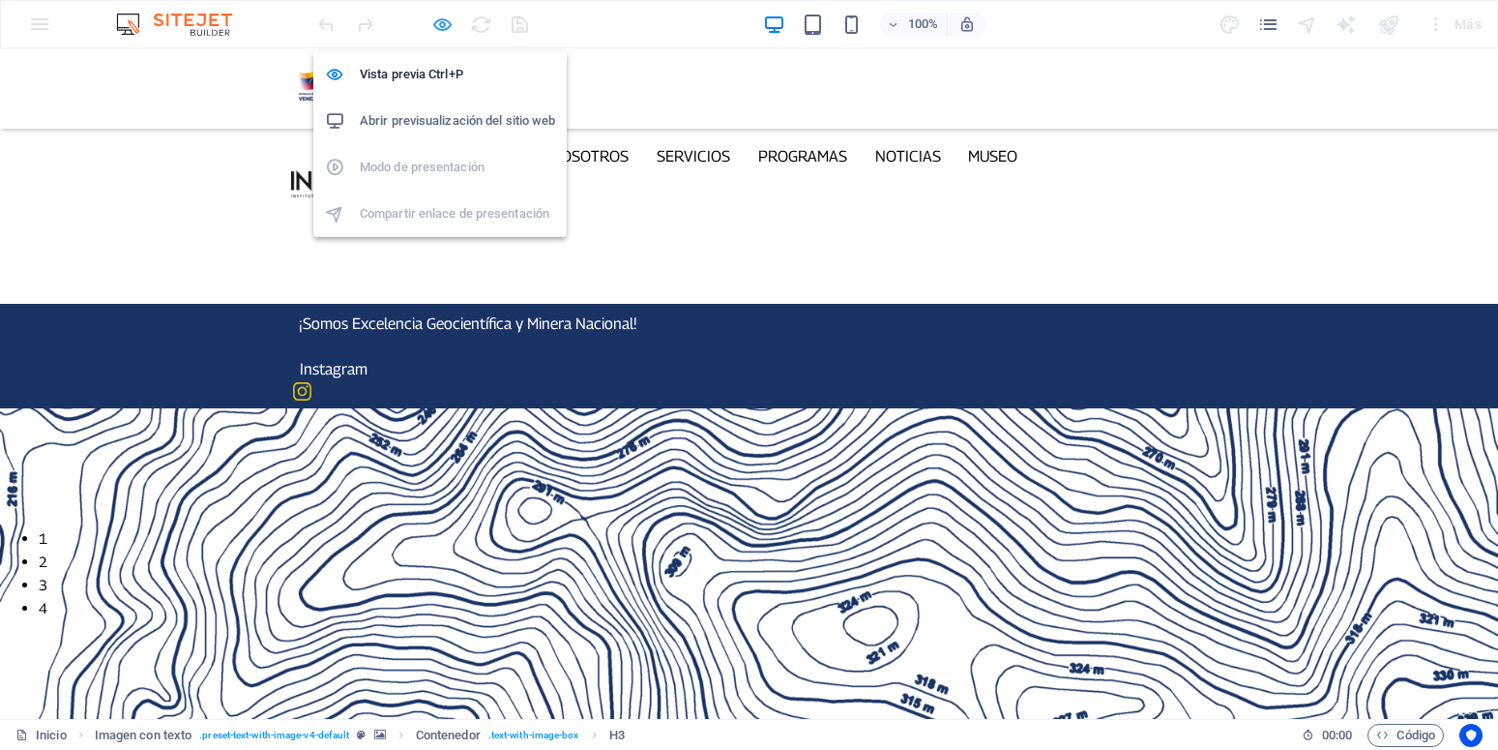
click at [440, 20] on icon "button" at bounding box center [442, 25] width 22 height 22
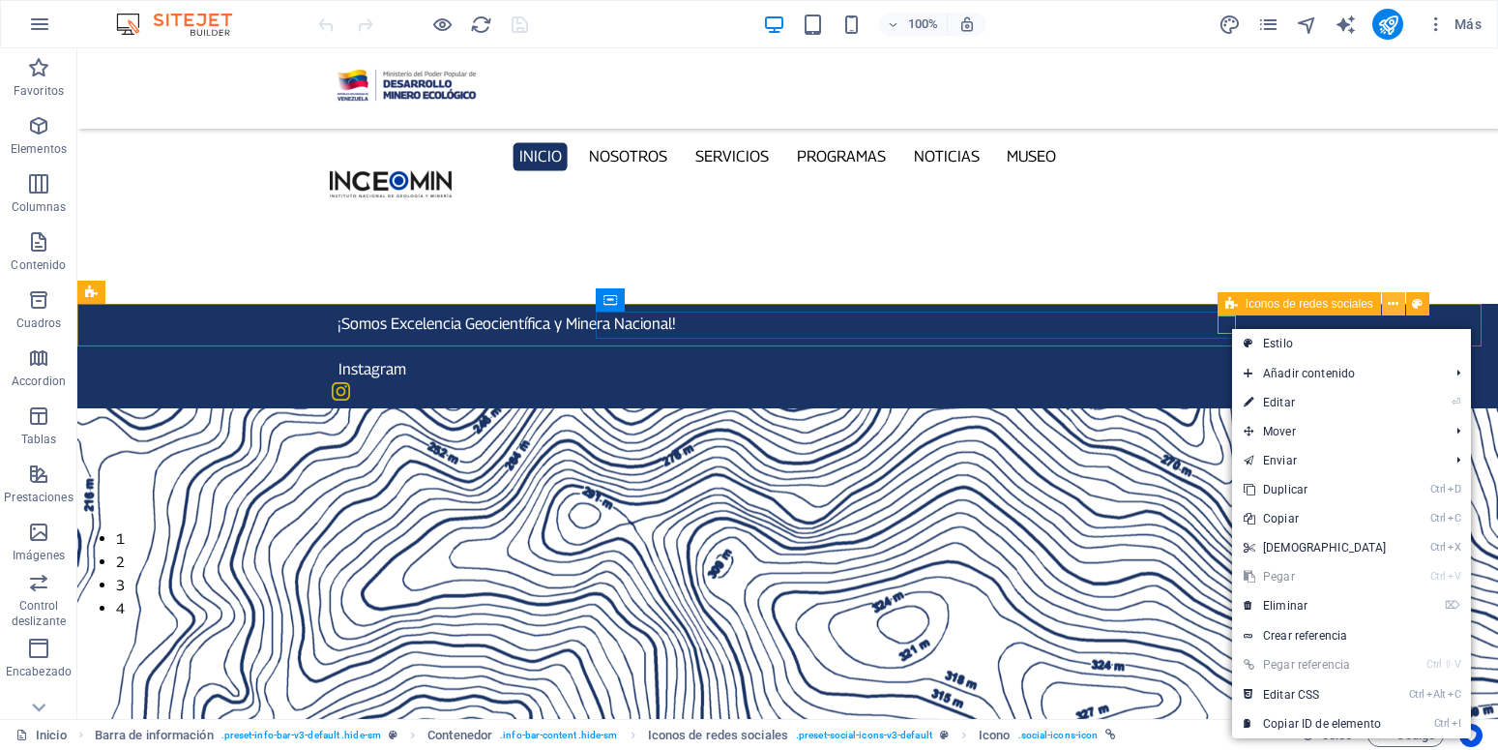
click at [1395, 303] on icon at bounding box center [1393, 304] width 11 height 20
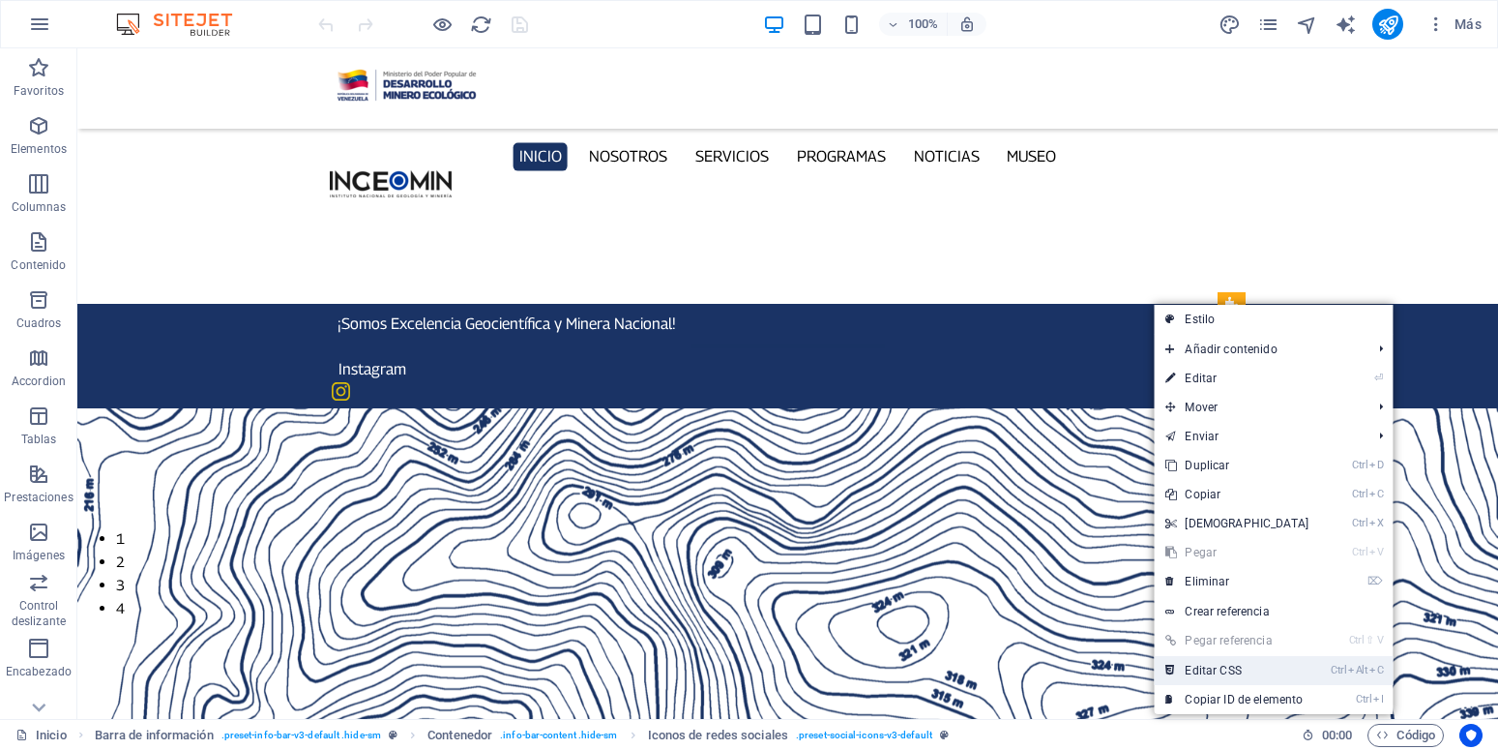
click at [1255, 672] on link "Ctrl Alt C Editar CSS" at bounding box center [1237, 670] width 166 height 29
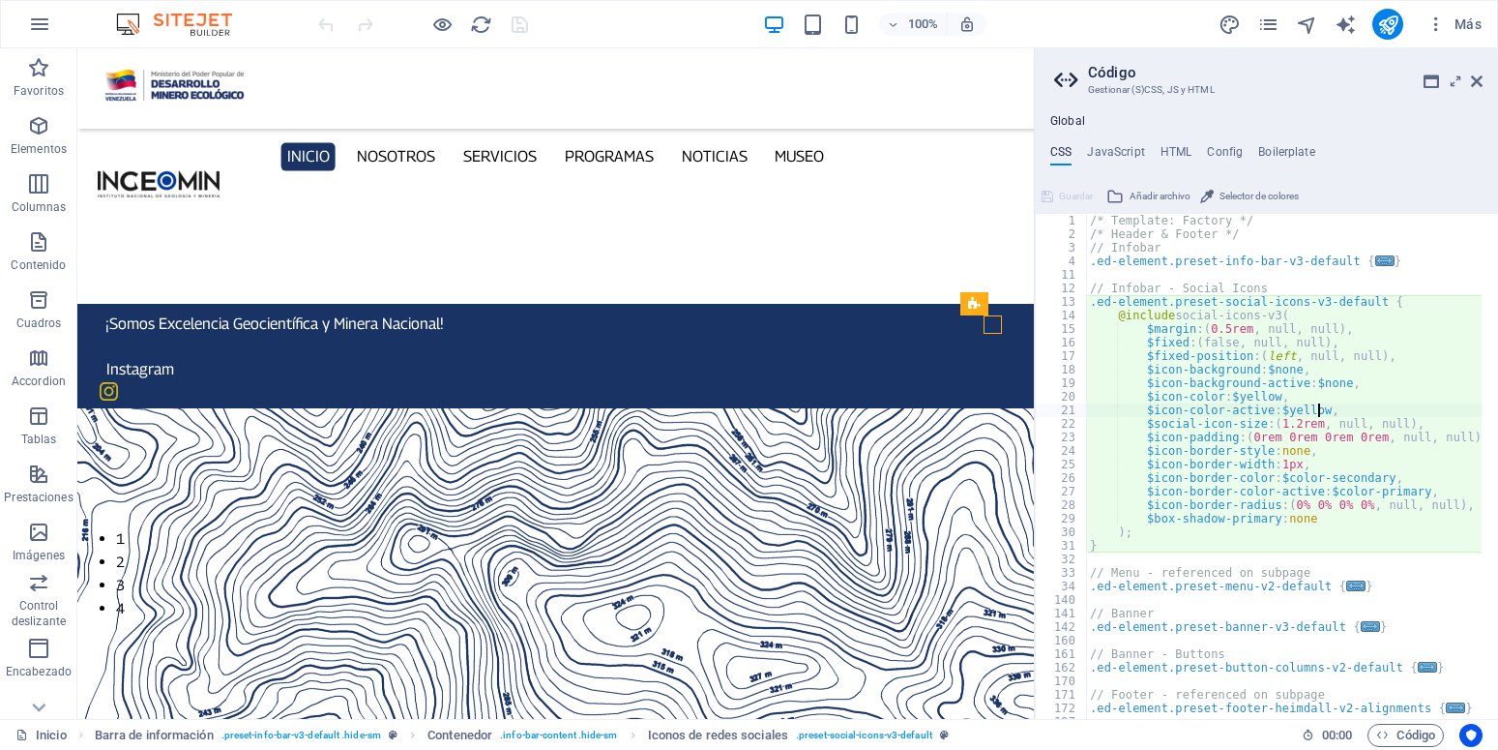
click at [1316, 412] on div "/* Template: Factory */ /* Header & Footer */ // Infobar .ed-element.preset-inf…" at bounding box center [1292, 471] width 412 height 515
type textarea "$icon-color-active: $white,"
click at [1419, 167] on div "CSS JavaScript HTML Config Boilerplate $icon-color-active: $[PERSON_NAME], 1 2 …" at bounding box center [1266, 432] width 463 height 574
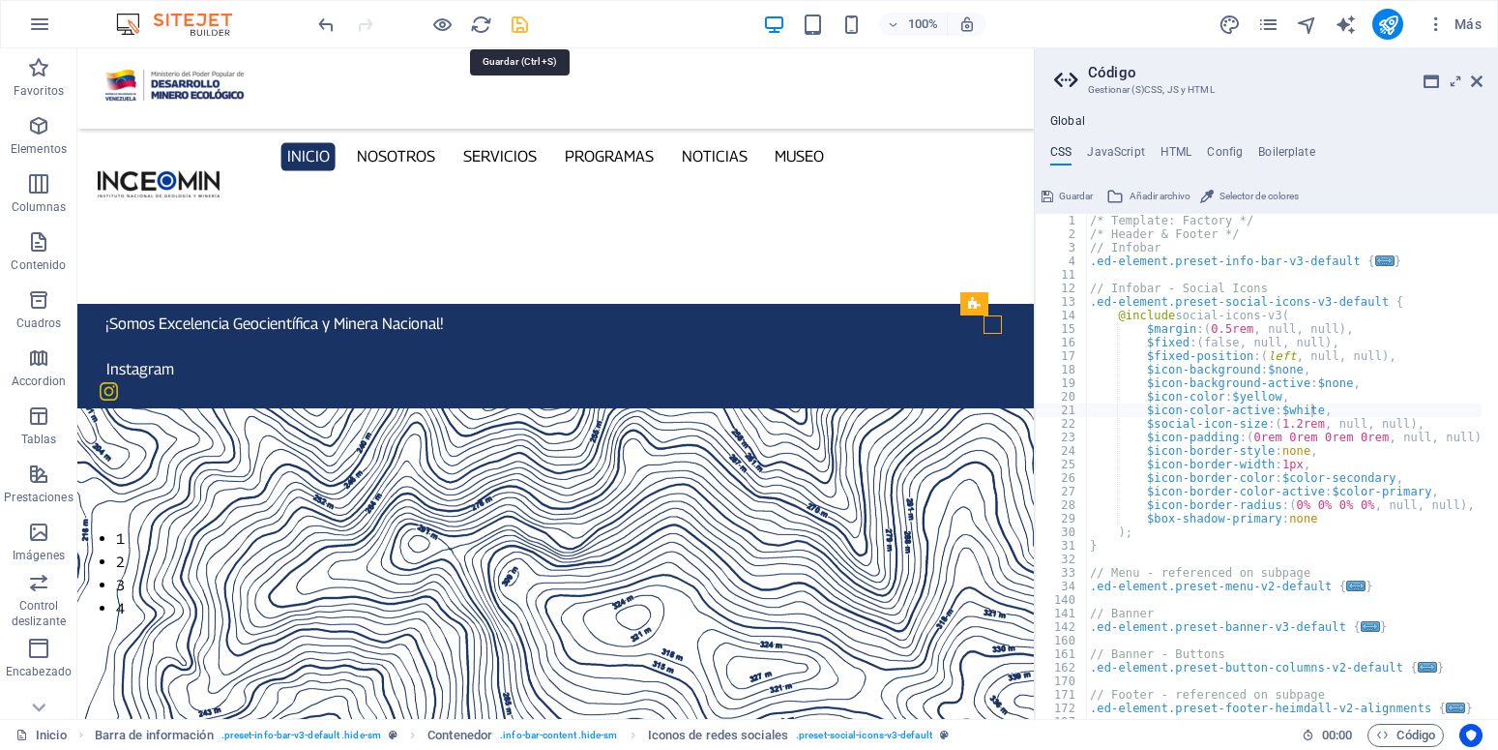
click at [516, 25] on icon "save" at bounding box center [520, 25] width 22 height 22
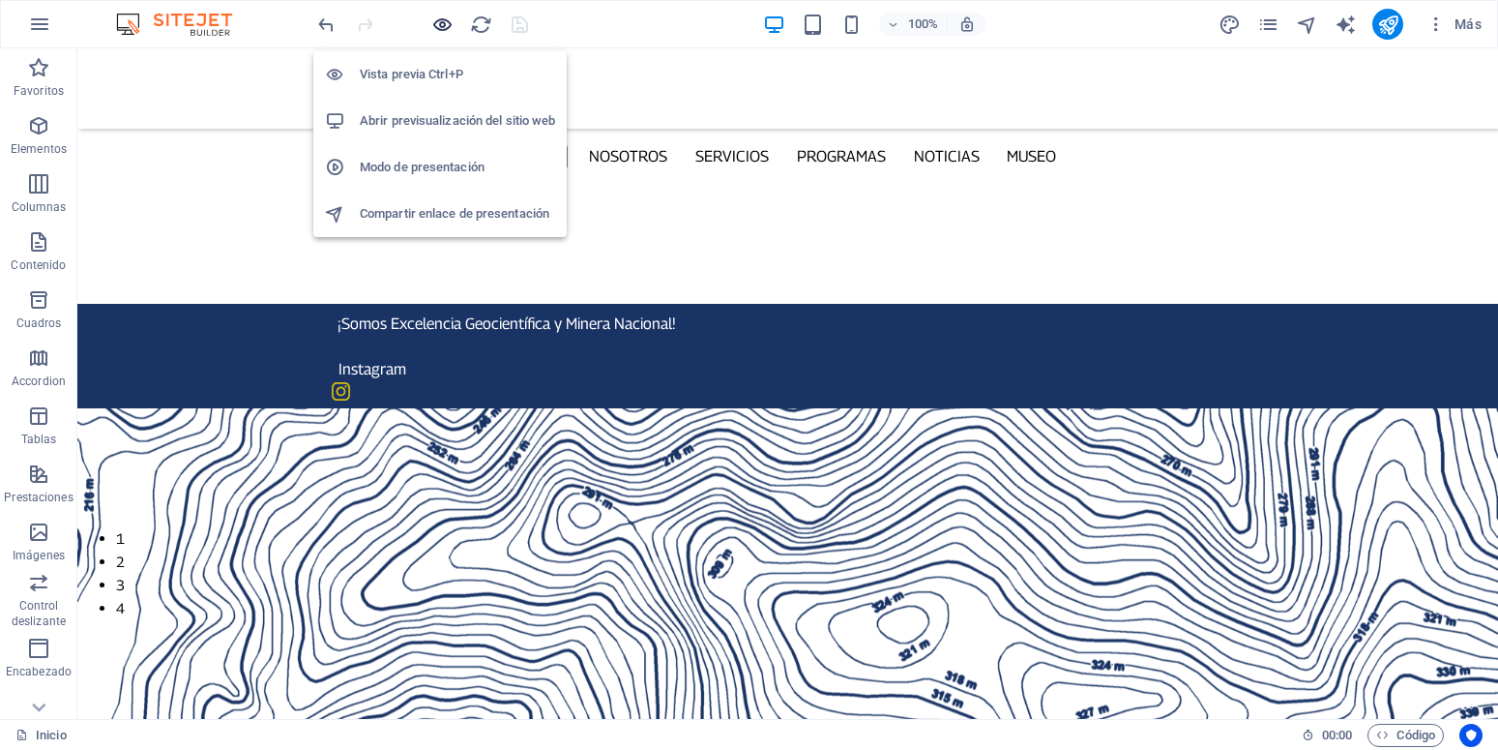
click at [436, 30] on icon "button" at bounding box center [442, 25] width 22 height 22
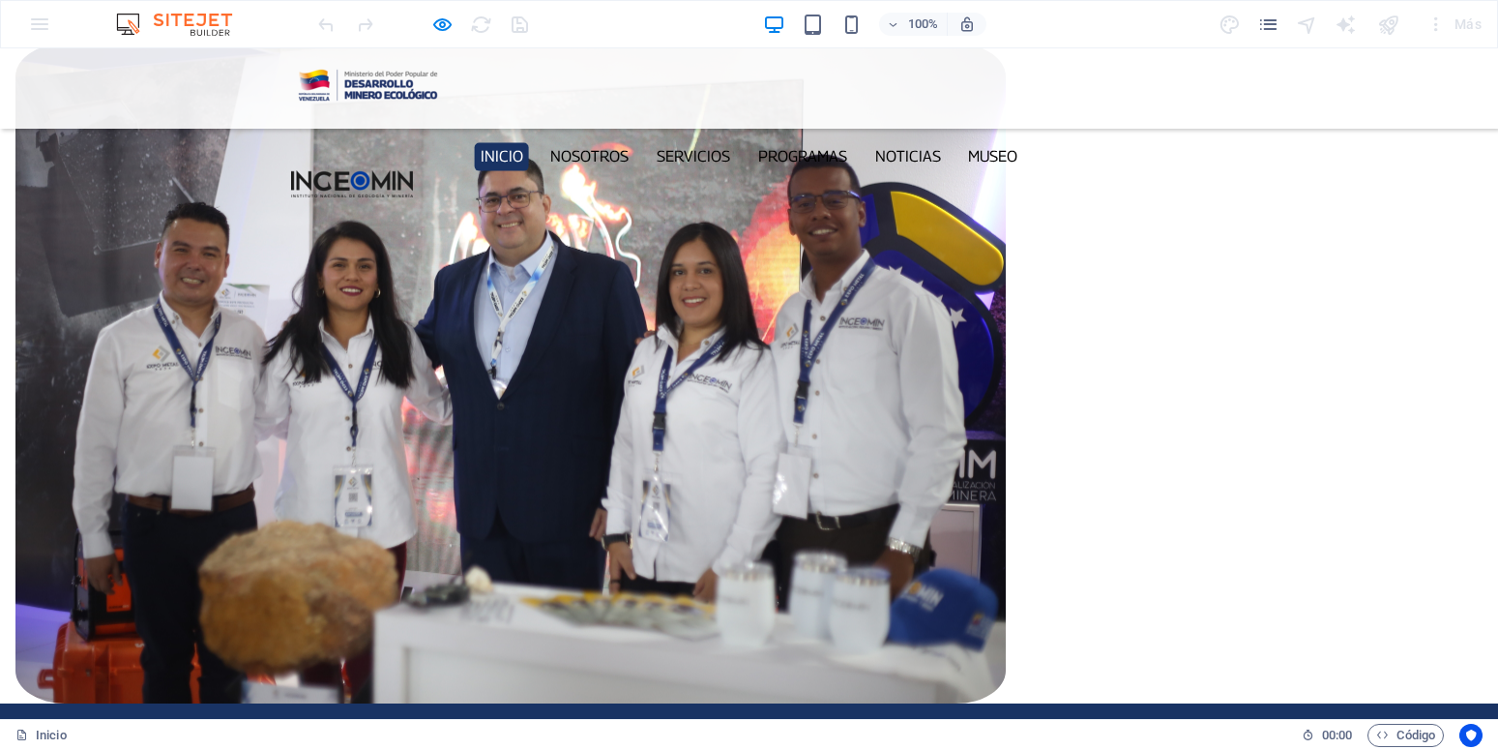
scroll to position [1480, 0]
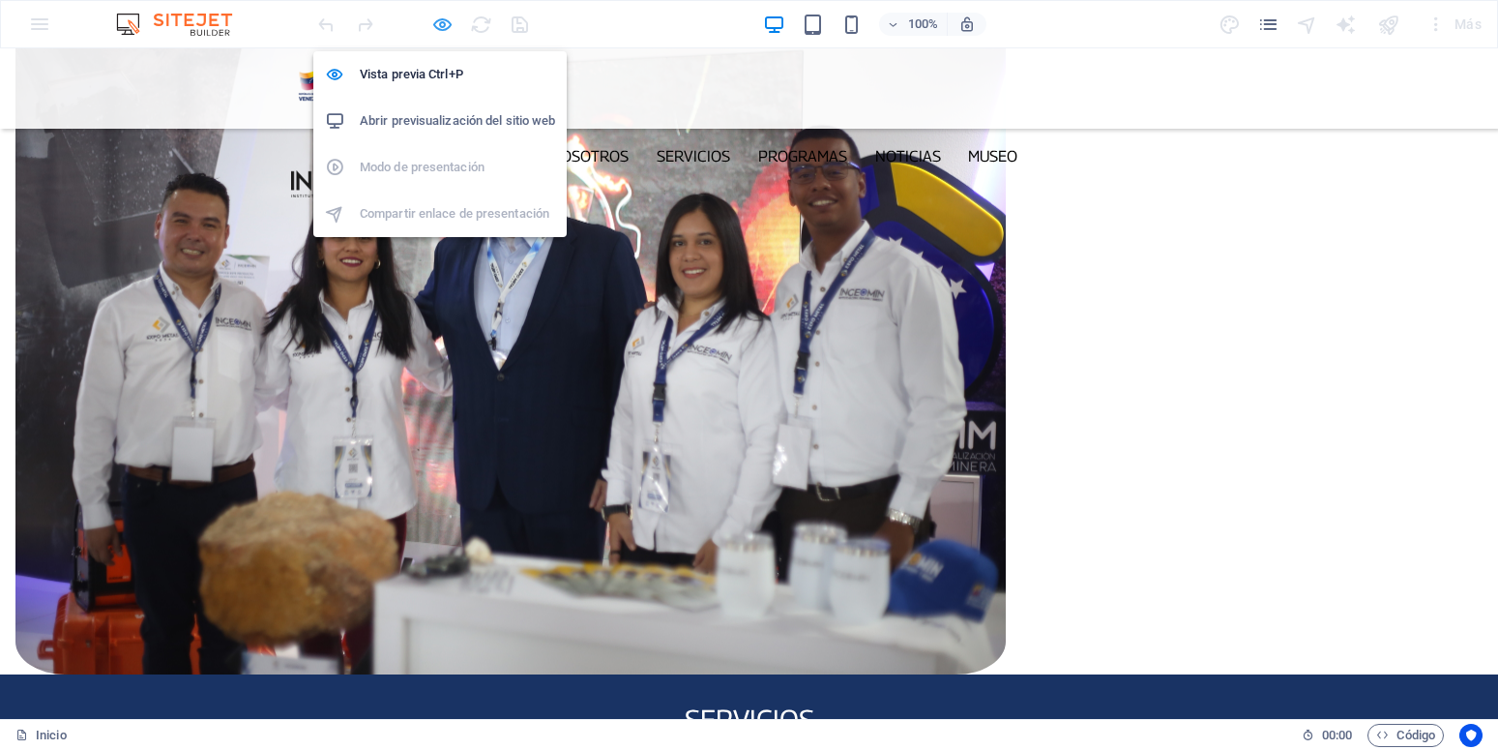
click at [436, 22] on icon "button" at bounding box center [442, 25] width 22 height 22
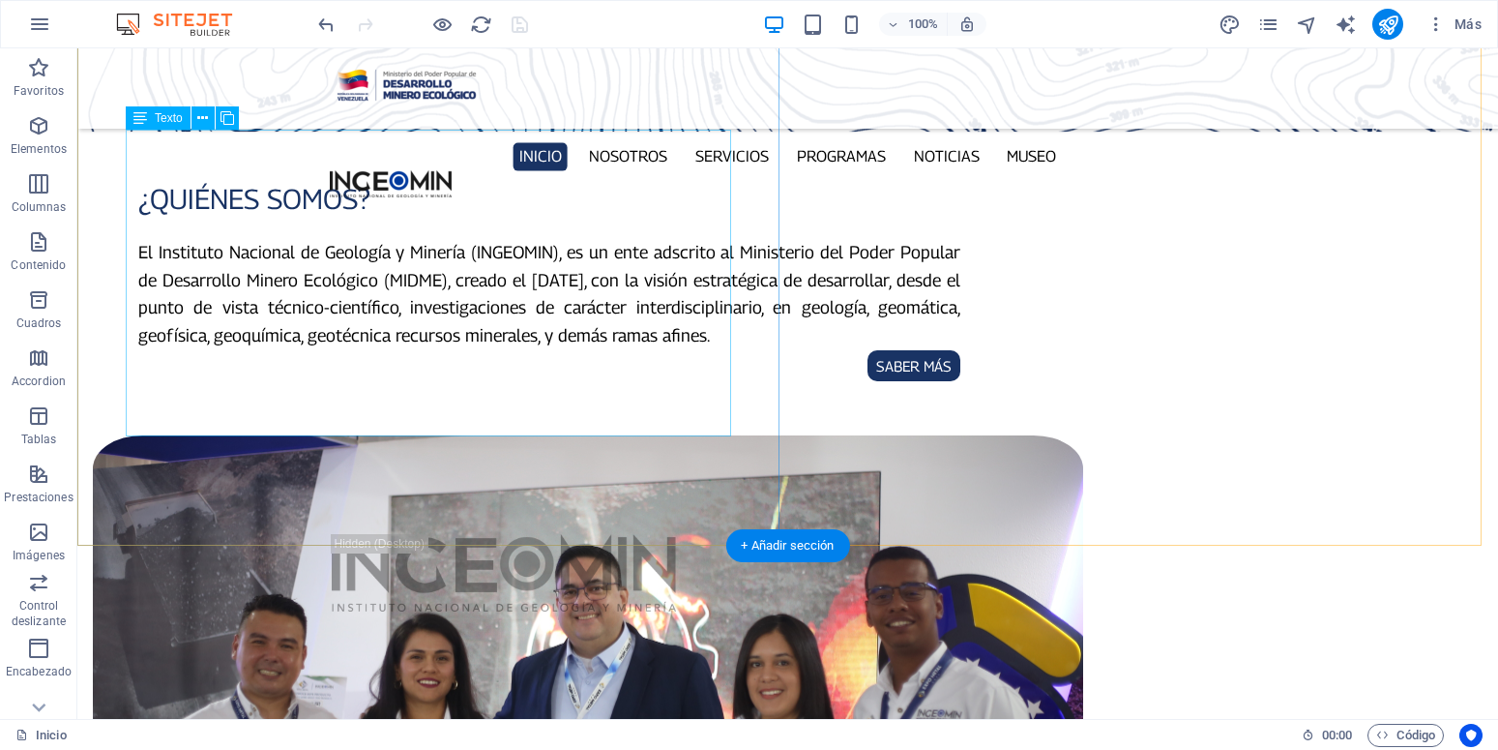
scroll to position [1184, 0]
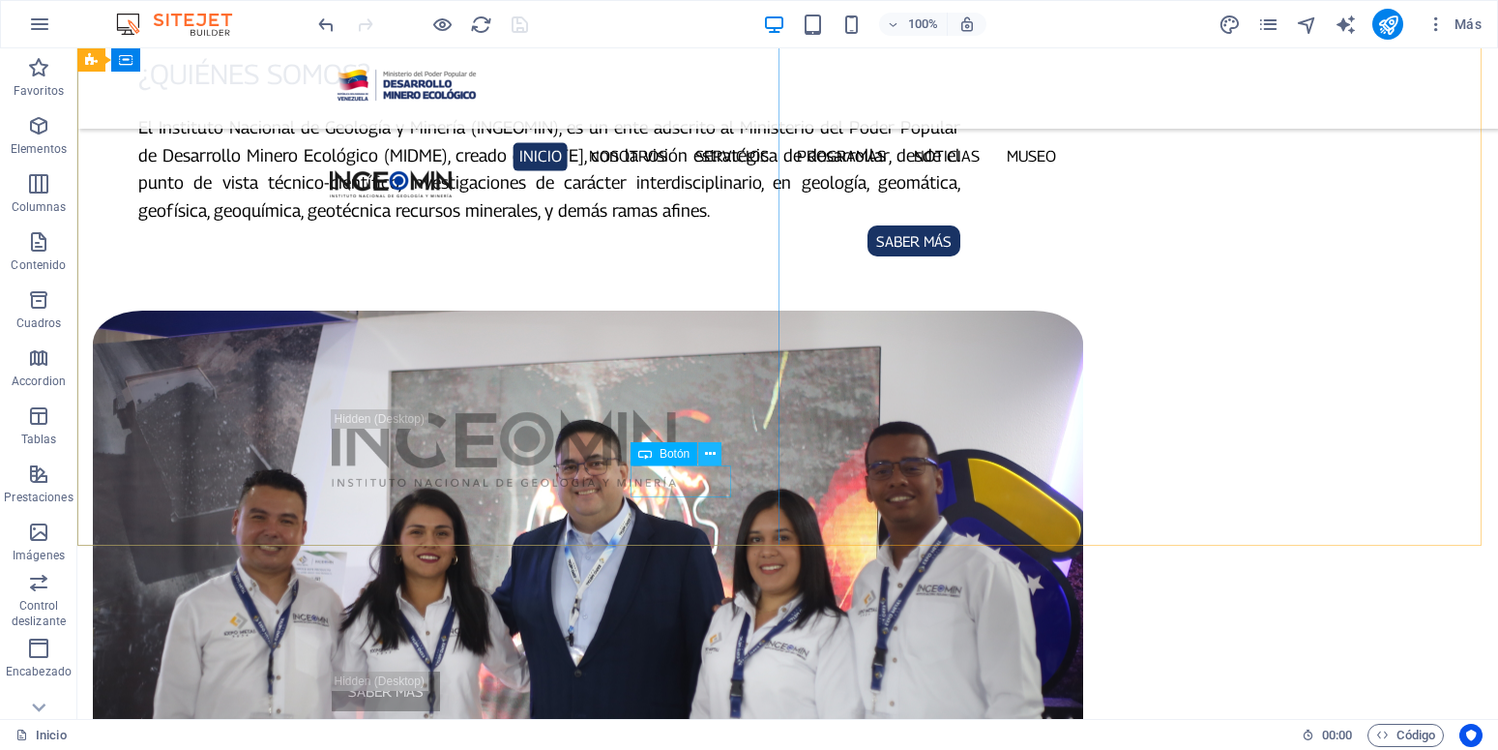
click at [708, 452] on icon at bounding box center [710, 454] width 11 height 20
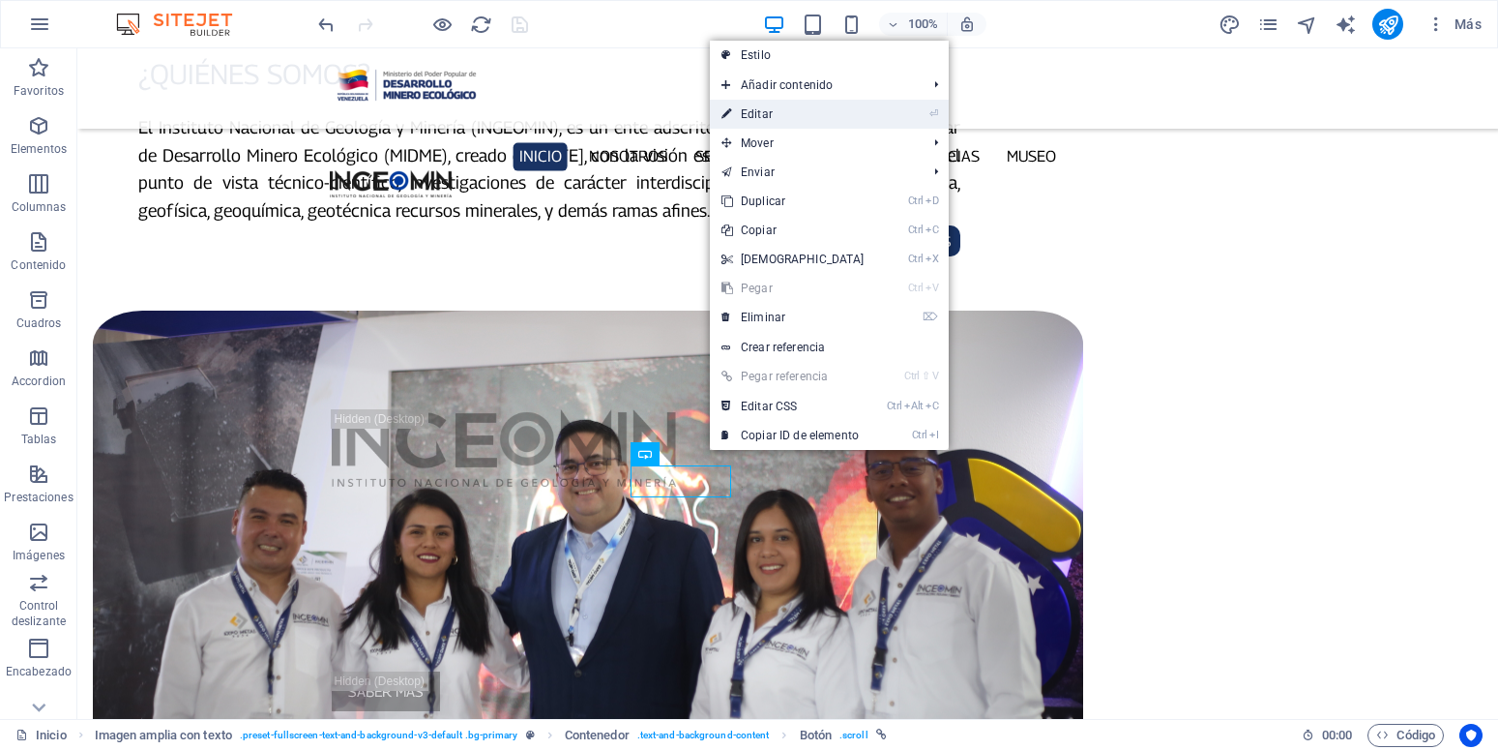
click at [772, 110] on link "⏎ Editar" at bounding box center [793, 114] width 166 height 29
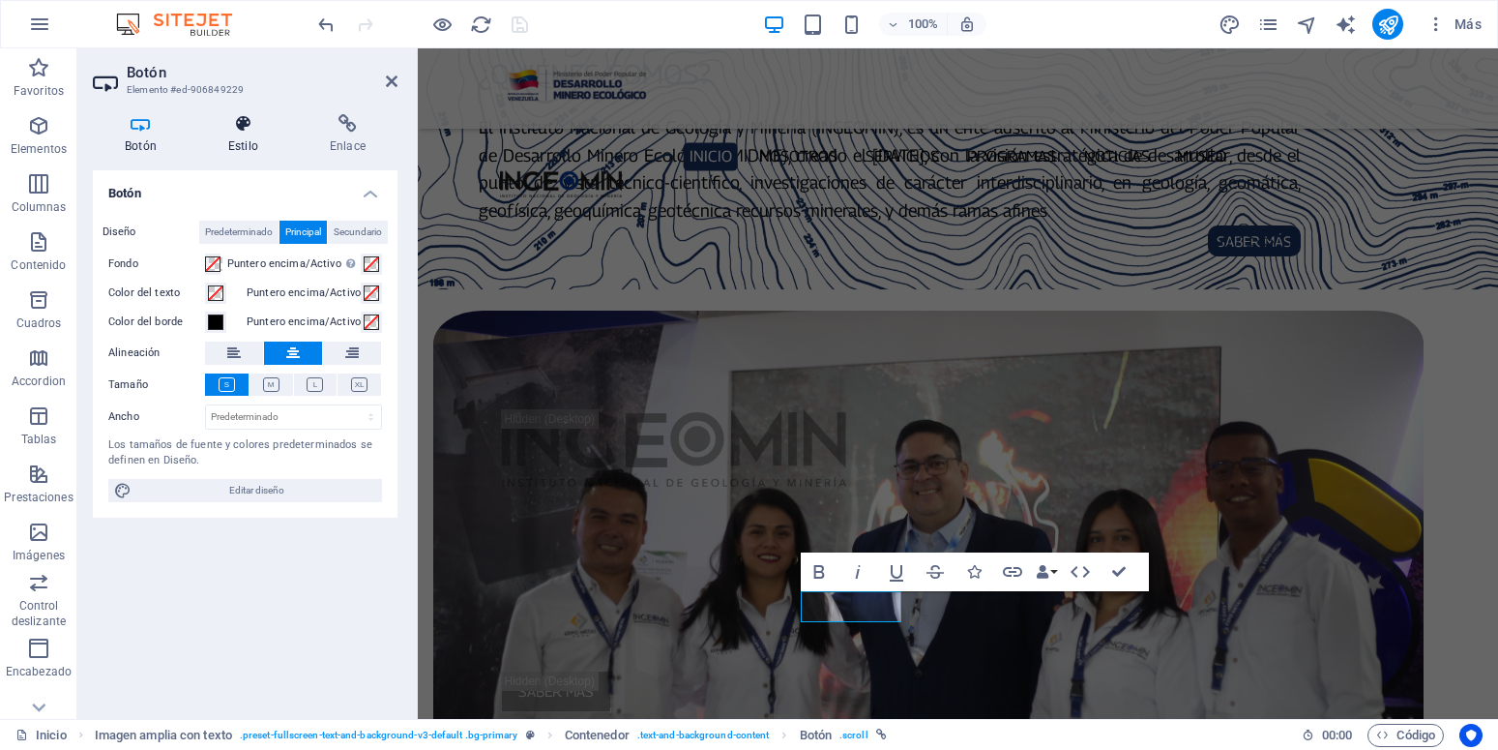
click at [207, 151] on h4 "Estilo" at bounding box center [247, 134] width 102 height 41
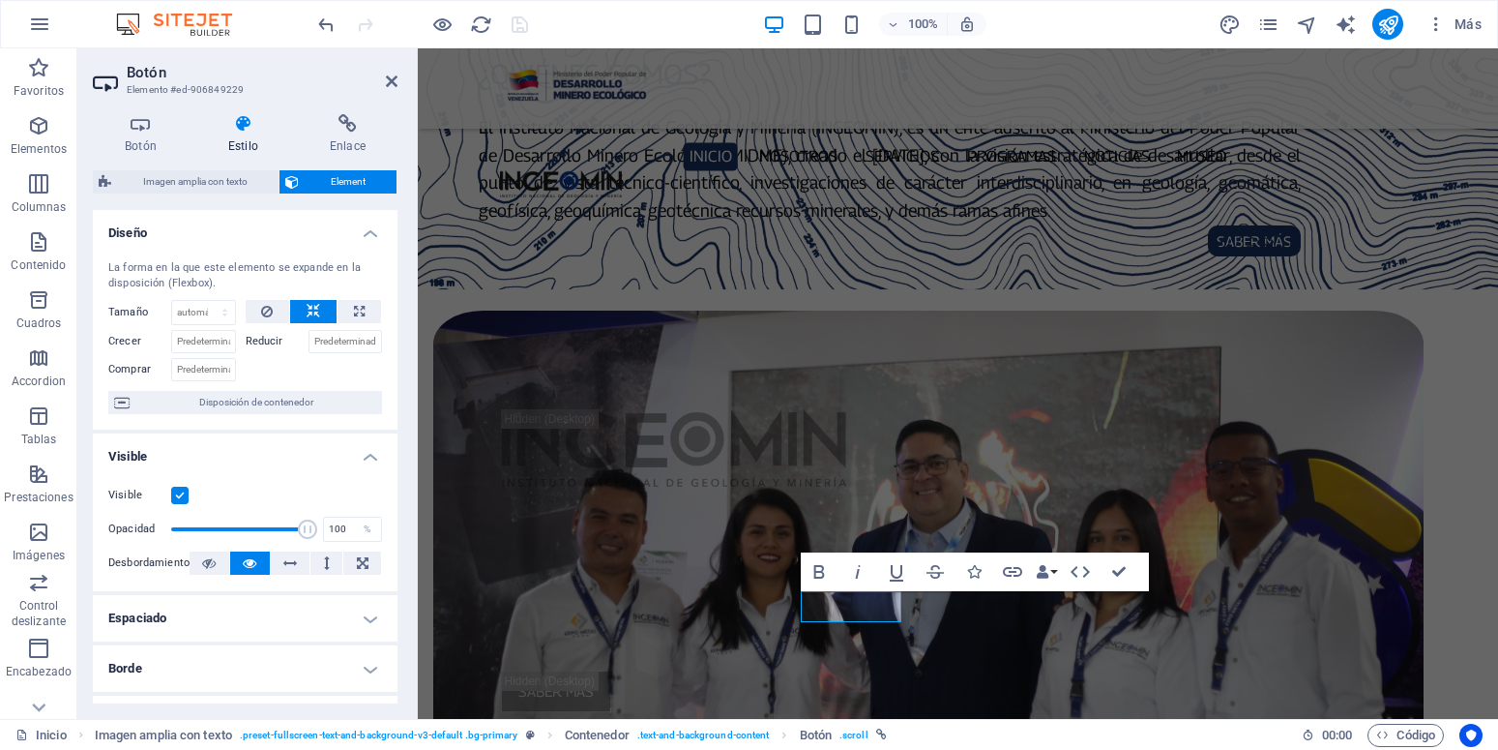
click at [351, 663] on h4 "Borde" at bounding box center [245, 668] width 305 height 46
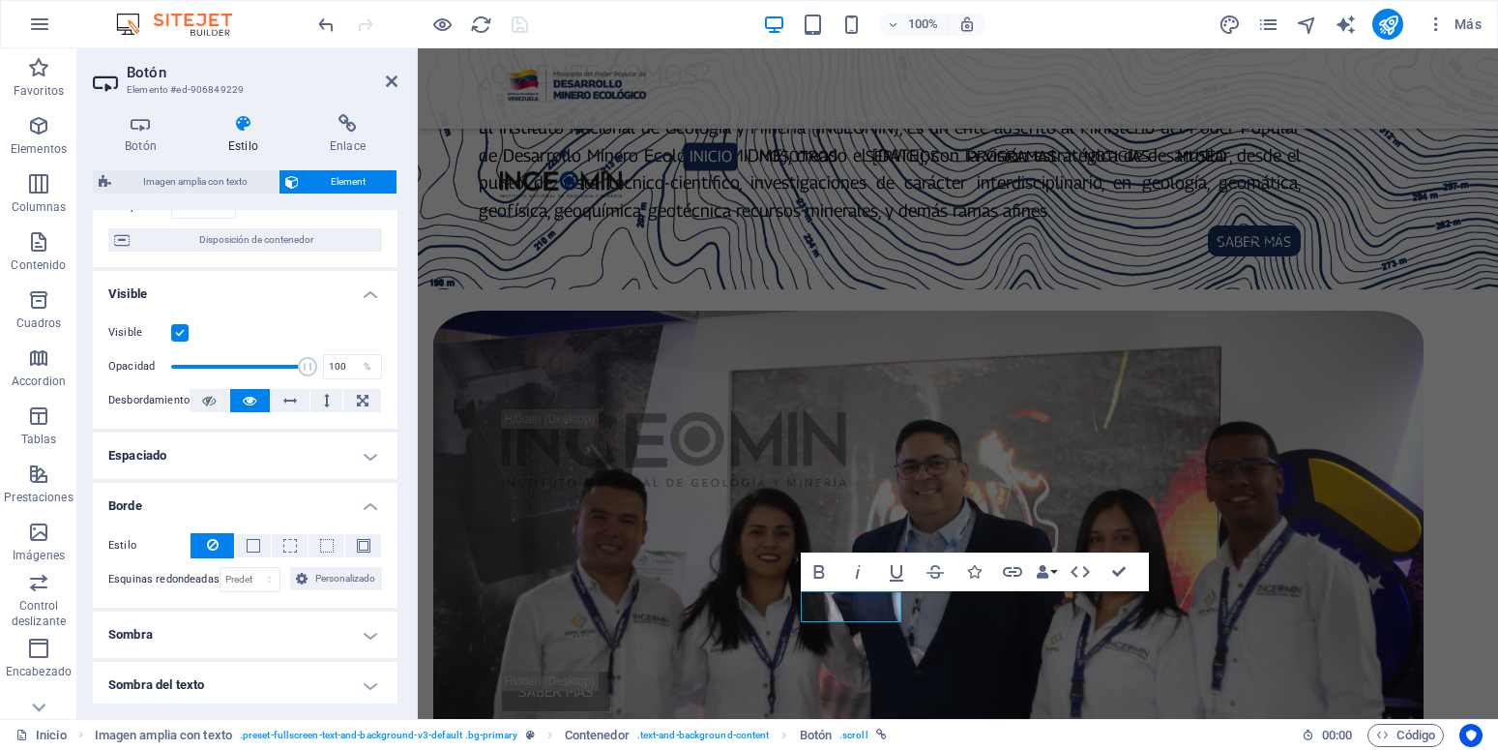
scroll to position [261, 0]
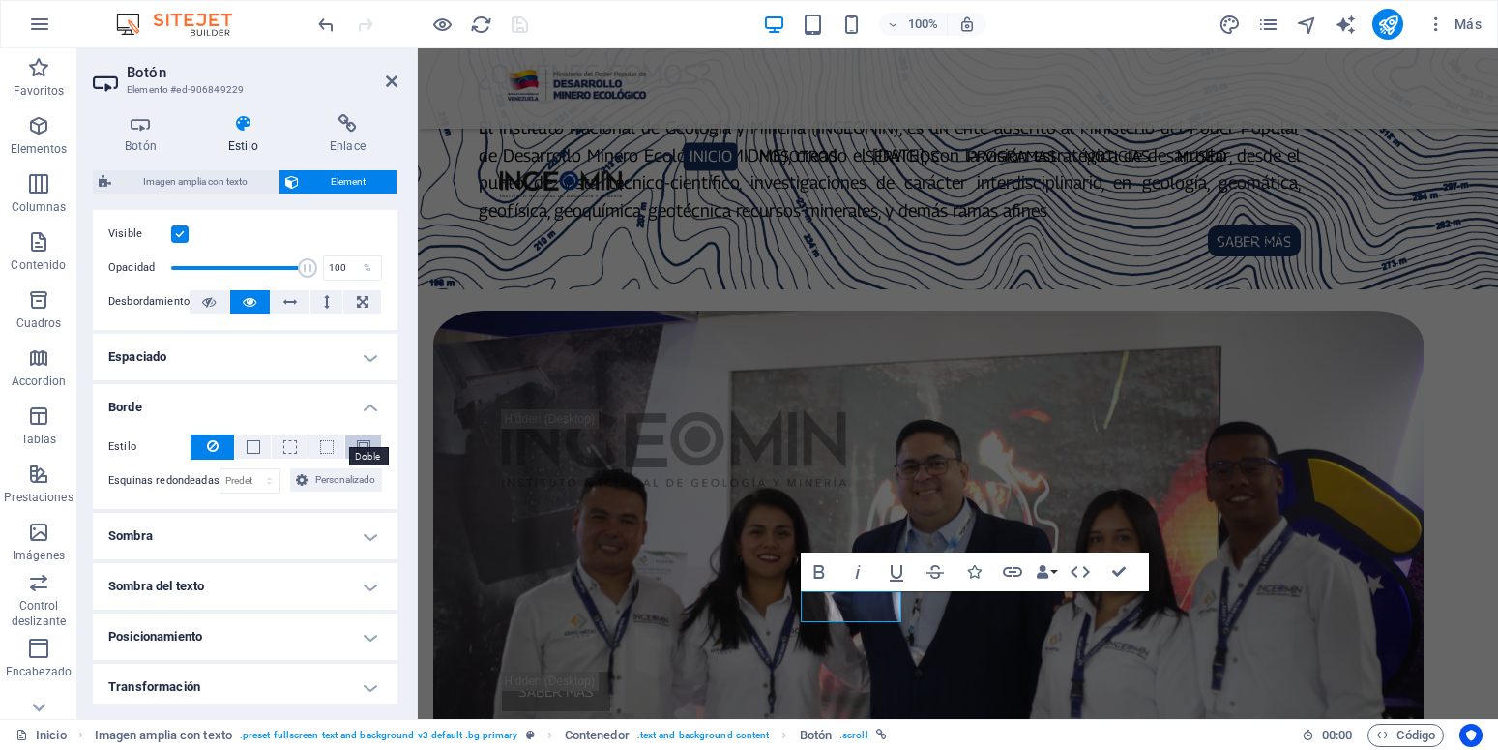
click at [357, 443] on span at bounding box center [364, 447] width 14 height 14
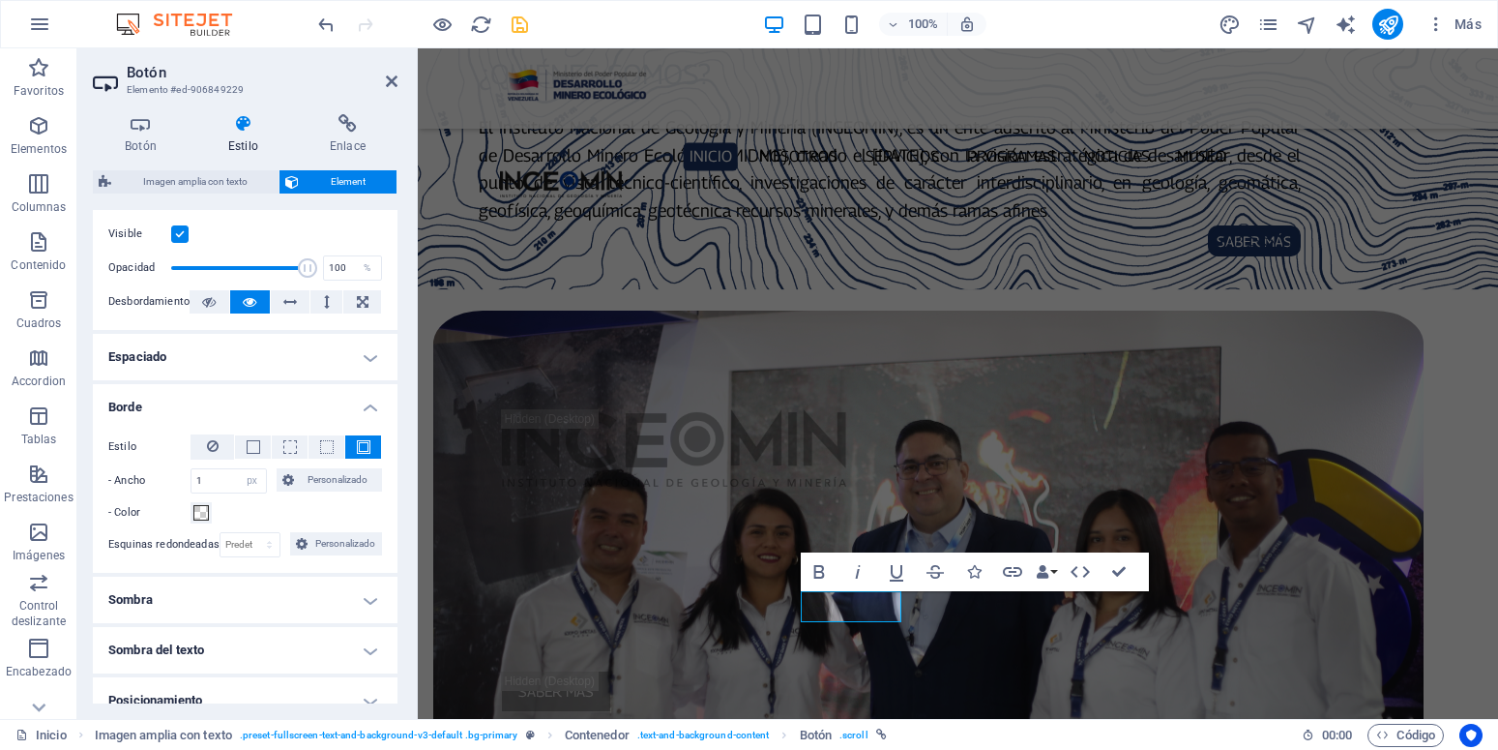
click at [357, 443] on span at bounding box center [364, 447] width 14 height 14
click at [218, 445] on button at bounding box center [213, 446] width 44 height 25
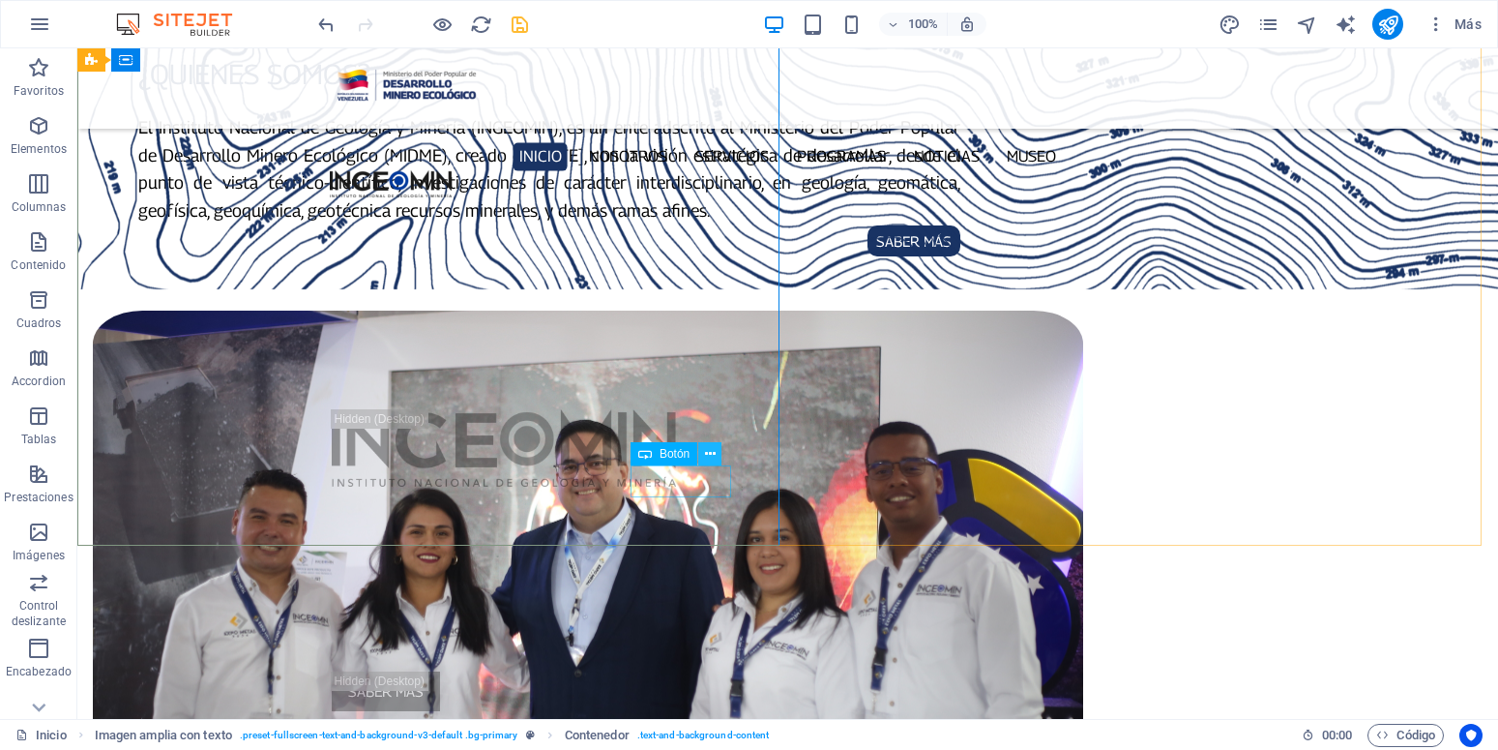
click at [710, 454] on icon at bounding box center [710, 454] width 11 height 20
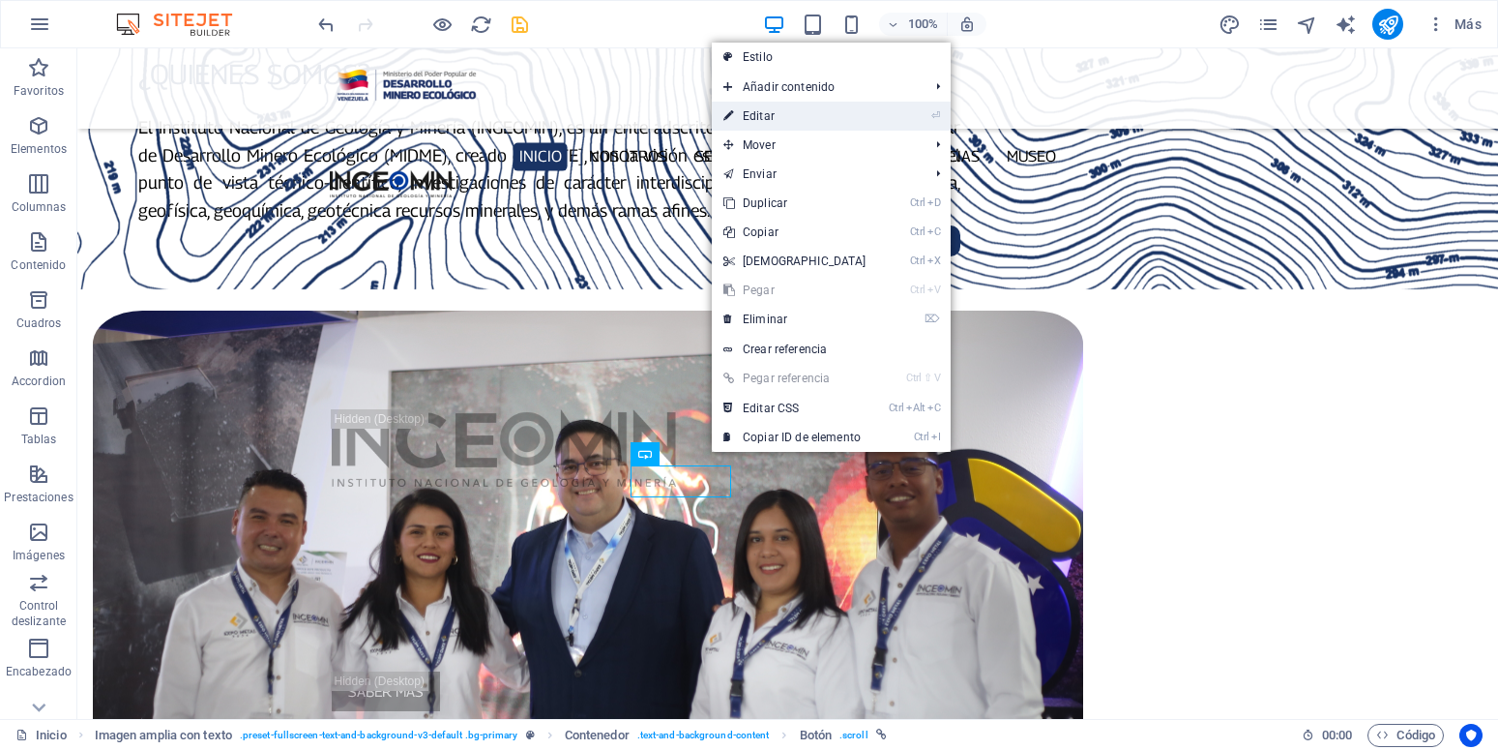
click at [785, 119] on link "⏎ Editar" at bounding box center [795, 116] width 166 height 29
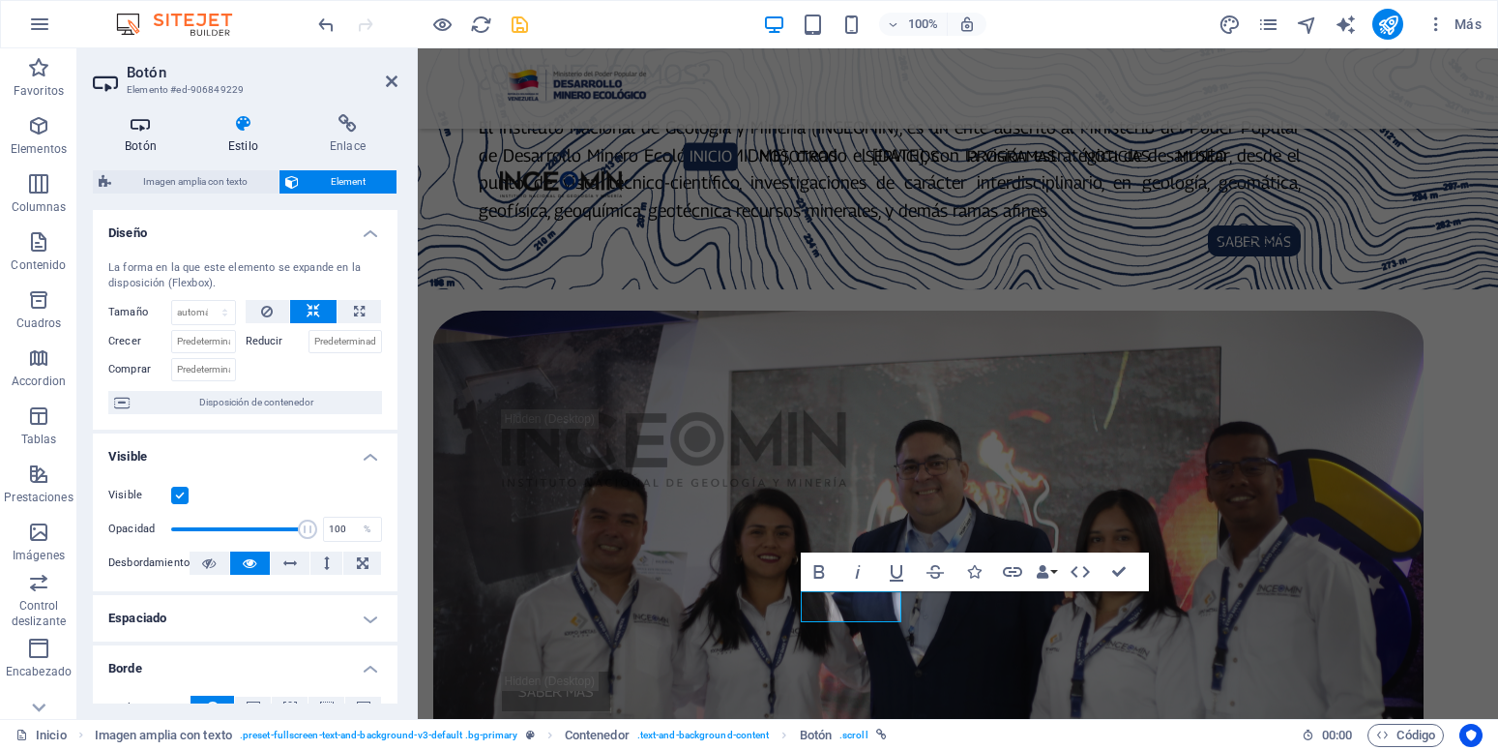
click at [152, 130] on icon at bounding box center [141, 123] width 96 height 19
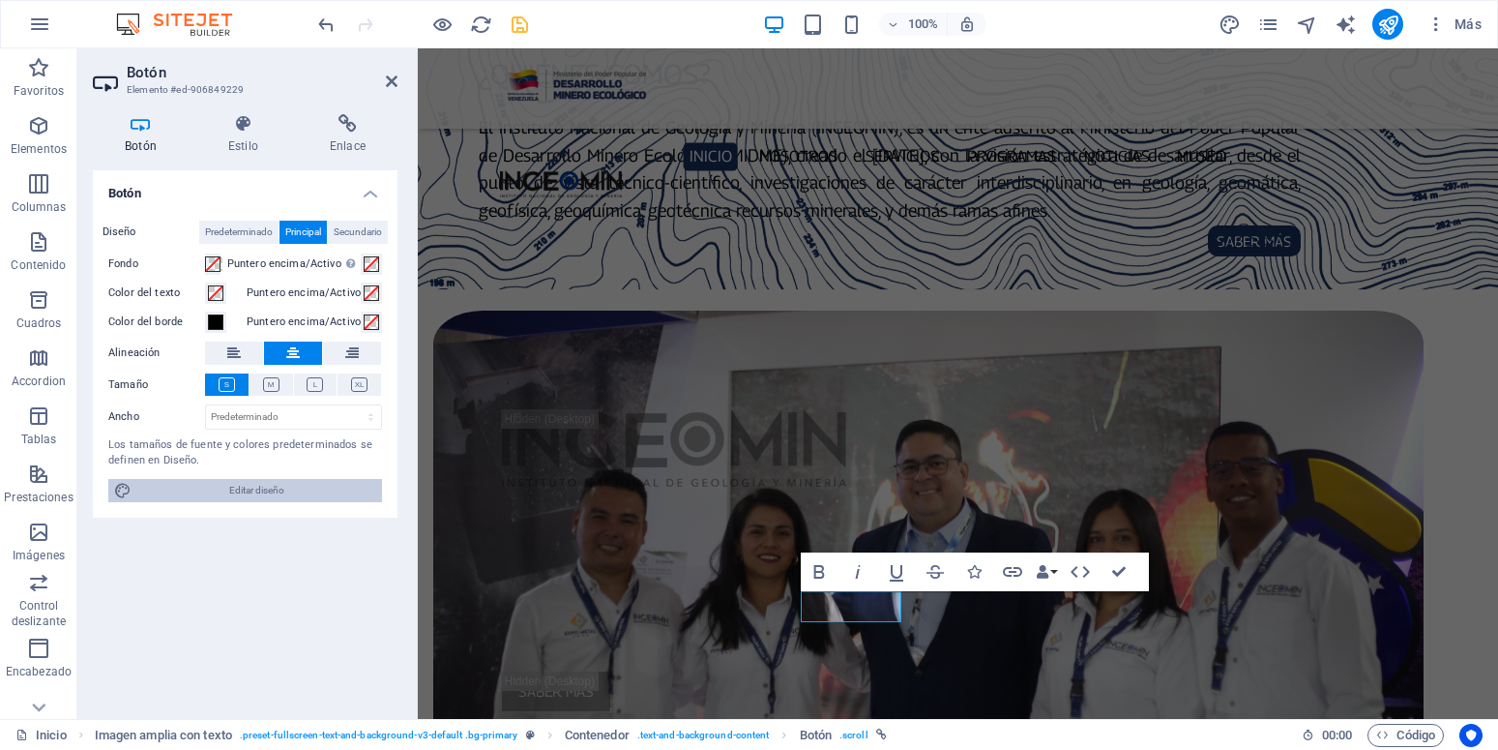
click at [243, 490] on span "Editar diseño" at bounding box center [256, 490] width 239 height 23
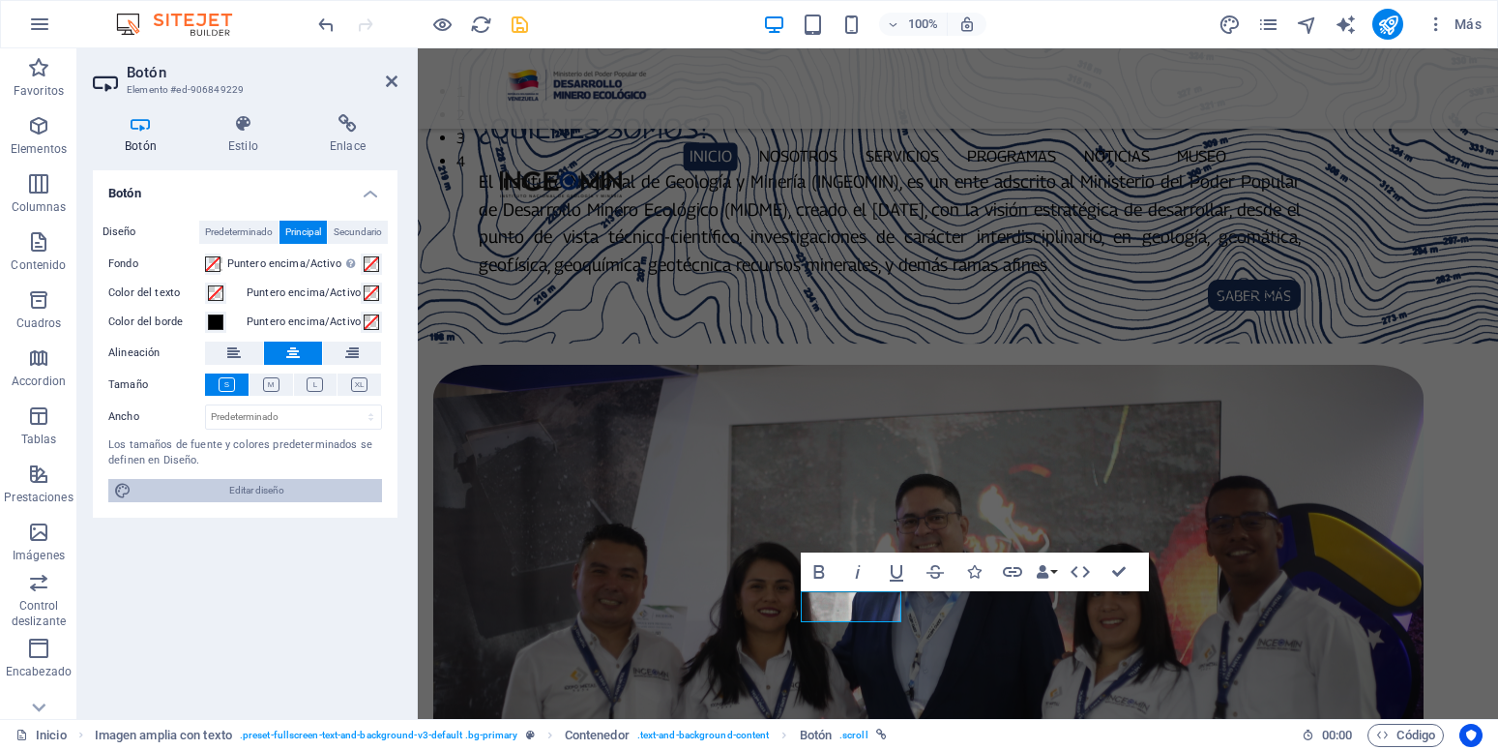
select select "px"
select select "400"
select select "px"
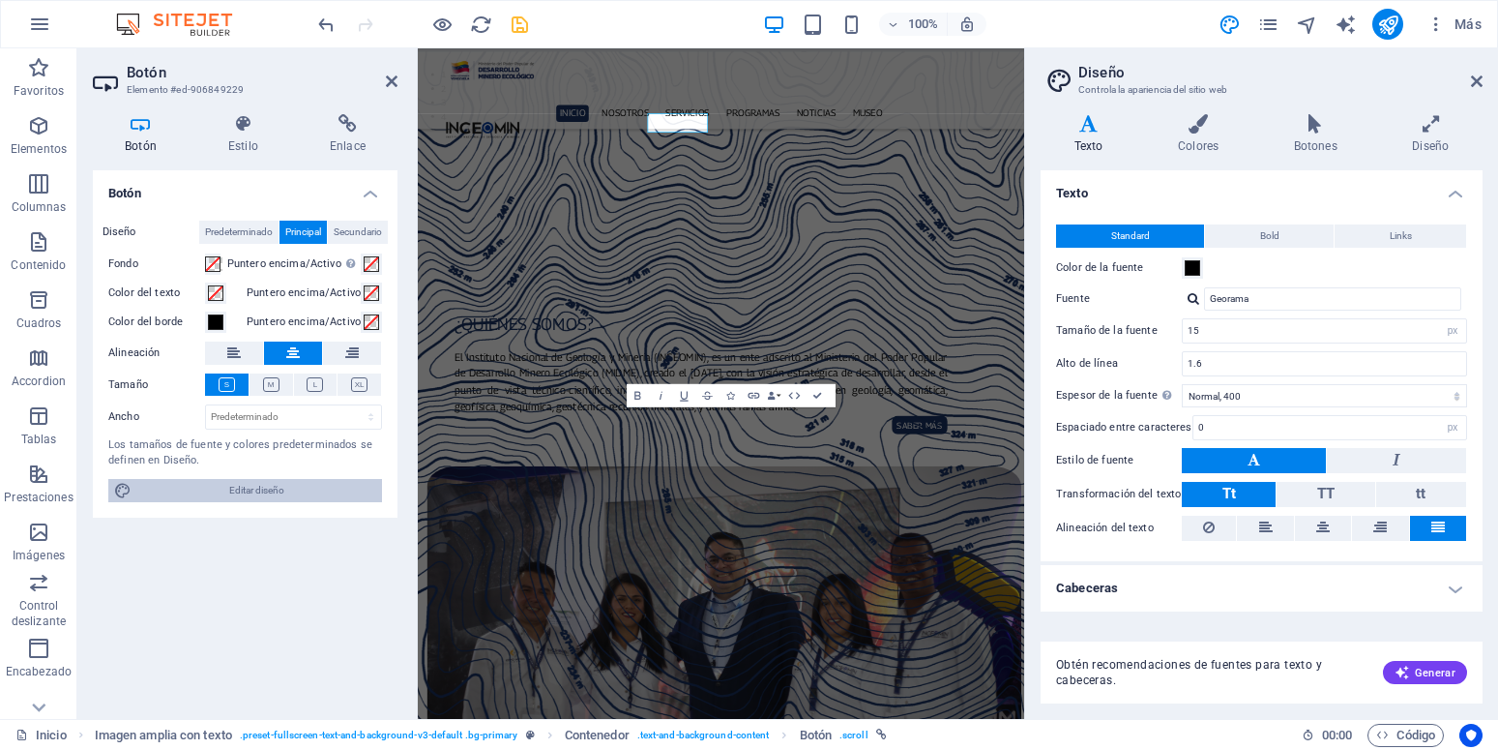
scroll to position [1617, 0]
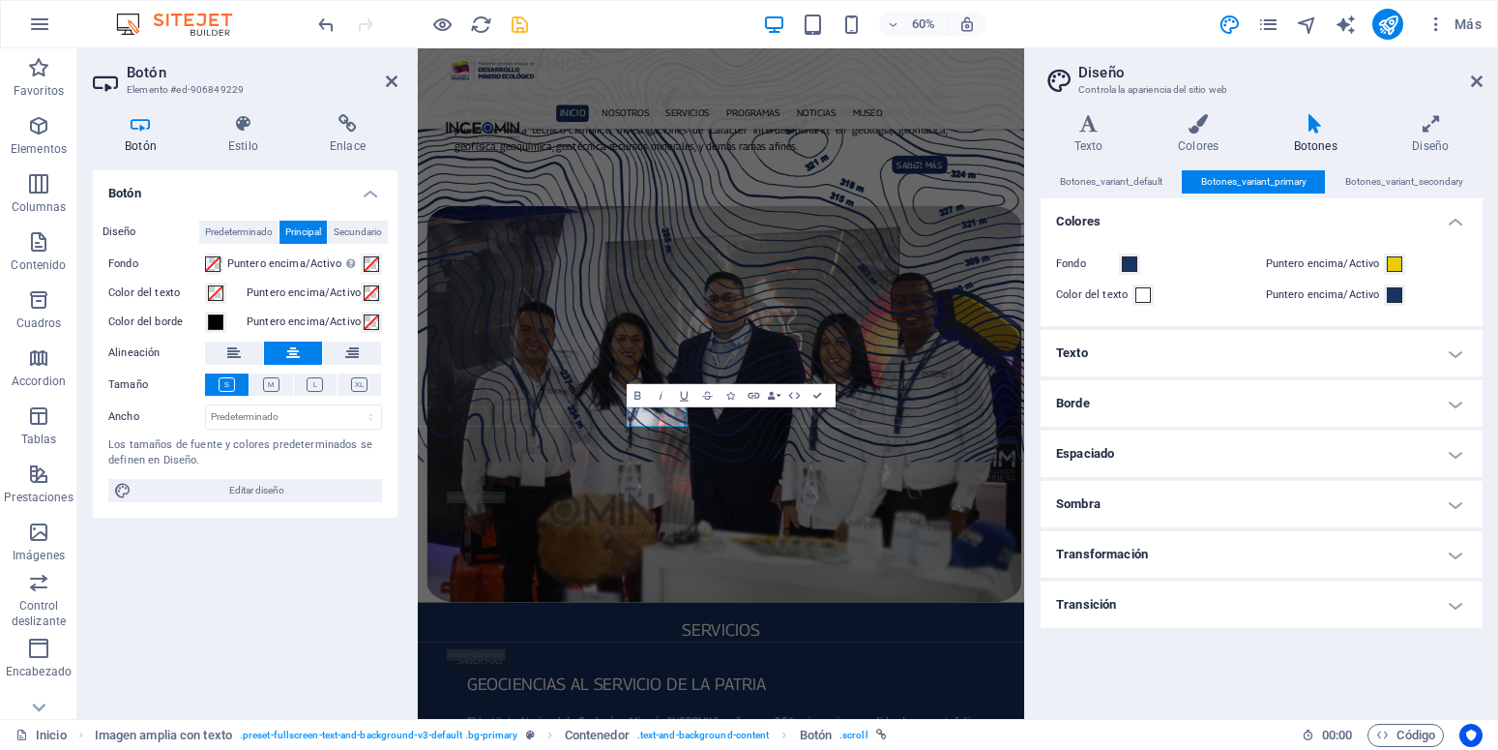
click at [1467, 81] on header "Diseño Controla la apariencia del sitio web" at bounding box center [1263, 73] width 438 height 50
click at [1476, 79] on icon at bounding box center [1477, 81] width 12 height 15
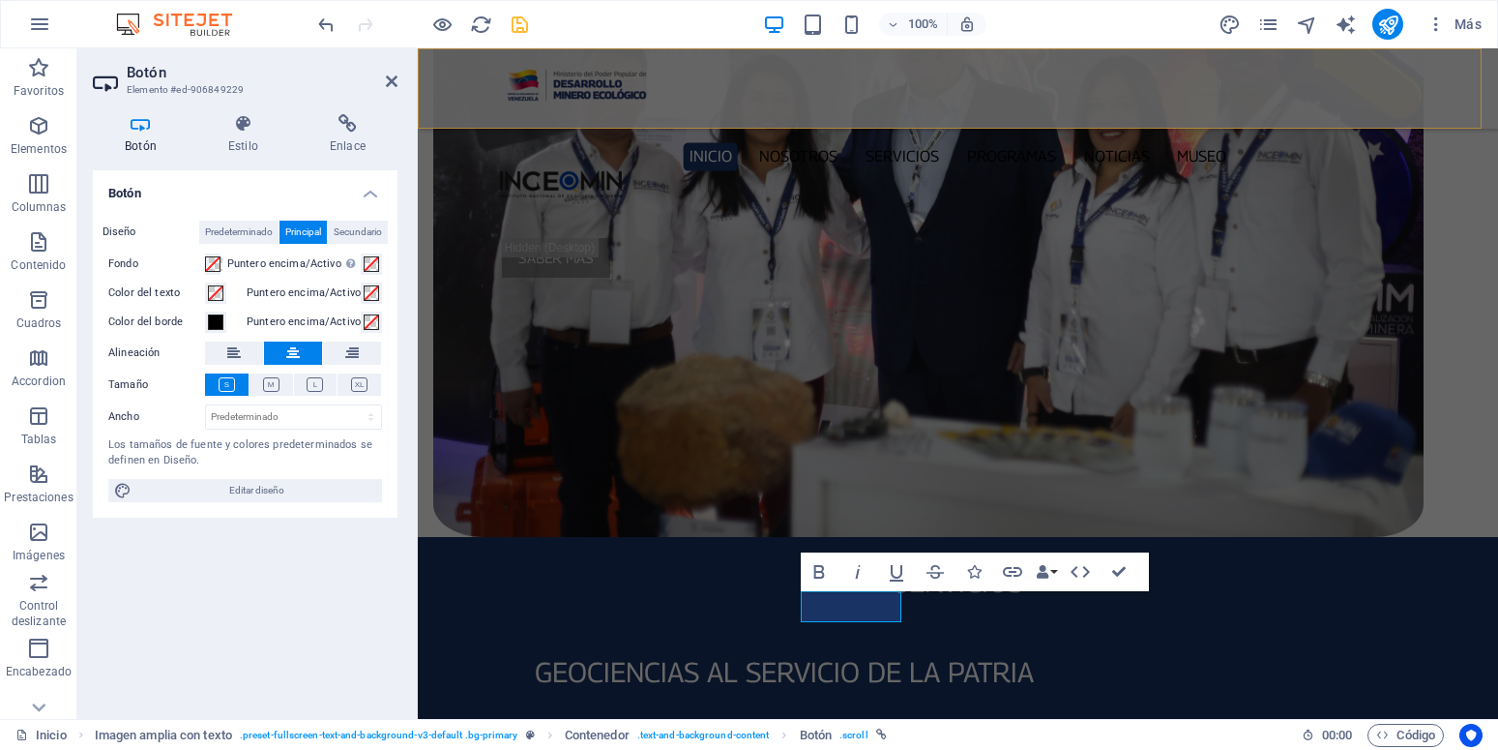
scroll to position [1184, 0]
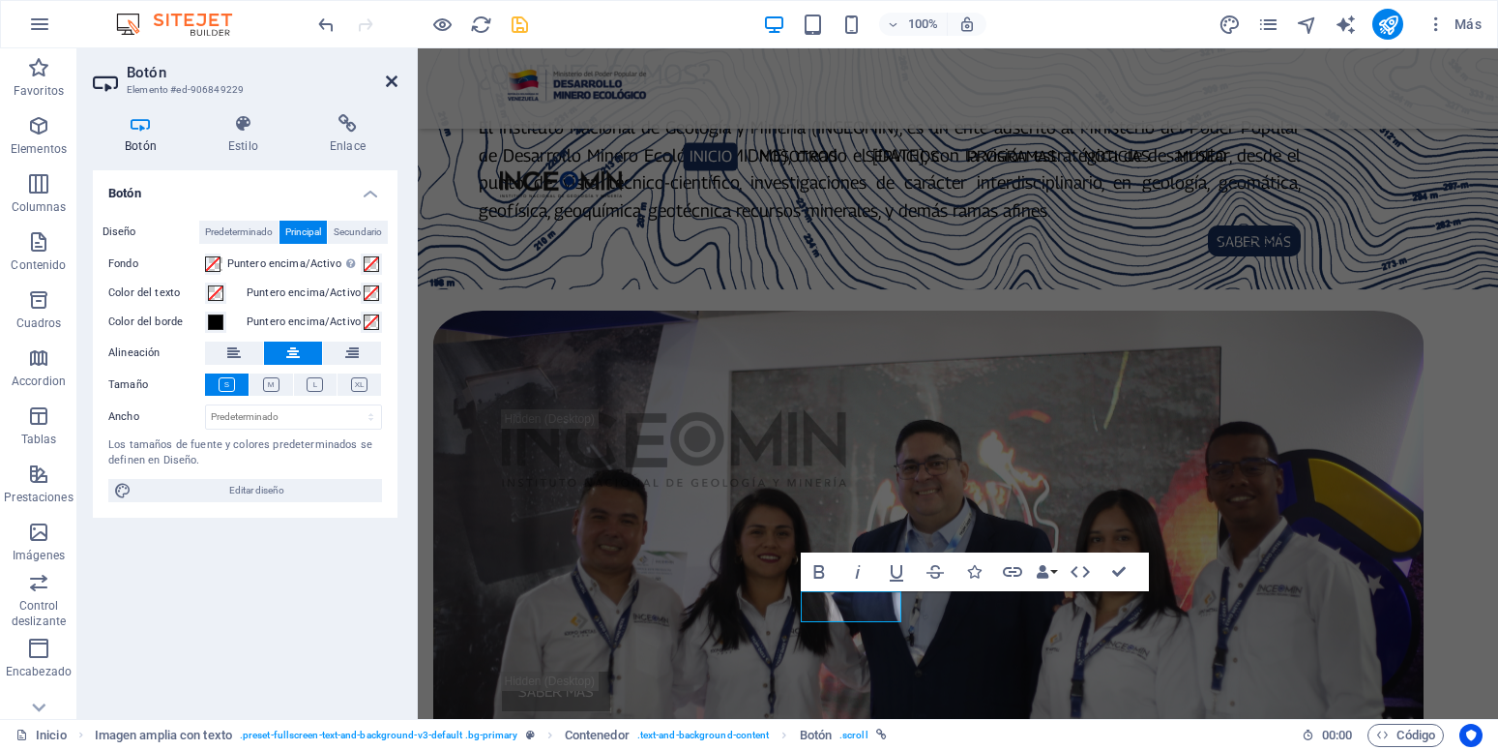
click at [392, 75] on icon at bounding box center [392, 81] width 12 height 15
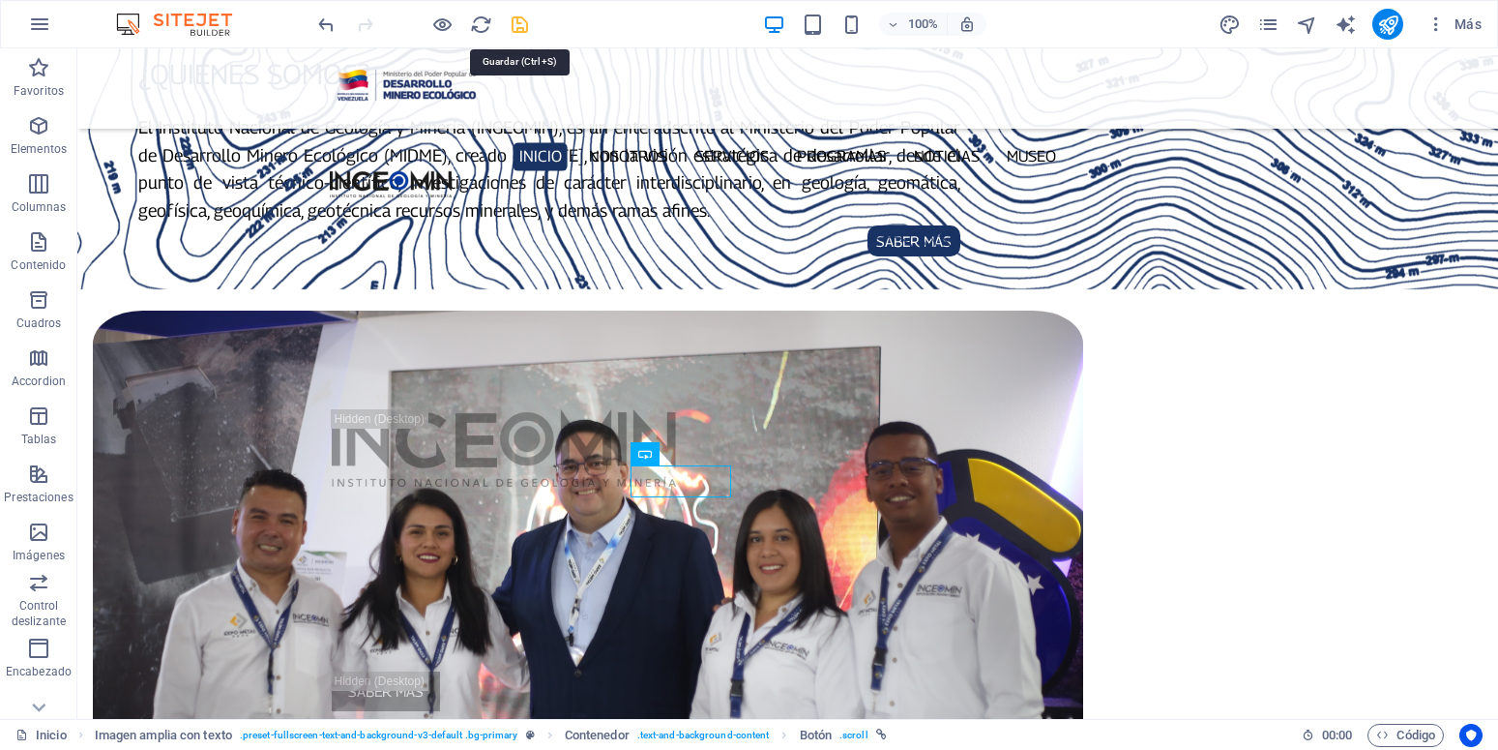
click at [524, 19] on icon "save" at bounding box center [520, 25] width 22 height 22
checkbox input "false"
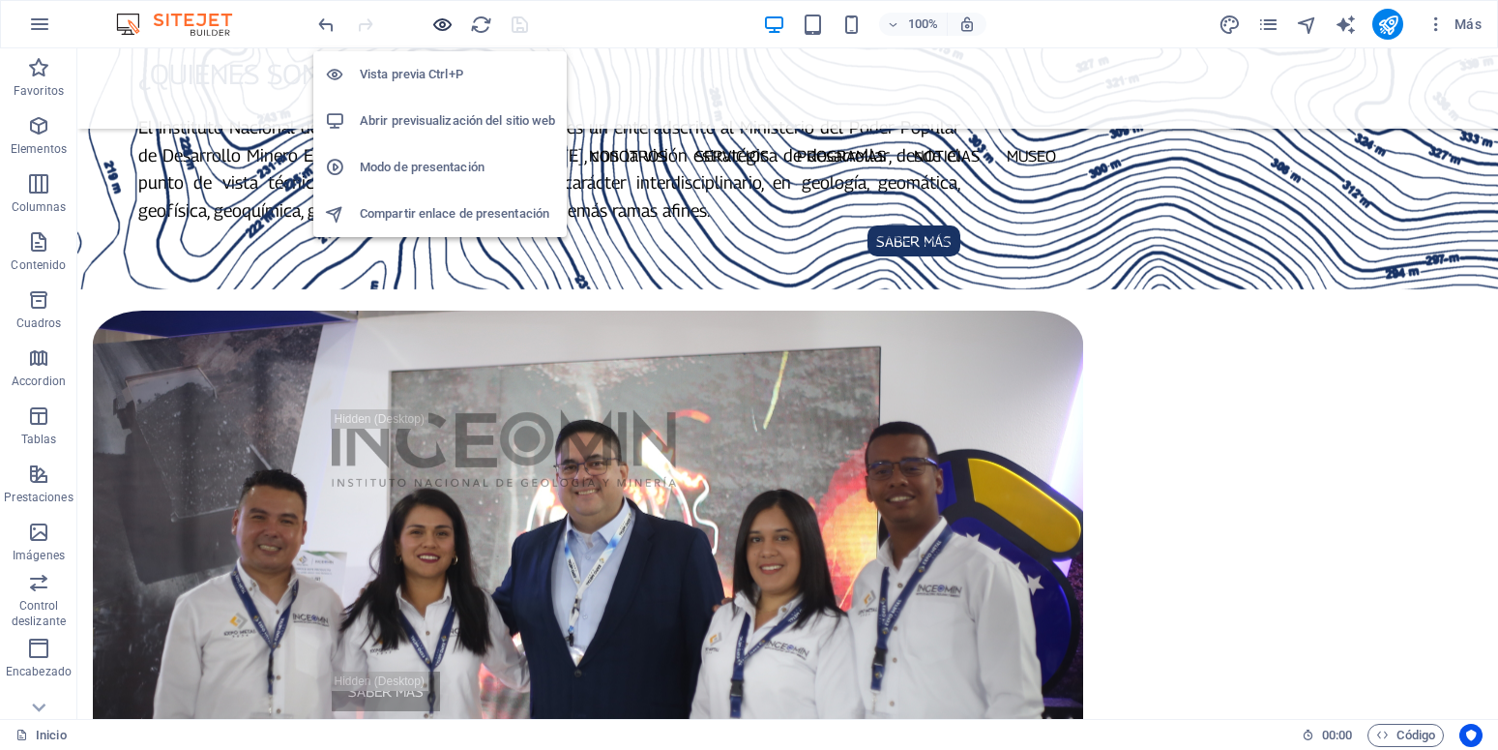
click at [447, 27] on icon "button" at bounding box center [442, 25] width 22 height 22
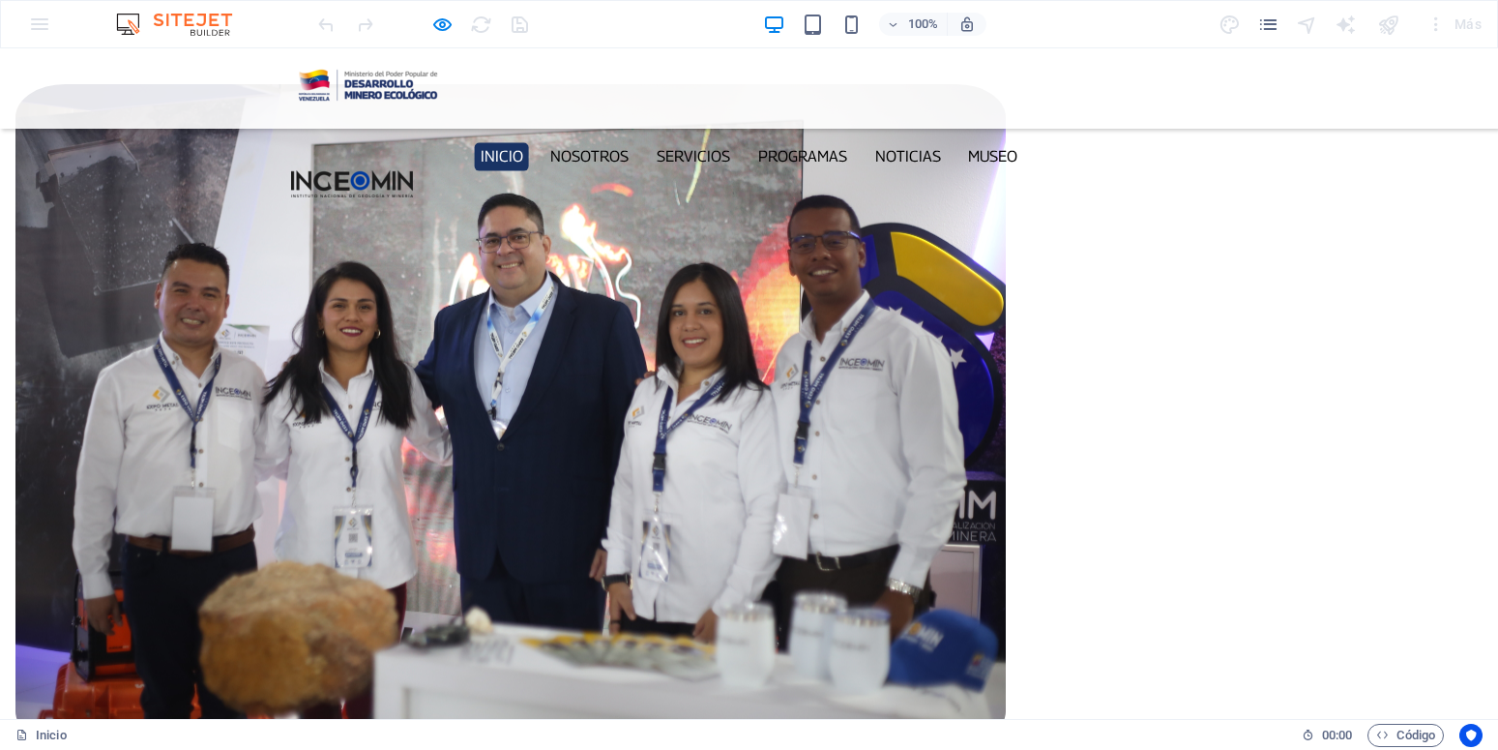
scroll to position [1480, 0]
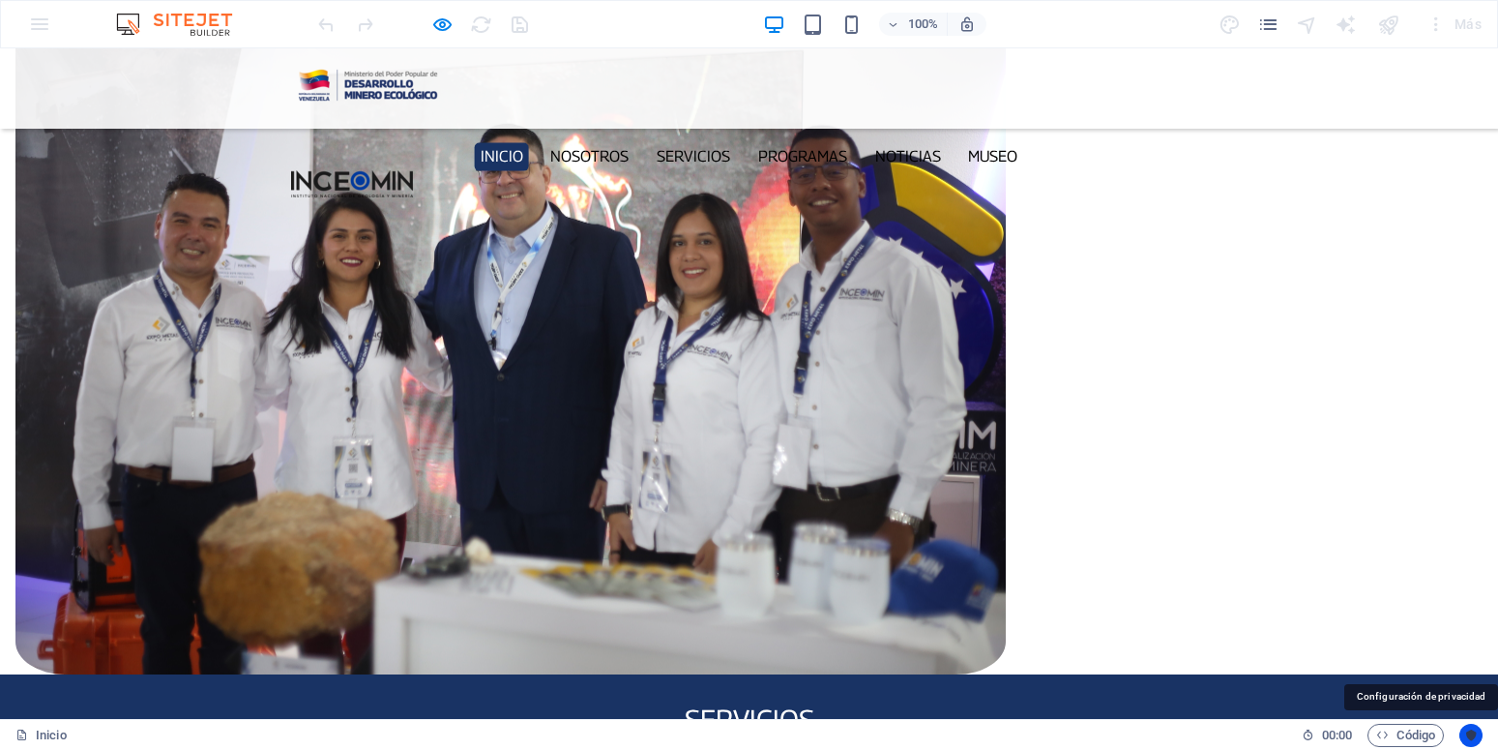
click at [1471, 725] on button "Usercentrics" at bounding box center [1470, 734] width 23 height 23
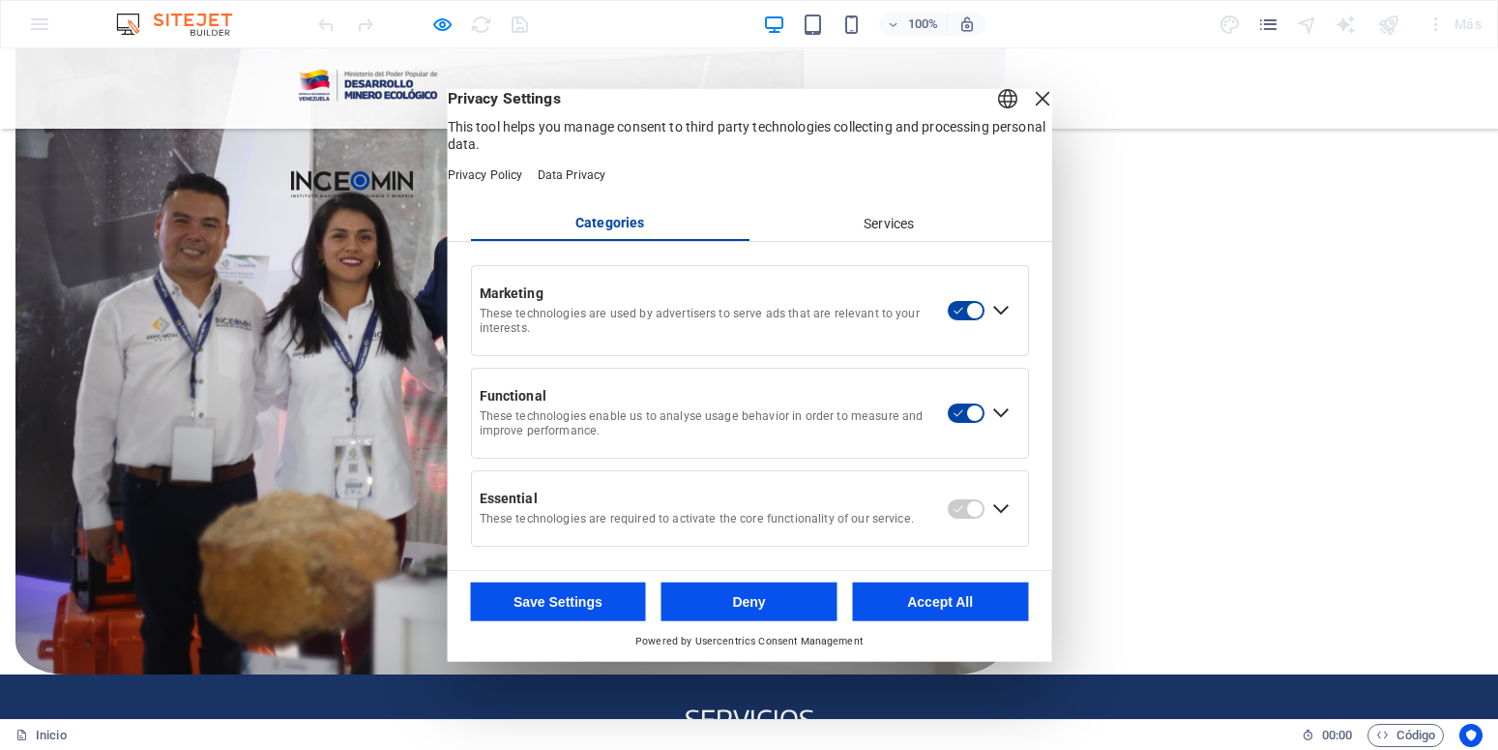
drag, startPoint x: 1024, startPoint y: 114, endPoint x: 1023, endPoint y: 71, distance: 43.5
click at [1028, 111] on div "Close Layer" at bounding box center [1041, 97] width 27 height 27
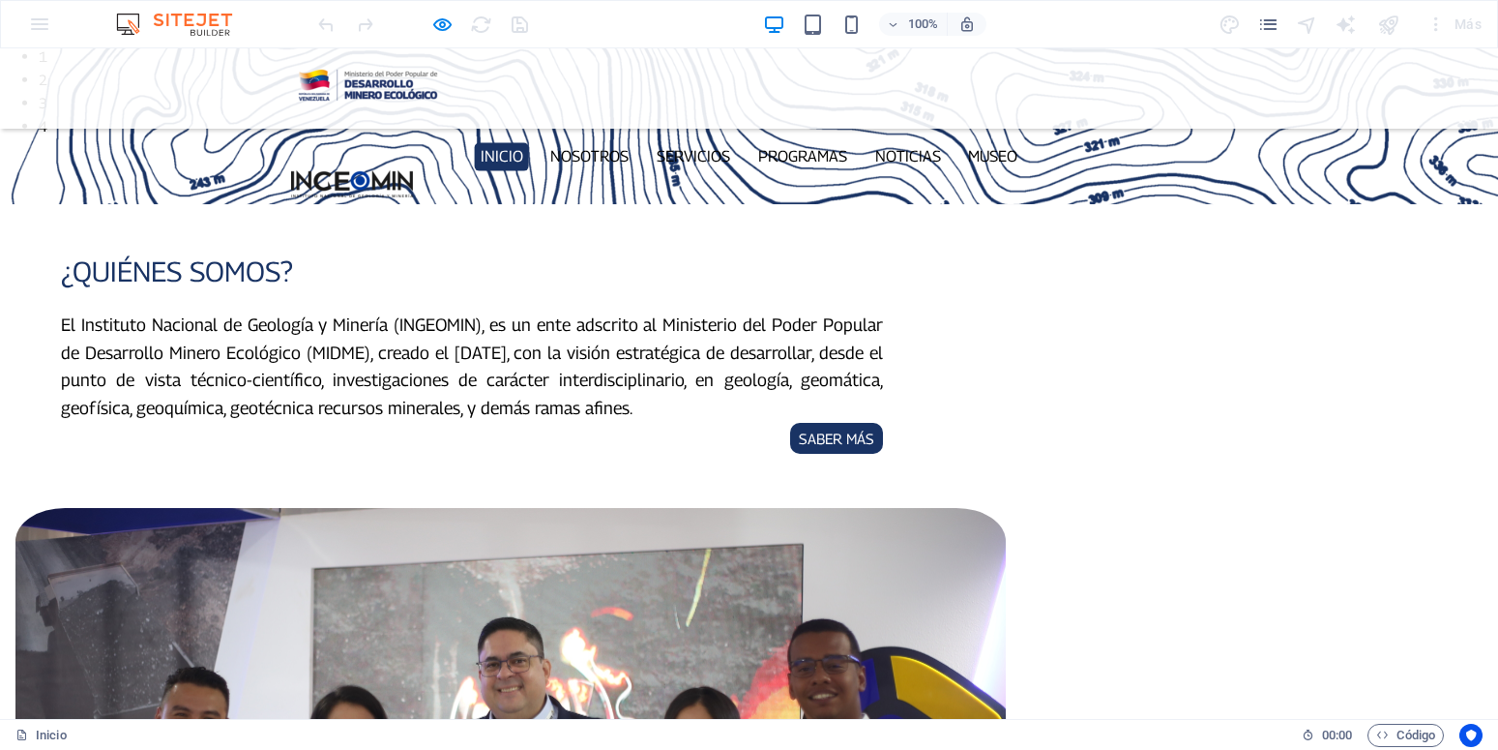
scroll to position [1282, 0]
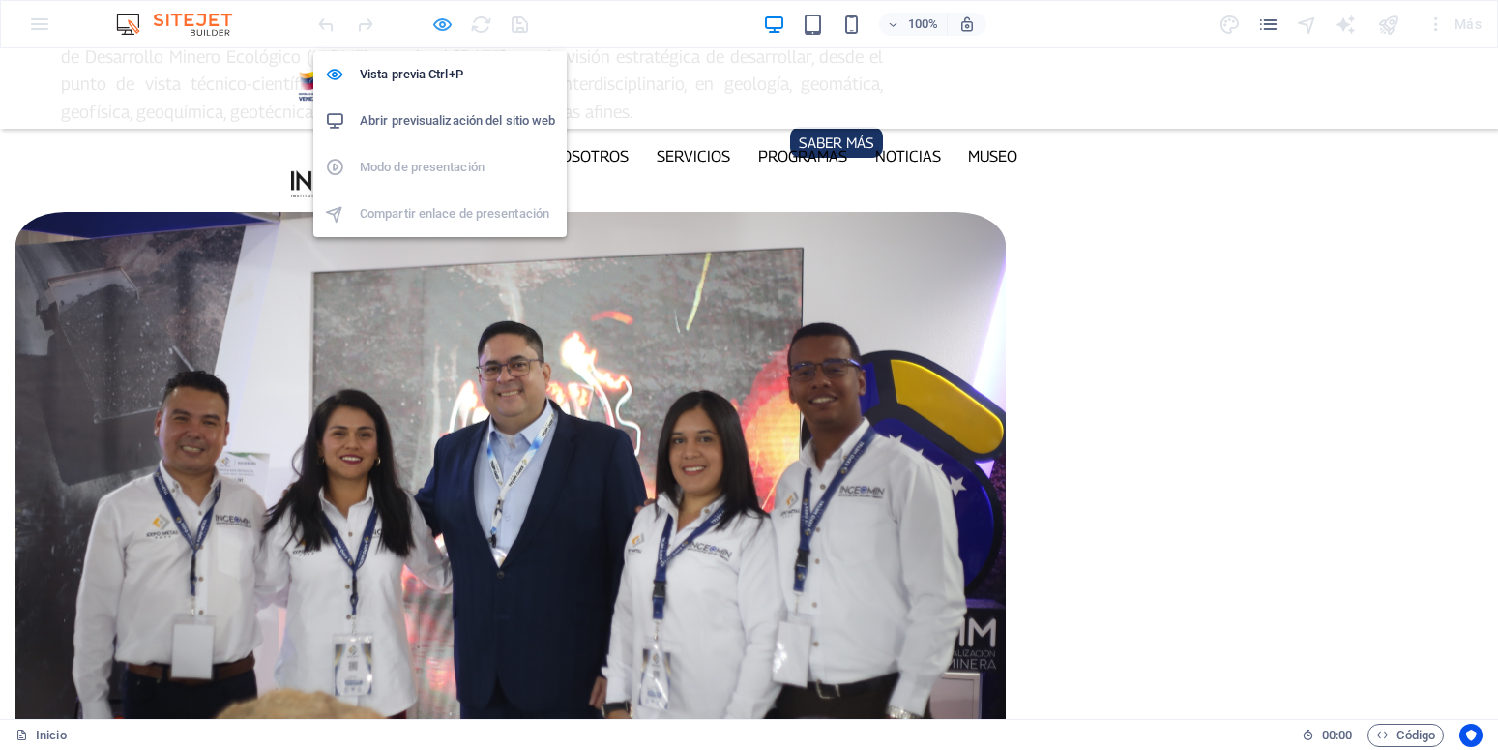
click at [438, 31] on icon "button" at bounding box center [442, 25] width 22 height 22
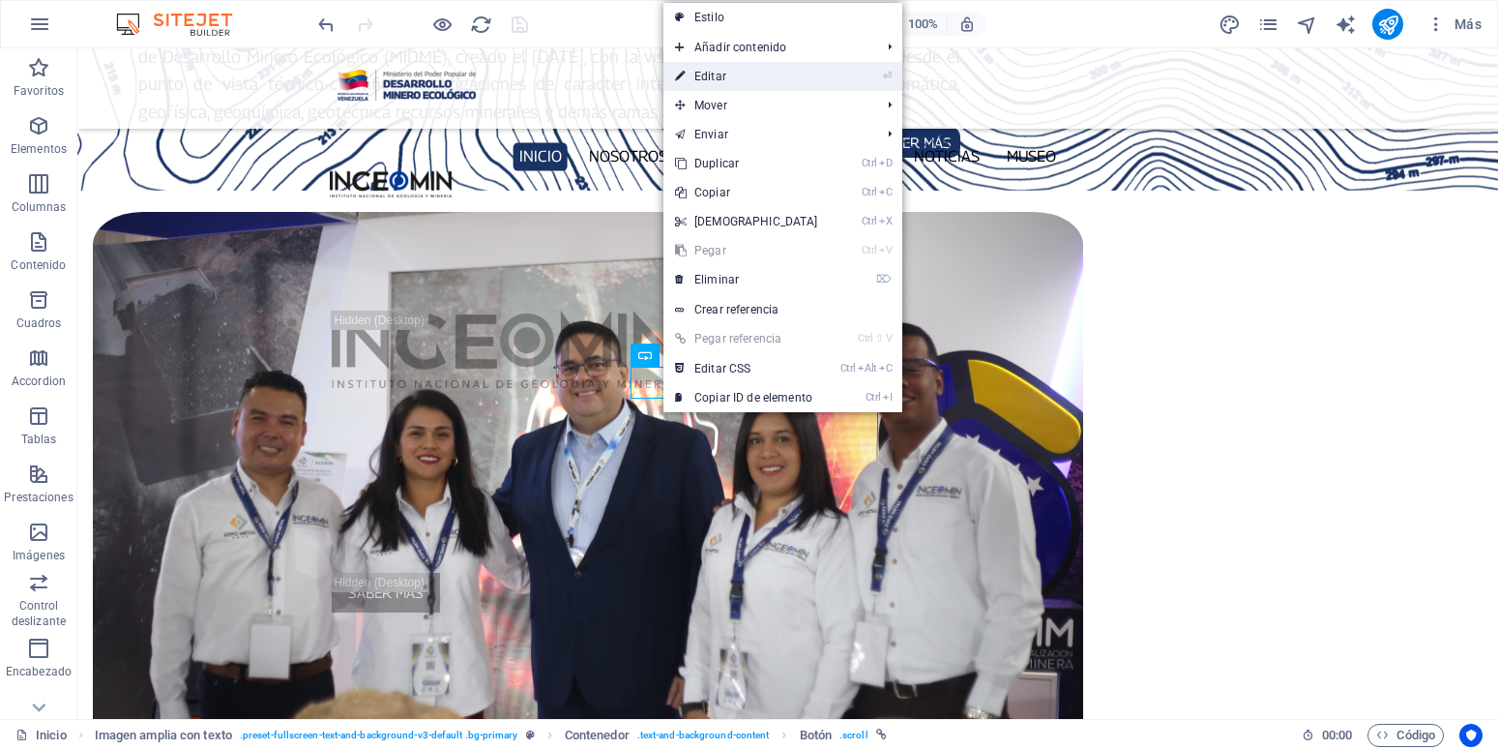
click at [742, 80] on link "⏎ Editar" at bounding box center [746, 76] width 166 height 29
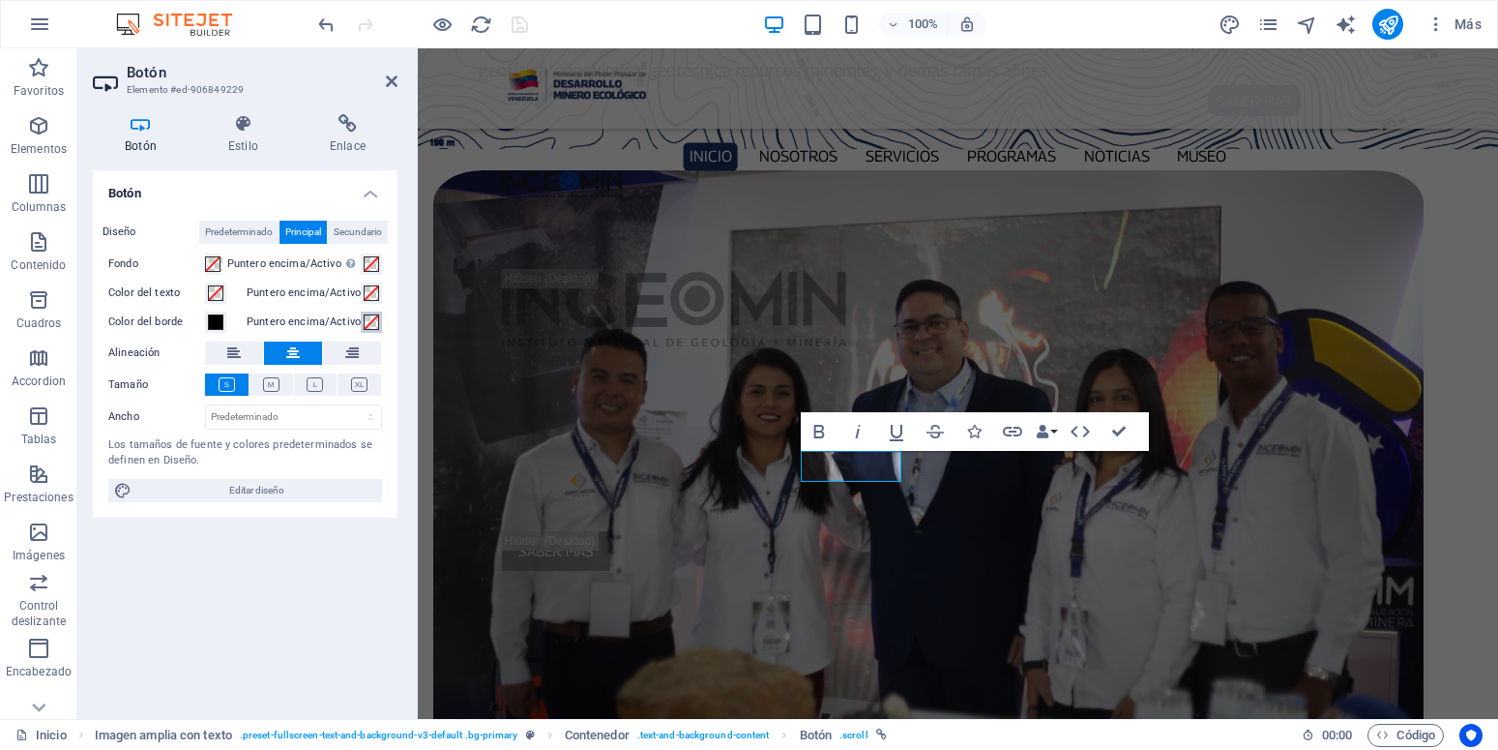
click at [372, 326] on span at bounding box center [371, 321] width 15 height 15
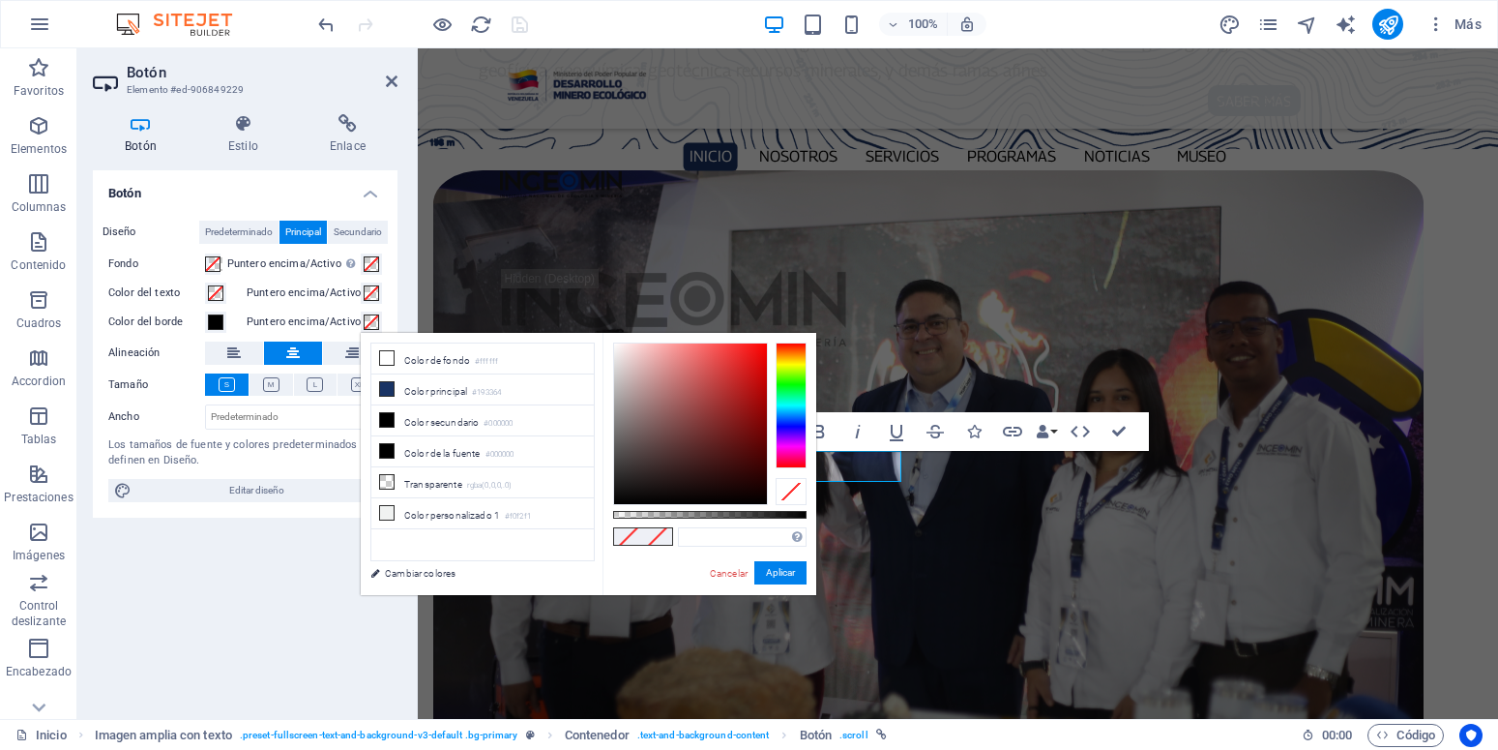
click at [277, 623] on div "Botón Diseño Predeterminado Principal Secundario Fondo Puntero encima/Activo [M…" at bounding box center [245, 436] width 305 height 533
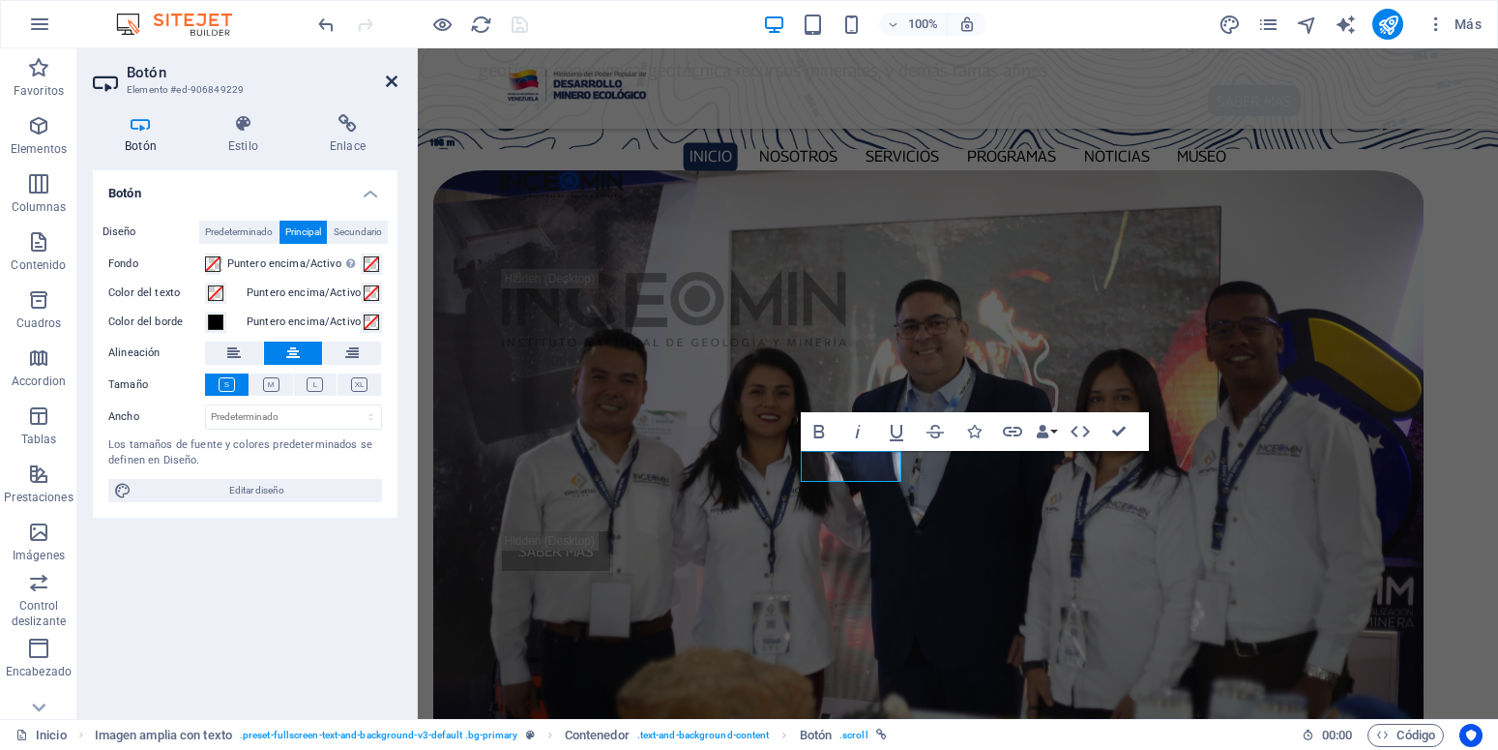
click at [397, 77] on icon at bounding box center [392, 81] width 12 height 15
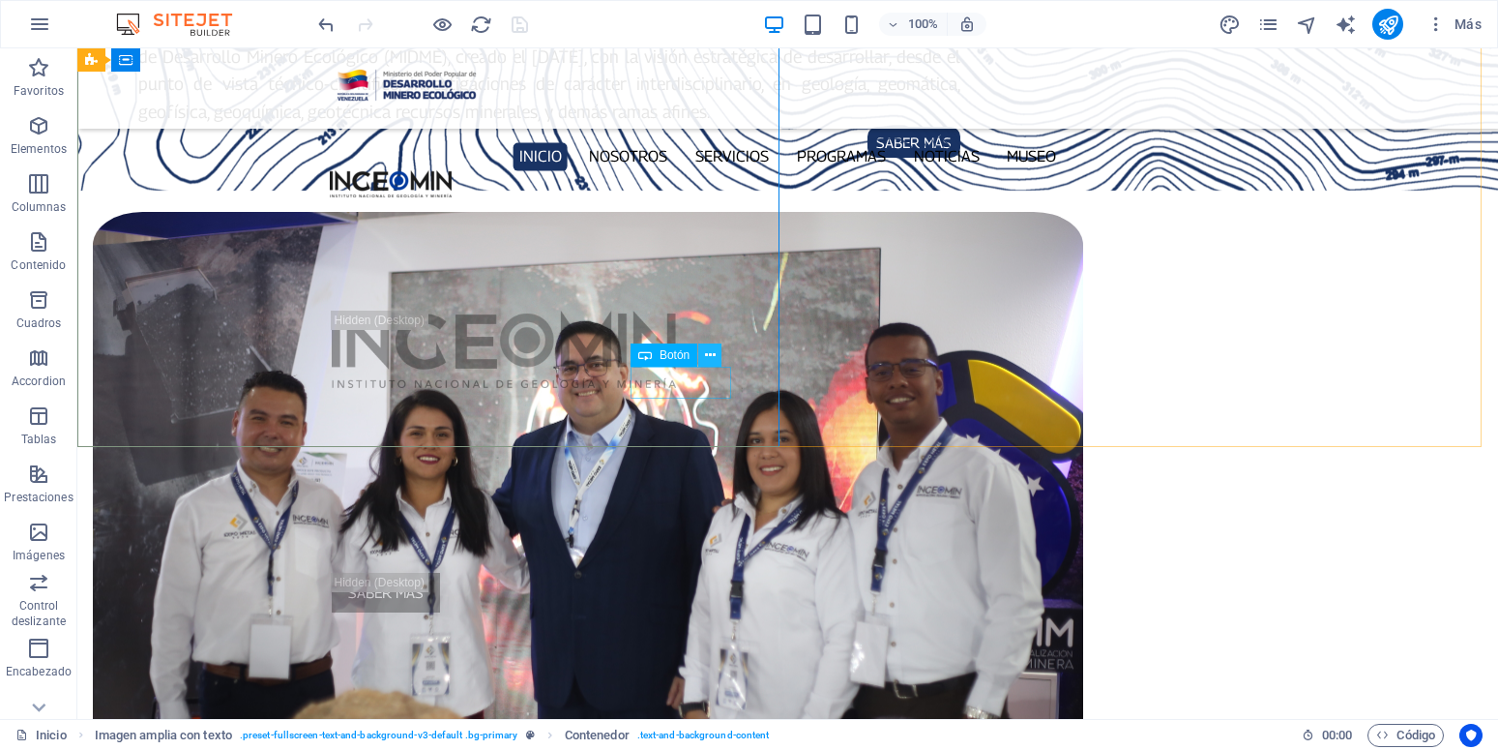
click at [702, 357] on button at bounding box center [709, 354] width 23 height 23
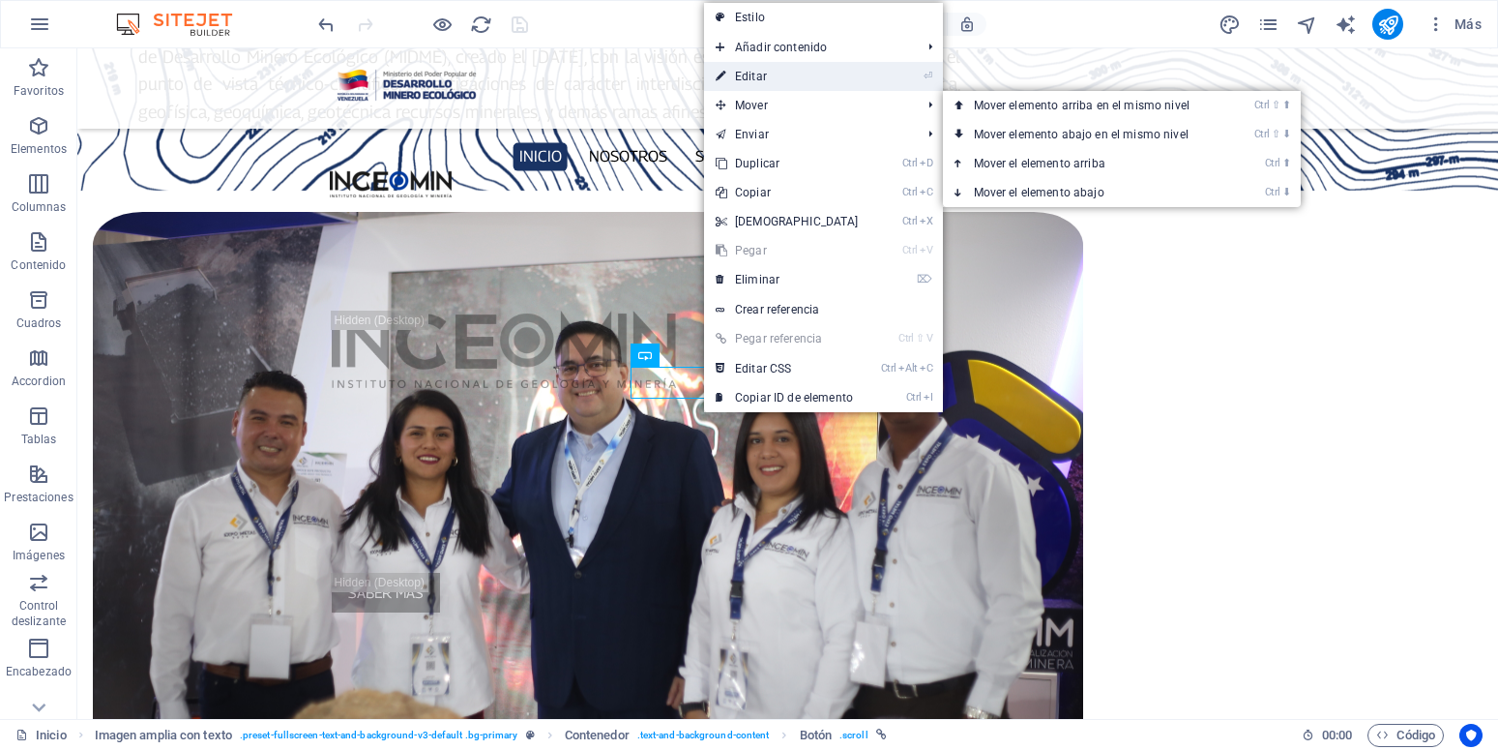
click at [778, 88] on link "⏎ Editar" at bounding box center [787, 76] width 166 height 29
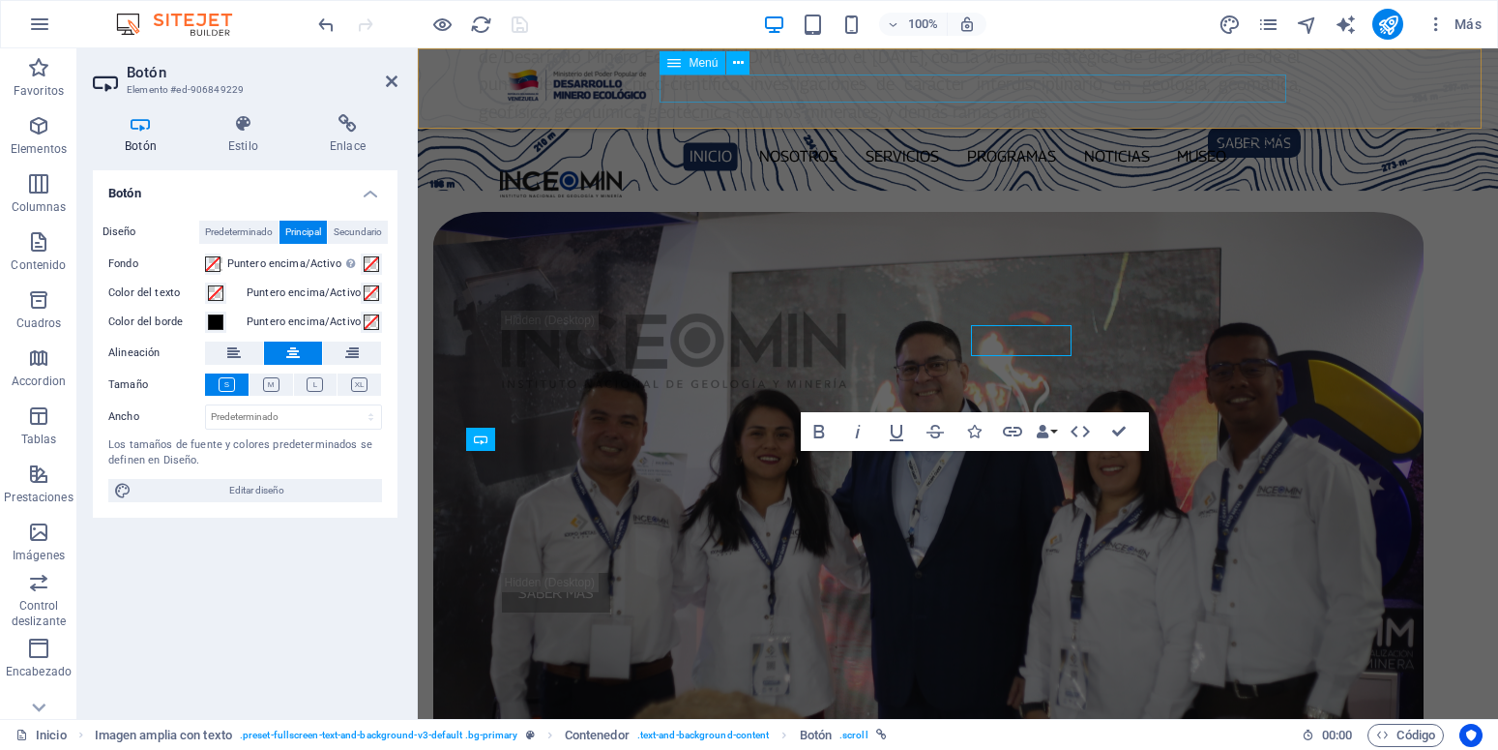
scroll to position [1324, 0]
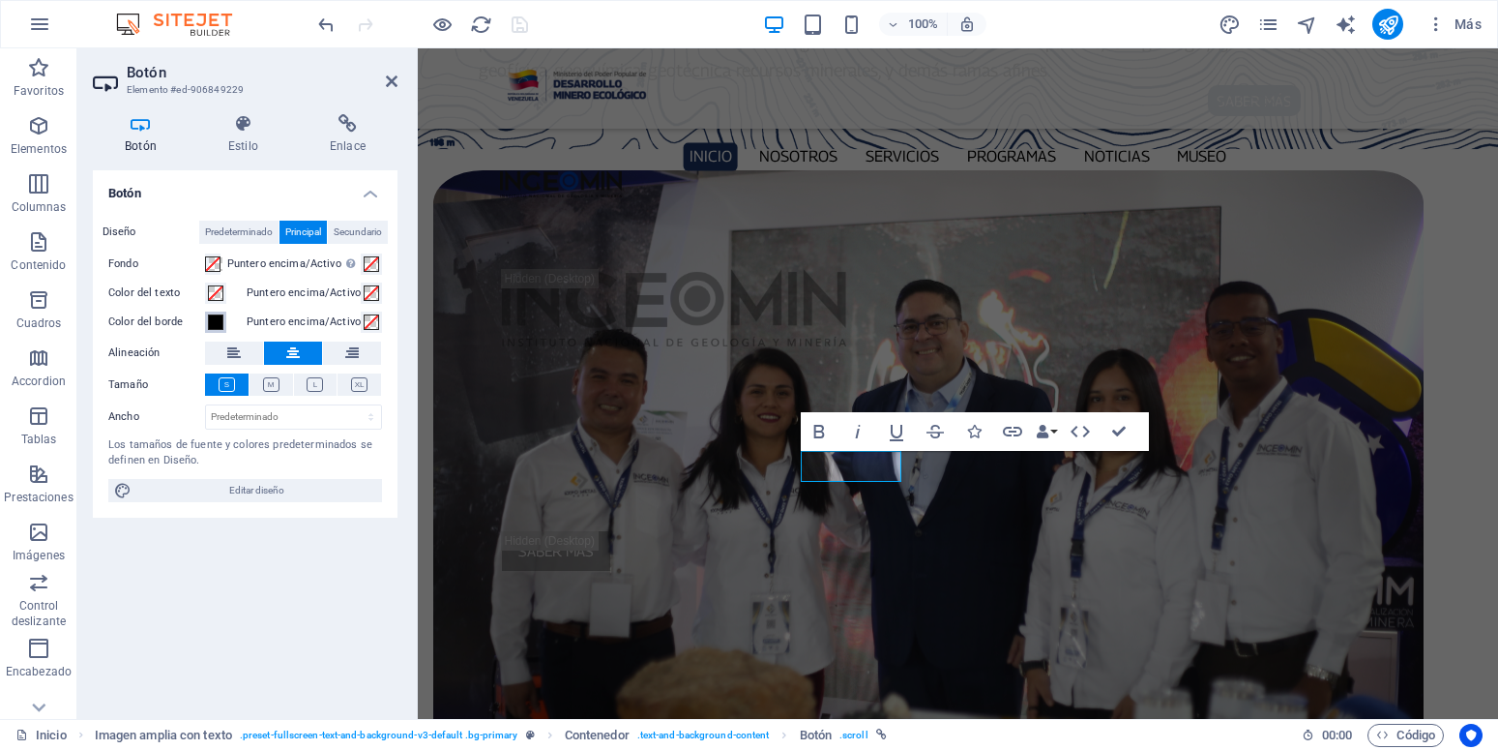
click at [220, 324] on span at bounding box center [215, 321] width 15 height 15
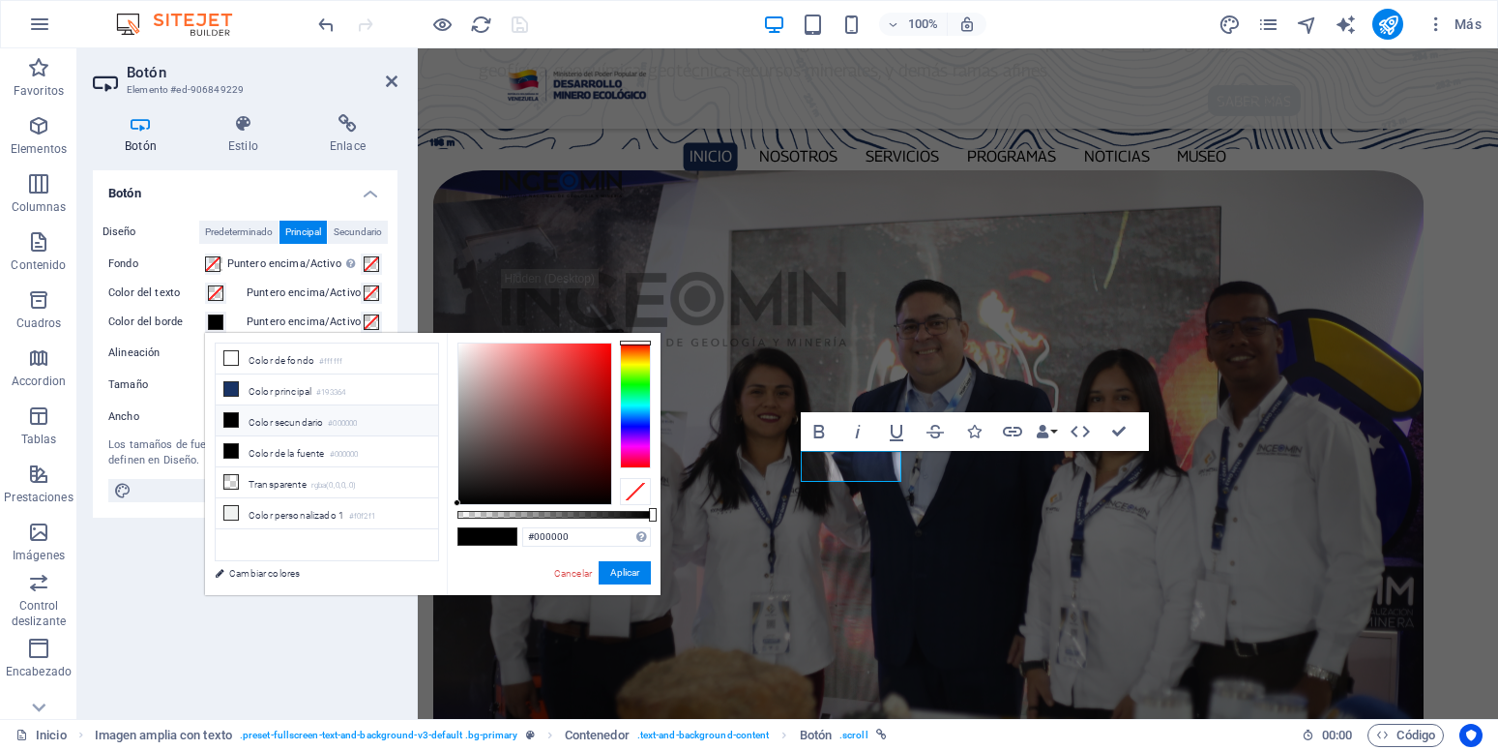
click at [239, 417] on li "Color secundario #000000" at bounding box center [327, 420] width 222 height 31
click at [637, 565] on button "Aplicar" at bounding box center [625, 572] width 52 height 23
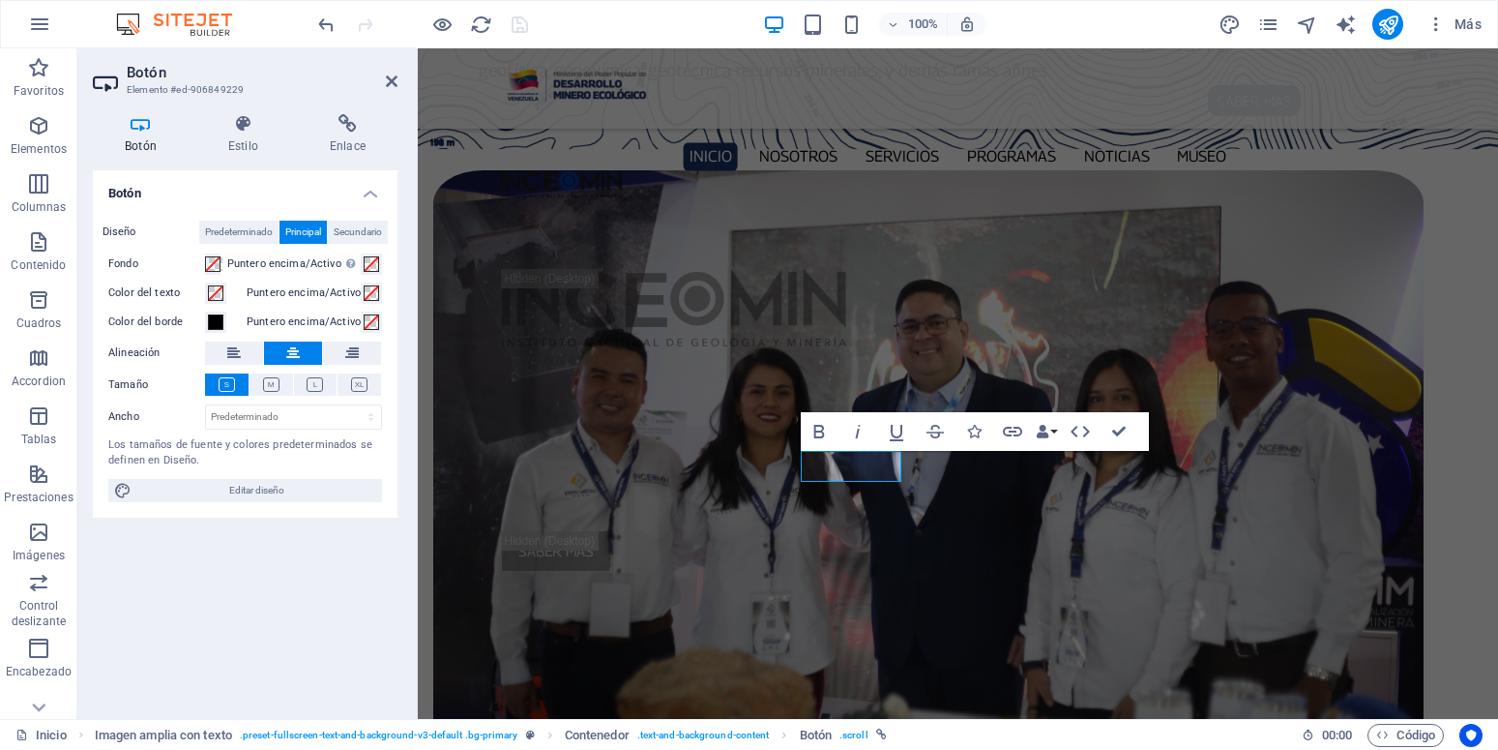
drag, startPoint x: 687, startPoint y: 784, endPoint x: 711, endPoint y: 787, distance: 24.4
drag, startPoint x: 273, startPoint y: 460, endPoint x: 693, endPoint y: 743, distance: 506.7
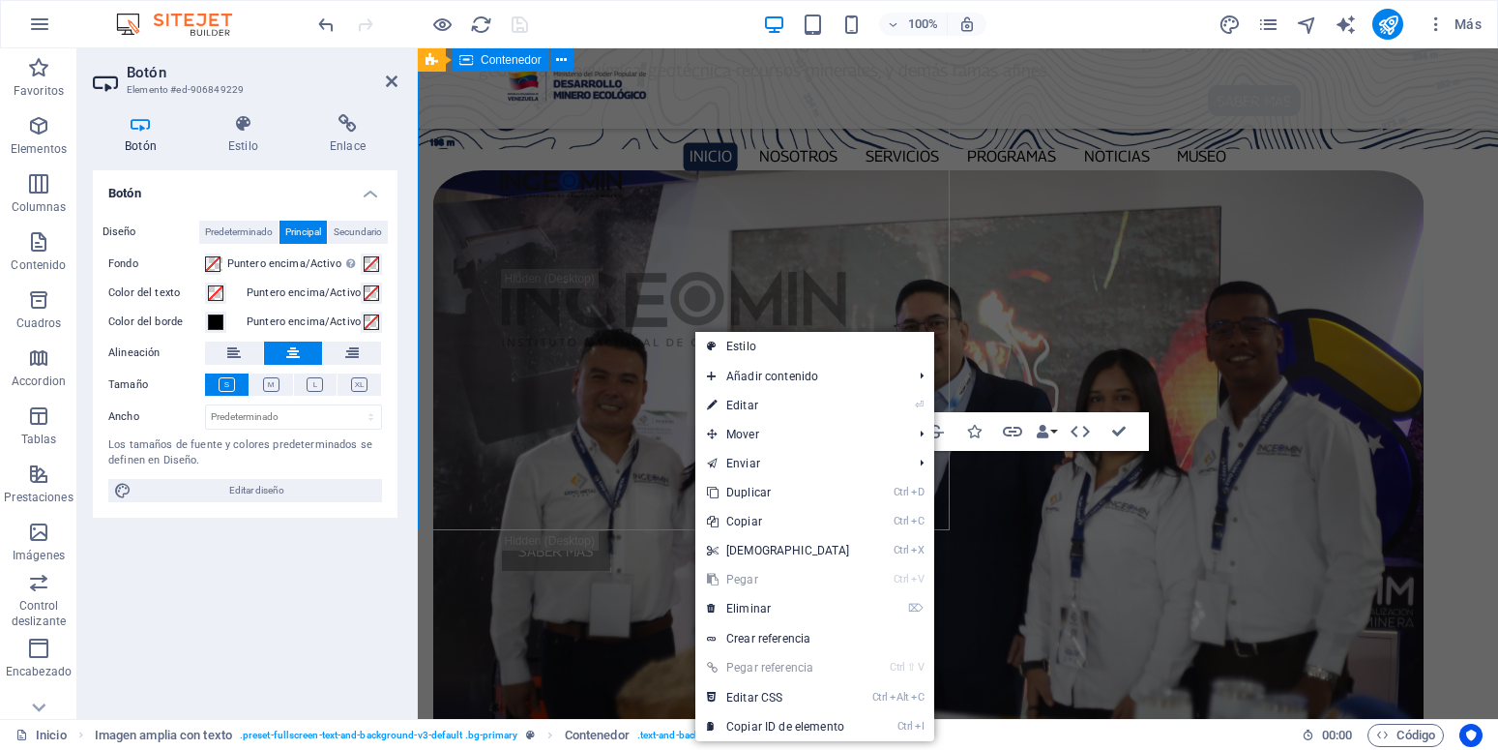
scroll to position [1282, 0]
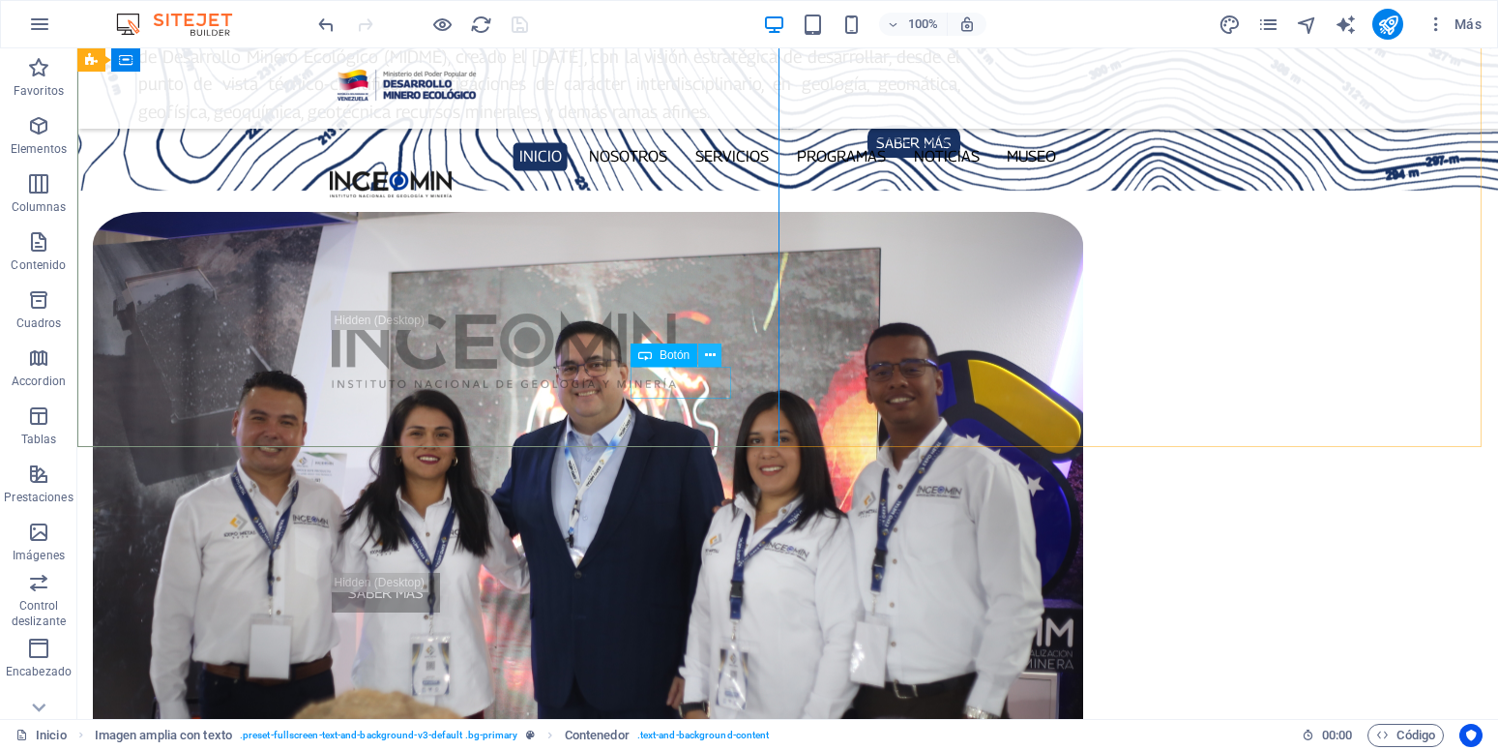
click at [710, 361] on icon at bounding box center [710, 355] width 11 height 20
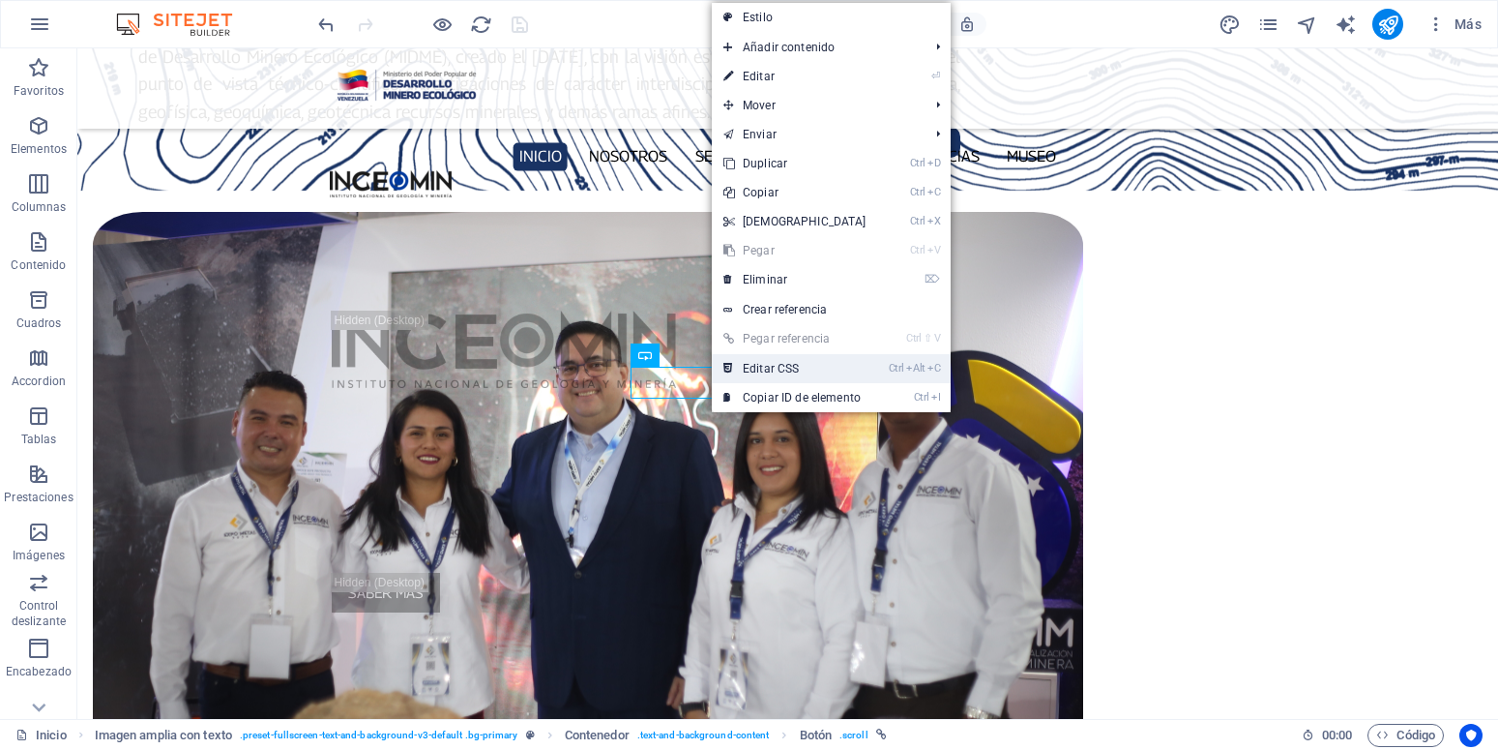
click at [792, 368] on link "Ctrl Alt C Editar CSS" at bounding box center [795, 368] width 166 height 29
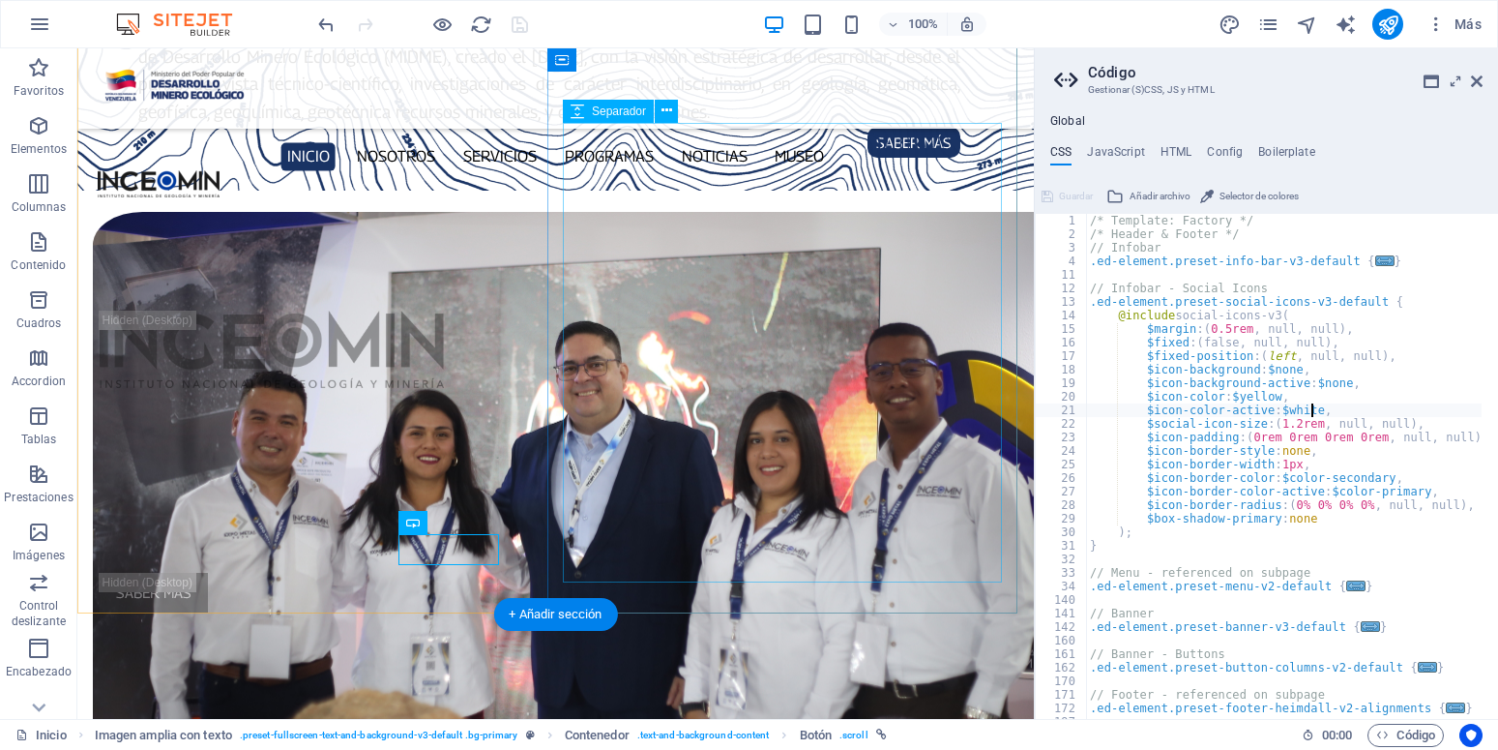
scroll to position [1324, 0]
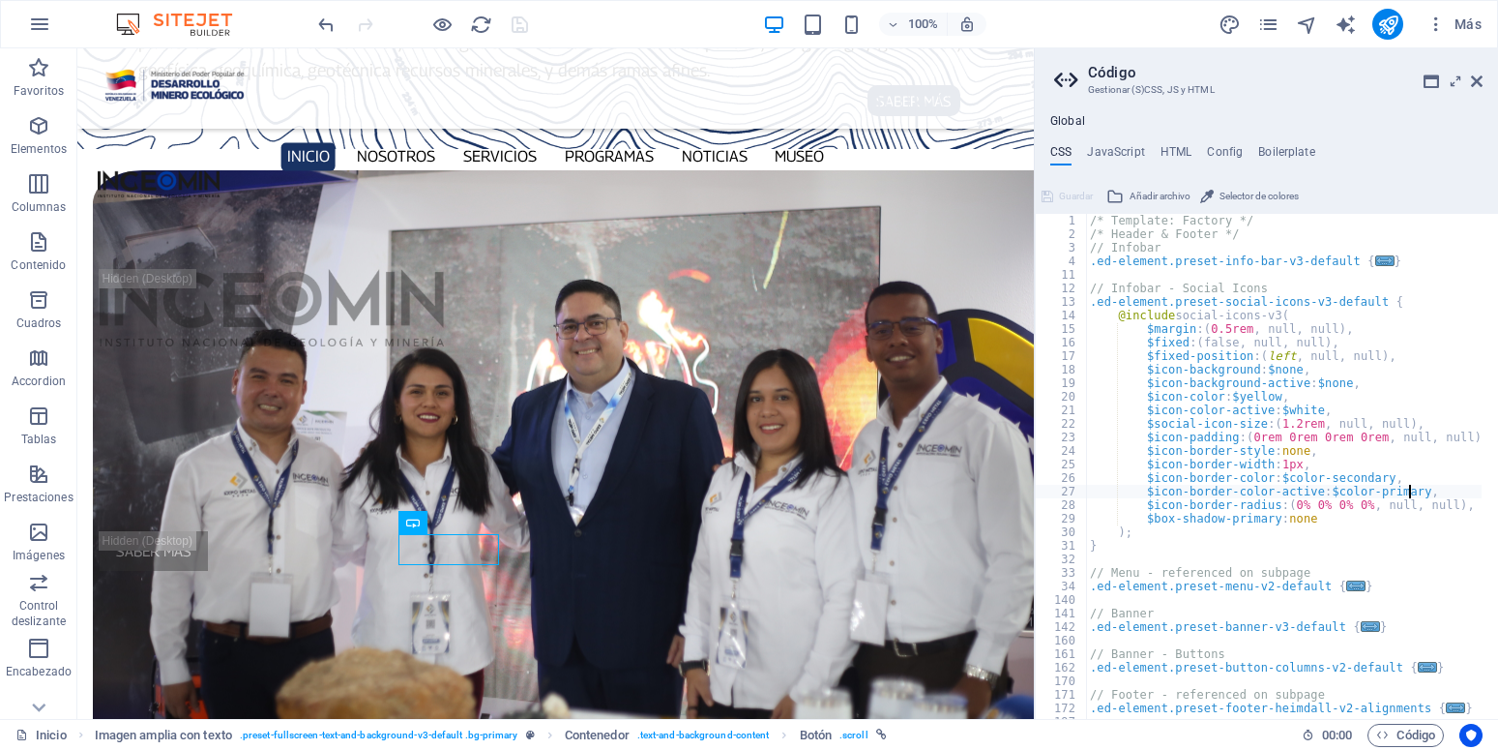
click at [1407, 492] on div "/* Template: Factory */ /* Header & Footer */ // Infobar .ed-element.preset-inf…" at bounding box center [1292, 471] width 412 height 515
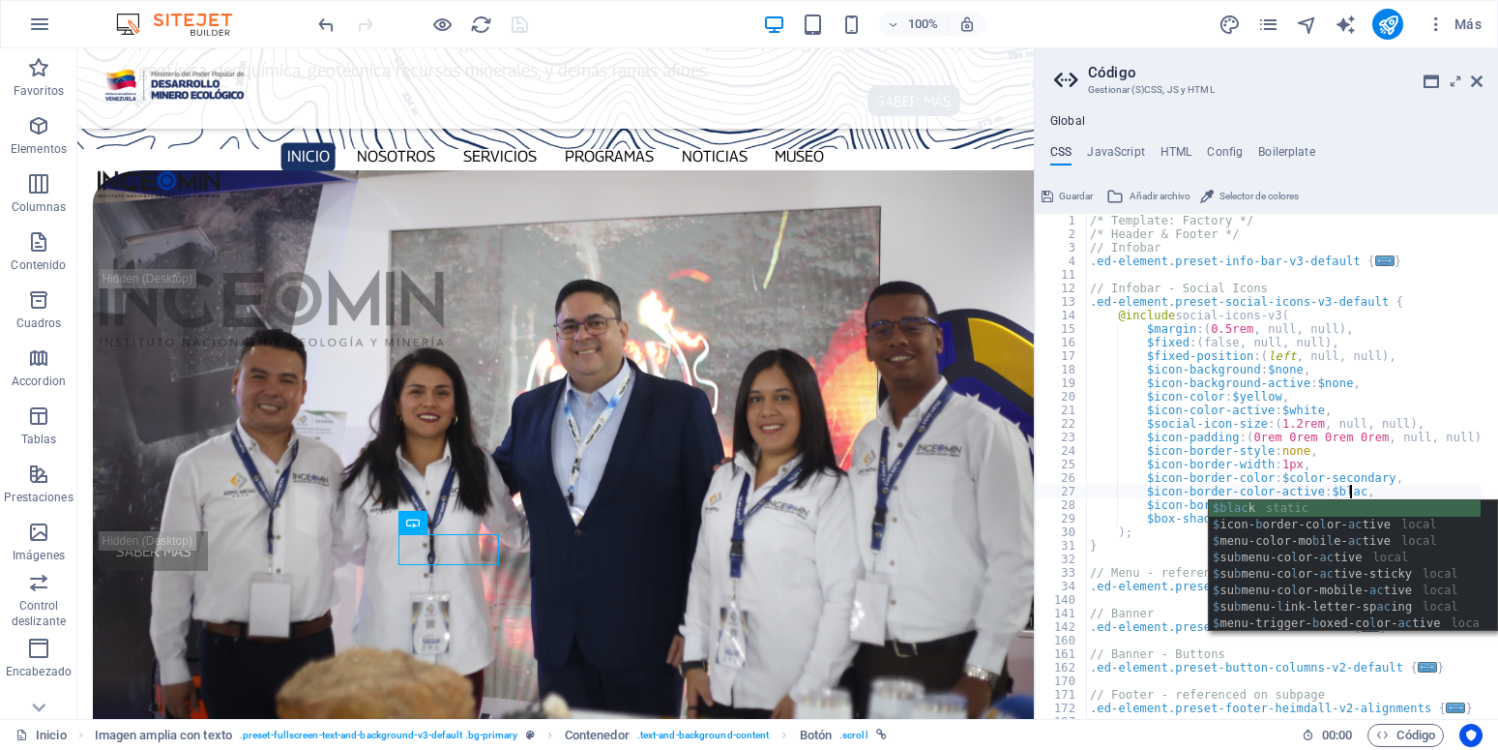
scroll to position [0, 25]
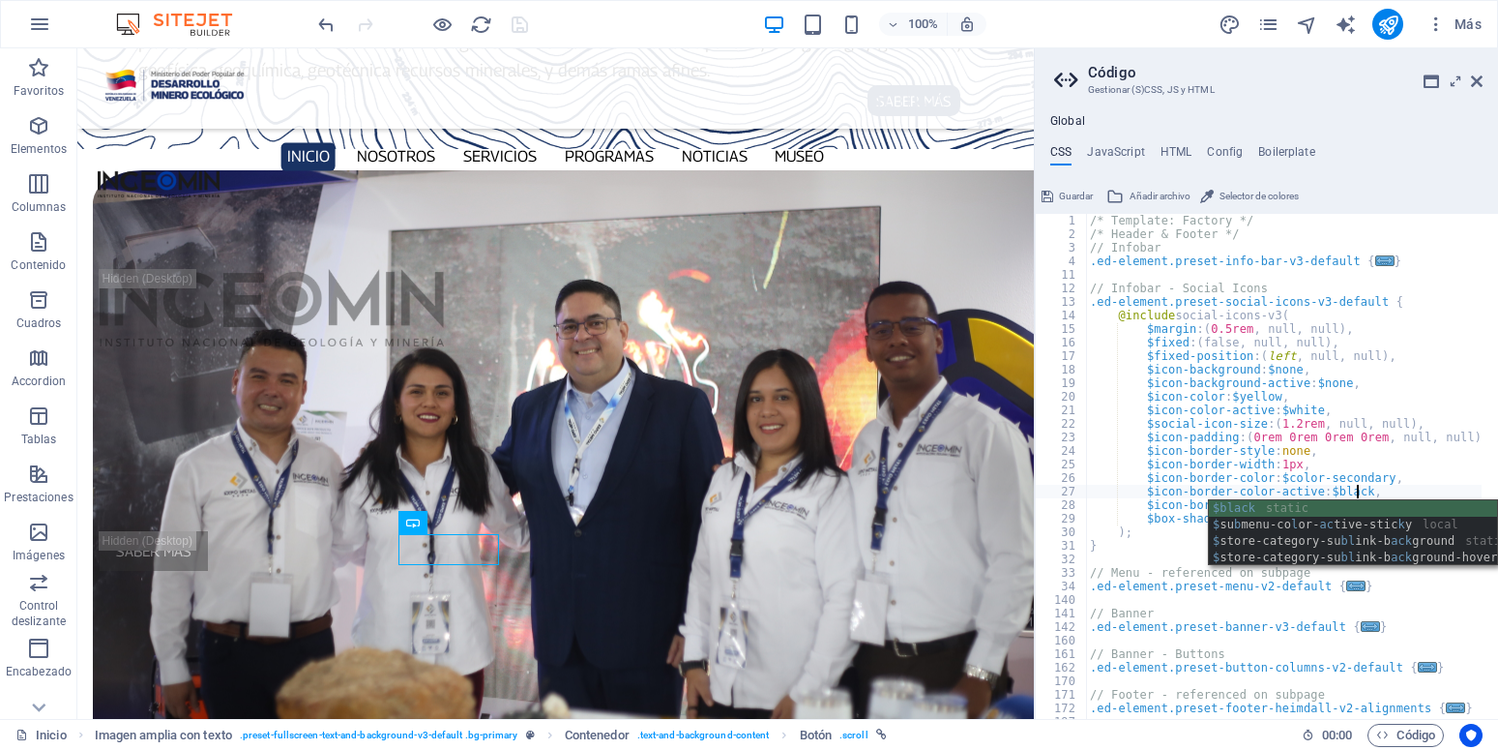
click at [1459, 319] on div "/* Template: Factory */ /* Header & Footer */ // Infobar .ed-element.preset-inf…" at bounding box center [1292, 471] width 412 height 515
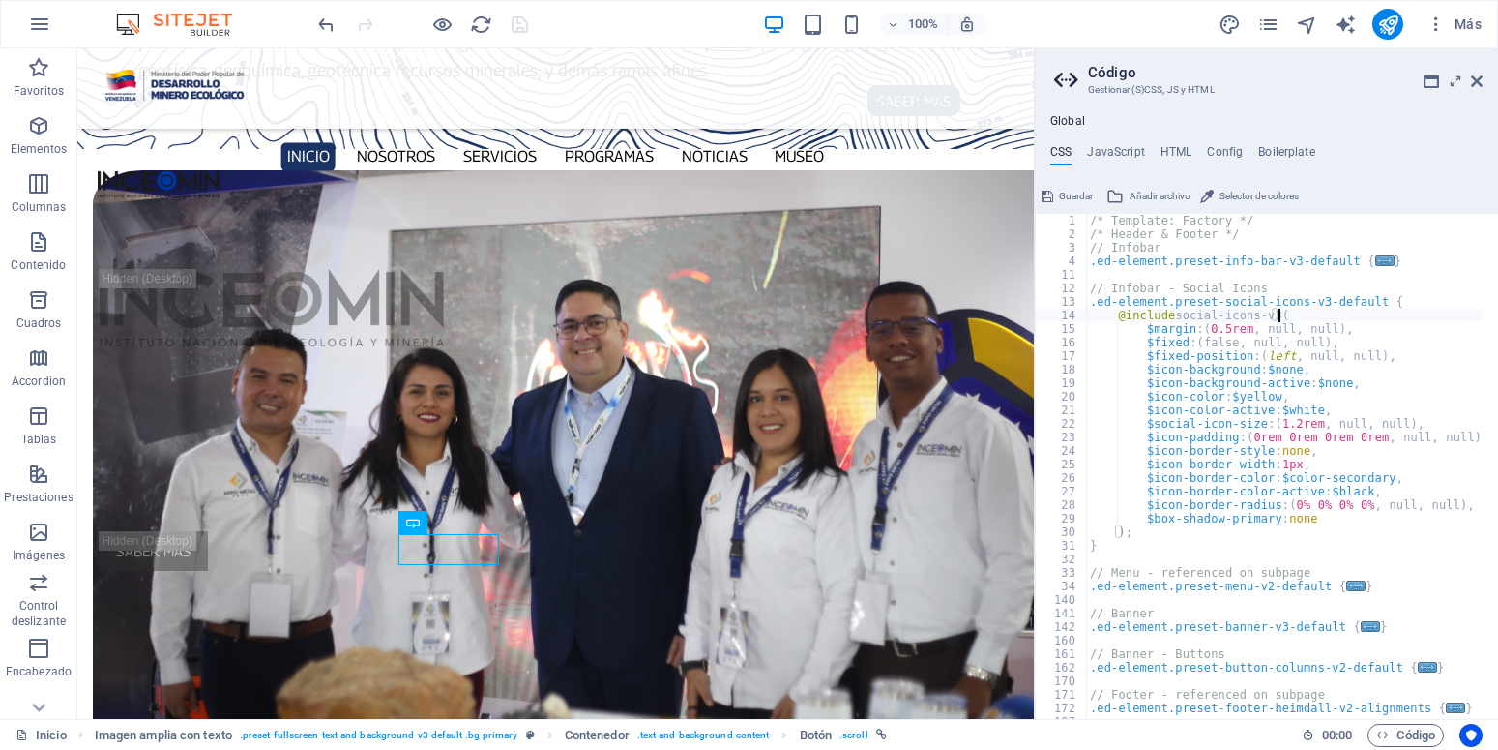
type textarea "@include social-icons-v3("
click at [1484, 90] on aside "Código Gestionar (S)CSS, JS y HTML Global CSS JavaScript HTML Config Boilerplat…" at bounding box center [1266, 383] width 464 height 670
drag, startPoint x: 1482, startPoint y: 83, endPoint x: 1402, endPoint y: 34, distance: 93.4
click at [1482, 83] on icon at bounding box center [1477, 81] width 12 height 15
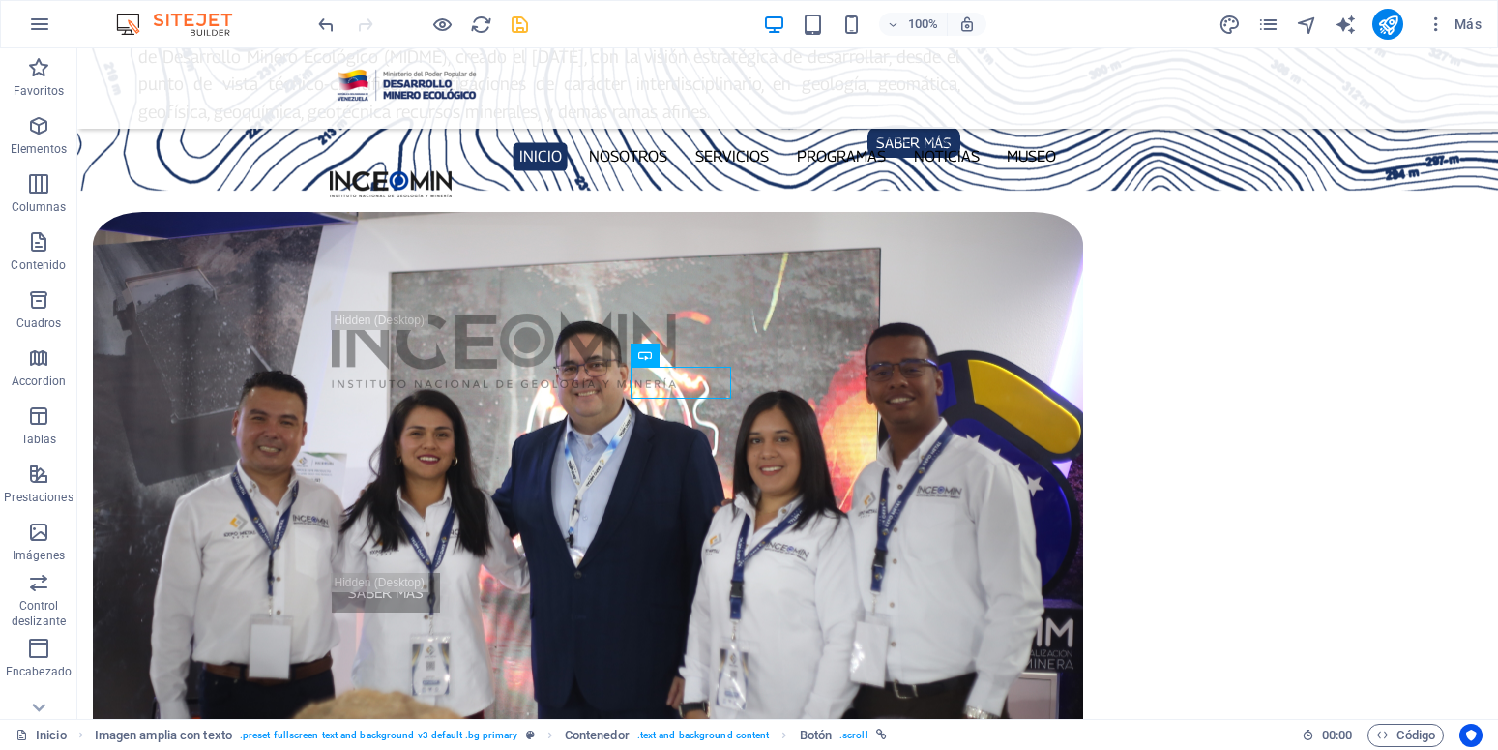
click at [533, 28] on div "100% Más" at bounding box center [901, 24] width 1175 height 31
click at [527, 30] on icon "save" at bounding box center [520, 25] width 22 height 22
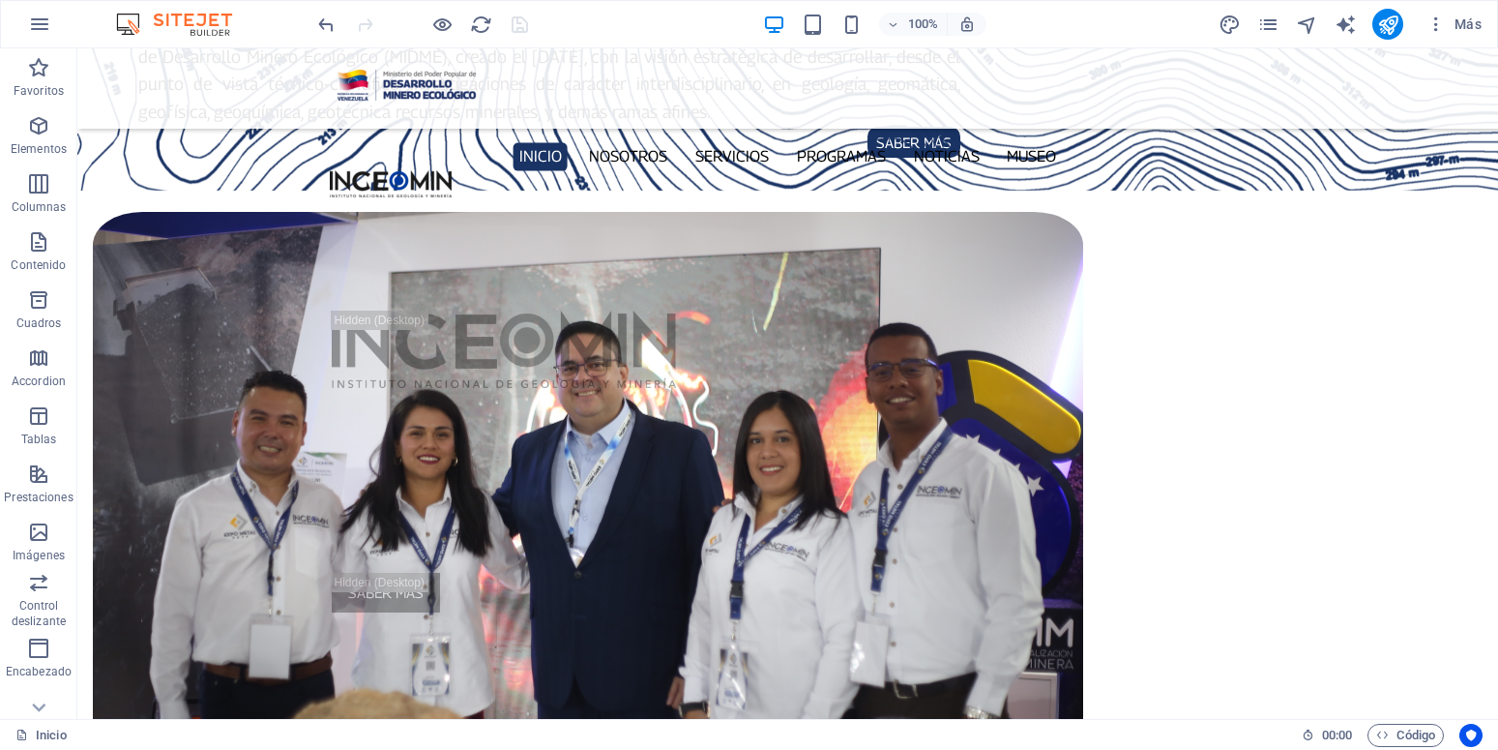
drag, startPoint x: 527, startPoint y: 30, endPoint x: 576, endPoint y: 787, distance: 758.9
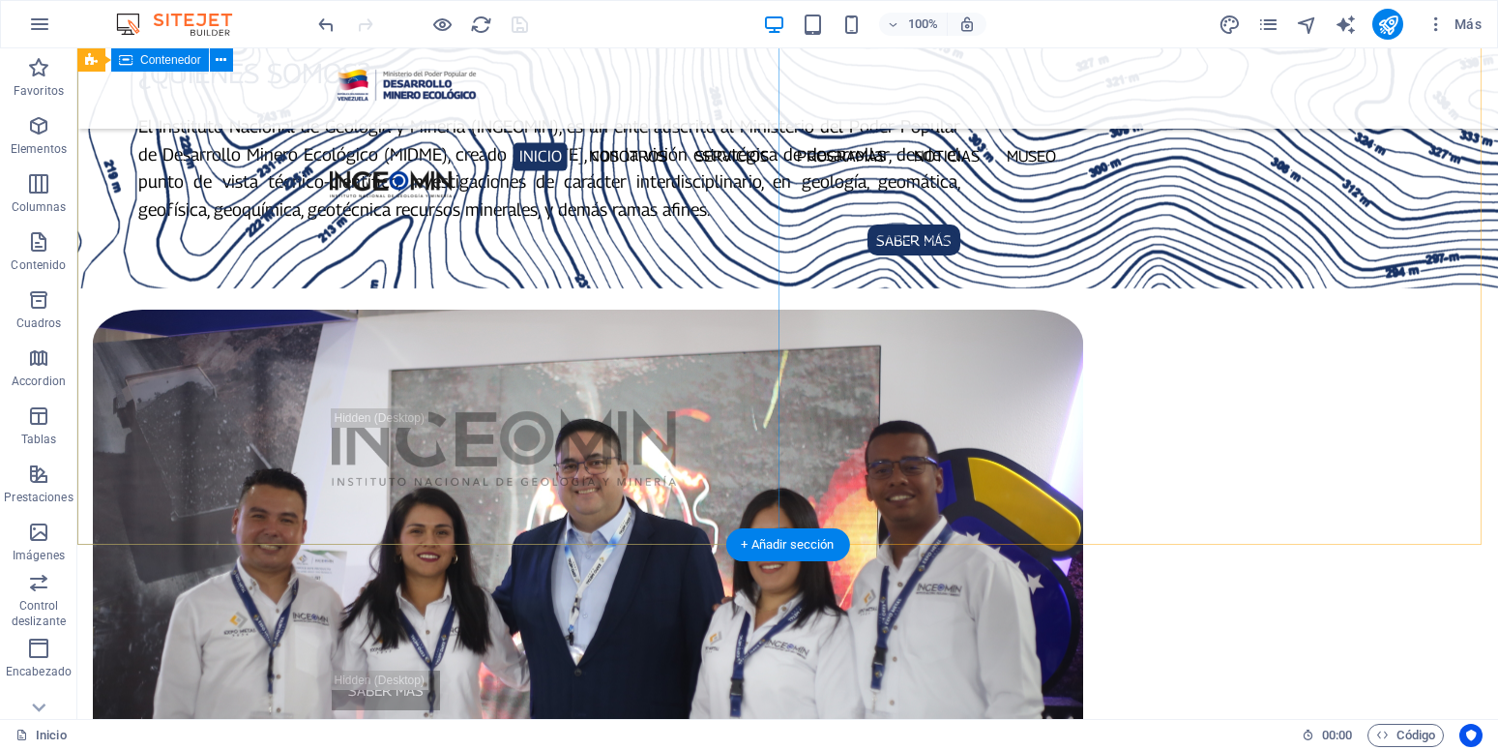
scroll to position [1184, 0]
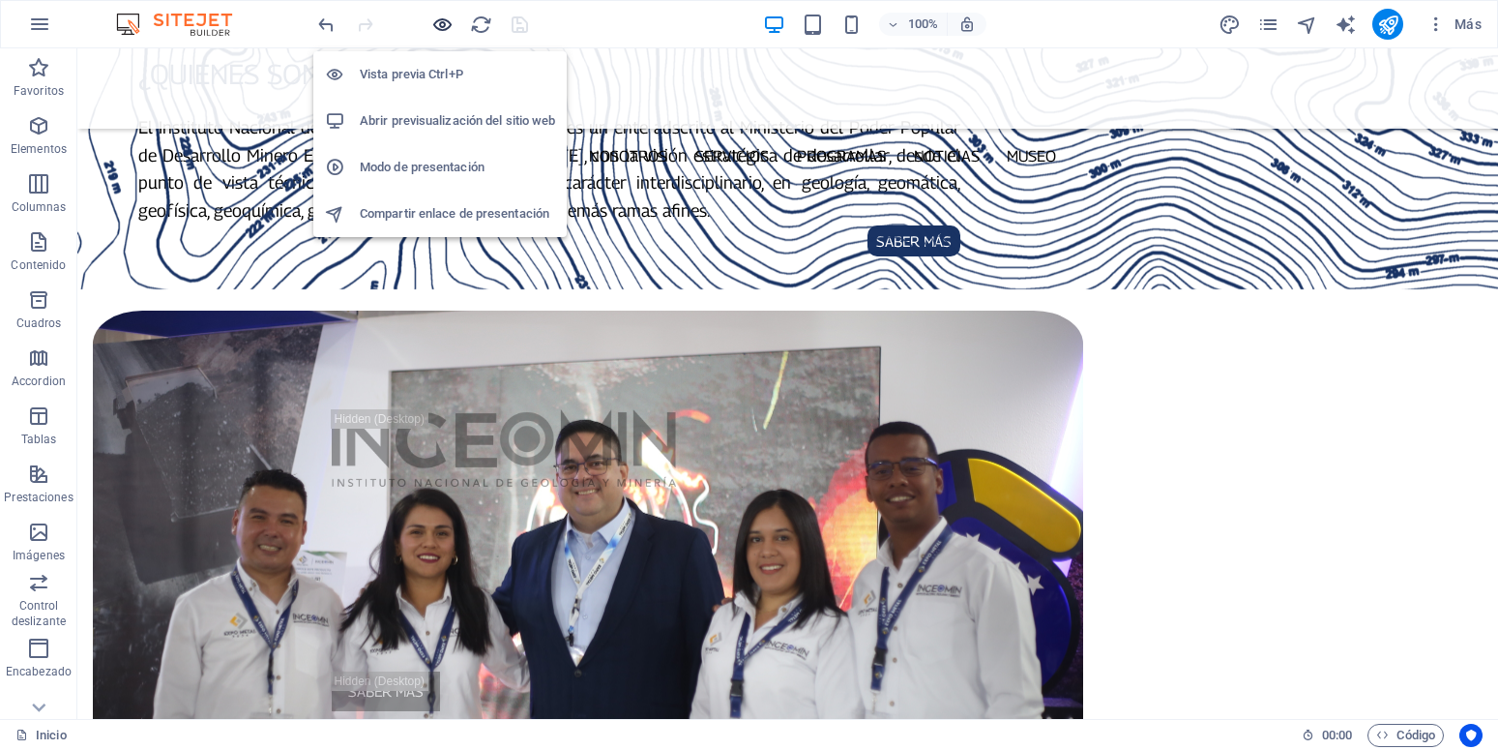
click at [452, 26] on icon "button" at bounding box center [442, 25] width 22 height 22
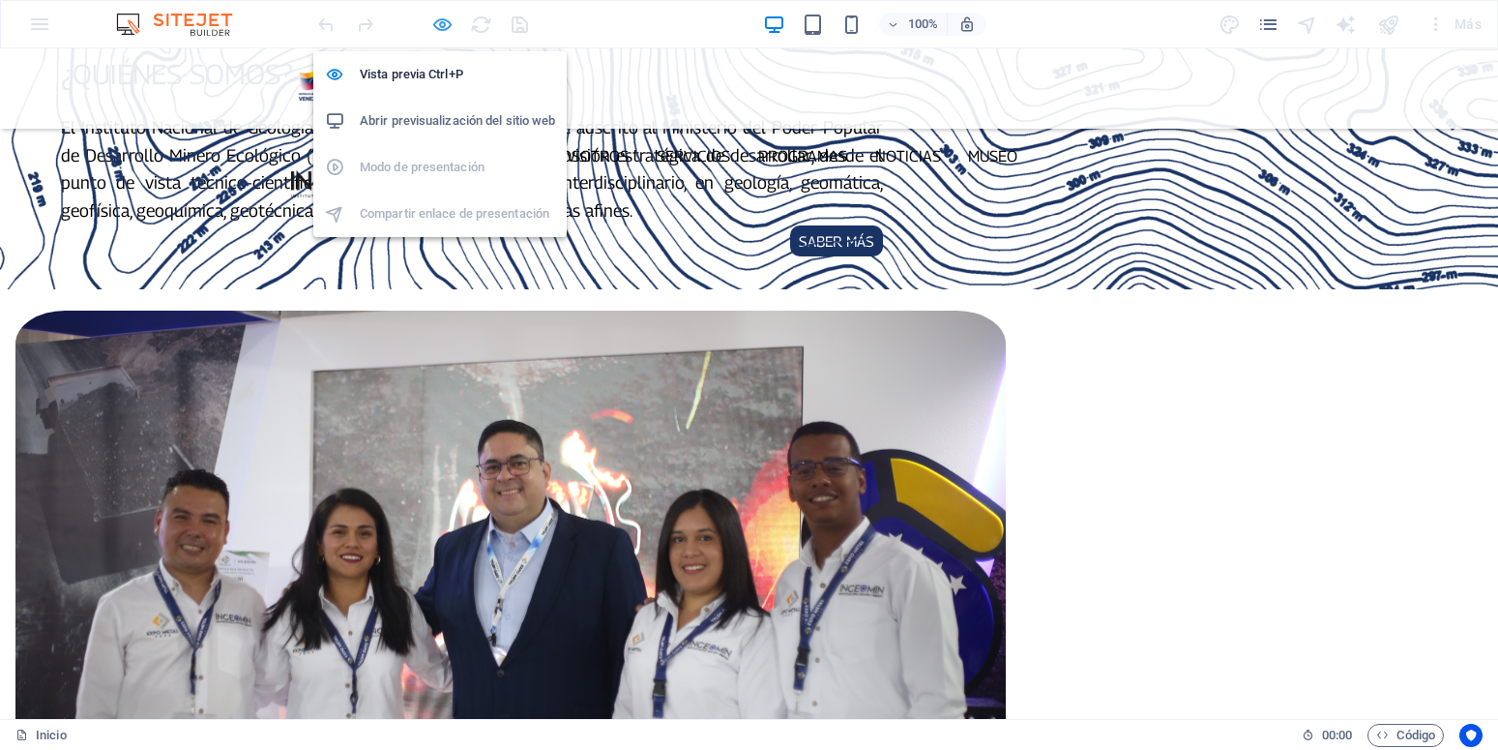
click at [452, 26] on icon "button" at bounding box center [442, 25] width 22 height 22
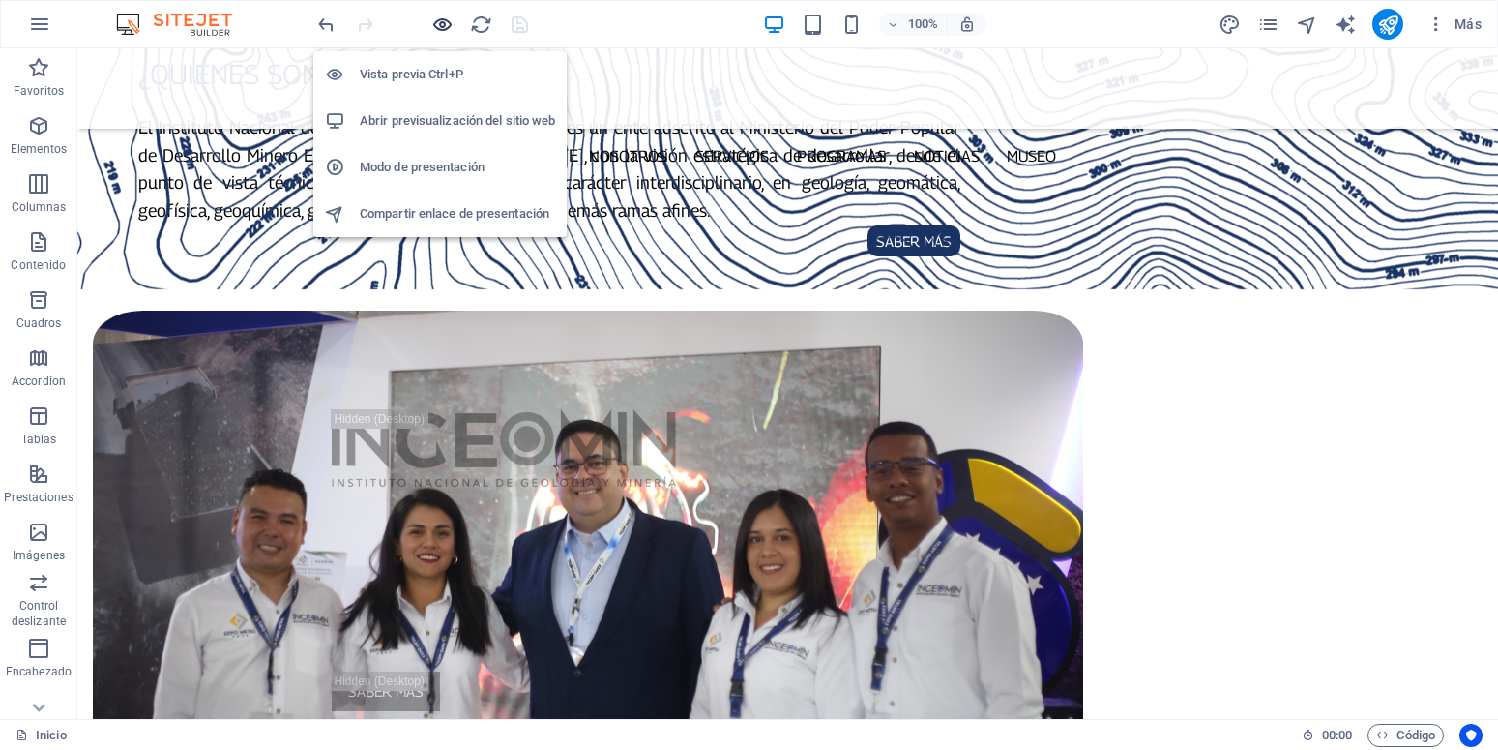
click at [443, 24] on icon "button" at bounding box center [442, 25] width 22 height 22
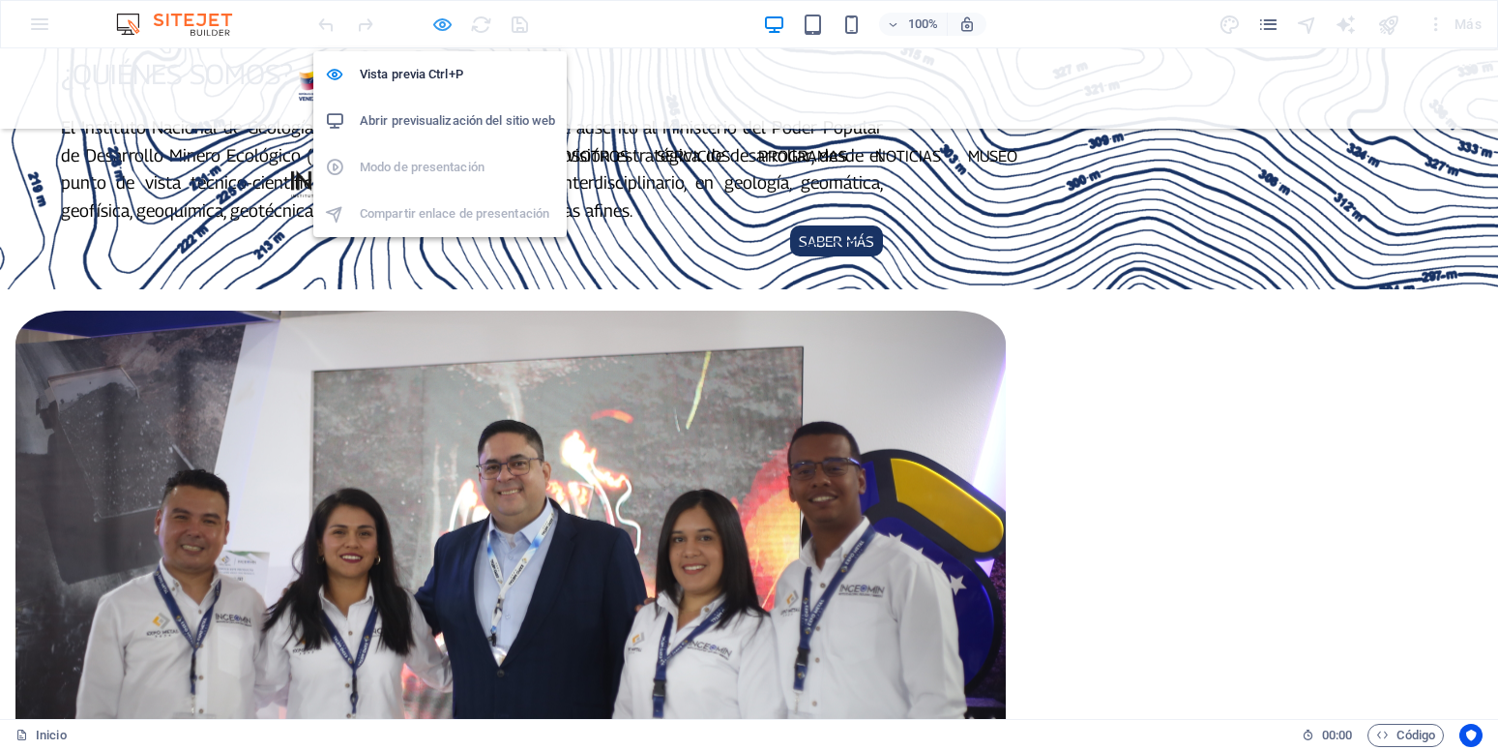
click at [443, 24] on icon "button" at bounding box center [442, 25] width 22 height 22
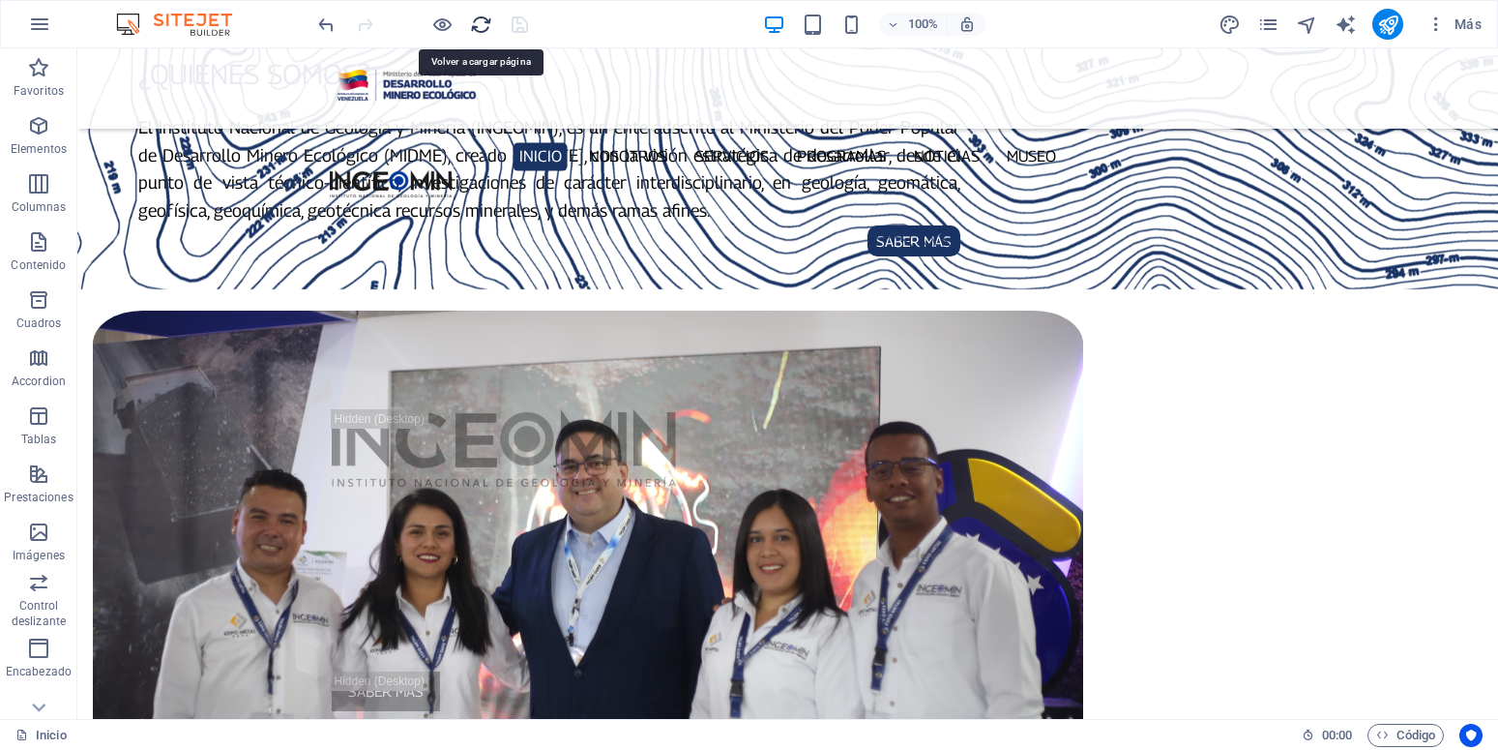
click at [474, 24] on icon "reload" at bounding box center [481, 25] width 22 height 22
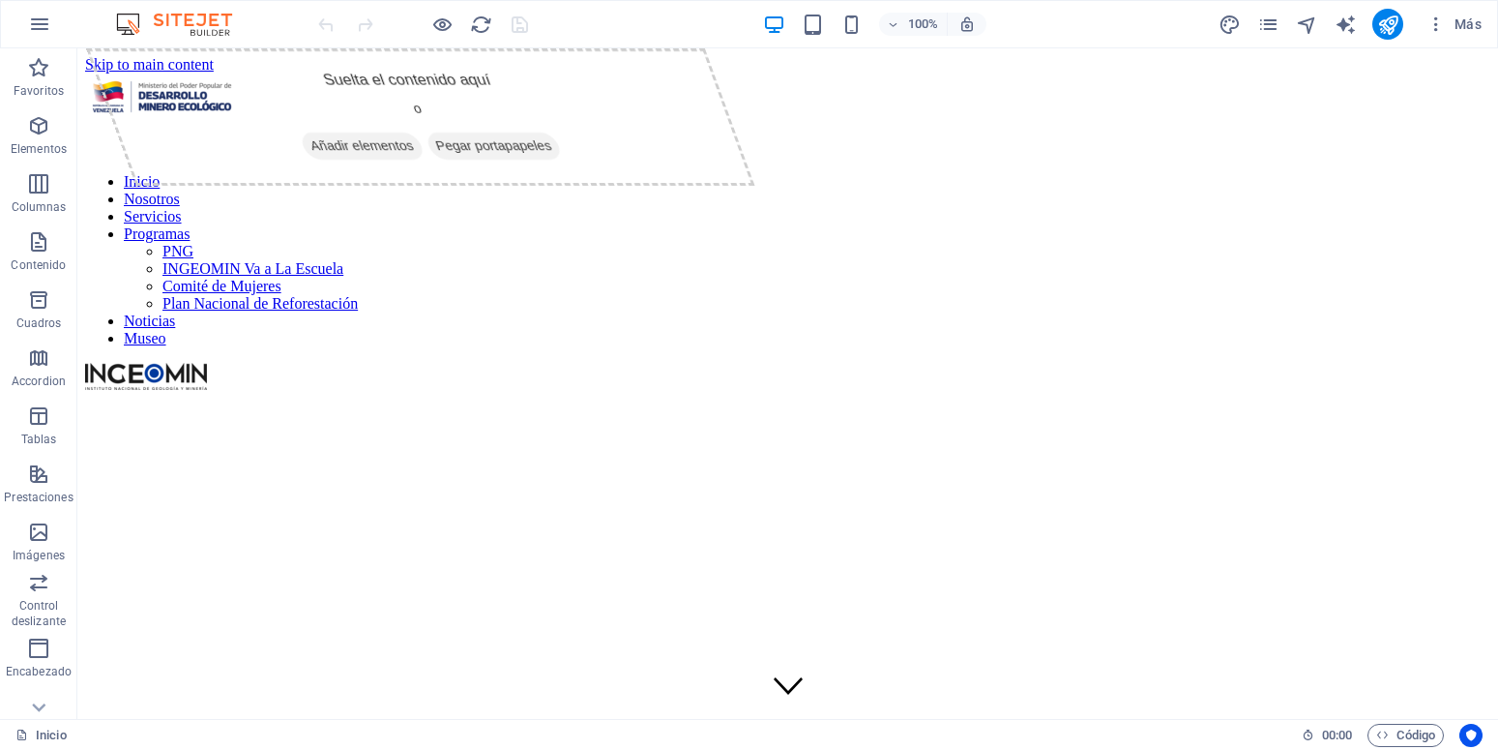
scroll to position [0, 0]
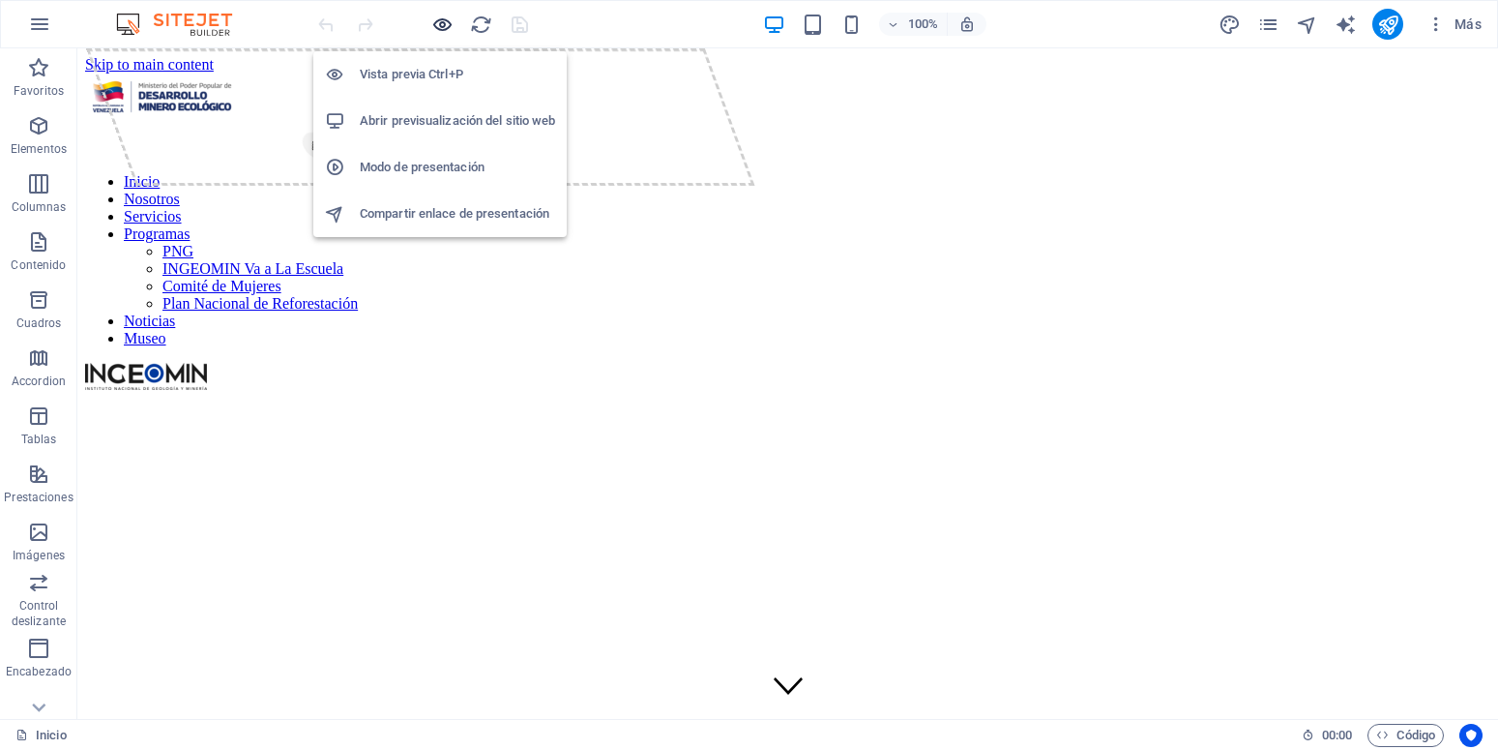
click at [449, 25] on icon "button" at bounding box center [442, 25] width 22 height 22
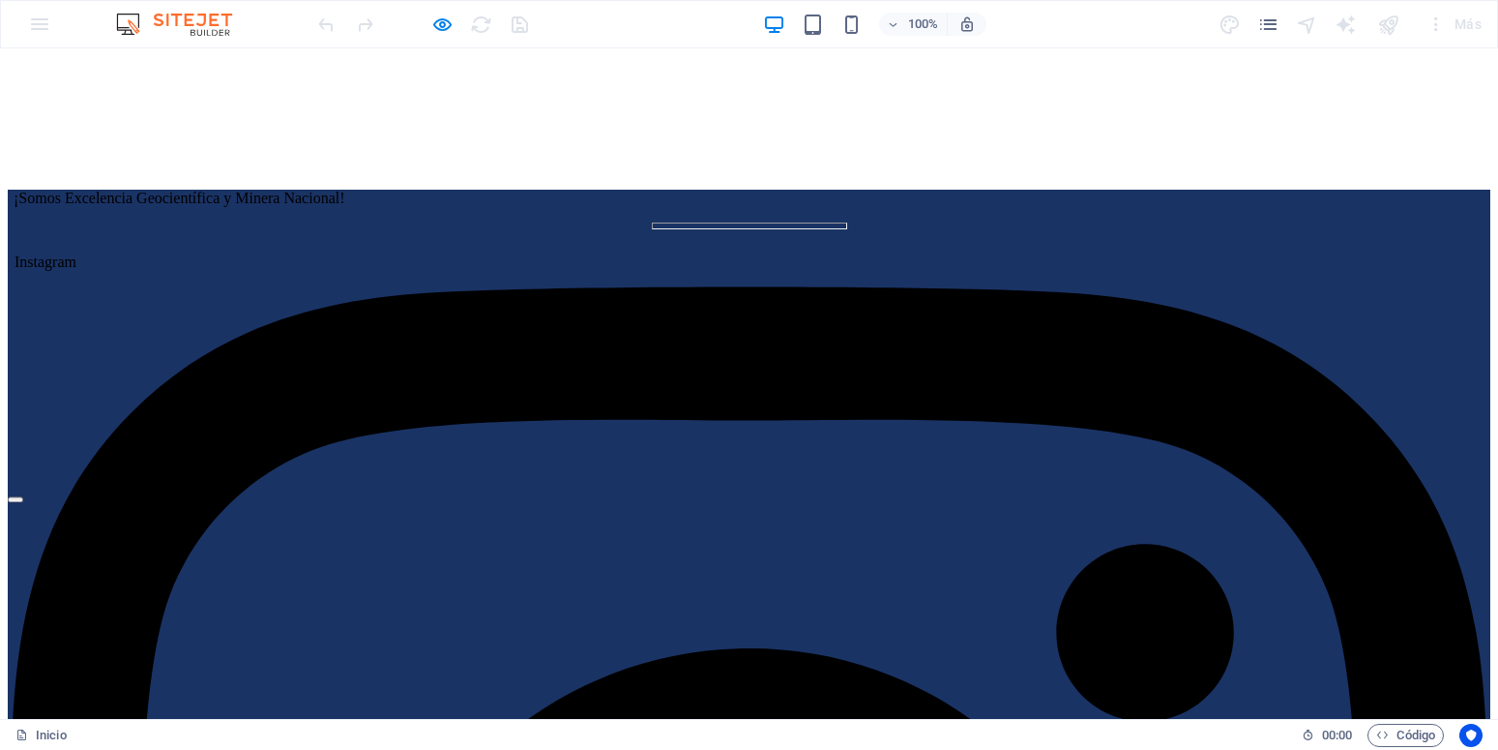
scroll to position [1085, 0]
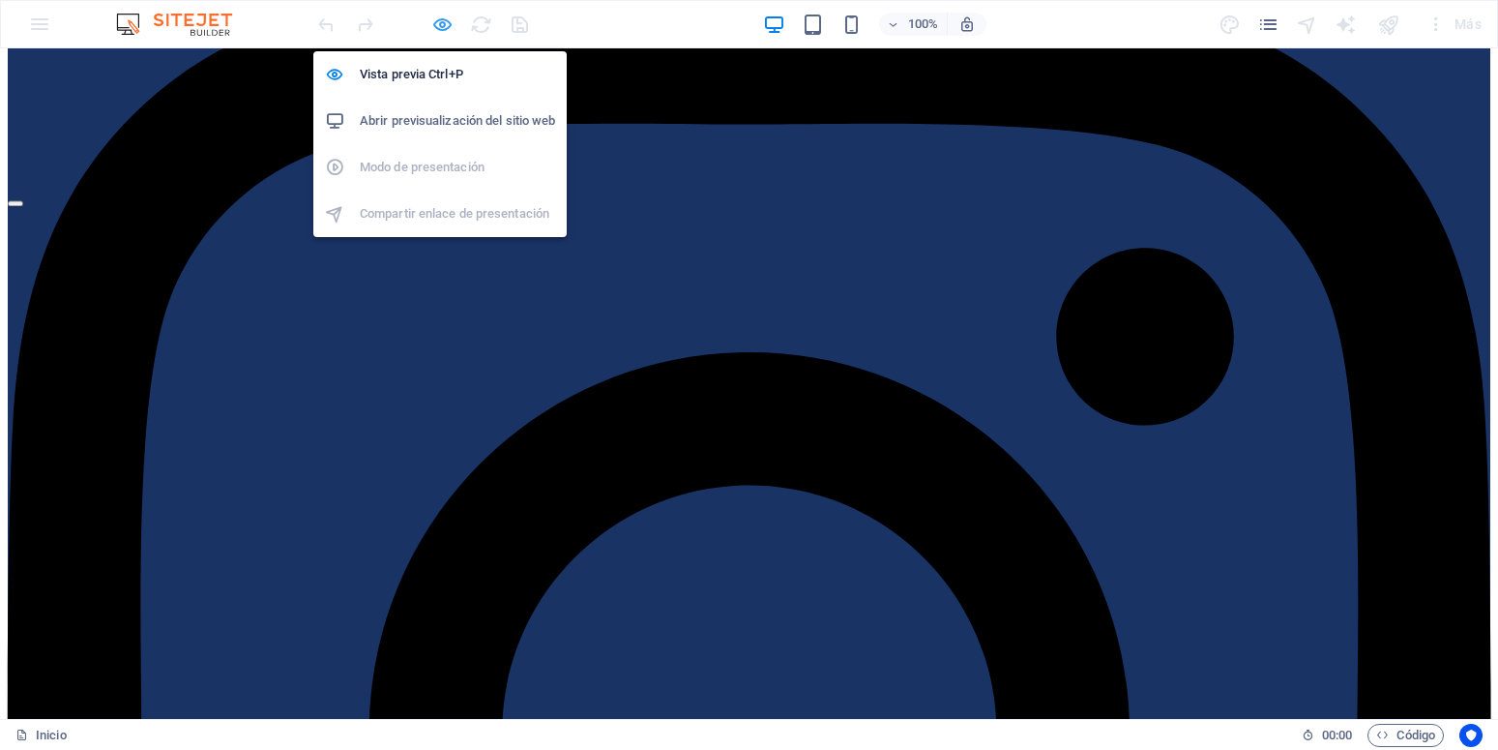
click at [442, 25] on icon "button" at bounding box center [442, 25] width 22 height 22
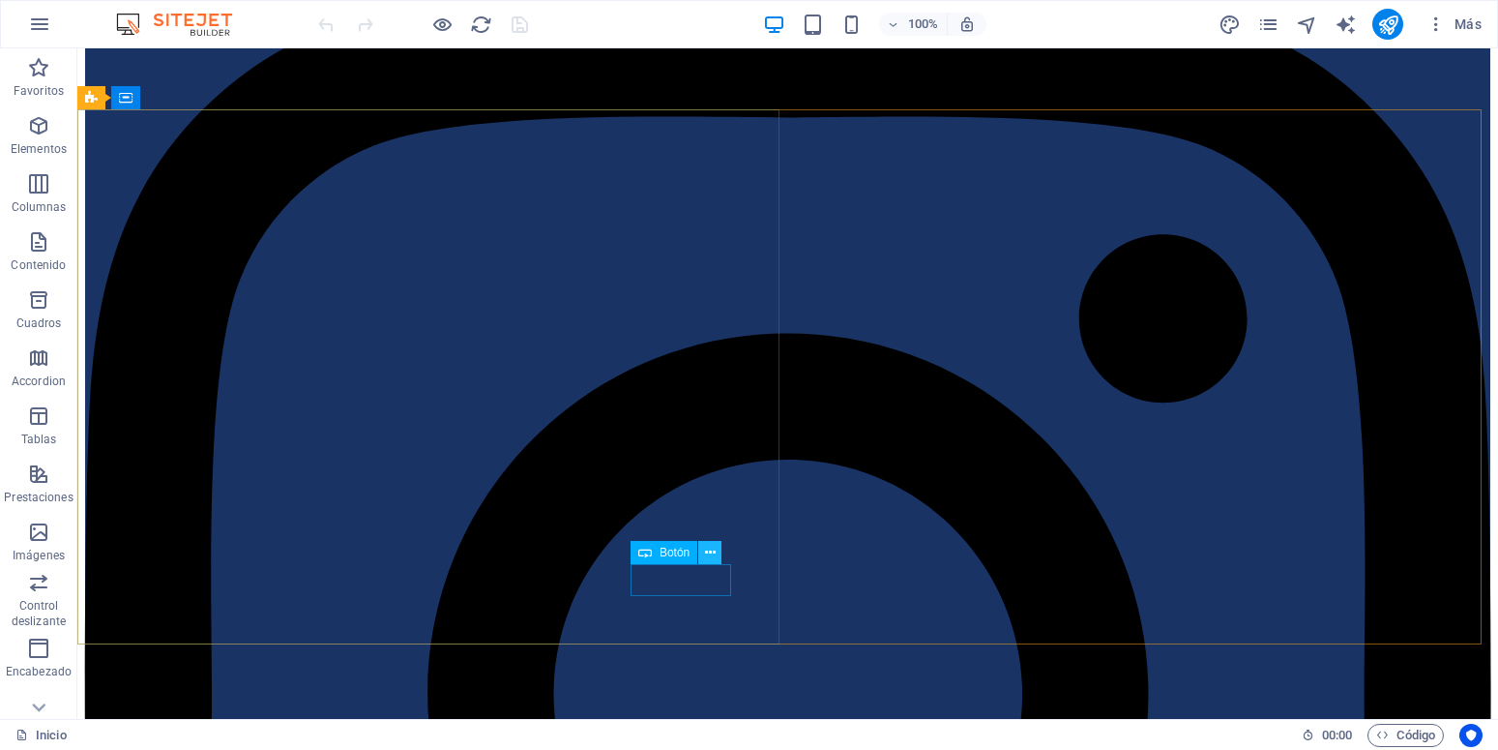
click at [713, 548] on icon at bounding box center [710, 553] width 11 height 20
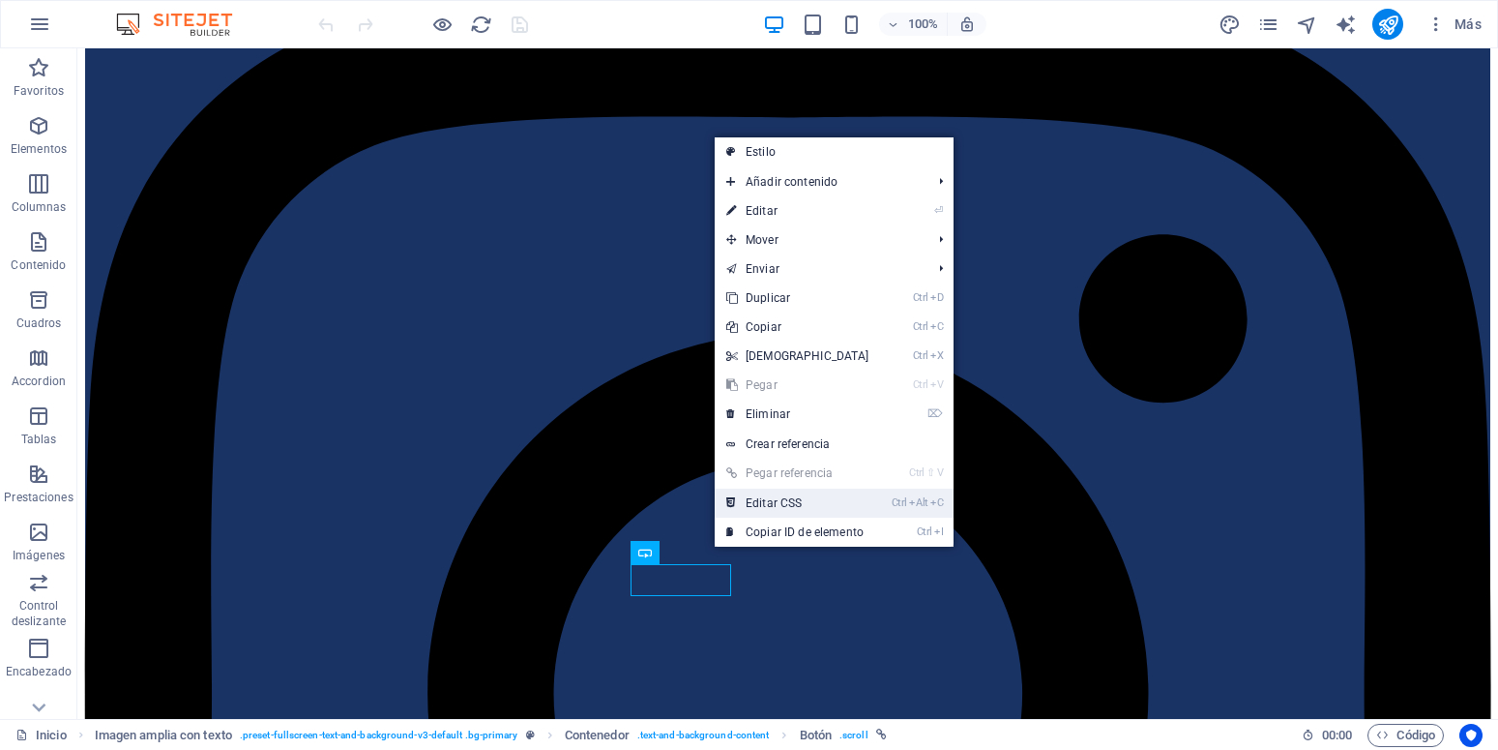
click at [789, 504] on link "Ctrl Alt C Editar CSS" at bounding box center [798, 502] width 166 height 29
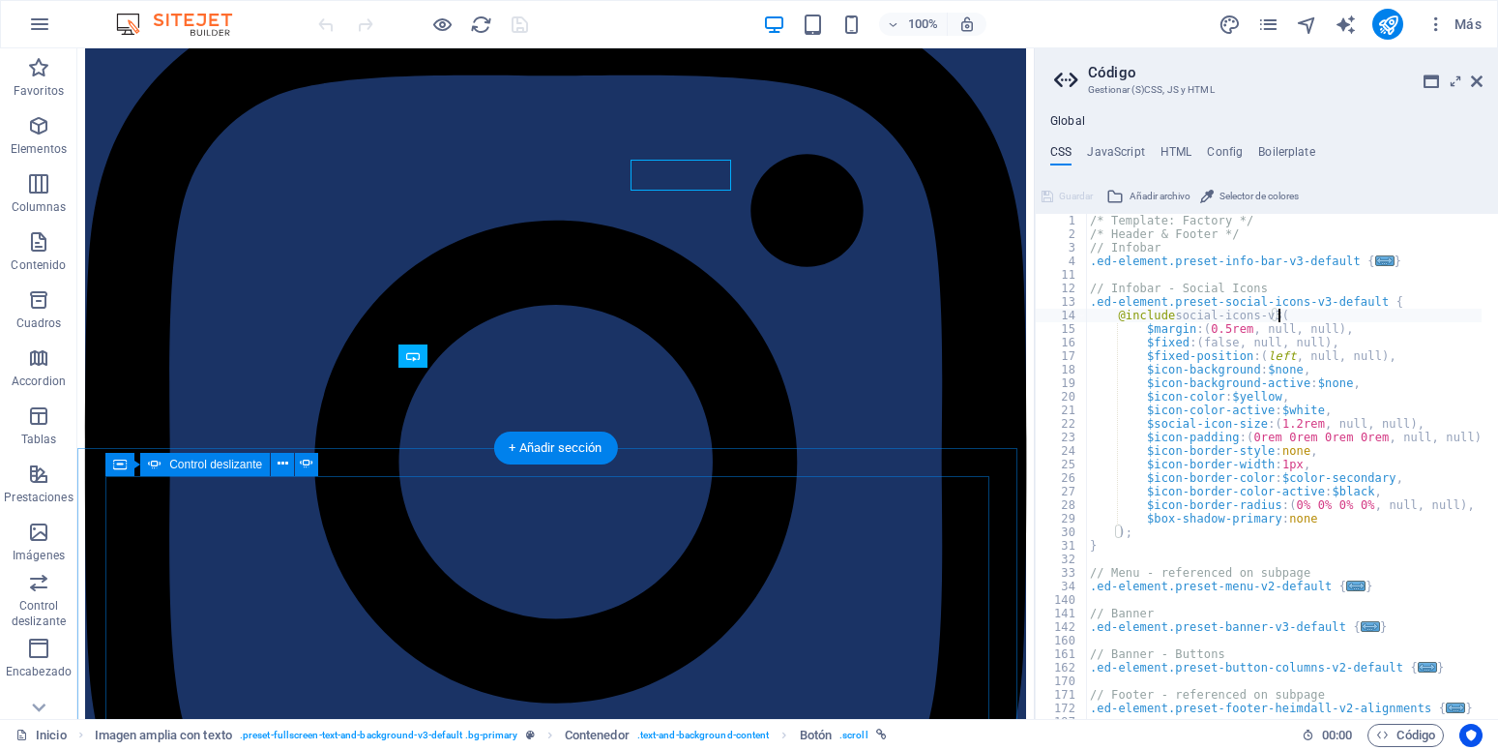
scroll to position [1489, 0]
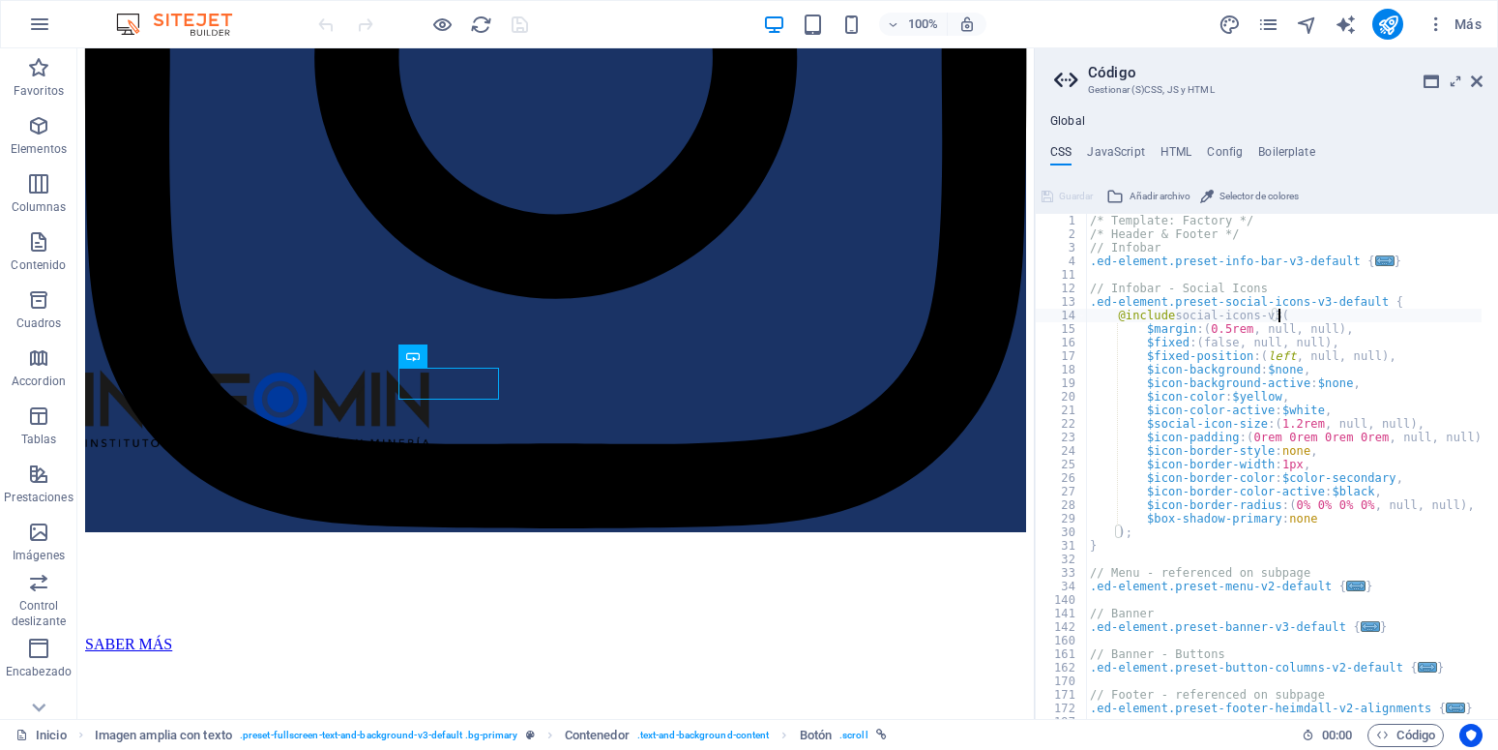
click at [1309, 411] on div "/* Template: Factory */ /* Header & Footer */ // Infobar .ed-element.preset-inf…" at bounding box center [1292, 471] width 412 height 515
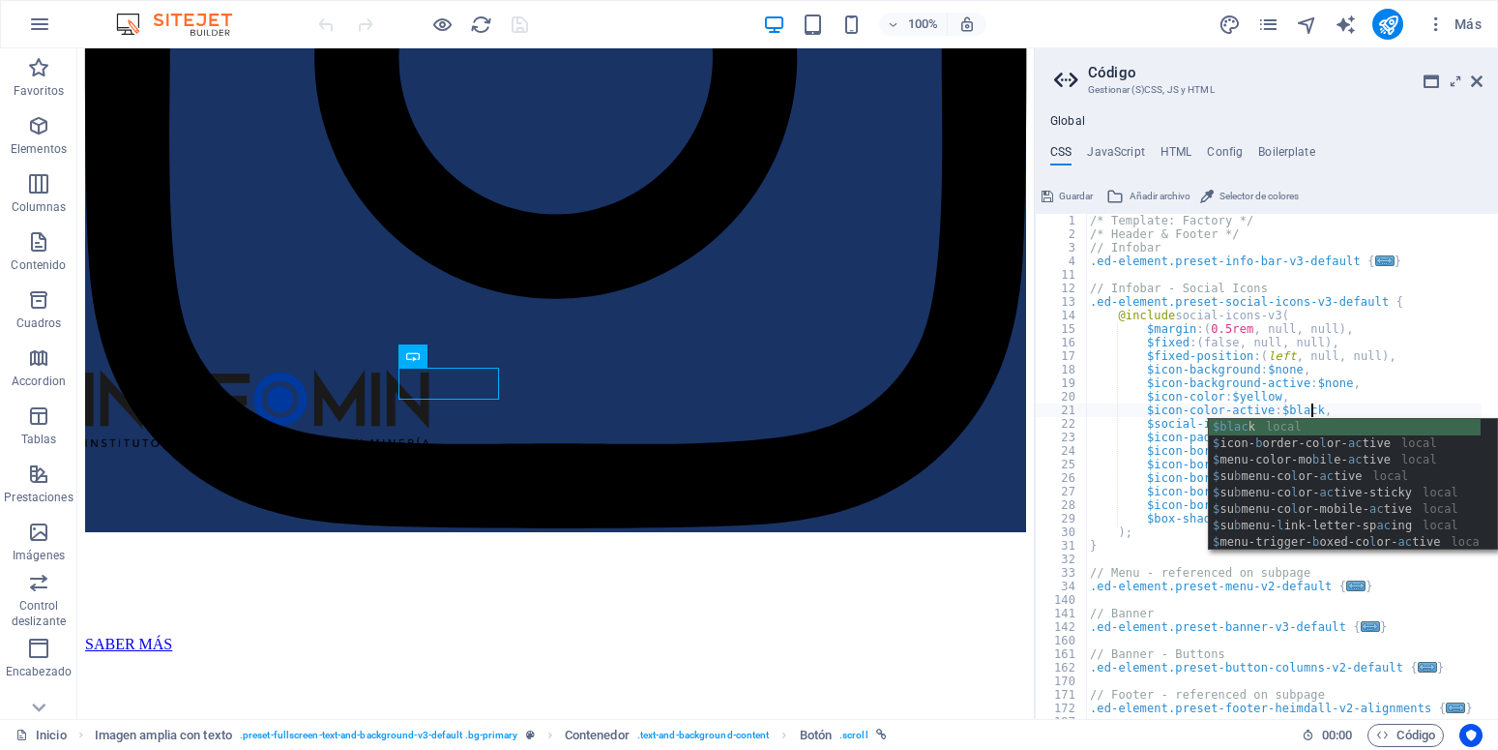
scroll to position [0, 22]
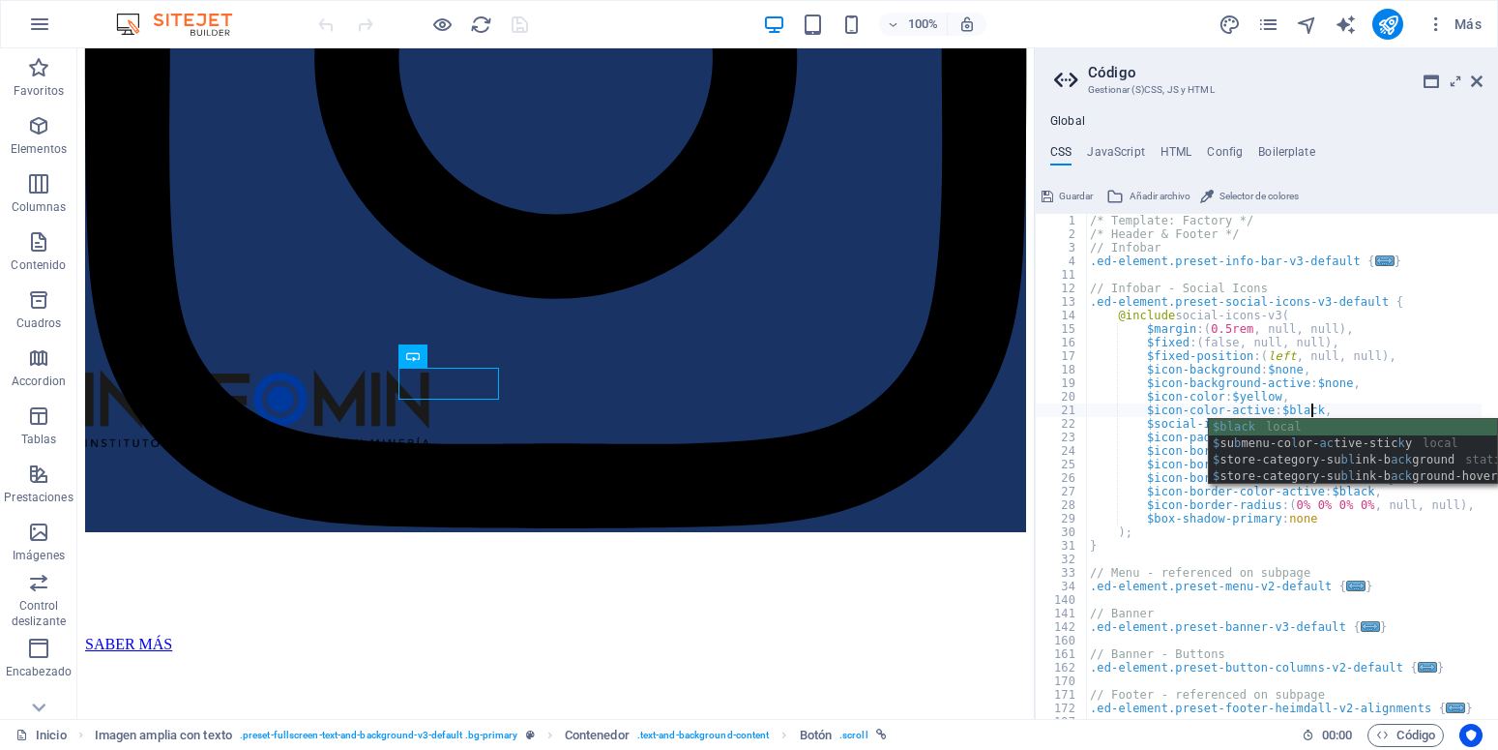
click at [1310, 427] on div "$black local $ su b menu-co l or- ac tive-stic k y local $ store-category-su bl…" at bounding box center [1353, 468] width 288 height 99
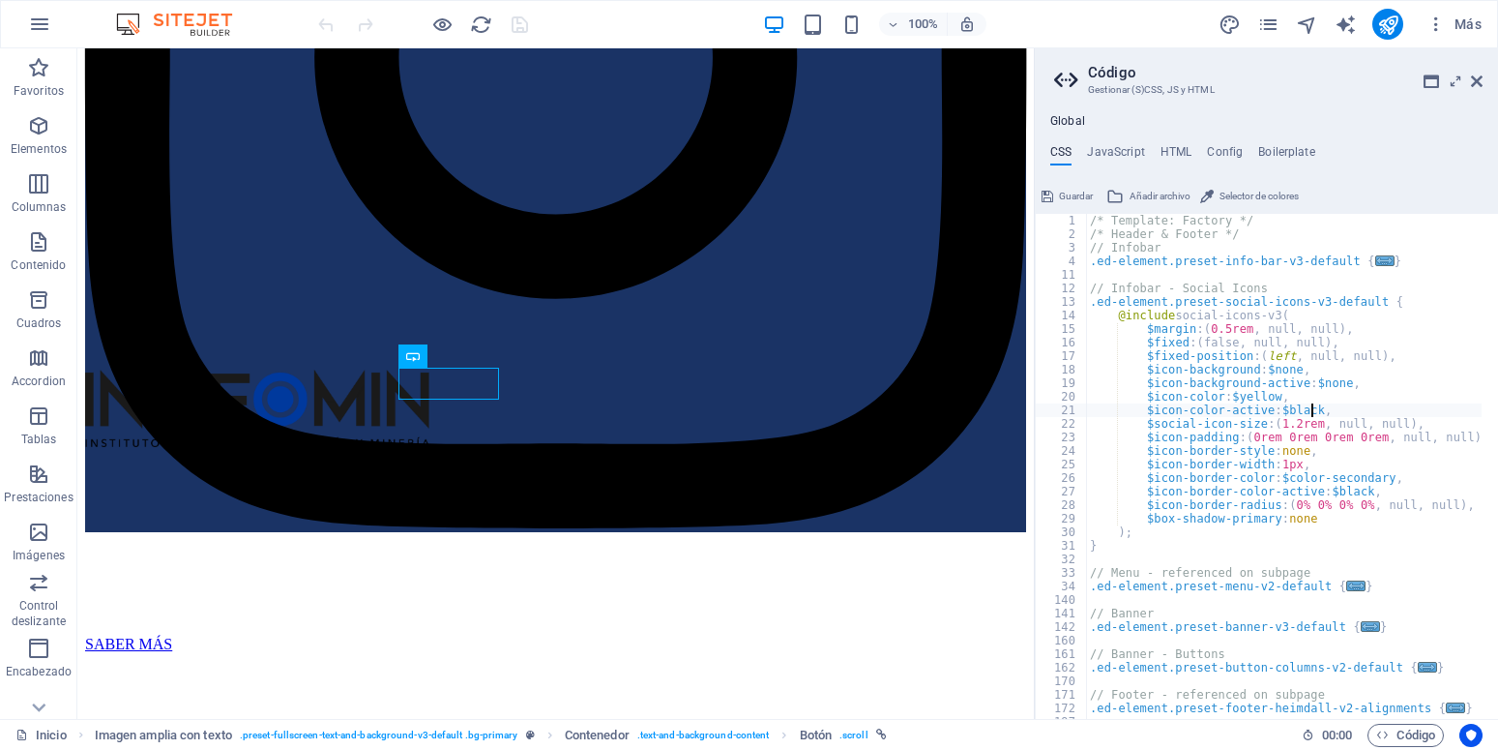
click at [1377, 378] on div "/* Template: Factory */ /* Header & Footer */ // Infobar .ed-element.preset-inf…" at bounding box center [1292, 471] width 412 height 515
type textarea "$icon-background-active: $none,"
click at [1479, 81] on icon at bounding box center [1477, 81] width 12 height 15
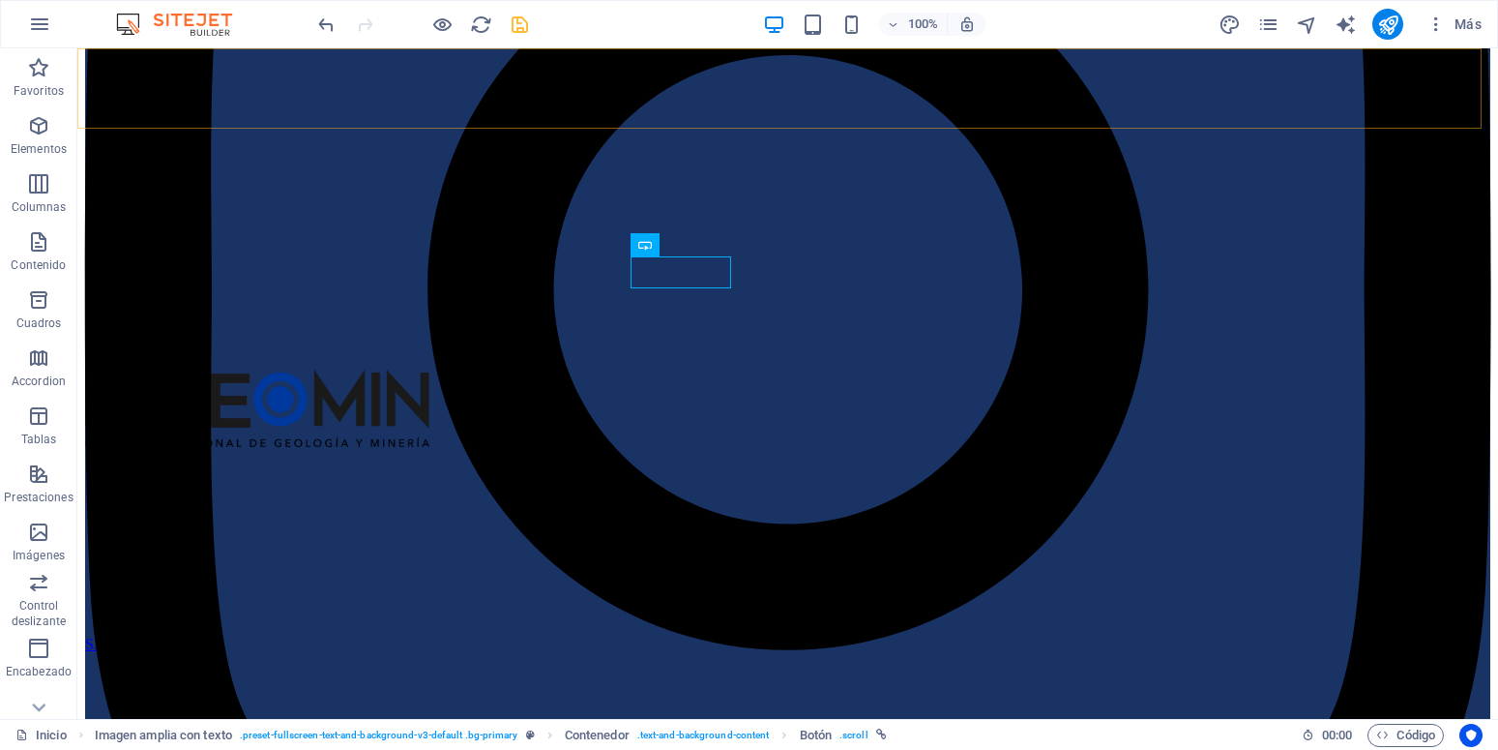
scroll to position [1393, 0]
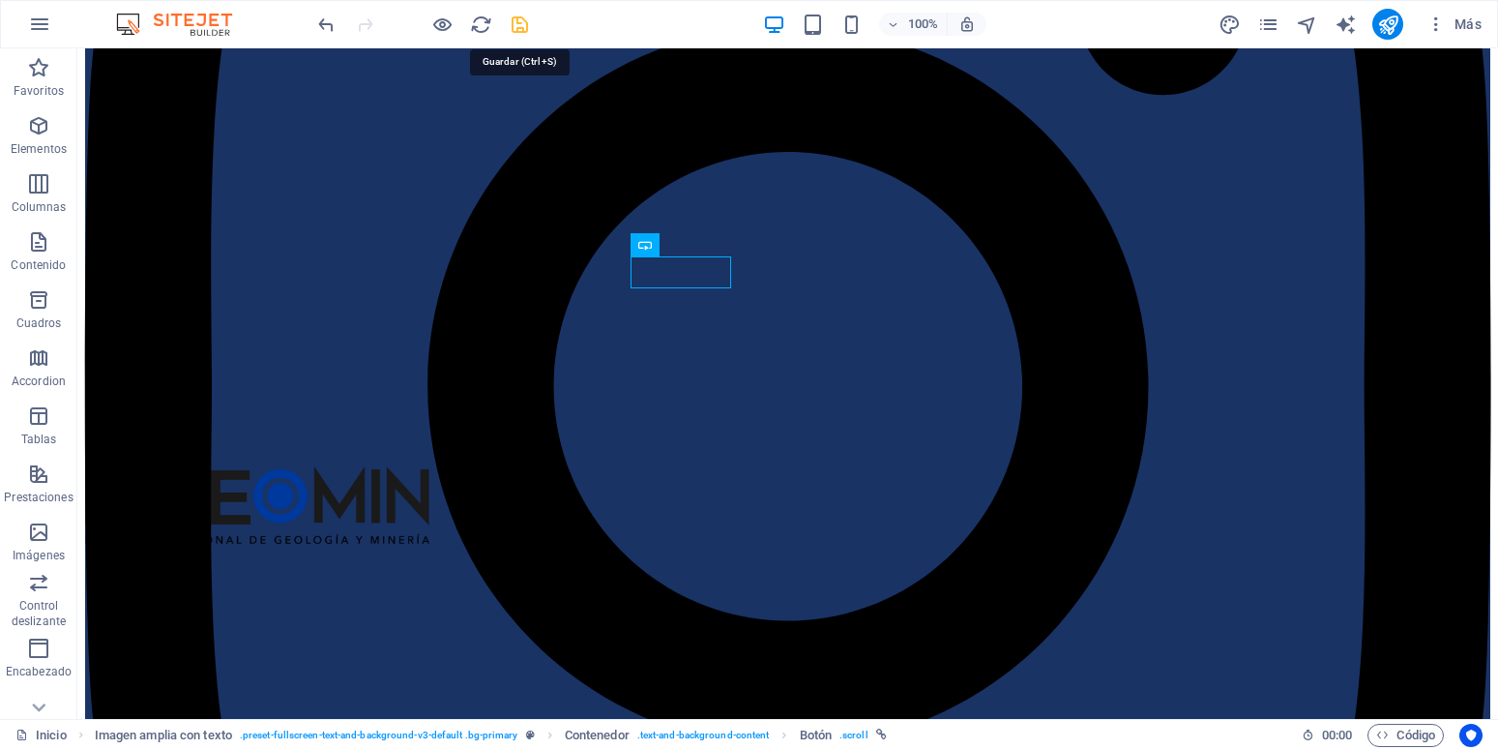
click at [521, 29] on icon "save" at bounding box center [520, 25] width 22 height 22
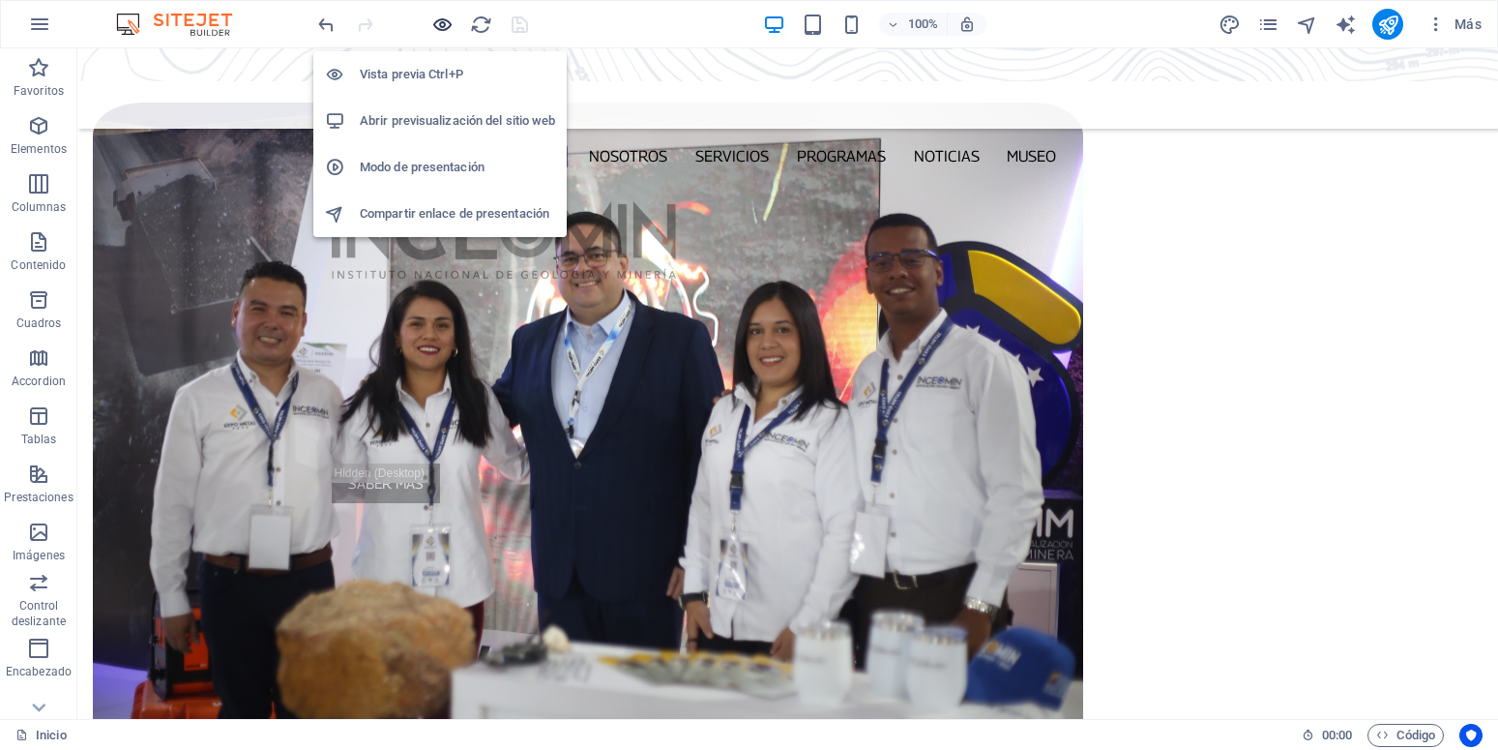
click at [449, 21] on icon "button" at bounding box center [442, 25] width 22 height 22
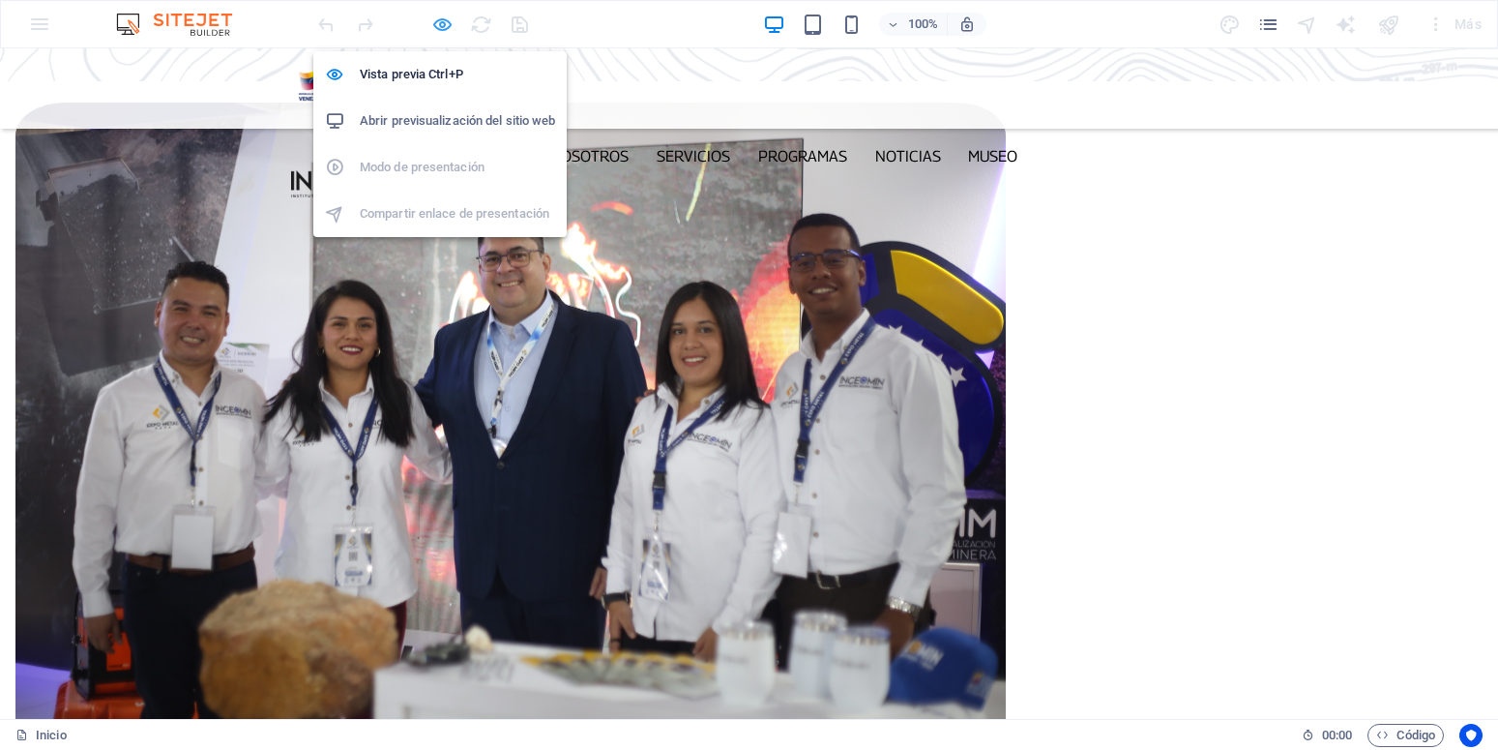
click at [449, 21] on icon "button" at bounding box center [442, 25] width 22 height 22
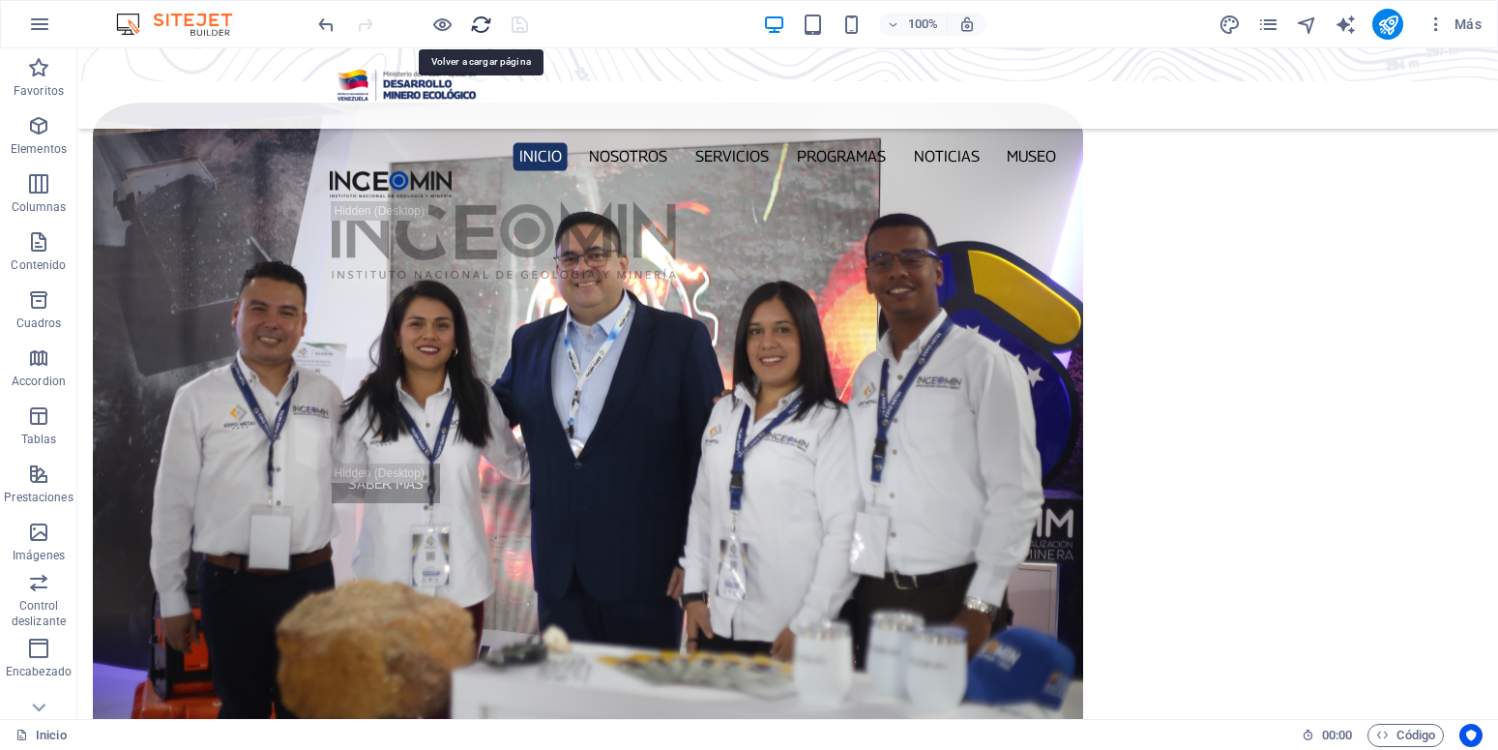
click at [476, 20] on icon "reload" at bounding box center [481, 25] width 22 height 22
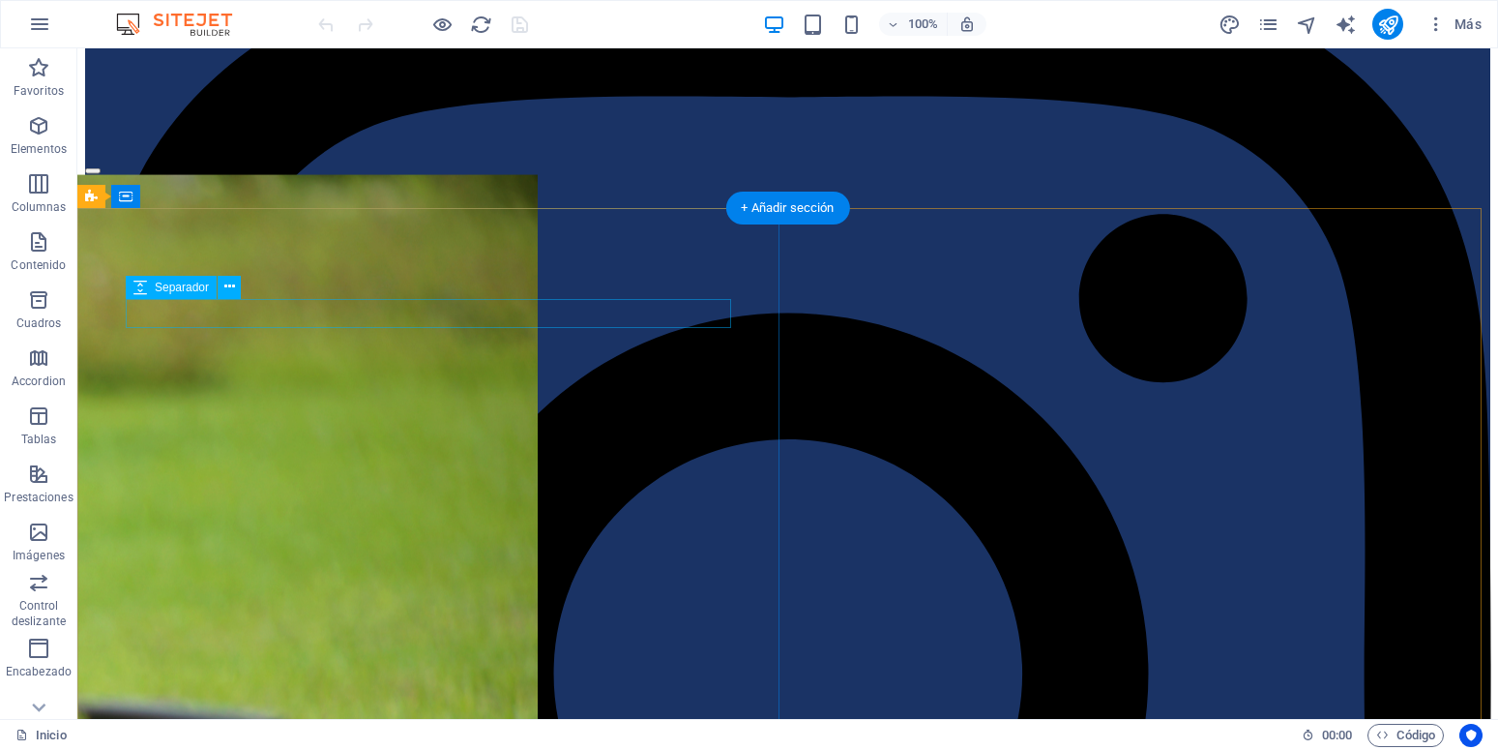
scroll to position [1184, 0]
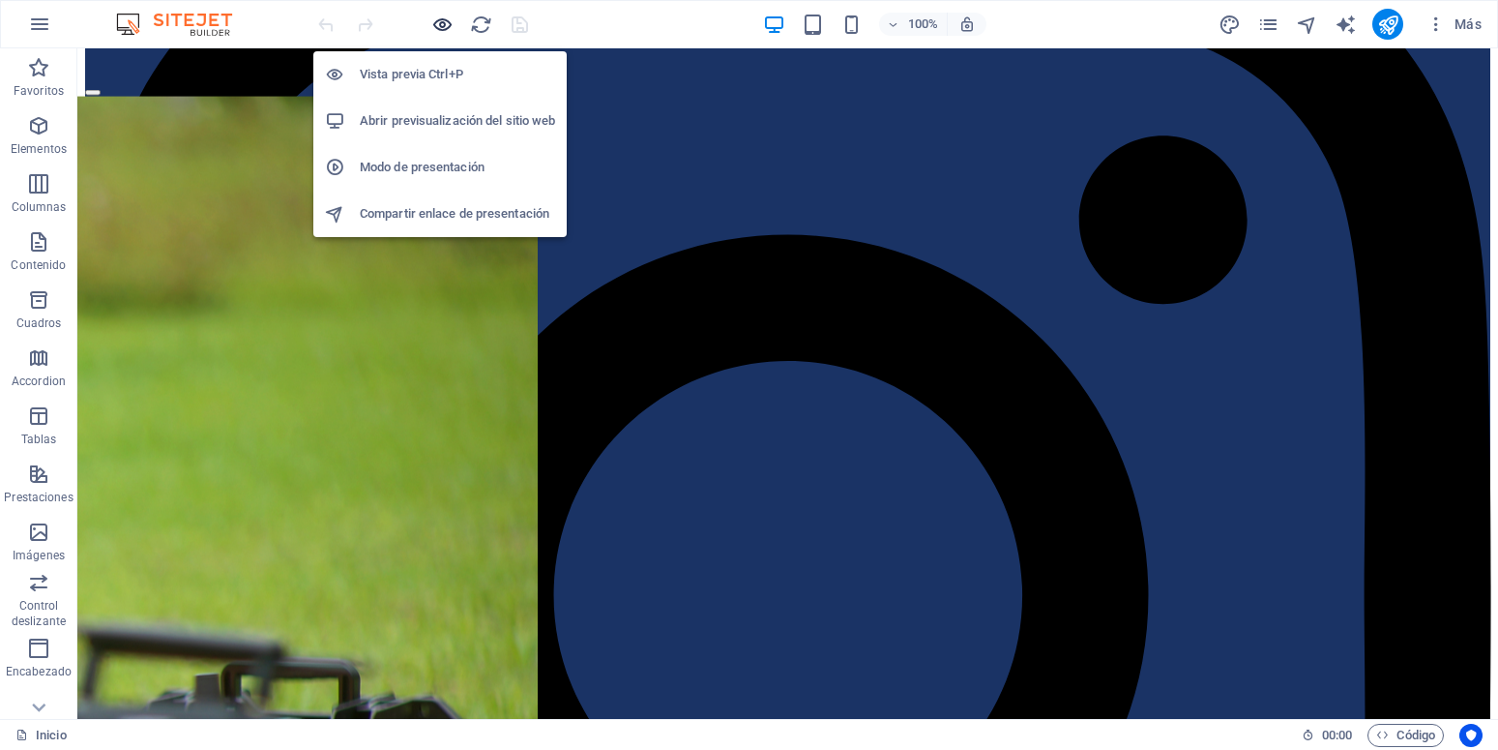
click at [443, 29] on icon "button" at bounding box center [442, 25] width 22 height 22
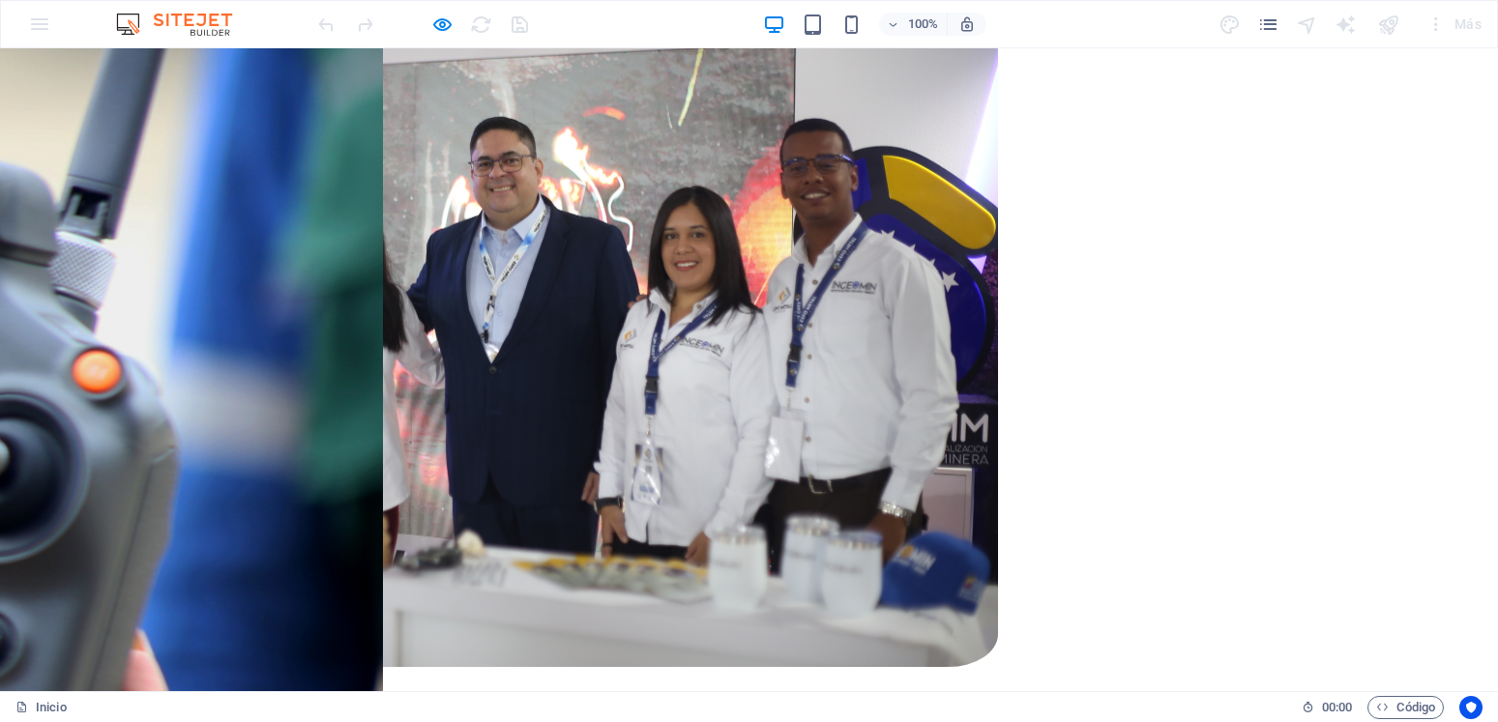
scroll to position [3228, 0]
